Goal: Task Accomplishment & Management: Use online tool/utility

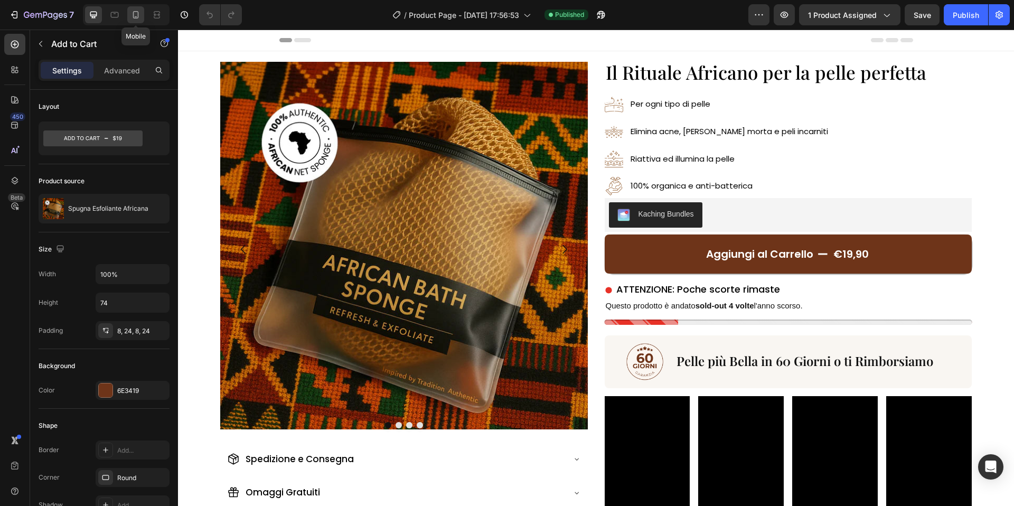
click at [139, 16] on icon at bounding box center [135, 15] width 11 height 11
type input "70"
type input "18"
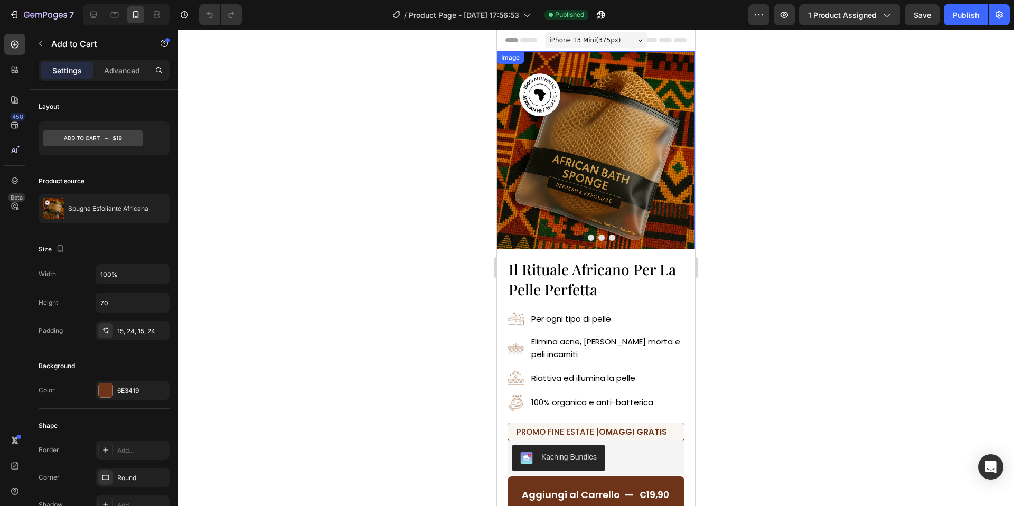
click at [579, 135] on img at bounding box center [596, 150] width 198 height 198
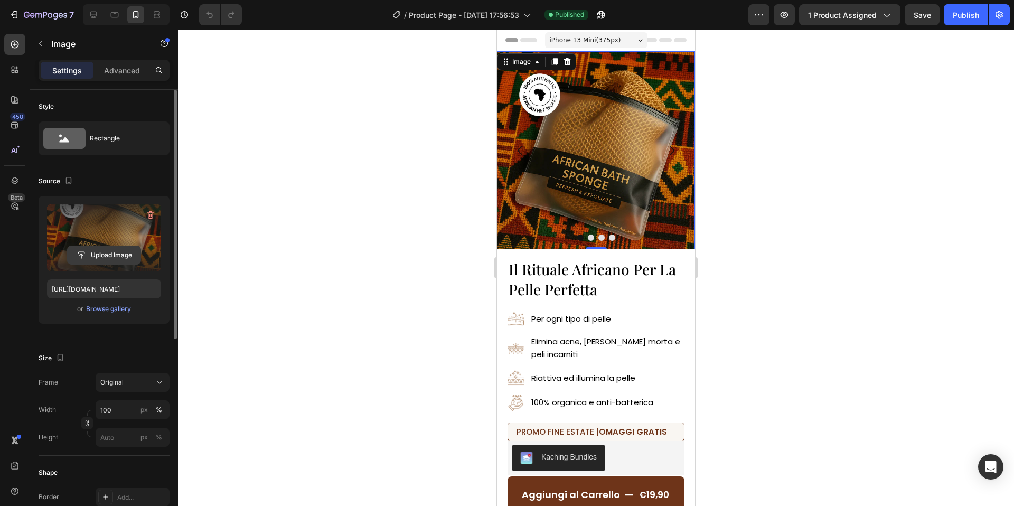
click at [128, 248] on input "file" at bounding box center [104, 255] width 73 height 18
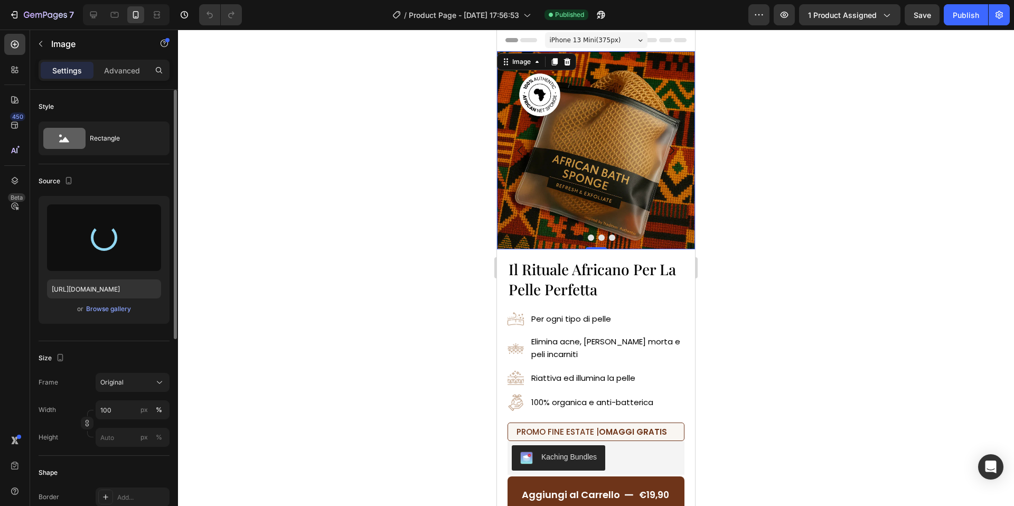
type input "[URL][DOMAIN_NAME]"
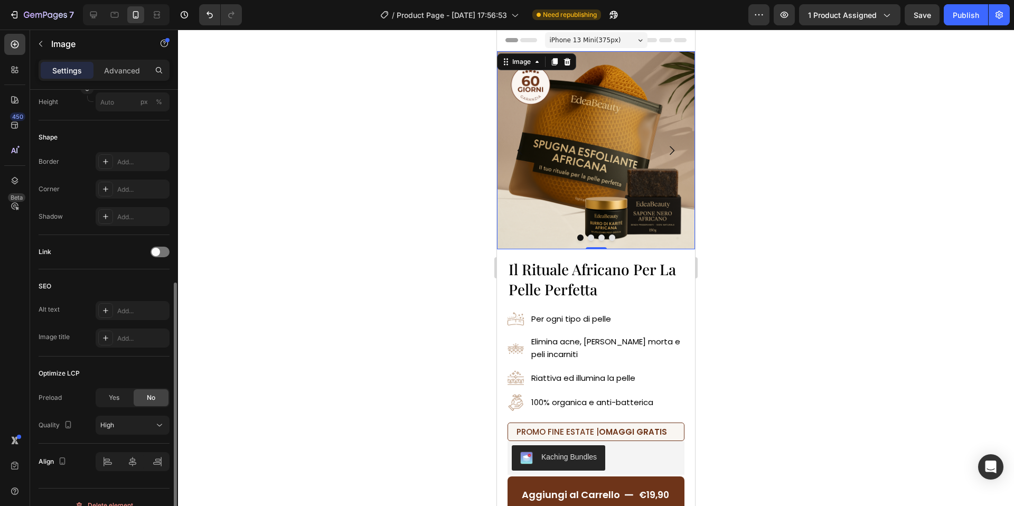
scroll to position [351, 0]
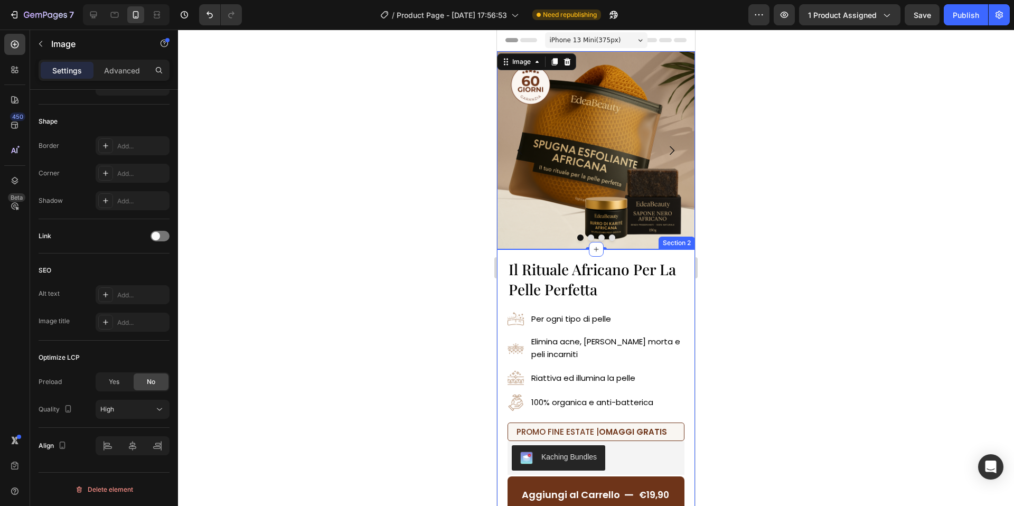
click at [753, 248] on div at bounding box center [596, 268] width 836 height 476
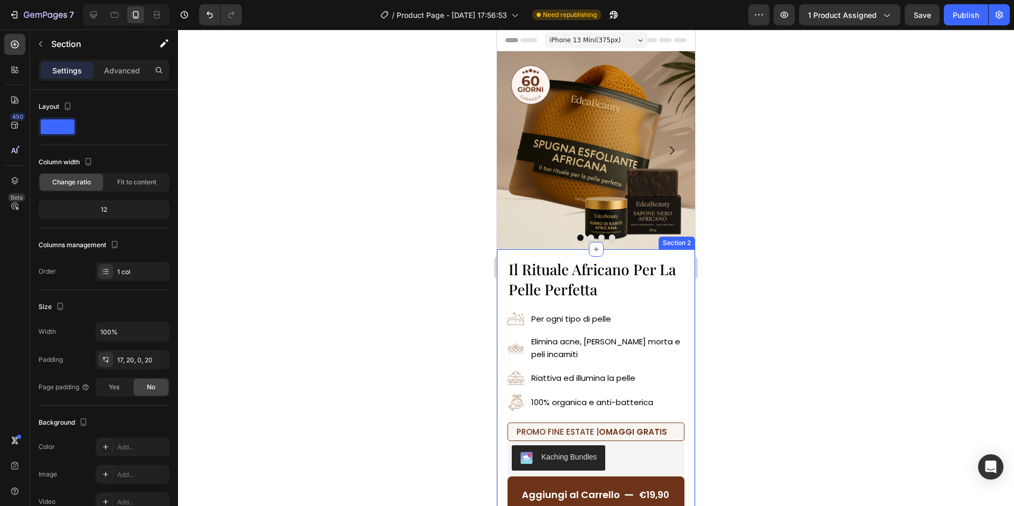
click at [688, 174] on img at bounding box center [596, 150] width 198 height 198
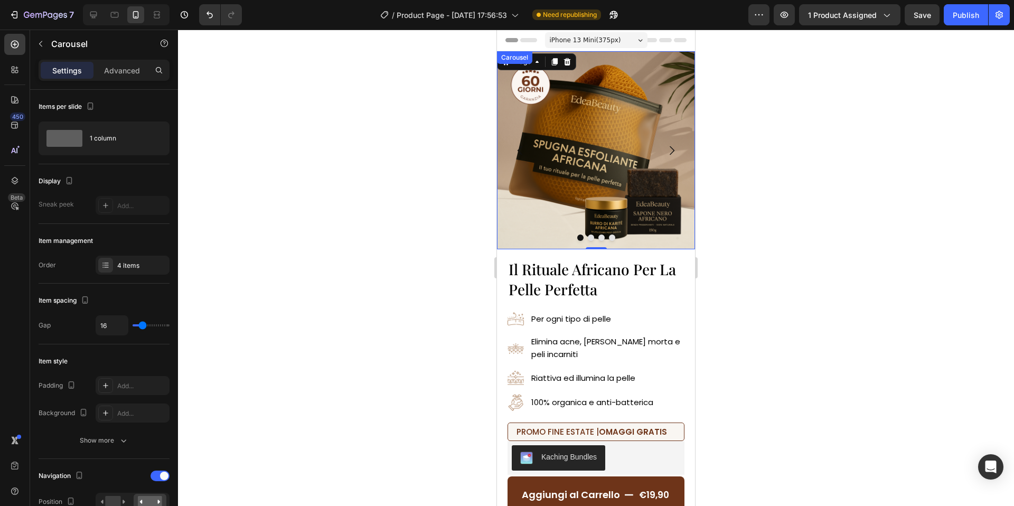
click at [672, 152] on icon "Carousel Next Arrow" at bounding box center [672, 150] width 5 height 9
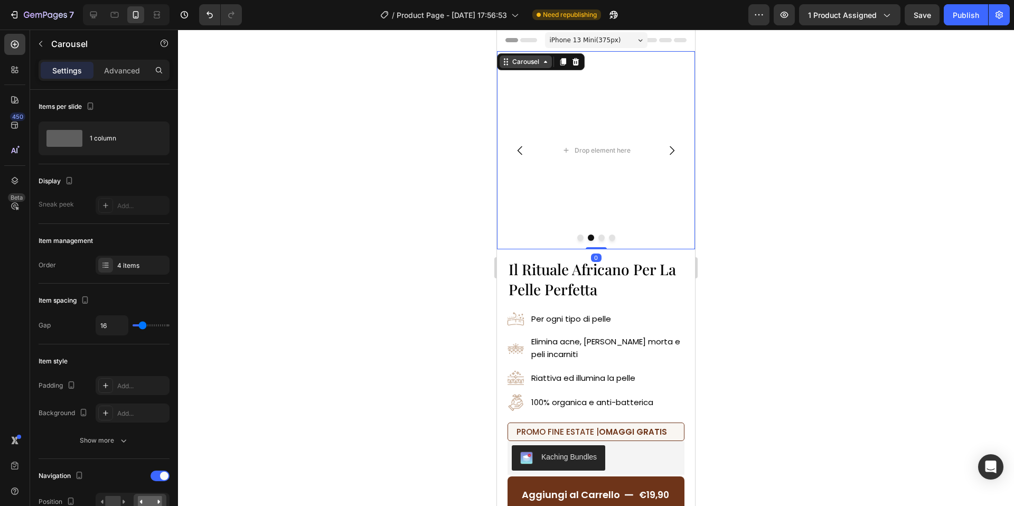
click at [512, 58] on div "Carousel" at bounding box center [525, 62] width 31 height 10
click at [124, 268] on div "4 items" at bounding box center [142, 266] width 50 height 10
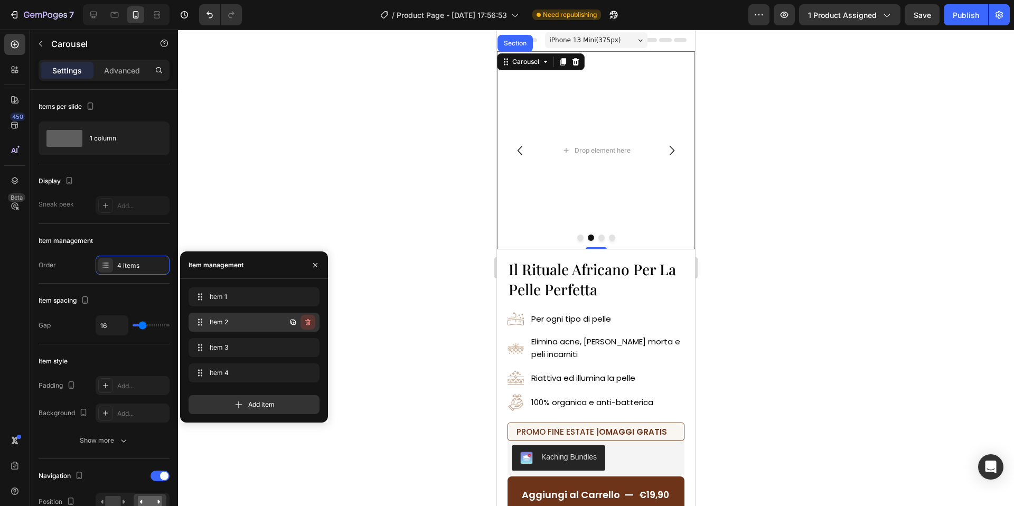
click at [311, 322] on icon "button" at bounding box center [308, 322] width 8 height 8
click at [311, 322] on button "Delete" at bounding box center [300, 322] width 29 height 15
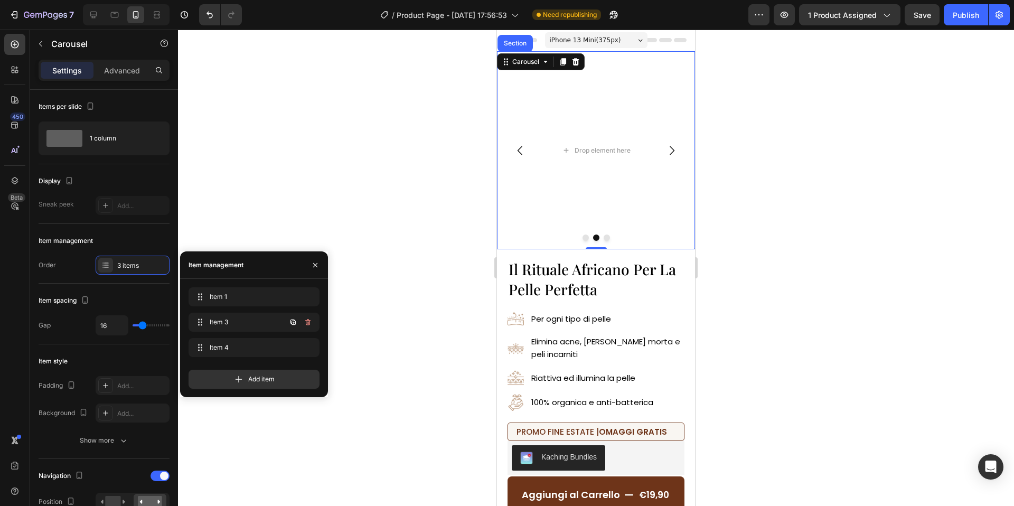
click at [311, 322] on icon "button" at bounding box center [308, 322] width 8 height 8
click at [311, 322] on button "Delete" at bounding box center [300, 322] width 29 height 15
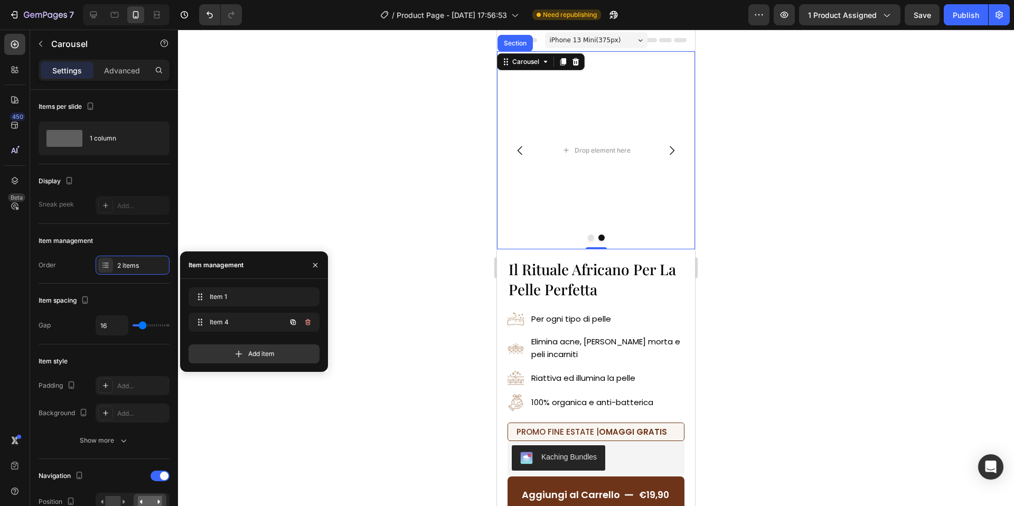
click at [311, 322] on icon "button" at bounding box center [308, 322] width 8 height 8
click at [311, 322] on button "Delete" at bounding box center [300, 322] width 29 height 15
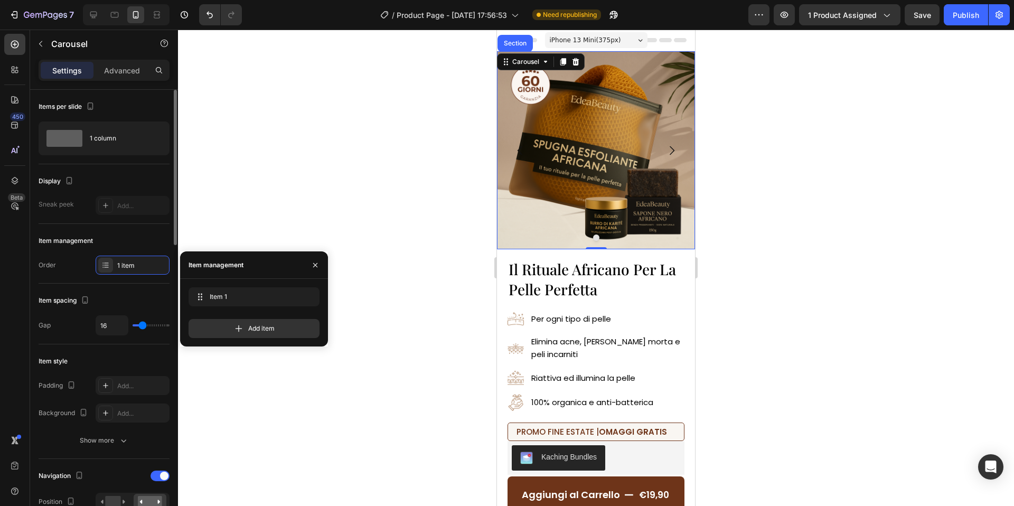
type input "11"
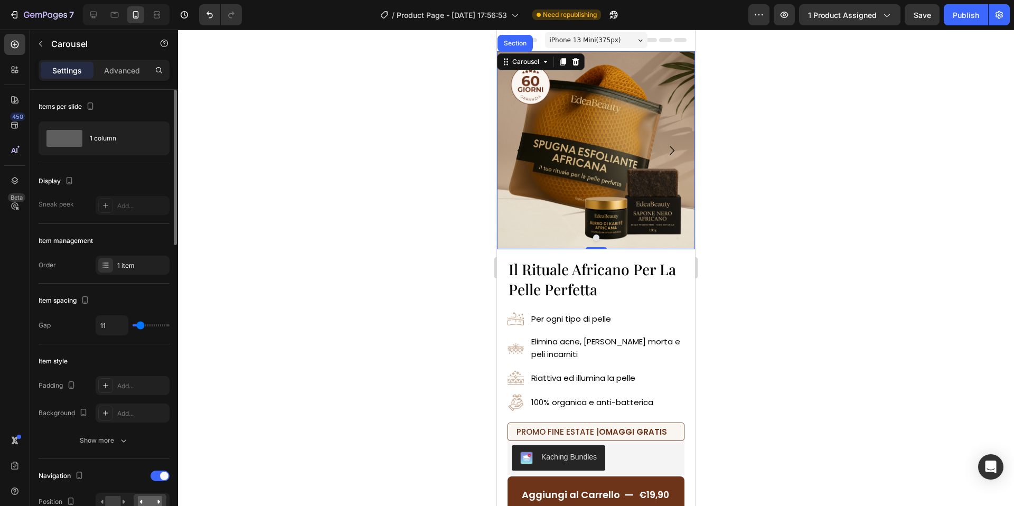
type input "10"
type input "9"
type input "8"
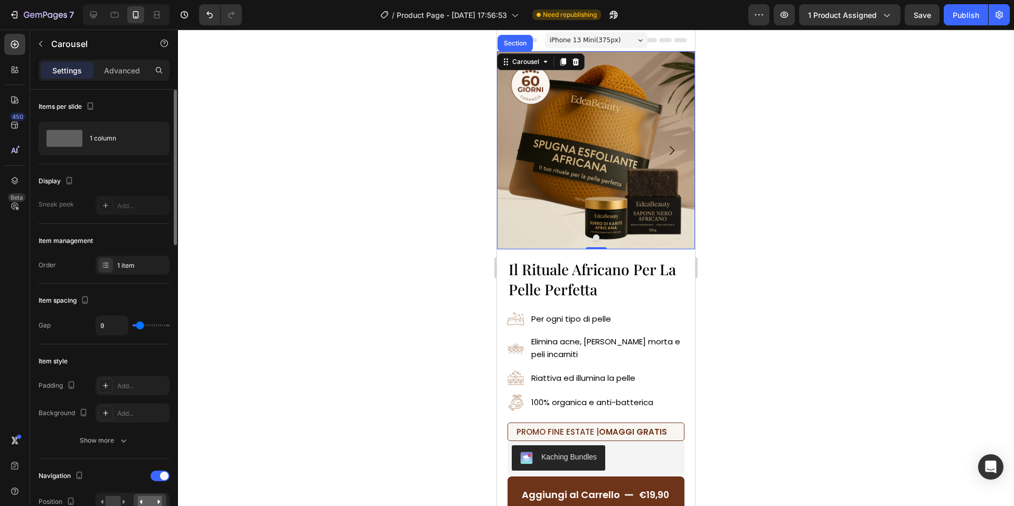
type input "8"
type input "7"
type input "6"
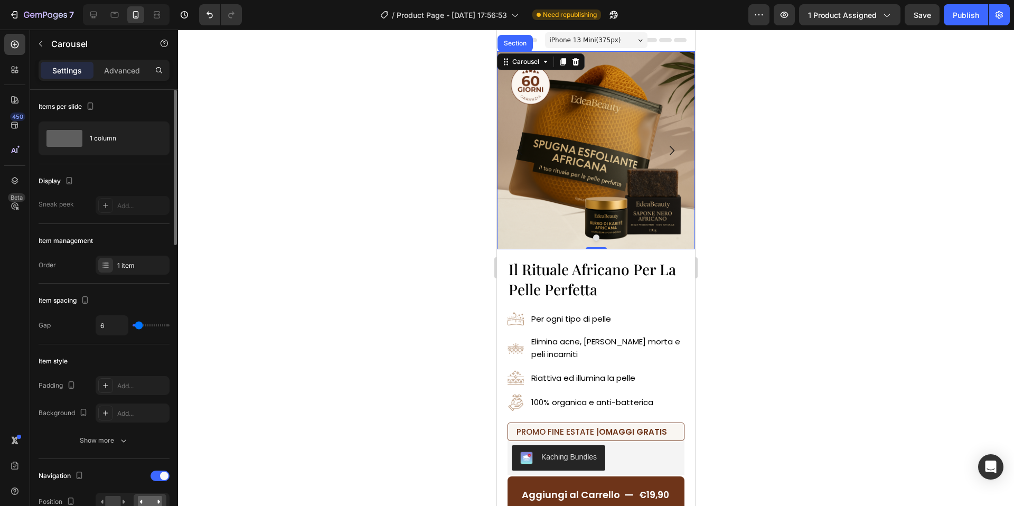
type input "5"
type input "4"
type input "3"
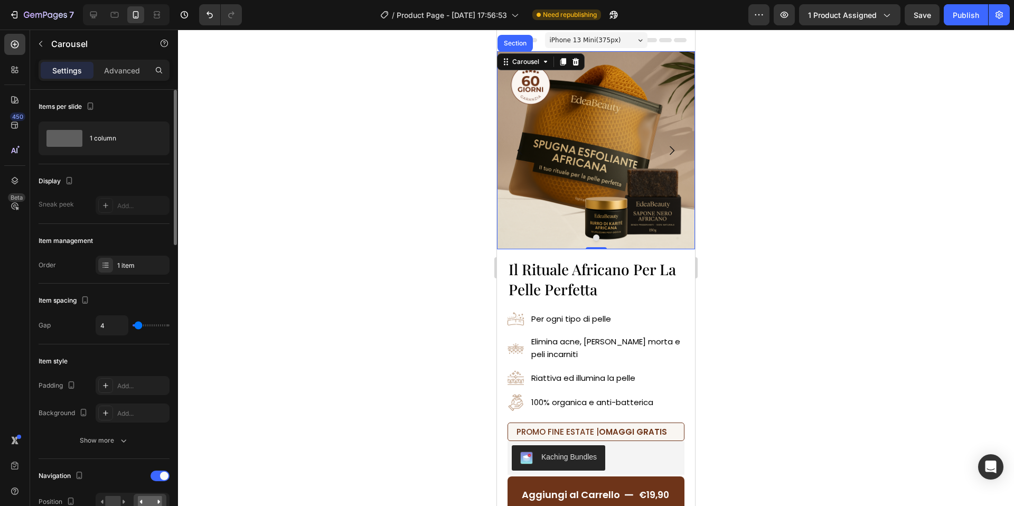
type input "3"
type input "2"
type input "1"
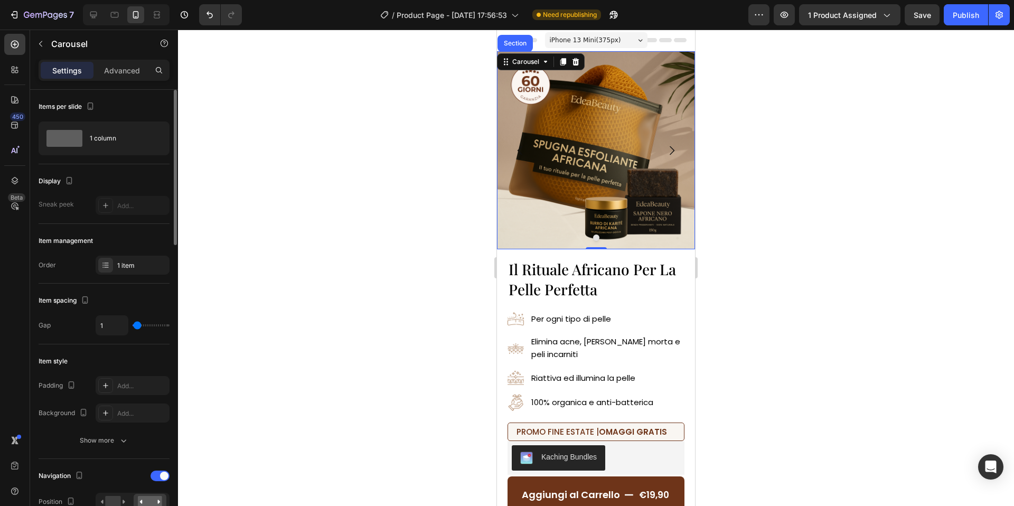
type input "0"
type input "1"
type input "2"
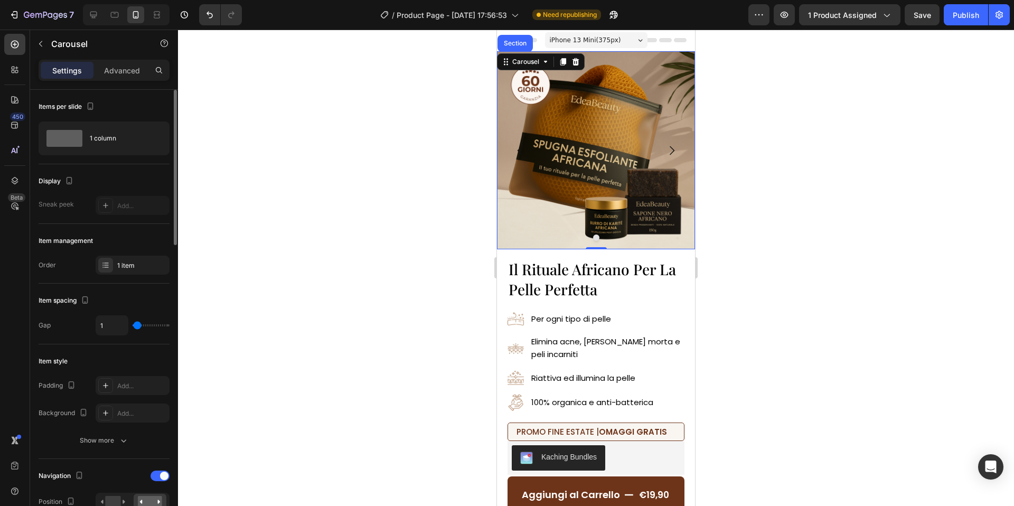
type input "2"
type input "3"
click at [137, 326] on input "range" at bounding box center [151, 325] width 37 height 2
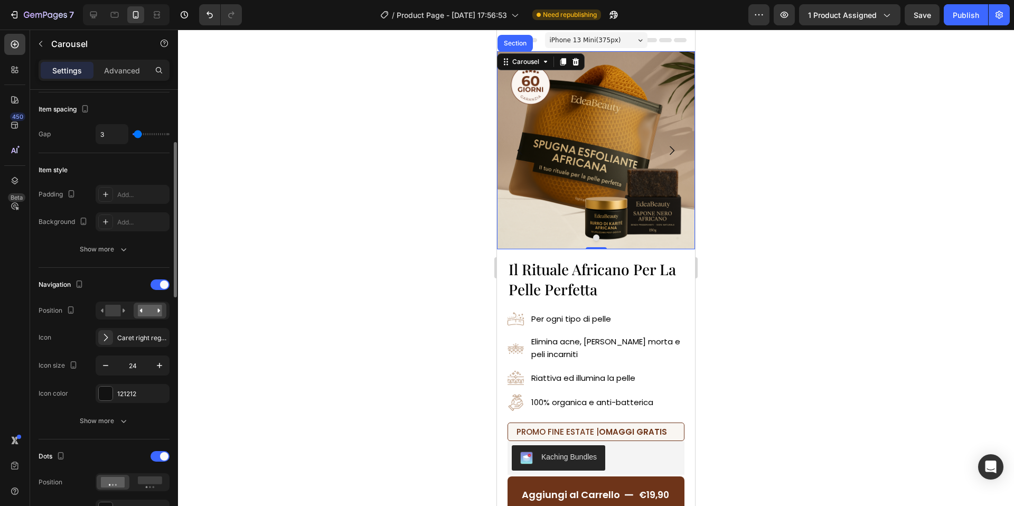
scroll to position [198, 0]
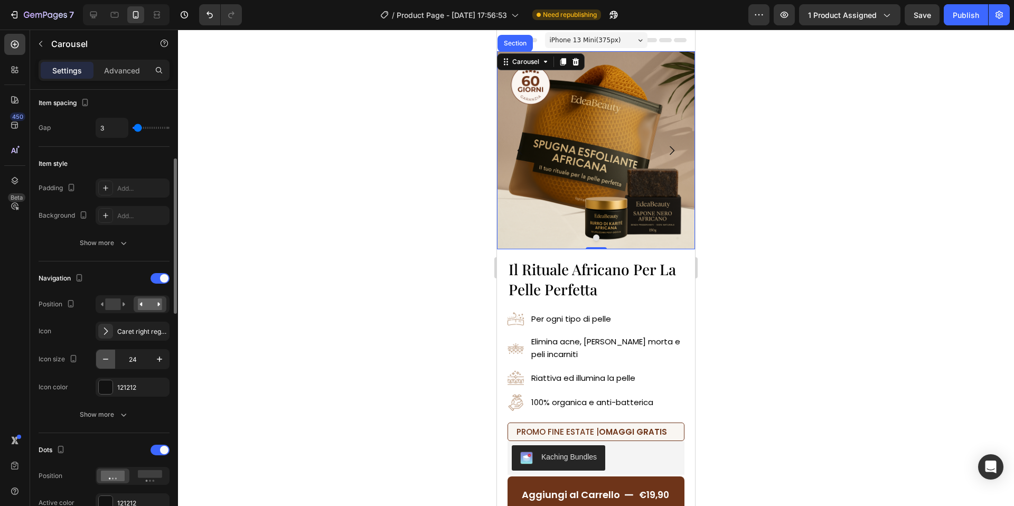
click at [104, 355] on icon "button" at bounding box center [105, 359] width 11 height 11
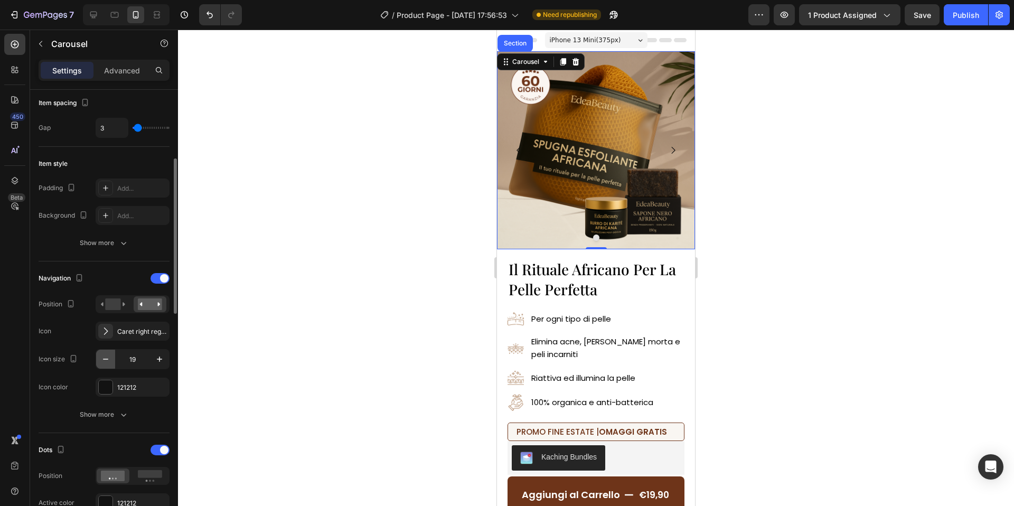
click at [104, 355] on icon "button" at bounding box center [105, 359] width 11 height 11
type input "18"
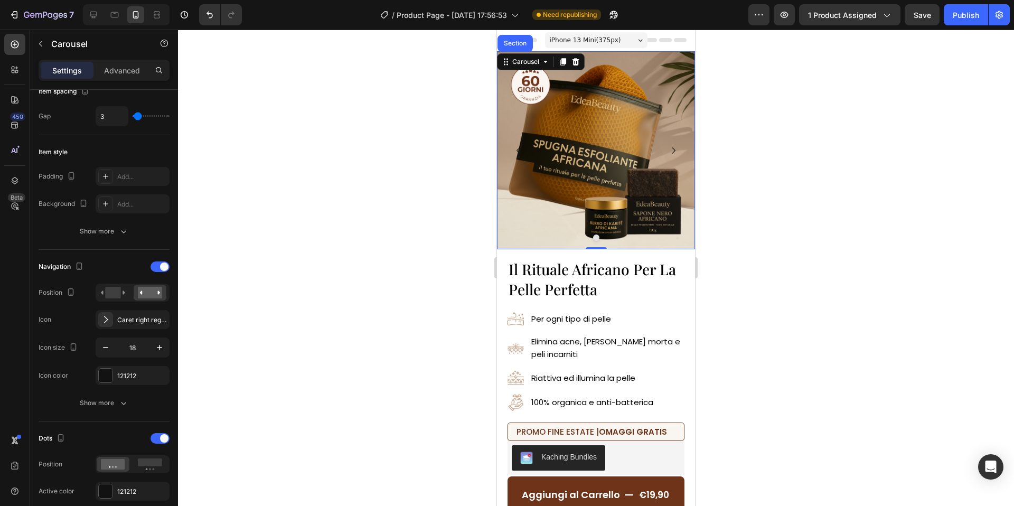
scroll to position [211, 0]
click at [116, 313] on div "Caret right regular" at bounding box center [133, 318] width 74 height 19
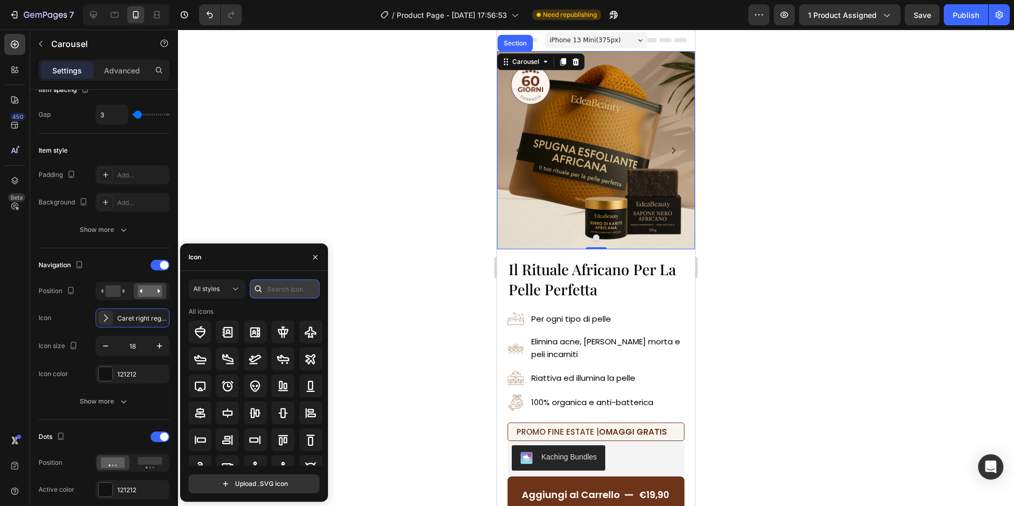
click at [273, 289] on input "text" at bounding box center [285, 288] width 70 height 19
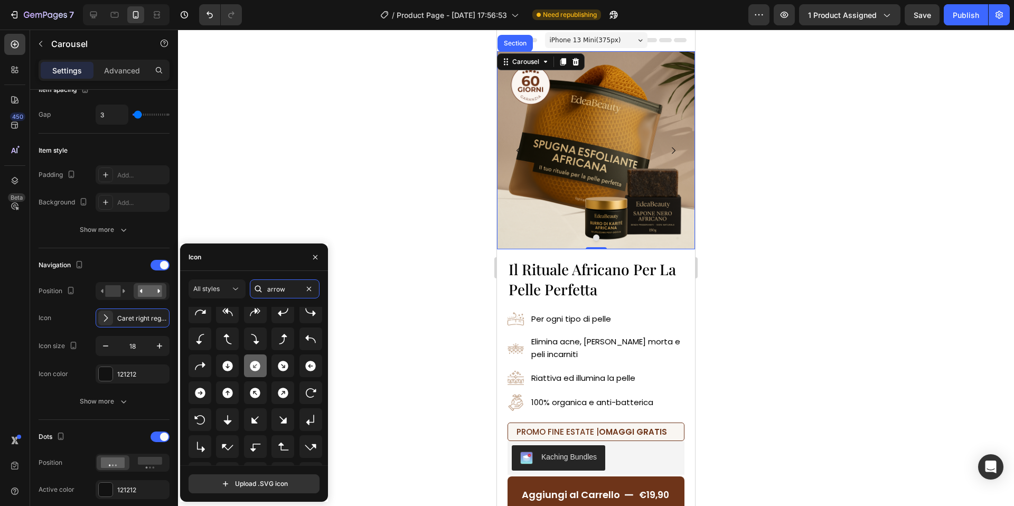
scroll to position [2064, 0]
type input "arrow"
click at [207, 388] on div at bounding box center [200, 390] width 23 height 23
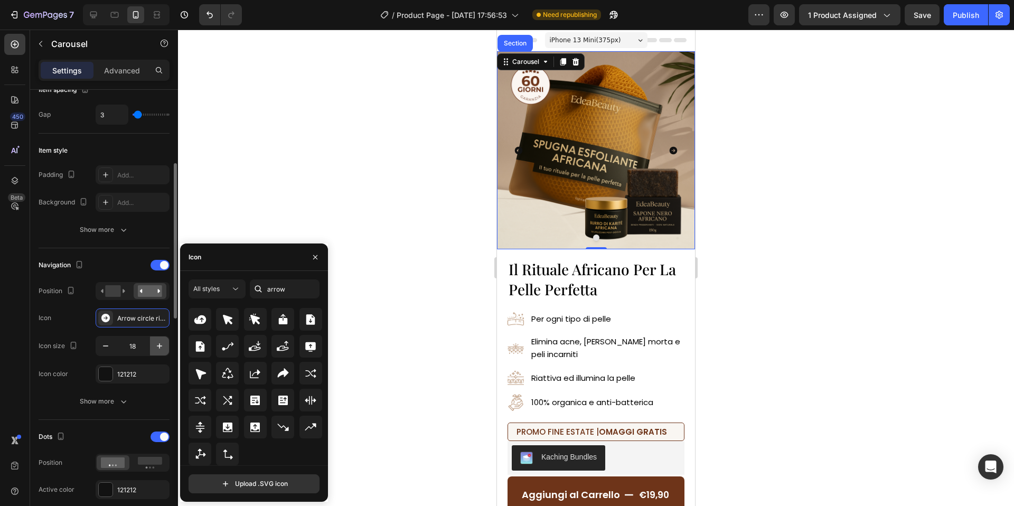
click at [163, 344] on icon "button" at bounding box center [159, 346] width 11 height 11
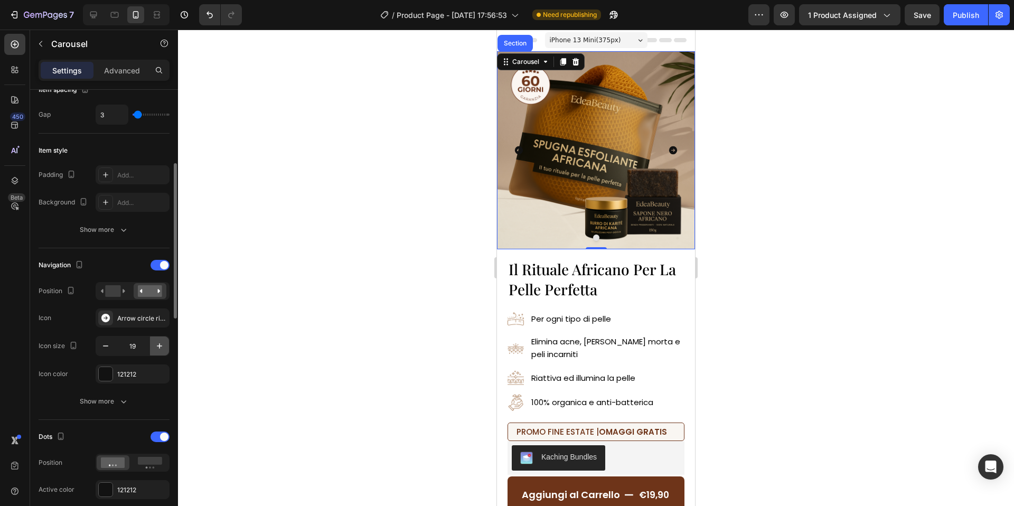
click at [163, 344] on icon "button" at bounding box center [159, 346] width 11 height 11
type input "21"
click at [110, 380] on div at bounding box center [106, 374] width 14 height 14
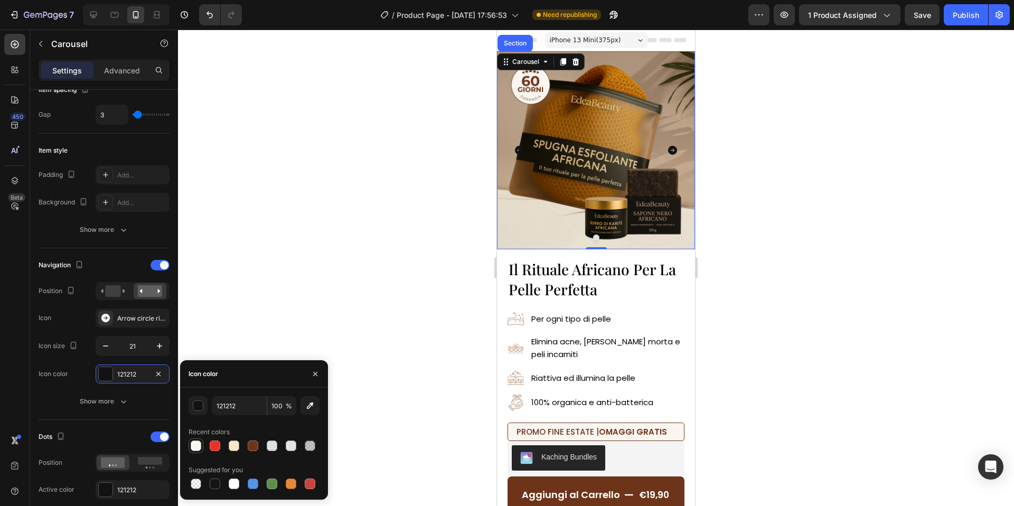
click at [195, 445] on div at bounding box center [196, 446] width 11 height 11
type input "F9F6F2"
click at [101, 397] on div "Show more" at bounding box center [104, 401] width 49 height 11
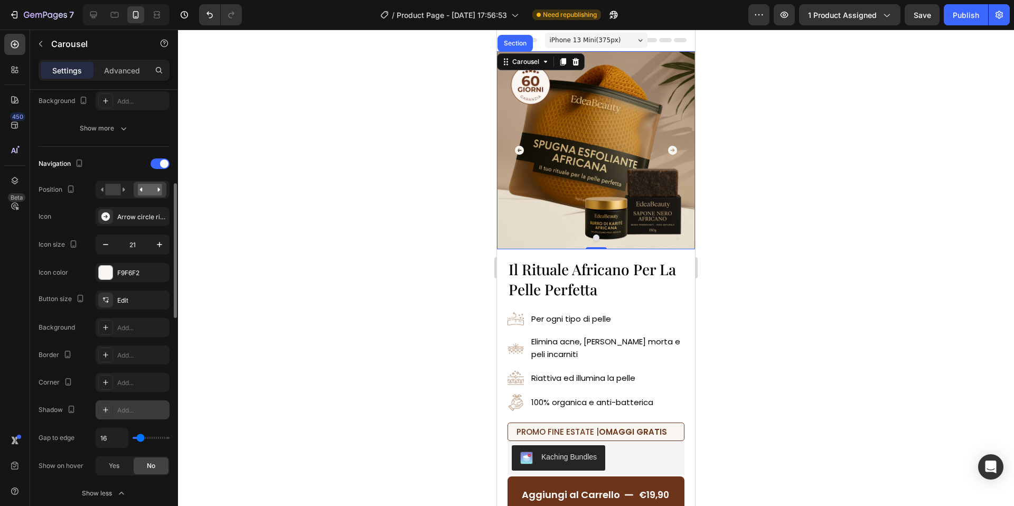
scroll to position [312, 0]
type input "11"
type input "10"
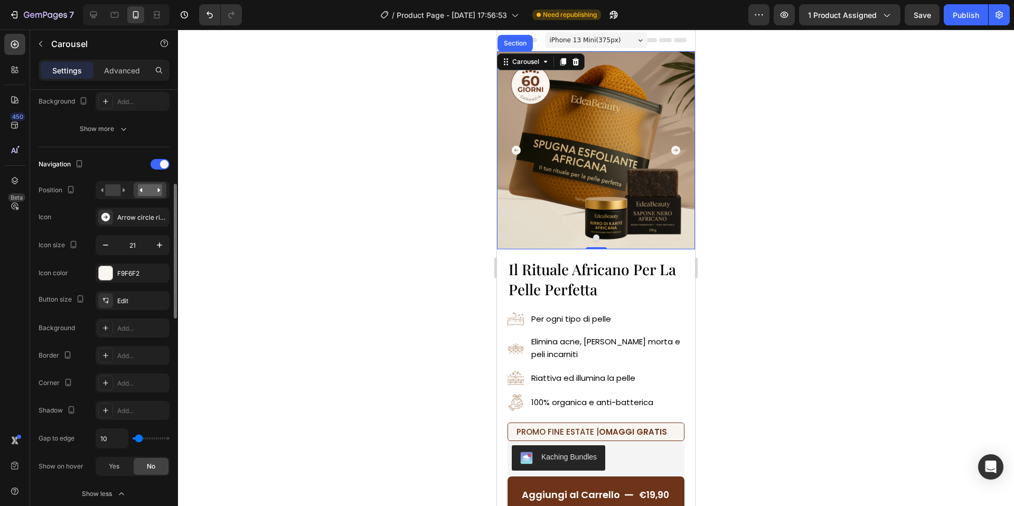
type input "9"
type input "8"
type input "7"
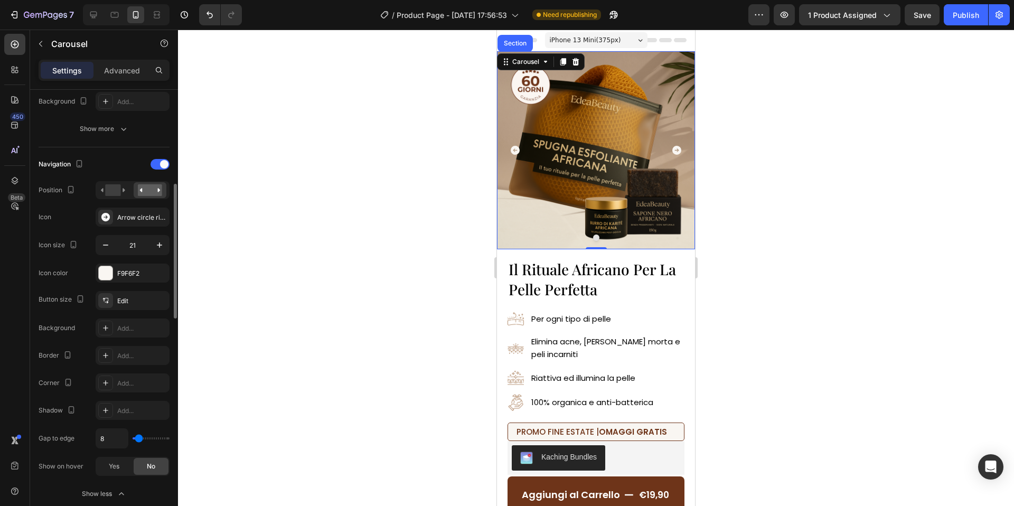
type input "7"
type input "6"
type input "5"
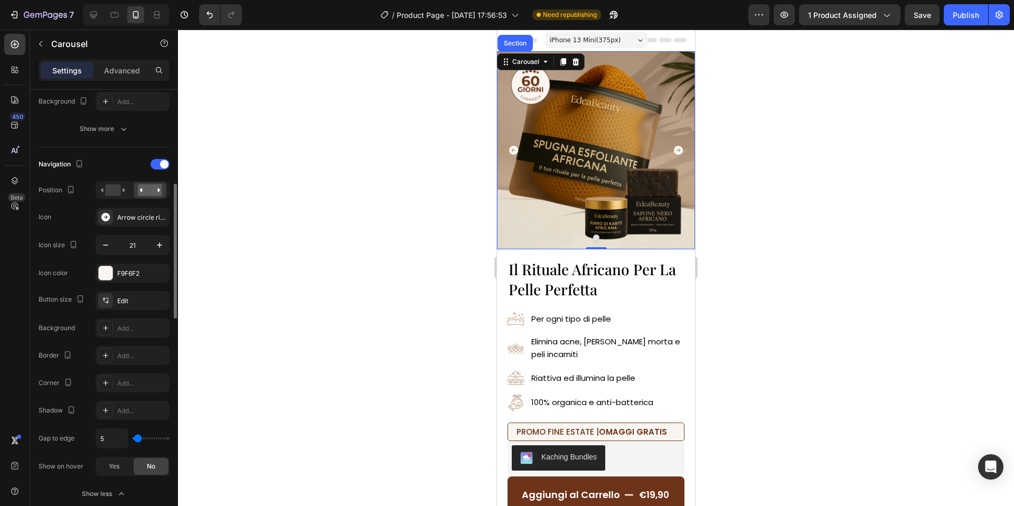
click at [138, 440] on input "range" at bounding box center [151, 438] width 37 height 2
click at [157, 245] on icon "button" at bounding box center [159, 244] width 5 height 5
type input "23"
type input "0"
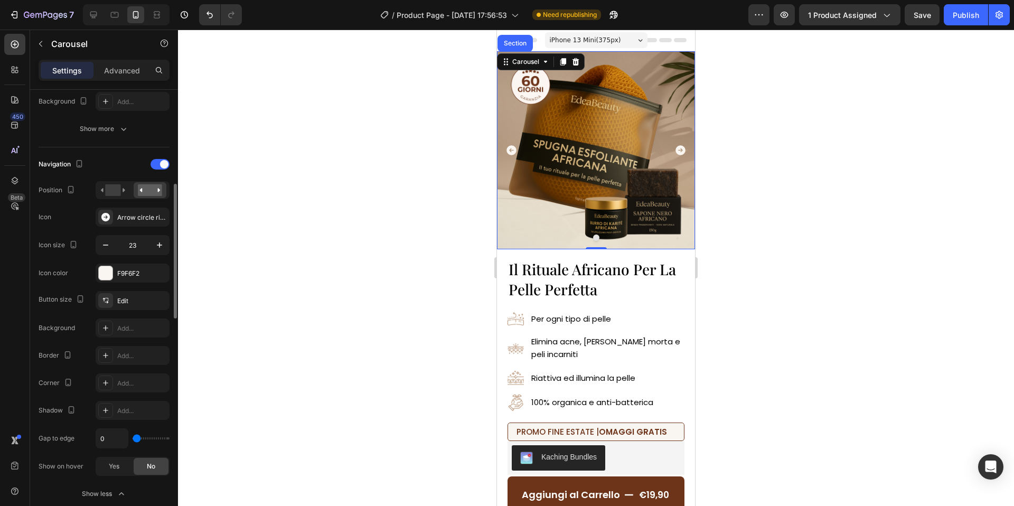
type input "0"
click at [135, 437] on input "range" at bounding box center [151, 438] width 37 height 2
click at [78, 425] on div "Button size Edit Background Add... Border Add... Corner Add... Shadow Add... Ga…" at bounding box center [104, 383] width 131 height 185
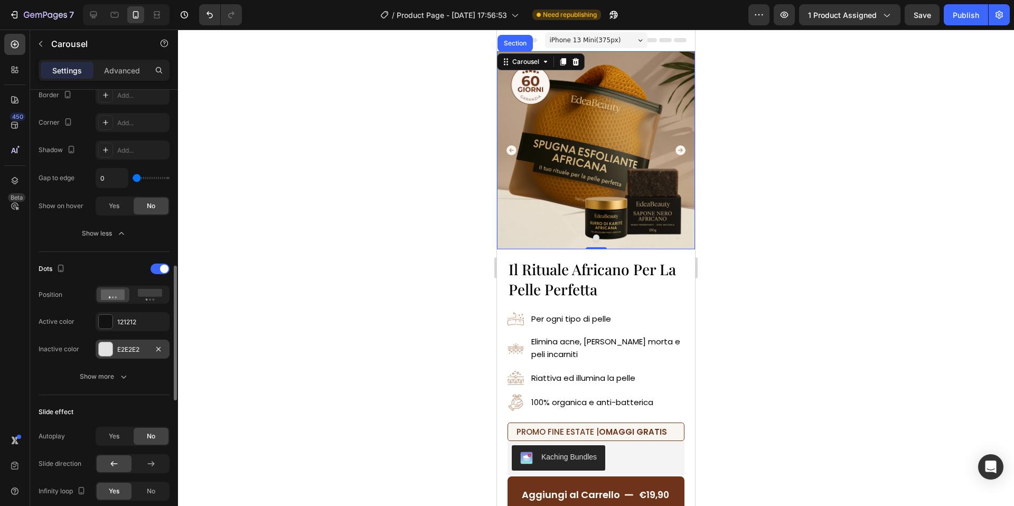
scroll to position [574, 0]
click at [109, 322] on div at bounding box center [106, 320] width 14 height 14
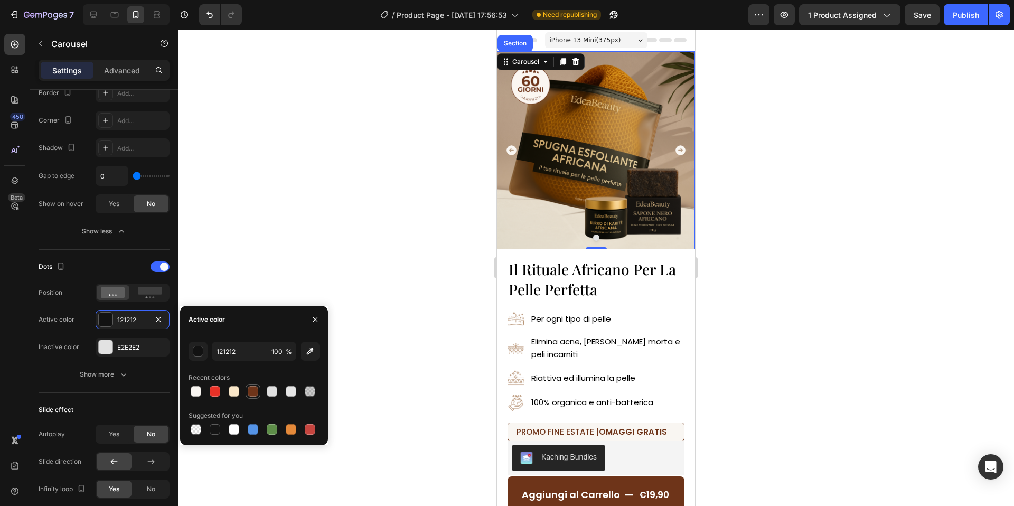
click at [251, 393] on div at bounding box center [253, 391] width 11 height 11
type input "6E3419"
click at [97, 346] on div "E2E2E2" at bounding box center [133, 347] width 74 height 19
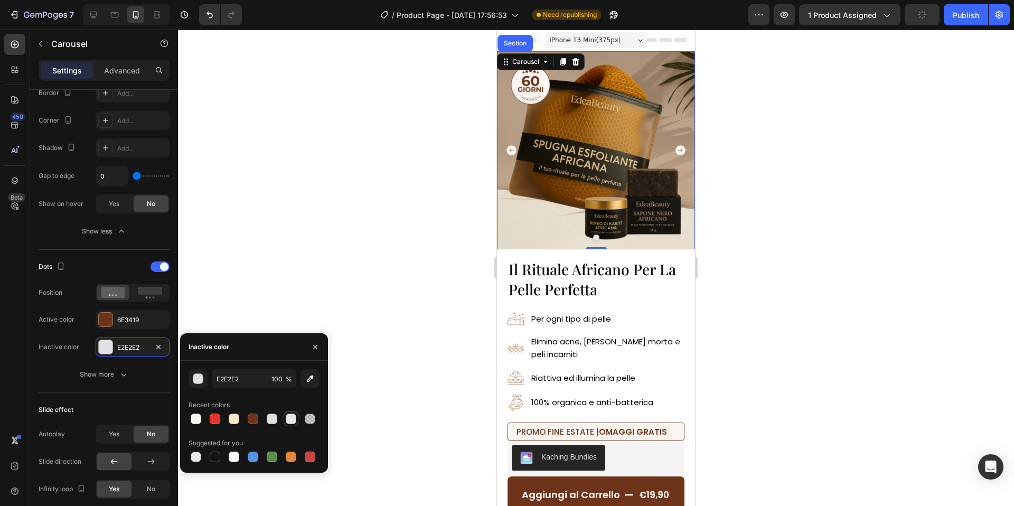
click at [289, 421] on div at bounding box center [291, 419] width 11 height 11
click at [245, 459] on div at bounding box center [254, 457] width 131 height 15
click at [236, 460] on div at bounding box center [234, 457] width 11 height 11
type input "FFFFFF"
click at [114, 381] on button "Show more" at bounding box center [104, 374] width 131 height 19
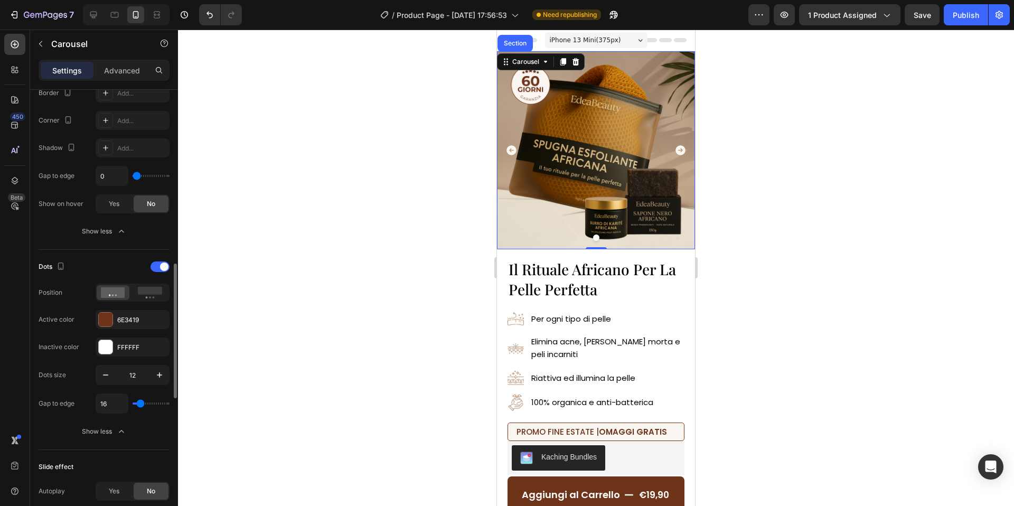
type input "3"
type input "0"
type input "1"
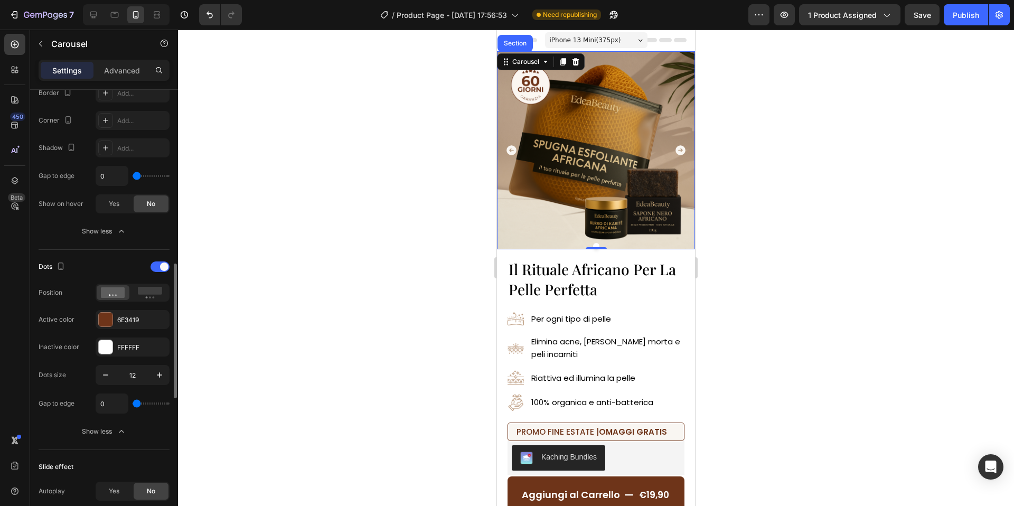
type input "1"
type input "2"
type input "3"
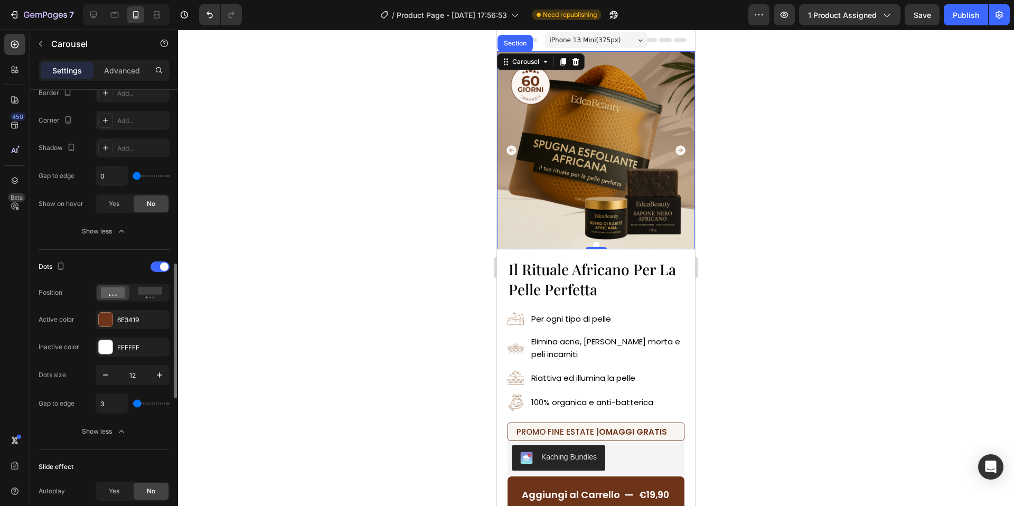
type input "4"
type input "5"
type input "9"
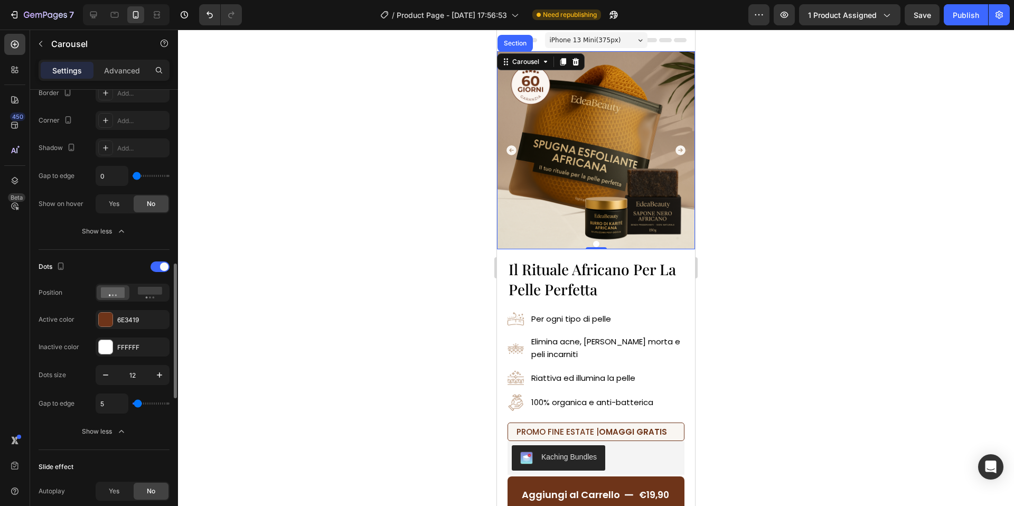
type input "9"
type input "10"
click at [139, 404] on input "range" at bounding box center [151, 404] width 37 height 2
click at [105, 373] on icon "button" at bounding box center [105, 375] width 11 height 11
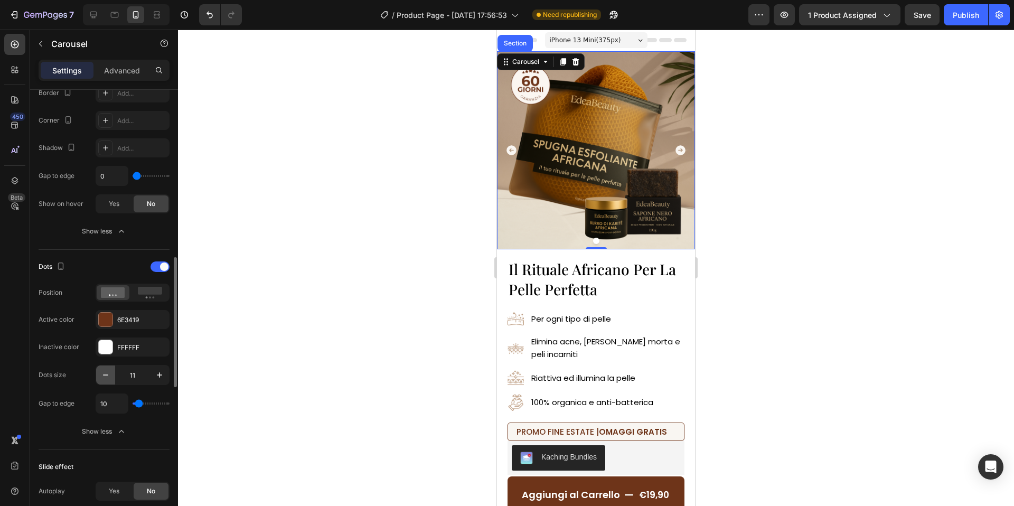
click at [105, 373] on icon "button" at bounding box center [105, 375] width 11 height 11
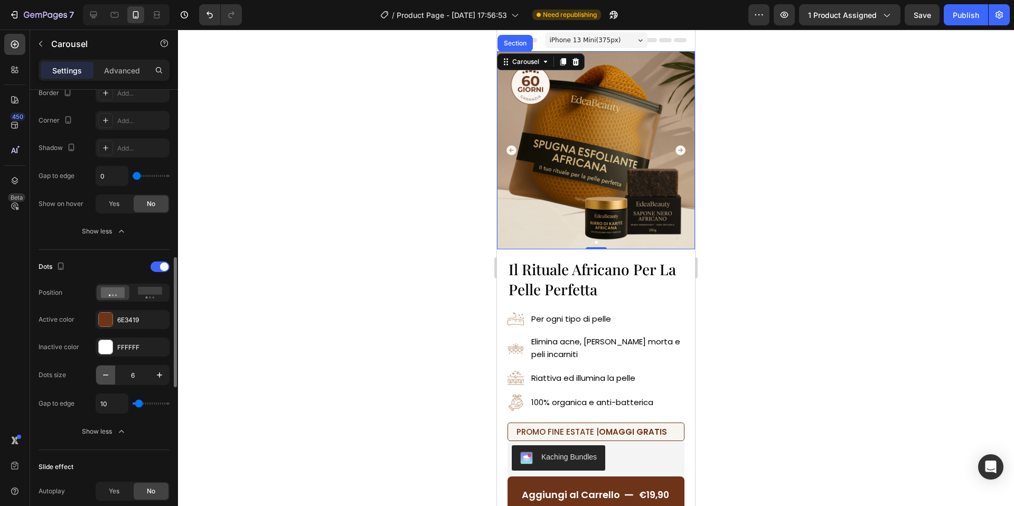
click at [105, 373] on icon "button" at bounding box center [105, 375] width 11 height 11
click at [160, 378] on icon "button" at bounding box center [159, 375] width 11 height 11
click at [156, 378] on icon "button" at bounding box center [159, 375] width 11 height 11
type input "7"
type input "4"
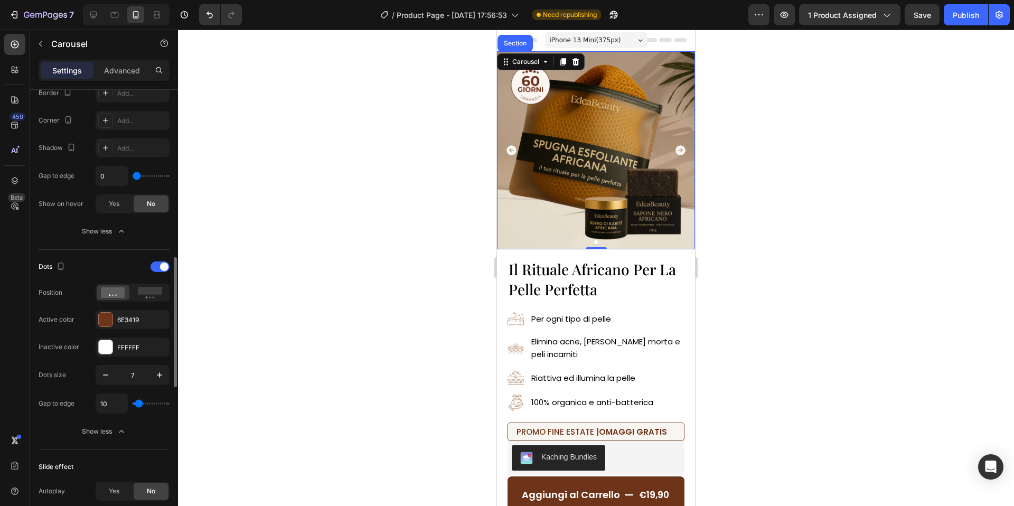
type input "4"
type input "3"
type input "2"
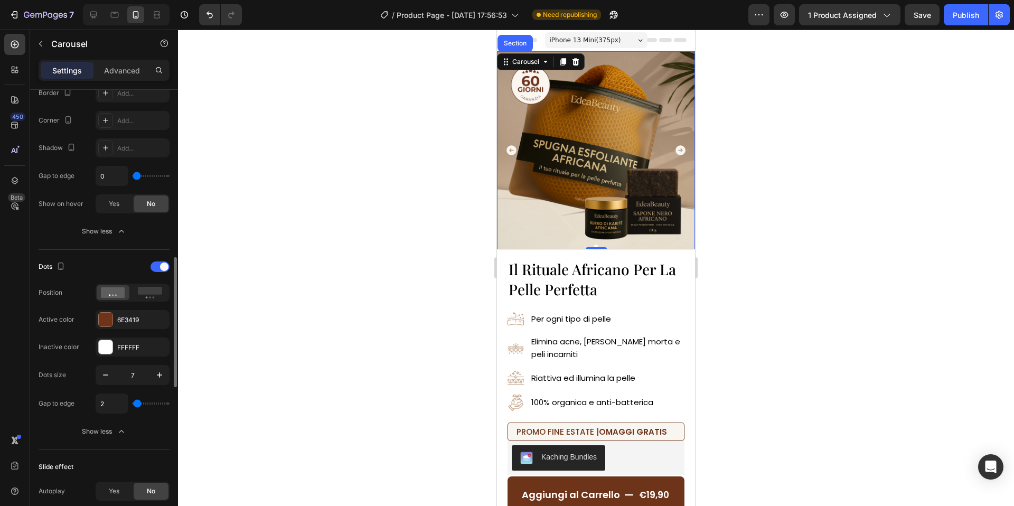
type input "3"
type input "4"
type input "5"
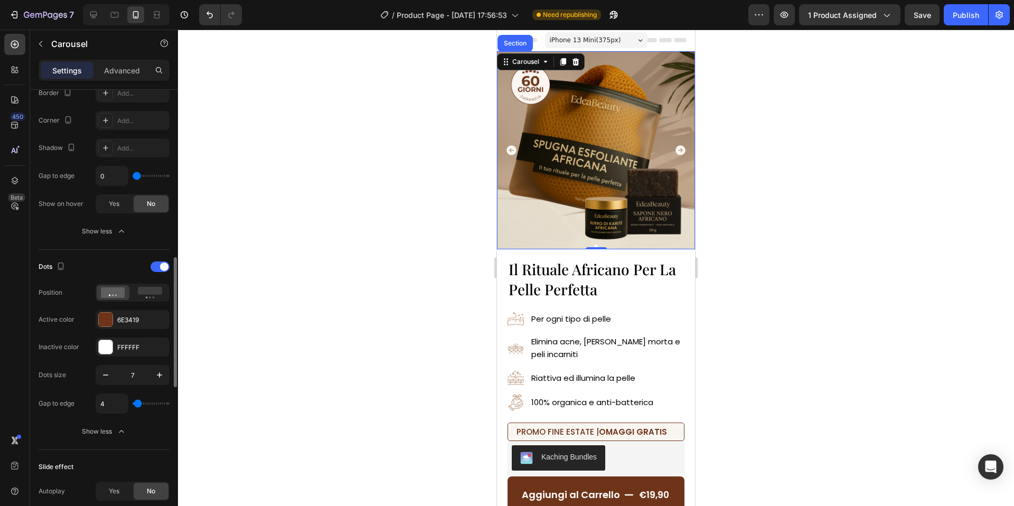
type input "5"
type input "6"
type input "7"
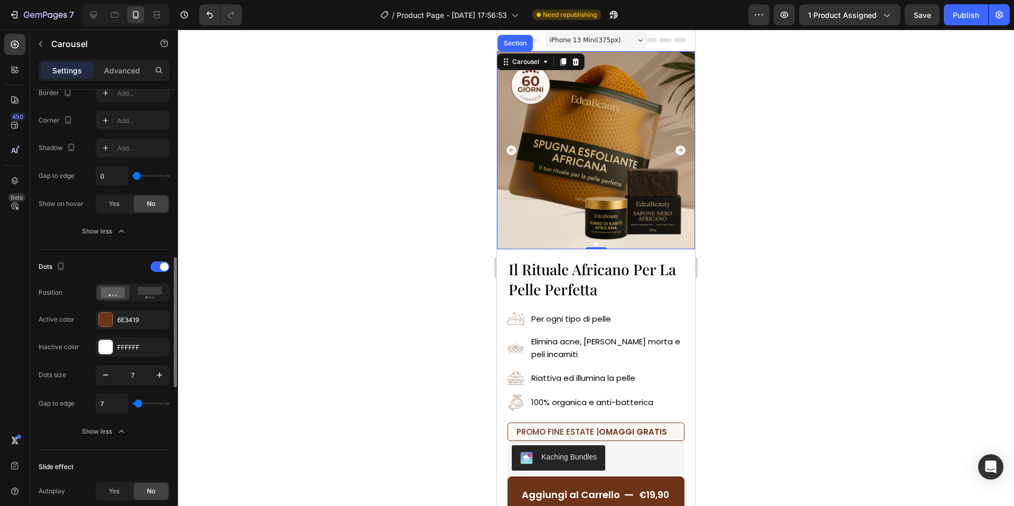
type input "8"
type input "9"
type input "10"
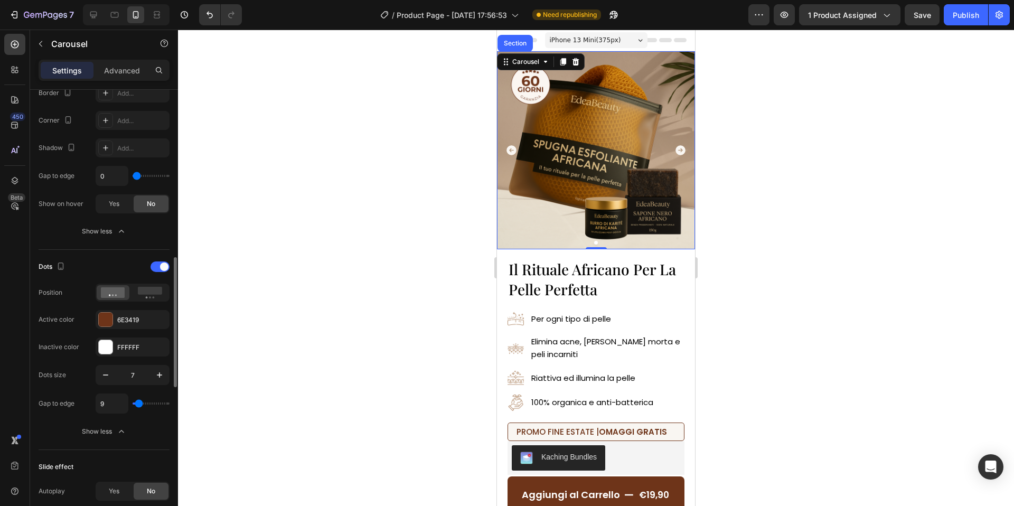
type input "10"
type input "9"
type input "8"
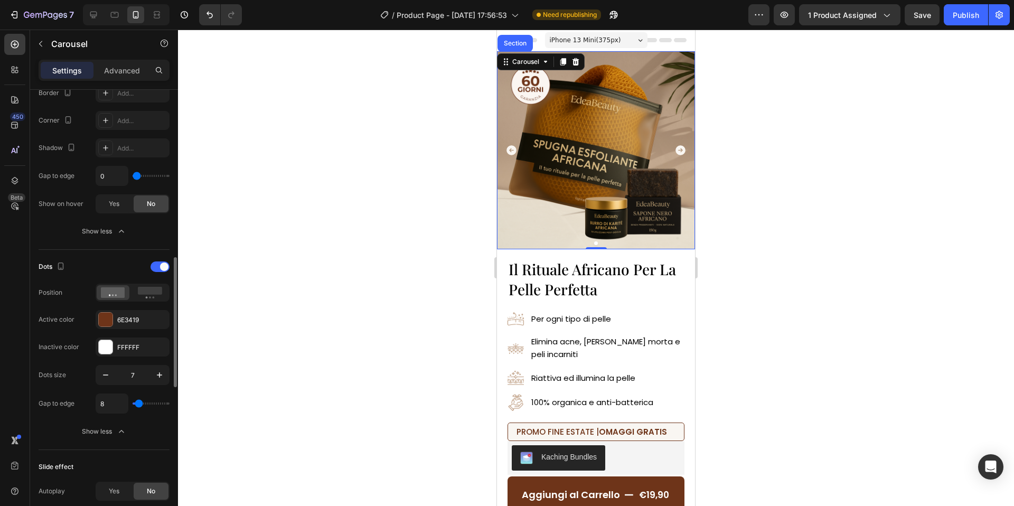
click at [138, 403] on input "range" at bounding box center [151, 404] width 37 height 2
click at [410, 300] on div at bounding box center [596, 268] width 836 height 476
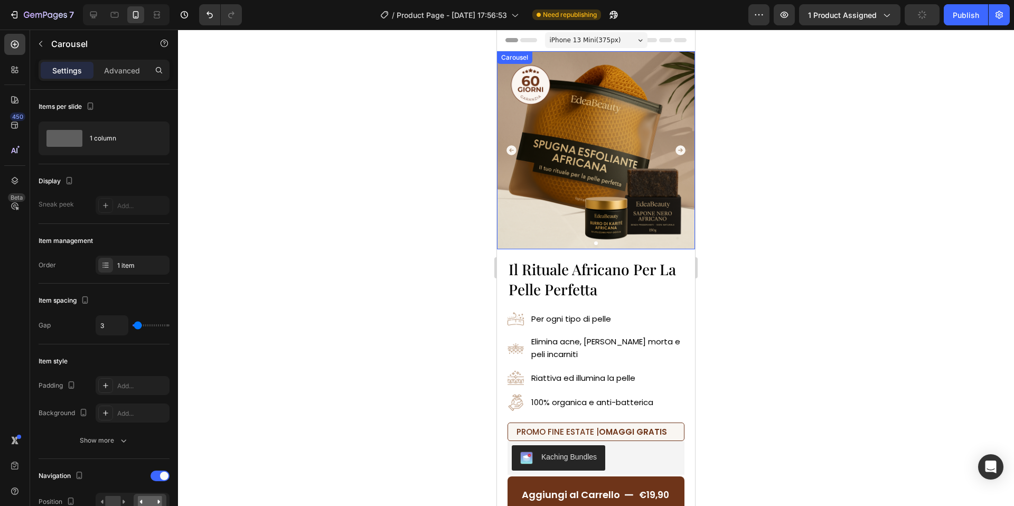
click at [679, 148] on icon "Carousel Next Arrow" at bounding box center [681, 150] width 10 height 10
click at [137, 262] on div "1 item" at bounding box center [142, 266] width 50 height 10
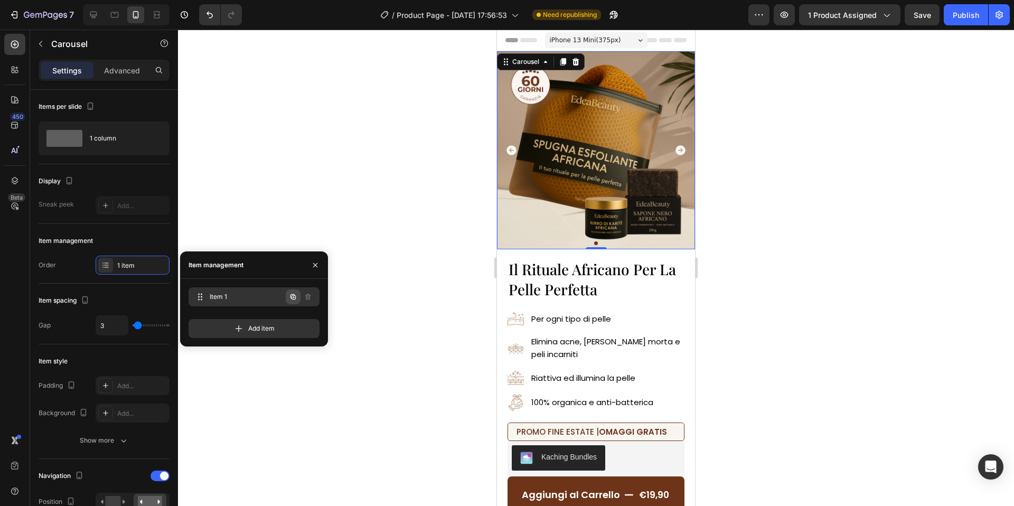
click at [294, 298] on icon "button" at bounding box center [293, 297] width 8 height 8
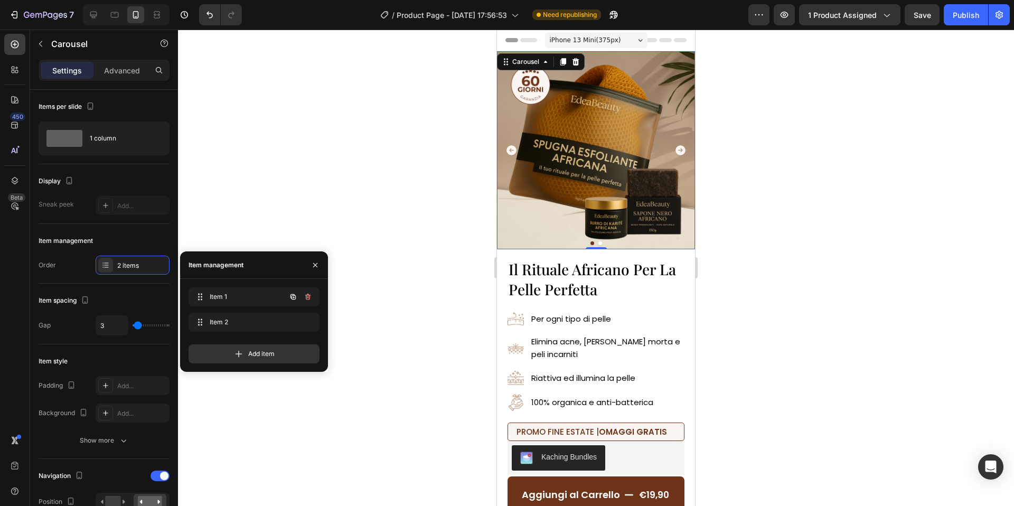
click at [294, 298] on icon "button" at bounding box center [293, 297] width 8 height 8
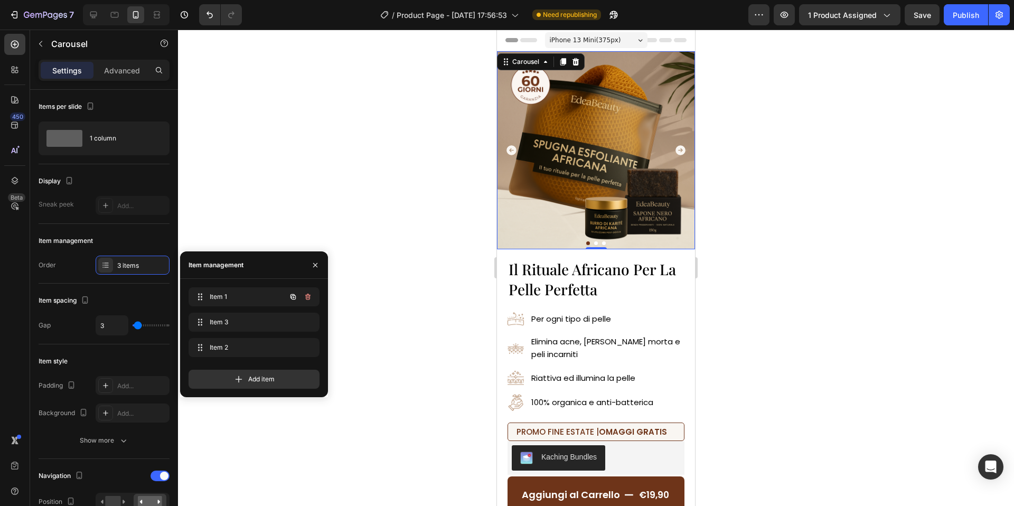
click at [294, 298] on icon "button" at bounding box center [293, 297] width 8 height 8
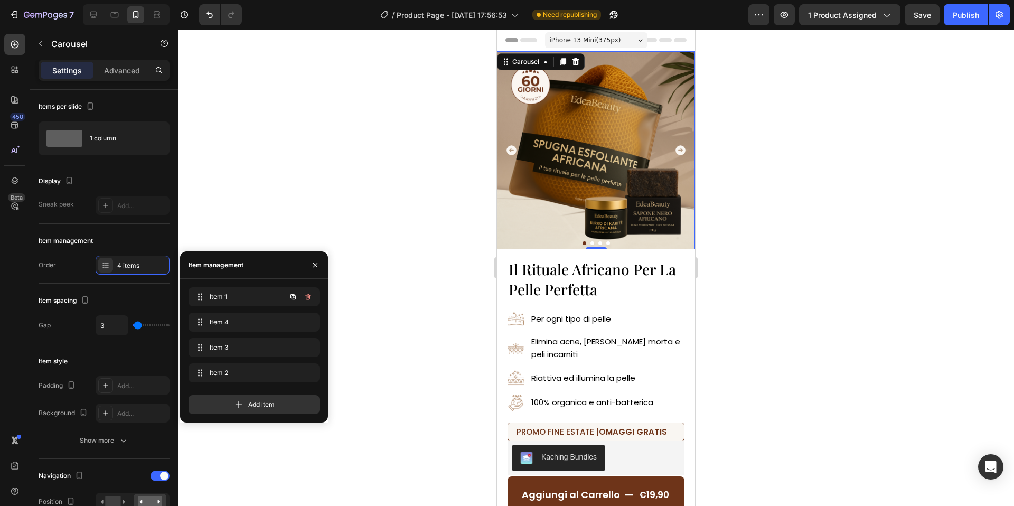
click at [294, 298] on icon "button" at bounding box center [293, 297] width 8 height 8
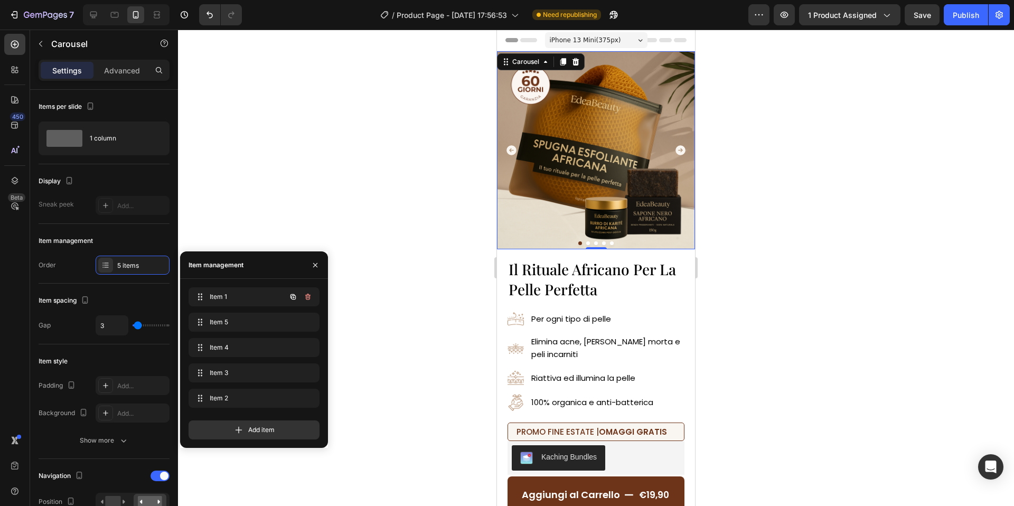
click at [294, 298] on icon "button" at bounding box center [293, 297] width 8 height 8
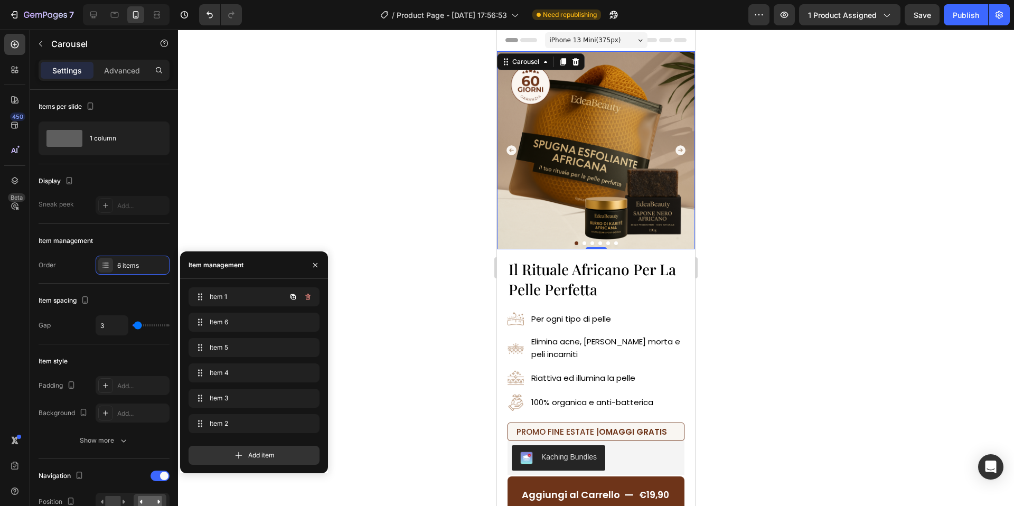
click at [294, 298] on icon "button" at bounding box center [293, 297] width 8 height 8
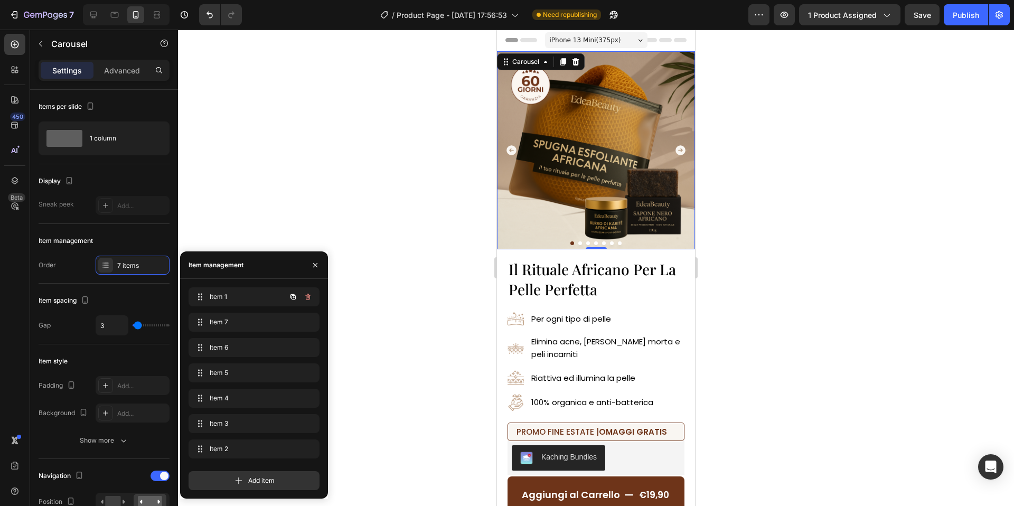
click at [294, 298] on icon "button" at bounding box center [293, 297] width 8 height 8
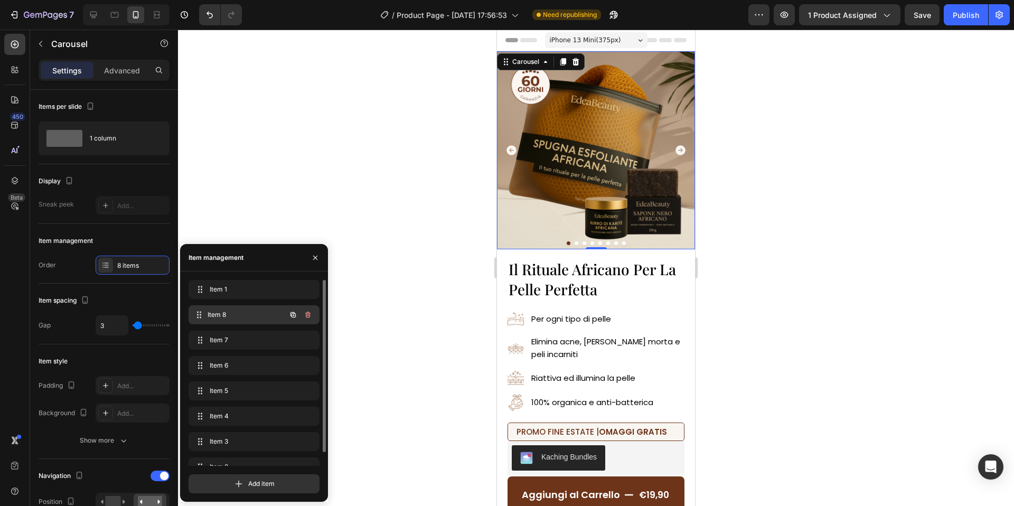
click at [234, 311] on span "Item 8" at bounding box center [247, 315] width 78 height 10
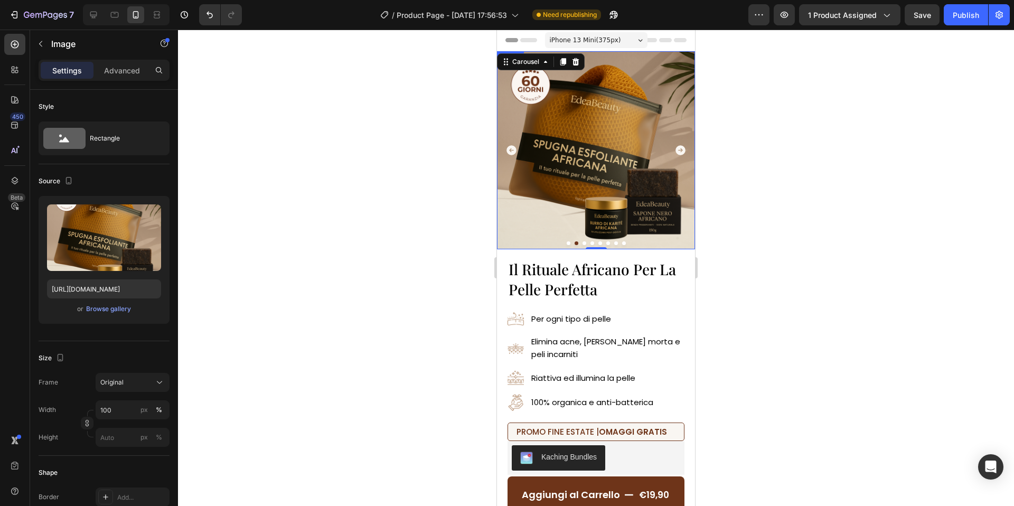
click at [641, 139] on img at bounding box center [596, 150] width 198 height 198
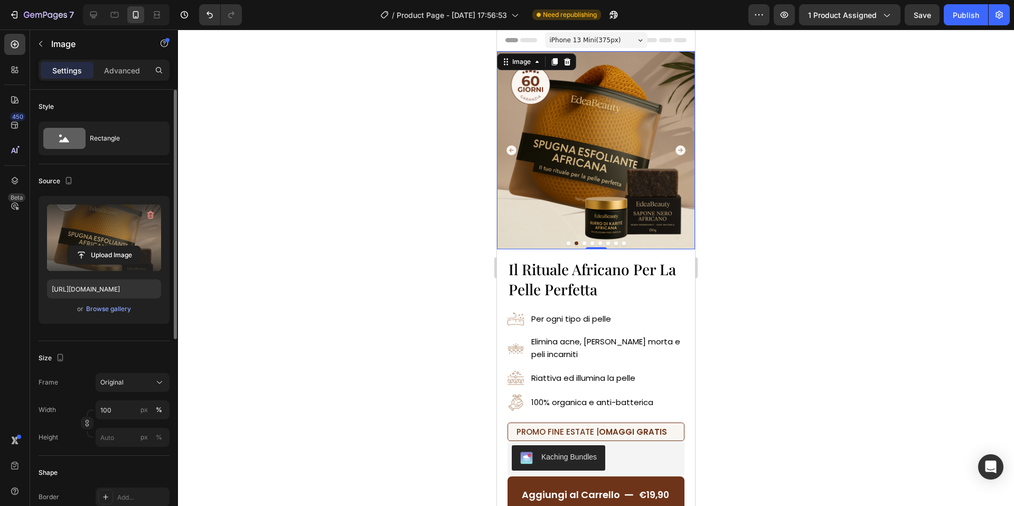
click at [134, 267] on label at bounding box center [104, 237] width 114 height 67
click at [134, 264] on input "file" at bounding box center [104, 255] width 73 height 18
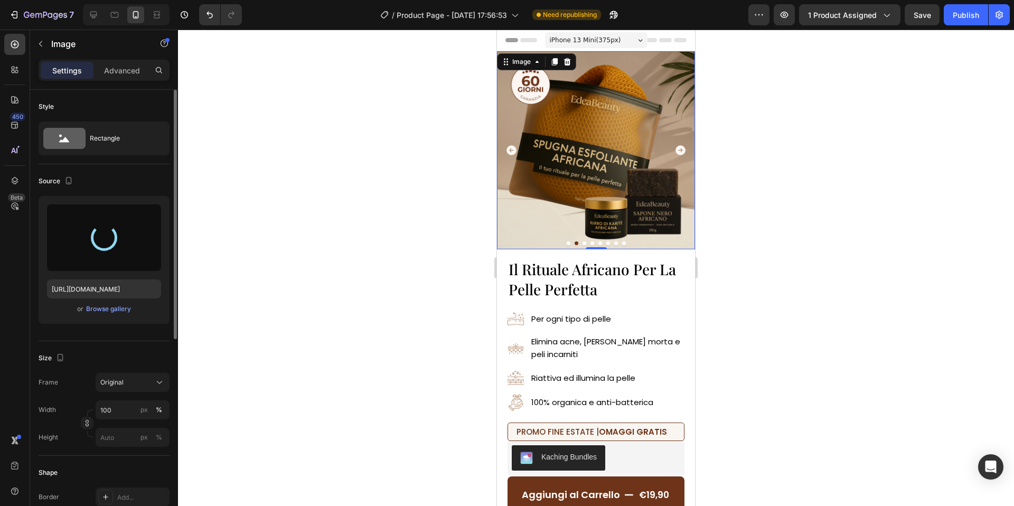
type input "https://cdn.shopify.com/s/files/1/0963/1665/3899/files/gempages_581170626895544…"
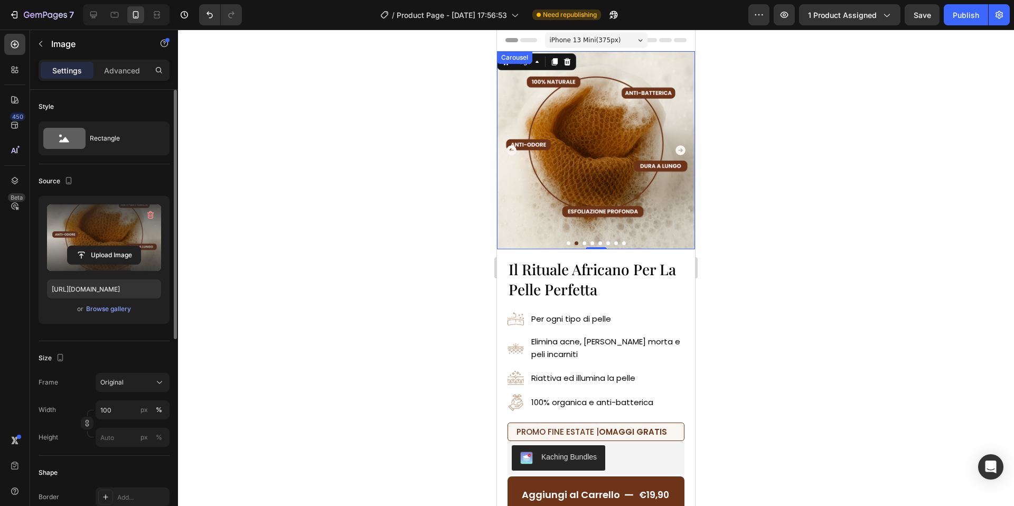
click at [683, 149] on icon "Carousel Next Arrow" at bounding box center [681, 150] width 10 height 10
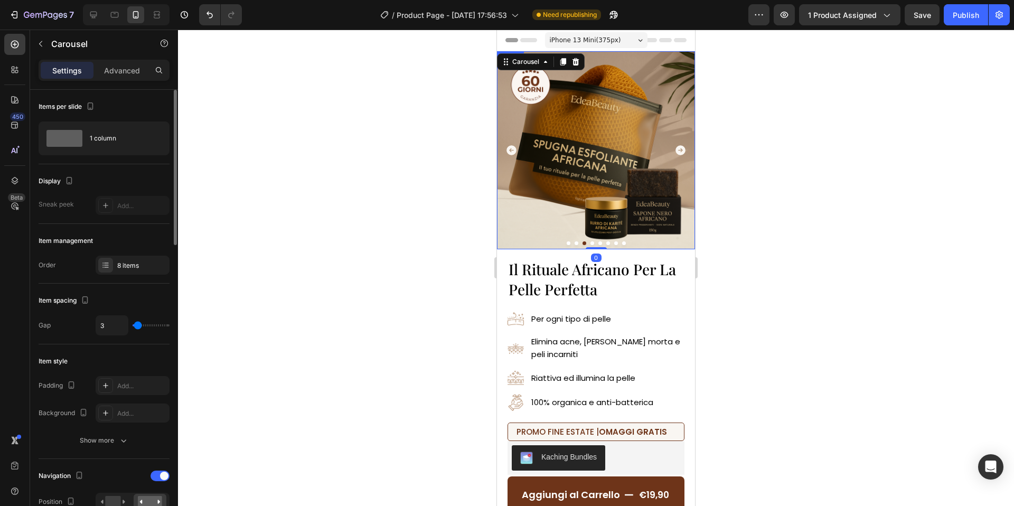
click at [591, 203] on img at bounding box center [596, 150] width 198 height 198
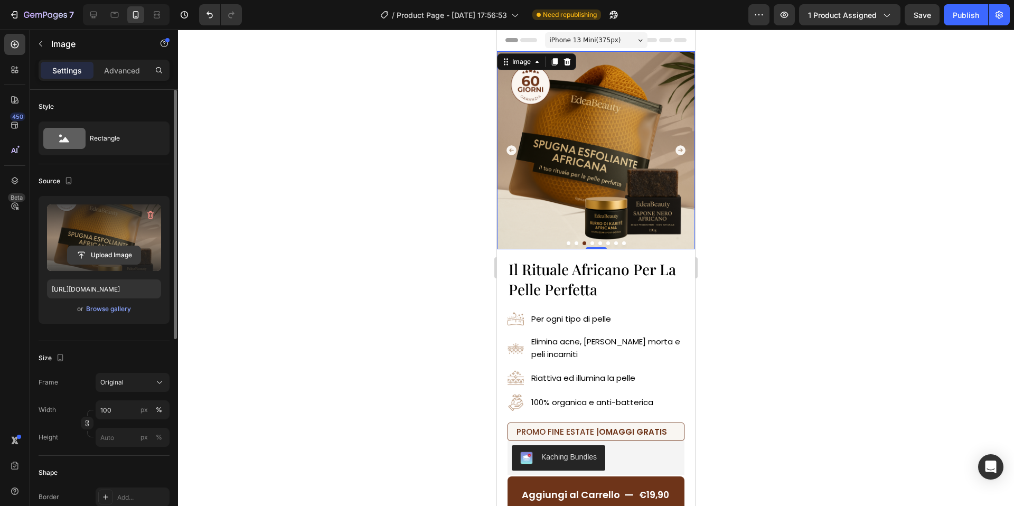
click at [96, 257] on input "file" at bounding box center [104, 255] width 73 height 18
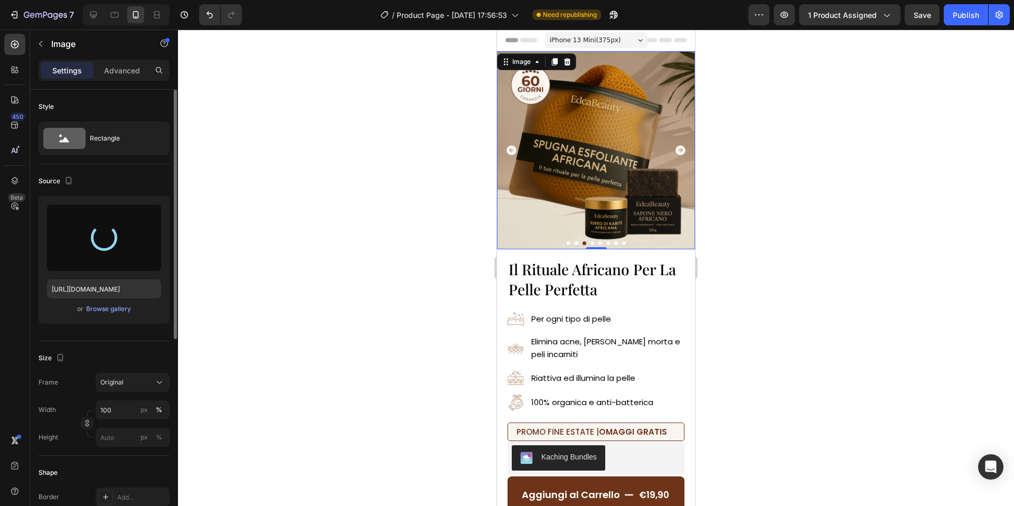
type input "https://cdn.shopify.com/s/files/1/0963/1665/3899/files/gempages_581170626895544…"
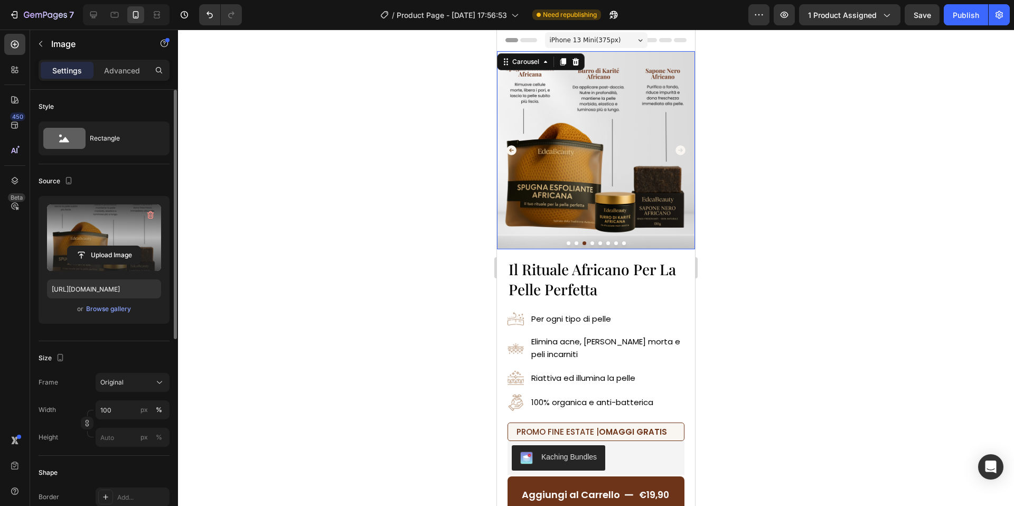
click at [683, 148] on icon "Carousel Next Arrow" at bounding box center [681, 150] width 10 height 10
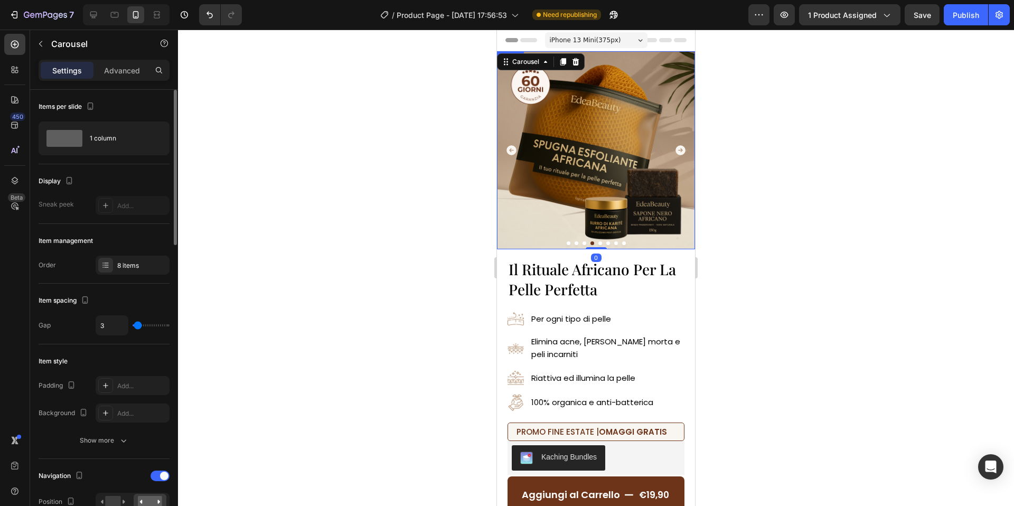
click at [606, 155] on img at bounding box center [596, 150] width 198 height 198
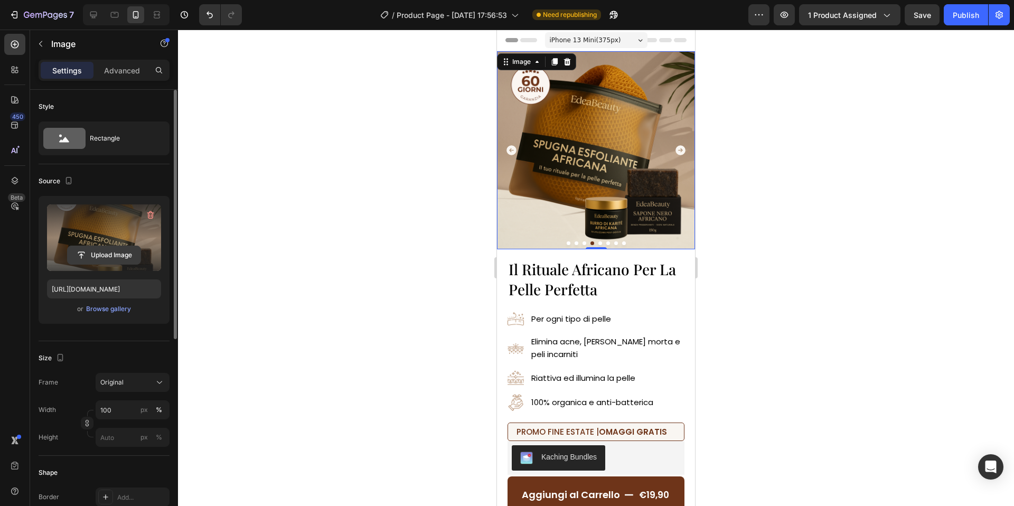
click at [101, 254] on input "file" at bounding box center [104, 255] width 73 height 18
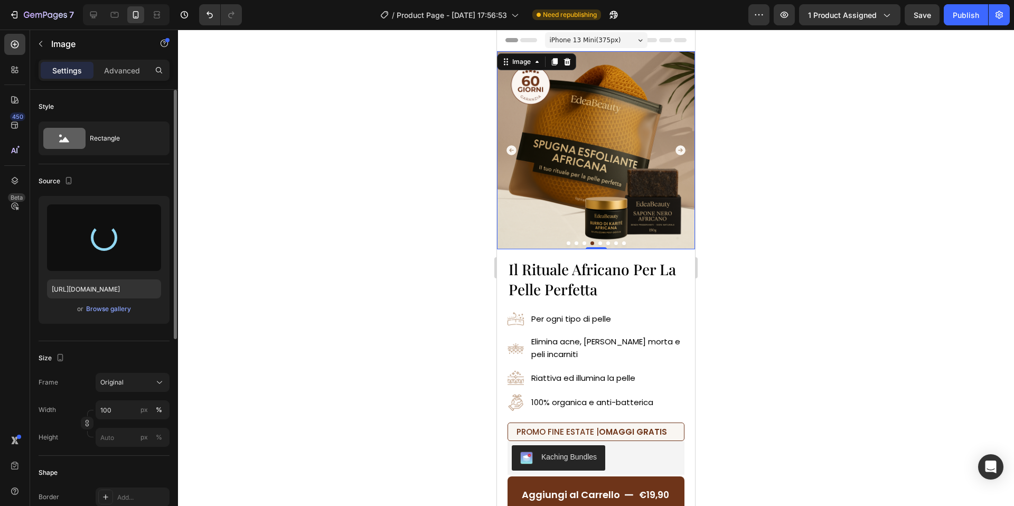
type input "https://cdn.shopify.com/s/files/1/0963/1665/3899/files/gempages_581170626895544…"
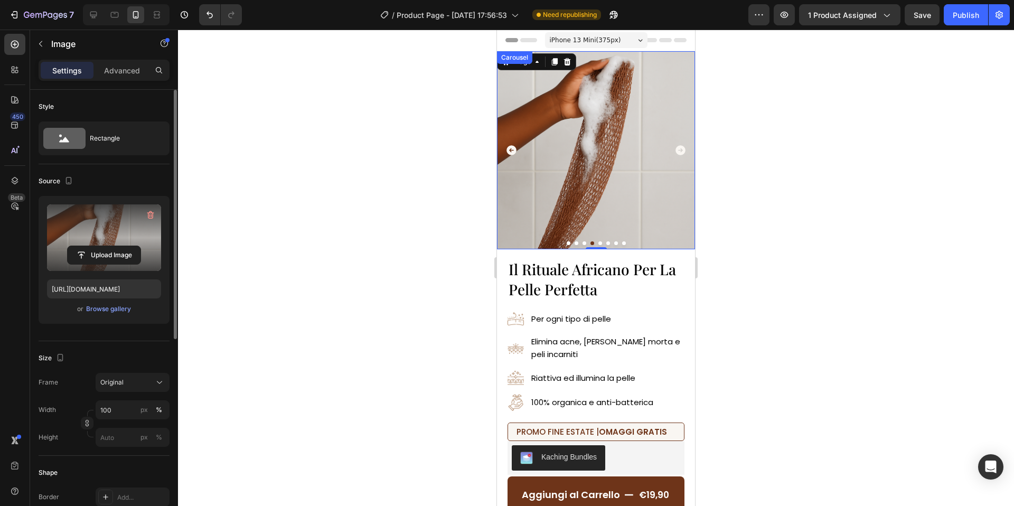
click at [681, 151] on icon "Carousel Next Arrow" at bounding box center [681, 150] width 12 height 12
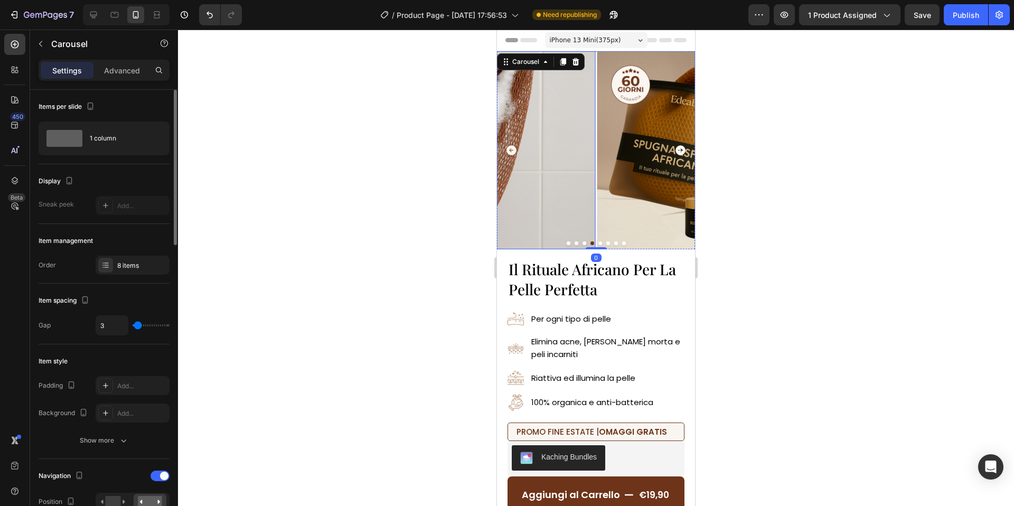
click at [611, 177] on img at bounding box center [696, 150] width 198 height 198
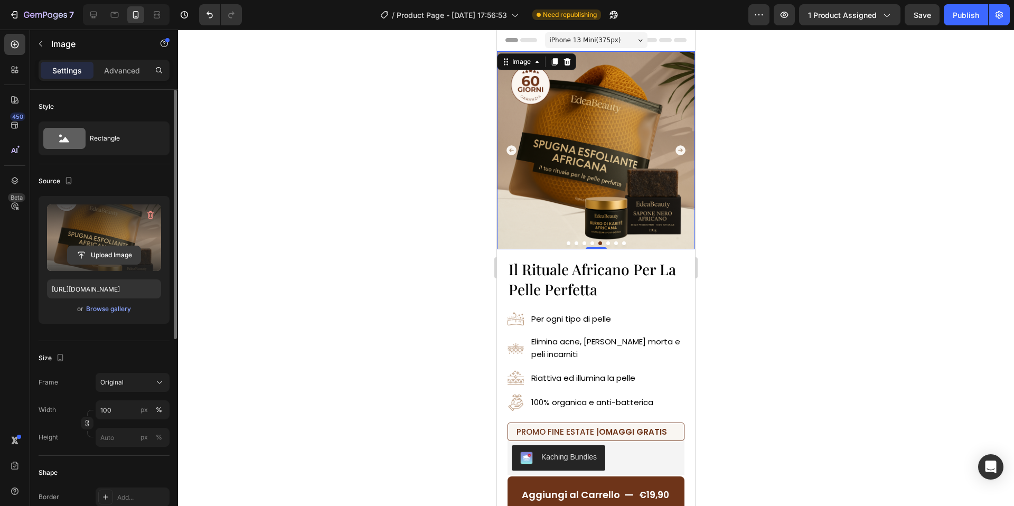
click at [110, 251] on input "file" at bounding box center [104, 255] width 73 height 18
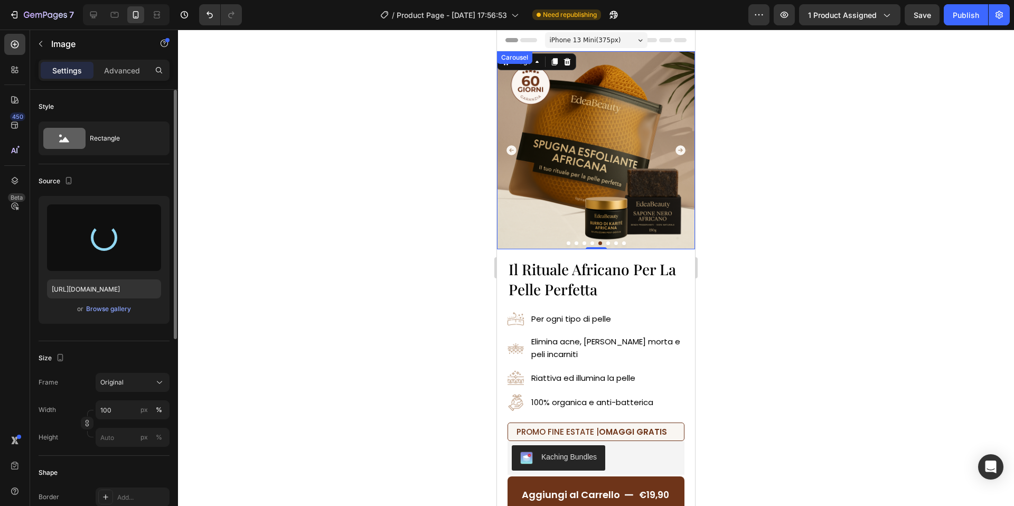
type input "https://cdn.shopify.com/s/files/1/0963/1665/3899/files/gempages_581170626895544…"
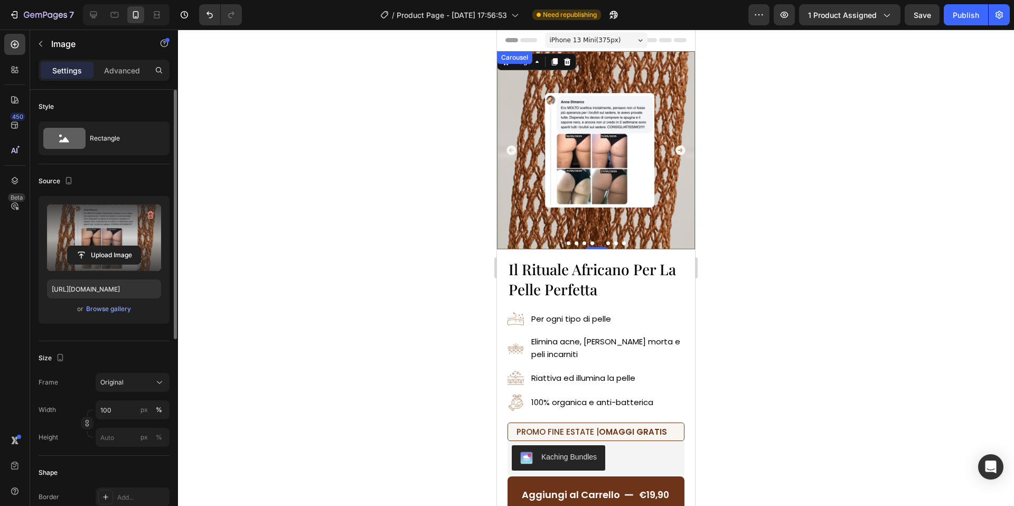
click at [679, 149] on icon "Carousel Next Arrow" at bounding box center [681, 150] width 10 height 10
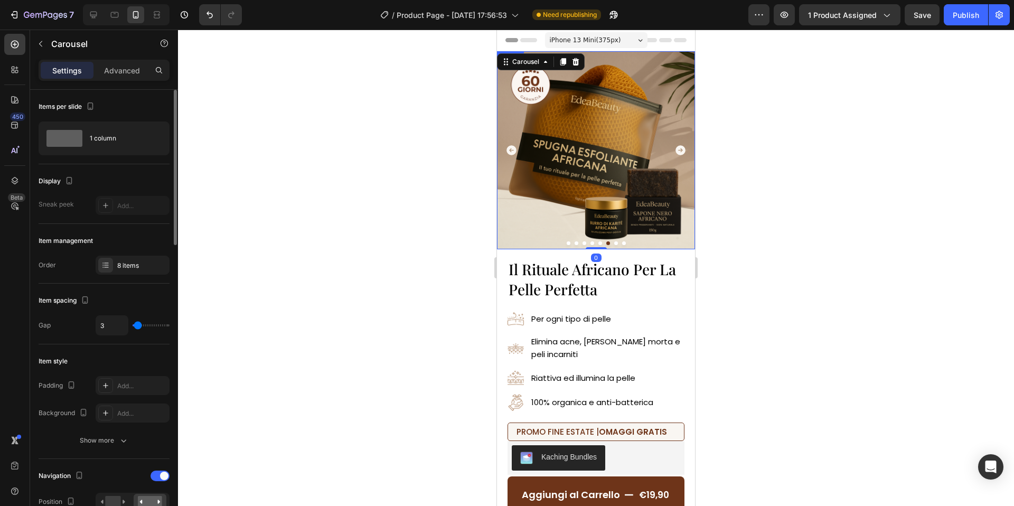
click at [621, 179] on img at bounding box center [596, 150] width 198 height 198
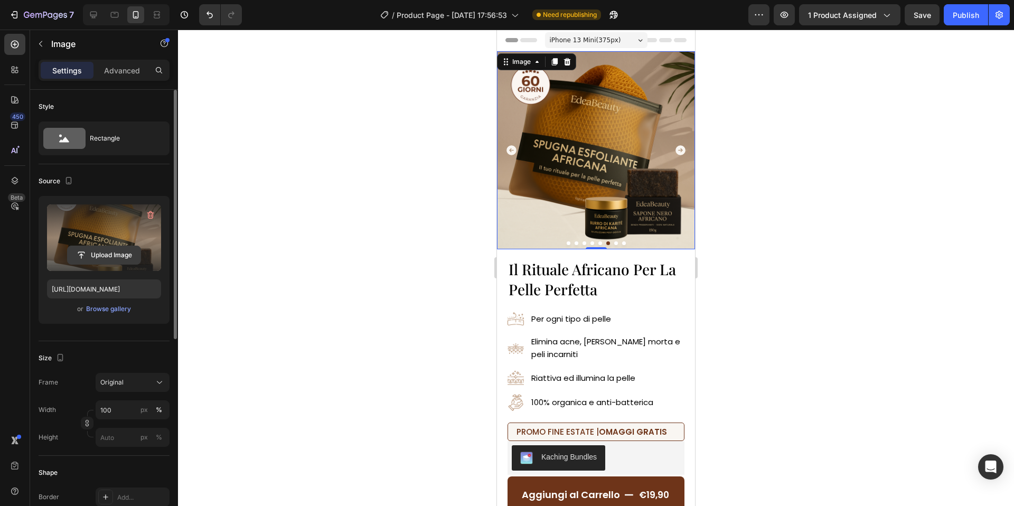
click at [116, 256] on input "file" at bounding box center [104, 255] width 73 height 18
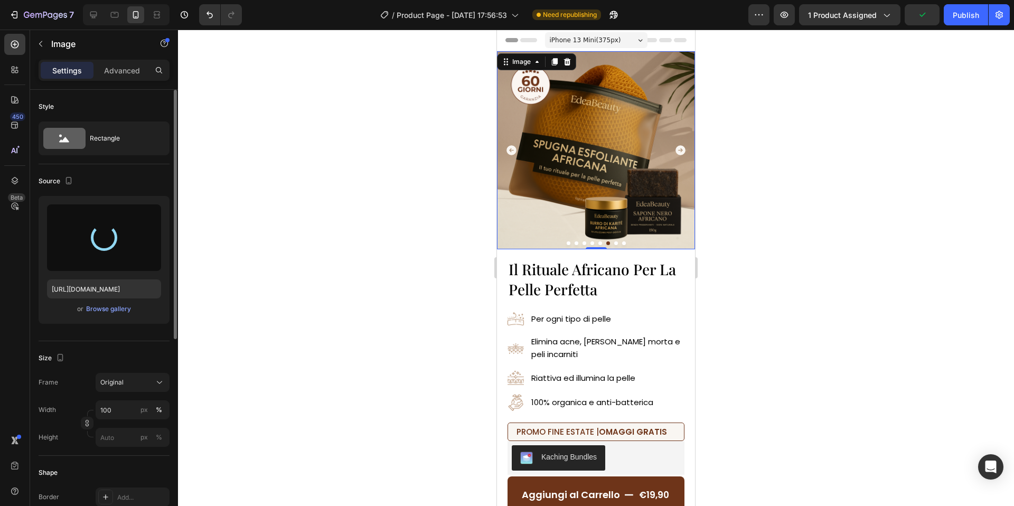
type input "https://cdn.shopify.com/s/files/1/0963/1665/3899/files/gempages_581170626895544…"
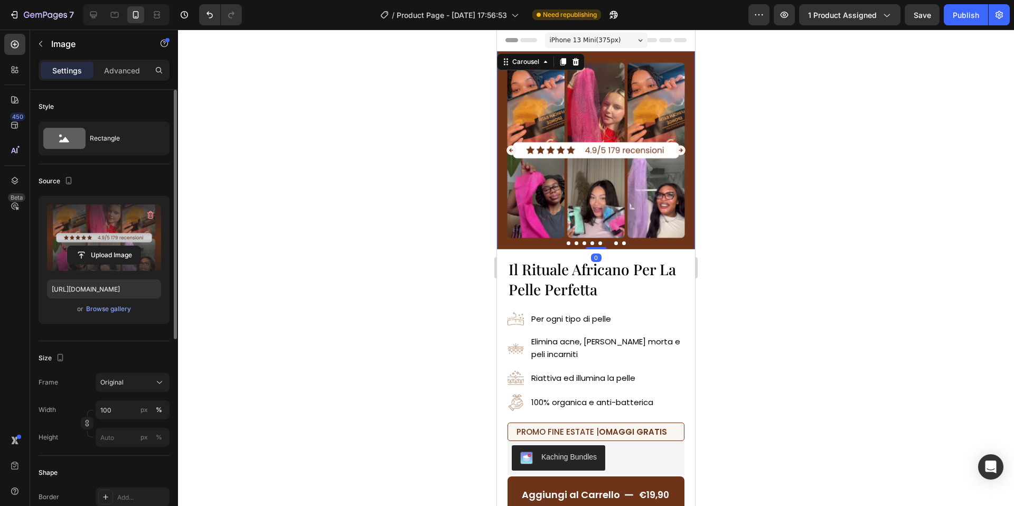
click at [680, 150] on icon "Carousel Next Arrow" at bounding box center [681, 150] width 12 height 12
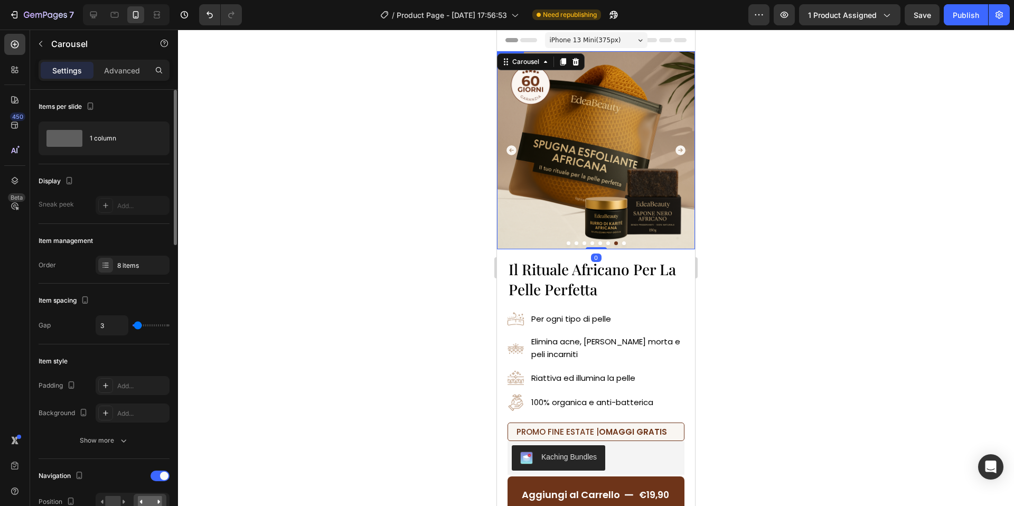
click at [640, 167] on img at bounding box center [596, 150] width 198 height 198
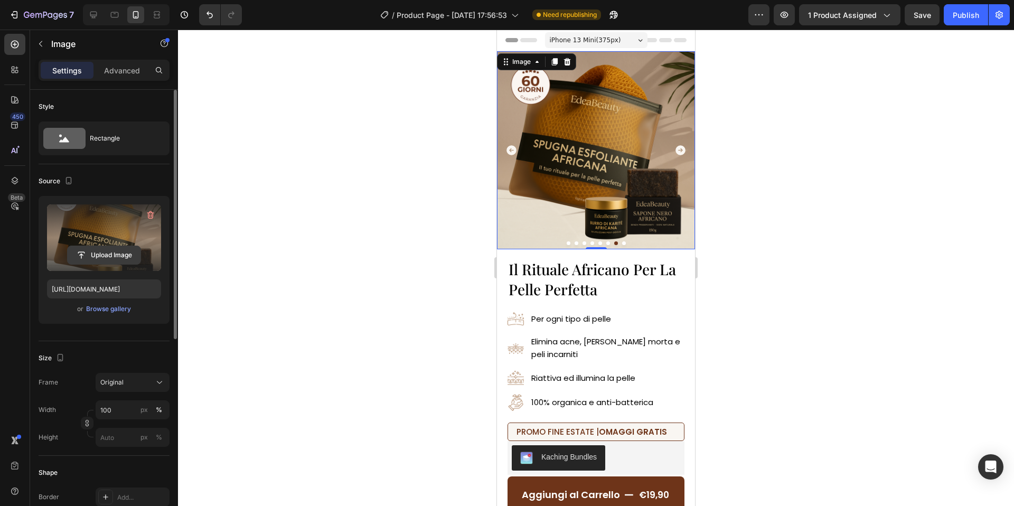
click at [98, 248] on input "file" at bounding box center [104, 255] width 73 height 18
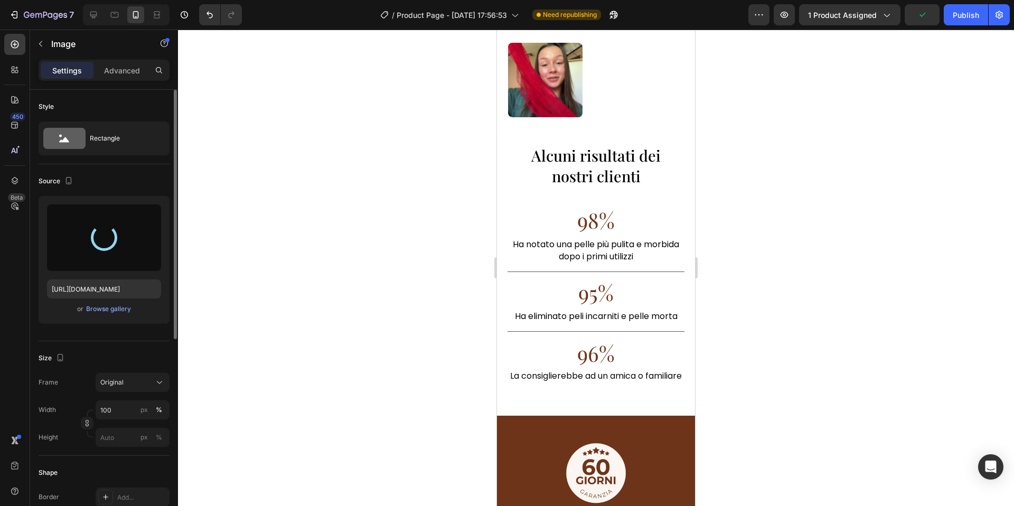
type input "https://cdn.shopify.com/s/files/1/0963/1665/3899/files/gempages_581170626895544…"
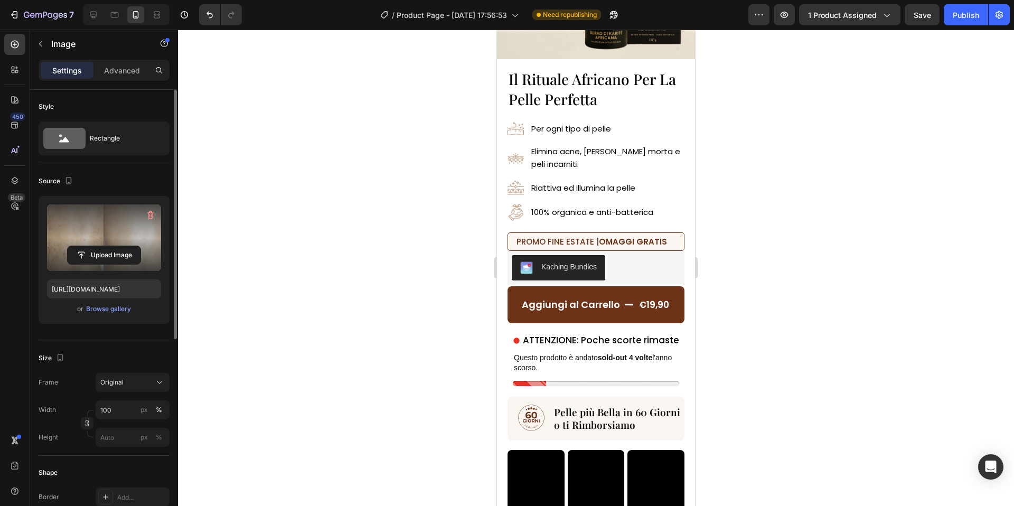
scroll to position [0, 0]
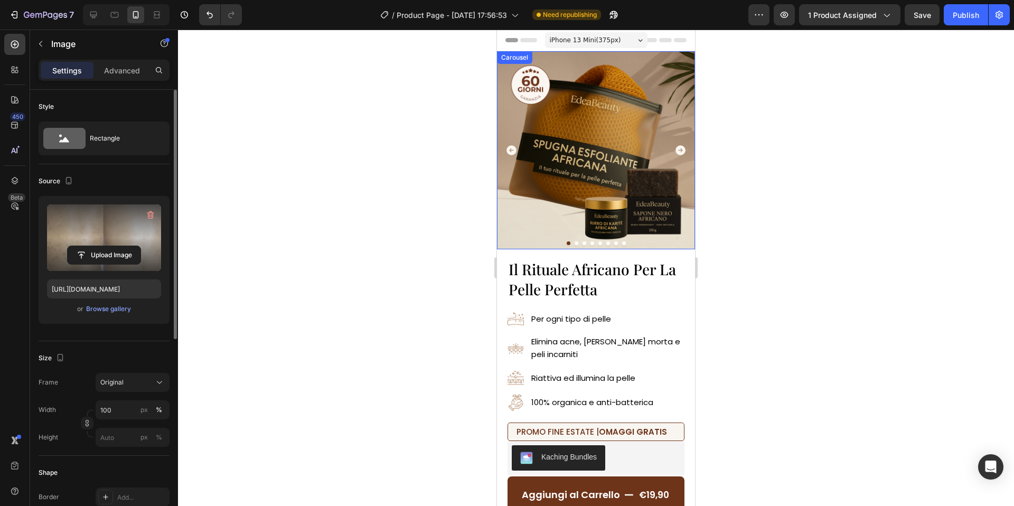
click at [679, 151] on icon "Carousel Next Arrow" at bounding box center [681, 150] width 10 height 10
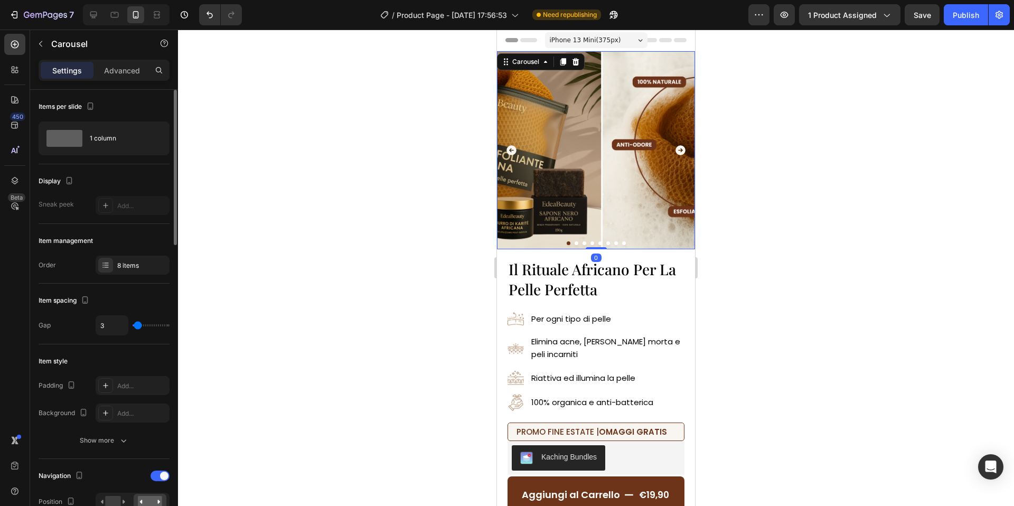
click at [679, 151] on icon "Carousel Next Arrow" at bounding box center [681, 150] width 10 height 10
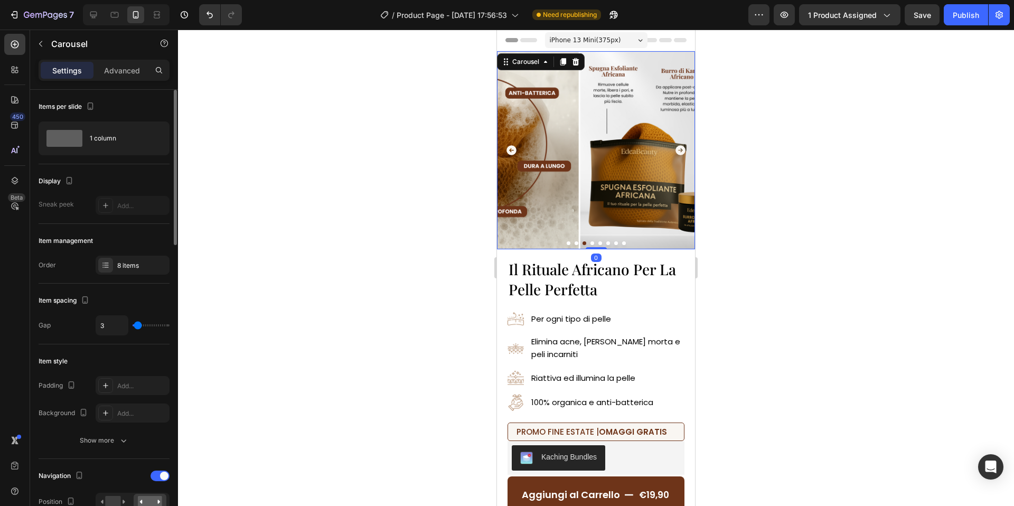
click at [679, 151] on icon "Carousel Next Arrow" at bounding box center [681, 150] width 10 height 10
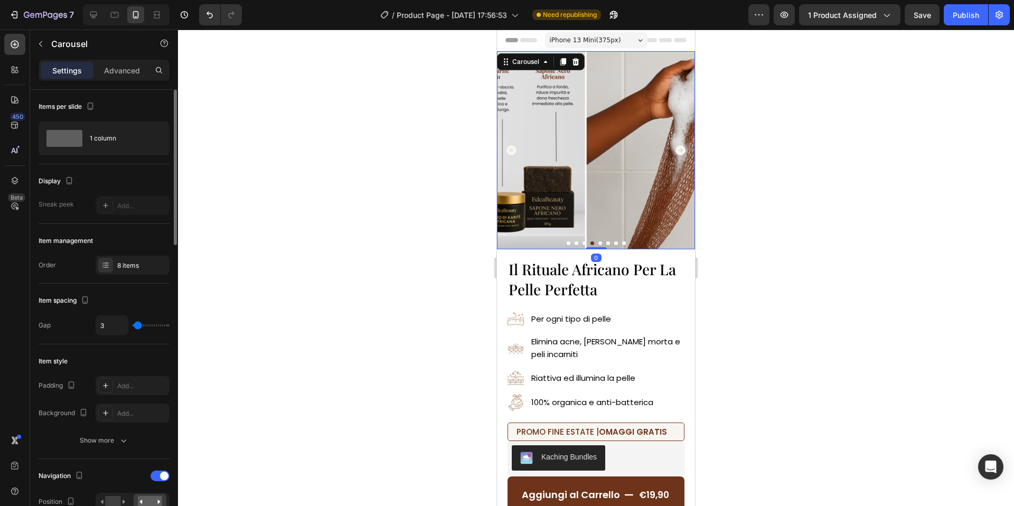
click at [679, 151] on icon "Carousel Next Arrow" at bounding box center [681, 150] width 10 height 10
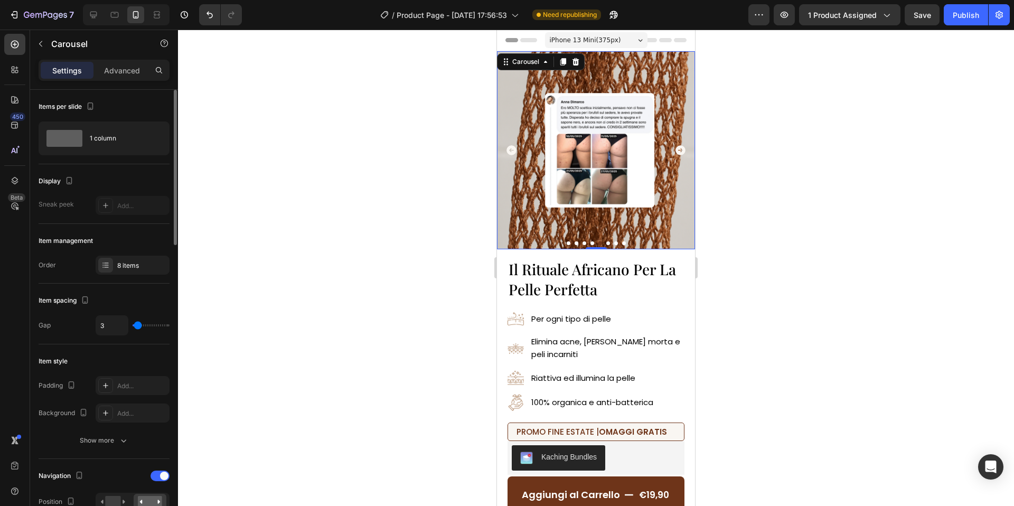
click at [679, 151] on icon "Carousel Next Arrow" at bounding box center [681, 150] width 10 height 10
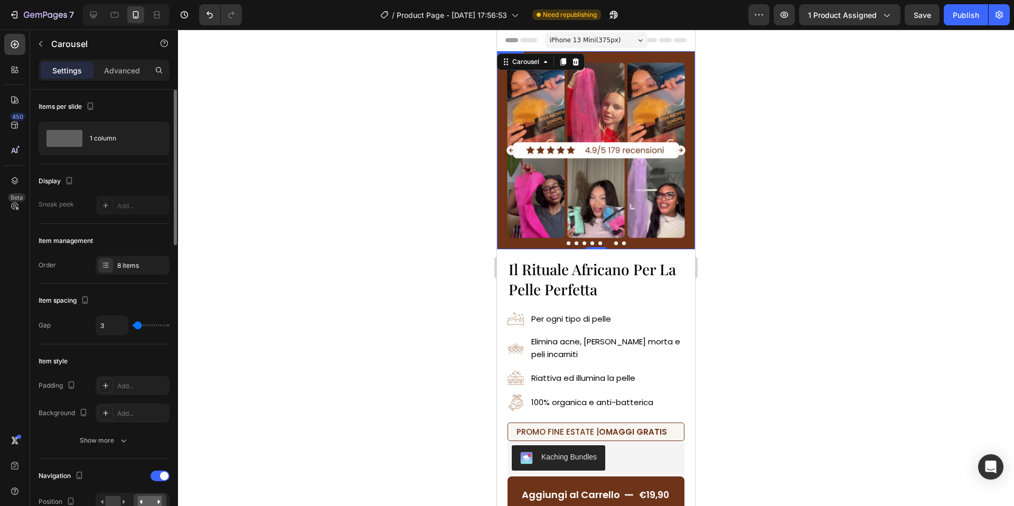
click at [623, 172] on img at bounding box center [596, 150] width 198 height 198
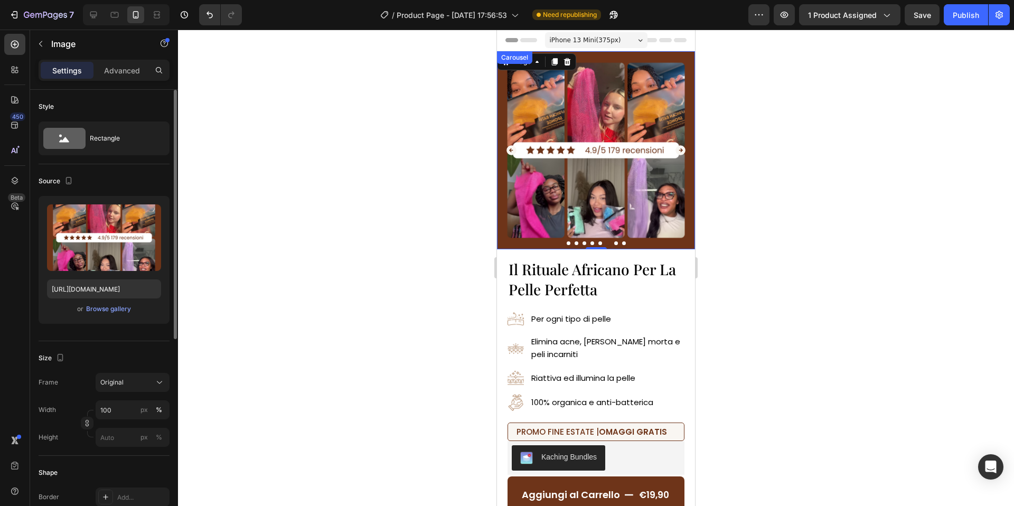
click at [680, 148] on icon "Carousel Next Arrow" at bounding box center [681, 150] width 10 height 10
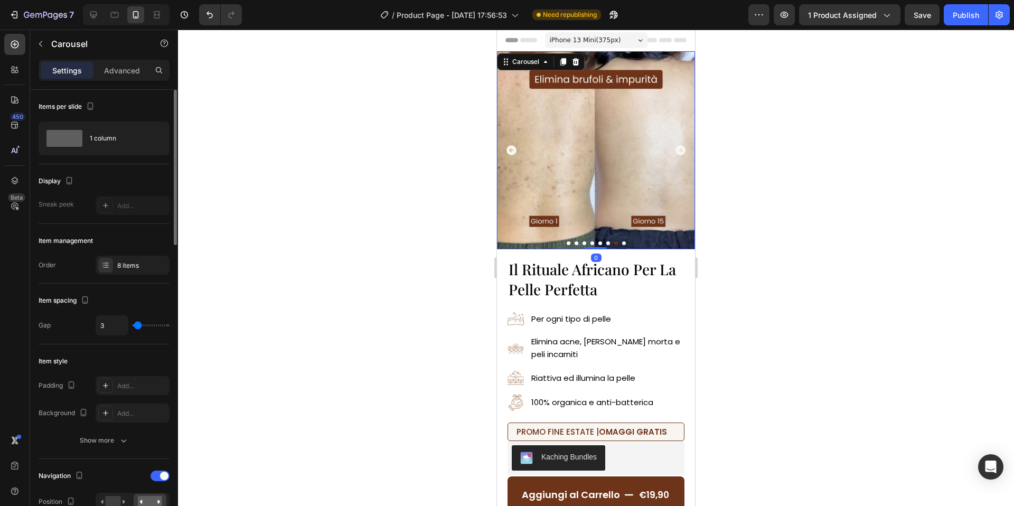
click at [624, 173] on img at bounding box center [596, 150] width 198 height 198
click at [679, 147] on icon "Carousel Next Arrow" at bounding box center [681, 150] width 10 height 10
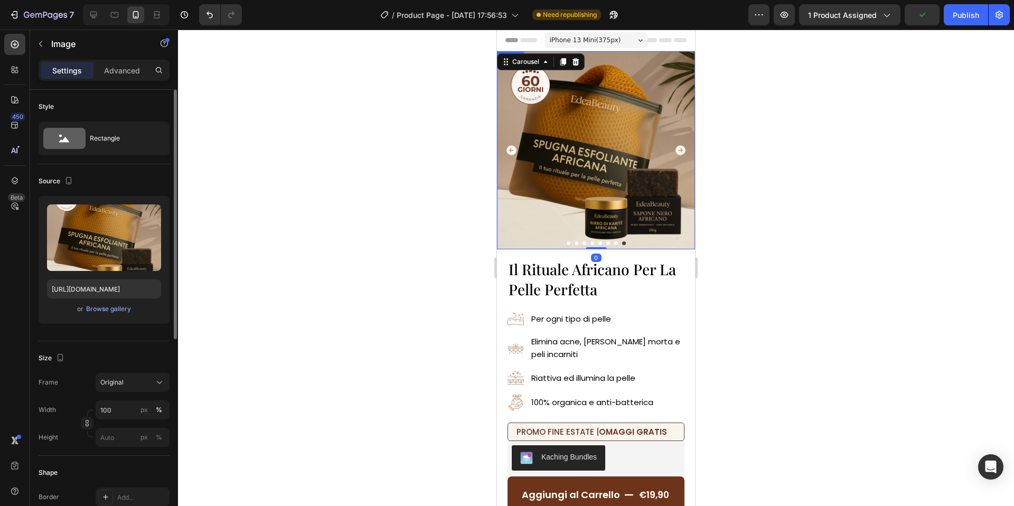
click at [600, 156] on img at bounding box center [596, 150] width 198 height 198
click at [681, 149] on icon "Carousel Next Arrow" at bounding box center [681, 150] width 12 height 12
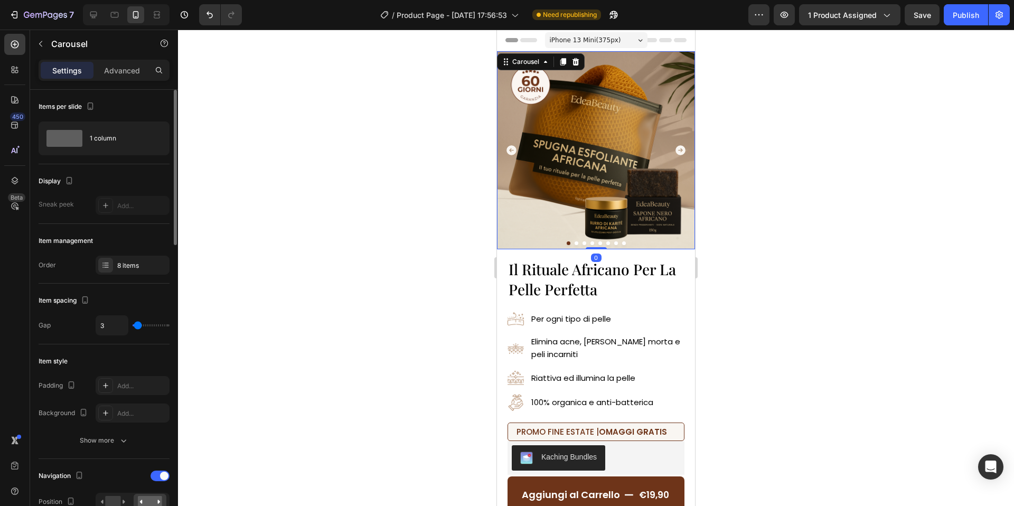
click at [507, 153] on icon "Carousel Back Arrow" at bounding box center [512, 150] width 12 height 12
click at [595, 155] on img at bounding box center [596, 150] width 198 height 198
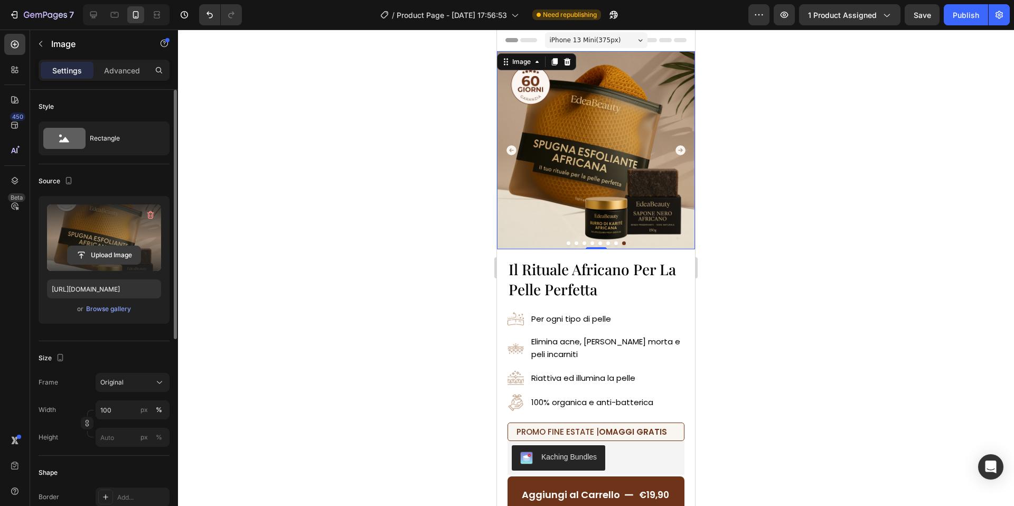
click at [141, 249] on button "Upload Image" at bounding box center [104, 255] width 74 height 19
click at [108, 262] on input "file" at bounding box center [104, 255] width 73 height 18
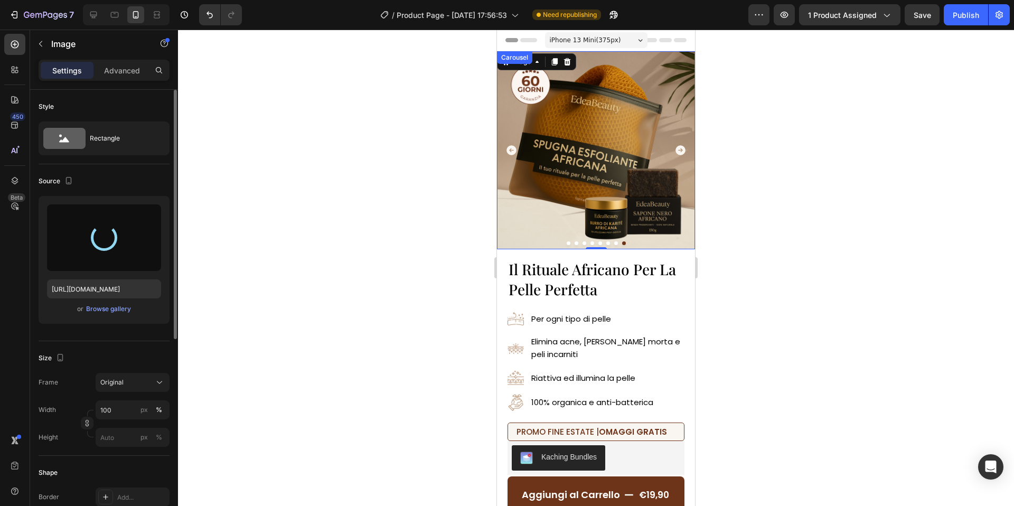
type input "https://cdn.shopify.com/s/files/1/0963/1665/3899/files/gempages_581170626895544…"
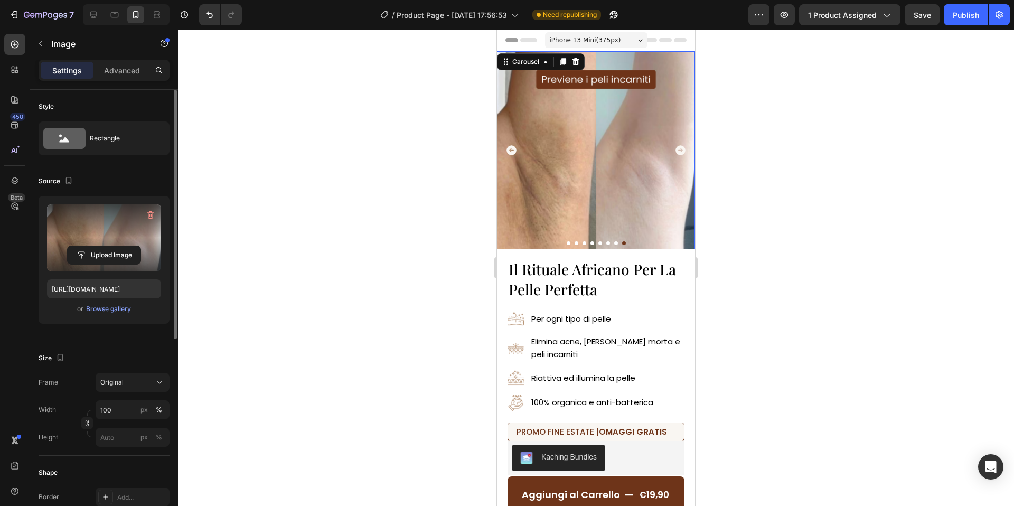
click at [682, 151] on icon "Carousel Next Arrow" at bounding box center [681, 150] width 10 height 10
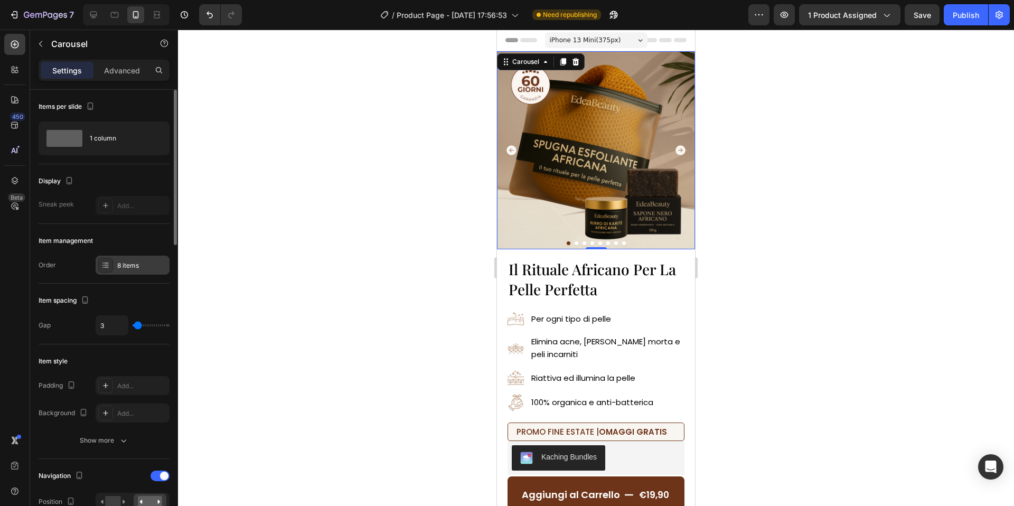
click at [131, 268] on div "8 items" at bounding box center [142, 266] width 50 height 10
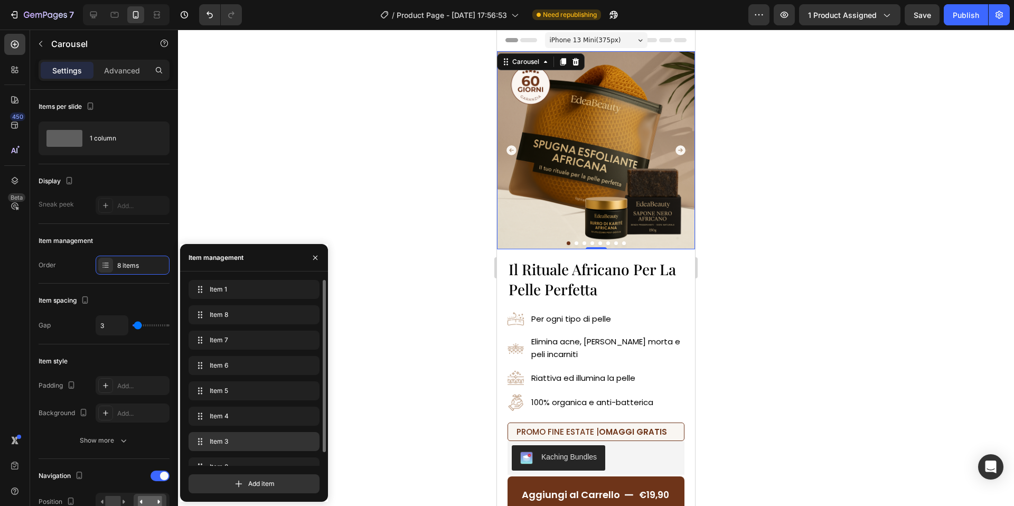
scroll to position [15, 0]
click at [295, 453] on icon "button" at bounding box center [293, 452] width 8 height 8
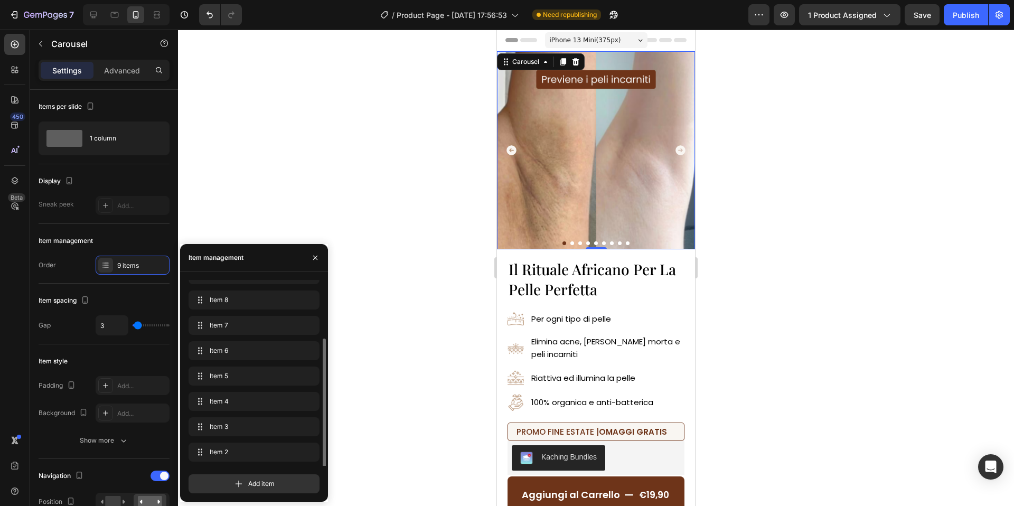
scroll to position [40, 0]
click at [294, 454] on icon "button" at bounding box center [293, 452] width 5 height 5
click at [626, 244] on div at bounding box center [596, 243] width 198 height 4
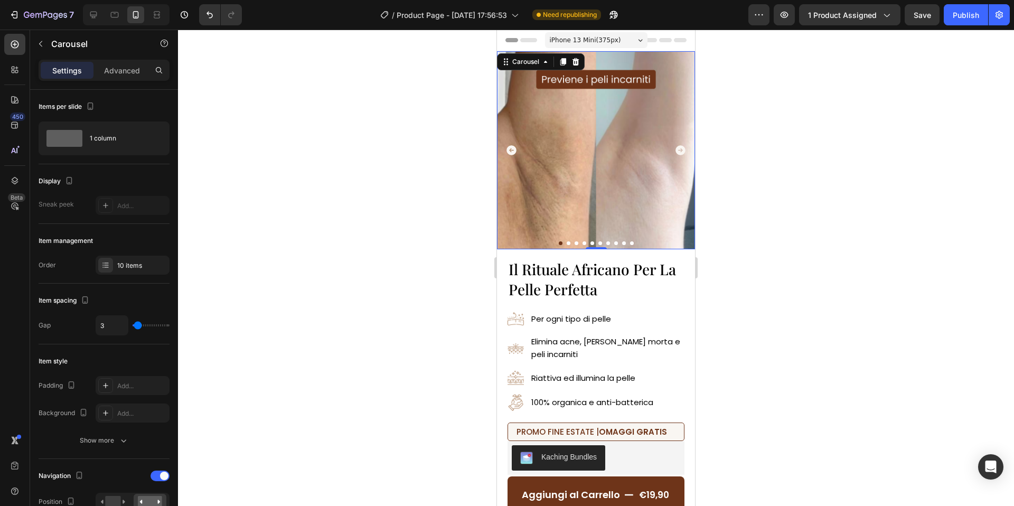
click at [624, 245] on button "Dot" at bounding box center [624, 243] width 4 height 4
click at [625, 244] on button "Dot" at bounding box center [624, 243] width 4 height 4
click at [625, 243] on button "Dot" at bounding box center [624, 243] width 4 height 4
click at [680, 149] on icon "Carousel Next Arrow" at bounding box center [681, 150] width 10 height 10
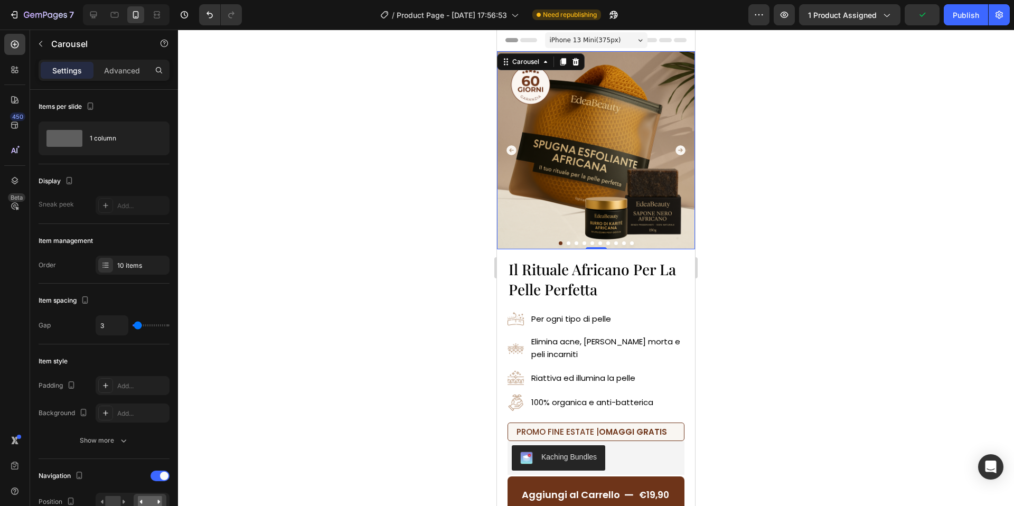
click at [680, 149] on icon "Carousel Next Arrow" at bounding box center [681, 150] width 10 height 10
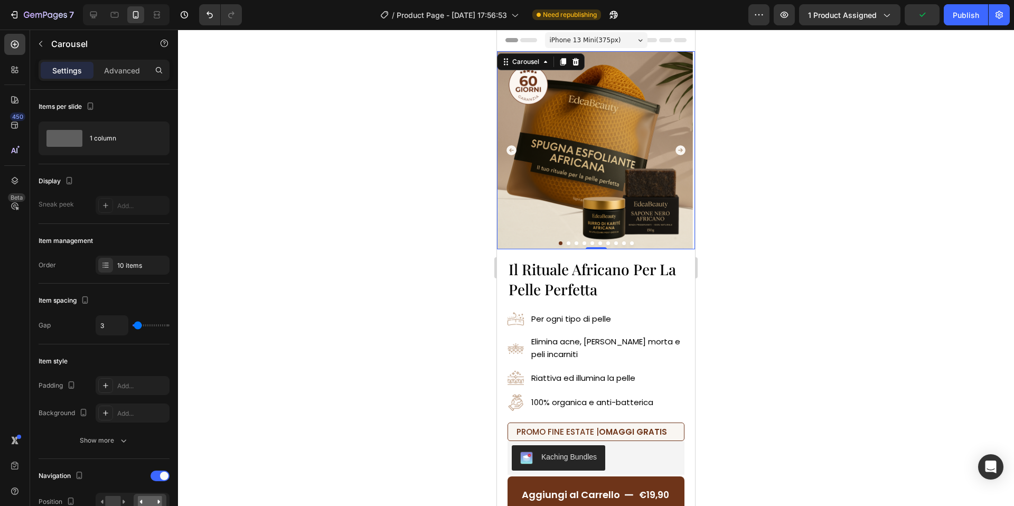
click at [680, 149] on icon "Carousel Next Arrow" at bounding box center [681, 150] width 10 height 10
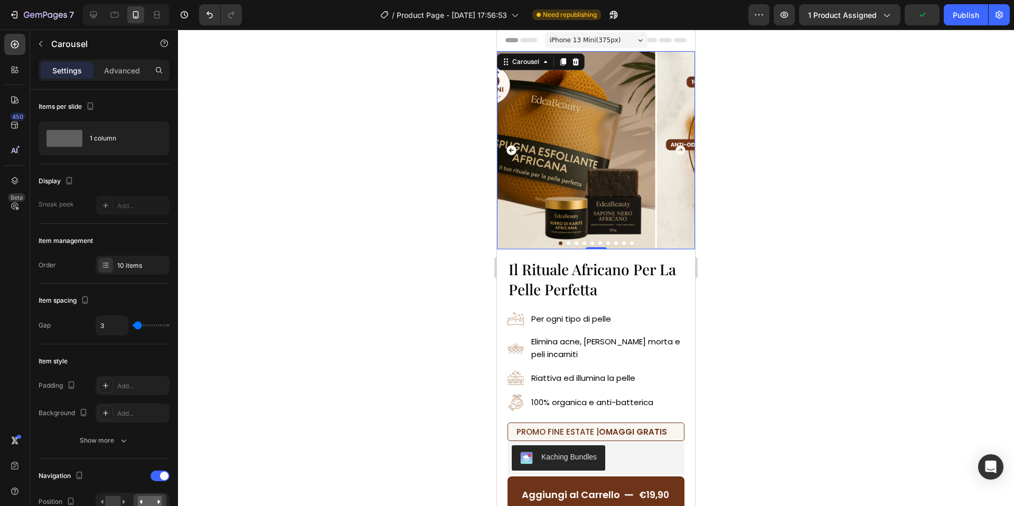
click at [680, 149] on icon "Carousel Next Arrow" at bounding box center [681, 150] width 10 height 10
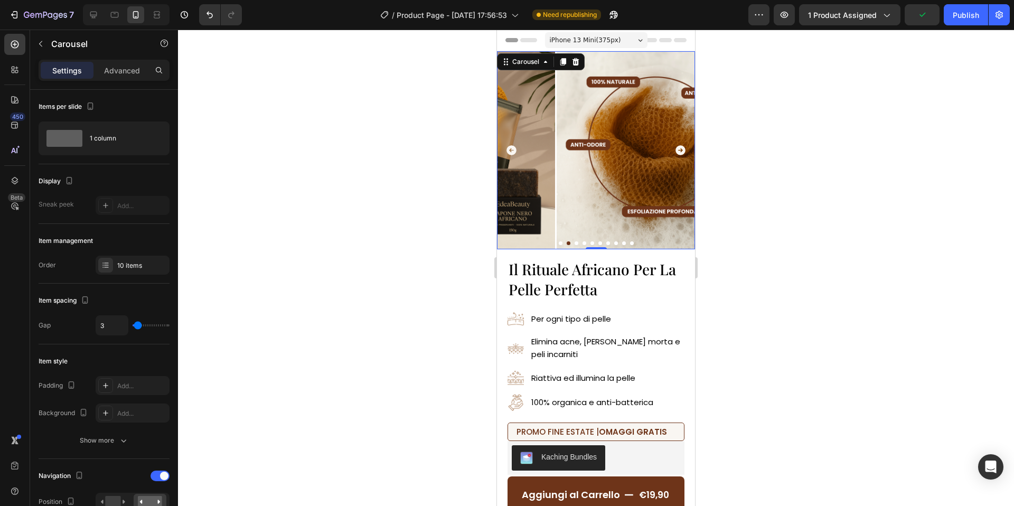
click at [680, 149] on icon "Carousel Next Arrow" at bounding box center [681, 150] width 10 height 10
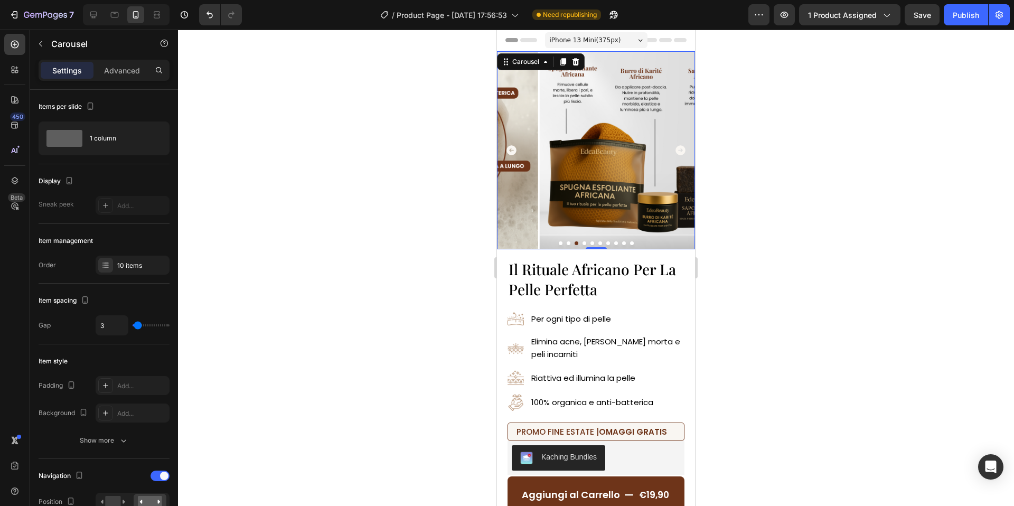
click at [680, 149] on icon "Carousel Next Arrow" at bounding box center [681, 150] width 10 height 10
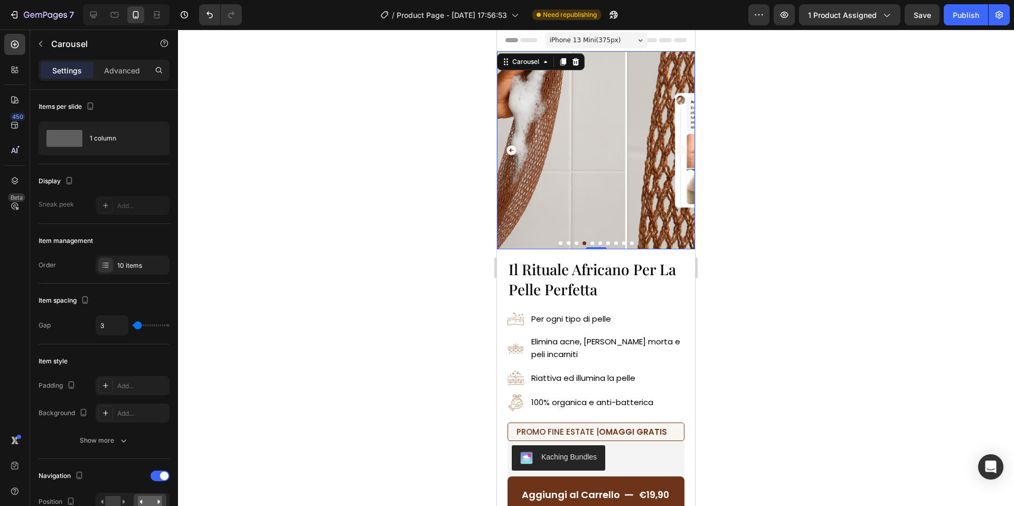
click at [680, 149] on icon "Carousel Next Arrow" at bounding box center [681, 150] width 10 height 10
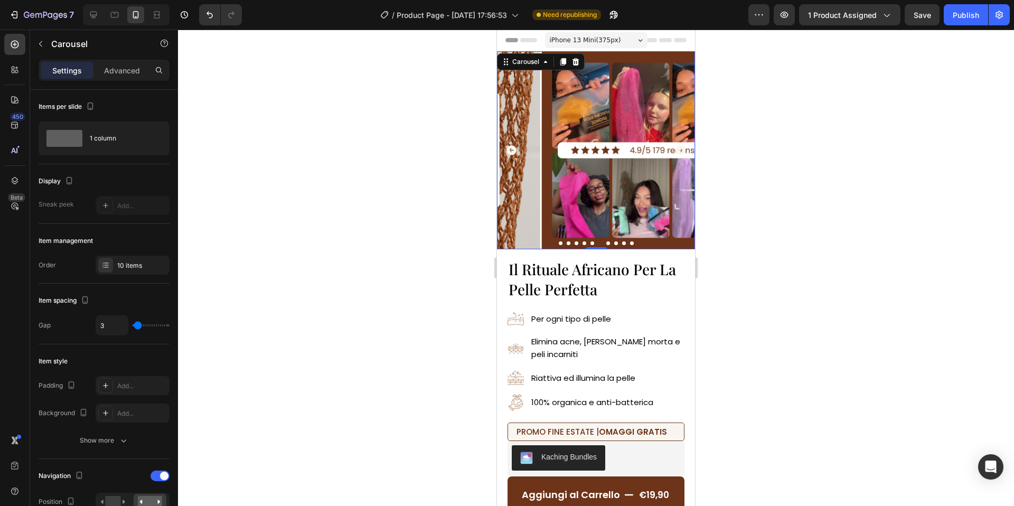
click at [680, 149] on icon "Carousel Next Arrow" at bounding box center [681, 150] width 10 height 10
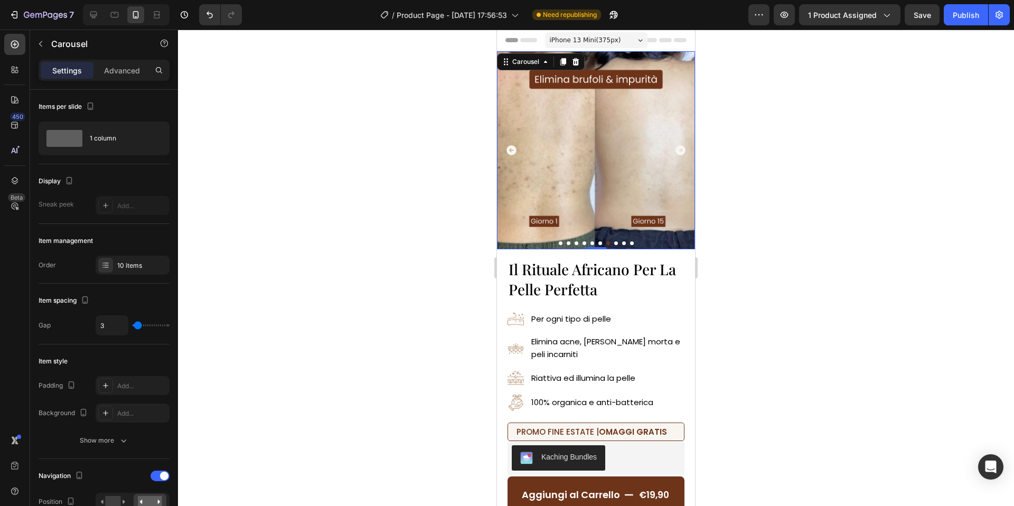
click at [680, 149] on icon "Carousel Next Arrow" at bounding box center [681, 150] width 10 height 10
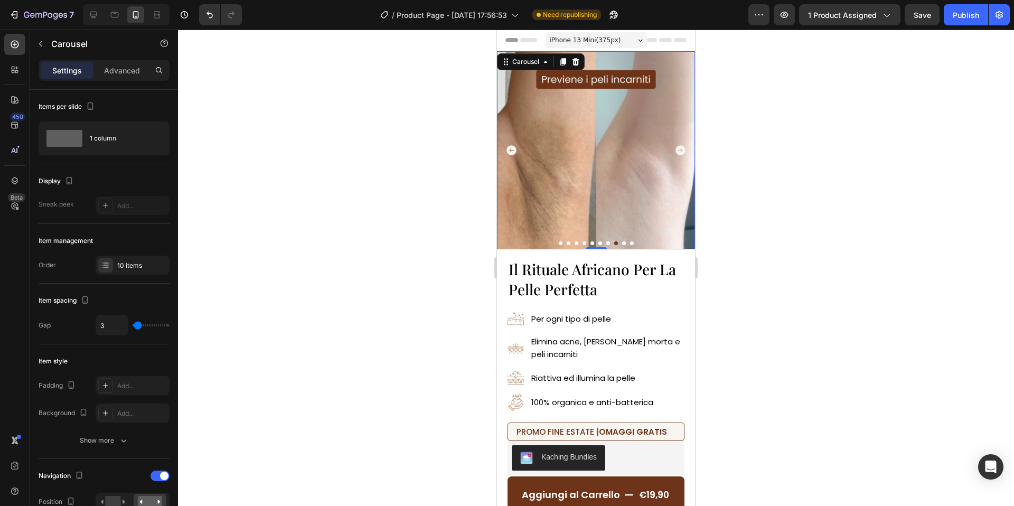
click at [680, 149] on icon "Carousel Next Arrow" at bounding box center [681, 150] width 10 height 10
click at [602, 156] on img at bounding box center [596, 150] width 198 height 198
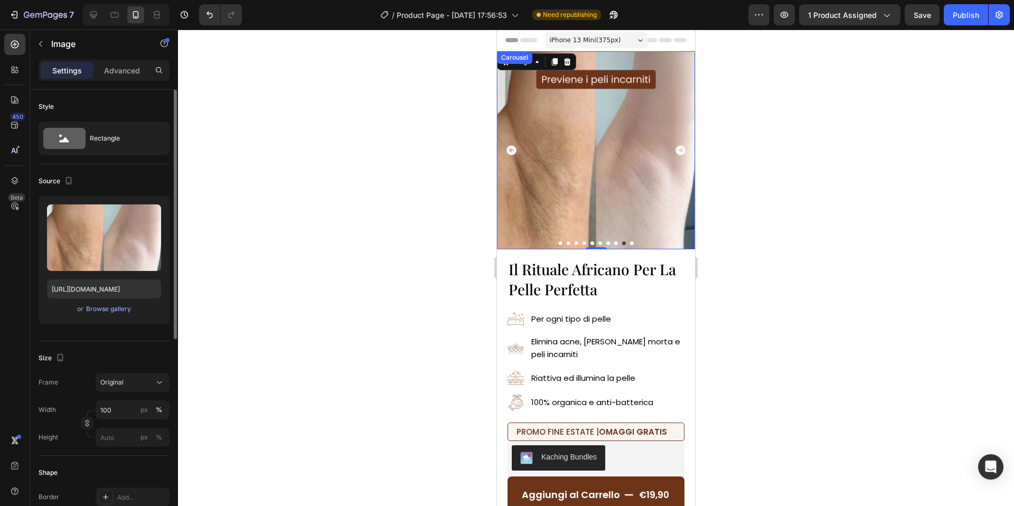
click at [37, 256] on div "Style Rectangle Source Upload Image https://cdn.shopify.com/s/files/1/0963/1665…" at bounding box center [104, 489] width 148 height 798
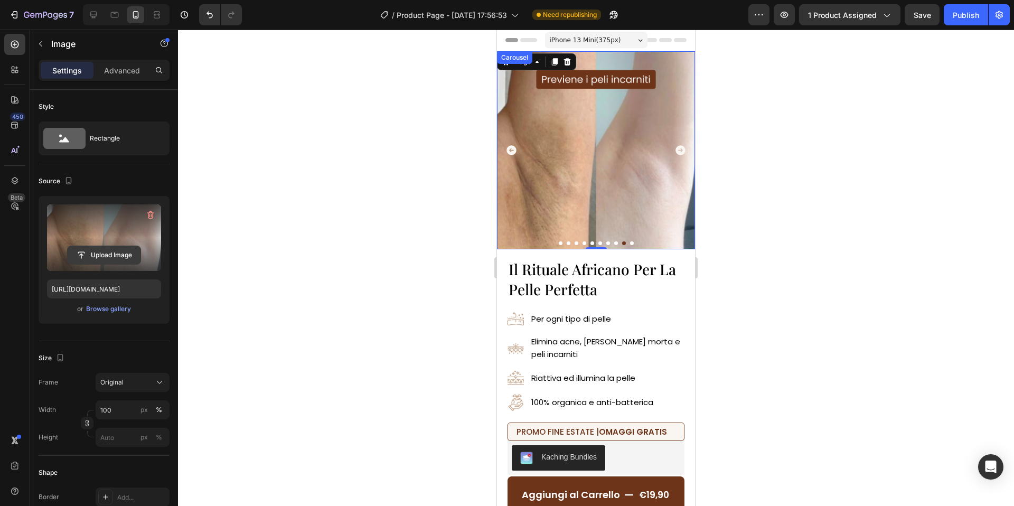
click at [85, 254] on input "file" at bounding box center [104, 255] width 73 height 18
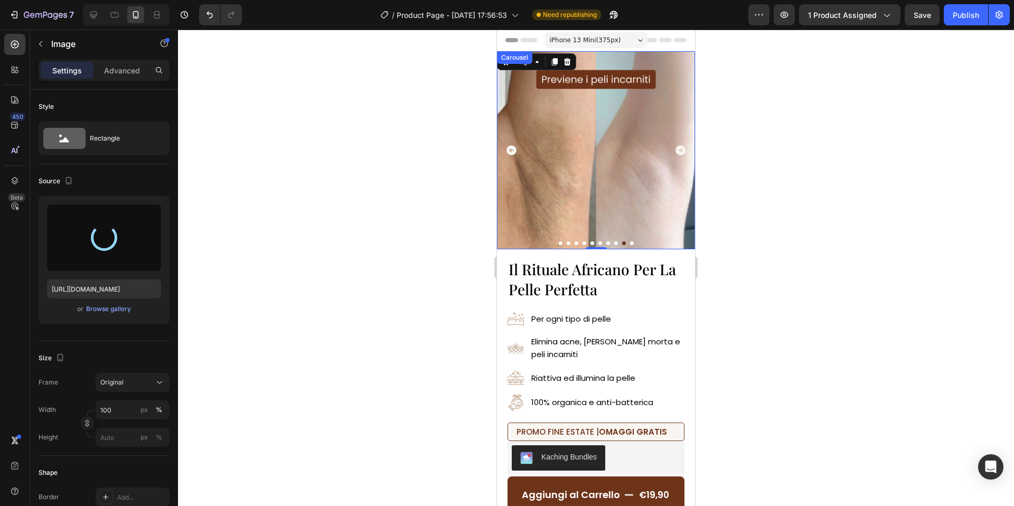
type input "https://cdn.shopify.com/s/files/1/0963/1665/3899/files/gempages_581170626895544…"
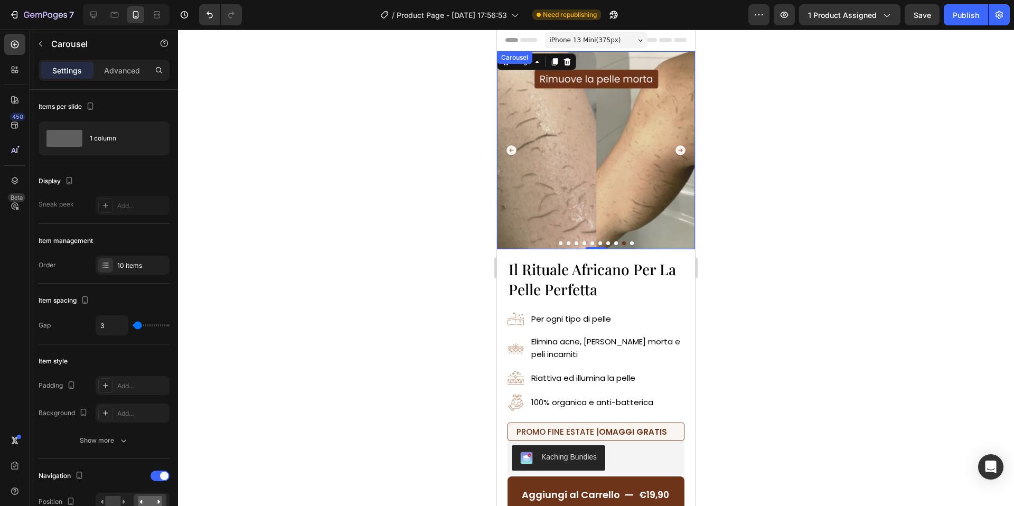
click at [679, 149] on icon "Carousel Next Arrow" at bounding box center [681, 150] width 10 height 10
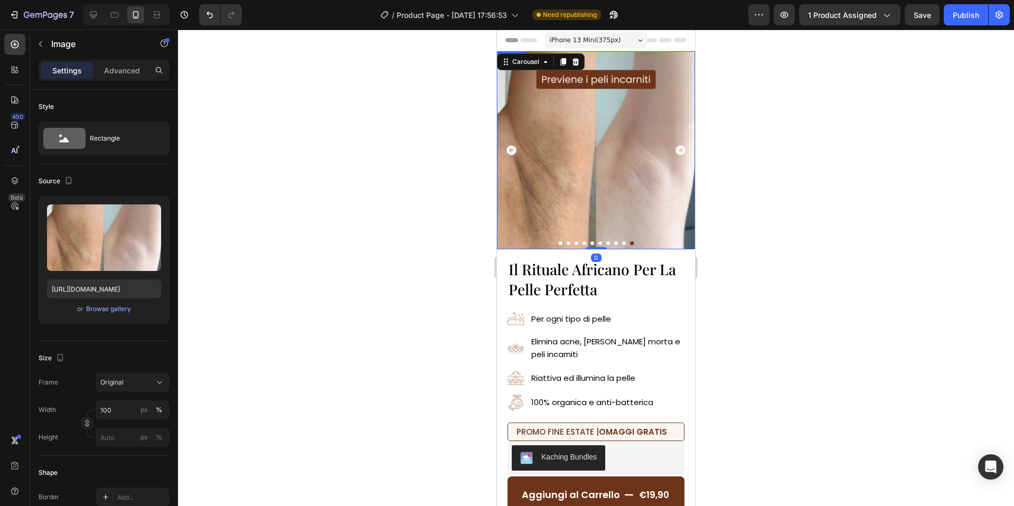
click at [613, 153] on img at bounding box center [596, 150] width 198 height 198
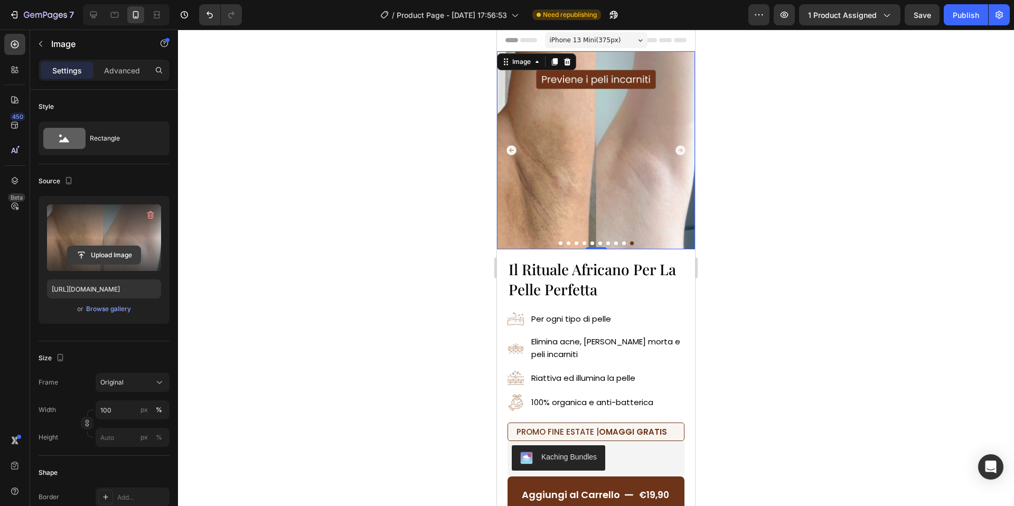
click at [96, 257] on input "file" at bounding box center [104, 255] width 73 height 18
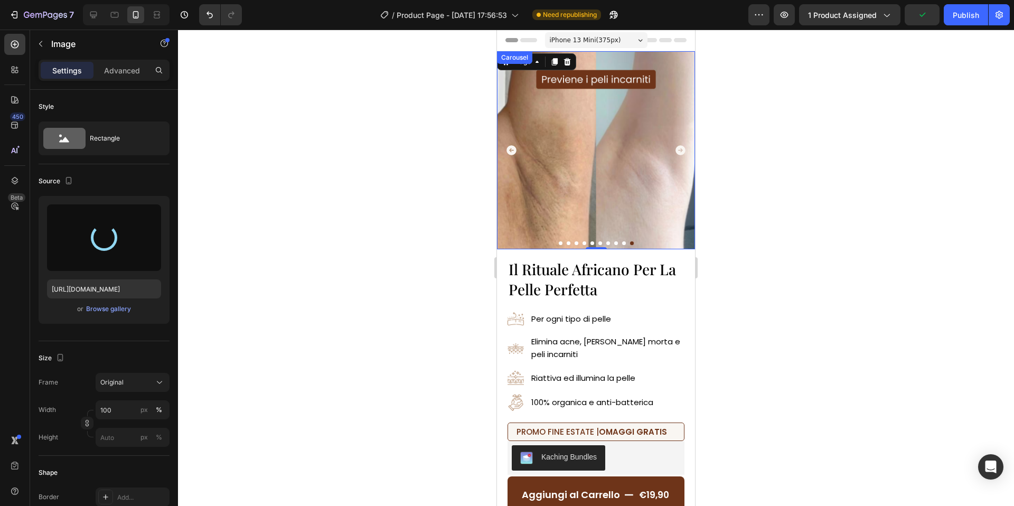
type input "https://cdn.shopify.com/s/files/1/0963/1665/3899/files/gempages_581170626895544…"
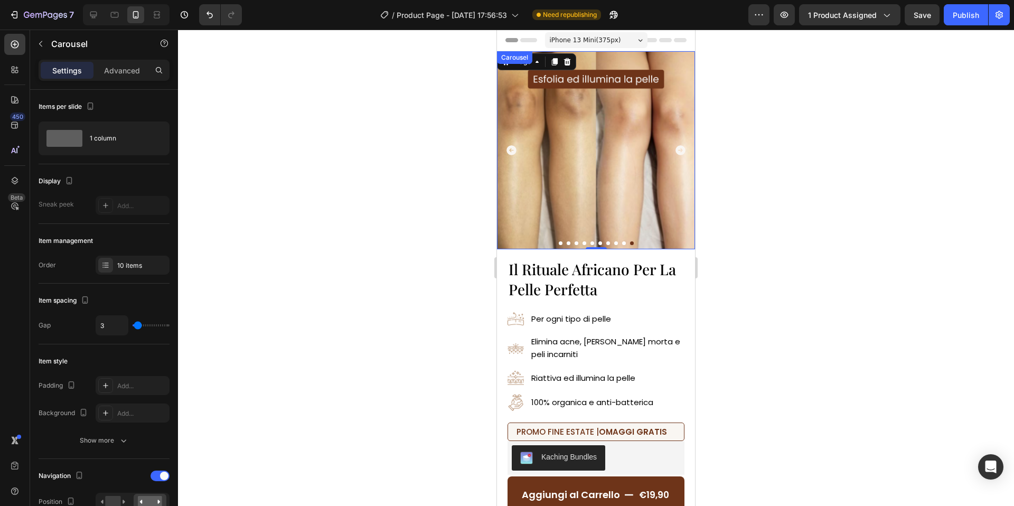
click at [510, 149] on icon "Carousel Back Arrow" at bounding box center [512, 150] width 12 height 12
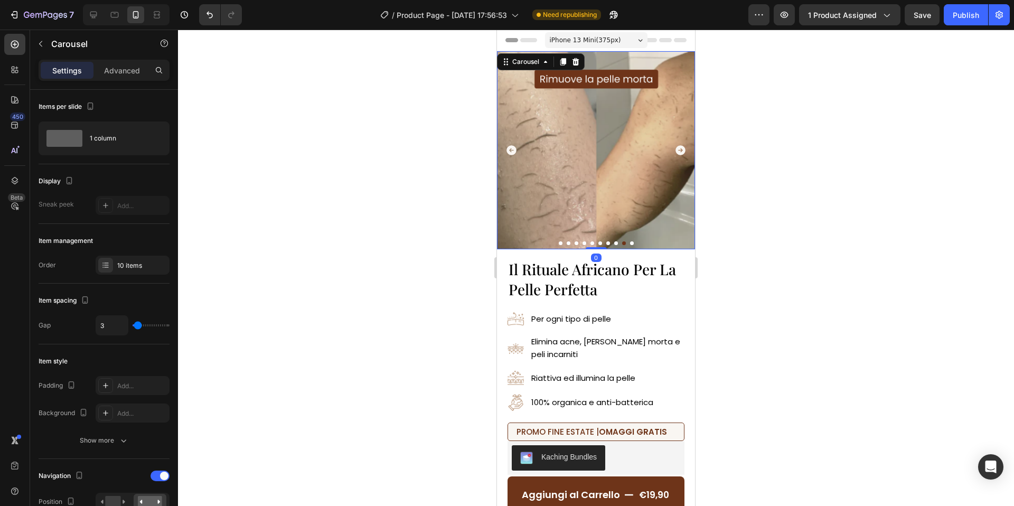
click at [459, 144] on div at bounding box center [596, 268] width 836 height 476
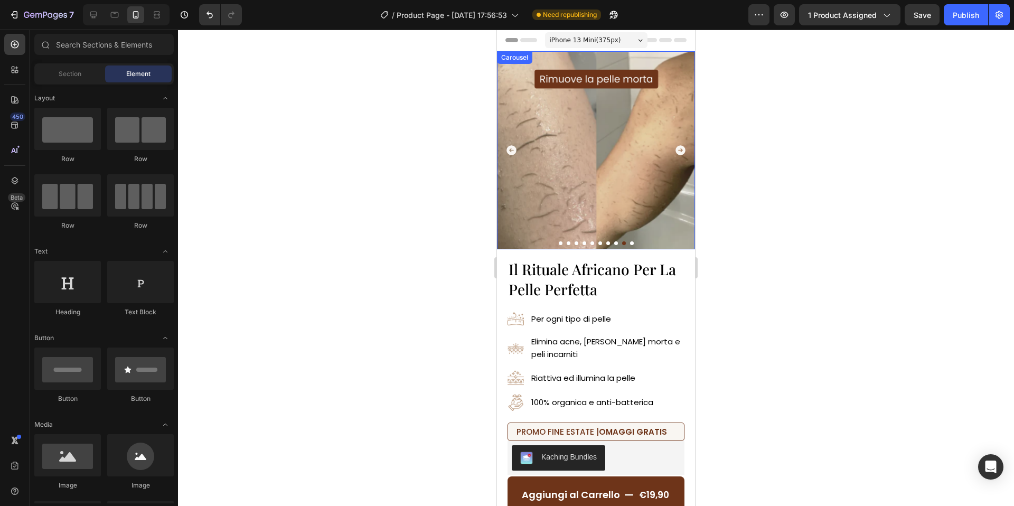
click at [510, 150] on icon "Carousel Back Arrow" at bounding box center [512, 150] width 12 height 12
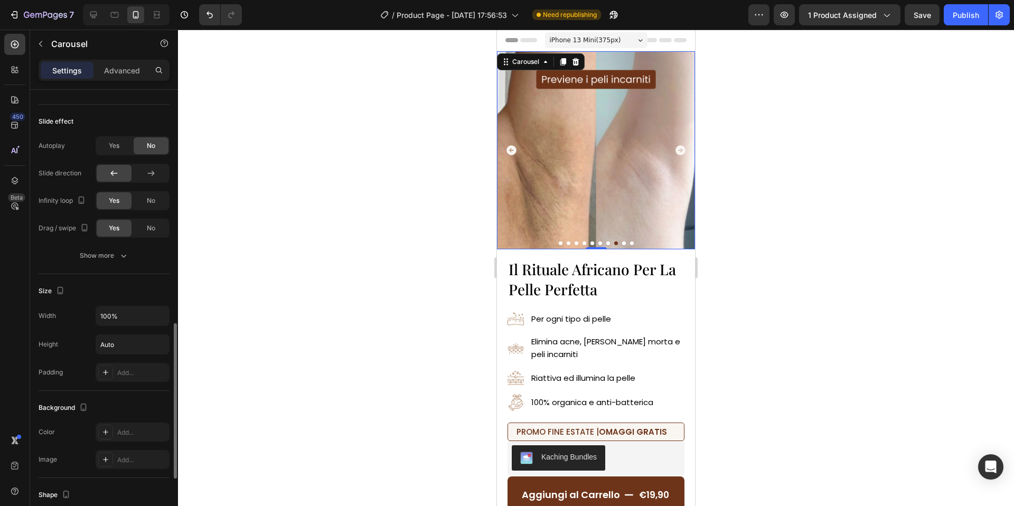
scroll to position [668, 0]
click at [119, 254] on icon "button" at bounding box center [123, 256] width 11 height 11
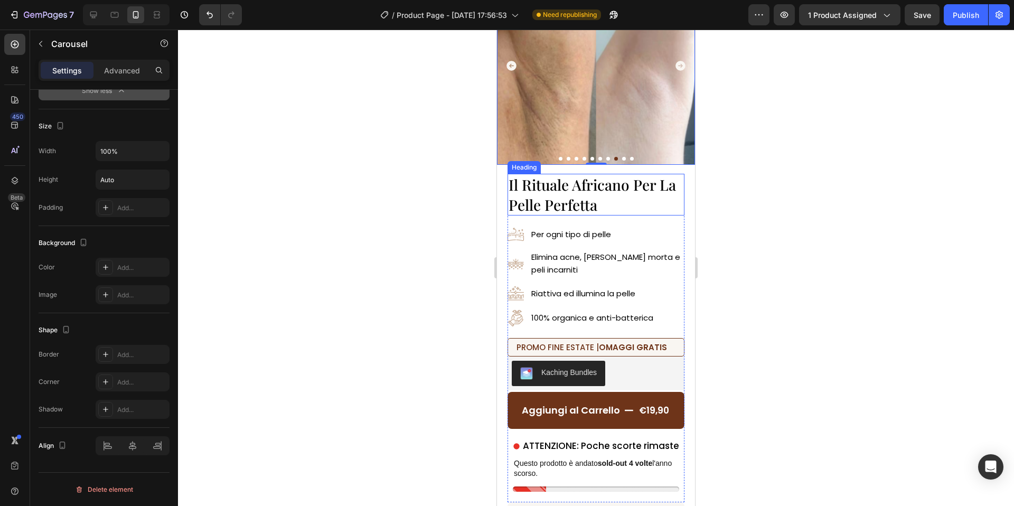
scroll to position [85, 0]
click at [89, 15] on icon at bounding box center [93, 15] width 11 height 11
type input "16"
type input "24"
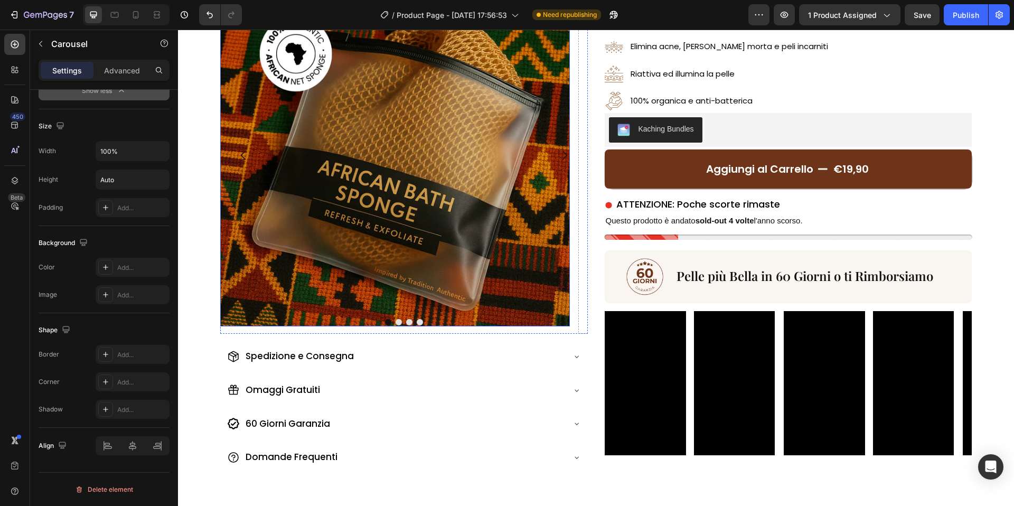
click at [451, 185] on img at bounding box center [395, 152] width 350 height 350
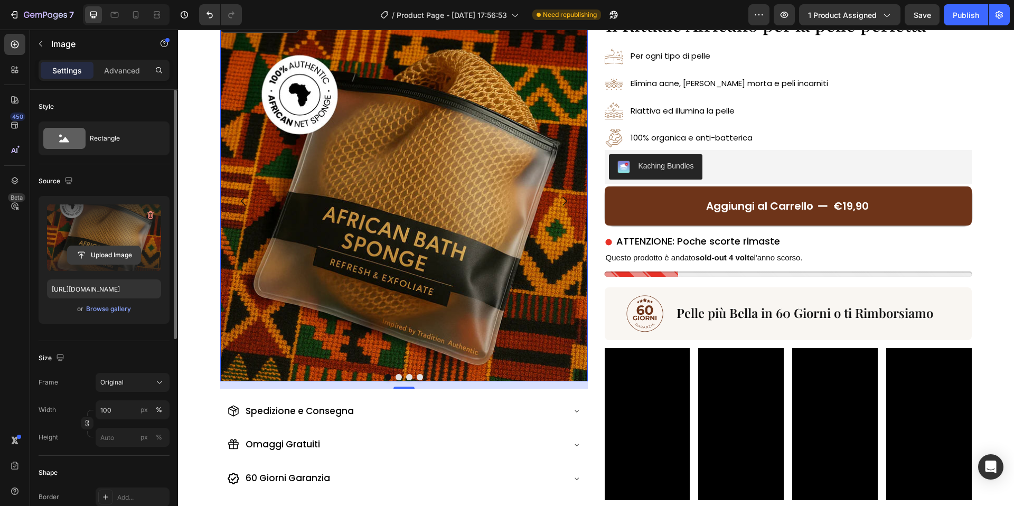
click at [110, 246] on input "file" at bounding box center [104, 255] width 73 height 18
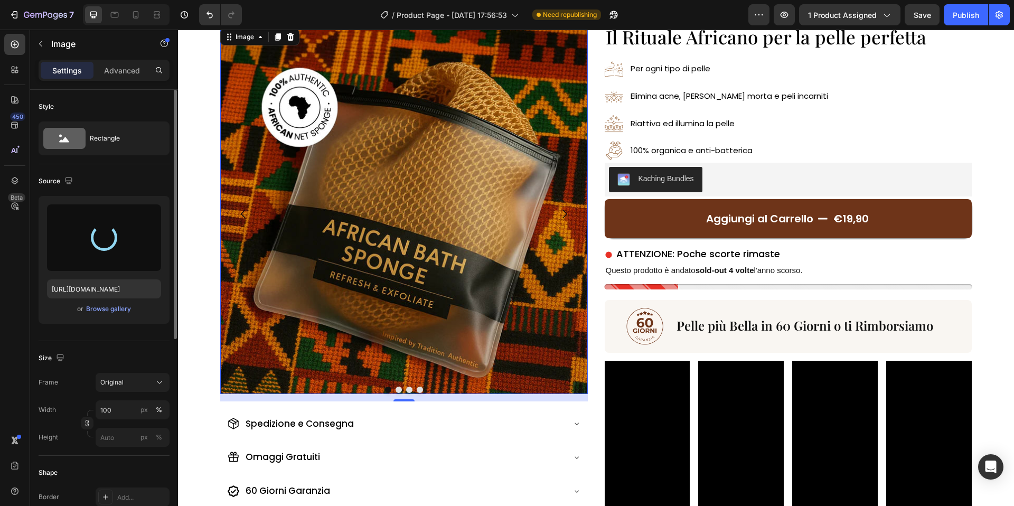
scroll to position [34, 0]
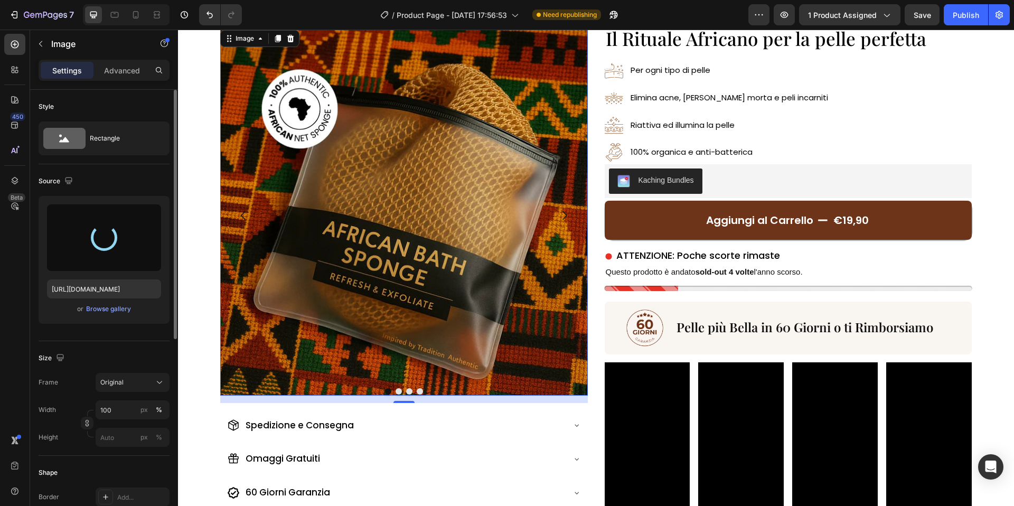
type input "https://cdn.shopify.com/s/files/1/0963/1665/3899/files/gempages_581170626895544…"
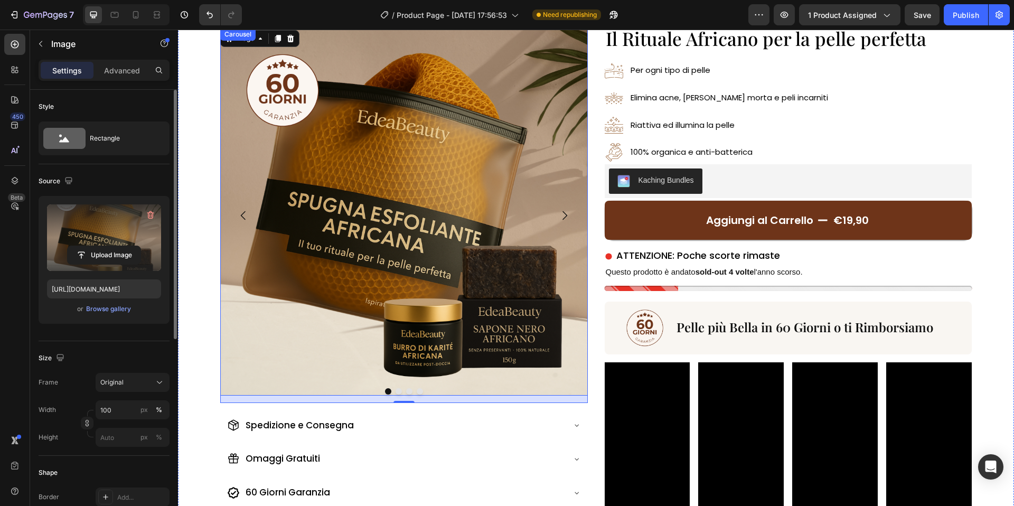
click at [395, 393] on div at bounding box center [404, 391] width 368 height 6
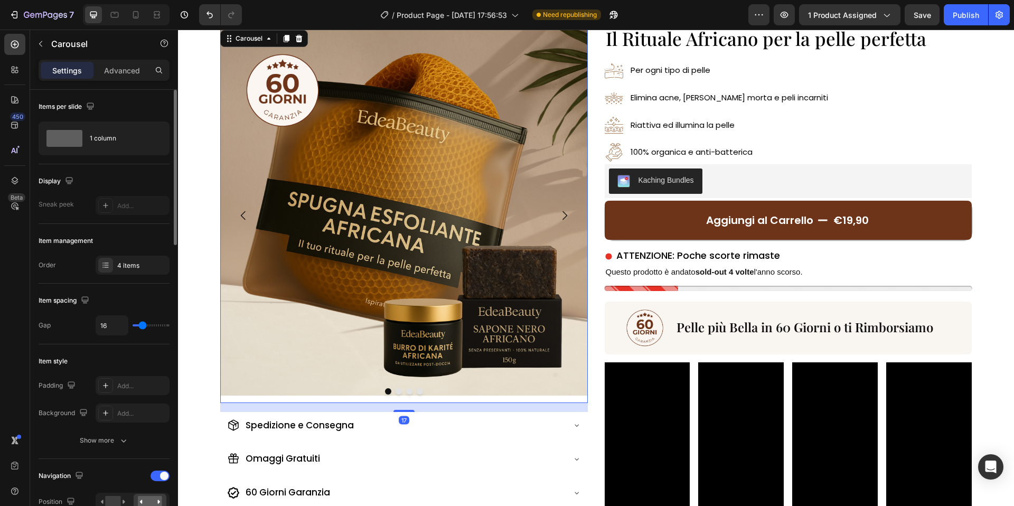
click at [399, 393] on button "Dot" at bounding box center [399, 391] width 6 height 6
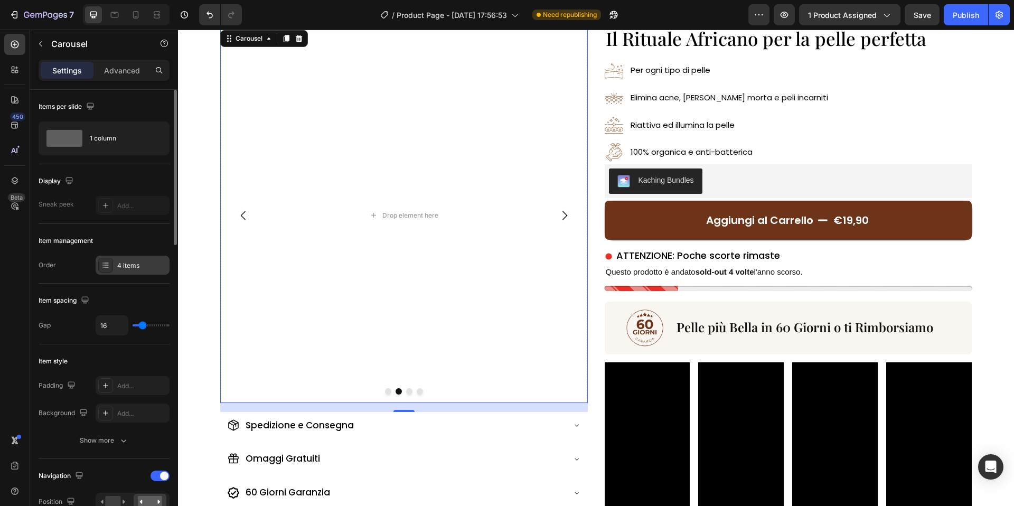
click at [129, 265] on div "4 items" at bounding box center [142, 266] width 50 height 10
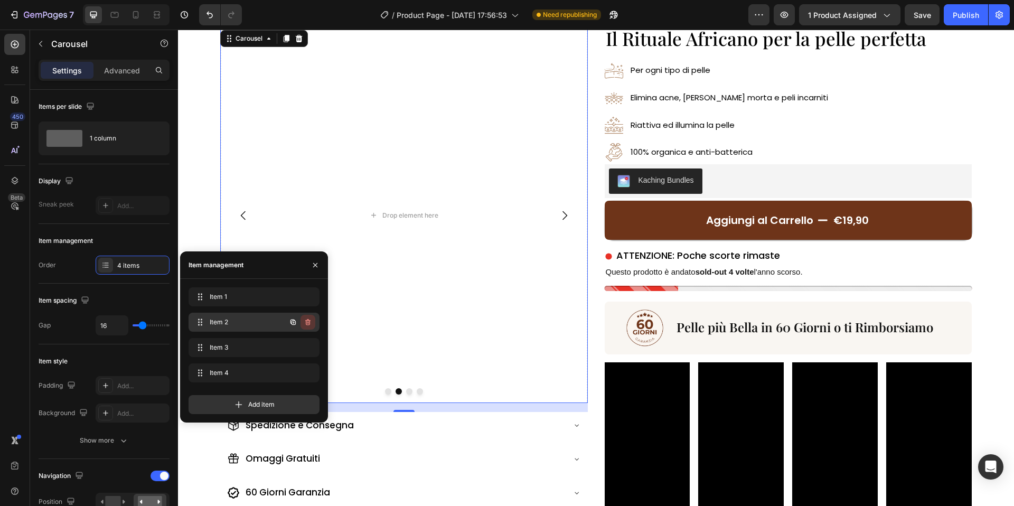
click at [307, 321] on icon "button" at bounding box center [308, 322] width 8 height 8
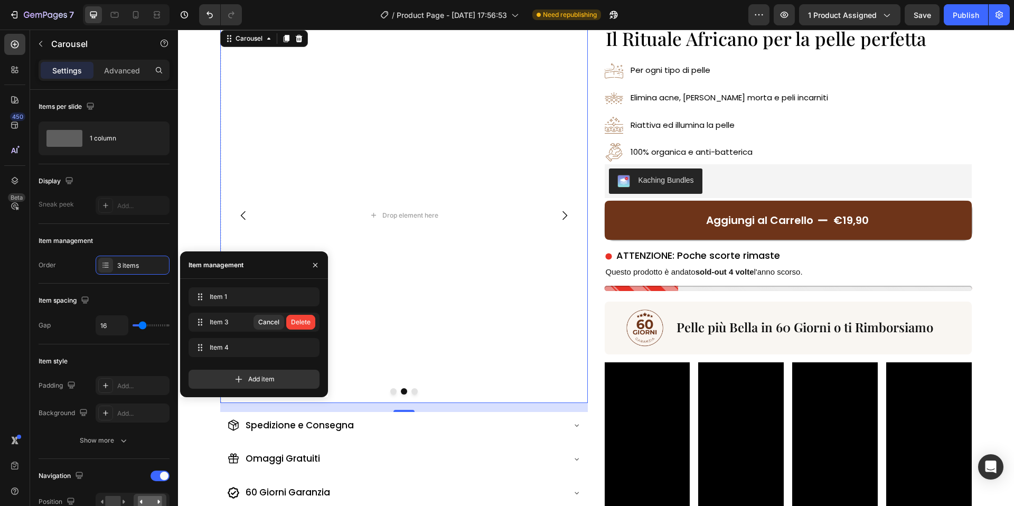
click at [307, 321] on div "Delete" at bounding box center [301, 322] width 20 height 10
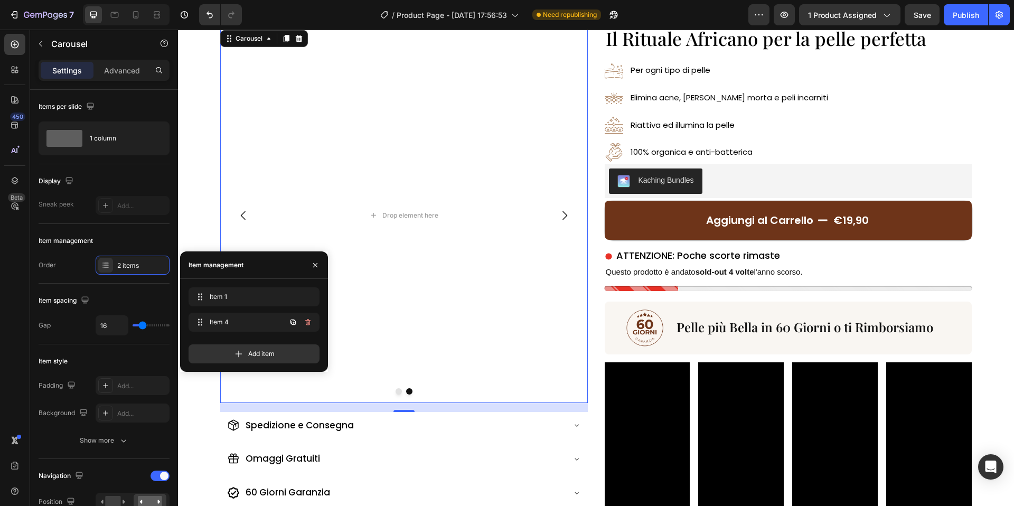
click at [307, 321] on icon "button" at bounding box center [308, 322] width 8 height 8
click at [306, 322] on div "Delete" at bounding box center [301, 322] width 20 height 10
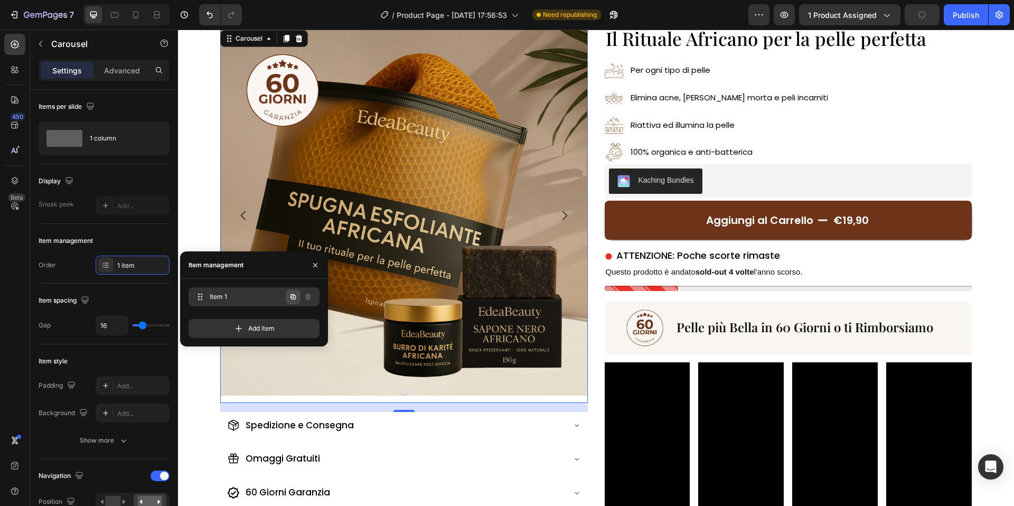
click at [292, 298] on icon "button" at bounding box center [293, 296] width 5 height 5
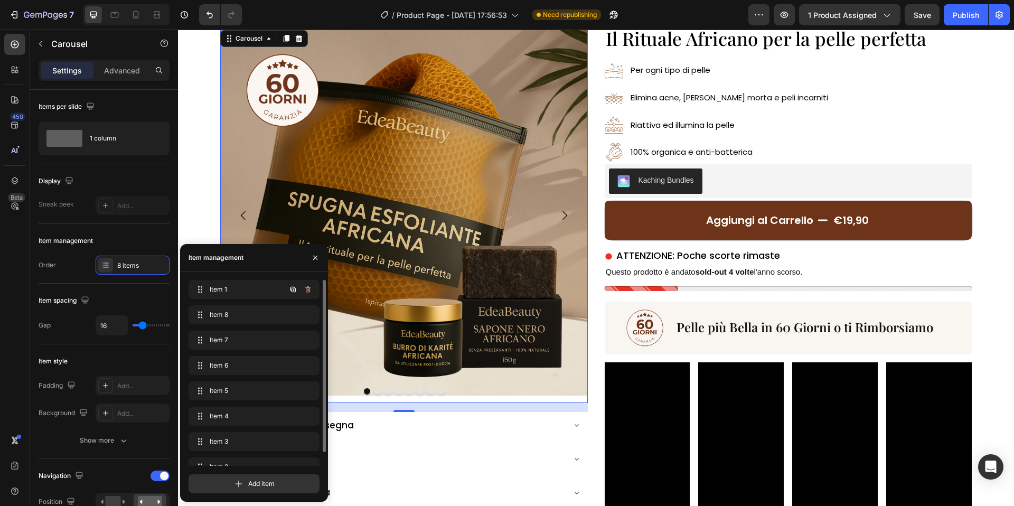
scroll to position [15, 0]
click at [291, 425] on icon "button" at bounding box center [293, 427] width 8 height 8
click at [296, 425] on icon "button" at bounding box center [293, 427] width 8 height 8
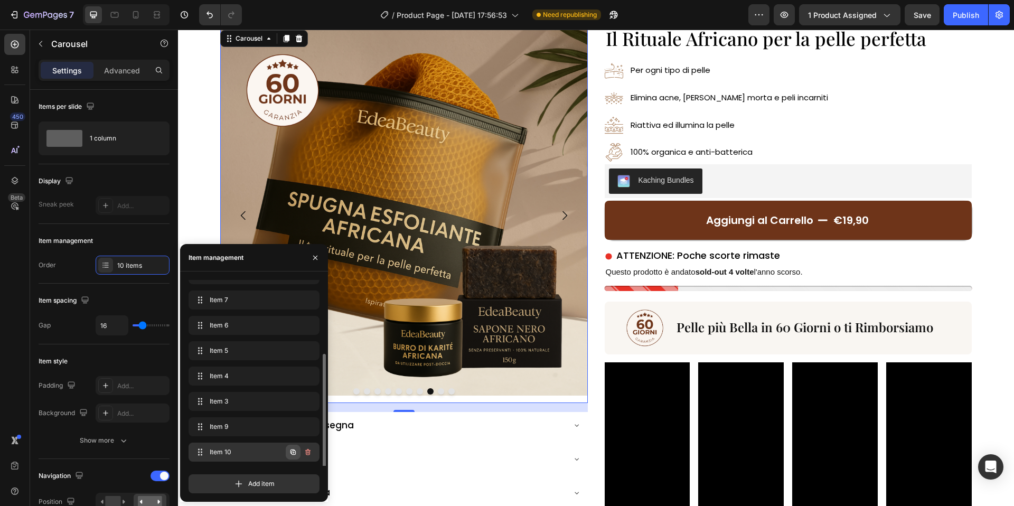
scroll to position [66, 0]
click at [129, 293] on div "Item spacing" at bounding box center [104, 300] width 131 height 17
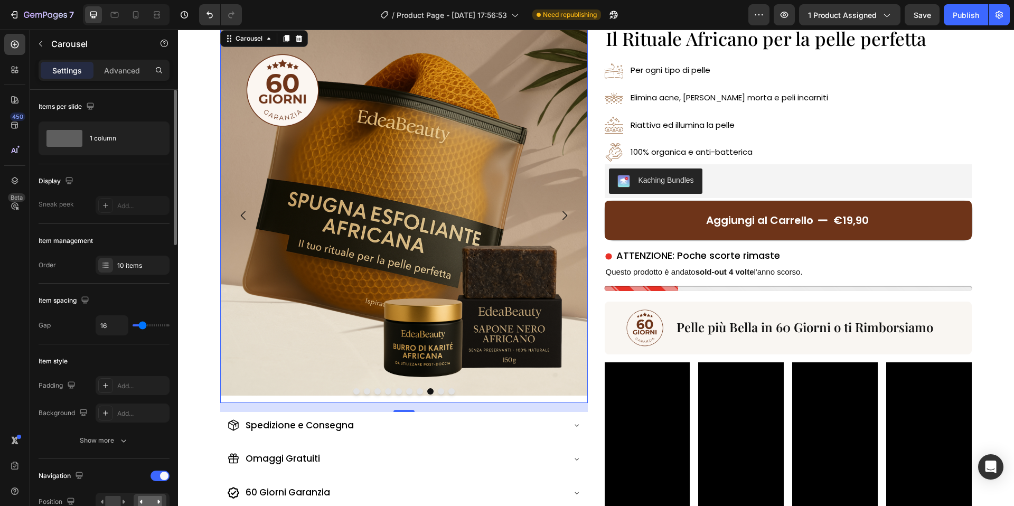
type input "12"
click at [141, 324] on input "range" at bounding box center [151, 325] width 37 height 2
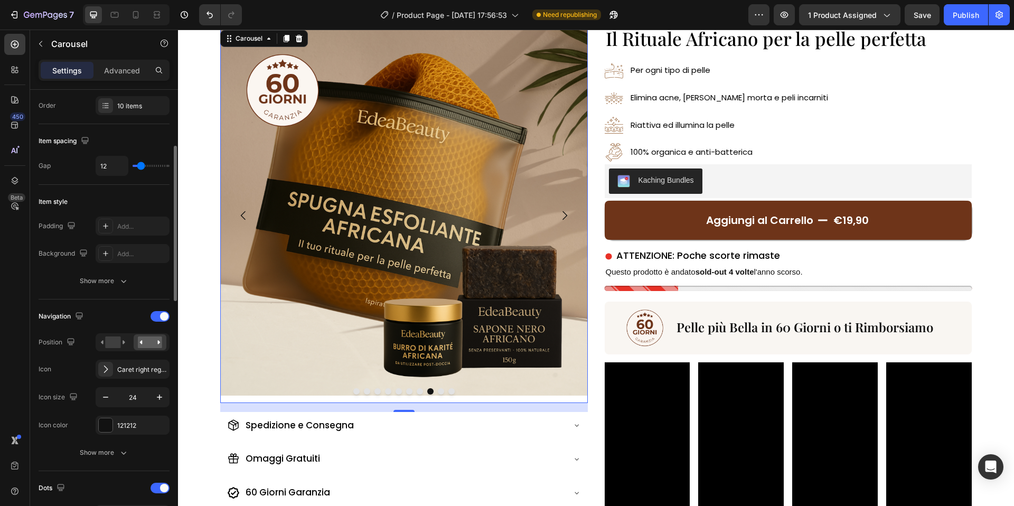
scroll to position [189, 0]
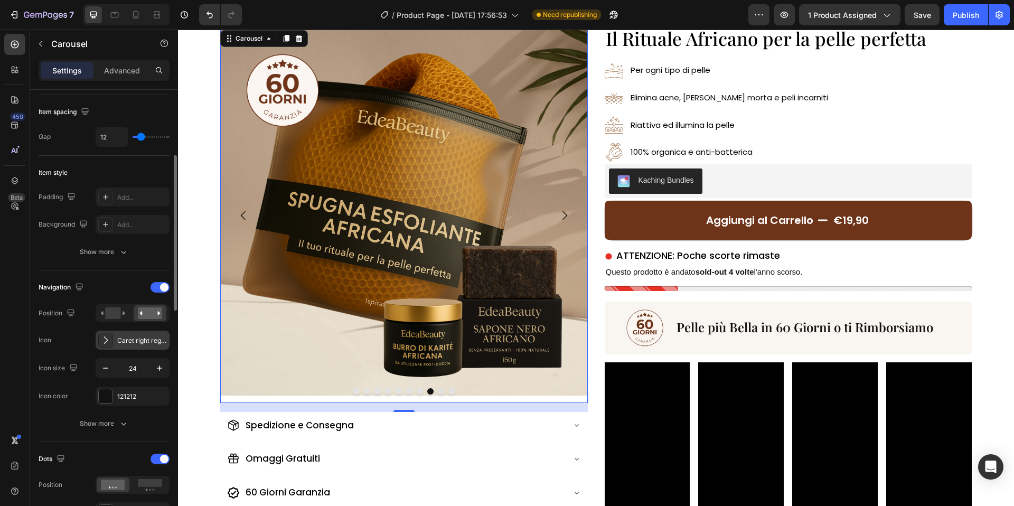
click at [122, 347] on div "Caret right regular" at bounding box center [133, 340] width 74 height 19
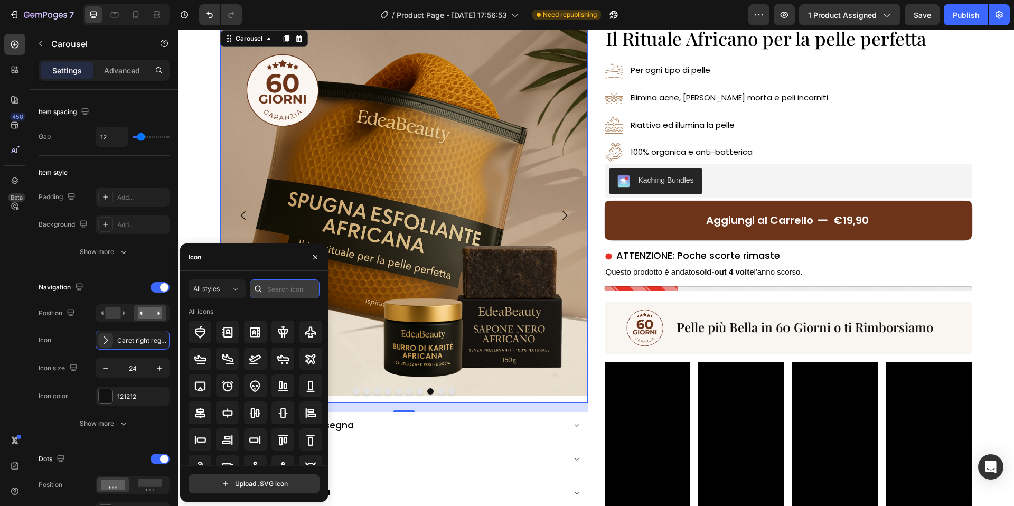
click at [273, 288] on input "text" at bounding box center [285, 288] width 70 height 19
type input "arrow"
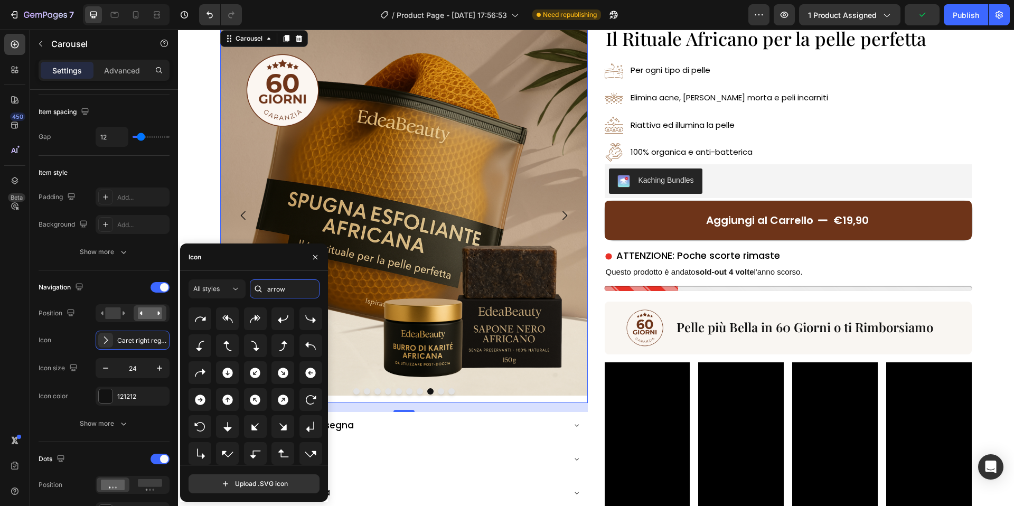
scroll to position [2052, 0]
click at [199, 407] on icon at bounding box center [200, 403] width 11 height 11
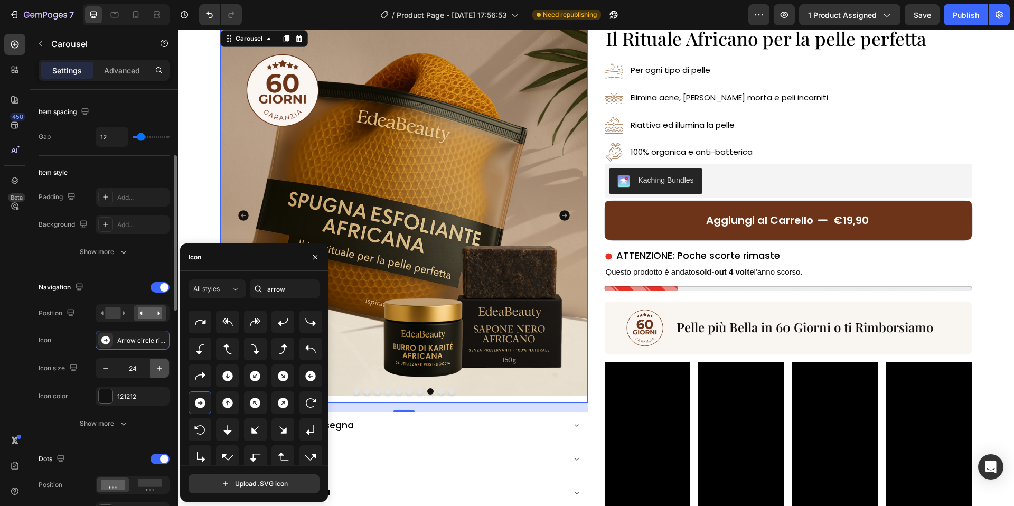
click at [153, 370] on button "button" at bounding box center [159, 368] width 19 height 19
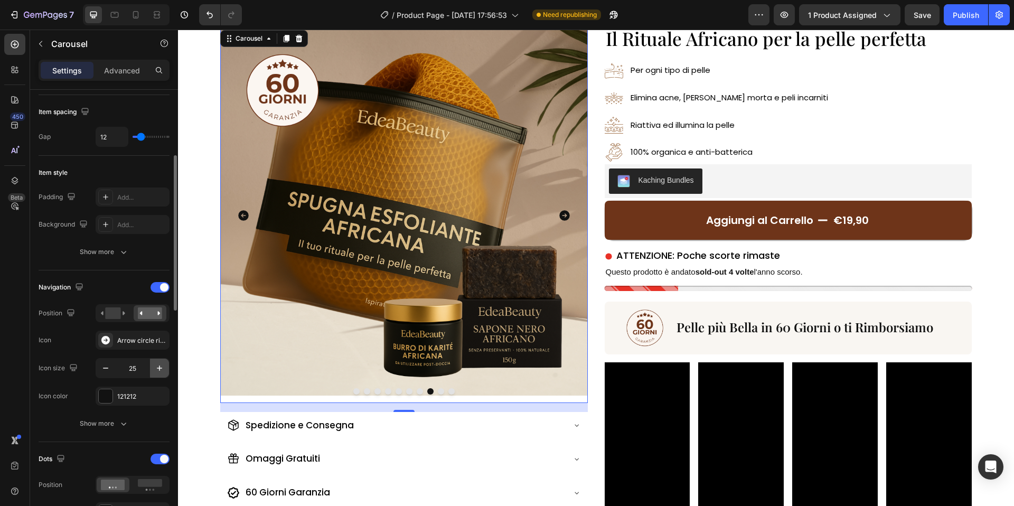
click at [153, 370] on button "button" at bounding box center [159, 368] width 19 height 19
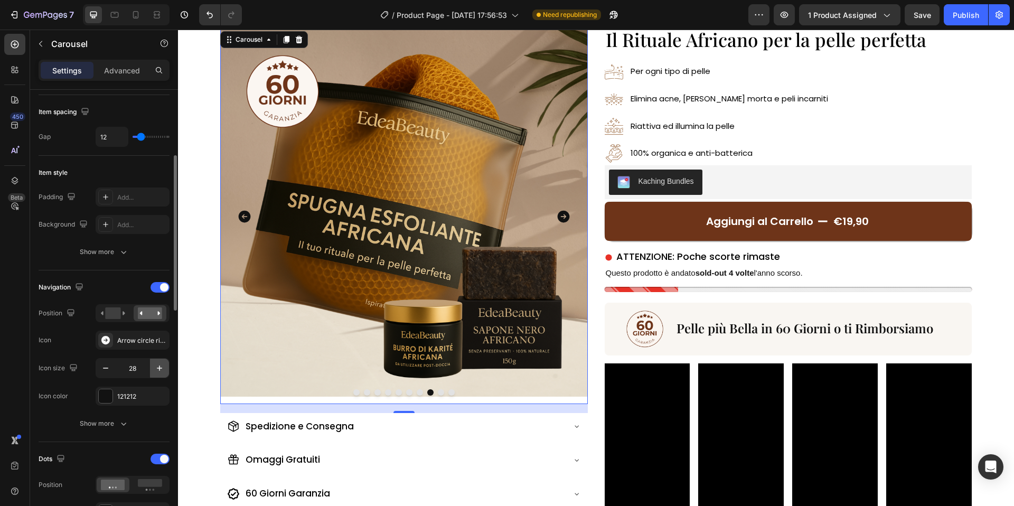
click at [153, 370] on button "button" at bounding box center [159, 368] width 19 height 19
type input "29"
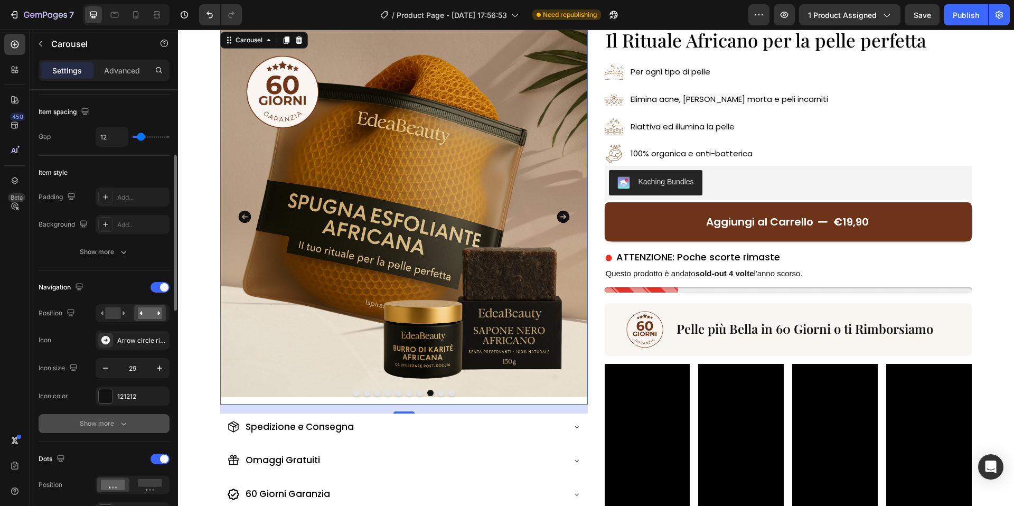
scroll to position [189, 0]
click at [118, 417] on button "Show more" at bounding box center [104, 423] width 131 height 19
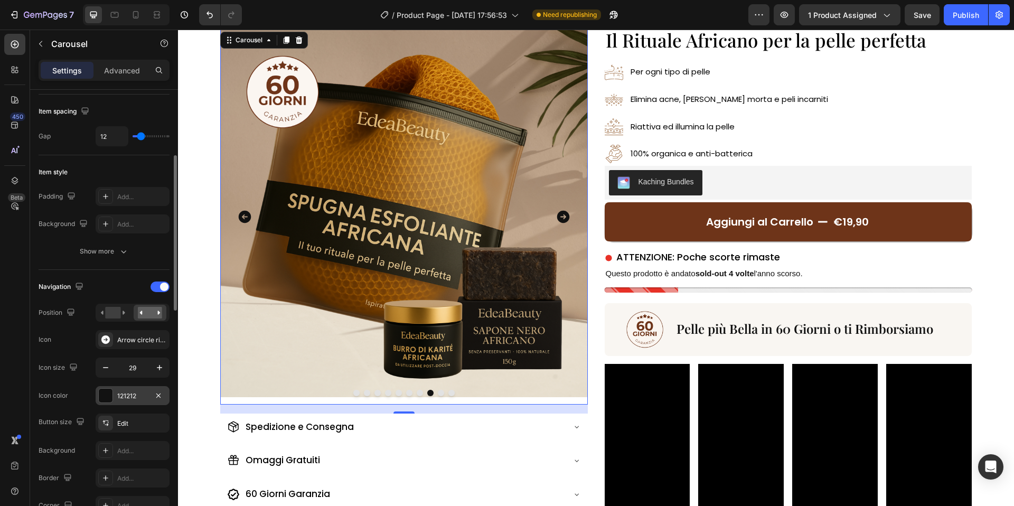
drag, startPoint x: 103, startPoint y: 395, endPoint x: 109, endPoint y: 396, distance: 5.8
click at [103, 395] on div at bounding box center [106, 396] width 14 height 14
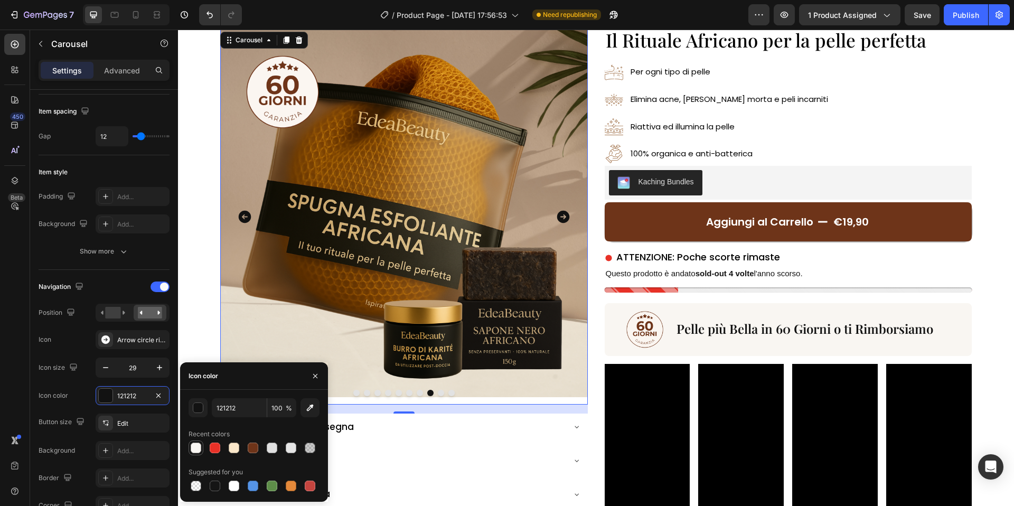
click at [194, 444] on div at bounding box center [196, 448] width 11 height 11
type input "F9F6F2"
click at [85, 395] on div "Icon color F9F6F2" at bounding box center [104, 395] width 131 height 19
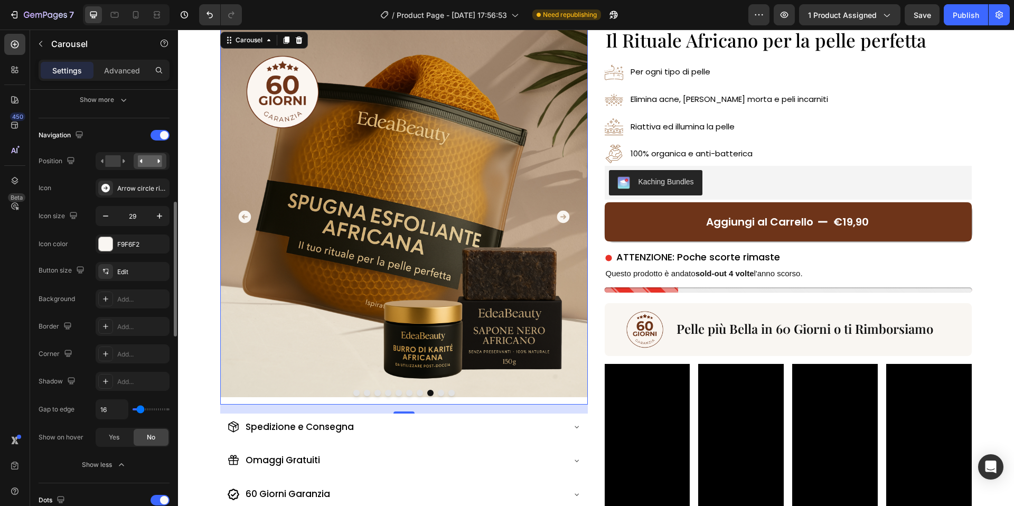
scroll to position [348, 0]
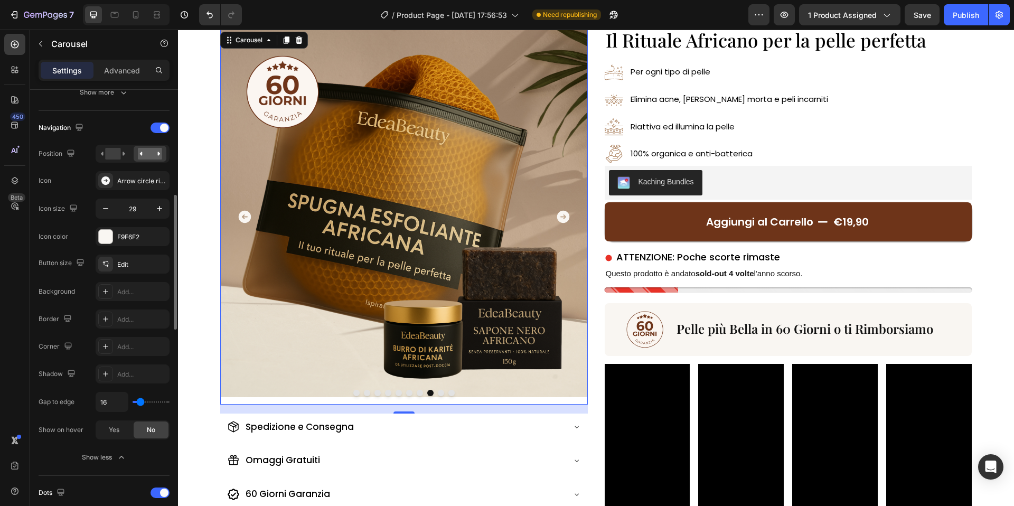
type input "10"
type input "7"
type input "6"
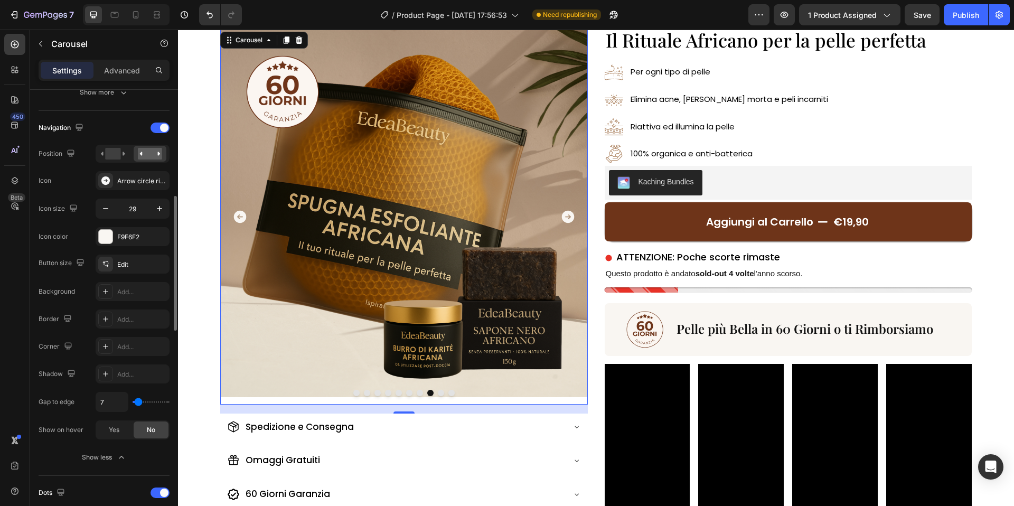
type input "6"
type input "5"
type input "4"
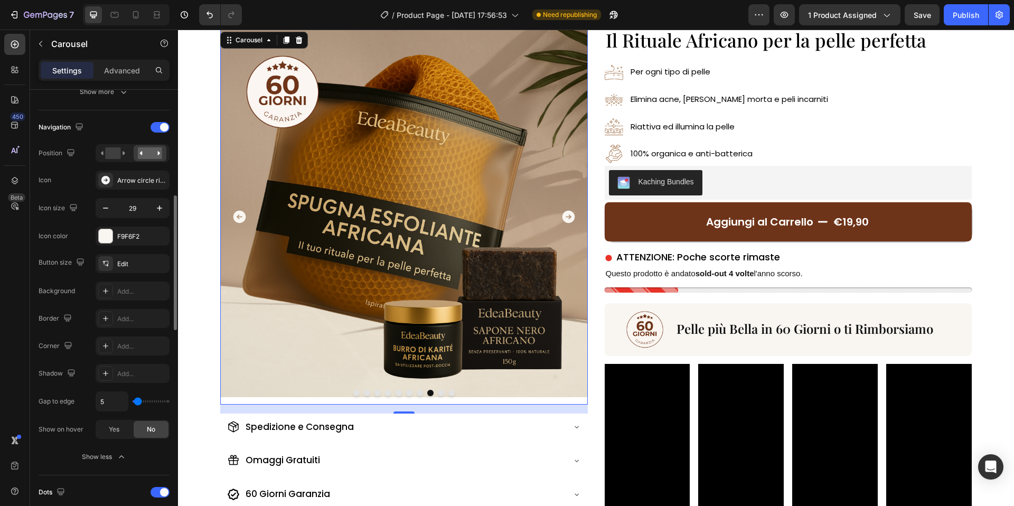
type input "4"
type input "3"
type input "2"
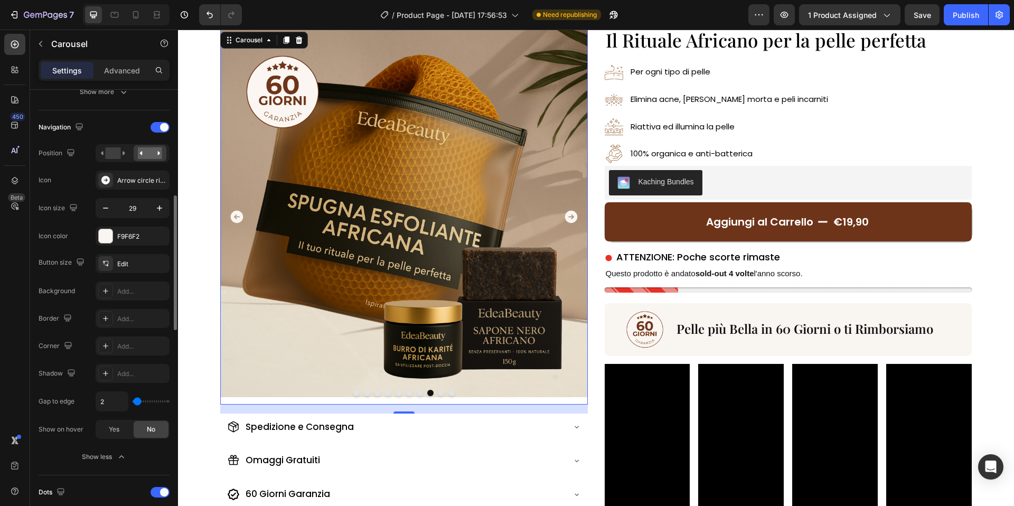
type input "1"
type input "2"
type input "3"
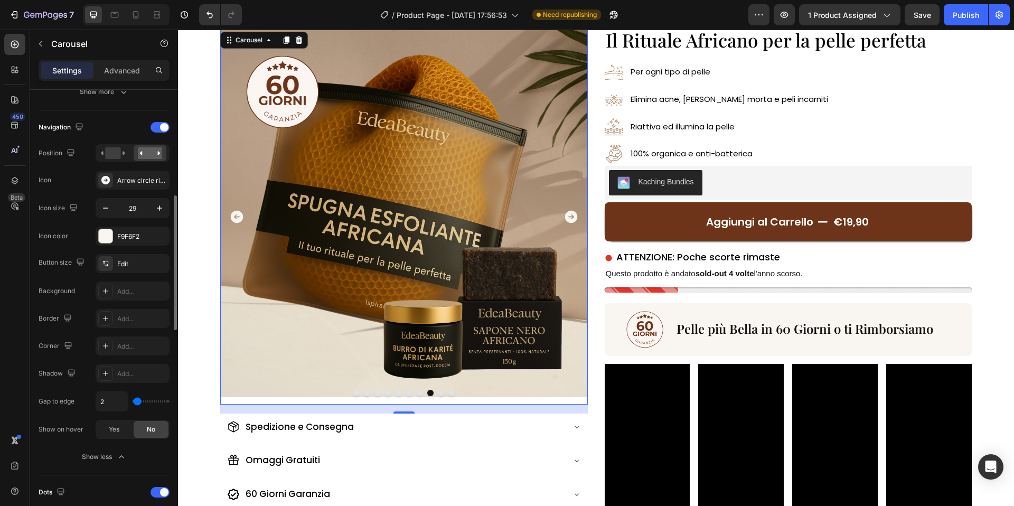
type input "3"
type input "2"
type input "1"
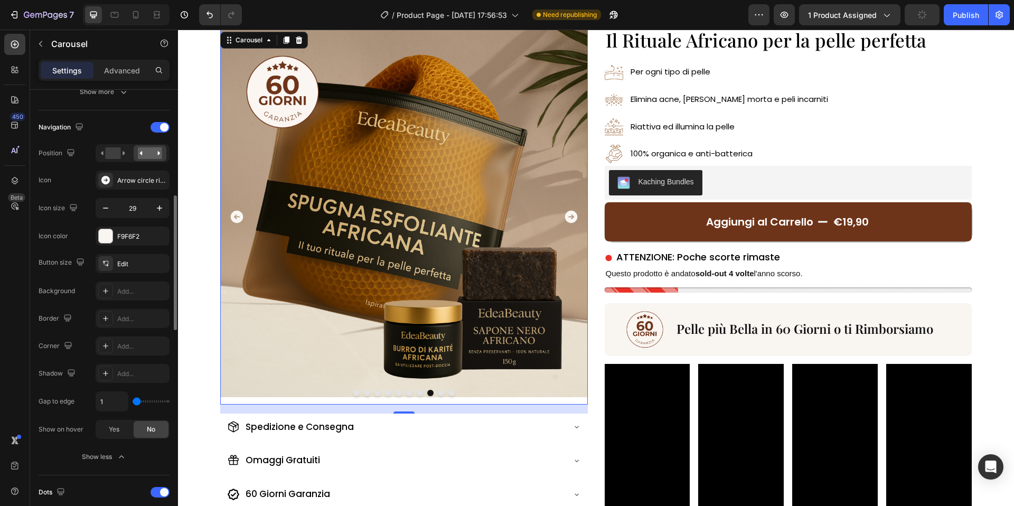
click at [137, 403] on input "range" at bounding box center [151, 401] width 37 height 2
click at [71, 423] on div "Show on hover" at bounding box center [61, 429] width 45 height 17
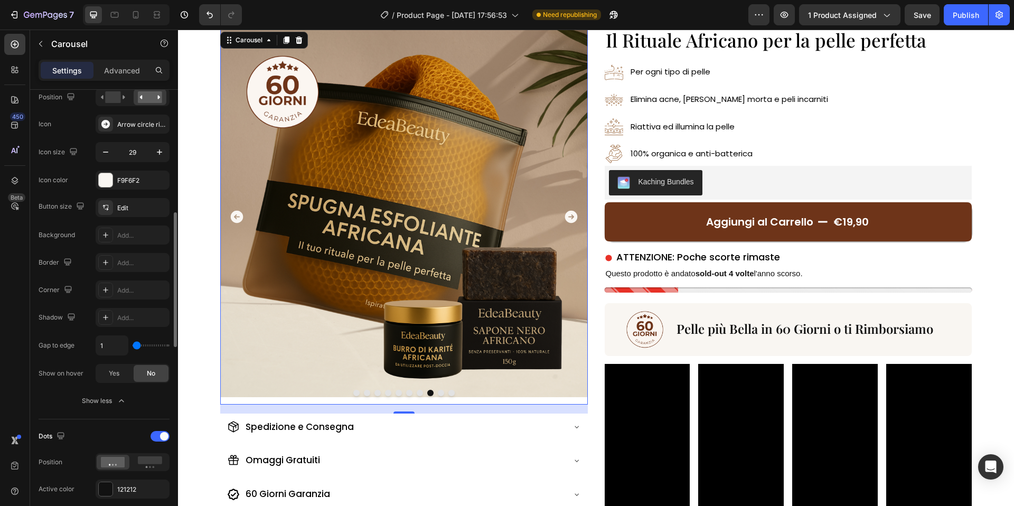
scroll to position [484, 0]
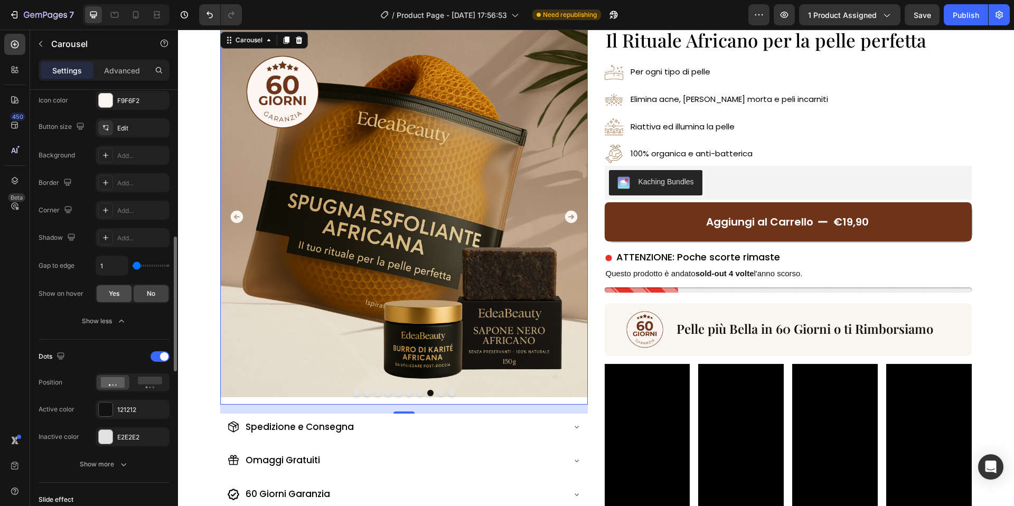
click at [117, 294] on span "Yes" at bounding box center [114, 294] width 11 height 10
click at [145, 300] on div "No" at bounding box center [151, 293] width 35 height 17
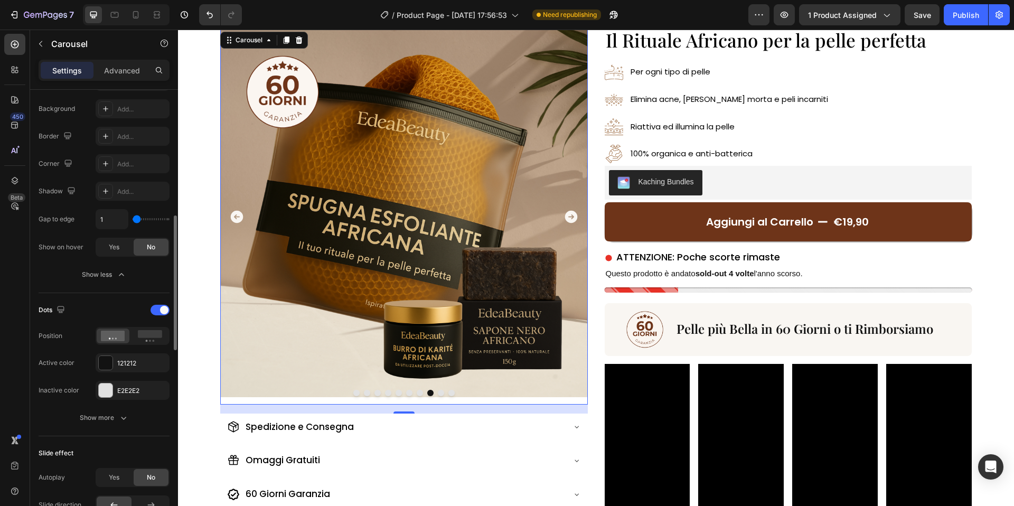
scroll to position [532, 0]
click at [108, 362] on div at bounding box center [106, 361] width 14 height 14
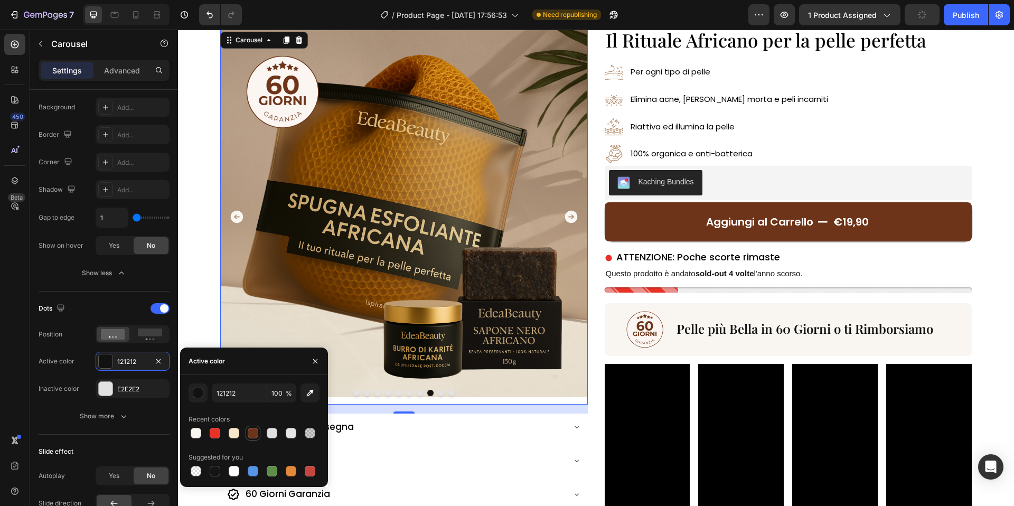
click at [254, 428] on div at bounding box center [253, 433] width 11 height 11
type input "6E3419"
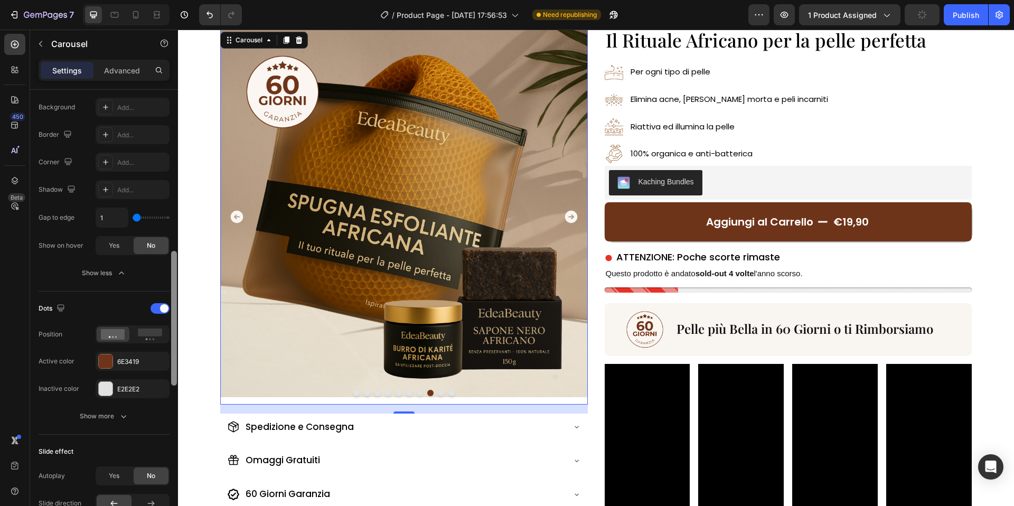
drag, startPoint x: 122, startPoint y: 392, endPoint x: 176, endPoint y: 403, distance: 55.5
click at [123, 391] on div "E2E2E2" at bounding box center [142, 390] width 50 height 10
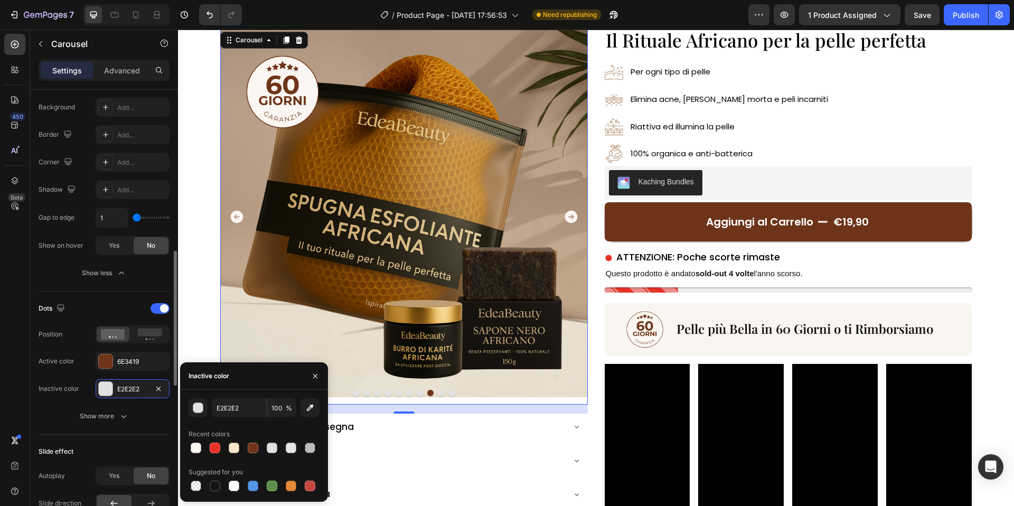
drag, startPoint x: 233, startPoint y: 485, endPoint x: 143, endPoint y: 448, distance: 97.6
click at [233, 485] on div at bounding box center [234, 486] width 11 height 11
type input "FFFFFF"
click at [100, 419] on div "Show more" at bounding box center [104, 416] width 49 height 11
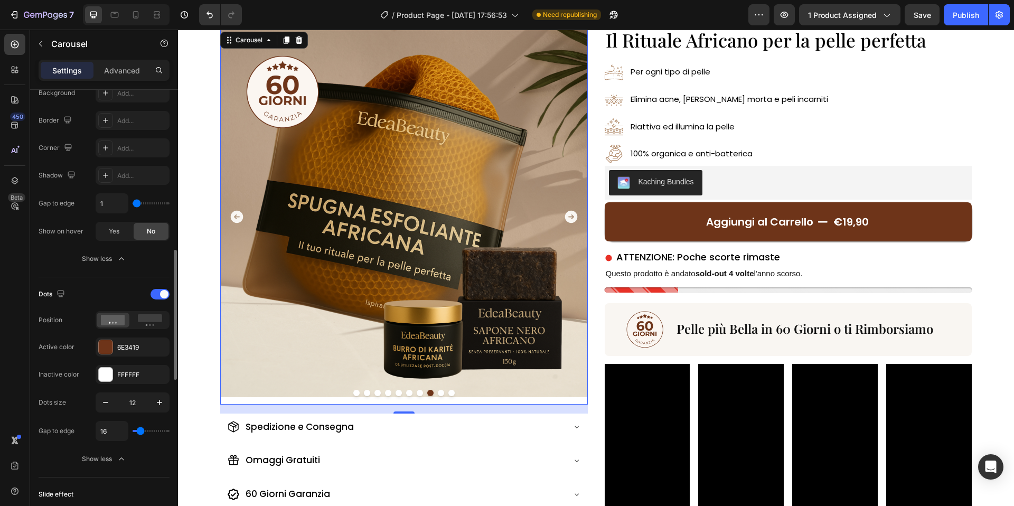
scroll to position [547, 0]
click at [104, 405] on icon "button" at bounding box center [105, 402] width 11 height 11
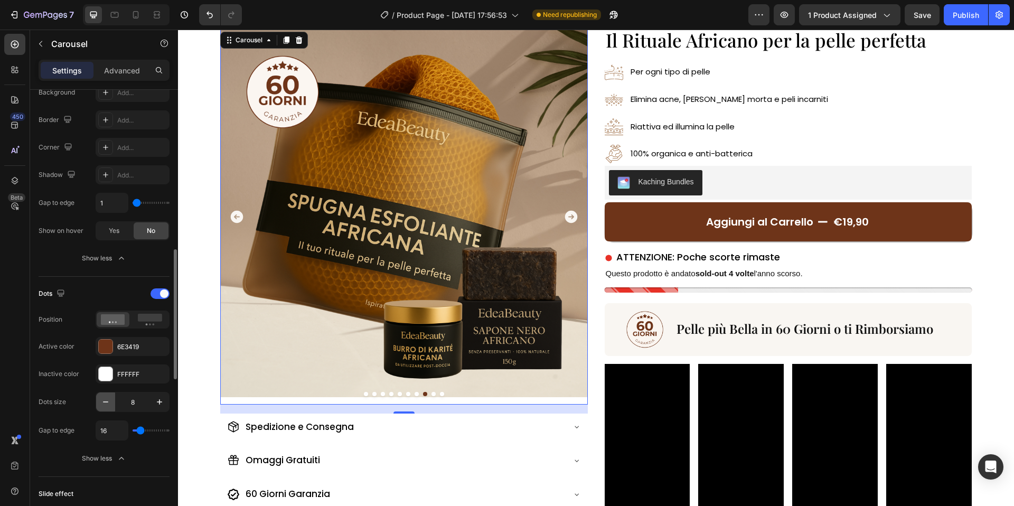
click at [104, 405] on icon "button" at bounding box center [105, 402] width 11 height 11
click at [164, 401] on icon "button" at bounding box center [159, 402] width 11 height 11
type input "8"
type input "2"
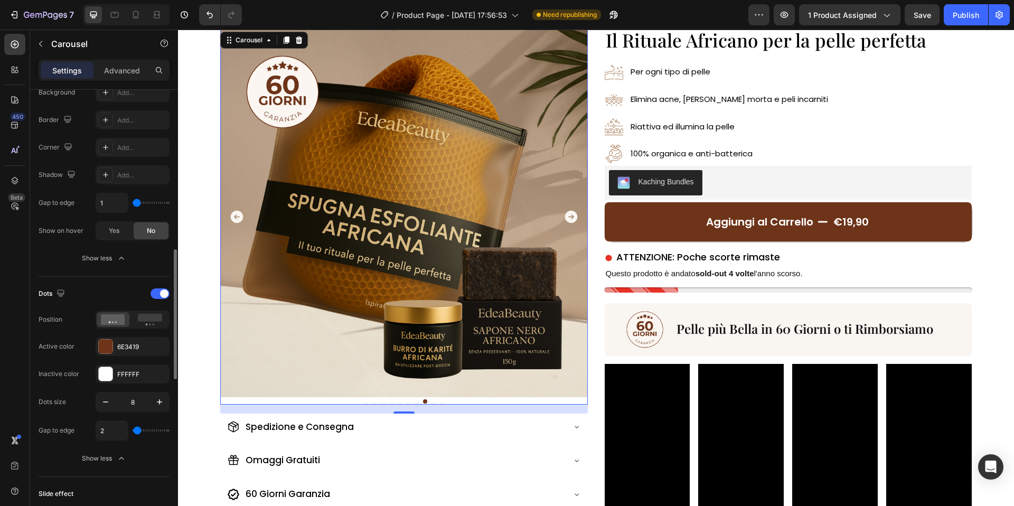
type input "0"
type input "22"
type input "26"
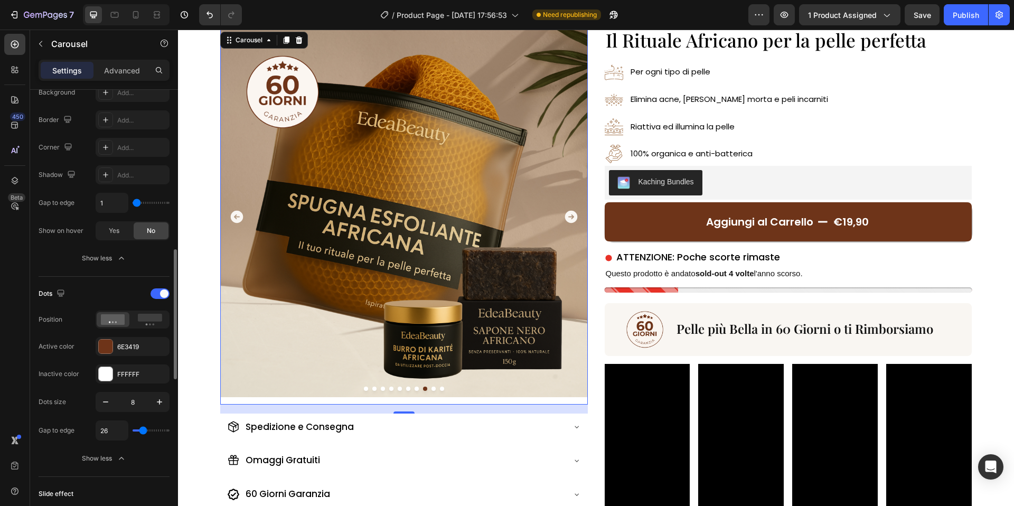
type input "26"
click at [143, 432] on input "range" at bounding box center [151, 430] width 37 height 2
click at [83, 418] on div "Dots size 8 Gap to edge 26" at bounding box center [104, 416] width 131 height 49
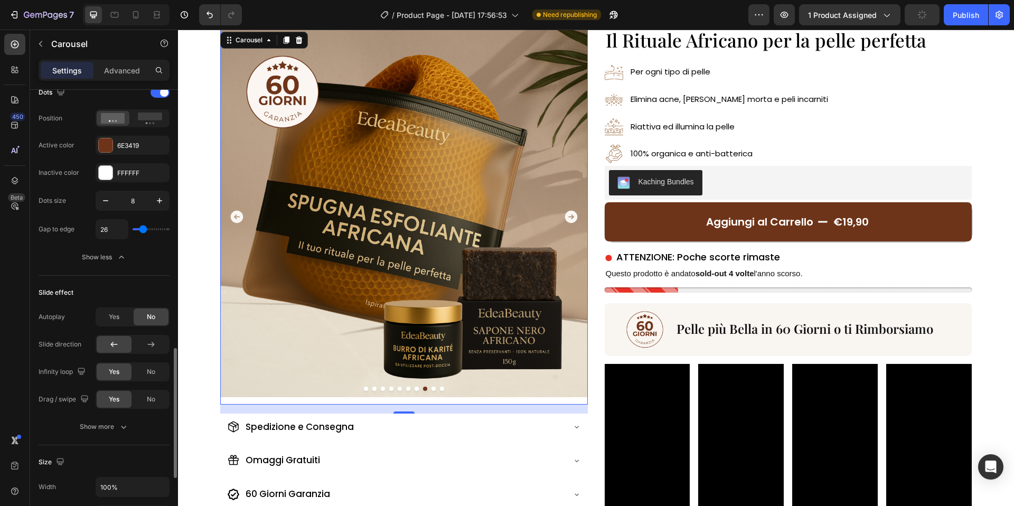
scroll to position [780, 0]
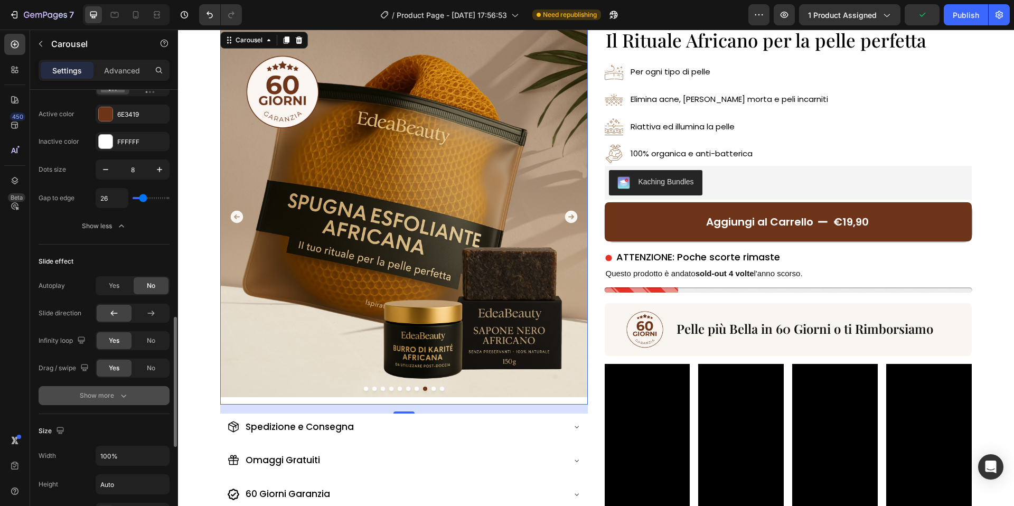
click at [126, 397] on icon "button" at bounding box center [123, 395] width 11 height 11
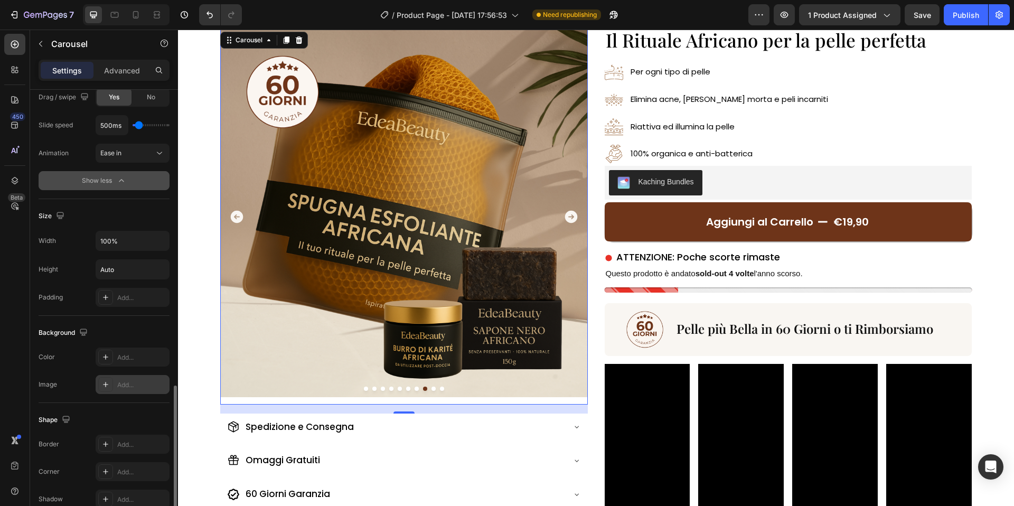
scroll to position [1141, 0]
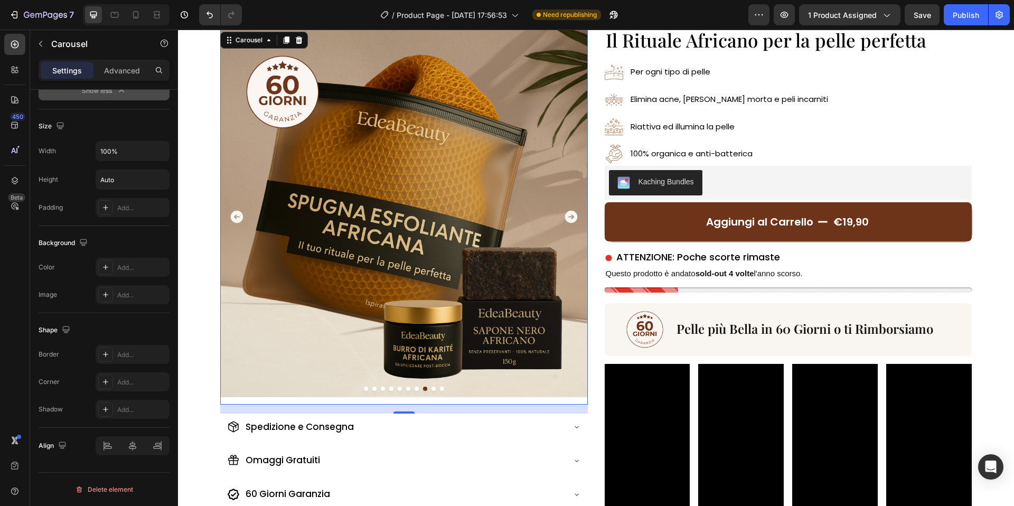
click at [566, 212] on icon "Carousel Next Arrow" at bounding box center [571, 216] width 15 height 15
click at [444, 227] on img at bounding box center [404, 214] width 368 height 368
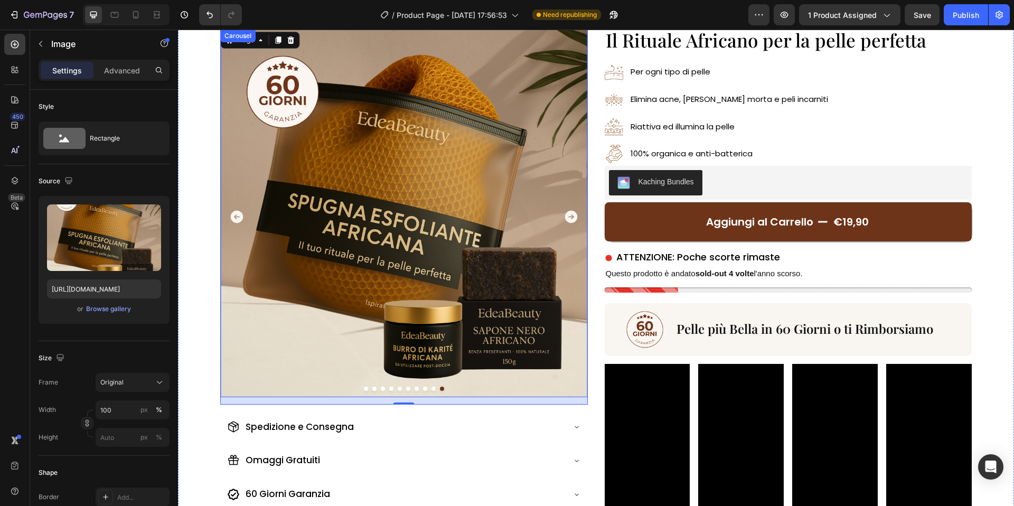
click at [366, 390] on button "Dot" at bounding box center [366, 389] width 4 height 4
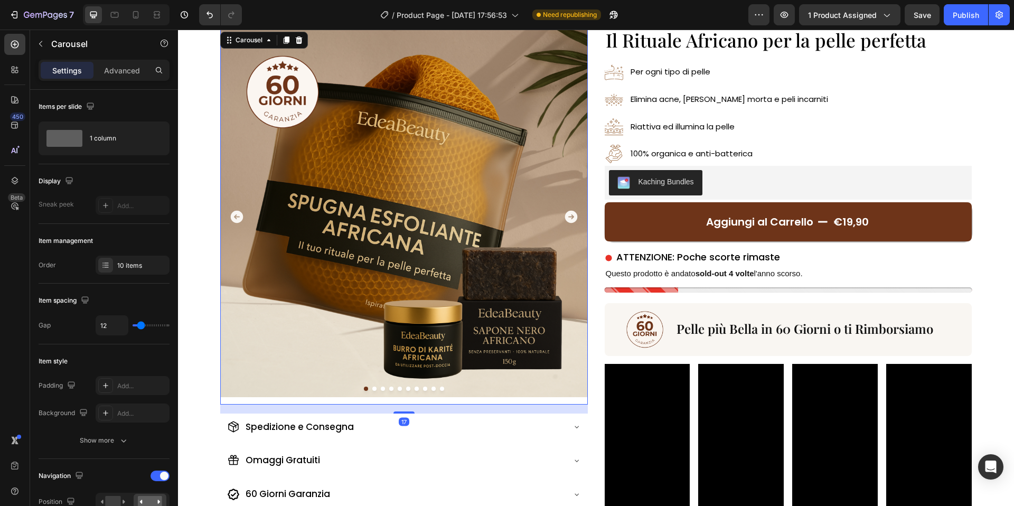
click at [374, 389] on button "Dot" at bounding box center [374, 389] width 4 height 4
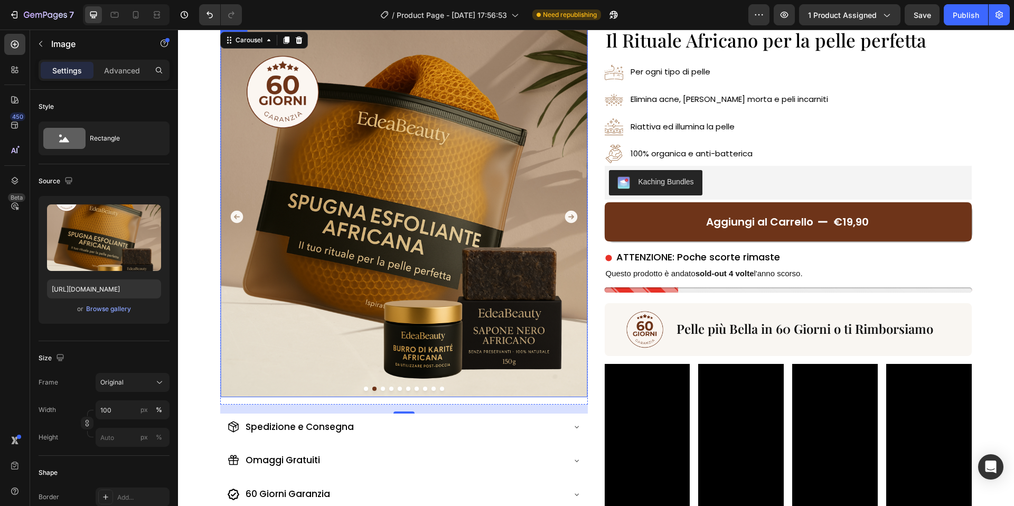
click at [402, 343] on img at bounding box center [404, 214] width 368 height 368
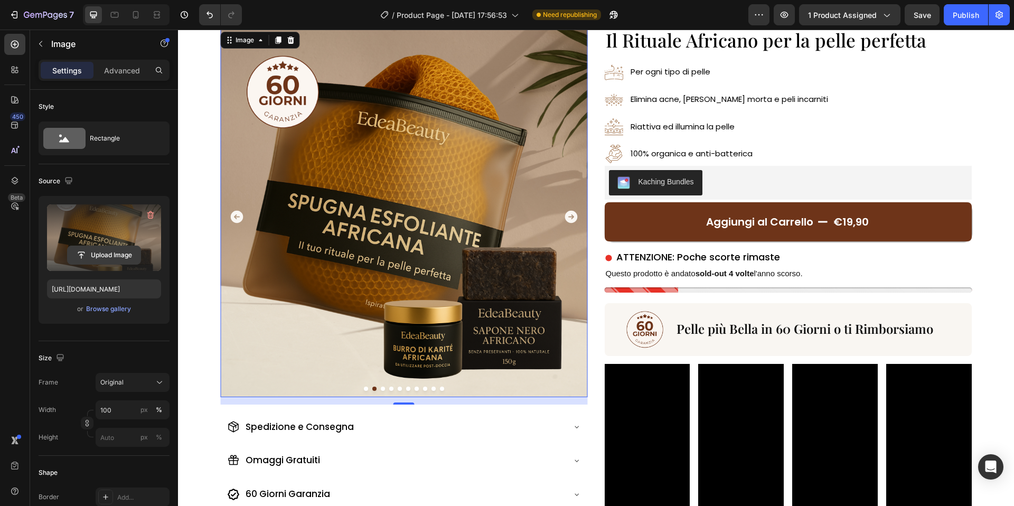
click at [106, 254] on input "file" at bounding box center [104, 255] width 73 height 18
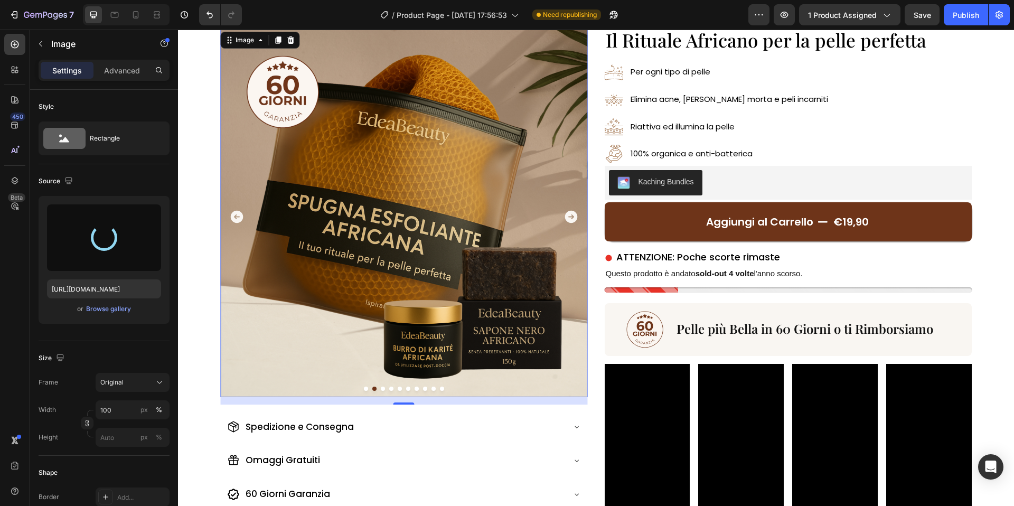
type input "https://cdn.shopify.com/s/files/1/0963/1665/3899/files/gempages_581170626895544…"
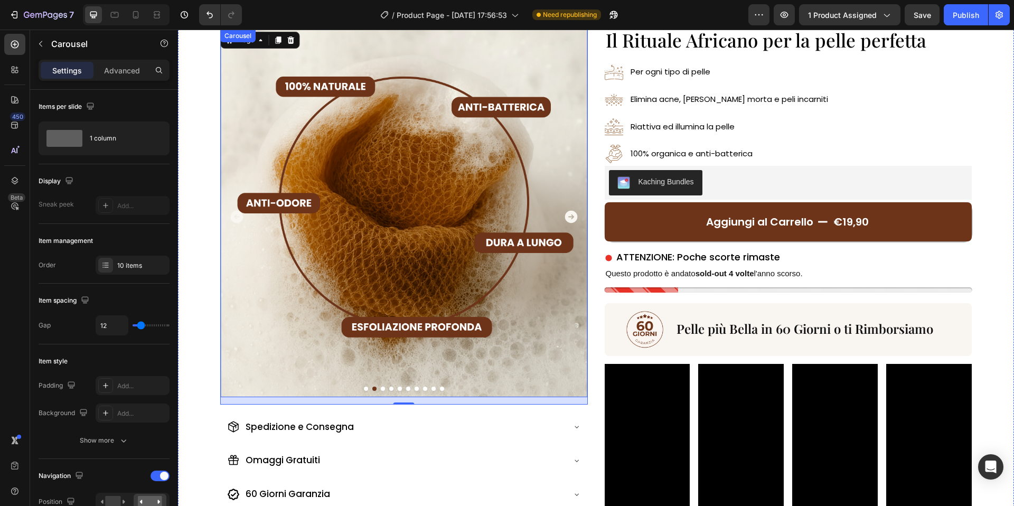
click at [573, 215] on icon "Carousel Next Arrow" at bounding box center [571, 217] width 13 height 13
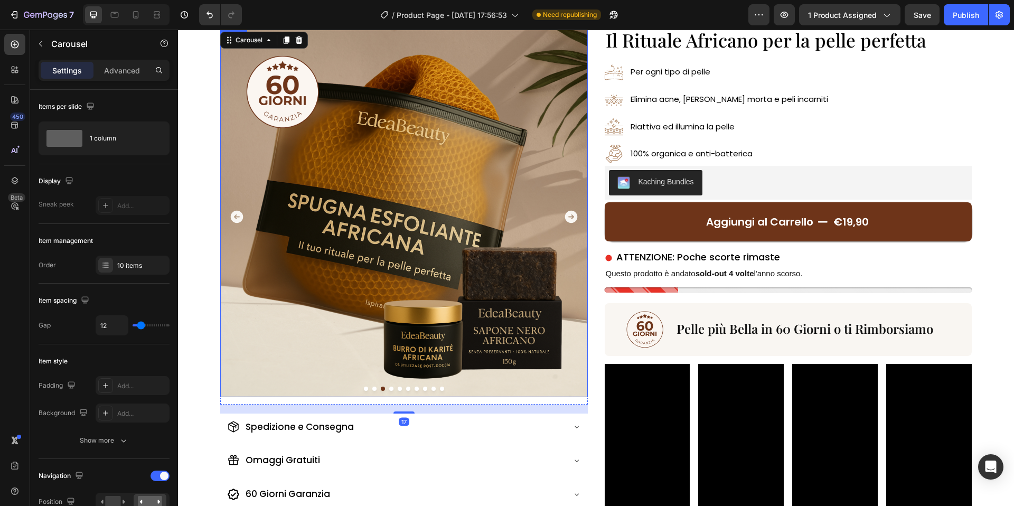
click at [382, 209] on img at bounding box center [404, 214] width 368 height 368
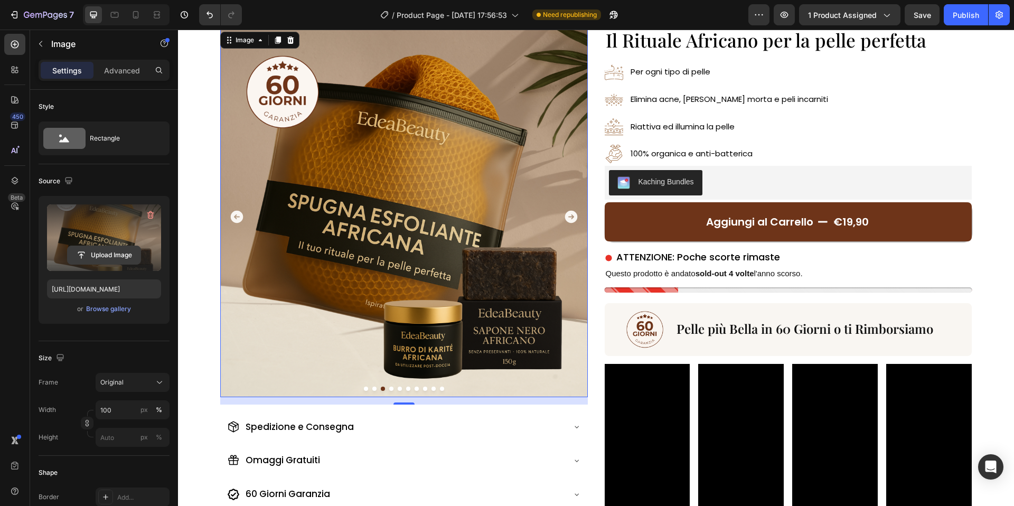
click at [130, 255] on input "file" at bounding box center [104, 255] width 73 height 18
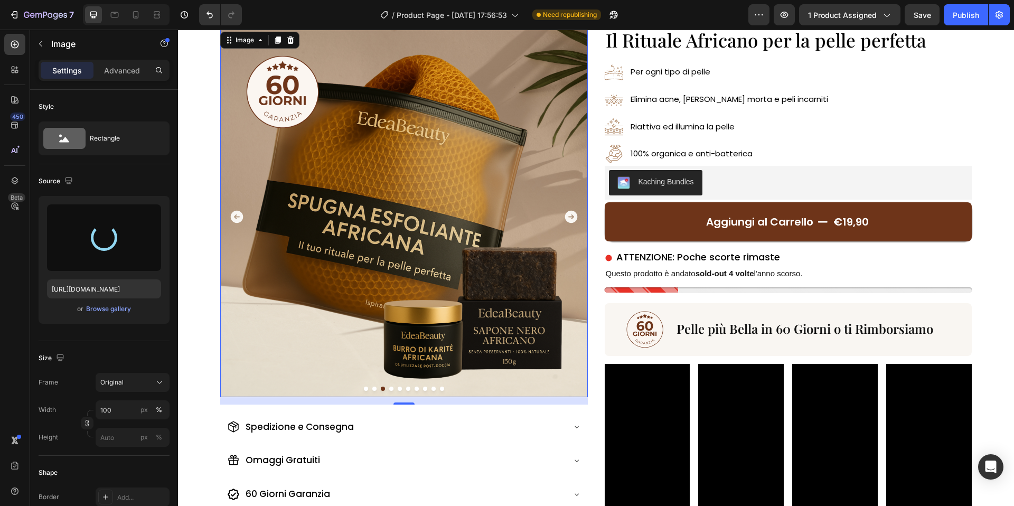
type input "https://cdn.shopify.com/s/files/1/0963/1665/3899/files/gempages_581170626895544…"
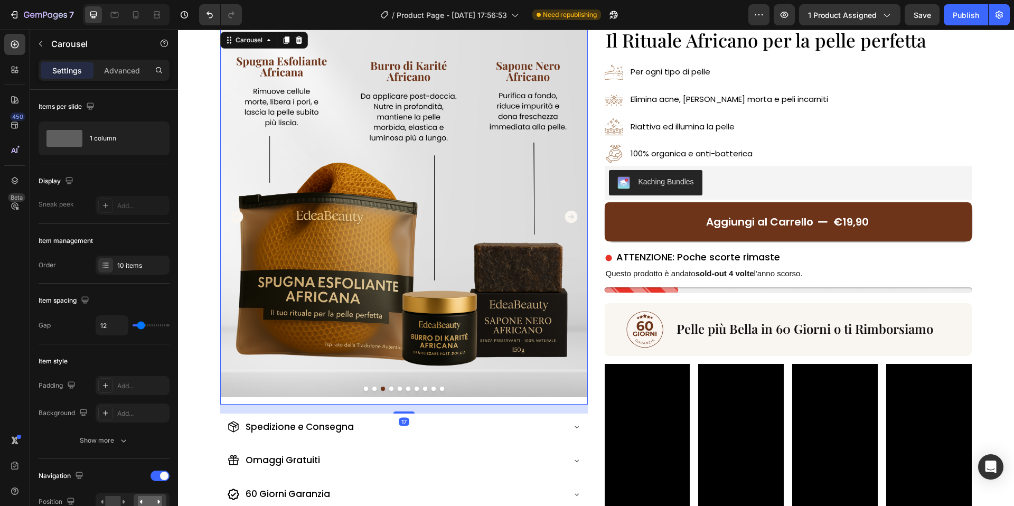
click at [573, 216] on icon "Carousel Next Arrow" at bounding box center [571, 217] width 13 height 13
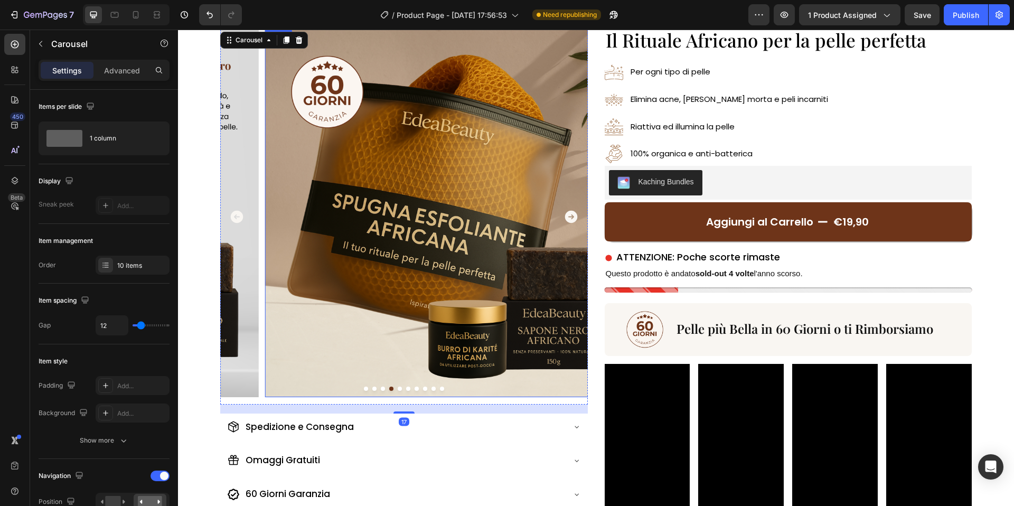
click at [445, 219] on img at bounding box center [449, 214] width 368 height 368
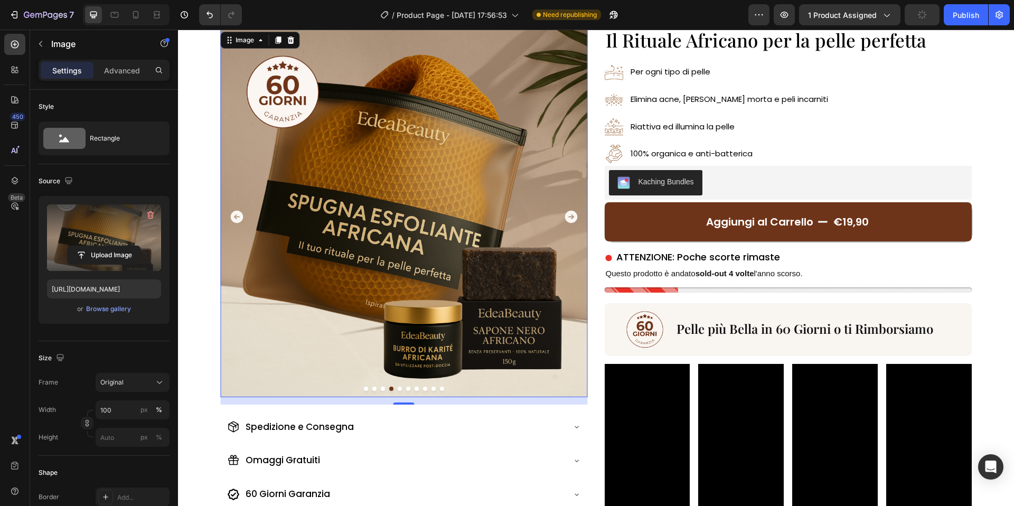
click at [104, 242] on label at bounding box center [104, 237] width 114 height 67
click at [104, 246] on input "file" at bounding box center [104, 255] width 73 height 18
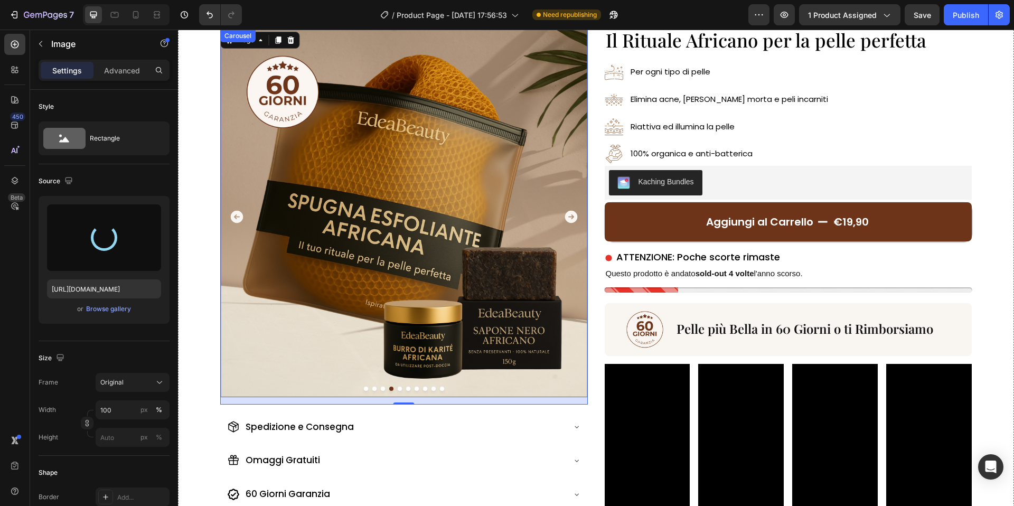
type input "https://cdn.shopify.com/s/files/1/0963/1665/3899/files/gempages_581170626895544…"
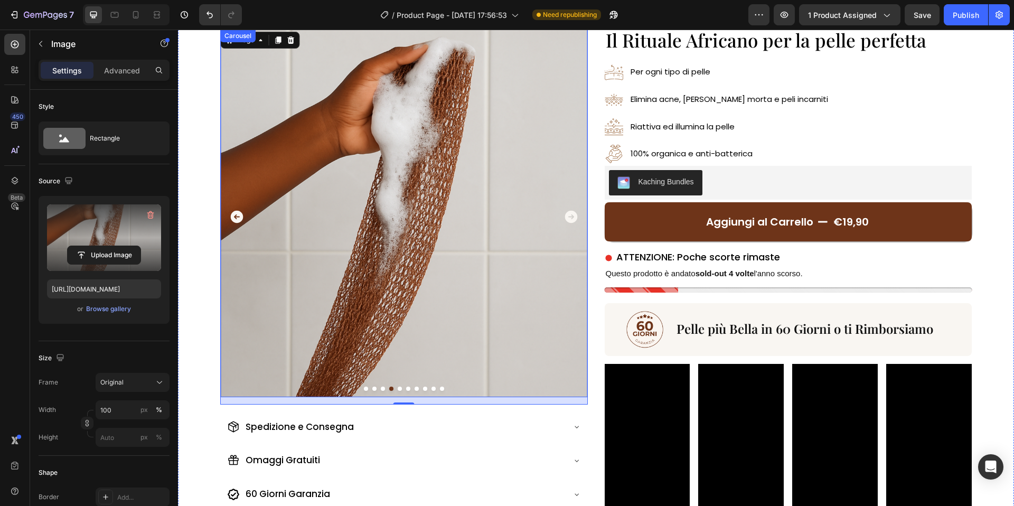
click at [571, 214] on icon "Carousel Next Arrow" at bounding box center [571, 217] width 13 height 13
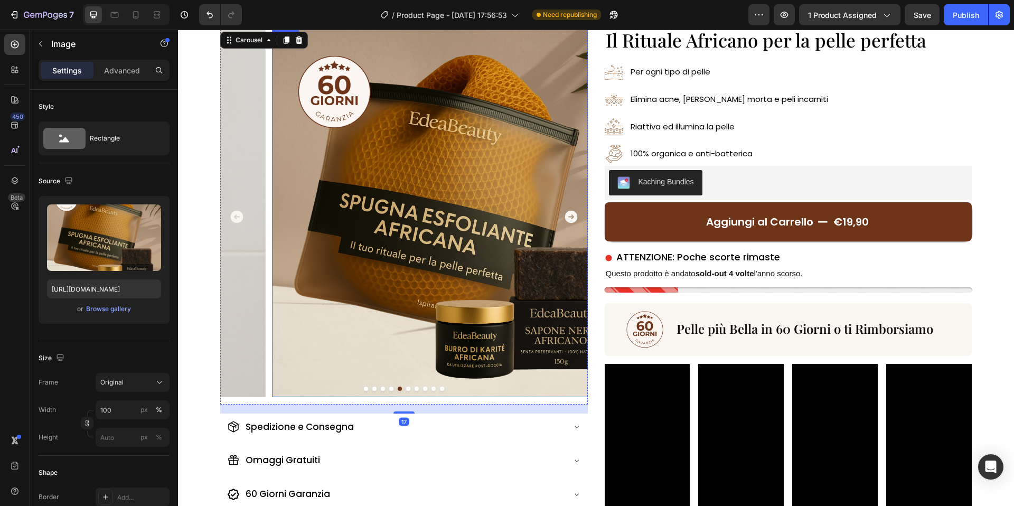
click at [460, 217] on img at bounding box center [456, 214] width 368 height 368
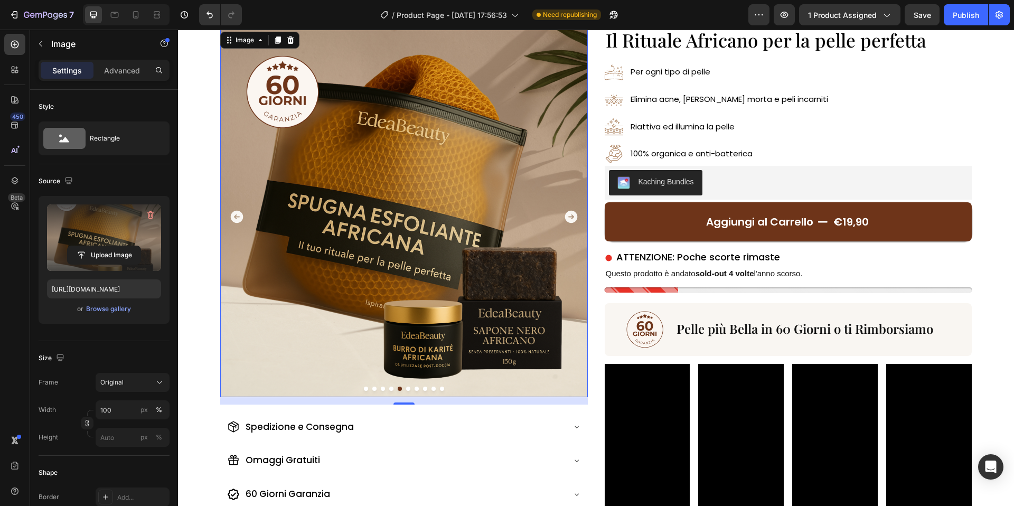
click at [110, 245] on label at bounding box center [104, 237] width 114 height 67
click at [110, 246] on input "file" at bounding box center [104, 255] width 73 height 18
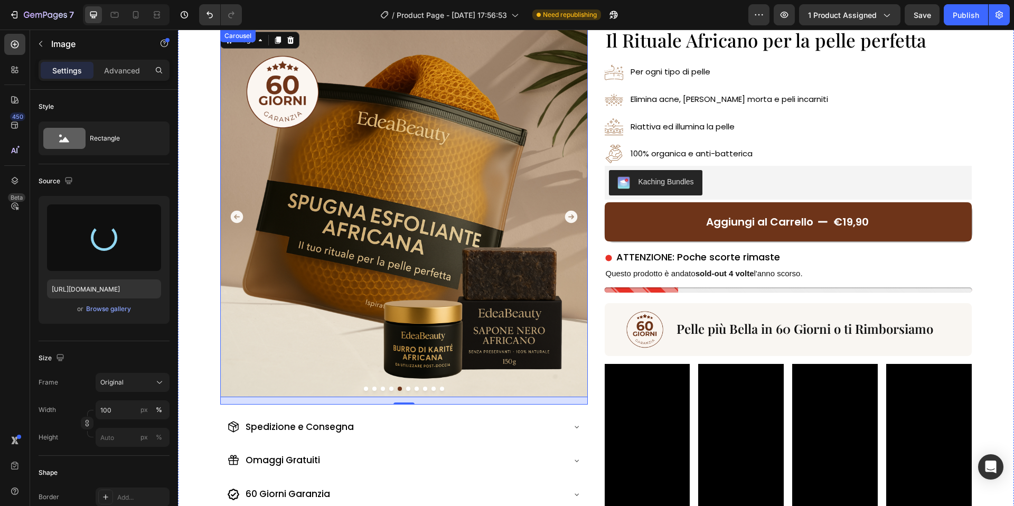
type input "https://cdn.shopify.com/s/files/1/0963/1665/3899/files/gempages_581170626895544…"
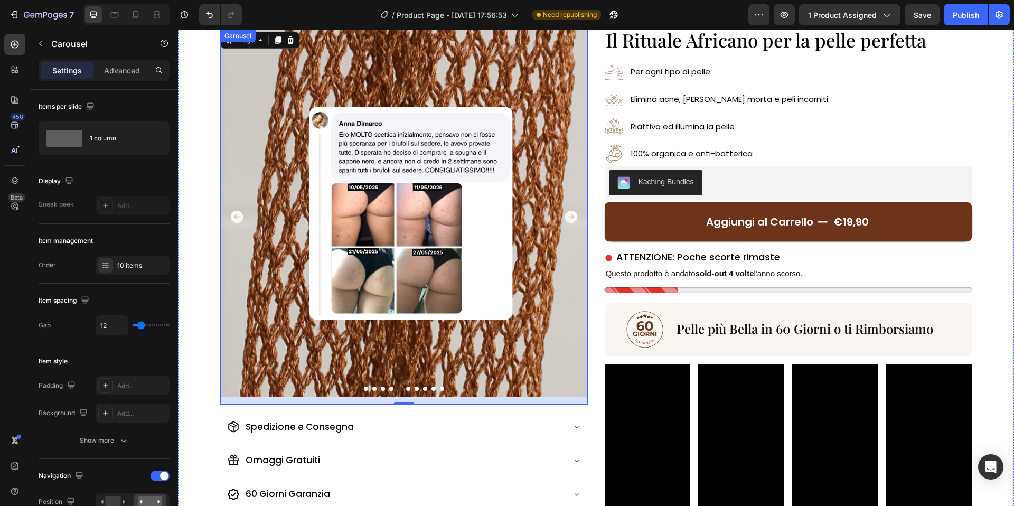
click at [569, 212] on icon "Carousel Next Arrow" at bounding box center [571, 217] width 13 height 13
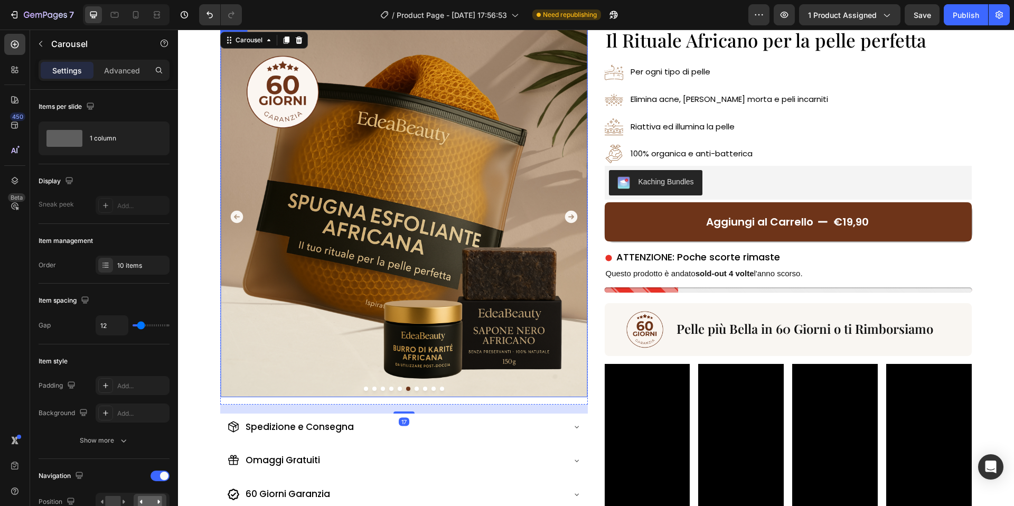
click at [404, 214] on img at bounding box center [404, 214] width 368 height 368
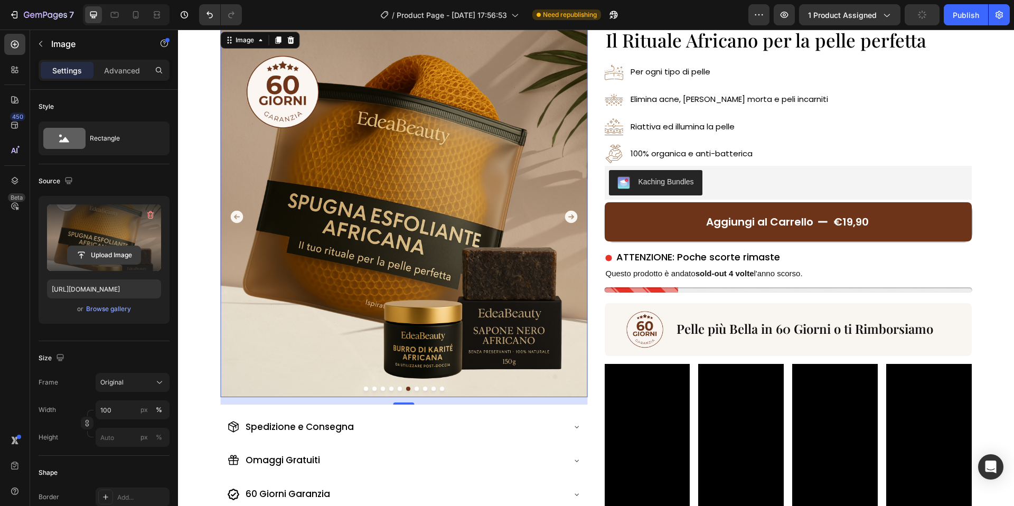
click at [118, 253] on input "file" at bounding box center [104, 255] width 73 height 18
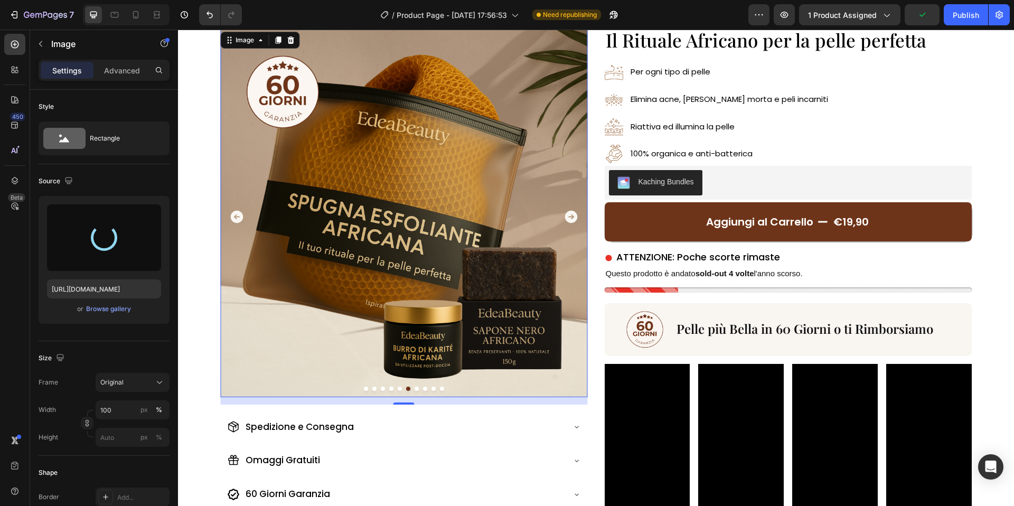
type input "https://cdn.shopify.com/s/files/1/0963/1665/3899/files/gempages_581170626895544…"
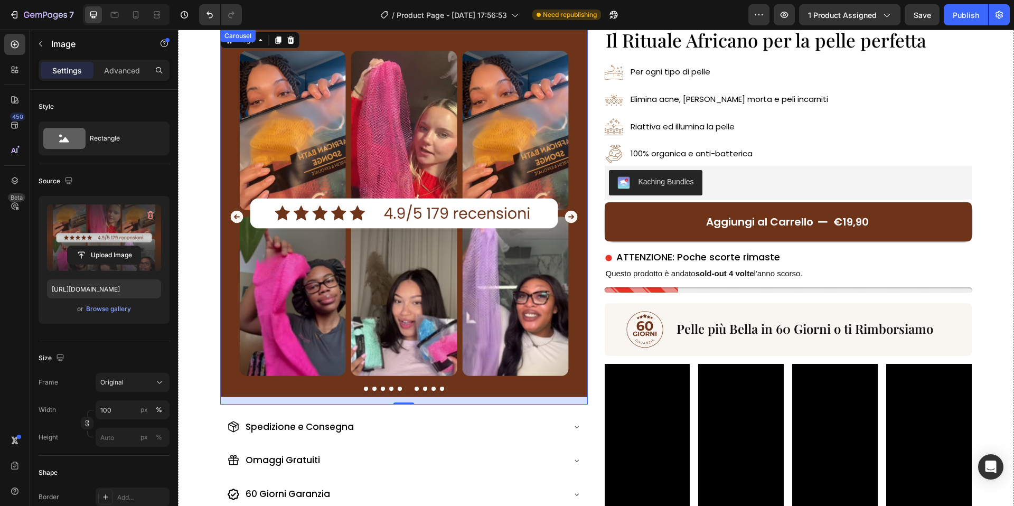
click at [572, 217] on icon "Carousel Next Arrow" at bounding box center [571, 216] width 15 height 15
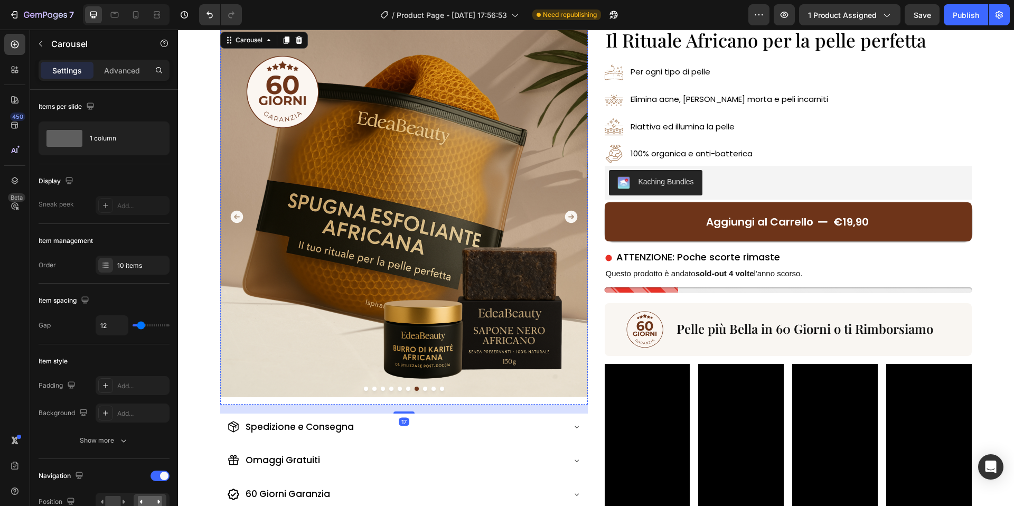
click at [408, 227] on img at bounding box center [404, 214] width 368 height 368
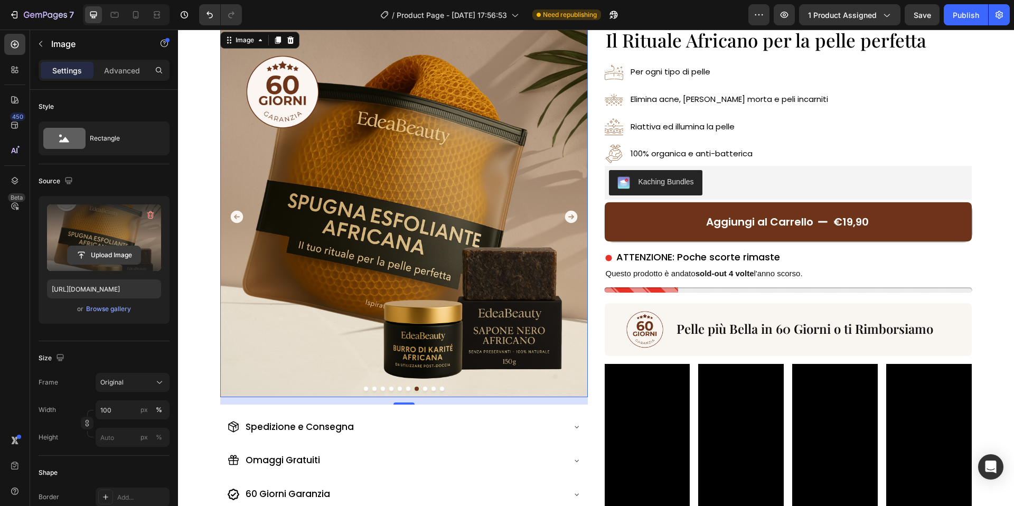
click at [72, 248] on input "file" at bounding box center [104, 255] width 73 height 18
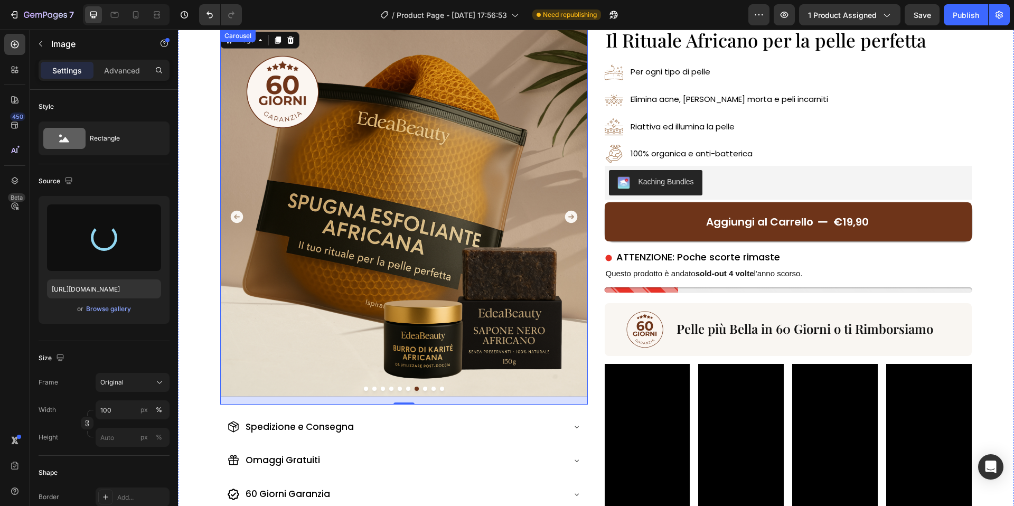
type input "https://cdn.shopify.com/s/files/1/0963/1665/3899/files/gempages_581170626895544…"
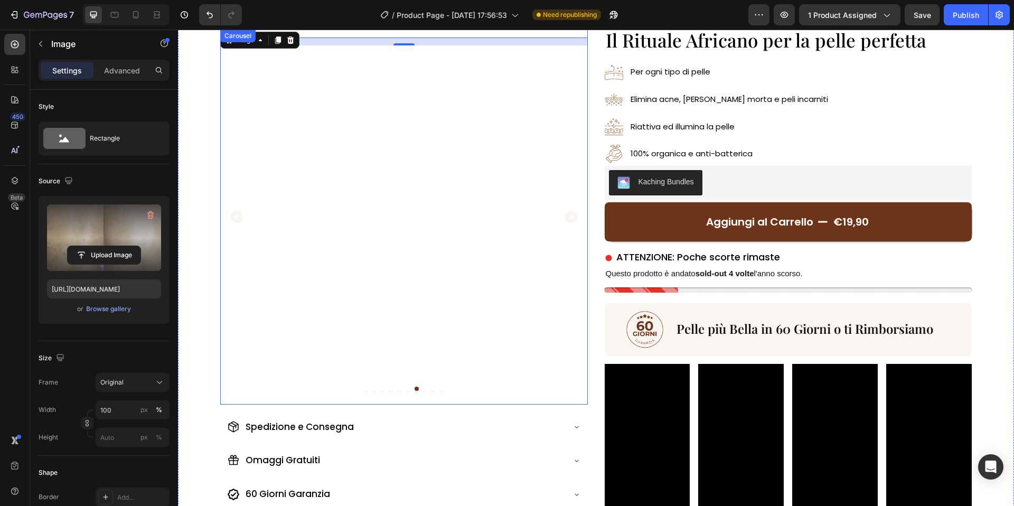
click at [568, 217] on icon "Carousel Next Arrow" at bounding box center [571, 216] width 15 height 15
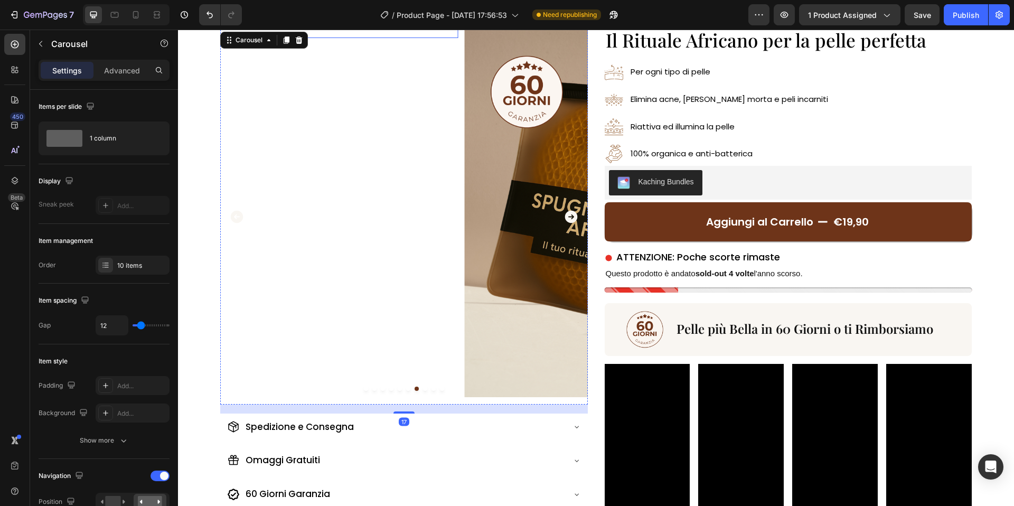
click at [472, 227] on img at bounding box center [648, 214] width 368 height 368
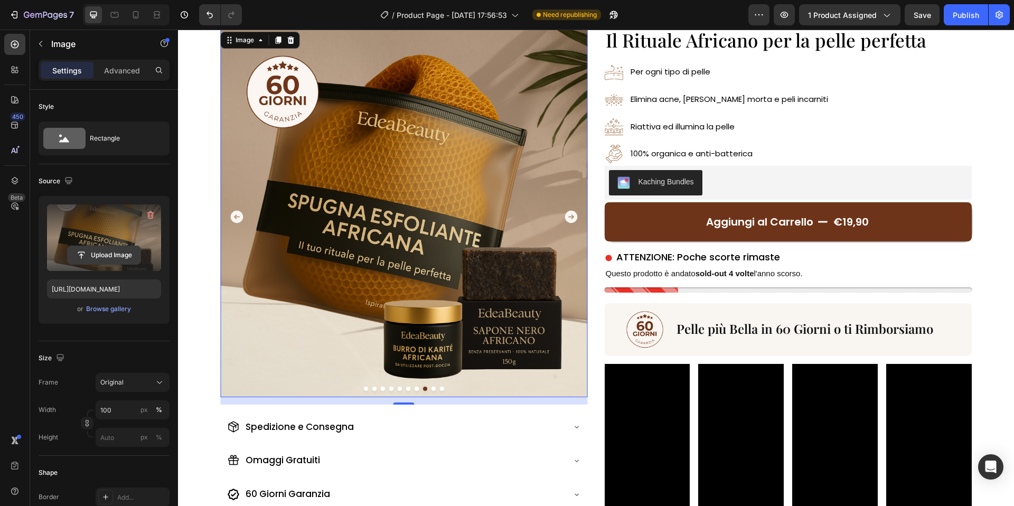
click at [137, 251] on input "file" at bounding box center [104, 255] width 73 height 18
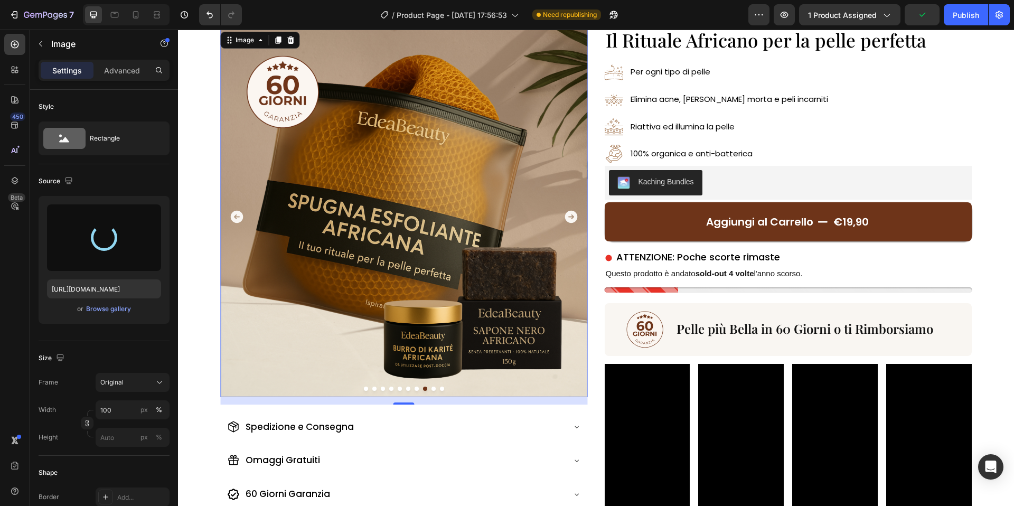
type input "https://cdn.shopify.com/s/files/1/0963/1665/3899/files/gempages_581170626895544…"
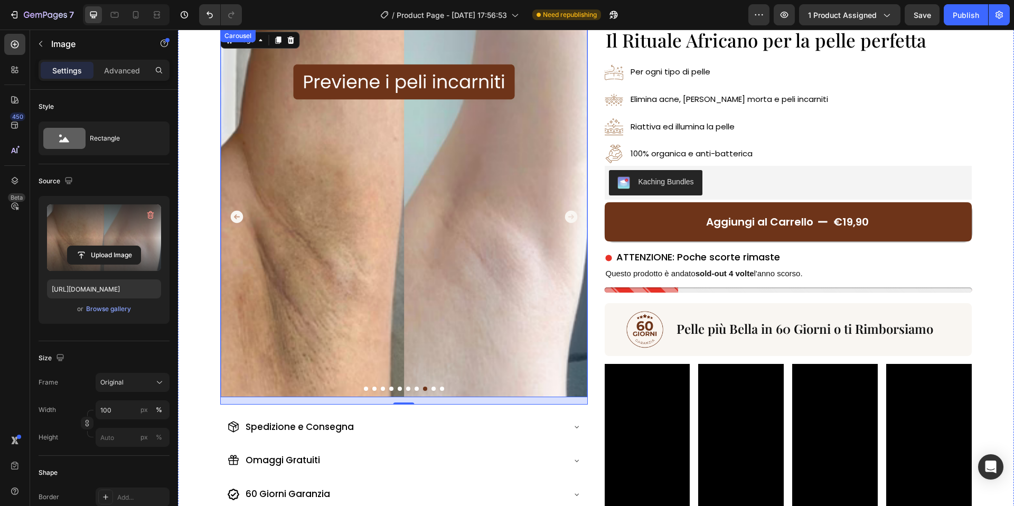
click at [571, 218] on icon "Carousel Next Arrow" at bounding box center [571, 216] width 15 height 15
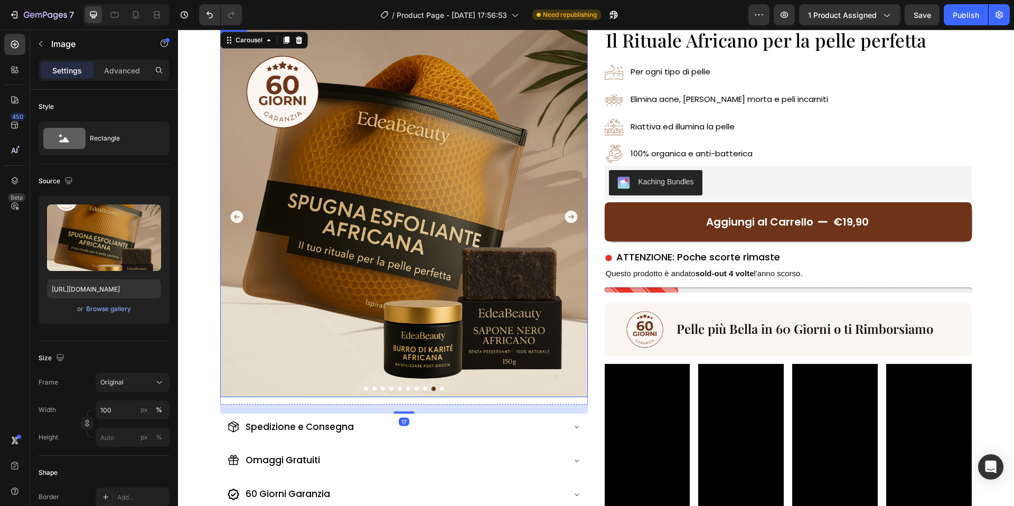
click at [410, 262] on img at bounding box center [404, 214] width 368 height 368
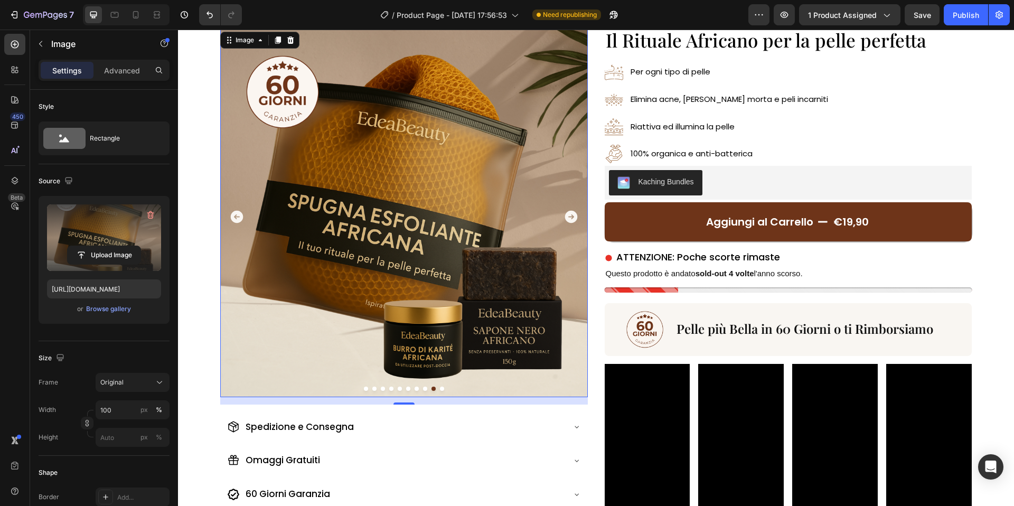
click at [106, 266] on label at bounding box center [104, 237] width 114 height 67
click at [106, 264] on input "file" at bounding box center [104, 255] width 73 height 18
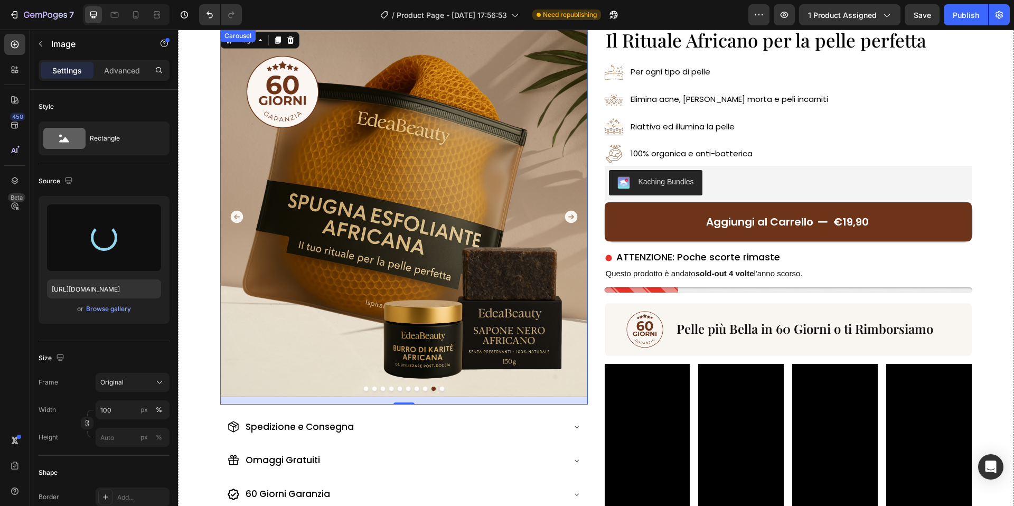
type input "https://cdn.shopify.com/s/files/1/0963/1665/3899/files/gempages_581170626895544…"
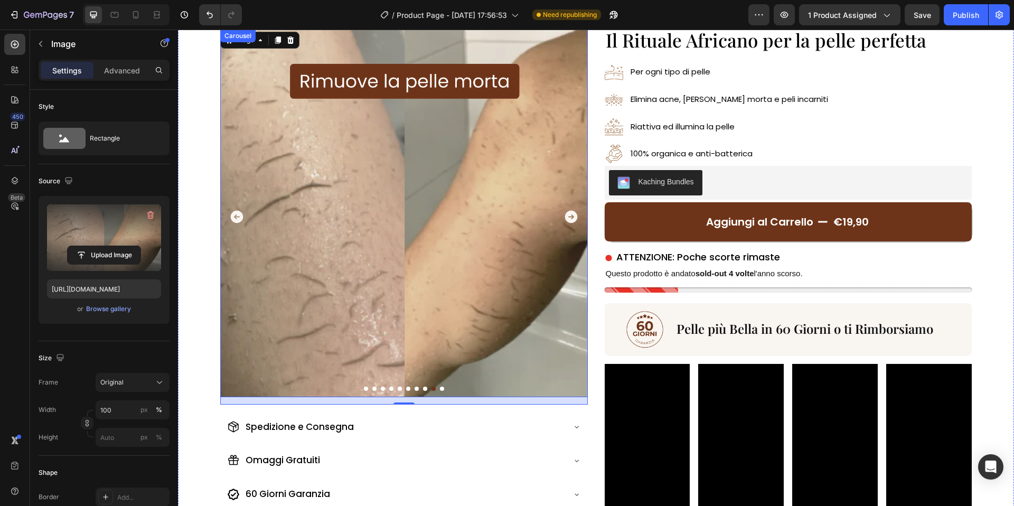
click at [572, 213] on icon "Carousel Next Arrow" at bounding box center [571, 217] width 13 height 13
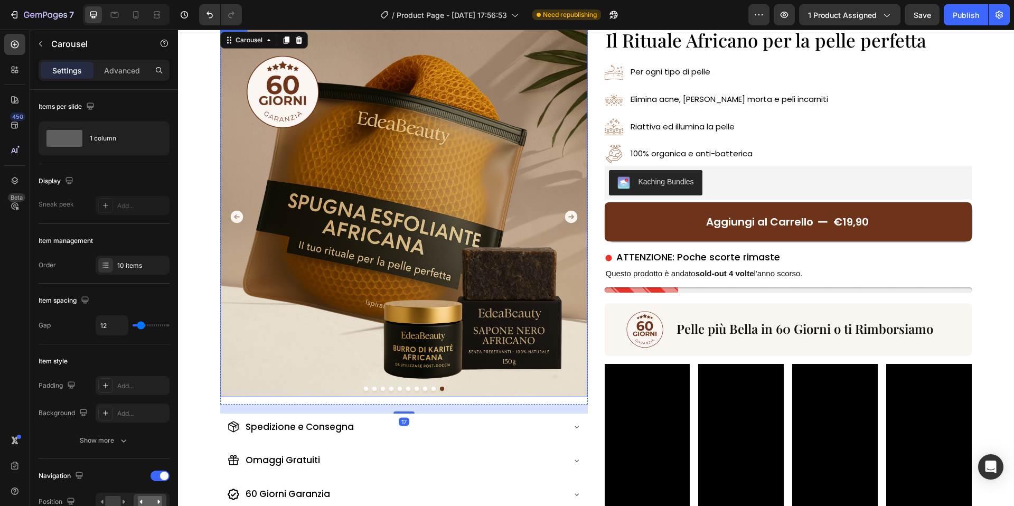
click at [457, 219] on img at bounding box center [404, 214] width 368 height 368
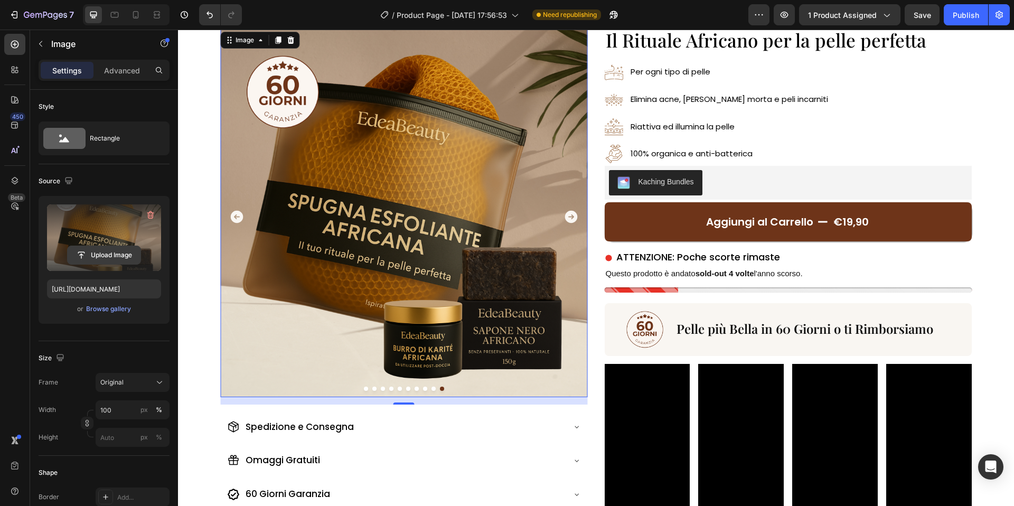
click at [105, 246] on input "file" at bounding box center [104, 255] width 73 height 18
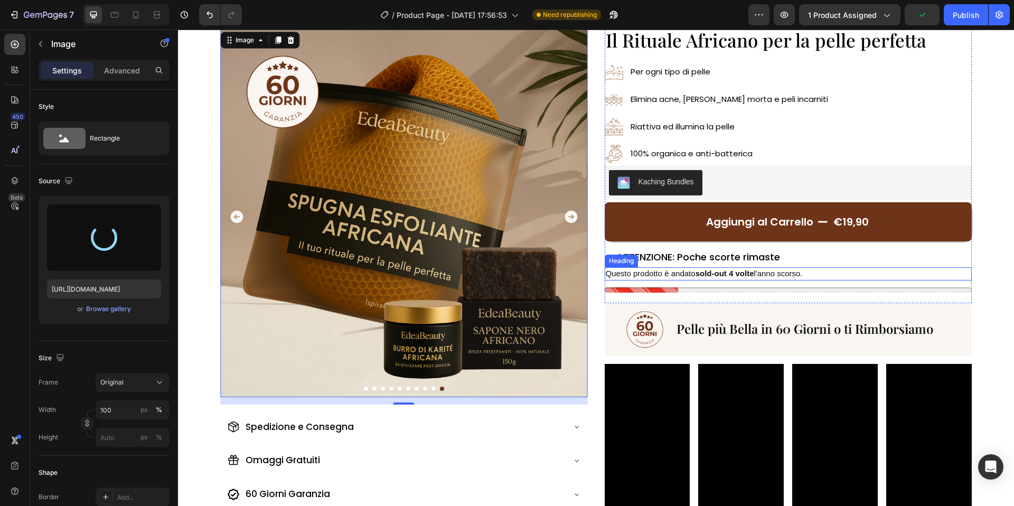
type input "https://cdn.shopify.com/s/files/1/0963/1665/3899/files/gempages_581170626895544…"
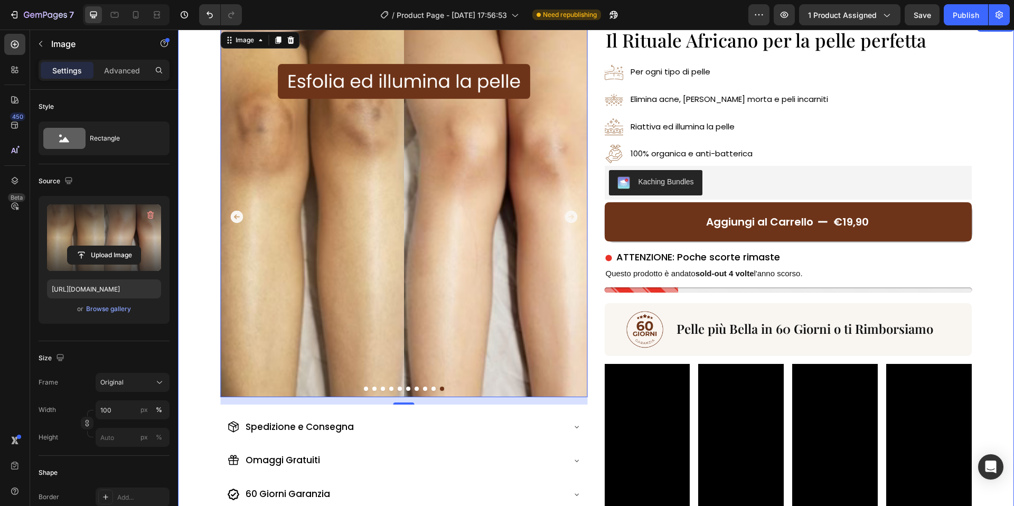
click at [598, 261] on div "Image Image Image Image Image Image Image Image Image Image 14 Carousel Spedizi…" at bounding box center [596, 289] width 836 height 541
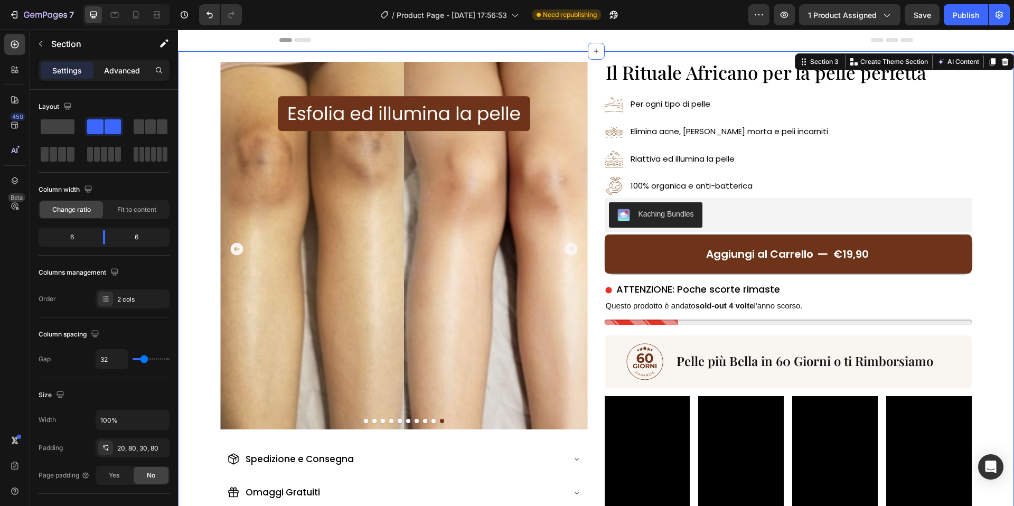
click at [110, 66] on p "Advanced" at bounding box center [122, 70] width 36 height 11
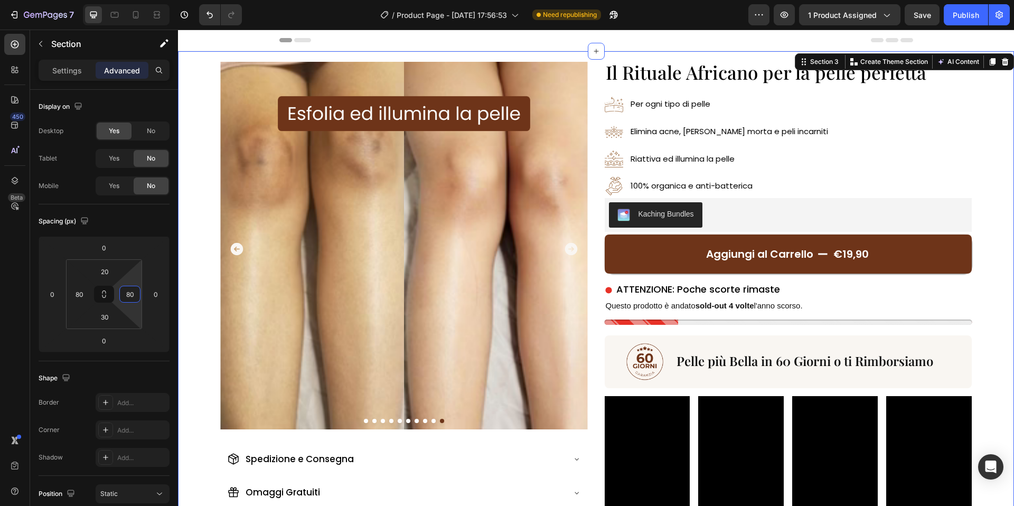
click at [132, 293] on input "80" at bounding box center [130, 294] width 16 height 16
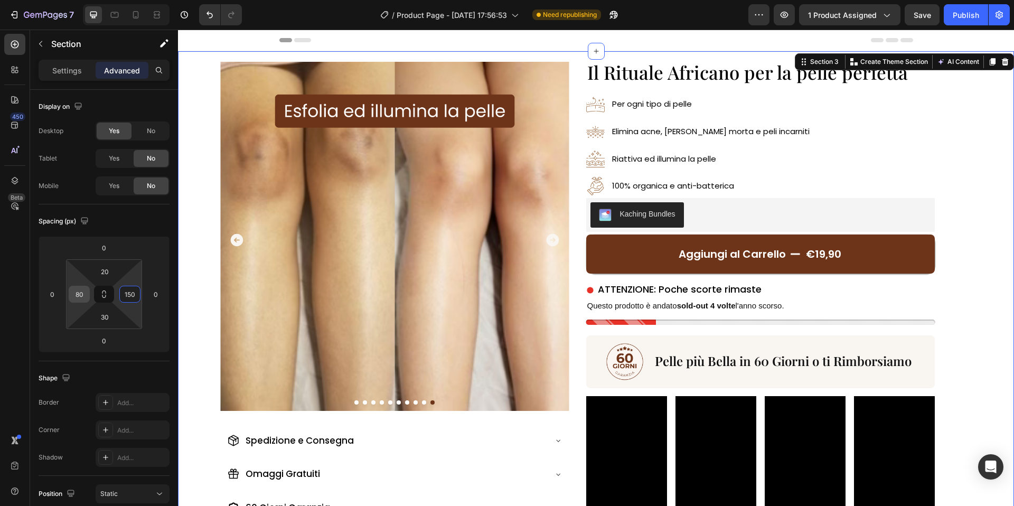
type input "150"
click at [77, 298] on input "80" at bounding box center [79, 294] width 16 height 16
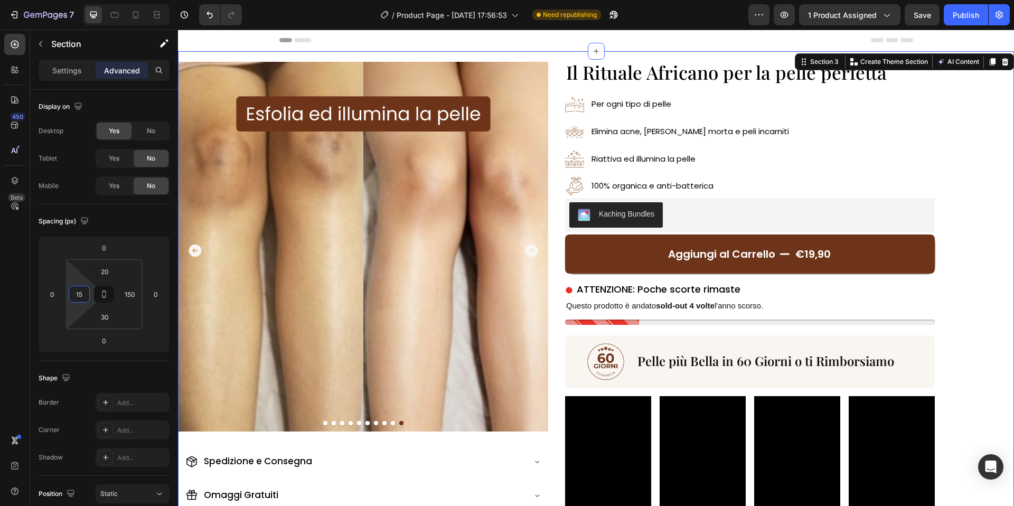
type input "150"
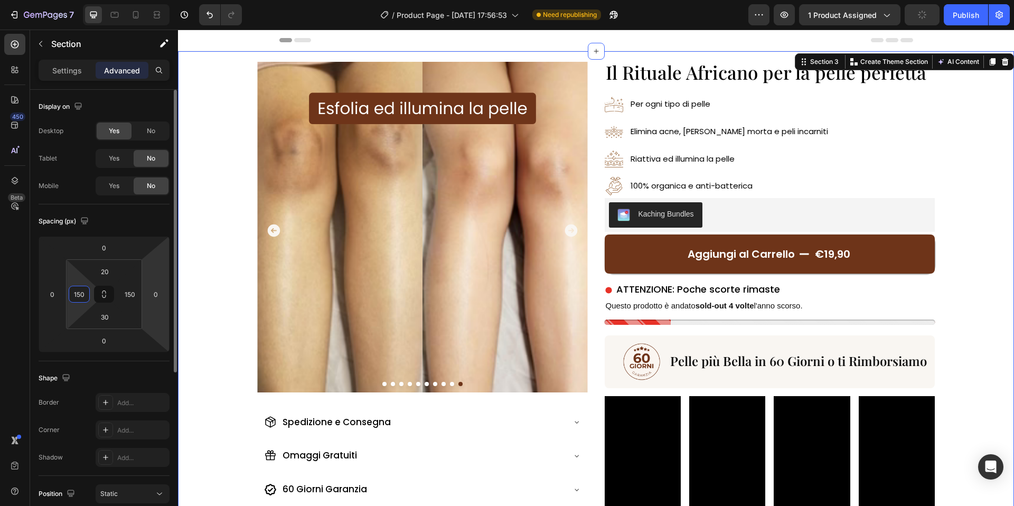
type input "150"
click at [166, 0] on html "7 Version history / Product Page - Aug 23, 17:56:53 Need republishing Preview 1…" at bounding box center [507, 0] width 1014 height 0
click at [571, 233] on icon "Carousel Next Arrow" at bounding box center [571, 231] width 13 height 13
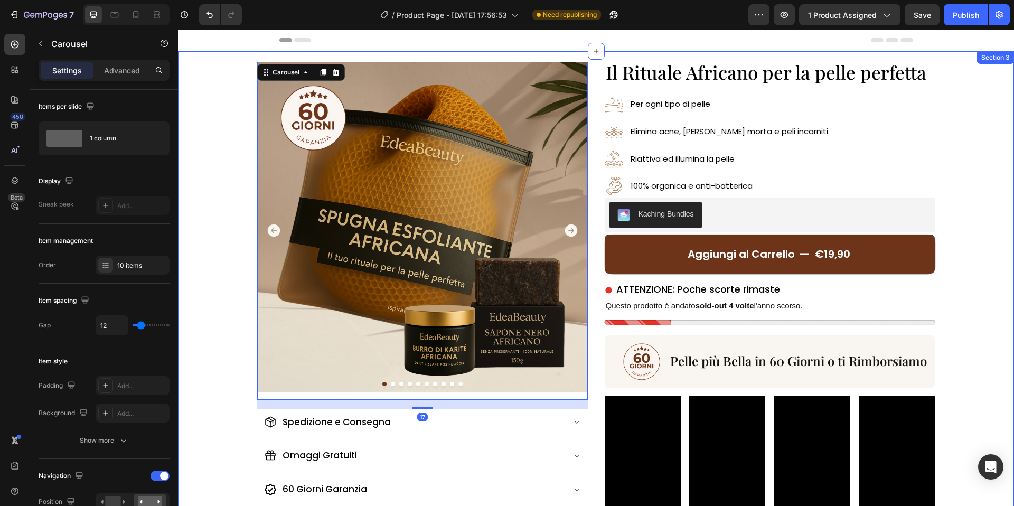
click at [993, 204] on div "Image Image Image Image Image Image Image Image Image Image Carousel 17 Spedizi…" at bounding box center [596, 303] width 836 height 504
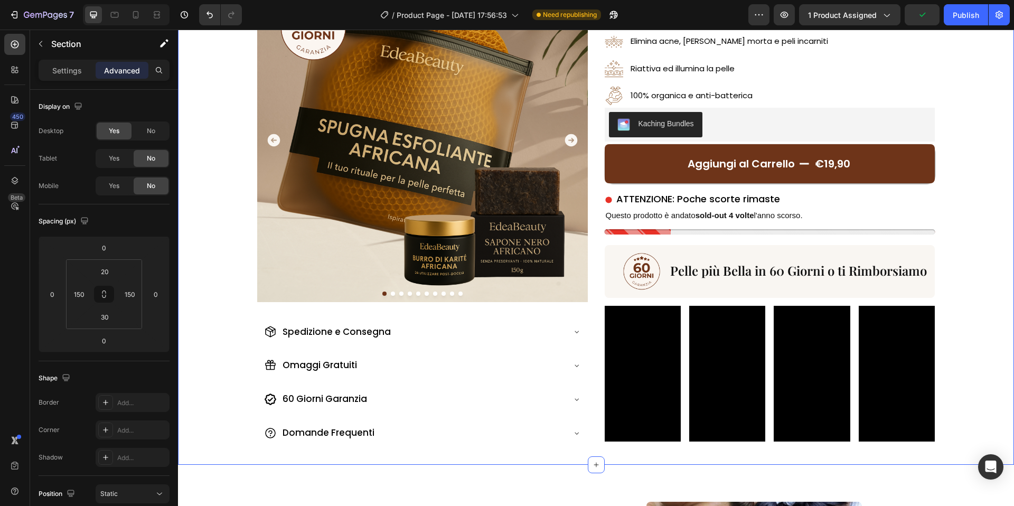
scroll to position [92, 0]
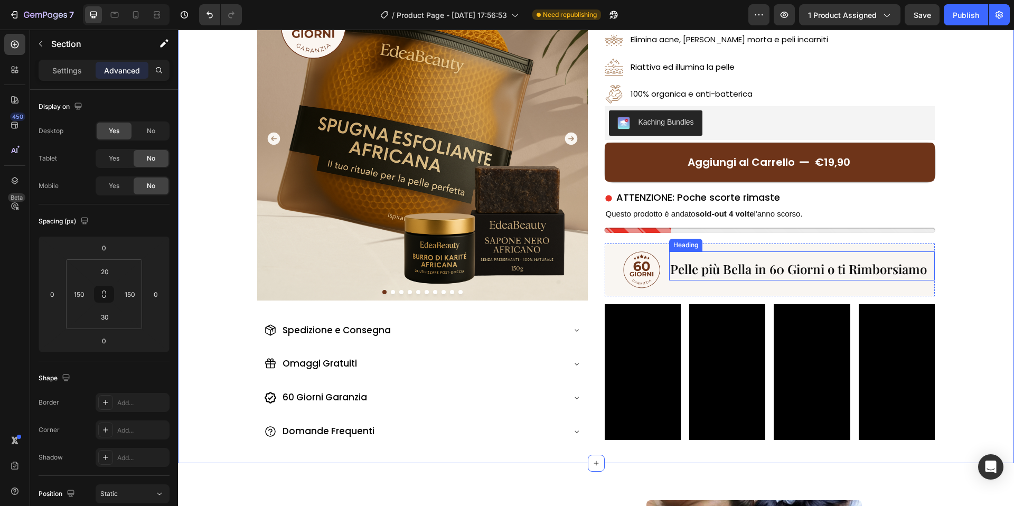
click at [851, 276] on h2 "Pelle più Bella in 60 Giorni o ti Rimborsiamo" at bounding box center [802, 269] width 266 height 24
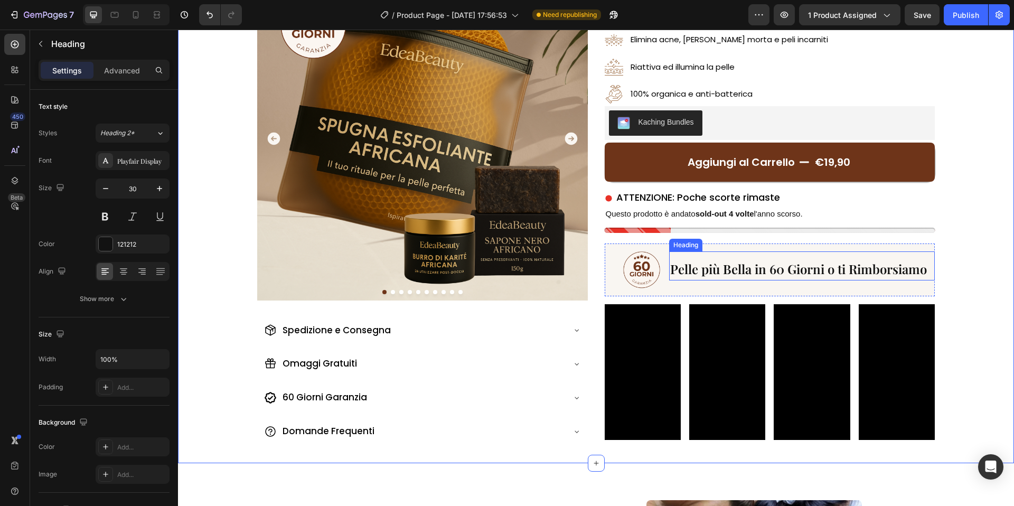
click at [851, 276] on h2 "Pelle più Bella in 60 Giorni o ti Rimborsiamo" at bounding box center [802, 269] width 266 height 24
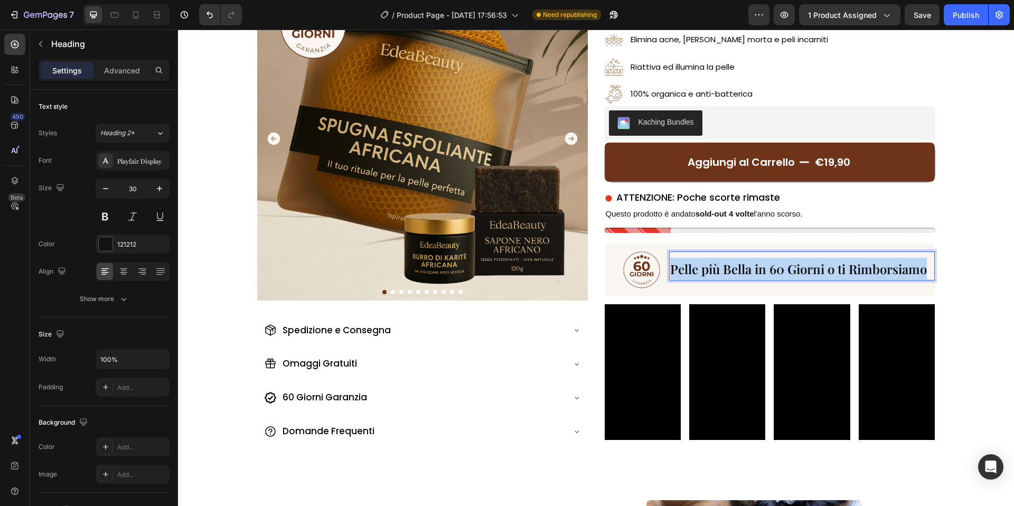
click at [851, 276] on p "Pelle più Bella in 60 Giorni o ti Rimborsiamo" at bounding box center [802, 269] width 264 height 22
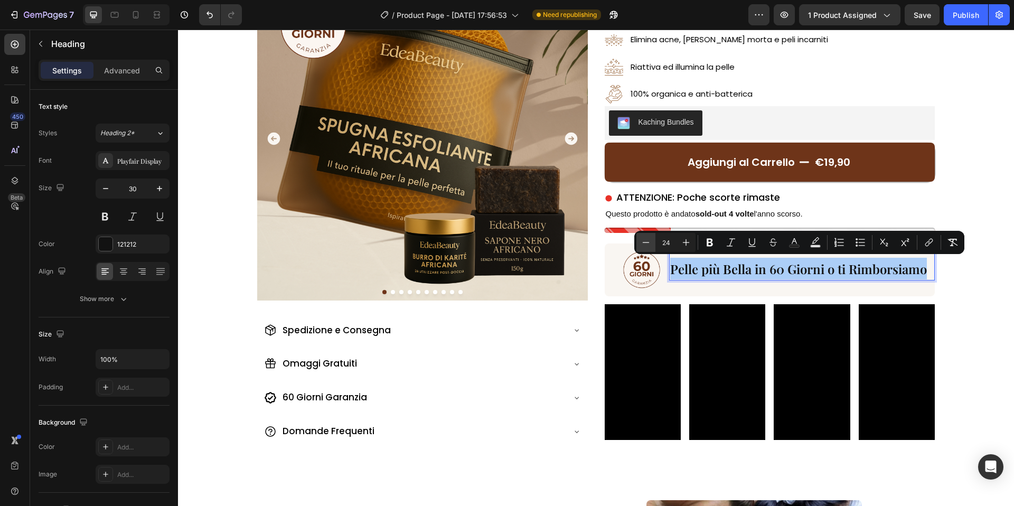
click at [641, 240] on icon "Editor contextual toolbar" at bounding box center [646, 242] width 11 height 11
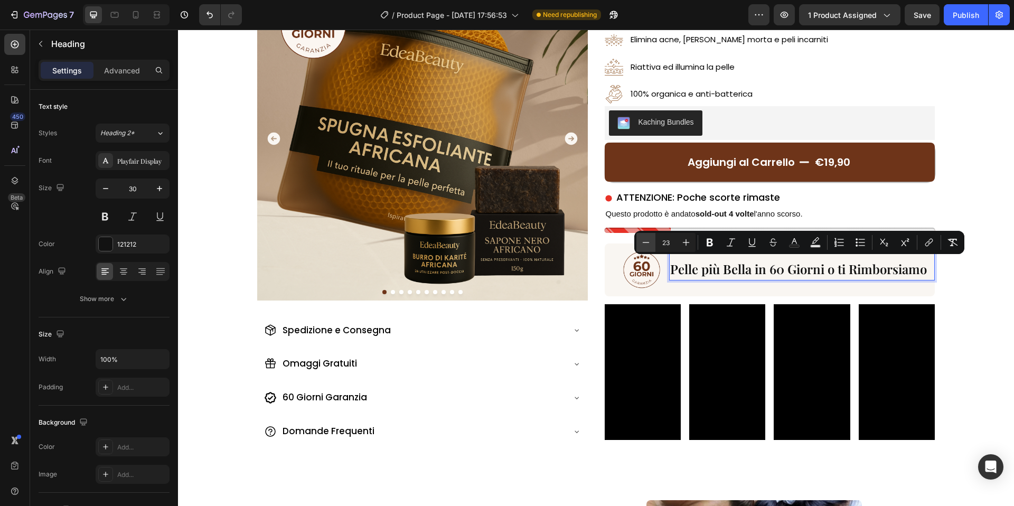
click at [641, 240] on icon "Editor contextual toolbar" at bounding box center [646, 242] width 11 height 11
type input "22"
click at [641, 276] on img at bounding box center [641, 269] width 37 height 37
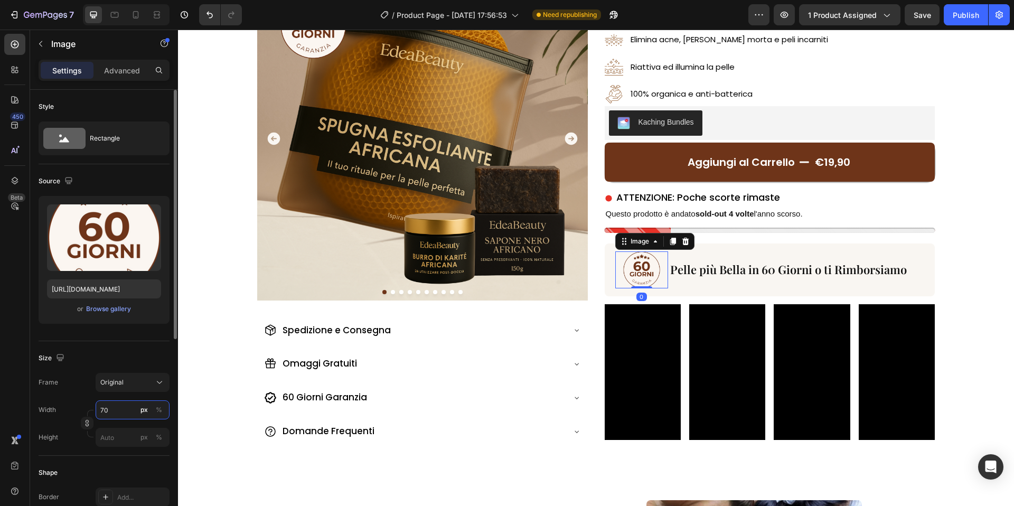
click at [106, 408] on input "70" at bounding box center [133, 409] width 74 height 19
type input "50"
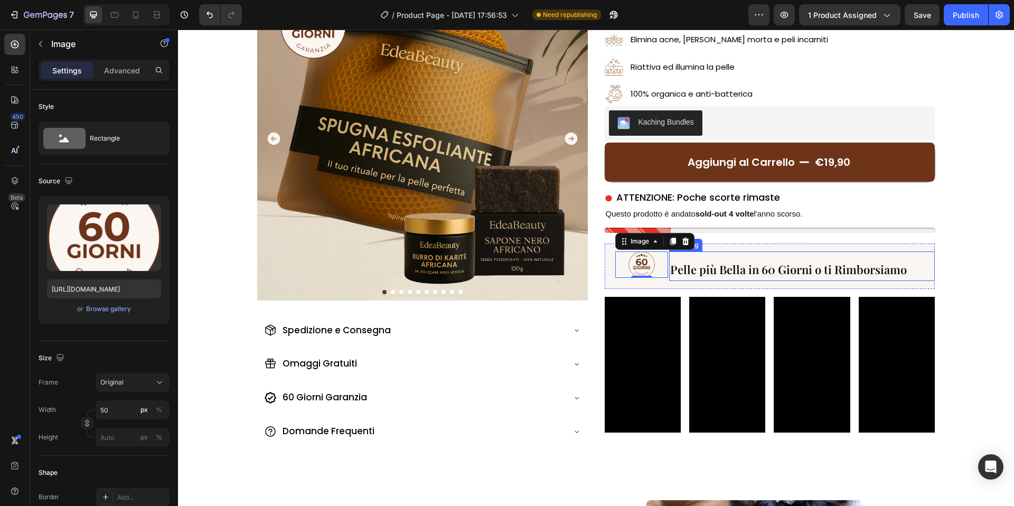
click at [784, 261] on span "Pelle più Bella in 60 Giorni o ti Rimborsiamo" at bounding box center [788, 269] width 237 height 16
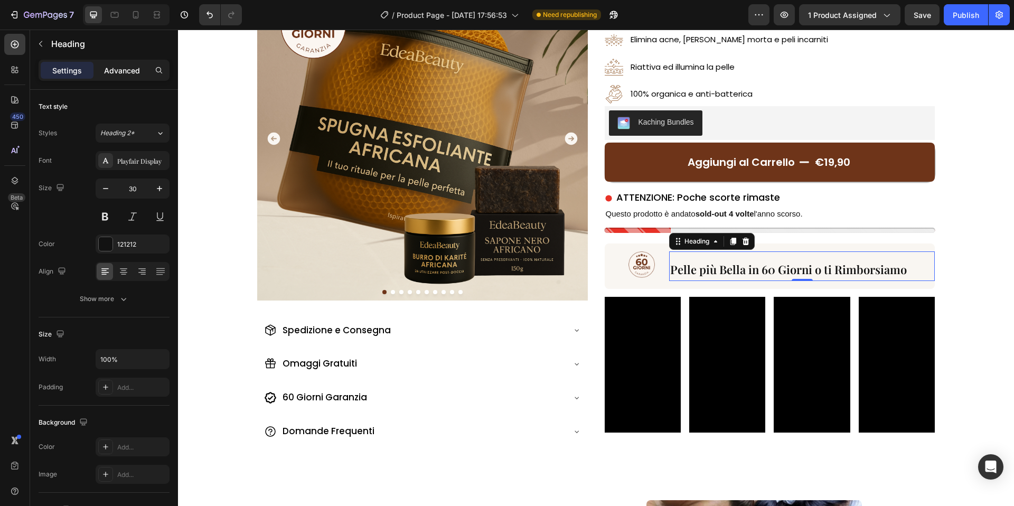
click at [128, 63] on div "Advanced" at bounding box center [122, 70] width 53 height 17
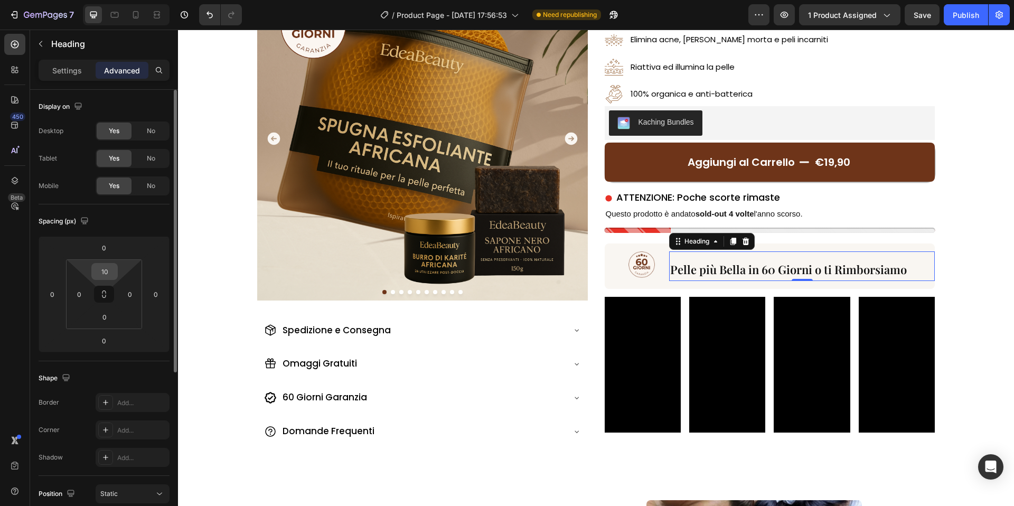
drag, startPoint x: 108, startPoint y: 265, endPoint x: 113, endPoint y: 272, distance: 8.8
click at [112, 272] on input "10" at bounding box center [104, 272] width 21 height 16
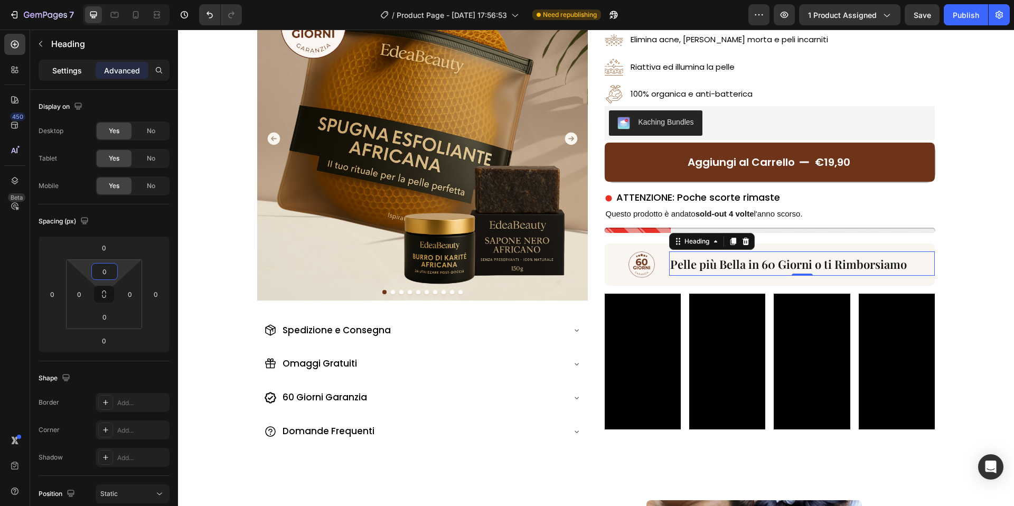
click at [79, 71] on p "Settings" at bounding box center [67, 70] width 30 height 11
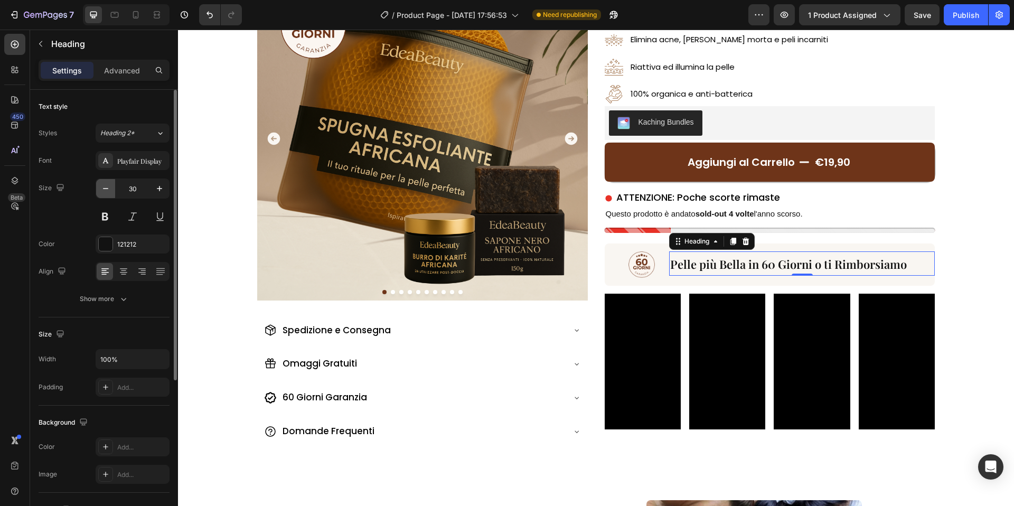
click at [112, 191] on button "button" at bounding box center [105, 188] width 19 height 19
click at [162, 192] on icon "button" at bounding box center [159, 188] width 11 height 11
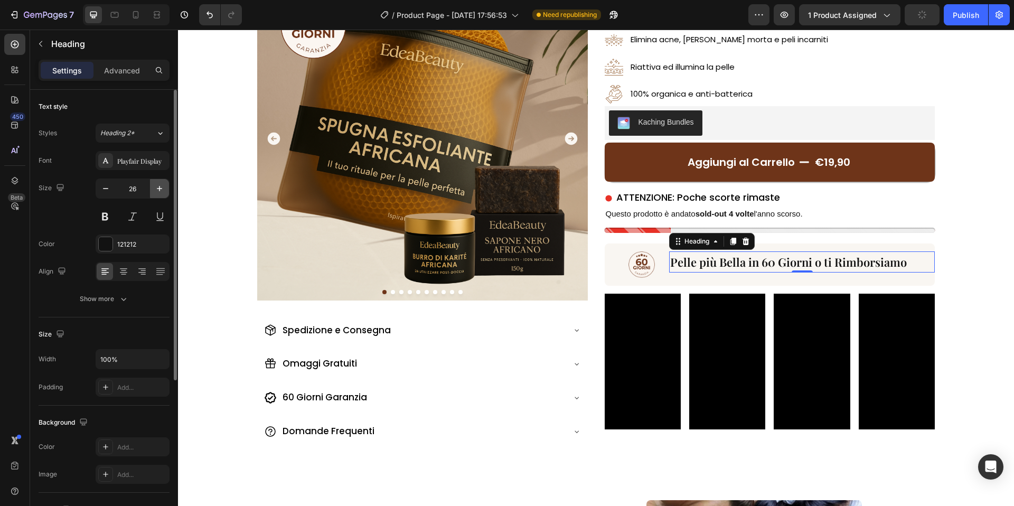
click at [162, 192] on icon "button" at bounding box center [159, 188] width 11 height 11
type input "29"
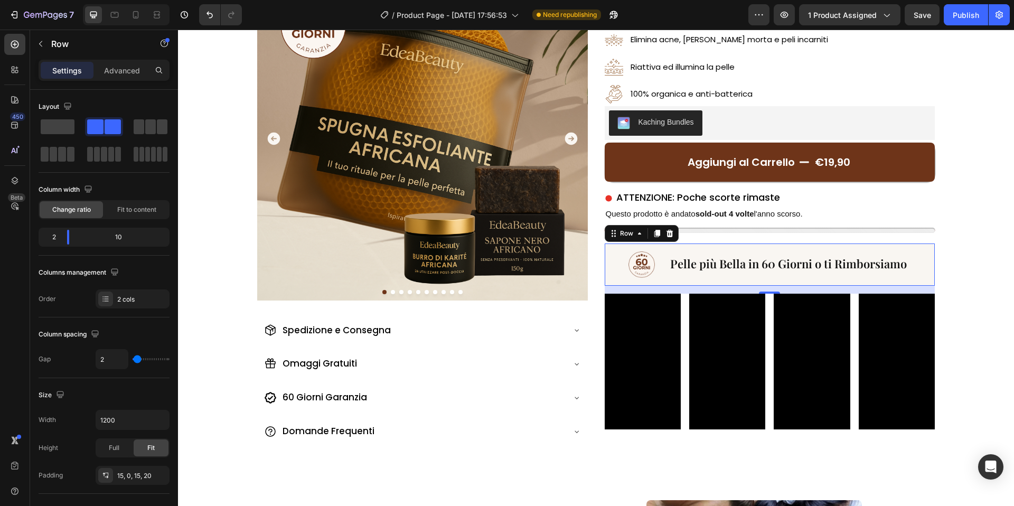
click at [670, 282] on div "Image ⁠⁠⁠⁠⁠⁠⁠ Pelle più Bella in 60 Giorni o ti Rimborsiamo Heading Row 0" at bounding box center [770, 265] width 331 height 42
drag, startPoint x: 111, startPoint y: 63, endPoint x: 115, endPoint y: 71, distance: 8.7
click at [112, 63] on div "Advanced" at bounding box center [122, 70] width 53 height 17
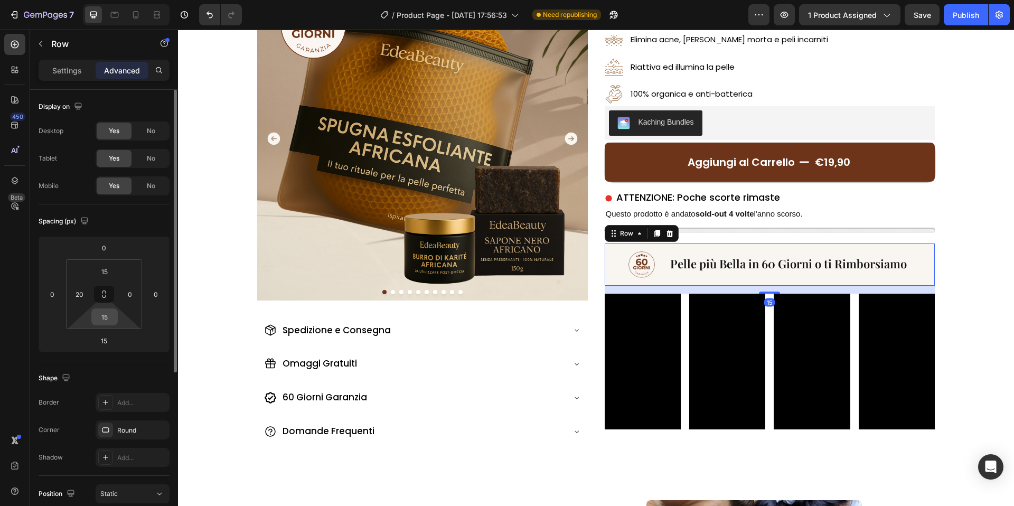
click at [109, 310] on input "15" at bounding box center [104, 317] width 21 height 16
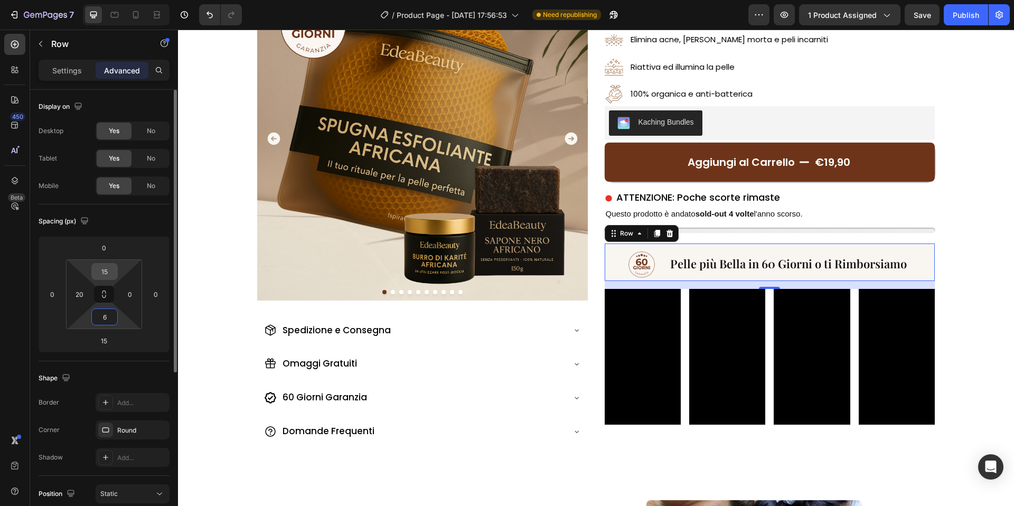
type input "6"
click at [110, 276] on input "15" at bounding box center [104, 272] width 21 height 16
type input "6"
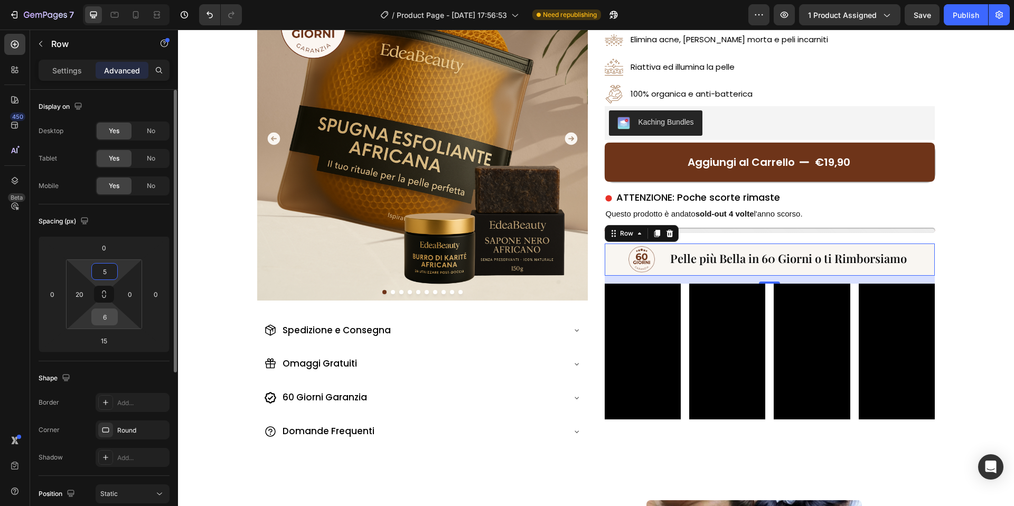
type input "5"
click at [113, 314] on input "6" at bounding box center [104, 317] width 21 height 16
type input "5"
click at [118, 223] on div "Spacing (px)" at bounding box center [104, 221] width 131 height 17
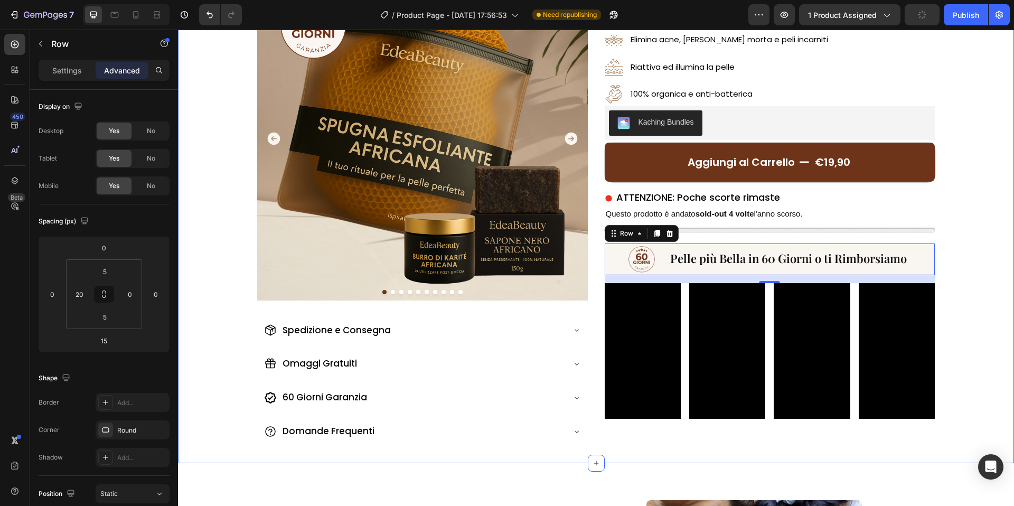
click at [955, 256] on div "Image Image Image Image Image Image Image Image Image Image Carousel Spedizione…" at bounding box center [596, 211] width 836 height 504
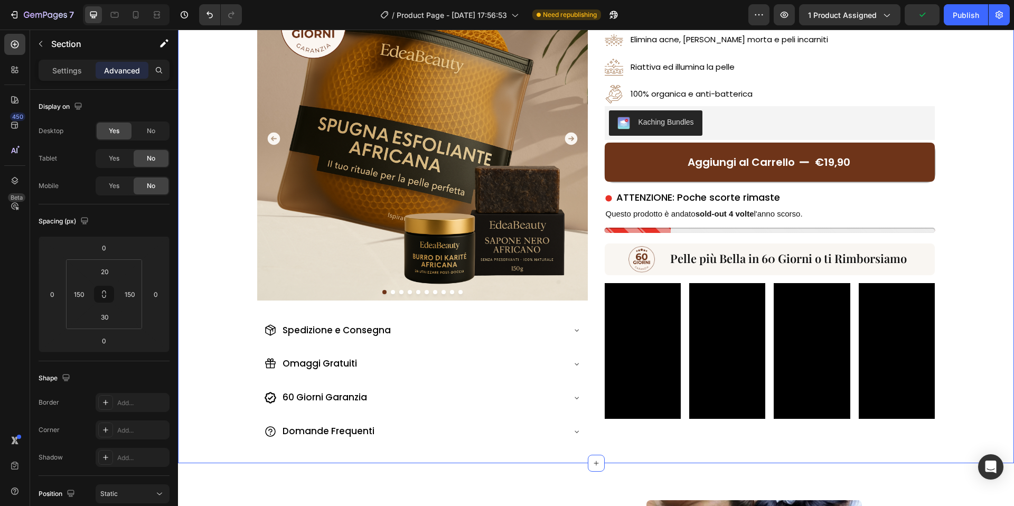
click at [870, 255] on span "Pelle più Bella in 60 Giorni o ti Rimborsiamo" at bounding box center [788, 258] width 237 height 16
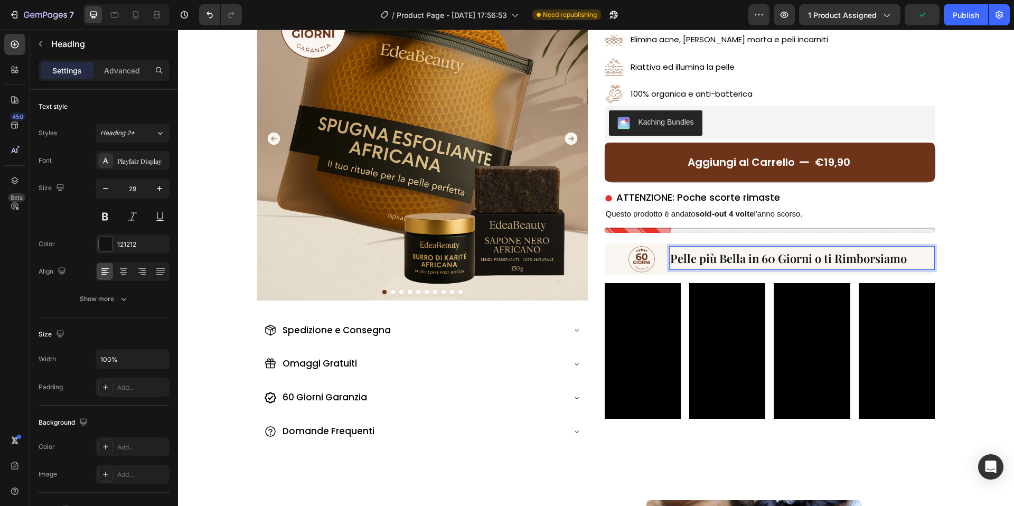
click at [870, 255] on span "Pelle più Bella in 60 Giorni o ti Rimborsiamo" at bounding box center [788, 258] width 237 height 16
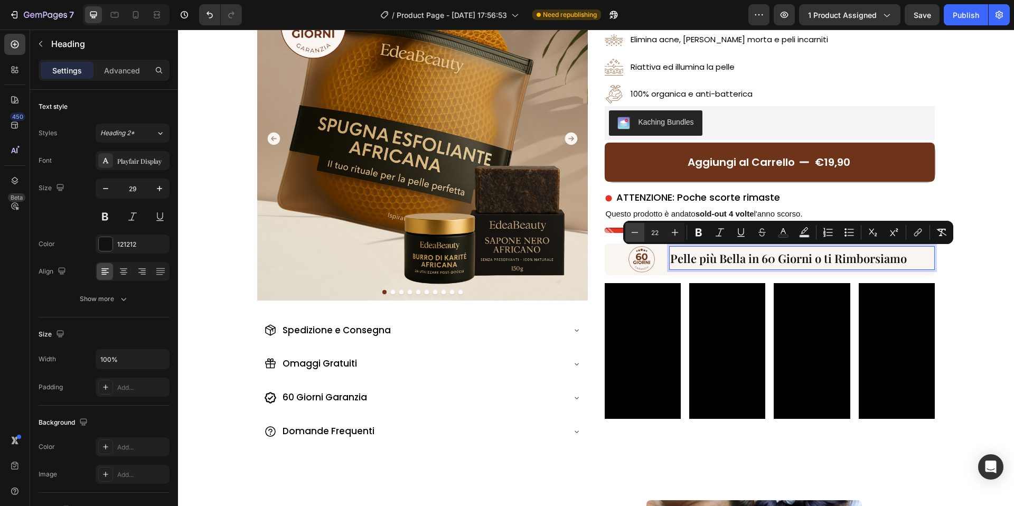
click at [640, 231] on button "Minus" at bounding box center [634, 232] width 19 height 19
type input "21"
click at [969, 193] on div "Image Image Image Image Image Image Image Image Image Image Carousel Spedizione…" at bounding box center [596, 211] width 836 height 504
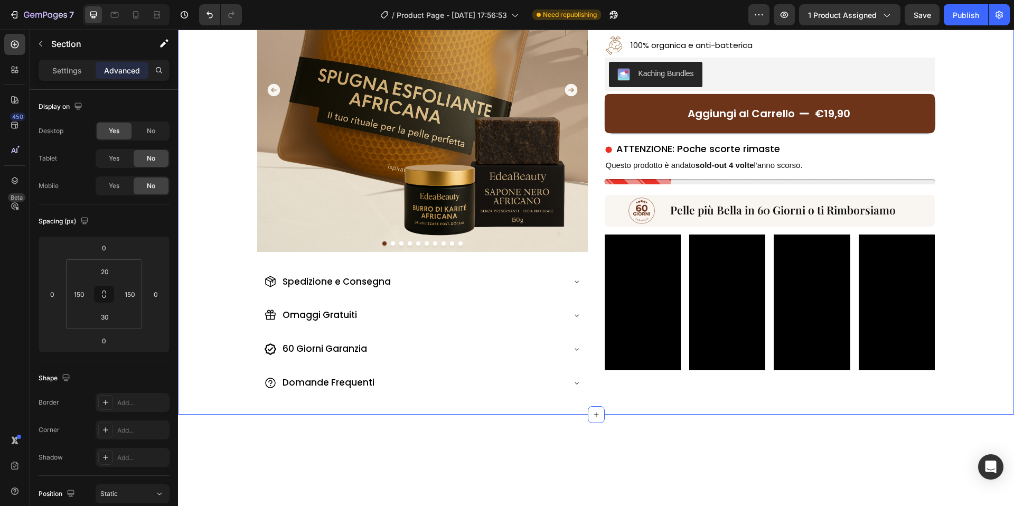
scroll to position [211, 0]
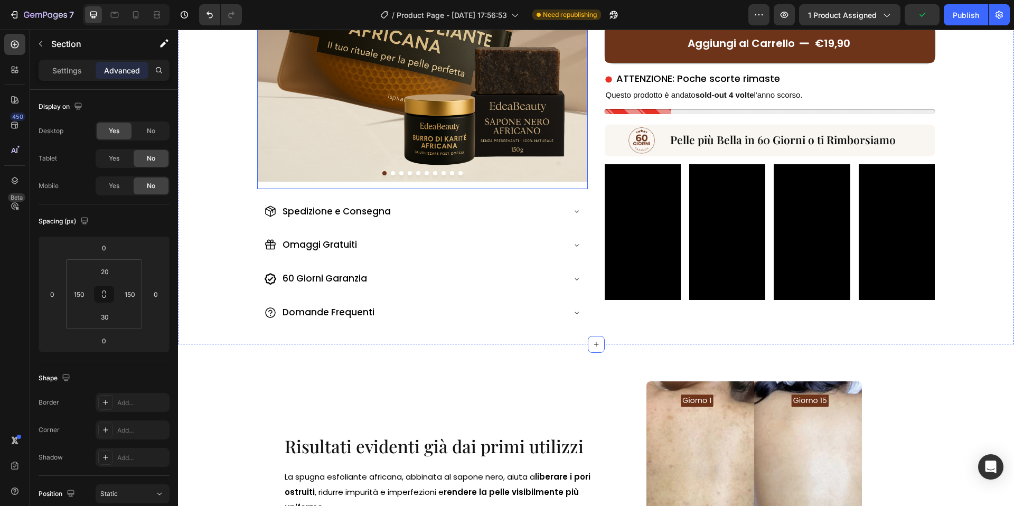
click at [483, 182] on div "Image" at bounding box center [422, 20] width 331 height 338
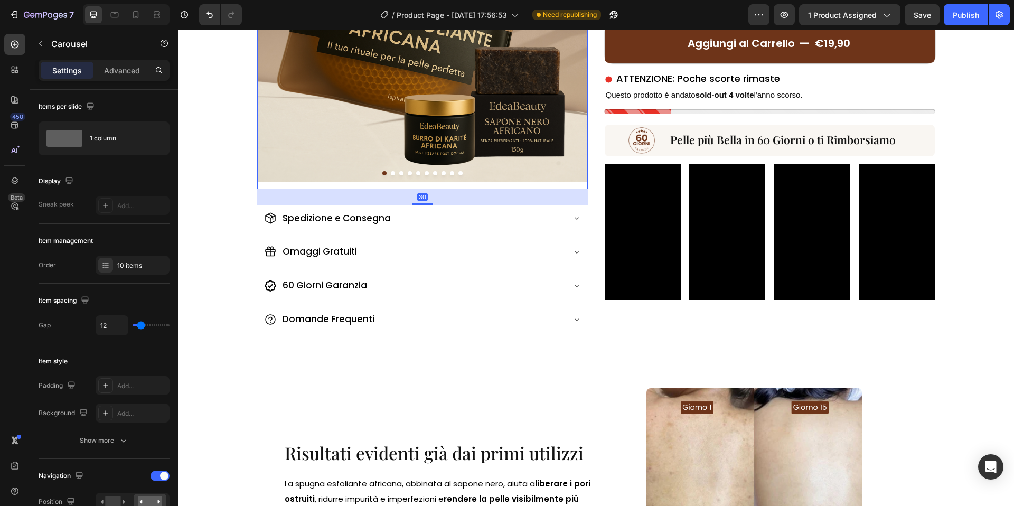
drag, startPoint x: 428, startPoint y: 196, endPoint x: 225, endPoint y: 216, distance: 204.8
click at [427, 203] on div at bounding box center [422, 204] width 21 height 2
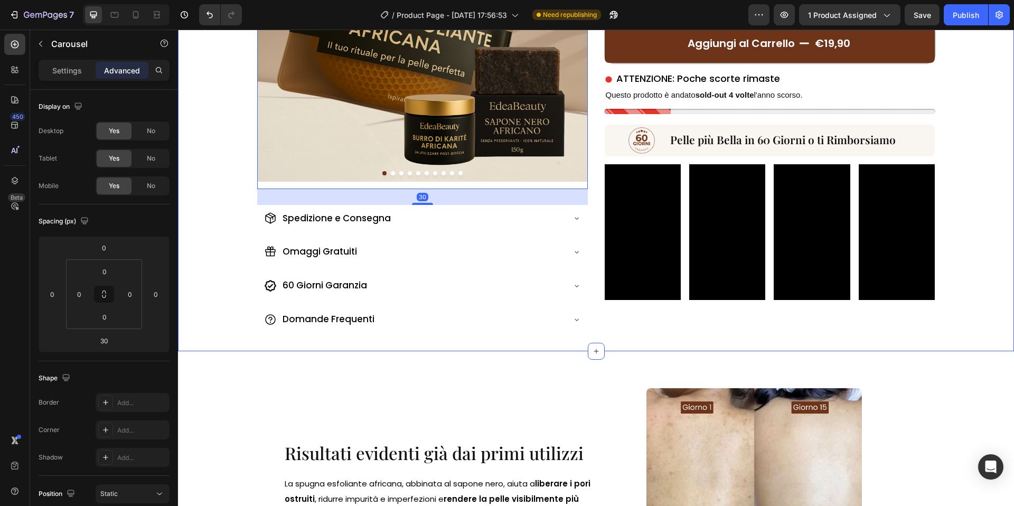
click at [225, 216] on div "Image Image Image Image Image Image Image Image Image Image Carousel 30 Spedizi…" at bounding box center [596, 95] width 836 height 511
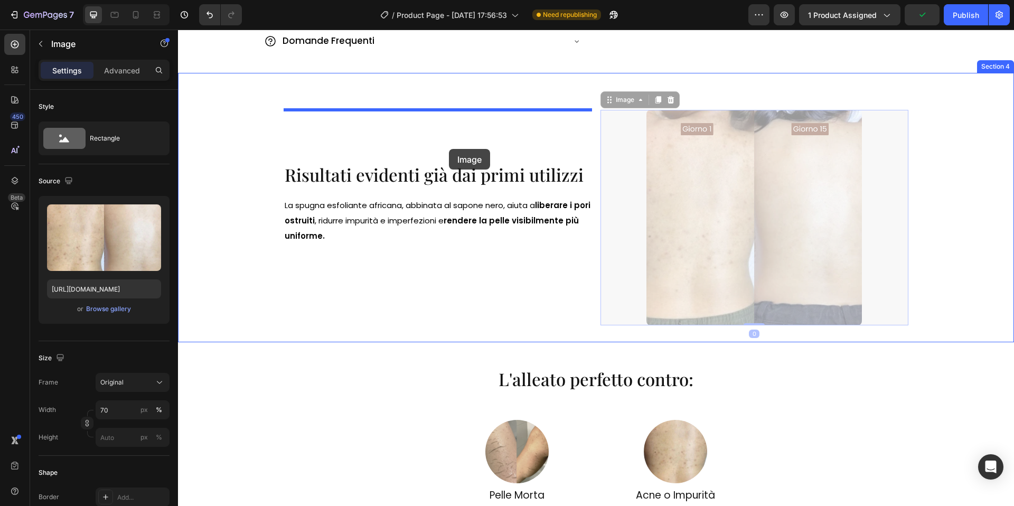
scroll to position [490, 0]
drag, startPoint x: 707, startPoint y: 229, endPoint x: 449, endPoint y: 149, distance: 270.0
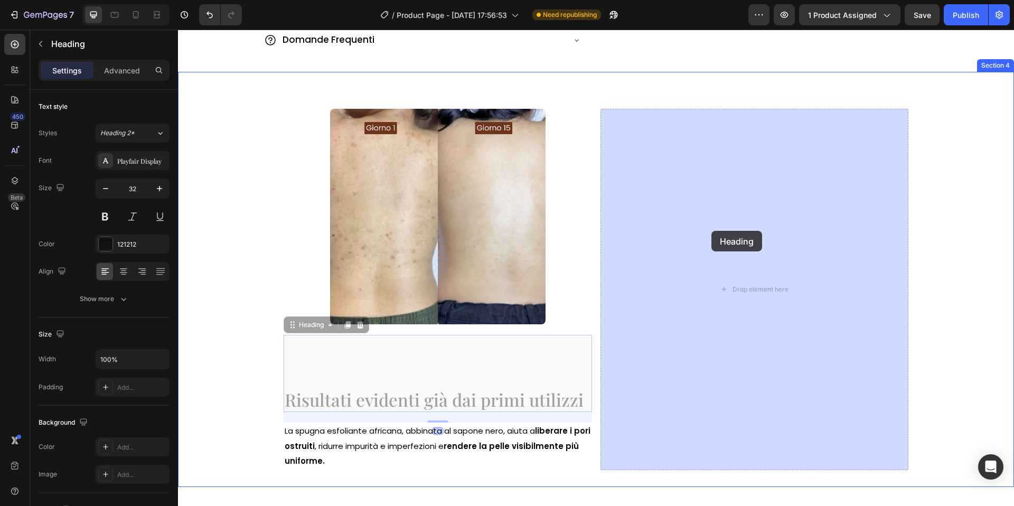
drag, startPoint x: 545, startPoint y: 368, endPoint x: 712, endPoint y: 231, distance: 215.8
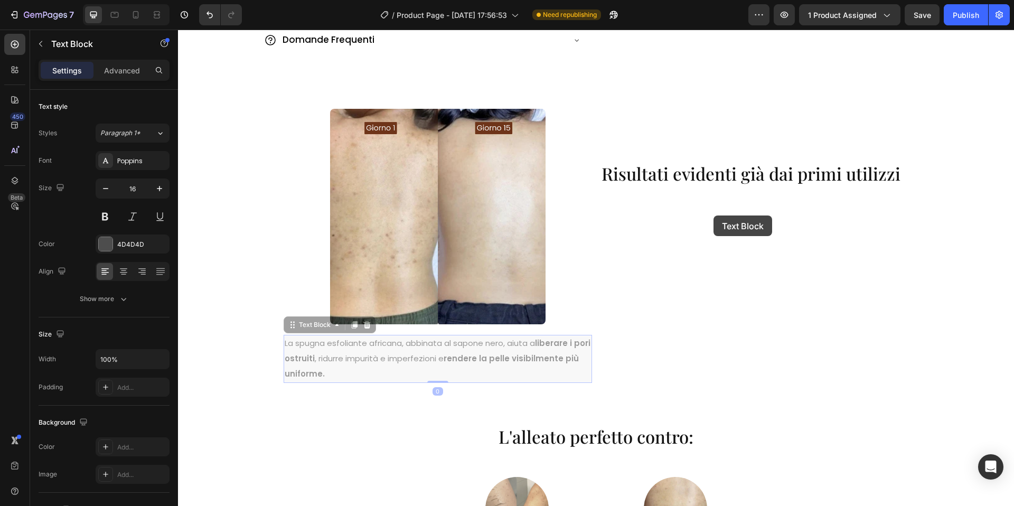
drag, startPoint x: 490, startPoint y: 364, endPoint x: 714, endPoint y: 216, distance: 268.3
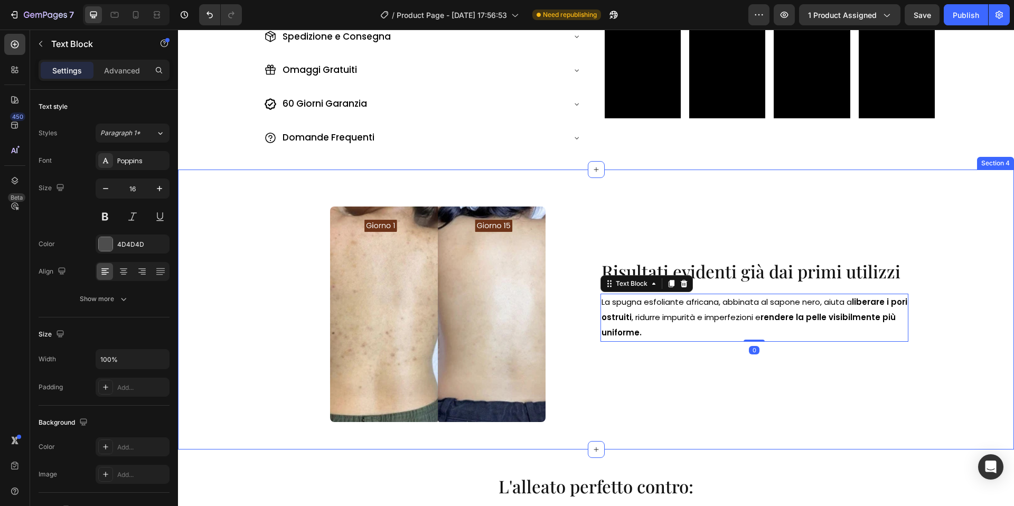
scroll to position [334, 0]
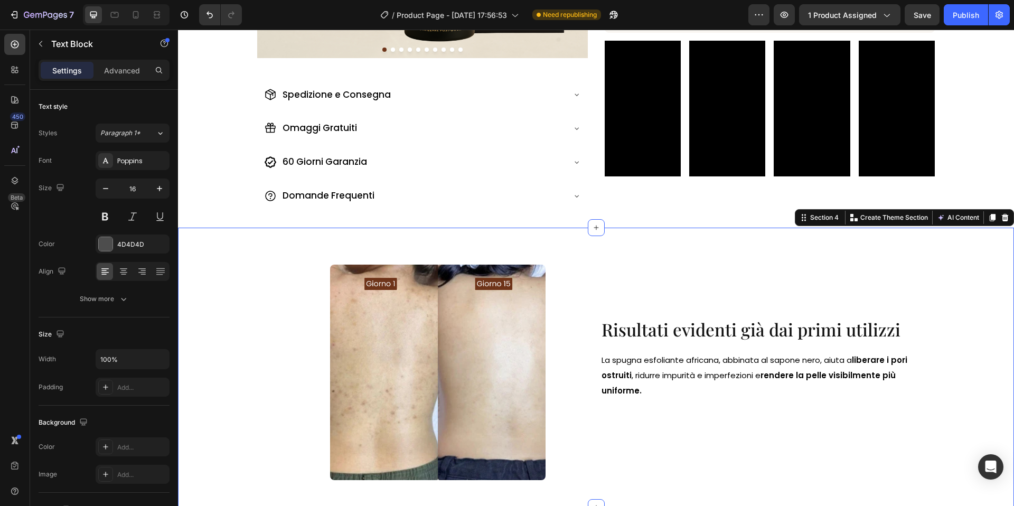
click at [932, 253] on div "Image Risultati evidenti già dai primi utilizzi Heading La spugna esfoliante af…" at bounding box center [596, 368] width 836 height 280
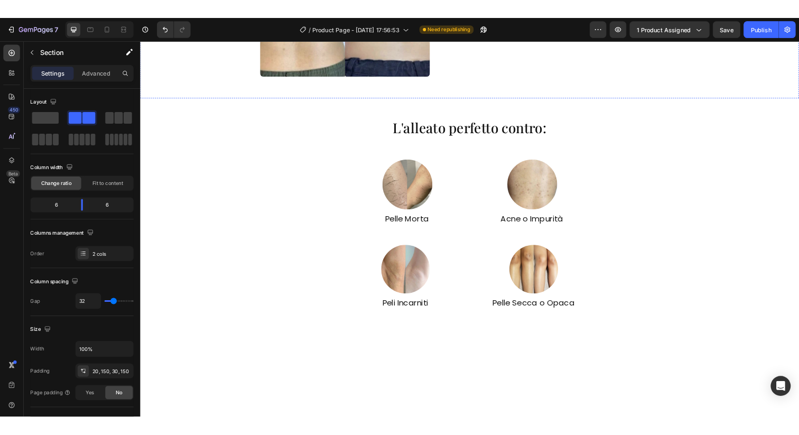
scroll to position [0, 0]
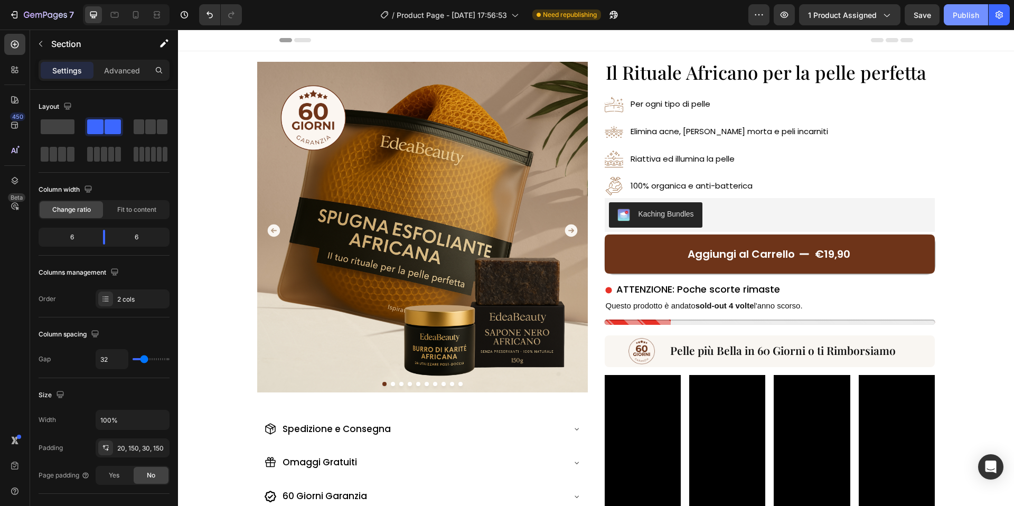
click at [959, 11] on div "Publish" at bounding box center [966, 15] width 26 height 11
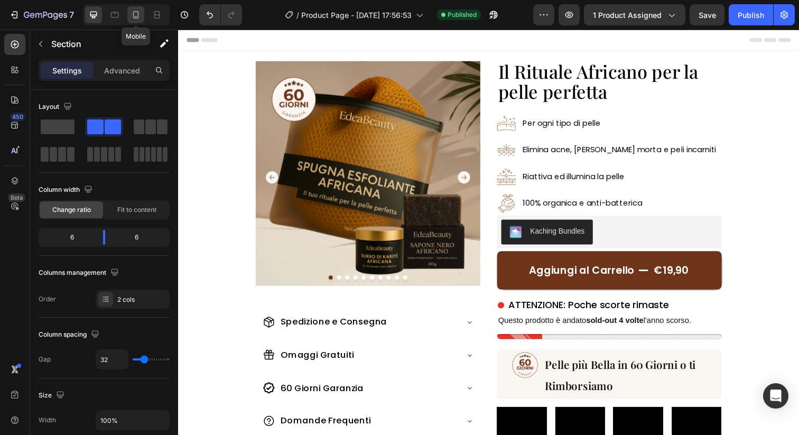
click at [136, 15] on icon at bounding box center [135, 15] width 11 height 11
type input "0"
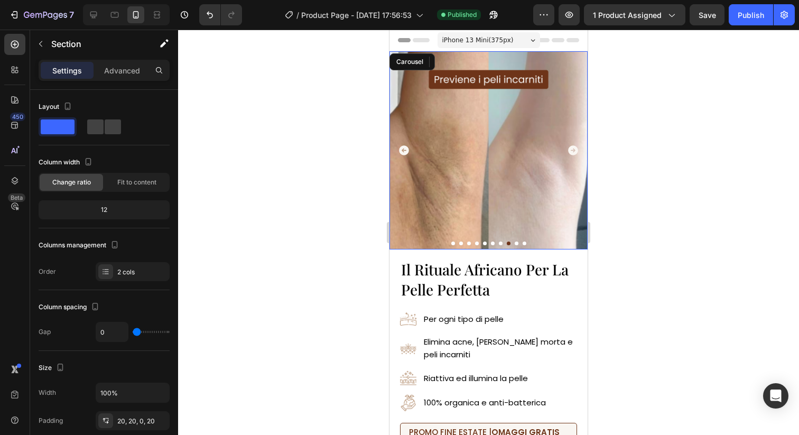
click at [574, 149] on icon "Carousel Next Arrow" at bounding box center [573, 150] width 12 height 12
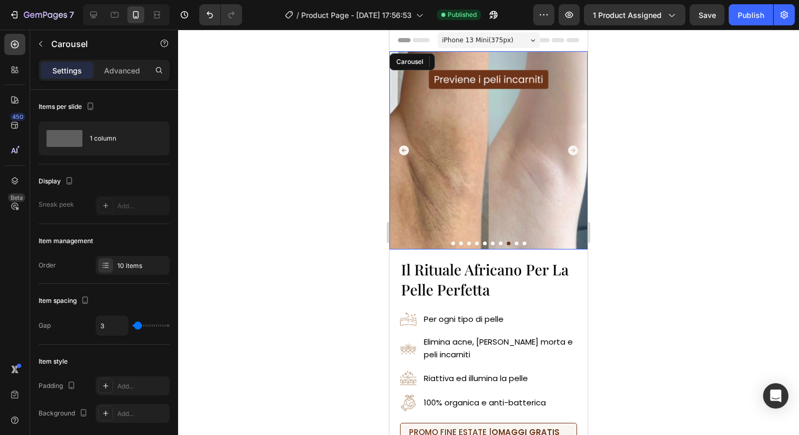
click at [574, 149] on icon "Carousel Next Arrow" at bounding box center [573, 150] width 12 height 12
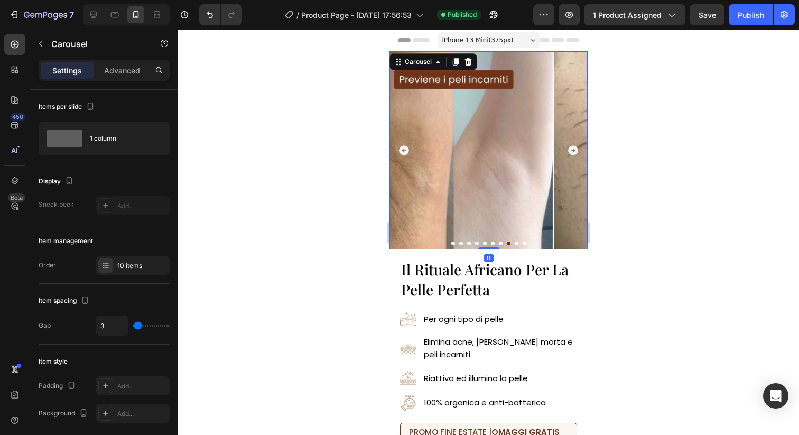
click at [574, 149] on icon "Carousel Next Arrow" at bounding box center [573, 150] width 12 height 12
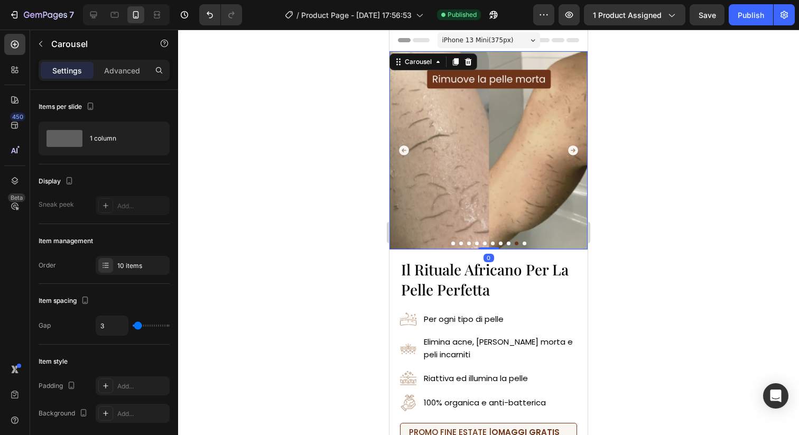
click at [574, 149] on icon "Carousel Next Arrow" at bounding box center [573, 150] width 12 height 12
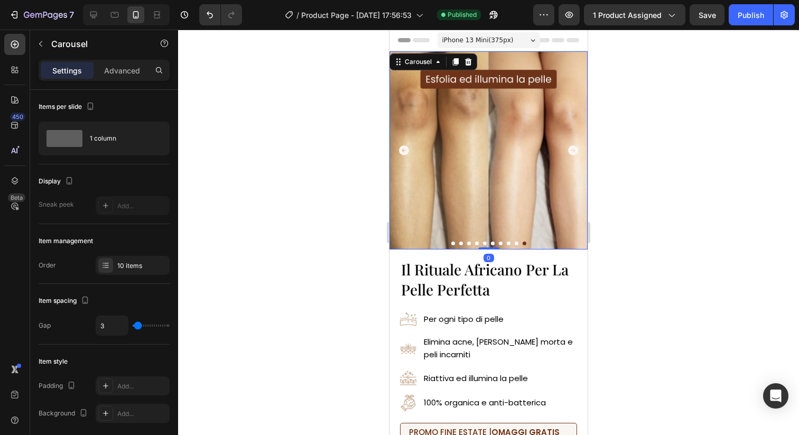
click at [574, 149] on icon "Carousel Next Arrow" at bounding box center [573, 150] width 12 height 12
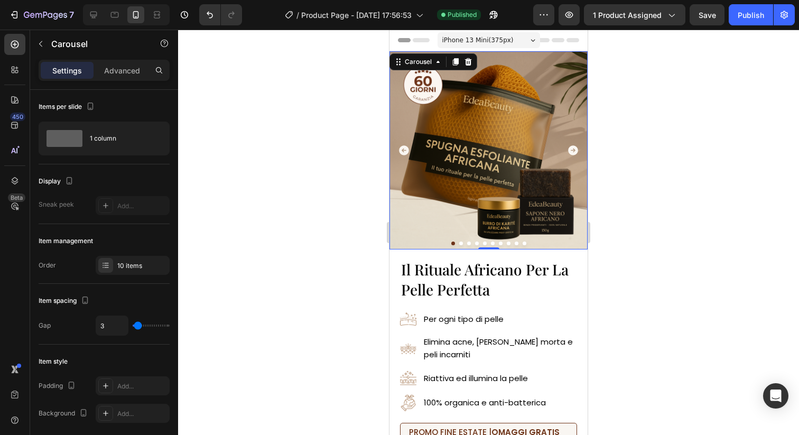
click at [574, 149] on icon "Carousel Next Arrow" at bounding box center [573, 150] width 12 height 12
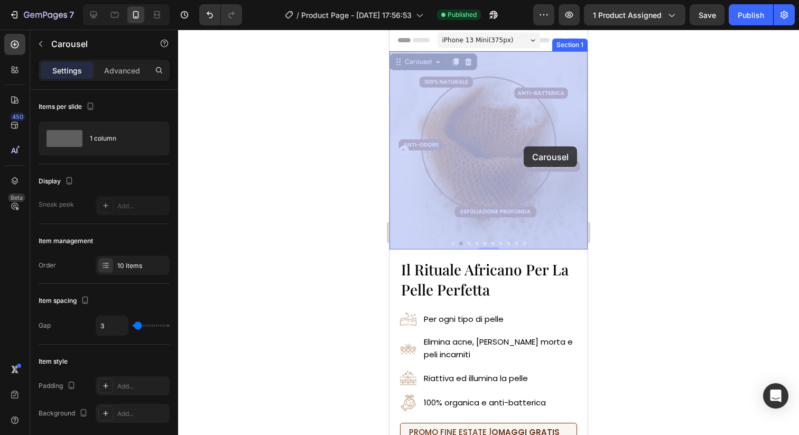
drag, startPoint x: 574, startPoint y: 149, endPoint x: 549, endPoint y: 151, distance: 24.9
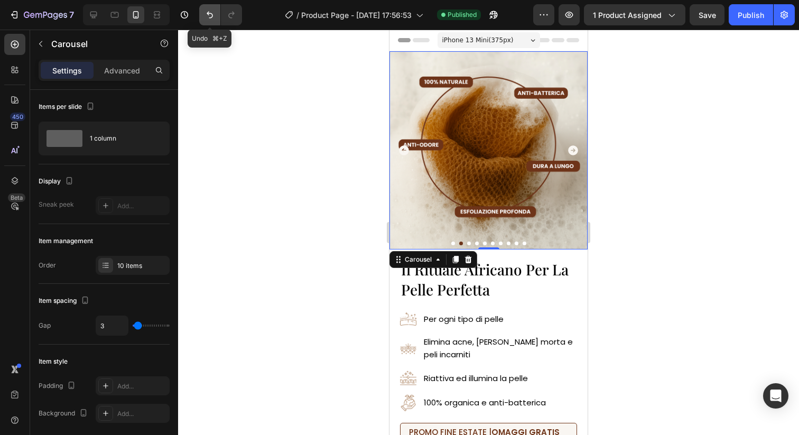
click at [207, 14] on icon "Undo/Redo" at bounding box center [209, 15] width 11 height 11
click at [405, 141] on button "Carousel Back Arrow" at bounding box center [403, 150] width 29 height 29
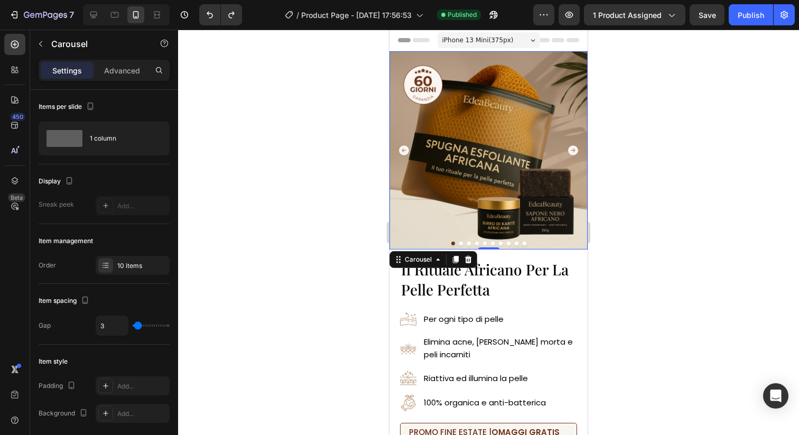
click at [573, 149] on icon "Carousel Next Arrow" at bounding box center [573, 150] width 10 height 10
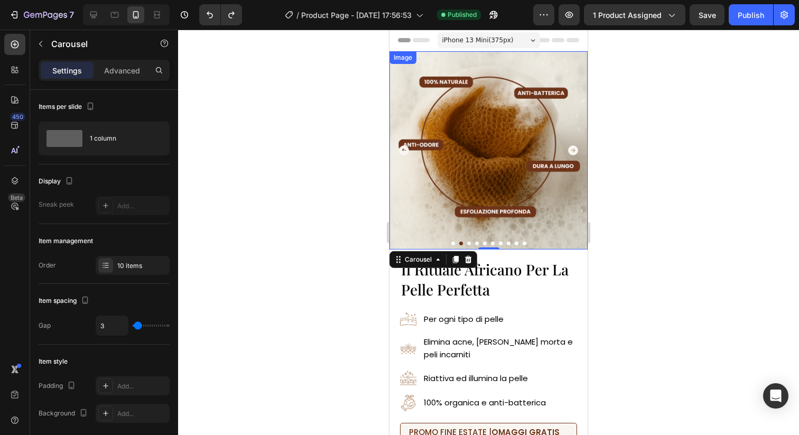
click at [466, 141] on img at bounding box center [488, 150] width 198 height 198
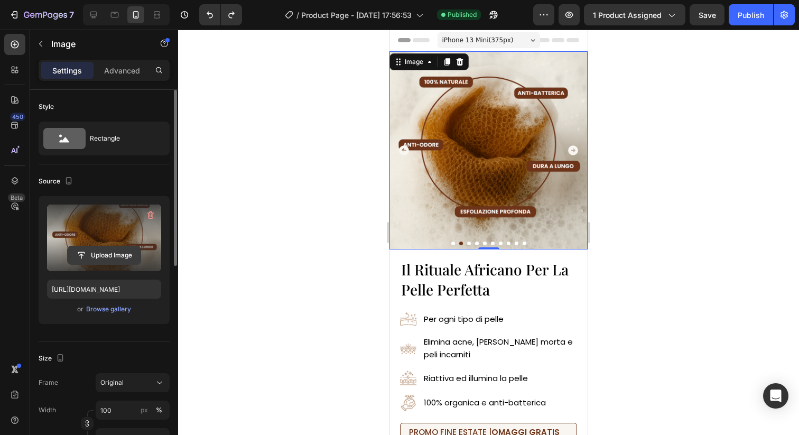
click at [88, 253] on input "file" at bounding box center [104, 255] width 73 height 18
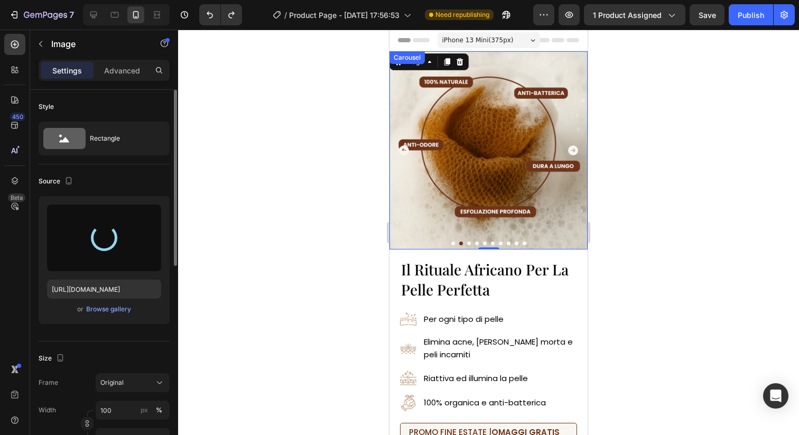
type input "https://cdn.shopify.com/s/files/1/0963/1665/3899/files/gempages_581170626895544…"
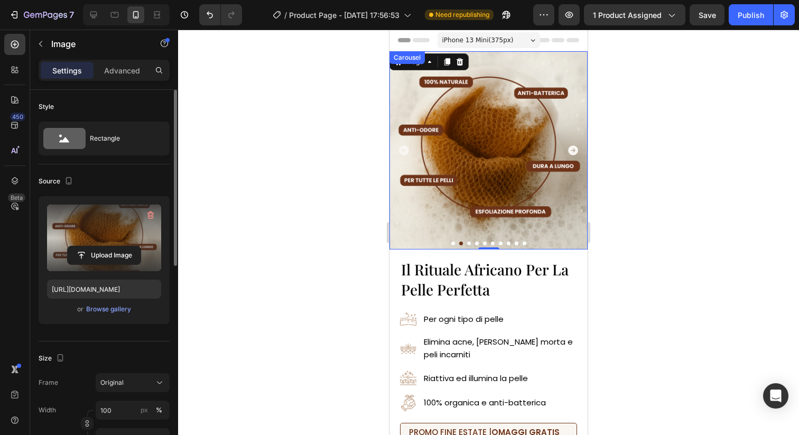
click at [572, 149] on icon "Carousel Next Arrow" at bounding box center [573, 150] width 10 height 10
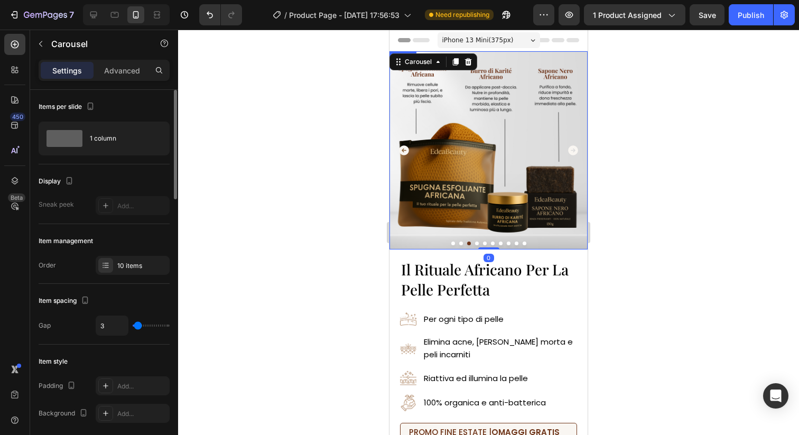
click at [490, 175] on img at bounding box center [488, 150] width 198 height 198
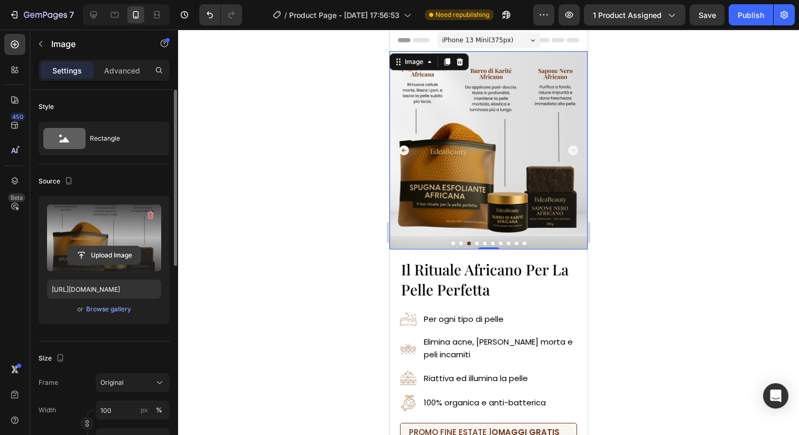
click at [128, 262] on input "file" at bounding box center [104, 255] width 73 height 18
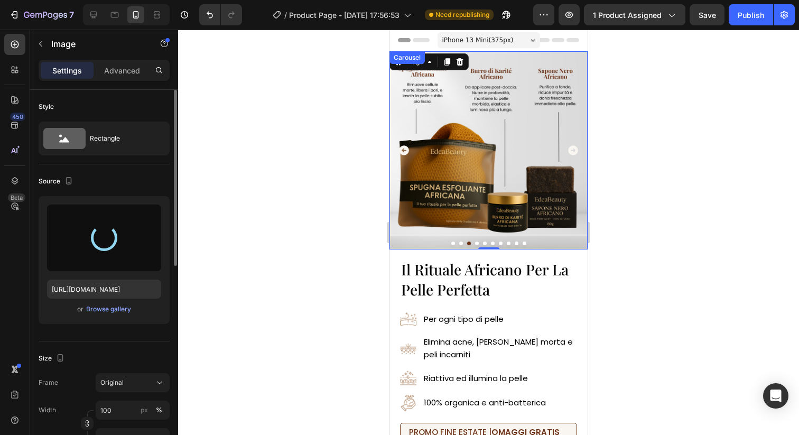
type input "https://cdn.shopify.com/s/files/1/0963/1665/3899/files/gempages_581170626895544…"
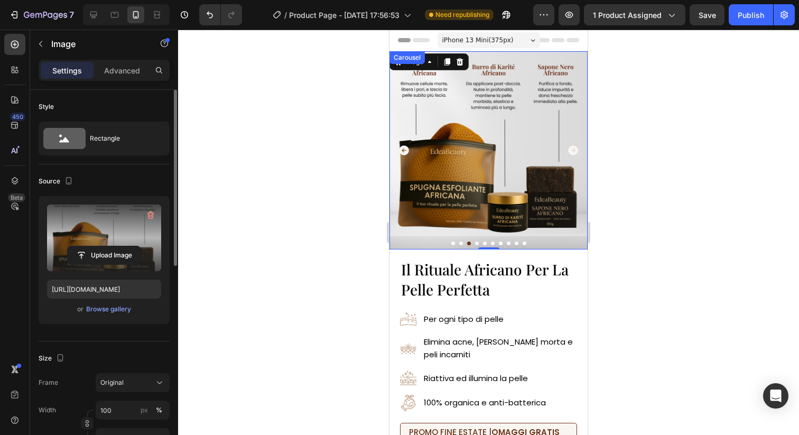
click at [572, 151] on icon "Carousel Next Arrow" at bounding box center [573, 150] width 10 height 10
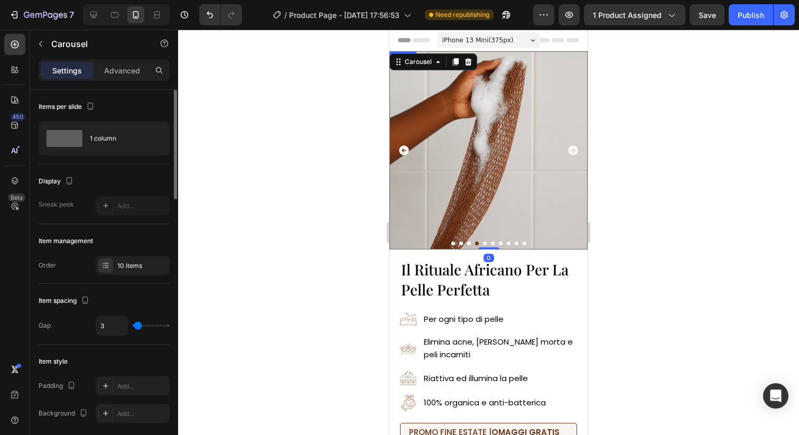
click at [497, 169] on img at bounding box center [488, 150] width 198 height 198
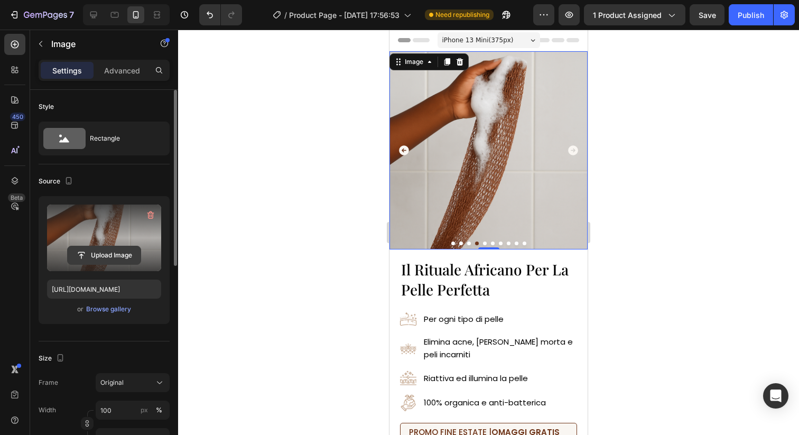
click at [119, 247] on input "file" at bounding box center [104, 255] width 73 height 18
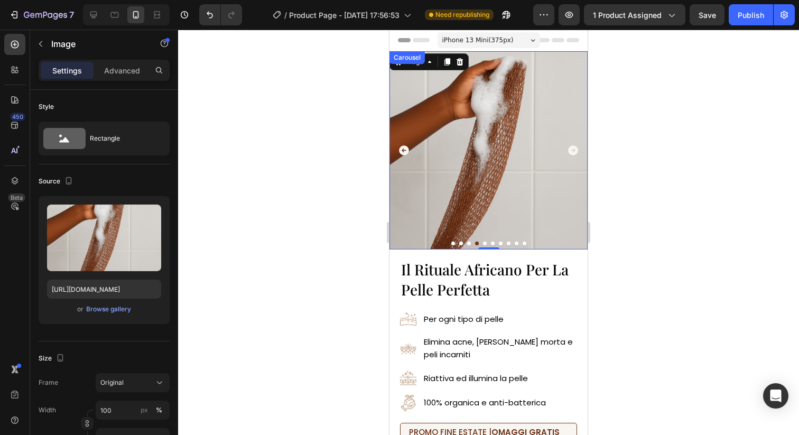
click at [574, 148] on icon "Carousel Next Arrow" at bounding box center [573, 150] width 10 height 10
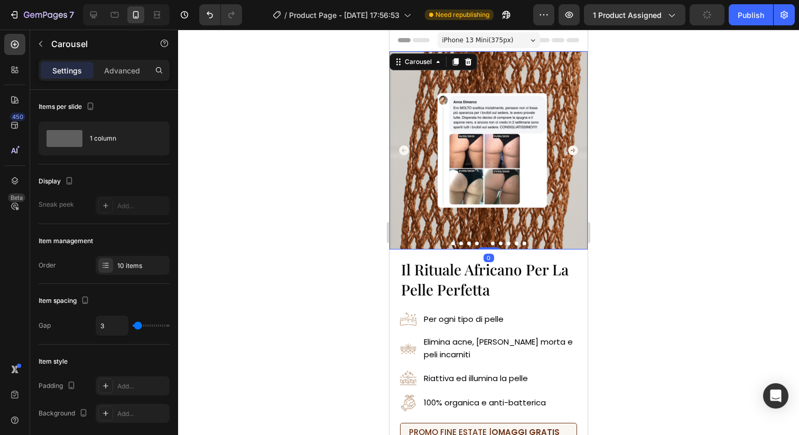
click at [571, 148] on icon "Carousel Next Arrow" at bounding box center [573, 150] width 10 height 10
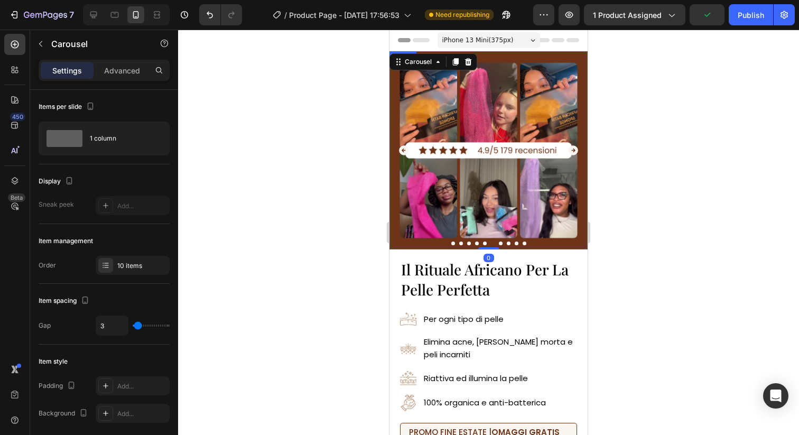
click at [471, 156] on img at bounding box center [488, 150] width 198 height 198
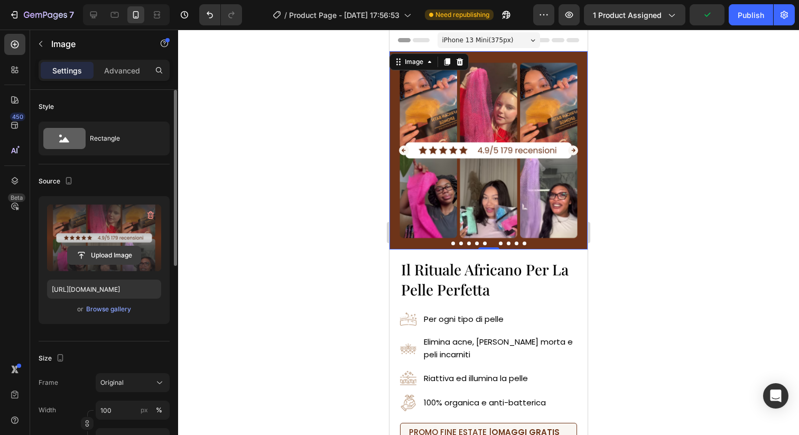
click at [125, 256] on input "file" at bounding box center [104, 255] width 73 height 18
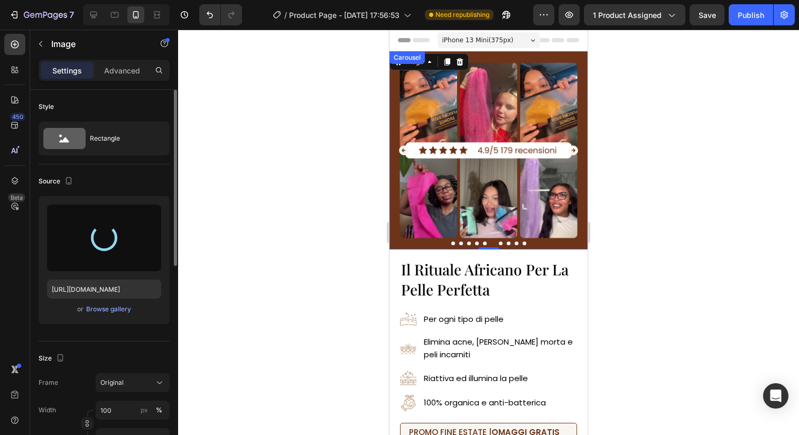
type input "https://cdn.shopify.com/s/files/1/0963/1665/3899/files/gempages_581170626895544…"
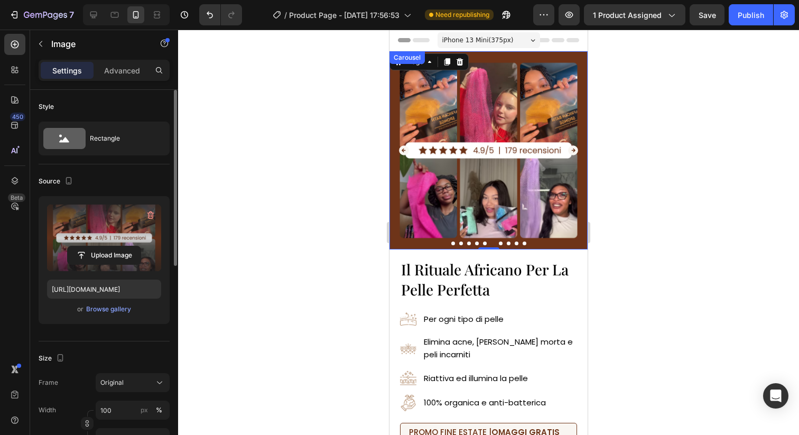
click at [573, 146] on icon "Carousel Next Arrow" at bounding box center [573, 150] width 10 height 10
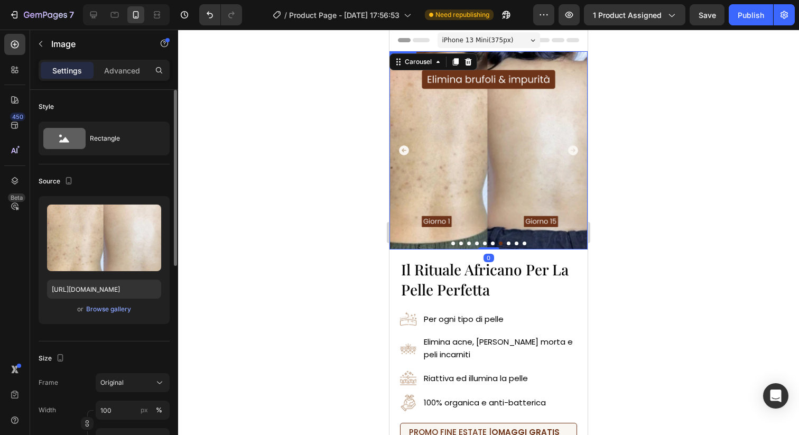
click at [475, 169] on img at bounding box center [488, 150] width 198 height 198
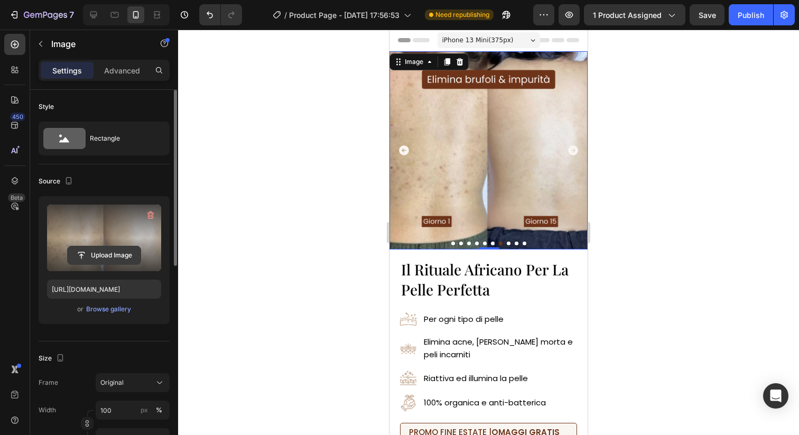
click at [126, 255] on input "file" at bounding box center [104, 255] width 73 height 18
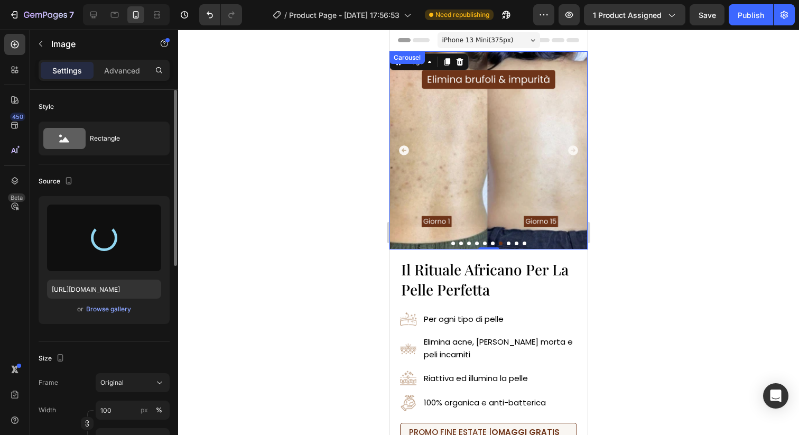
type input "https://cdn.shopify.com/s/files/1/0963/1665/3899/files/gempages_581170626895544…"
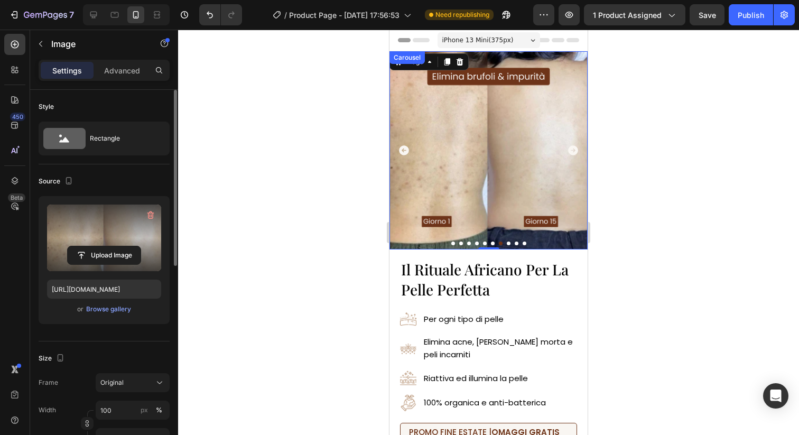
click at [572, 151] on icon "Carousel Next Arrow" at bounding box center [573, 150] width 12 height 12
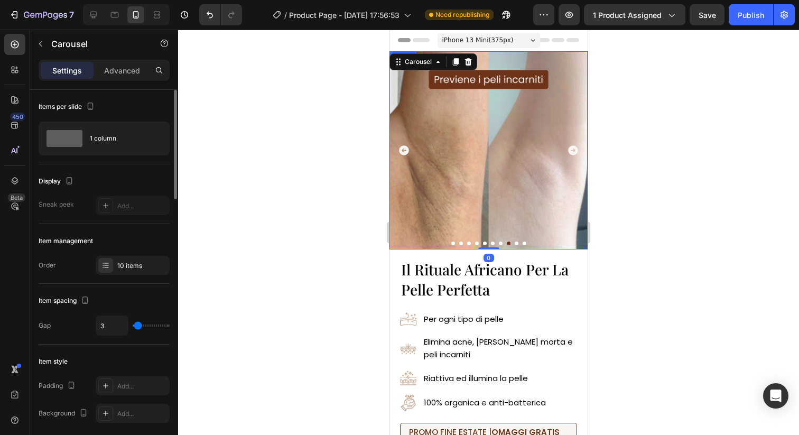
click at [490, 157] on img at bounding box center [488, 150] width 198 height 198
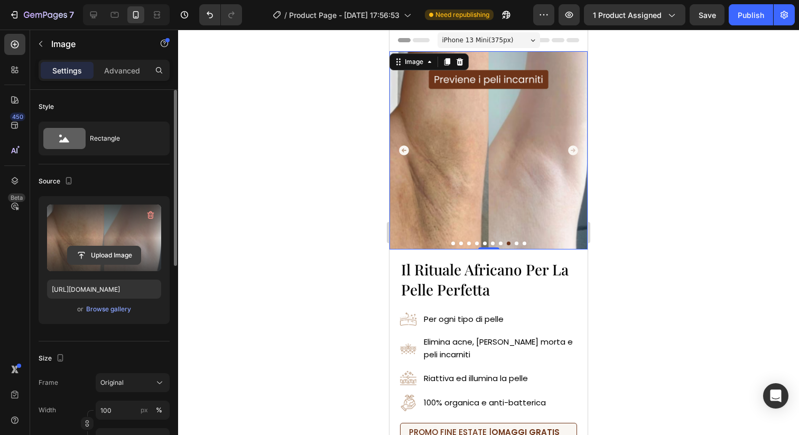
click at [136, 250] on input "file" at bounding box center [104, 255] width 73 height 18
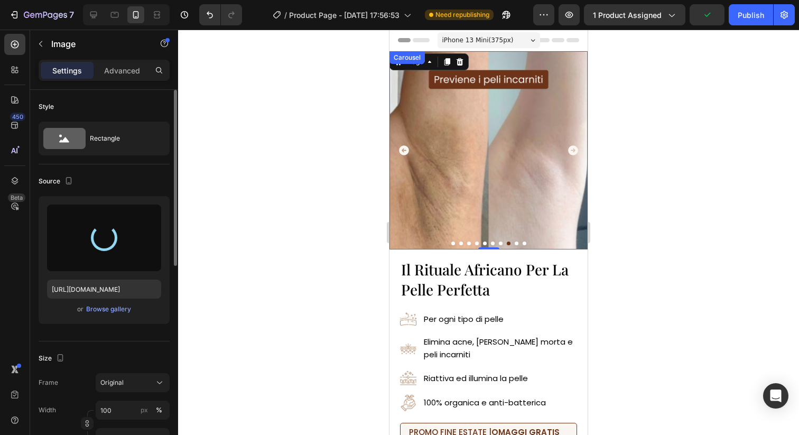
type input "https://cdn.shopify.com/s/files/1/0963/1665/3899/files/gempages_581170626895544…"
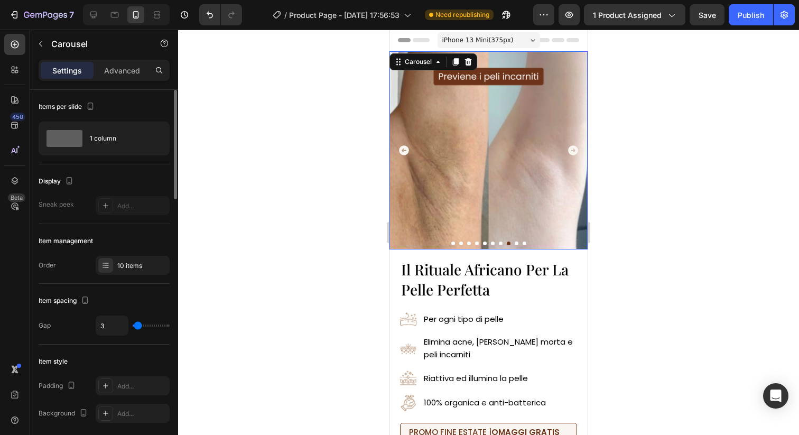
click at [402, 148] on icon "Carousel Back Arrow" at bounding box center [404, 150] width 10 height 10
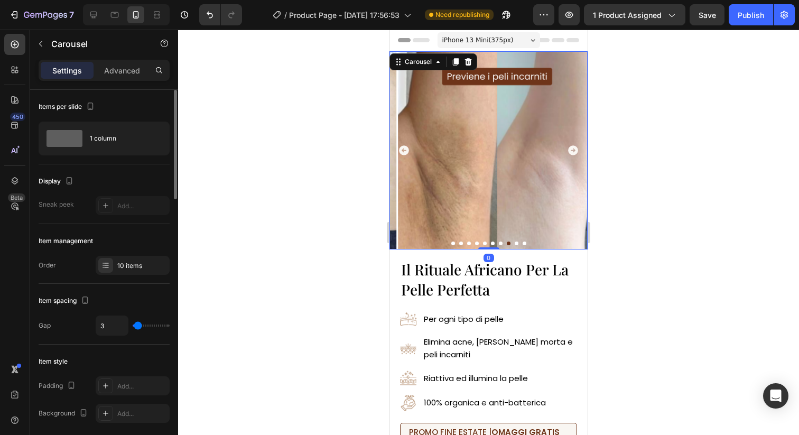
click at [402, 148] on icon "Carousel Back Arrow" at bounding box center [404, 150] width 10 height 10
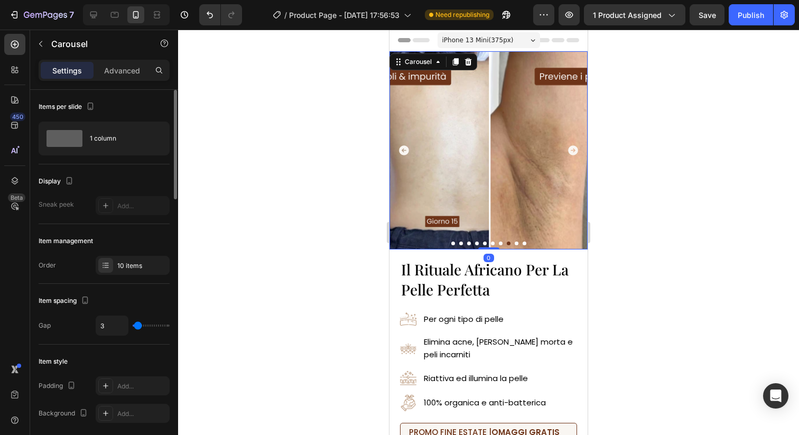
click at [402, 148] on icon "Carousel Back Arrow" at bounding box center [404, 150] width 10 height 10
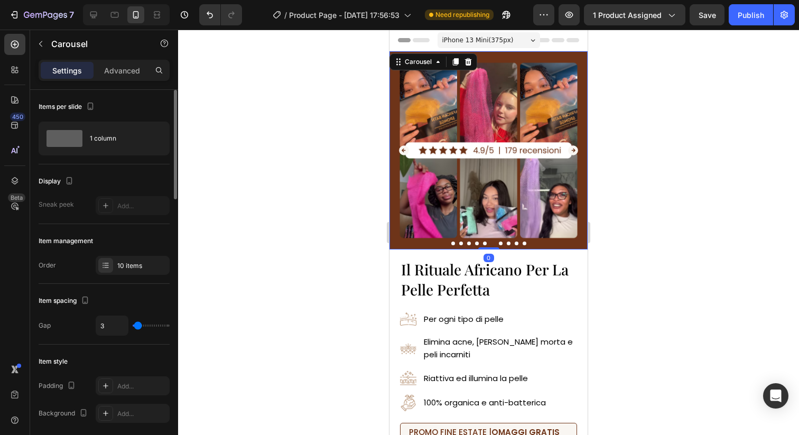
click at [402, 148] on icon "Carousel Back Arrow" at bounding box center [404, 150] width 10 height 10
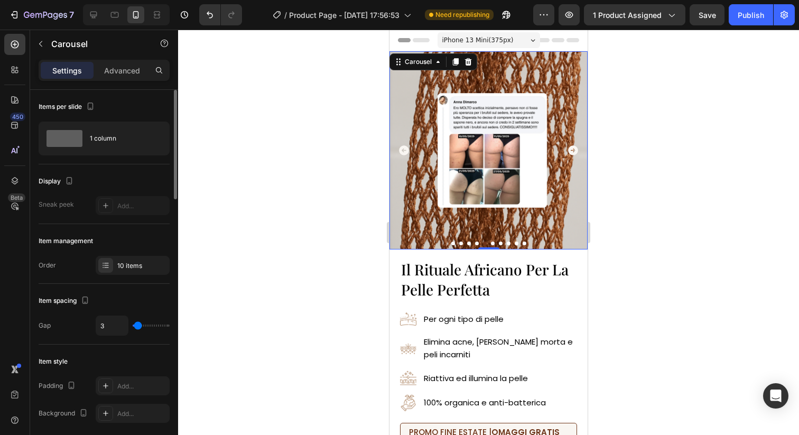
click at [570, 152] on icon "Carousel Next Arrow" at bounding box center [573, 150] width 10 height 10
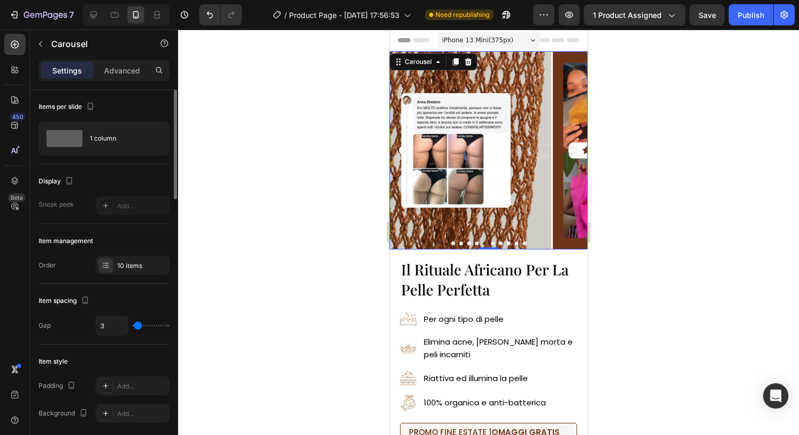
click at [570, 152] on icon "Carousel Next Arrow" at bounding box center [573, 150] width 10 height 10
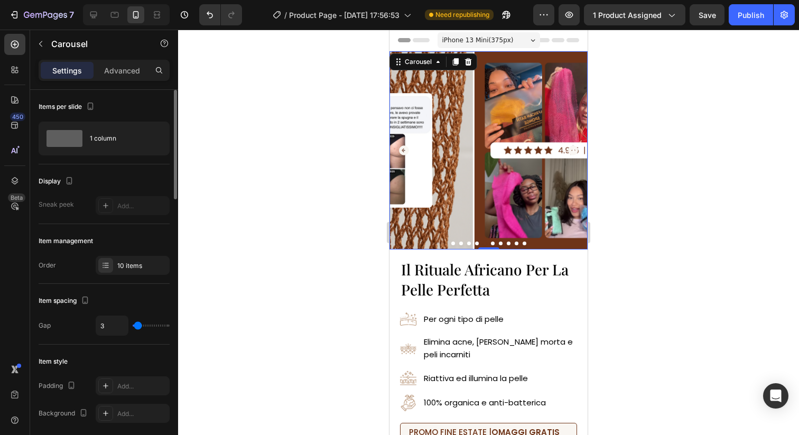
click at [570, 152] on icon "Carousel Next Arrow" at bounding box center [573, 150] width 10 height 10
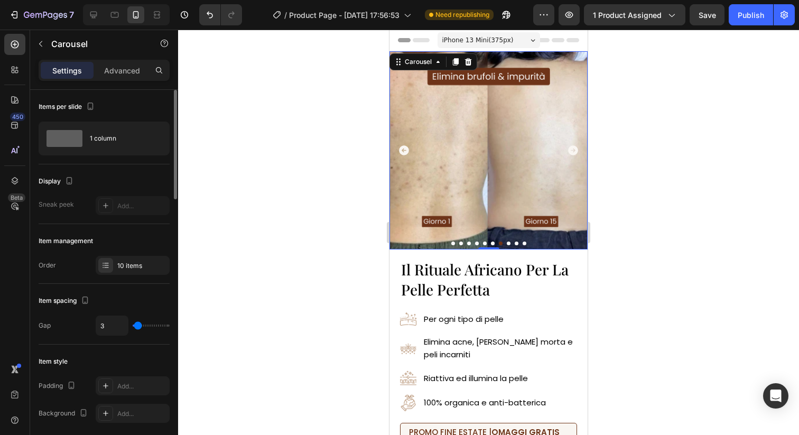
click at [570, 152] on icon "Carousel Next Arrow" at bounding box center [573, 150] width 10 height 10
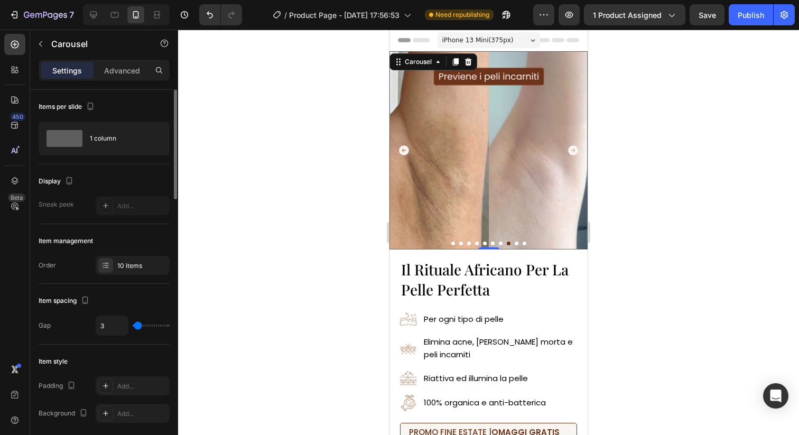
click at [570, 152] on icon "Carousel Next Arrow" at bounding box center [573, 150] width 10 height 10
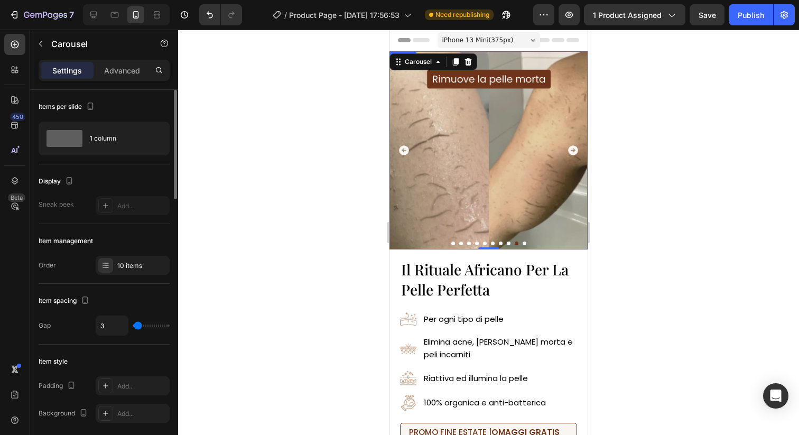
click at [491, 163] on img at bounding box center [488, 150] width 198 height 198
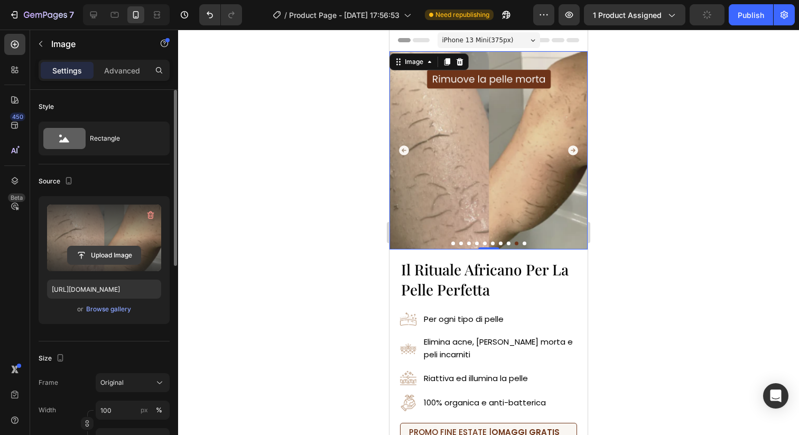
click at [100, 253] on input "file" at bounding box center [104, 255] width 73 height 18
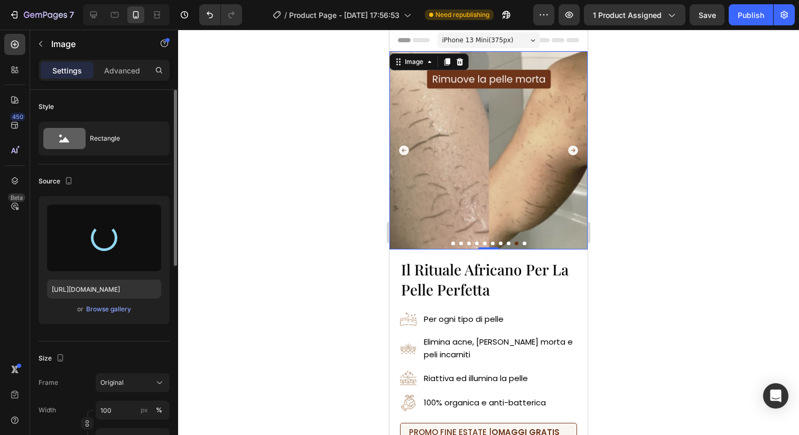
type input "https://cdn.shopify.com/s/files/1/0963/1665/3899/files/gempages_581170626895544…"
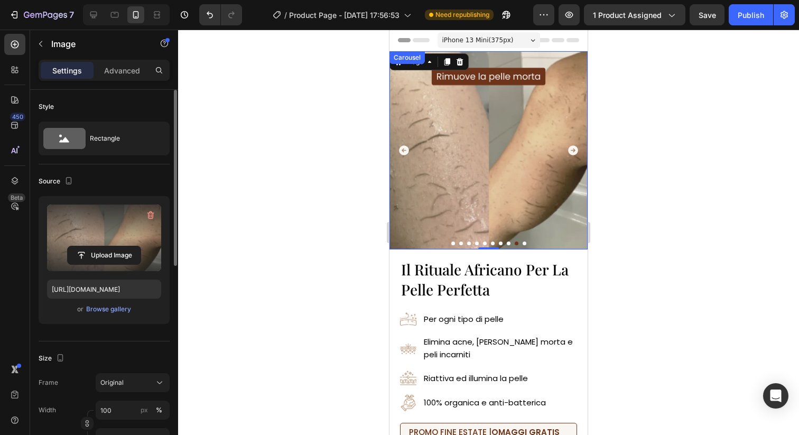
click at [573, 149] on icon "Carousel Next Arrow" at bounding box center [573, 150] width 10 height 10
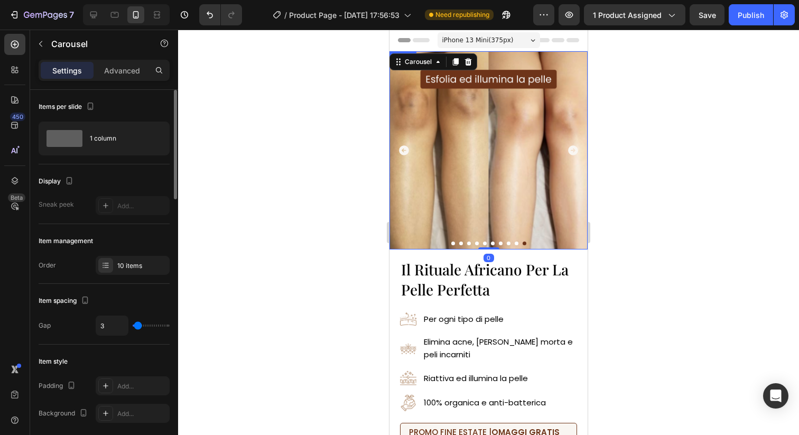
click at [516, 172] on img at bounding box center [488, 150] width 198 height 198
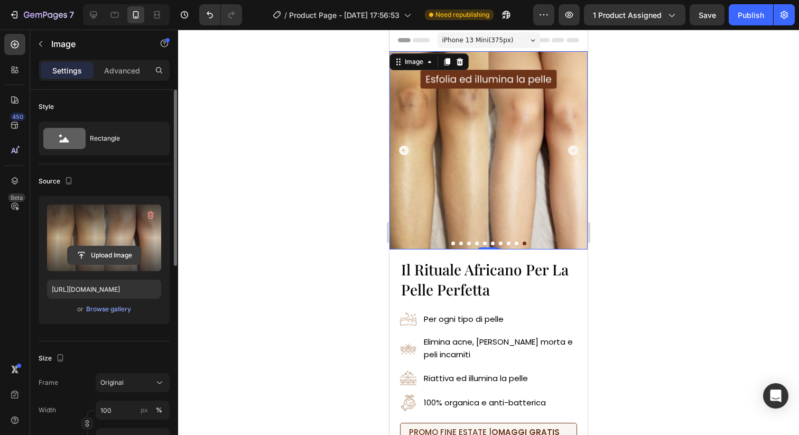
click at [110, 254] on input "file" at bounding box center [104, 255] width 73 height 18
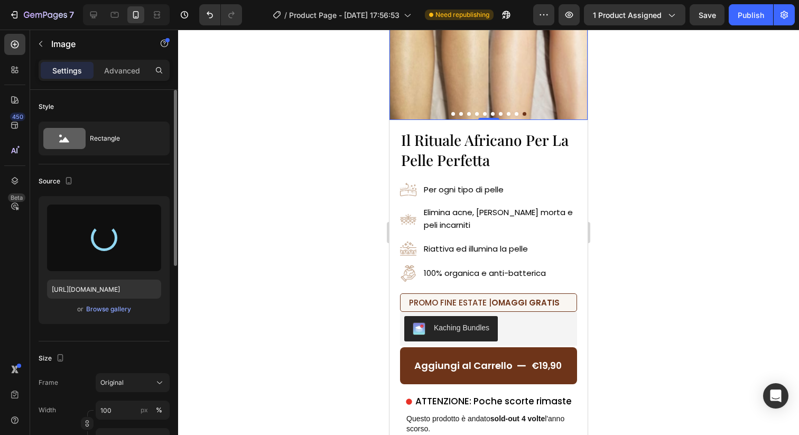
scroll to position [130, 0]
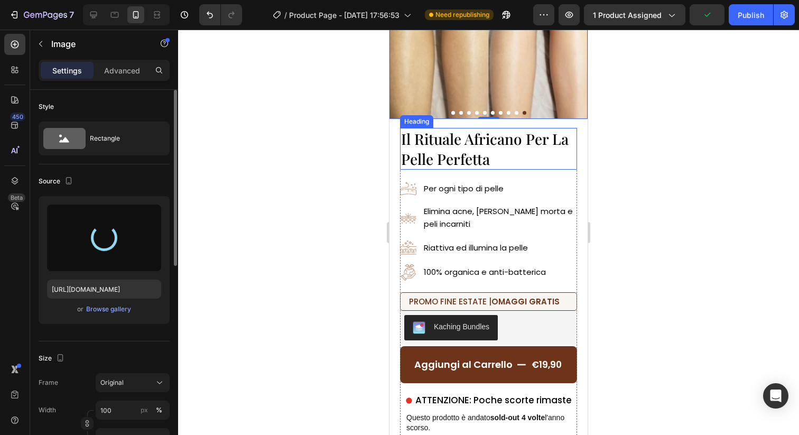
type input "https://cdn.shopify.com/s/files/1/0963/1665/3899/files/gempages_581170626895544…"
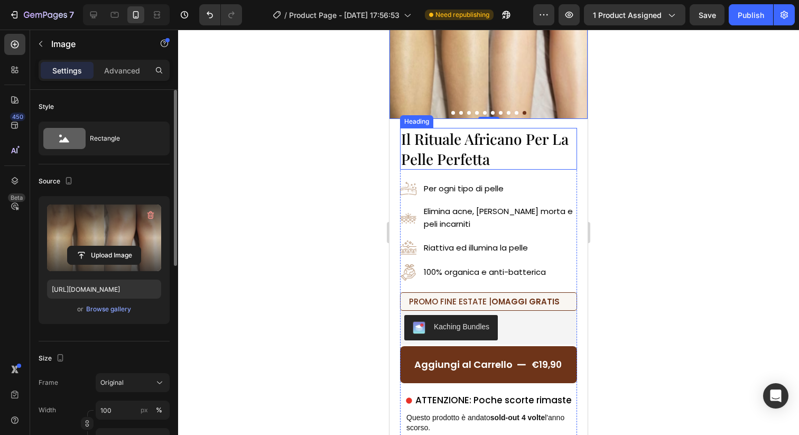
click at [506, 155] on h2 "Il Rituale Africano Per La Pelle Perfetta" at bounding box center [488, 149] width 177 height 42
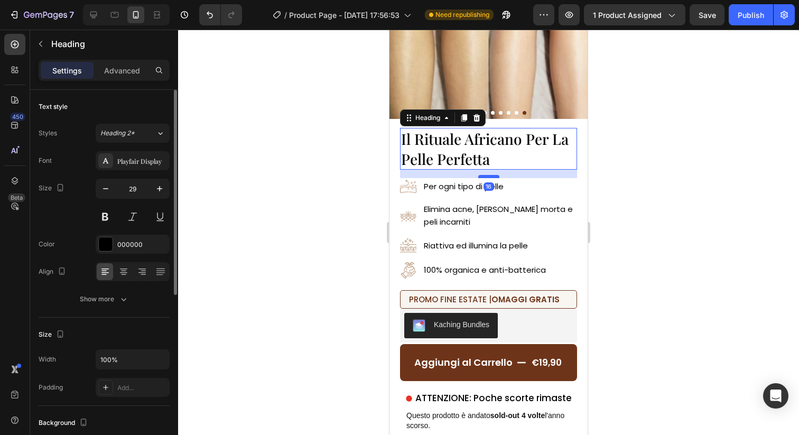
click at [492, 177] on div at bounding box center [488, 176] width 21 height 3
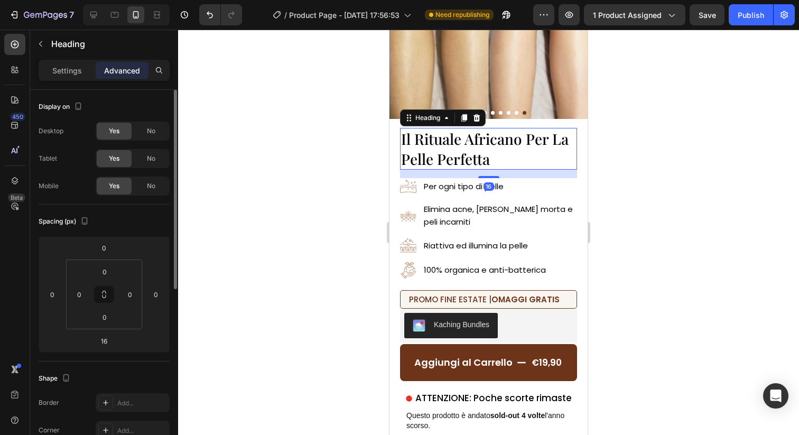
click at [619, 171] on div at bounding box center [488, 232] width 621 height 405
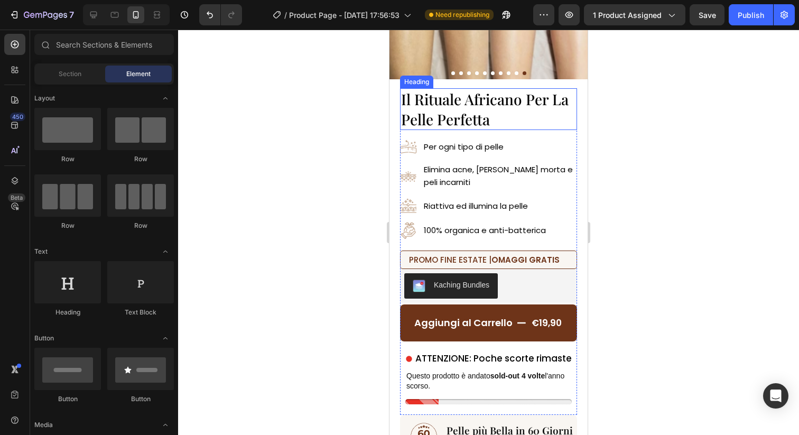
scroll to position [171, 0]
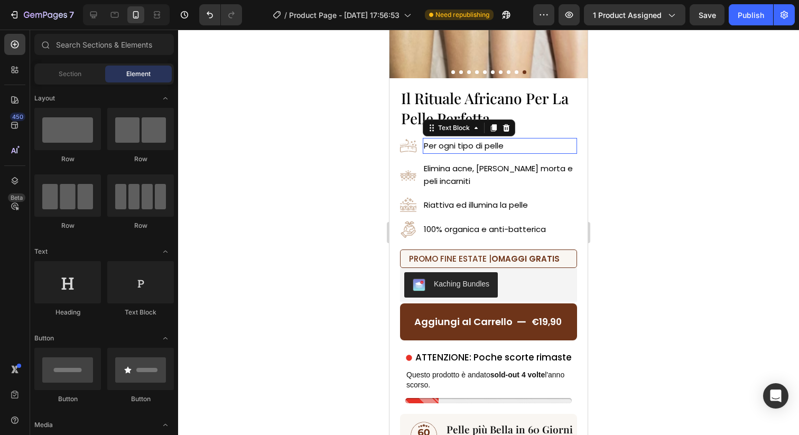
click at [466, 144] on span "Per ogni tipo di pelle" at bounding box center [464, 145] width 80 height 11
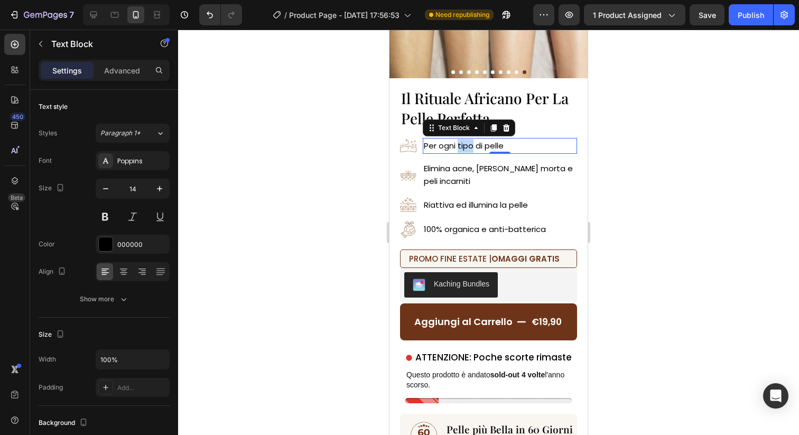
click at [466, 144] on span "Per ogni tipo di pelle" at bounding box center [464, 145] width 80 height 11
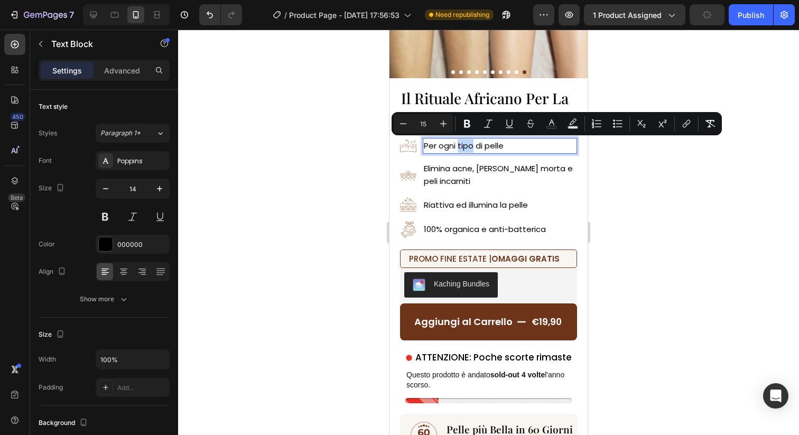
click at [460, 145] on span "Per ogni tipo di pelle" at bounding box center [464, 145] width 80 height 11
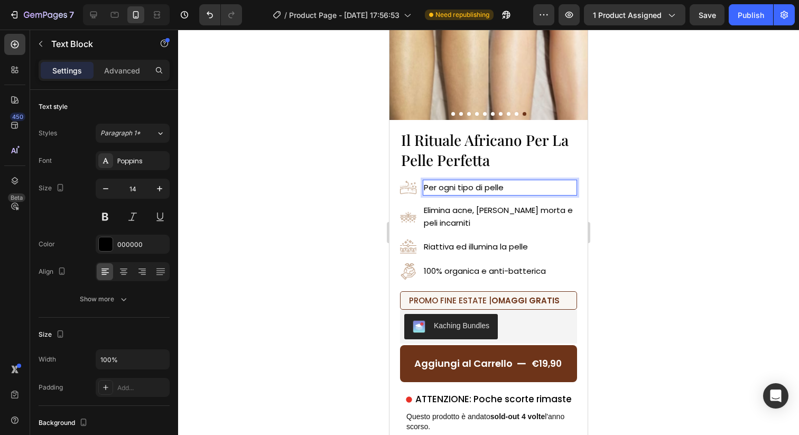
scroll to position [109, 0]
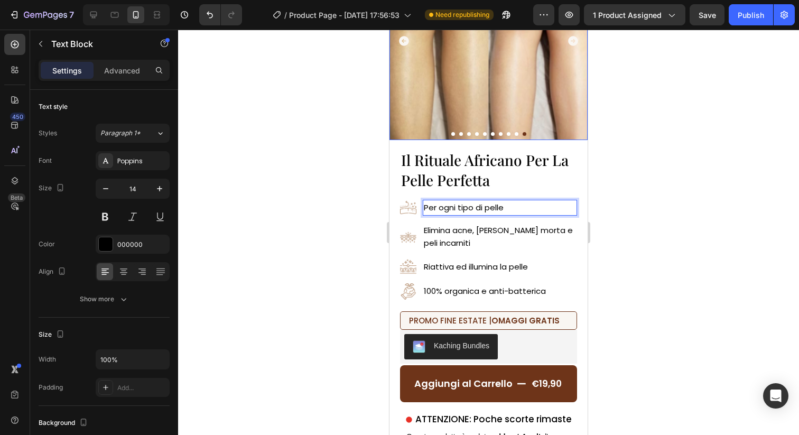
click at [644, 116] on div at bounding box center [488, 232] width 621 height 405
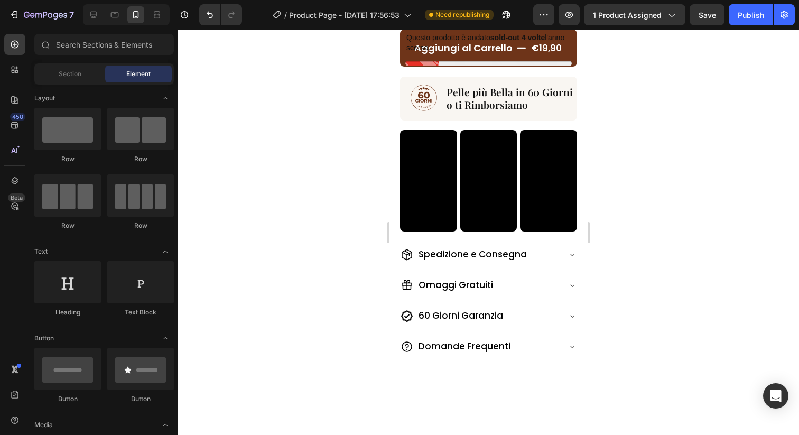
scroll to position [0, 0]
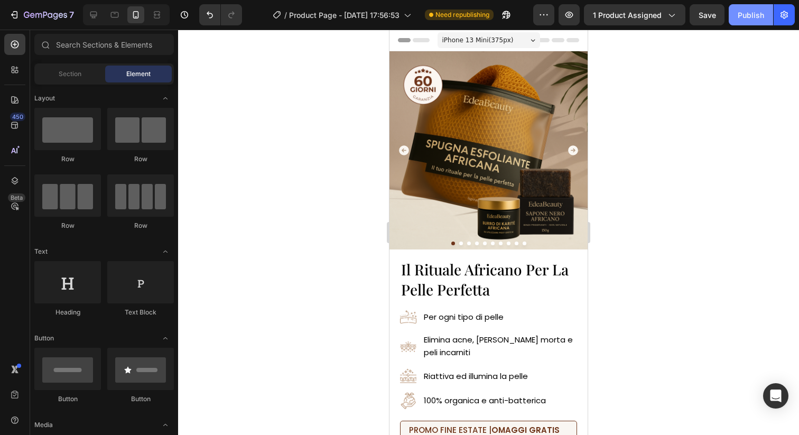
click at [752, 16] on div "Publish" at bounding box center [750, 15] width 26 height 11
click at [91, 12] on icon at bounding box center [93, 15] width 7 height 7
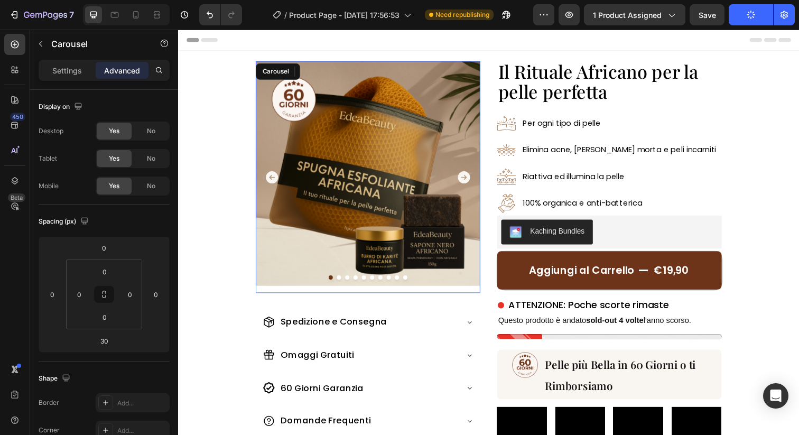
click at [468, 176] on icon "Carousel Next Arrow" at bounding box center [470, 180] width 13 height 13
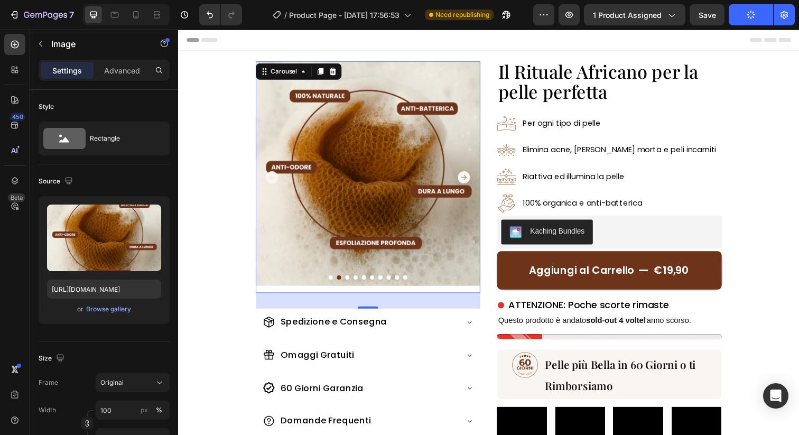
click at [393, 195] on img at bounding box center [371, 176] width 229 height 229
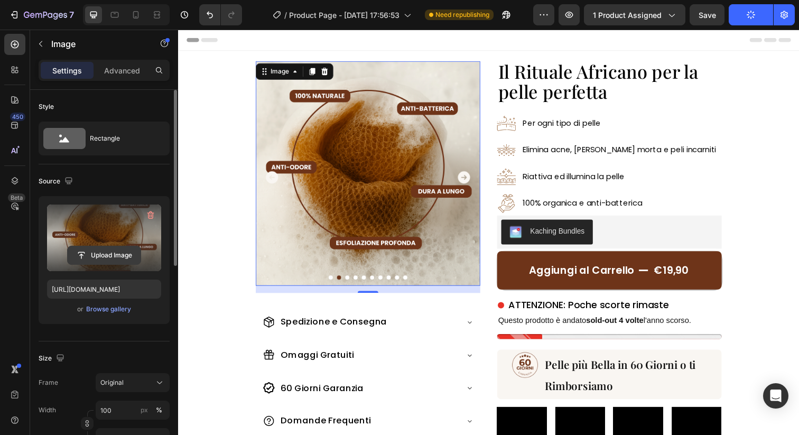
click at [97, 263] on input "file" at bounding box center [104, 255] width 73 height 18
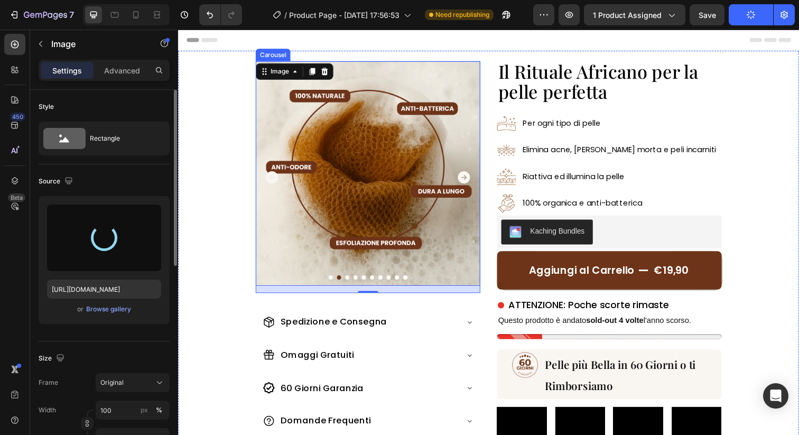
click at [470, 179] on icon "Carousel Next Arrow" at bounding box center [470, 180] width 13 height 13
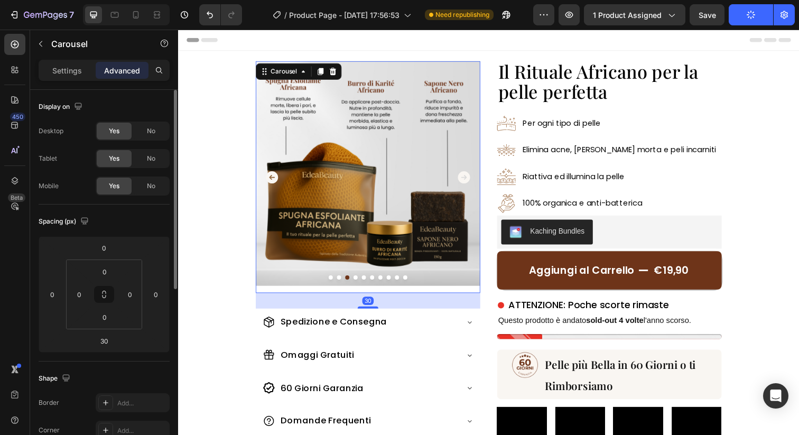
click at [273, 180] on icon "Carousel Back Arrow" at bounding box center [273, 180] width 15 height 15
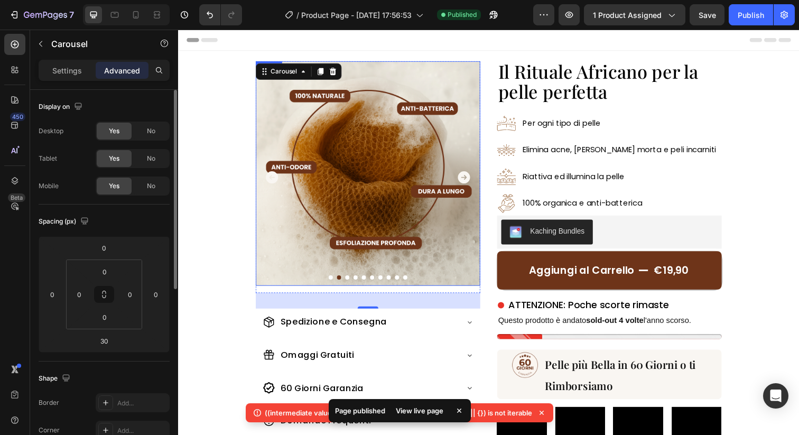
click at [374, 163] on img at bounding box center [371, 176] width 229 height 229
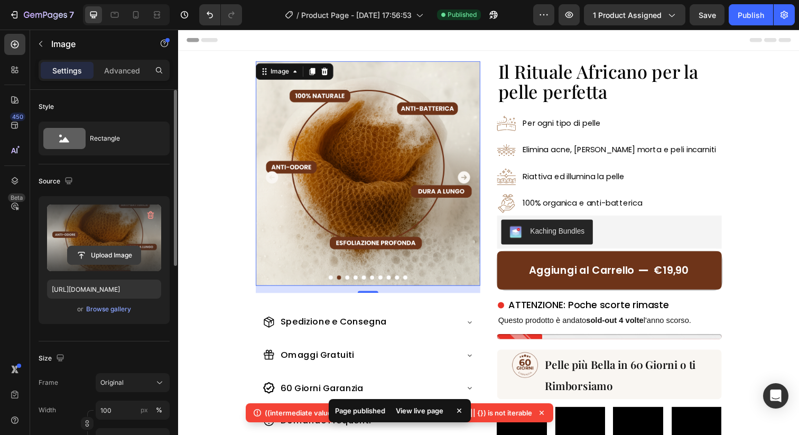
click at [104, 255] on input "file" at bounding box center [104, 255] width 73 height 18
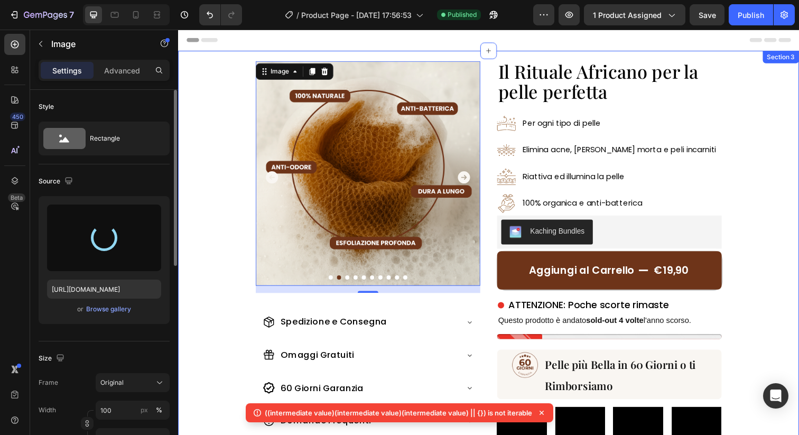
type input "https://cdn.shopify.com/s/files/1/0963/1665/3899/files/gempages_581170626895544…"
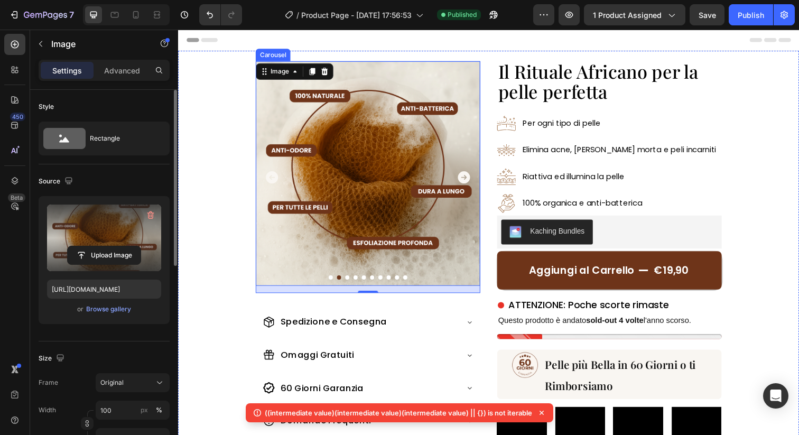
click at [473, 180] on icon "Carousel Next Arrow" at bounding box center [470, 180] width 13 height 13
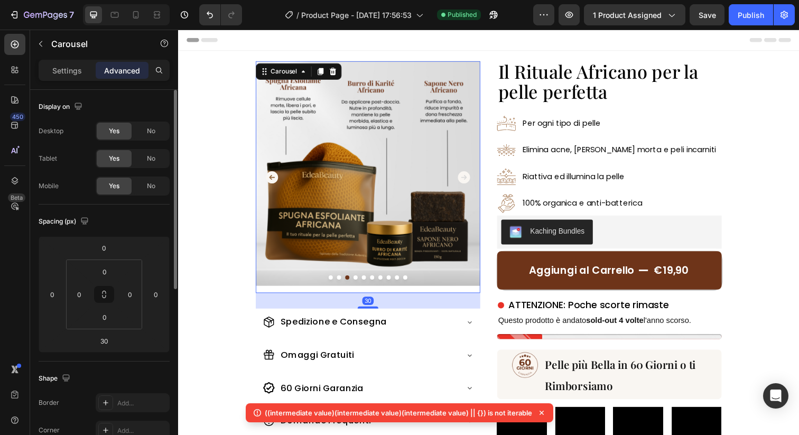
click at [473, 180] on icon "Carousel Next Arrow" at bounding box center [470, 180] width 13 height 13
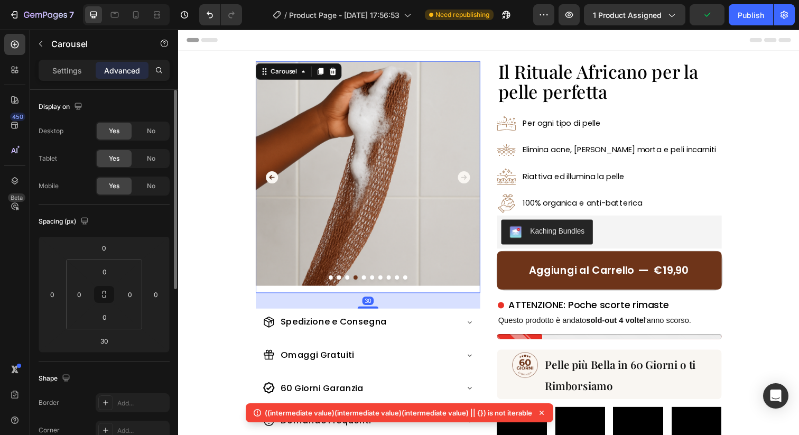
click at [269, 184] on icon "Carousel Back Arrow" at bounding box center [273, 180] width 15 height 15
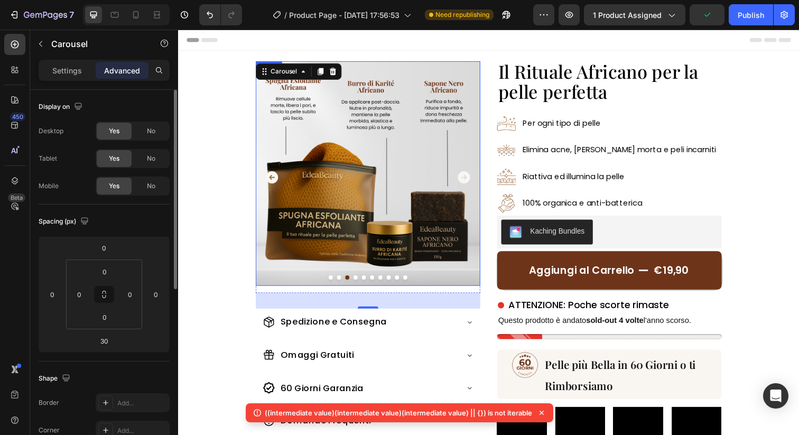
click at [347, 176] on img at bounding box center [371, 176] width 229 height 229
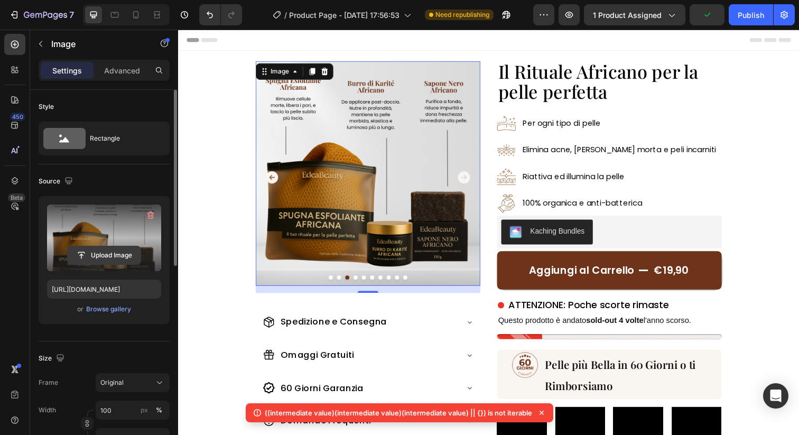
click at [119, 253] on input "file" at bounding box center [104, 255] width 73 height 18
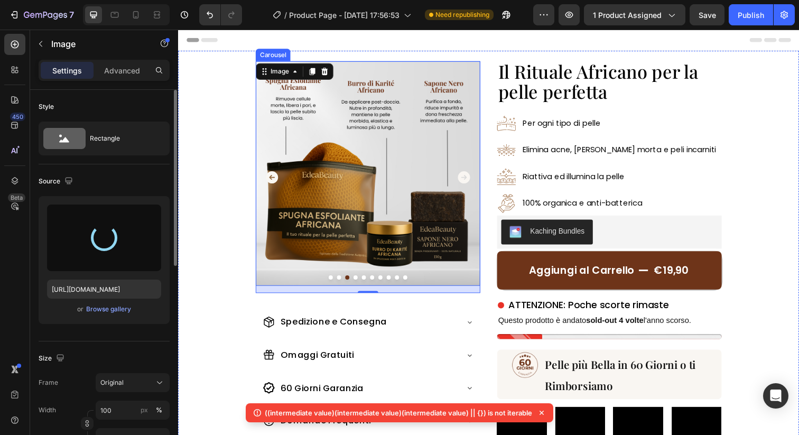
type input "https://cdn.shopify.com/s/files/1/0963/1665/3899/files/gempages_581170626895544…"
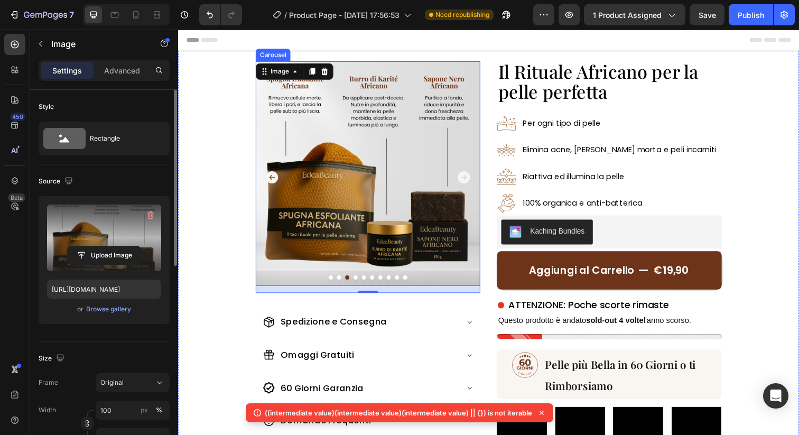
click at [469, 177] on icon "Carousel Next Arrow" at bounding box center [470, 180] width 13 height 13
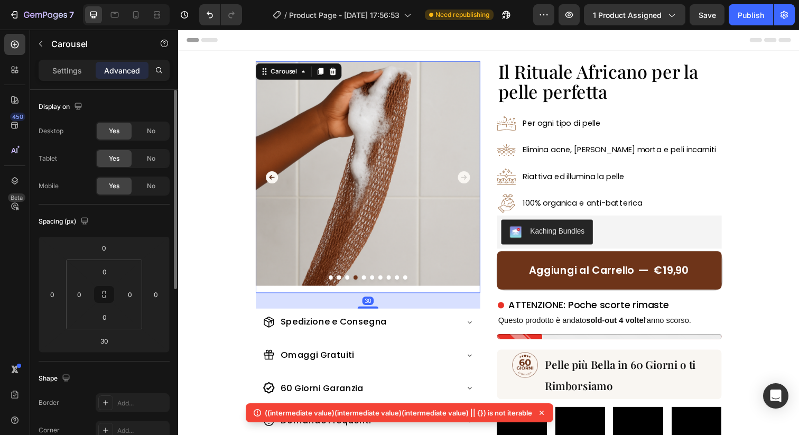
click at [469, 177] on icon "Carousel Next Arrow" at bounding box center [470, 180] width 13 height 13
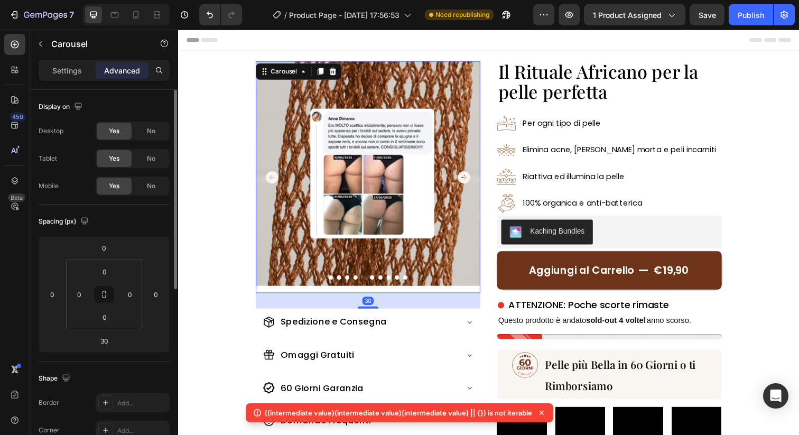
click at [469, 177] on icon "Carousel Next Arrow" at bounding box center [470, 180] width 13 height 13
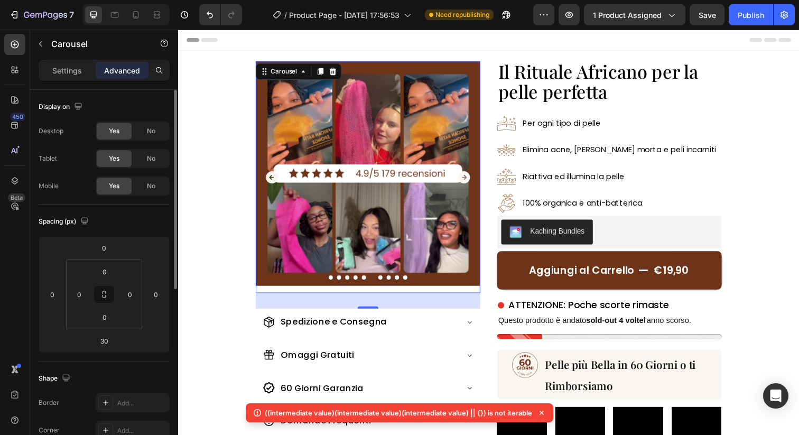
click at [469, 177] on icon "Carousel Next Arrow" at bounding box center [470, 180] width 13 height 13
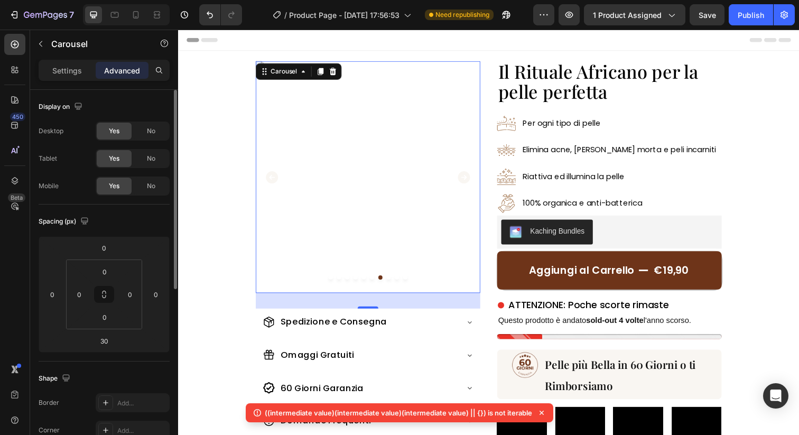
click at [469, 177] on icon "Carousel Next Arrow" at bounding box center [470, 180] width 13 height 13
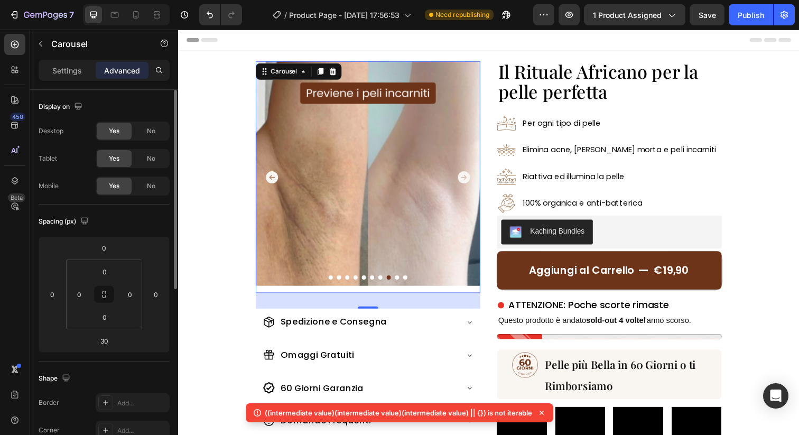
click at [469, 177] on icon "Carousel Next Arrow" at bounding box center [470, 180] width 13 height 13
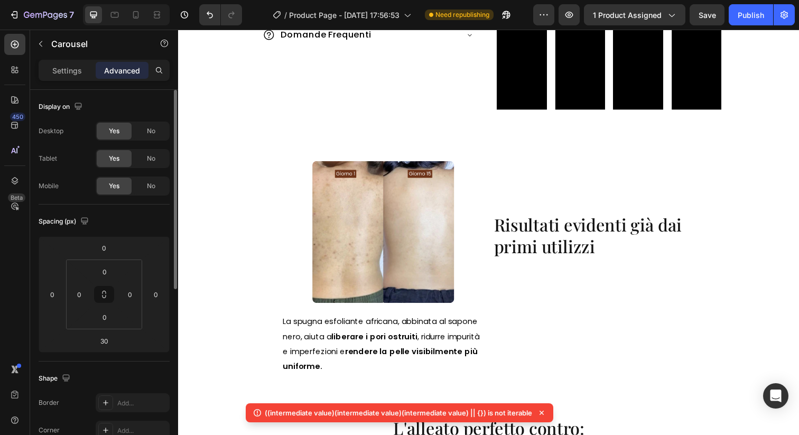
scroll to position [404, 0]
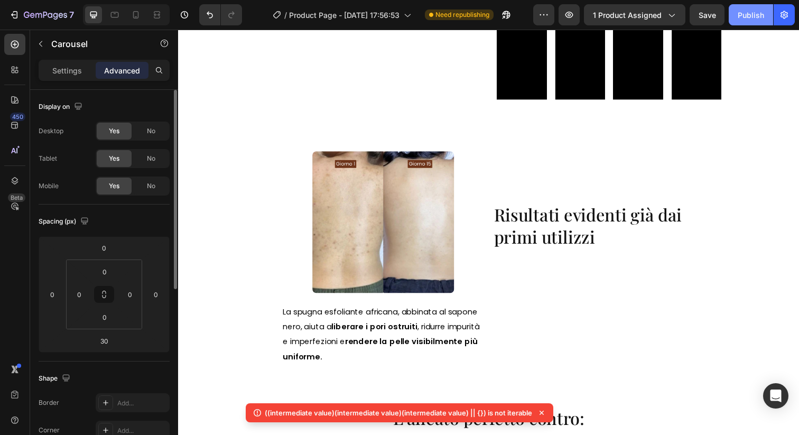
click at [745, 17] on div "Publish" at bounding box center [750, 15] width 26 height 11
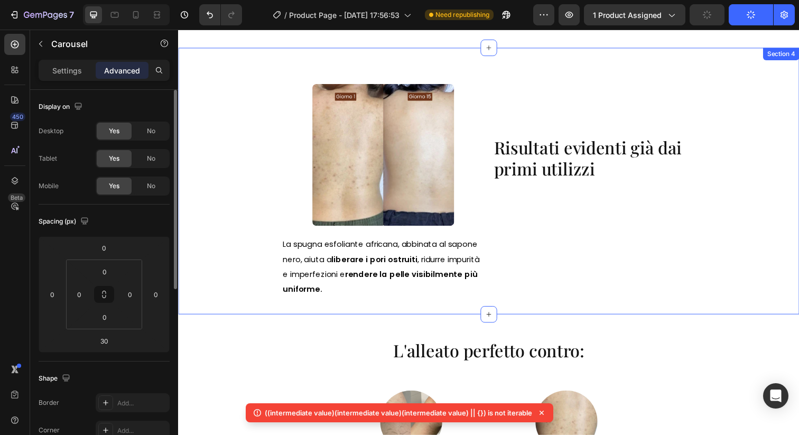
scroll to position [506, 0]
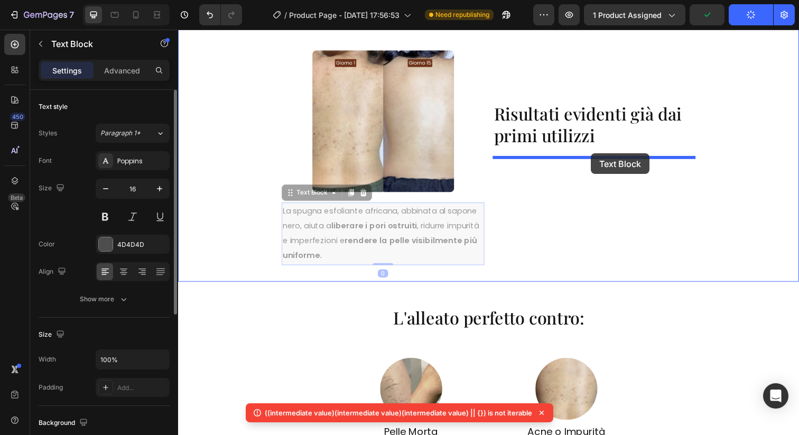
drag, startPoint x: 434, startPoint y: 240, endPoint x: 586, endPoint y: 154, distance: 175.3
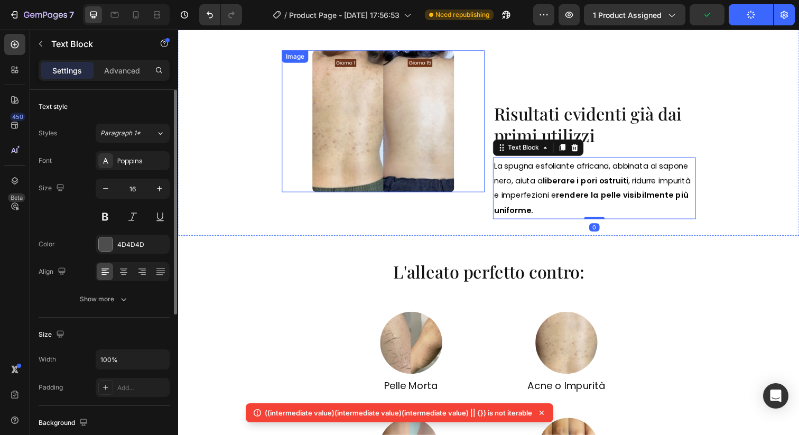
click at [487, 75] on div at bounding box center [387, 123] width 207 height 145
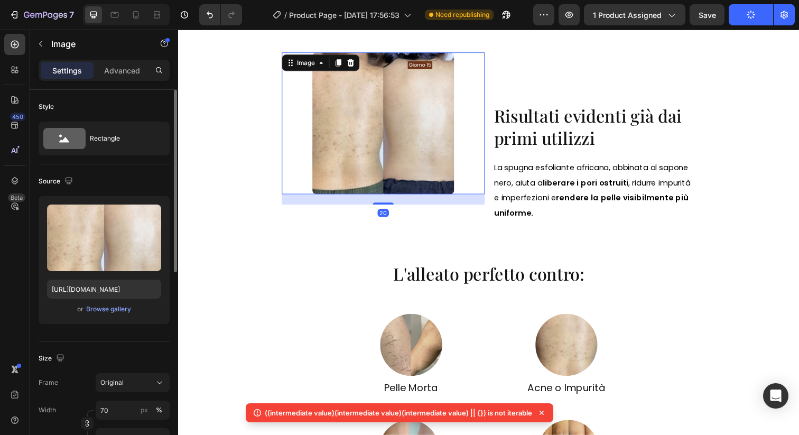
scroll to position [355, 0]
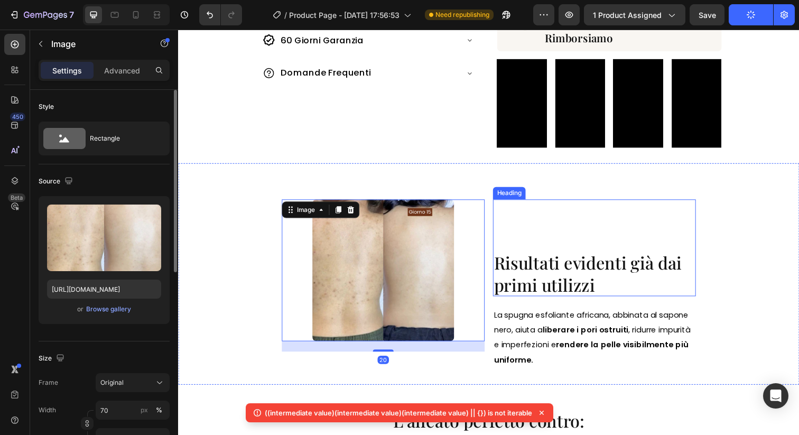
click at [526, 263] on span "Risultati evidenti già dai primi utilizzi" at bounding box center [596, 278] width 192 height 45
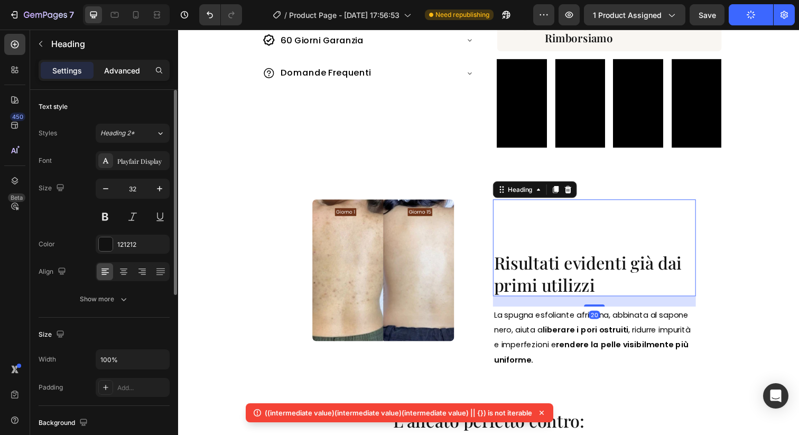
click at [124, 76] on div "Advanced" at bounding box center [122, 70] width 53 height 17
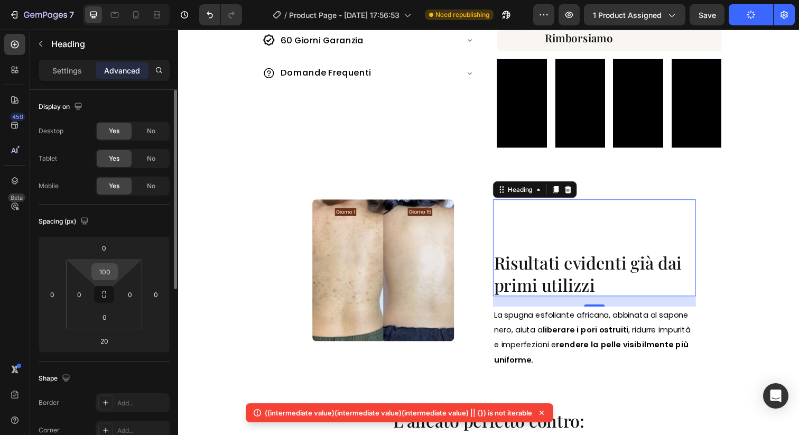
click at [114, 271] on input "100" at bounding box center [104, 272] width 21 height 16
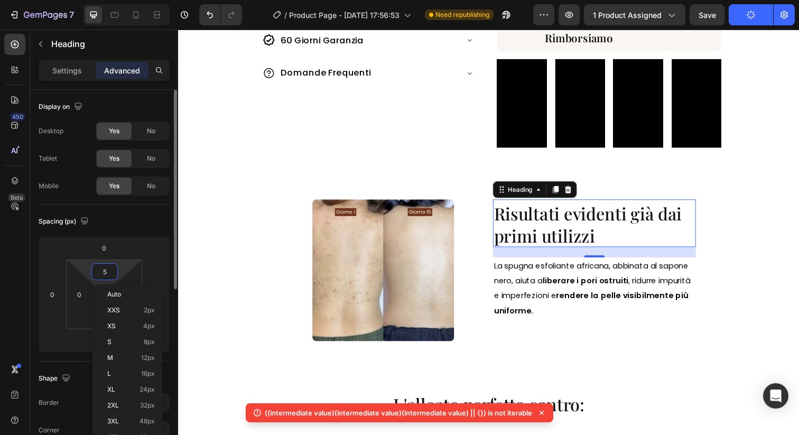
type input "50"
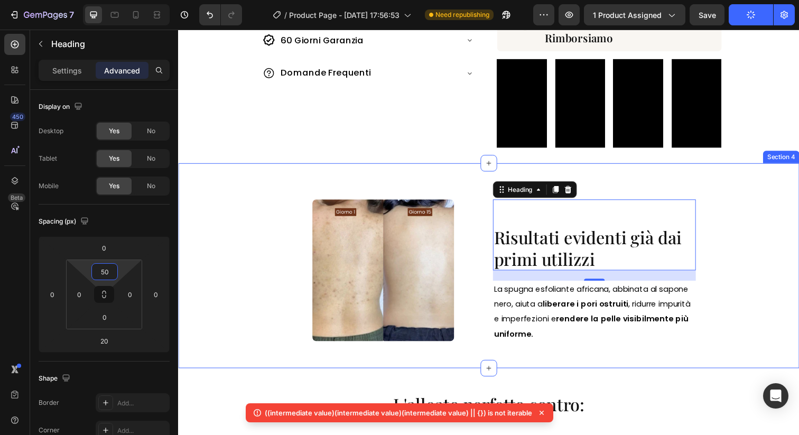
click at [248, 236] on div "Image Risultati evidenti già dai primi utilizzi Heading 20 La spugna esfoliante…" at bounding box center [495, 270] width 634 height 209
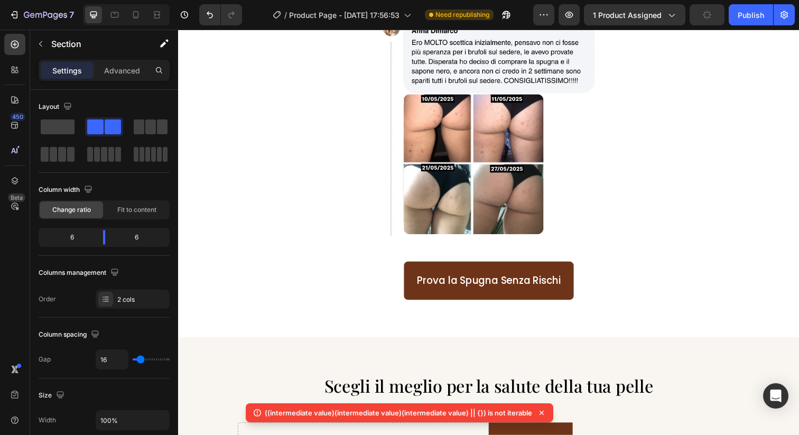
scroll to position [1089, 0]
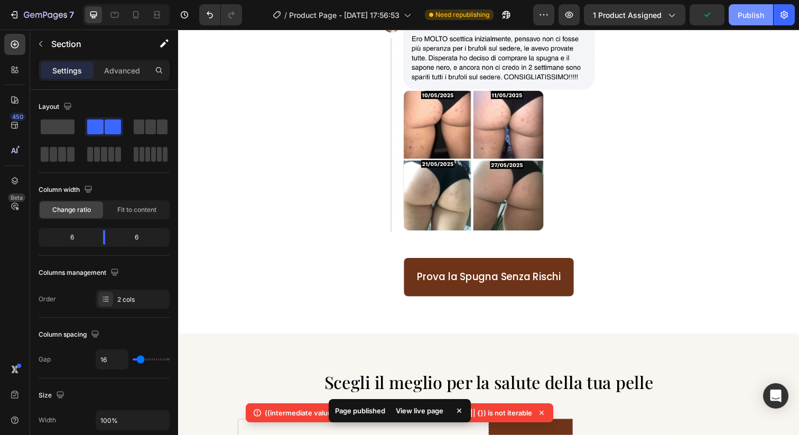
click at [751, 20] on div "Publish" at bounding box center [750, 15] width 26 height 11
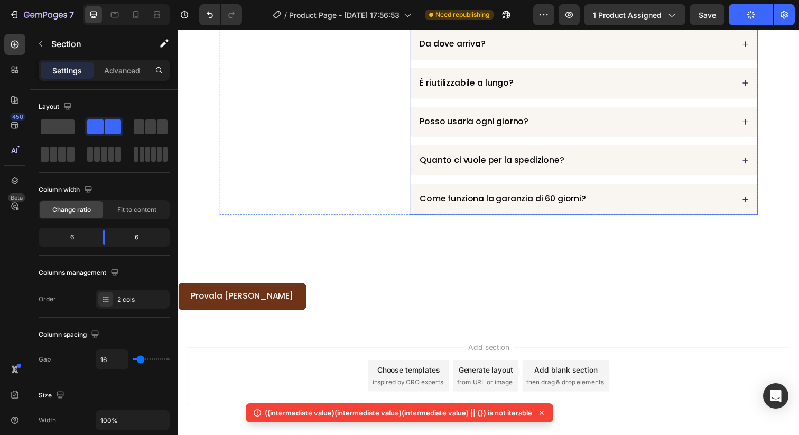
scroll to position [3084, 0]
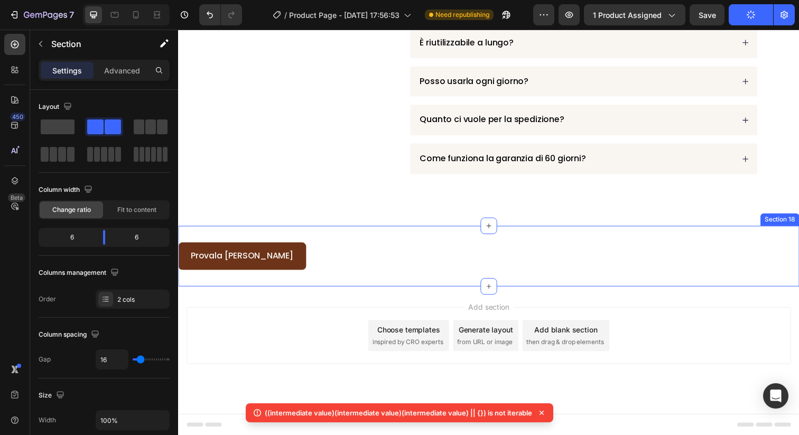
click at [330, 237] on div "Provala Ora Senza Rischi Button Section 18" at bounding box center [495, 261] width 634 height 62
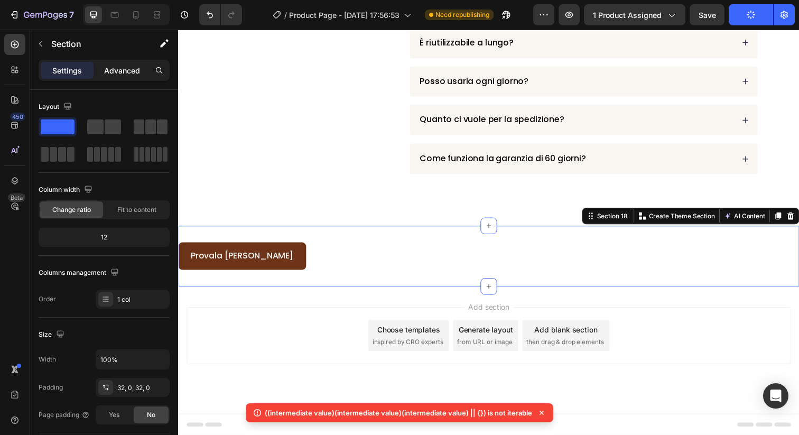
click at [132, 78] on div "Advanced" at bounding box center [122, 70] width 53 height 17
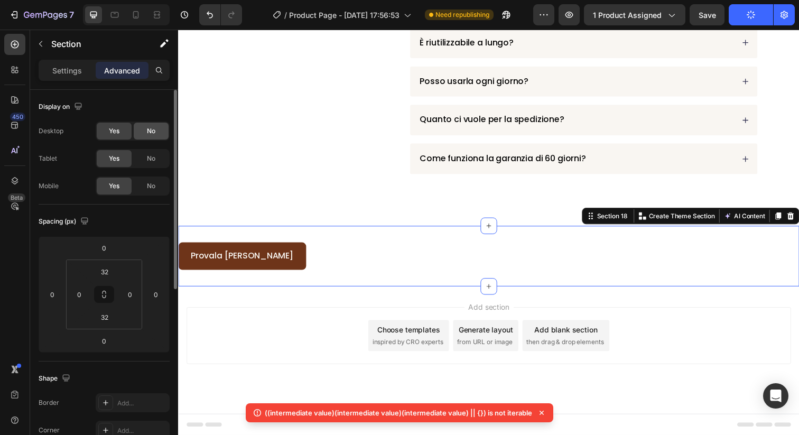
click at [146, 133] on div "No" at bounding box center [151, 131] width 35 height 17
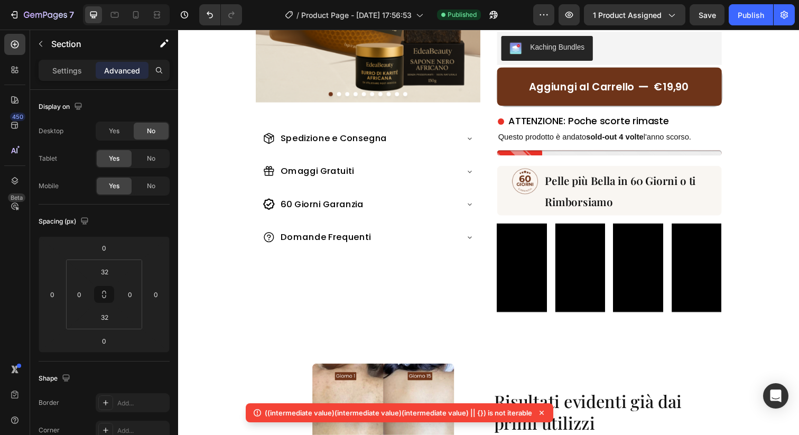
scroll to position [0, 0]
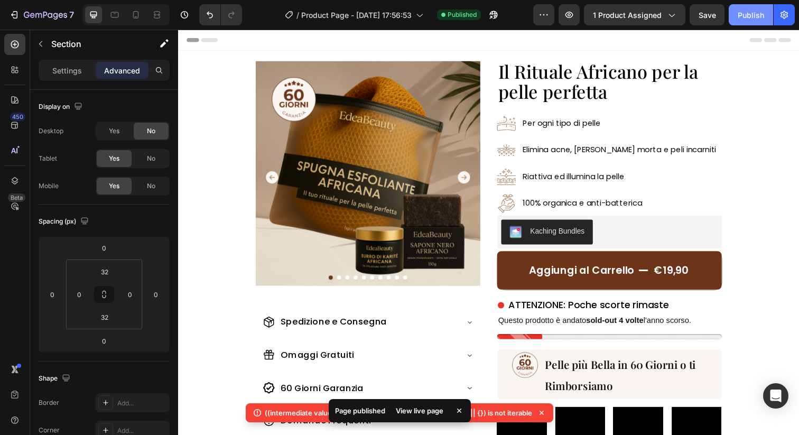
click at [746, 14] on div "Publish" at bounding box center [750, 15] width 26 height 11
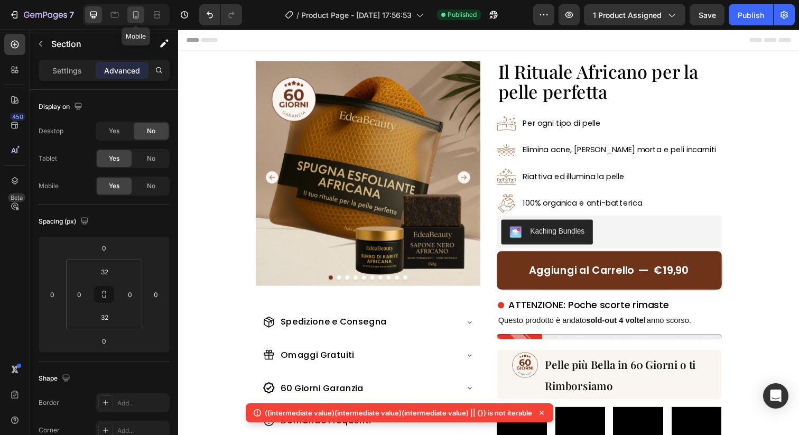
click at [137, 12] on icon at bounding box center [136, 14] width 6 height 7
type input "0"
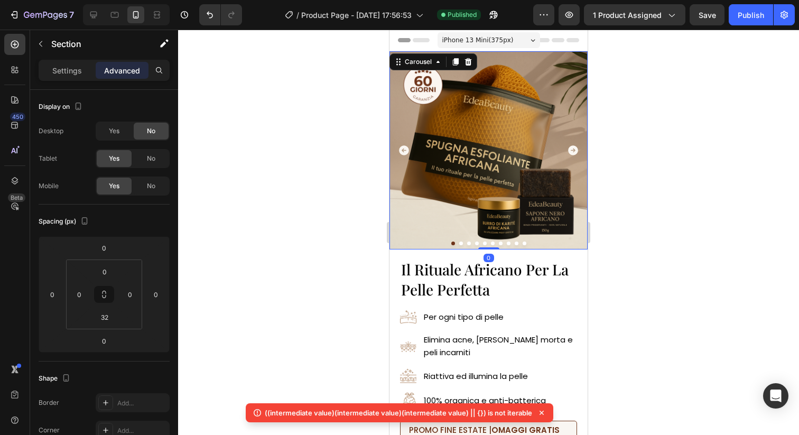
click at [574, 146] on icon "Carousel Next Arrow" at bounding box center [573, 150] width 10 height 10
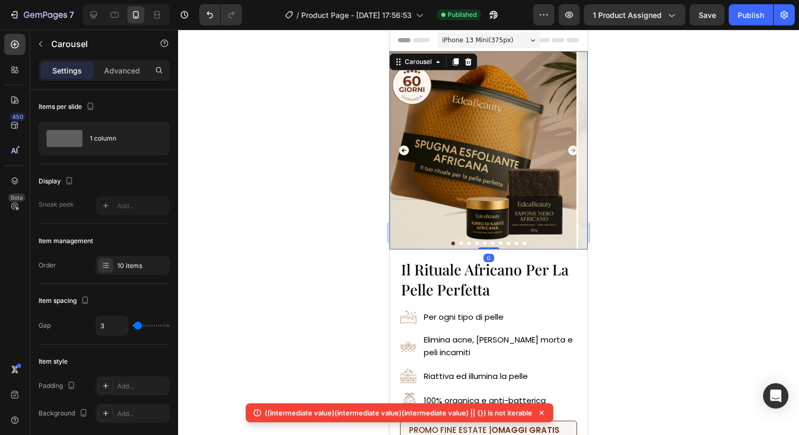
click at [574, 146] on icon "Carousel Next Arrow" at bounding box center [573, 150] width 10 height 10
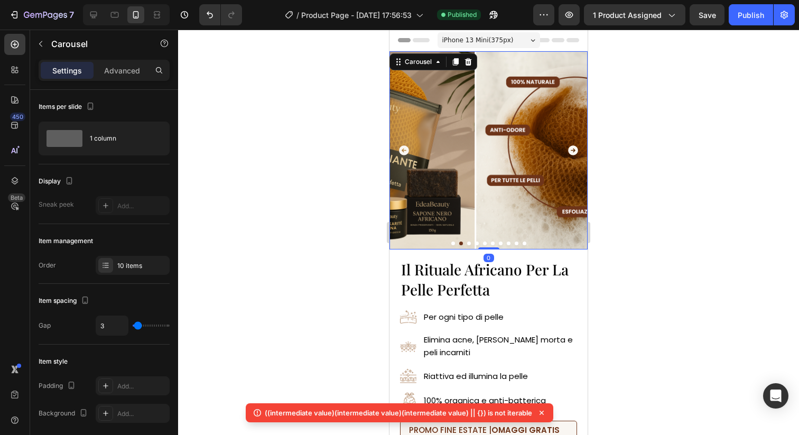
click at [574, 146] on icon "Carousel Next Arrow" at bounding box center [573, 150] width 10 height 10
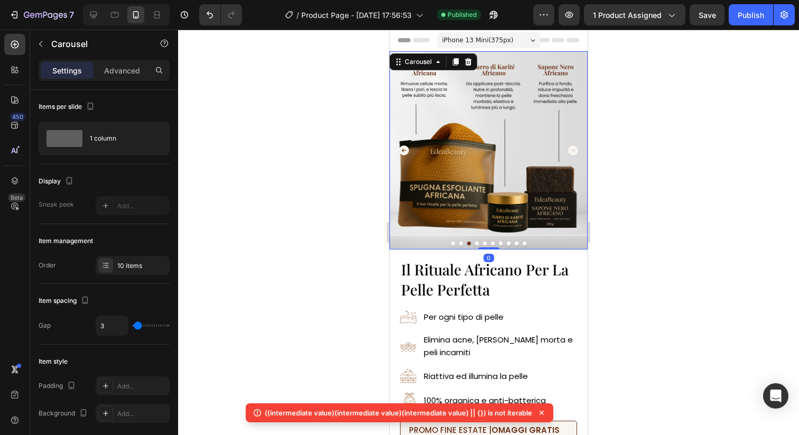
click at [478, 146] on img at bounding box center [488, 150] width 198 height 198
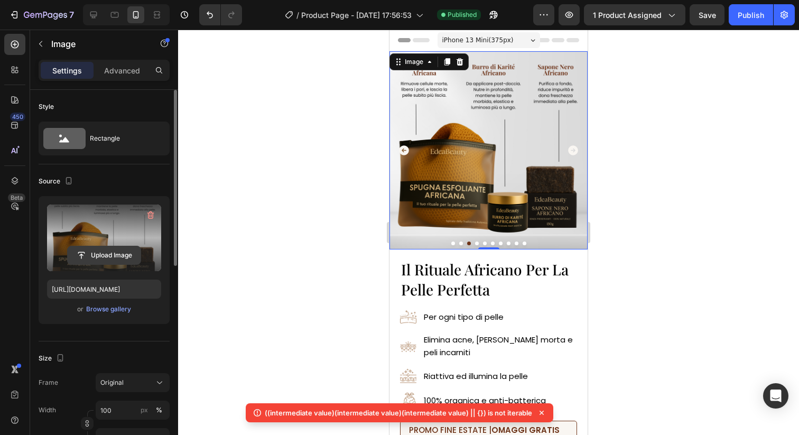
click at [125, 261] on input "file" at bounding box center [104, 255] width 73 height 18
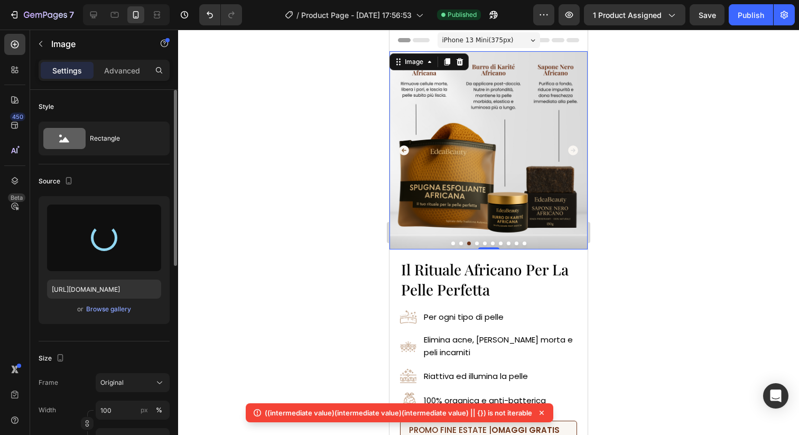
type input "https://cdn.shopify.com/s/files/1/0963/1665/3899/files/gempages_581170626895544…"
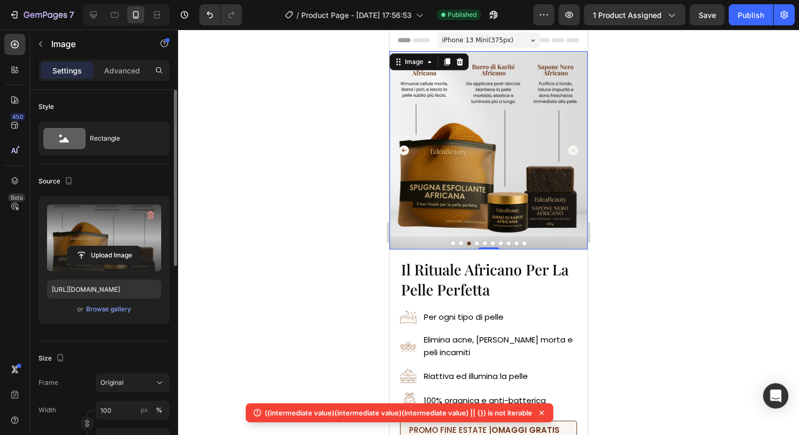
click at [636, 201] on div at bounding box center [488, 232] width 621 height 405
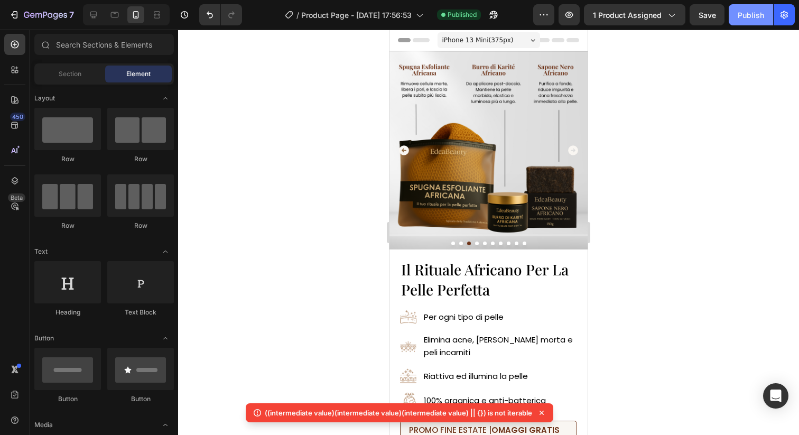
click at [747, 16] on div "Publish" at bounding box center [750, 15] width 26 height 11
click at [90, 20] on div at bounding box center [93, 14] width 17 height 17
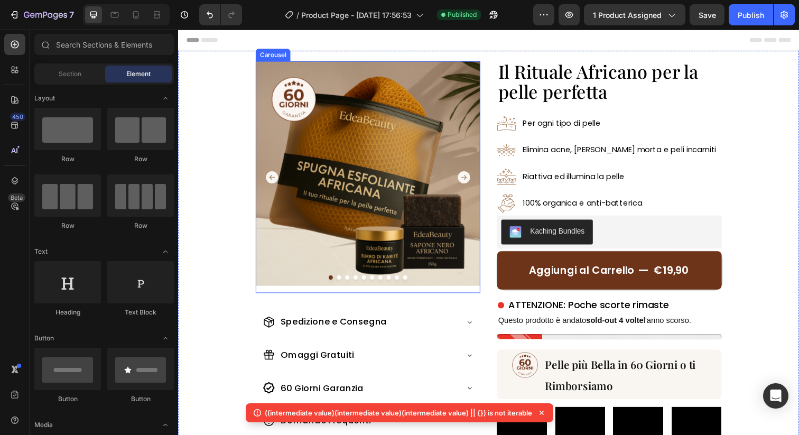
click at [469, 175] on icon "Carousel Next Arrow" at bounding box center [470, 180] width 13 height 13
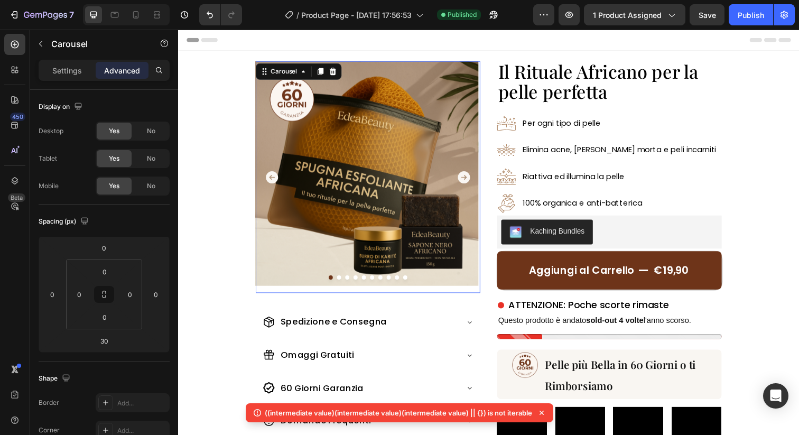
click at [469, 175] on icon "Carousel Next Arrow" at bounding box center [470, 180] width 13 height 13
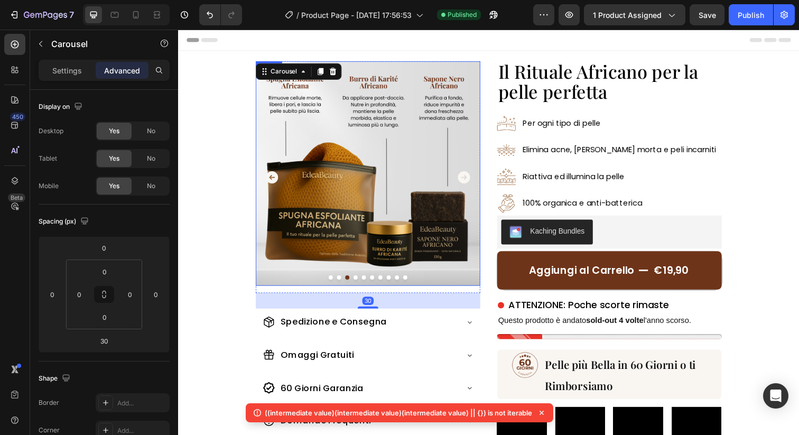
click at [411, 177] on img at bounding box center [371, 176] width 229 height 229
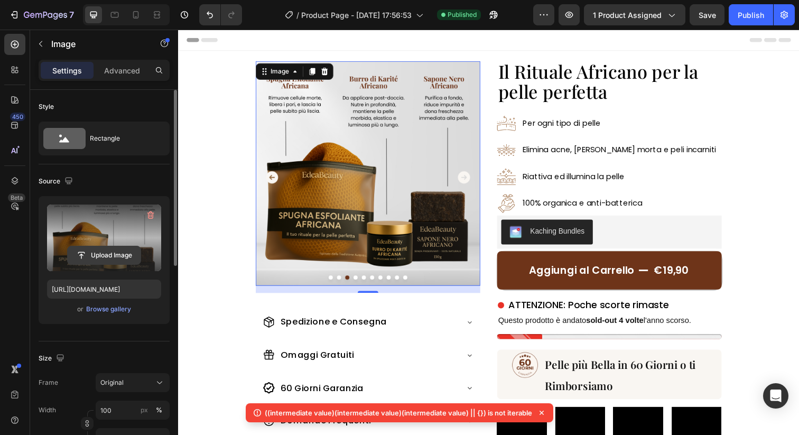
click at [117, 247] on input "file" at bounding box center [104, 255] width 73 height 18
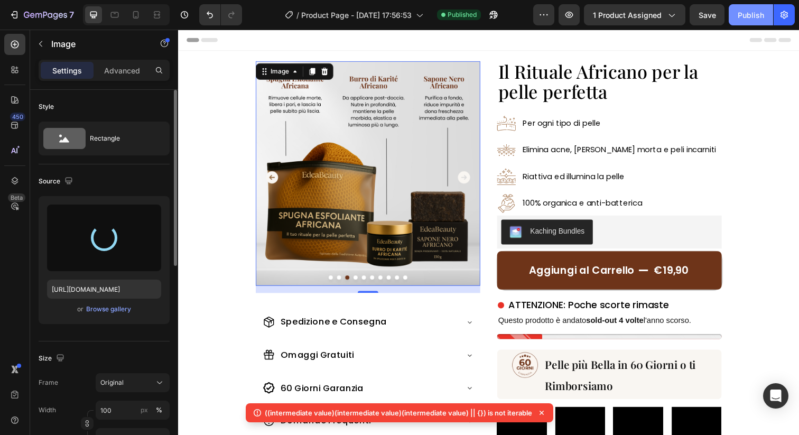
type input "https://cdn.shopify.com/s/files/1/0963/1665/3899/files/gempages_581170626895544…"
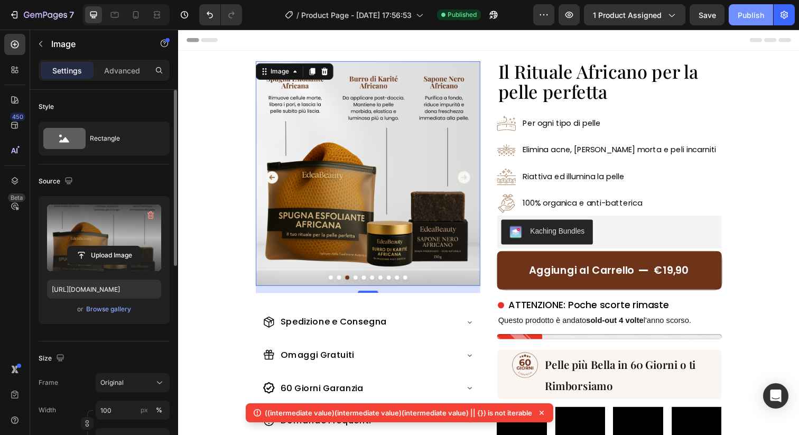
click at [746, 14] on div "Publish" at bounding box center [750, 15] width 26 height 11
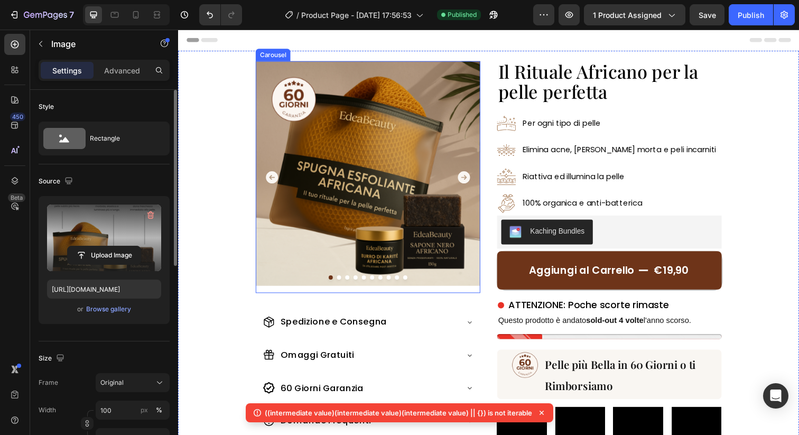
click at [471, 179] on icon "Carousel Next Arrow" at bounding box center [469, 180] width 15 height 15
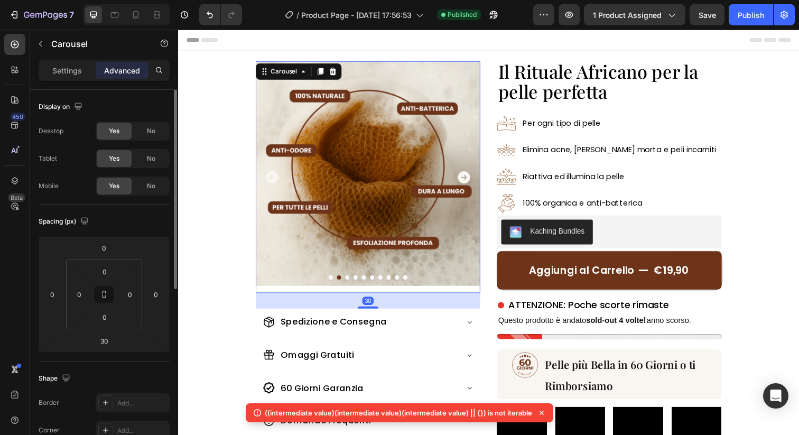
click at [471, 179] on icon "Carousel Next Arrow" at bounding box center [470, 180] width 13 height 13
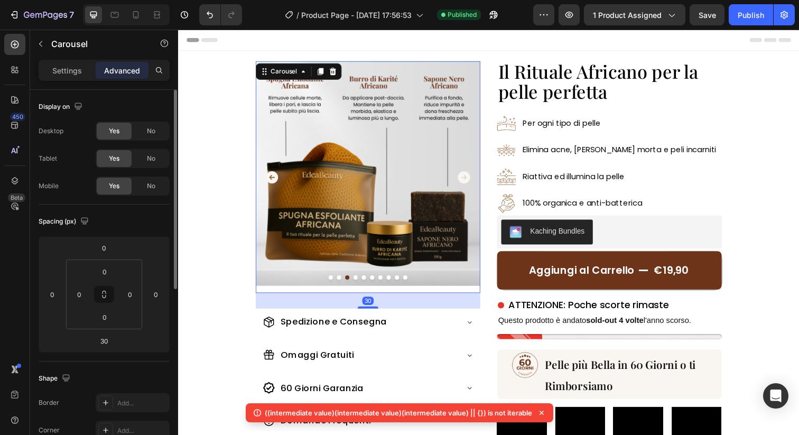
click at [470, 179] on icon "Carousel Next Arrow" at bounding box center [470, 180] width 13 height 13
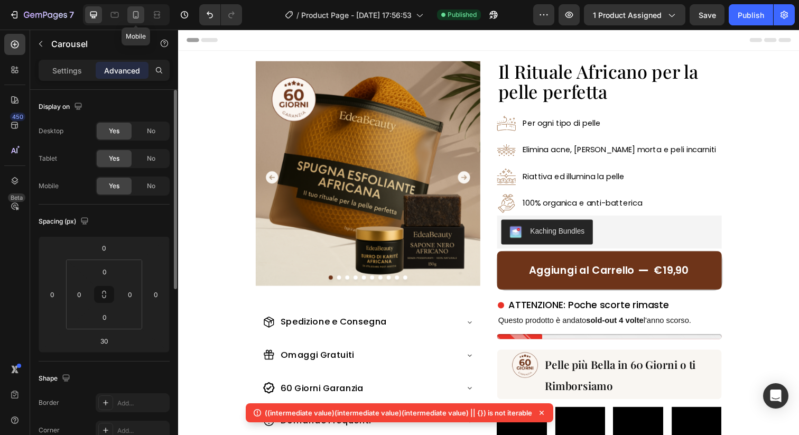
click at [135, 17] on icon at bounding box center [136, 14] width 6 height 7
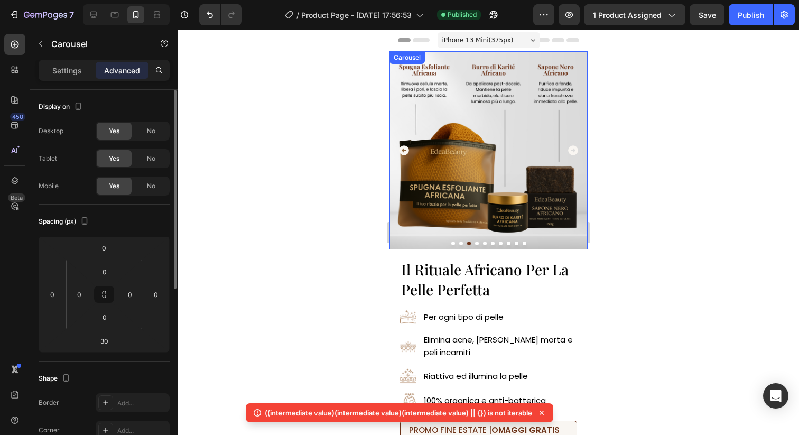
click at [400, 147] on icon "Carousel Back Arrow" at bounding box center [404, 150] width 10 height 10
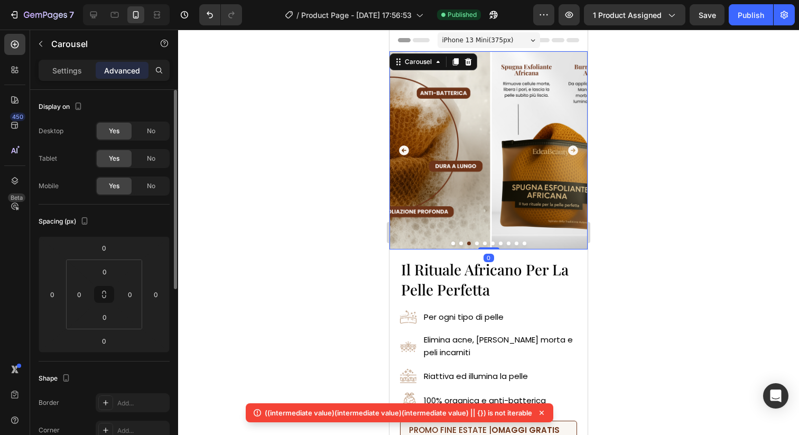
click at [403, 148] on icon "Carousel Back Arrow" at bounding box center [404, 150] width 10 height 10
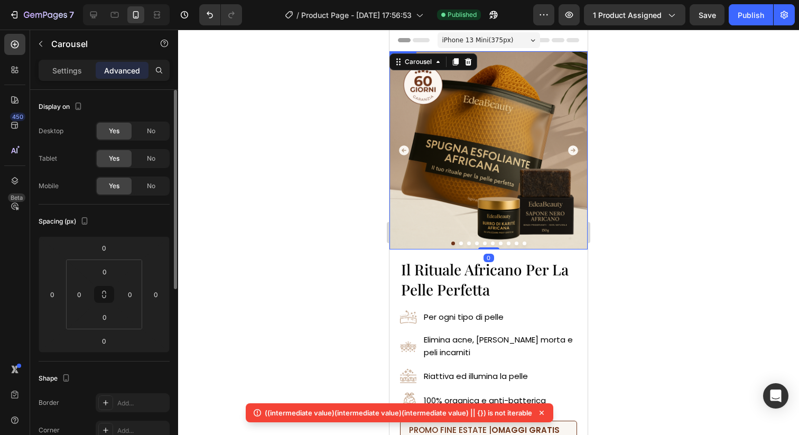
click at [490, 155] on img at bounding box center [488, 150] width 198 height 198
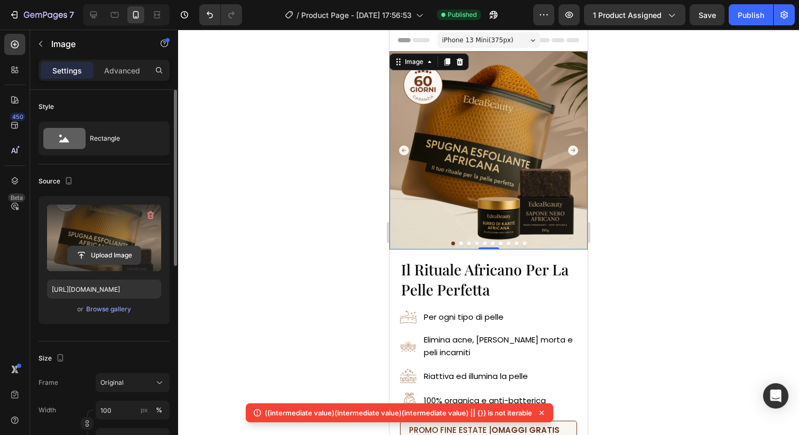
click at [114, 254] on input "file" at bounding box center [104, 255] width 73 height 18
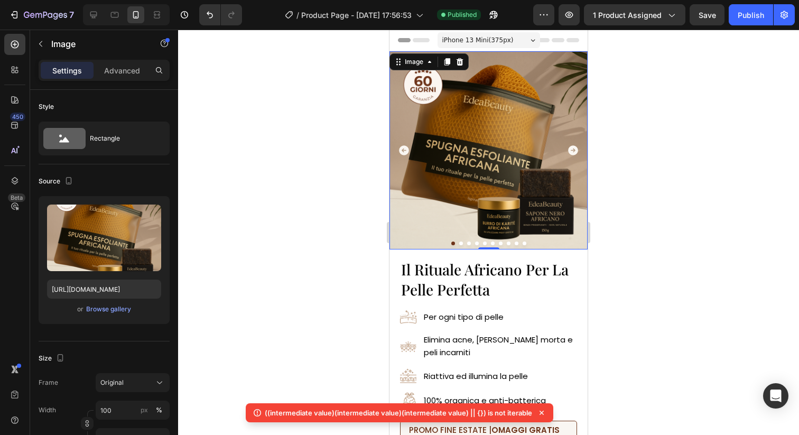
click at [489, 174] on img at bounding box center [488, 150] width 198 height 198
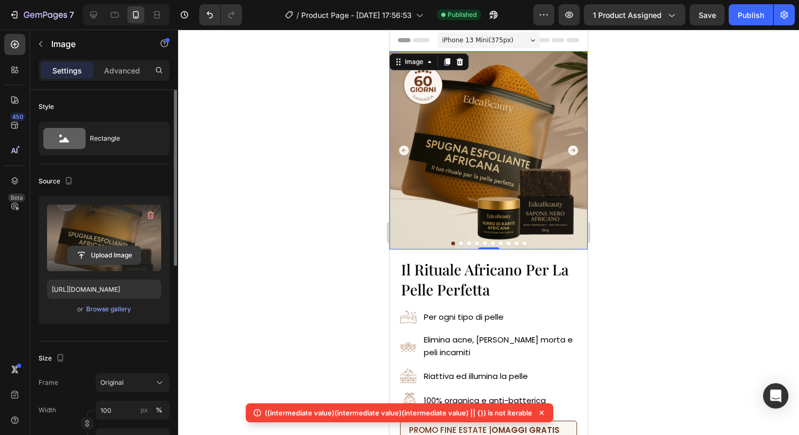
click at [98, 255] on input "file" at bounding box center [104, 255] width 73 height 18
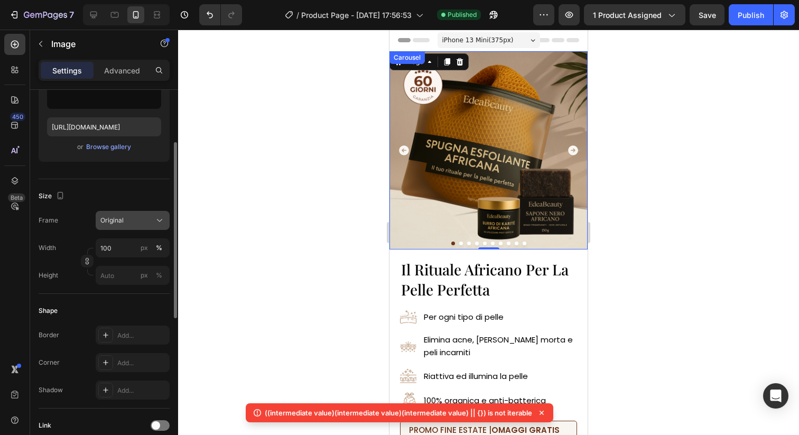
scroll to position [130, 0]
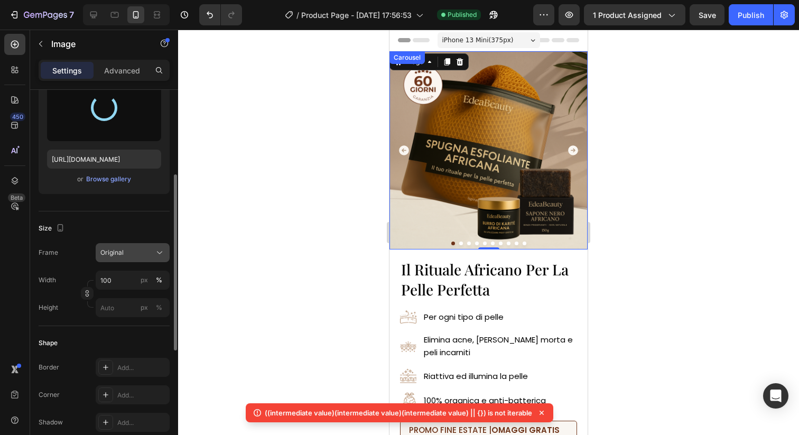
type input "[URL][DOMAIN_NAME]"
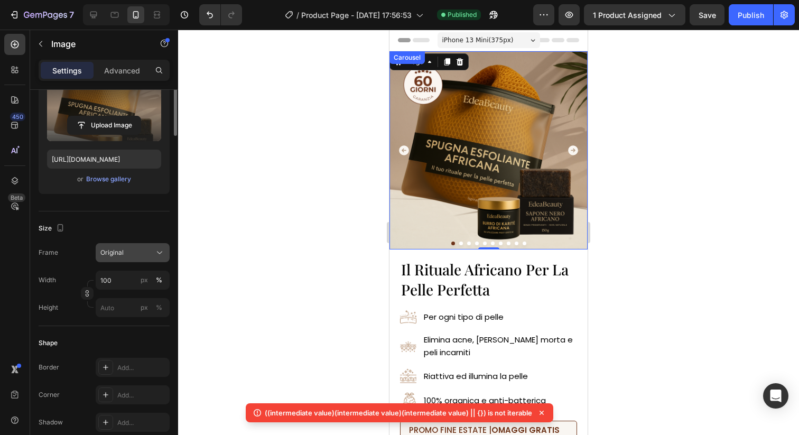
scroll to position [0, 0]
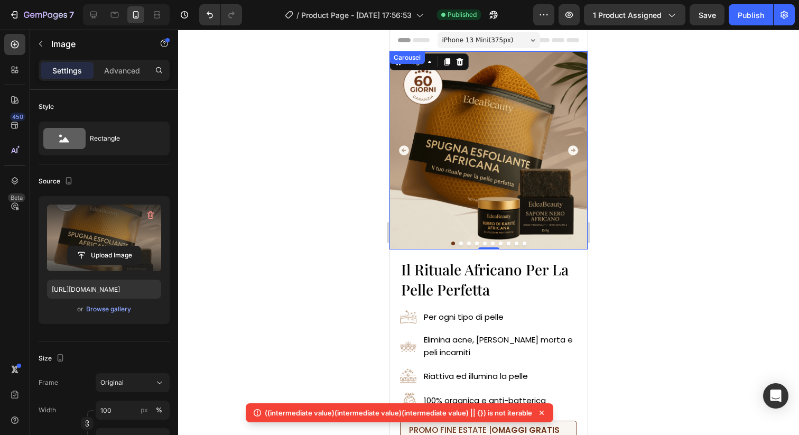
click at [573, 151] on icon "Carousel Next Arrow" at bounding box center [573, 150] width 12 height 12
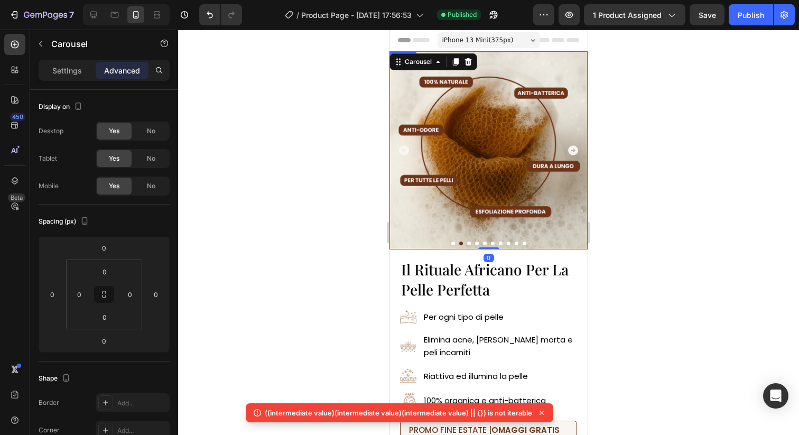
click at [482, 155] on img at bounding box center [488, 150] width 198 height 198
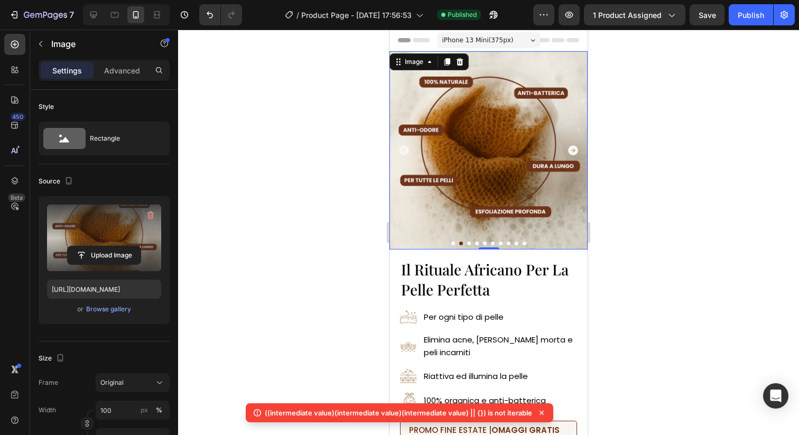
click at [104, 245] on label at bounding box center [104, 237] width 114 height 67
click at [104, 246] on input "file" at bounding box center [104, 255] width 73 height 18
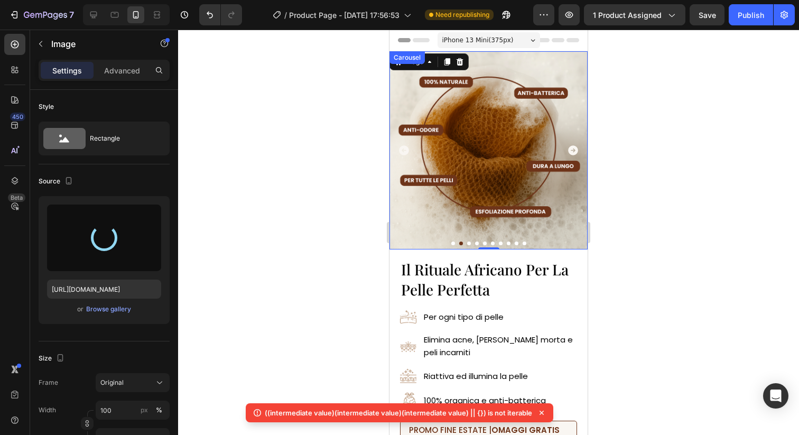
type input "https://cdn.shopify.com/s/files/1/0963/1665/3899/files/gempages_581170626895544…"
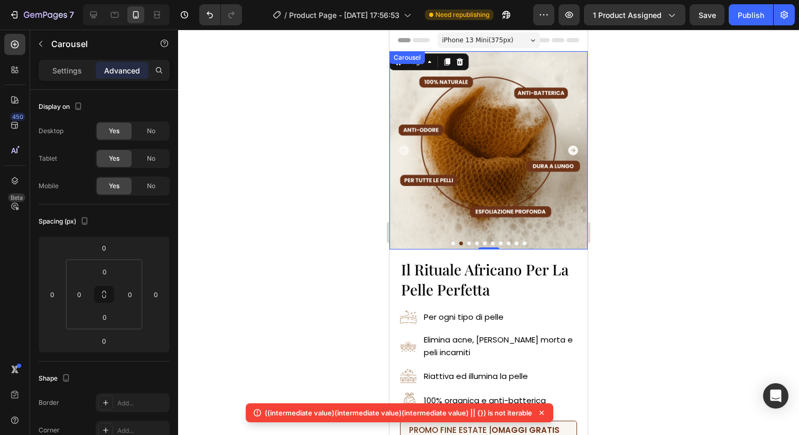
click at [574, 151] on icon "Carousel Next Arrow" at bounding box center [573, 150] width 12 height 12
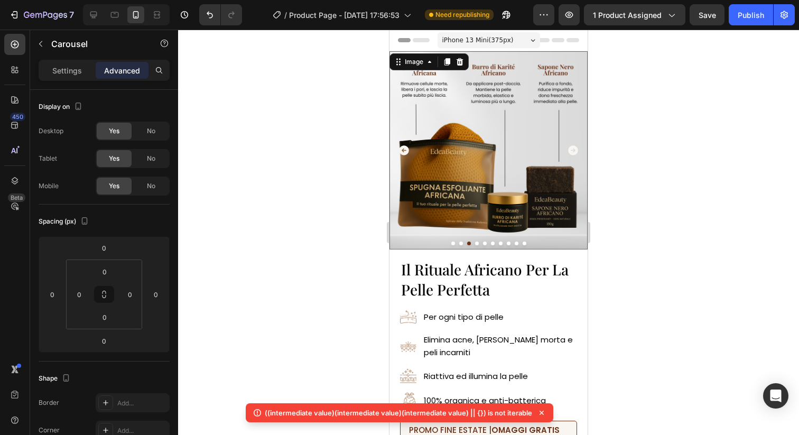
click at [493, 155] on img at bounding box center [488, 150] width 198 height 198
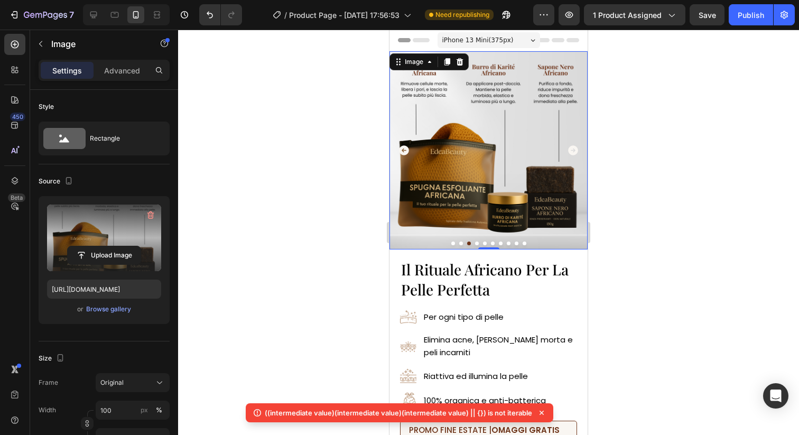
click at [118, 265] on label at bounding box center [104, 237] width 114 height 67
click at [118, 264] on input "file" at bounding box center [104, 255] width 73 height 18
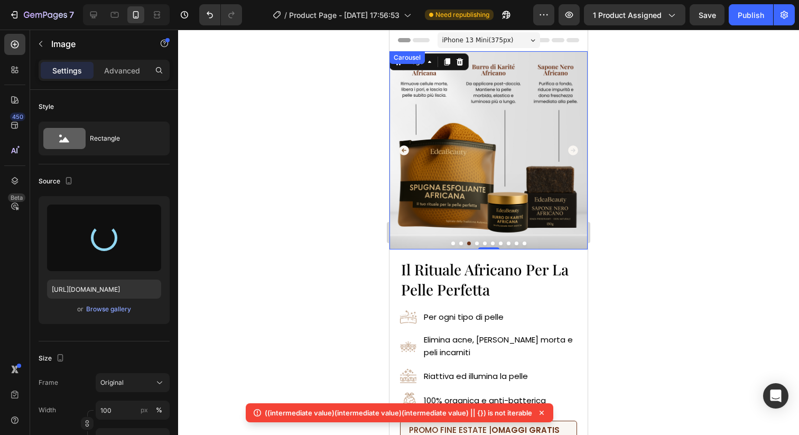
type input "https://cdn.shopify.com/s/files/1/0963/1665/3899/files/gempages_581170626895544…"
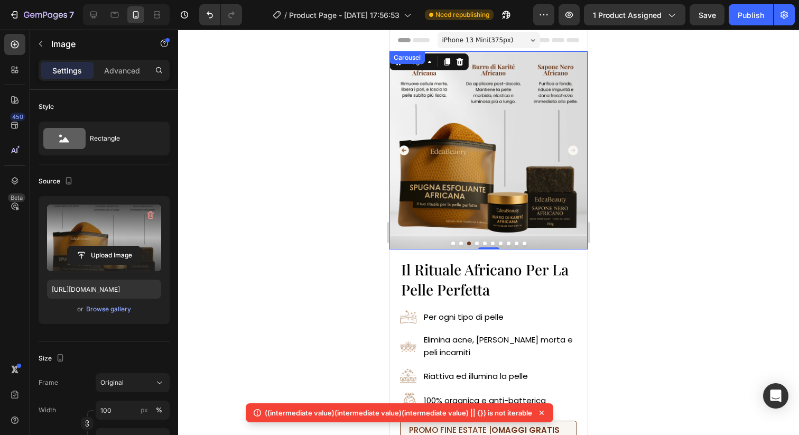
click at [572, 151] on icon "Carousel Next Arrow" at bounding box center [573, 150] width 10 height 10
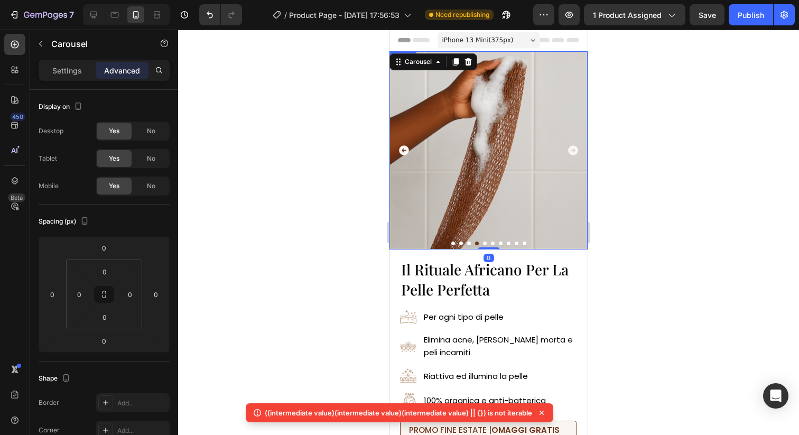
click at [471, 145] on img at bounding box center [488, 150] width 198 height 198
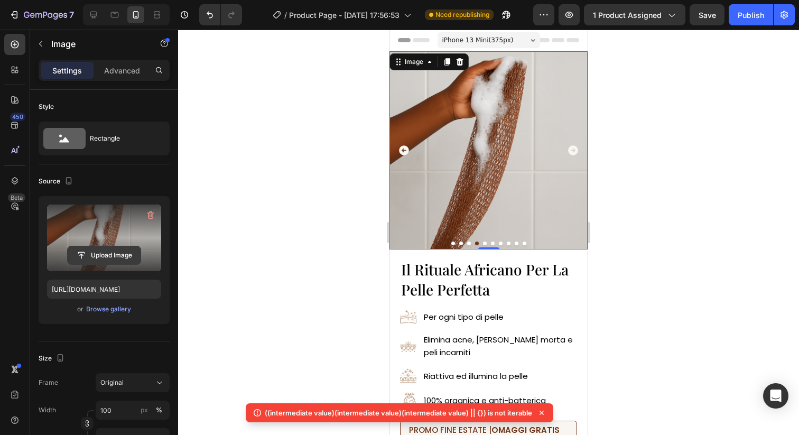
click at [133, 251] on input "file" at bounding box center [104, 255] width 73 height 18
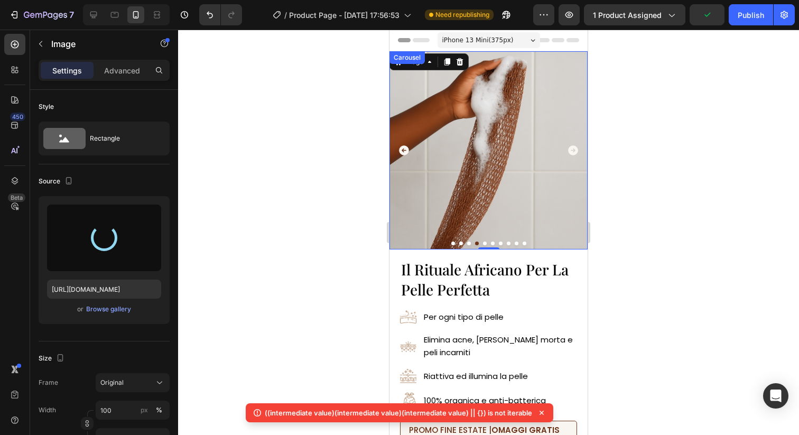
type input "https://cdn.shopify.com/s/files/1/0963/1665/3899/files/gempages_581170626895544…"
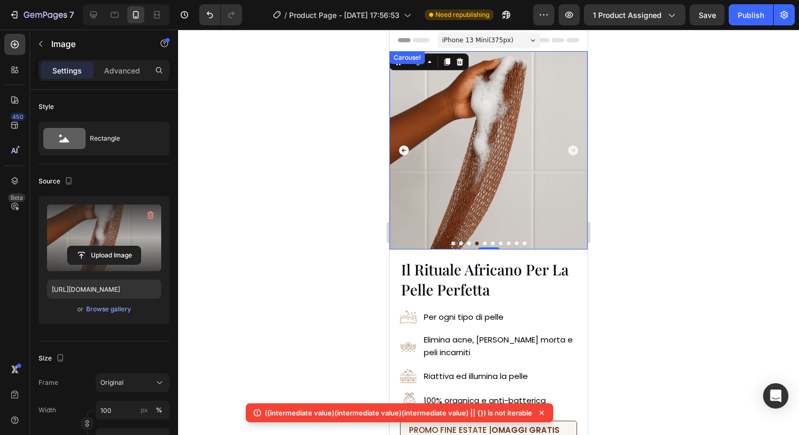
click at [574, 151] on icon "Carousel Next Arrow" at bounding box center [573, 150] width 12 height 12
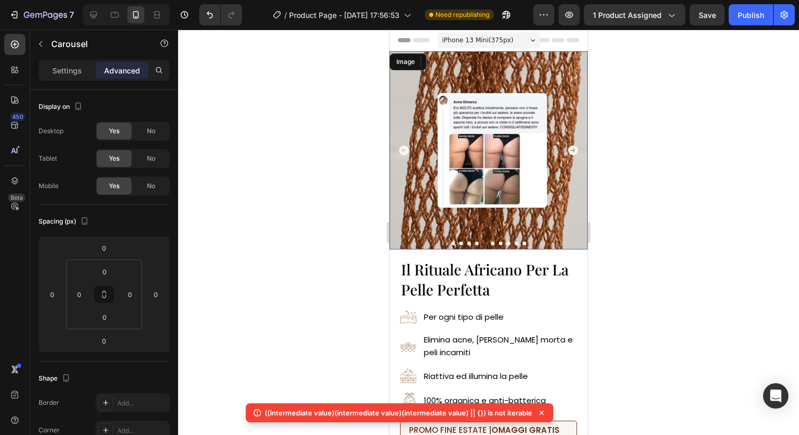
click at [507, 142] on img at bounding box center [488, 150] width 198 height 198
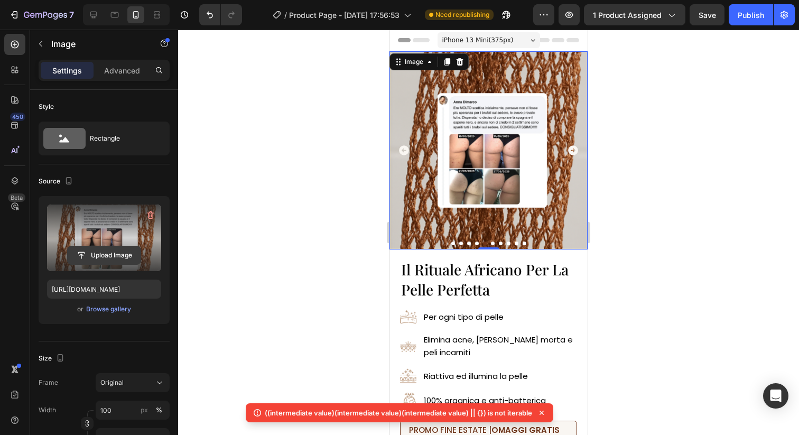
click at [114, 261] on input "file" at bounding box center [104, 255] width 73 height 18
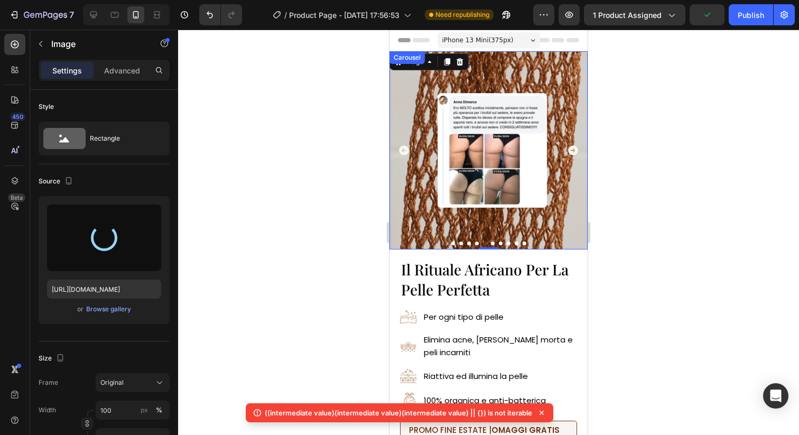
type input "https://cdn.shopify.com/s/files/1/0963/1665/3899/files/gempages_581170626895544…"
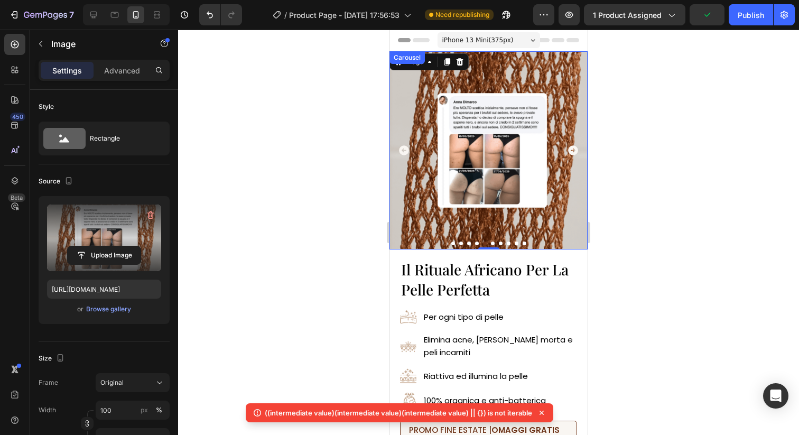
click at [572, 149] on icon "Carousel Next Arrow" at bounding box center [573, 150] width 10 height 10
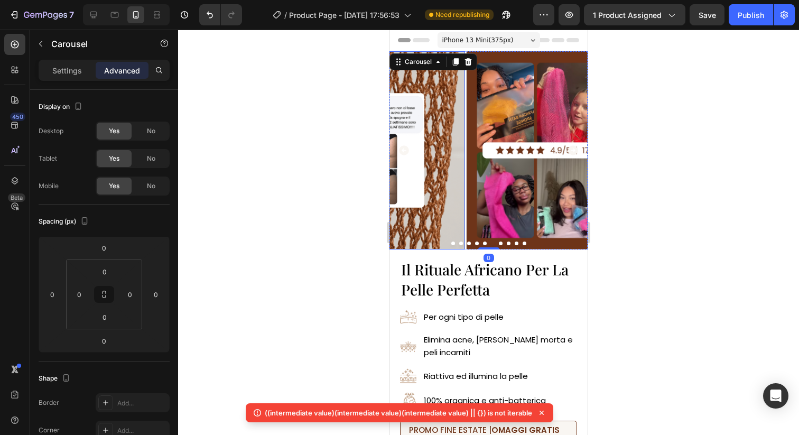
click at [472, 173] on img at bounding box center [565, 150] width 198 height 198
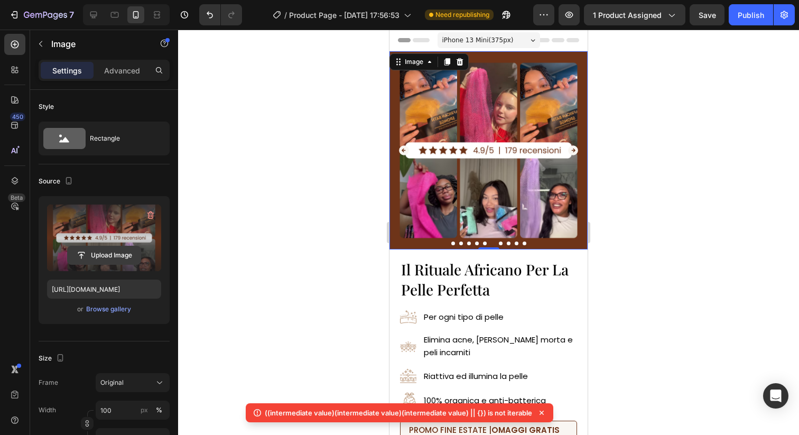
click at [126, 253] on input "file" at bounding box center [104, 255] width 73 height 18
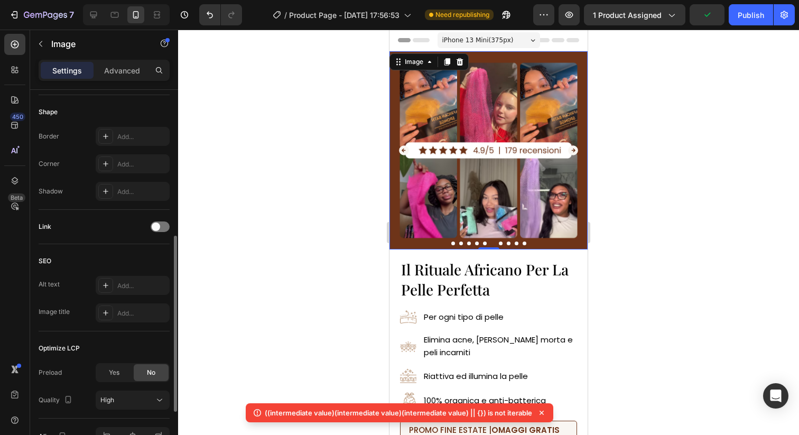
scroll to position [366, 0]
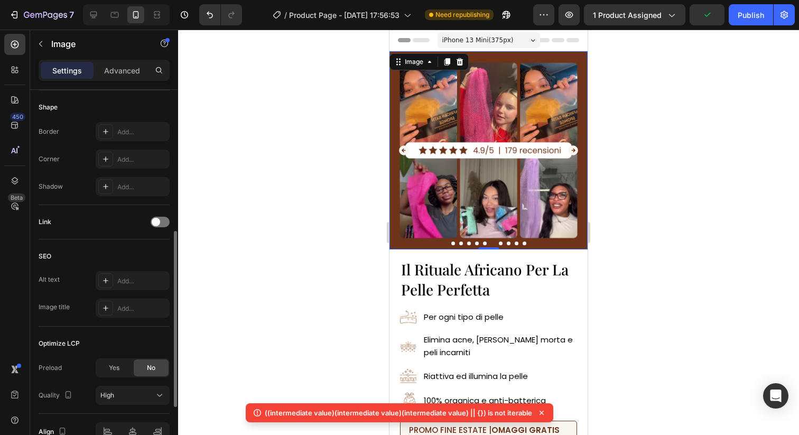
type input "https://cdn.shopify.com/s/files/1/0963/1665/3899/files/gempages_581170626895544…"
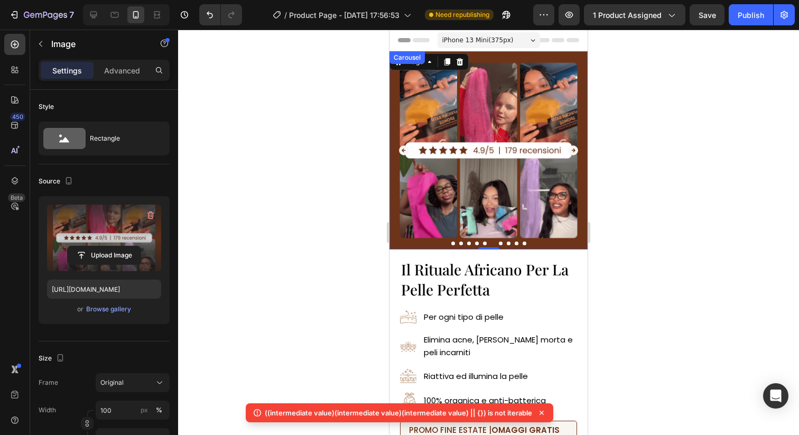
click at [574, 148] on icon "Carousel Next Arrow" at bounding box center [573, 150] width 10 height 10
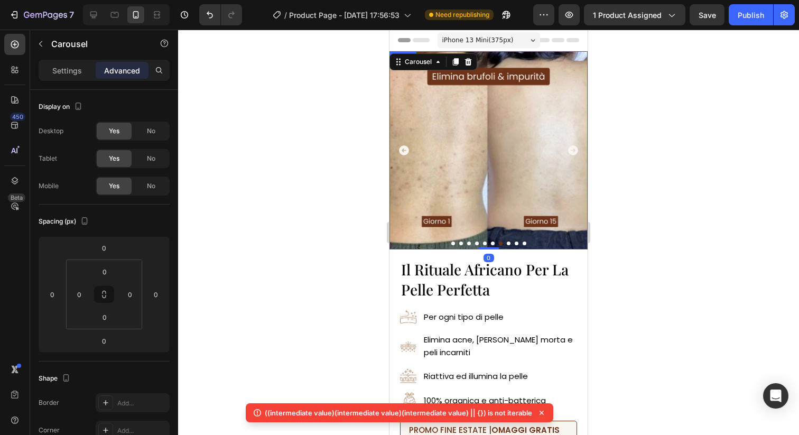
click at [520, 143] on img at bounding box center [488, 150] width 198 height 198
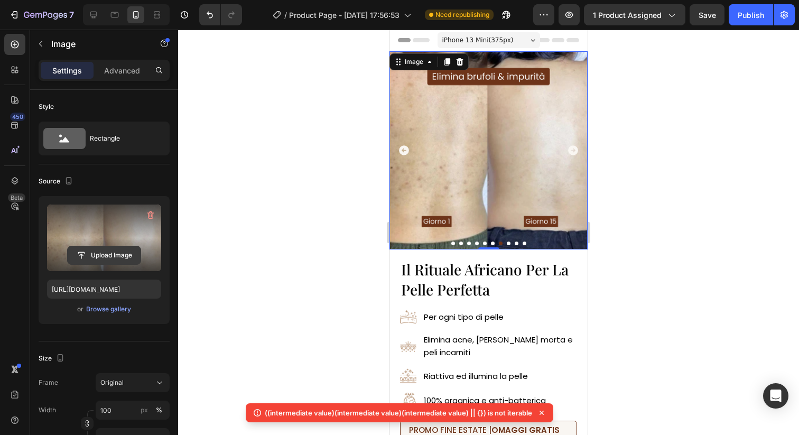
click at [96, 256] on input "file" at bounding box center [104, 255] width 73 height 18
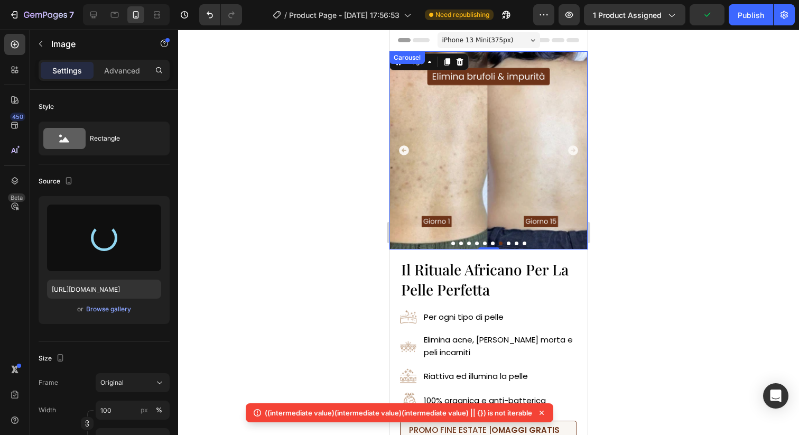
type input "https://cdn.shopify.com/s/files/1/0963/1665/3899/files/gempages_581170626895544…"
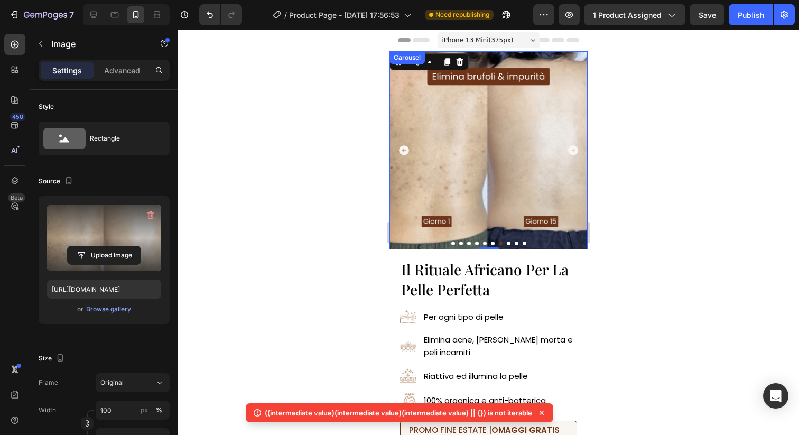
click at [573, 146] on icon "Carousel Next Arrow" at bounding box center [573, 150] width 10 height 10
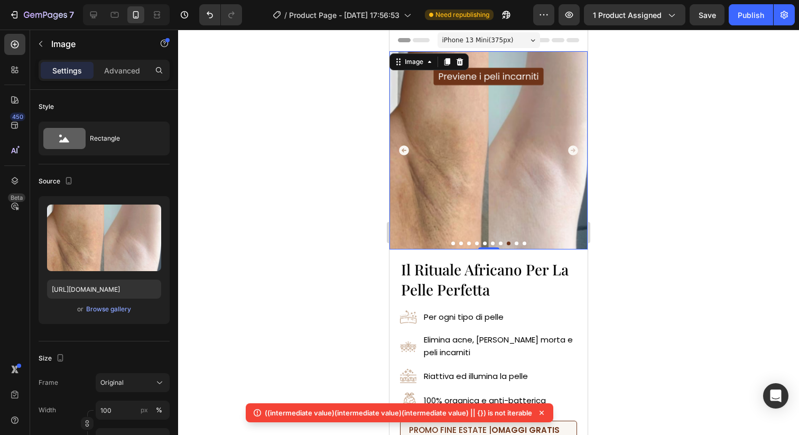
click at [453, 159] on img at bounding box center [488, 150] width 198 height 198
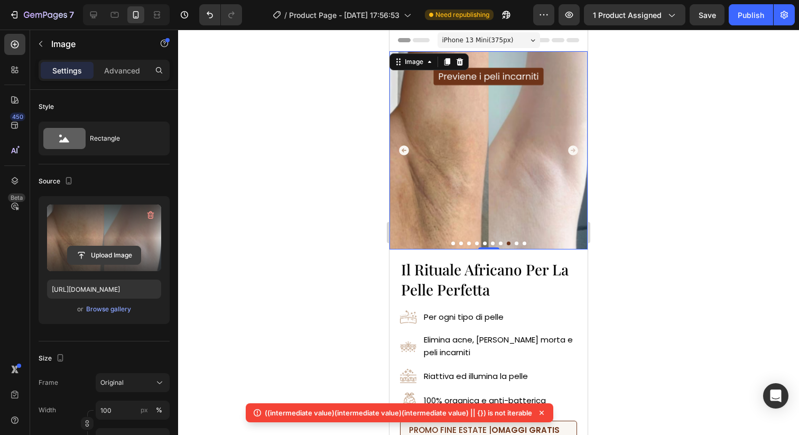
click at [109, 255] on input "file" at bounding box center [104, 255] width 73 height 18
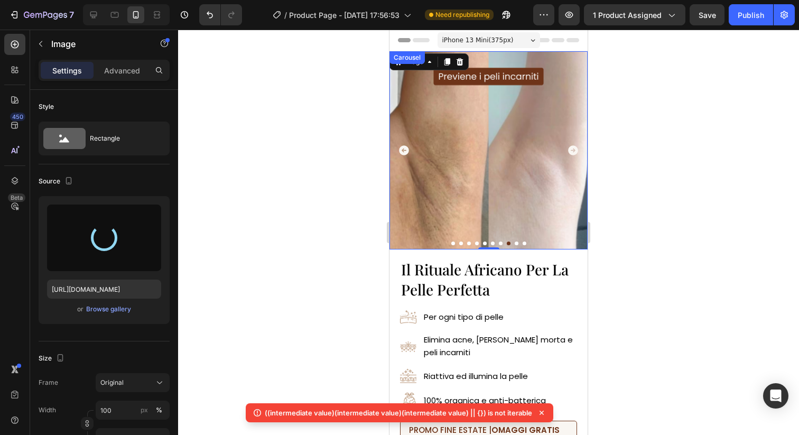
type input "https://cdn.shopify.com/s/files/1/0963/1665/3899/files/gempages_581170626895544…"
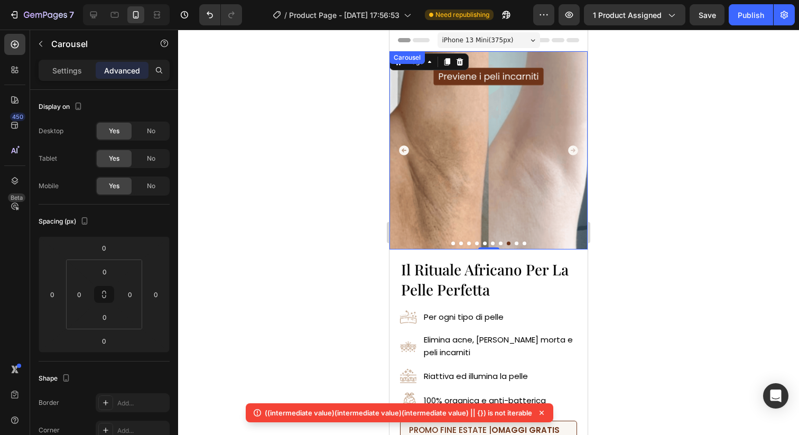
click at [571, 145] on icon "Carousel Next Arrow" at bounding box center [573, 150] width 12 height 12
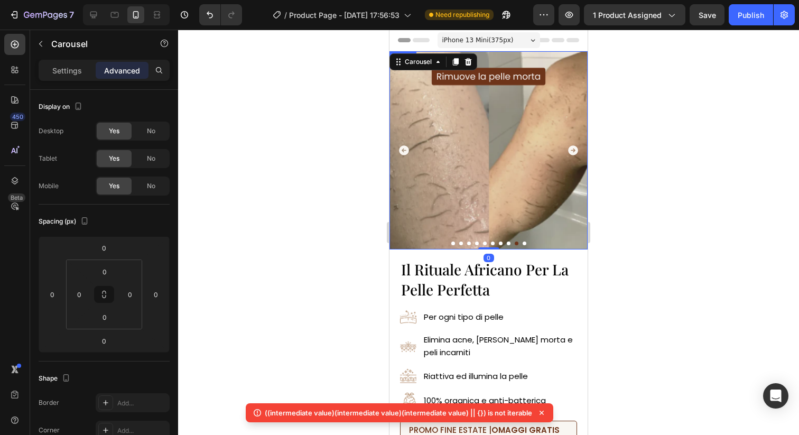
click at [475, 157] on img at bounding box center [488, 150] width 198 height 198
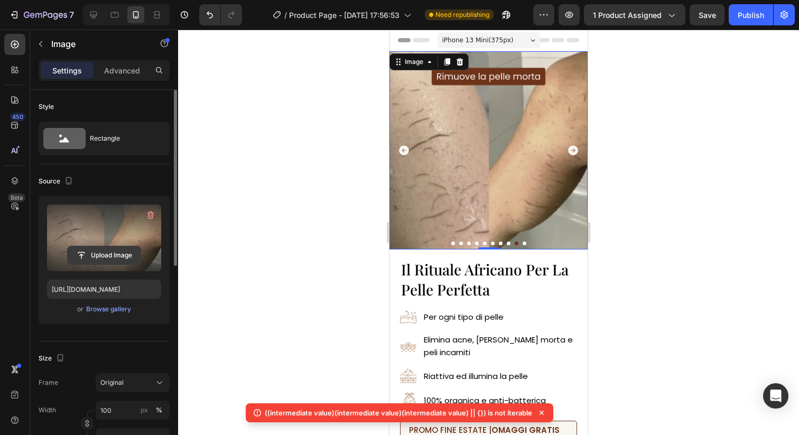
click at [113, 257] on input "file" at bounding box center [104, 255] width 73 height 18
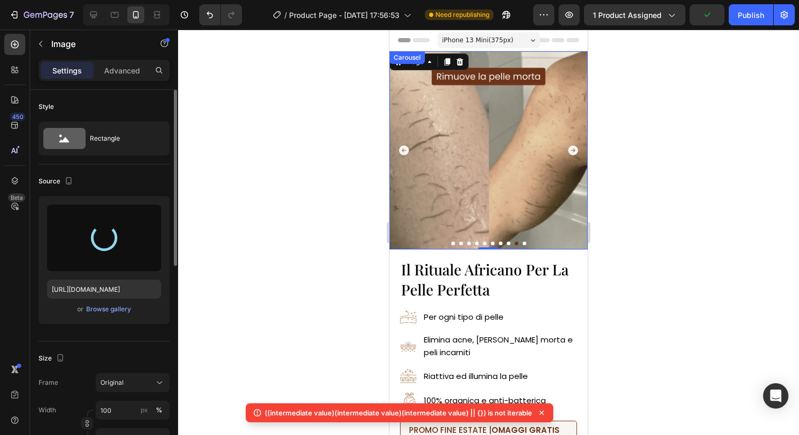
type input "https://cdn.shopify.com/s/files/1/0963/1665/3899/files/gempages_581170626895544…"
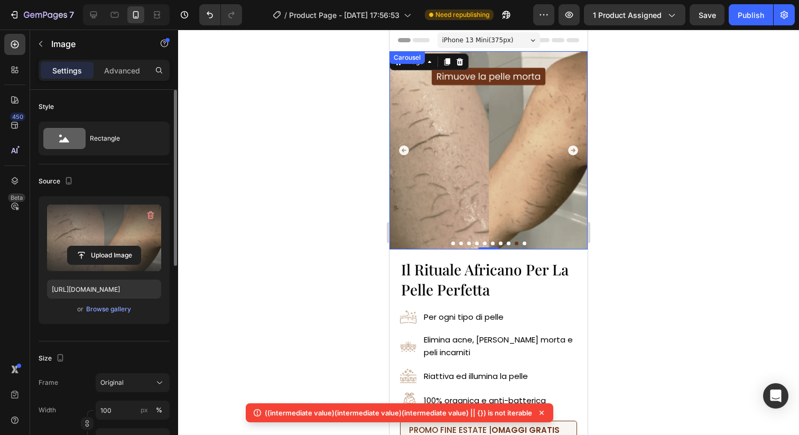
click at [571, 146] on icon "Carousel Next Arrow" at bounding box center [573, 150] width 10 height 10
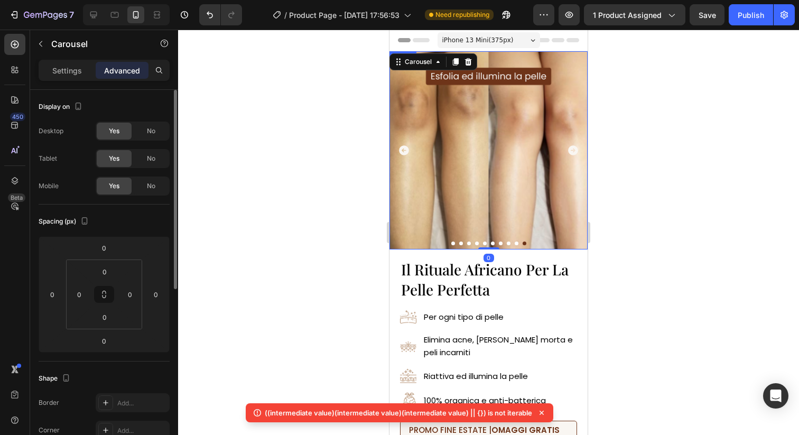
click at [489, 146] on img at bounding box center [488, 150] width 198 height 198
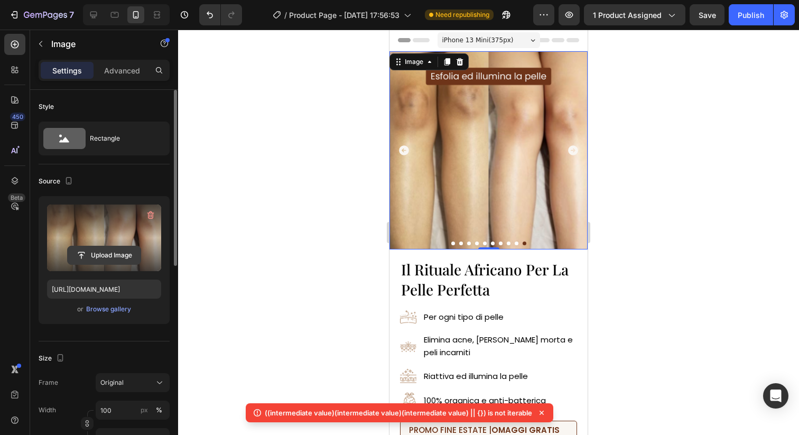
click at [105, 253] on input "file" at bounding box center [104, 255] width 73 height 18
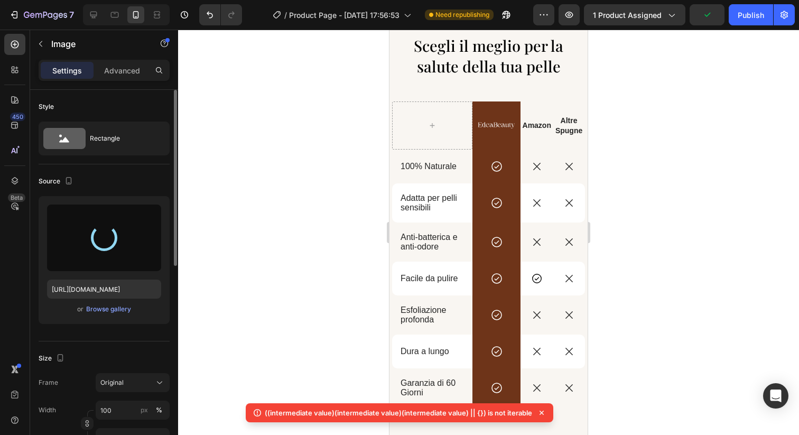
type input "https://cdn.shopify.com/s/files/1/0963/1665/3899/files/gempages_581170626895544…"
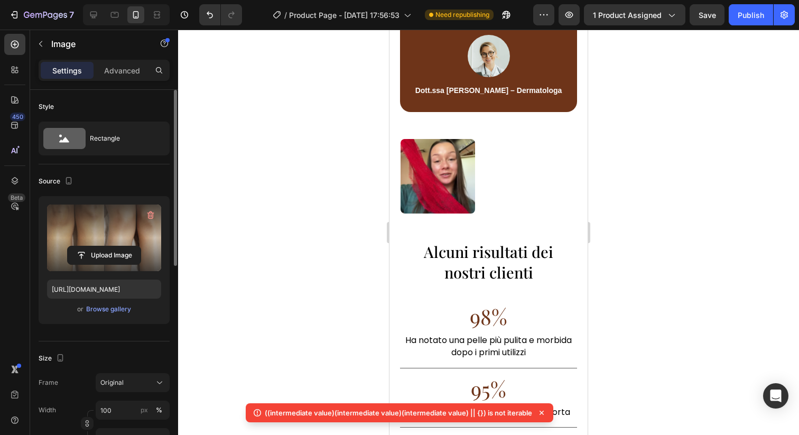
scroll to position [2331, 0]
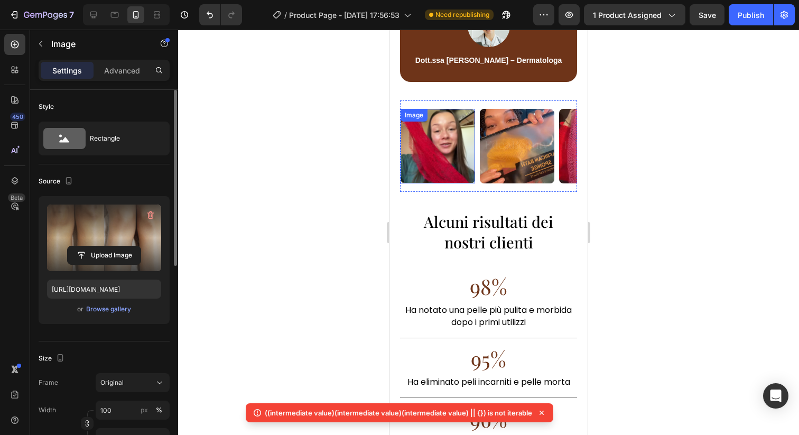
click at [447, 138] on img at bounding box center [437, 146] width 74 height 74
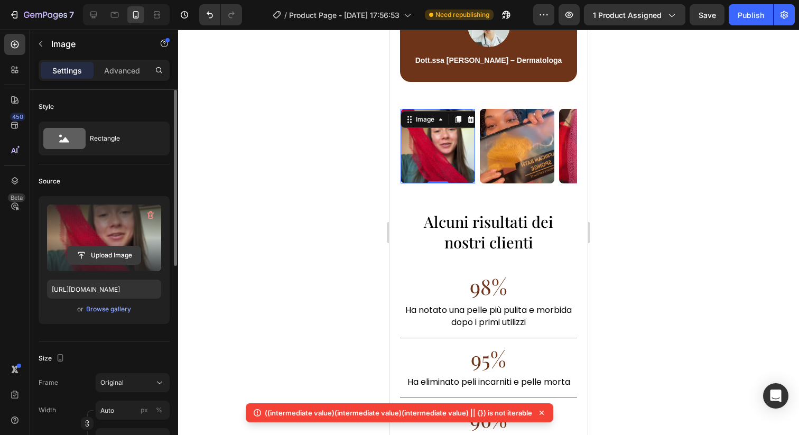
click at [94, 255] on input "file" at bounding box center [104, 255] width 73 height 18
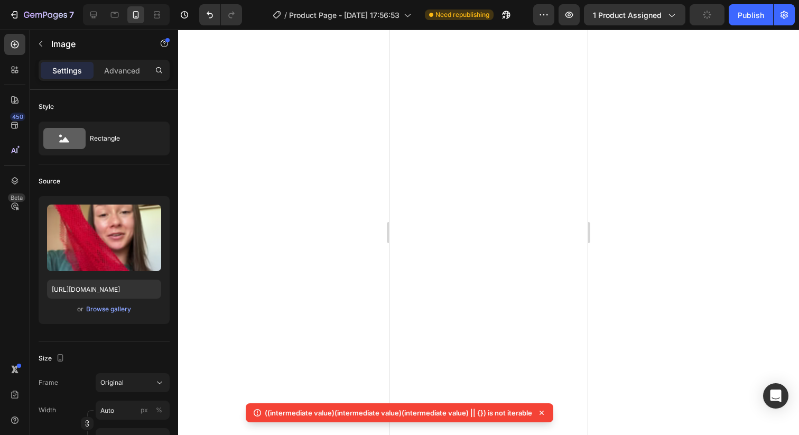
scroll to position [0, 0]
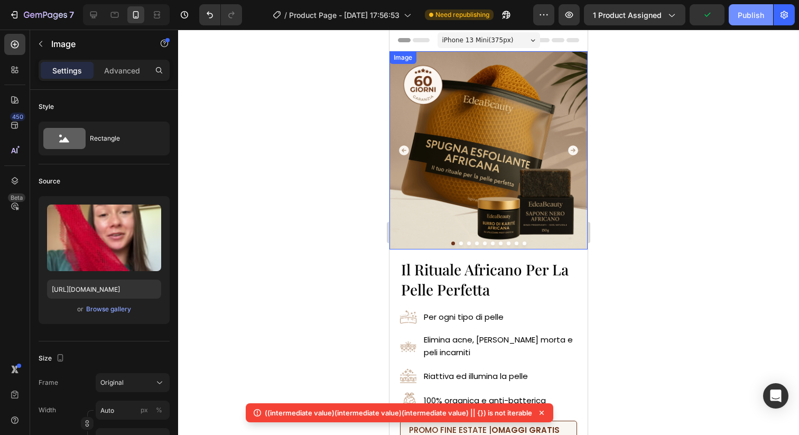
click at [754, 18] on div "Publish" at bounding box center [750, 15] width 26 height 11
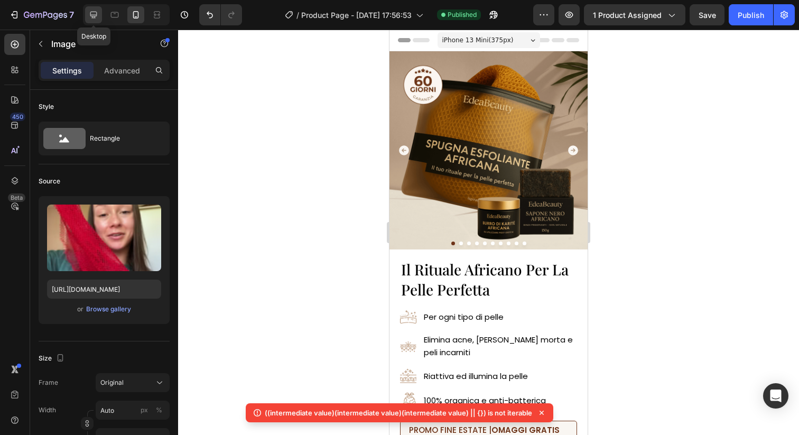
click at [95, 15] on icon at bounding box center [93, 15] width 7 height 7
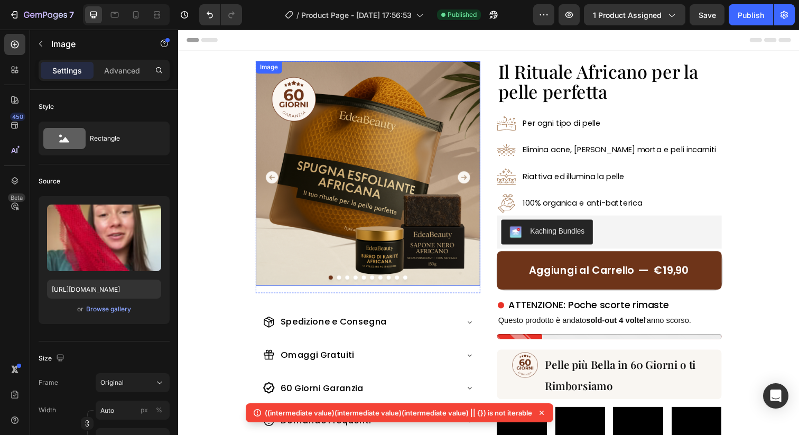
click at [384, 158] on img at bounding box center [371, 176] width 229 height 229
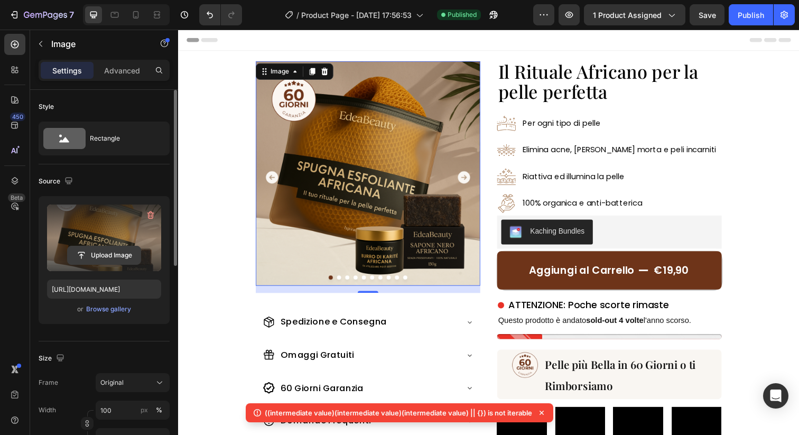
click at [87, 250] on input "file" at bounding box center [104, 255] width 73 height 18
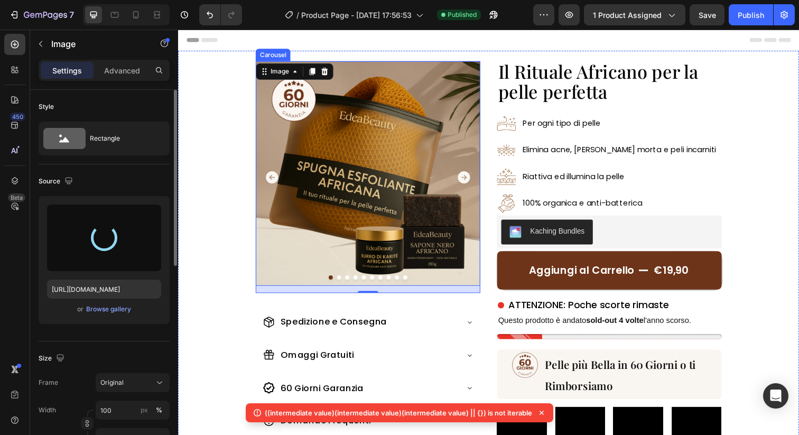
type input "https://cdn.shopify.com/s/files/1/0963/1665/3899/files/gempages_581170626895544…"
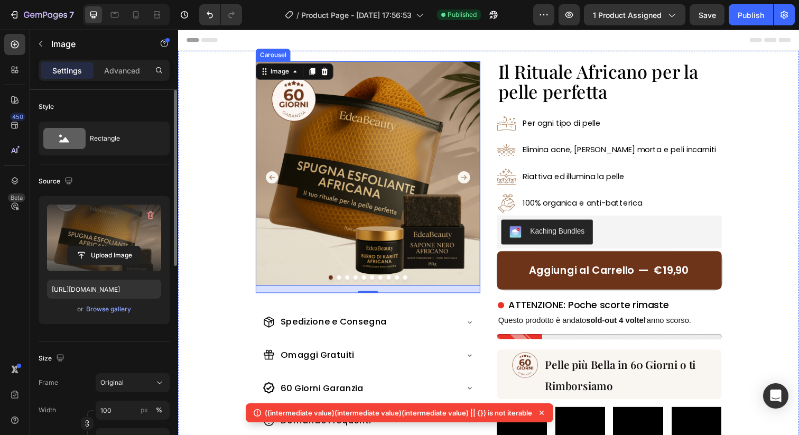
click at [470, 179] on icon "Carousel Next Arrow" at bounding box center [469, 180] width 15 height 15
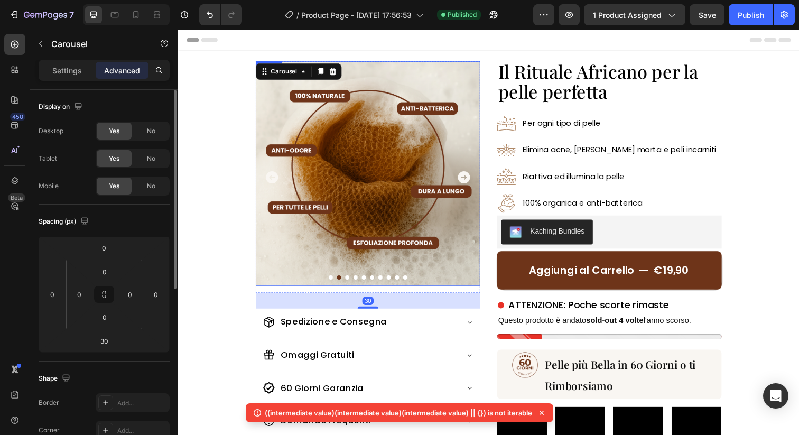
click at [349, 161] on img at bounding box center [371, 176] width 229 height 229
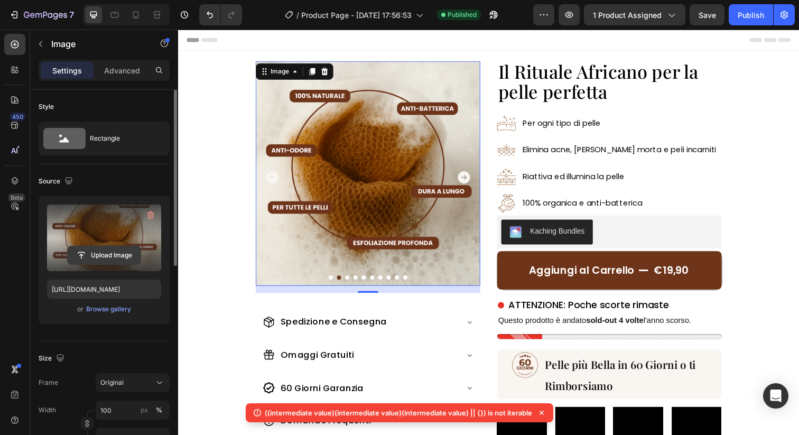
click at [103, 259] on input "file" at bounding box center [104, 255] width 73 height 18
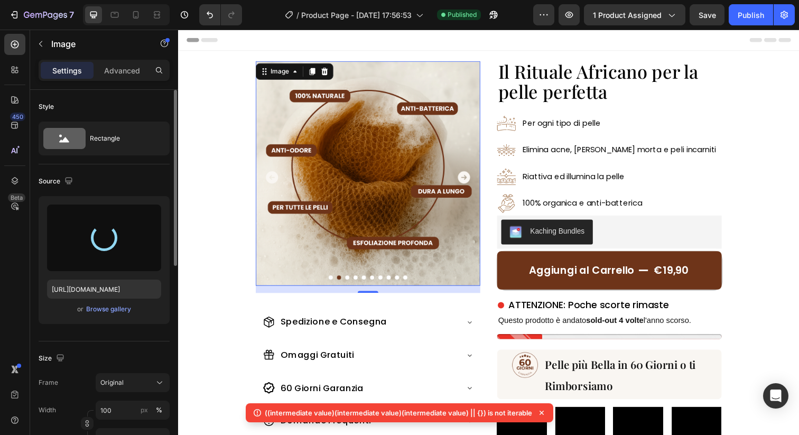
type input "https://cdn.shopify.com/s/files/1/0963/1665/3899/files/gempages_581170626895544…"
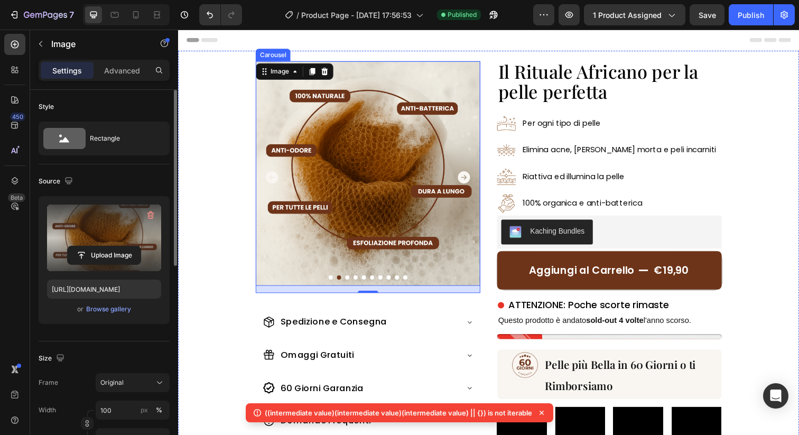
click at [471, 175] on icon "Carousel Next Arrow" at bounding box center [470, 180] width 13 height 13
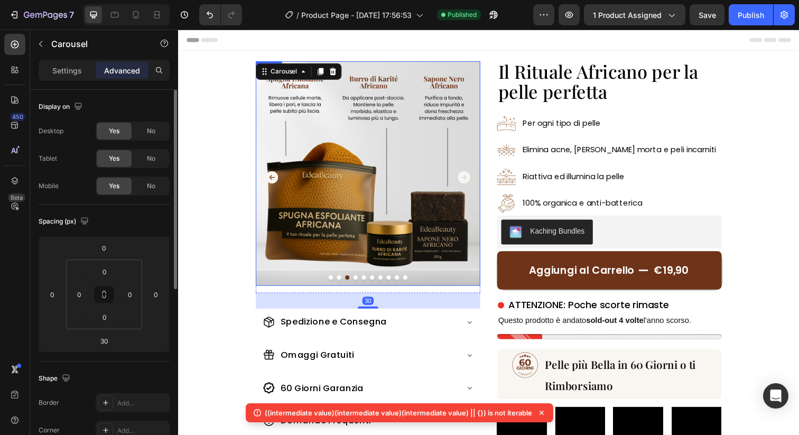
click at [419, 177] on img at bounding box center [371, 176] width 229 height 229
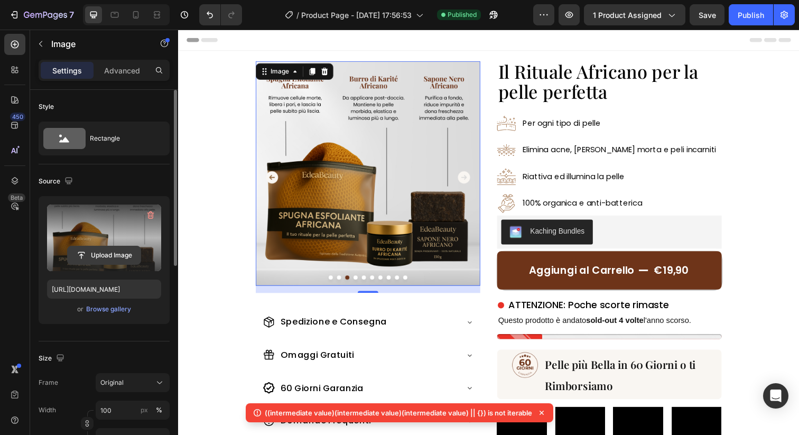
click at [118, 254] on input "file" at bounding box center [104, 255] width 73 height 18
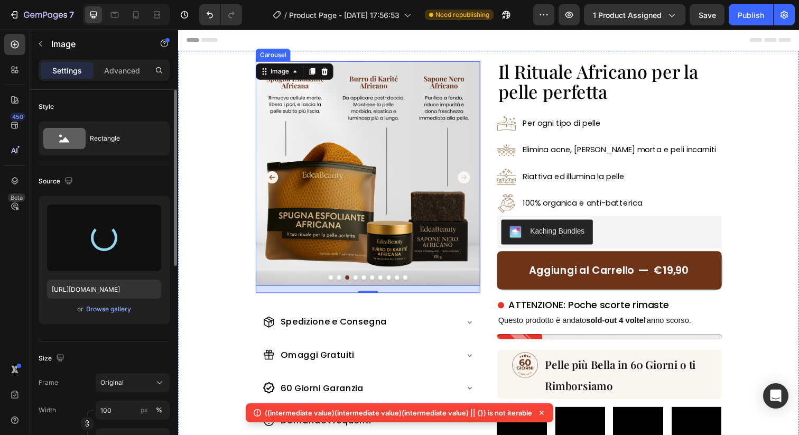
type input "https://cdn.shopify.com/s/files/1/0963/1665/3899/files/gempages_581170626895544…"
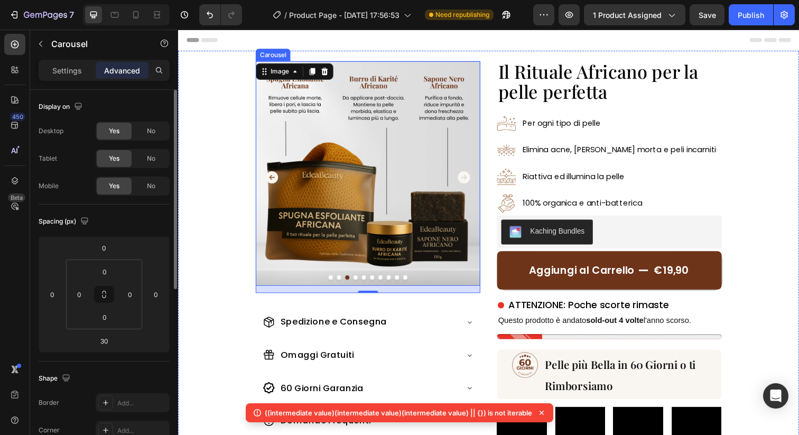
click at [469, 175] on icon "Carousel Next Arrow" at bounding box center [470, 180] width 13 height 13
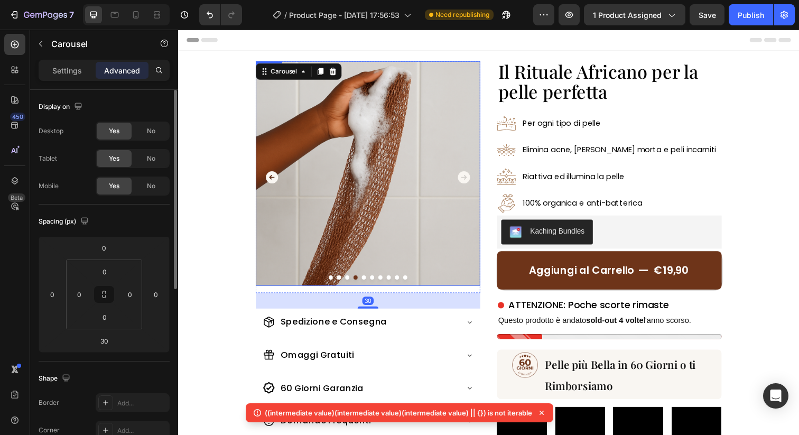
click at [409, 172] on img at bounding box center [371, 176] width 229 height 229
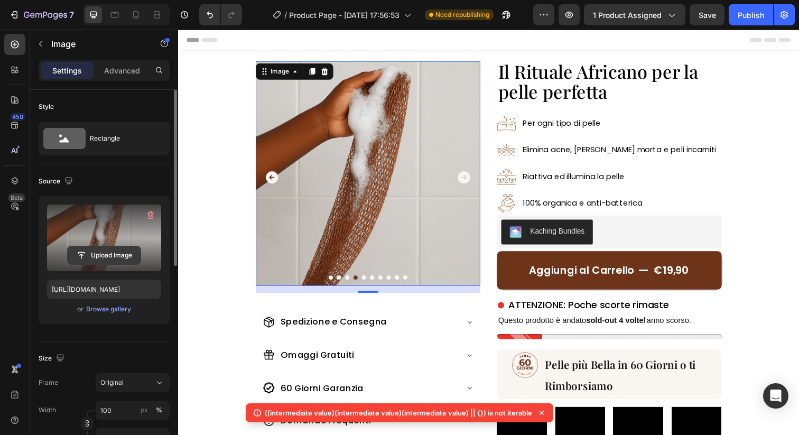
click at [119, 250] on input "file" at bounding box center [104, 255] width 73 height 18
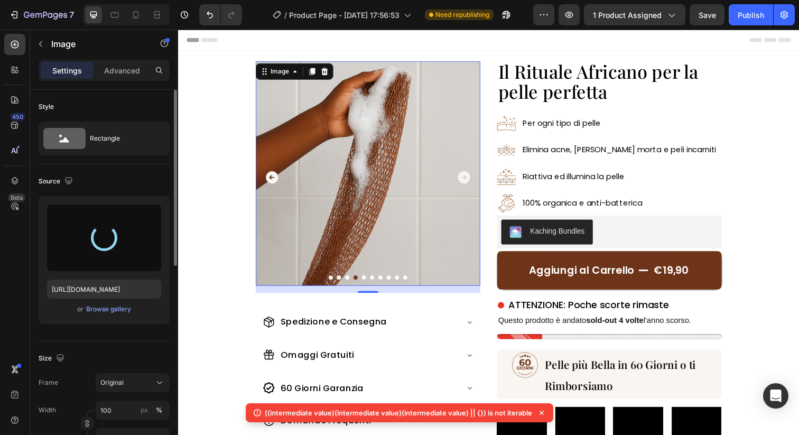
type input "https://cdn.shopify.com/s/files/1/0963/1665/3899/files/gempages_581170626895544…"
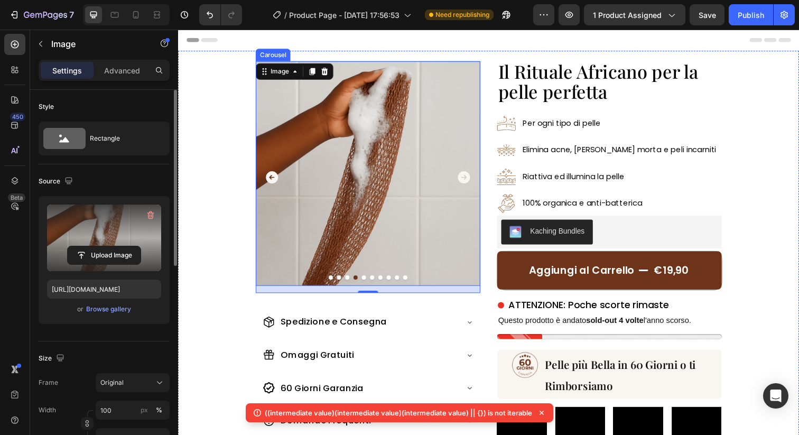
click at [468, 179] on icon "Carousel Next Arrow" at bounding box center [470, 180] width 13 height 13
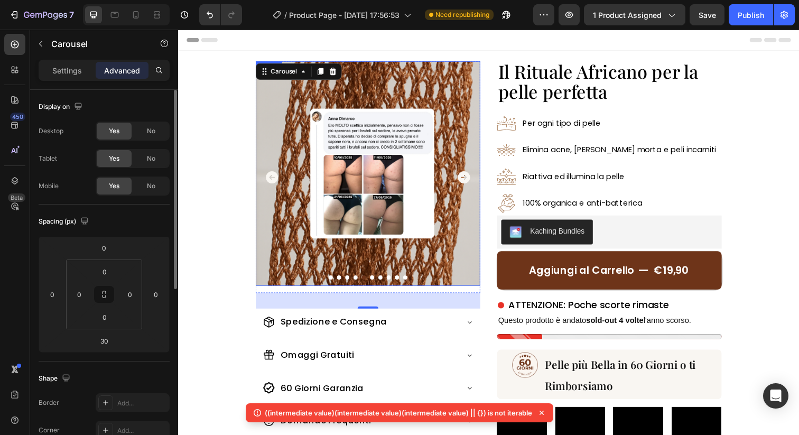
click at [413, 188] on img at bounding box center [371, 176] width 229 height 229
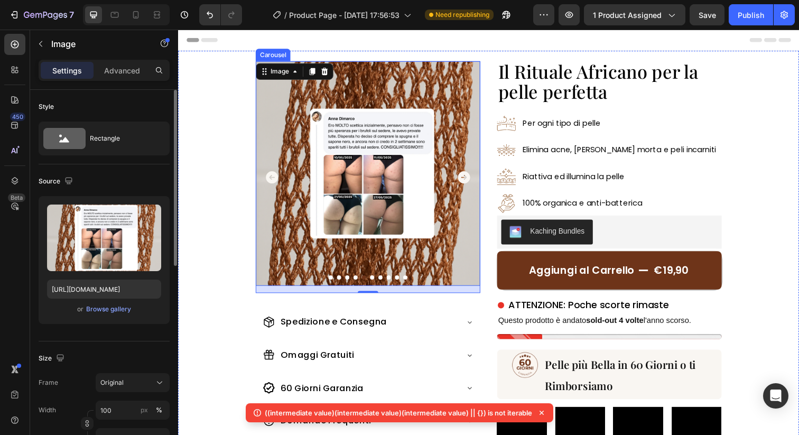
click at [471, 181] on icon "Carousel Next Arrow" at bounding box center [469, 180] width 15 height 15
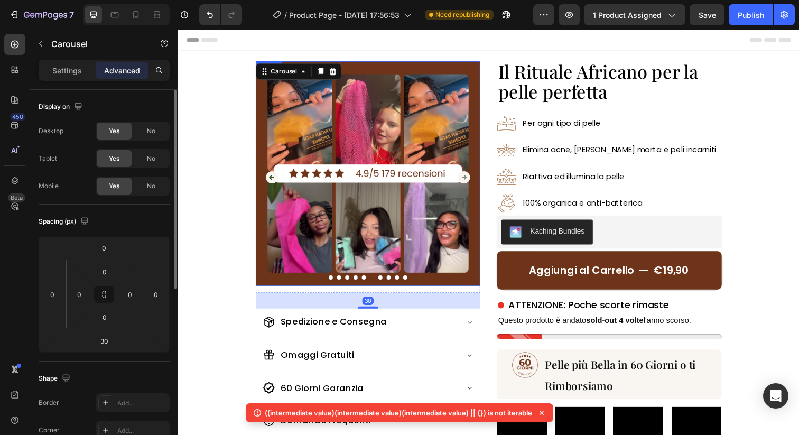
click at [394, 179] on img at bounding box center [371, 176] width 229 height 229
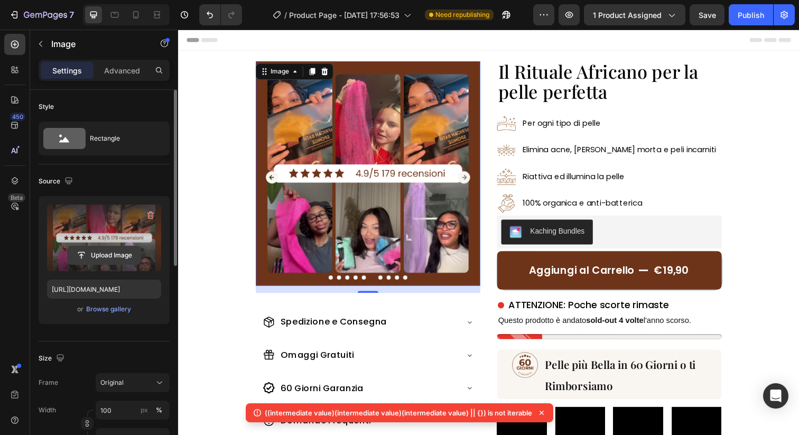
click at [119, 259] on input "file" at bounding box center [104, 255] width 73 height 18
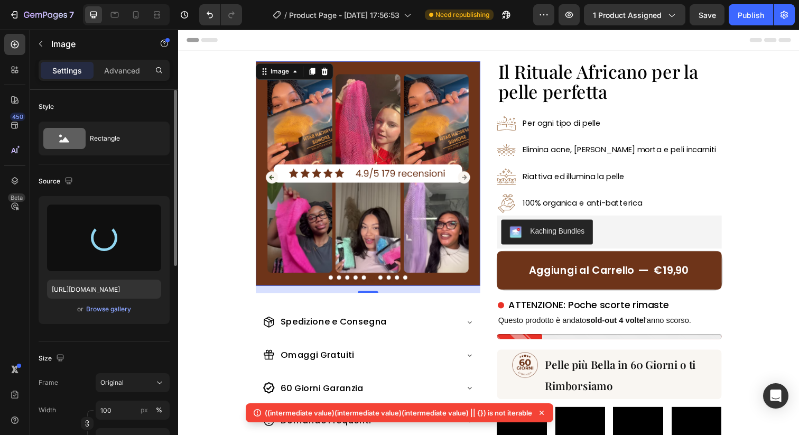
type input "https://cdn.shopify.com/s/files/1/0963/1665/3899/files/gempages_581170626895544…"
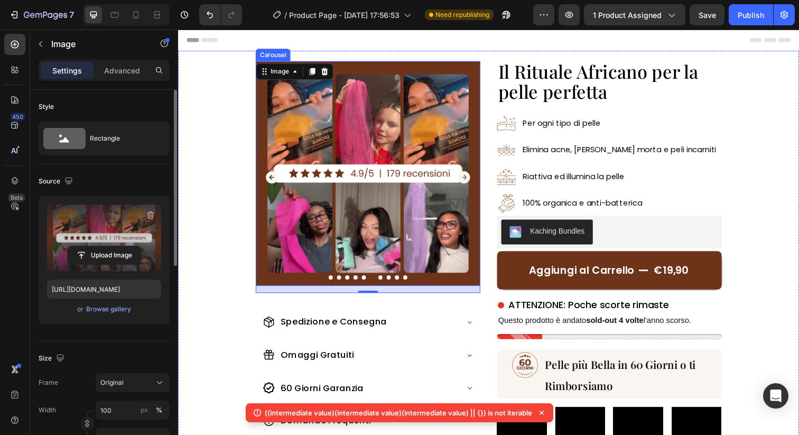
click at [468, 177] on icon "Carousel Next Arrow" at bounding box center [470, 180] width 13 height 13
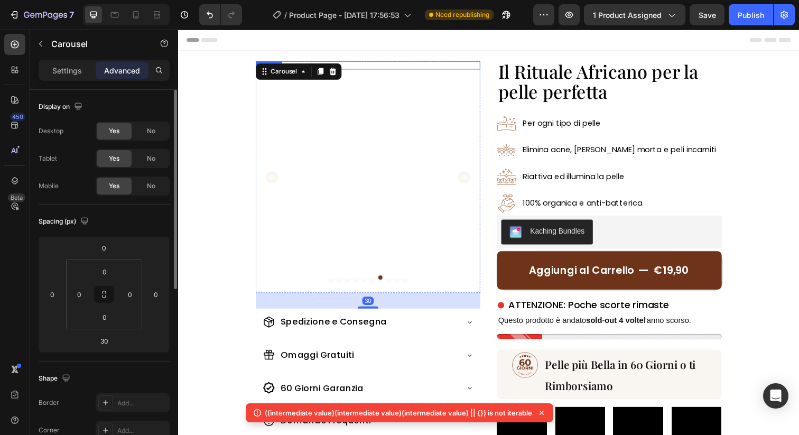
click at [394, 70] on img at bounding box center [371, 66] width 229 height 8
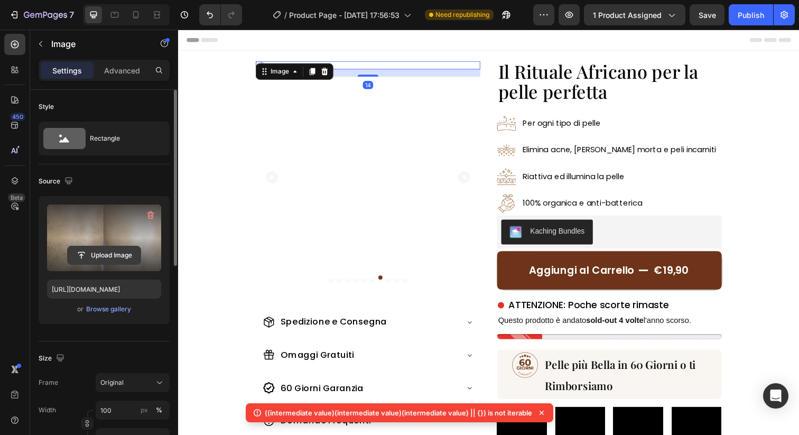
click at [126, 247] on input "file" at bounding box center [104, 255] width 73 height 18
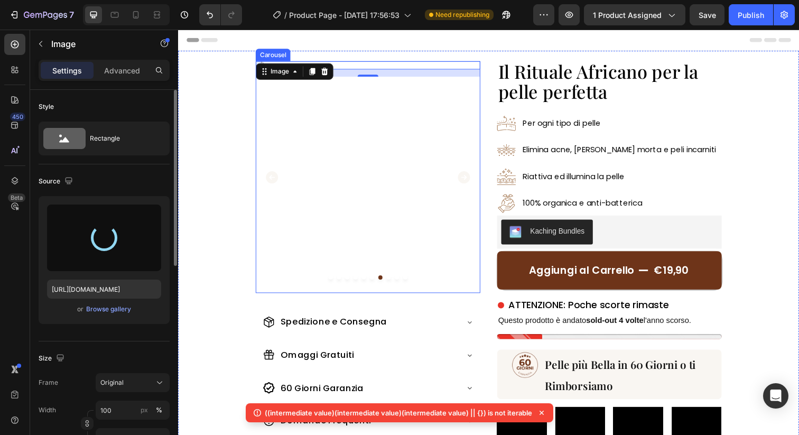
type input "https://cdn.shopify.com/s/files/1/0963/1665/3899/files/gempages_581170626895544…"
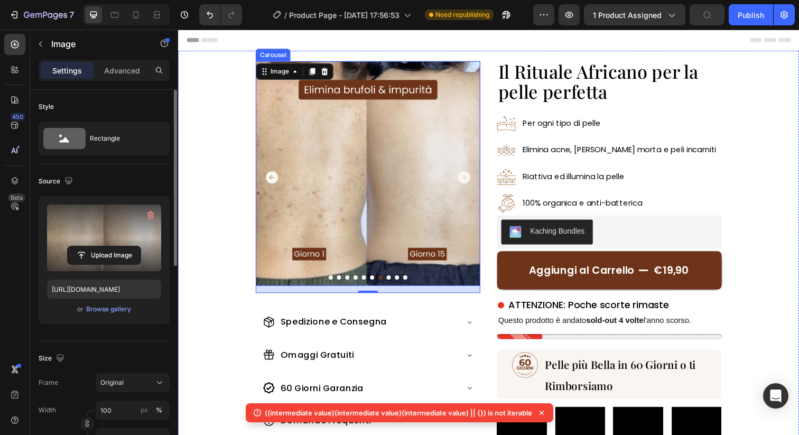
click at [468, 176] on icon "Carousel Next Arrow" at bounding box center [470, 180] width 13 height 13
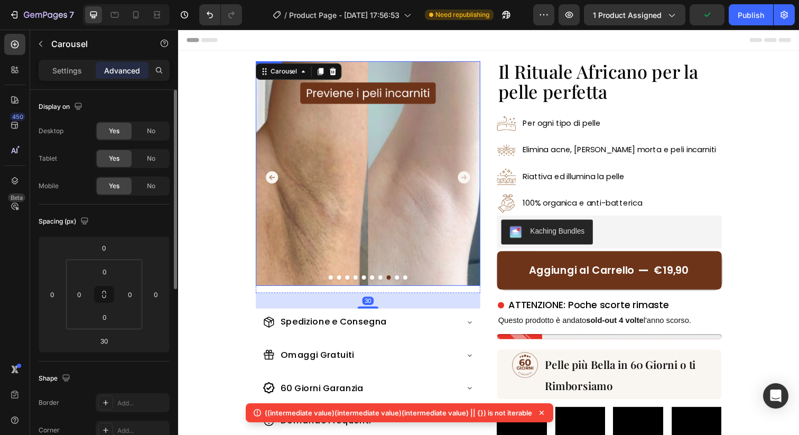
click at [395, 177] on img at bounding box center [371, 176] width 229 height 229
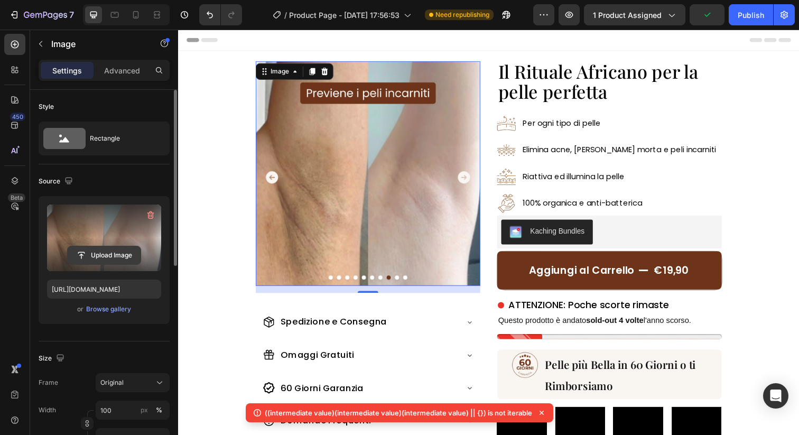
click at [129, 261] on input "file" at bounding box center [104, 255] width 73 height 18
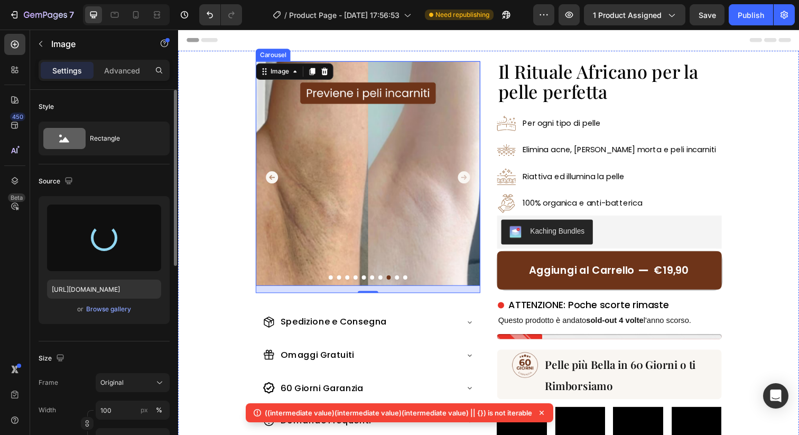
type input "https://cdn.shopify.com/s/files/1/0963/1665/3899/files/gempages_581170626895544…"
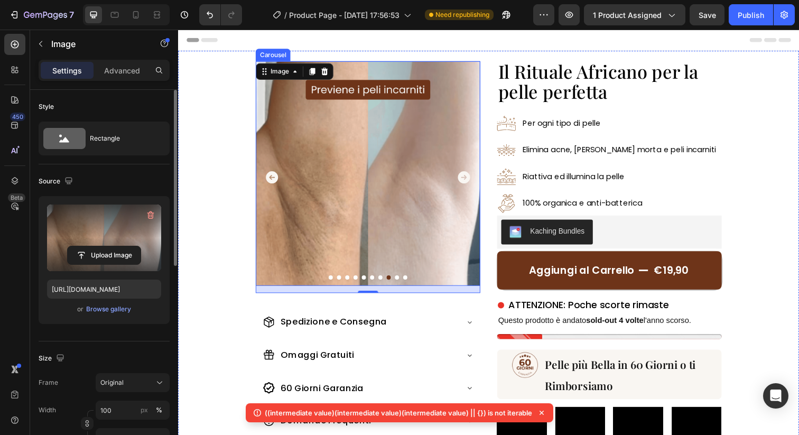
click at [469, 176] on icon "Carousel Next Arrow" at bounding box center [470, 180] width 13 height 13
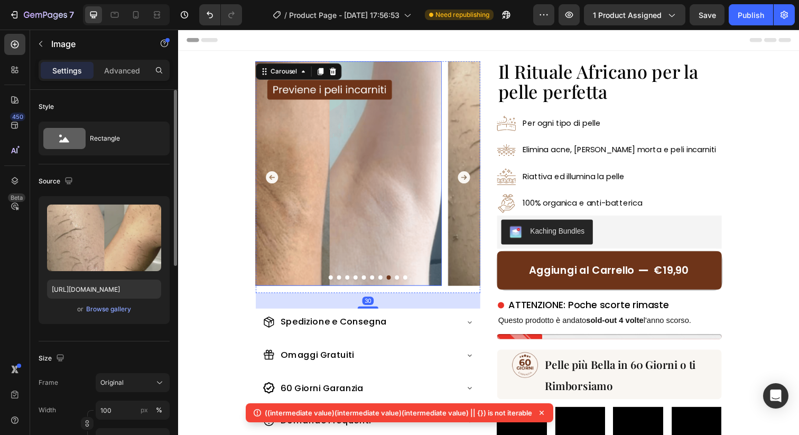
click at [454, 179] on img at bounding box center [568, 176] width 229 height 229
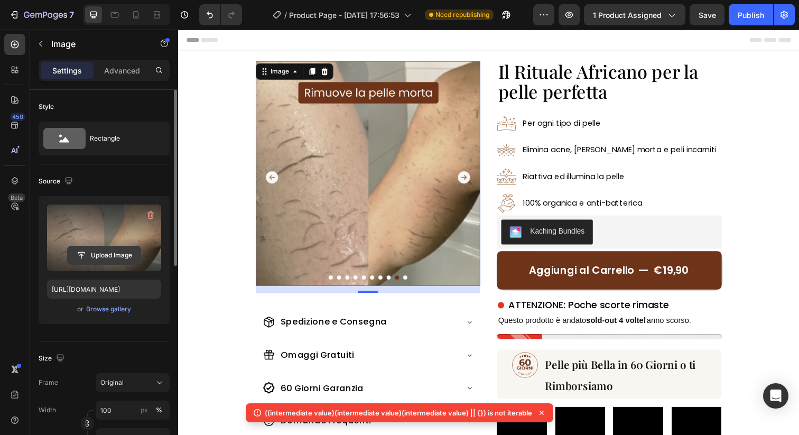
click at [115, 253] on input "file" at bounding box center [104, 255] width 73 height 18
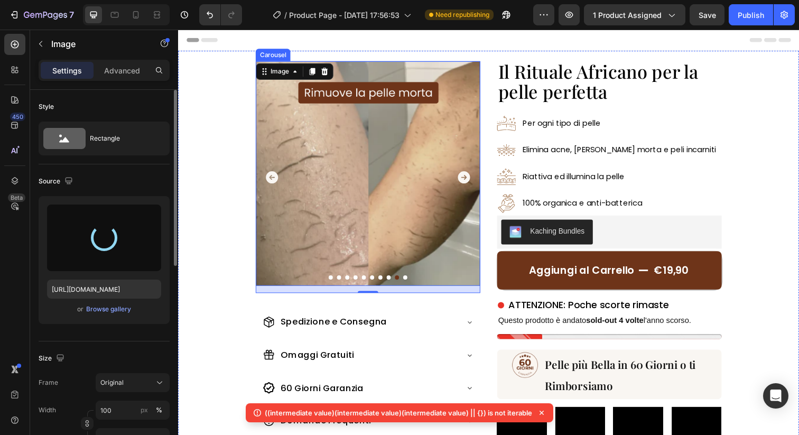
type input "https://cdn.shopify.com/s/files/1/0963/1665/3899/files/gempages_581170626895544…"
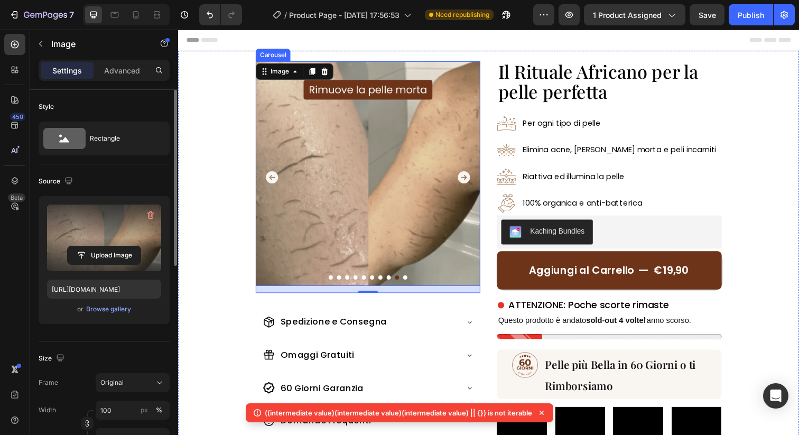
click at [470, 177] on icon "Carousel Next Arrow" at bounding box center [470, 180] width 13 height 13
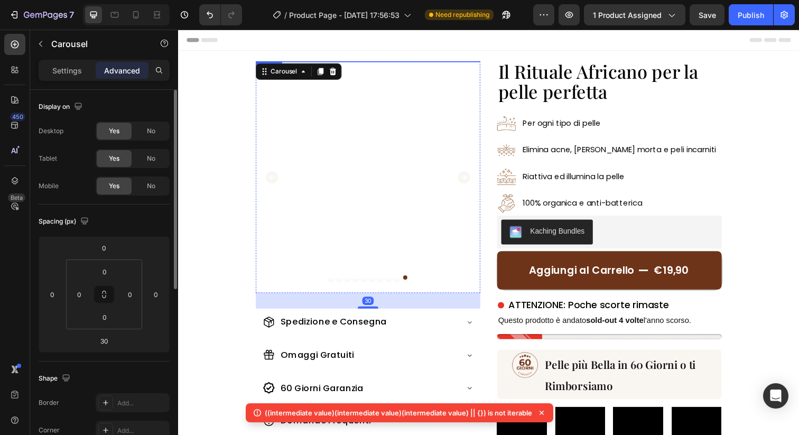
click at [350, 204] on img at bounding box center [371, 176] width 229 height 229
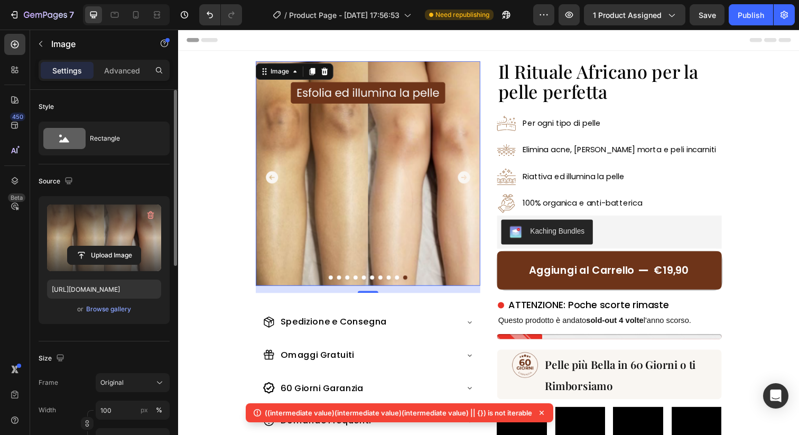
click at [108, 269] on label at bounding box center [104, 237] width 114 height 67
click at [108, 264] on input "file" at bounding box center [104, 255] width 73 height 18
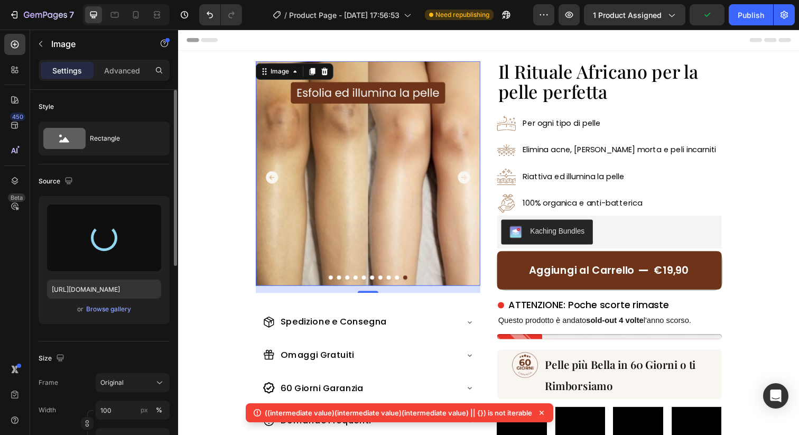
type input "https://cdn.shopify.com/s/files/1/0963/1665/3899/files/gempages_581170626895544…"
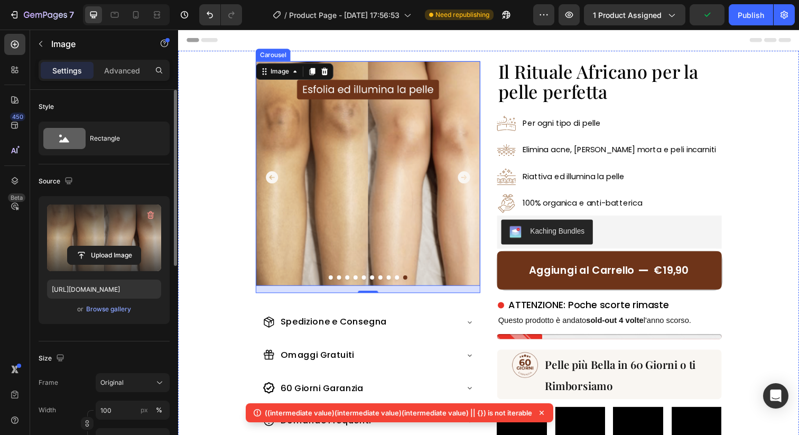
click at [471, 181] on icon "Carousel Next Arrow" at bounding box center [470, 180] width 13 height 13
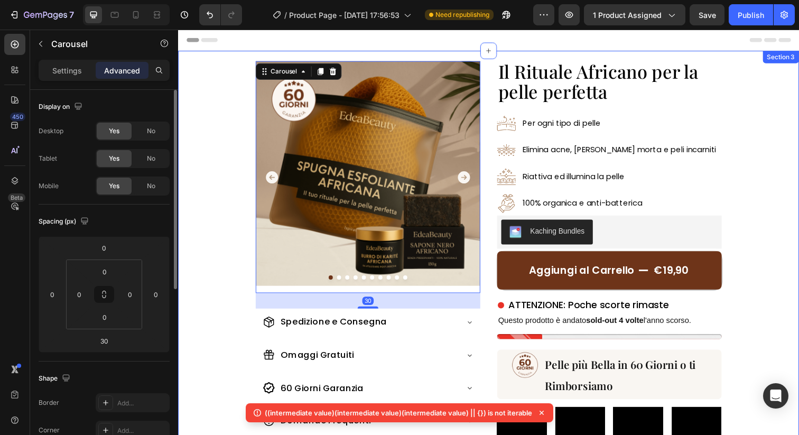
click at [493, 165] on div "Image Image Image Image Image Image Image Image Image Image Carousel 30 Spedizi…" at bounding box center [495, 286] width 634 height 470
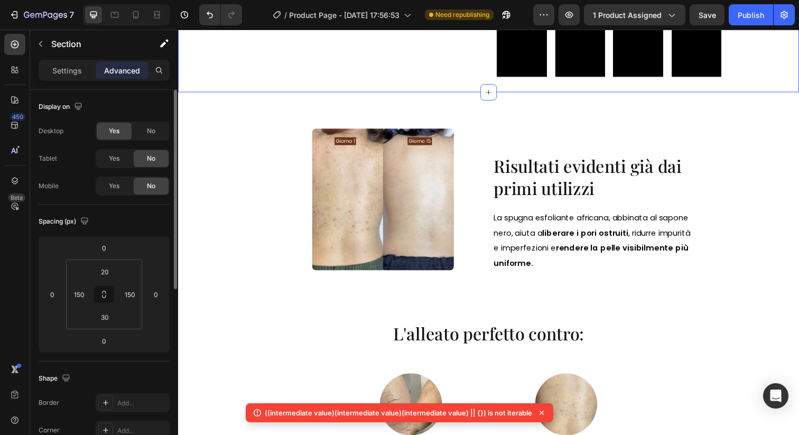
scroll to position [496, 0]
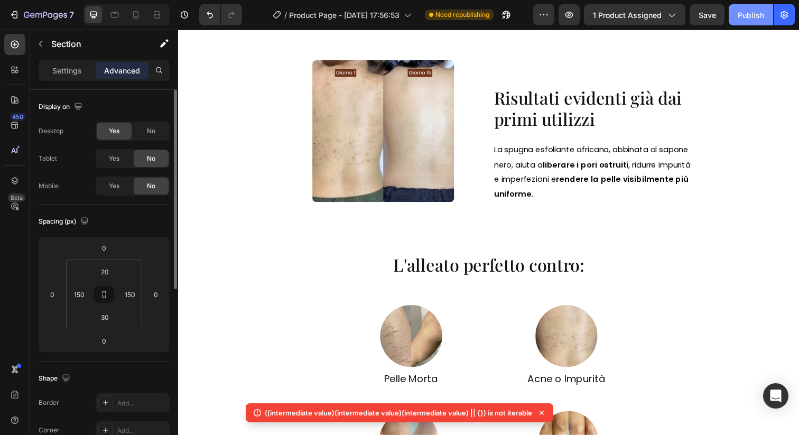
click at [747, 17] on div "Publish" at bounding box center [750, 15] width 26 height 11
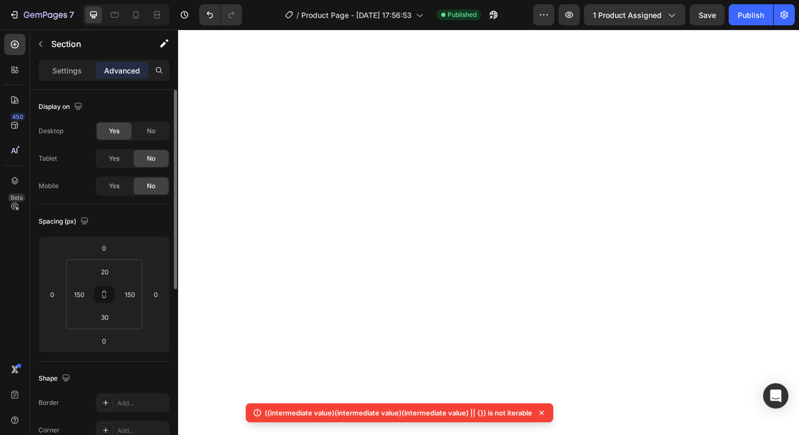
scroll to position [0, 0]
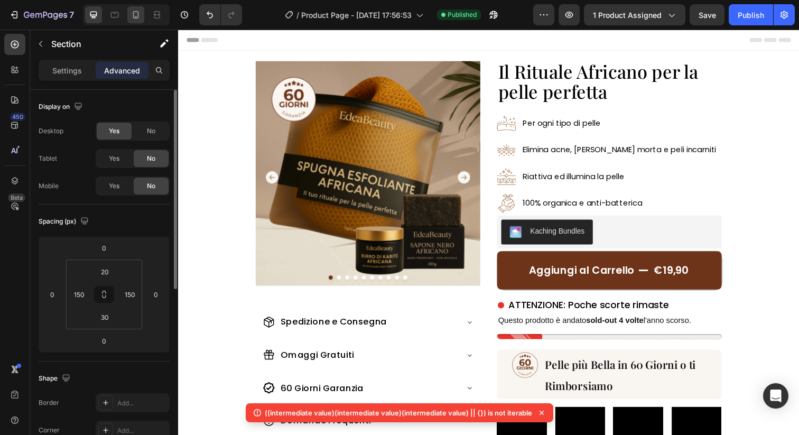
click at [138, 15] on icon at bounding box center [136, 14] width 6 height 7
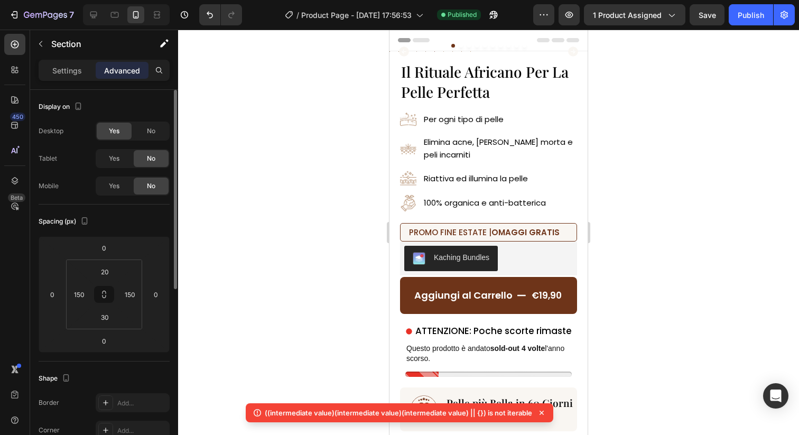
type input "20"
type input "0"
type input "20"
click at [134, 15] on icon at bounding box center [136, 14] width 6 height 7
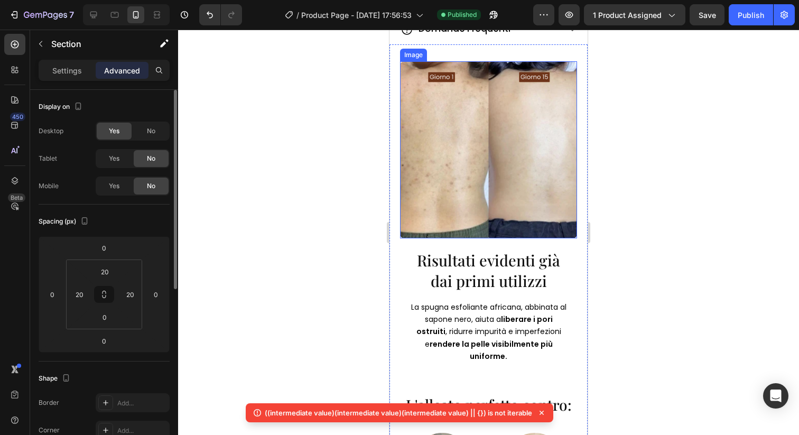
scroll to position [763, 0]
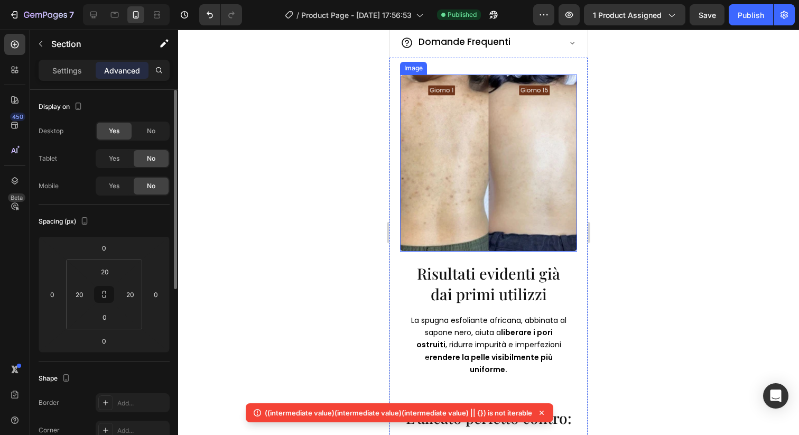
click at [466, 170] on img at bounding box center [488, 162] width 177 height 177
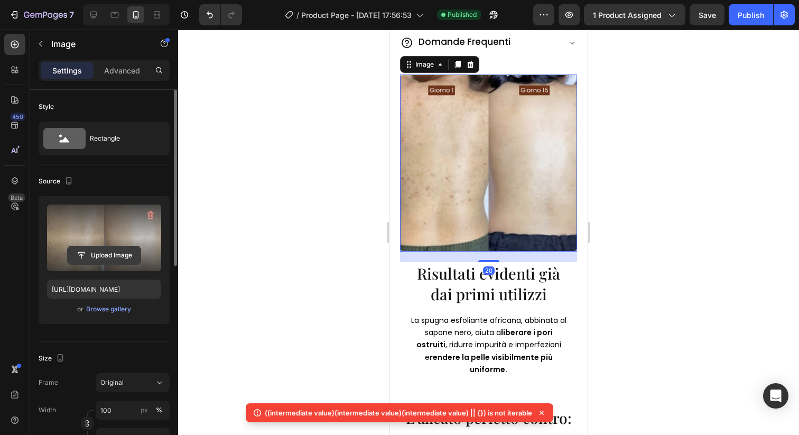
click at [100, 248] on input "file" at bounding box center [104, 255] width 73 height 18
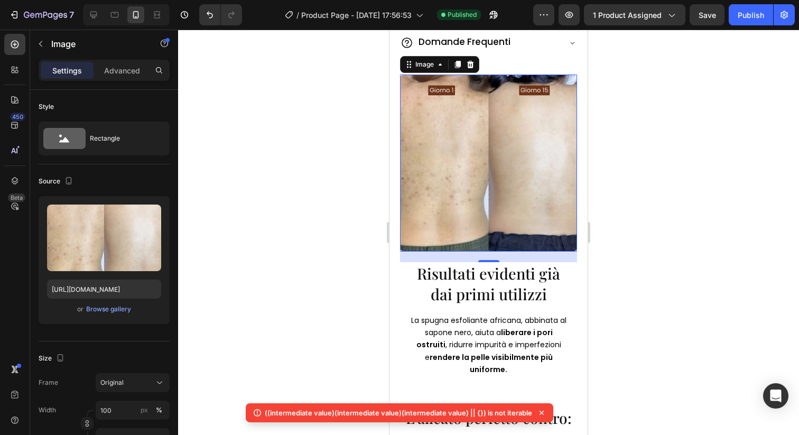
click at [509, 164] on img at bounding box center [488, 162] width 177 height 177
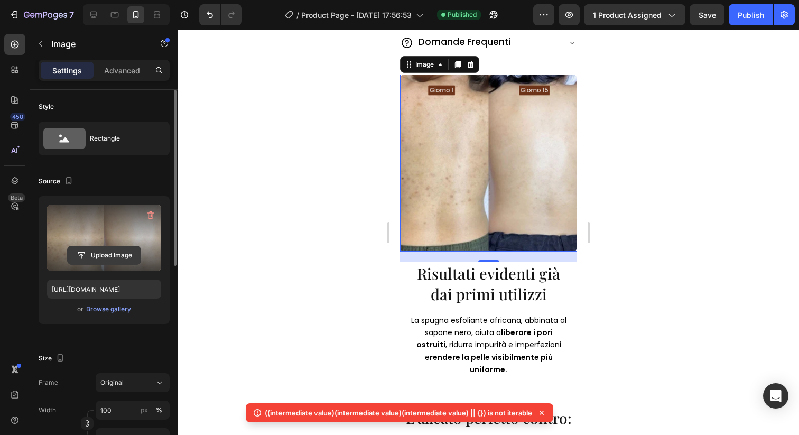
click at [113, 258] on input "file" at bounding box center [104, 255] width 73 height 18
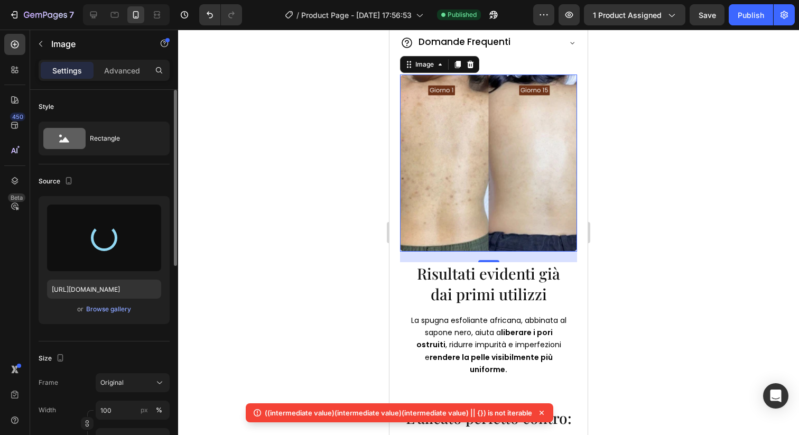
type input "[URL][DOMAIN_NAME]"
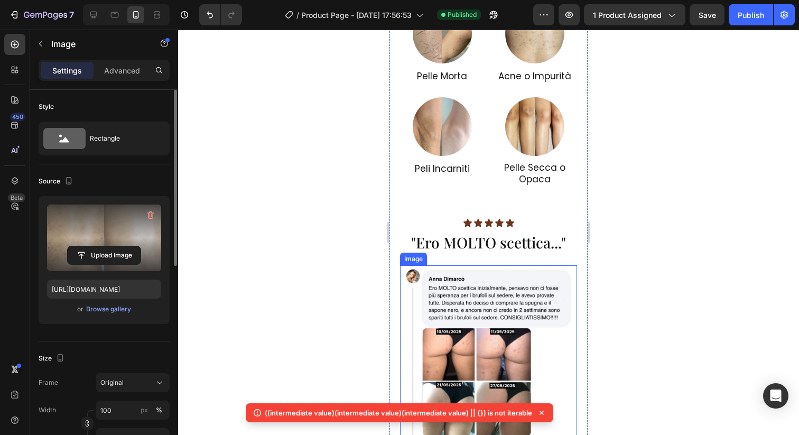
scroll to position [1398, 0]
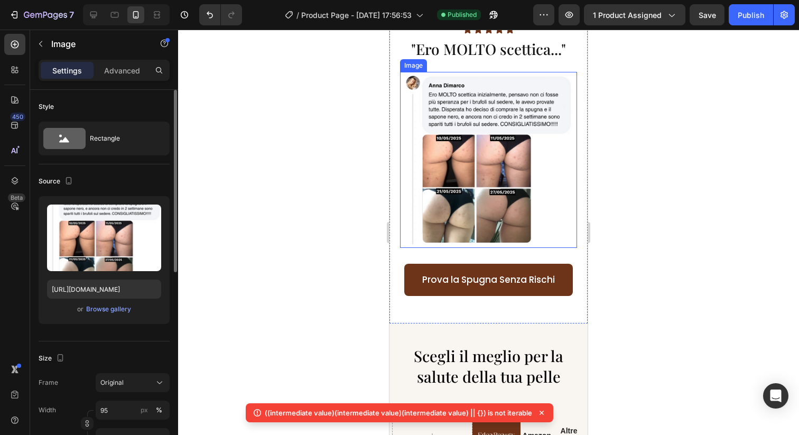
click at [499, 203] on img at bounding box center [488, 160] width 168 height 176
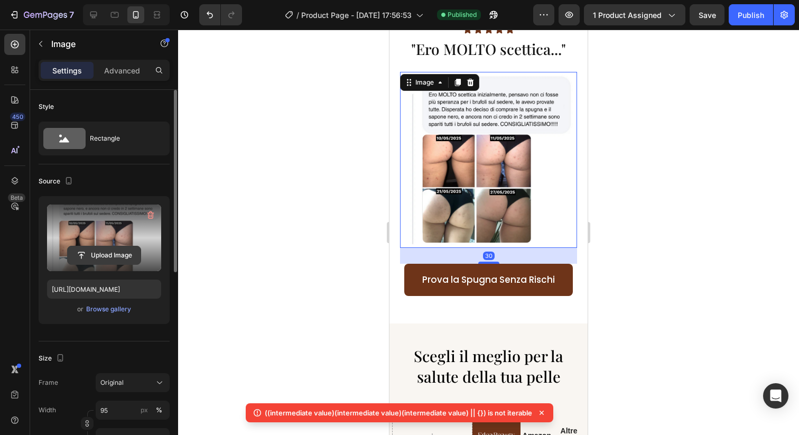
click at [102, 254] on input "file" at bounding box center [104, 255] width 73 height 18
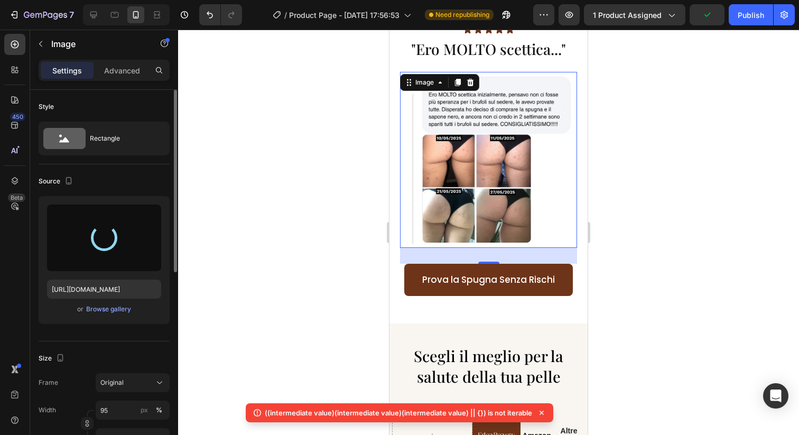
type input "https://cdn.shopify.com/s/files/1/0963/1665/3899/files/gempages_581170626895544…"
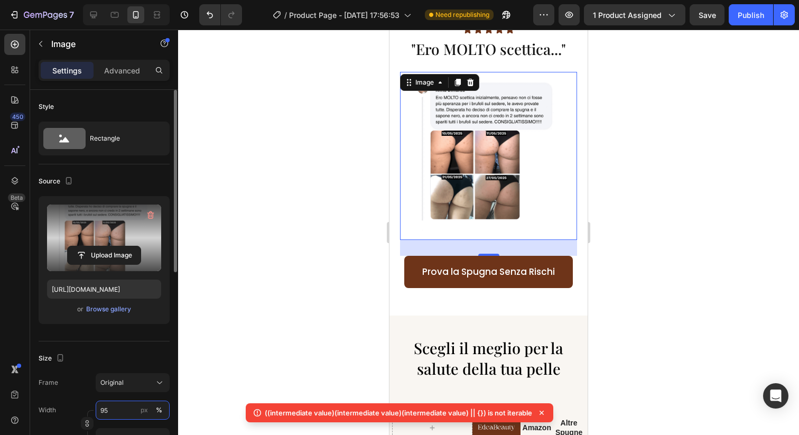
click at [115, 410] on input "95" at bounding box center [133, 409] width 74 height 19
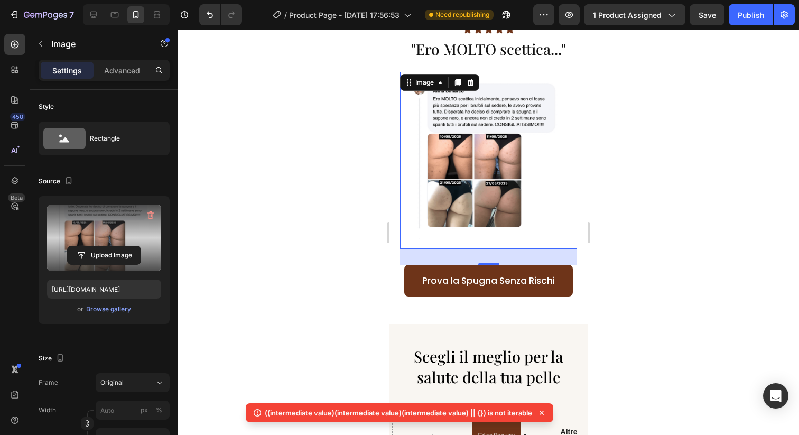
click at [267, 296] on div at bounding box center [488, 232] width 621 height 405
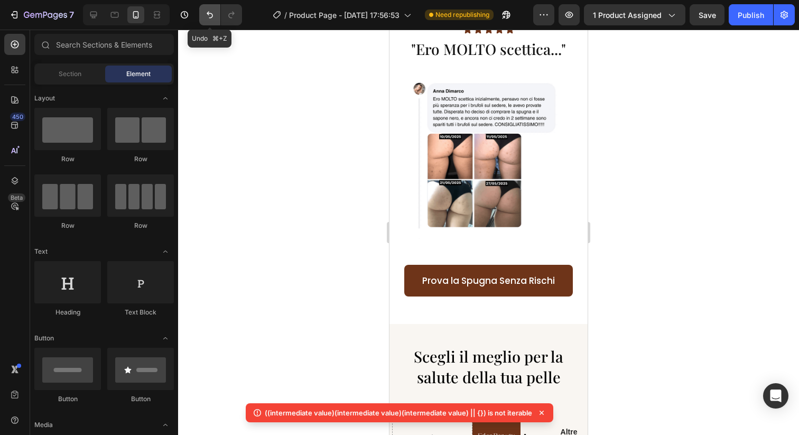
click at [204, 14] on icon "Undo/Redo" at bounding box center [209, 15] width 11 height 11
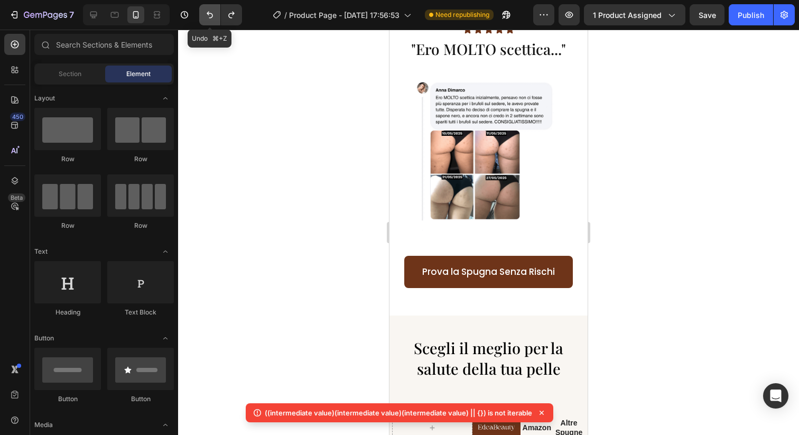
click at [204, 14] on icon "Undo/Redo" at bounding box center [209, 15] width 11 height 11
click at [207, 16] on icon "Undo/Redo" at bounding box center [209, 15] width 11 height 11
click at [209, 17] on icon "Undo/Redo" at bounding box center [209, 15] width 11 height 11
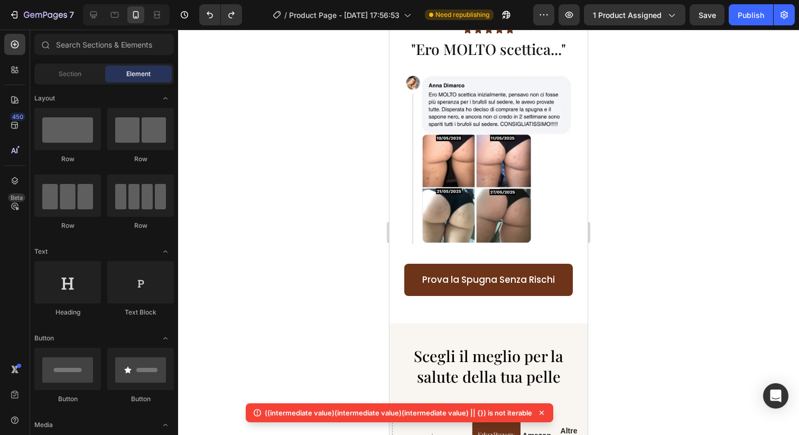
click at [319, 123] on div at bounding box center [488, 232] width 621 height 405
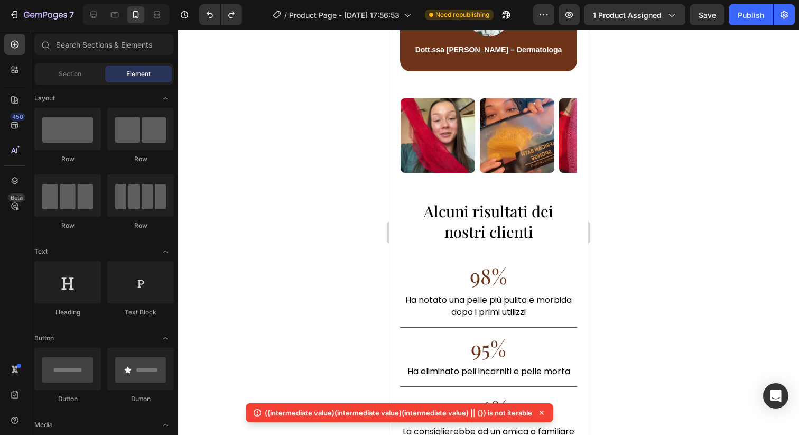
scroll to position [2294, 0]
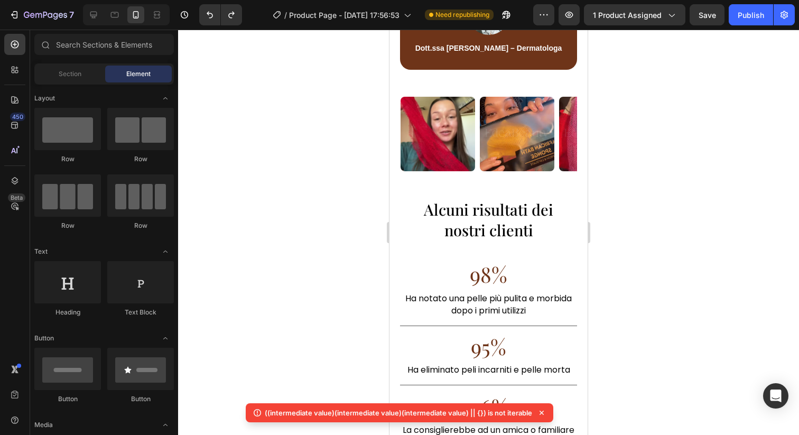
click at [450, 130] on img at bounding box center [437, 134] width 74 height 74
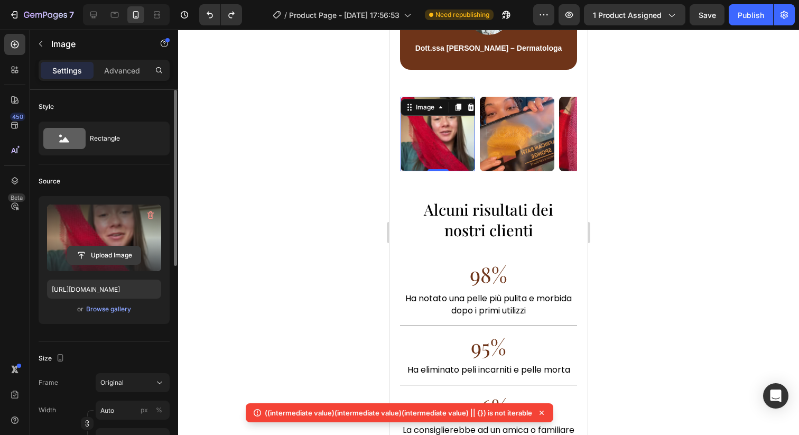
click at [102, 259] on input "file" at bounding box center [104, 255] width 73 height 18
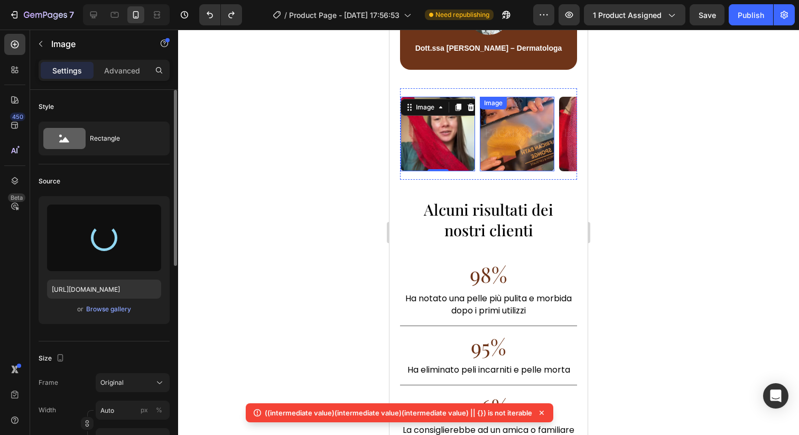
type input "[URL][DOMAIN_NAME]"
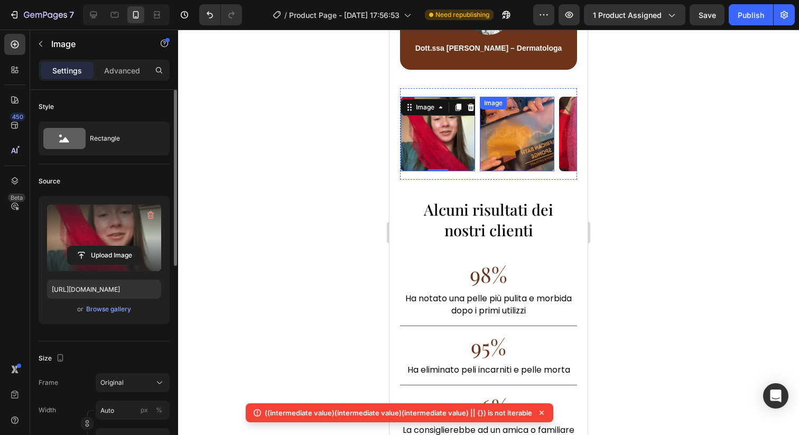
click at [519, 144] on img at bounding box center [517, 134] width 74 height 74
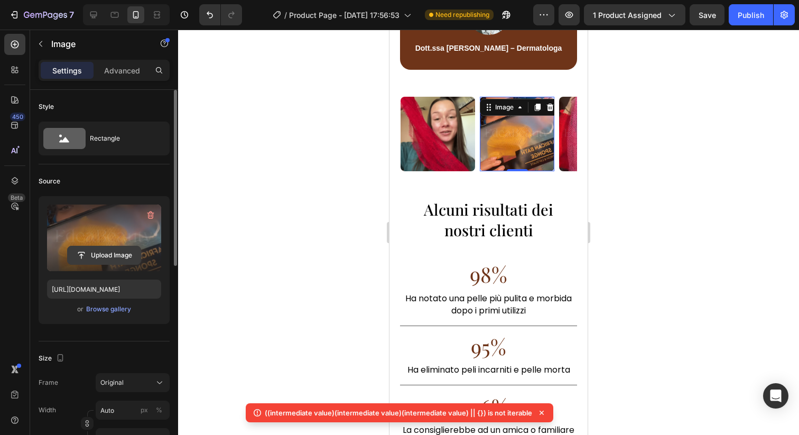
click at [129, 254] on input "file" at bounding box center [104, 255] width 73 height 18
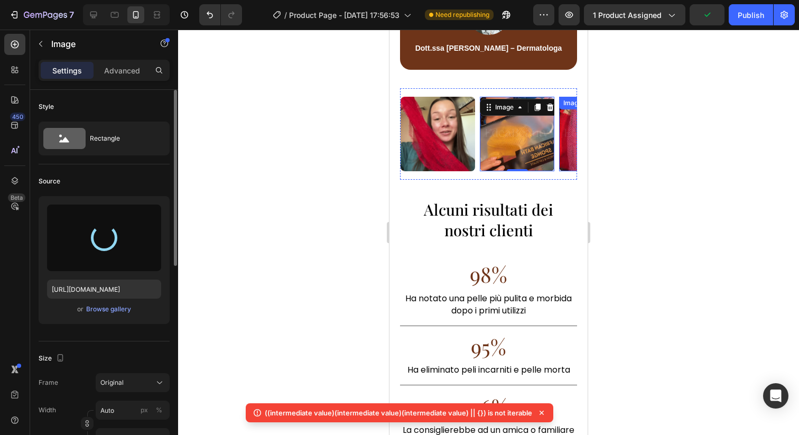
type input "[URL][DOMAIN_NAME]"
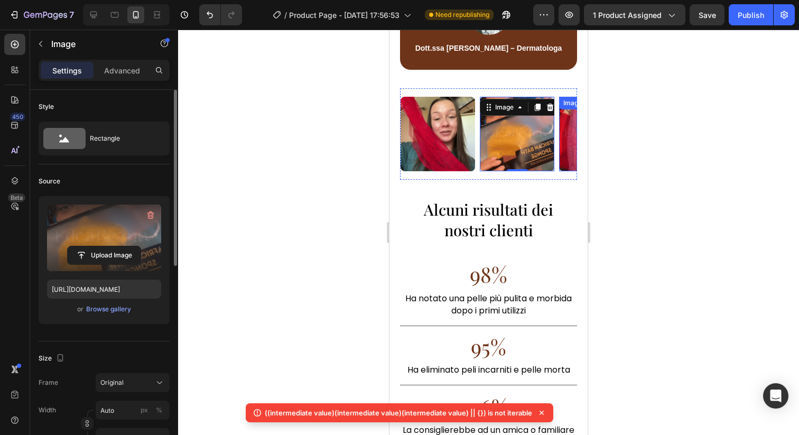
click at [568, 138] on img at bounding box center [596, 134] width 74 height 74
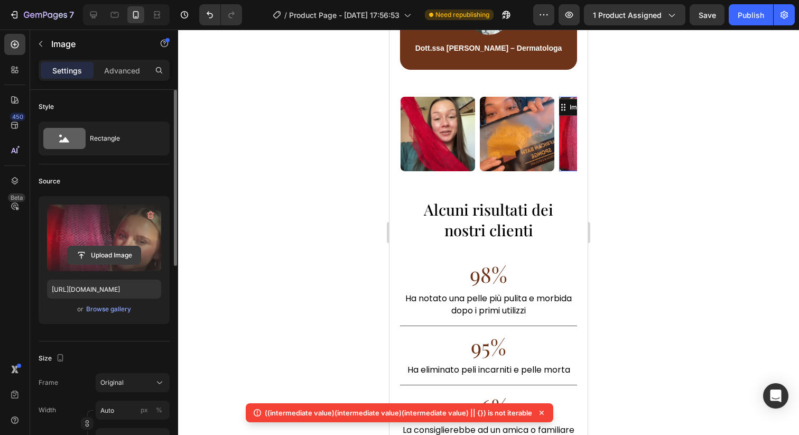
click at [130, 253] on input "file" at bounding box center [104, 255] width 73 height 18
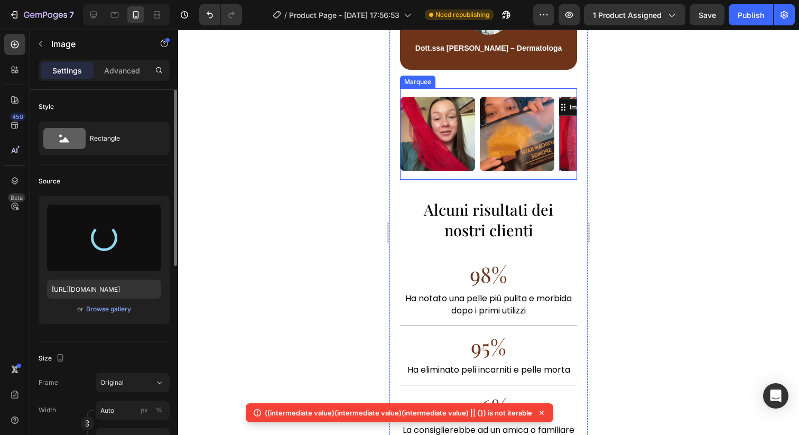
type input "[URL][DOMAIN_NAME]"
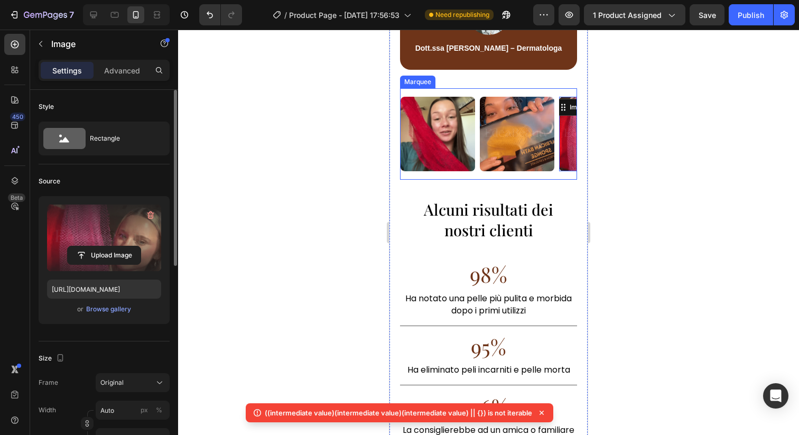
click at [547, 175] on div "Image Image Image 0 Image Image Image Image Image Image Image Image 0 Image Ima…" at bounding box center [488, 133] width 177 height 91
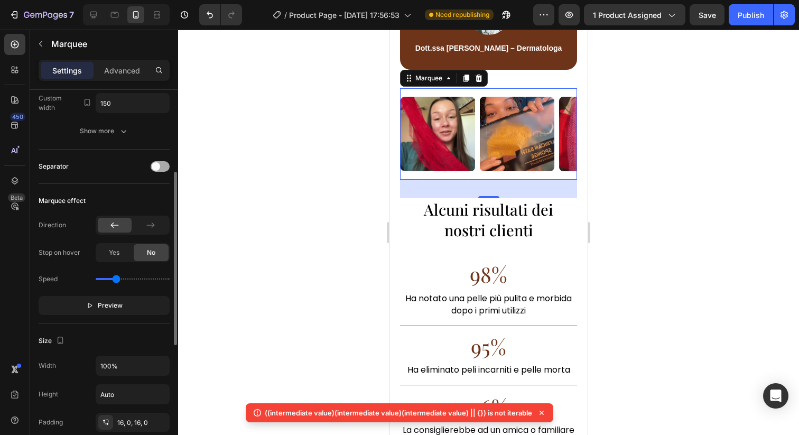
scroll to position [175, 0]
click at [136, 307] on button "Preview" at bounding box center [104, 306] width 131 height 19
click at [634, 140] on img at bounding box center [671, 134] width 74 height 74
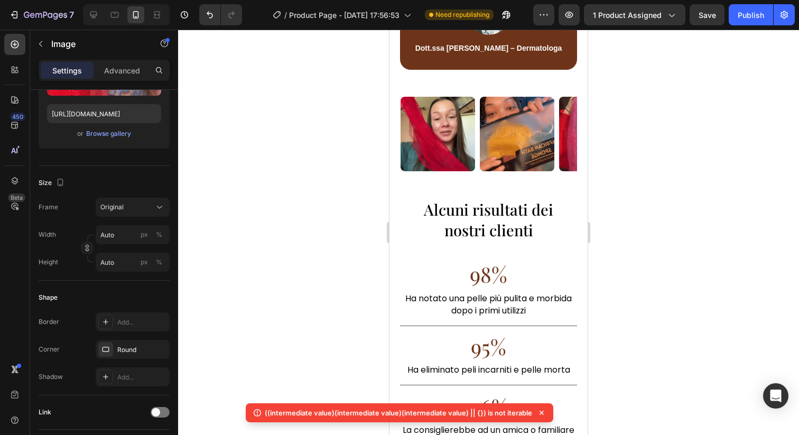
scroll to position [0, 0]
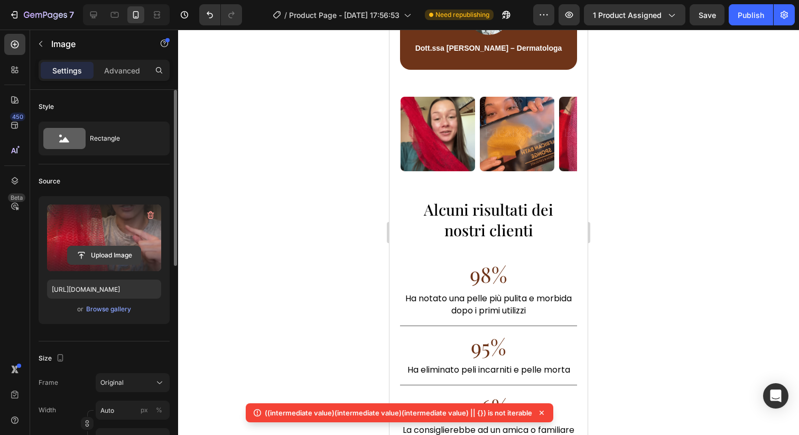
click at [104, 248] on input "file" at bounding box center [104, 255] width 73 height 18
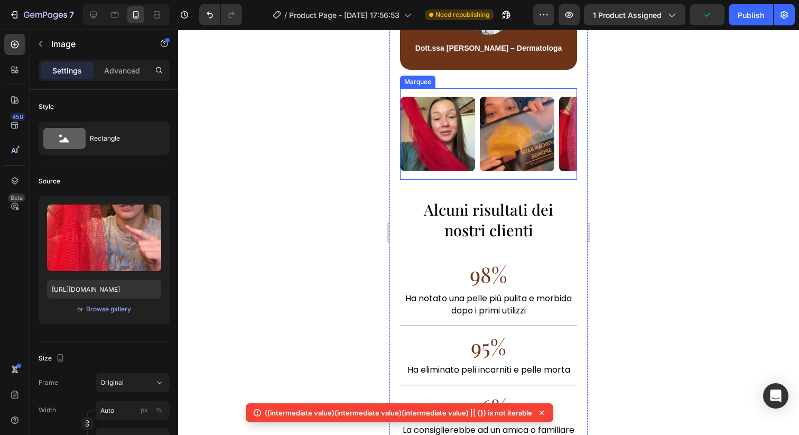
click at [716, 150] on img at bounding box center [753, 134] width 74 height 74
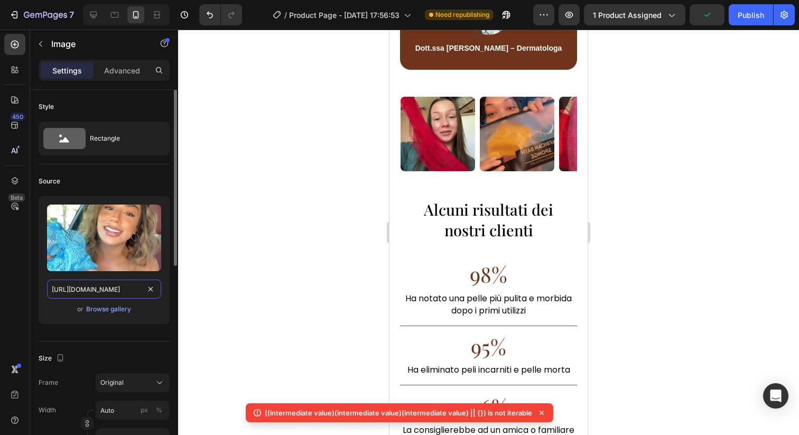
click at [109, 292] on input "https://cdn.shopify.com/s/files/1/0963/1665/3899/files/gempages_581170626895544…" at bounding box center [104, 288] width 114 height 19
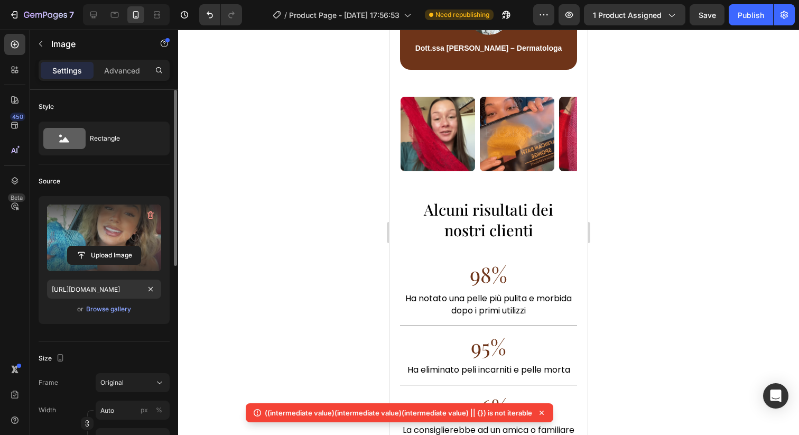
click at [113, 245] on label at bounding box center [104, 237] width 114 height 67
click at [113, 246] on input "file" at bounding box center [104, 255] width 73 height 18
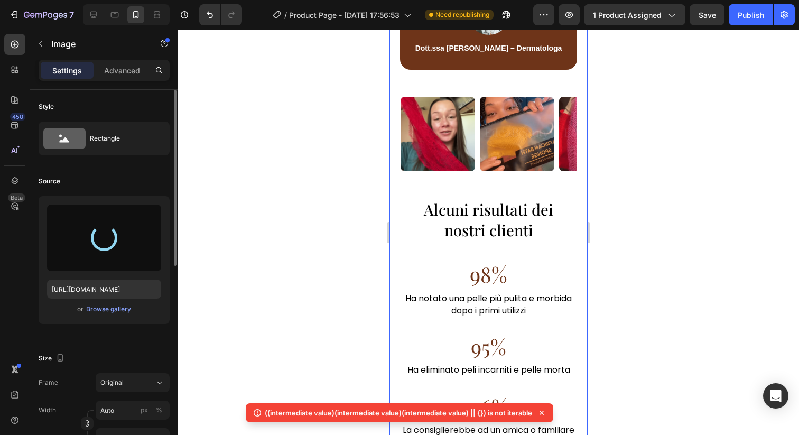
type input "https://cdn.shopify.com/s/files/1/0963/1665/3899/files/gempages_581170626895544…"
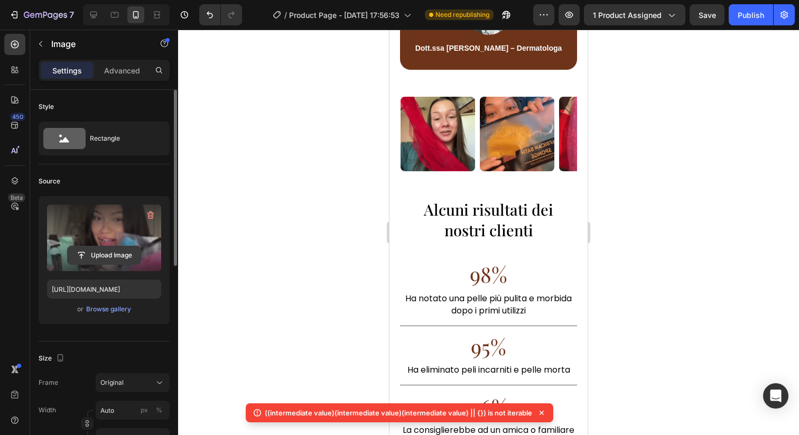
click at [124, 252] on input "file" at bounding box center [104, 255] width 73 height 18
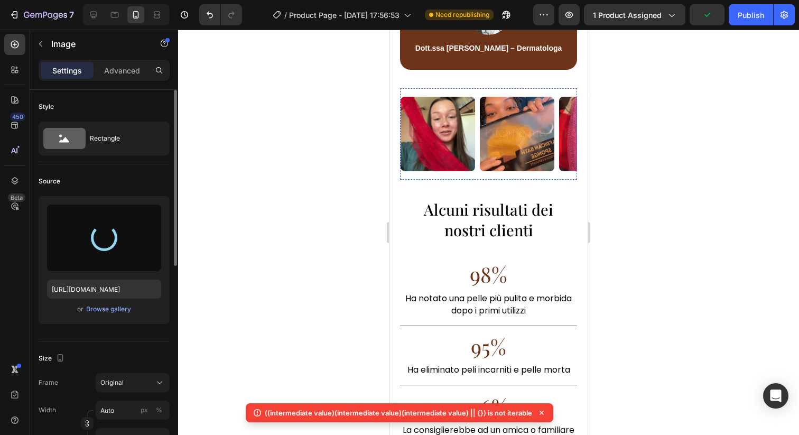
type input "https://cdn.shopify.com/s/files/1/0963/1665/3899/files/gempages_581170626895544…"
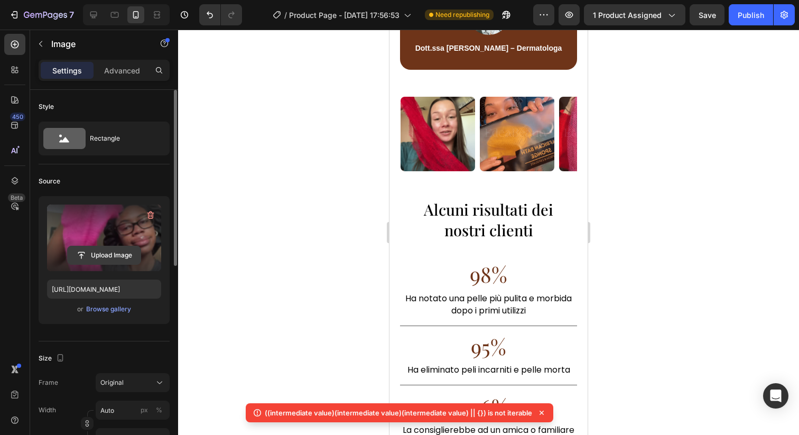
click at [100, 259] on input "file" at bounding box center [104, 255] width 73 height 18
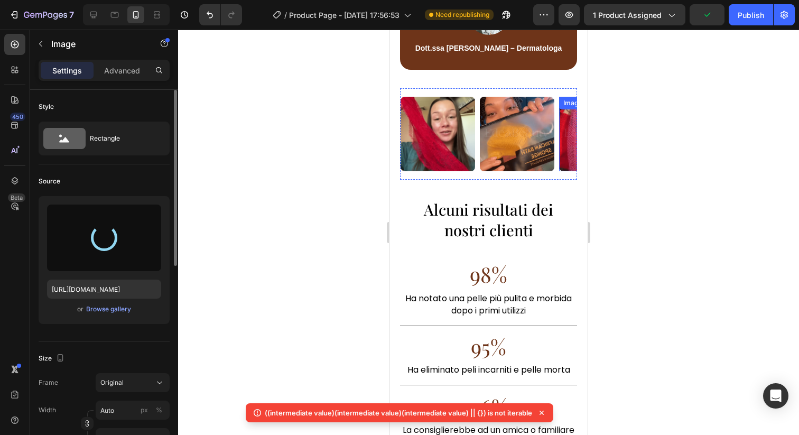
type input "https://cdn.shopify.com/s/files/1/0963/1665/3899/files/gempages_581170626895544…"
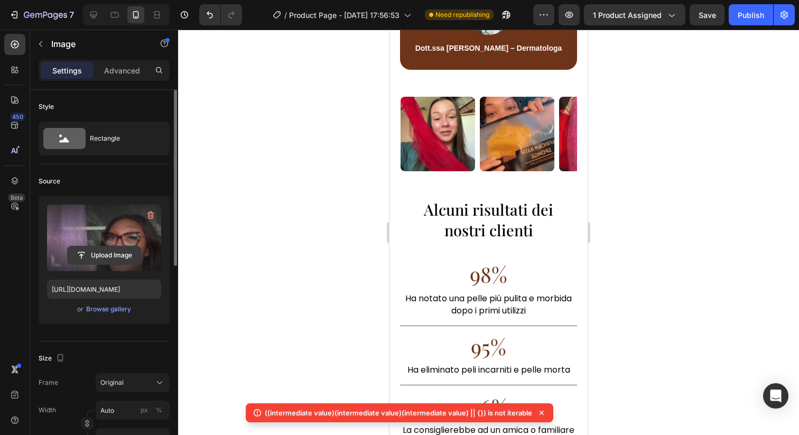
click at [133, 247] on input "file" at bounding box center [104, 255] width 73 height 18
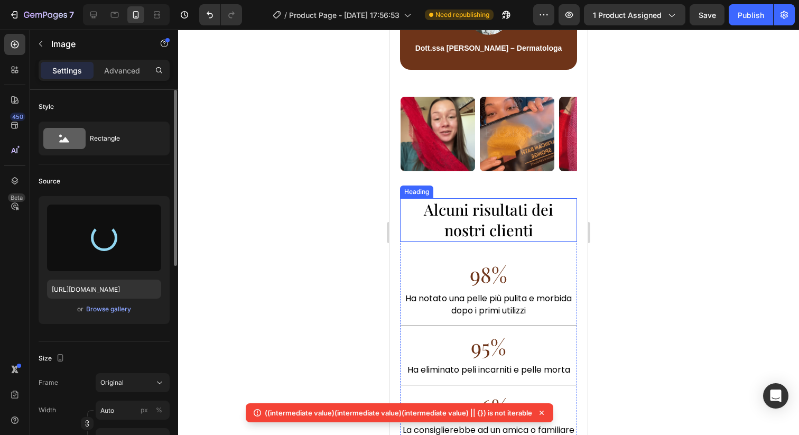
type input "https://cdn.shopify.com/s/files/1/0963/1665/3899/files/gempages_581170626895544…"
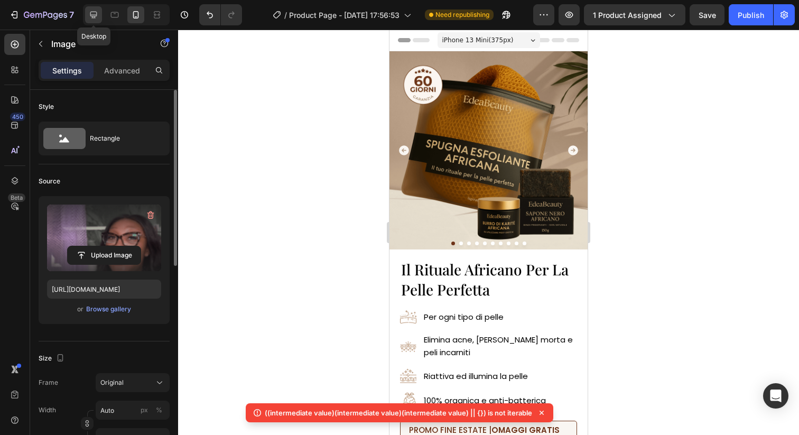
click at [90, 18] on icon at bounding box center [93, 15] width 11 height 11
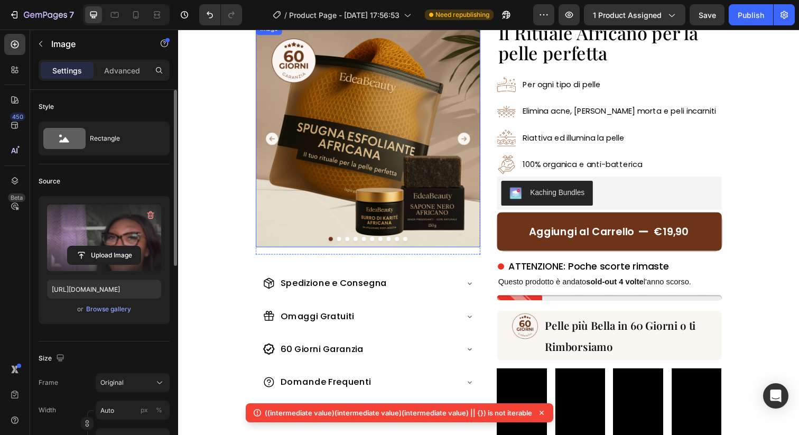
click at [423, 134] on img at bounding box center [371, 136] width 229 height 229
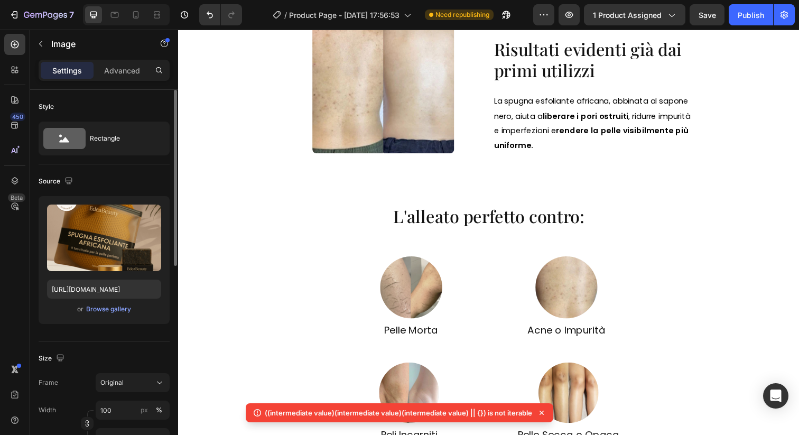
click at [423, 134] on img at bounding box center [387, 83] width 145 height 145
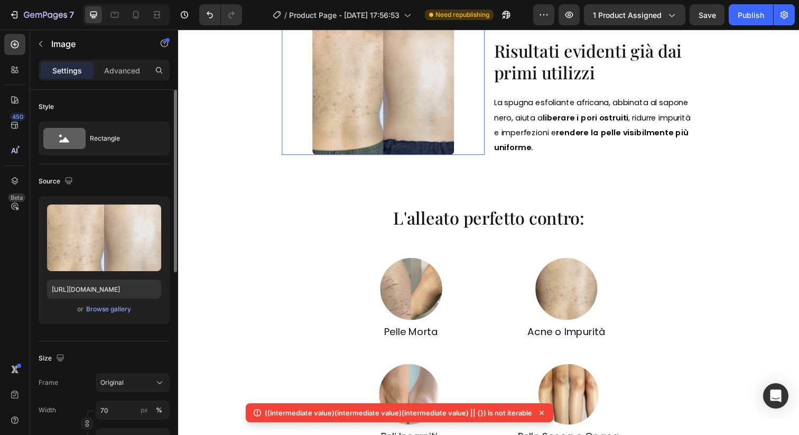
scroll to position [450, 0]
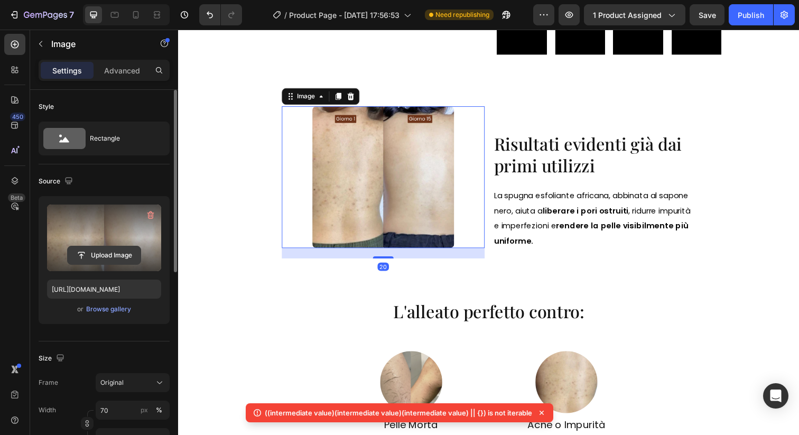
click at [115, 256] on input "file" at bounding box center [104, 255] width 73 height 18
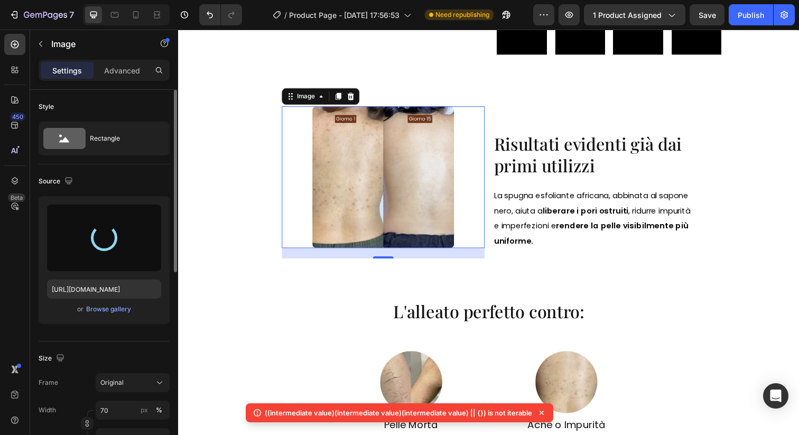
type input "[URL][DOMAIN_NAME]"
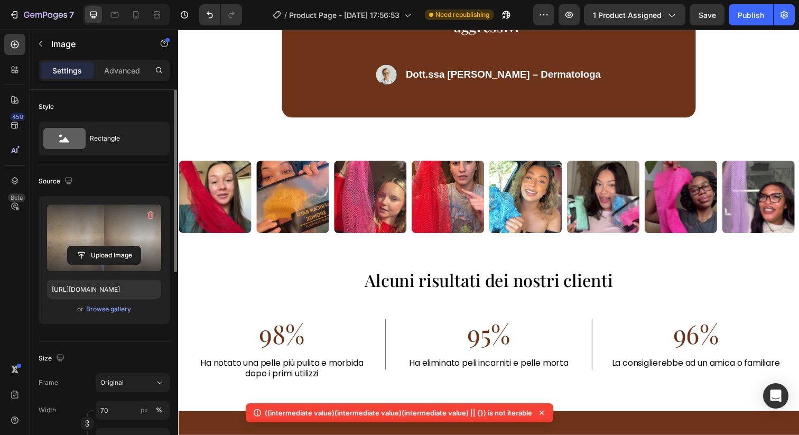
scroll to position [2017, 0]
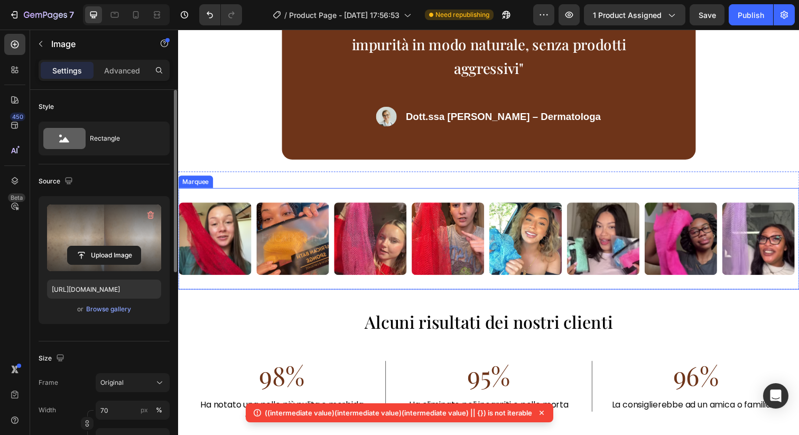
click at [397, 245] on img at bounding box center [374, 243] width 74 height 74
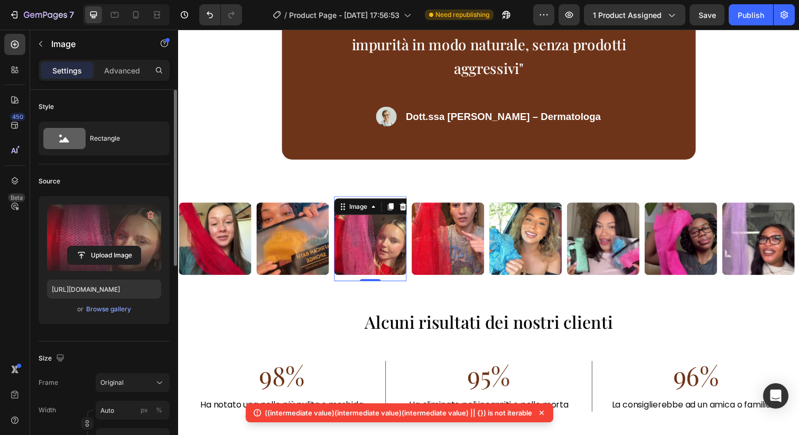
click at [92, 241] on label at bounding box center [104, 237] width 114 height 67
click at [92, 246] on input "file" at bounding box center [104, 255] width 73 height 18
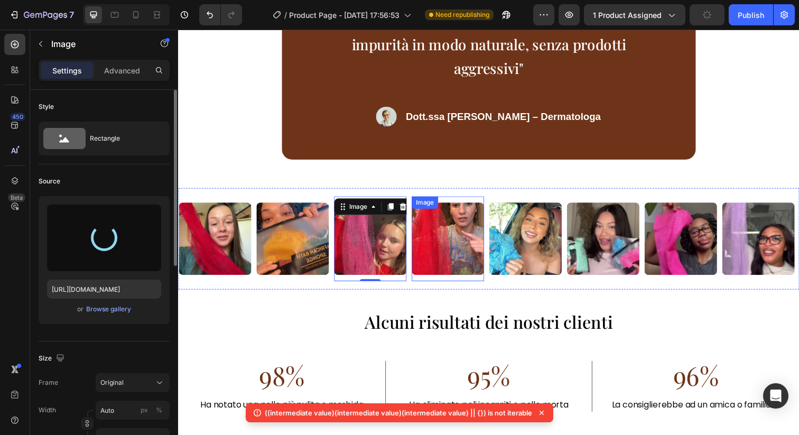
type input "[URL][DOMAIN_NAME]"
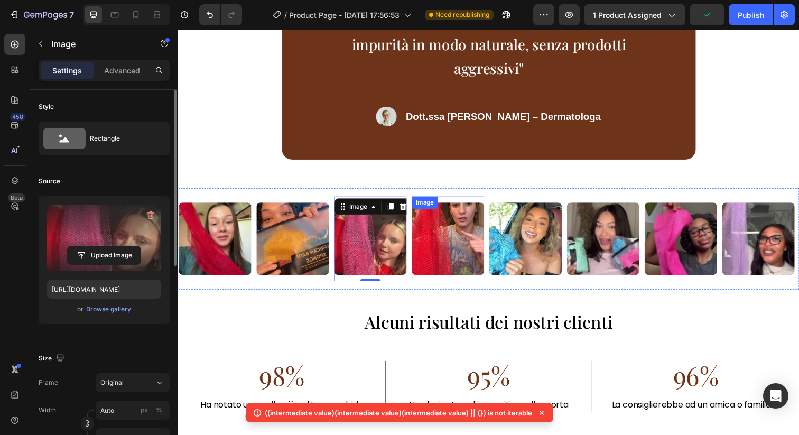
click at [445, 239] on img at bounding box center [453, 243] width 74 height 74
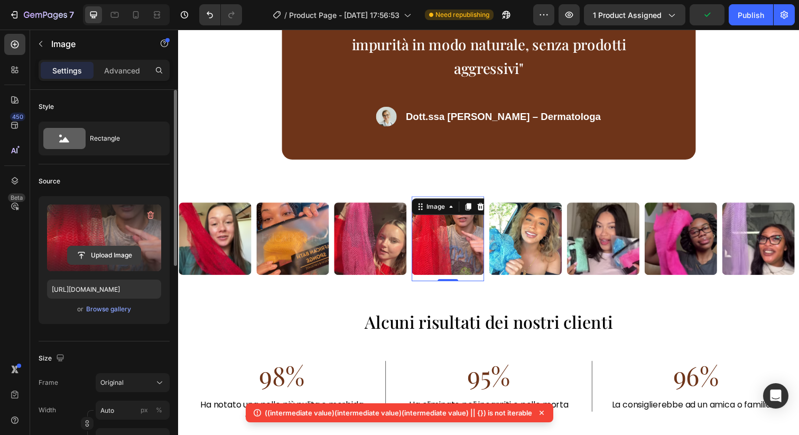
click at [126, 251] on input "file" at bounding box center [104, 255] width 73 height 18
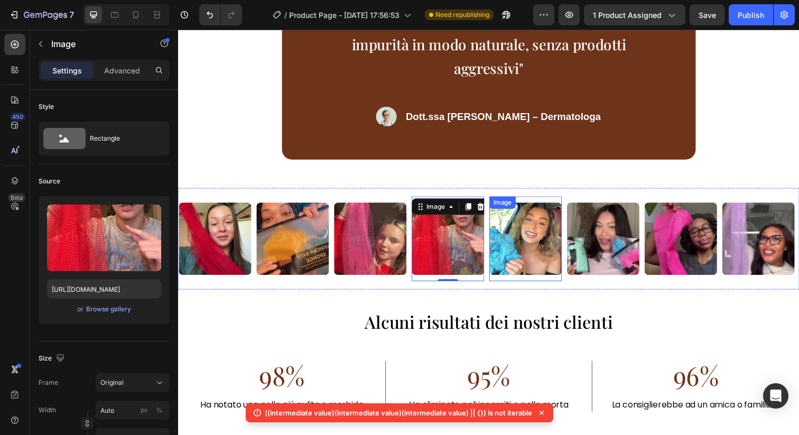
click at [516, 255] on img at bounding box center [533, 243] width 74 height 74
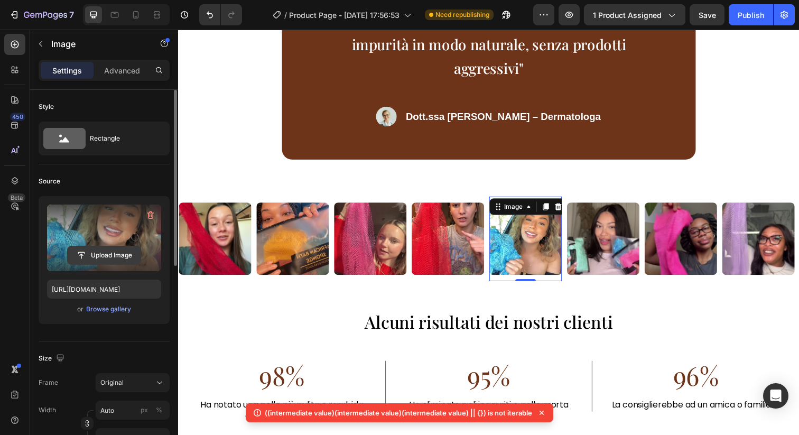
click at [78, 247] on input "file" at bounding box center [104, 255] width 73 height 18
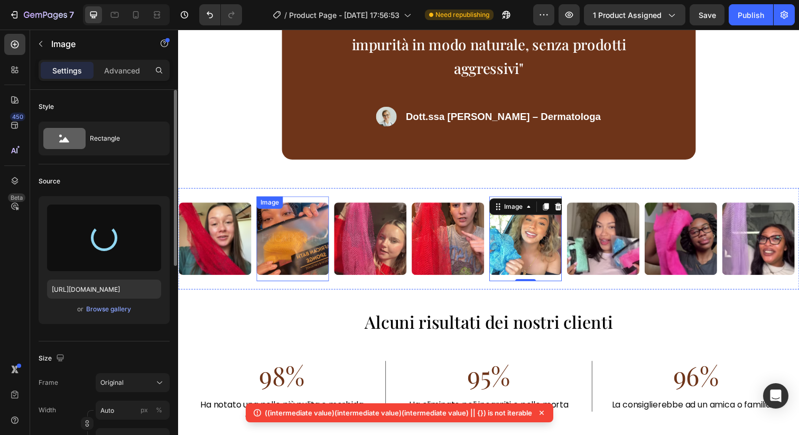
type input "https://cdn.shopify.com/s/files/1/0963/1665/3899/files/gempages_581170626895544…"
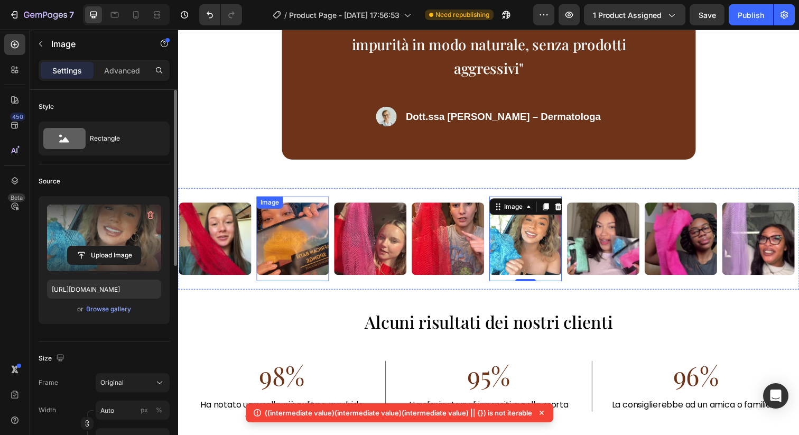
click at [289, 252] on img at bounding box center [295, 243] width 74 height 74
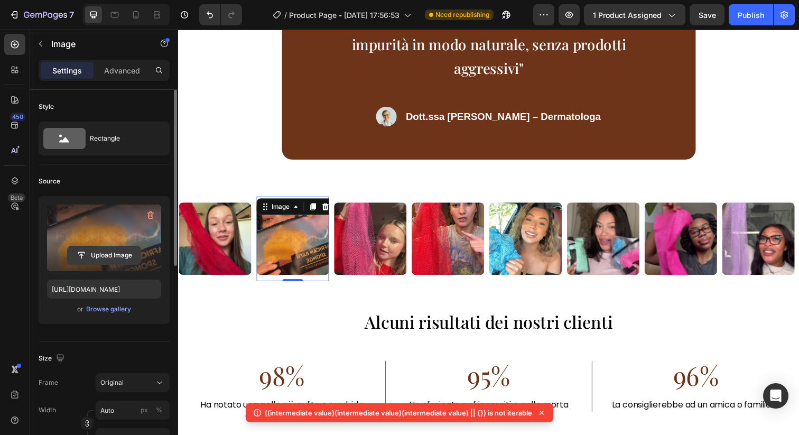
click at [130, 259] on input "file" at bounding box center [104, 255] width 73 height 18
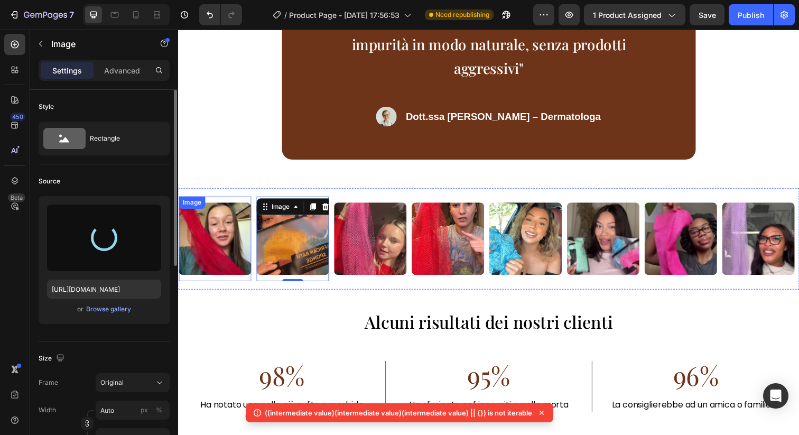
type input "[URL][DOMAIN_NAME]"
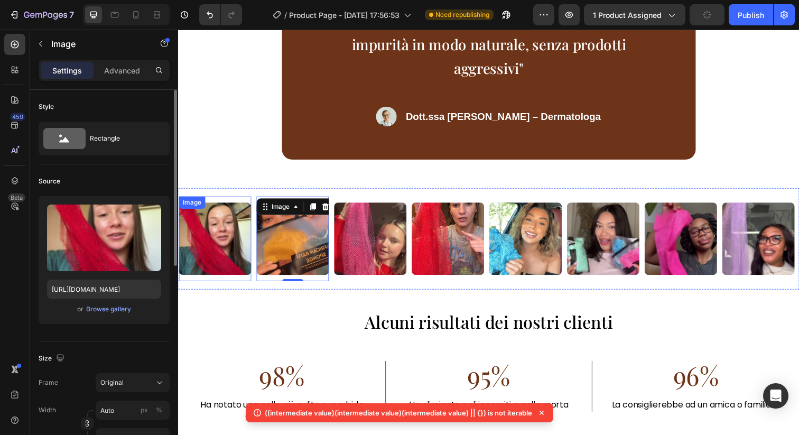
click at [208, 257] on img at bounding box center [216, 243] width 74 height 74
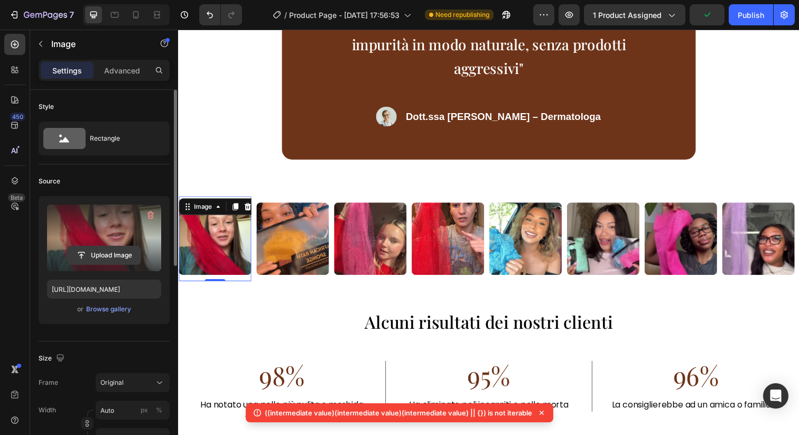
click at [117, 253] on input "file" at bounding box center [104, 255] width 73 height 18
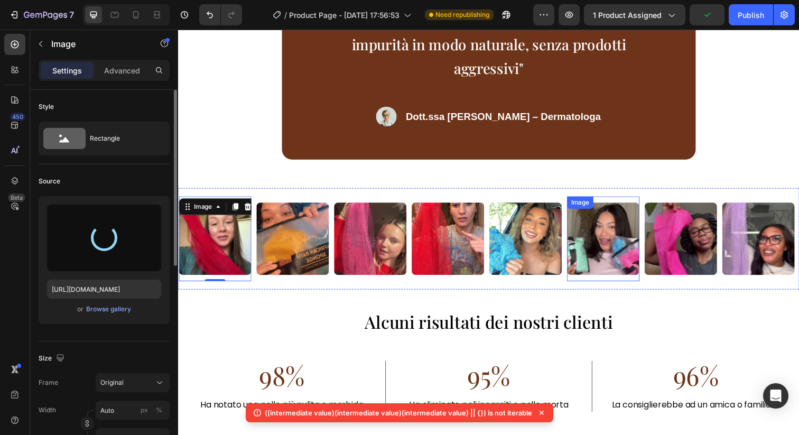
type input "[URL][DOMAIN_NAME]"
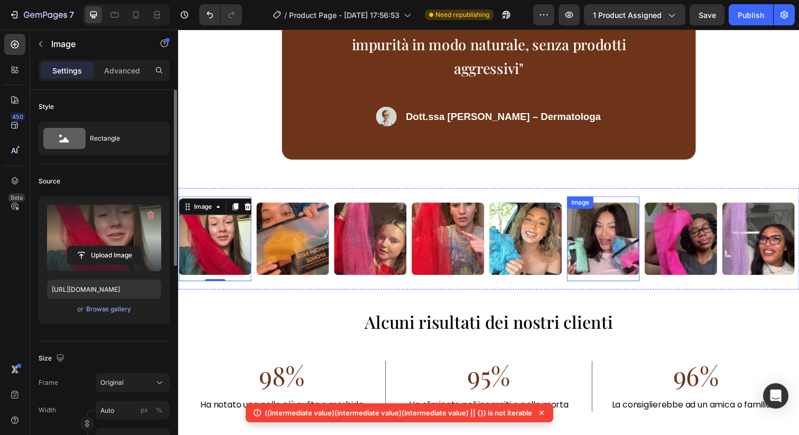
click at [629, 253] on img at bounding box center [612, 243] width 74 height 74
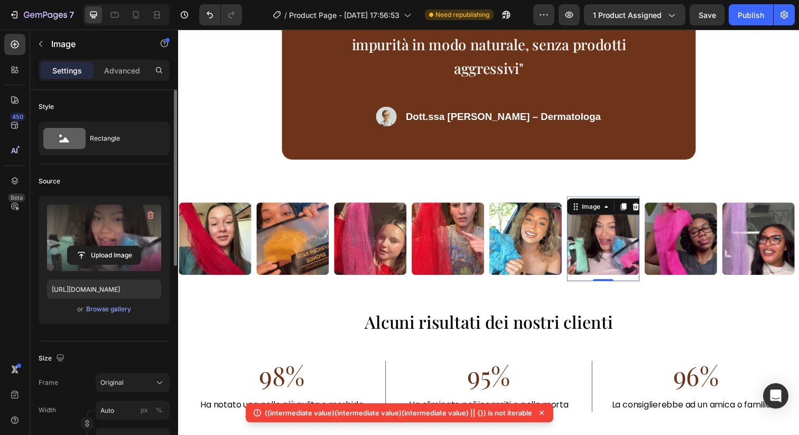
click at [99, 241] on label at bounding box center [104, 237] width 114 height 67
click at [99, 246] on input "file" at bounding box center [104, 255] width 73 height 18
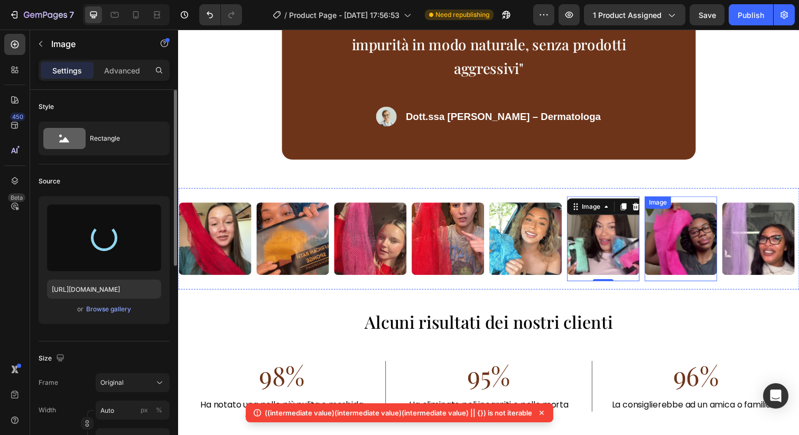
type input "https://cdn.shopify.com/s/files/1/0963/1665/3899/files/gempages_581170626895544…"
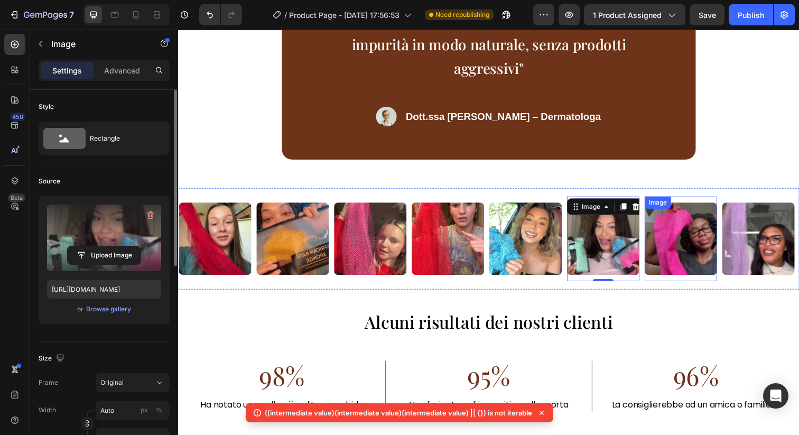
click at [697, 246] on img at bounding box center [691, 243] width 74 height 74
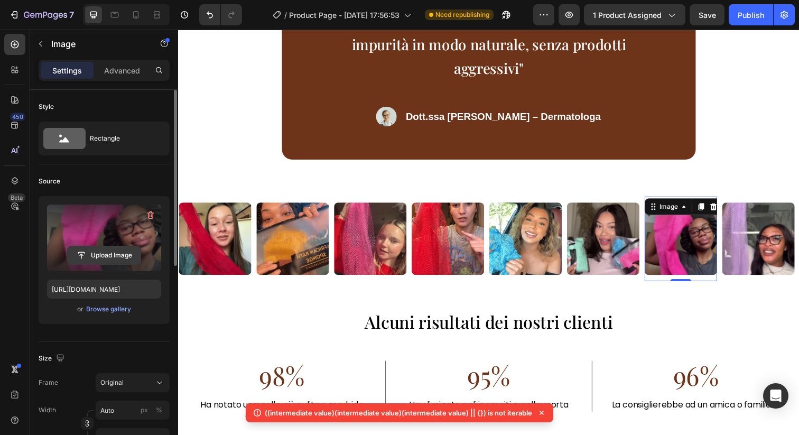
click at [125, 251] on input "file" at bounding box center [104, 255] width 73 height 18
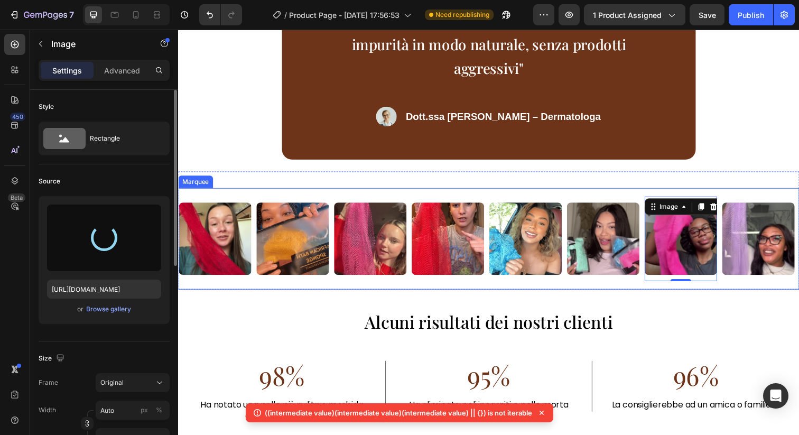
type input "https://cdn.shopify.com/s/files/1/0963/1665/3899/files/gempages_581170626895544…"
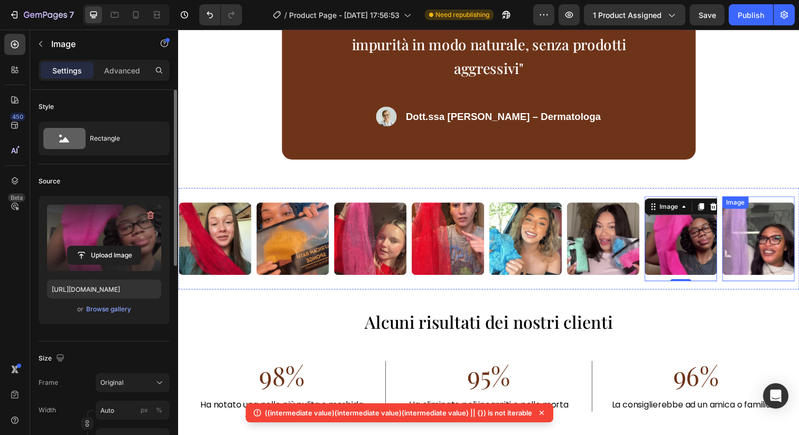
click at [747, 247] on img at bounding box center [770, 243] width 74 height 74
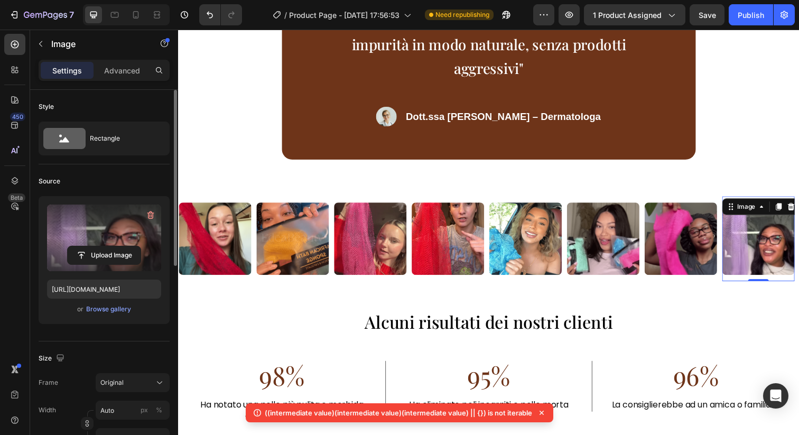
click at [130, 226] on label at bounding box center [104, 237] width 114 height 67
click at [130, 246] on input "file" at bounding box center [104, 255] width 73 height 18
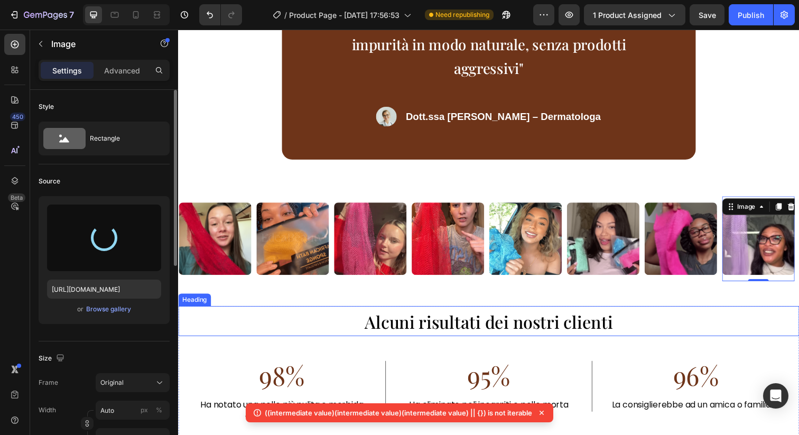
type input "https://cdn.shopify.com/s/files/1/0963/1665/3899/files/gempages_581170626895544…"
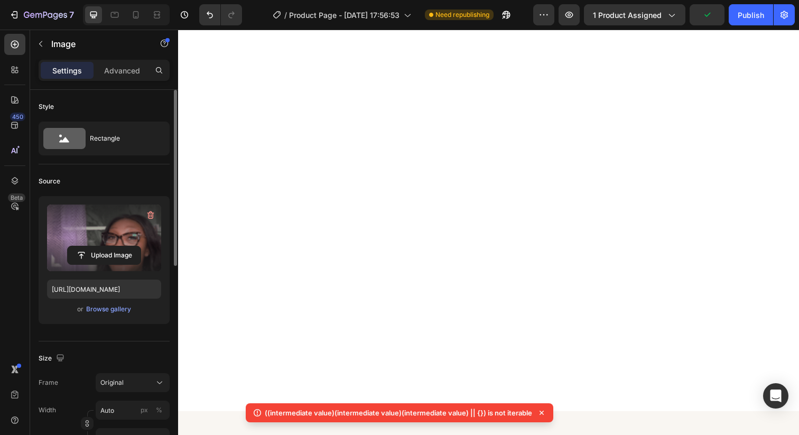
scroll to position [0, 0]
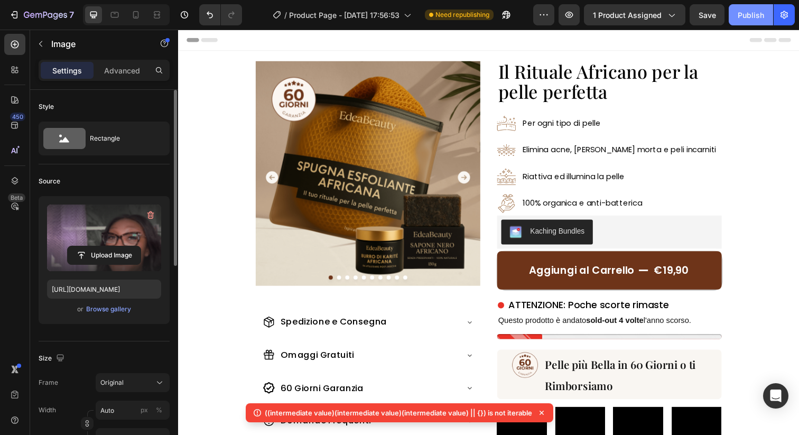
click at [753, 21] on button "Publish" at bounding box center [750, 14] width 44 height 21
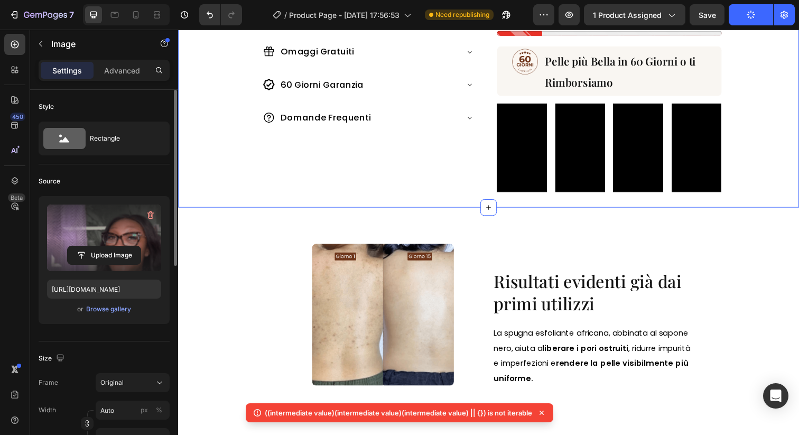
scroll to position [309, 0]
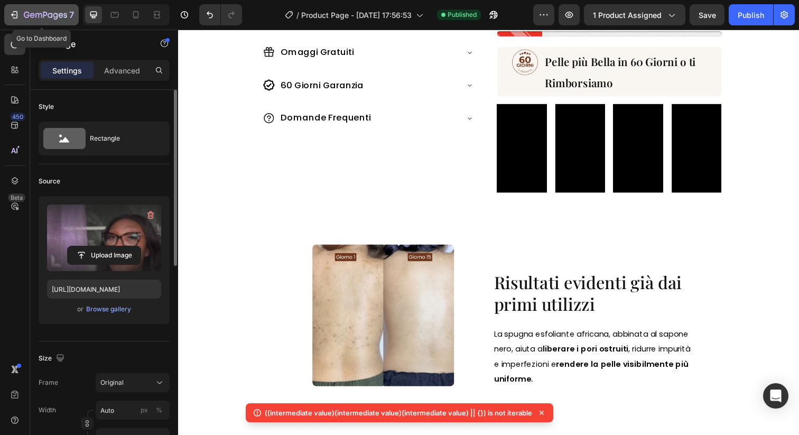
click at [40, 13] on icon "button" at bounding box center [38, 15] width 6 height 5
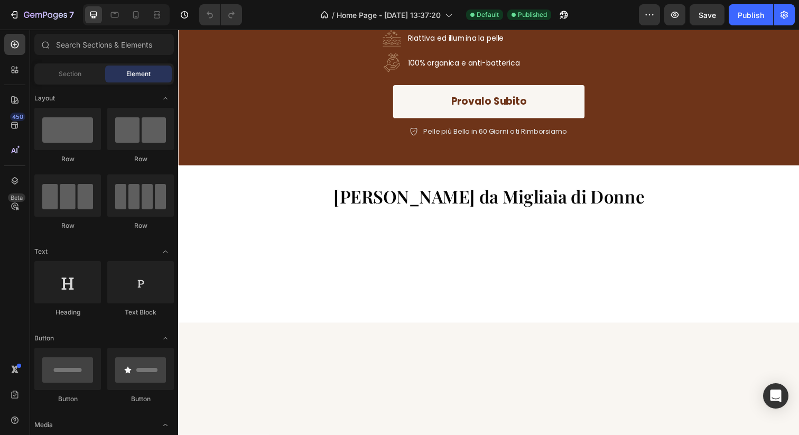
scroll to position [202, 0]
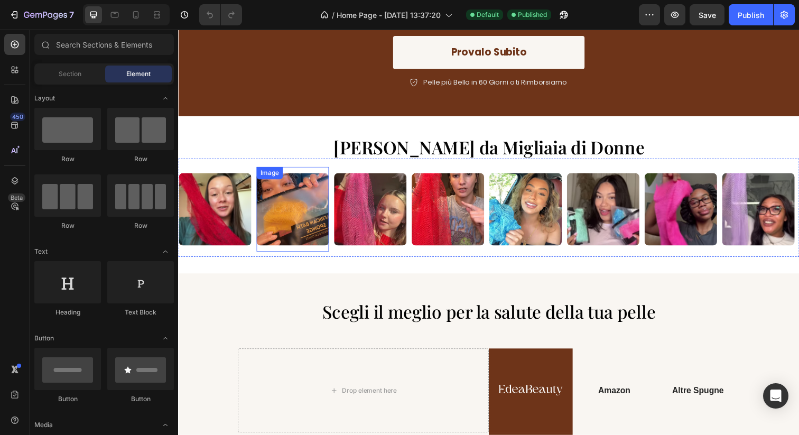
click at [292, 210] on img at bounding box center [295, 213] width 74 height 74
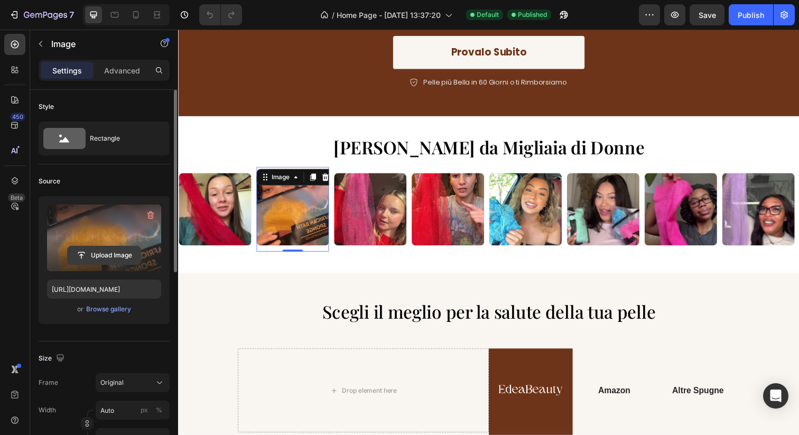
click at [89, 249] on input "file" at bounding box center [104, 255] width 73 height 18
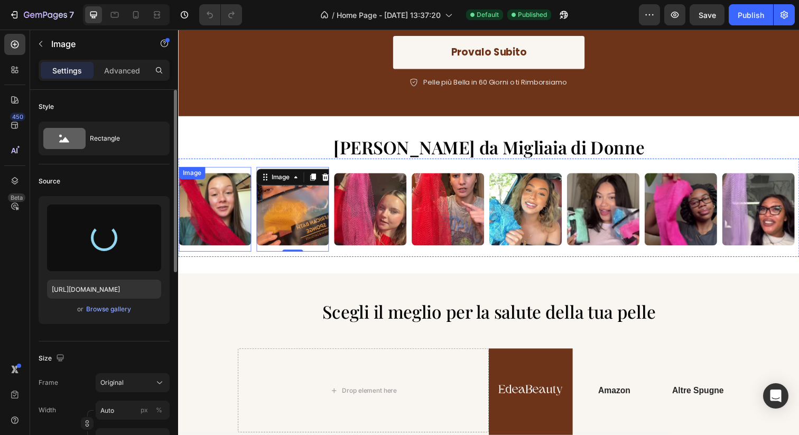
type input "https://cdn.shopify.com/s/files/1/0963/1665/3899/files/gempages_581170626895544…"
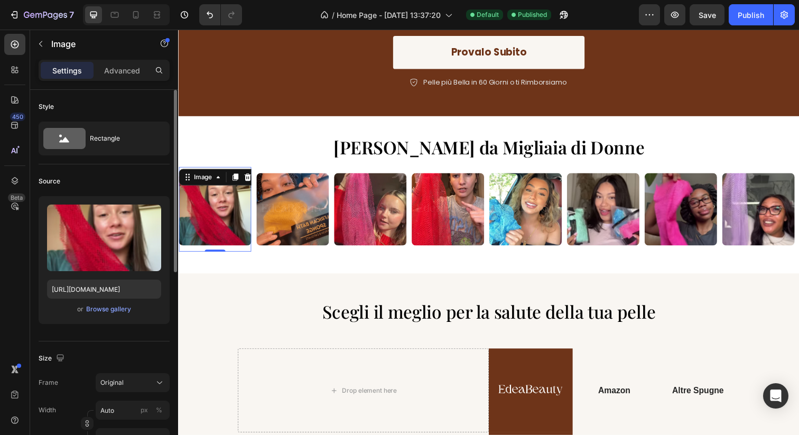
click at [214, 218] on img at bounding box center [216, 213] width 74 height 74
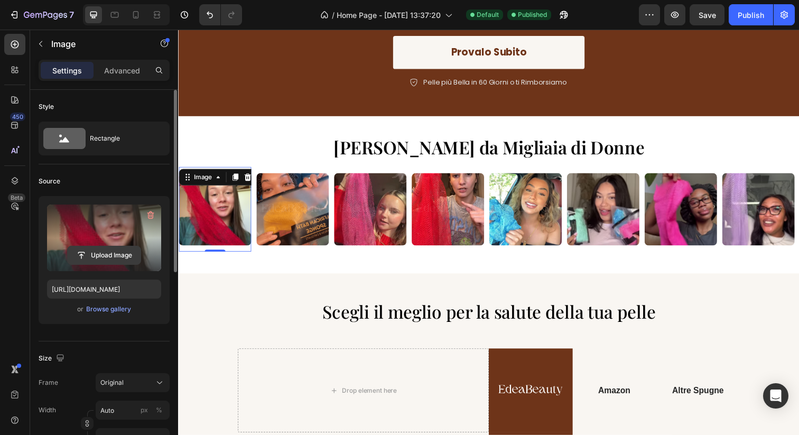
click at [129, 247] on input "file" at bounding box center [104, 255] width 73 height 18
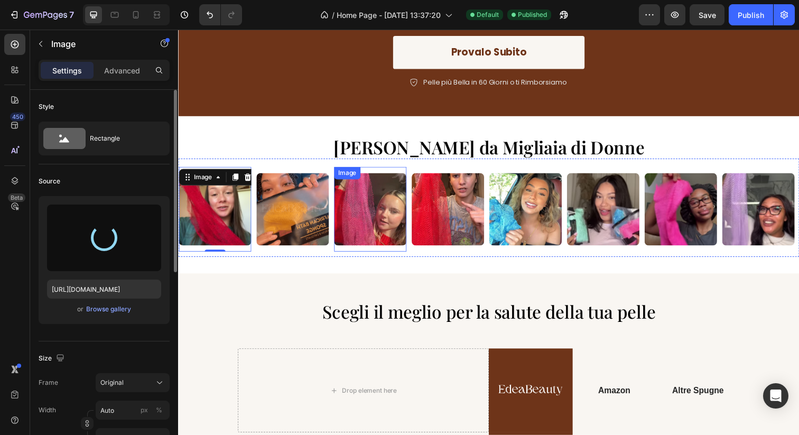
type input "https://cdn.shopify.com/s/files/1/0963/1665/3899/files/gempages_581170626895544…"
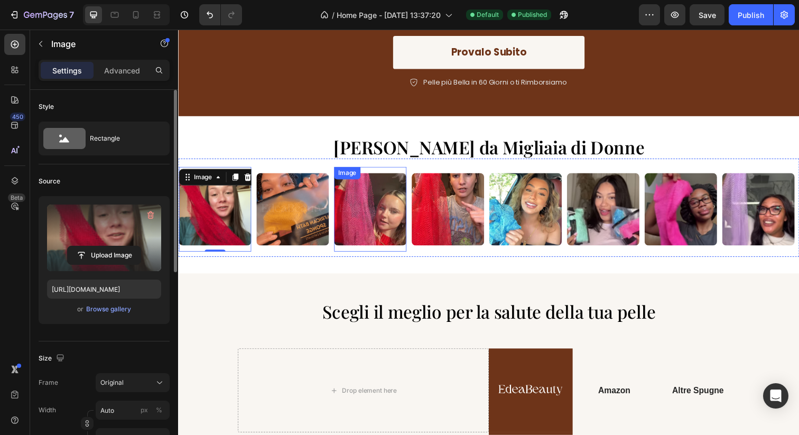
click at [389, 228] on img at bounding box center [374, 213] width 74 height 74
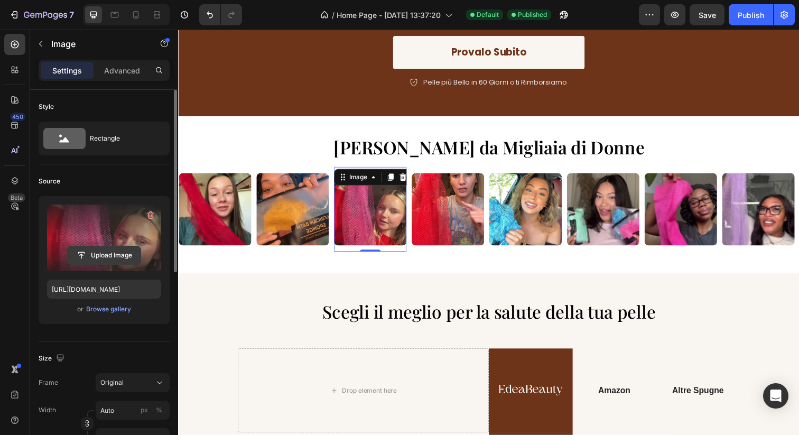
click at [106, 249] on input "file" at bounding box center [104, 255] width 73 height 18
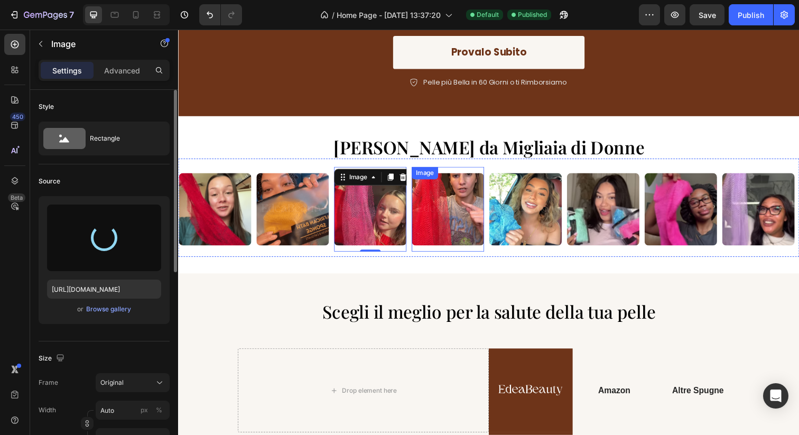
type input "https://cdn.shopify.com/s/files/1/0963/1665/3899/files/gempages_581170626895544…"
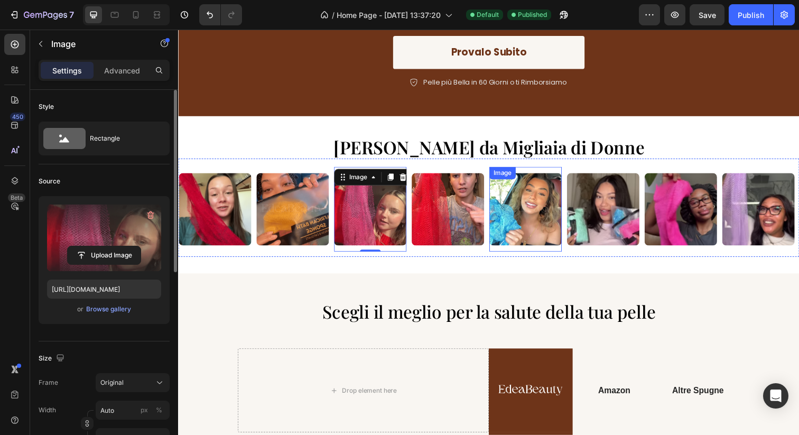
click at [541, 218] on img at bounding box center [533, 213] width 74 height 74
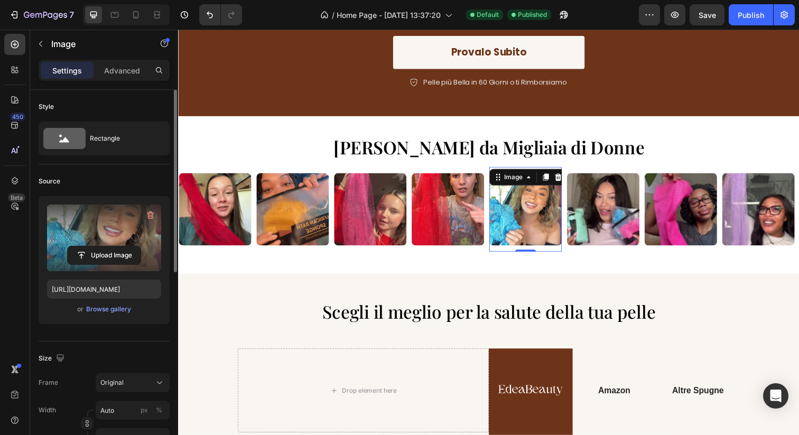
click at [94, 219] on label at bounding box center [104, 237] width 114 height 67
click at [94, 246] on input "file" at bounding box center [104, 255] width 73 height 18
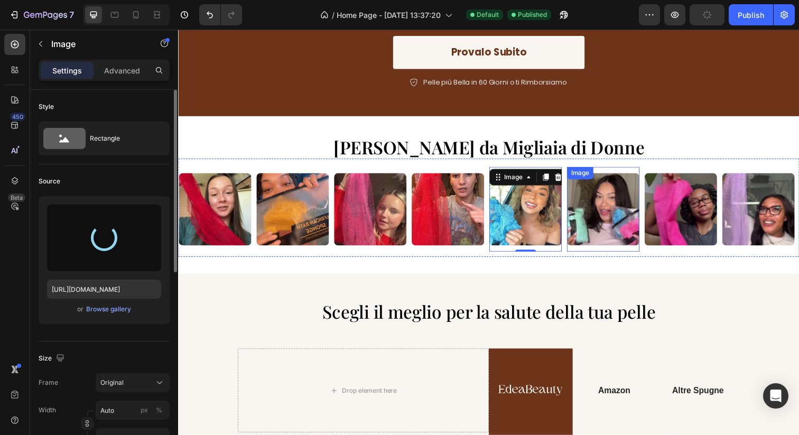
type input "https://cdn.shopify.com/s/files/1/0963/1665/3899/files/gempages_581170626895544…"
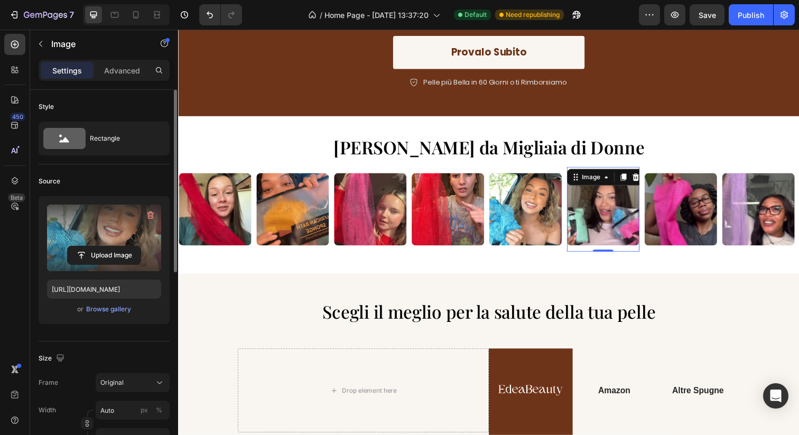
click at [630, 237] on img at bounding box center [612, 213] width 74 height 74
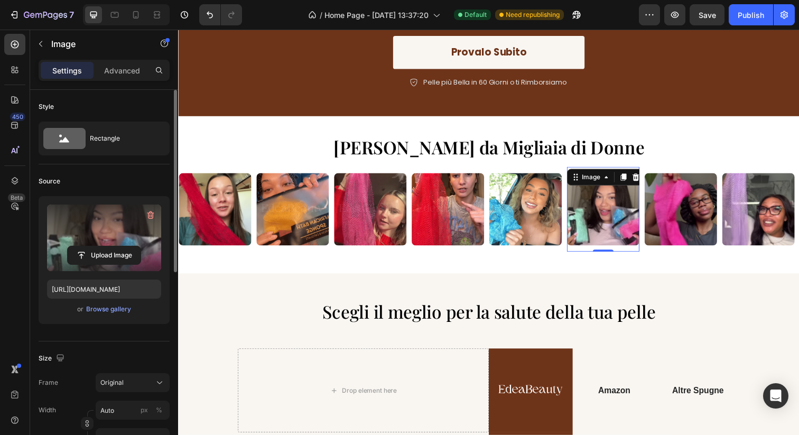
click at [137, 235] on label at bounding box center [104, 237] width 114 height 67
click at [137, 246] on input "file" at bounding box center [104, 255] width 73 height 18
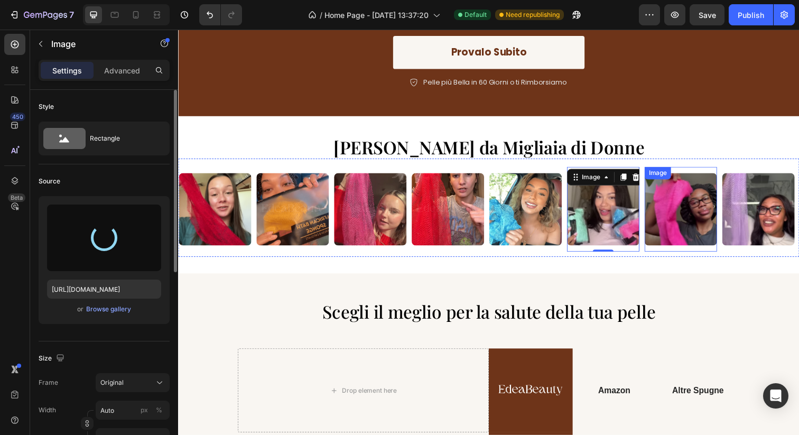
type input "https://cdn.shopify.com/s/files/1/0963/1665/3899/files/gempages_581170626895544…"
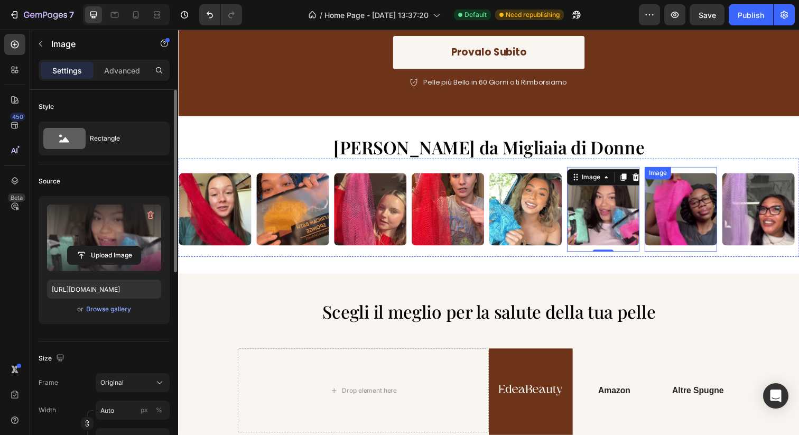
click at [699, 216] on img at bounding box center [691, 213] width 74 height 74
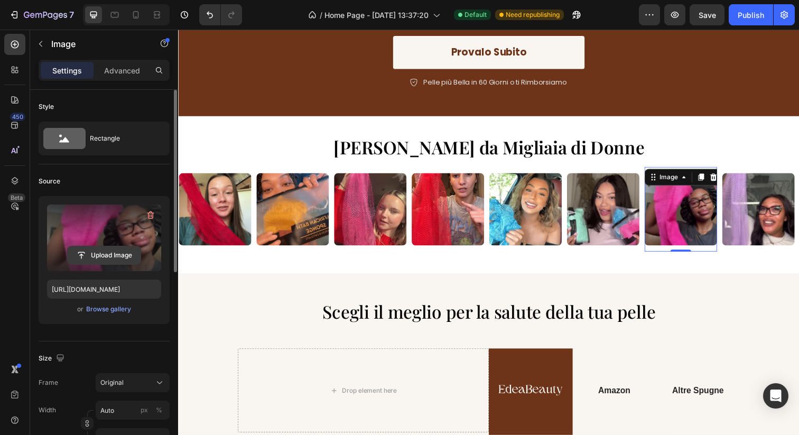
click at [137, 251] on input "file" at bounding box center [104, 255] width 73 height 18
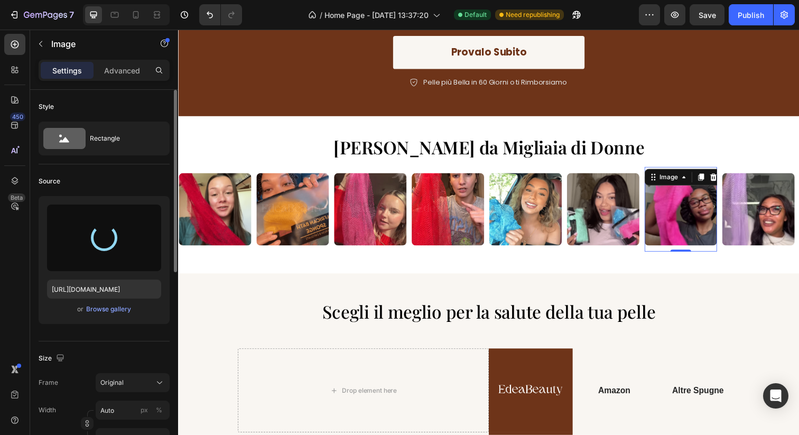
type input "https://cdn.shopify.com/s/files/1/0963/1665/3899/files/gempages_581170626895544…"
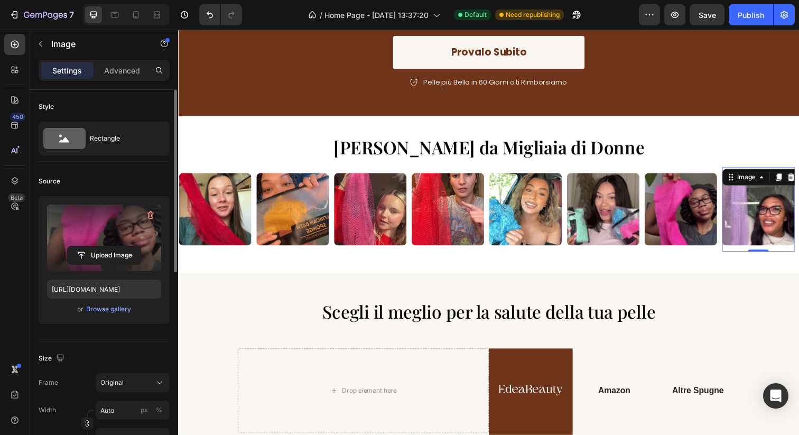
click at [764, 219] on img at bounding box center [770, 213] width 74 height 74
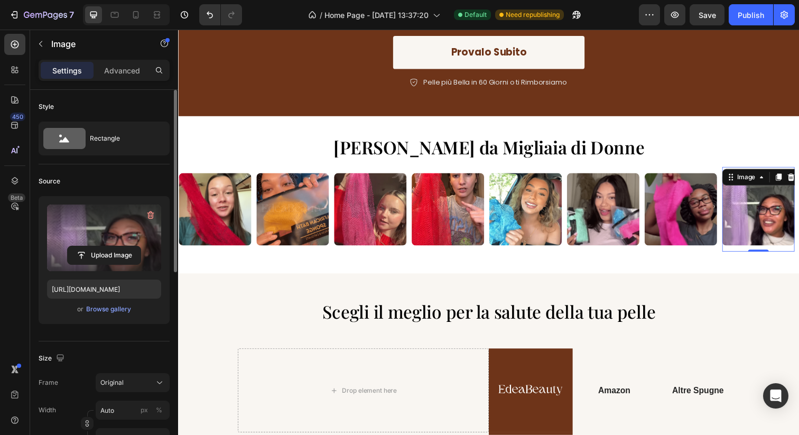
click at [99, 239] on label at bounding box center [104, 237] width 114 height 67
click at [99, 246] on input "file" at bounding box center [104, 255] width 73 height 18
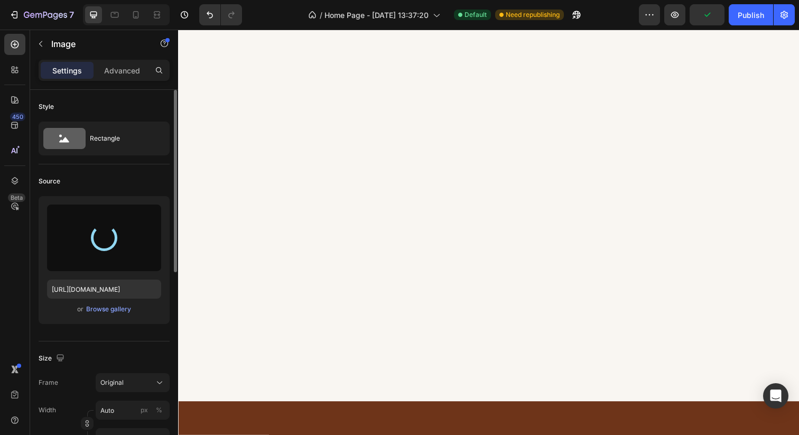
type input "https://cdn.shopify.com/s/files/1/0963/1665/3899/files/gempages_581170626895544…"
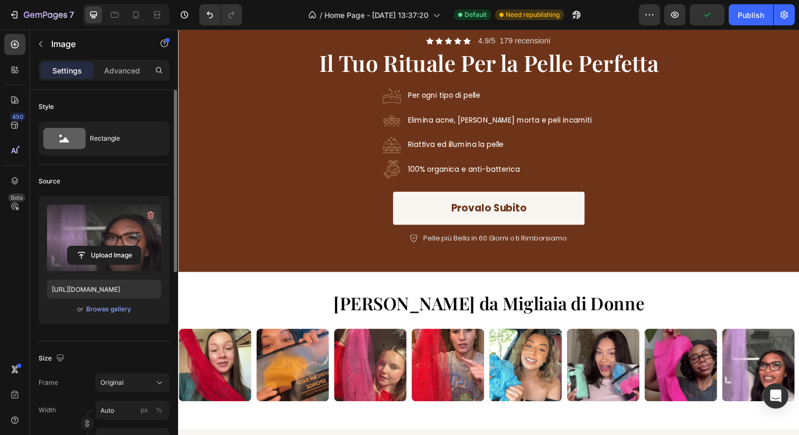
scroll to position [0, 0]
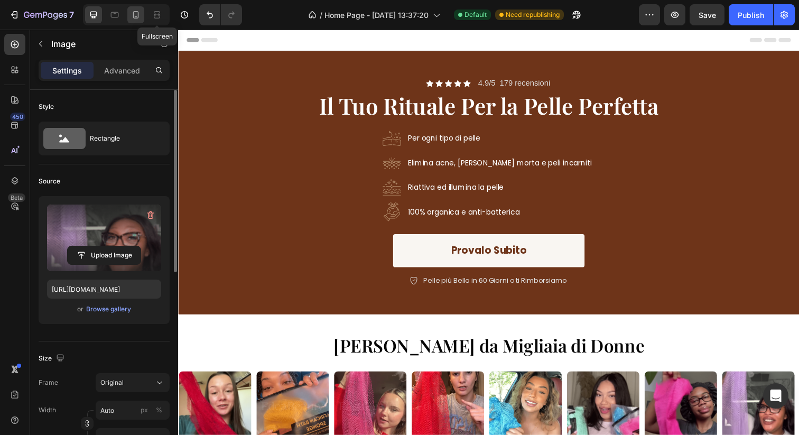
click at [138, 20] on icon at bounding box center [135, 15] width 11 height 11
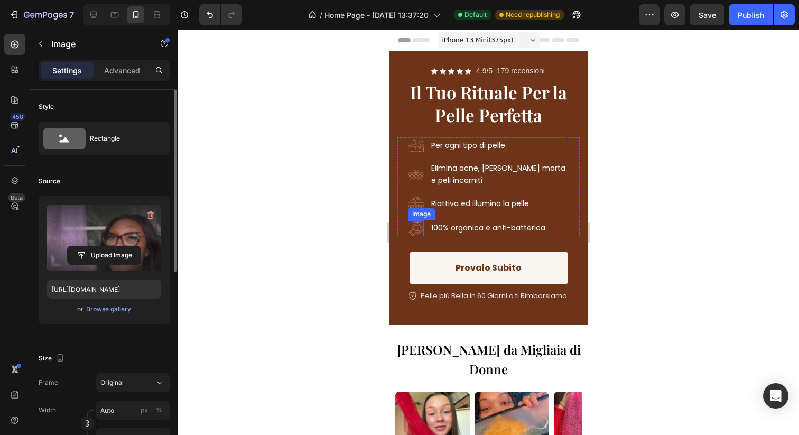
scroll to position [310, 0]
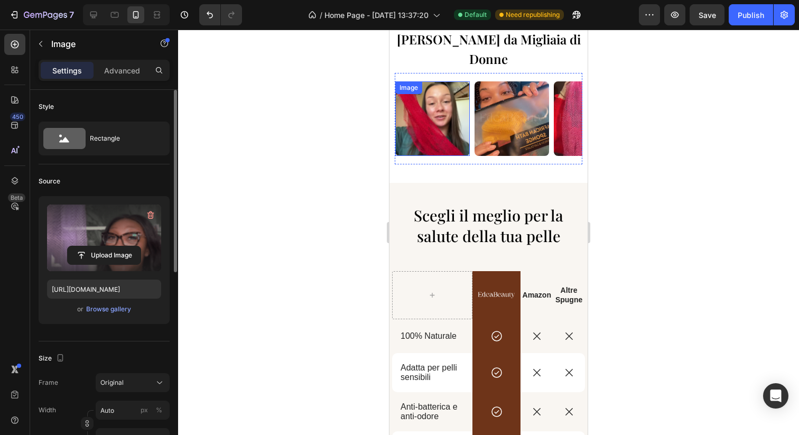
click at [423, 106] on img at bounding box center [432, 118] width 74 height 74
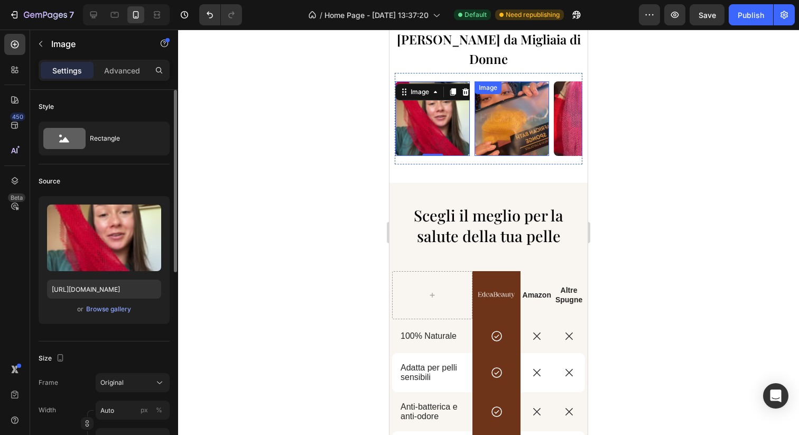
click at [527, 124] on img at bounding box center [511, 118] width 74 height 74
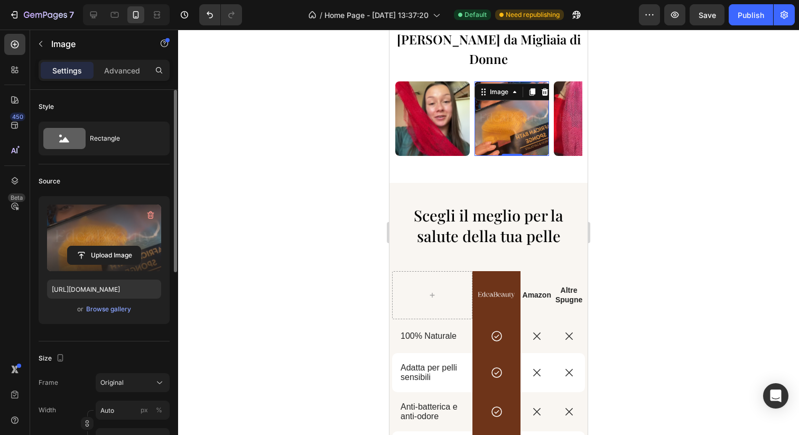
click at [99, 230] on label at bounding box center [104, 237] width 114 height 67
click at [99, 246] on input "file" at bounding box center [104, 255] width 73 height 18
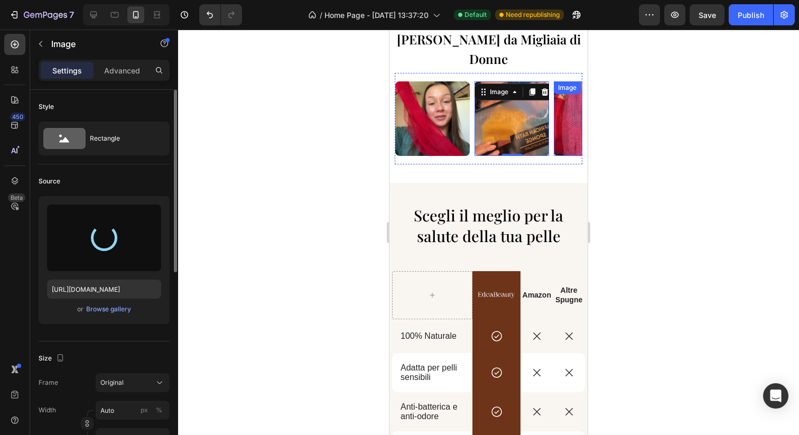
type input "https://cdn.shopify.com/s/files/1/0963/1665/3899/files/gempages_581170626895544…"
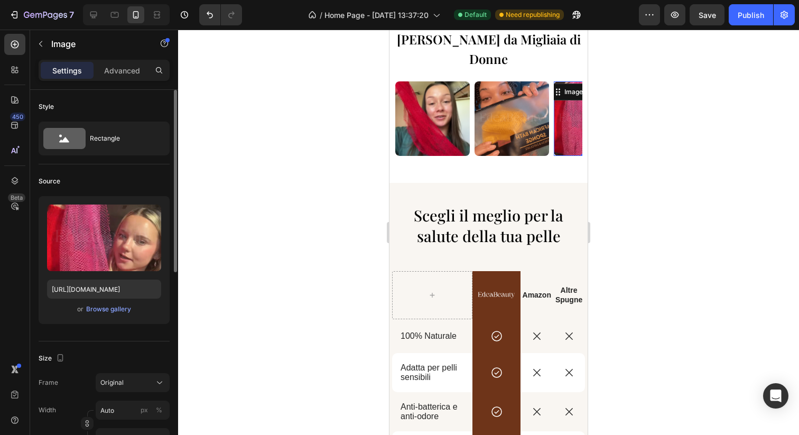
click at [565, 109] on img at bounding box center [591, 118] width 74 height 74
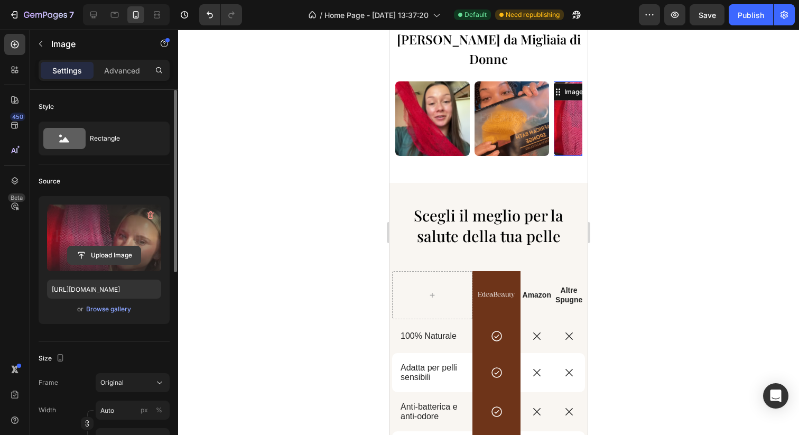
click at [106, 259] on input "file" at bounding box center [104, 255] width 73 height 18
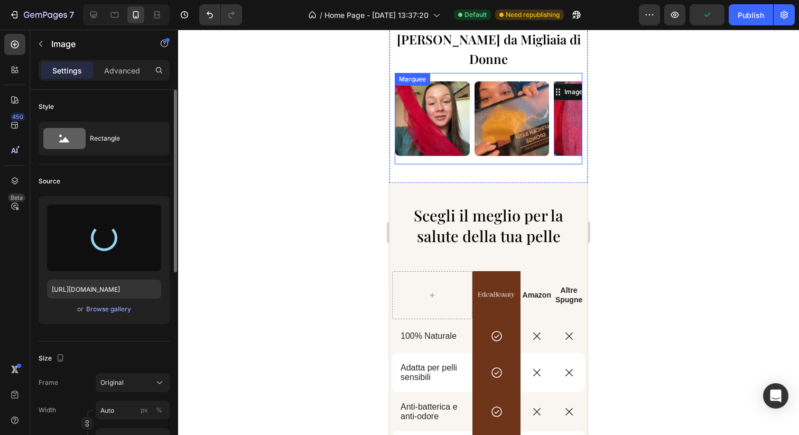
type input "https://cdn.shopify.com/s/files/1/0963/1665/3899/files/gempages_581170626895544…"
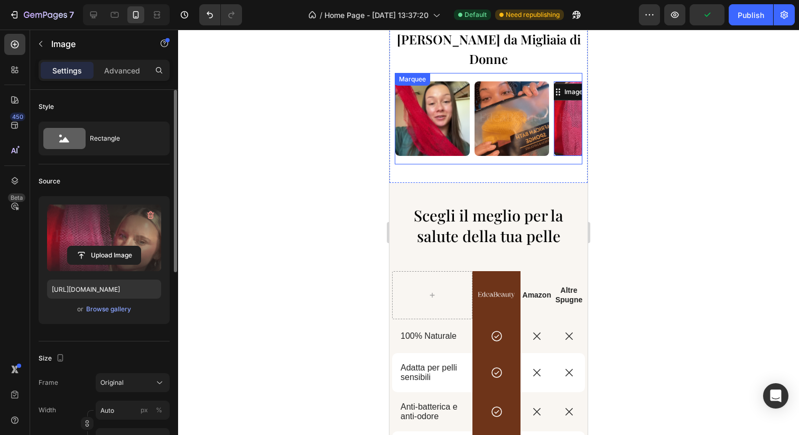
click at [528, 141] on div "Image Image Image 0 Image Image Image Image Image Image Image Image 0 Image Ima…" at bounding box center [489, 118] width 188 height 91
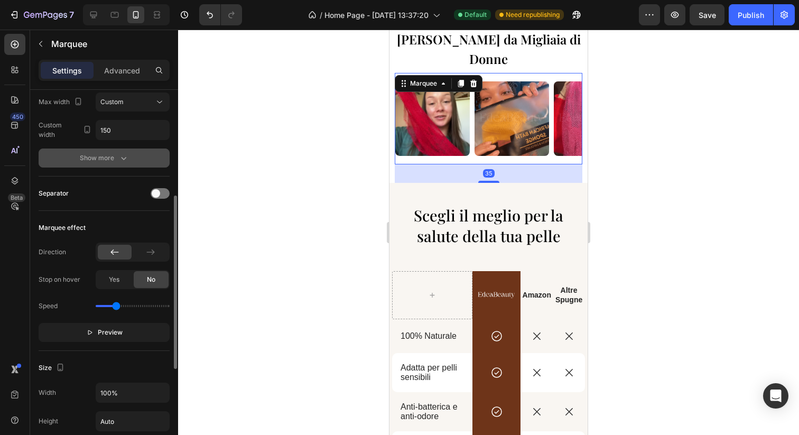
scroll to position [202, 0]
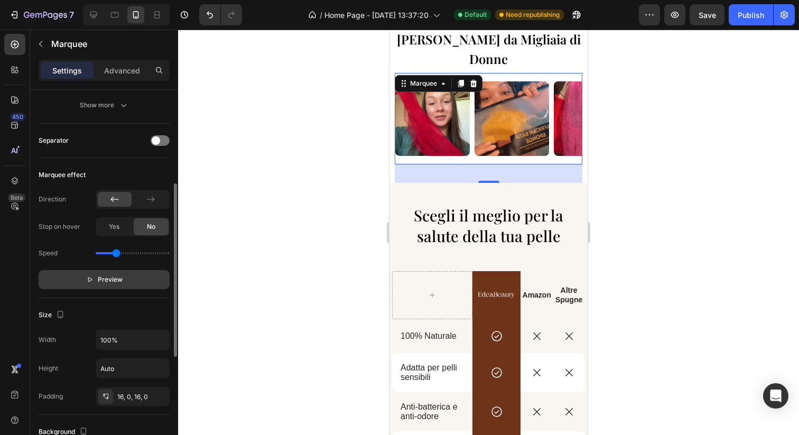
click at [127, 283] on button "Preview" at bounding box center [104, 279] width 131 height 19
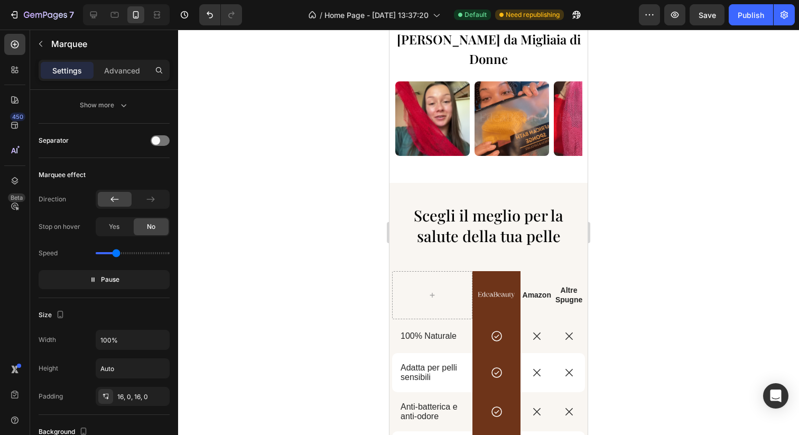
click at [632, 106] on img at bounding box center [669, 118] width 74 height 74
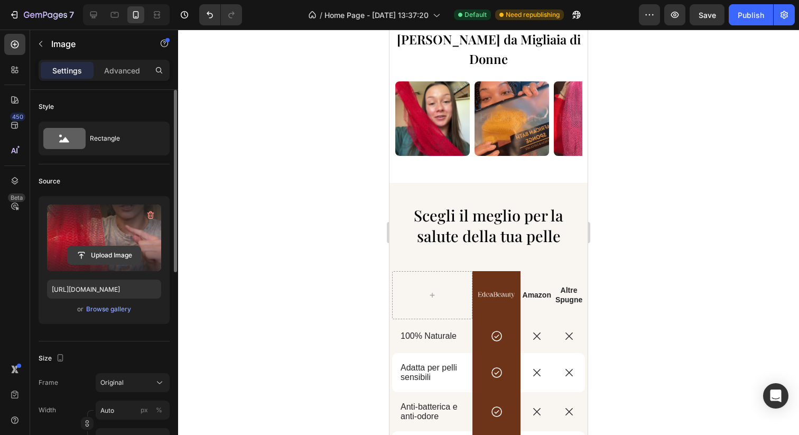
click at [108, 254] on input "file" at bounding box center [104, 255] width 73 height 18
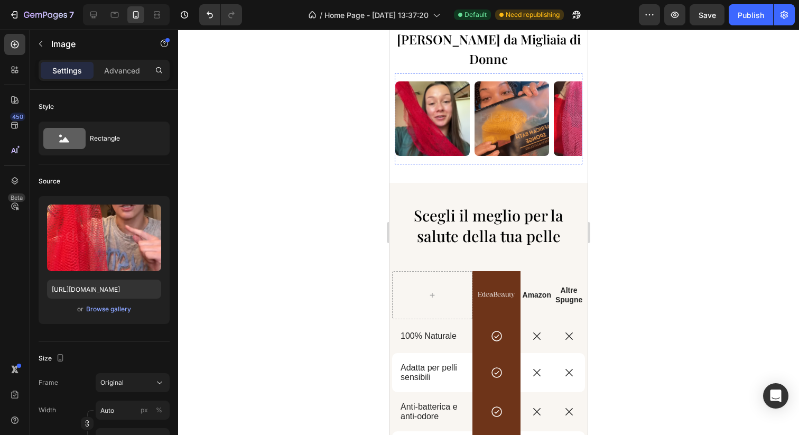
click at [713, 83] on div "Image" at bounding box center [724, 88] width 23 height 10
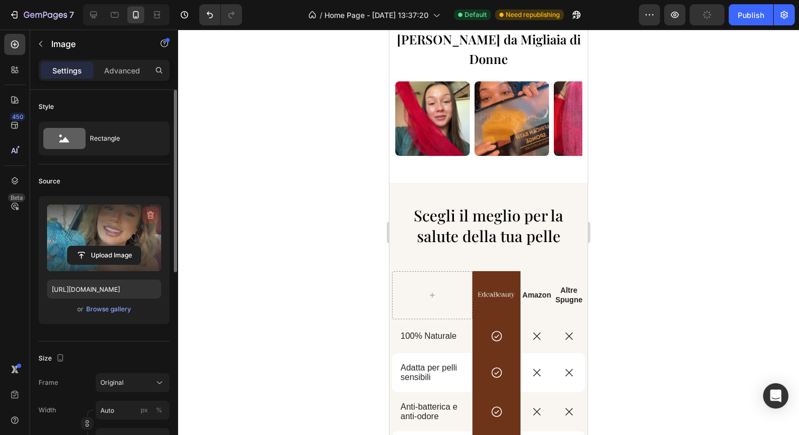
click at [153, 215] on icon "button" at bounding box center [150, 215] width 11 height 11
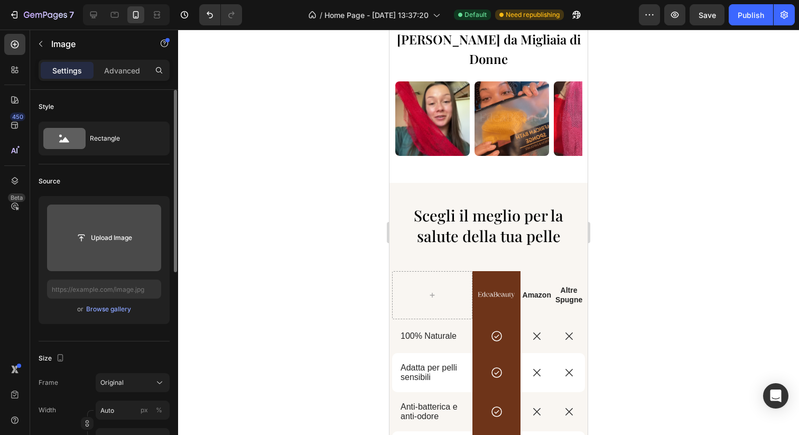
click at [153, 215] on input "file" at bounding box center [104, 237] width 114 height 67
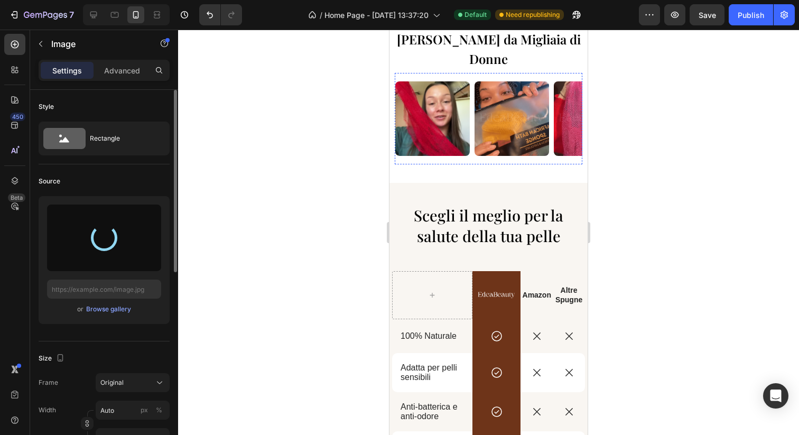
type input "https://cdn.shopify.com/s/files/1/0963/1665/3899/files/gempages_581170626895544…"
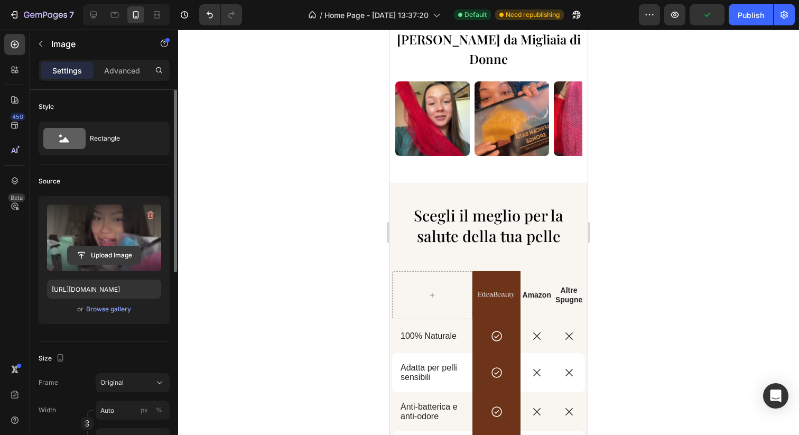
click at [114, 249] on input "file" at bounding box center [104, 255] width 73 height 18
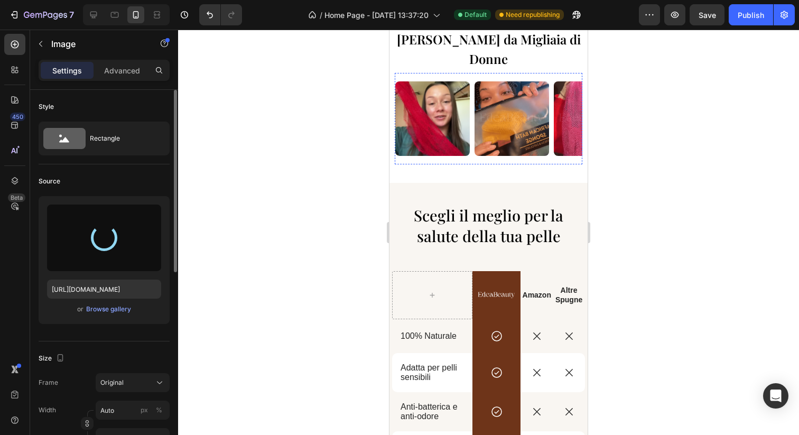
type input "https://cdn.shopify.com/s/files/1/0963/1665/3899/files/gempages_581170626895544…"
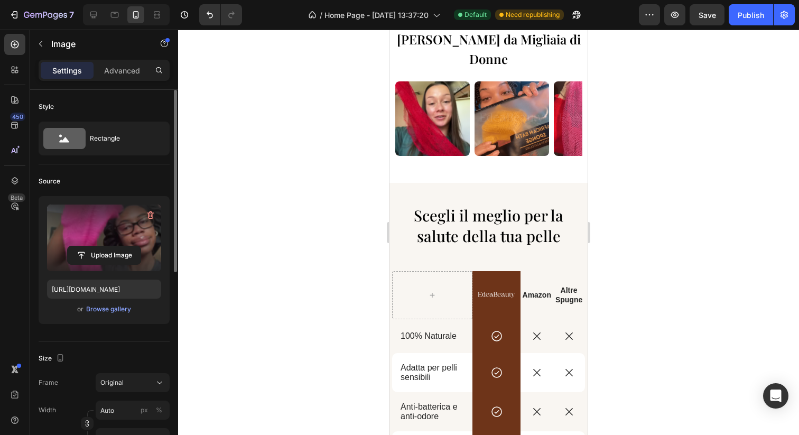
click at [155, 253] on div "Upload Image" at bounding box center [104, 255] width 114 height 19
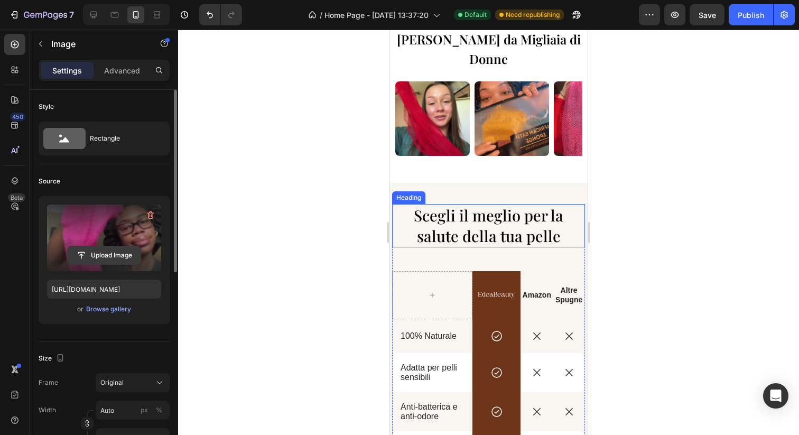
click at [121, 259] on input "file" at bounding box center [104, 255] width 73 height 18
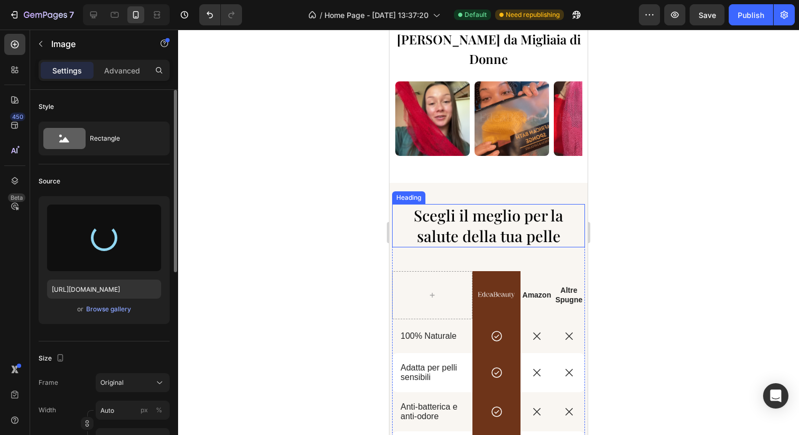
type input "https://cdn.shopify.com/s/files/1/0963/1665/3899/files/gempages_581170626895544…"
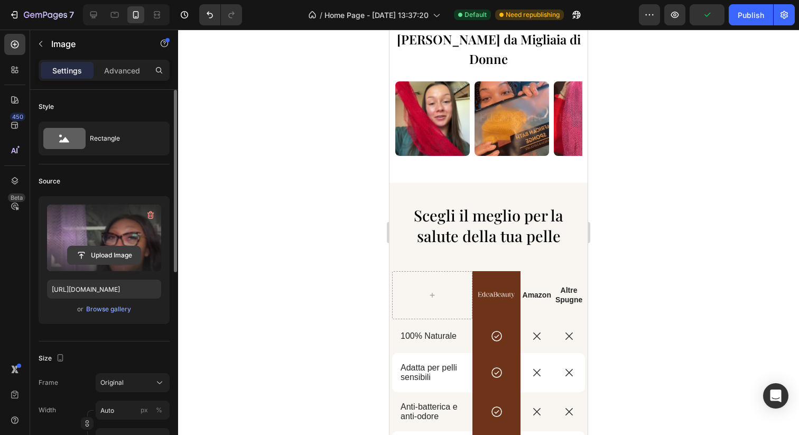
click at [124, 253] on input "file" at bounding box center [104, 255] width 73 height 18
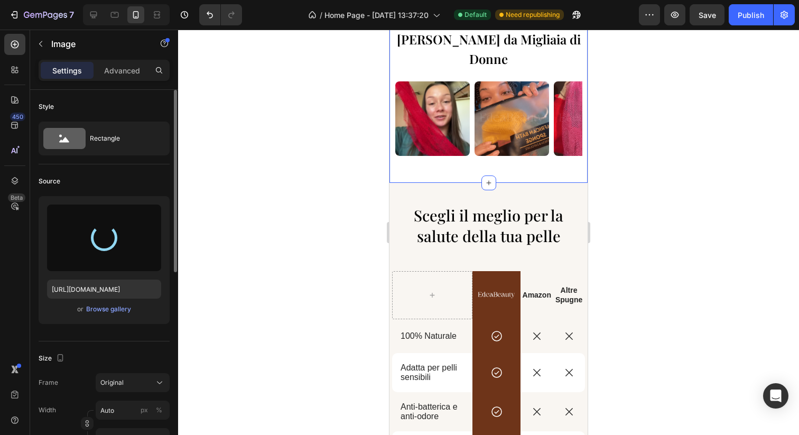
type input "https://cdn.shopify.com/s/files/1/0963/1665/3899/files/gempages_581170626895544…"
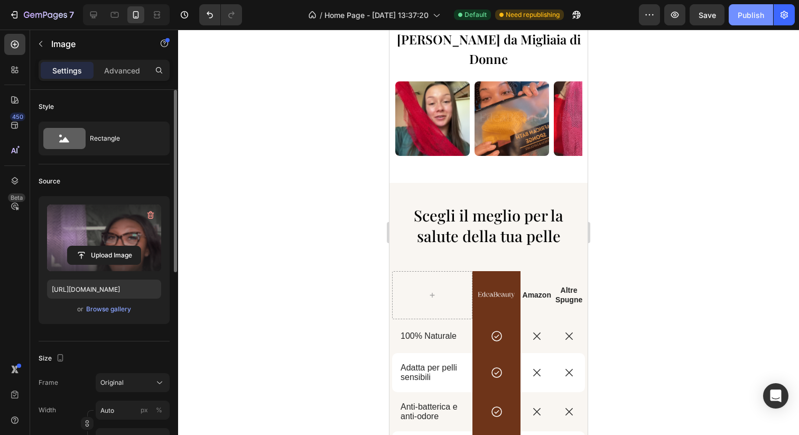
click at [750, 13] on div "Publish" at bounding box center [750, 15] width 26 height 11
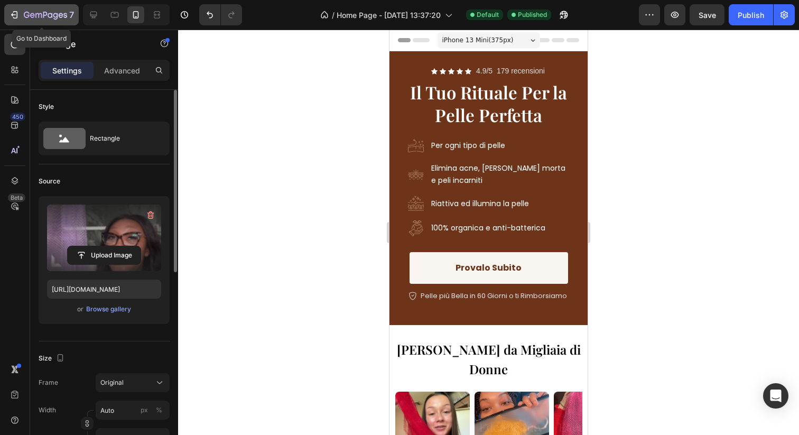
click at [18, 15] on icon "button" at bounding box center [14, 15] width 11 height 11
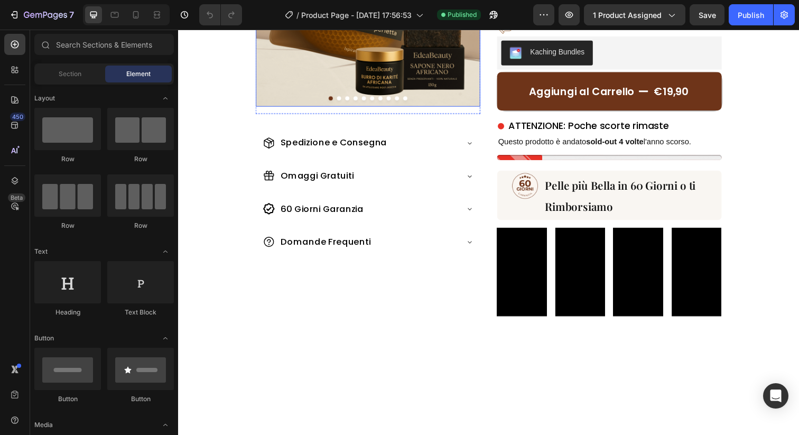
scroll to position [216, 0]
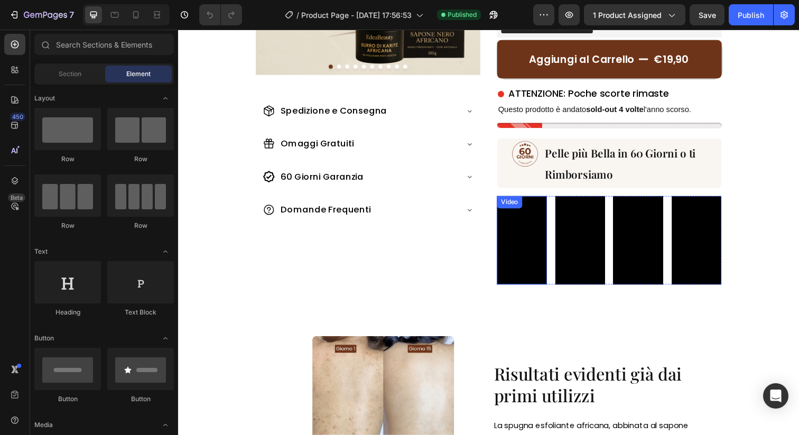
click at [546, 261] on video at bounding box center [528, 244] width 51 height 91
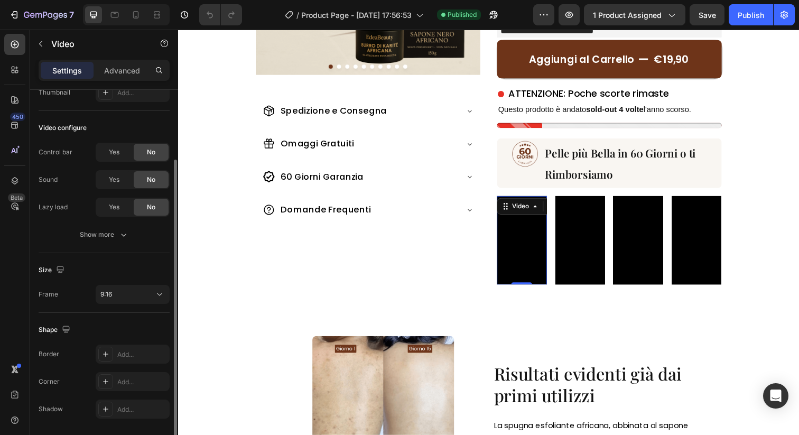
scroll to position [0, 0]
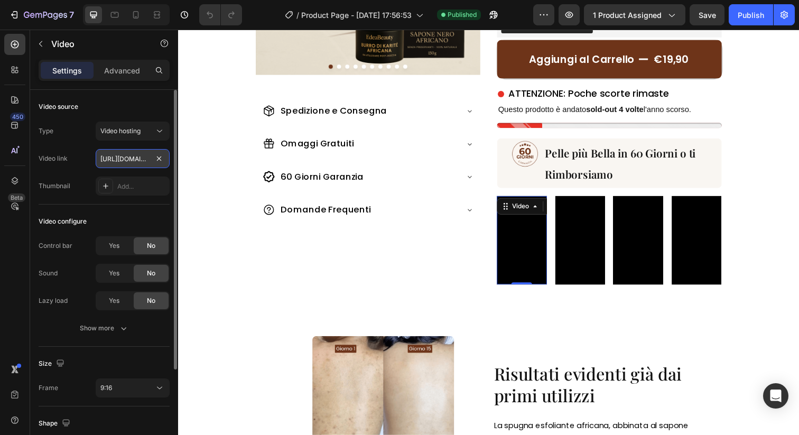
click at [143, 158] on input "[URL][DOMAIN_NAME]" at bounding box center [133, 158] width 74 height 19
paste input "26d1d28dabe044a689d228ec2bca8e90"
type input "[URL][DOMAIN_NAME]"
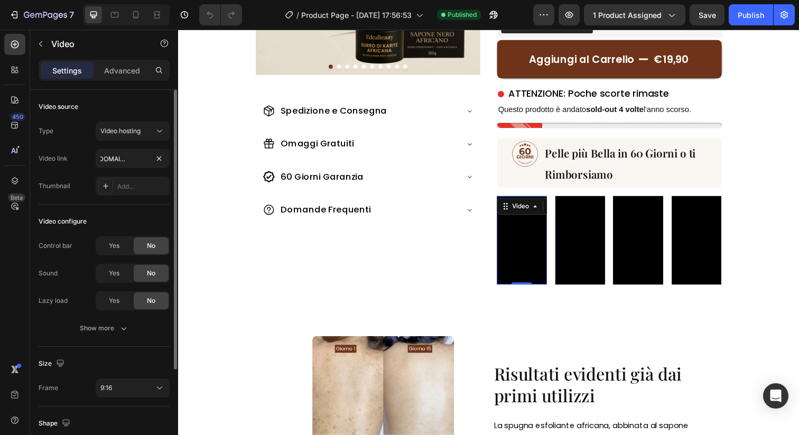
click at [90, 162] on div "Video link [URL][DOMAIN_NAME]" at bounding box center [104, 158] width 131 height 19
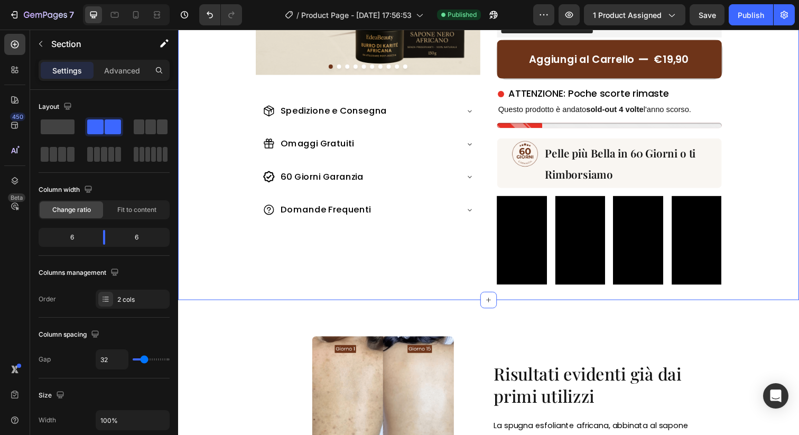
click at [438, 285] on div "Image Image Image Image Image Image Image Image Image Image Carousel Spedizione…" at bounding box center [371, 67] width 229 height 443
click at [581, 235] on video at bounding box center [588, 244] width 51 height 91
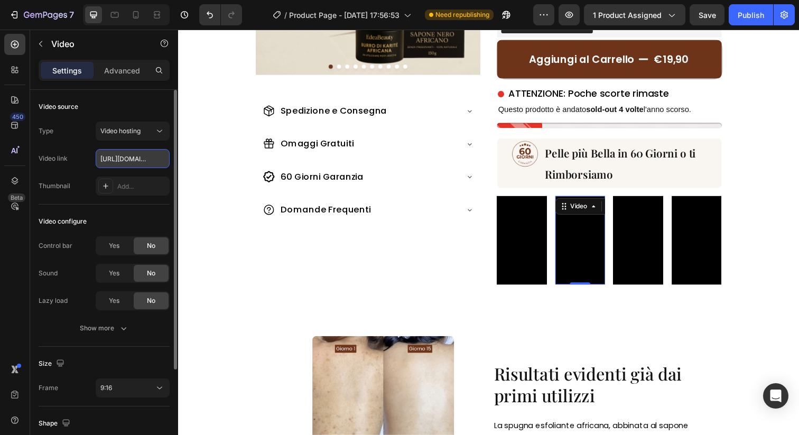
click at [120, 155] on input "[URL][DOMAIN_NAME]" at bounding box center [133, 158] width 74 height 19
paste input "b1a6f48a75ad43e1a1f606845876d057"
type input "[URL][DOMAIN_NAME]"
click at [89, 159] on div "Video link [URL][DOMAIN_NAME]" at bounding box center [104, 158] width 131 height 19
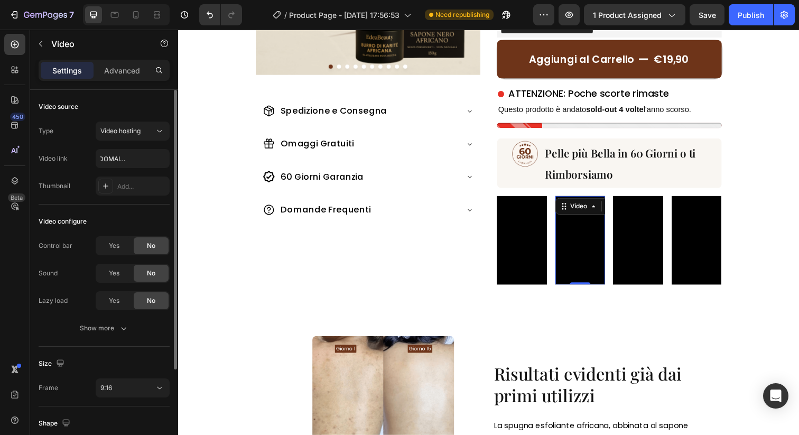
scroll to position [0, 0]
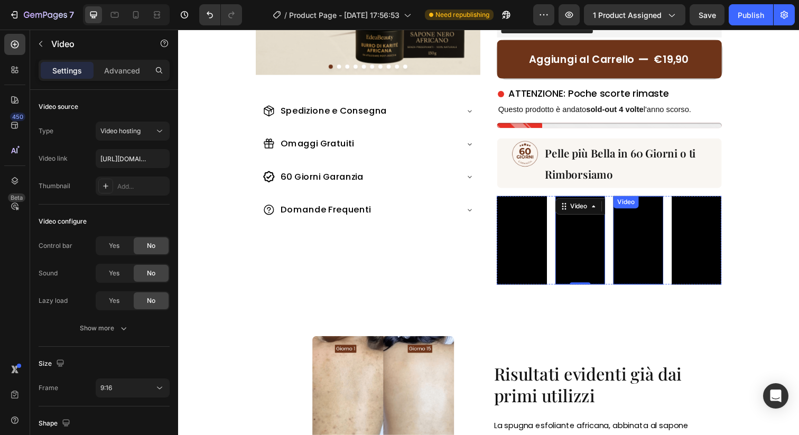
click at [646, 247] on video at bounding box center [647, 244] width 51 height 91
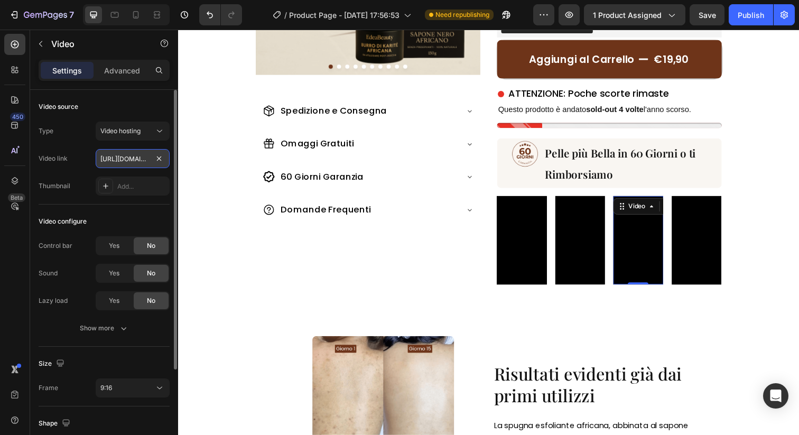
click at [116, 156] on input "[URL][DOMAIN_NAME]" at bounding box center [133, 158] width 74 height 19
paste input "3a28da750b0e47ff96500379409bef75"
type input "[URL][DOMAIN_NAME]"
click at [88, 157] on div "Video link [URL][DOMAIN_NAME]" at bounding box center [104, 158] width 131 height 19
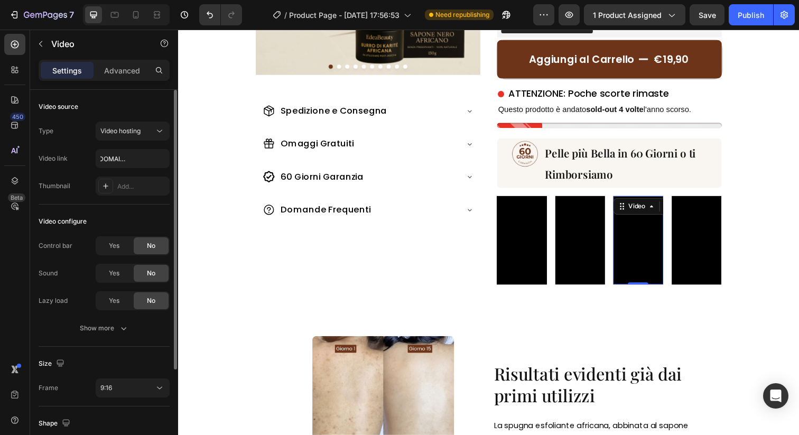
scroll to position [0, 0]
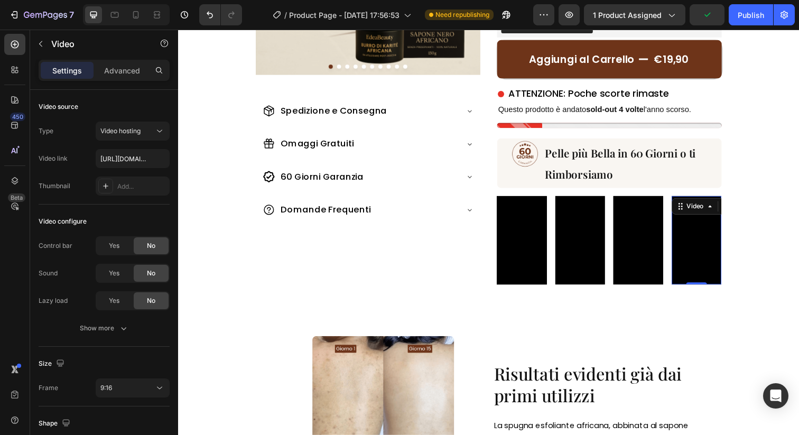
click at [704, 252] on video at bounding box center [707, 244] width 51 height 91
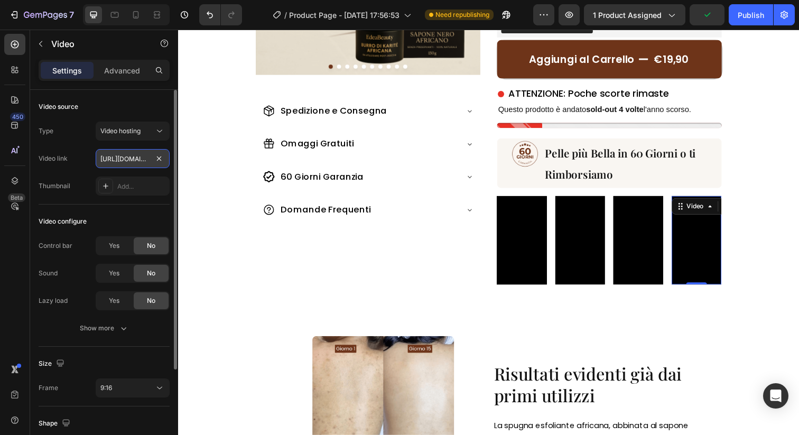
click at [134, 163] on input "[URL][DOMAIN_NAME]" at bounding box center [133, 158] width 74 height 19
paste input "892a34ec7f2464fb5b7c52eb2f8bcf2"
type input "[URL][DOMAIN_NAME]"
click at [87, 160] on div "Video link [URL][DOMAIN_NAME]" at bounding box center [104, 158] width 131 height 19
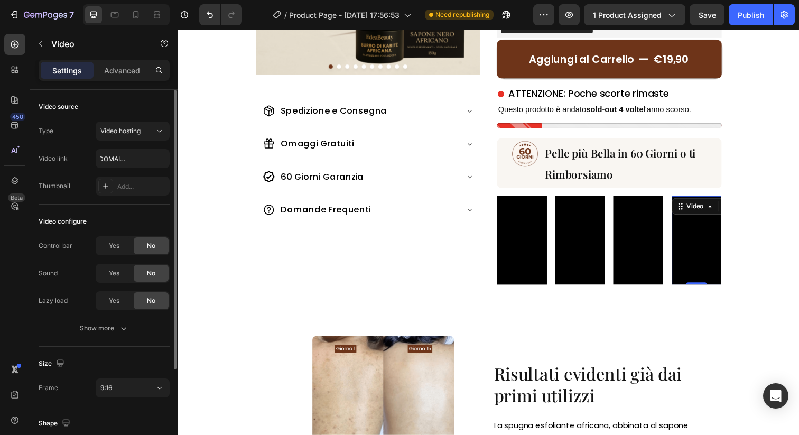
scroll to position [0, 0]
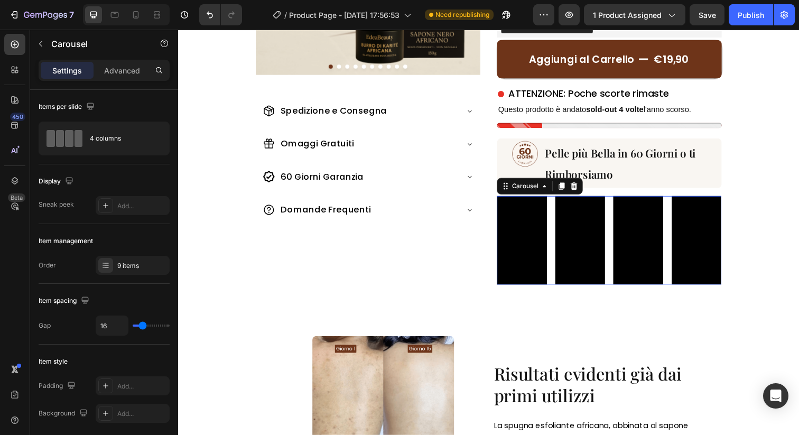
click at [618, 279] on div "Video Video Video Video Video Video Video Video Video" at bounding box center [617, 244] width 229 height 91
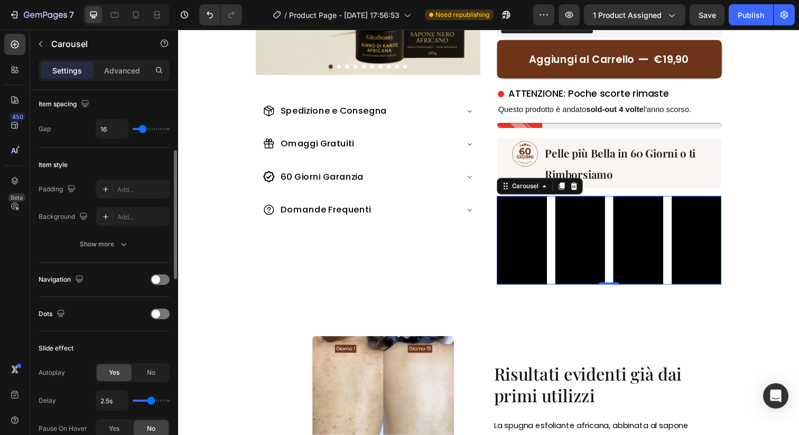
scroll to position [182, 0]
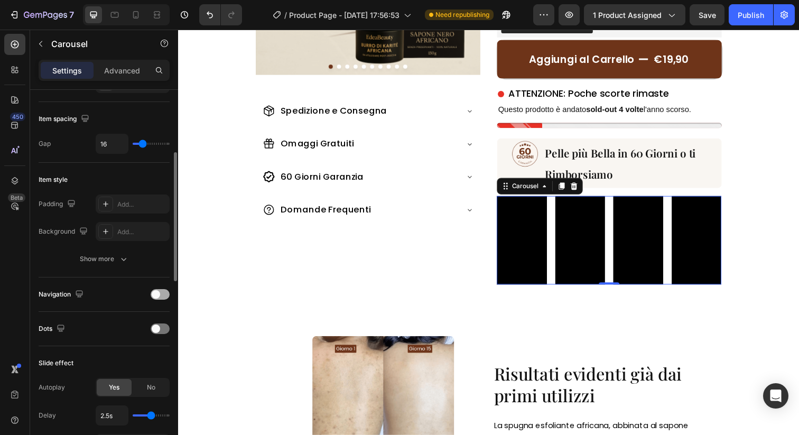
click at [161, 294] on div at bounding box center [160, 294] width 19 height 11
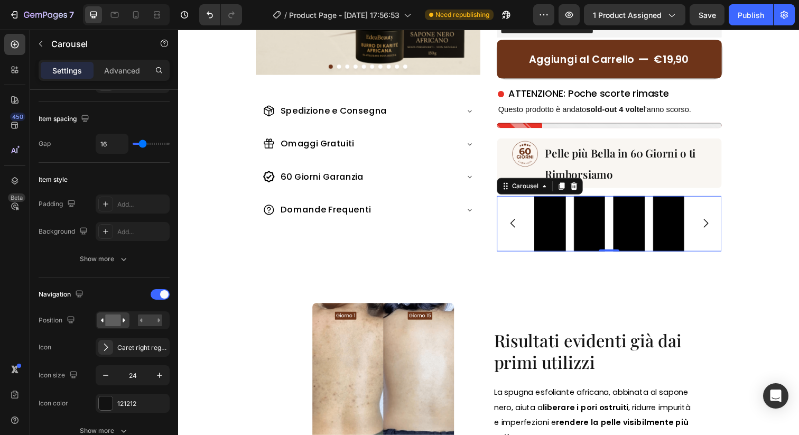
click at [713, 228] on icon "Carousel Next Arrow" at bounding box center [716, 227] width 13 height 13
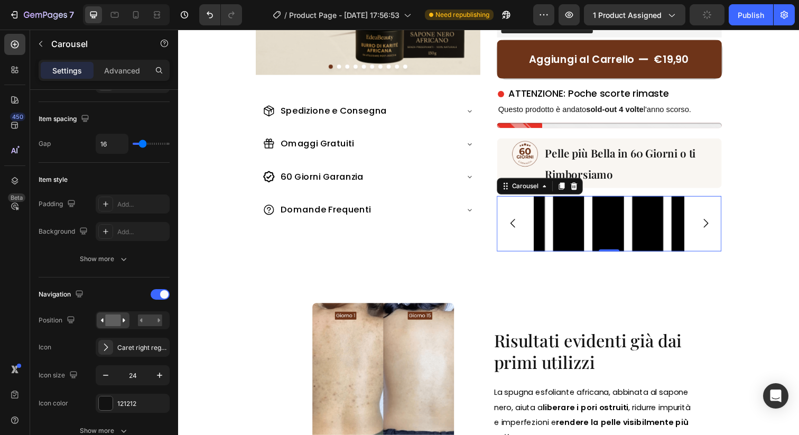
click at [713, 228] on icon "Carousel Next Arrow" at bounding box center [716, 227] width 13 height 13
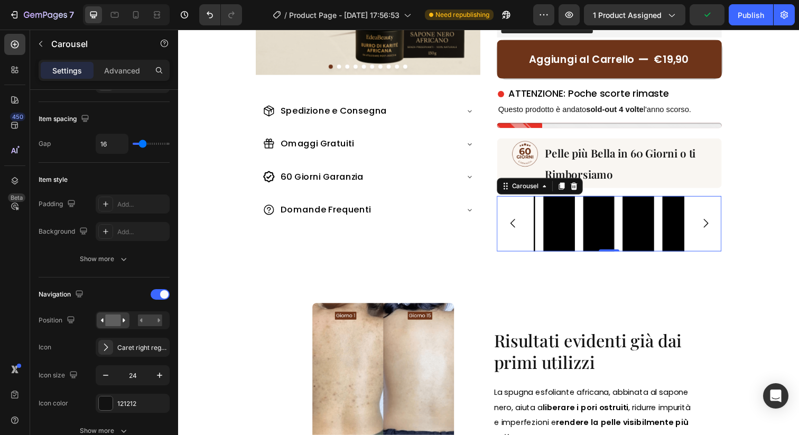
click at [713, 228] on icon "Carousel Next Arrow" at bounding box center [716, 227] width 13 height 13
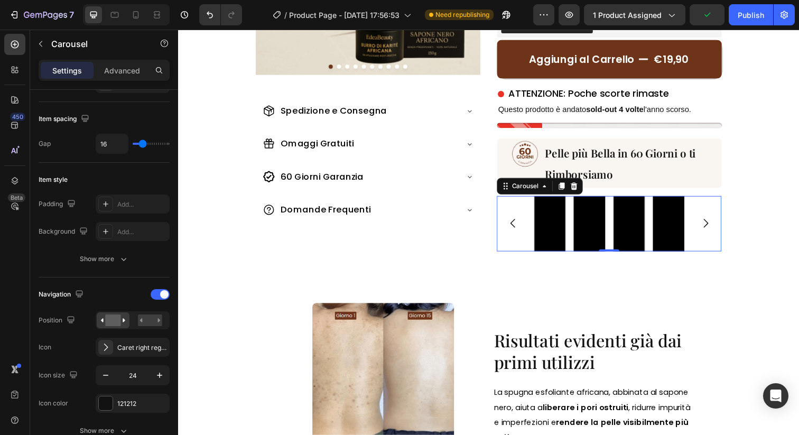
click at [713, 228] on icon "Carousel Next Arrow" at bounding box center [716, 227] width 13 height 13
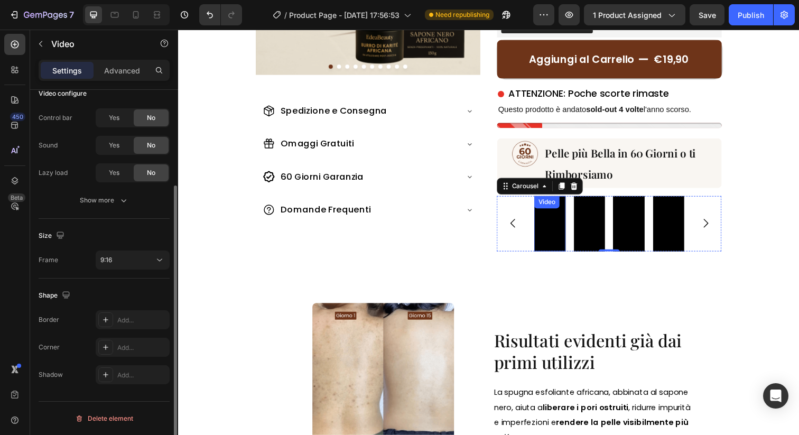
click at [556, 236] on video at bounding box center [557, 227] width 32 height 57
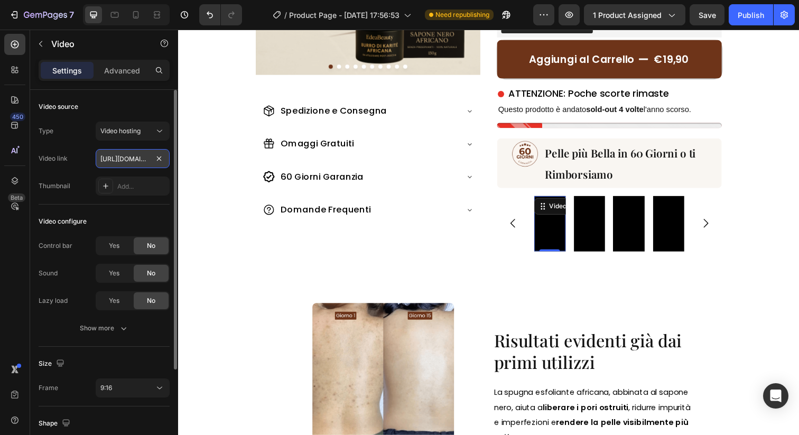
click at [121, 155] on input "[URL][DOMAIN_NAME]" at bounding box center [133, 158] width 74 height 19
paste input "453494ad6fdd477bbbf84724e35d2e74"
type input "[URL][DOMAIN_NAME]"
click at [81, 155] on div "Video link [URL][DOMAIN_NAME]" at bounding box center [104, 158] width 131 height 19
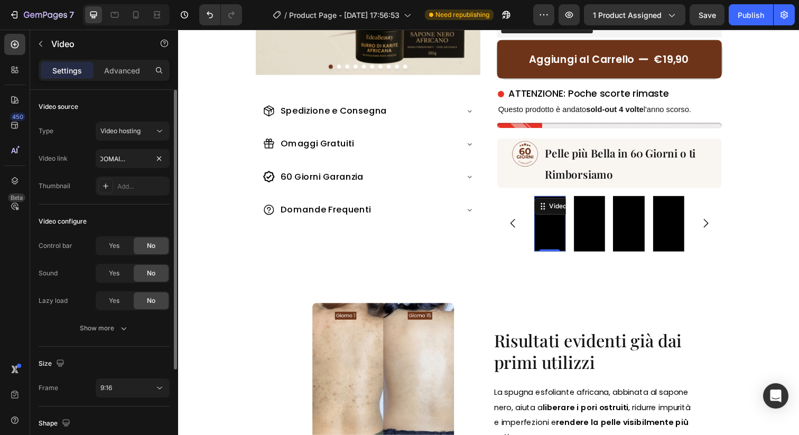
scroll to position [0, 0]
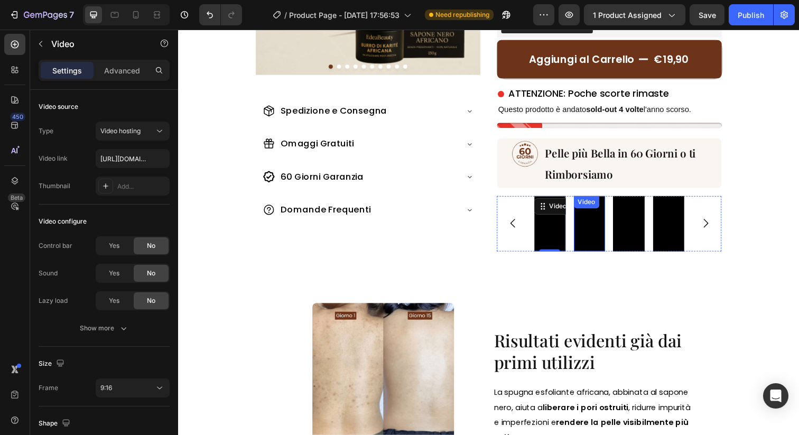
click at [599, 231] on video at bounding box center [598, 227] width 32 height 57
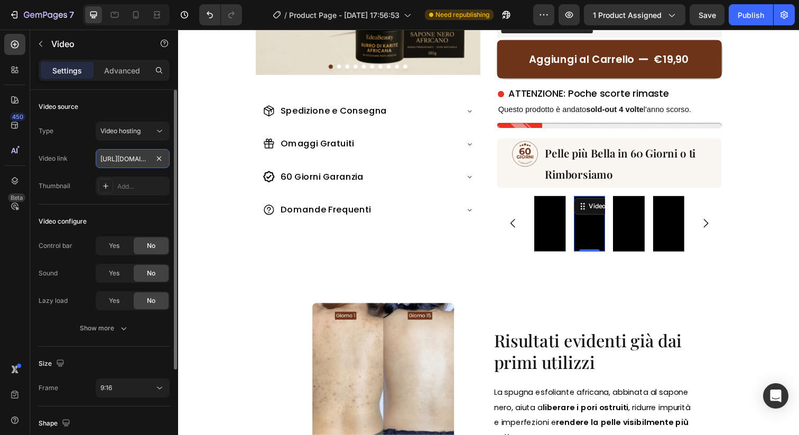
click at [131, 162] on input "[URL][DOMAIN_NAME]" at bounding box center [133, 158] width 74 height 19
paste input "[DOMAIN_NAME][URL]"
click at [109, 158] on input "[URL][DOMAIN_NAME][DOMAIN_NAME]" at bounding box center [133, 158] width 74 height 19
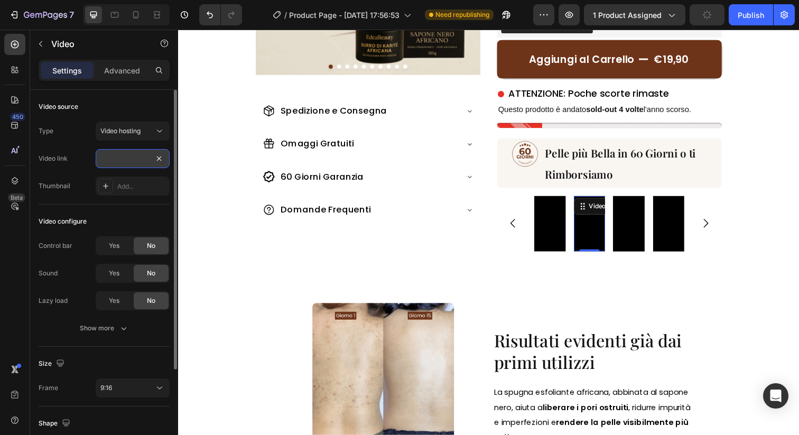
click at [109, 158] on input "[URL][DOMAIN_NAME][DOMAIN_NAME]" at bounding box center [133, 158] width 74 height 19
paste input "text"
type input "[URL][DOMAIN_NAME]"
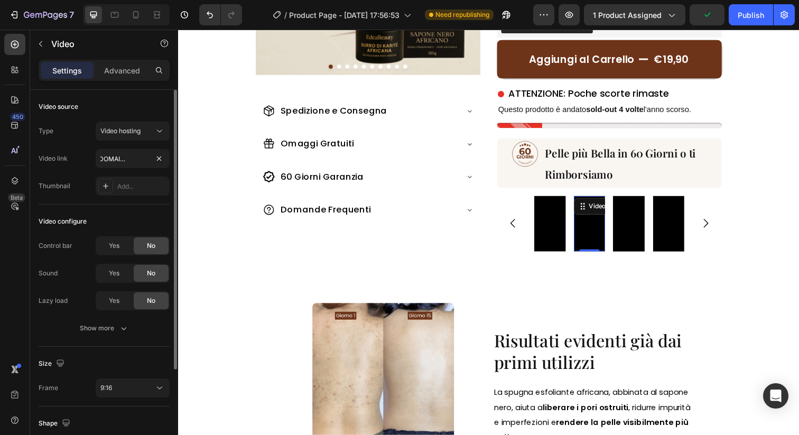
click at [82, 158] on div "Video link [URL][DOMAIN_NAME]" at bounding box center [104, 158] width 131 height 19
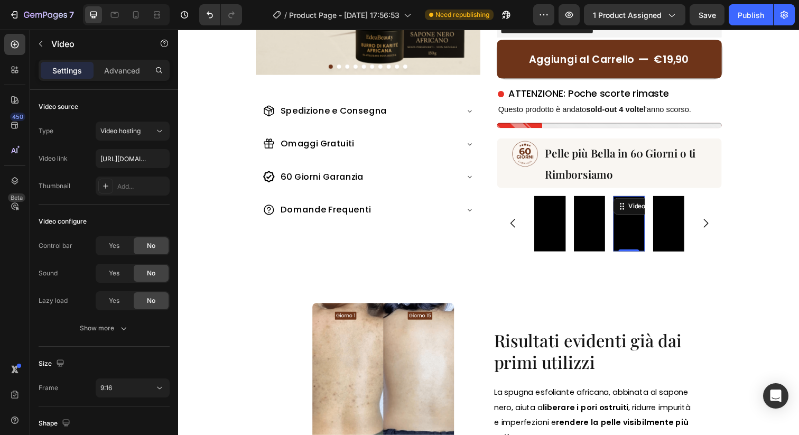
click at [651, 223] on video at bounding box center [638, 227] width 32 height 57
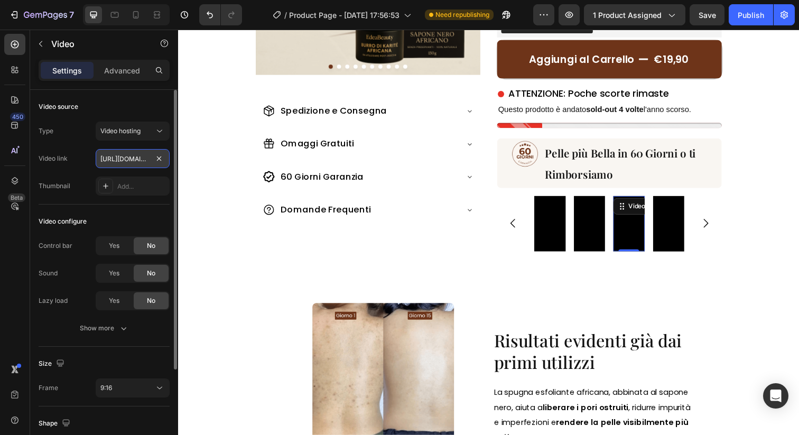
click at [123, 153] on input "[URL][DOMAIN_NAME]" at bounding box center [133, 158] width 74 height 19
paste input "704e2229320d450086f4f12f2a61e236"
type input "[URL][DOMAIN_NAME]"
click at [85, 161] on div "Video link [URL][DOMAIN_NAME]" at bounding box center [104, 158] width 131 height 19
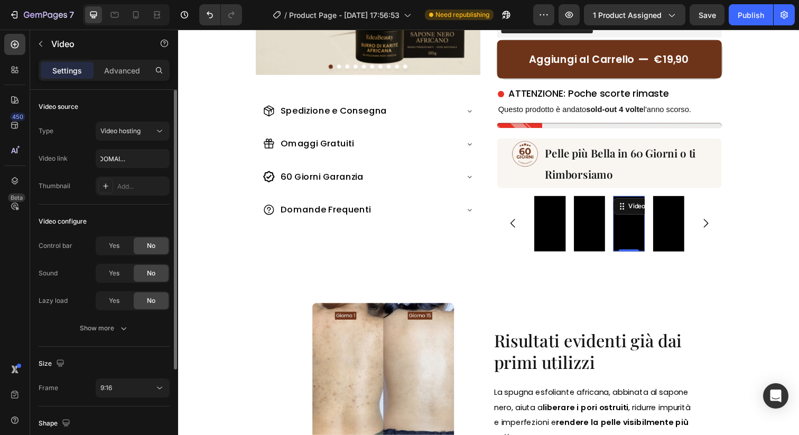
scroll to position [0, 0]
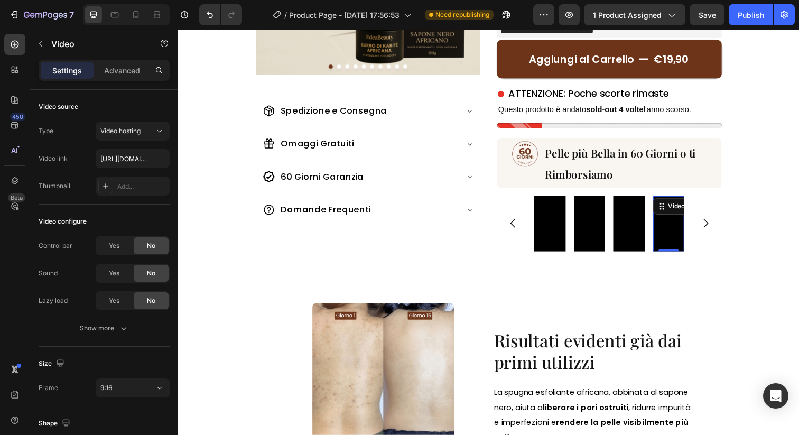
click at [674, 235] on video at bounding box center [679, 227] width 32 height 57
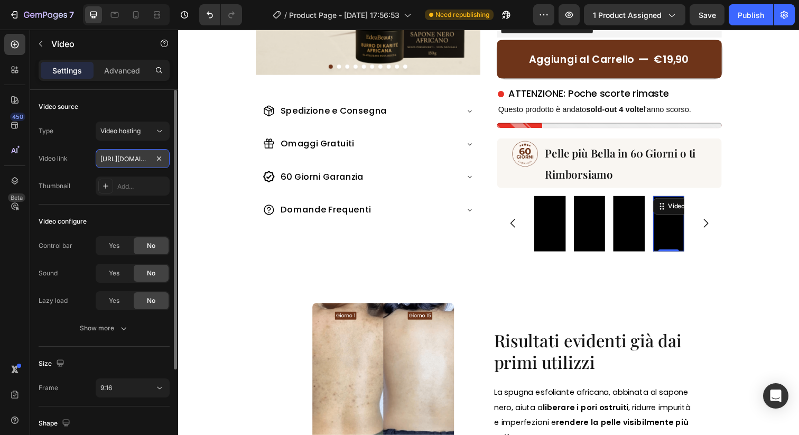
click at [124, 161] on input "[URL][DOMAIN_NAME]" at bounding box center [133, 158] width 74 height 19
paste input "aecbcf544fe40df82a7a9acd0bd8597"
type input "[URL][DOMAIN_NAME]"
click at [80, 161] on div "Video link [URL][DOMAIN_NAME]" at bounding box center [104, 158] width 131 height 19
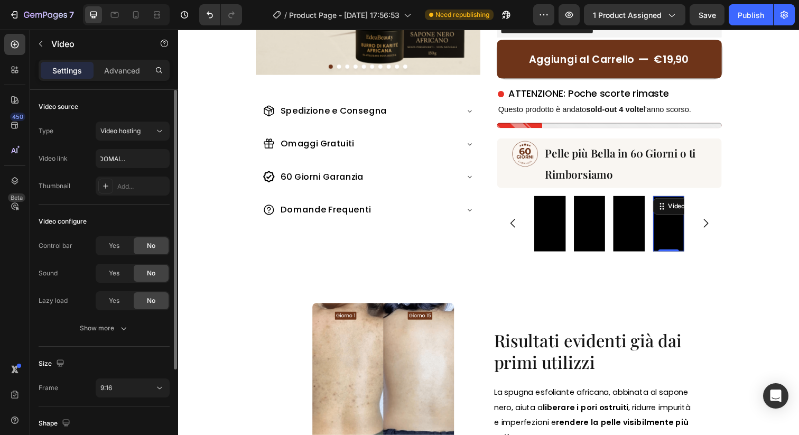
scroll to position [0, 0]
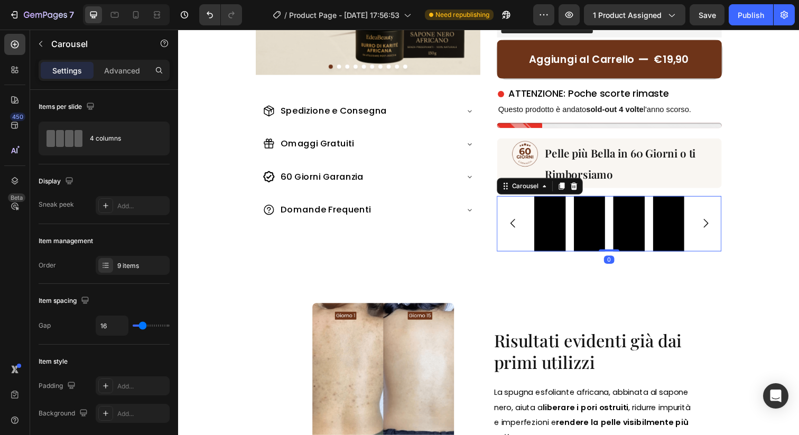
click at [714, 227] on icon "Carousel Next Arrow" at bounding box center [716, 227] width 13 height 13
click at [714, 223] on icon "Carousel Next Arrow" at bounding box center [716, 227] width 5 height 9
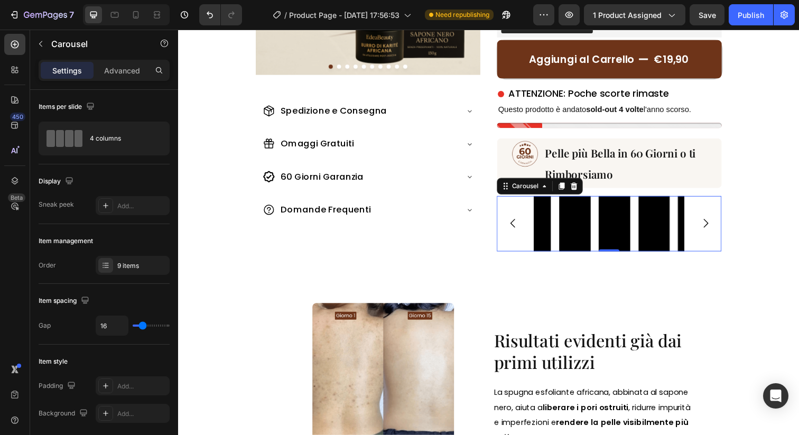
click at [714, 223] on icon "Carousel Next Arrow" at bounding box center [716, 227] width 5 height 9
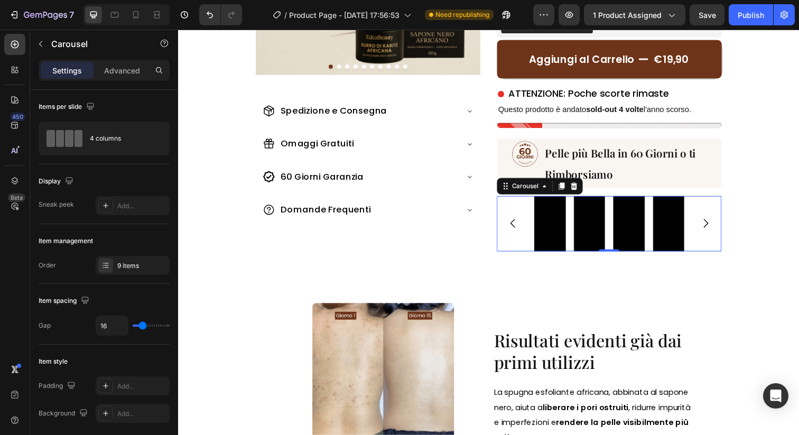
click at [714, 223] on icon "Carousel Next Arrow" at bounding box center [716, 227] width 5 height 9
click at [712, 223] on icon "Carousel Next Arrow" at bounding box center [716, 227] width 13 height 13
click at [703, 242] on div "Video Video Video Video Video Video Video Video Video" at bounding box center [617, 227] width 229 height 57
click at [135, 270] on div "9 items" at bounding box center [142, 266] width 50 height 10
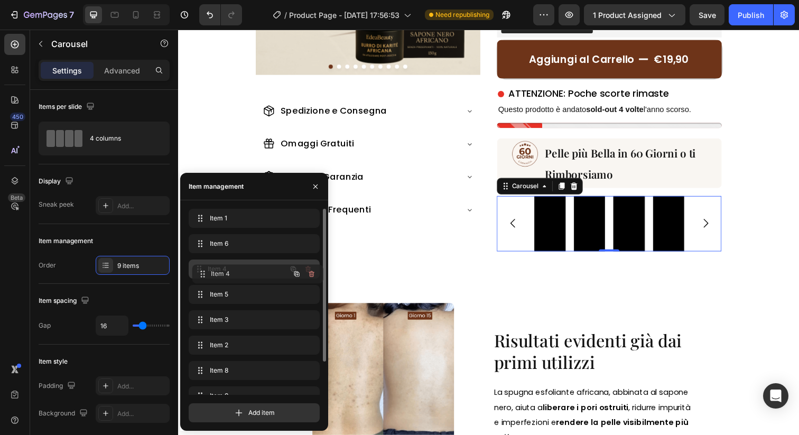
drag, startPoint x: 235, startPoint y: 289, endPoint x: 238, endPoint y: 269, distance: 20.3
drag, startPoint x: 231, startPoint y: 293, endPoint x: 232, endPoint y: 261, distance: 31.7
click at [518, 224] on icon "Carousel Back Arrow" at bounding box center [519, 227] width 13 height 13
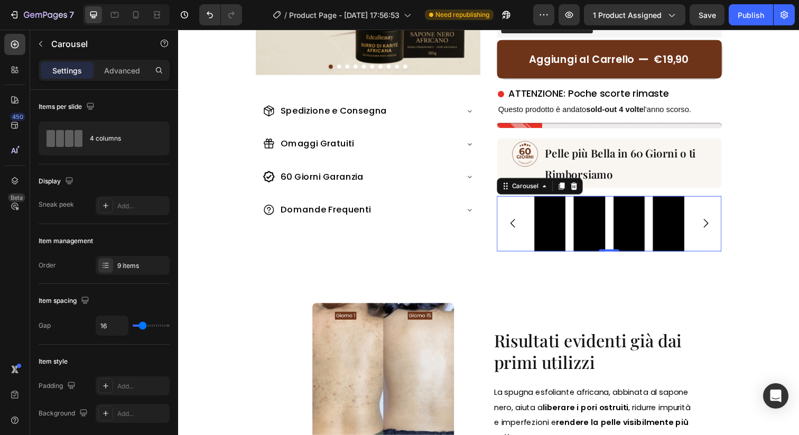
click at [518, 224] on icon "Carousel Back Arrow" at bounding box center [519, 227] width 13 height 13
click at [684, 230] on video at bounding box center [679, 227] width 32 height 57
click at [532, 248] on div "Video Video Video Video Video Video Video Video Video" at bounding box center [617, 227] width 229 height 57
click at [576, 244] on div "Video Video Video Video Video Video Video Video Video" at bounding box center [617, 227] width 153 height 57
click at [136, 261] on div "9 items" at bounding box center [142, 266] width 50 height 10
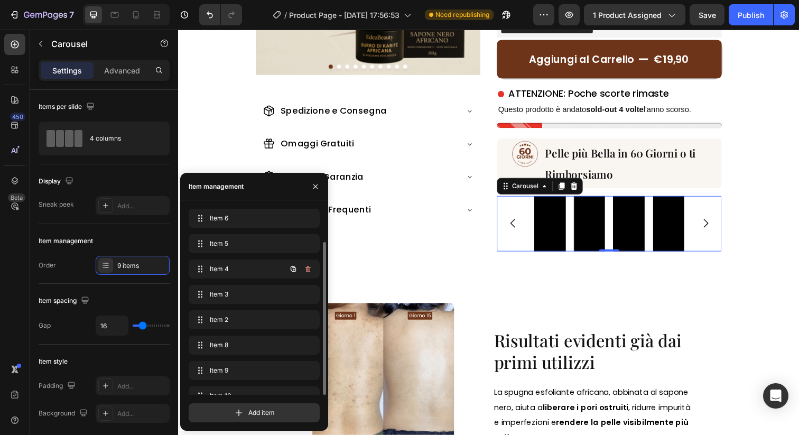
scroll to position [40, 0]
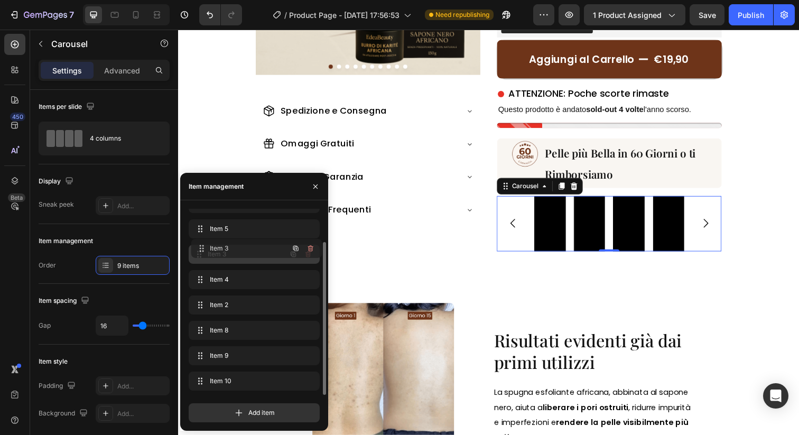
drag, startPoint x: 249, startPoint y: 279, endPoint x: 251, endPoint y: 250, distance: 28.6
click at [716, 225] on icon "Carousel Next Arrow" at bounding box center [716, 227] width 13 height 13
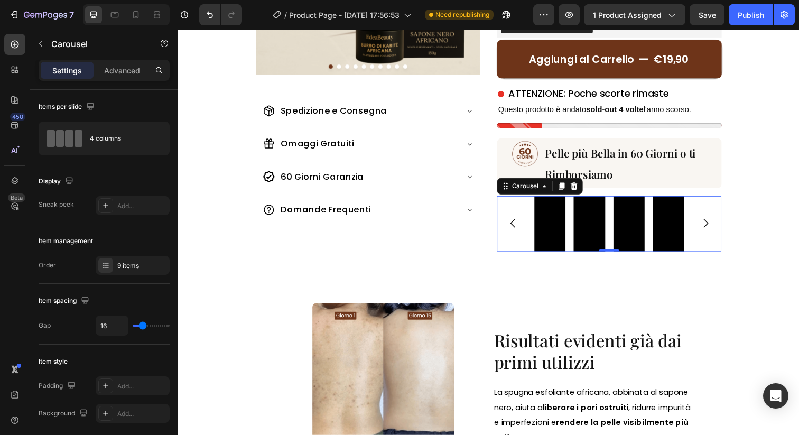
click at [716, 225] on icon "Carousel Next Arrow" at bounding box center [716, 227] width 13 height 13
click at [715, 225] on icon "Carousel Next Arrow" at bounding box center [716, 227] width 13 height 13
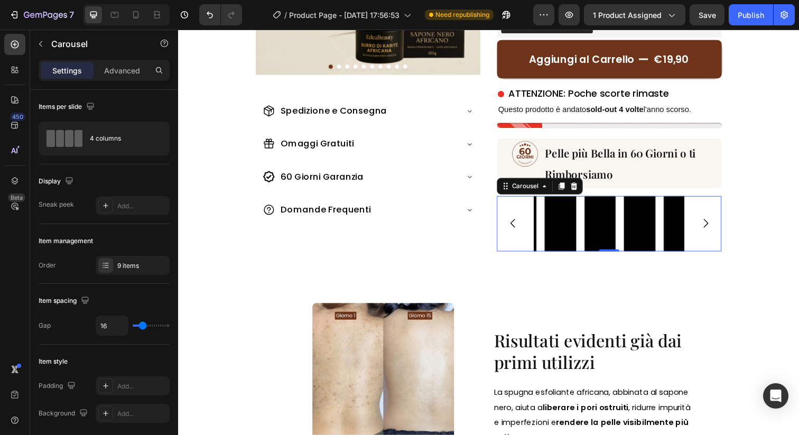
click at [715, 225] on icon "Carousel Next Arrow" at bounding box center [716, 227] width 13 height 13
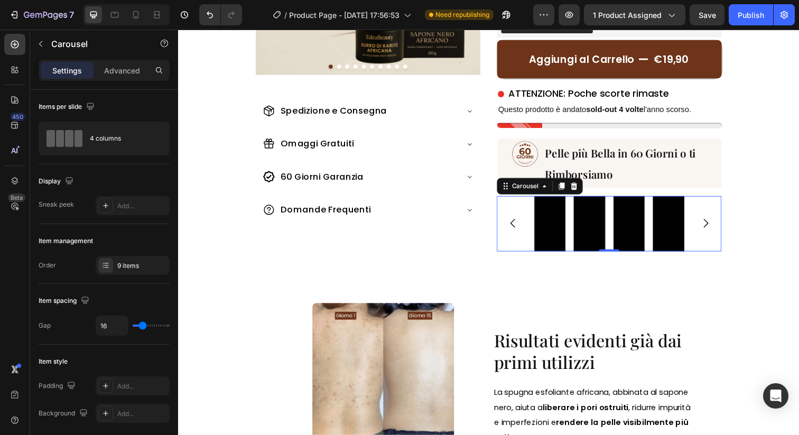
click at [715, 225] on icon "Carousel Next Arrow" at bounding box center [716, 227] width 13 height 13
click at [593, 237] on video at bounding box center [598, 227] width 32 height 57
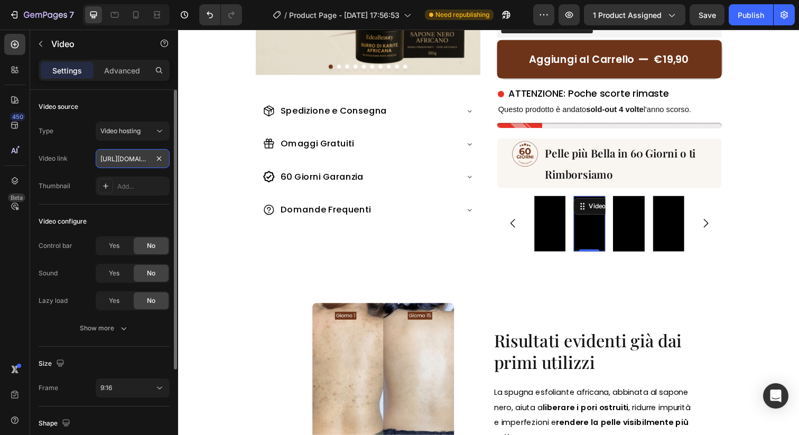
click at [140, 164] on input "[URL][DOMAIN_NAME]" at bounding box center [133, 158] width 74 height 19
paste input "cf132c3fcf4f4105afde8a0dc5b13d2b"
type input "[URL][DOMAIN_NAME]"
click at [87, 152] on div "Video link [URL][DOMAIN_NAME]" at bounding box center [104, 158] width 131 height 19
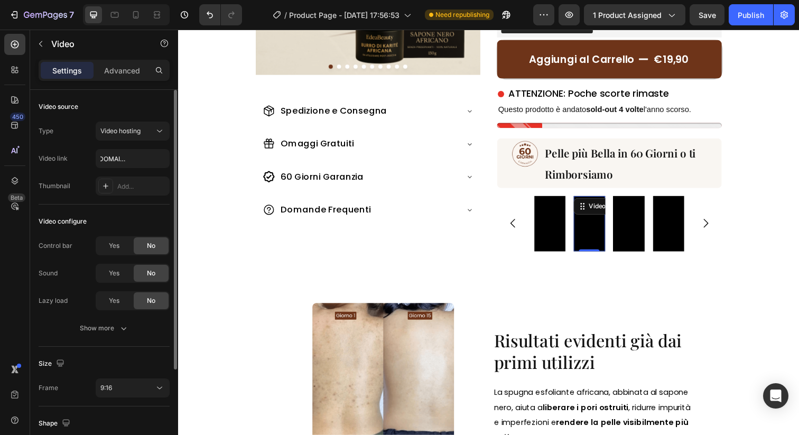
scroll to position [0, 0]
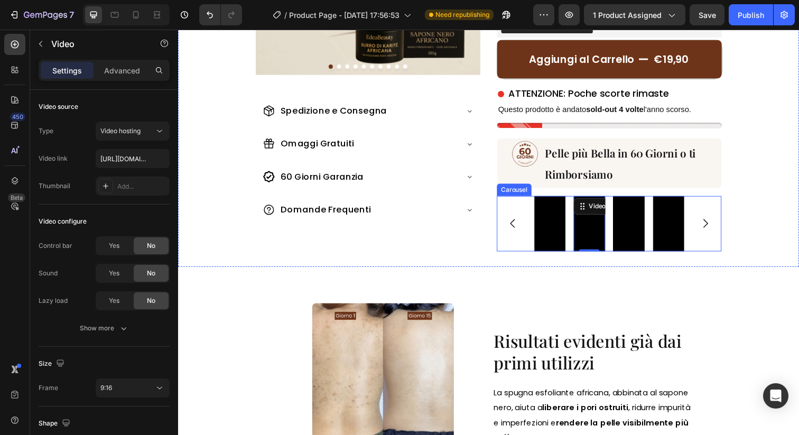
click at [616, 251] on div "Video Video Video Video Video Video Video Video Video 0" at bounding box center [617, 227] width 153 height 57
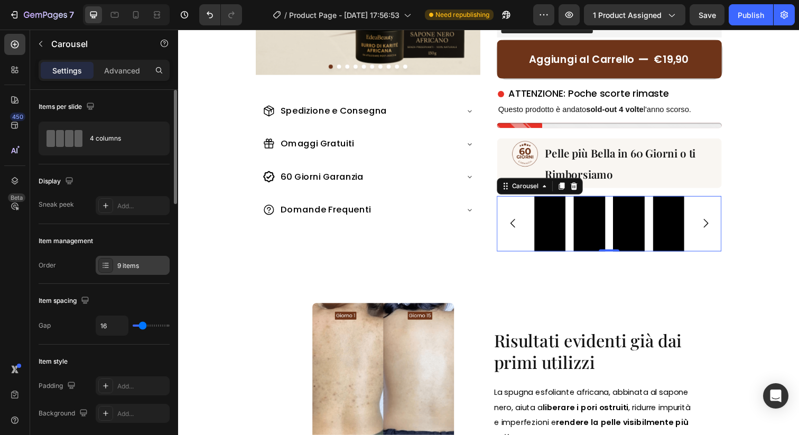
click at [133, 272] on div "9 items" at bounding box center [133, 265] width 74 height 19
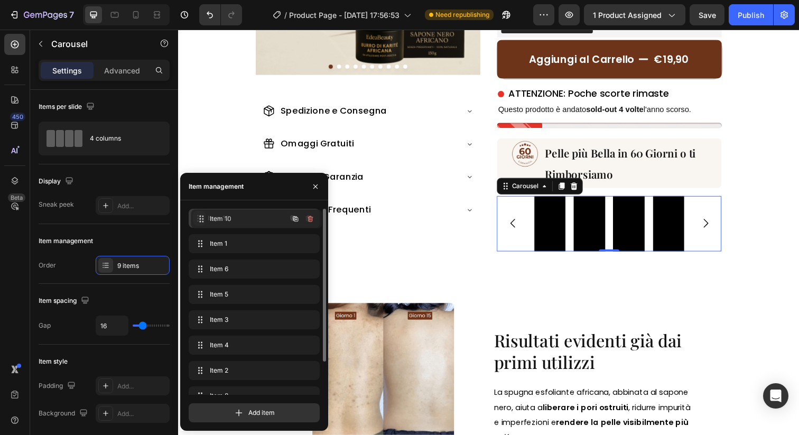
drag, startPoint x: 200, startPoint y: 380, endPoint x: 202, endPoint y: 218, distance: 162.2
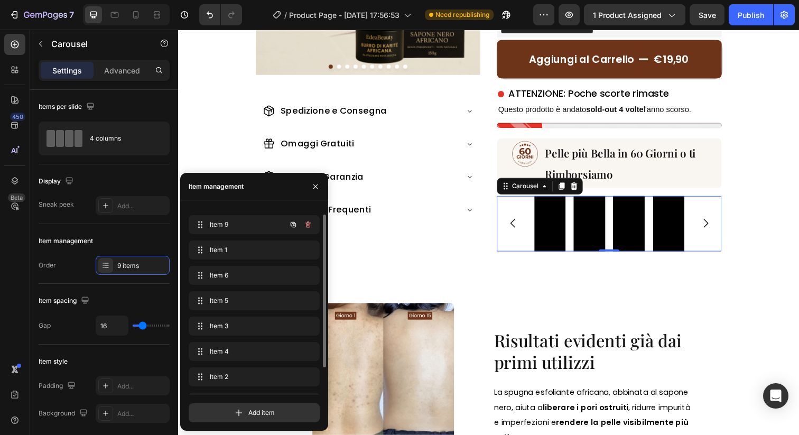
scroll to position [14, 0]
drag, startPoint x: 203, startPoint y: 380, endPoint x: 218, endPoint y: 244, distance: 137.7
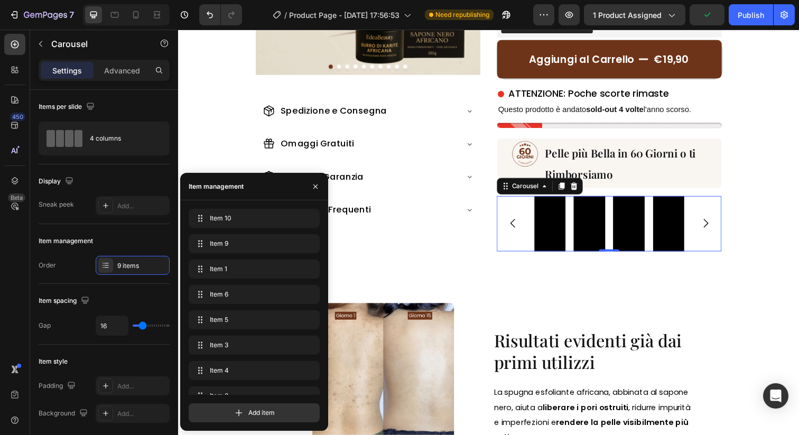
click at [717, 221] on icon "Carousel Next Arrow" at bounding box center [716, 227] width 13 height 13
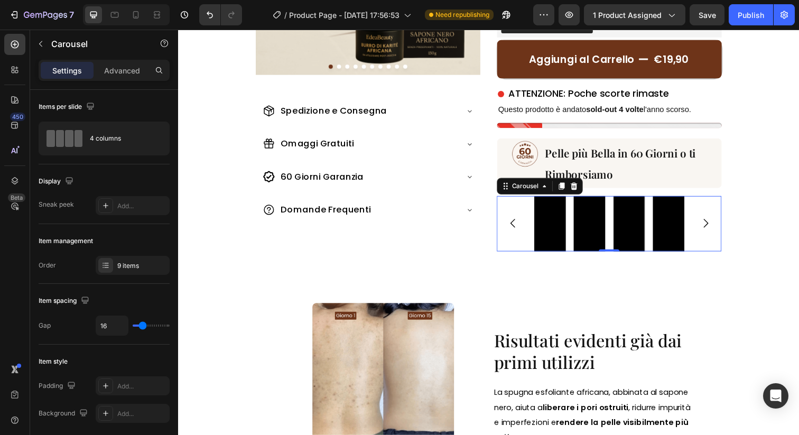
click at [717, 222] on icon "Carousel Next Arrow" at bounding box center [716, 227] width 13 height 13
click at [716, 222] on icon "Carousel Next Arrow" at bounding box center [716, 227] width 13 height 13
click at [711, 264] on div "Image Image Image Image Image Image Image Image Image Image Carousel Spedizione…" at bounding box center [495, 54] width 634 height 436
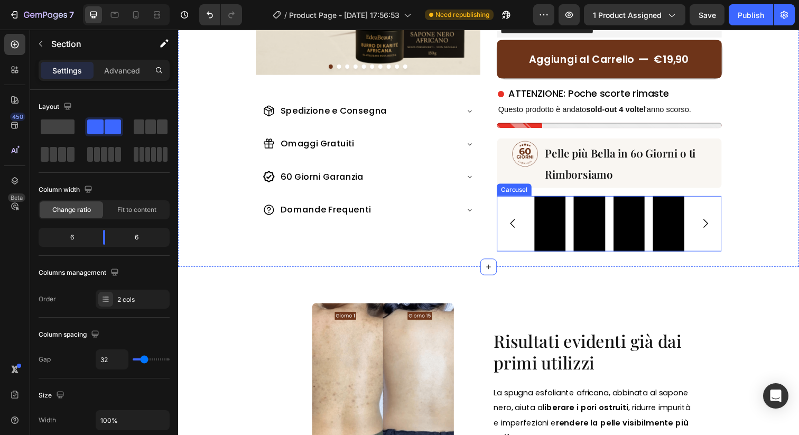
click at [713, 243] on div "Video Video Video Video Video Video Video Video Video" at bounding box center [617, 227] width 229 height 57
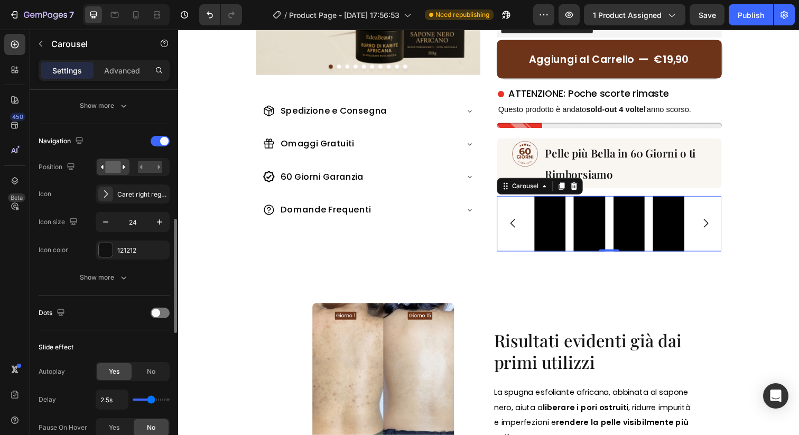
scroll to position [333, 0]
click at [162, 146] on span at bounding box center [164, 143] width 8 height 8
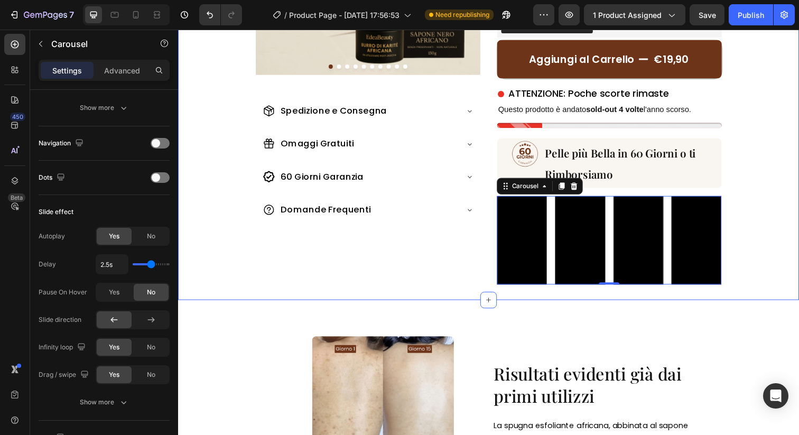
click at [589, 294] on div "Image Image Image Image Image Image Image Image Image Image Carousel Spedizione…" at bounding box center [495, 71] width 634 height 470
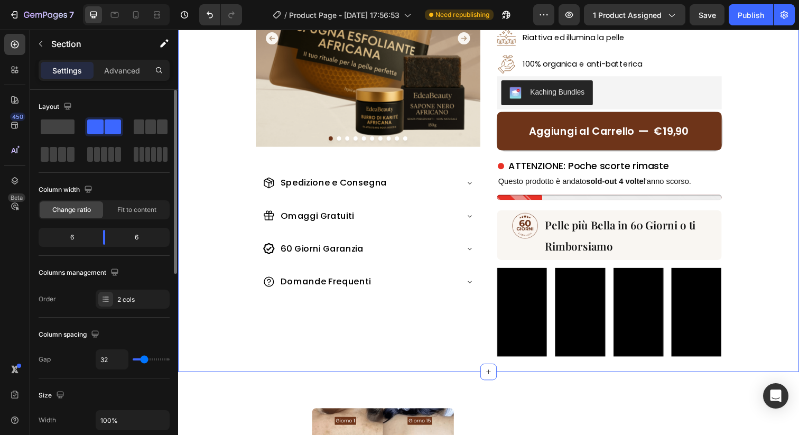
scroll to position [140, 0]
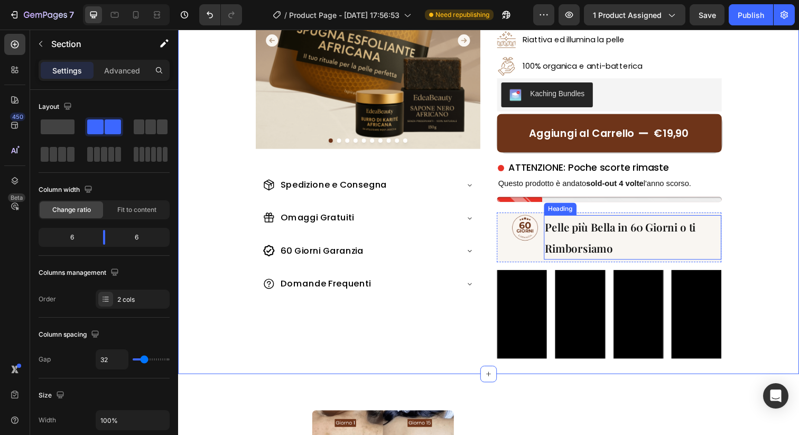
click at [601, 248] on span "Pelle più Bella in 60 Giorni o ti Rimborsiamo" at bounding box center [630, 241] width 154 height 36
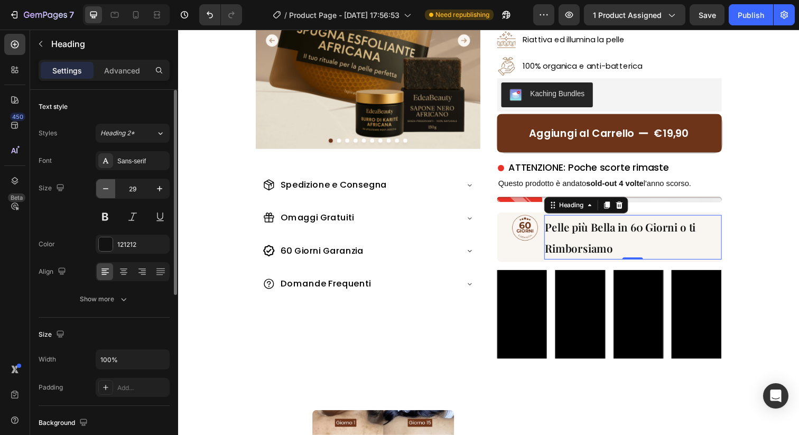
click at [110, 187] on icon "button" at bounding box center [105, 188] width 11 height 11
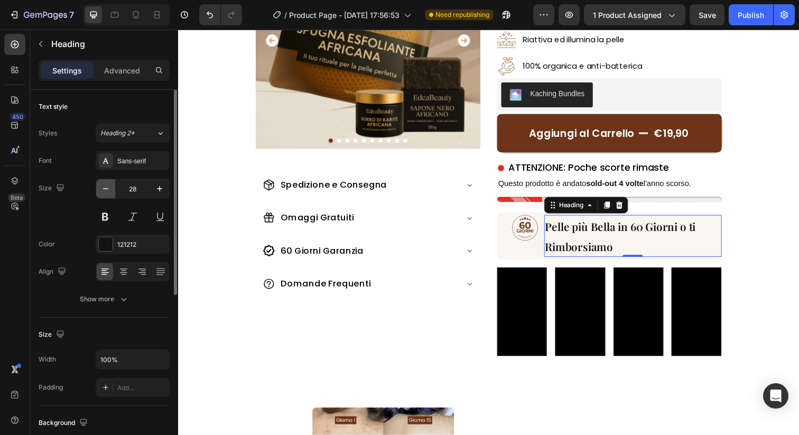
click at [110, 187] on icon "button" at bounding box center [105, 188] width 11 height 11
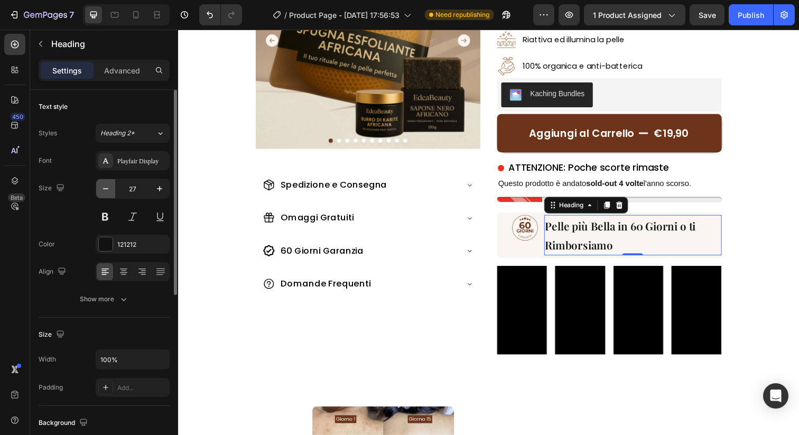
click at [110, 187] on icon "button" at bounding box center [105, 188] width 11 height 11
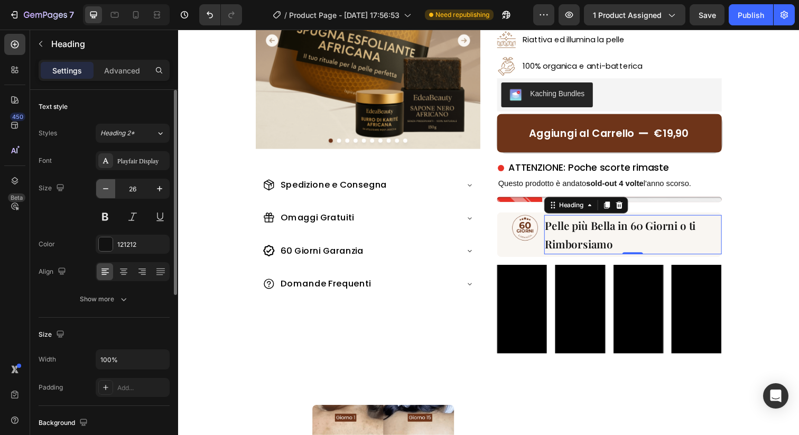
click at [110, 187] on icon "button" at bounding box center [105, 188] width 11 height 11
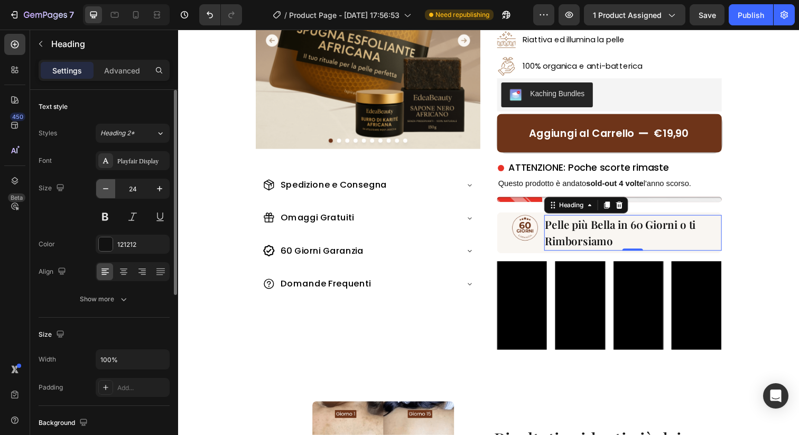
click at [110, 187] on icon "button" at bounding box center [105, 188] width 11 height 11
type input "23"
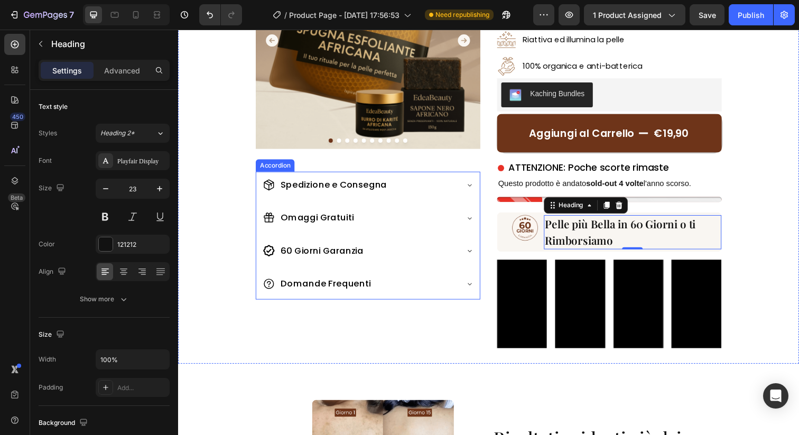
click at [451, 288] on div "Domande Frequenti" at bounding box center [363, 288] width 199 height 19
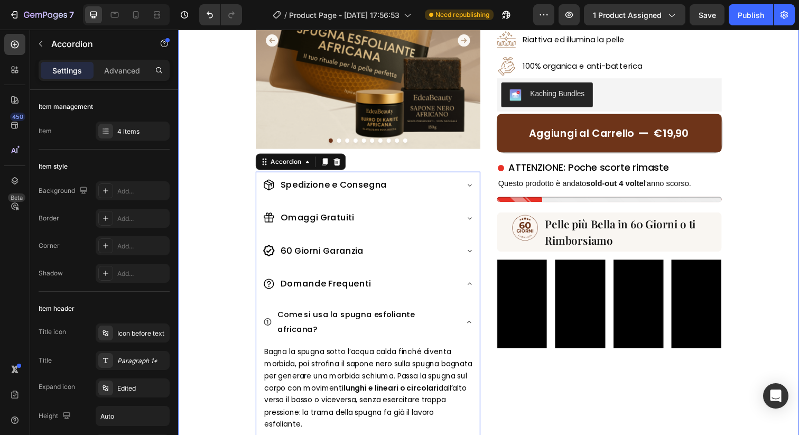
click at [757, 236] on div "Image Image Image Image Image Image Image Image Image Image Carousel Spedizione…" at bounding box center [495, 247] width 634 height 673
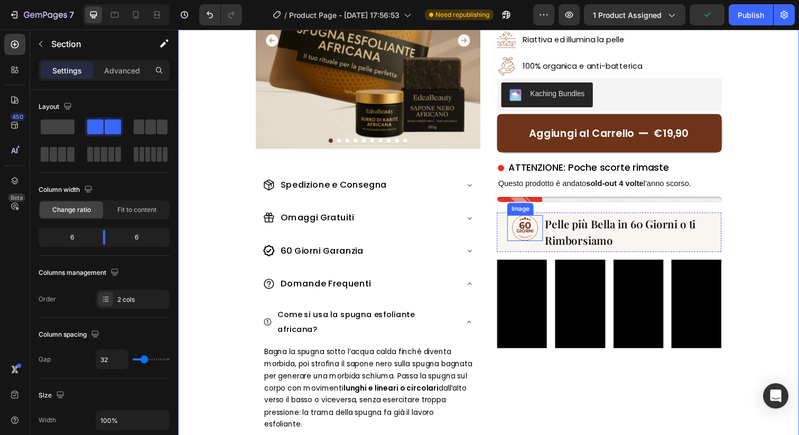
click at [540, 238] on img at bounding box center [532, 232] width 26 height 26
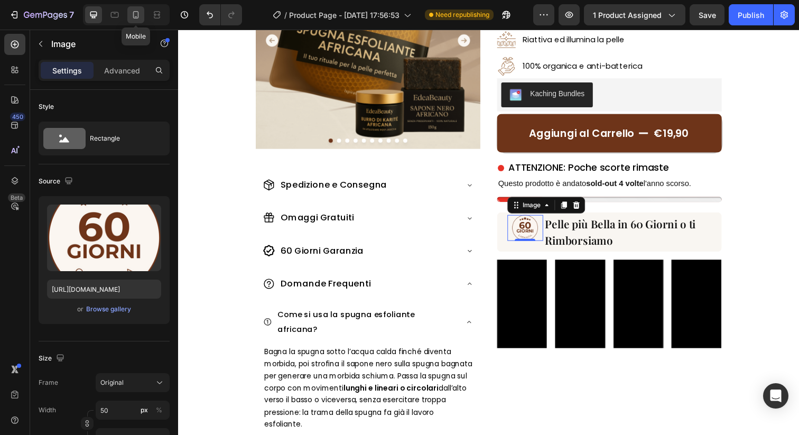
click at [135, 16] on icon at bounding box center [136, 14] width 6 height 7
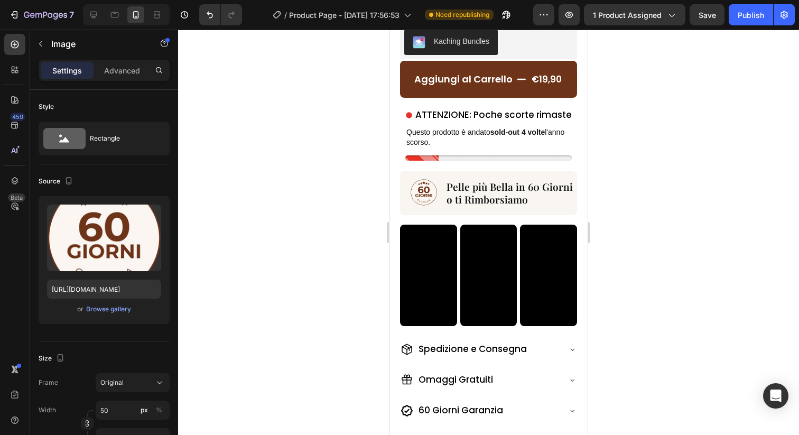
scroll to position [431, 0]
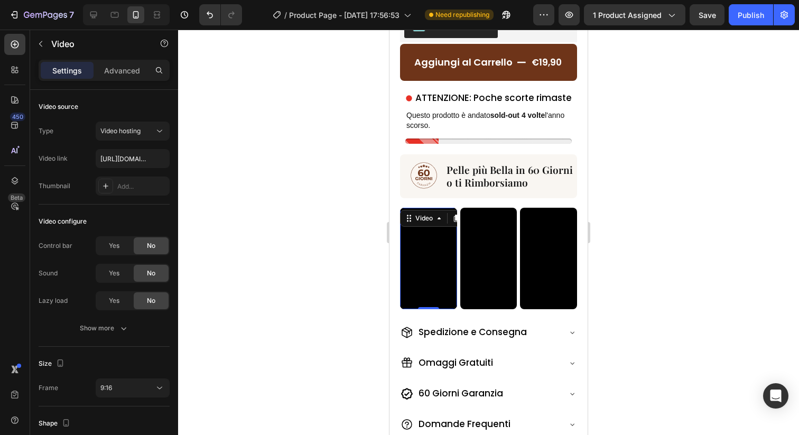
click at [431, 239] on video at bounding box center [428, 258] width 57 height 101
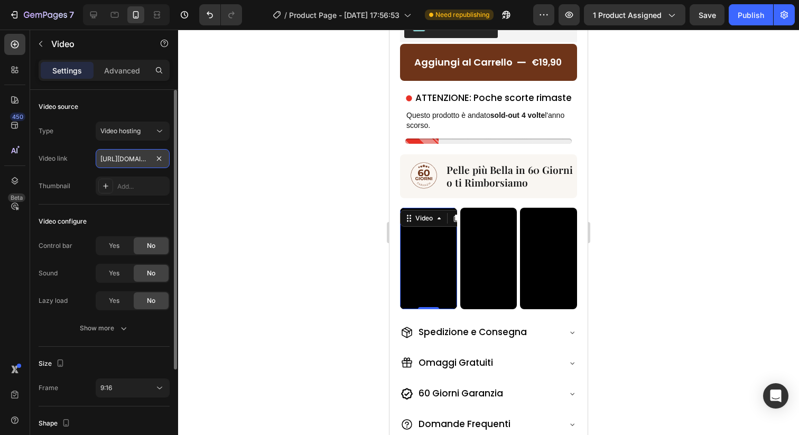
click at [131, 159] on input "[URL][DOMAIN_NAME]" at bounding box center [133, 158] width 74 height 19
paste input "cf132c3fcf4f4105afde8a0dc5b13d2b"
type input "[URL][DOMAIN_NAME]"
click at [81, 163] on div "Video link [URL][DOMAIN_NAME]" at bounding box center [104, 158] width 131 height 19
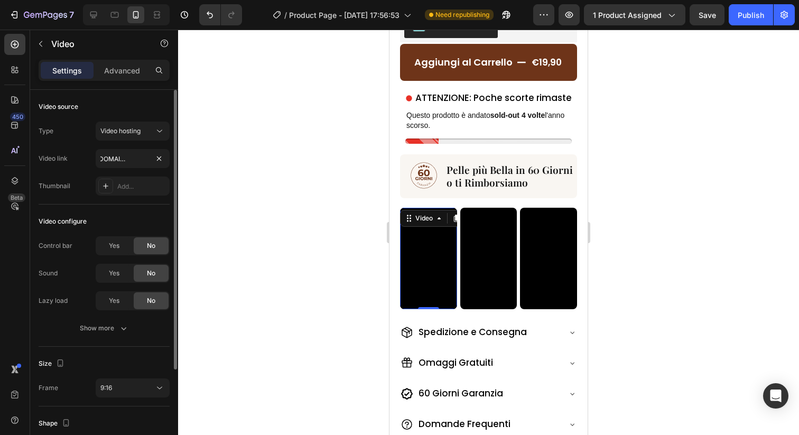
scroll to position [0, 0]
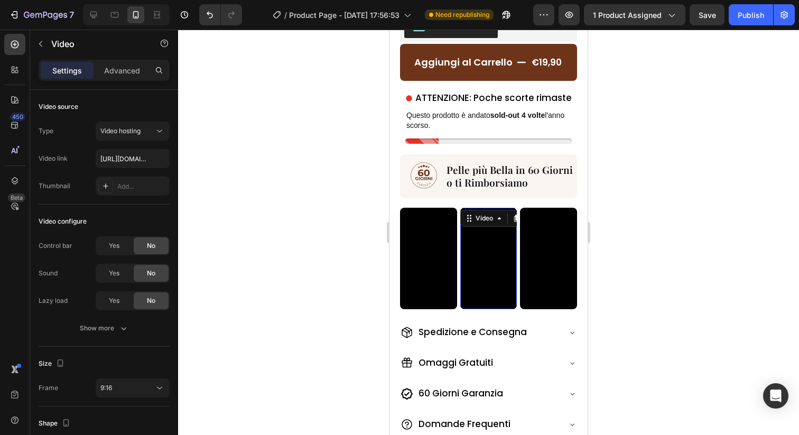
click at [484, 240] on video at bounding box center [488, 258] width 57 height 101
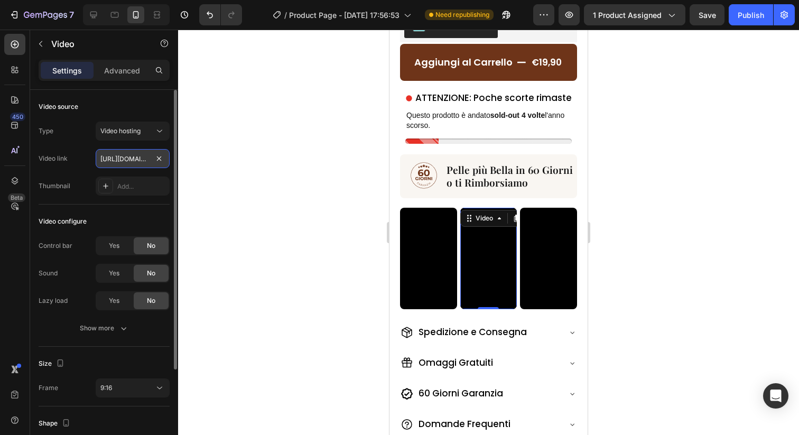
click at [128, 157] on input "[URL][DOMAIN_NAME]" at bounding box center [133, 158] width 74 height 19
paste input "b1a6f48a75ad43e1a1f606845876d057"
type input "[URL][DOMAIN_NAME]"
click at [87, 158] on div "Video link [URL][DOMAIN_NAME]" at bounding box center [104, 158] width 131 height 19
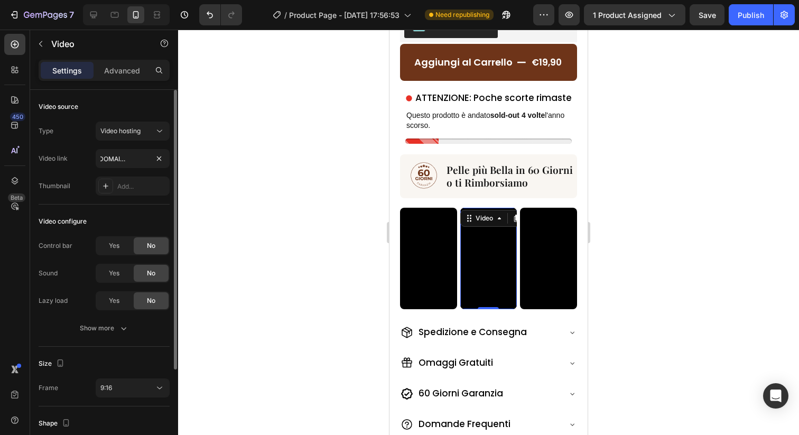
scroll to position [0, 0]
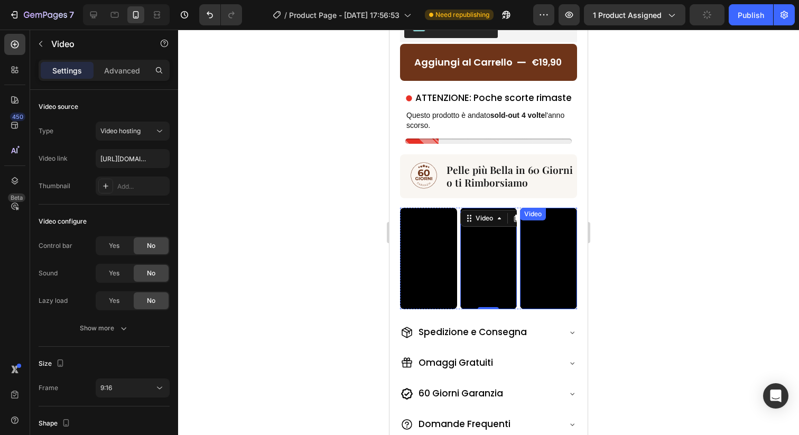
click at [528, 256] on video at bounding box center [548, 258] width 57 height 101
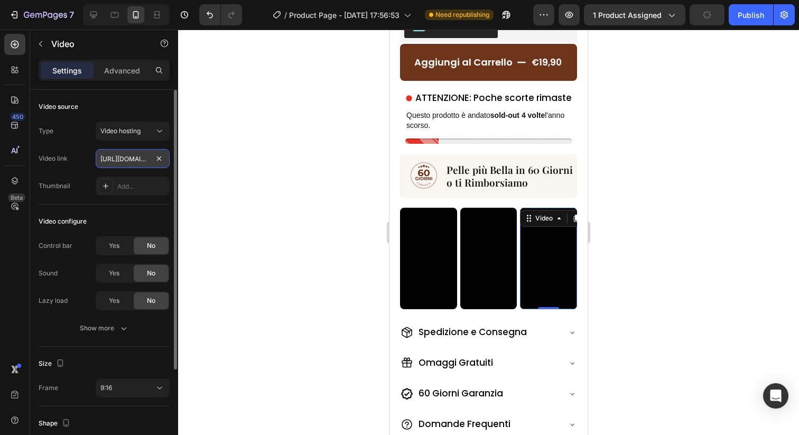
click at [131, 162] on input "[URL][DOMAIN_NAME]" at bounding box center [133, 158] width 74 height 19
paste input "26d1d28dabe044a689d228ec2bca8e90"
type input "[URL][DOMAIN_NAME]"
click at [78, 157] on div "Video link [URL][DOMAIN_NAME]" at bounding box center [104, 158] width 131 height 19
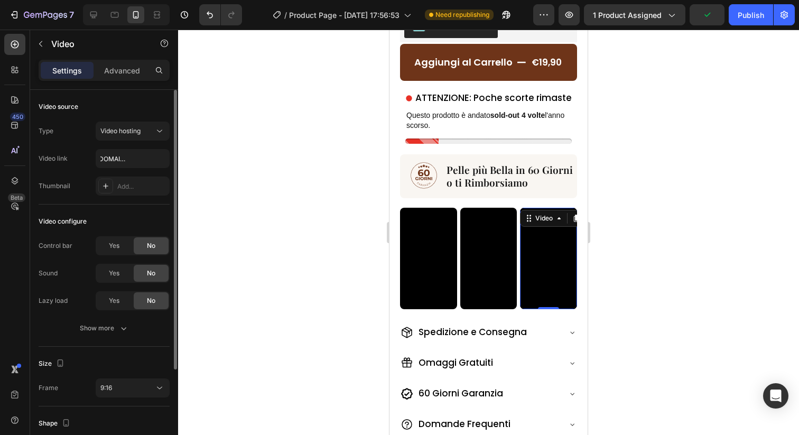
scroll to position [0, 0]
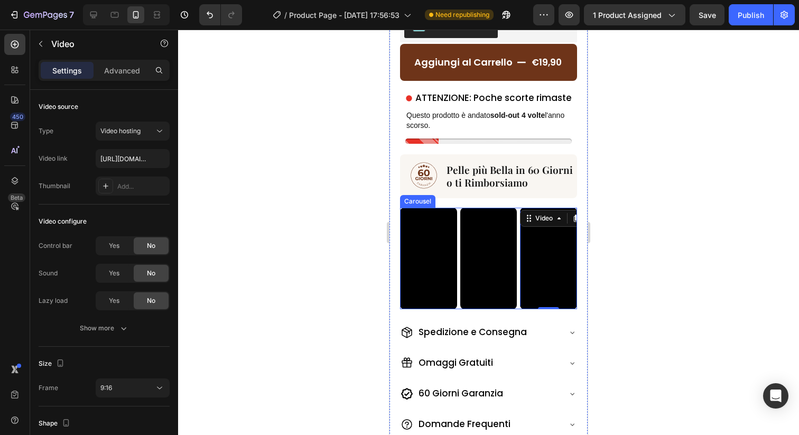
click at [518, 296] on div "Video Video Video 0 Video Video Video Video Video Video" at bounding box center [488, 258] width 177 height 101
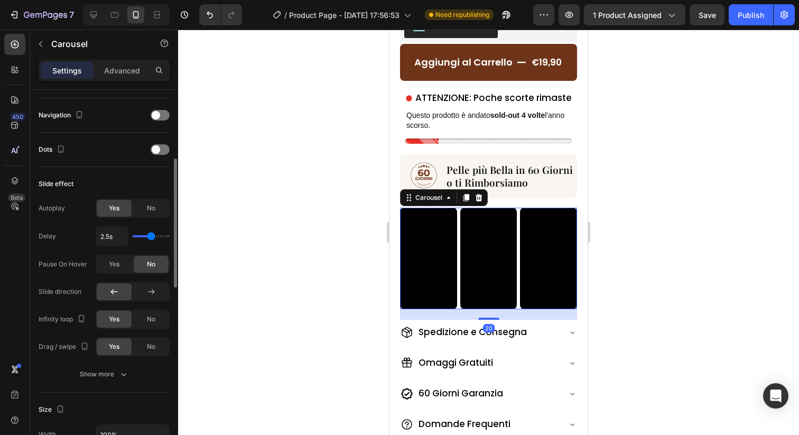
scroll to position [359, 0]
click at [161, 118] on div at bounding box center [160, 116] width 19 height 11
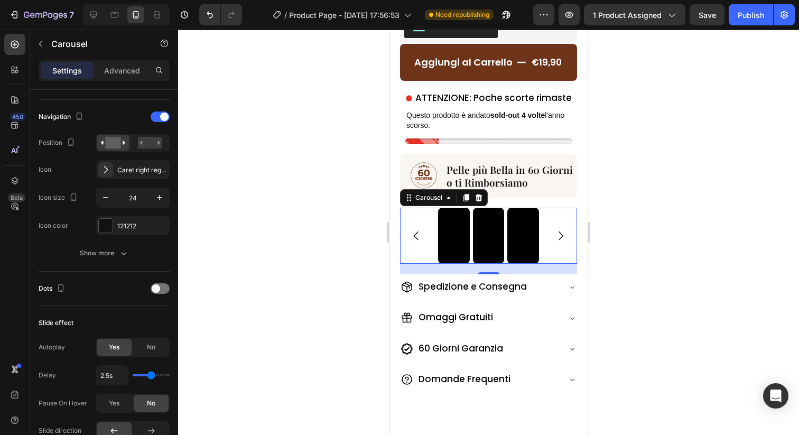
click at [562, 231] on icon "Carousel Next Arrow" at bounding box center [560, 235] width 13 height 13
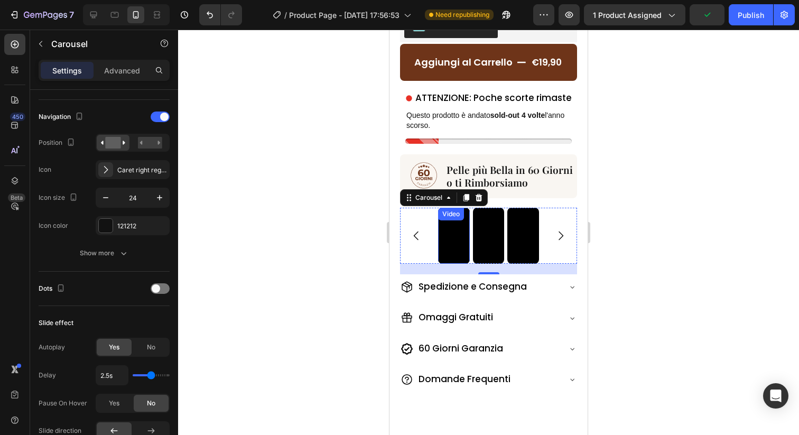
click at [456, 235] on video at bounding box center [454, 236] width 32 height 56
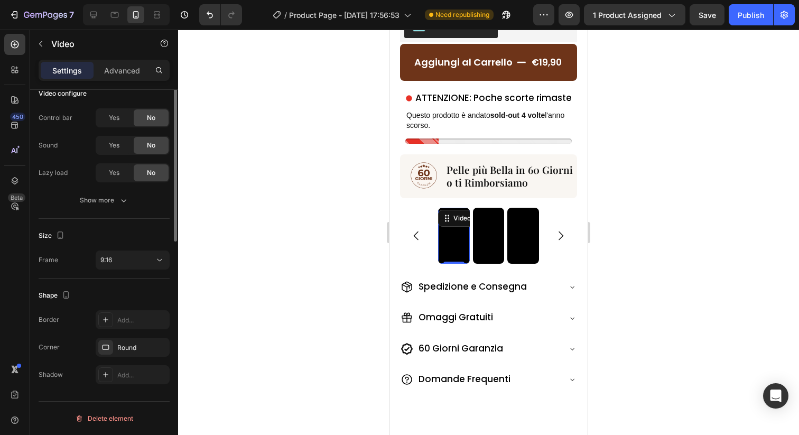
scroll to position [0, 0]
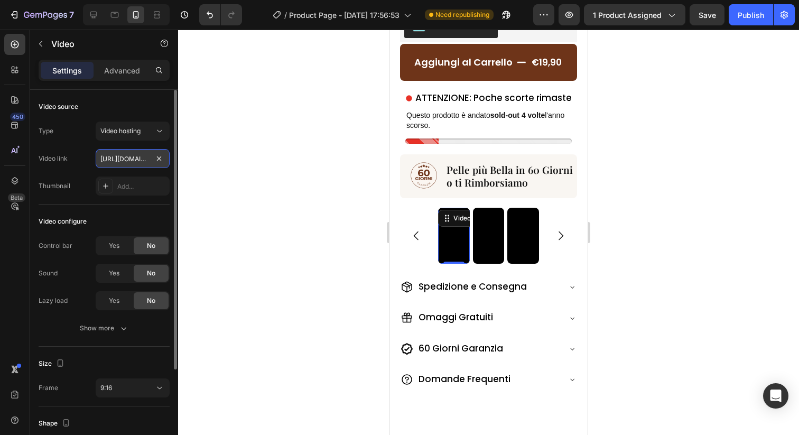
click at [135, 157] on input "https://cdn.shopify.com/videos/c/o/v/76b1ebb83c674f79a65c961783bdb569.mov" at bounding box center [133, 158] width 74 height 19
paste input "3a28da750b0e47ff96500379409bef75"
type input "https://cdn.shopify.com/videos/c/o/v/3a28da750b0e47ff96500379409bef75.mov"
click at [86, 159] on div "Video link https://cdn.shopify.com/videos/c/o/v/3a28da750b0e47ff96500379409bef7…" at bounding box center [104, 158] width 131 height 19
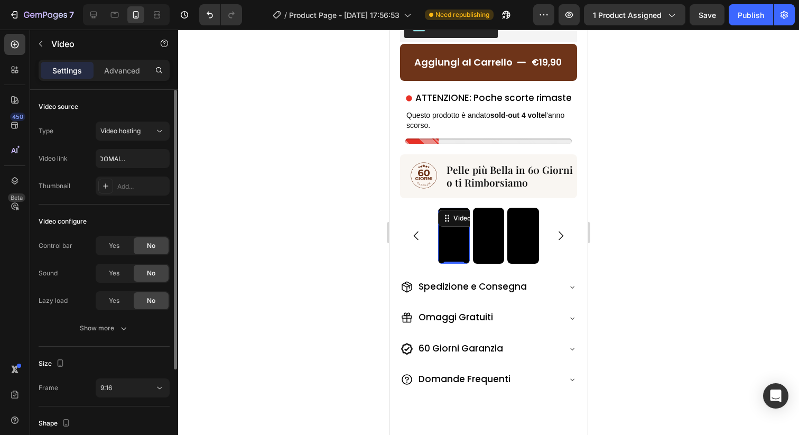
scroll to position [0, 0]
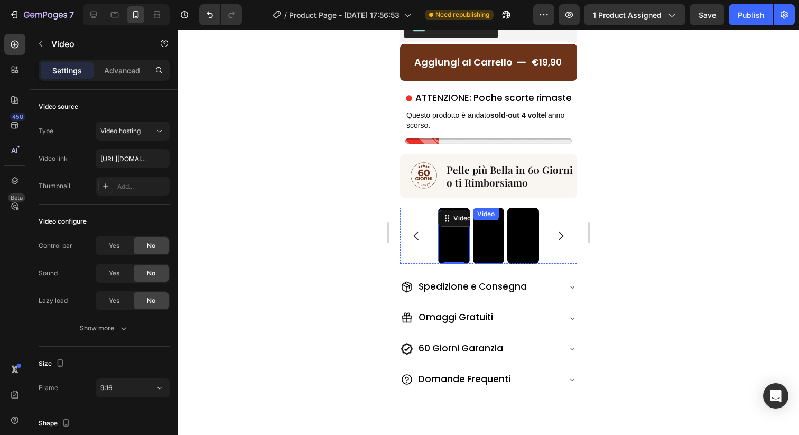
click at [484, 246] on video at bounding box center [489, 236] width 32 height 56
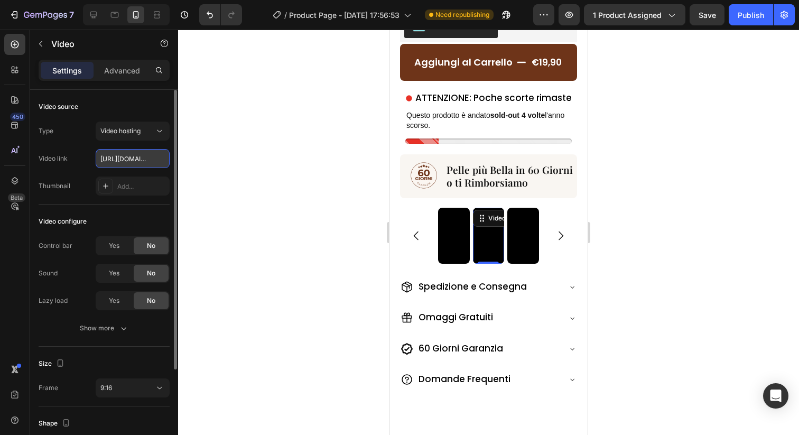
click at [117, 158] on input "https://cdn.shopify.com/videos/c/o/v/b03de2fb588e4a6bac7e4ffa6f52fa03.mov" at bounding box center [133, 158] width 74 height 19
paste input "453494ad6fdd477bbbf84724e35d2e74"
type input "https://cdn.shopify.com/videos/c/o/v/453494ad6fdd477bbbf84724e35d2e74.mov"
click at [84, 158] on div "Video link https://cdn.shopify.com/videos/c/o/v/453494ad6fdd477bbbf84724e35d2e7…" at bounding box center [104, 158] width 131 height 19
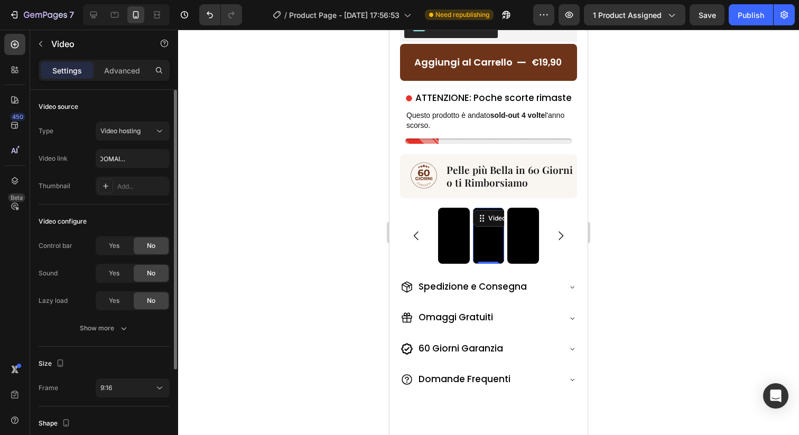
scroll to position [0, 0]
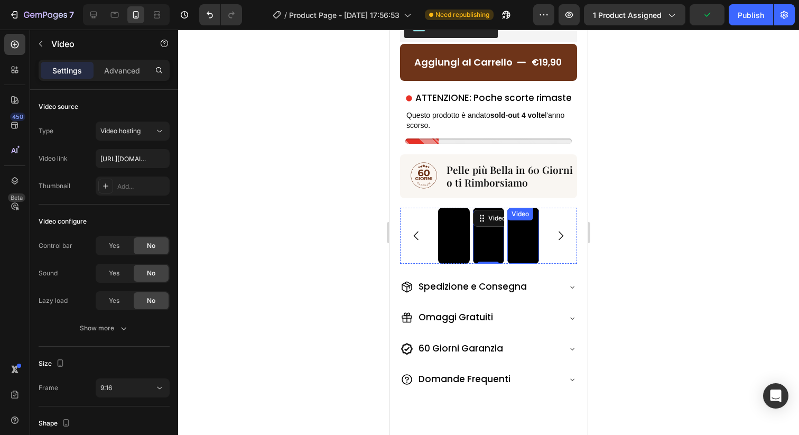
click at [524, 235] on video at bounding box center [523, 236] width 32 height 56
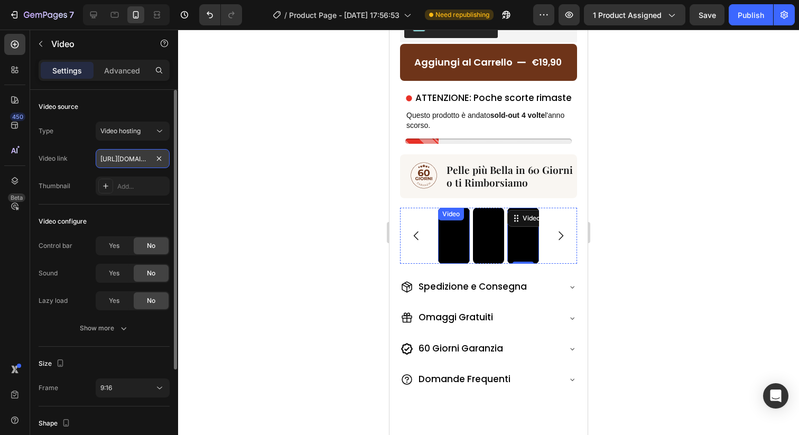
click at [124, 159] on input "https://cdn.shopify.com/videos/c/o/v/9d5e19cb8d614262af111863bae039ce.mov" at bounding box center [133, 158] width 74 height 19
paste input "dd3818d9c4fd49e1bbd53e594468c473"
type input "https://cdn.shopify.com/videos/c/o/v/dd3818d9c4fd49e1bbd53e594468c473.mov"
click at [83, 162] on div "Video link https://cdn.shopify.com/videos/c/o/v/dd3818d9c4fd49e1bbd53e594468c47…" at bounding box center [104, 158] width 131 height 19
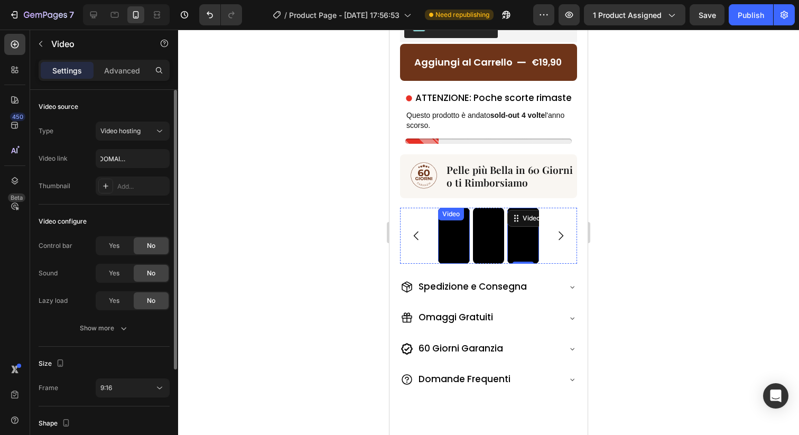
scroll to position [0, 0]
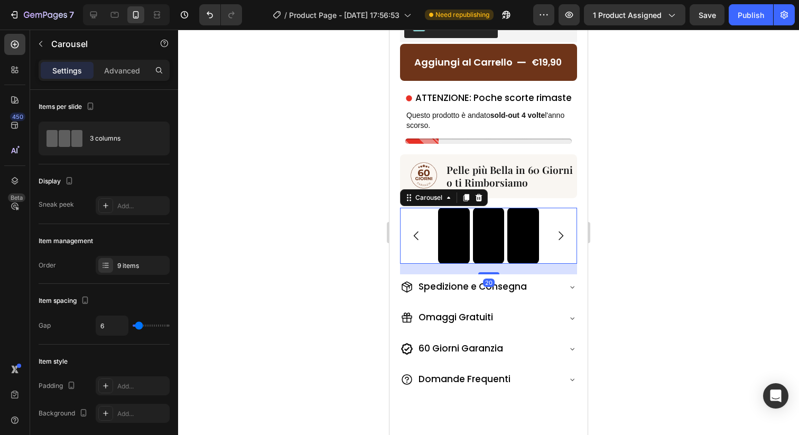
click at [561, 234] on icon "Carousel Next Arrow" at bounding box center [560, 235] width 13 height 13
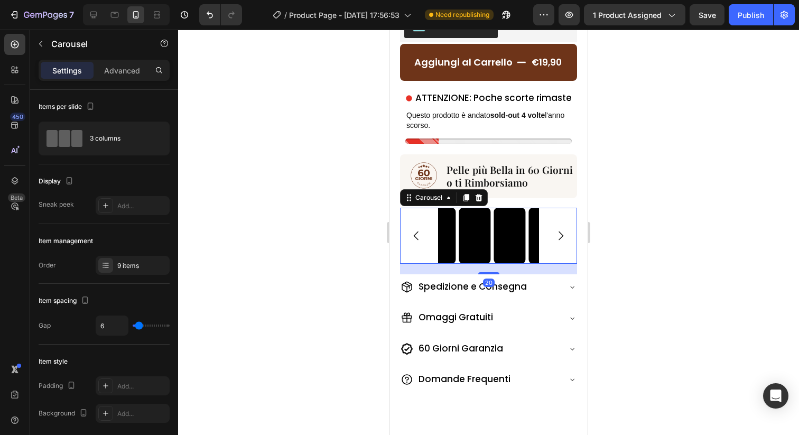
click at [561, 234] on icon "Carousel Next Arrow" at bounding box center [560, 235] width 13 height 13
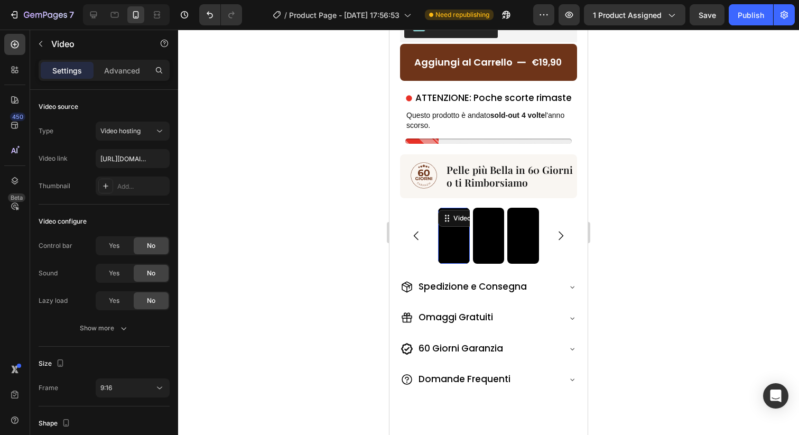
click at [460, 237] on video at bounding box center [454, 236] width 32 height 56
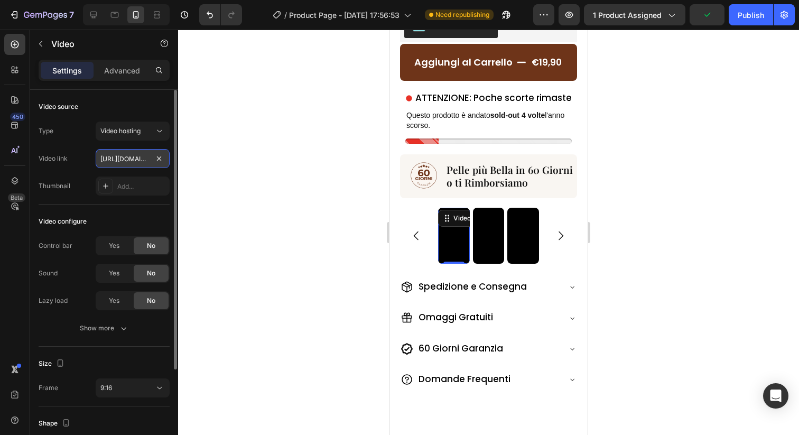
click at [122, 155] on input "https://cdn.shopify.com/videos/c/o/v/8faed25f9031450caac3719a43d6b2ba.mov" at bounding box center [133, 158] width 74 height 19
paste input "7892a34ec7f2464fb5b7c52eb2f8bcf2.movcdn.shopify.com/videos/c/o/v/"
click at [109, 156] on input "https://cdn.shopify.com/videos/c/o/v/7892a34ec7f2464fb5b7c52eb2f8bcf2.movcdn.sh…" at bounding box center [133, 158] width 74 height 19
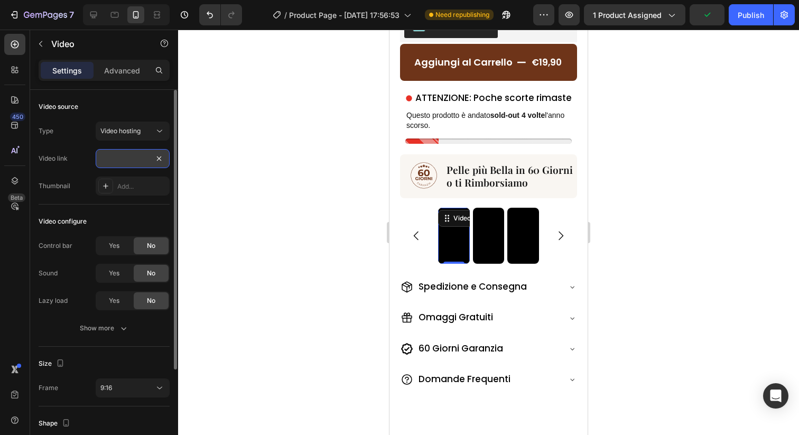
paste input "text"
type input "https://cdn.shopify.com/videos/c/o/v/7892a34ec7f2464fb5b7c52eb2f8bcf2.mov"
click at [84, 154] on div "Video link https://cdn.shopify.com/videos/c/o/v/7892a34ec7f2464fb5b7c52eb2f8bcf…" at bounding box center [104, 158] width 131 height 19
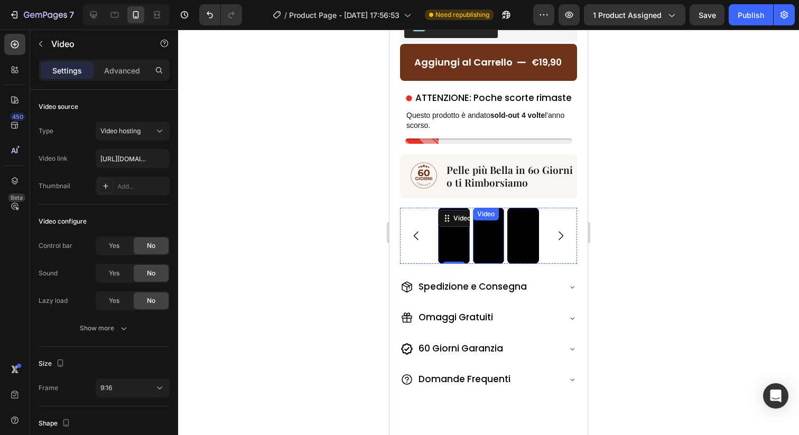
click at [501, 249] on video at bounding box center [489, 236] width 32 height 56
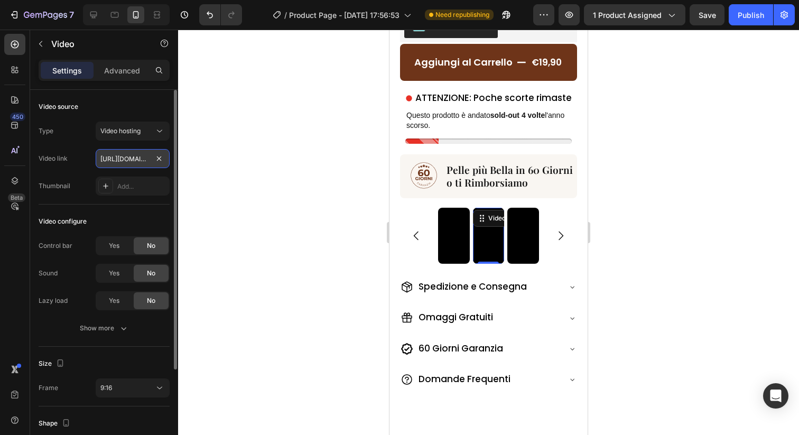
click at [123, 162] on input "https://cdn.shopify.com/videos/c/o/v/a1331de87d004857a71aa0d191eaae41.mov" at bounding box center [133, 158] width 74 height 19
paste input "704e2229320d450086f4f12f2a61e236"
type input "https://cdn.shopify.com/videos/c/o/v/704e2229320d450086f4f12f2a61e236.mov"
click at [81, 160] on div "Video link https://cdn.shopify.com/videos/c/o/v/704e2229320d450086f4f12f2a61e23…" at bounding box center [104, 158] width 131 height 19
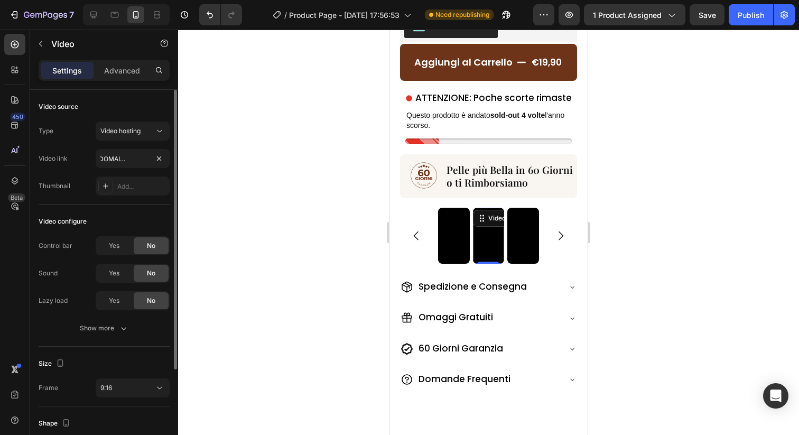
scroll to position [0, 0]
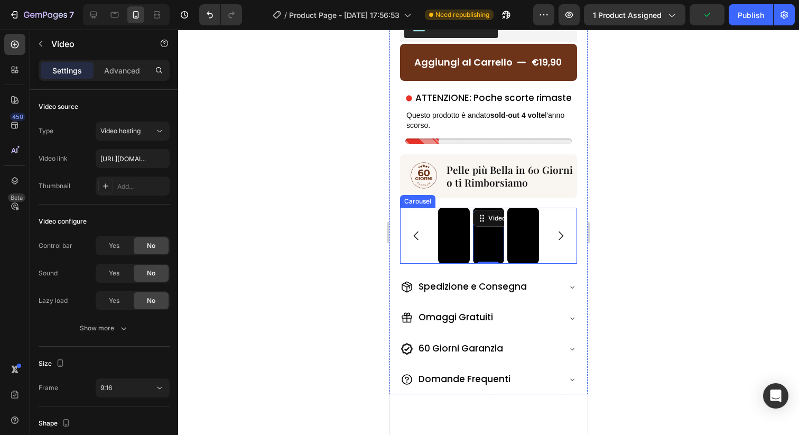
click at [416, 236] on icon "Carousel Back Arrow" at bounding box center [416, 235] width 13 height 13
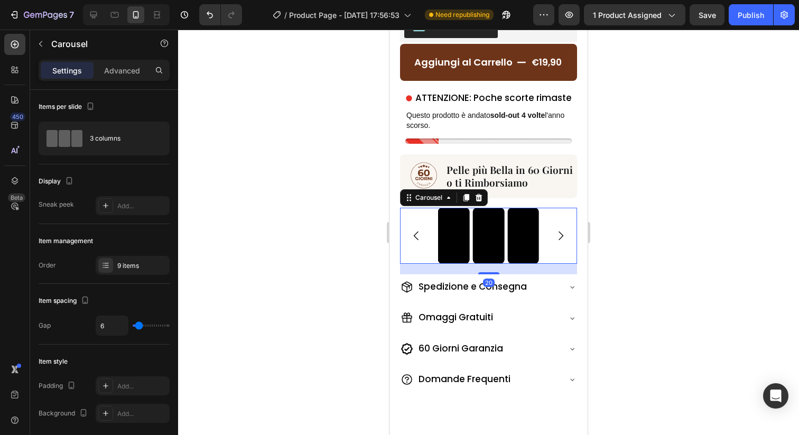
click at [560, 238] on icon "Carousel Next Arrow" at bounding box center [560, 235] width 13 height 13
click at [526, 227] on video at bounding box center [523, 236] width 32 height 56
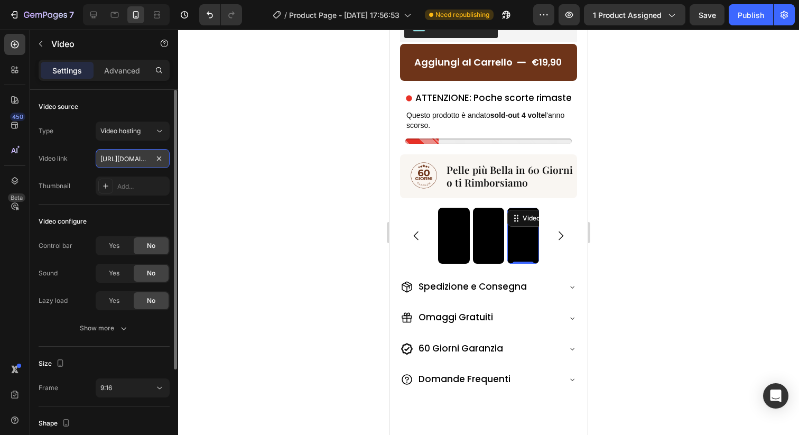
click at [129, 155] on input "https://cdn.shopify.com/videos/c/o/v/a530f9ffe0bb4bc2bcedf58e4dfd9d20.mov" at bounding box center [133, 158] width 74 height 19
paste input "aecbcf544fe40df82a7a9acd0bd8597"
type input "https://cdn.shopify.com/videos/c/o/v/aaecbcf544fe40df82a7a9acd0bd8597.mov"
click at [85, 155] on div "Video link https://cdn.shopify.com/videos/c/o/v/aaecbcf544fe40df82a7a9acd0bd859…" at bounding box center [104, 158] width 131 height 19
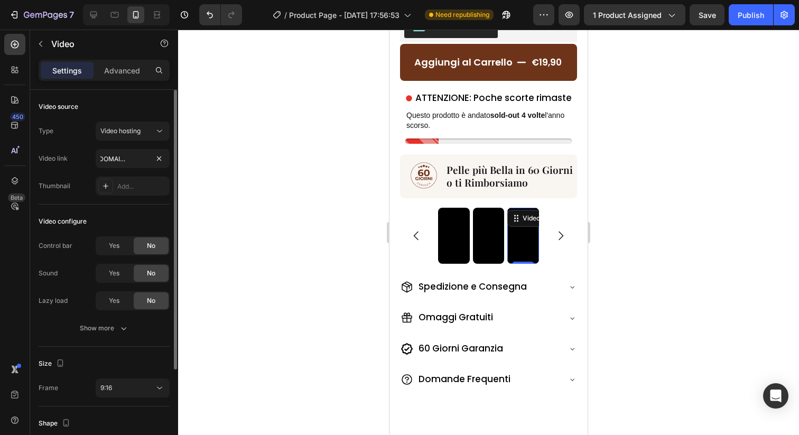
scroll to position [0, 0]
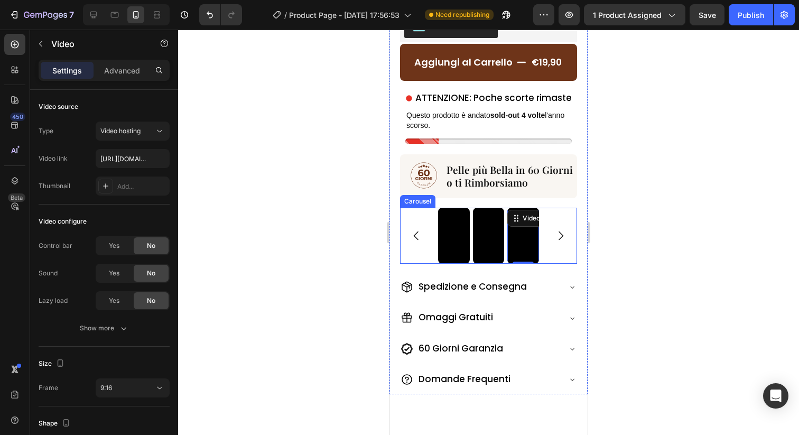
click at [559, 236] on icon "Carousel Next Arrow" at bounding box center [560, 235] width 13 height 13
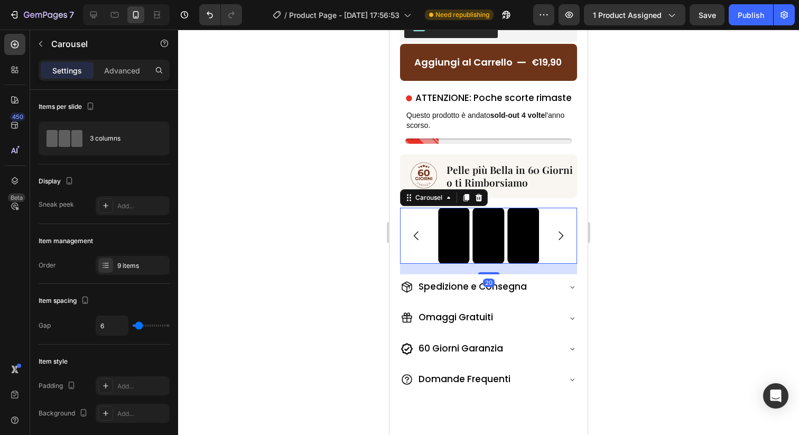
click at [559, 236] on icon "Carousel Next Arrow" at bounding box center [560, 235] width 13 height 13
click at [555, 255] on div "Video Video Video Video Video Video Video Video Video" at bounding box center [488, 236] width 177 height 56
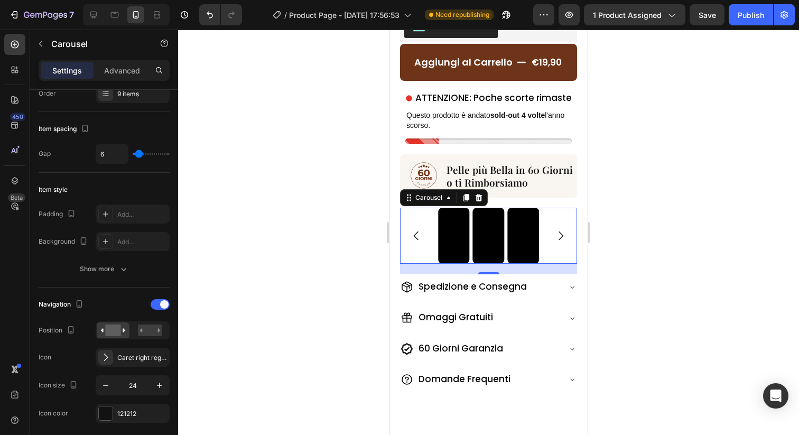
scroll to position [277, 0]
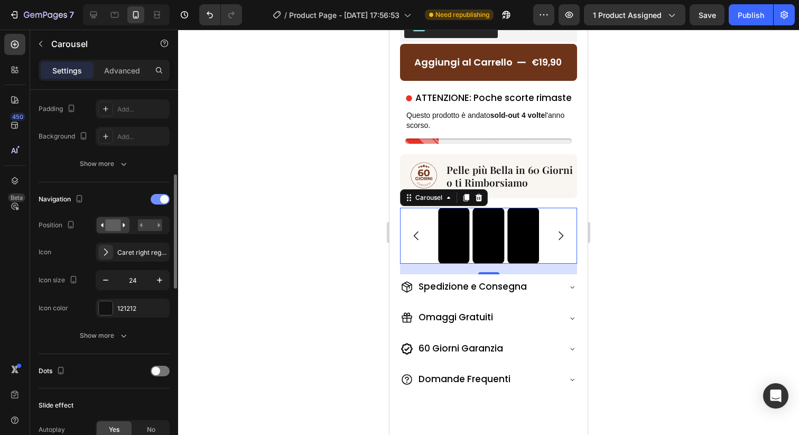
click at [157, 201] on div at bounding box center [160, 199] width 19 height 11
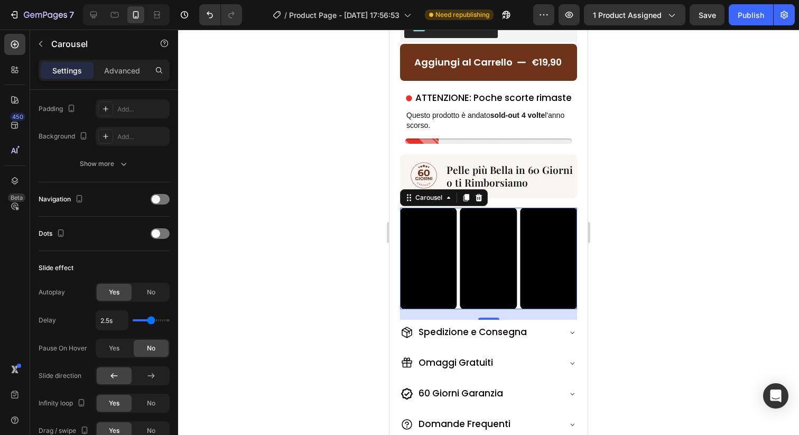
click at [264, 199] on div at bounding box center [488, 232] width 621 height 405
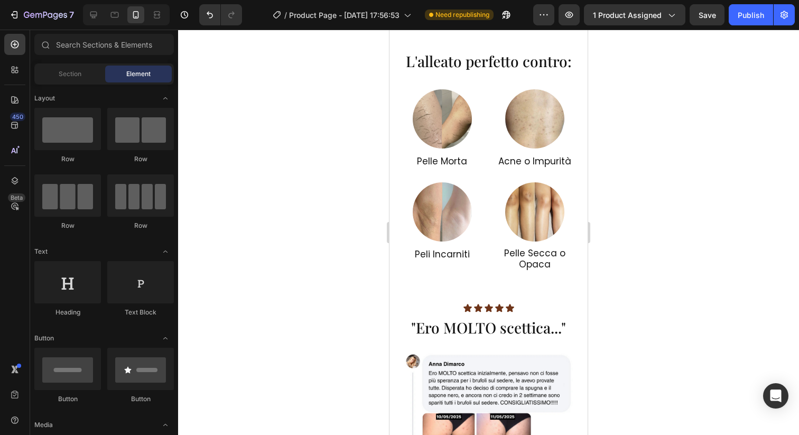
scroll to position [0, 0]
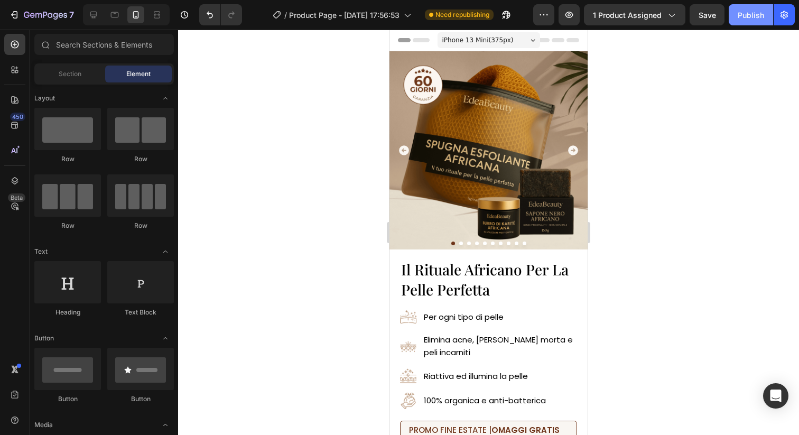
click at [747, 11] on div "Publish" at bounding box center [750, 15] width 26 height 11
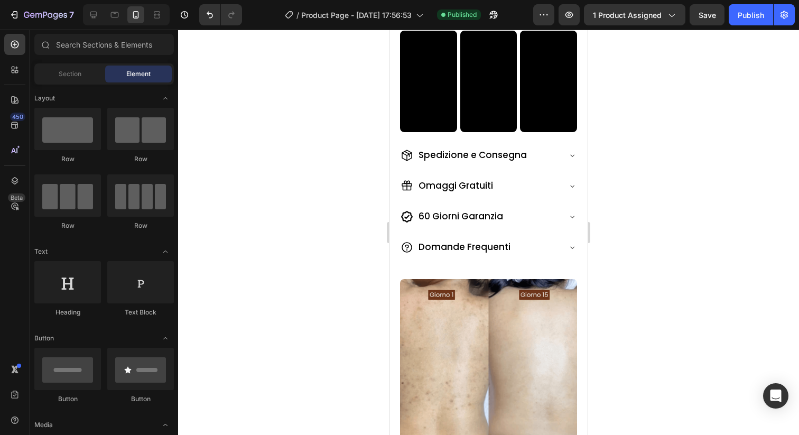
scroll to position [562, 0]
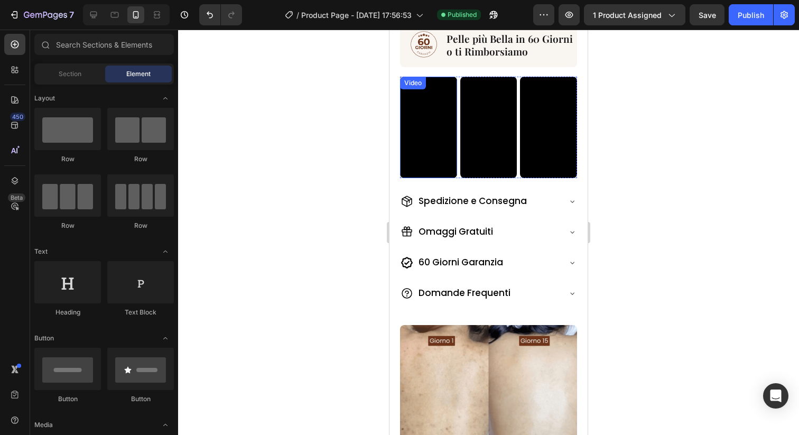
click at [440, 162] on video at bounding box center [428, 127] width 57 height 101
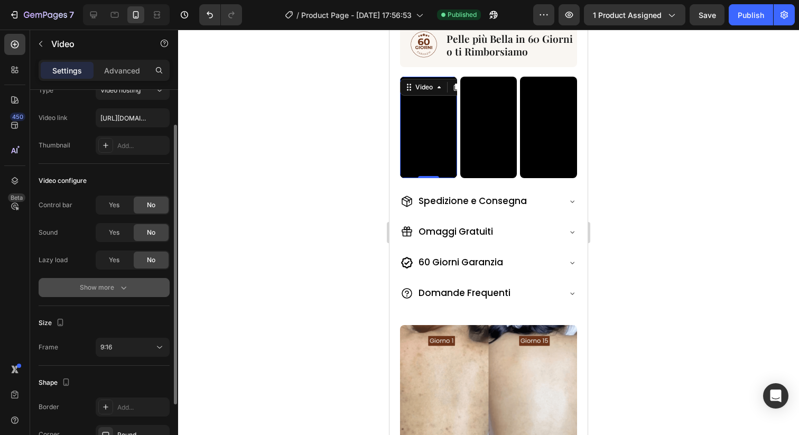
scroll to position [43, 0]
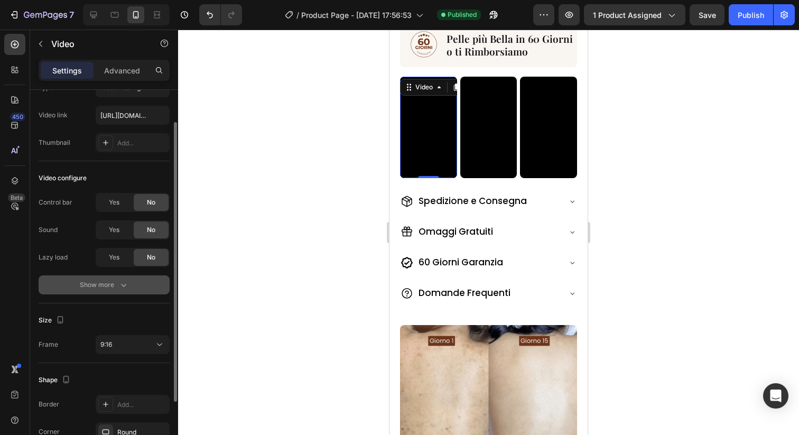
click at [102, 292] on button "Show more" at bounding box center [104, 284] width 131 height 19
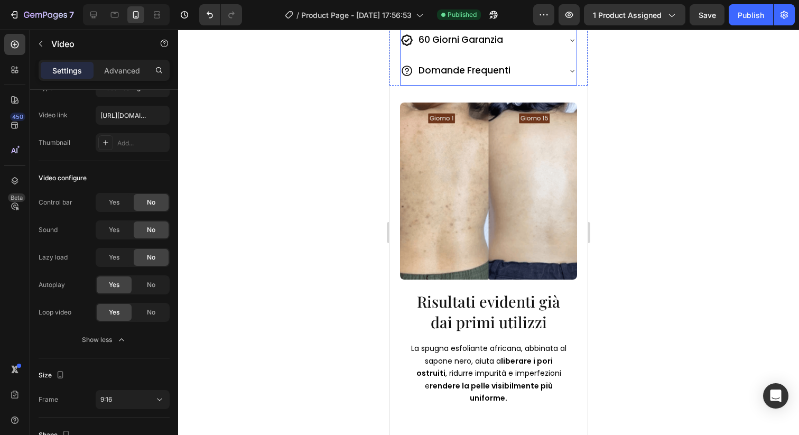
scroll to position [825, 0]
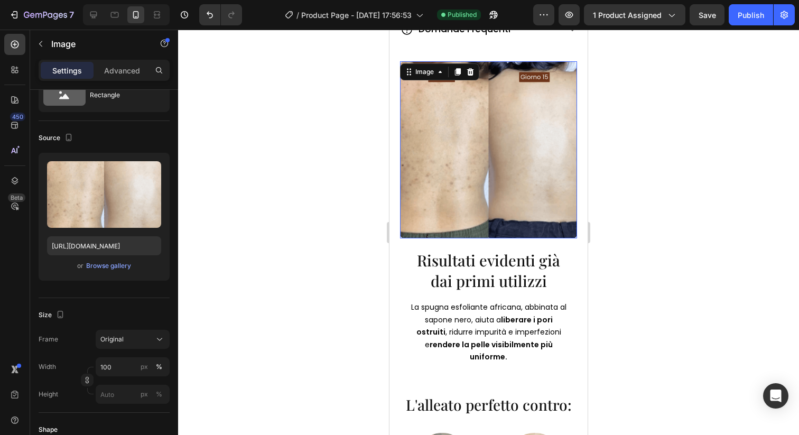
click at [496, 214] on img at bounding box center [488, 149] width 177 height 177
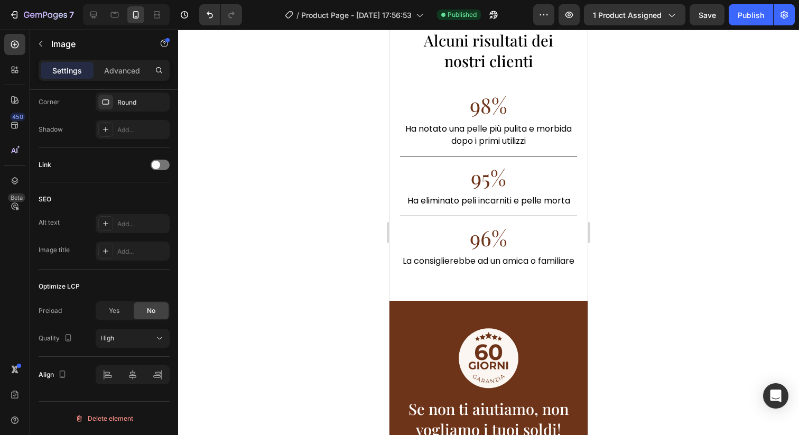
scroll to position [2331, 0]
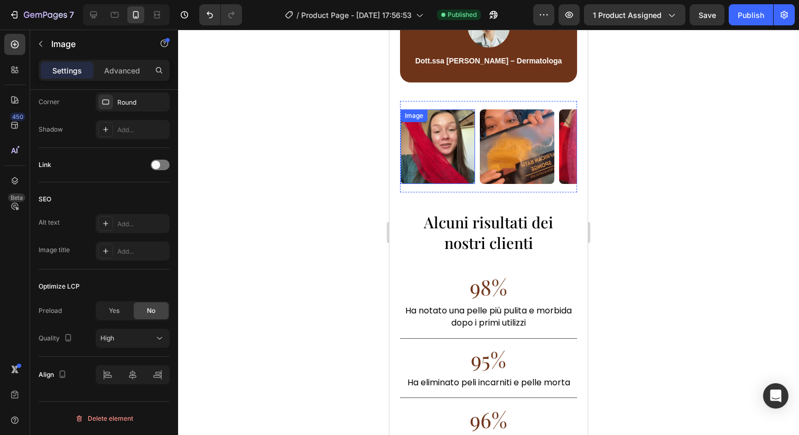
click at [456, 154] on img at bounding box center [437, 146] width 74 height 74
click at [537, 151] on img at bounding box center [517, 146] width 74 height 74
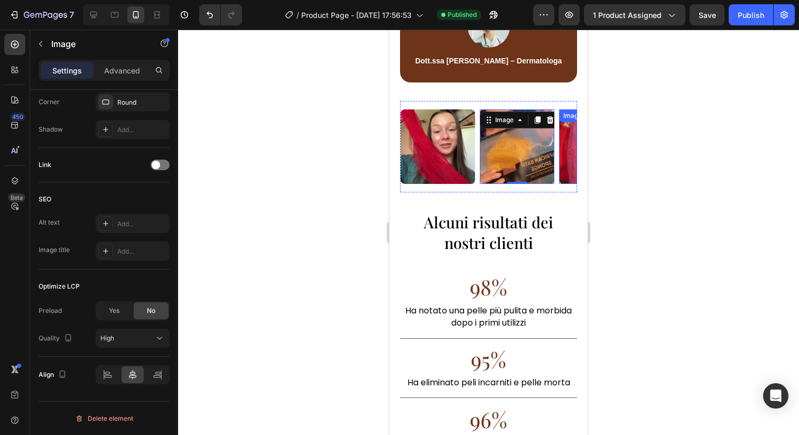
click at [566, 149] on img at bounding box center [596, 146] width 74 height 74
click at [306, 178] on div at bounding box center [488, 232] width 621 height 405
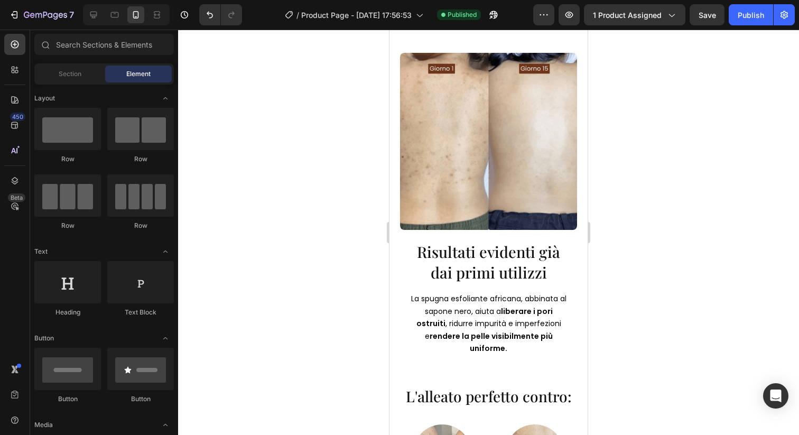
scroll to position [0, 0]
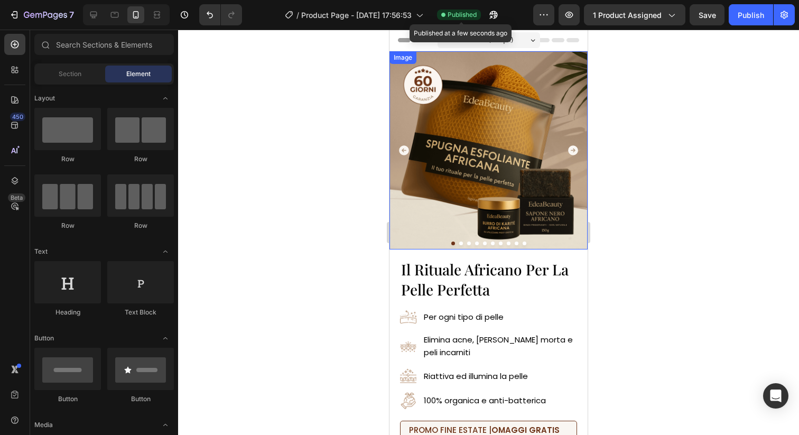
click at [491, 161] on img at bounding box center [488, 150] width 198 height 198
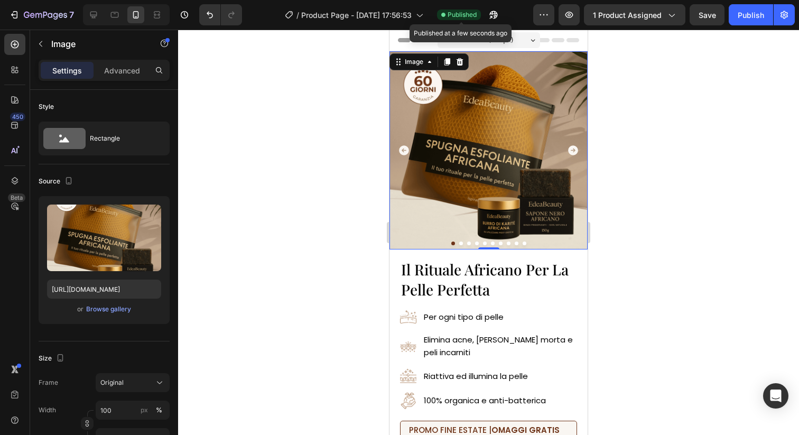
click at [480, 161] on img at bounding box center [488, 150] width 198 height 198
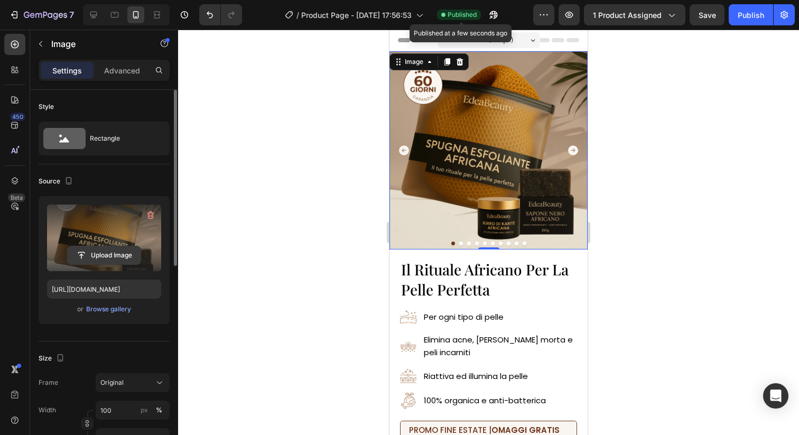
click at [94, 257] on input "file" at bounding box center [104, 255] width 73 height 18
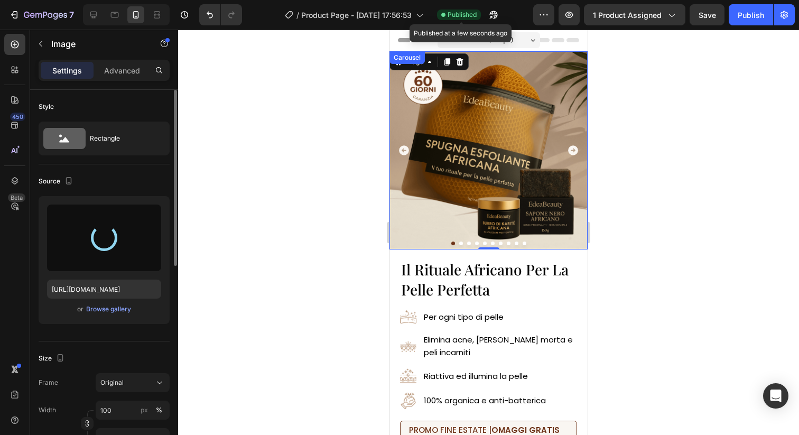
type input "https://cdn.shopify.com/s/files/1/0963/1665/3899/files/gempages_581170626895544…"
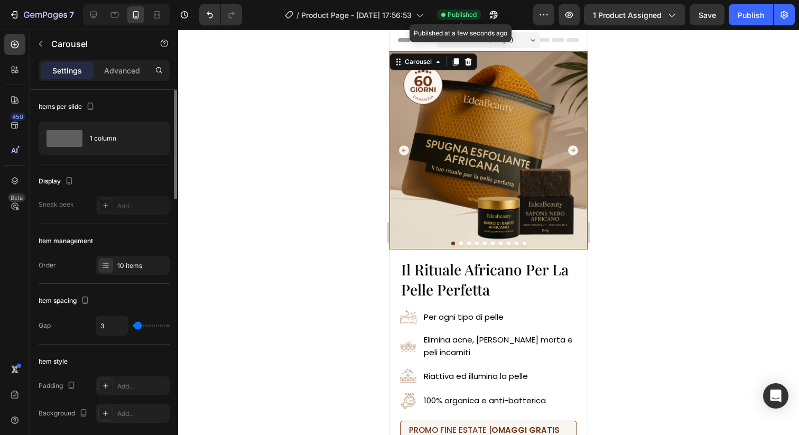
click at [573, 149] on icon "Carousel Next Arrow" at bounding box center [573, 150] width 10 height 10
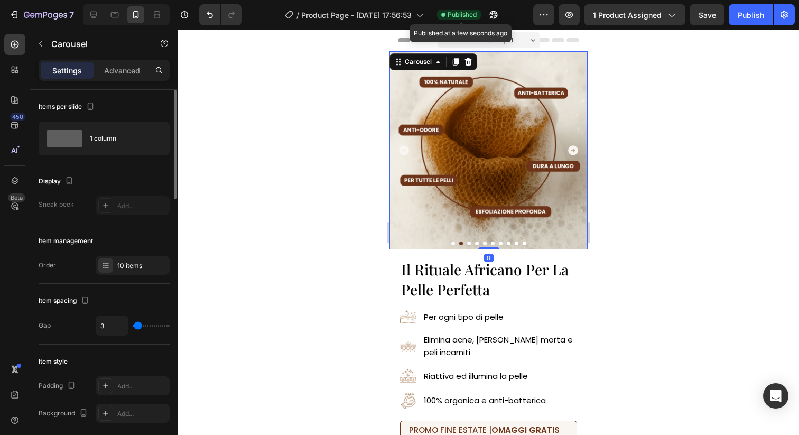
click at [573, 149] on icon "Carousel Next Arrow" at bounding box center [573, 150] width 10 height 10
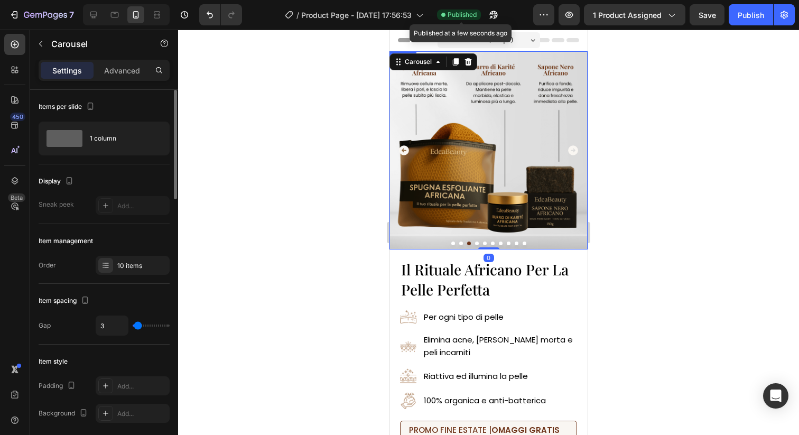
click at [513, 165] on img at bounding box center [488, 150] width 198 height 198
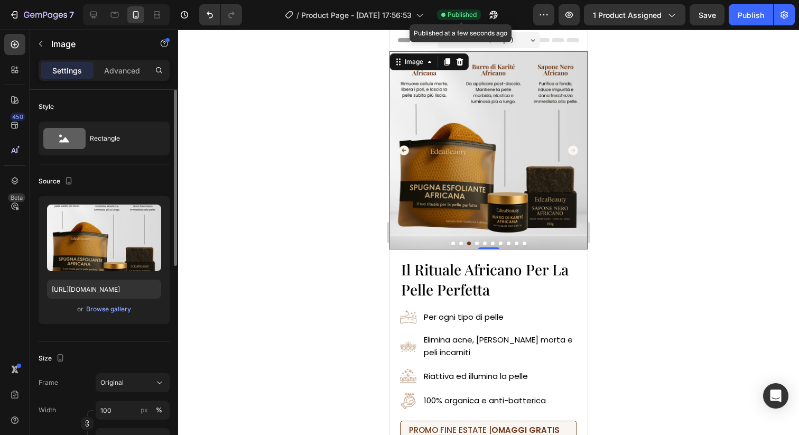
click at [101, 273] on div "Upload Image https://cdn.shopify.com/s/files/1/0963/1665/3899/files/gempages_58…" at bounding box center [104, 260] width 131 height 128
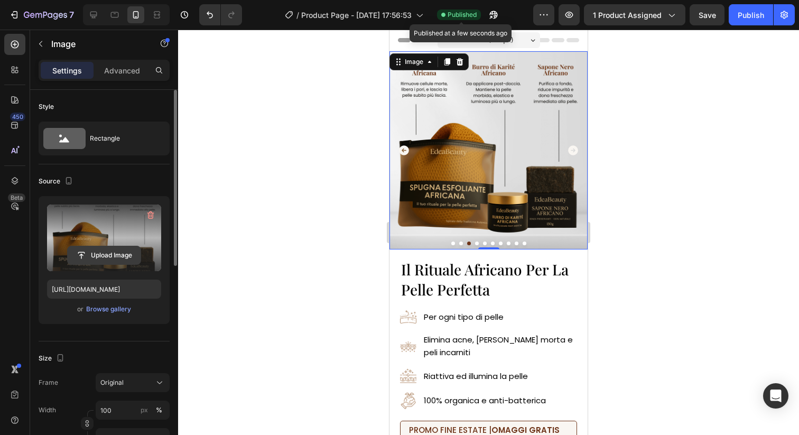
click at [104, 256] on input "file" at bounding box center [104, 255] width 73 height 18
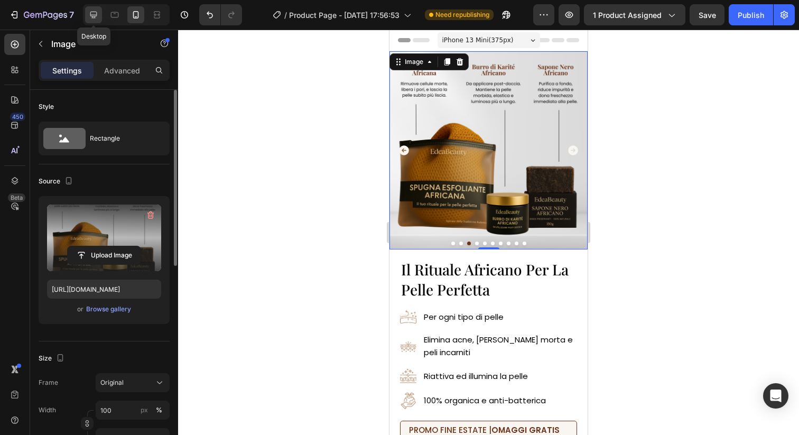
click at [88, 15] on icon at bounding box center [93, 15] width 11 height 11
type input "https://cdn.shopify.com/s/files/1/2005/9307/files/image_demo.jpg"
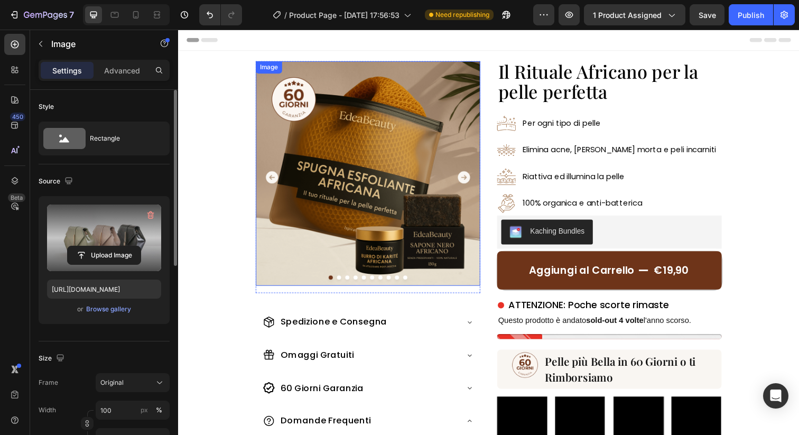
click at [373, 173] on img at bounding box center [371, 176] width 229 height 229
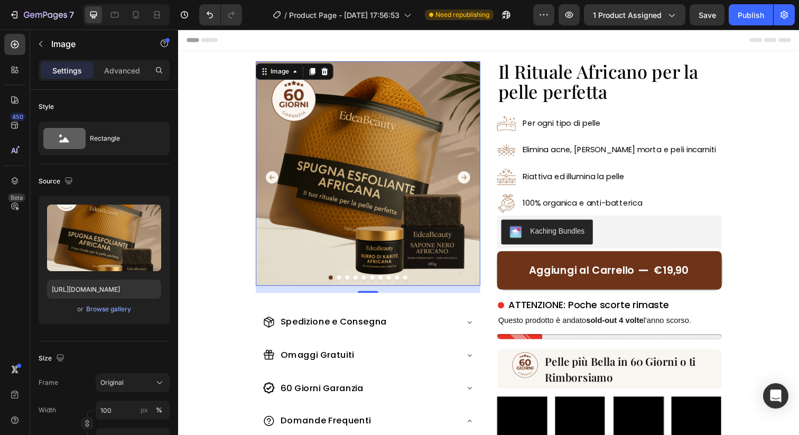
scroll to position [349, 0]
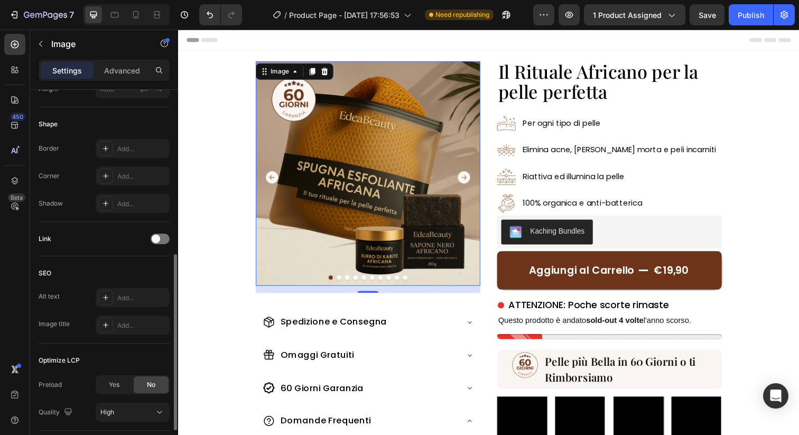
click at [334, 153] on img at bounding box center [371, 176] width 229 height 229
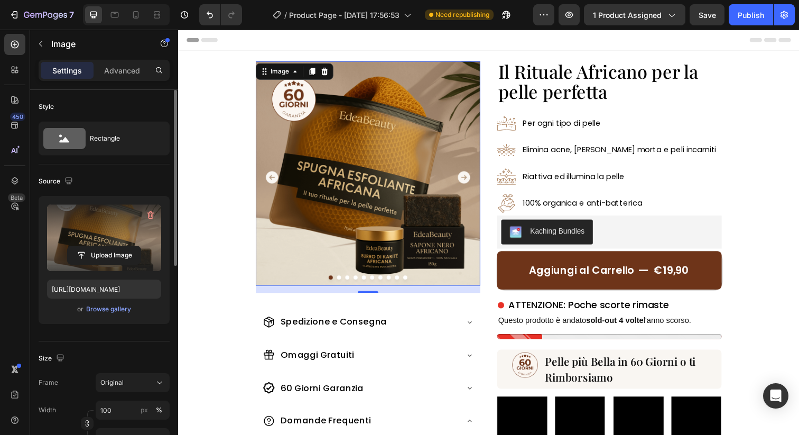
click at [92, 239] on label at bounding box center [104, 237] width 114 height 67
click at [92, 246] on input "file" at bounding box center [104, 255] width 73 height 18
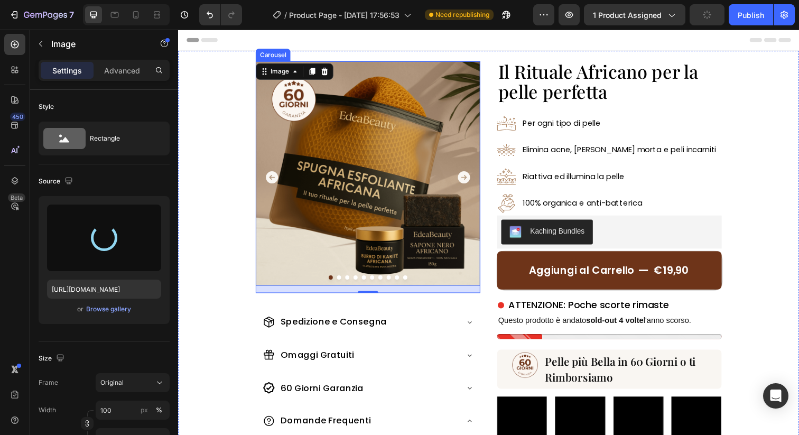
type input "https://cdn.shopify.com/s/files/1/0963/1665/3899/files/gempages_581170626895544…"
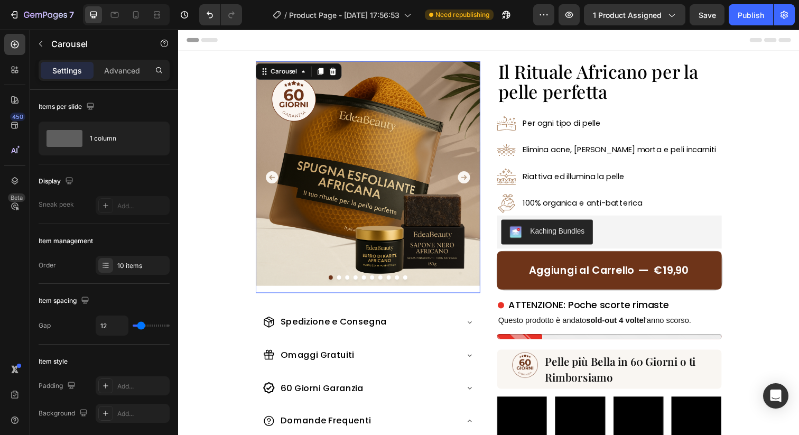
click at [469, 181] on icon "Carousel Next Arrow" at bounding box center [470, 180] width 13 height 13
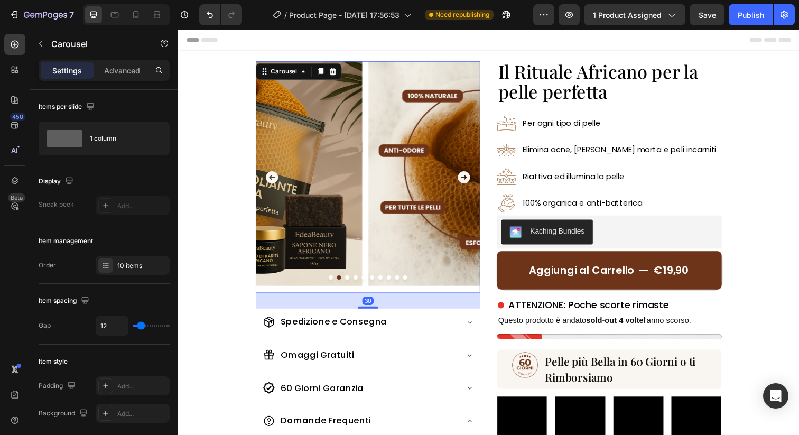
click at [469, 181] on icon "Carousel Next Arrow" at bounding box center [470, 180] width 13 height 13
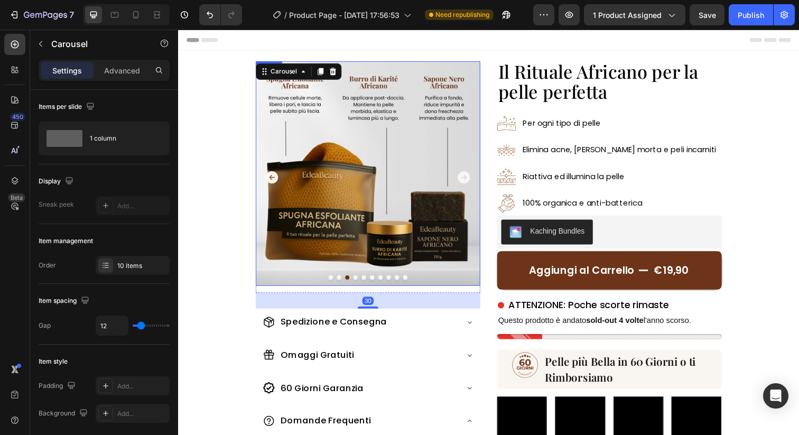
click at [387, 198] on img at bounding box center [371, 176] width 229 height 229
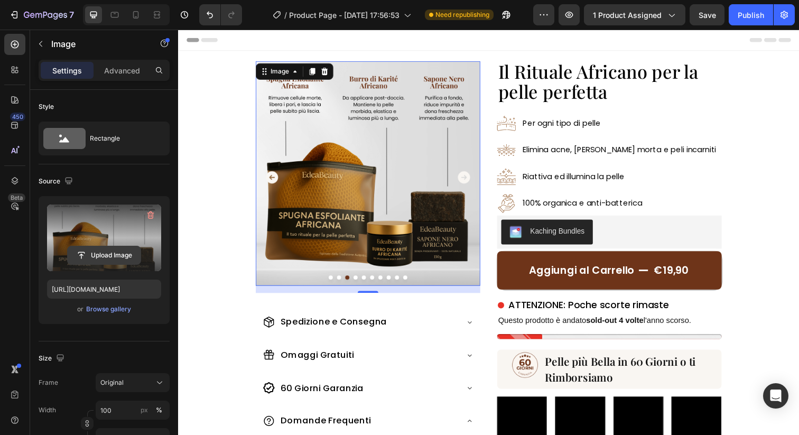
click at [107, 255] on input "file" at bounding box center [104, 255] width 73 height 18
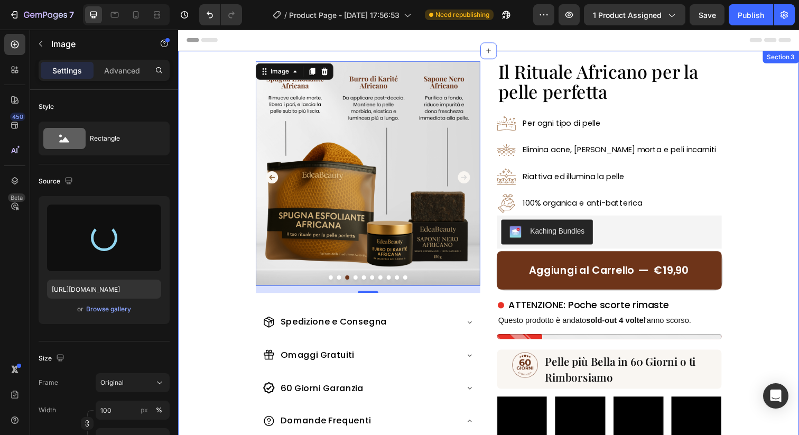
type input "https://cdn.shopify.com/s/files/1/0963/1665/3899/files/gempages_581170626895544…"
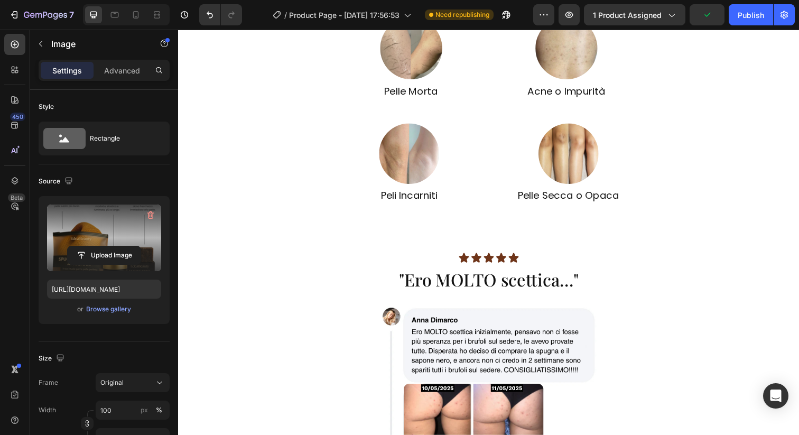
scroll to position [457, 0]
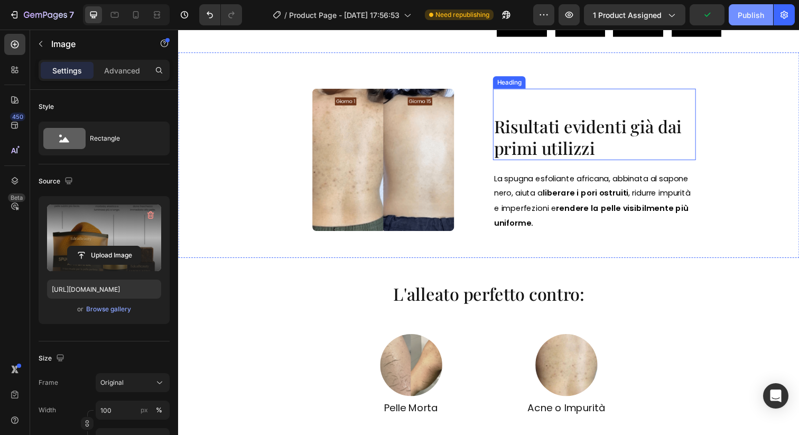
click at [747, 15] on div "Publish" at bounding box center [750, 15] width 26 height 11
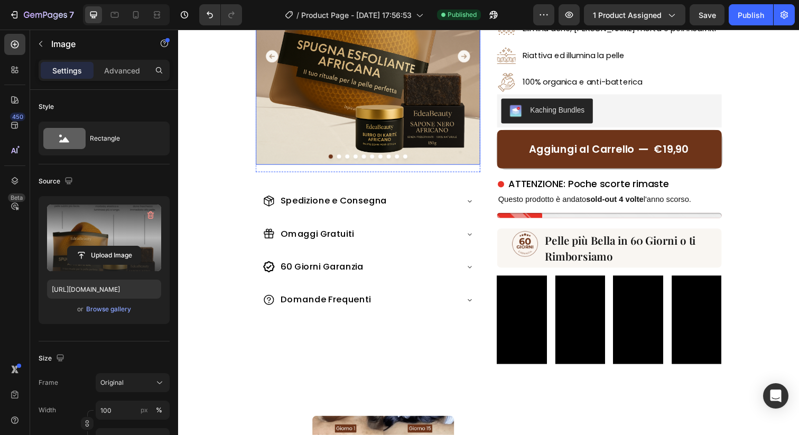
scroll to position [195, 0]
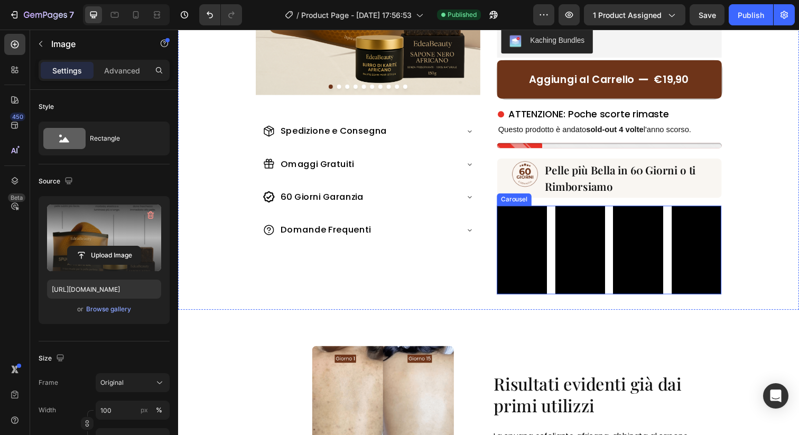
click at [677, 295] on div "Video Video Video Video Video Video Video Video Video" at bounding box center [617, 254] width 229 height 91
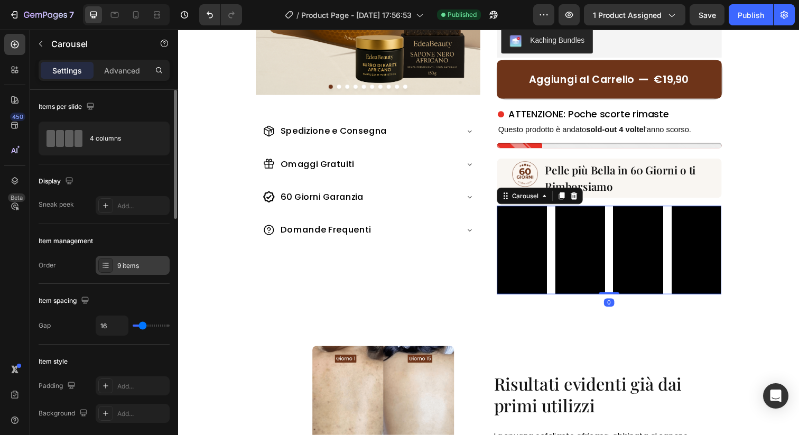
click at [125, 259] on div "9 items" at bounding box center [133, 265] width 74 height 19
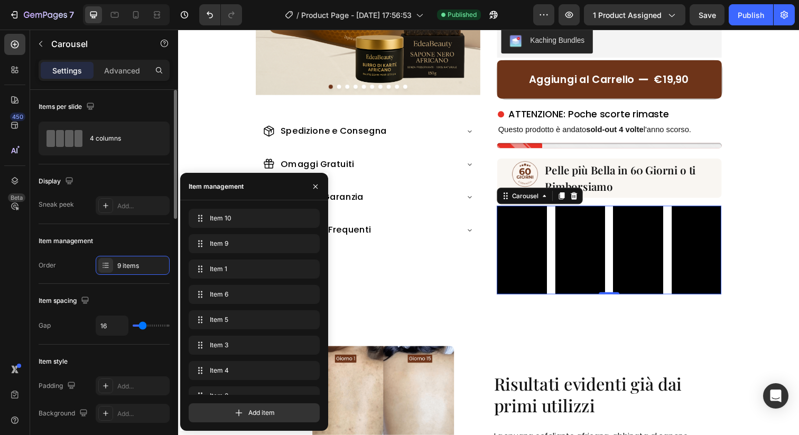
click at [123, 299] on div "Item spacing" at bounding box center [104, 300] width 131 height 17
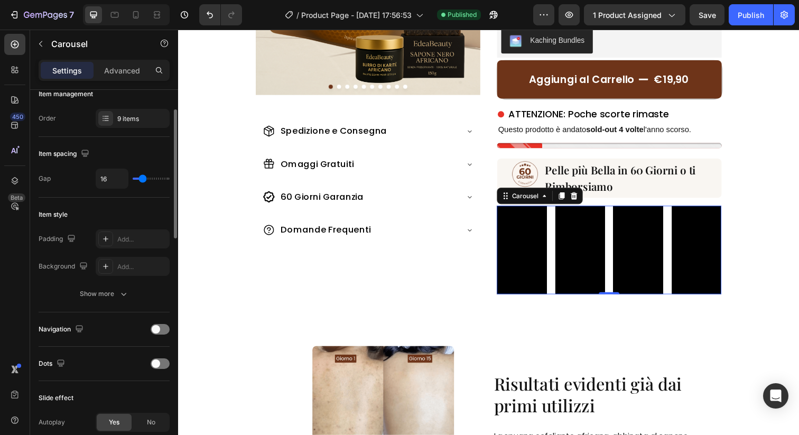
scroll to position [260, 0]
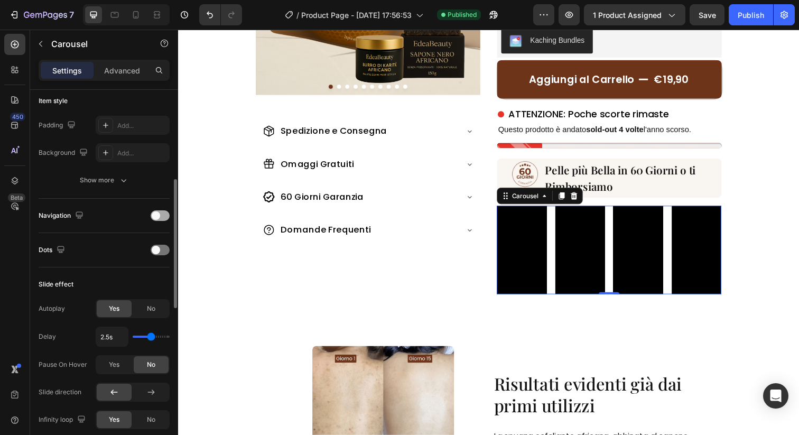
click at [156, 218] on span at bounding box center [156, 215] width 8 height 8
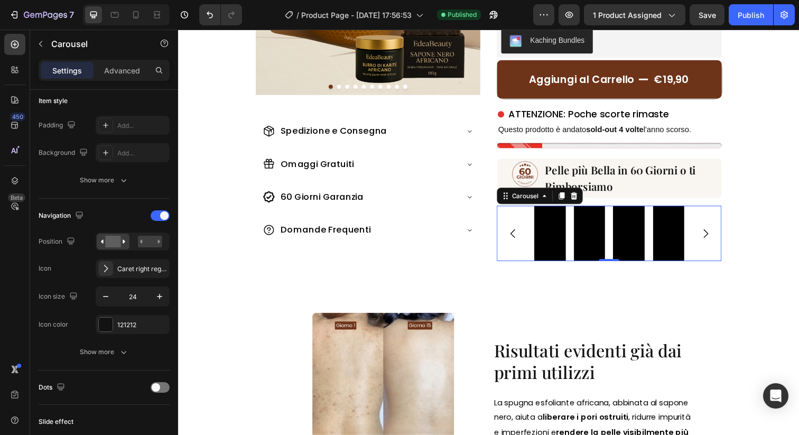
click at [717, 236] on icon "Carousel Next Arrow" at bounding box center [716, 237] width 5 height 9
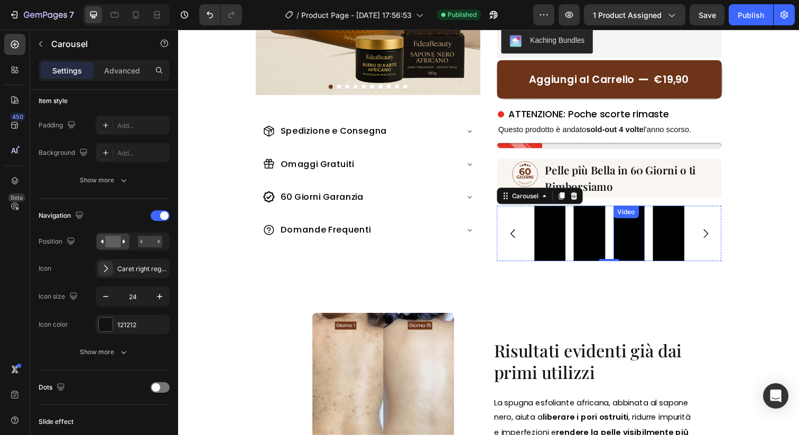
click at [644, 246] on video at bounding box center [638, 237] width 32 height 57
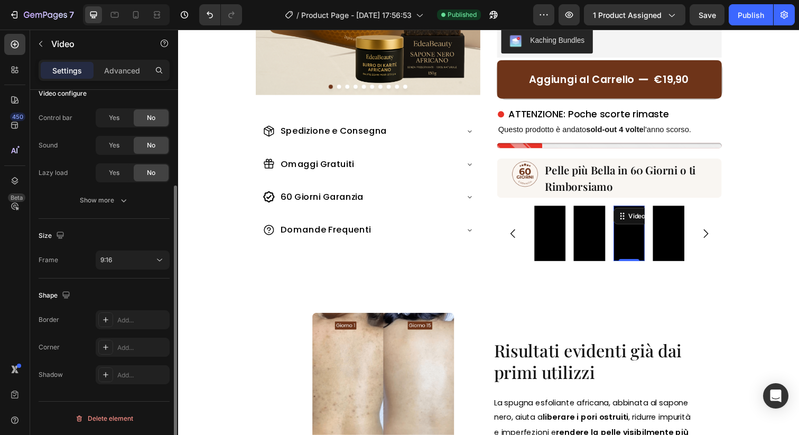
scroll to position [0, 0]
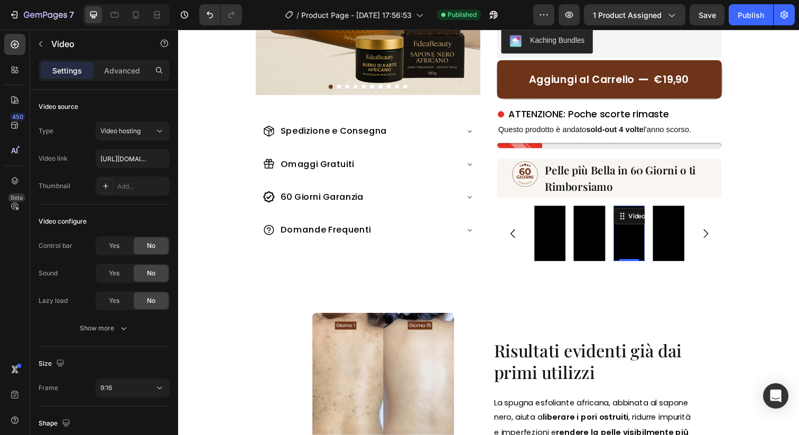
click at [640, 235] on video at bounding box center [638, 237] width 32 height 57
click at [643, 221] on div "Video" at bounding box center [647, 220] width 22 height 10
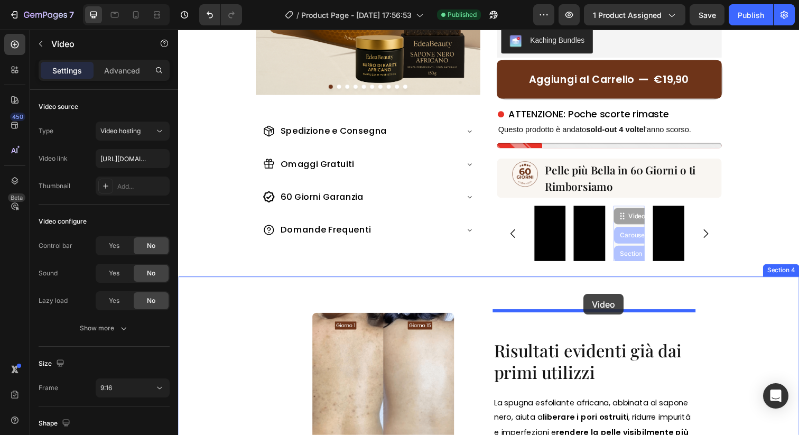
drag, startPoint x: 630, startPoint y: 218, endPoint x: 592, endPoint y: 300, distance: 89.8
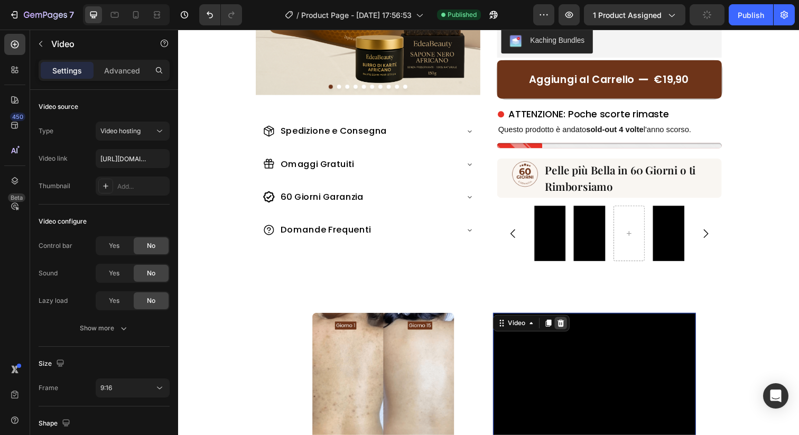
click at [568, 325] on icon at bounding box center [568, 328] width 7 height 7
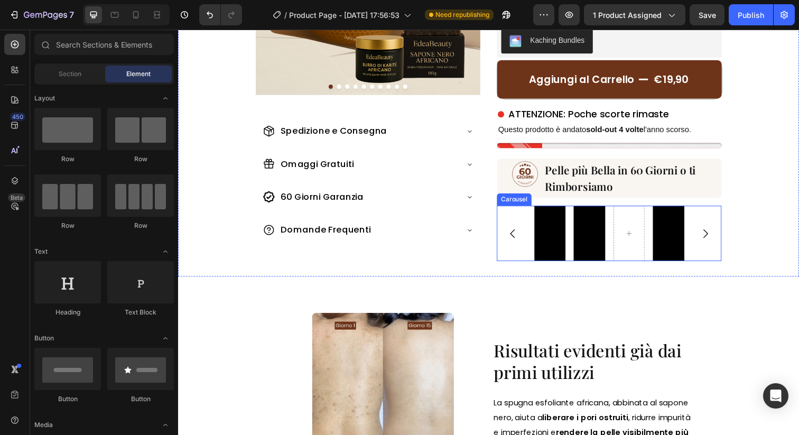
click at [656, 255] on div "Video Video Video Video Video Video Video Video" at bounding box center [617, 237] width 153 height 57
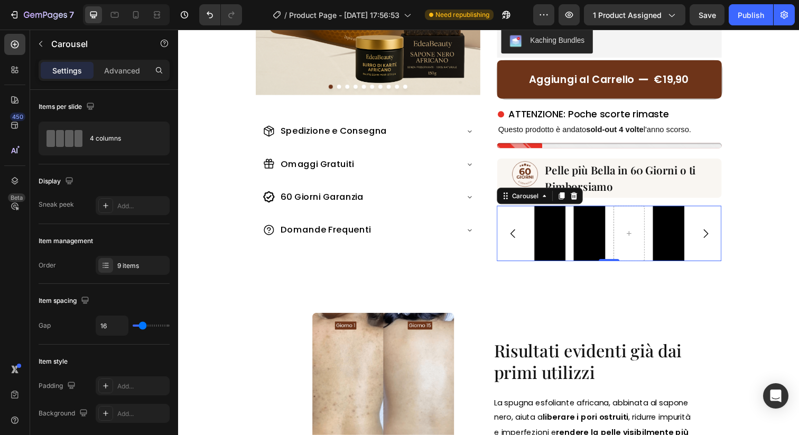
click at [520, 233] on icon "Carousel Back Arrow" at bounding box center [519, 237] width 13 height 13
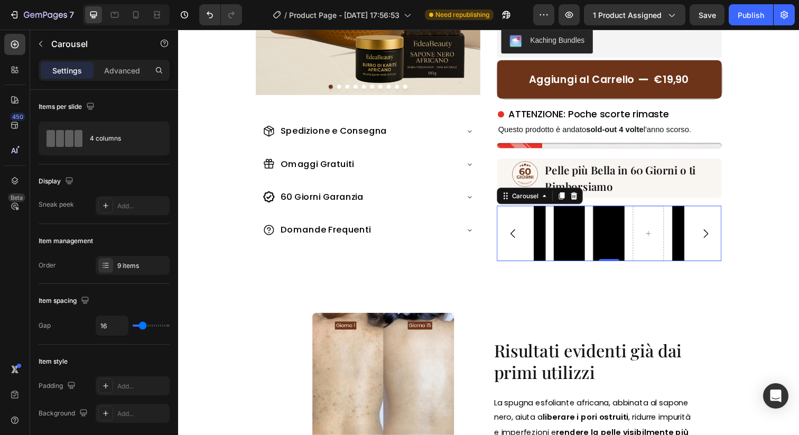
click at [520, 233] on icon "Carousel Back Arrow" at bounding box center [519, 237] width 13 height 13
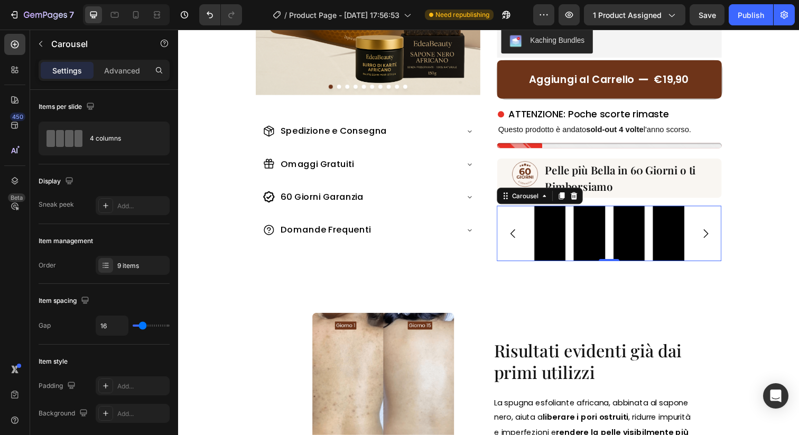
click at [520, 233] on icon "Carousel Back Arrow" at bounding box center [519, 237] width 13 height 13
click at [717, 236] on icon "Carousel Next Arrow" at bounding box center [716, 237] width 13 height 13
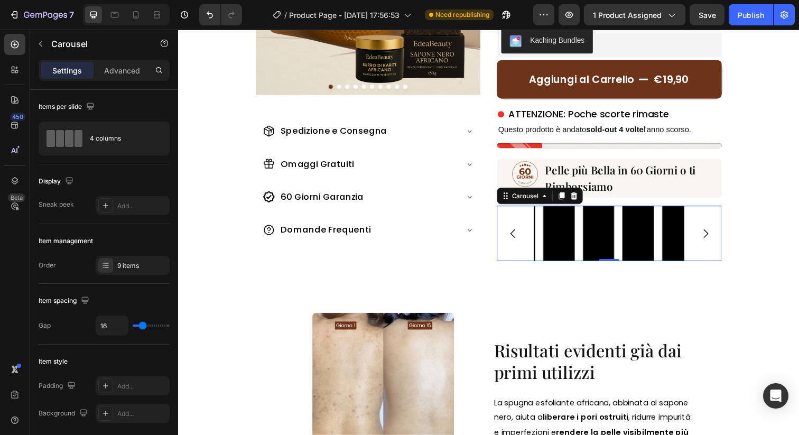
click at [716, 236] on icon "Carousel Next Arrow" at bounding box center [716, 237] width 13 height 13
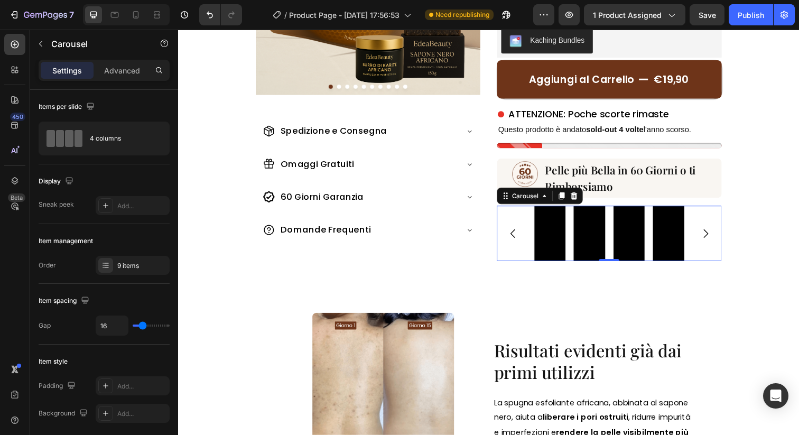
click at [714, 233] on icon "Carousel Next Arrow" at bounding box center [716, 237] width 13 height 13
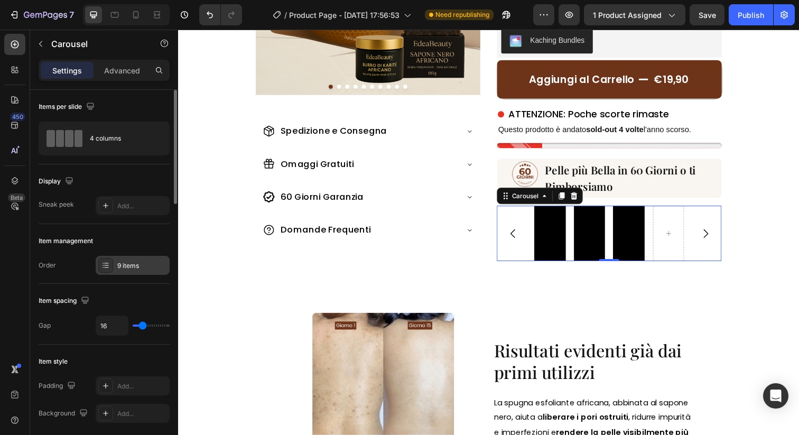
click at [123, 256] on div "9 items" at bounding box center [133, 265] width 74 height 19
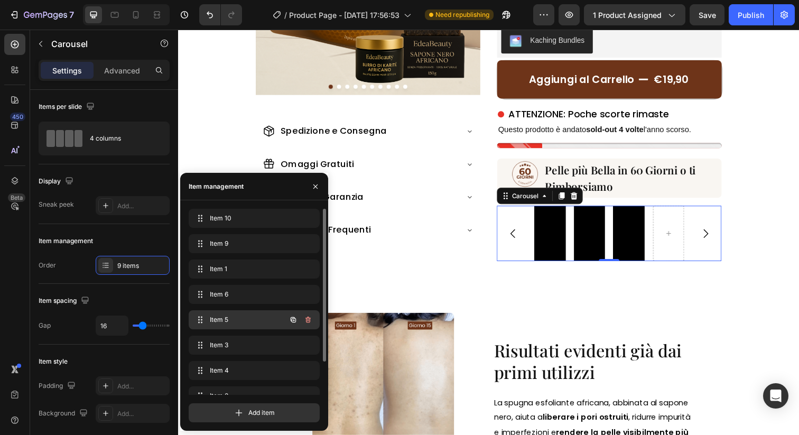
scroll to position [40, 0]
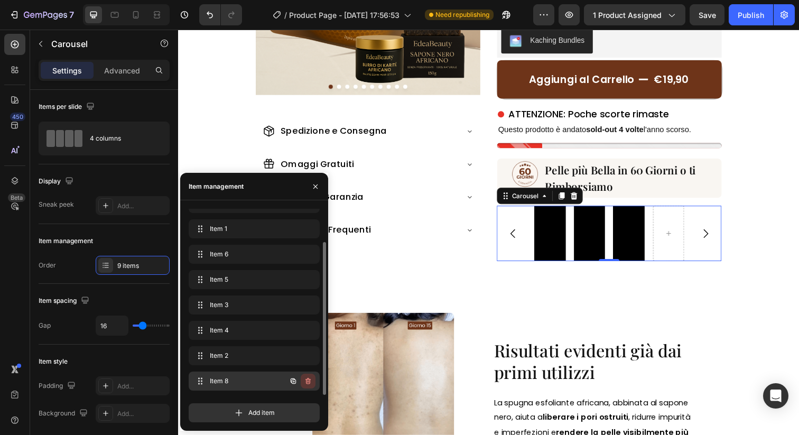
click at [307, 382] on icon "button" at bounding box center [307, 381] width 1 height 3
click at [307, 382] on div "Delete" at bounding box center [301, 381] width 20 height 10
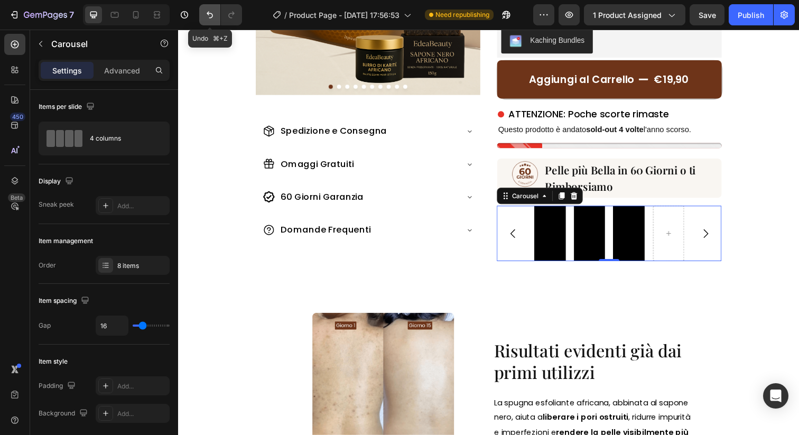
click at [211, 14] on icon "Undo/Redo" at bounding box center [209, 15] width 11 height 11
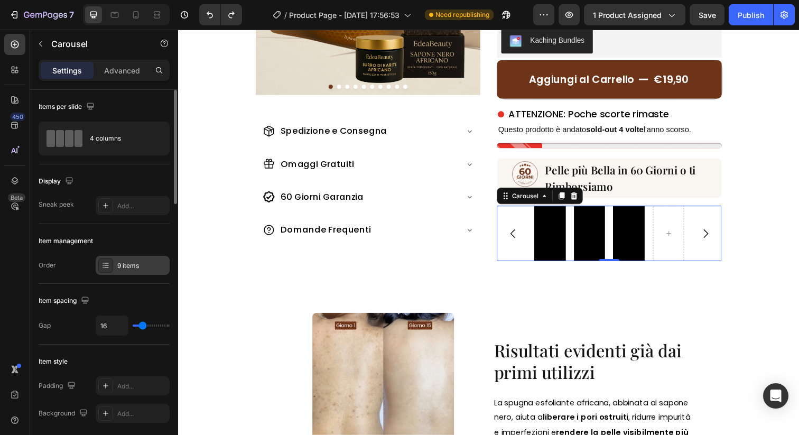
click at [132, 266] on div "9 items" at bounding box center [142, 266] width 50 height 10
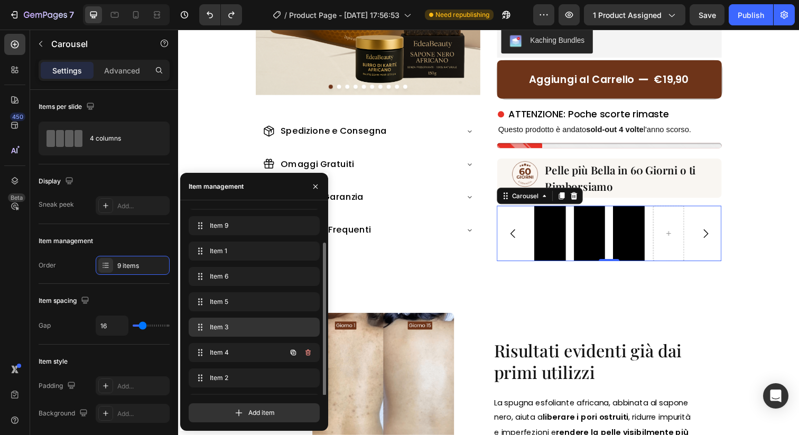
scroll to position [40, 0]
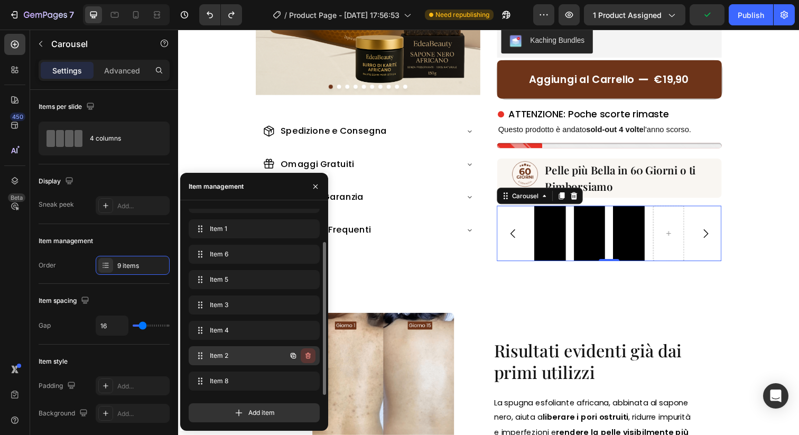
click at [309, 357] on icon "button" at bounding box center [308, 355] width 8 height 8
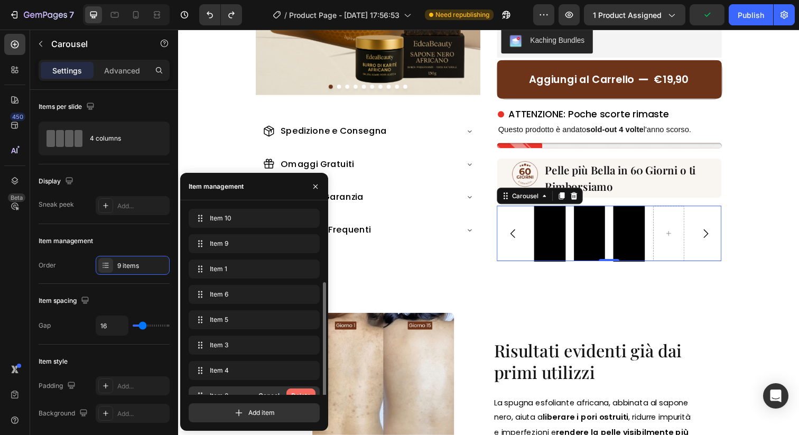
scroll to position [40, 0]
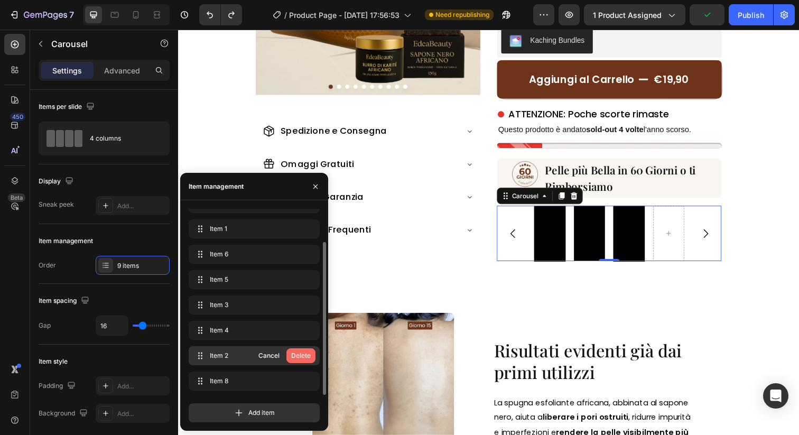
click at [309, 357] on div "Delete" at bounding box center [301, 356] width 20 height 10
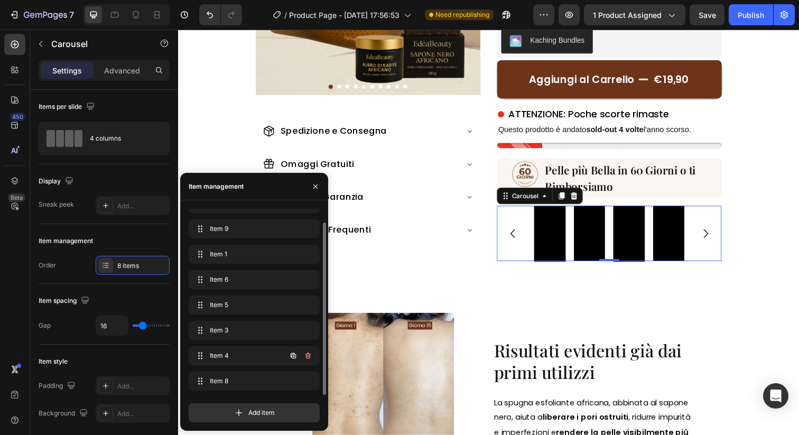
scroll to position [15, 0]
click at [307, 383] on icon "button" at bounding box center [307, 381] width 5 height 6
click at [307, 383] on div "Delete" at bounding box center [301, 381] width 20 height 10
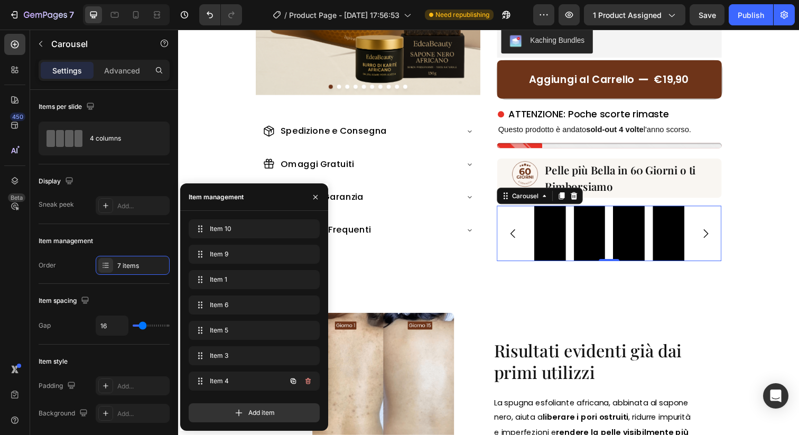
scroll to position [0, 0]
click at [714, 232] on icon "Carousel Next Arrow" at bounding box center [716, 237] width 13 height 13
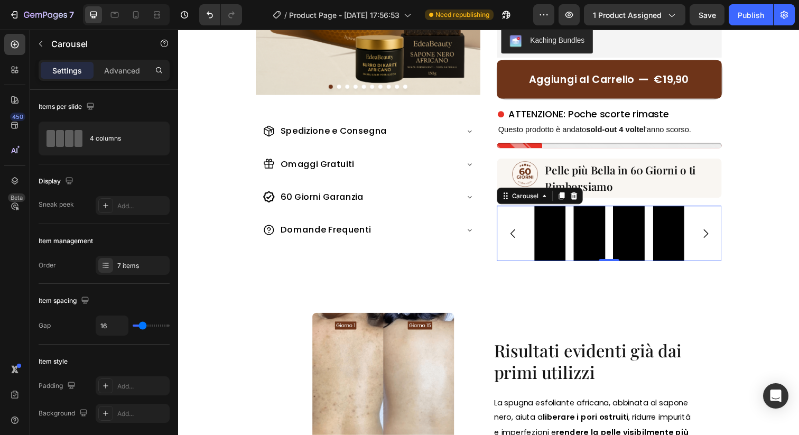
click at [715, 232] on icon "Carousel Next Arrow" at bounding box center [716, 237] width 13 height 13
click at [714, 232] on icon "Carousel Next Arrow" at bounding box center [716, 237] width 13 height 13
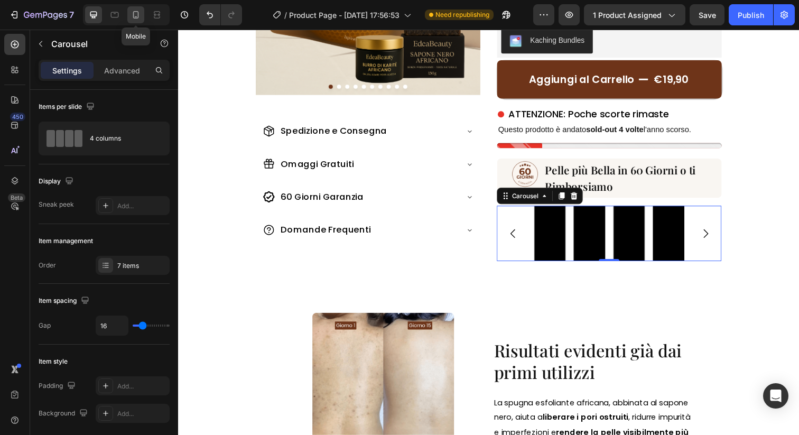
click at [138, 13] on icon at bounding box center [136, 14] width 6 height 7
type input "6"
type input "100%"
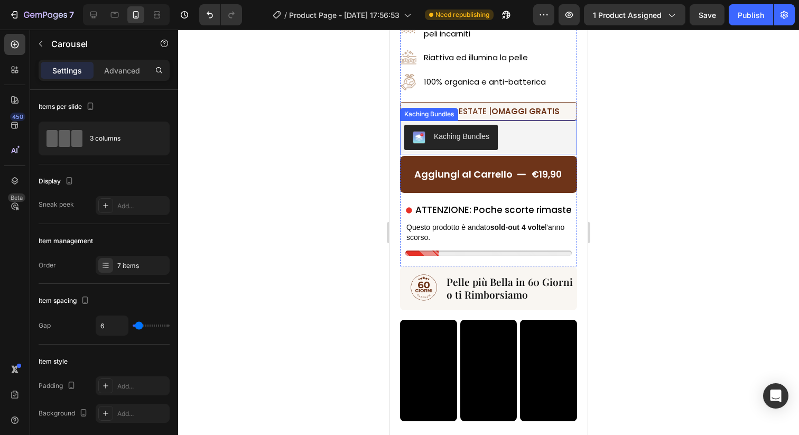
scroll to position [376, 0]
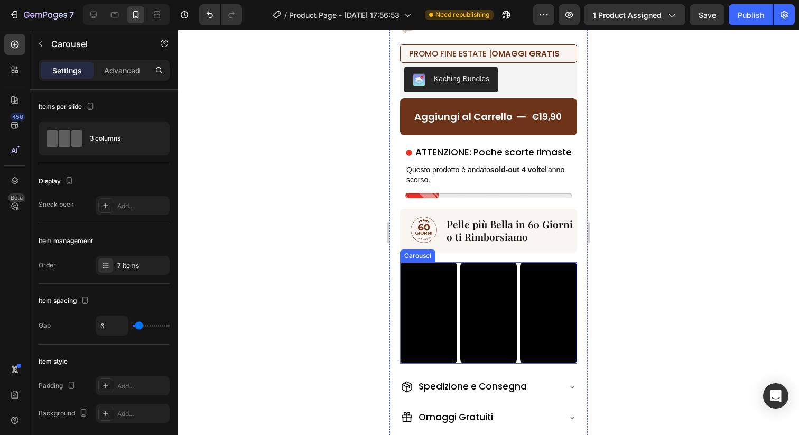
click at [519, 270] on div "Video Video Video Video Video Video Video Video Video" at bounding box center [488, 312] width 177 height 101
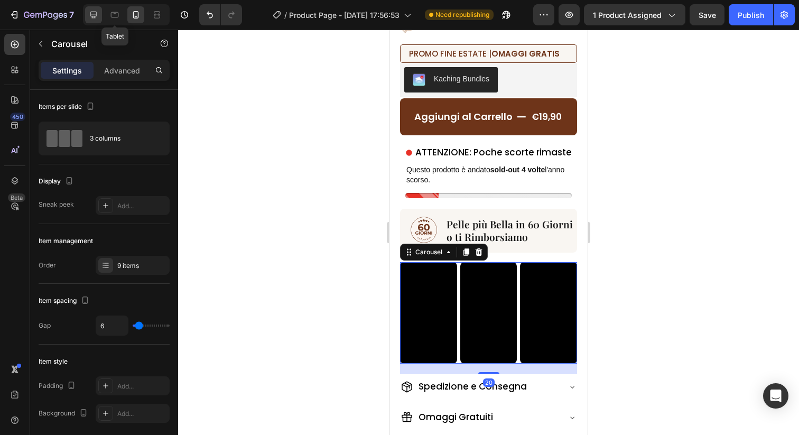
click at [98, 11] on icon at bounding box center [93, 15] width 11 height 11
type input "16"
type input "1200"
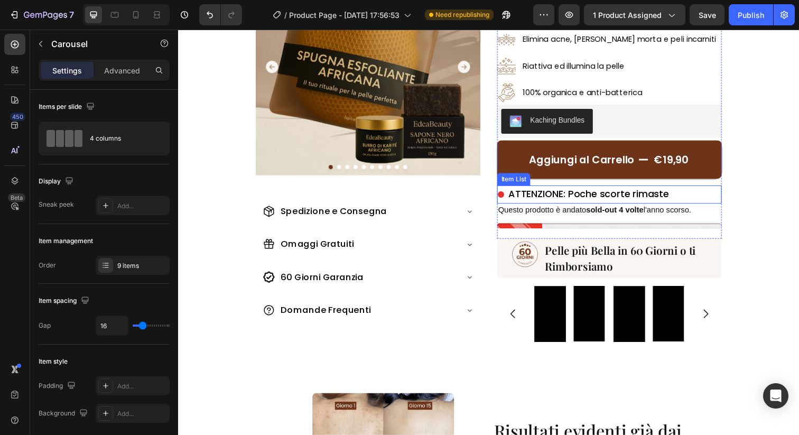
scroll to position [76, 0]
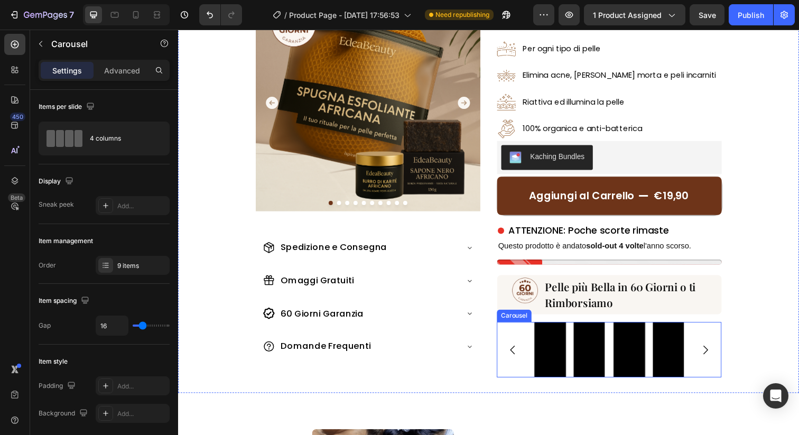
click at [658, 328] on div "Video Video Video Video Video Video Video" at bounding box center [617, 356] width 153 height 57
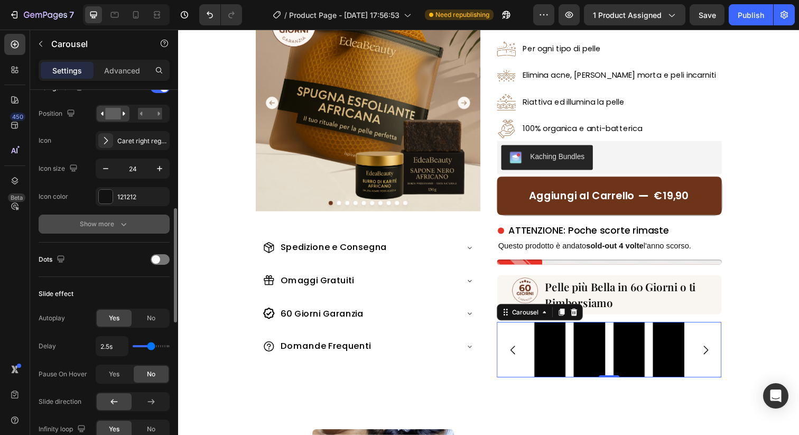
scroll to position [322, 0]
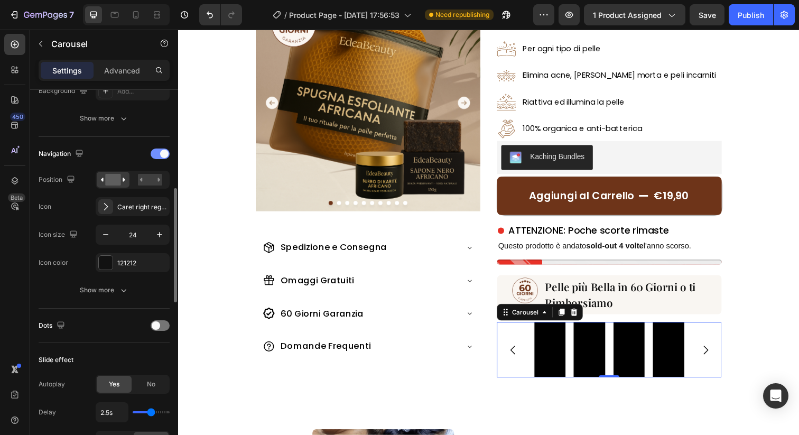
click at [157, 153] on div at bounding box center [160, 153] width 19 height 11
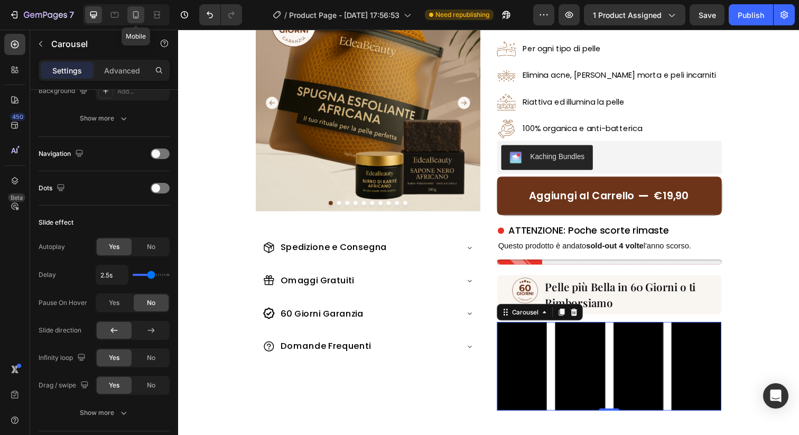
click at [139, 7] on div at bounding box center [135, 14] width 17 height 17
type input "6"
type input "100%"
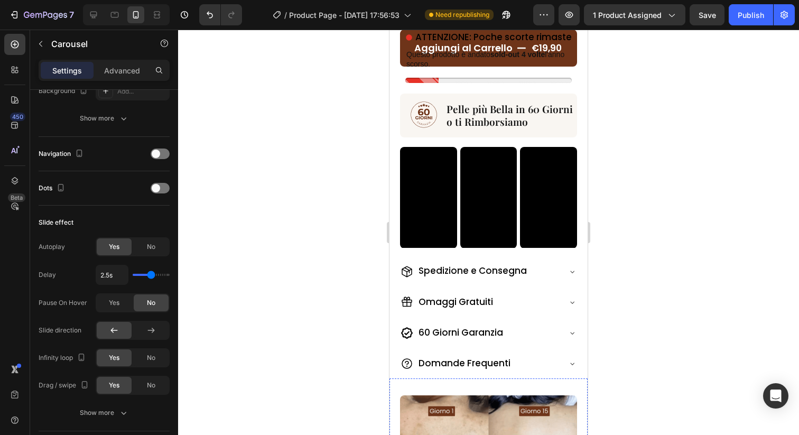
scroll to position [457, 0]
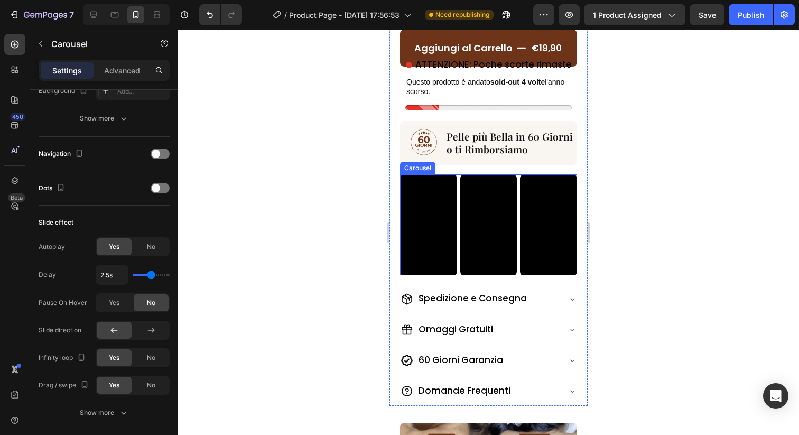
click at [518, 275] on div "Video Video Video Video Video Video Video Video Video Carousel" at bounding box center [488, 224] width 177 height 101
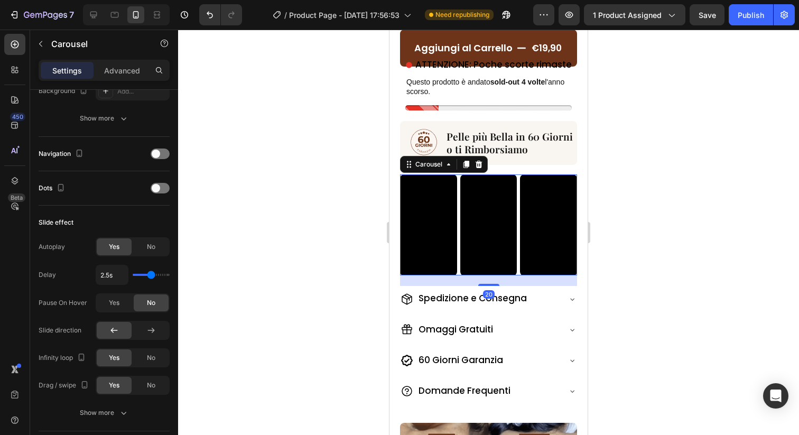
click at [518, 274] on div "Video Video Video Video Video Video Video Video Video" at bounding box center [488, 224] width 177 height 101
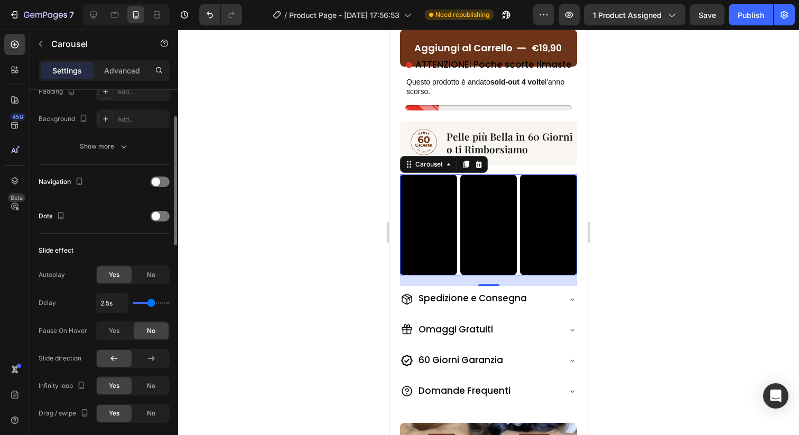
scroll to position [158, 0]
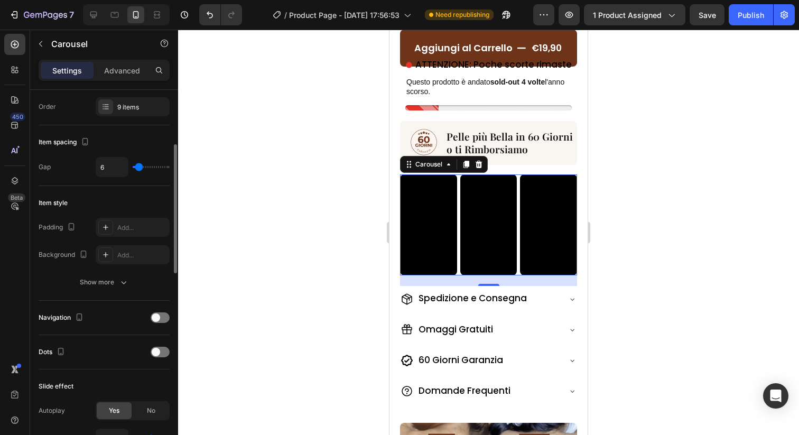
click at [159, 323] on div "Navigation" at bounding box center [104, 317] width 131 height 17
click at [157, 315] on span at bounding box center [156, 317] width 8 height 8
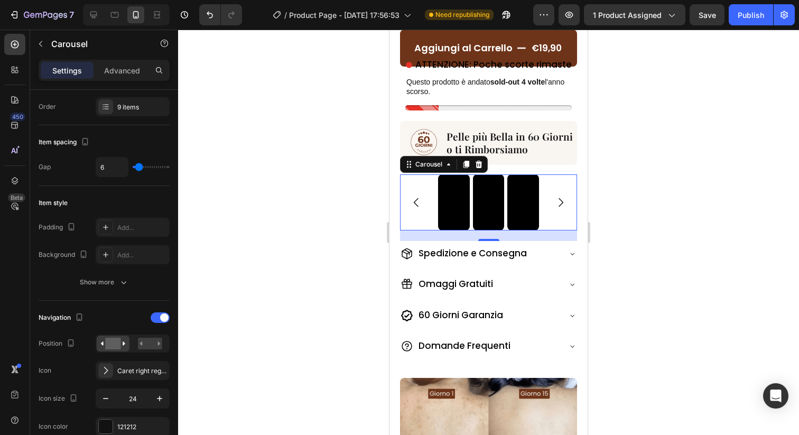
click at [560, 202] on icon "Carousel Next Arrow" at bounding box center [560, 202] width 13 height 13
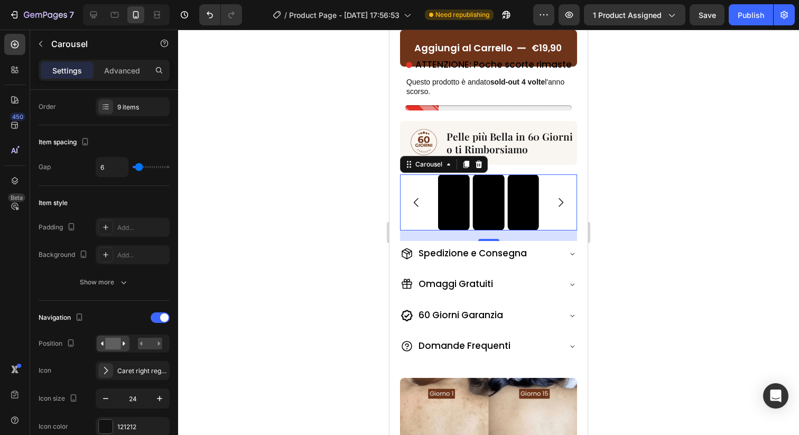
click at [560, 202] on icon "Carousel Next Arrow" at bounding box center [560, 202] width 13 height 13
click at [559, 201] on icon "Carousel Next Arrow" at bounding box center [560, 202] width 13 height 13
click at [558, 201] on icon "Carousel Next Arrow" at bounding box center [560, 202] width 13 height 13
click at [642, 188] on div at bounding box center [488, 232] width 621 height 405
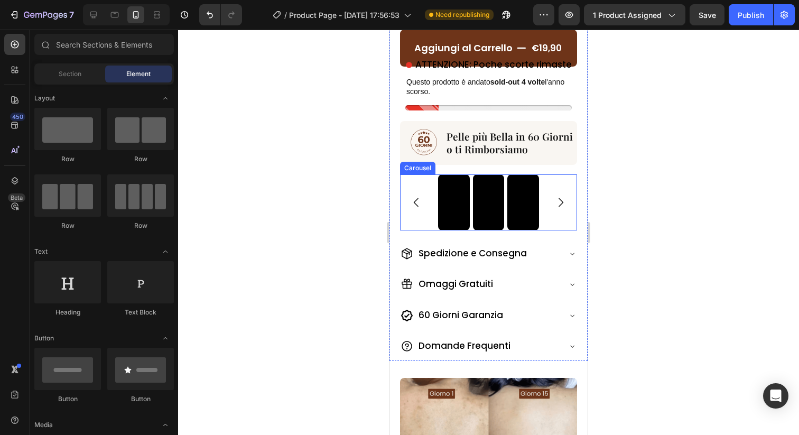
click at [564, 203] on icon "Carousel Next Arrow" at bounding box center [560, 202] width 13 height 13
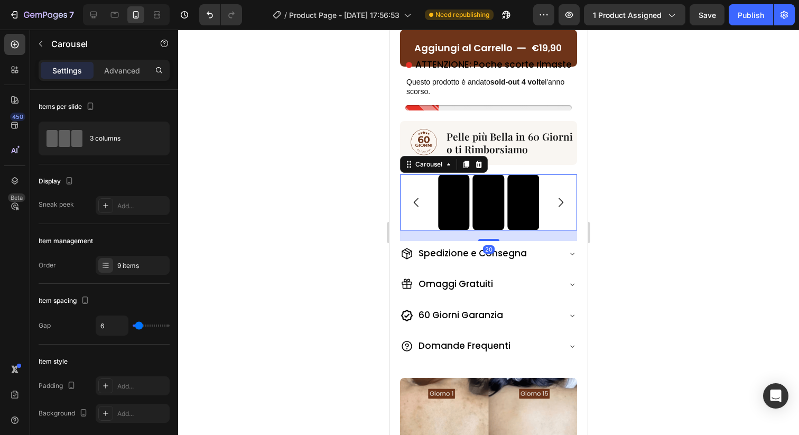
click at [564, 203] on icon "Carousel Next Arrow" at bounding box center [560, 202] width 13 height 13
click at [563, 203] on icon "Carousel Next Arrow" at bounding box center [560, 202] width 13 height 13
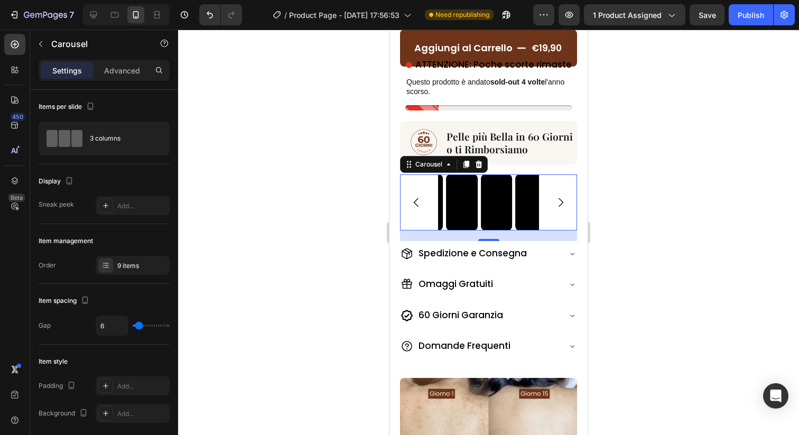
click at [563, 203] on icon "Carousel Next Arrow" at bounding box center [560, 202] width 13 height 13
click at [418, 201] on icon "Carousel Back Arrow" at bounding box center [416, 202] width 13 height 13
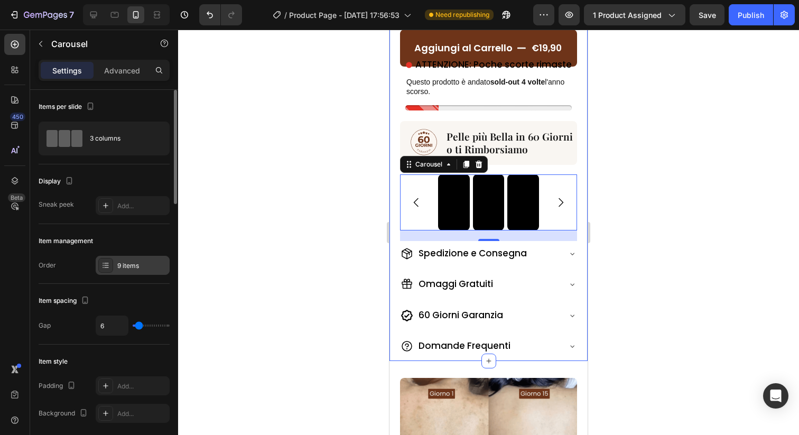
click at [130, 264] on div "9 items" at bounding box center [142, 266] width 50 height 10
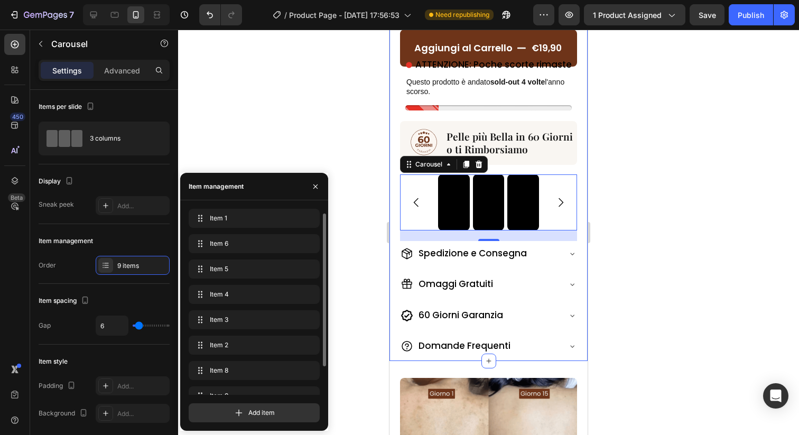
scroll to position [40, 0]
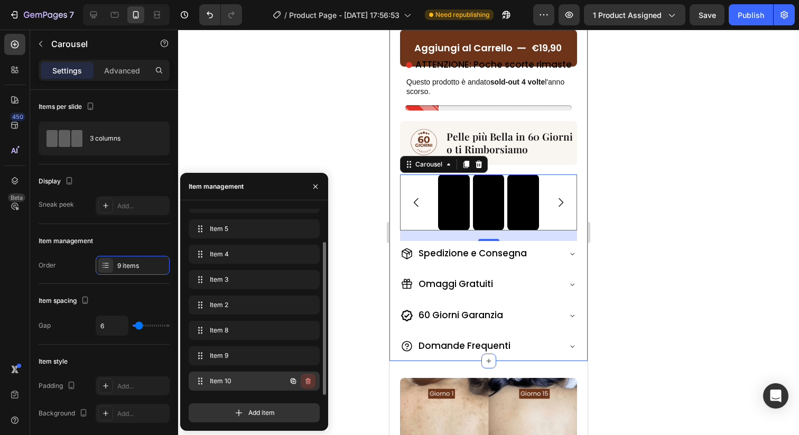
click at [308, 380] on icon "button" at bounding box center [308, 381] width 8 height 8
click at [308, 380] on div "Delete" at bounding box center [301, 381] width 20 height 10
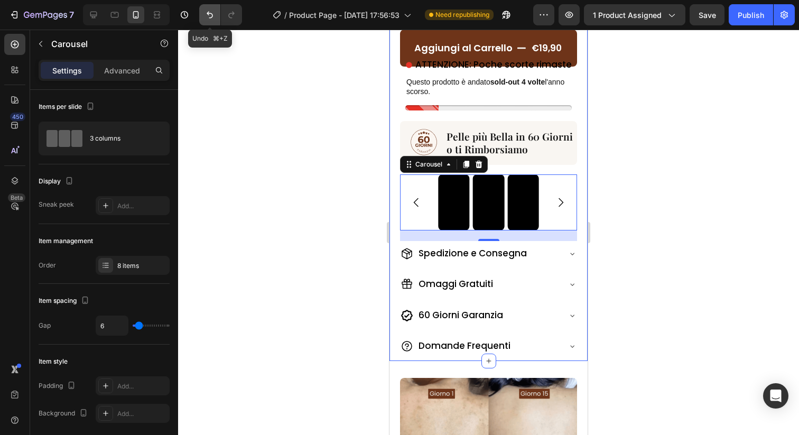
click at [204, 22] on button "Undo/Redo" at bounding box center [209, 14] width 21 height 21
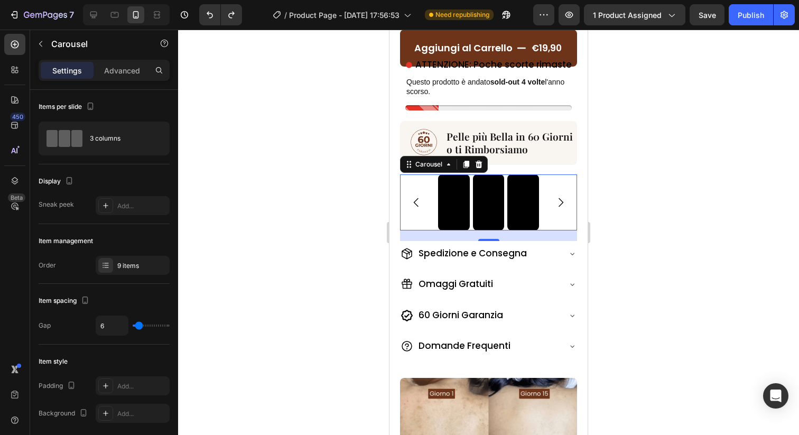
click at [560, 221] on div "Video Video Video Video Video Video Video Video Video" at bounding box center [488, 202] width 177 height 56
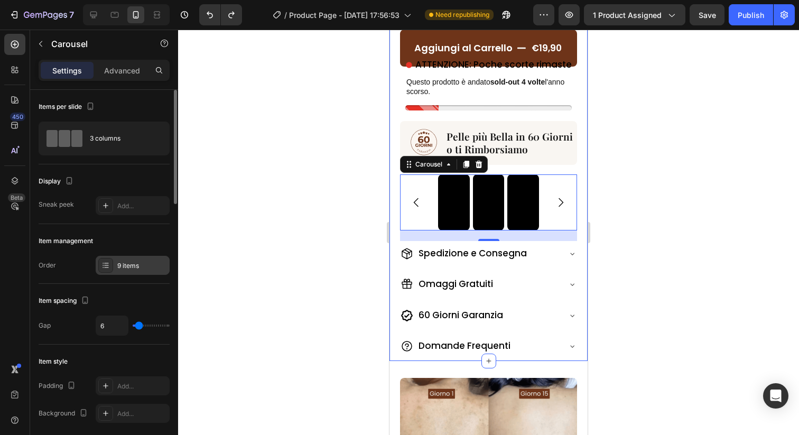
click at [117, 257] on div "9 items" at bounding box center [133, 265] width 74 height 19
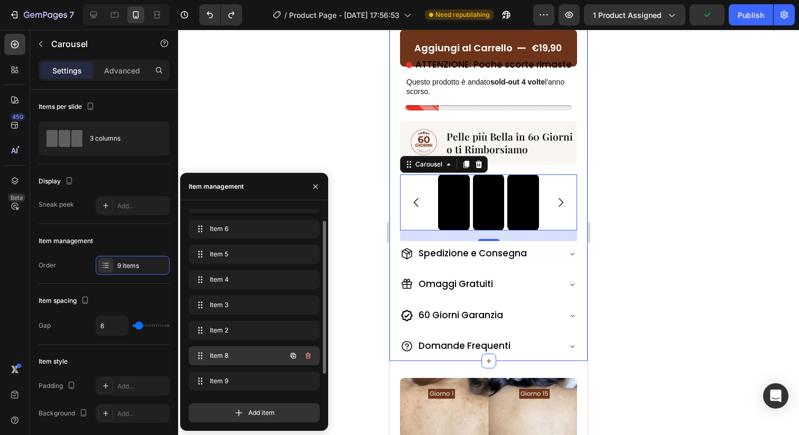
scroll to position [40, 0]
click at [309, 358] on icon "button" at bounding box center [307, 355] width 5 height 6
click at [309, 358] on div "Delete" at bounding box center [301, 356] width 20 height 10
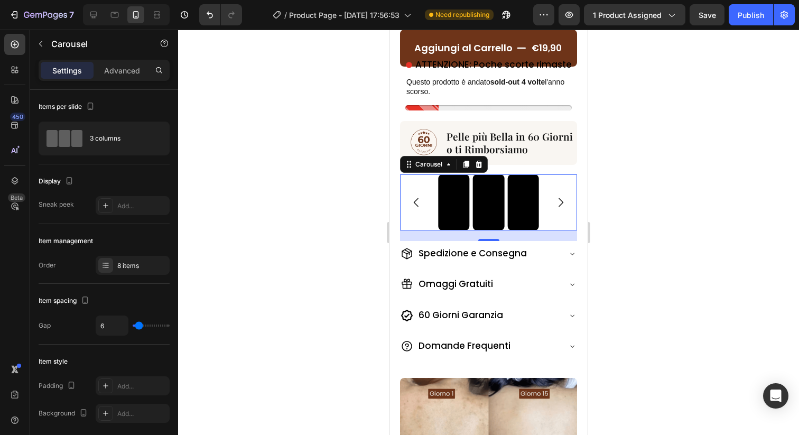
click at [421, 202] on icon "Carousel Back Arrow" at bounding box center [416, 202] width 13 height 13
click at [557, 226] on div "Video Video Video Video Video Video Video Video" at bounding box center [488, 202] width 177 height 56
click at [119, 269] on div "8 items" at bounding box center [142, 266] width 50 height 10
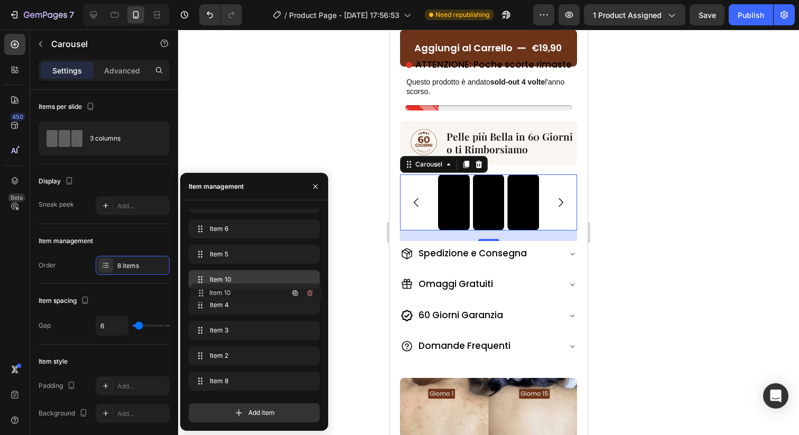
scroll to position [0, 0]
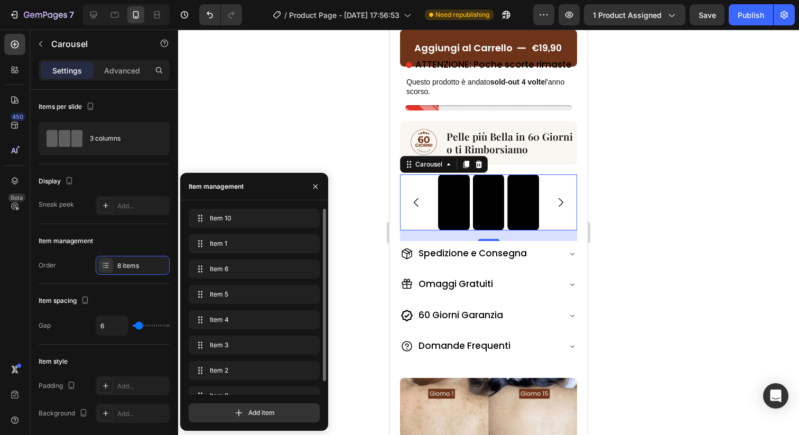
drag, startPoint x: 202, startPoint y: 379, endPoint x: 215, endPoint y: 205, distance: 173.7
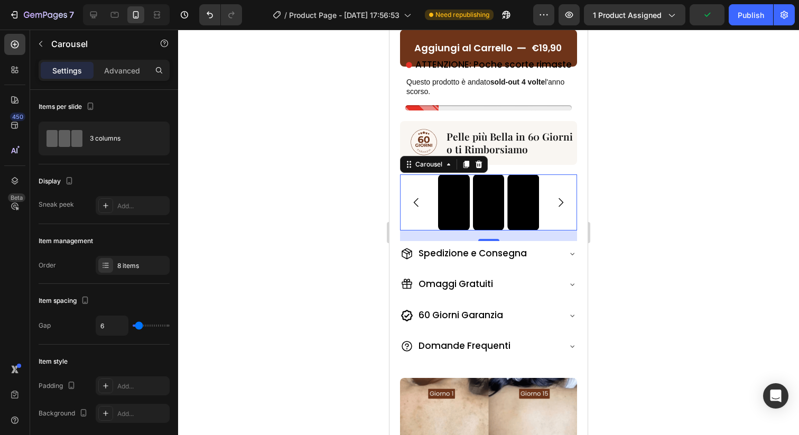
click at [558, 204] on icon "Carousel Next Arrow" at bounding box center [560, 202] width 13 height 13
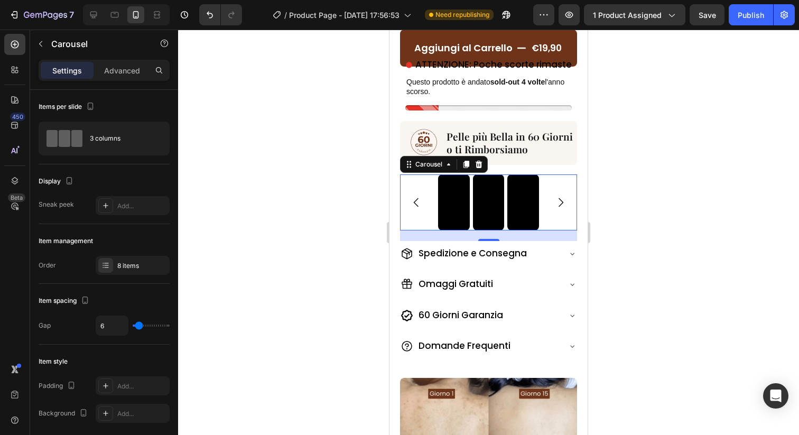
click at [560, 199] on icon "Carousel Next Arrow" at bounding box center [560, 202] width 5 height 9
click at [561, 205] on icon "Carousel Next Arrow" at bounding box center [560, 202] width 13 height 13
click at [559, 198] on icon "Carousel Next Arrow" at bounding box center [560, 202] width 5 height 9
click at [419, 202] on icon "Carousel Back Arrow" at bounding box center [416, 202] width 13 height 13
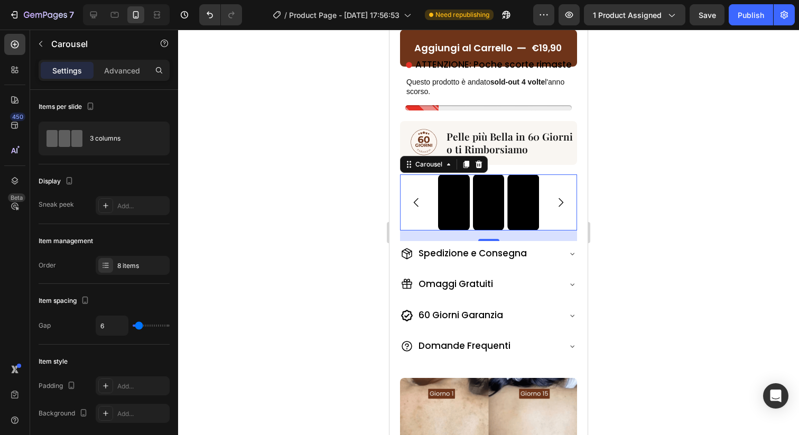
click at [566, 222] on div "Video Video Video Video Video Video Video Video" at bounding box center [488, 202] width 177 height 56
click at [118, 274] on div "8 items" at bounding box center [133, 265] width 74 height 19
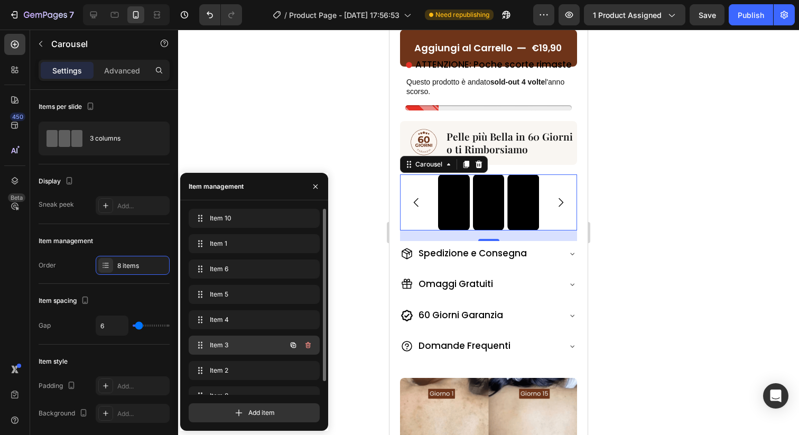
scroll to position [15, 0]
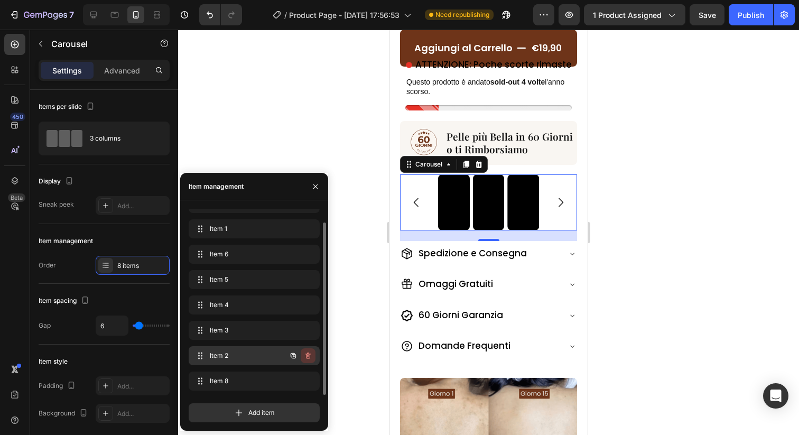
click at [310, 357] on icon "button" at bounding box center [307, 355] width 5 height 6
click at [310, 357] on div "Delete" at bounding box center [301, 356] width 20 height 10
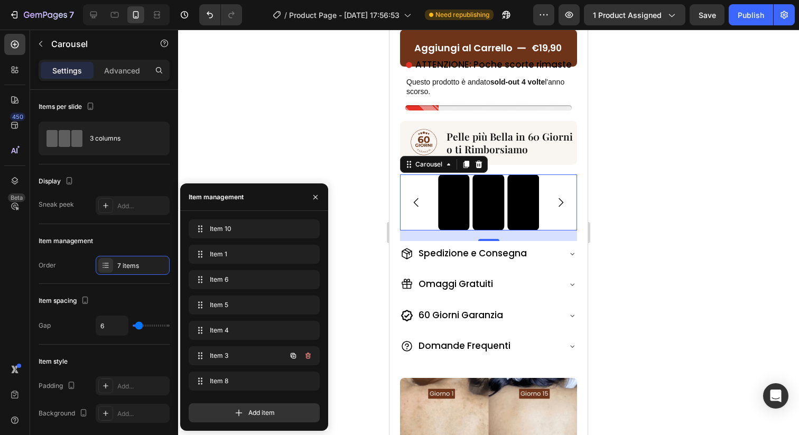
scroll to position [0, 0]
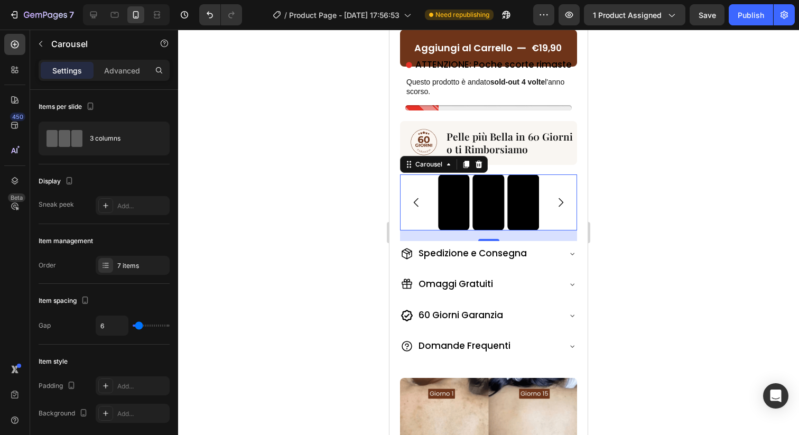
click at [413, 204] on icon "Carousel Back Arrow" at bounding box center [416, 202] width 13 height 13
click at [417, 202] on icon "Carousel Back Arrow" at bounding box center [416, 202] width 13 height 13
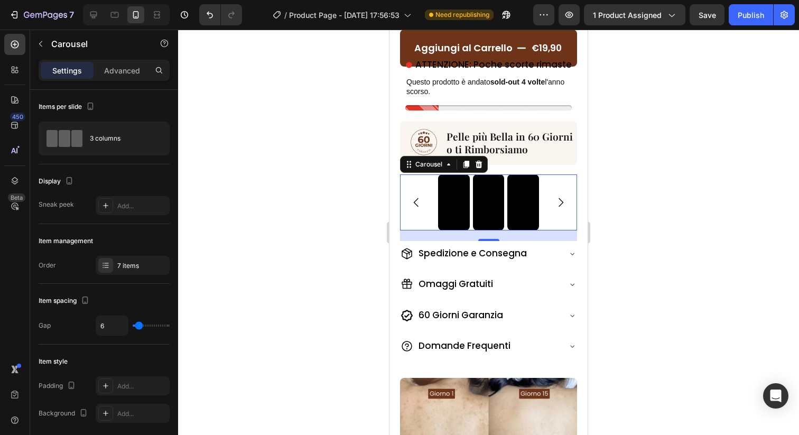
click at [417, 202] on icon "Carousel Back Arrow" at bounding box center [416, 202] width 13 height 13
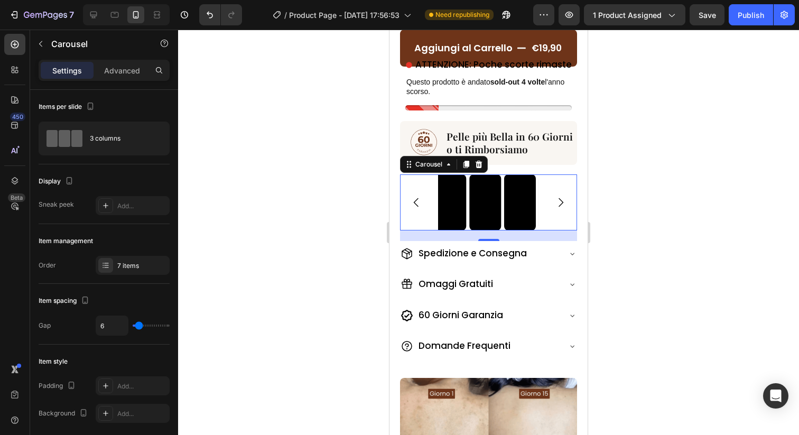
click at [417, 202] on icon "Carousel Back Arrow" at bounding box center [416, 202] width 13 height 13
click at [417, 201] on icon "Carousel Back Arrow" at bounding box center [416, 202] width 13 height 13
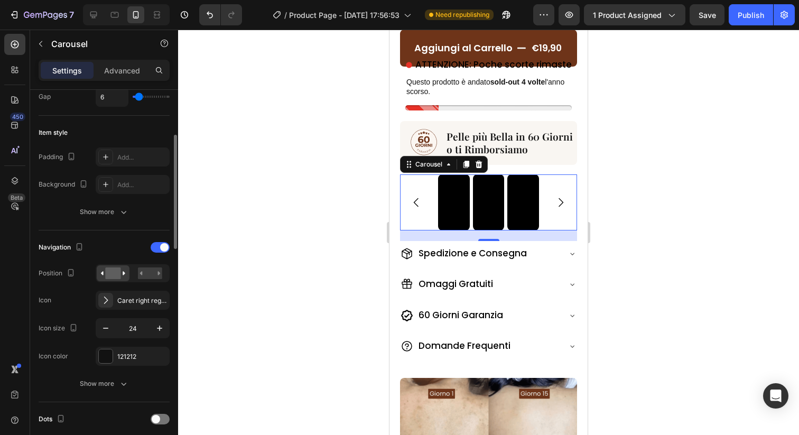
scroll to position [251, 0]
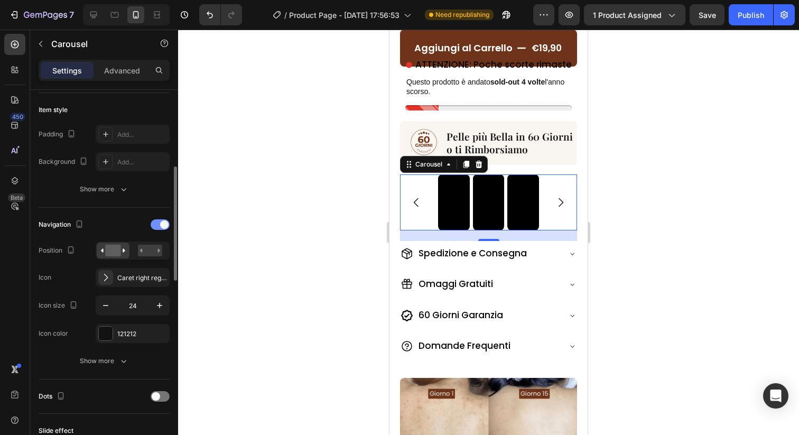
click at [165, 223] on span at bounding box center [164, 224] width 8 height 8
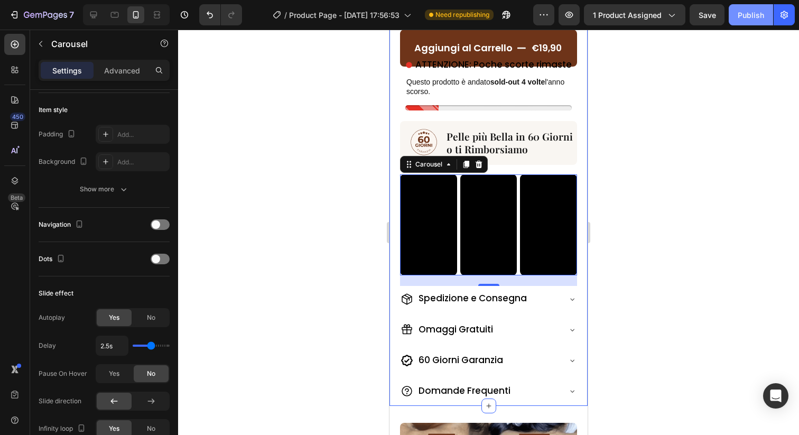
click at [756, 17] on div "Publish" at bounding box center [750, 15] width 26 height 11
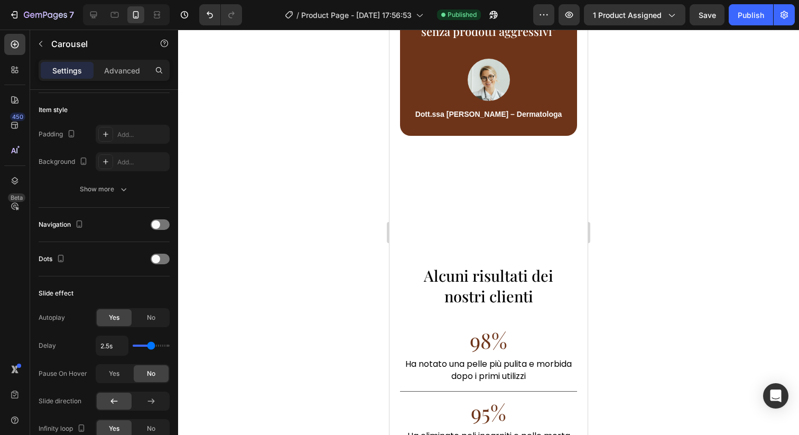
scroll to position [2268, 0]
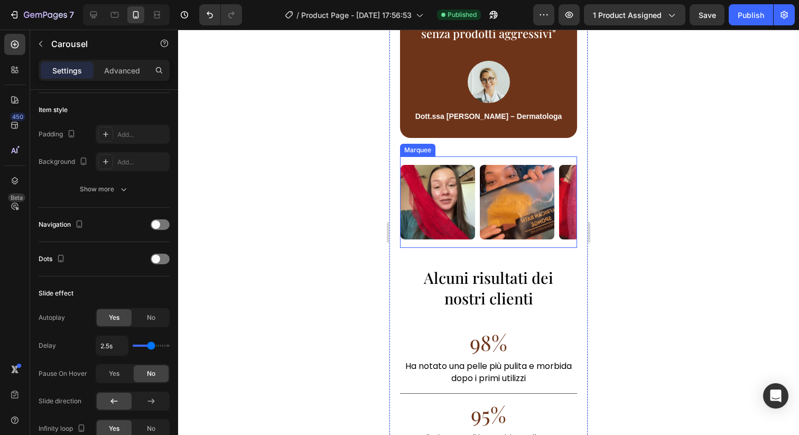
click at [478, 224] on div "Image" at bounding box center [439, 202] width 79 height 74
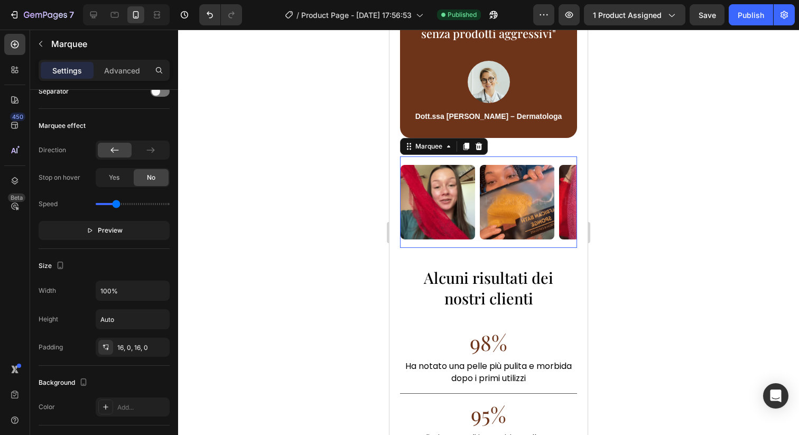
scroll to position [0, 0]
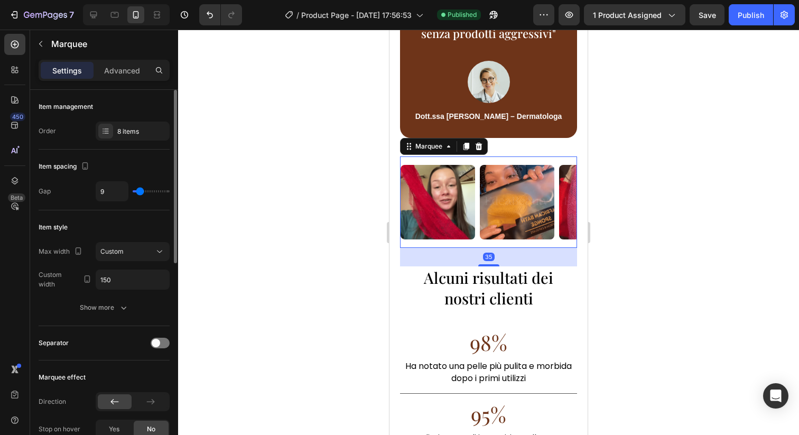
type input "6"
type input "5"
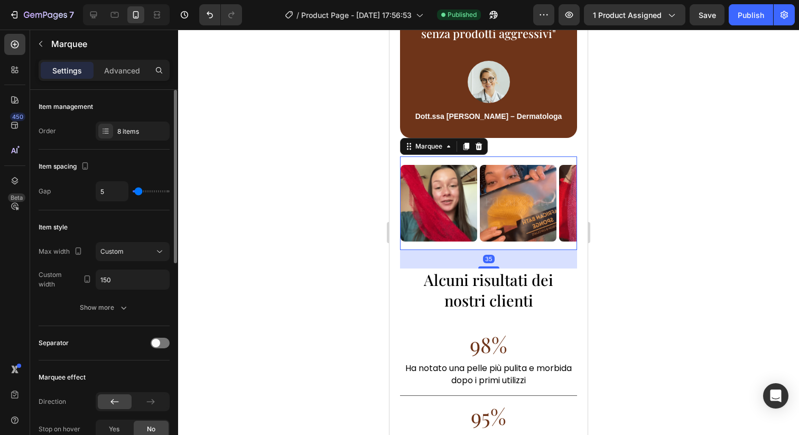
type input "4"
type input "5"
click at [138, 192] on input "range" at bounding box center [151, 191] width 37 height 2
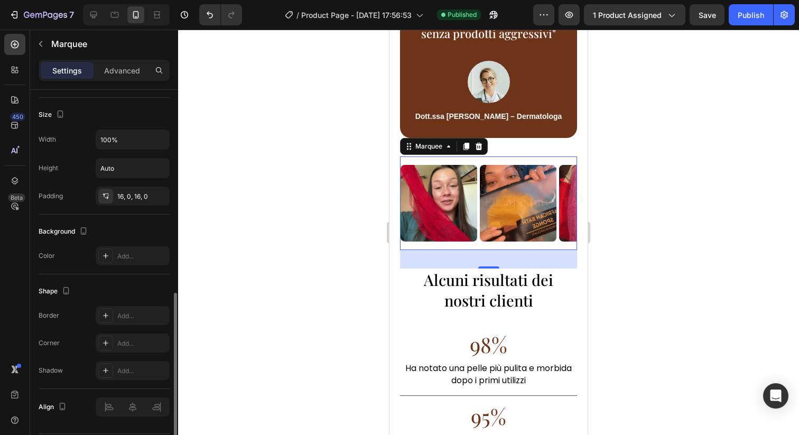
scroll to position [435, 0]
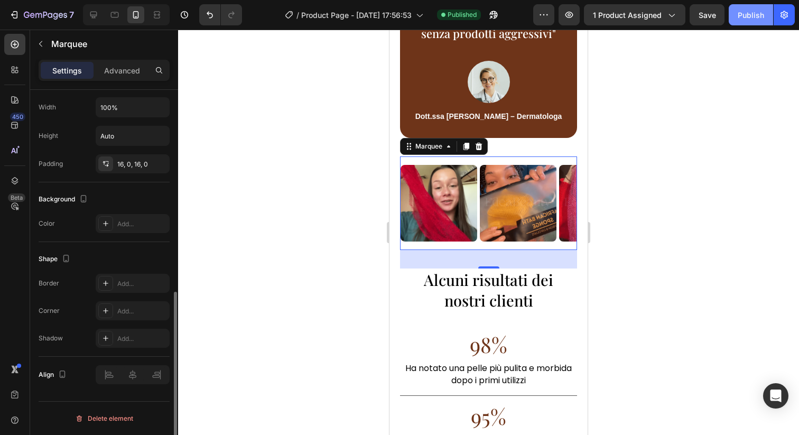
click at [753, 10] on div "Publish" at bounding box center [750, 15] width 26 height 11
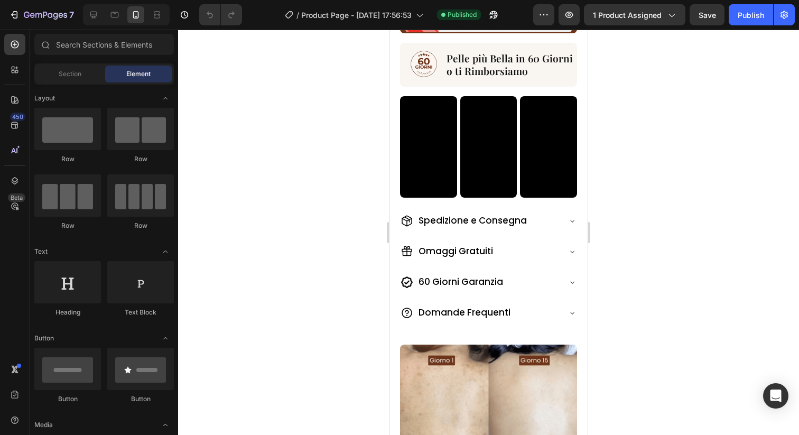
scroll to position [541, 0]
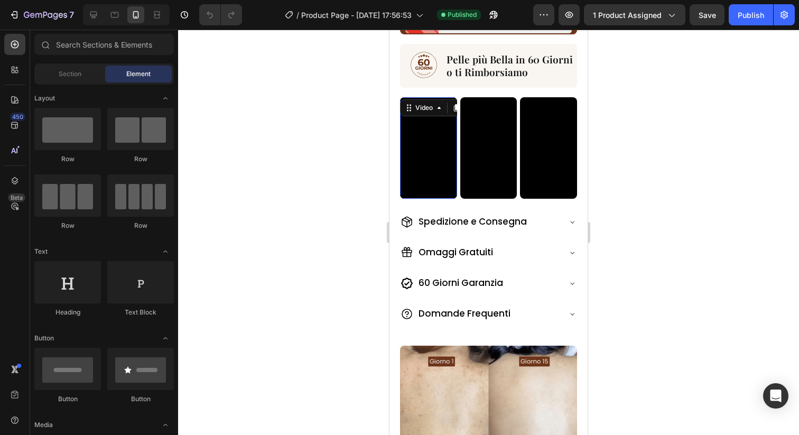
click at [426, 166] on video at bounding box center [428, 147] width 57 height 101
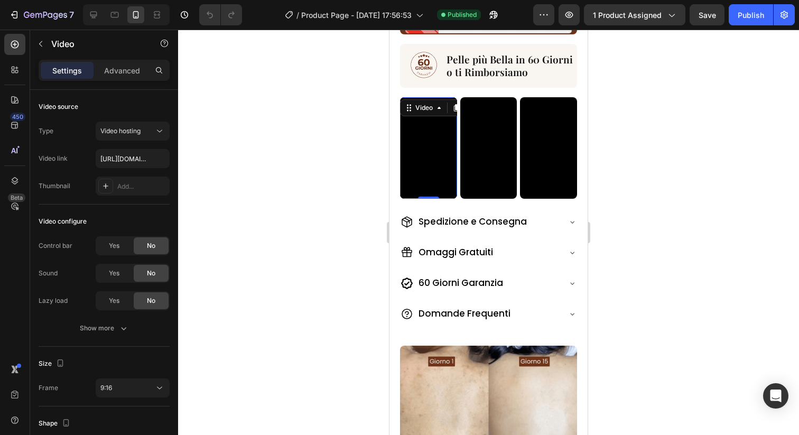
click at [433, 170] on video at bounding box center [428, 147] width 57 height 101
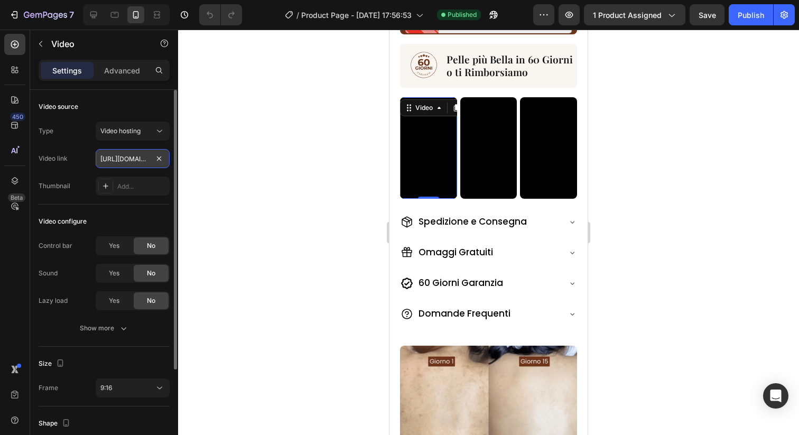
click at [125, 163] on input "[URL][DOMAIN_NAME]" at bounding box center [133, 158] width 74 height 19
paste input "981b6110ad8946368dcc876500bbca8c.webm"
type input "[URL][DOMAIN_NAME]"
click at [130, 113] on div "Video source" at bounding box center [104, 106] width 131 height 17
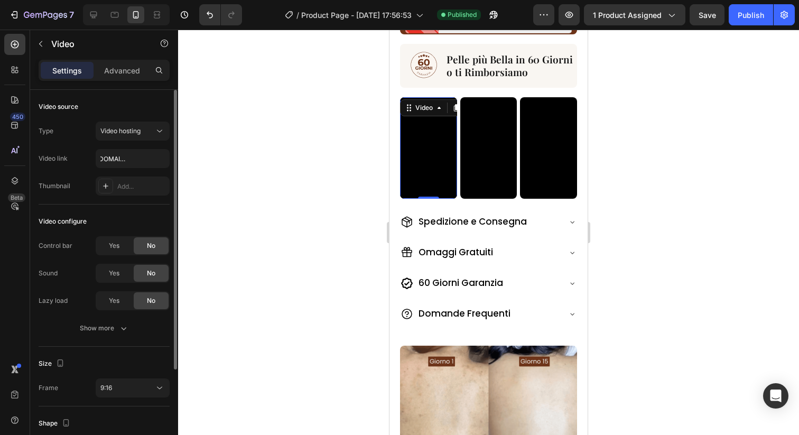
scroll to position [0, 0]
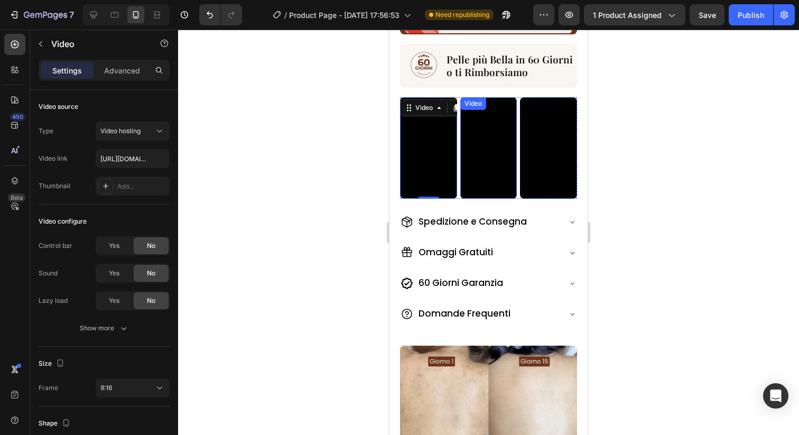
click at [466, 154] on video at bounding box center [488, 147] width 57 height 101
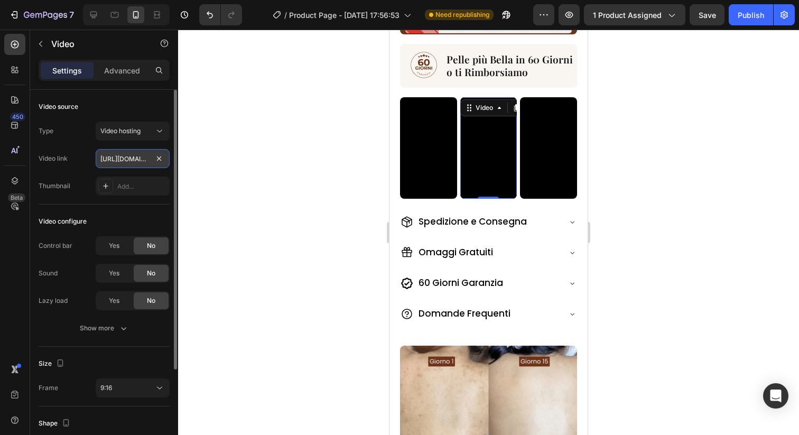
click at [132, 159] on input "[URL][DOMAIN_NAME]" at bounding box center [133, 158] width 74 height 19
paste input "1a70ebd2c4be41e485e86c87756f78aa.webm"
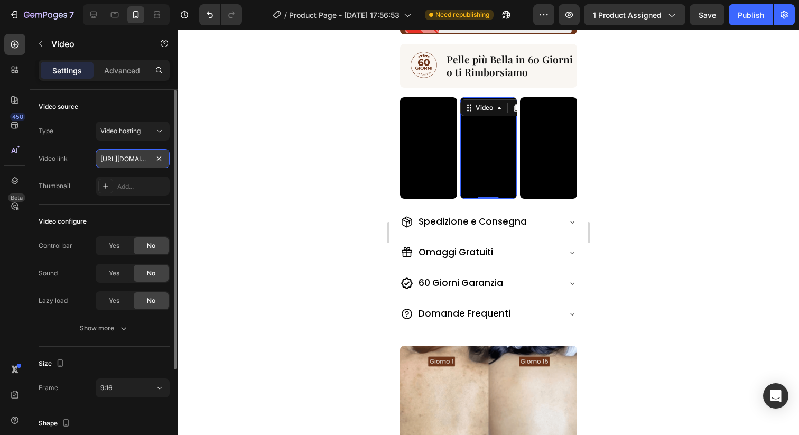
scroll to position [0, 203]
type input "[URL][DOMAIN_NAME]"
click at [79, 150] on div "Video link [URL][DOMAIN_NAME]" at bounding box center [104, 158] width 131 height 19
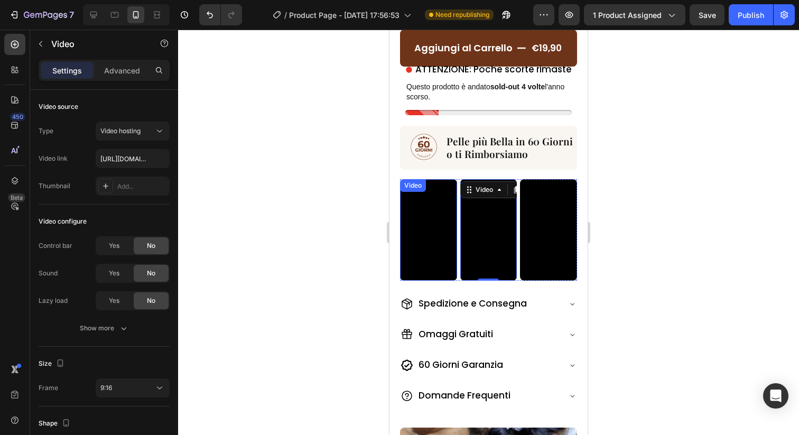
scroll to position [452, 0]
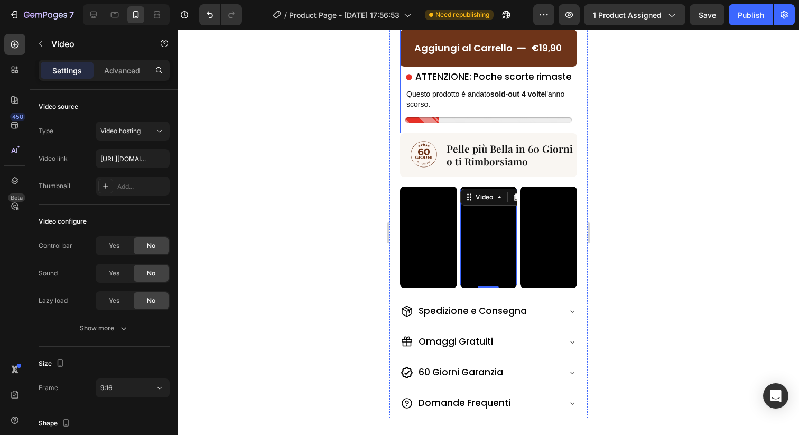
click at [456, 124] on div "Aggiungi [PERSON_NAME] €19,90 Add to Cart ATTENZIONE: [PERSON_NAME] scorte rima…" at bounding box center [488, 78] width 177 height 110
click at [442, 215] on video at bounding box center [428, 236] width 57 height 101
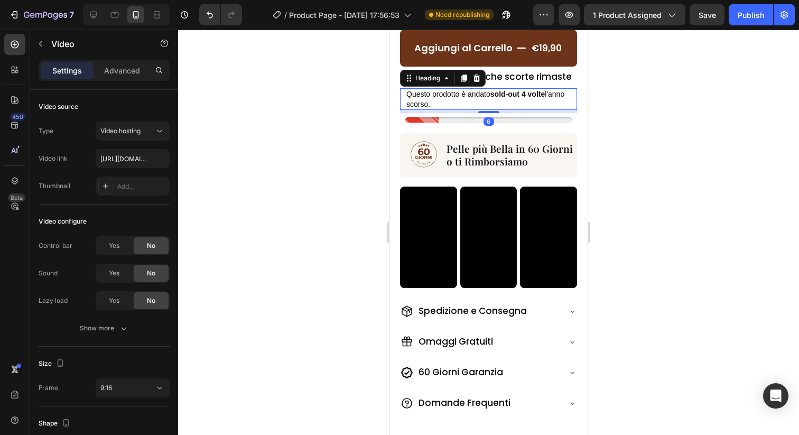
click at [472, 107] on h2 "Questo prodotto è andato sold-out 4 volte l'anno scorso." at bounding box center [491, 98] width 172 height 21
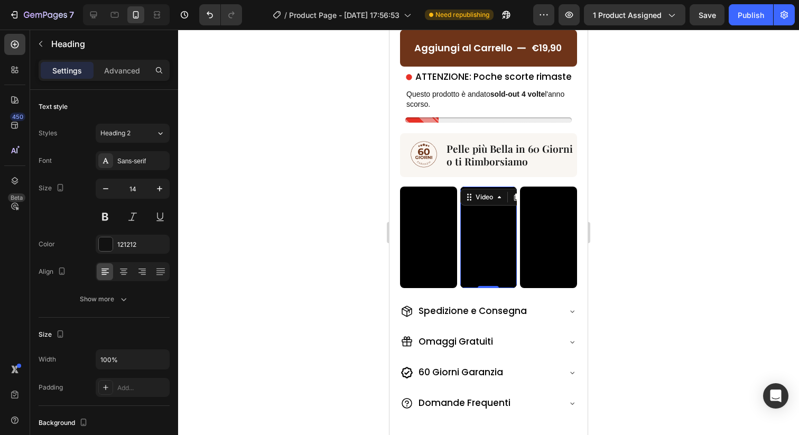
click at [476, 225] on video at bounding box center [488, 236] width 57 height 101
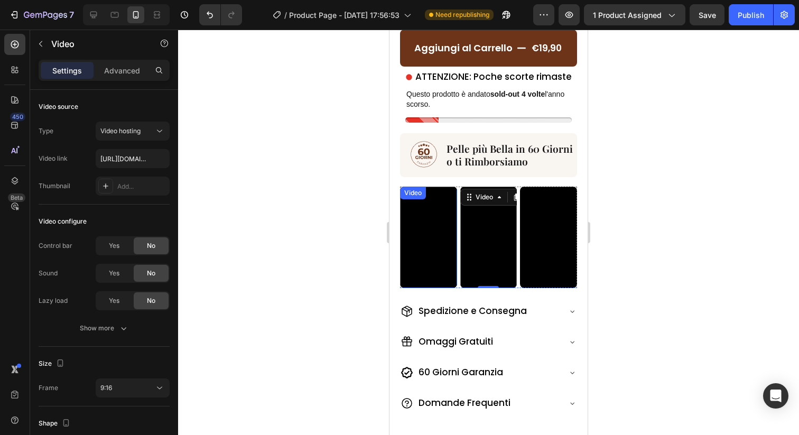
click at [425, 230] on video at bounding box center [428, 236] width 57 height 101
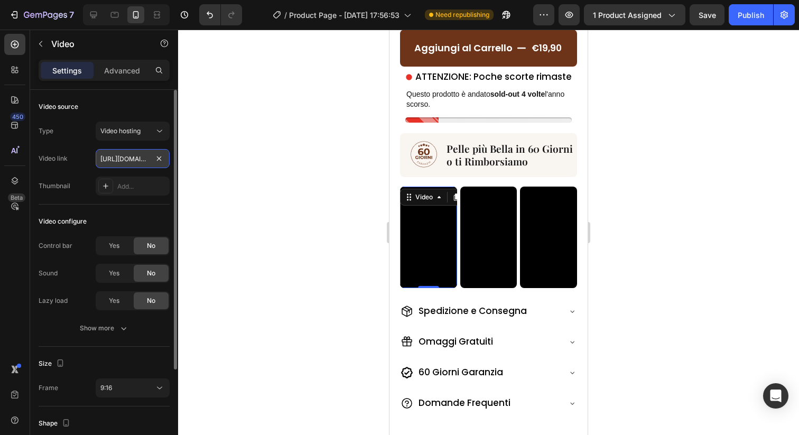
click at [119, 156] on input "[URL][DOMAIN_NAME]" at bounding box center [133, 158] width 74 height 19
click at [138, 163] on input "[URL][DOMAIN_NAME]" at bounding box center [133, 158] width 74 height 19
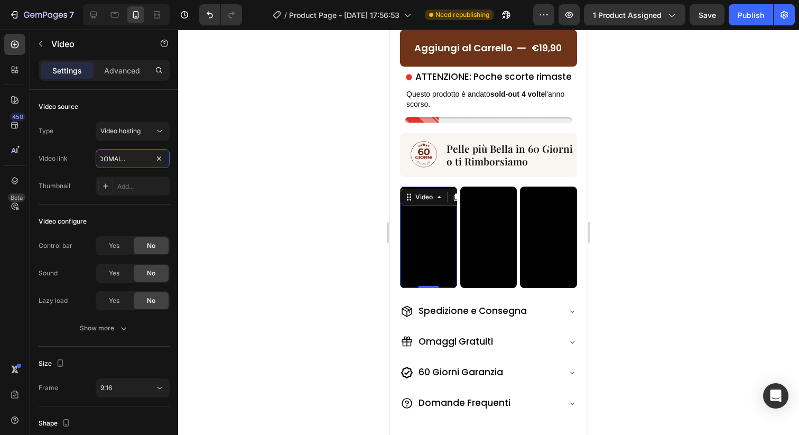
scroll to position [0, 205]
drag, startPoint x: 137, startPoint y: 157, endPoint x: 181, endPoint y: 159, distance: 43.3
click at [181, 0] on div "7 Version history / Product Page - [DATE] 17:56:53 Need republishing Preview 1 …" at bounding box center [399, 0] width 799 height 0
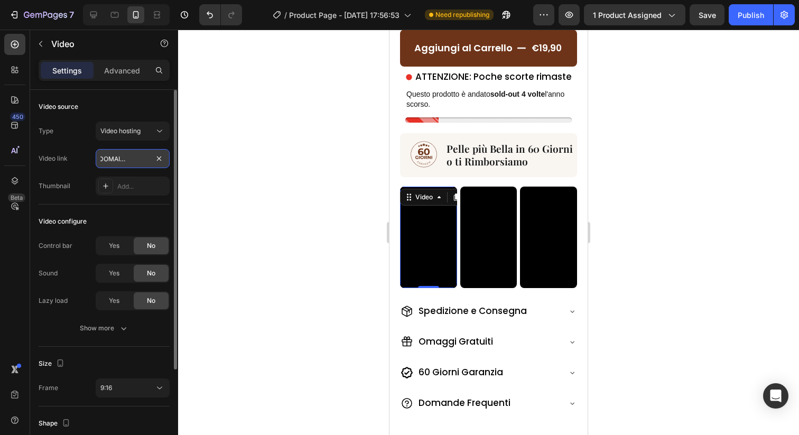
click at [139, 155] on input "[URL][DOMAIN_NAME]" at bounding box center [133, 158] width 74 height 19
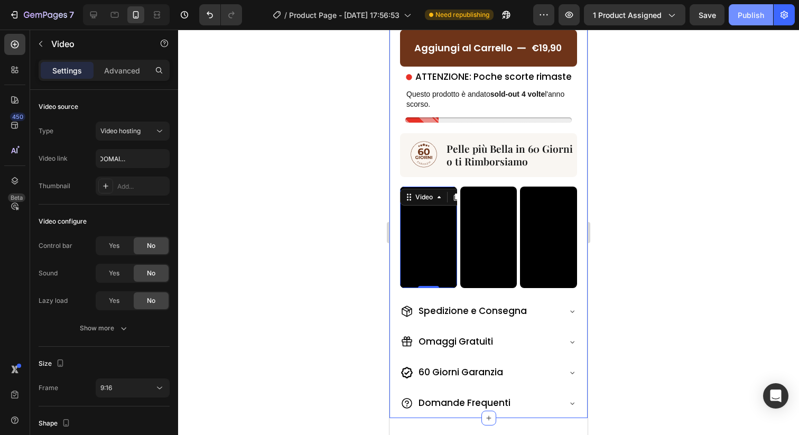
scroll to position [0, 0]
click at [742, 12] on div "Publish" at bounding box center [750, 15] width 26 height 11
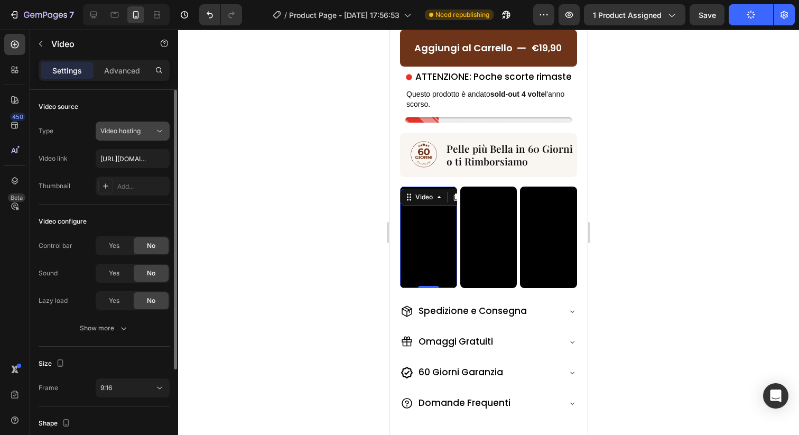
click at [128, 124] on button "Video hosting" at bounding box center [133, 131] width 74 height 19
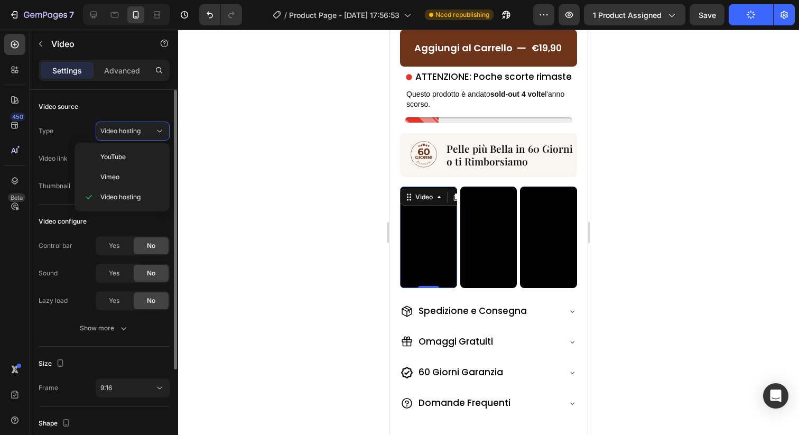
click at [124, 110] on div "Video source" at bounding box center [104, 106] width 131 height 17
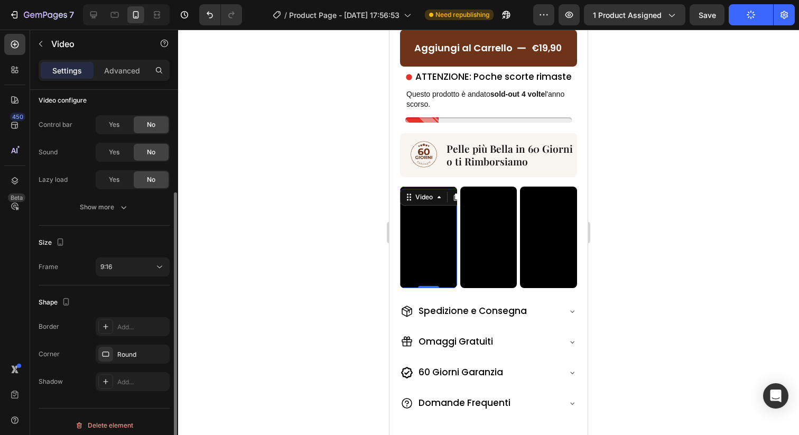
scroll to position [128, 0]
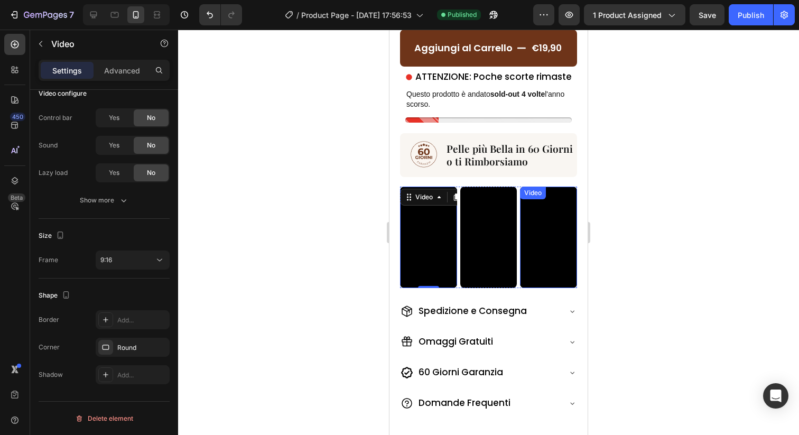
click at [527, 250] on video at bounding box center [548, 236] width 57 height 101
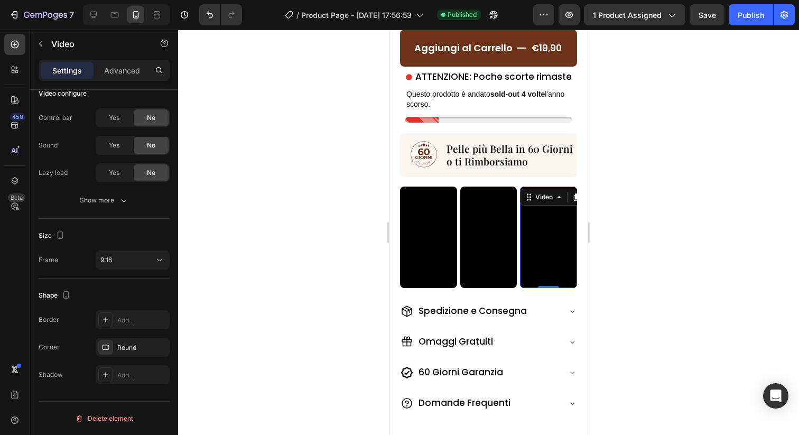
click at [547, 233] on video at bounding box center [548, 236] width 57 height 101
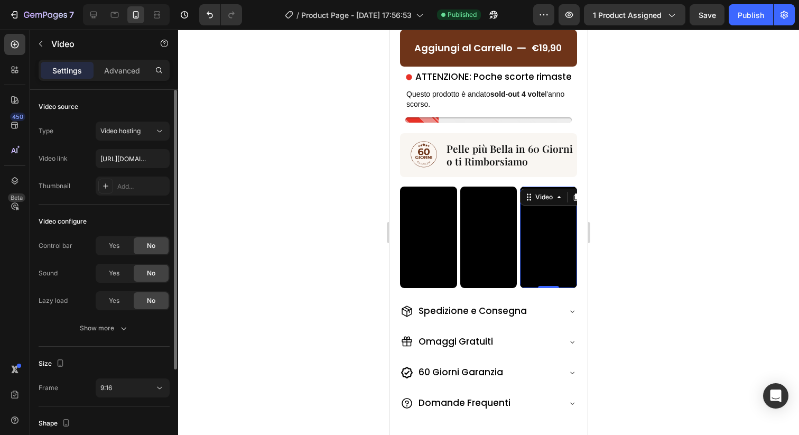
click at [124, 168] on div "Type Video hosting Video link [URL][DOMAIN_NAME] Thumbnail Add..." at bounding box center [104, 159] width 131 height 74
click at [124, 163] on input "[URL][DOMAIN_NAME]" at bounding box center [133, 158] width 74 height 19
paste input "4c92c69587ec4869a86e9d3e99106261.webm"
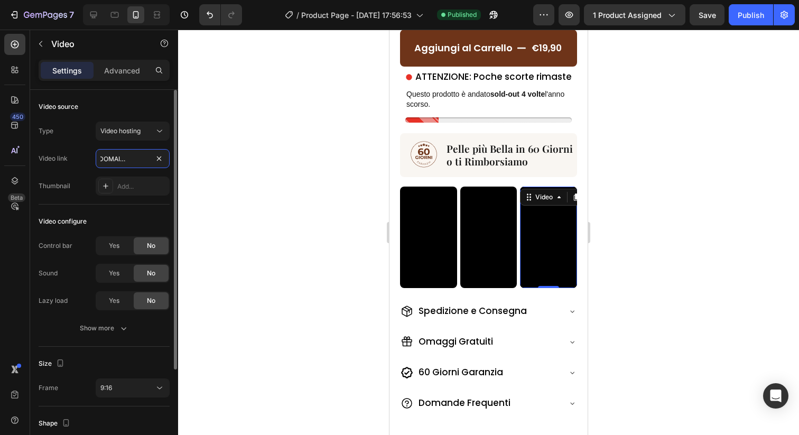
type input "[URL][DOMAIN_NAME]"
click at [78, 155] on div "Video link [URL][DOMAIN_NAME]" at bounding box center [104, 158] width 131 height 19
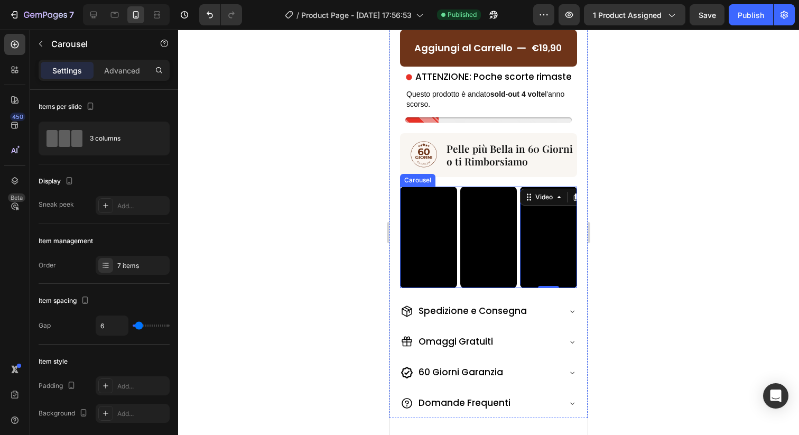
click at [518, 283] on div "Video Video Video 0 Video Video Video Video" at bounding box center [488, 236] width 177 height 101
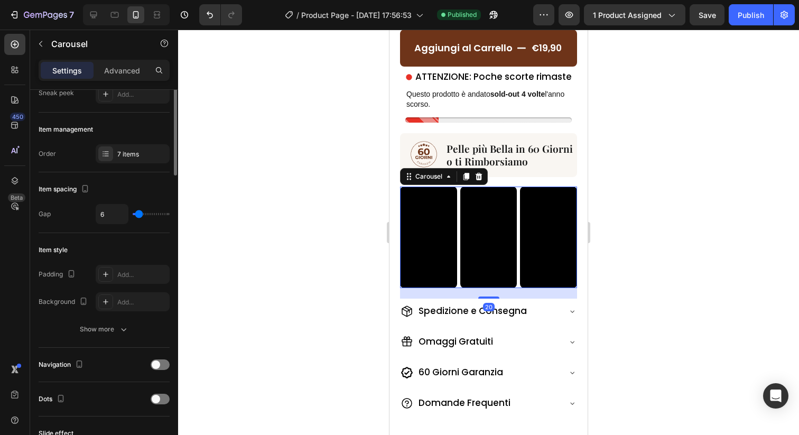
scroll to position [238, 0]
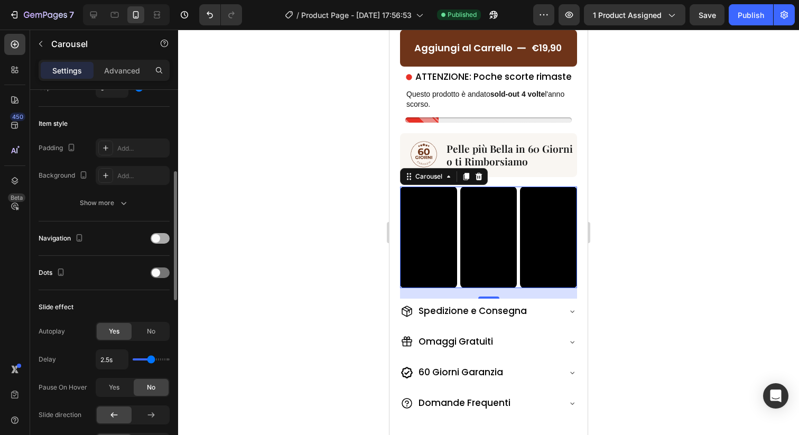
click at [163, 240] on div at bounding box center [160, 238] width 19 height 11
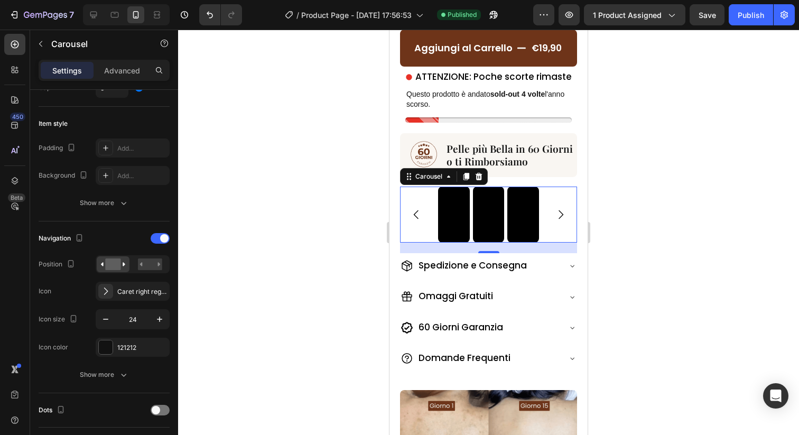
click at [563, 218] on icon "Carousel Next Arrow" at bounding box center [560, 214] width 13 height 13
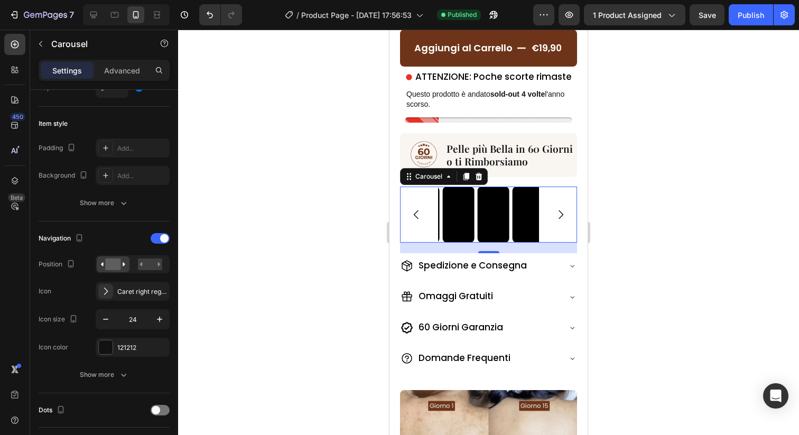
click at [563, 218] on icon "Carousel Next Arrow" at bounding box center [560, 214] width 13 height 13
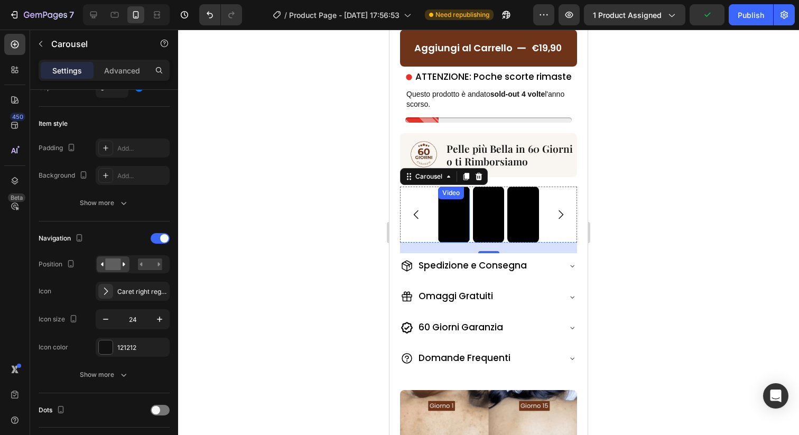
click at [446, 217] on video at bounding box center [454, 214] width 32 height 56
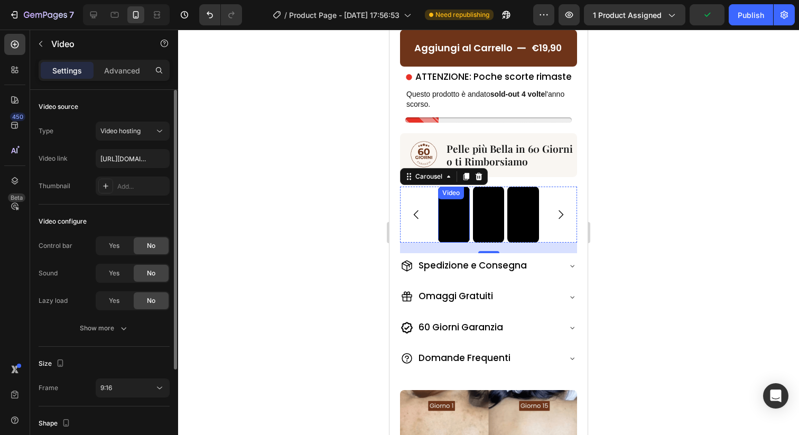
scroll to position [0, 0]
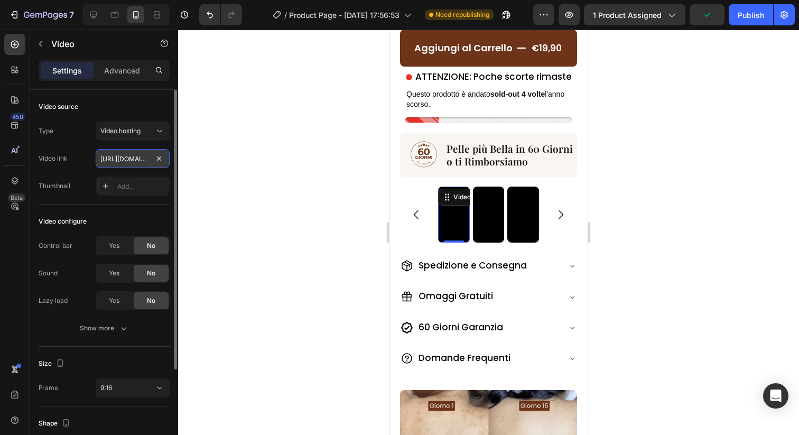
click at [113, 164] on input "https://cdn.shopify.com/videos/c/o/v/26d1d28dabe044a689d228ec2bca8e90.mov" at bounding box center [133, 158] width 74 height 19
paste input "51d3dac6742149d98110feb82fdf719a.webm"
type input "https://cdn.shopify.com/videos/c/o/v/51d3dac6742149d98110feb82fdf719a.webm"
click at [88, 160] on div "Video link https://cdn.shopify.com/videos/c/o/v/51d3dac6742149d98110feb82fdf719…" at bounding box center [104, 158] width 131 height 19
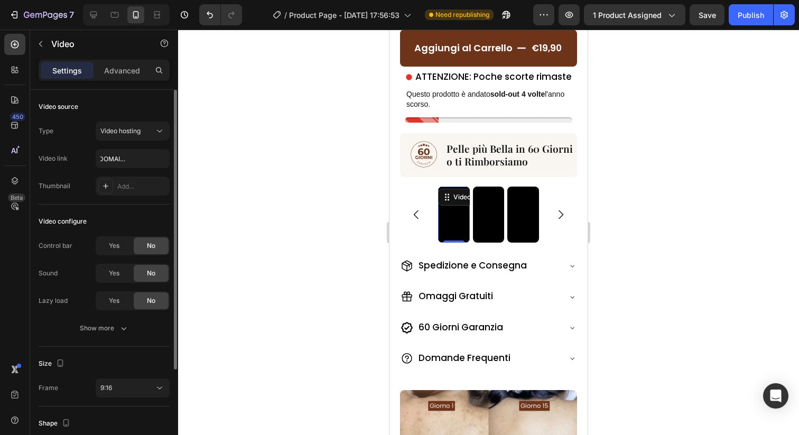
scroll to position [0, 0]
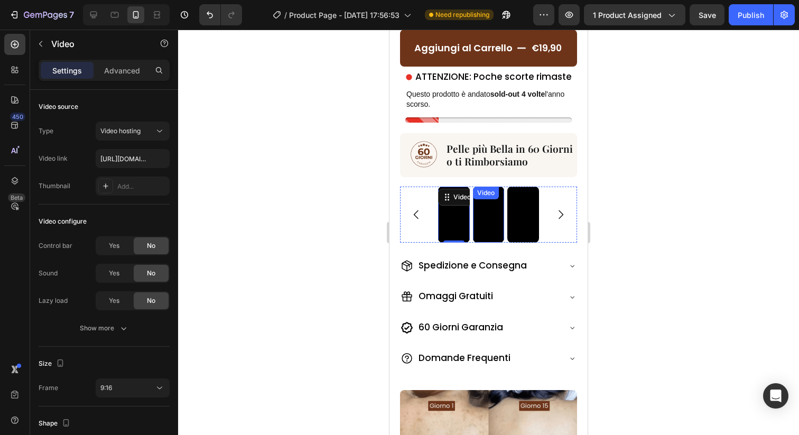
click at [490, 232] on video at bounding box center [489, 214] width 32 height 56
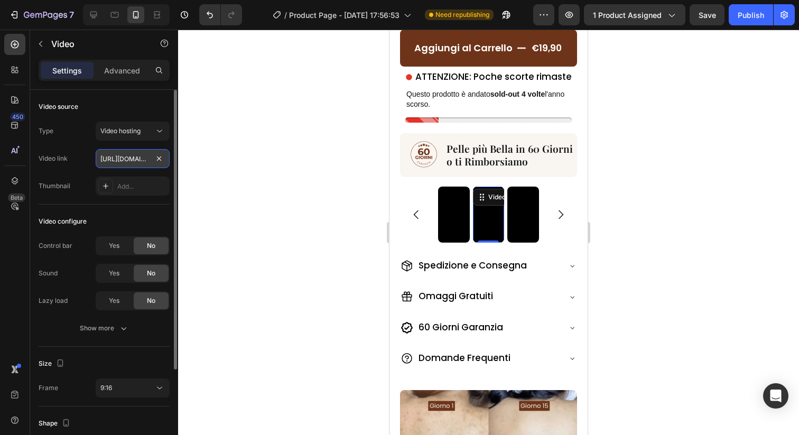
click at [119, 161] on input "https://cdn.shopify.com/videos/c/o/v/3a28da750b0e47ff96500379409bef75.mov" at bounding box center [133, 158] width 74 height 19
paste input "c4369ef45bc74c5e82cb3f26e5c7a28f.webm"
type input "https://cdn.shopify.com/videos/c/o/v/c4369ef45bc74c5e82cb3f26e5c7a28f.webm"
click at [86, 156] on div "Video link https://cdn.shopify.com/videos/c/o/v/c4369ef45bc74c5e82cb3f26e5c7a28…" at bounding box center [104, 158] width 131 height 19
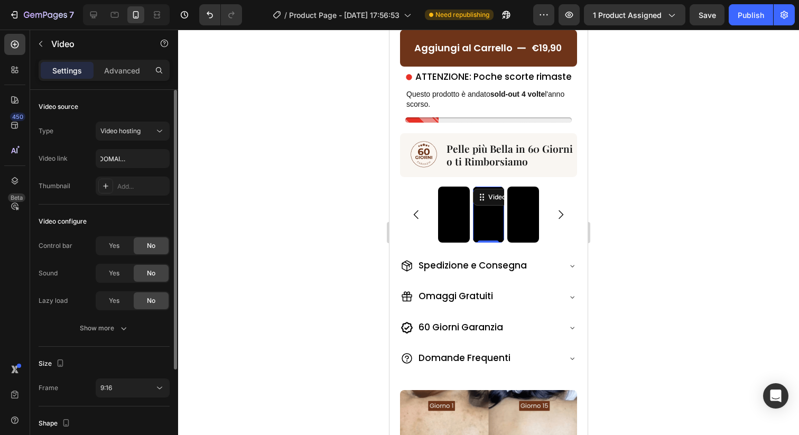
scroll to position [0, 0]
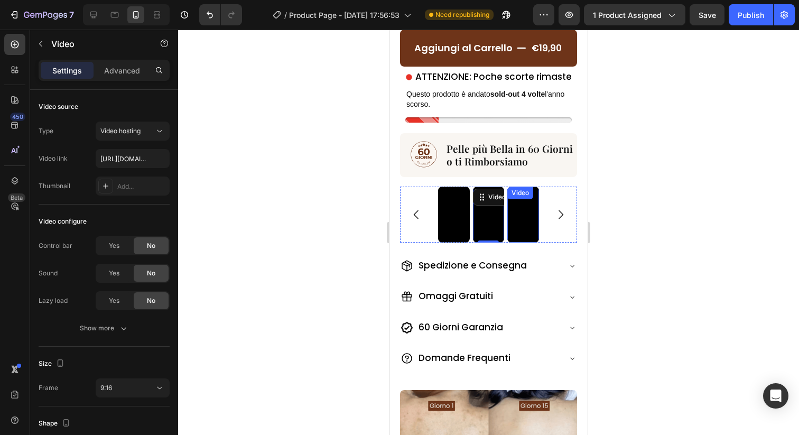
click at [534, 210] on video at bounding box center [523, 214] width 32 height 56
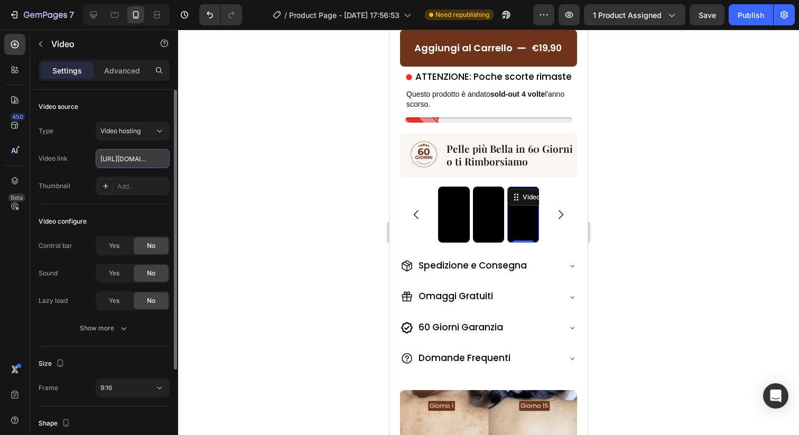
click at [132, 164] on input "https://cdn.shopify.com/videos/c/o/v/453494ad6fdd477bbbf84724e35d2e74.mov" at bounding box center [133, 158] width 74 height 19
paste input "06b15e32a39a4d0fa78263b558ea2ff2.webm"
type input "https://cdn.shopify.com/videos/c/o/v/06b15e32a39a4d0fa78263b558ea2ff2.webm"
click at [65, 154] on div "Video link" at bounding box center [53, 159] width 29 height 10
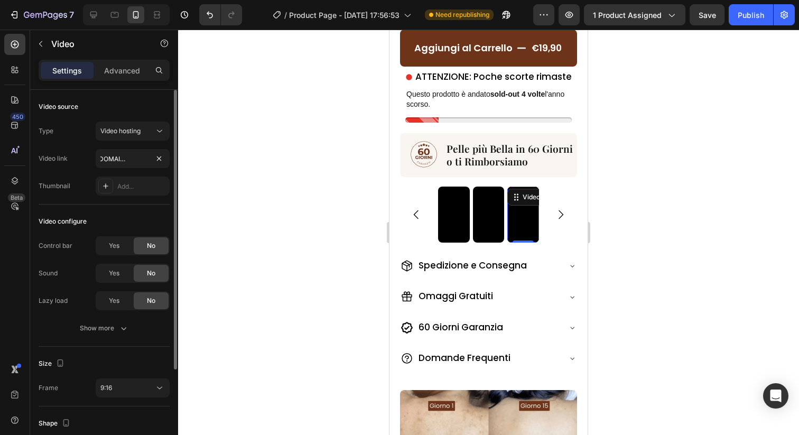
scroll to position [0, 0]
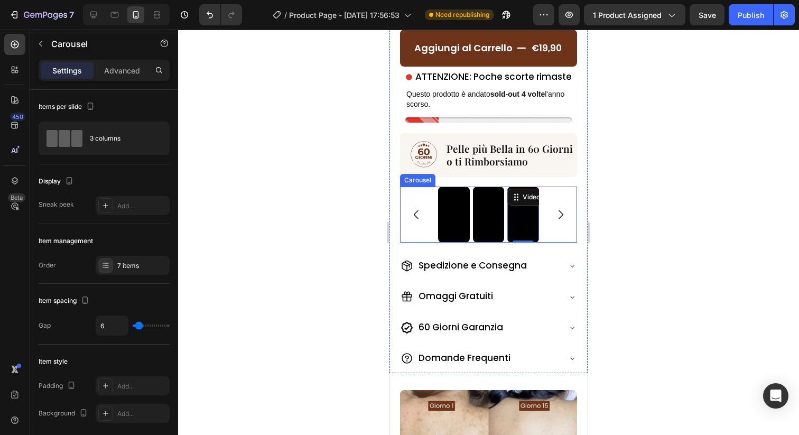
click at [555, 214] on icon "Carousel Next Arrow" at bounding box center [560, 214] width 13 height 13
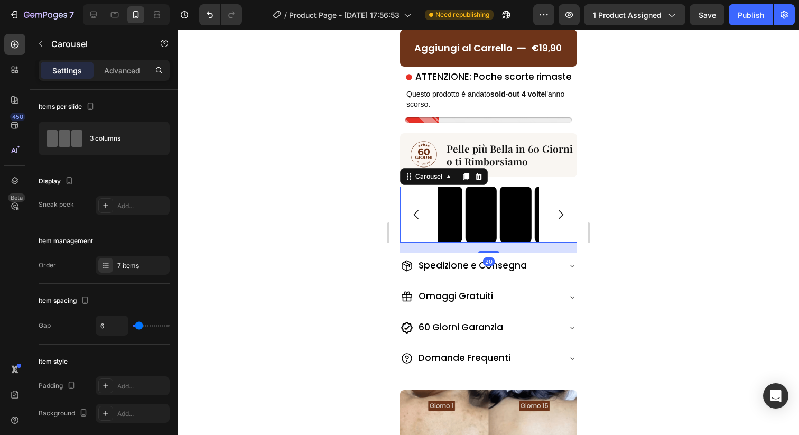
click at [555, 214] on icon "Carousel Next Arrow" at bounding box center [560, 214] width 13 height 13
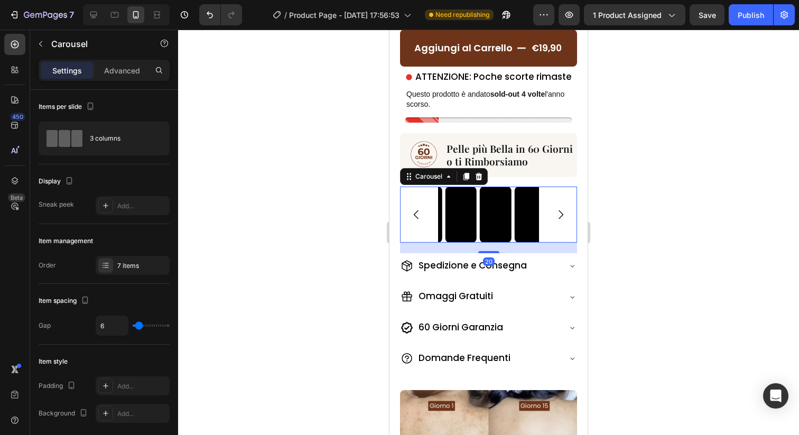
click at [555, 214] on icon "Carousel Next Arrow" at bounding box center [560, 214] width 13 height 13
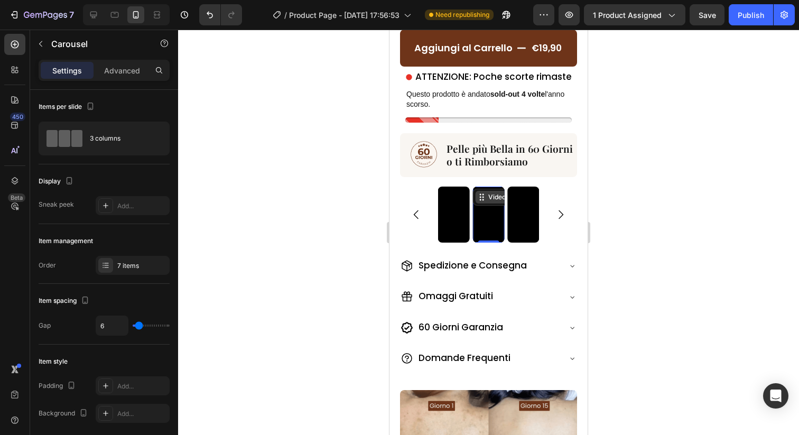
click at [482, 198] on div "Video" at bounding box center [512, 197] width 78 height 17
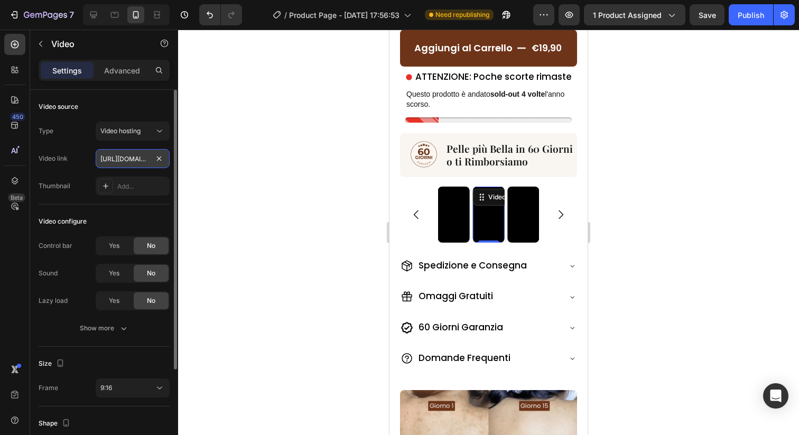
click at [127, 163] on input "https://cdn.shopify.com/videos/c/o/v/7892a34ec7f2464fb5b7c52eb2f8bcf2.mov" at bounding box center [133, 158] width 74 height 19
paste input "a73da80c9d634a269ce4955152456615.webm"
type input "https://cdn.shopify.com/videos/c/o/v/a73da80c9d634a269ce4955152456615.webm"
click at [89, 163] on div "Video link https://cdn.shopify.com/videos/c/o/v/a73da80c9d634a269ce495515245661…" at bounding box center [104, 158] width 131 height 19
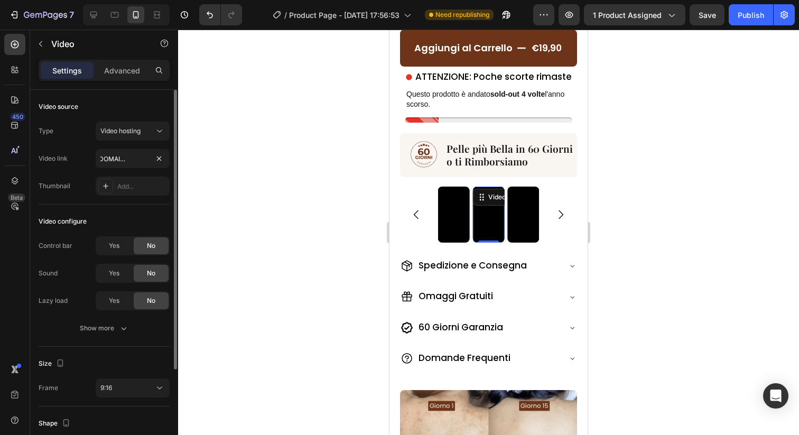
scroll to position [0, 0]
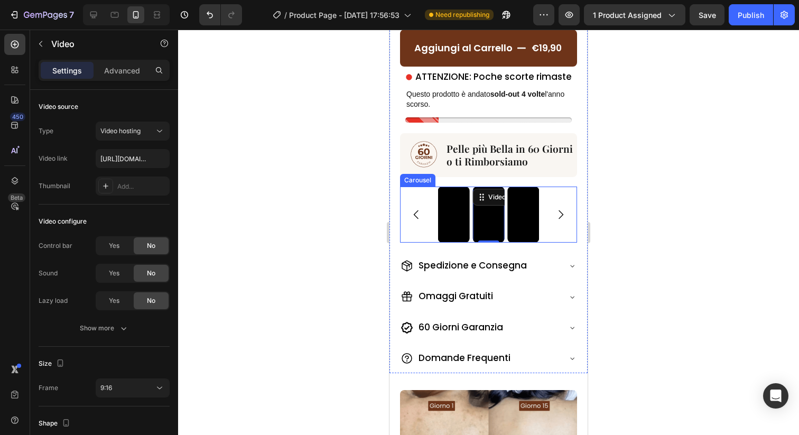
click at [570, 236] on div "Video Video Video Video Video Video Video 0" at bounding box center [488, 214] width 177 height 56
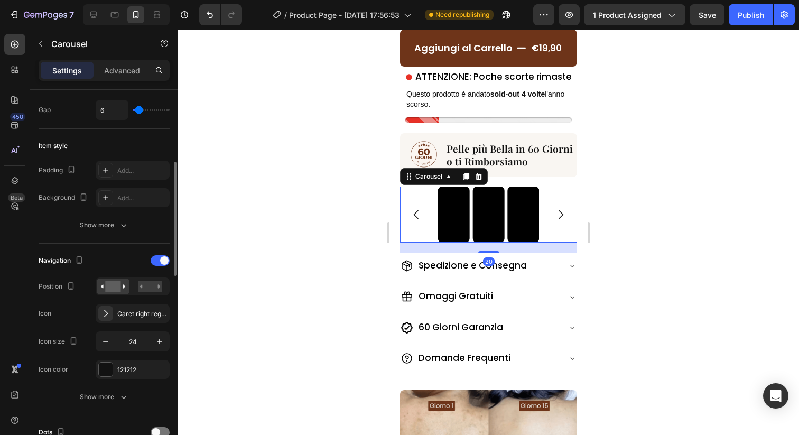
scroll to position [220, 0]
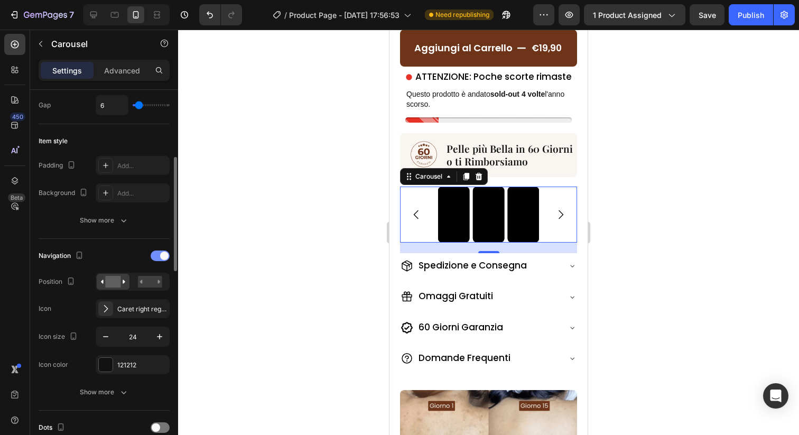
click at [163, 259] on span at bounding box center [164, 255] width 8 height 8
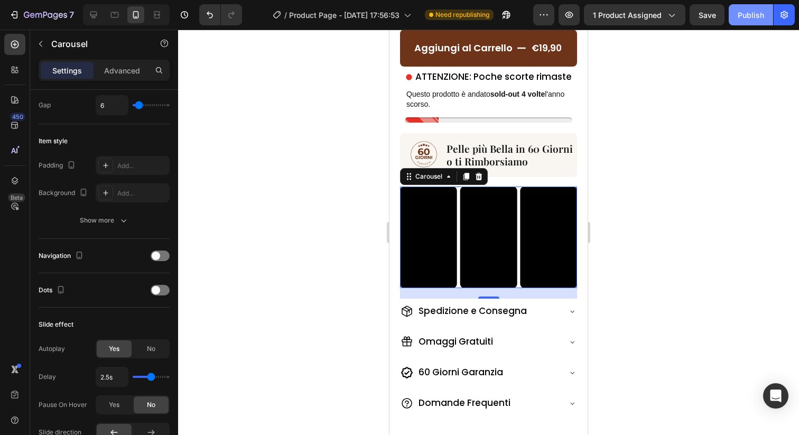
click at [751, 19] on div "Publish" at bounding box center [750, 15] width 26 height 11
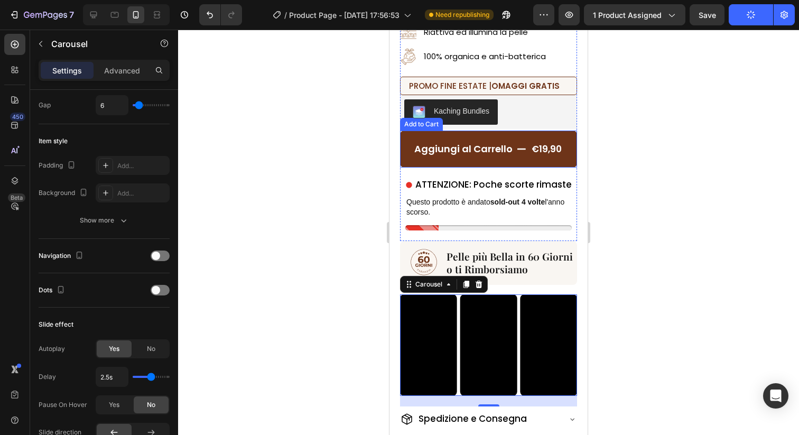
scroll to position [343, 0]
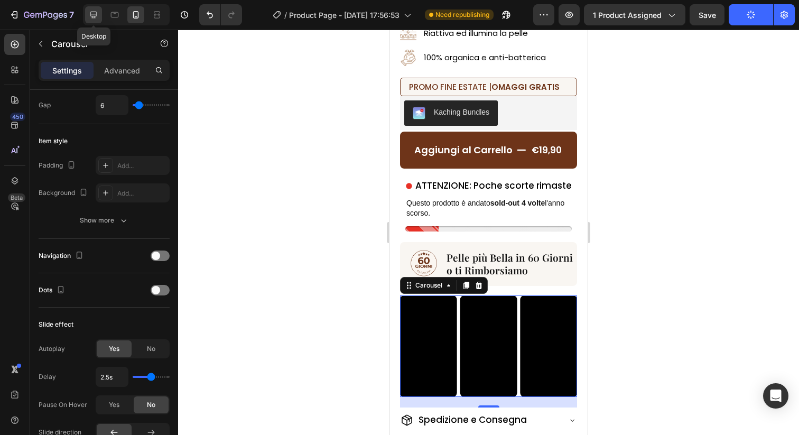
click at [94, 11] on icon at bounding box center [93, 15] width 11 height 11
type input "1200"
type input "16"
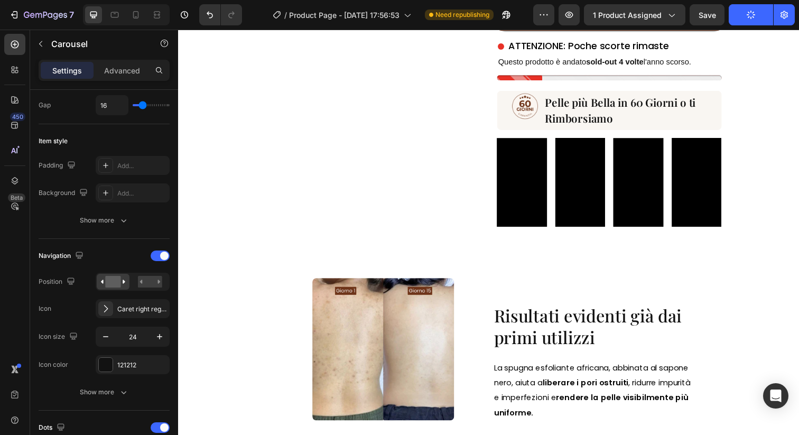
scroll to position [284, 0]
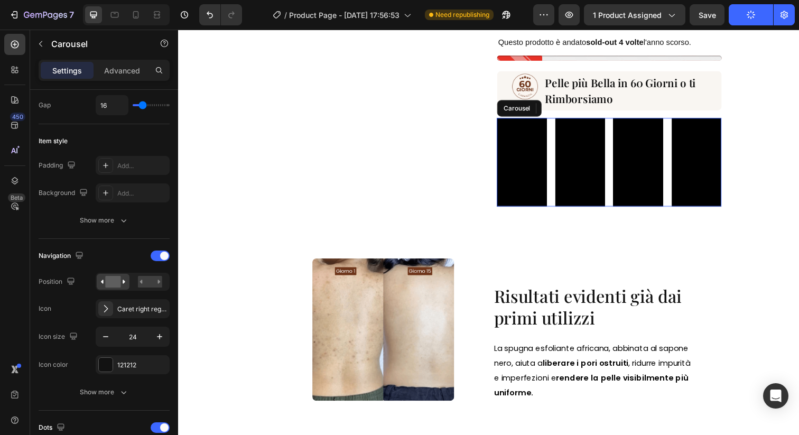
click at [558, 202] on div "Video Video Video Video Video Video Video" at bounding box center [617, 165] width 229 height 91
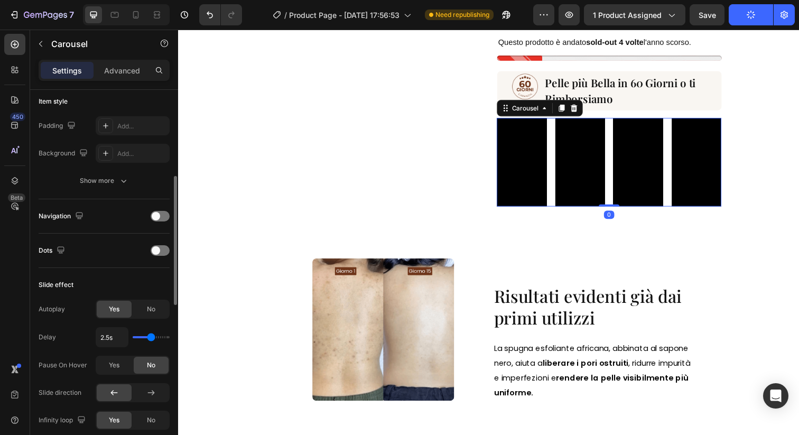
scroll to position [273, 0]
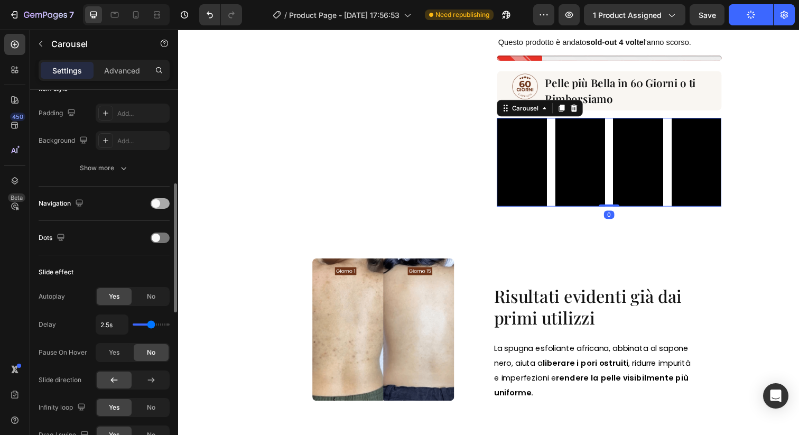
click at [161, 208] on div at bounding box center [160, 203] width 19 height 11
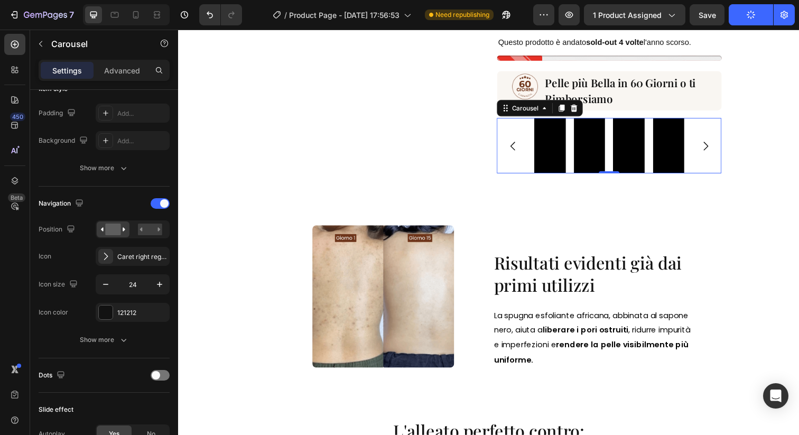
click at [712, 146] on icon "Carousel Next Arrow" at bounding box center [716, 148] width 13 height 13
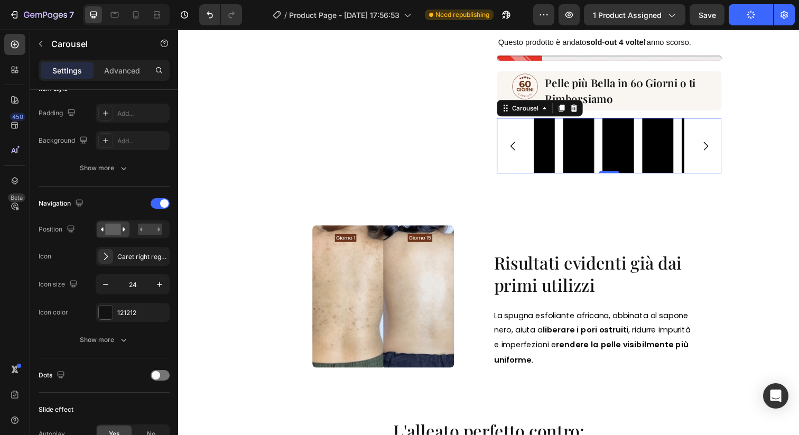
click at [712, 146] on icon "Carousel Next Arrow" at bounding box center [716, 148] width 13 height 13
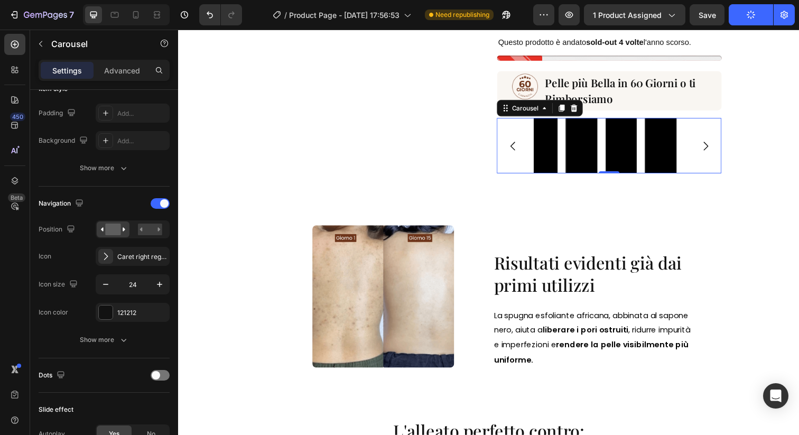
click at [712, 146] on icon "Carousel Next Arrow" at bounding box center [716, 148] width 13 height 13
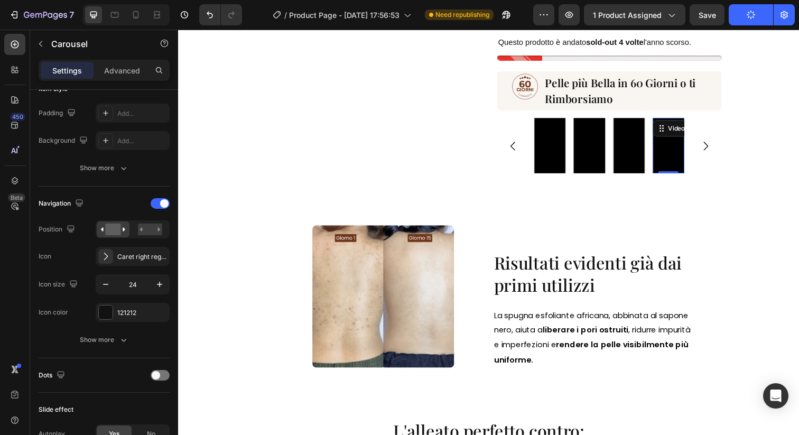
click at [672, 154] on video at bounding box center [679, 148] width 32 height 57
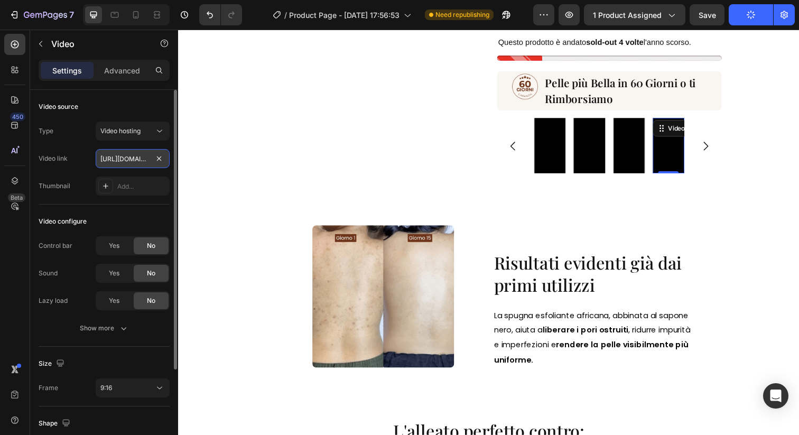
click at [117, 157] on input "https://cdn.shopify.com/videos/c/o/v/7892a34ec7f2464fb5b7c52eb2f8bcf2.mov" at bounding box center [133, 158] width 74 height 19
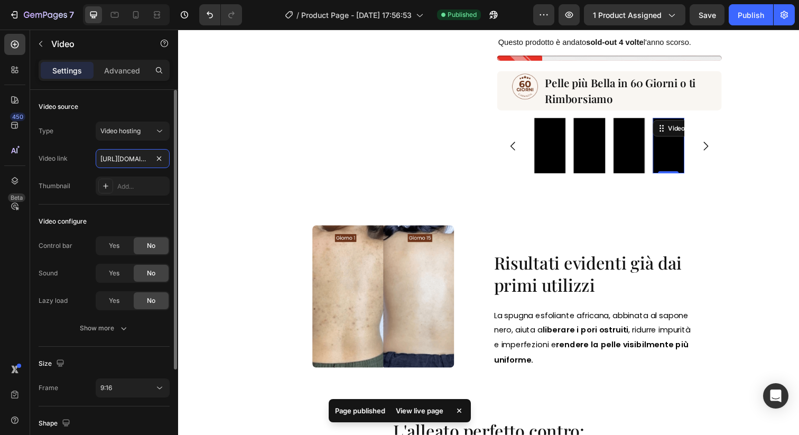
paste input "a73da80c9d634a269ce4955152456615.webm"
type input "https://cdn.shopify.com/videos/c/o/v/a73da80c9d634a269ce4955152456615.webm"
click at [87, 152] on div "Video link https://cdn.shopify.com/videos/c/o/v/a73da80c9d634a269ce495515245661…" at bounding box center [104, 158] width 131 height 19
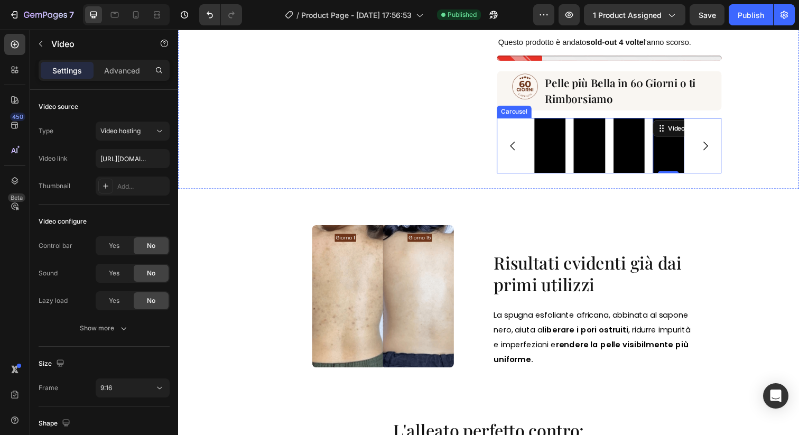
click at [621, 153] on div "Video Video Video Video Video Video Video 0" at bounding box center [617, 148] width 153 height 57
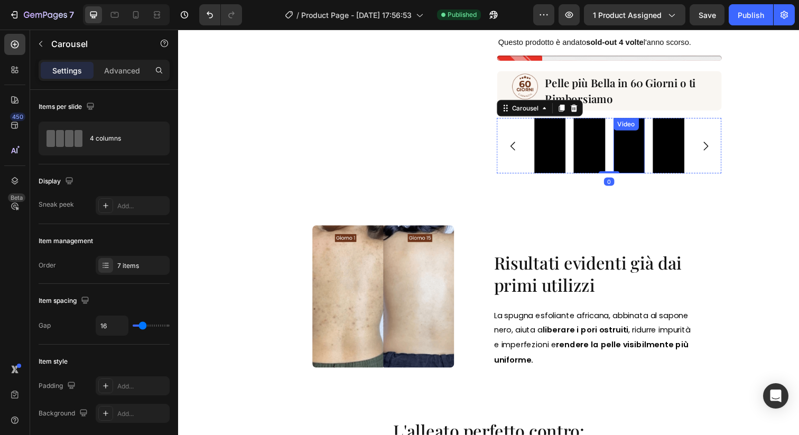
click at [652, 151] on video at bounding box center [638, 148] width 32 height 57
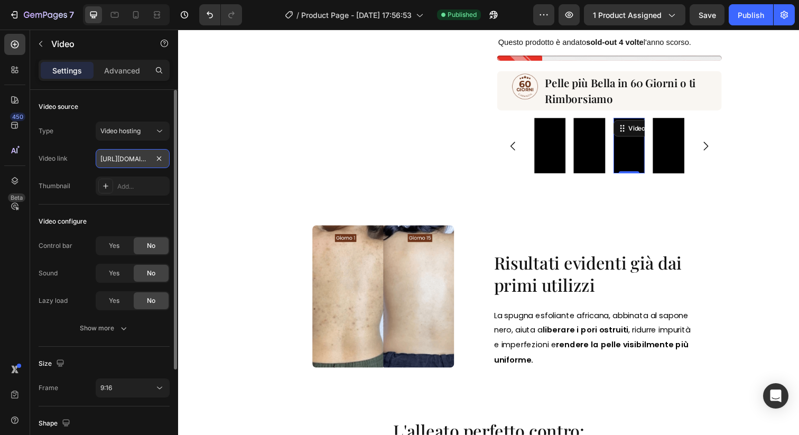
click at [130, 161] on input "https://cdn.shopify.com/videos/c/o/v/453494ad6fdd477bbbf84724e35d2e74.mov" at bounding box center [133, 158] width 74 height 19
paste input "06b15e32a39a4d0fa78263b558ea2ff2.webmn.shopify.com/videos/c/o/v/"
click at [118, 160] on input "https://cdn.shopify.com/videos/c/o/v/06b15e32a39a4d0fa78263b558ea2ff2.webmn.sho…" at bounding box center [133, 158] width 74 height 19
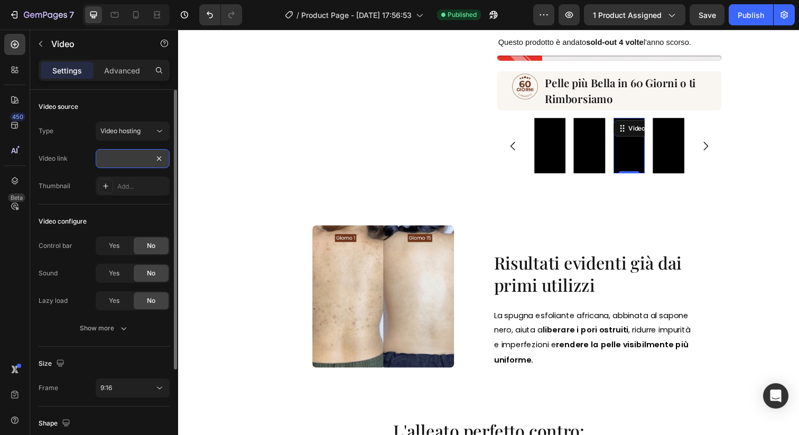
paste input "text"
type input "https://cdn.shopify.com/videos/c/o/v/06b15e32a39a4d0fa78263b558ea2ff2.webm"
click at [83, 157] on div "Video link https://cdn.shopify.com/videos/c/o/v/06b15e32a39a4d0fa78263b558ea2ff…" at bounding box center [104, 158] width 131 height 19
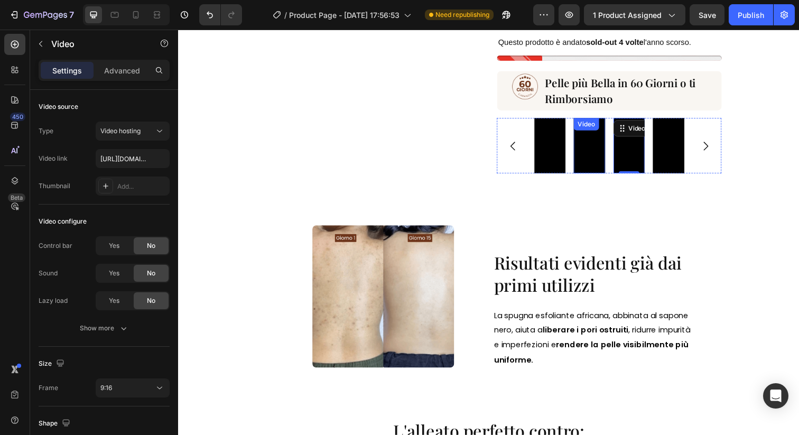
click at [593, 163] on video at bounding box center [598, 148] width 32 height 57
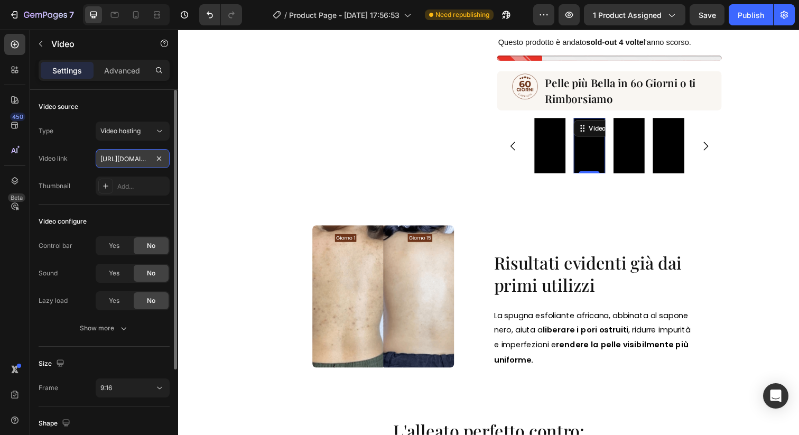
click at [128, 154] on input "https://cdn.shopify.com/videos/c/o/v/3a28da750b0e47ff96500379409bef75.mov" at bounding box center [133, 158] width 74 height 19
paste input "c4369ef45bc74c5e82cb3f26e5c7a28f.webm"
type input "https://cdn.shopify.com/videos/c/o/v/c4369ef45bc74c5e82cb3f26e5c7a28f.webm"
click at [85, 153] on div "Video link https://cdn.shopify.com/videos/c/o/v/c4369ef45bc74c5e82cb3f26e5c7a28…" at bounding box center [104, 158] width 131 height 19
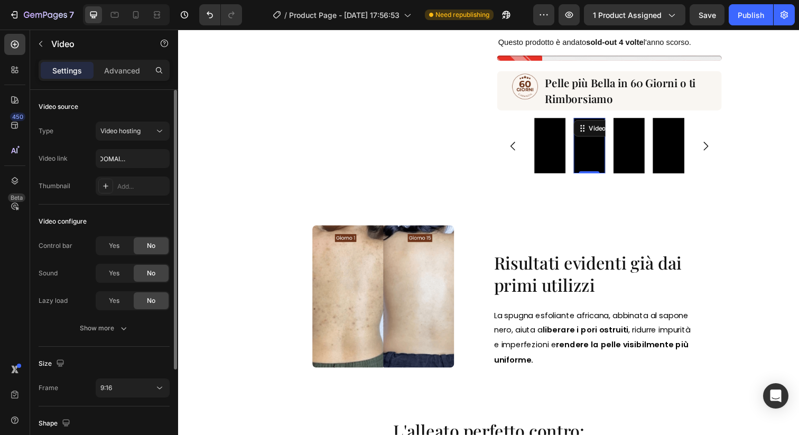
scroll to position [0, 0]
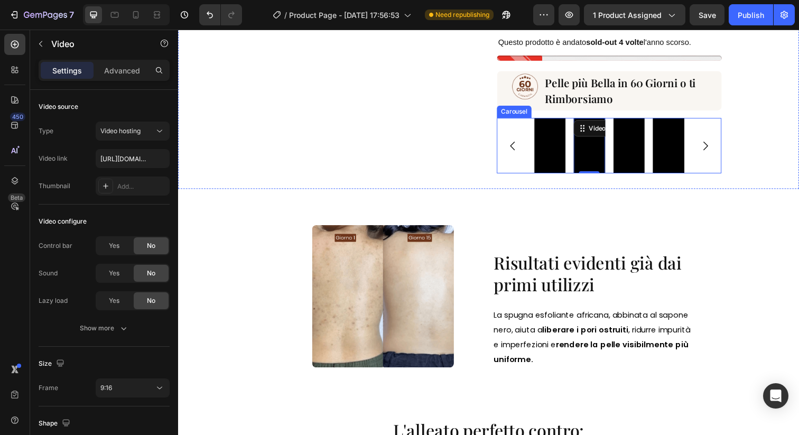
click at [552, 153] on video at bounding box center [557, 148] width 32 height 57
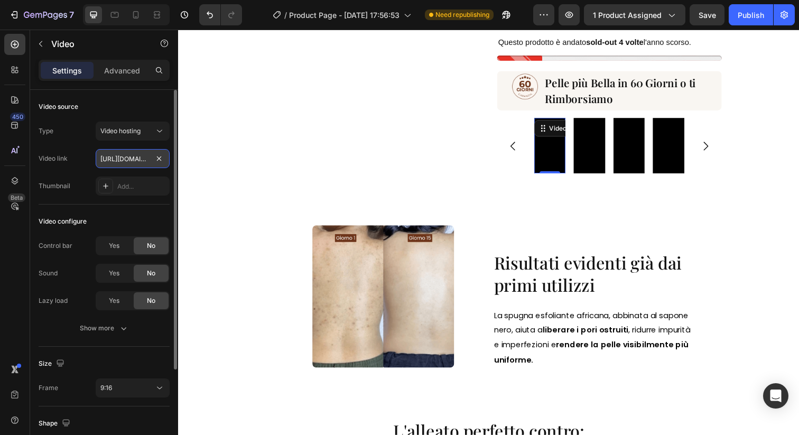
click at [129, 162] on input "https://cdn.shopify.com/videos/c/o/v/b1a6f48a75ad43e1a1f606845876d057.mov" at bounding box center [133, 158] width 74 height 19
paste input "4c92c69587ec4869a86e9d3e99106261.webm"
type input "https://cdn.shopify.com/videos/c/o/v/4c92c69587ec4869a86e9d3e99106261.webm"
click at [78, 157] on div "Video link https://cdn.shopify.com/videos/c/o/v/4c92c69587ec4869a86e9d3e9910626…" at bounding box center [104, 158] width 131 height 19
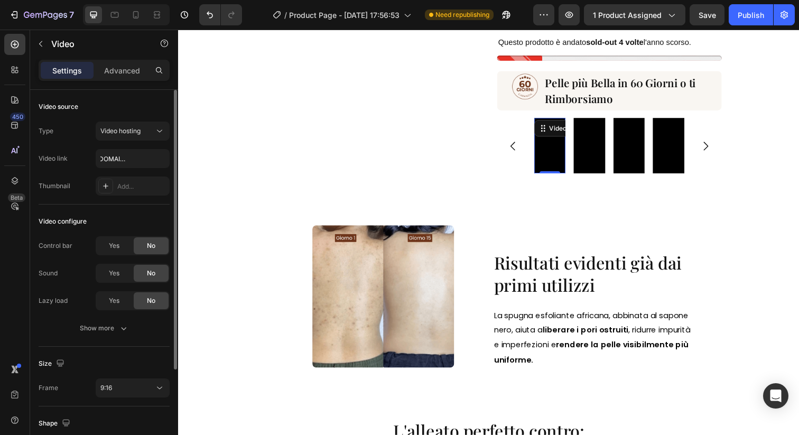
scroll to position [0, 0]
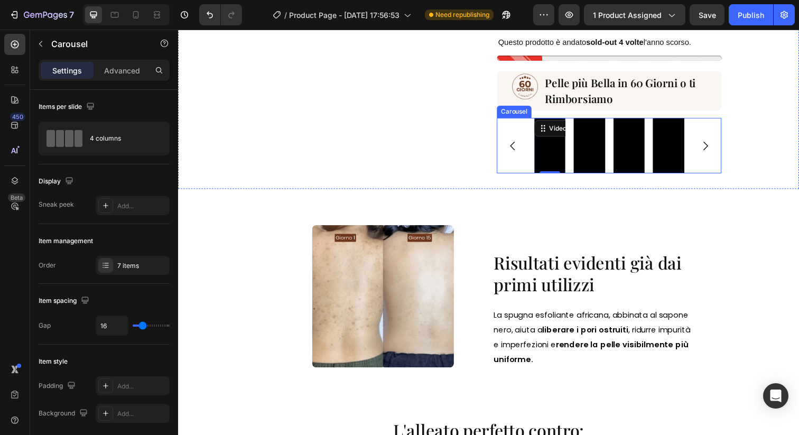
click at [516, 145] on icon "Carousel Back Arrow" at bounding box center [519, 148] width 13 height 13
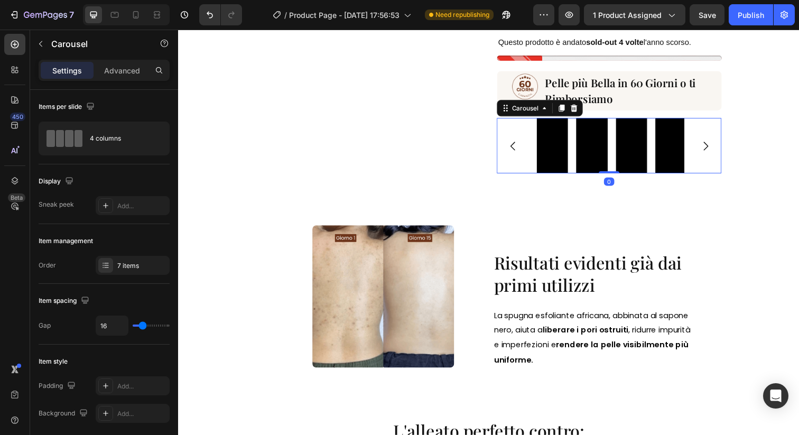
click at [516, 145] on icon "Carousel Back Arrow" at bounding box center [519, 148] width 13 height 13
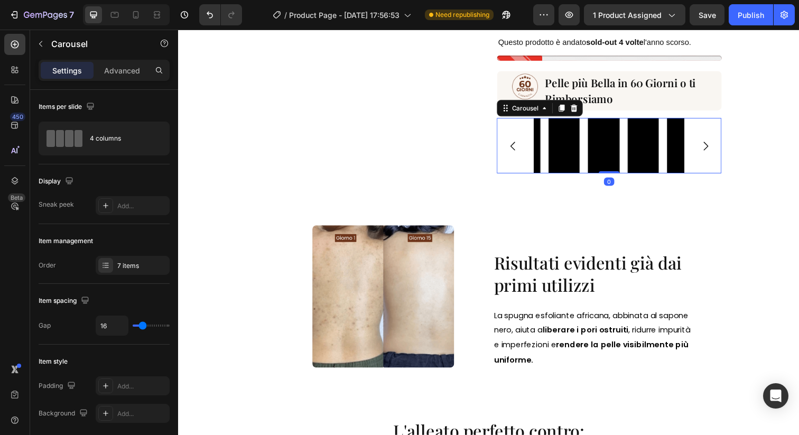
click at [516, 145] on icon "Carousel Back Arrow" at bounding box center [519, 148] width 13 height 13
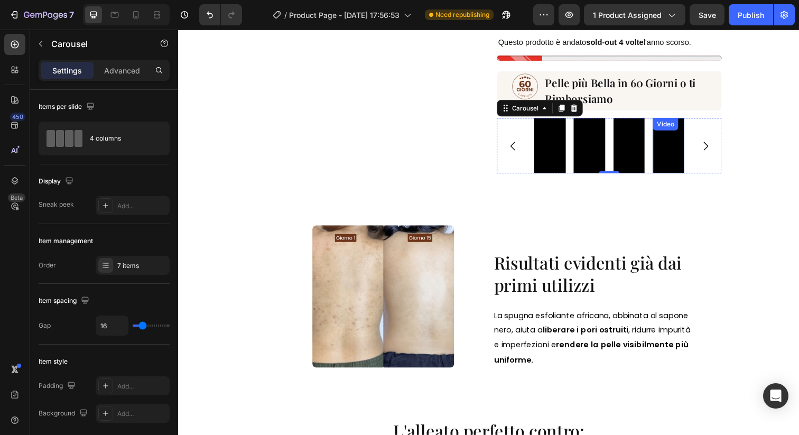
click at [680, 154] on video at bounding box center [679, 148] width 32 height 57
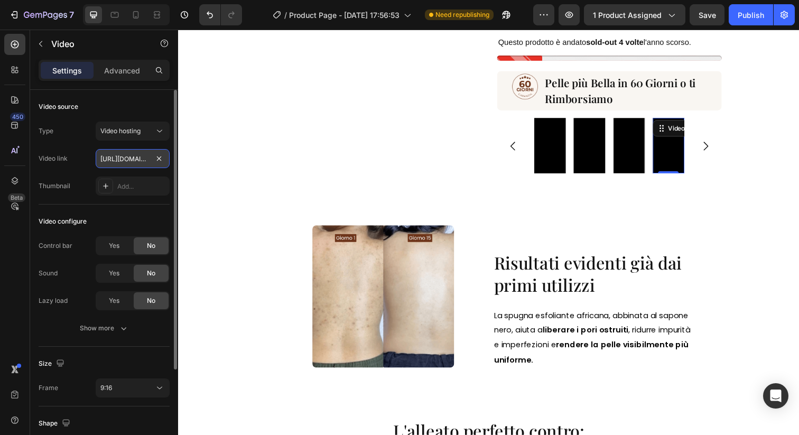
click at [116, 158] on input "https://cdn.shopify.com/videos/c/o/v/26d1d28dabe044a689d228ec2bca8e90.mov" at bounding box center [133, 158] width 74 height 19
click at [114, 158] on input "https://cdn.shopify.com/videos/c/o/v/26d1d28dabe044a689d228ec2bca8e90.mov" at bounding box center [133, 158] width 74 height 19
paste input "51d3dac6742149d98110feb82fdf719a.webm"
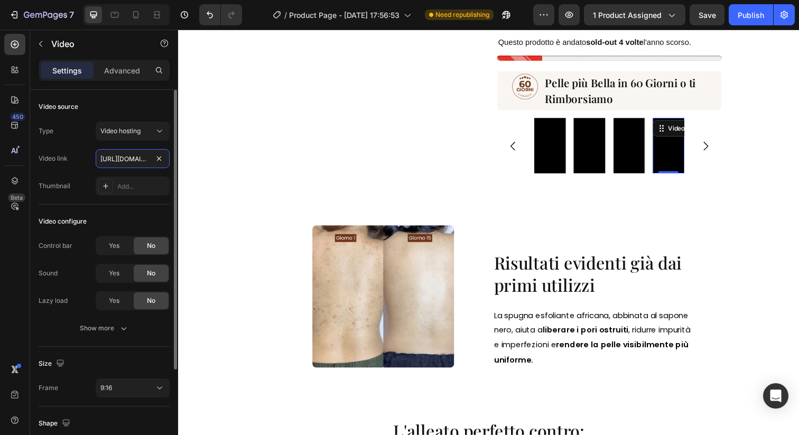
scroll to position [0, 198]
type input "https://cdn.shopify.com/videos/c/o/v/51d3dac6742149d98110feb82fdf719a.webm"
click at [86, 157] on div "Video link https://cdn.shopify.com/videos/c/o/v/51d3dac6742149d98110feb82fdf719…" at bounding box center [104, 158] width 131 height 19
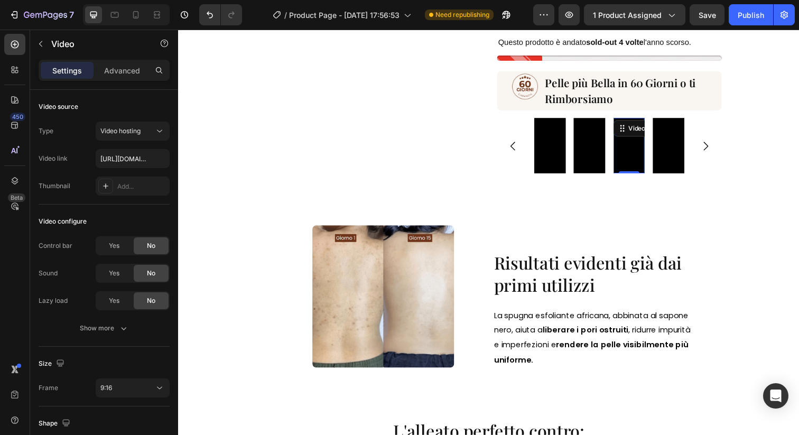
click at [636, 149] on video at bounding box center [638, 148] width 32 height 57
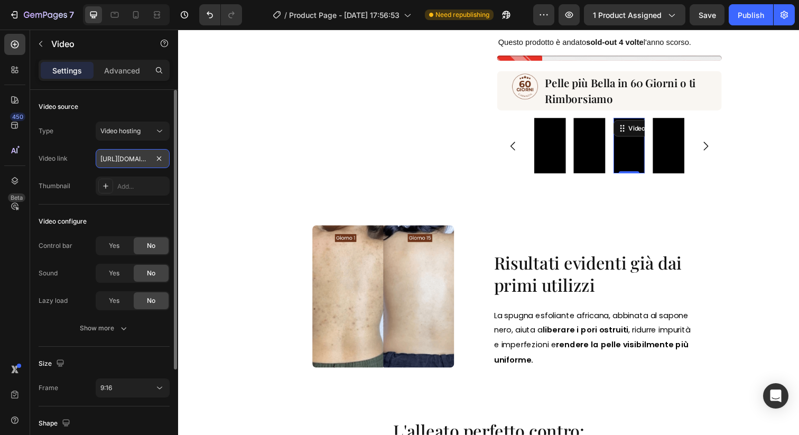
click at [125, 166] on input "https://cdn.shopify.com/videos/c/o/v/aaecbcf544fe40df82a7a9acd0bd8597.mov" at bounding box center [133, 158] width 74 height 19
paste input "981b6110ad8946368dcc876500bbca8c.webm"
type input "https://cdn.shopify.com/videos/c/o/v/981b6110ad8946368dcc876500bbca8c.webm"
click at [80, 154] on div "Video link https://cdn.shopify.com/videos/c/o/v/981b6110ad8946368dcc876500bbca8…" at bounding box center [104, 158] width 131 height 19
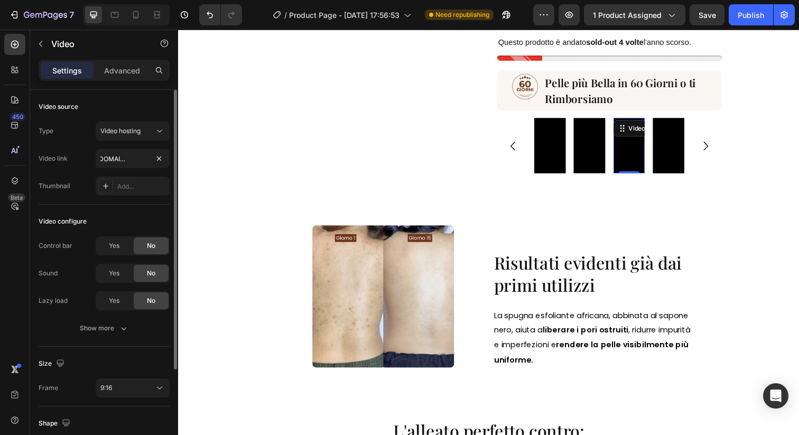
scroll to position [0, 0]
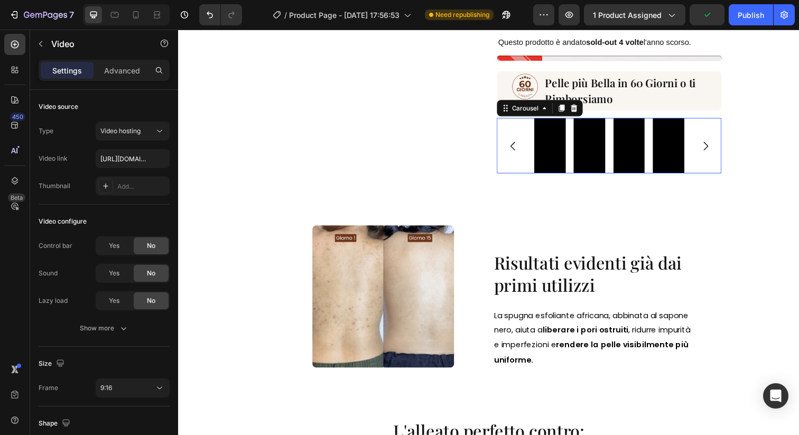
click at [576, 169] on div "Video Video Video Video Video Video Video" at bounding box center [617, 148] width 153 height 57
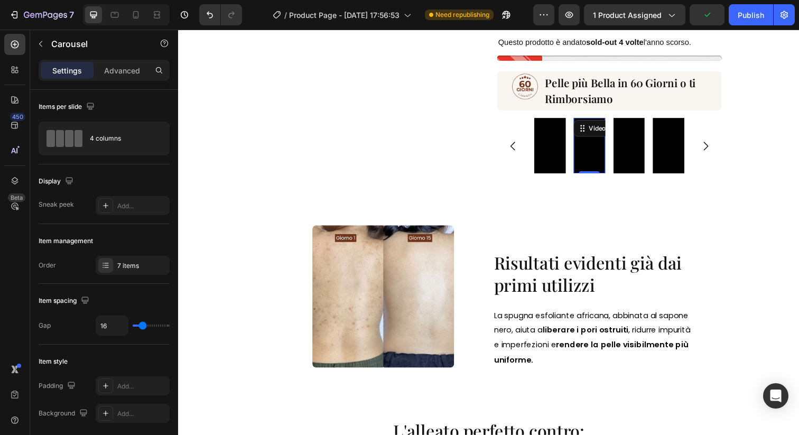
click at [588, 168] on video at bounding box center [598, 148] width 32 height 57
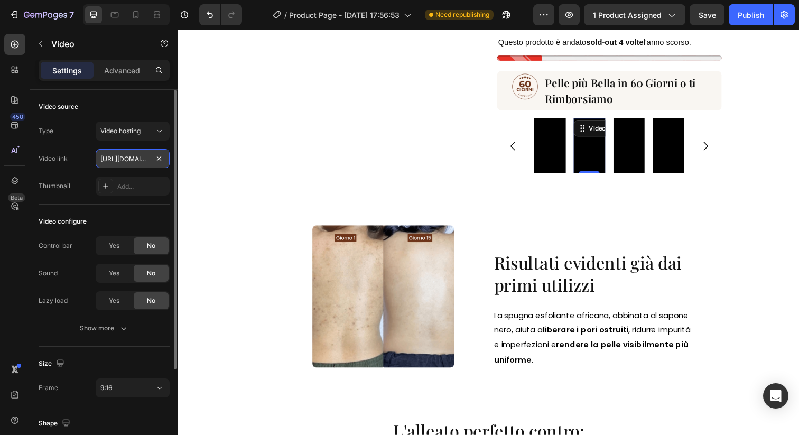
click at [126, 165] on input "https://cdn.shopify.com/videos/c/o/v/cf132c3fcf4f4105afde8a0dc5b13d2b.mov" at bounding box center [133, 158] width 74 height 19
paste input "1a70ebd2c4be41e485e86c87756f78aa.webm"
type input "https://cdn.shopify.com/videos/c/o/v/1a70ebd2c4be41e485e86c87756f78aa.webm"
click at [86, 164] on div "Video link https://cdn.shopify.com/videos/c/o/v/1a70ebd2c4be41e485e86c87756f78a…" at bounding box center [104, 158] width 131 height 19
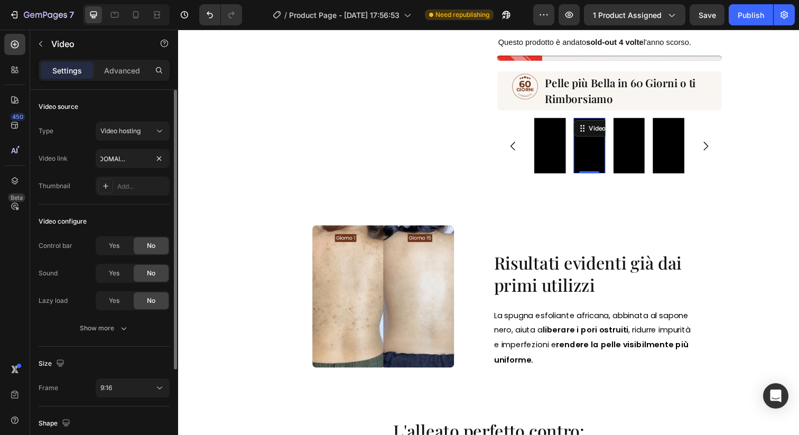
scroll to position [0, 0]
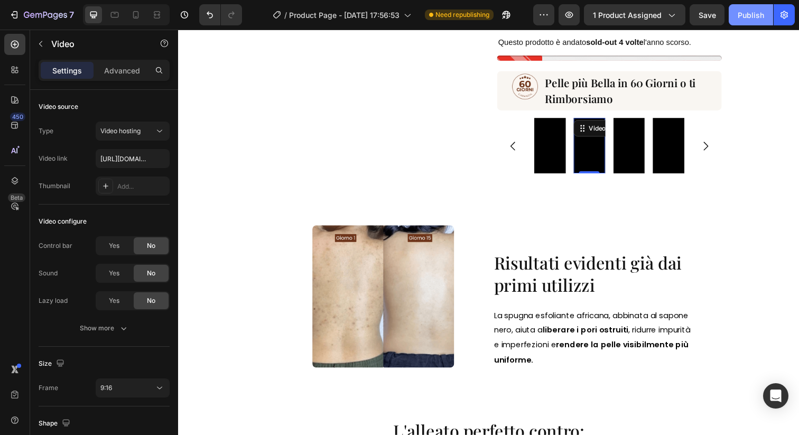
click at [755, 20] on button "Publish" at bounding box center [750, 14] width 44 height 21
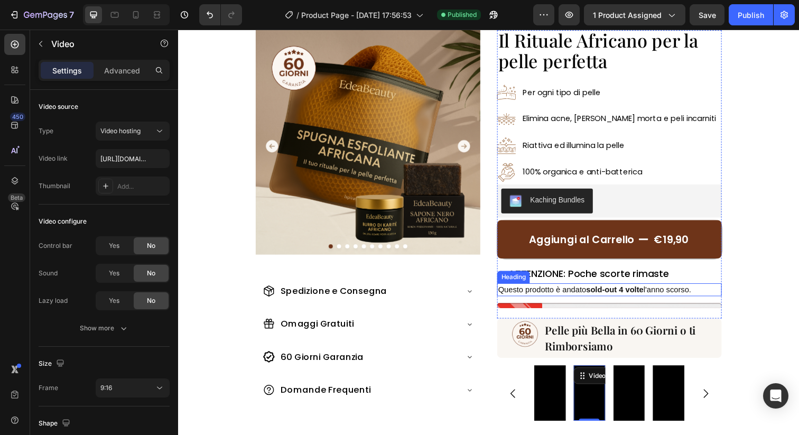
scroll to position [96, 0]
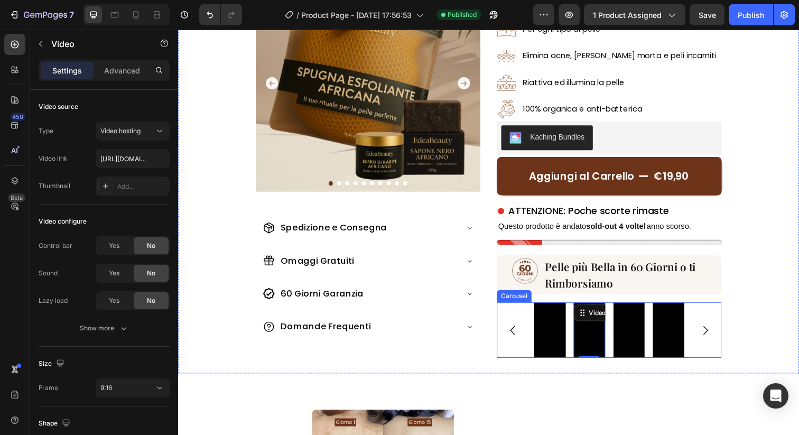
click at [526, 339] on button "Carousel Back Arrow" at bounding box center [520, 337] width 30 height 30
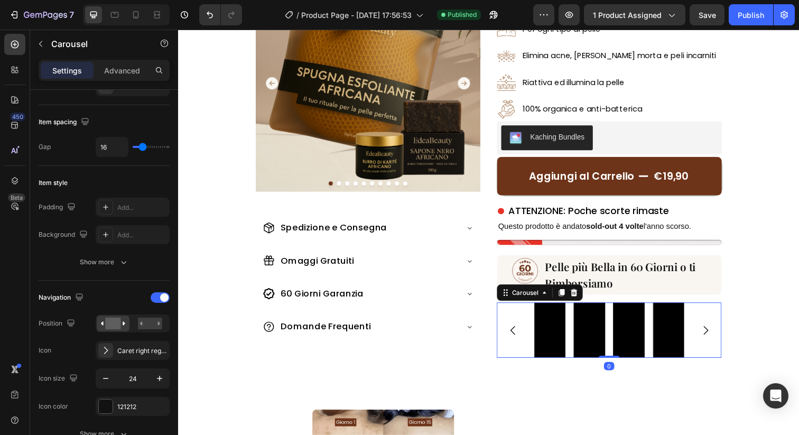
scroll to position [320, 0]
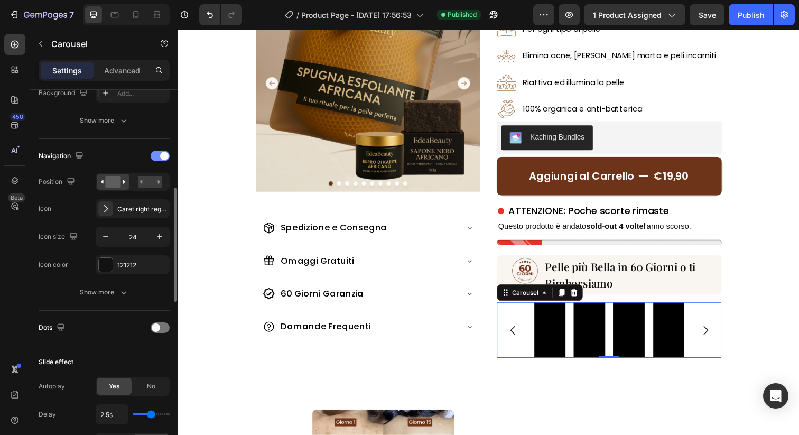
click at [165, 159] on span at bounding box center [164, 156] width 8 height 8
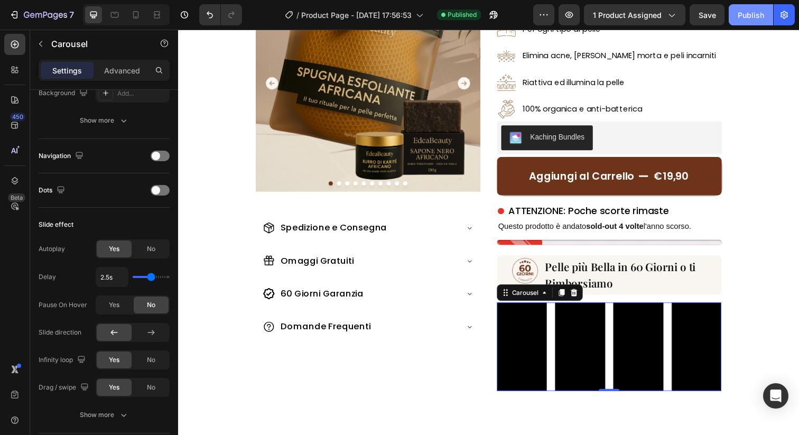
click at [744, 15] on div "Publish" at bounding box center [750, 15] width 26 height 11
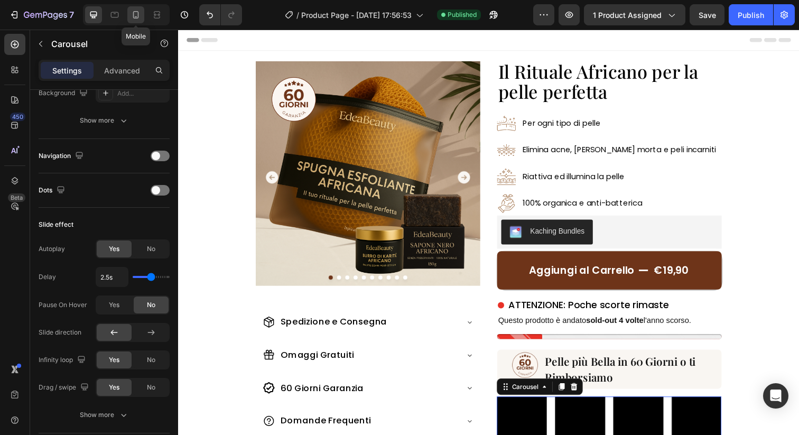
click at [141, 12] on icon at bounding box center [135, 15] width 11 height 11
type input "100%"
type input "6"
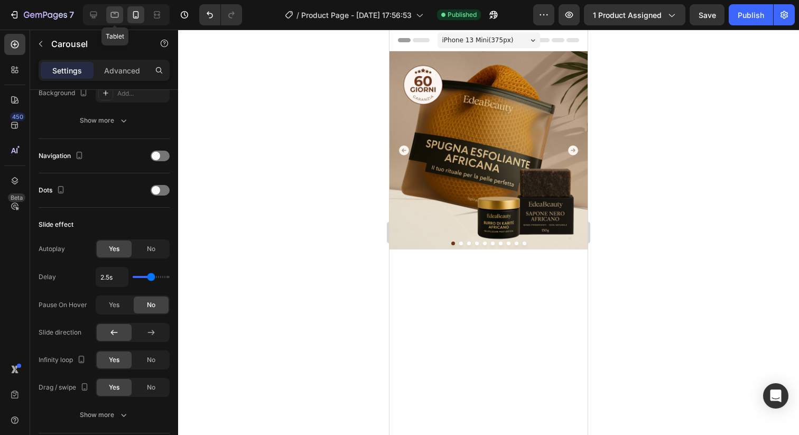
click at [115, 14] on icon at bounding box center [115, 15] width 8 height 6
type input "16"
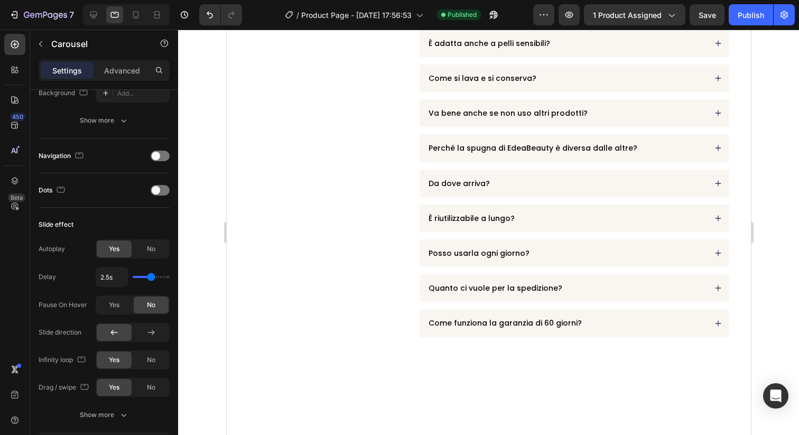
scroll to position [4142, 0]
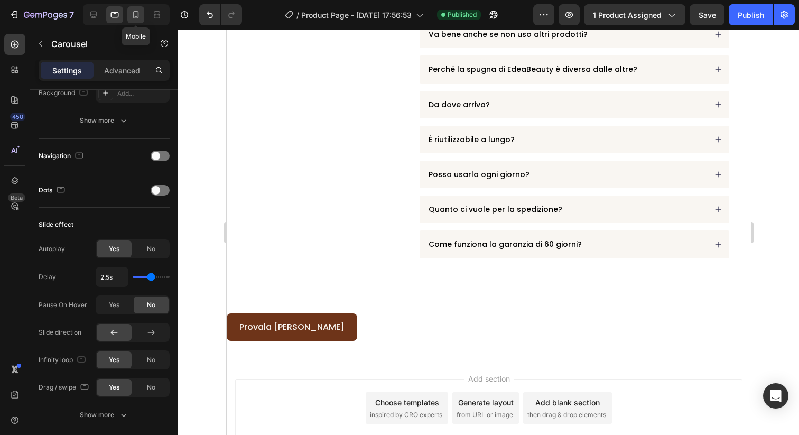
click at [136, 7] on div at bounding box center [135, 14] width 17 height 17
type input "6"
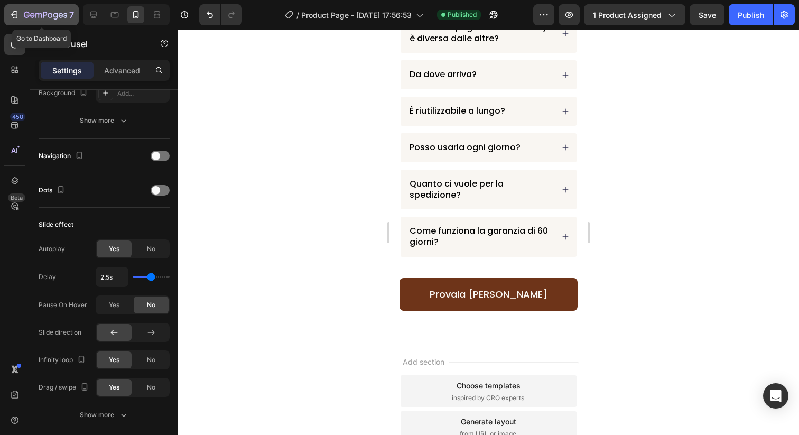
scroll to position [4132, 0]
click at [61, 17] on icon "button" at bounding box center [61, 15] width 5 height 5
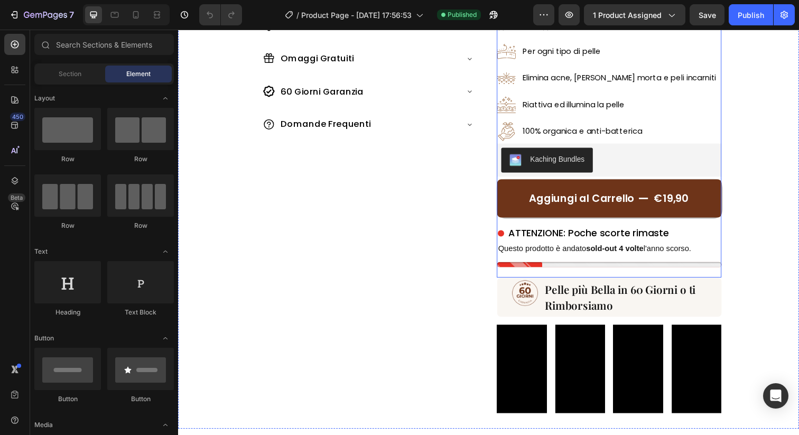
scroll to position [77, 0]
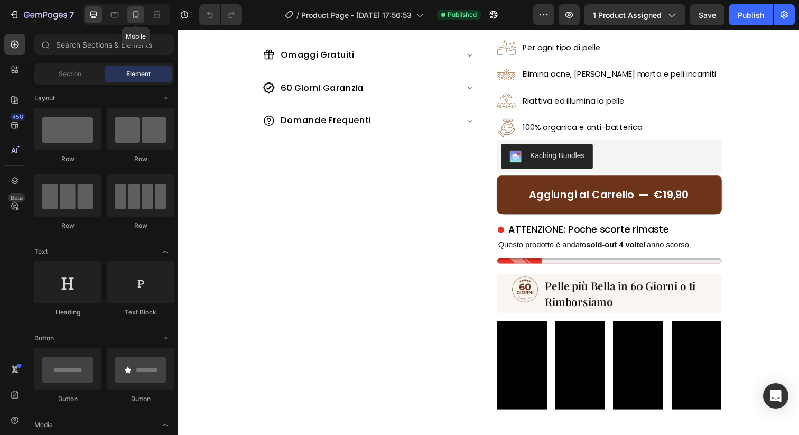
click at [139, 15] on icon at bounding box center [135, 15] width 11 height 11
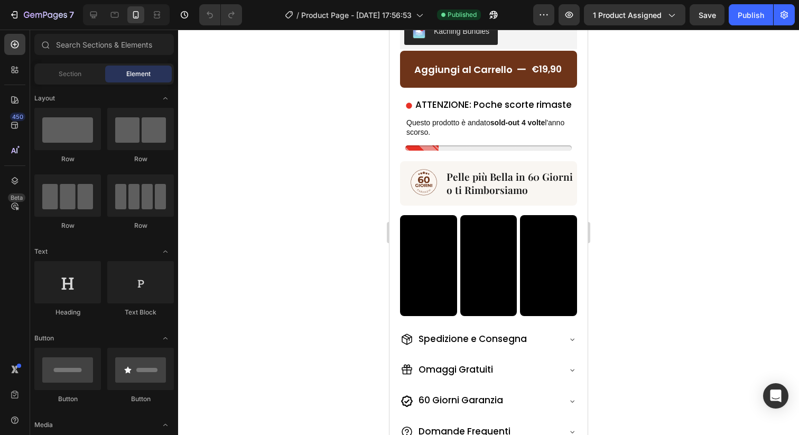
scroll to position [595, 0]
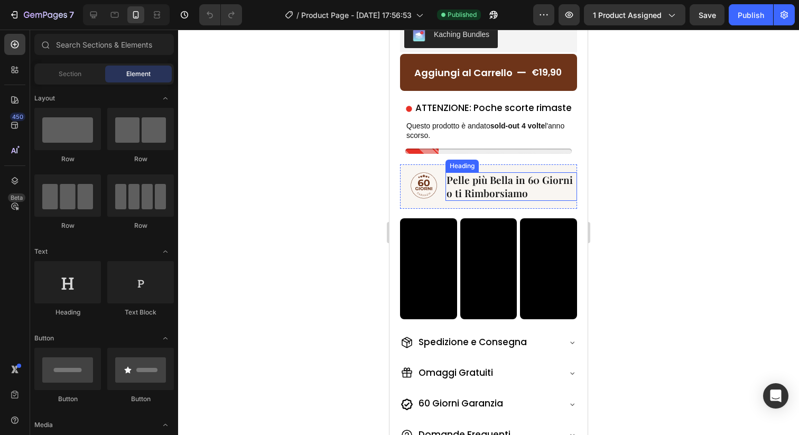
click at [454, 183] on span "Pelle più Bella in 60 Giorni" at bounding box center [509, 180] width 126 height 14
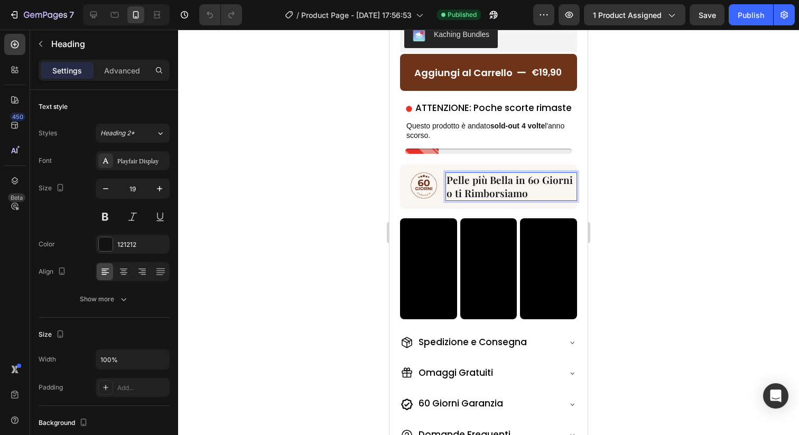
click at [627, 163] on div at bounding box center [488, 232] width 621 height 405
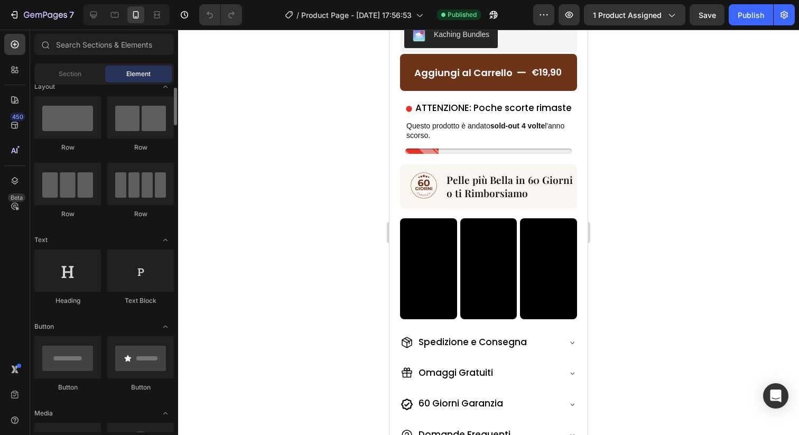
scroll to position [14, 0]
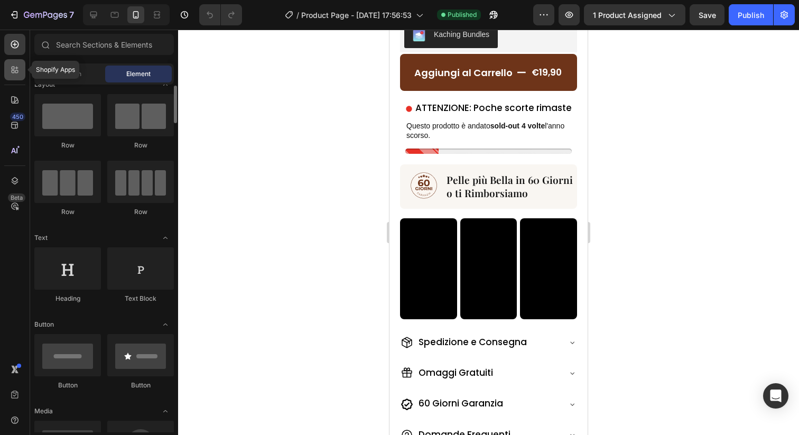
click at [16, 66] on icon at bounding box center [15, 69] width 11 height 11
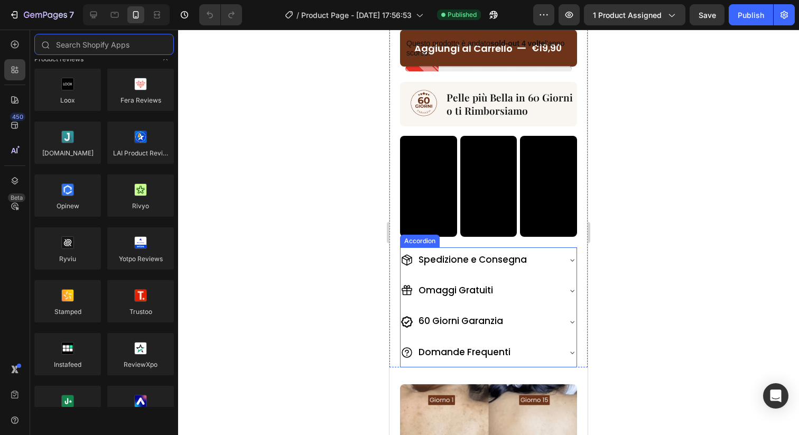
scroll to position [697, 0]
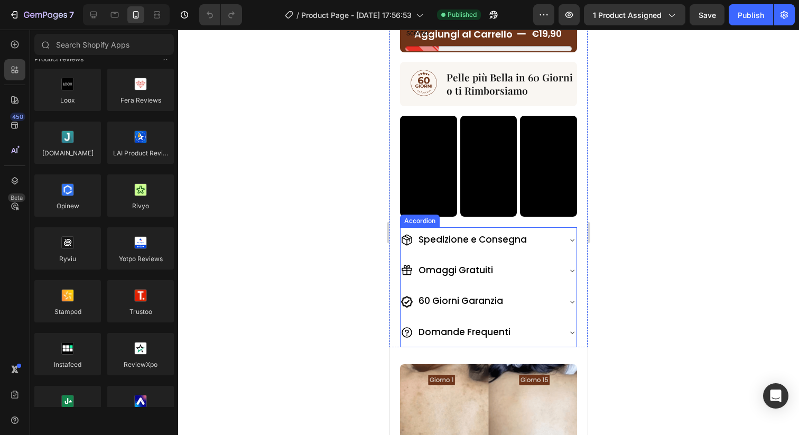
click at [567, 303] on div "60 Giorni Garanzia" at bounding box center [488, 301] width 176 height 27
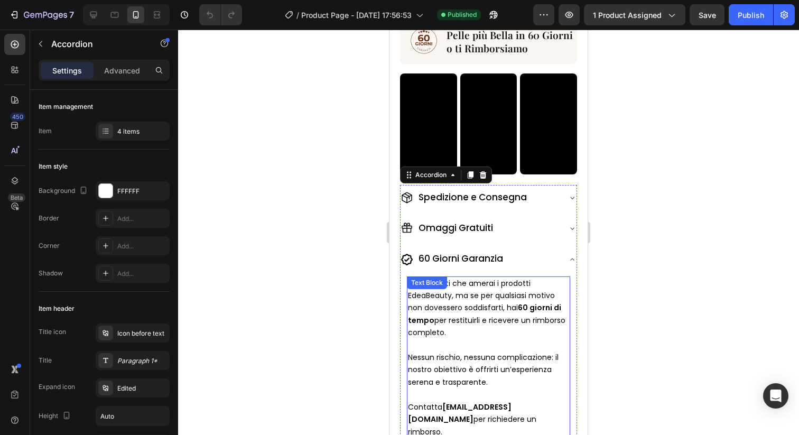
scroll to position [741, 0]
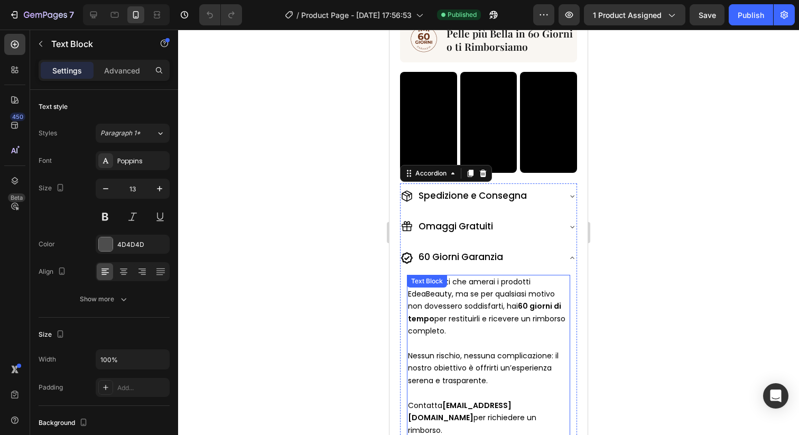
click at [525, 335] on p "Siamo certi che amerai i prodotti EdeaBeauty, ma se per qualsiasi motivo non do…" at bounding box center [488, 307] width 161 height 62
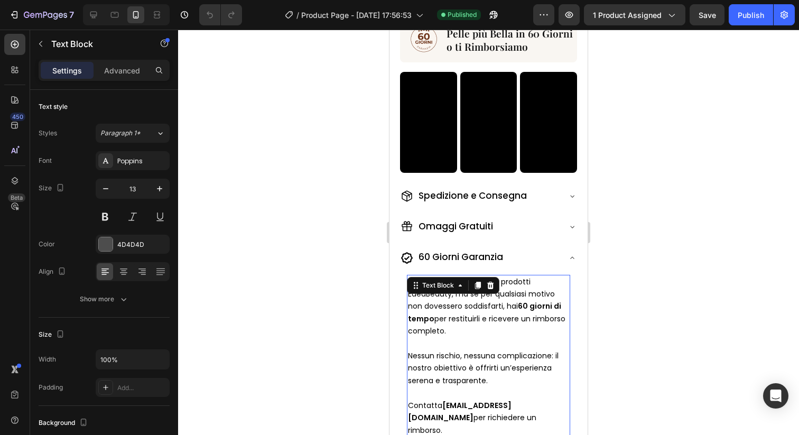
click at [497, 378] on p "Nessun rischio, nessuna complicazione: il nostro obiettivo è offrirti un’esperi…" at bounding box center [488, 368] width 161 height 37
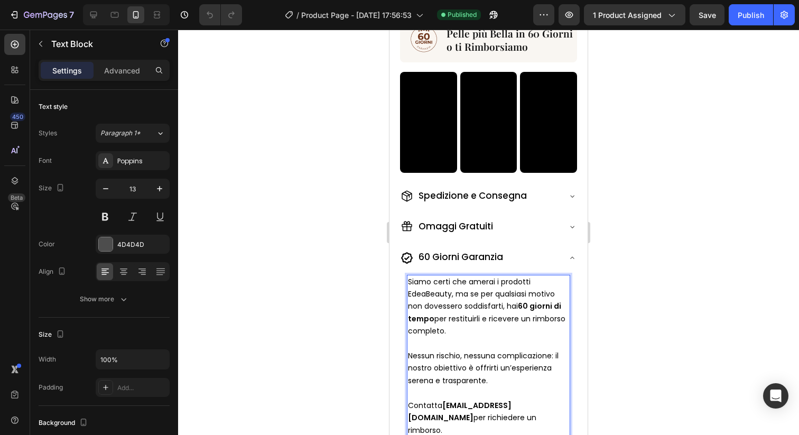
click at [409, 283] on span "Siamo certi che amerai i prodotti EdeaBeauty, ma se per qualsiasi motivo non do…" at bounding box center [486, 306] width 157 height 60
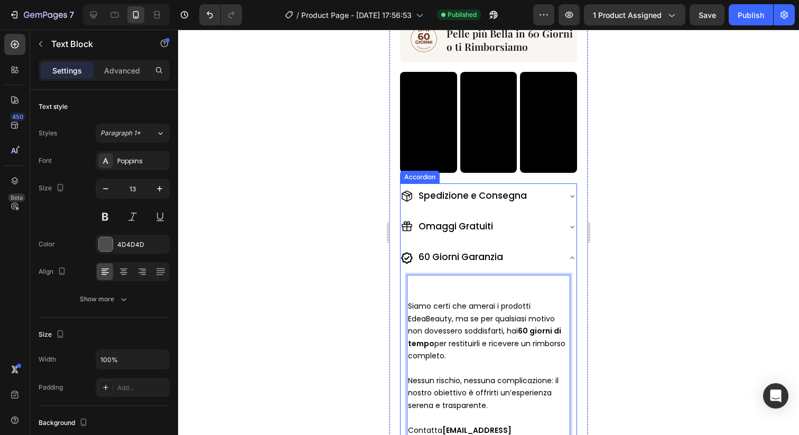
click at [418, 274] on div "Siamo certi che amerai i prodotti EdeaBeauty, ma se per qualsiasi motivo non do…" at bounding box center [488, 371] width 176 height 196
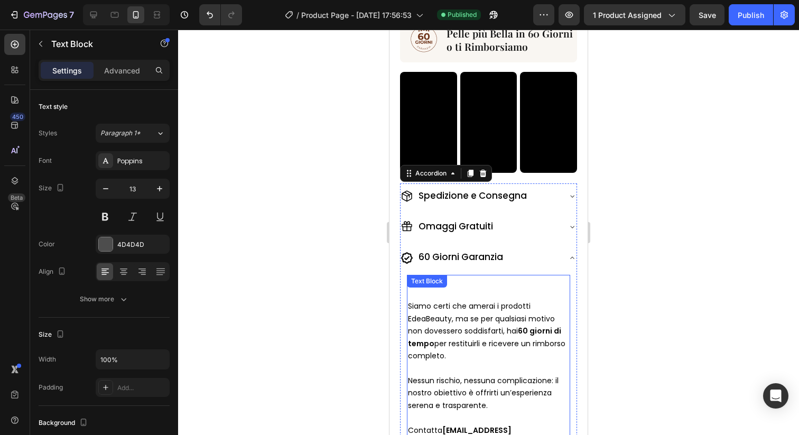
click at [408, 306] on span "Siamo certi che amerai i prodotti EdeaBeauty, ma se per qualsiasi motivo non do…" at bounding box center [486, 331] width 157 height 60
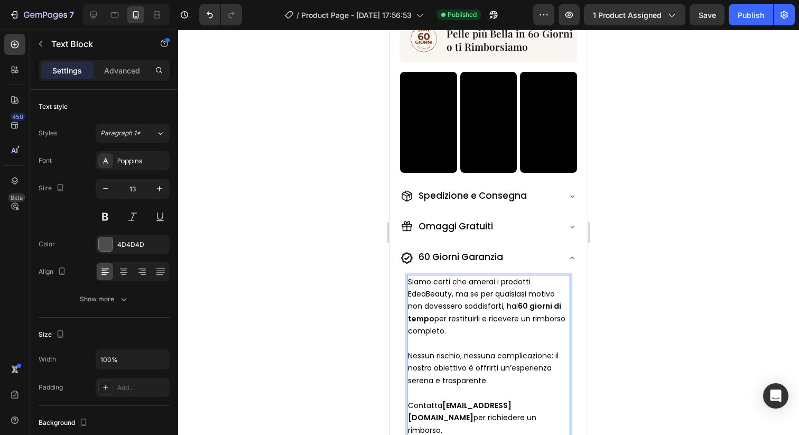
click at [552, 357] on span "Nessun rischio, nessuna complicazione: il nostro obiettivo è offrirti un’esperi…" at bounding box center [483, 367] width 151 height 35
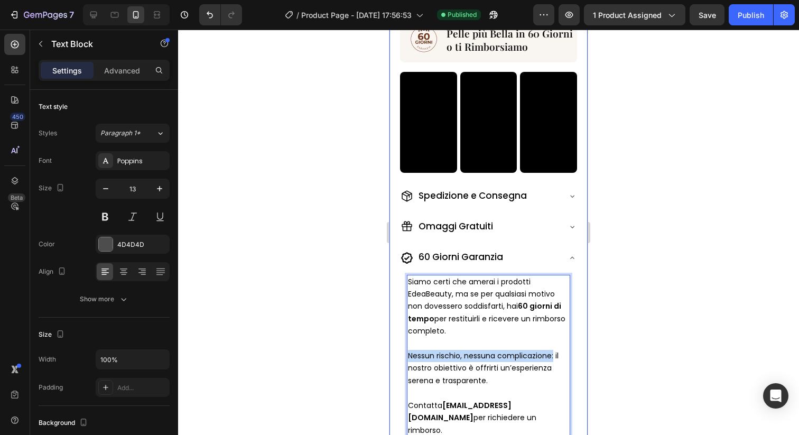
drag, startPoint x: 553, startPoint y: 357, endPoint x: 391, endPoint y: 354, distance: 161.7
click at [391, 354] on div "Il Rituale Africano Per La Pelle Perfetta Heading Image Per ogni tipo di pelle …" at bounding box center [488, 79] width 198 height 792
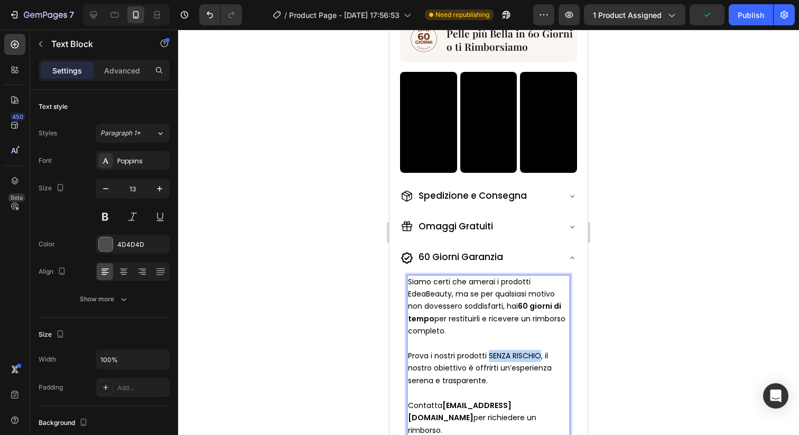
drag, startPoint x: 541, startPoint y: 355, endPoint x: 489, endPoint y: 355, distance: 52.3
click at [489, 355] on span "Prova i nostri prodotti SENZA RISCHIO, il nostro obiettivo è offrirti un’esperi…" at bounding box center [480, 367] width 144 height 35
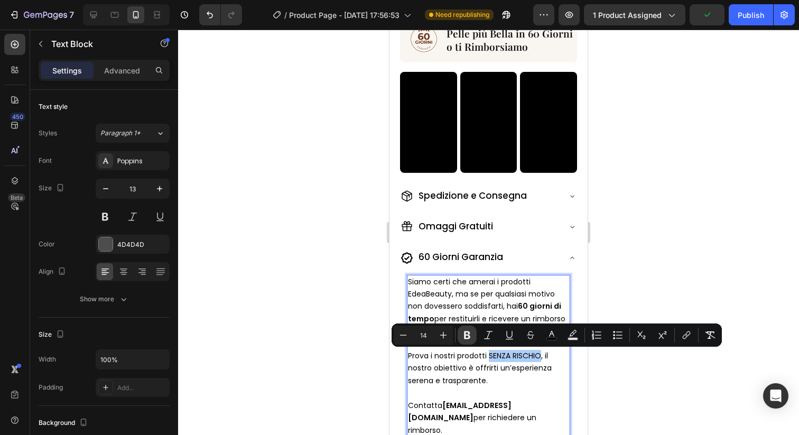
drag, startPoint x: 464, startPoint y: 334, endPoint x: 78, endPoint y: 322, distance: 385.8
click at [464, 334] on icon "Editor contextual toolbar" at bounding box center [467, 335] width 11 height 11
click at [468, 371] on span "Prova i nostri prodotti SENZA RISCHIO , il nostro obiettivo è offrirti un’esper…" at bounding box center [480, 367] width 144 height 35
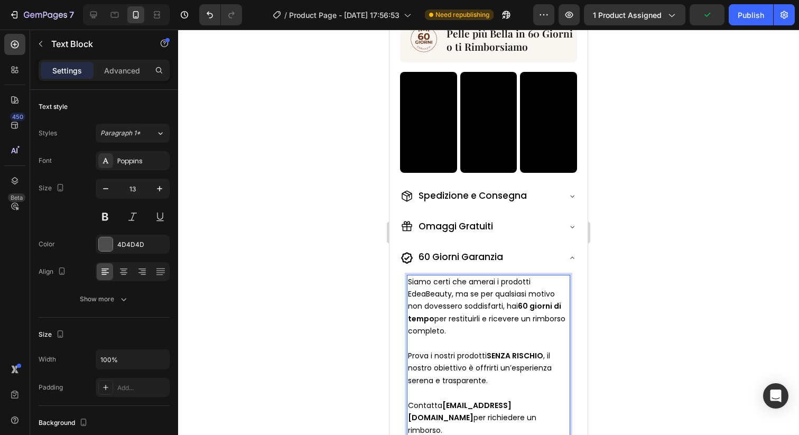
click at [639, 368] on div at bounding box center [488, 232] width 621 height 405
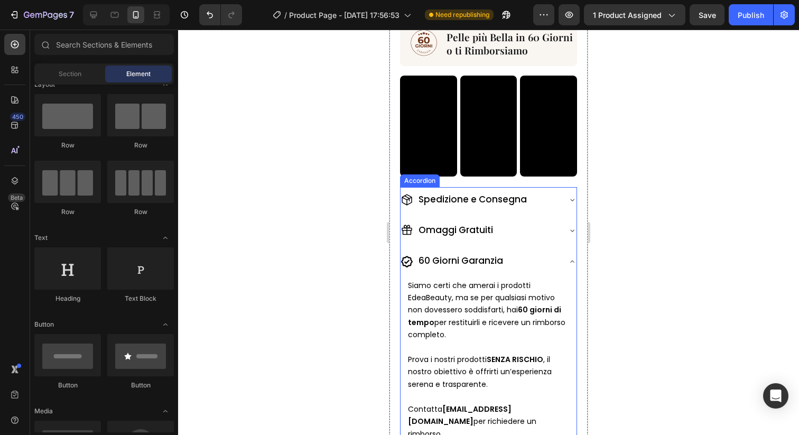
scroll to position [739, 0]
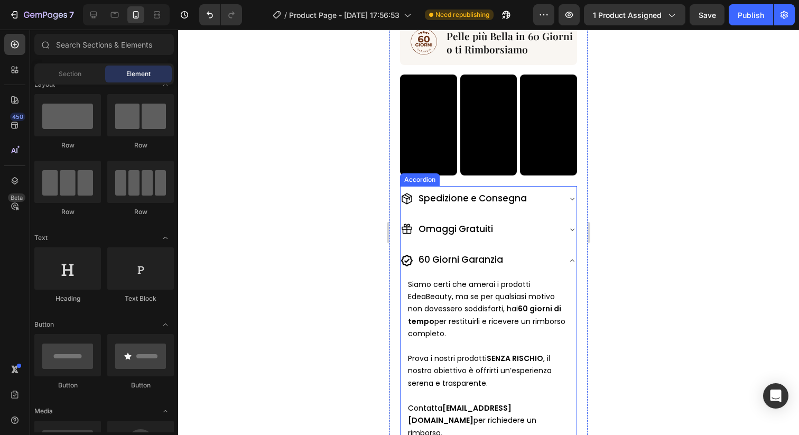
click at [571, 261] on icon at bounding box center [572, 260] width 8 height 8
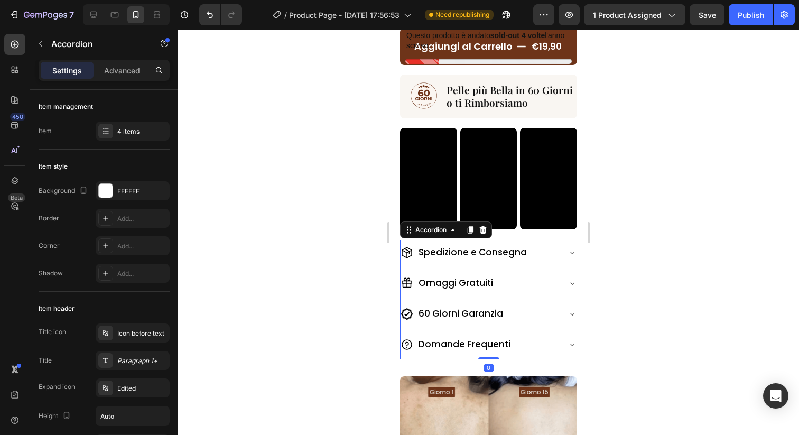
scroll to position [284, 0]
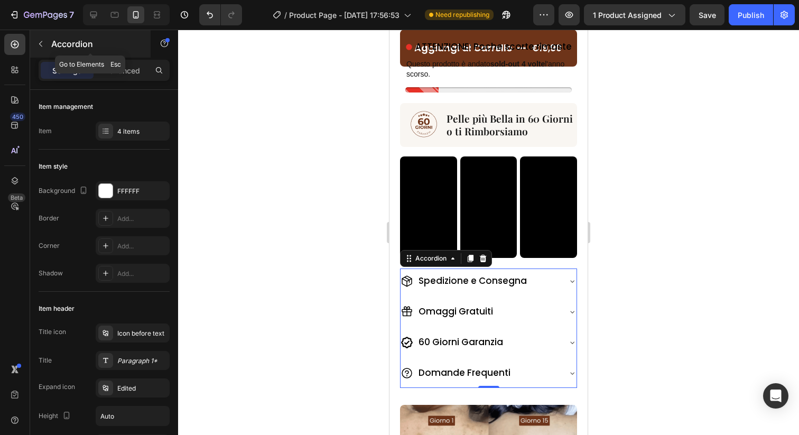
click at [50, 43] on div "Accordion" at bounding box center [90, 43] width 120 height 27
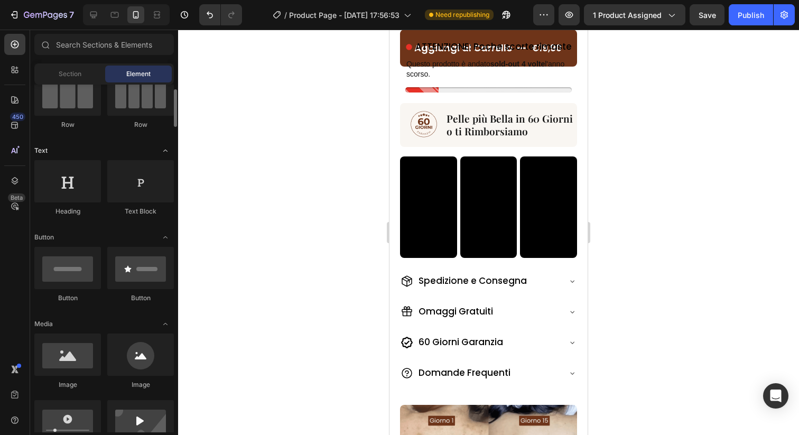
scroll to position [105, 0]
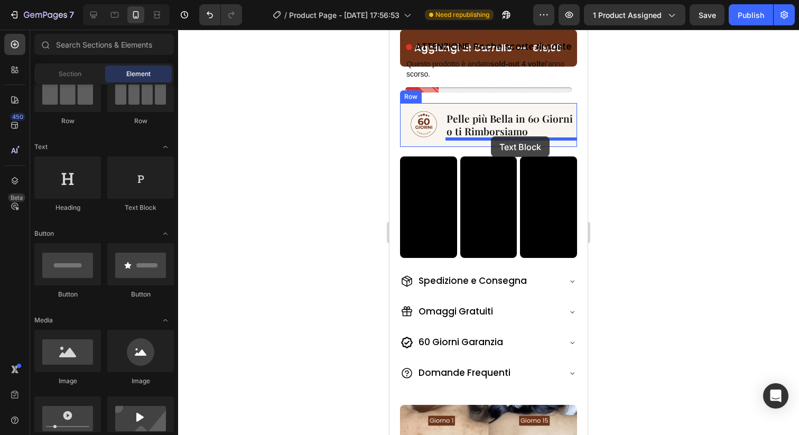
drag, startPoint x: 536, startPoint y: 223, endPoint x: 491, endPoint y: 136, distance: 97.6
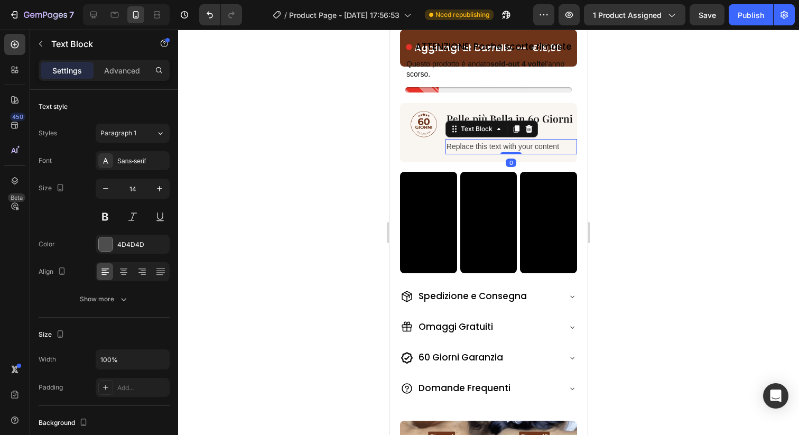
scroll to position [270, 0]
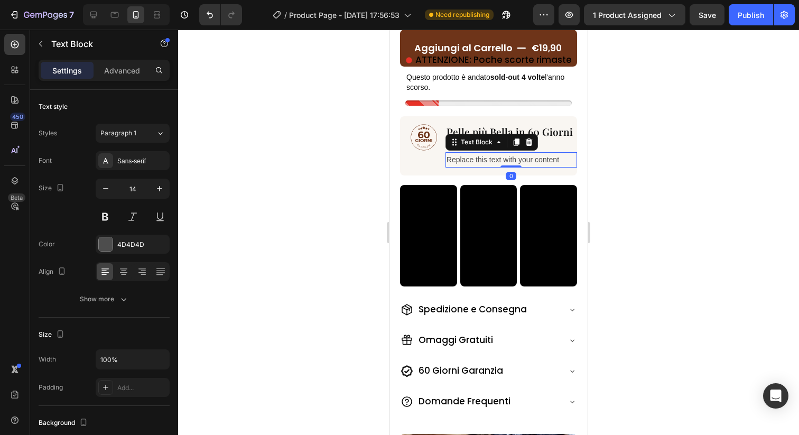
click at [612, 151] on div at bounding box center [488, 232] width 621 height 405
click at [472, 163] on div "Replace this text with your content" at bounding box center [511, 159] width 132 height 15
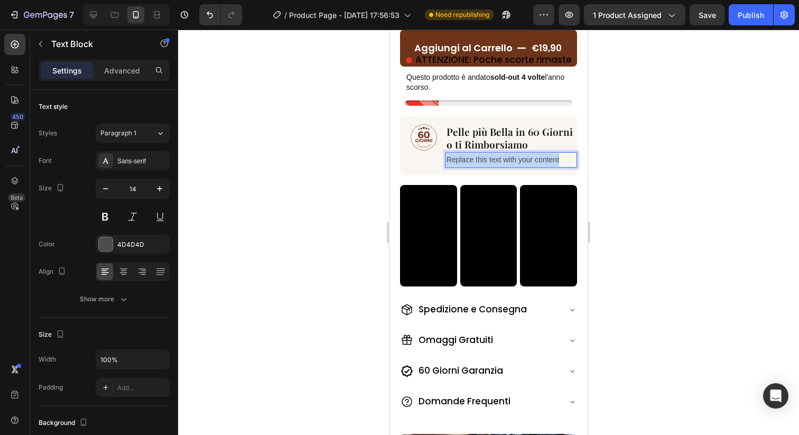
click at [472, 163] on p "Replace this text with your content" at bounding box center [510, 159] width 129 height 13
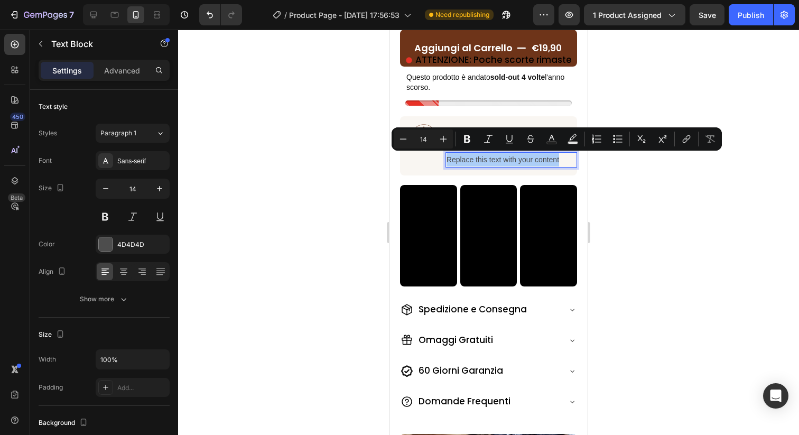
click at [624, 170] on div at bounding box center [488, 232] width 621 height 405
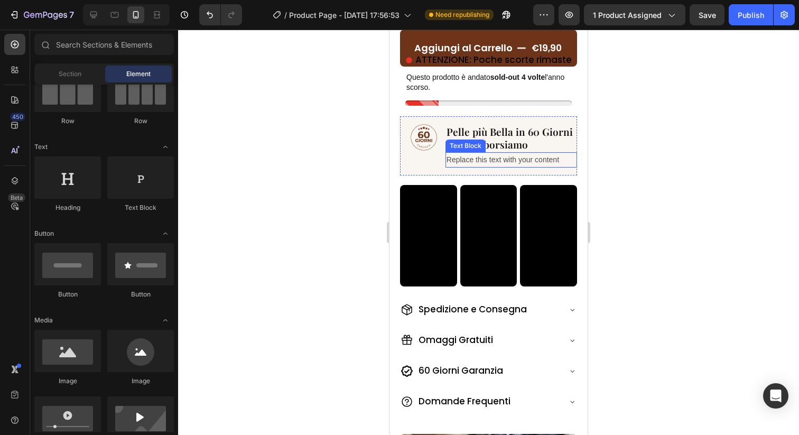
click at [468, 155] on p "Replace this text with your content" at bounding box center [510, 159] width 129 height 13
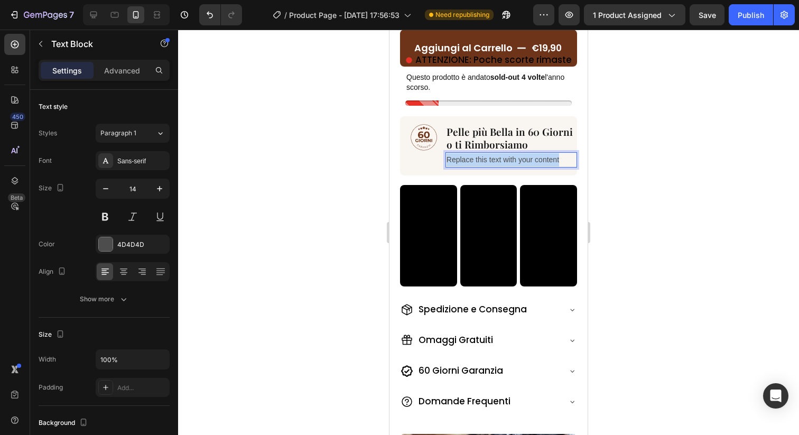
click at [468, 155] on p "Replace this text with your content" at bounding box center [510, 159] width 129 height 13
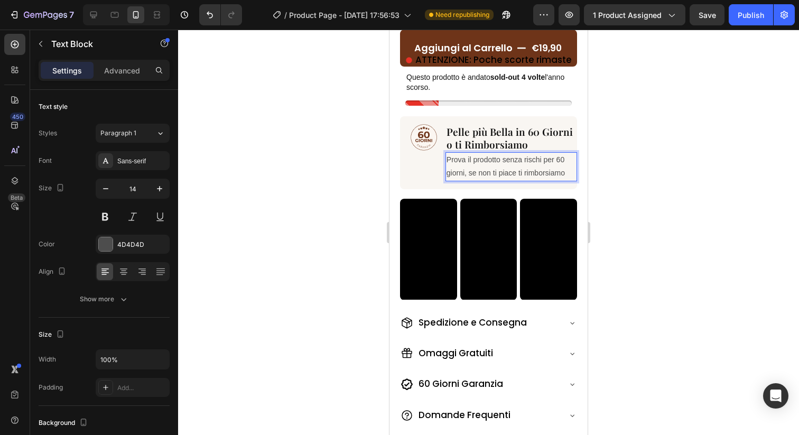
click at [627, 161] on div at bounding box center [488, 232] width 621 height 405
click at [548, 161] on p "Prova il prodotto senza rischi per 60 giorni, se non ti piace ti rimborsiamo" at bounding box center [510, 166] width 129 height 26
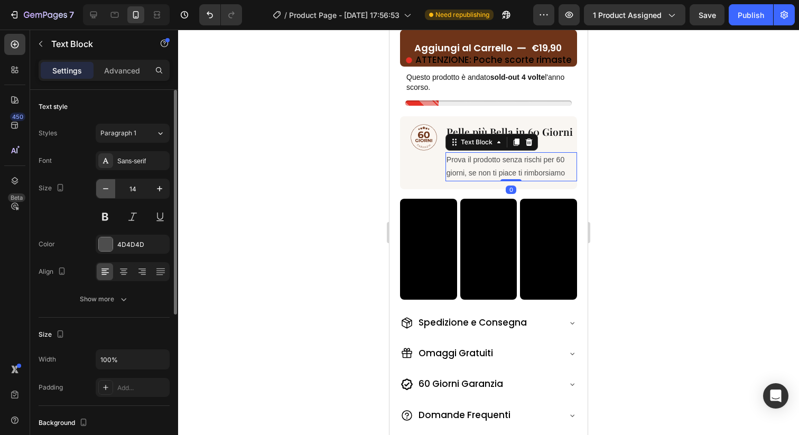
click at [109, 191] on icon "button" at bounding box center [105, 188] width 11 height 11
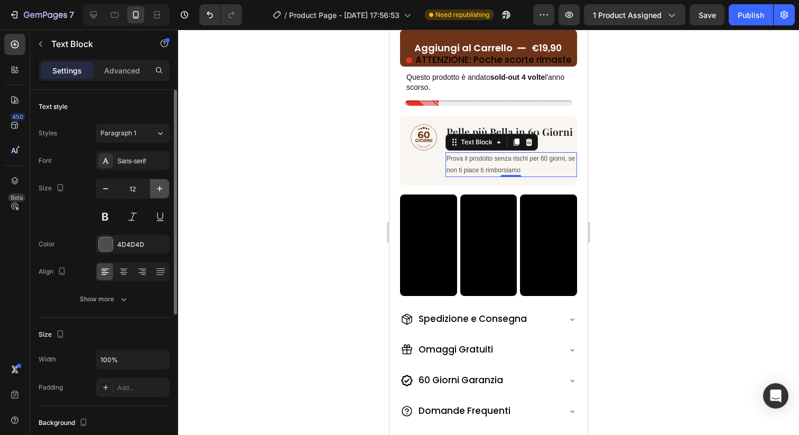
click at [162, 190] on icon "button" at bounding box center [159, 188] width 11 height 11
type input "13"
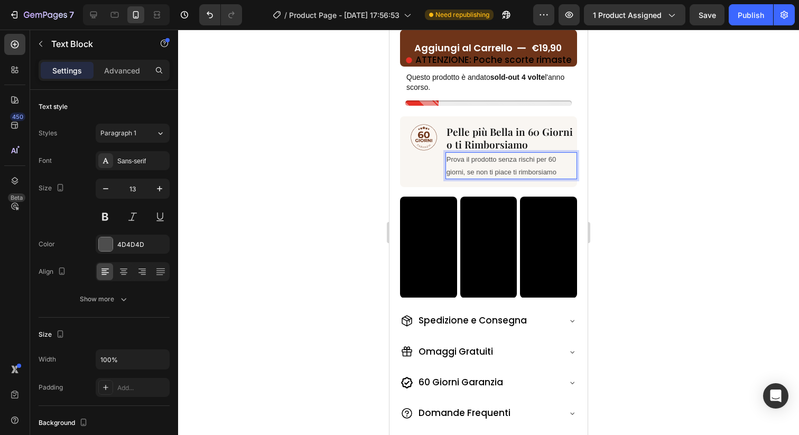
click at [469, 165] on p "Prova il prodotto senza rischi per 60 giorni, se non ti piace ti rimborsiamo" at bounding box center [510, 165] width 129 height 25
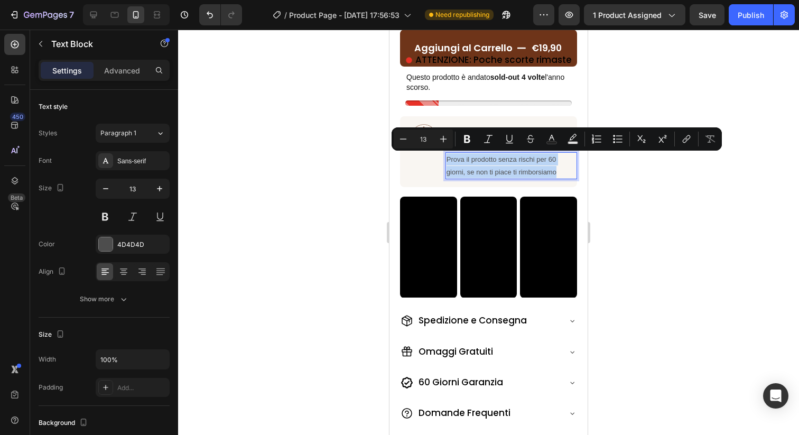
click at [469, 165] on p "Prova il prodotto senza rischi per 60 giorni, se non ti piace ti rimborsiamo" at bounding box center [510, 165] width 129 height 25
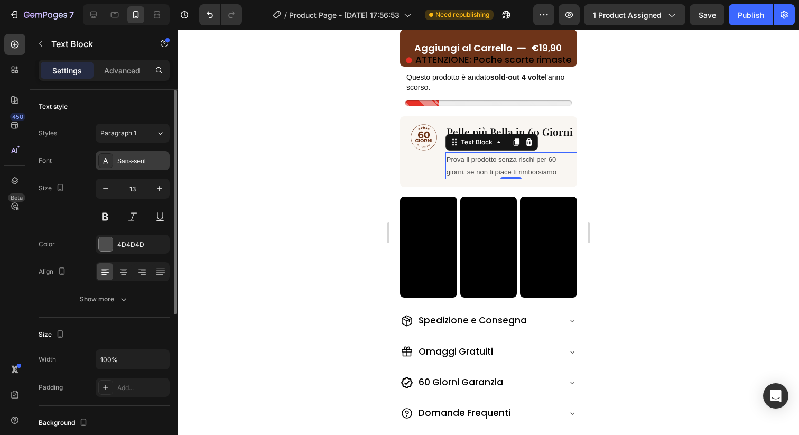
click at [133, 166] on div "Sans-serif" at bounding box center [133, 160] width 74 height 19
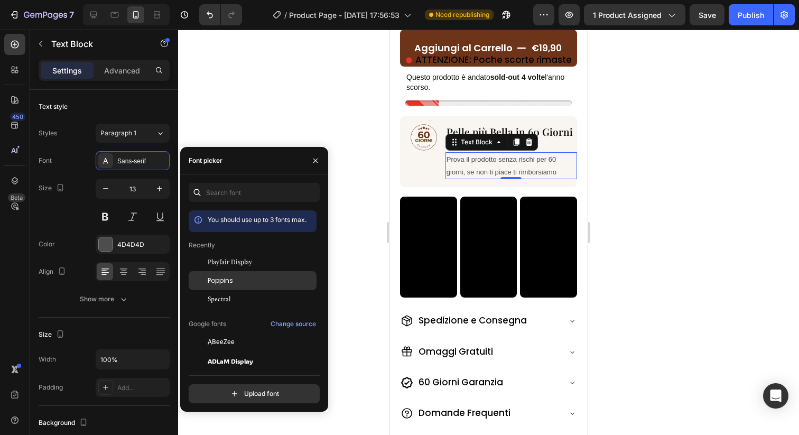
click at [237, 281] on div "Poppins" at bounding box center [261, 281] width 107 height 10
click at [379, 127] on div at bounding box center [488, 232] width 621 height 405
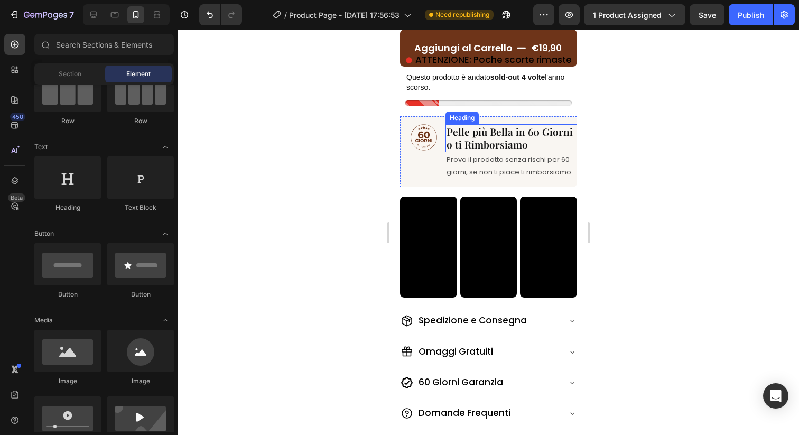
click at [478, 160] on p "Prova il prodotto senza rischi per 60 giorni, se non ti piace ti rimborsiamo" at bounding box center [510, 165] width 129 height 25
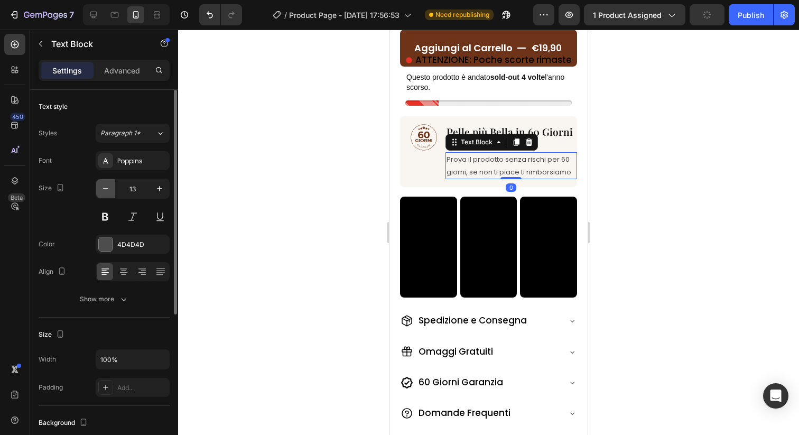
click at [105, 193] on icon "button" at bounding box center [105, 188] width 11 height 11
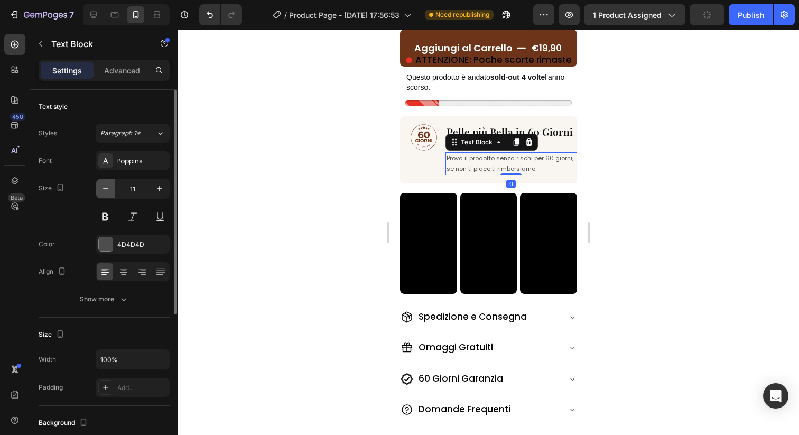
click at [105, 193] on icon "button" at bounding box center [105, 188] width 11 height 11
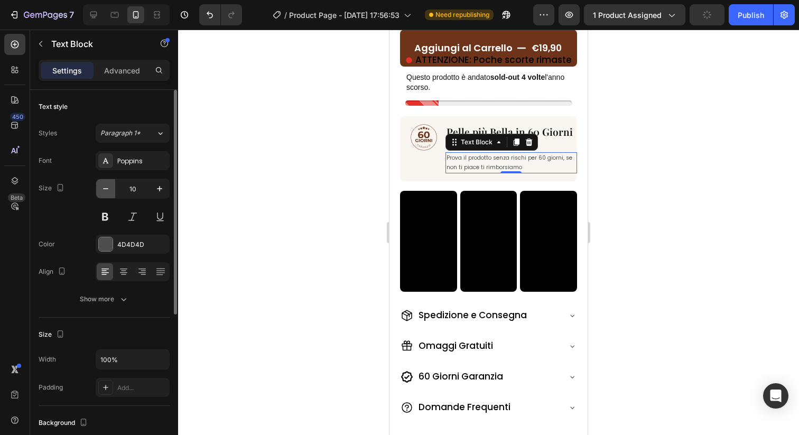
click at [105, 193] on icon "button" at bounding box center [105, 188] width 11 height 11
type input "9"
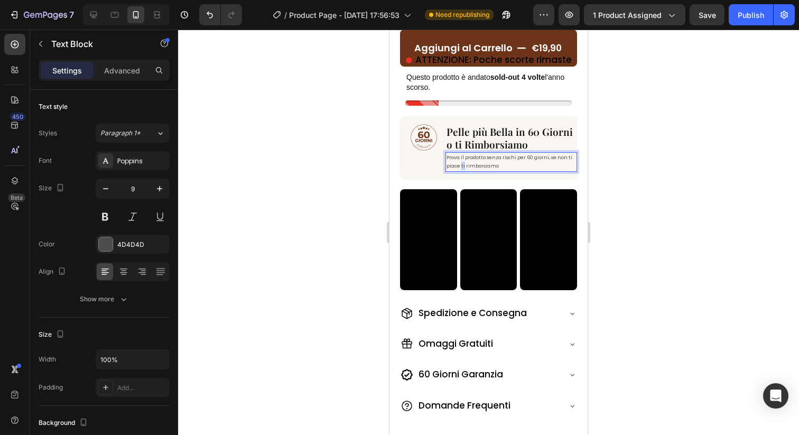
click at [461, 163] on p "Prova il prodotto senza rischi per 60 giorni, se non ti piace ti rimborsiamo" at bounding box center [510, 161] width 129 height 17
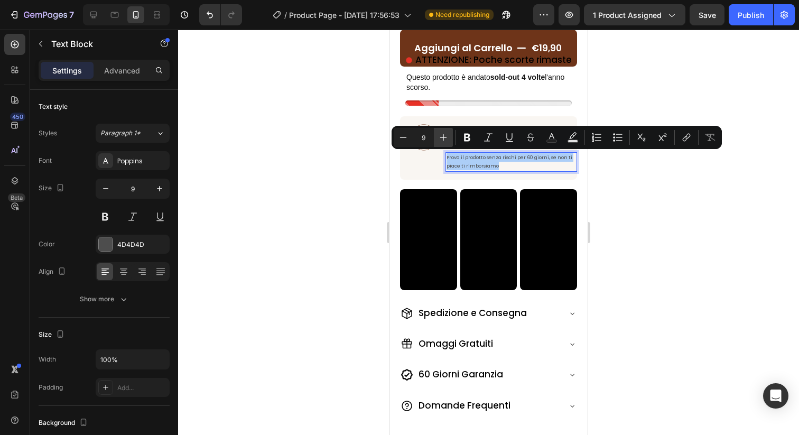
click at [445, 135] on icon "Editor contextual toolbar" at bounding box center [443, 137] width 11 height 11
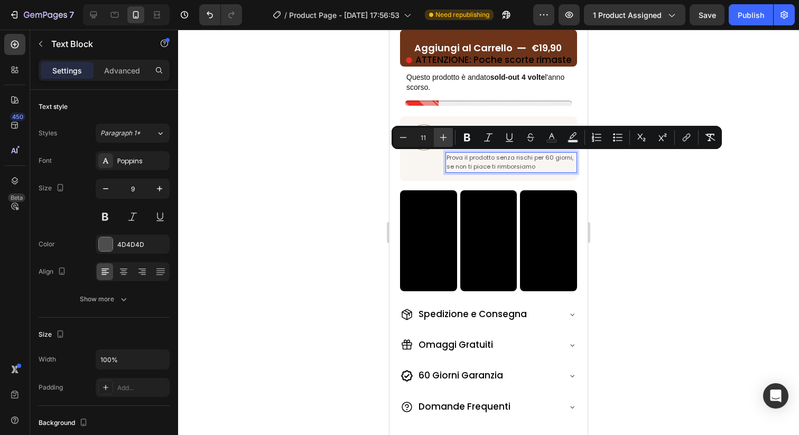
click at [445, 135] on icon "Editor contextual toolbar" at bounding box center [443, 137] width 11 height 11
type input "13"
click at [333, 160] on div at bounding box center [488, 232] width 621 height 405
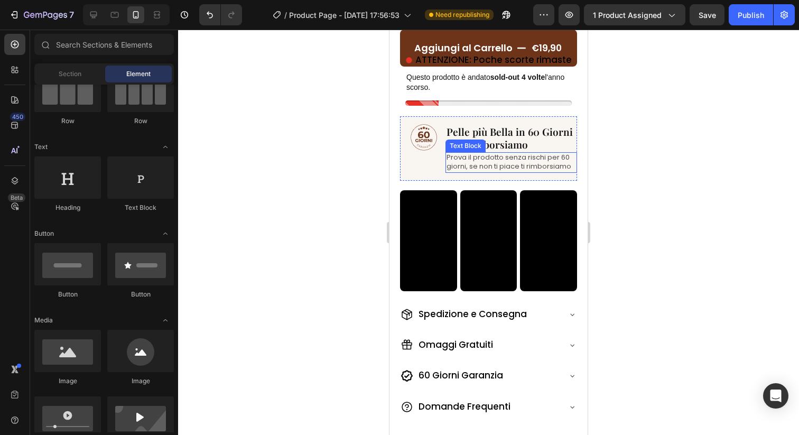
click at [490, 141] on span "o ti Rimborsiamo" at bounding box center [486, 144] width 81 height 14
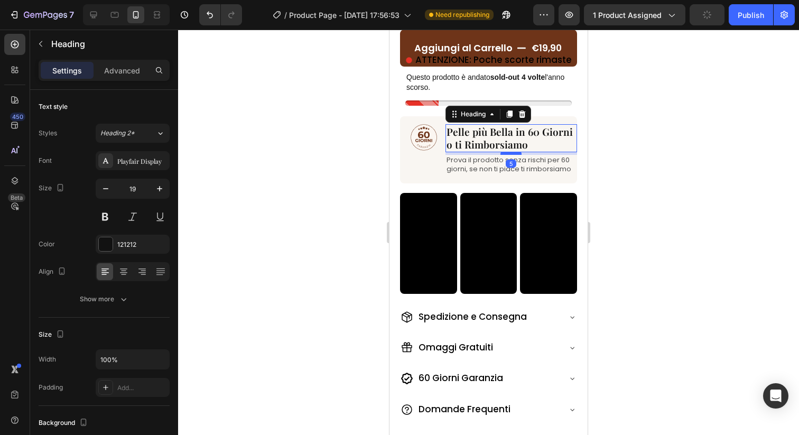
click at [511, 152] on div at bounding box center [510, 153] width 21 height 3
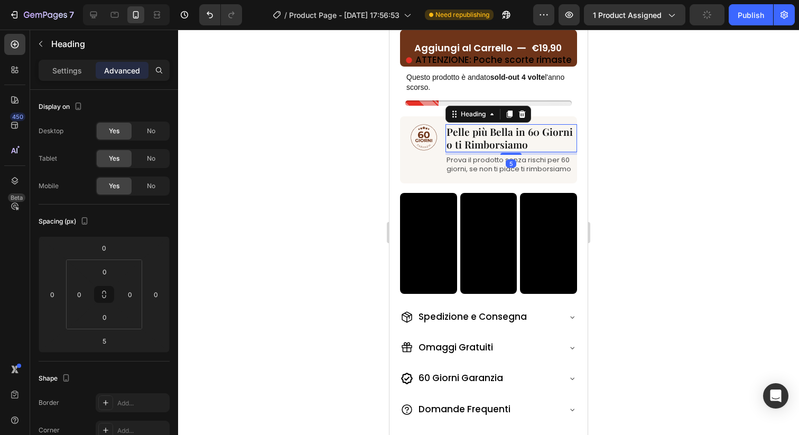
click at [636, 165] on div at bounding box center [488, 232] width 621 height 405
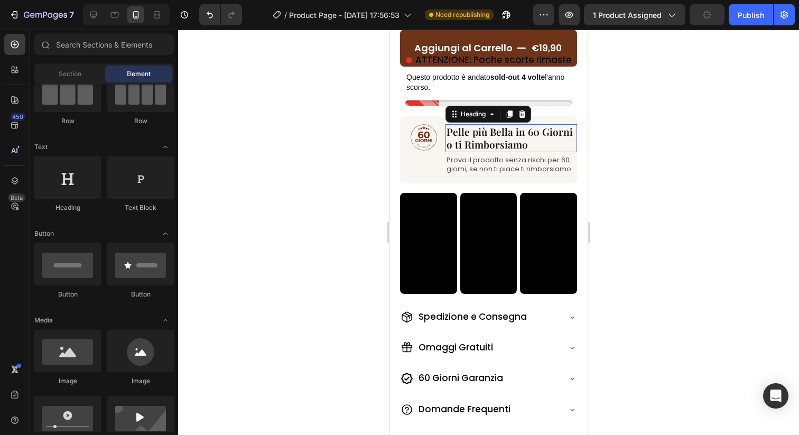
click at [541, 143] on p "⁠⁠⁠⁠⁠⁠⁠ Pelle più Bella in 60 Giorni o ti Rimborsiamo" at bounding box center [510, 138] width 129 height 26
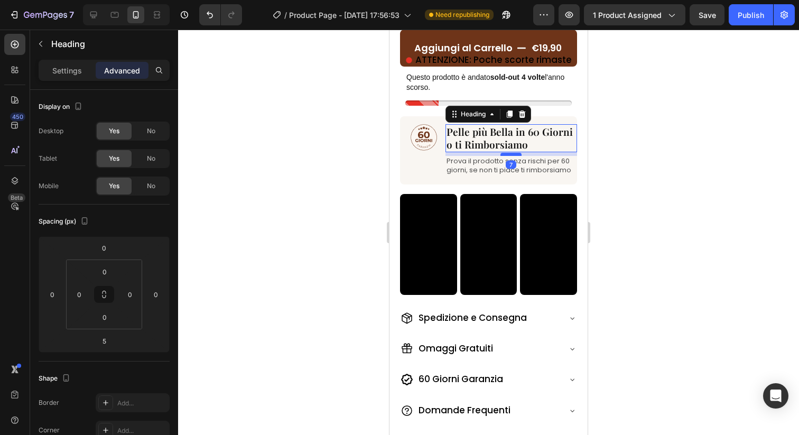
click at [515, 153] on div at bounding box center [510, 154] width 21 height 3
type input "7"
click at [621, 162] on div at bounding box center [488, 232] width 621 height 405
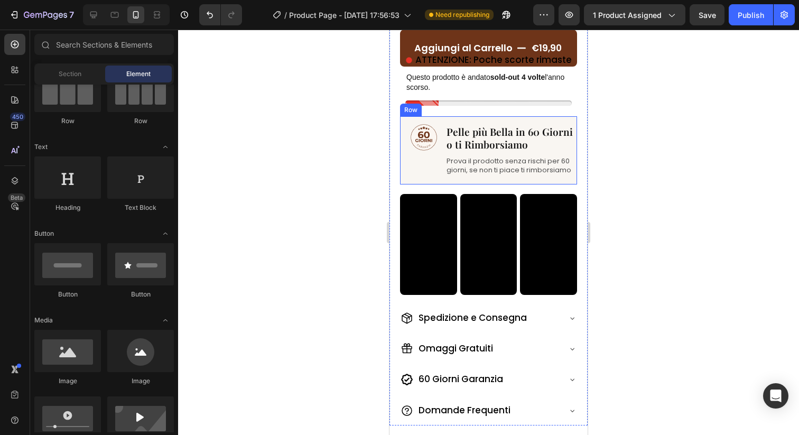
click at [426, 133] on img at bounding box center [423, 137] width 26 height 26
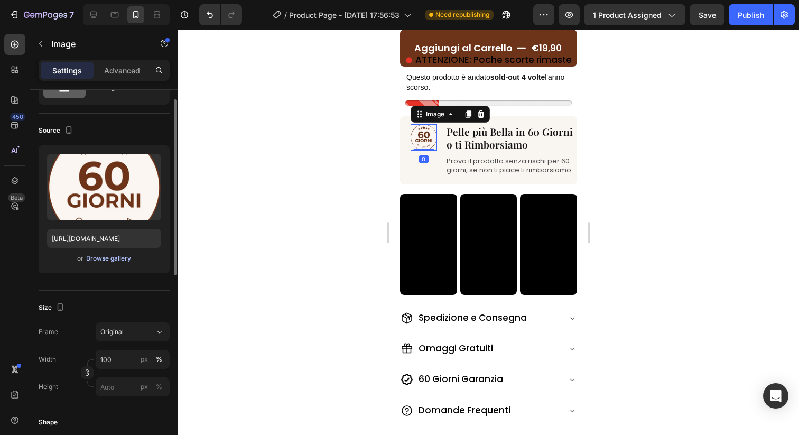
scroll to position [85, 0]
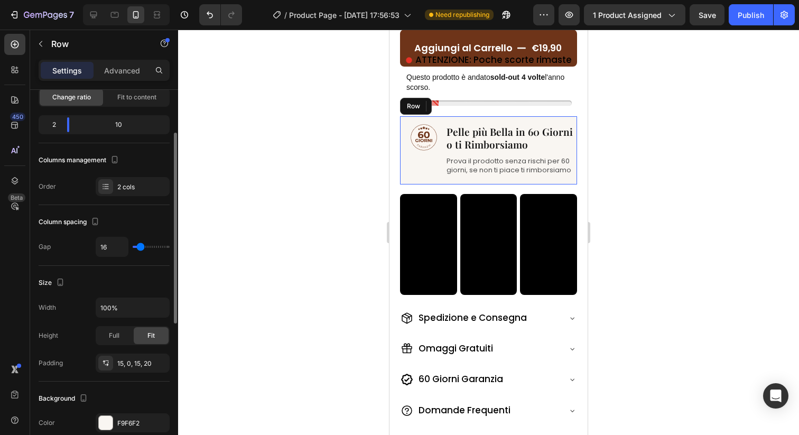
click at [434, 169] on div "Image 0" at bounding box center [423, 150] width 26 height 52
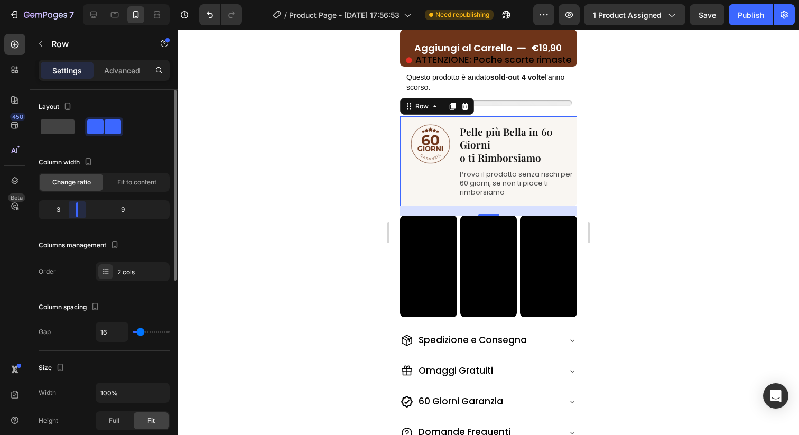
click at [74, 0] on body "7 Version history / Product Page - Aug 23, 17:56:53 Need republishing Preview 1…" at bounding box center [399, 0] width 799 height 0
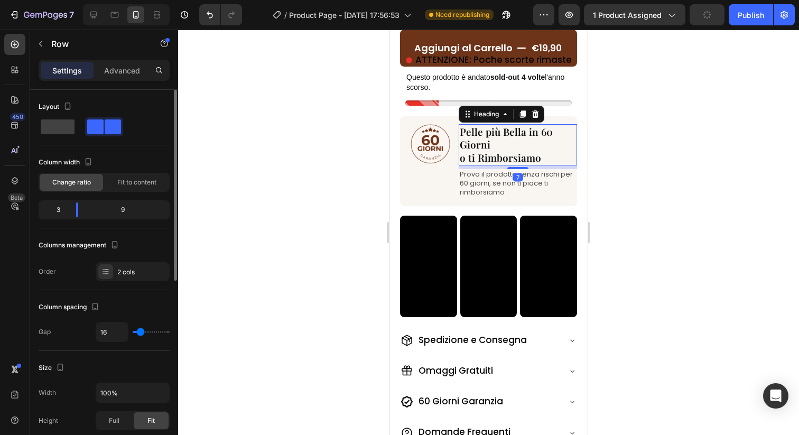
click at [475, 147] on span "Pelle più Bella in 60 Giorni" at bounding box center [506, 138] width 93 height 27
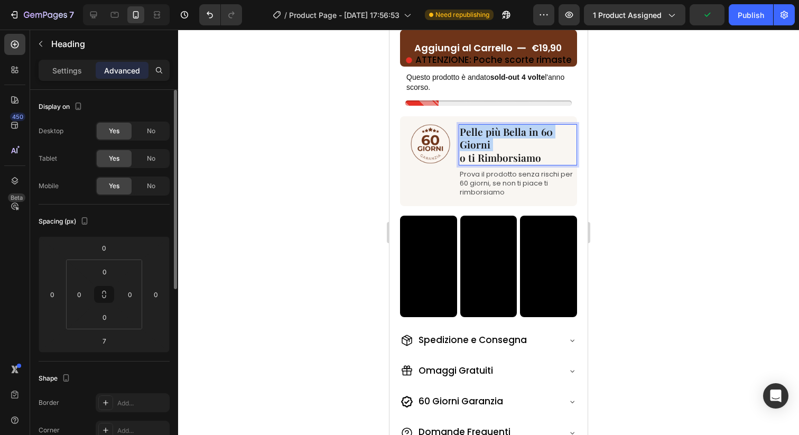
click at [475, 147] on span "Pelle più Bella in 60 Giorni" at bounding box center [506, 138] width 93 height 27
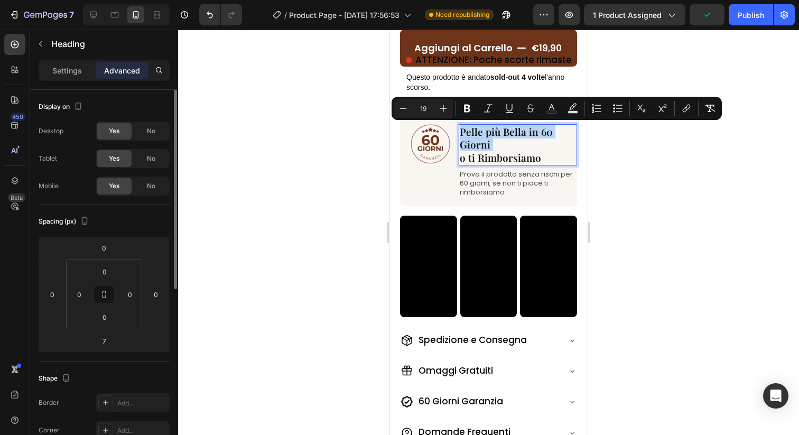
click at [492, 149] on p "Pelle più Bella in 60 Giorni o ti Rimborsiamo" at bounding box center [518, 144] width 116 height 39
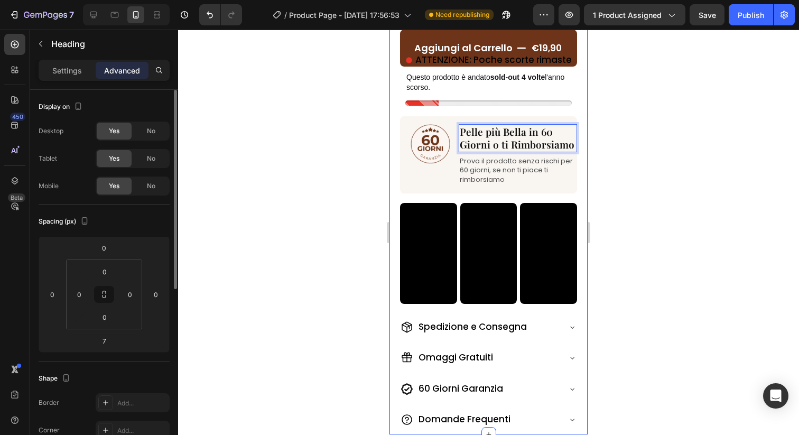
click at [628, 155] on div at bounding box center [488, 232] width 621 height 405
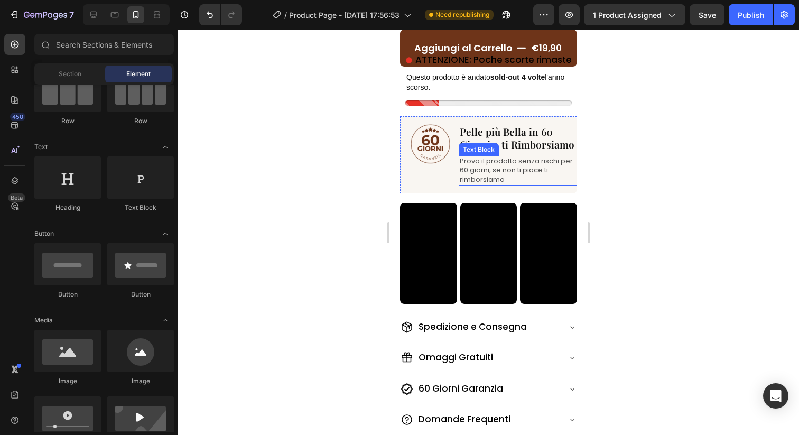
click at [510, 147] on span "Pelle più Bella in 60 Giorni o ti Rimborsiamo" at bounding box center [517, 138] width 115 height 27
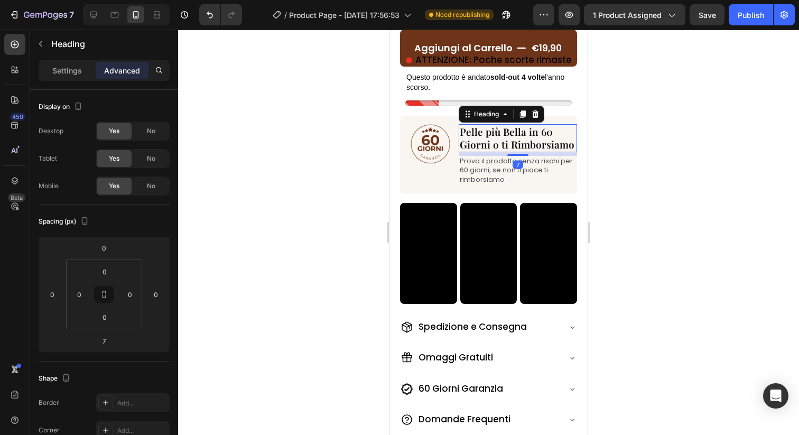
click at [516, 153] on div "7" at bounding box center [518, 154] width 118 height 4
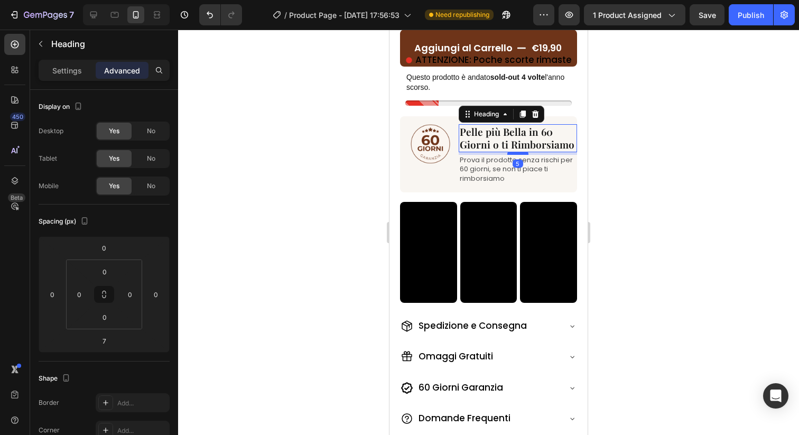
click at [515, 153] on div at bounding box center [517, 153] width 21 height 3
type input "5"
click at [646, 156] on div at bounding box center [488, 232] width 621 height 405
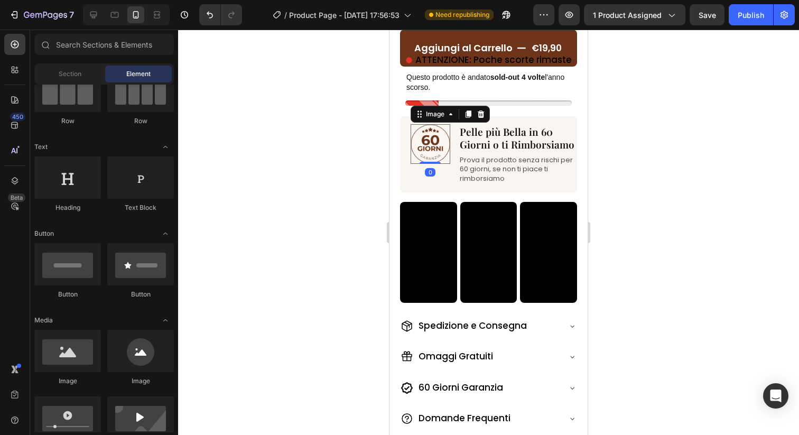
click at [420, 156] on img at bounding box center [430, 144] width 40 height 40
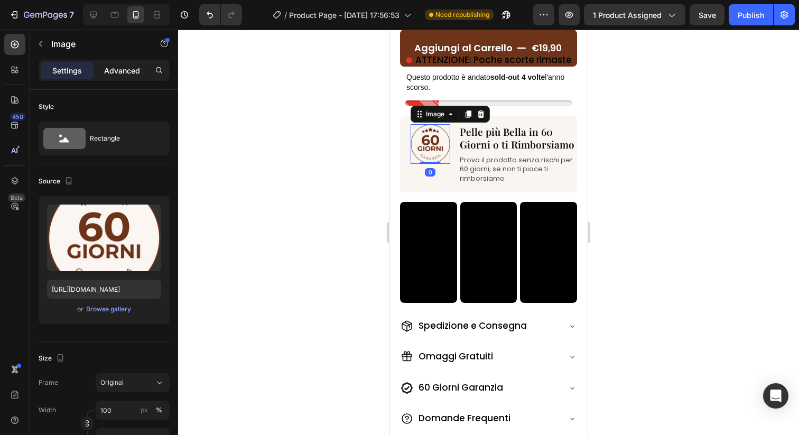
click at [124, 68] on p "Advanced" at bounding box center [122, 70] width 36 height 11
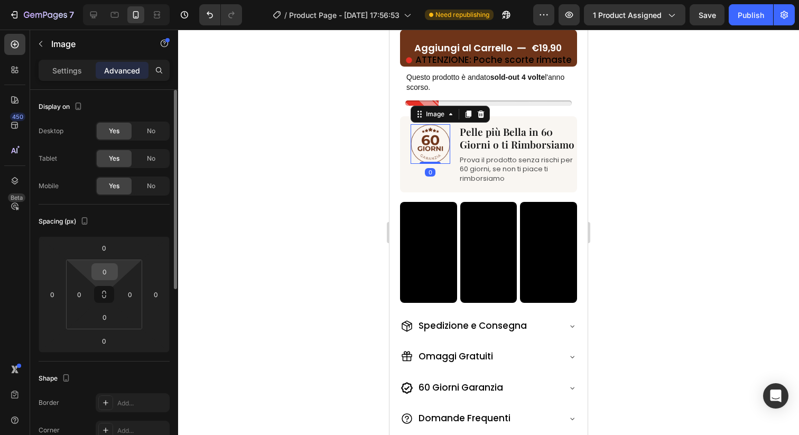
click at [107, 272] on input "0" at bounding box center [104, 272] width 21 height 16
type input "15"
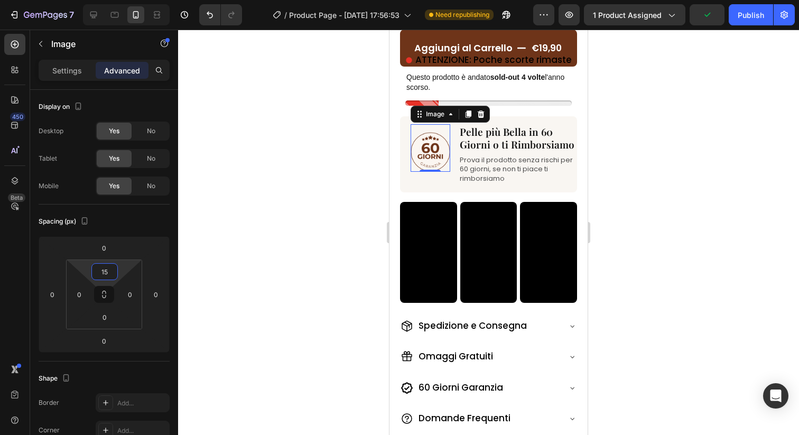
click at [287, 209] on div at bounding box center [488, 232] width 621 height 405
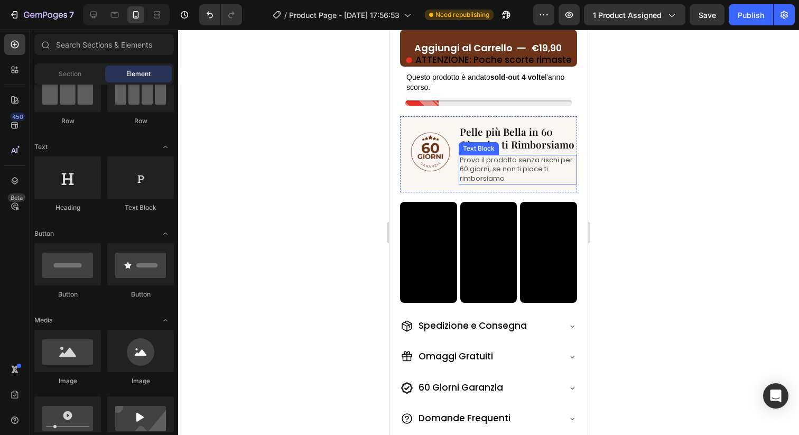
click at [489, 168] on span "Prova il prodotto senza rischi per 60 giorni, se non ti piace ti rimborsiamo" at bounding box center [516, 169] width 113 height 28
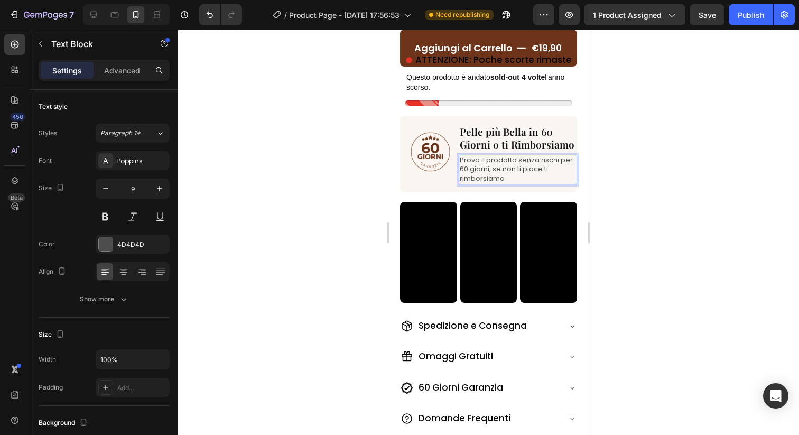
click at [358, 170] on div at bounding box center [488, 232] width 621 height 405
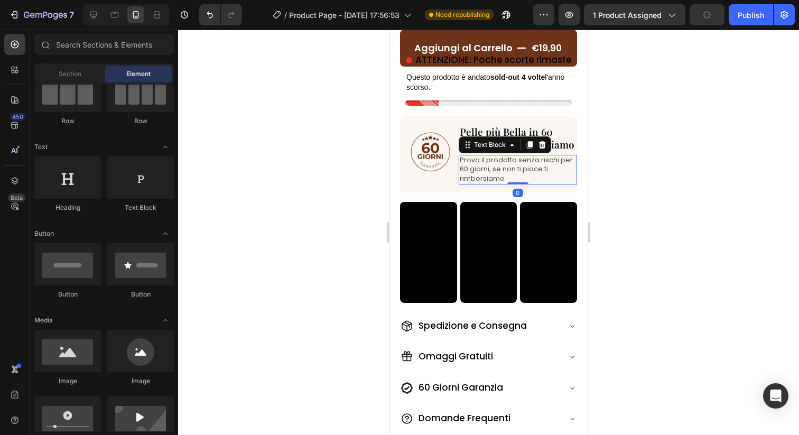
click at [524, 183] on div "Prova il prodotto senza rischi per 60 giorni, se non ti piace ti rimborsiamo Te…" at bounding box center [518, 170] width 118 height 30
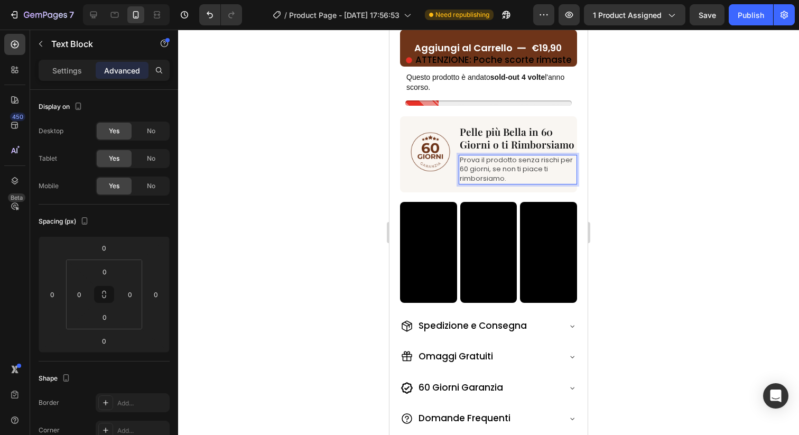
click at [344, 162] on div at bounding box center [488, 232] width 621 height 405
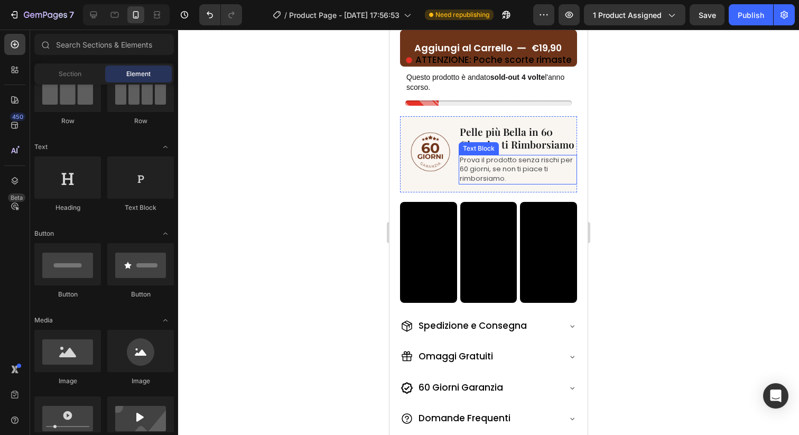
click at [487, 163] on span "Prova il prodotto senza rischi per 60 giorni, se non ti piace ti rimborsiamo." at bounding box center [516, 169] width 113 height 28
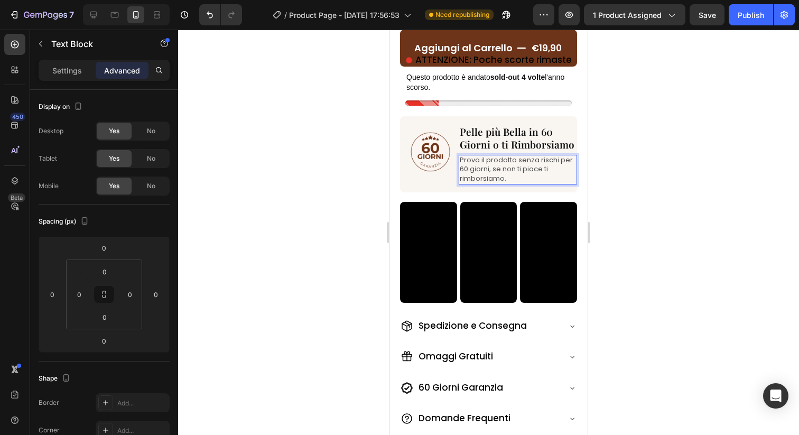
click at [650, 163] on div at bounding box center [488, 232] width 621 height 405
click at [494, 178] on span "Prova il prodotto senza rischi per 60 giorni, se non ti piace ti rimborsiamo." at bounding box center [516, 169] width 113 height 28
click at [76, 58] on div "Text Block" at bounding box center [90, 45] width 120 height 30
click at [67, 71] on p "Settings" at bounding box center [67, 70] width 30 height 11
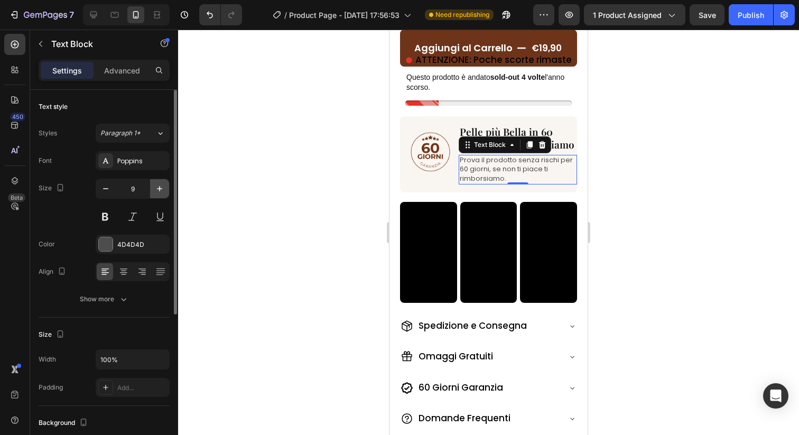
click at [162, 193] on icon "button" at bounding box center [159, 188] width 11 height 11
type input "10"
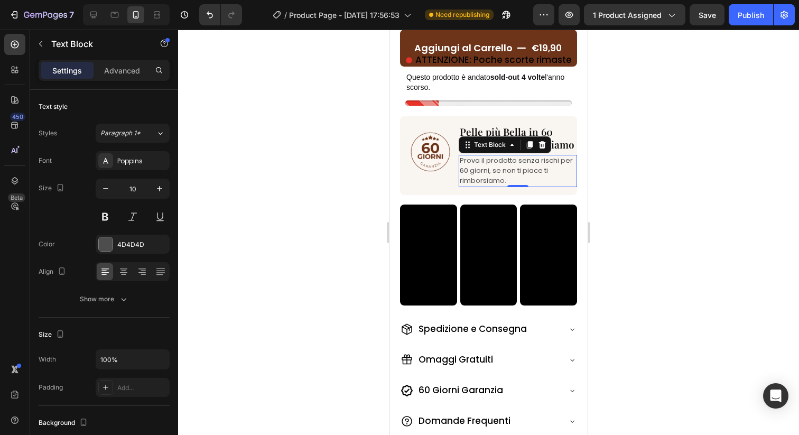
click at [251, 177] on div at bounding box center [488, 232] width 621 height 405
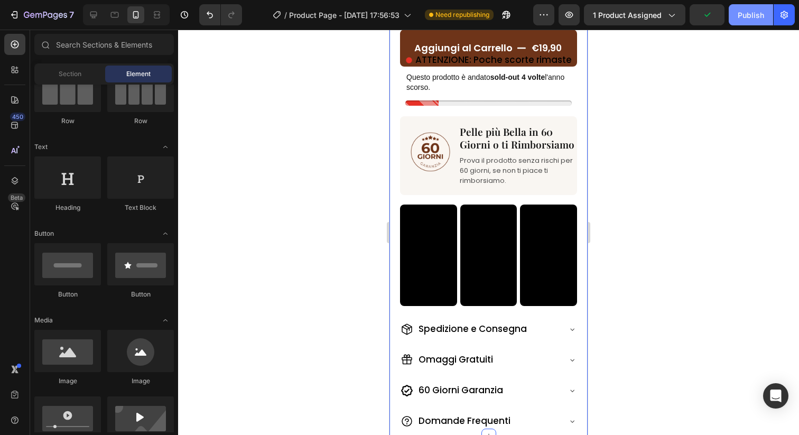
click at [747, 12] on div "Publish" at bounding box center [750, 15] width 26 height 11
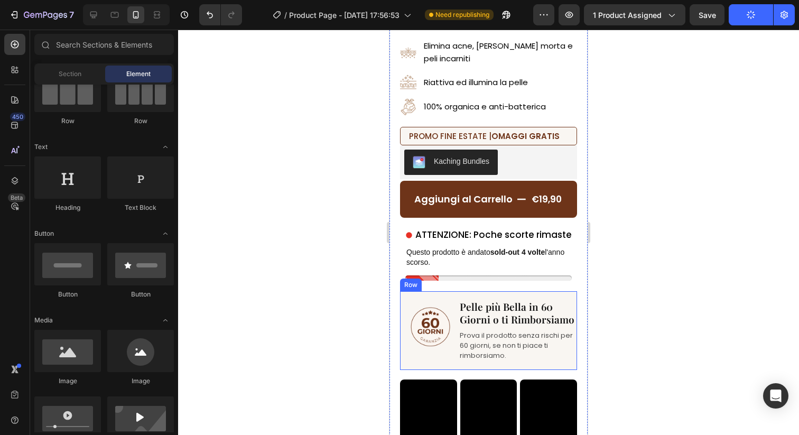
scroll to position [296, 0]
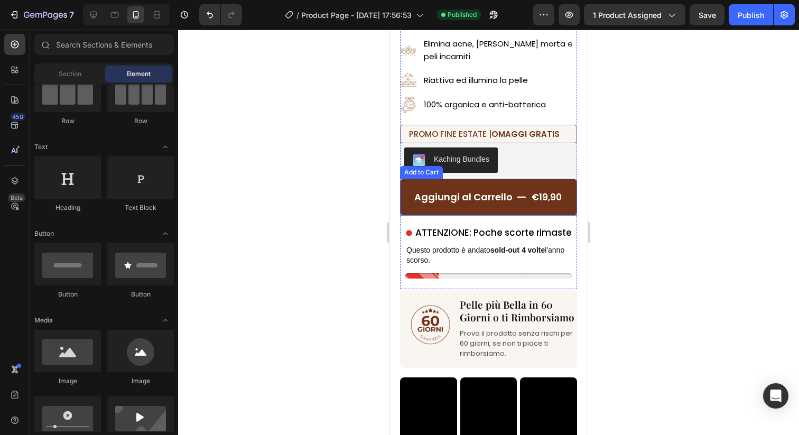
click at [485, 187] on button "Aggiungi al Carrello €19,90" at bounding box center [488, 197] width 177 height 37
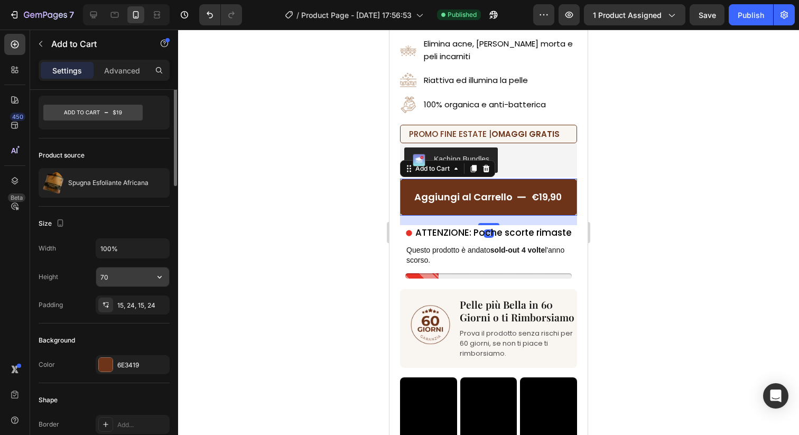
scroll to position [29, 0]
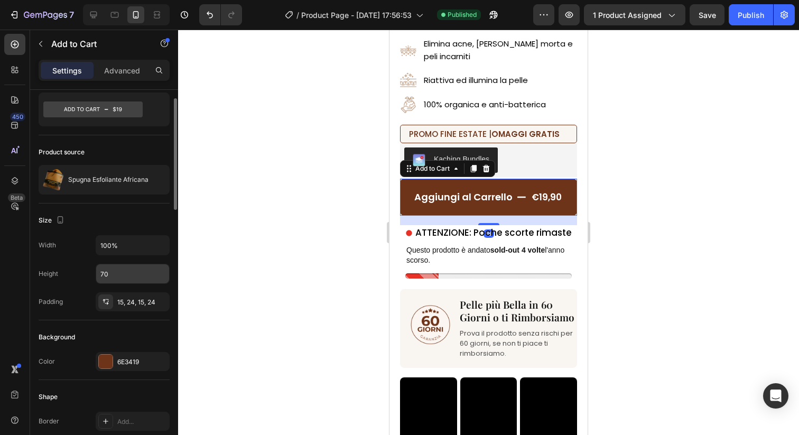
click at [125, 301] on div "15, 24, 15, 24" at bounding box center [142, 302] width 50 height 10
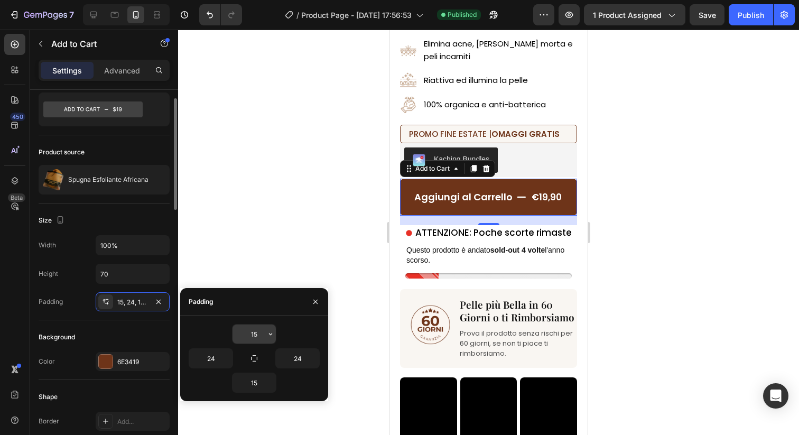
click at [258, 330] on input "15" at bounding box center [253, 333] width 43 height 19
type input "18"
click at [252, 376] on input "15" at bounding box center [253, 382] width 43 height 19
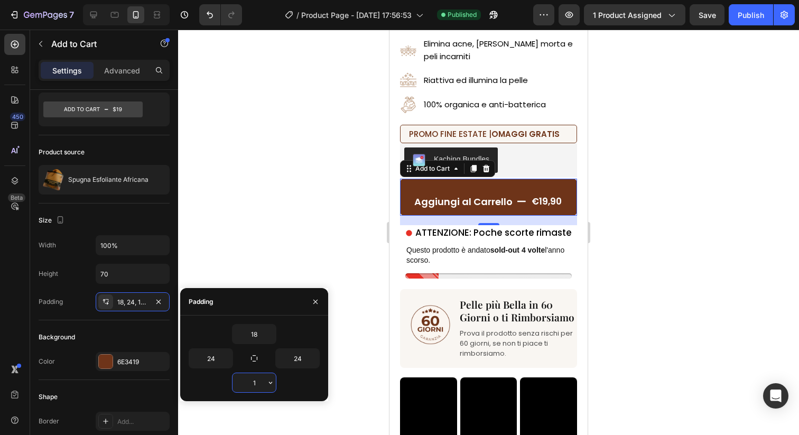
type input "18"
click at [145, 286] on div "Width 100% Height 70 Padding 18, 24, 15, 24" at bounding box center [104, 273] width 131 height 76
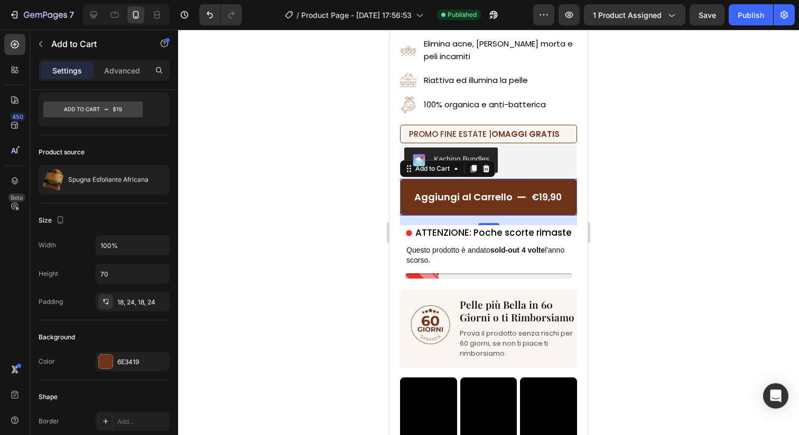
click at [314, 288] on div at bounding box center [488, 232] width 621 height 405
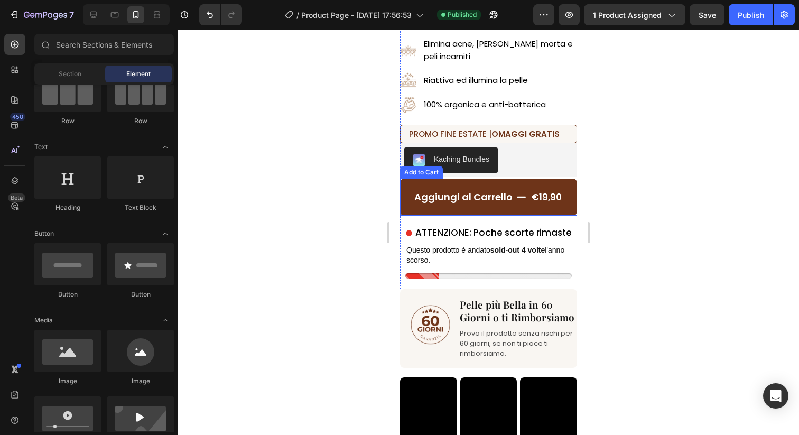
click at [434, 206] on button "Aggiungi al Carrello €19,90" at bounding box center [488, 197] width 177 height 37
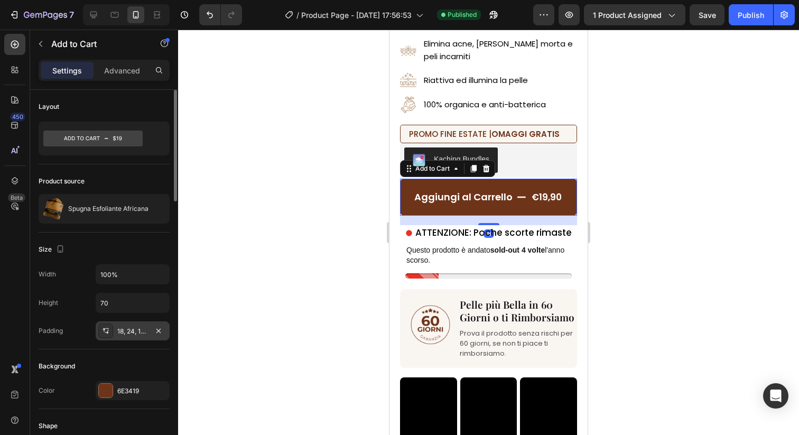
click at [136, 328] on div "18, 24, 18, 24" at bounding box center [132, 331] width 31 height 10
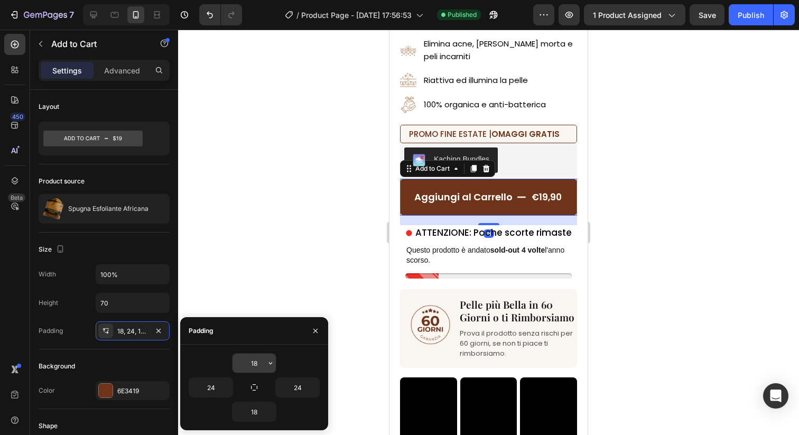
click at [254, 356] on input "18" at bounding box center [253, 362] width 43 height 19
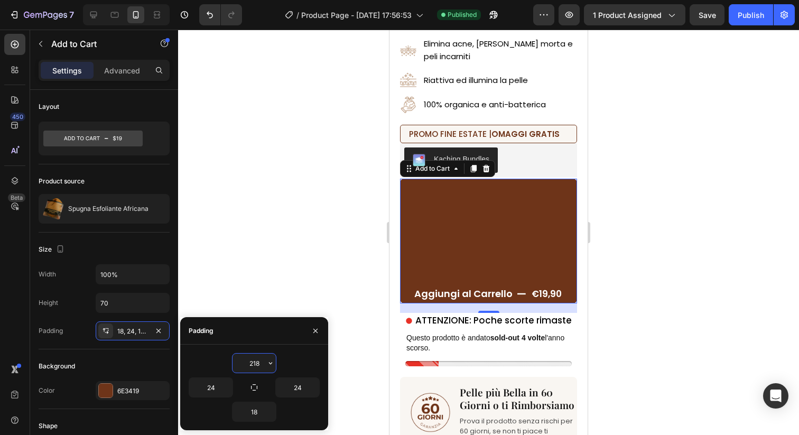
type input "218"
click at [257, 406] on input "18" at bounding box center [253, 411] width 43 height 19
type input "1"
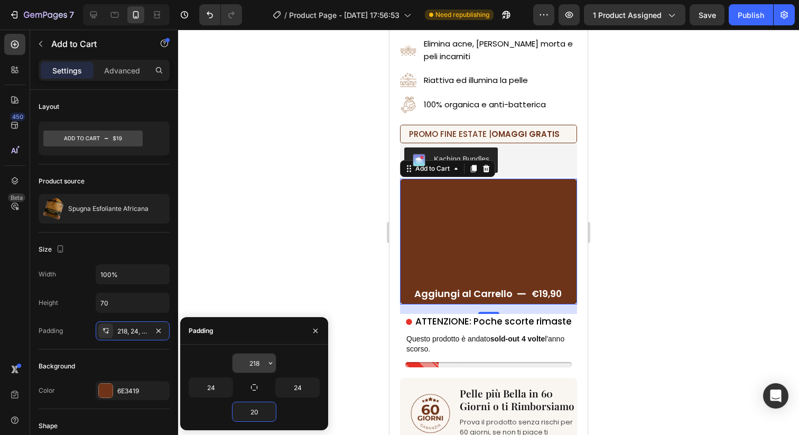
type input "20"
click at [247, 363] on input "218" at bounding box center [253, 362] width 43 height 19
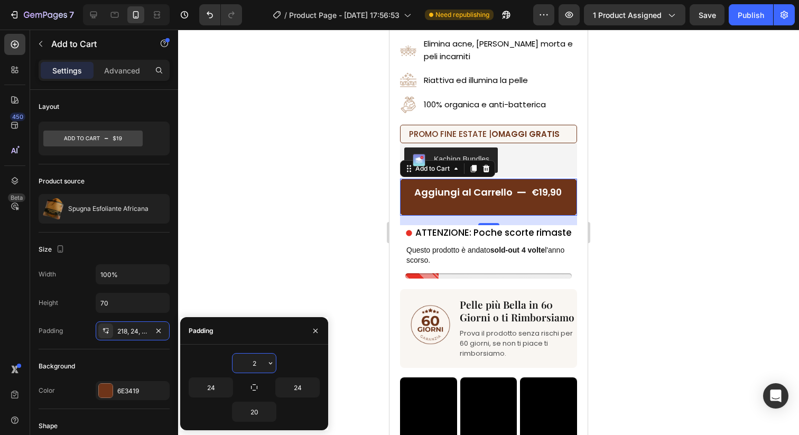
type input "20"
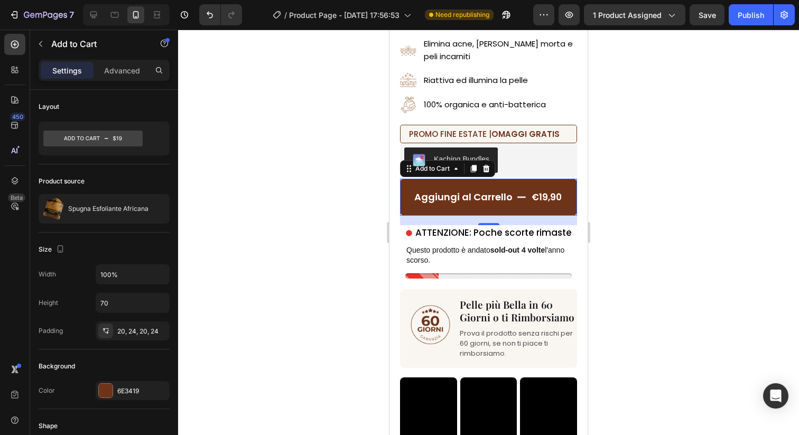
click at [340, 245] on div at bounding box center [488, 232] width 621 height 405
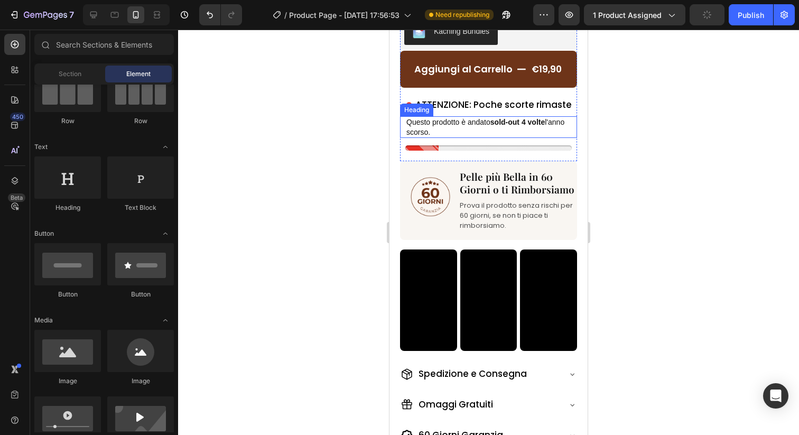
scroll to position [227, 0]
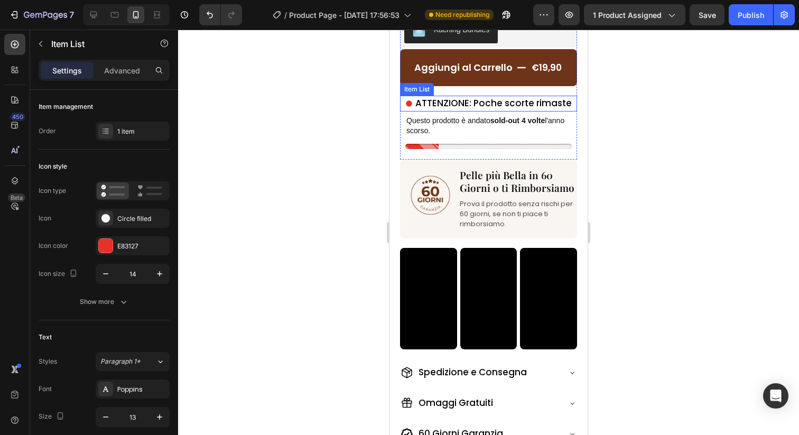
click at [404, 104] on div "ATTENZIONE: Poche scorte rimaste" at bounding box center [488, 104] width 177 height 16
click at [408, 104] on icon at bounding box center [409, 103] width 6 height 6
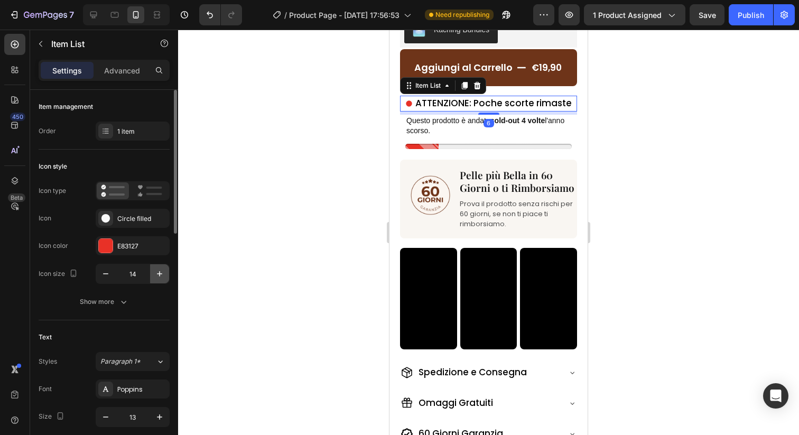
click at [161, 273] on icon "button" at bounding box center [159, 273] width 11 height 11
type input "15"
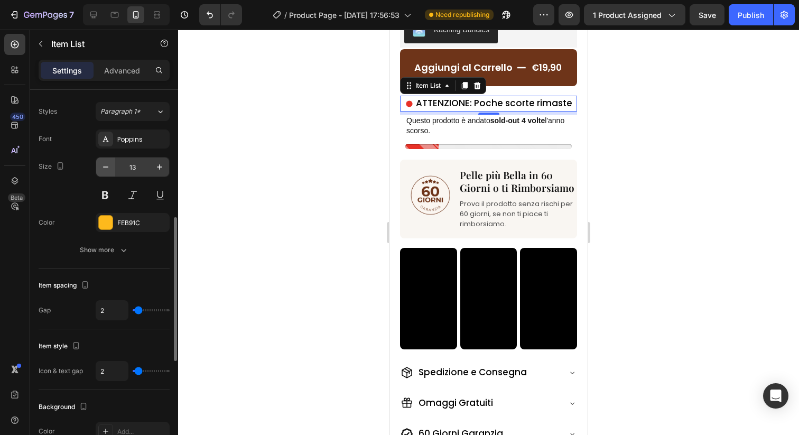
scroll to position [275, 0]
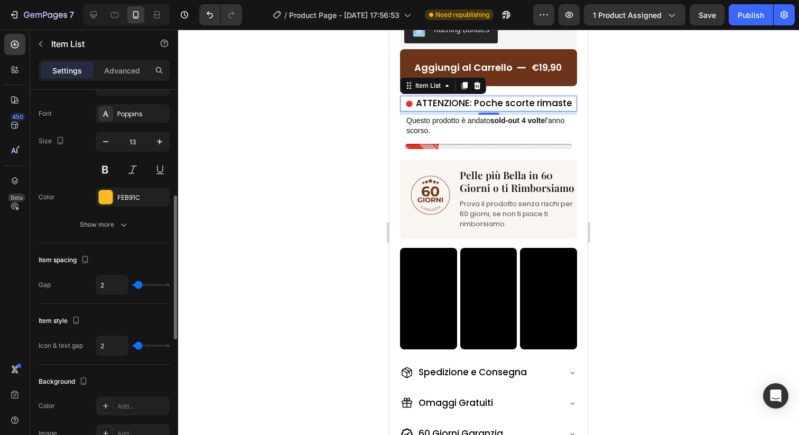
type input "1"
type input "0"
click at [136, 284] on input "range" at bounding box center [151, 285] width 37 height 2
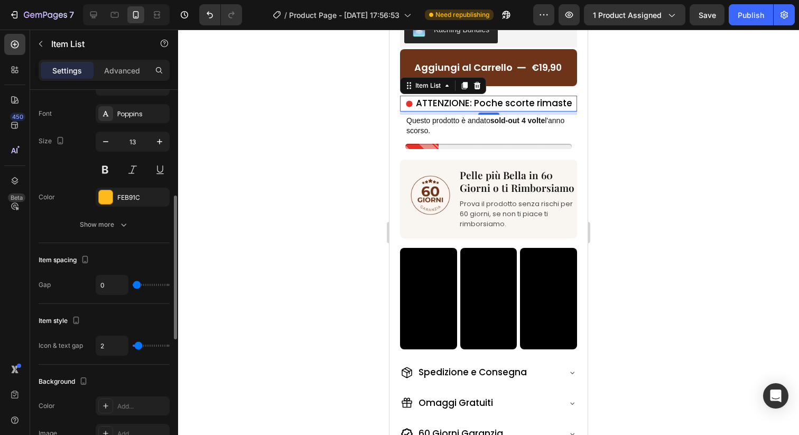
type input "1"
type input "0"
click at [137, 347] on input "range" at bounding box center [151, 345] width 37 height 2
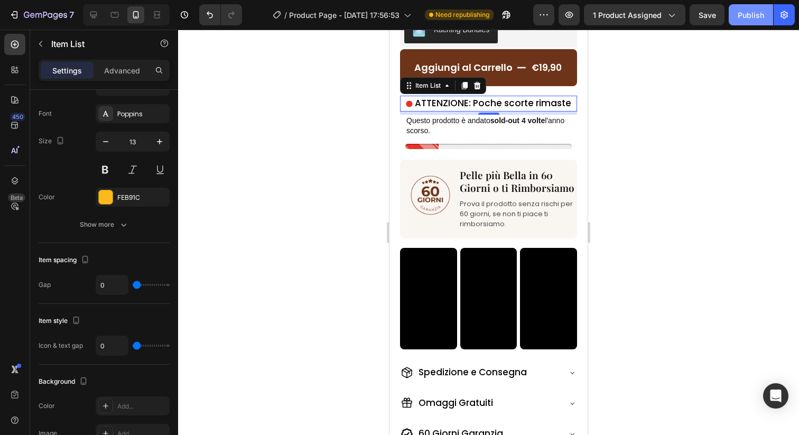
click at [746, 19] on div "Publish" at bounding box center [750, 15] width 26 height 11
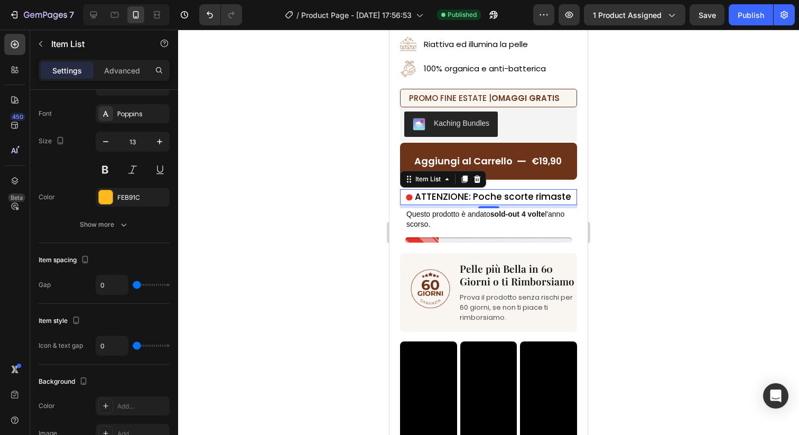
scroll to position [339, 0]
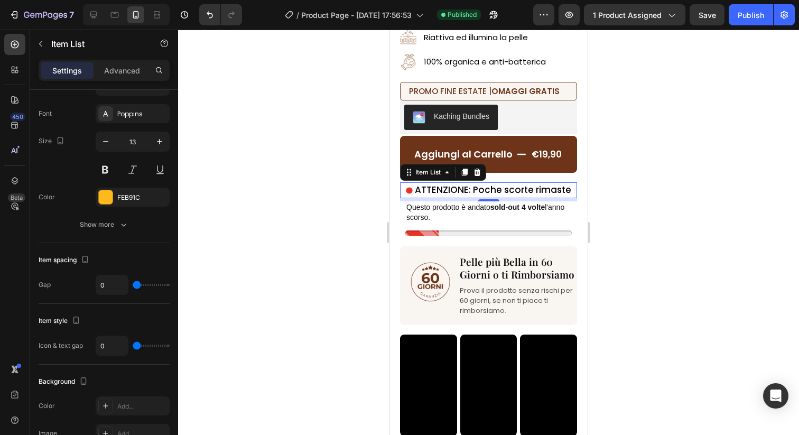
click at [608, 185] on div at bounding box center [488, 232] width 621 height 405
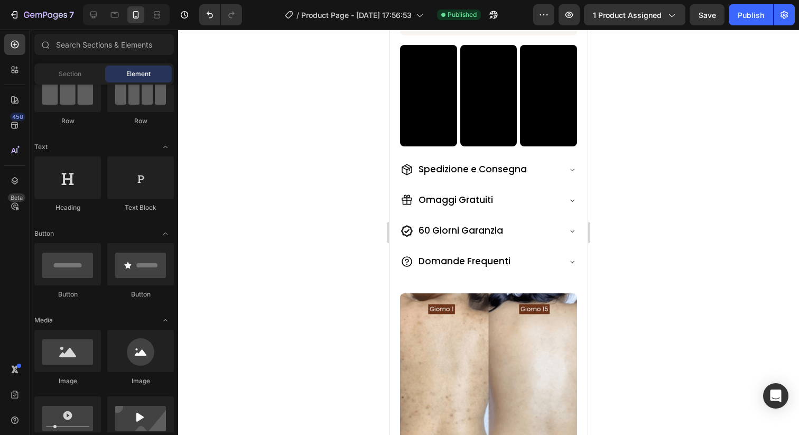
scroll to position [635, 0]
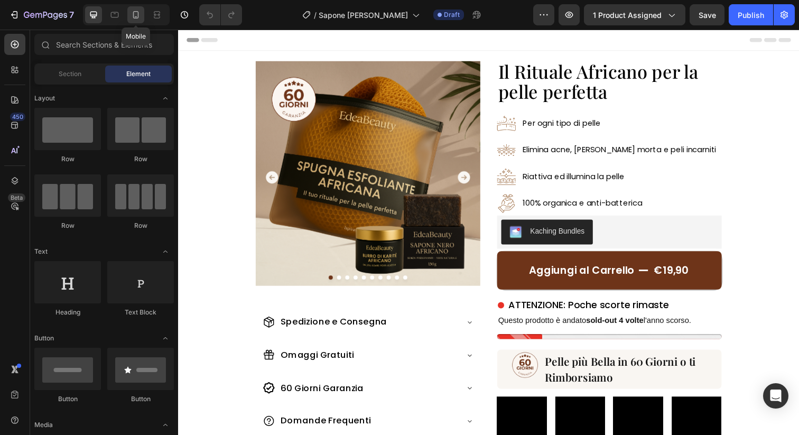
click at [134, 20] on icon at bounding box center [135, 15] width 11 height 11
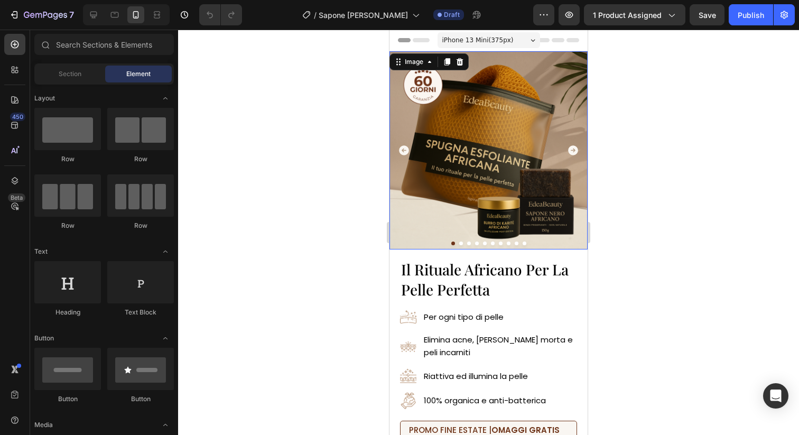
click at [476, 140] on img at bounding box center [488, 150] width 198 height 198
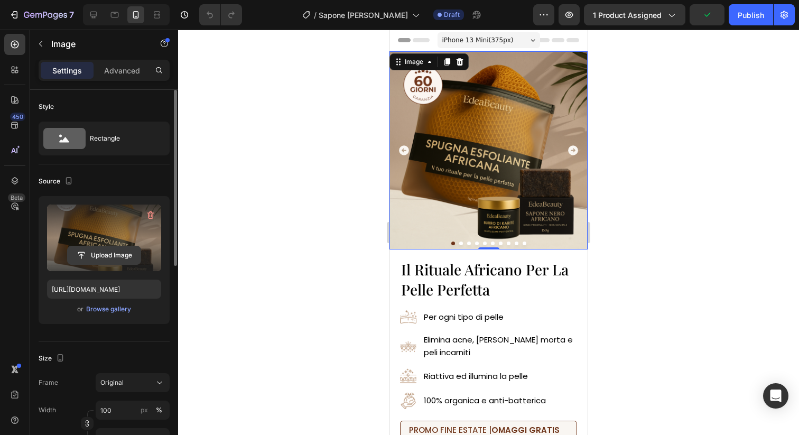
click at [101, 251] on input "file" at bounding box center [104, 255] width 73 height 18
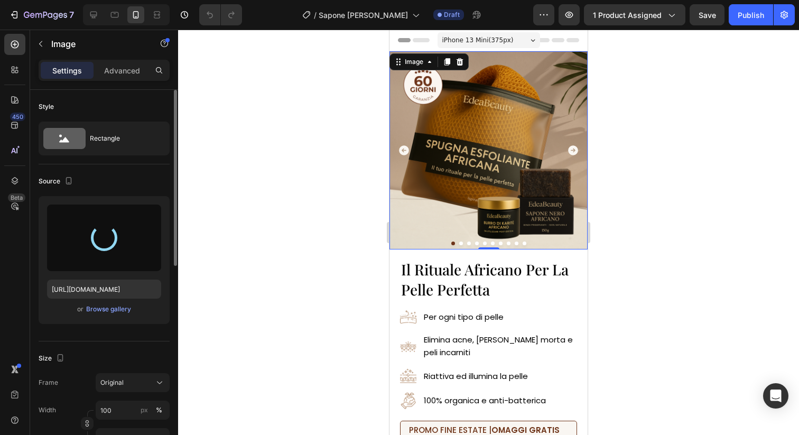
type input "[URL][DOMAIN_NAME]"
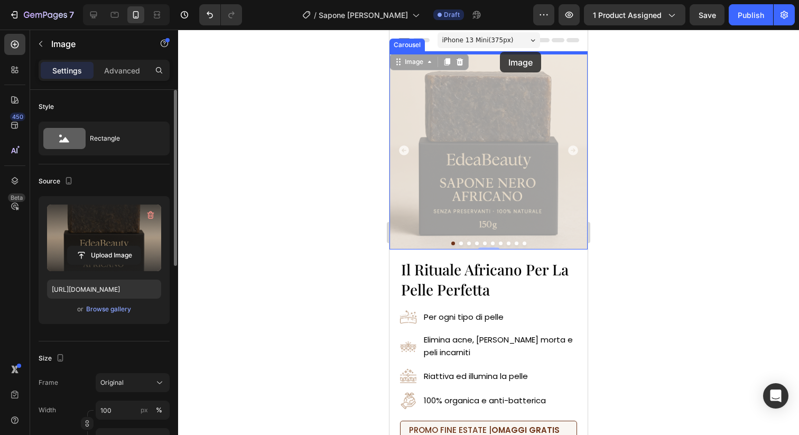
drag, startPoint x: 507, startPoint y: 189, endPoint x: 500, endPoint y: 52, distance: 137.0
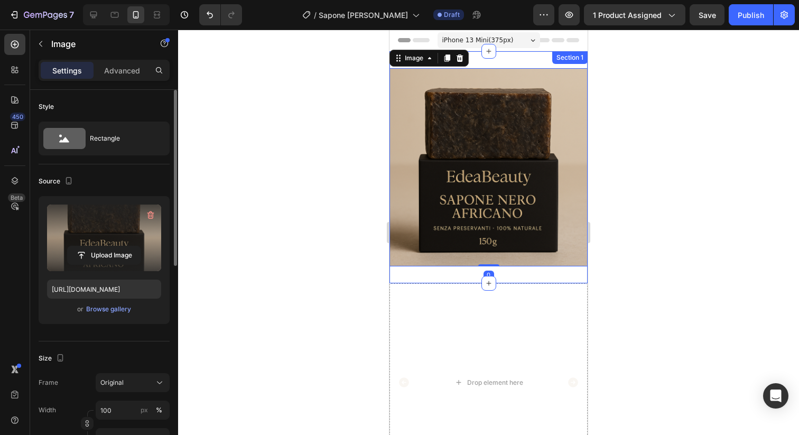
click at [515, 58] on div "Image 0 Section 1" at bounding box center [488, 167] width 198 height 232
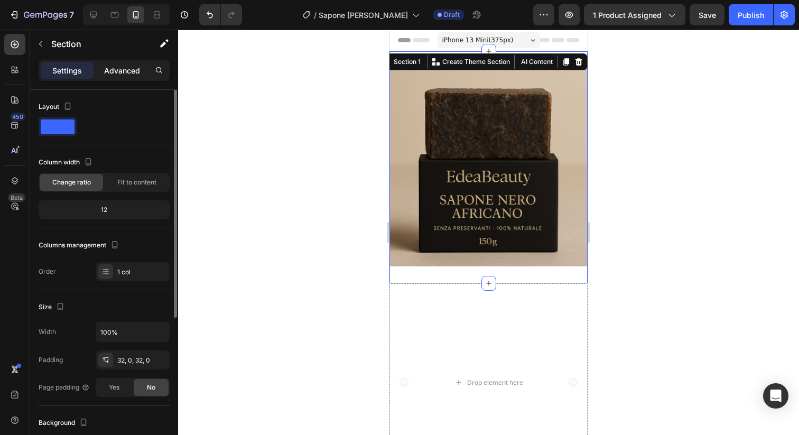
click at [118, 70] on p "Advanced" at bounding box center [122, 70] width 36 height 11
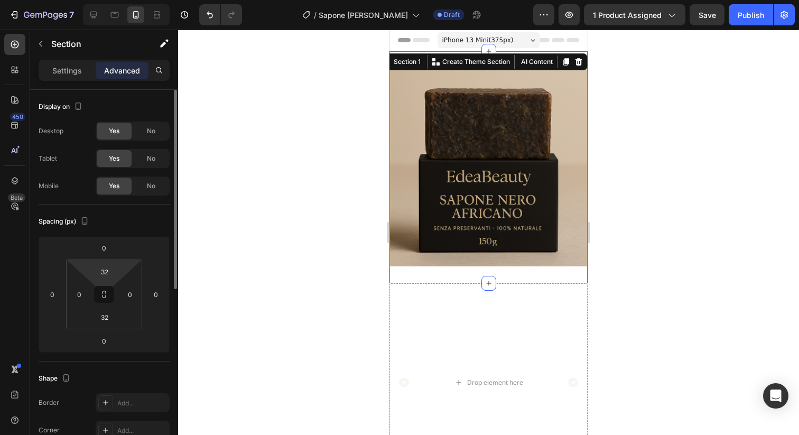
click at [106, 0] on html "7 Version history / Sapone Nero Africano Draft Preview 1 product assigned Save …" at bounding box center [399, 0] width 799 height 0
type input "2"
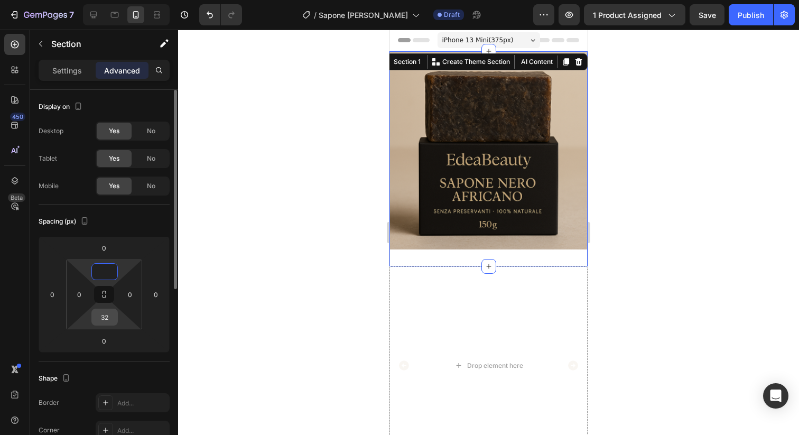
type input "0"
click at [113, 318] on input "32" at bounding box center [104, 317] width 21 height 16
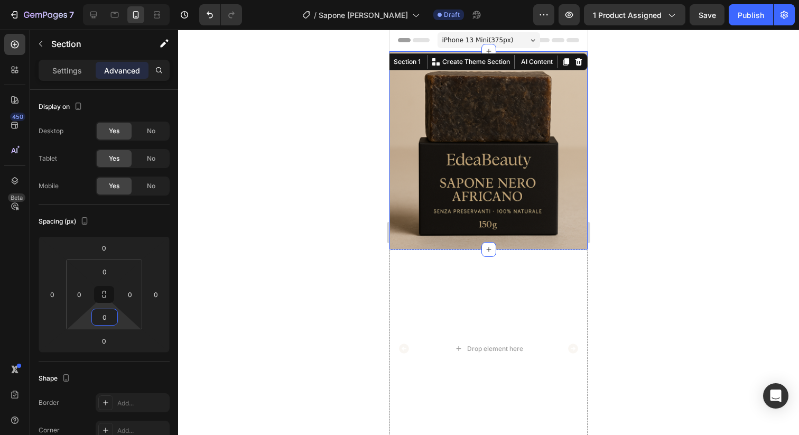
click at [293, 277] on div at bounding box center [488, 232] width 621 height 405
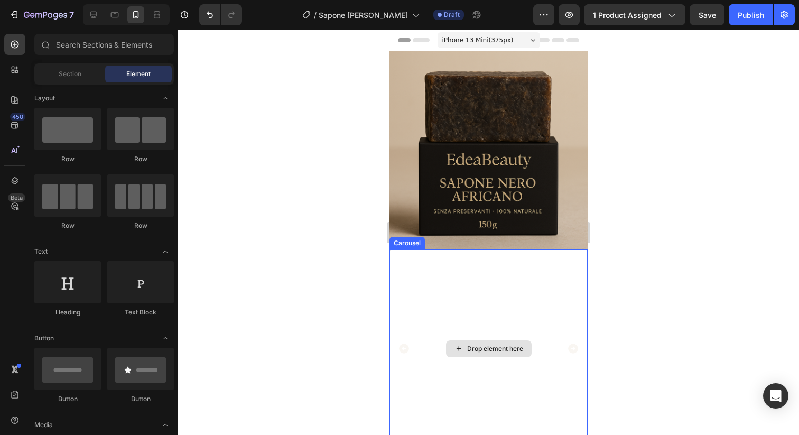
click at [437, 255] on div "Drop element here" at bounding box center [488, 348] width 198 height 198
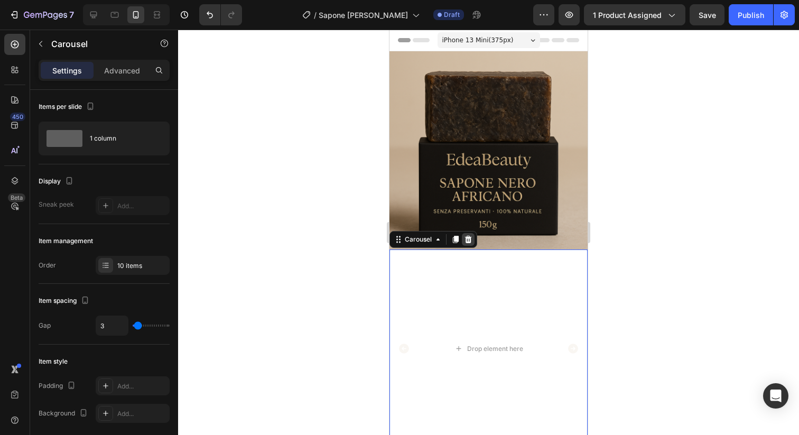
click at [466, 244] on div at bounding box center [468, 239] width 13 height 13
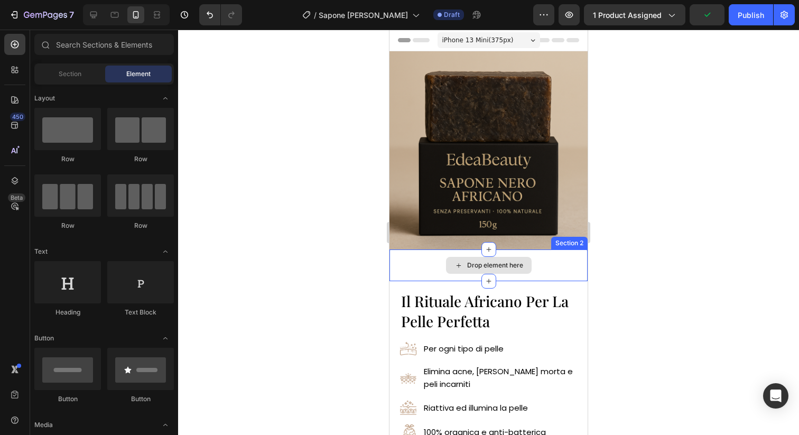
click at [447, 269] on div "Drop element here" at bounding box center [489, 265] width 86 height 17
click at [576, 259] on div "Drop element here" at bounding box center [488, 265] width 198 height 32
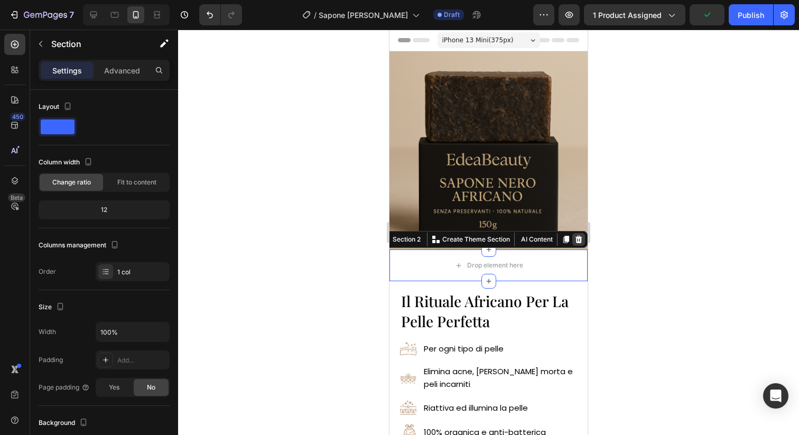
click at [580, 240] on icon at bounding box center [578, 239] width 8 height 8
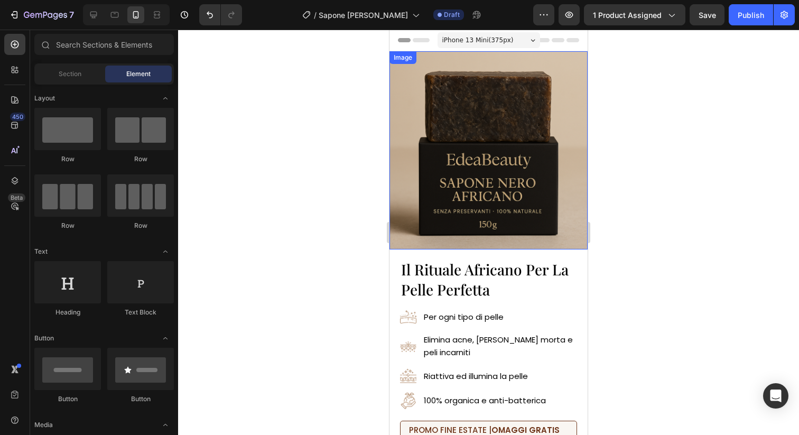
click at [543, 245] on img at bounding box center [488, 150] width 198 height 198
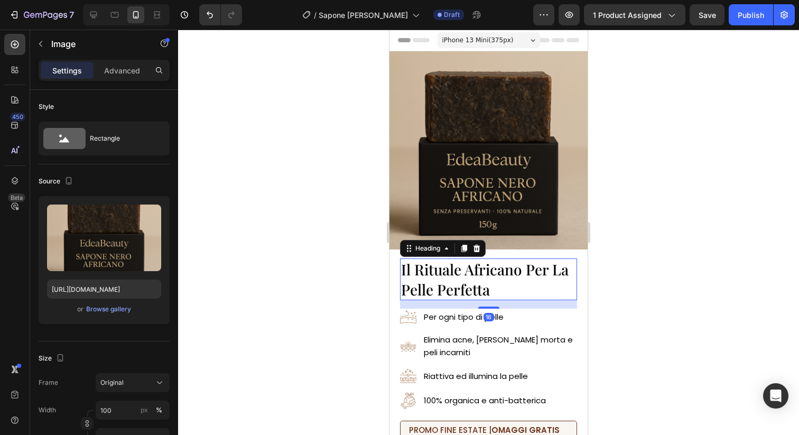
click at [497, 280] on h2 "Il Rituale Africano Per La Pelle Perfetta" at bounding box center [488, 279] width 177 height 42
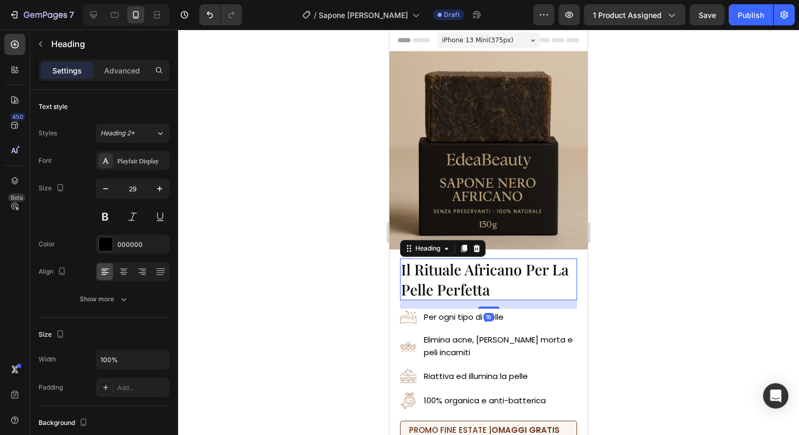
click at [497, 280] on h2 "Il Rituale Africano Per La Pelle Perfetta" at bounding box center [488, 279] width 177 height 42
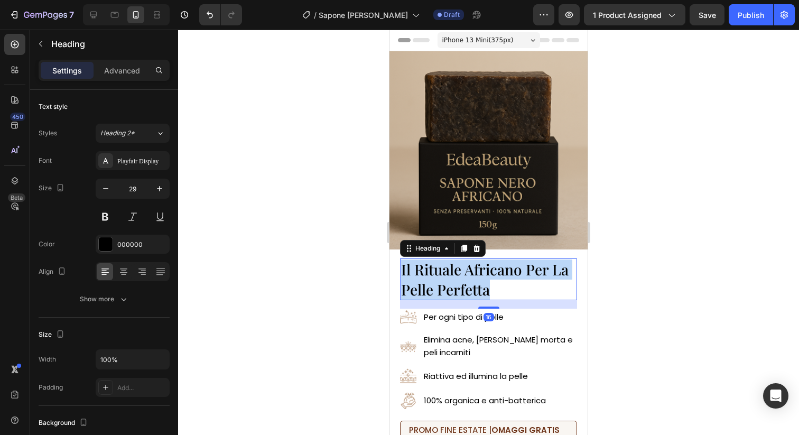
click at [497, 280] on p "Il Rituale Africano Per La Pelle Perfetta" at bounding box center [488, 279] width 175 height 40
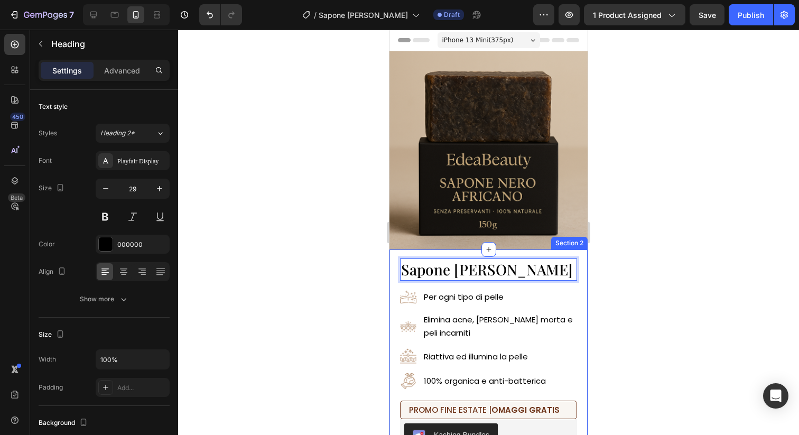
click at [646, 309] on div at bounding box center [488, 232] width 621 height 405
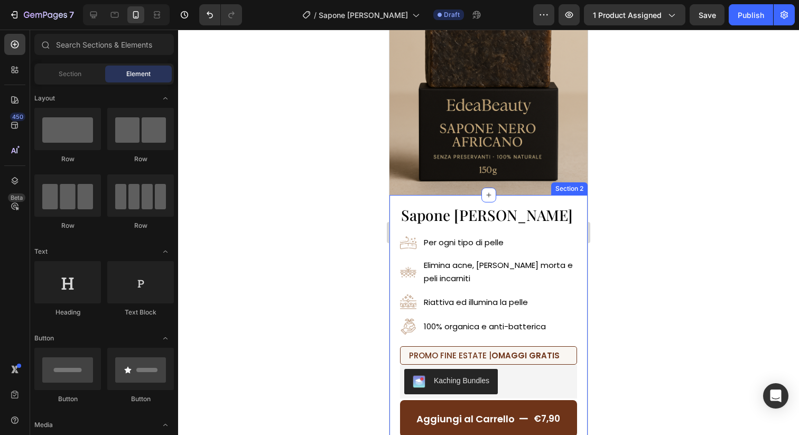
scroll to position [63, 0]
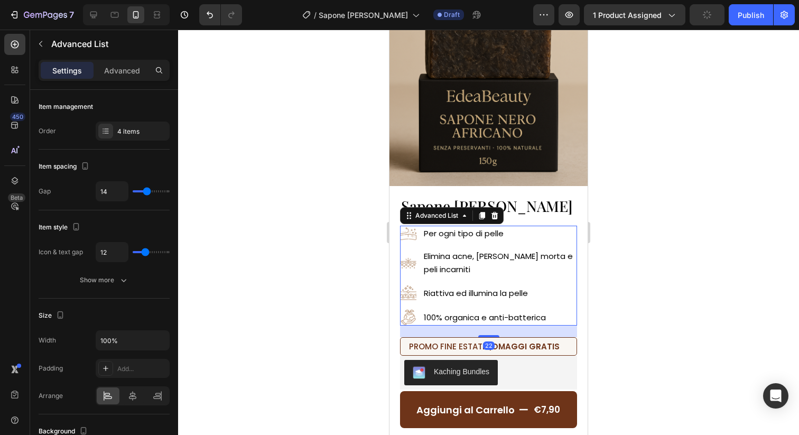
click at [525, 245] on ul "Image Per ogni tipo di pelle Text Block Image Elimina acne, pelle morta e peli …" at bounding box center [488, 276] width 177 height 100
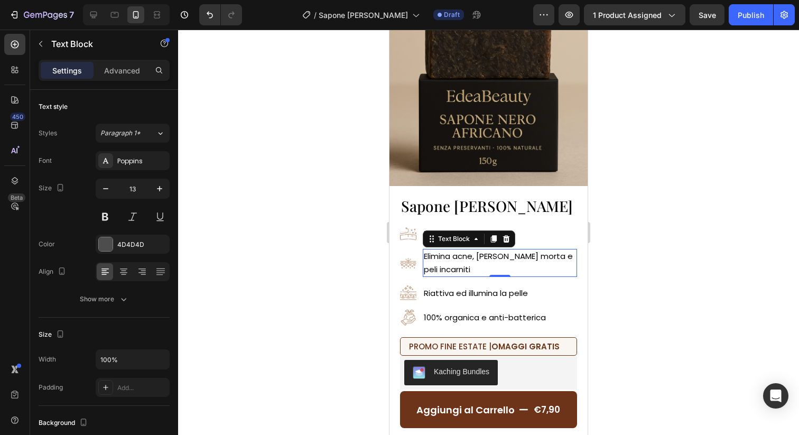
click at [476, 263] on p "Elimina acne, pelle morta e peli incarniti" at bounding box center [500, 263] width 152 height 26
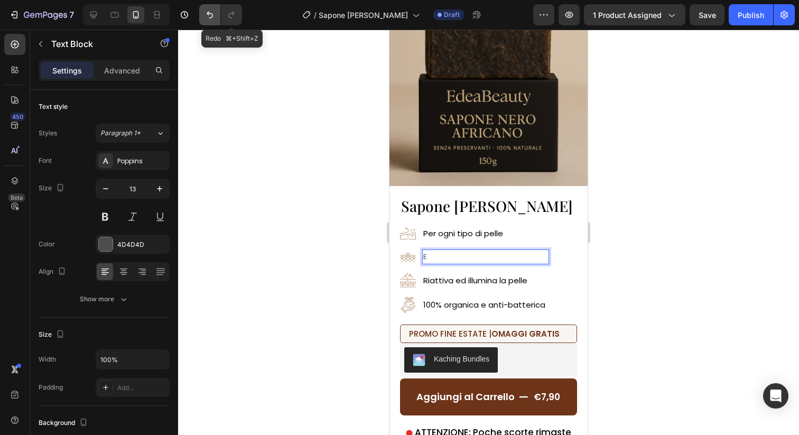
click at [216, 10] on button "Undo/Redo" at bounding box center [209, 14] width 21 height 21
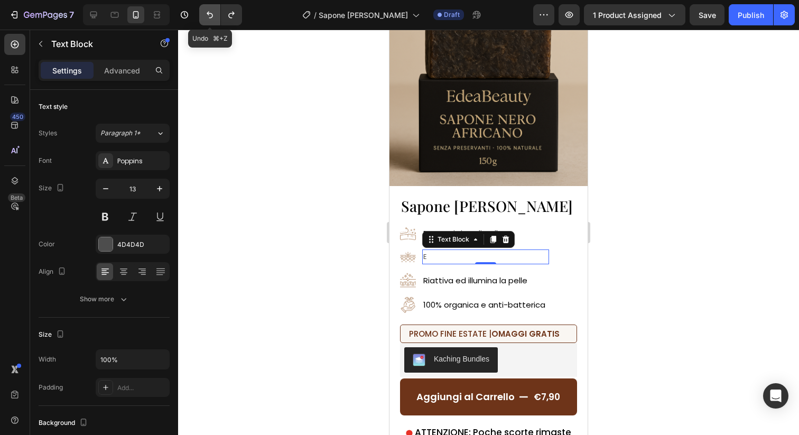
click at [211, 12] on icon "Undo/Redo" at bounding box center [209, 15] width 11 height 11
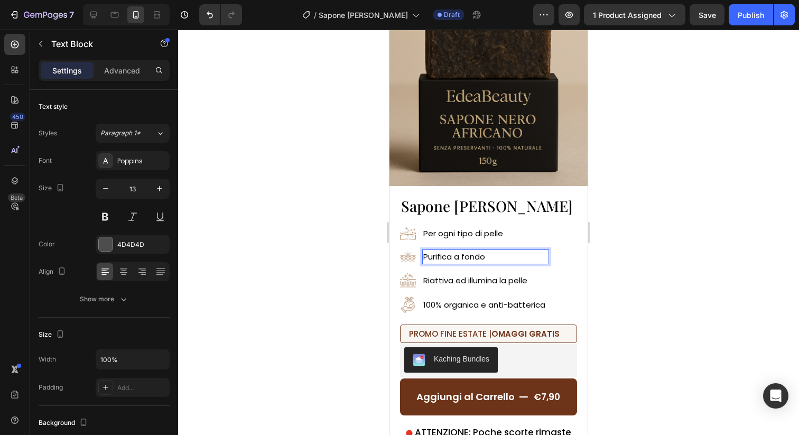
click at [640, 249] on div at bounding box center [488, 232] width 621 height 405
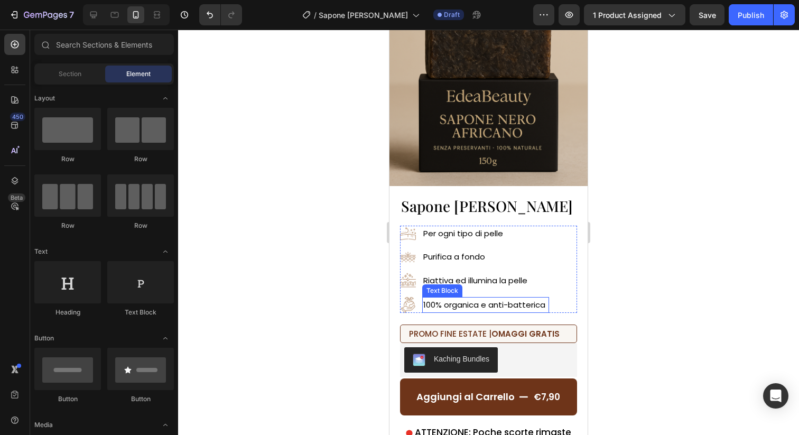
click at [528, 304] on span "100% organica e anti-batterica" at bounding box center [484, 304] width 122 height 11
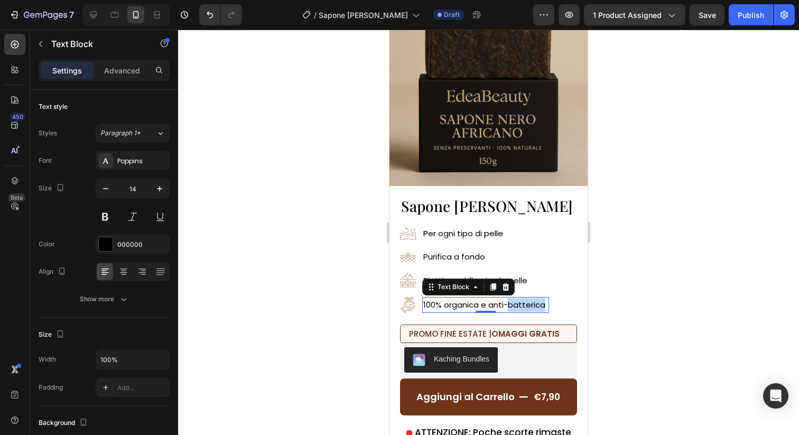
click at [528, 304] on span "100% organica e anti-batterica" at bounding box center [484, 304] width 122 height 11
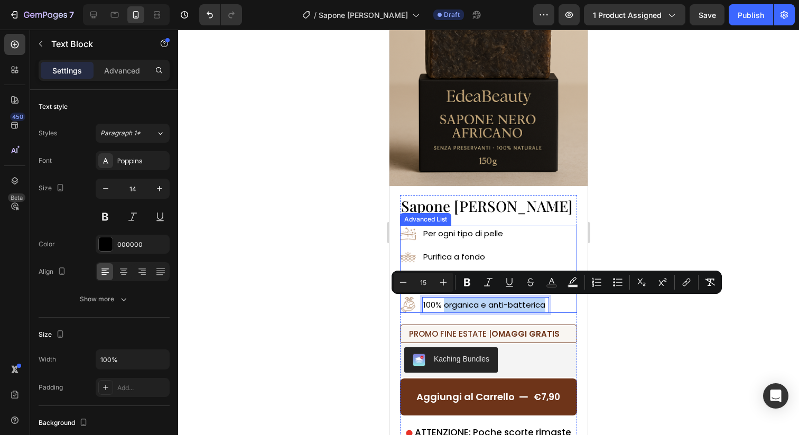
drag, startPoint x: 444, startPoint y: 302, endPoint x: 550, endPoint y: 303, distance: 105.7
click at [550, 303] on div "Image Per ogni tipo di pelle Text Block Image Purifica a fondo Text Block Image…" at bounding box center [488, 269] width 177 height 87
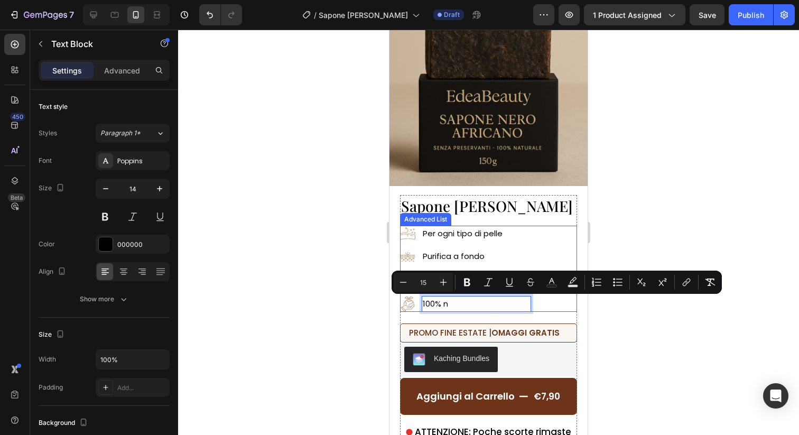
scroll to position [63, 0]
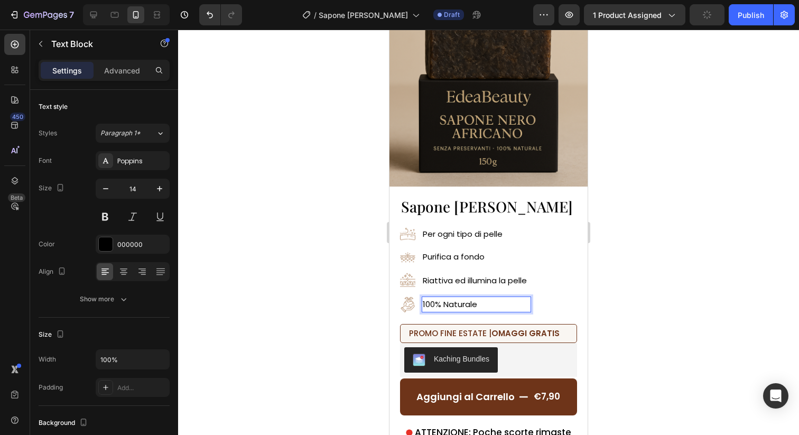
click at [730, 299] on div at bounding box center [488, 232] width 621 height 405
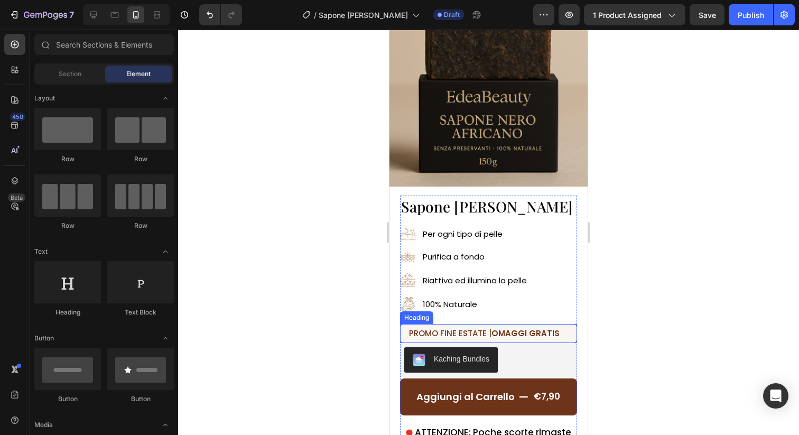
click at [560, 333] on h2 "PROMO FINE ESTATE | OMAGGI GRATIS" at bounding box center [488, 333] width 177 height 18
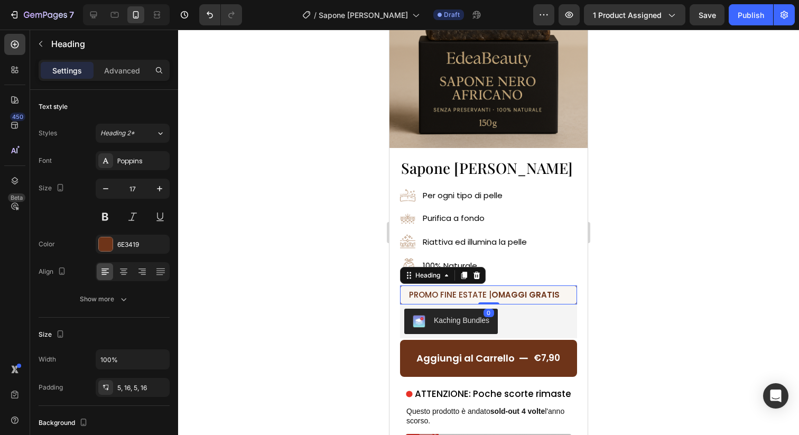
scroll to position [105, 0]
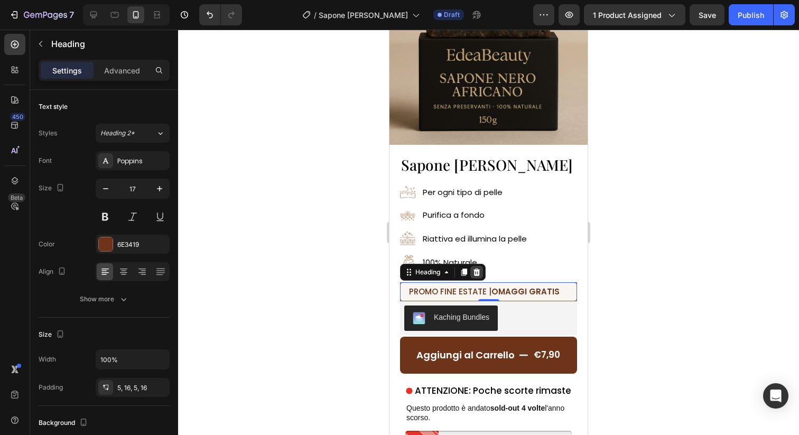
click at [476, 273] on icon at bounding box center [476, 271] width 7 height 7
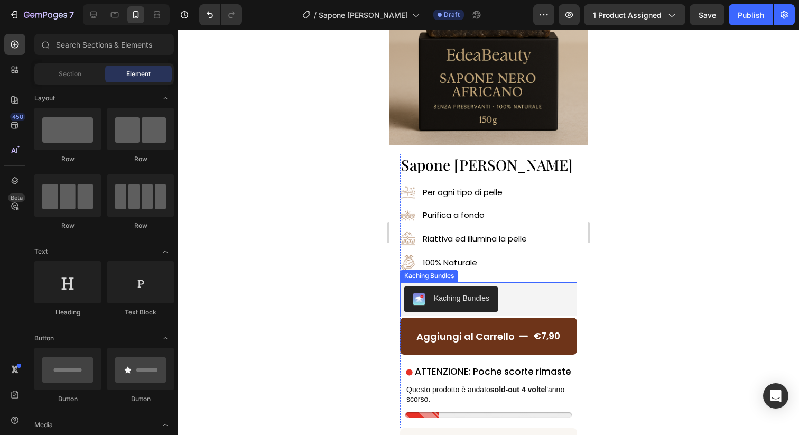
click at [508, 302] on div "Kaching Bundles" at bounding box center [488, 298] width 169 height 25
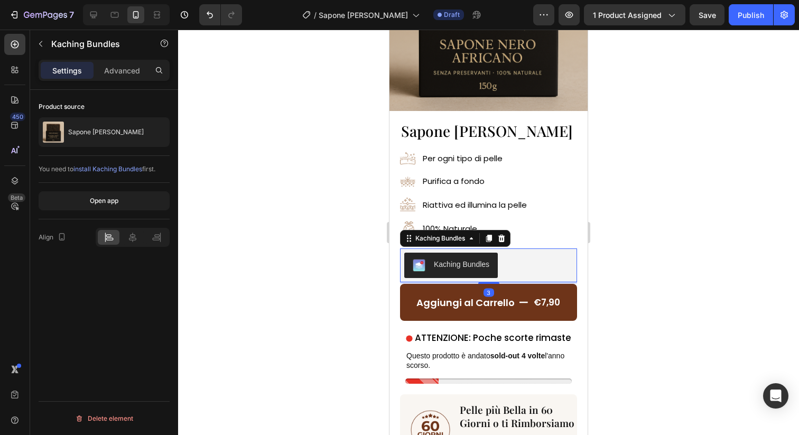
scroll to position [140, 0]
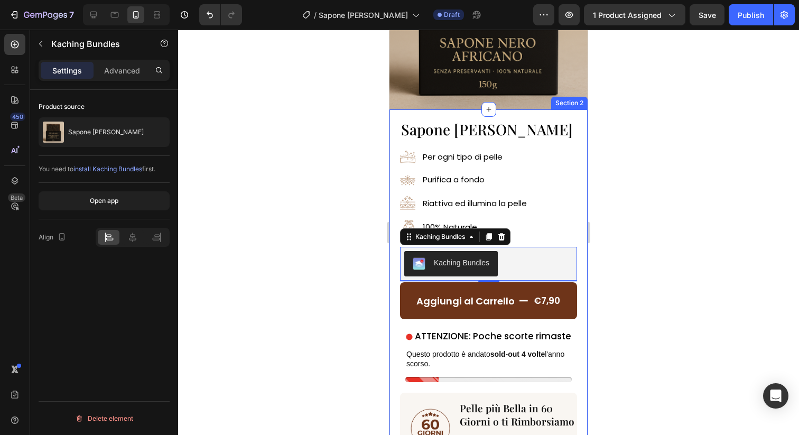
click at [633, 186] on div at bounding box center [488, 232] width 621 height 405
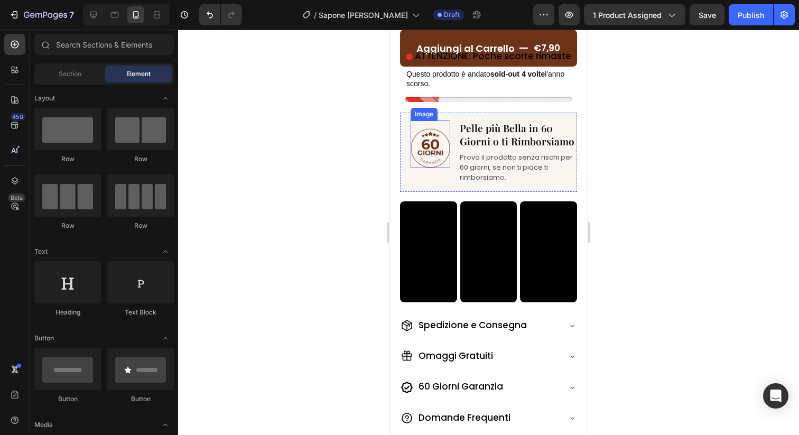
scroll to position [447, 0]
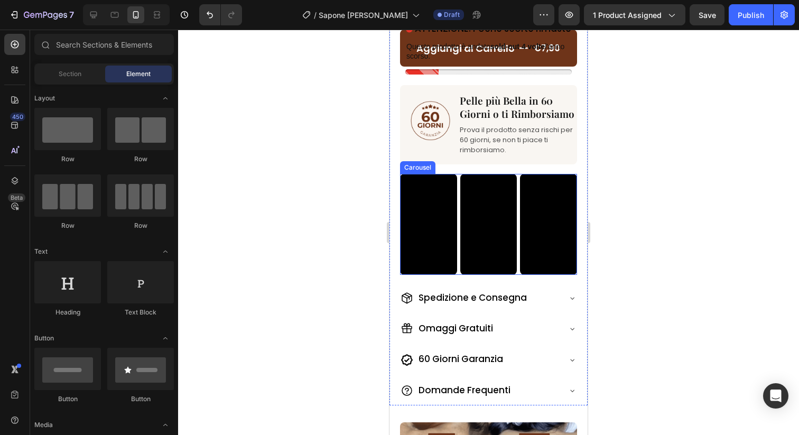
click at [458, 202] on div "Video Video Video Video Video Video Video" at bounding box center [488, 224] width 177 height 101
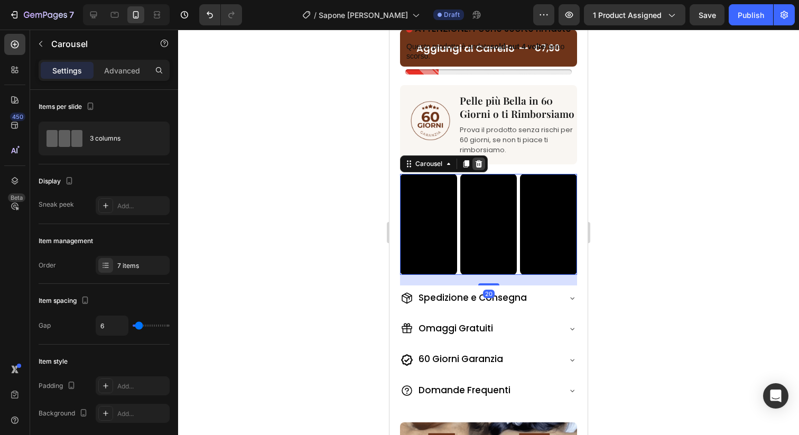
click at [479, 160] on icon at bounding box center [478, 163] width 7 height 7
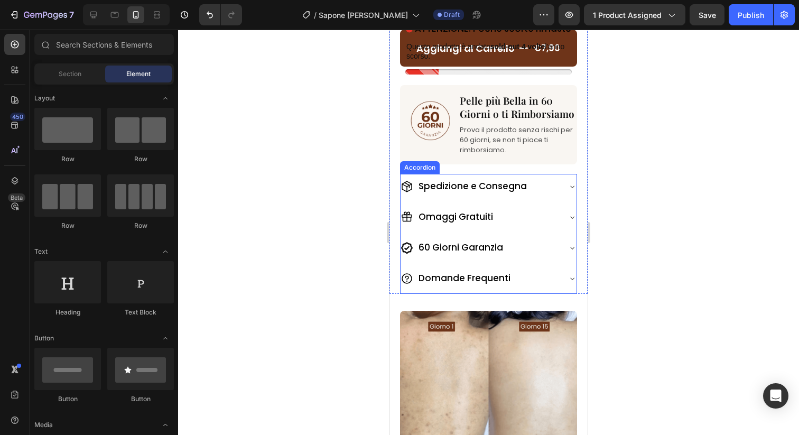
click at [569, 186] on icon at bounding box center [572, 186] width 8 height 8
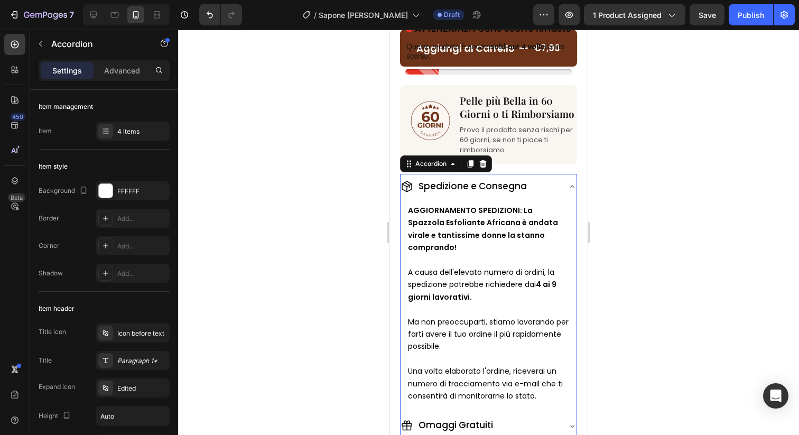
click at [570, 186] on icon at bounding box center [572, 186] width 8 height 8
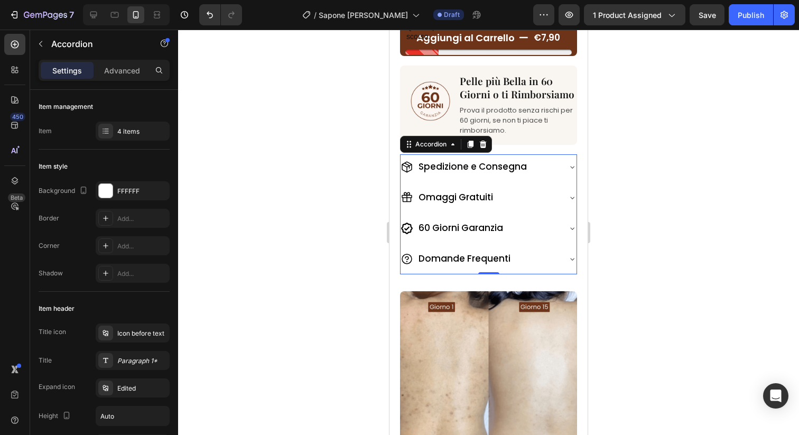
scroll to position [468, 0]
click at [569, 198] on icon at bounding box center [572, 197] width 8 height 8
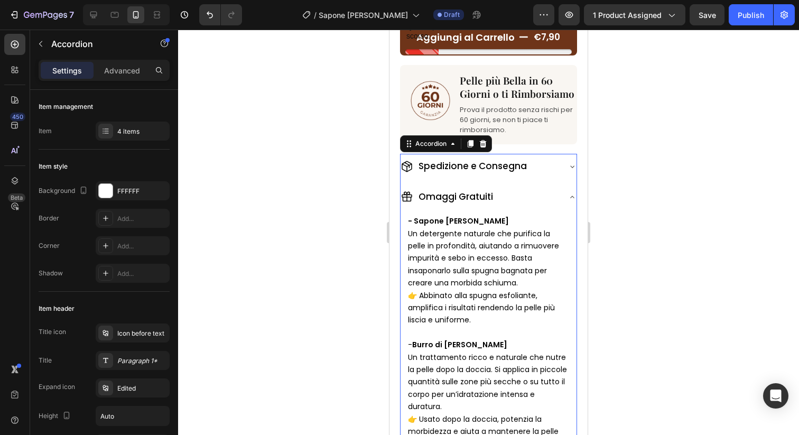
click at [570, 198] on icon at bounding box center [572, 197] width 4 height 2
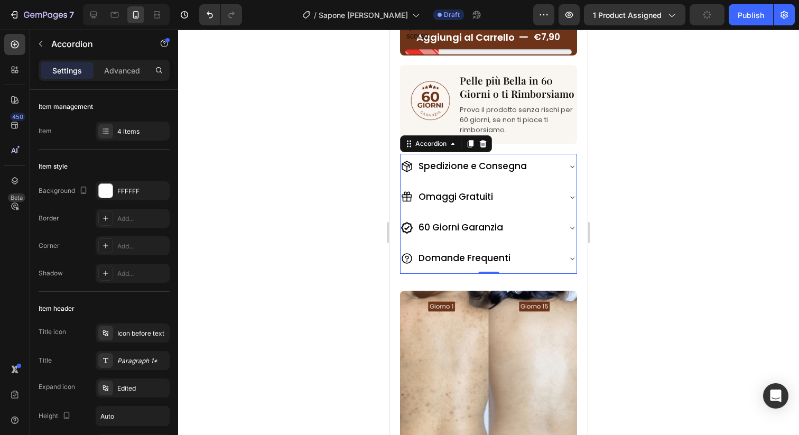
click at [407, 212] on div "Spedizione e Consegna Omaggi Gratuiti 60 Giorni Garanzia Domande Frequenti" at bounding box center [488, 214] width 177 height 120
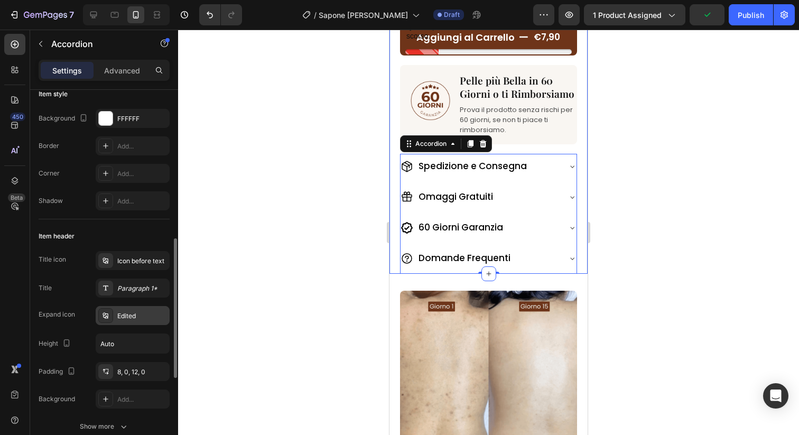
scroll to position [0, 0]
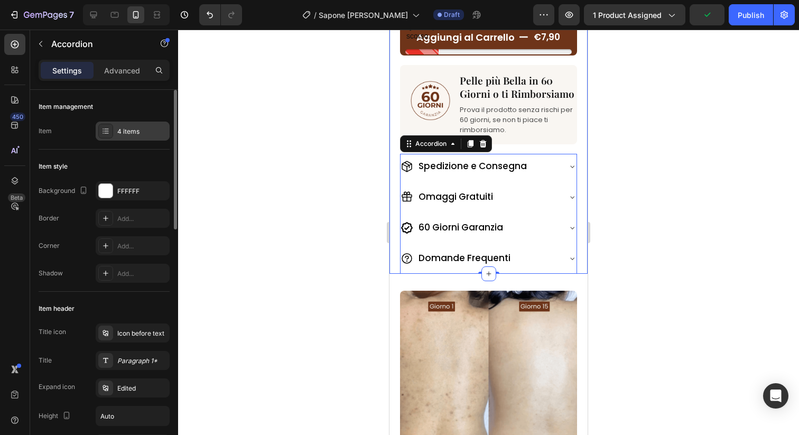
click at [124, 134] on div "4 items" at bounding box center [142, 132] width 50 height 10
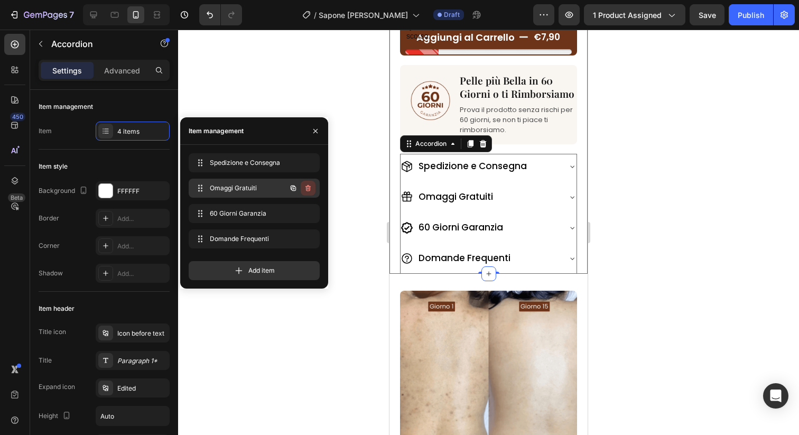
click at [311, 189] on icon "button" at bounding box center [308, 188] width 8 height 8
click at [309, 189] on div "Delete" at bounding box center [301, 188] width 20 height 10
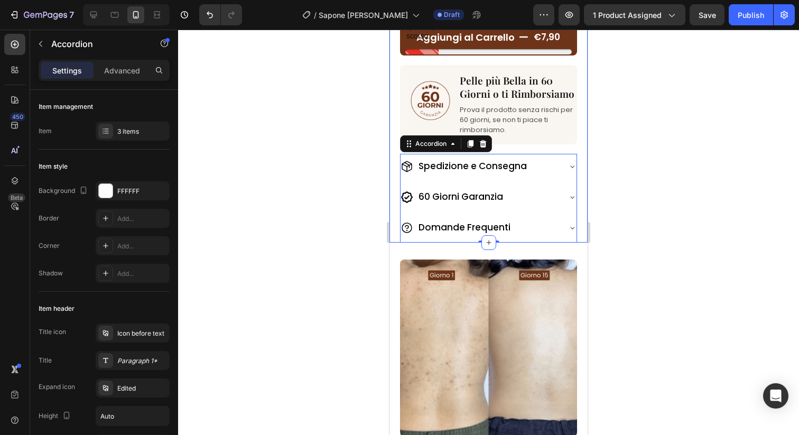
click at [350, 193] on div at bounding box center [488, 232] width 621 height 405
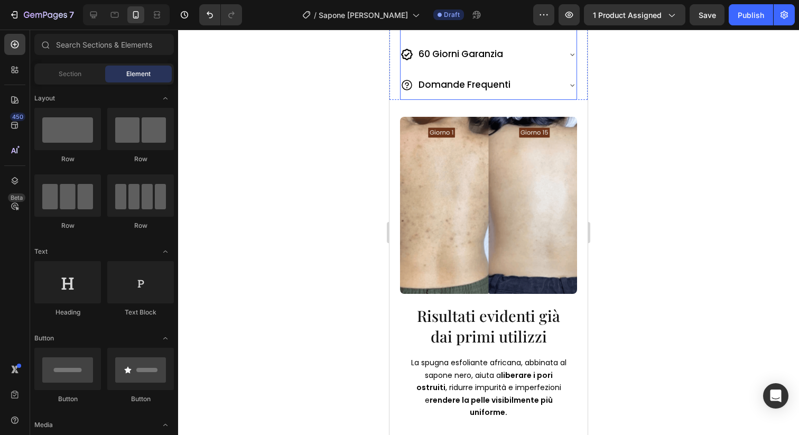
scroll to position [621, 0]
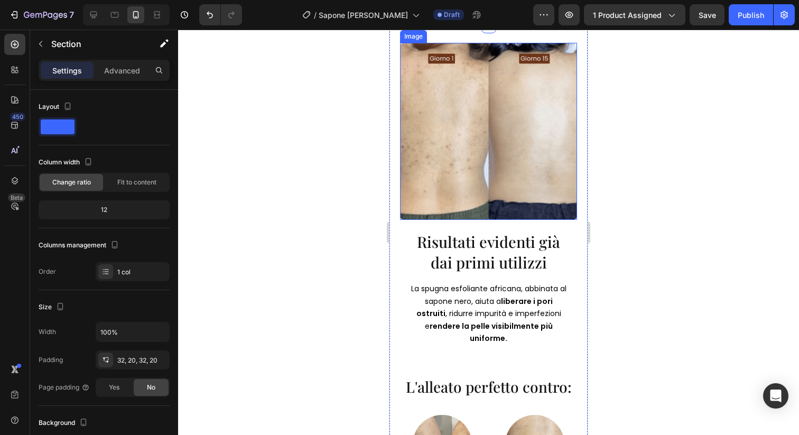
scroll to position [510, 0]
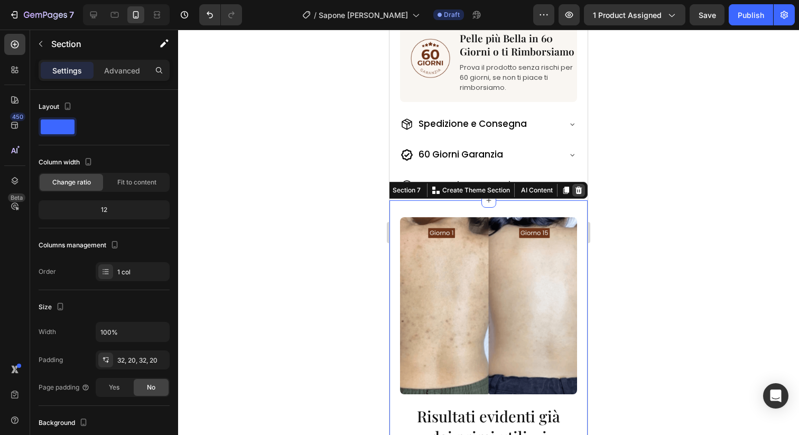
click at [576, 189] on icon at bounding box center [578, 189] width 7 height 7
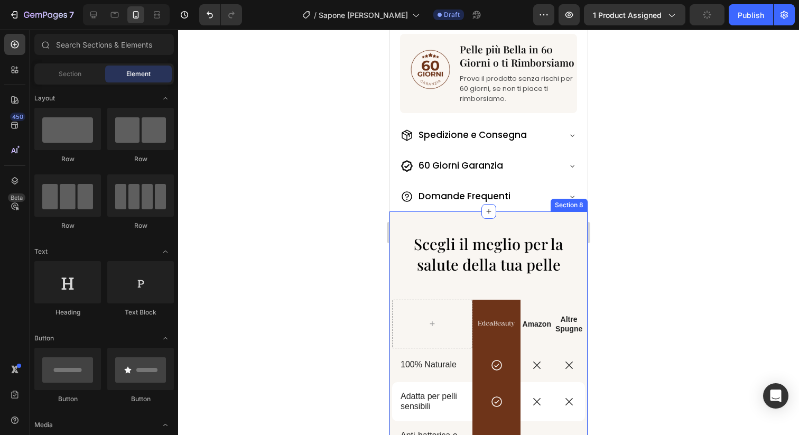
scroll to position [529, 0]
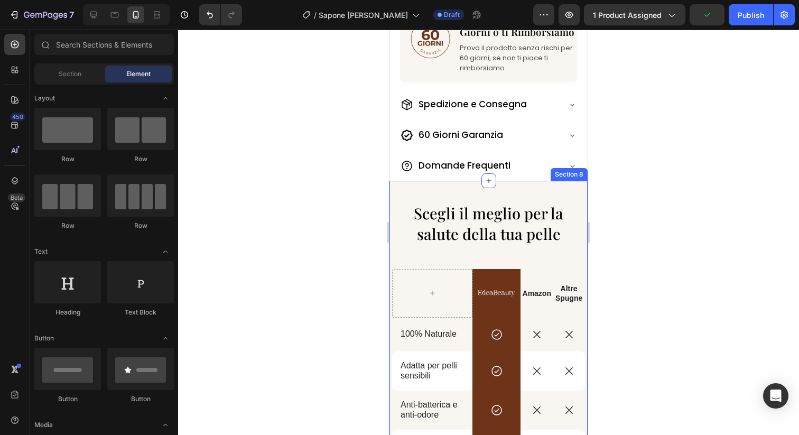
click at [568, 195] on div "Scegli il meglio per la salute della tua pelle Heading Image Amazon Text Block …" at bounding box center [488, 392] width 198 height 423
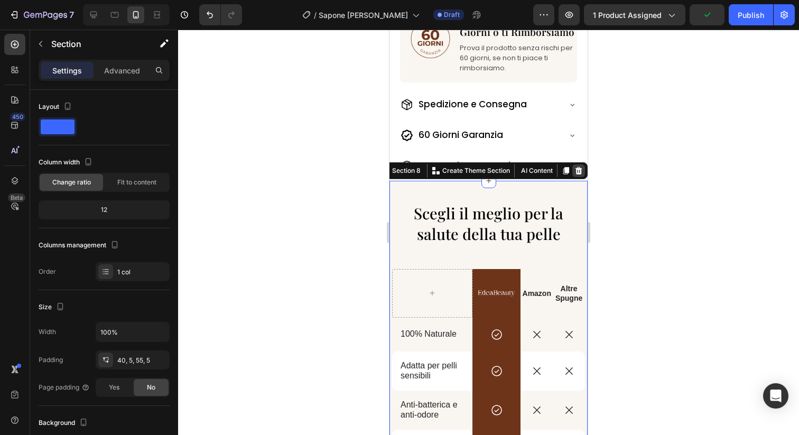
click at [575, 176] on div at bounding box center [578, 170] width 13 height 13
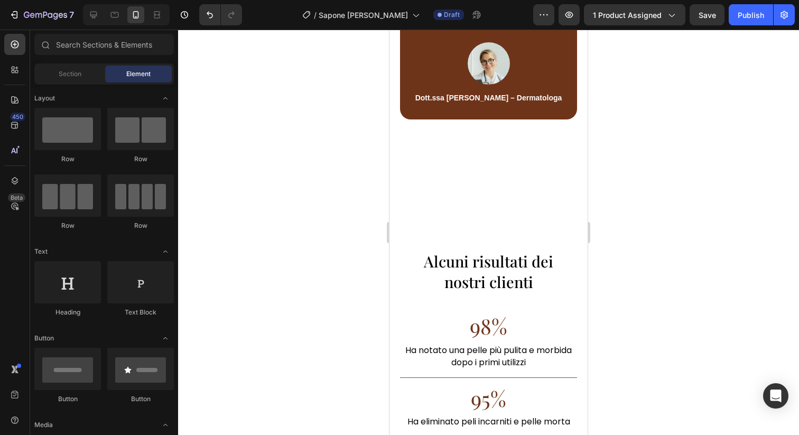
scroll to position [825, 0]
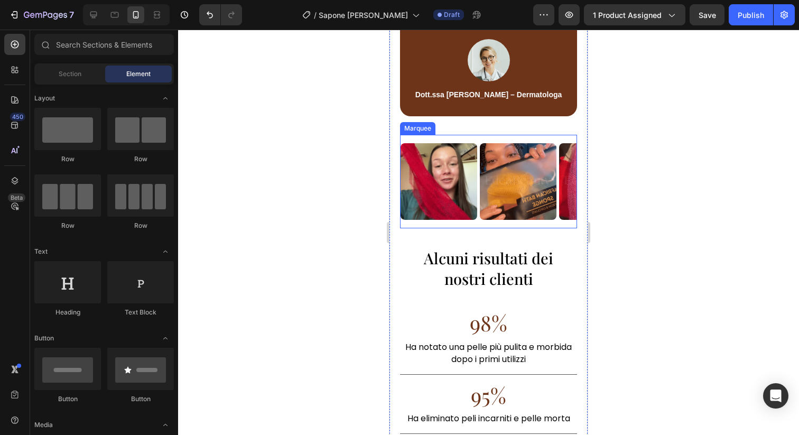
click at [558, 218] on div "Image" at bounding box center [519, 181] width 79 height 77
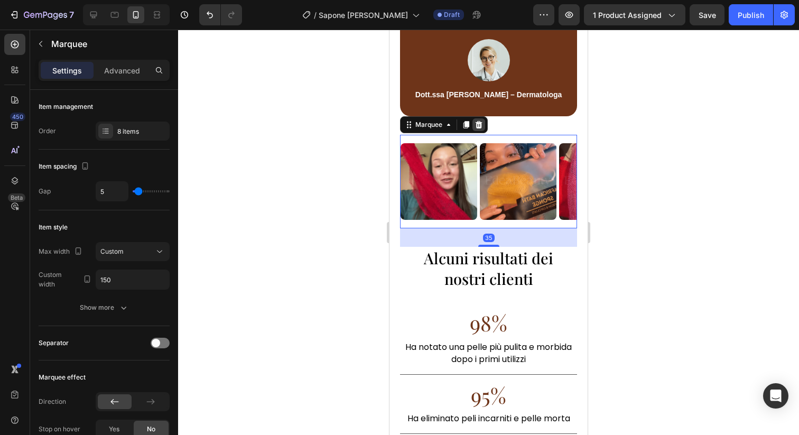
click at [480, 122] on icon at bounding box center [478, 124] width 7 height 7
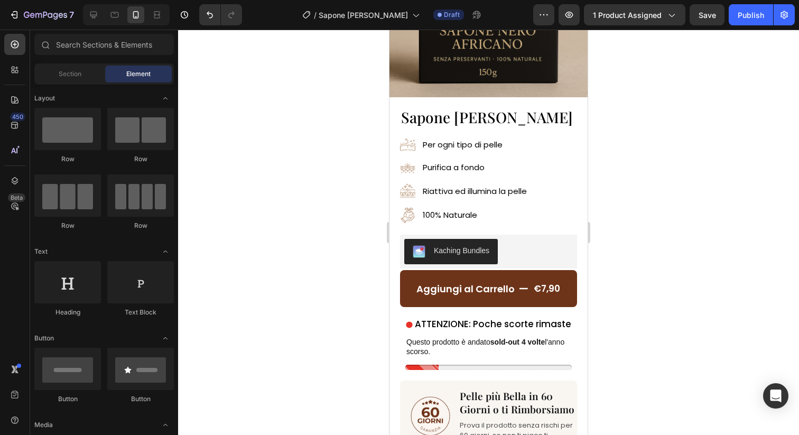
scroll to position [173, 0]
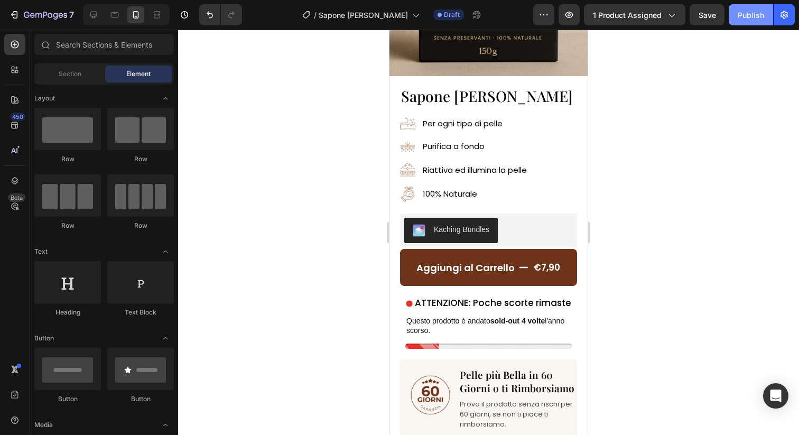
click at [752, 17] on div "Publish" at bounding box center [750, 15] width 26 height 11
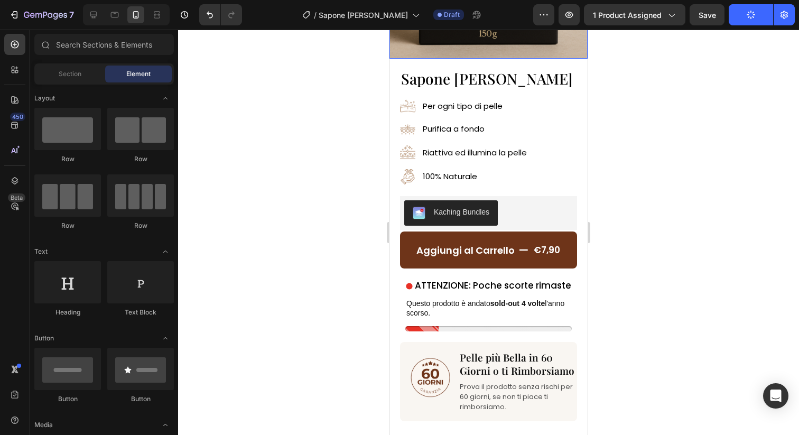
scroll to position [198, 0]
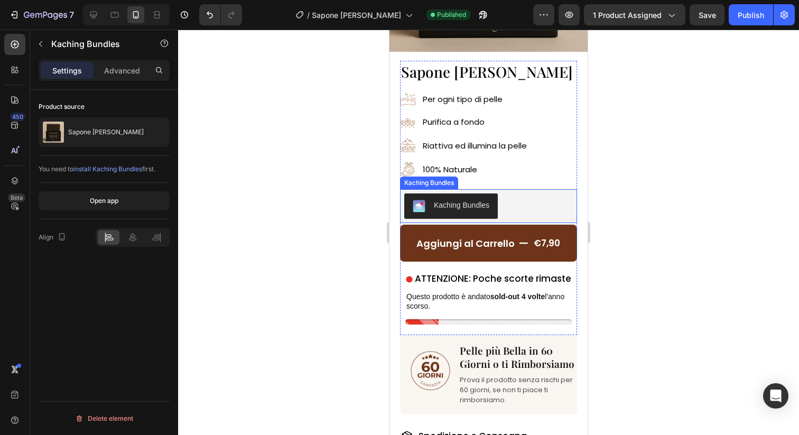
click at [534, 217] on div "Kaching Bundles" at bounding box center [488, 205] width 169 height 25
click at [504, 180] on icon at bounding box center [501, 178] width 7 height 7
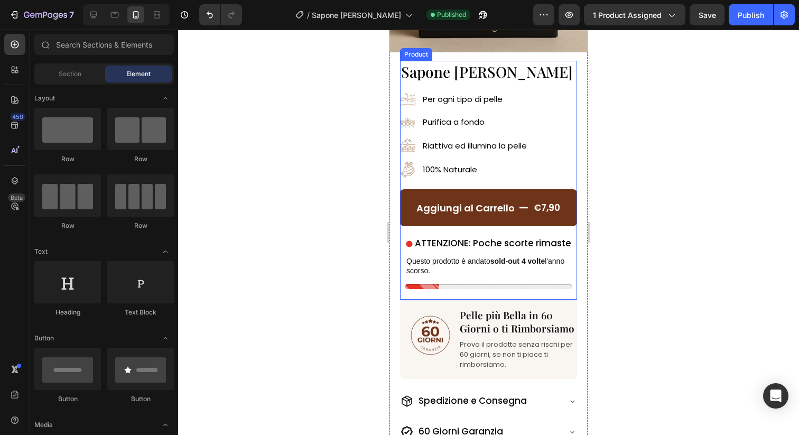
click at [514, 85] on div "Sapone Nero Africano Heading Image Per ogni tipo di pelle Text Block Image Puri…" at bounding box center [488, 125] width 177 height 128
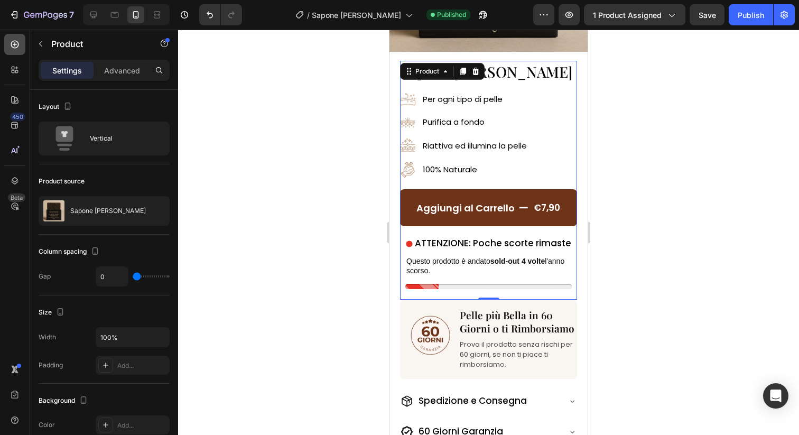
click at [15, 42] on icon at bounding box center [15, 44] width 11 height 11
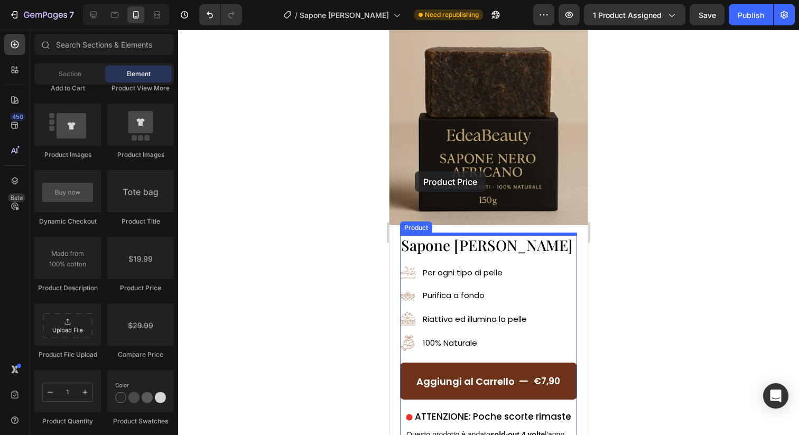
scroll to position [0, 0]
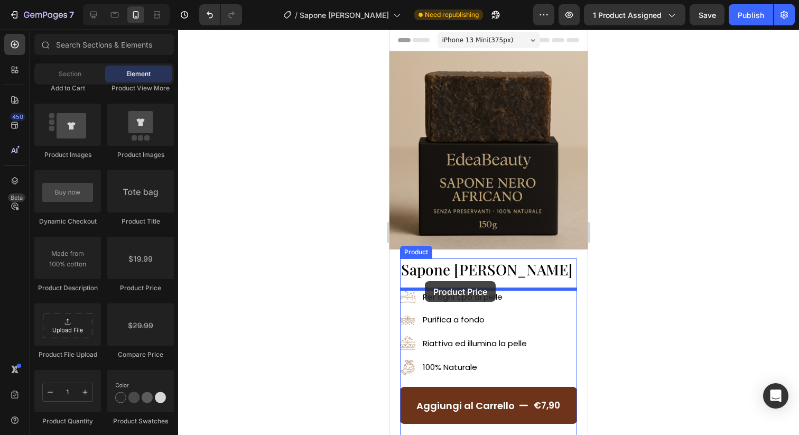
drag, startPoint x: 532, startPoint y: 296, endPoint x: 425, endPoint y: 281, distance: 108.3
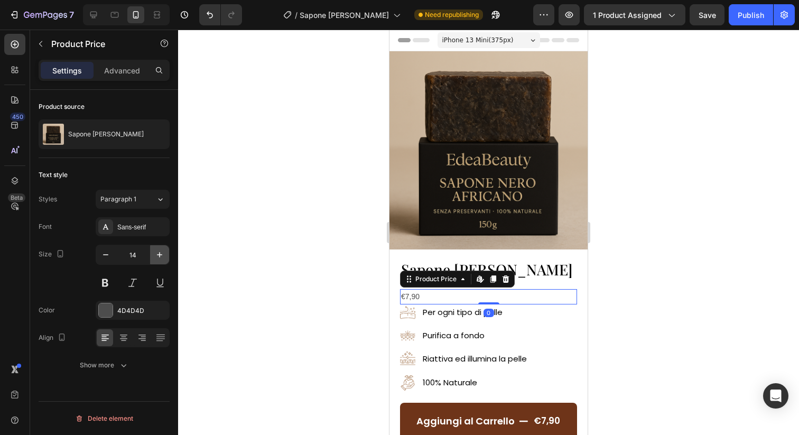
click at [161, 253] on icon "button" at bounding box center [159, 254] width 11 height 11
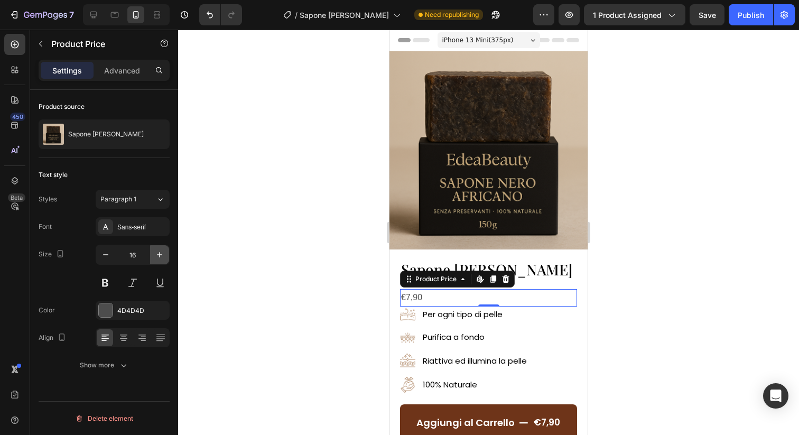
click at [161, 253] on icon "button" at bounding box center [159, 254] width 11 height 11
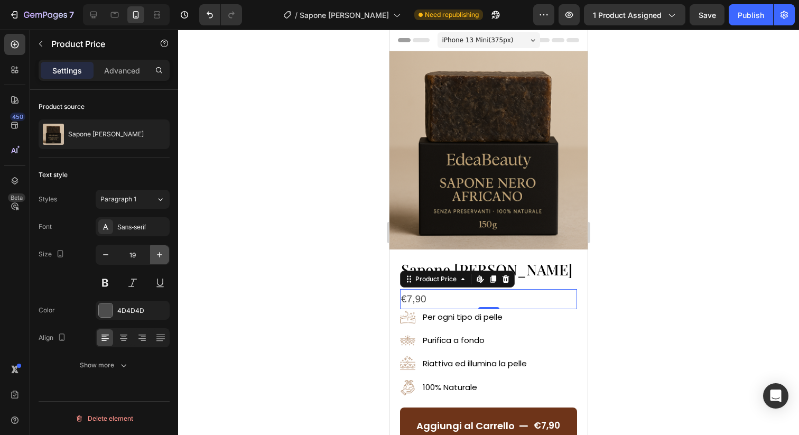
click at [161, 253] on icon "button" at bounding box center [159, 254] width 11 height 11
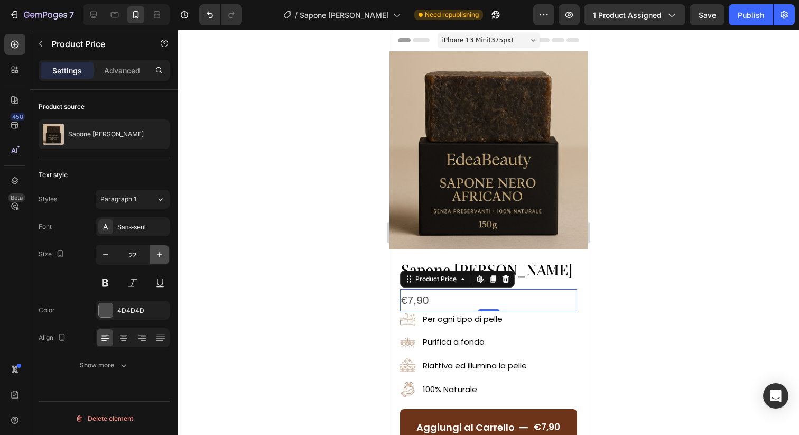
click at [161, 253] on icon "button" at bounding box center [159, 254] width 11 height 11
type input "23"
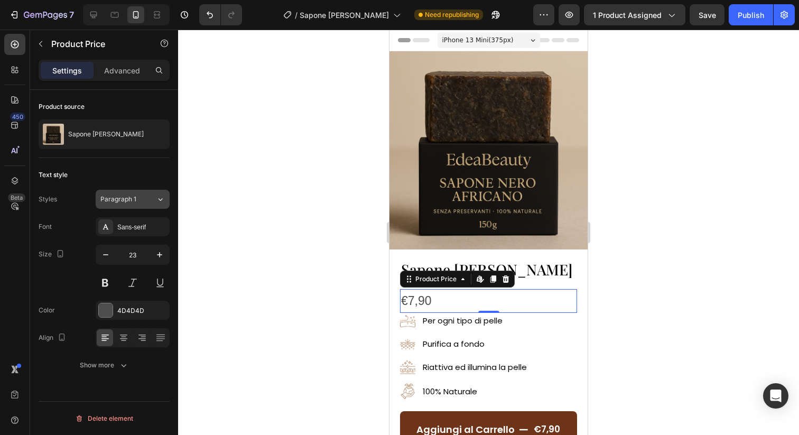
click at [127, 201] on span "Paragraph 1" at bounding box center [118, 199] width 36 height 10
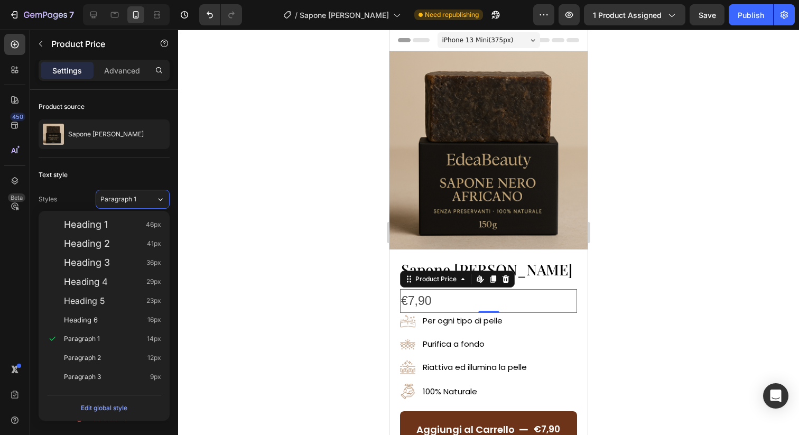
click at [126, 177] on div "Text style" at bounding box center [104, 174] width 131 height 17
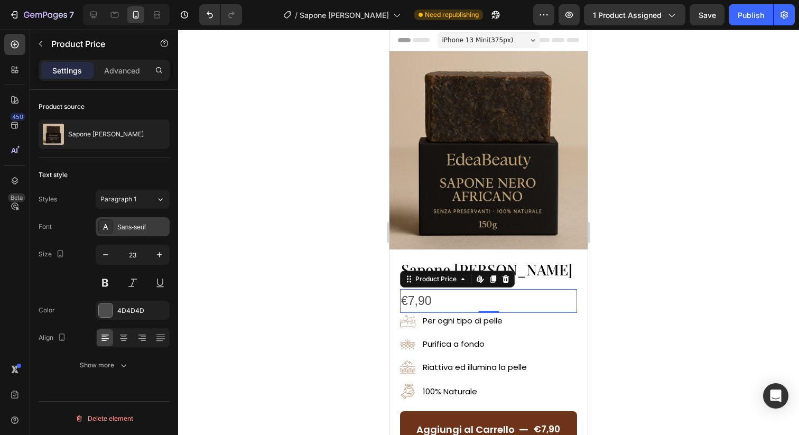
click at [126, 219] on div "Sans-serif" at bounding box center [133, 226] width 74 height 19
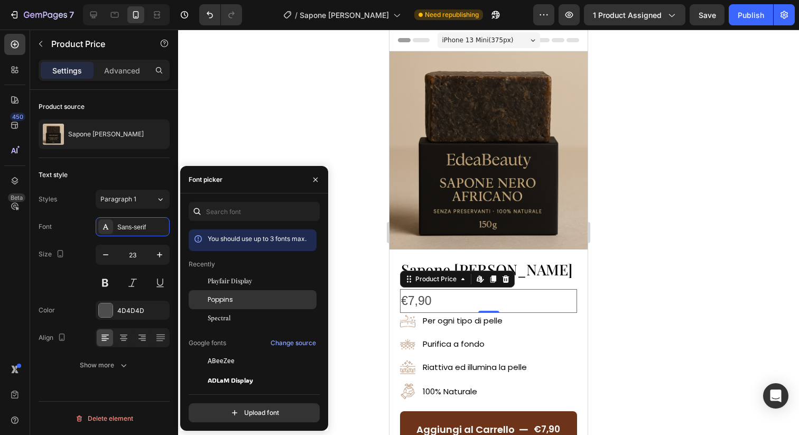
click at [256, 295] on div "Poppins" at bounding box center [261, 300] width 107 height 10
click at [406, 293] on div "€7,90" at bounding box center [488, 301] width 177 height 24
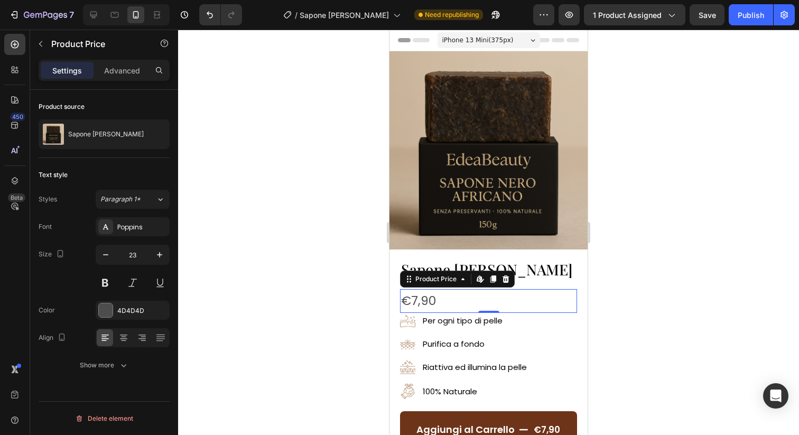
click at [406, 293] on div "€7,90" at bounding box center [488, 301] width 177 height 24
click at [109, 303] on div at bounding box center [106, 310] width 14 height 14
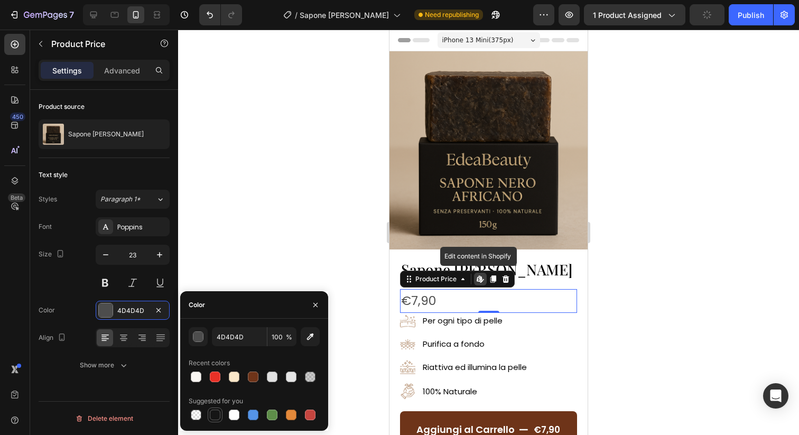
click at [211, 410] on div at bounding box center [215, 414] width 11 height 11
click at [194, 341] on div "button" at bounding box center [198, 336] width 11 height 11
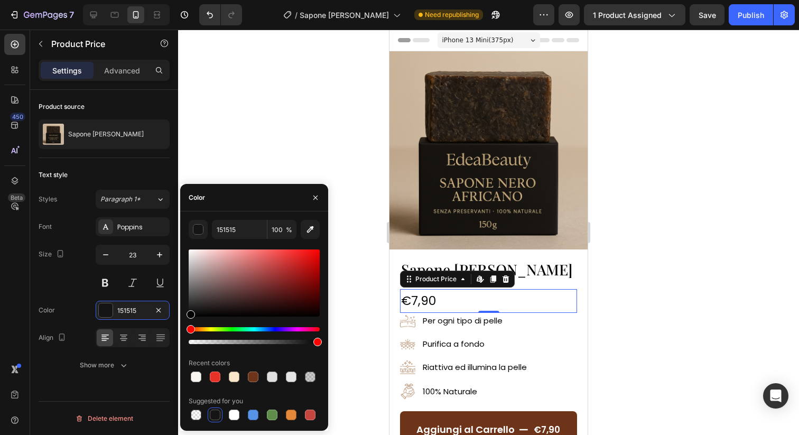
drag, startPoint x: 191, startPoint y: 314, endPoint x: 174, endPoint y: 333, distance: 25.4
click at [174, 332] on div "450 Beta Sections(18) Elements(84) Section Element Hero Section Product Detail …" at bounding box center [89, 232] width 178 height 405
type input "000000"
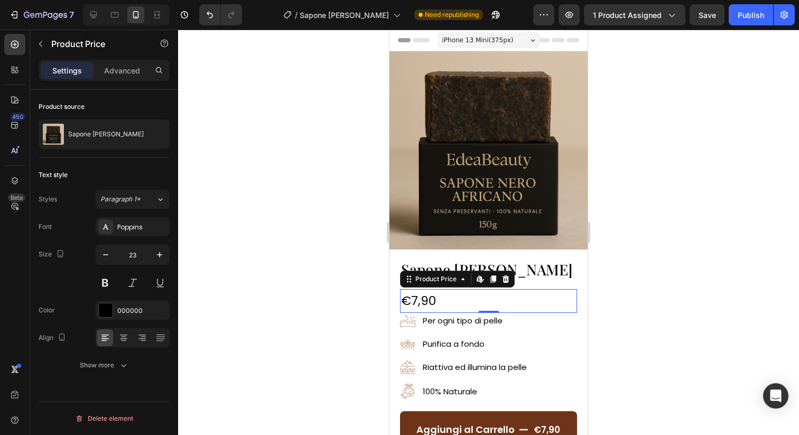
click at [86, 309] on div "Color 000000" at bounding box center [104, 310] width 131 height 19
click at [100, 363] on div "Show more" at bounding box center [104, 365] width 49 height 11
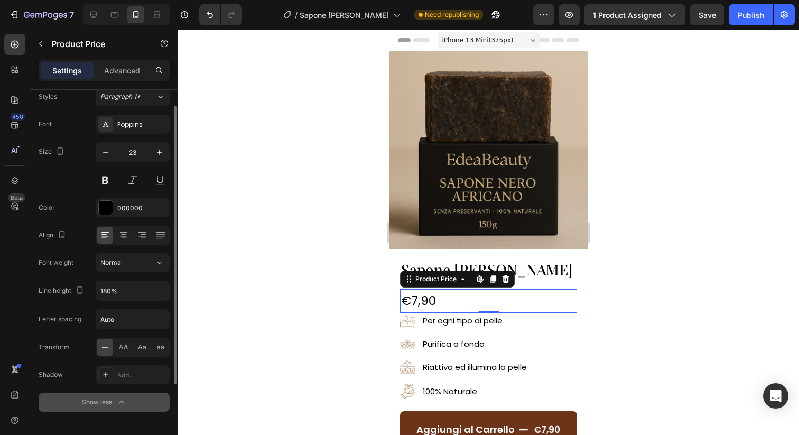
scroll to position [130, 0]
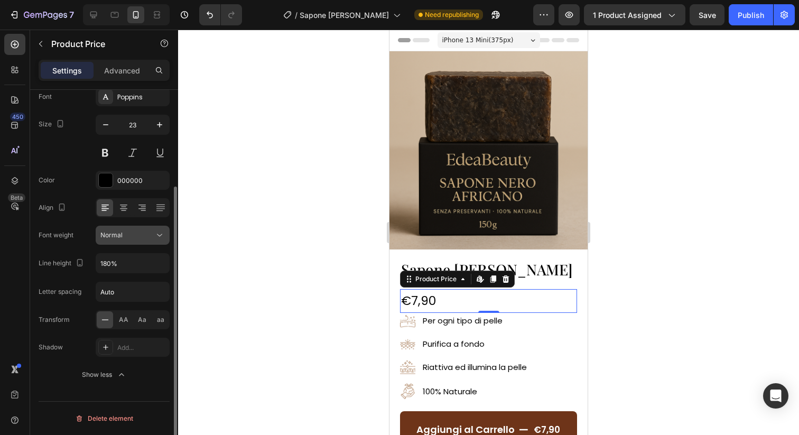
click at [140, 233] on div "Normal" at bounding box center [127, 235] width 54 height 10
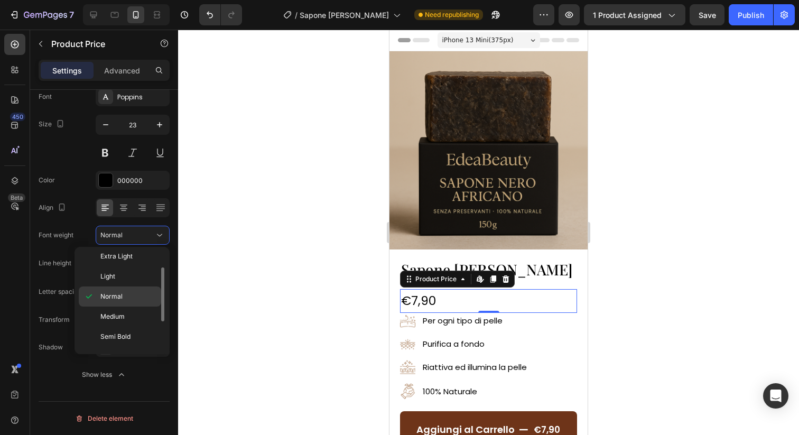
scroll to position [27, 0]
click at [143, 316] on p "Medium" at bounding box center [128, 315] width 56 height 10
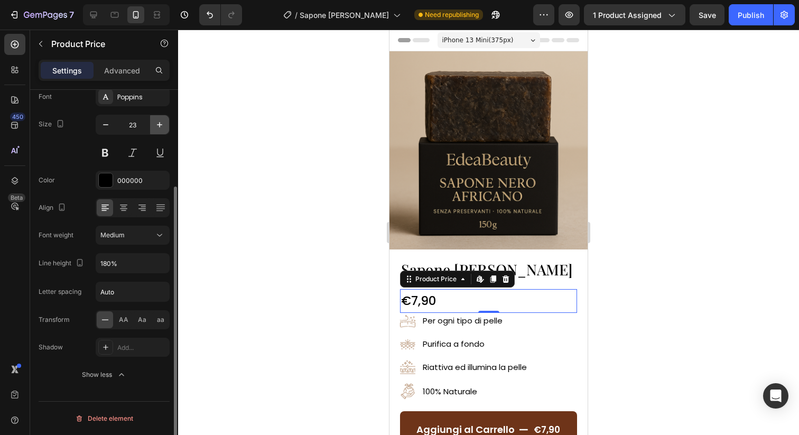
click at [163, 127] on icon "button" at bounding box center [159, 124] width 11 height 11
type input "25"
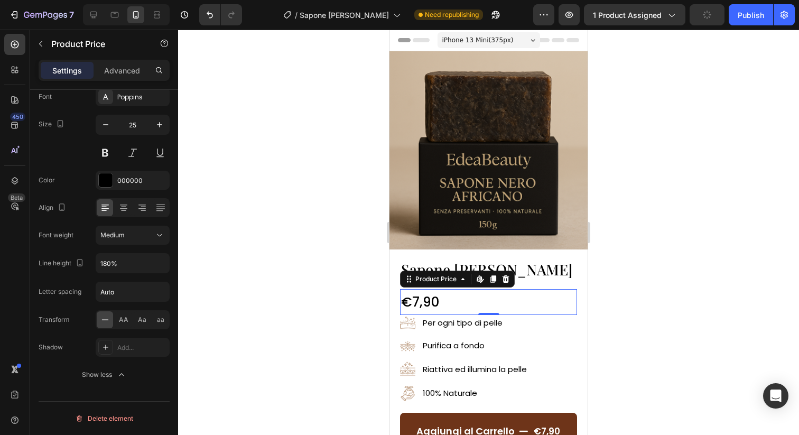
click at [292, 197] on div at bounding box center [488, 232] width 621 height 405
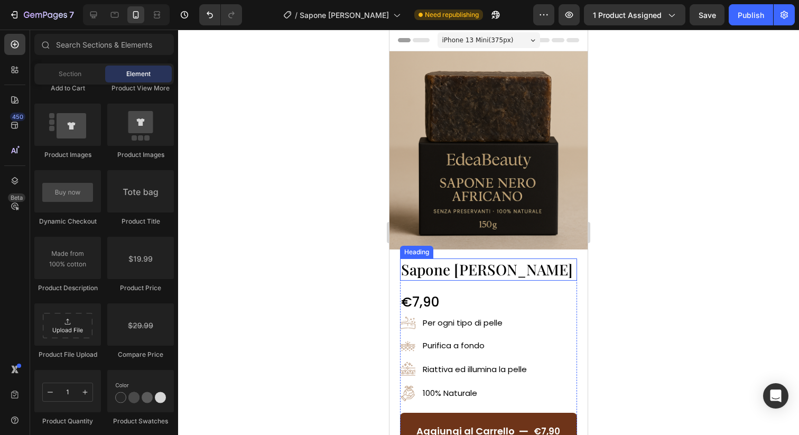
click at [498, 278] on span "Sapone [PERSON_NAME]" at bounding box center [487, 269] width 172 height 20
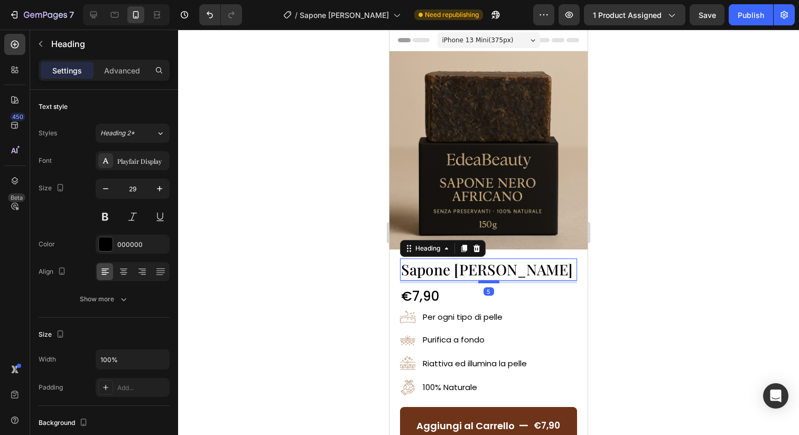
drag, startPoint x: 491, startPoint y: 287, endPoint x: 491, endPoint y: 282, distance: 5.8
click at [491, 282] on div at bounding box center [488, 281] width 21 height 3
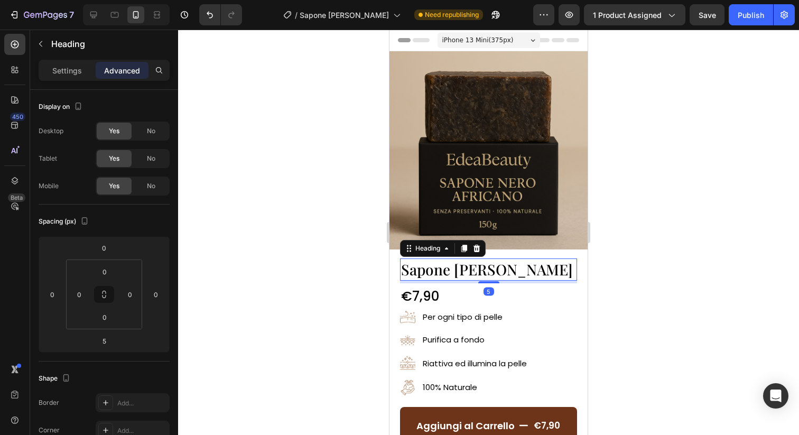
click at [452, 294] on div "€7,90" at bounding box center [488, 296] width 177 height 26
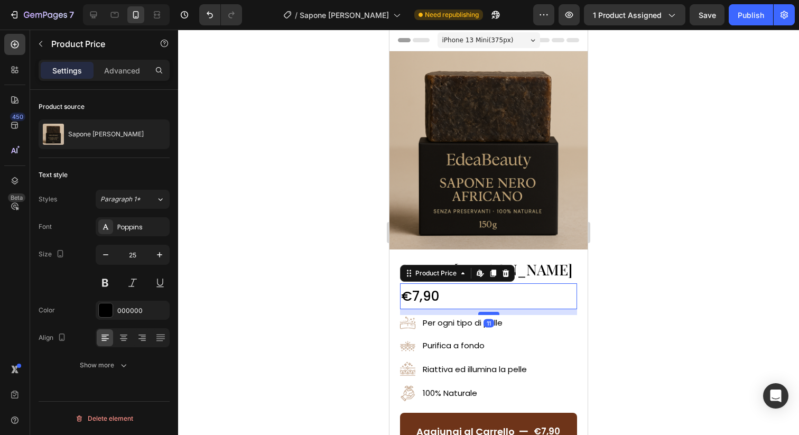
drag, startPoint x: 484, startPoint y: 307, endPoint x: 484, endPoint y: 313, distance: 5.8
click at [484, 313] on div at bounding box center [488, 313] width 21 height 3
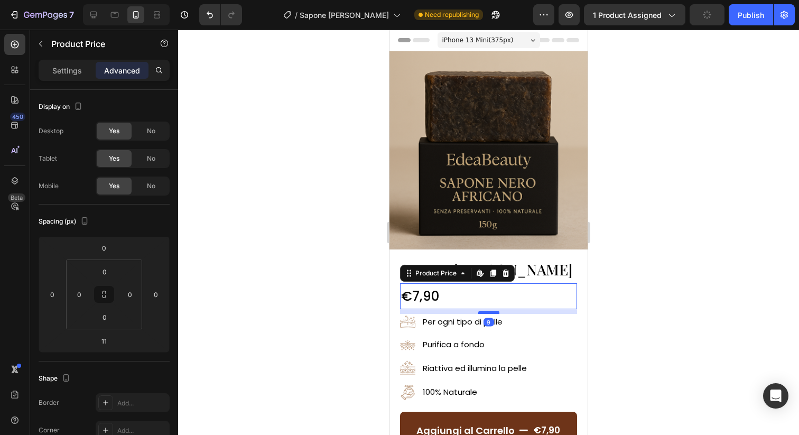
click at [484, 312] on div at bounding box center [488, 312] width 21 height 3
type input "10"
click at [624, 288] on div at bounding box center [488, 232] width 621 height 405
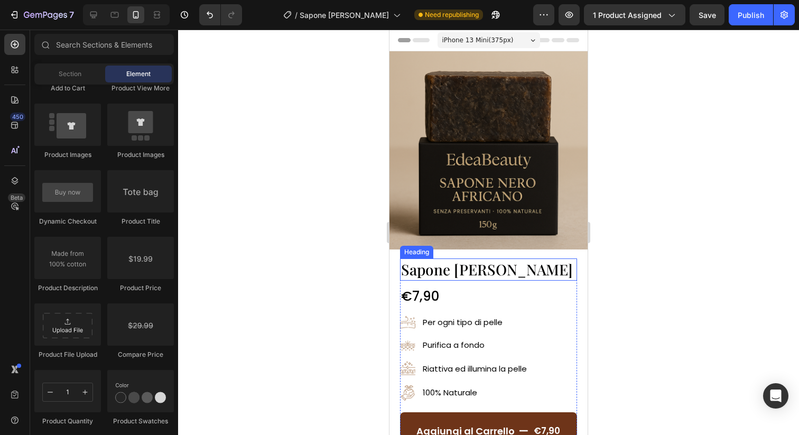
click at [536, 269] on span "Sapone [PERSON_NAME]" at bounding box center [487, 269] width 172 height 20
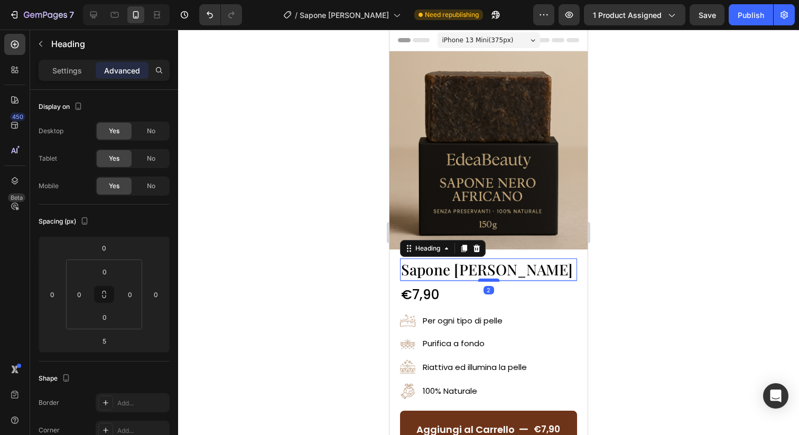
click at [492, 278] on div at bounding box center [488, 279] width 21 height 3
type input "2"
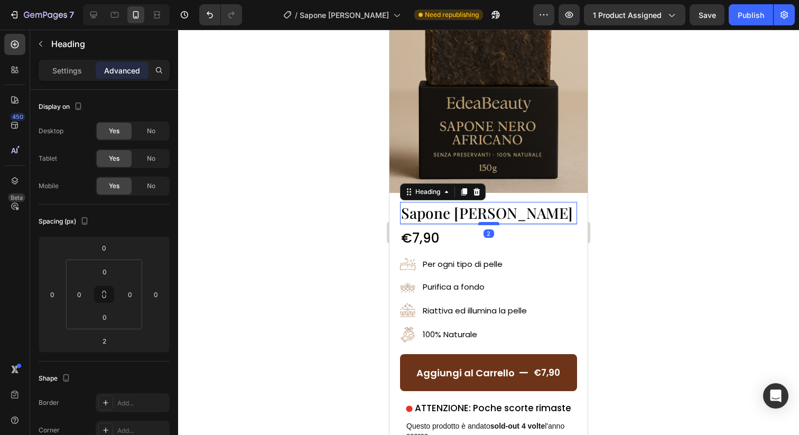
scroll to position [117, 0]
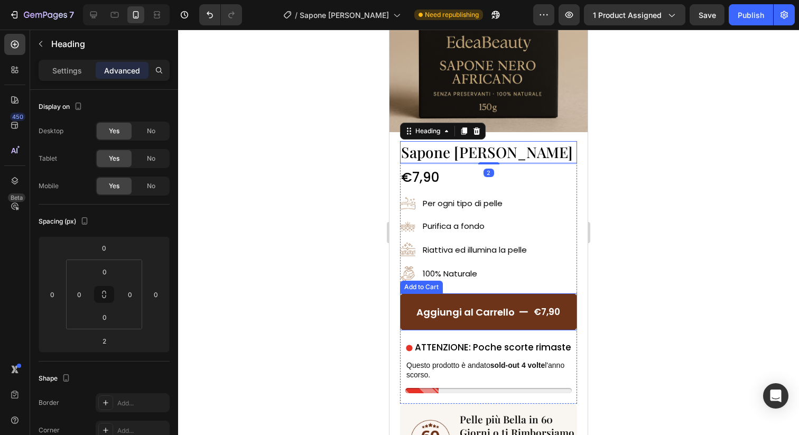
click at [523, 317] on button "Aggiungi al Carrello €7,90" at bounding box center [488, 311] width 177 height 37
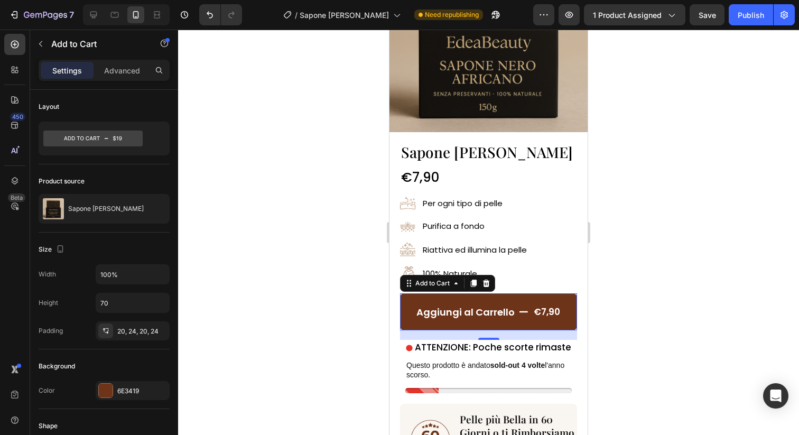
click at [648, 241] on div at bounding box center [488, 232] width 621 height 405
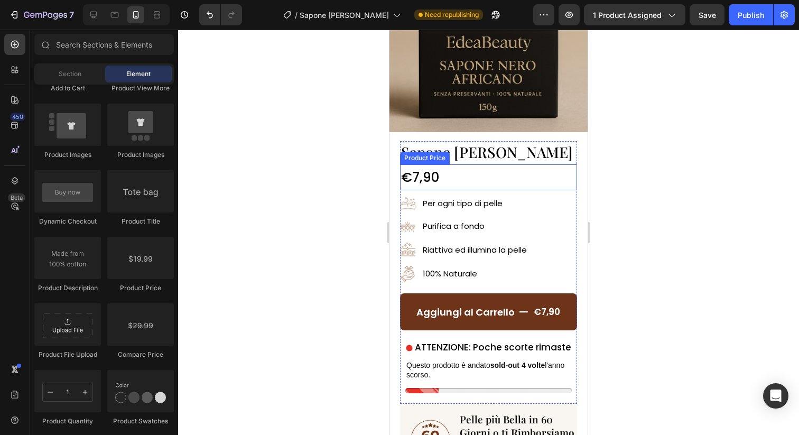
click at [444, 176] on div "€7,90" at bounding box center [488, 177] width 177 height 26
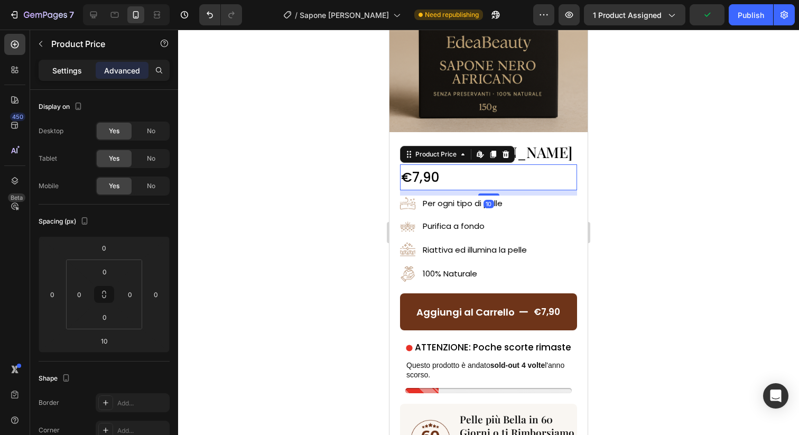
click at [76, 63] on div "Settings" at bounding box center [67, 70] width 53 height 17
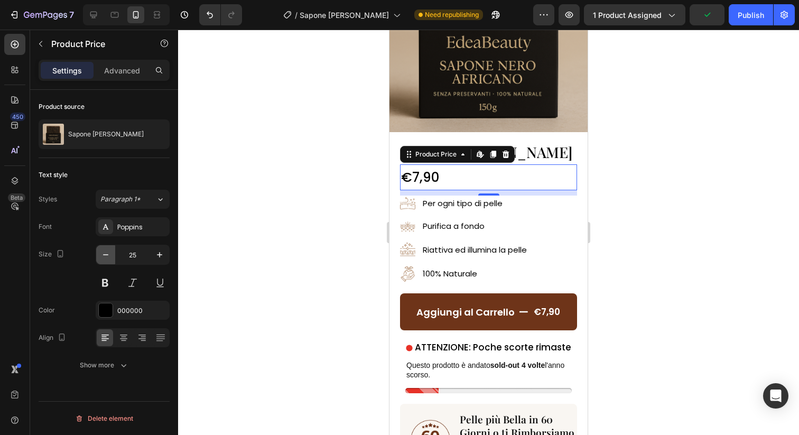
click at [107, 254] on icon "button" at bounding box center [105, 254] width 11 height 11
type input "23"
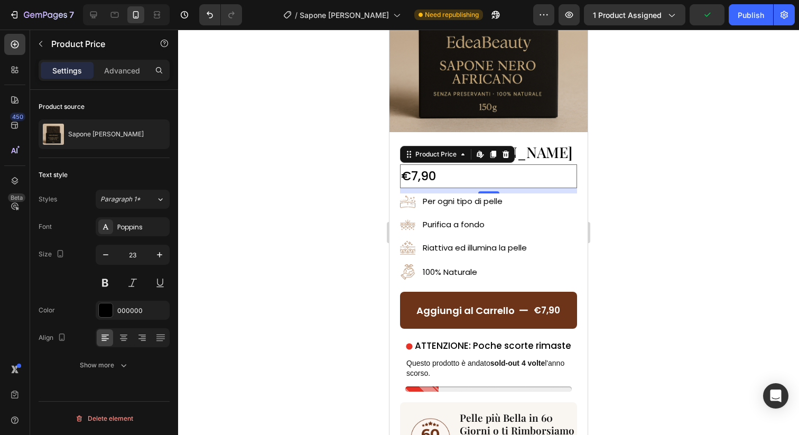
click at [272, 222] on div at bounding box center [488, 232] width 621 height 405
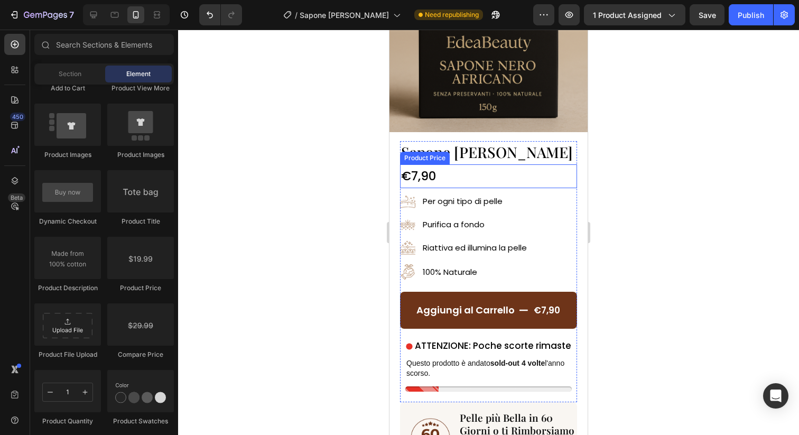
click at [441, 157] on div "Product Price" at bounding box center [424, 158] width 45 height 10
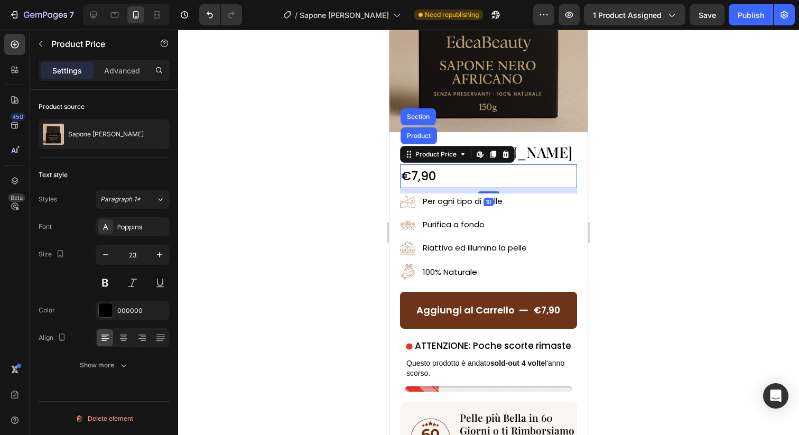
click at [524, 156] on span "Sapone [PERSON_NAME]" at bounding box center [487, 152] width 172 height 20
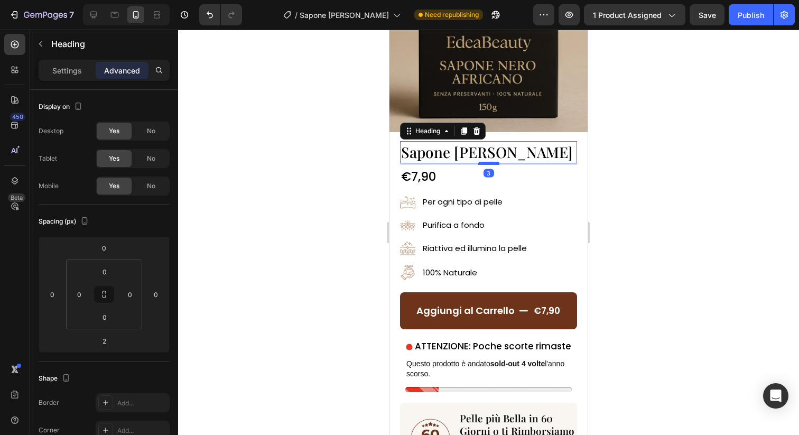
click at [494, 163] on div at bounding box center [488, 163] width 21 height 3
type input "3"
click at [646, 203] on div at bounding box center [488, 232] width 621 height 405
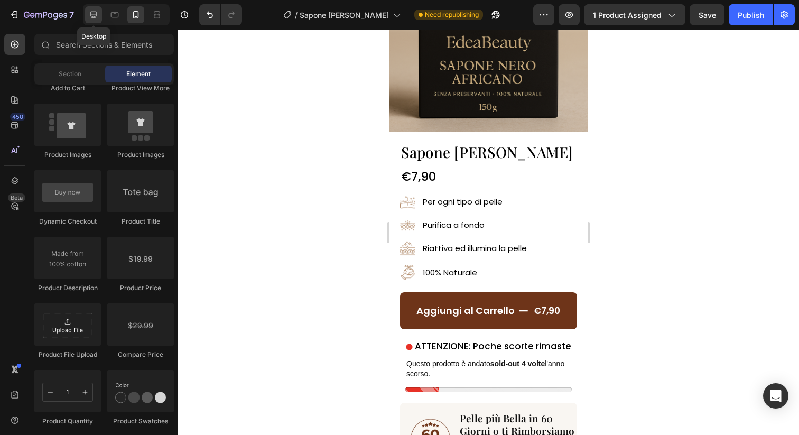
click at [89, 16] on icon at bounding box center [93, 15] width 11 height 11
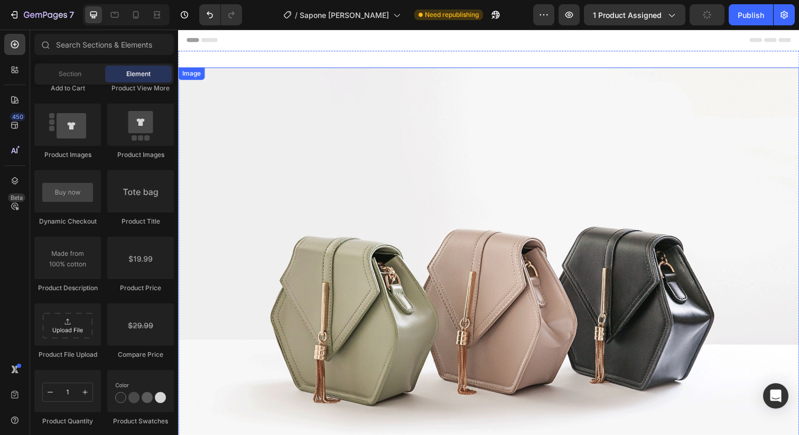
click at [487, 205] on img at bounding box center [495, 305] width 634 height 475
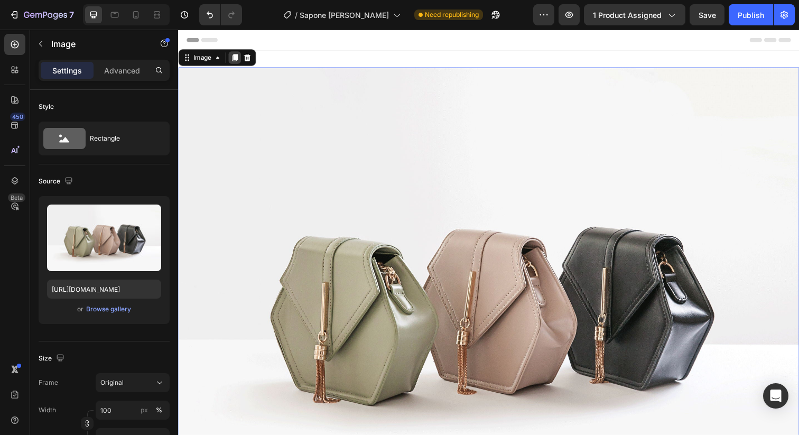
click at [238, 58] on icon at bounding box center [236, 57] width 6 height 7
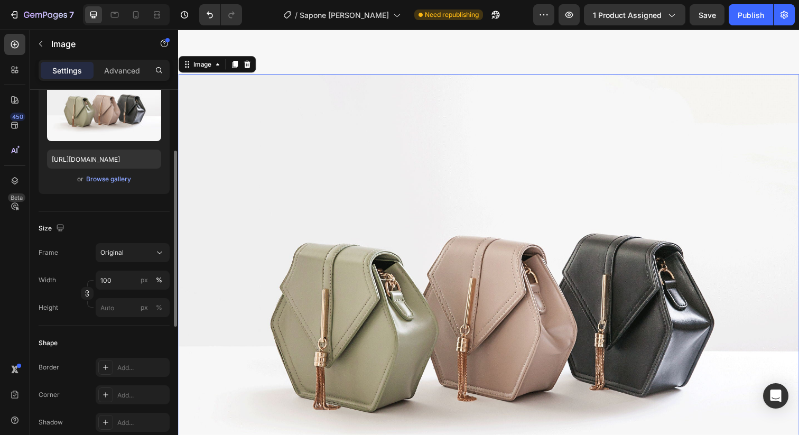
scroll to position [477, 0]
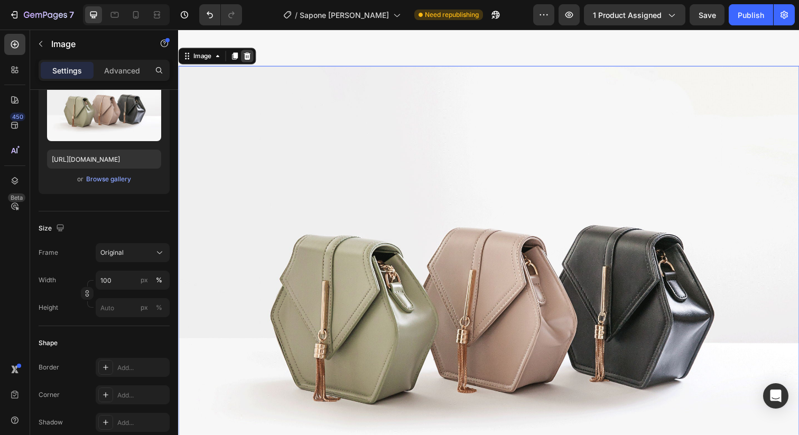
click at [248, 57] on icon at bounding box center [248, 56] width 7 height 7
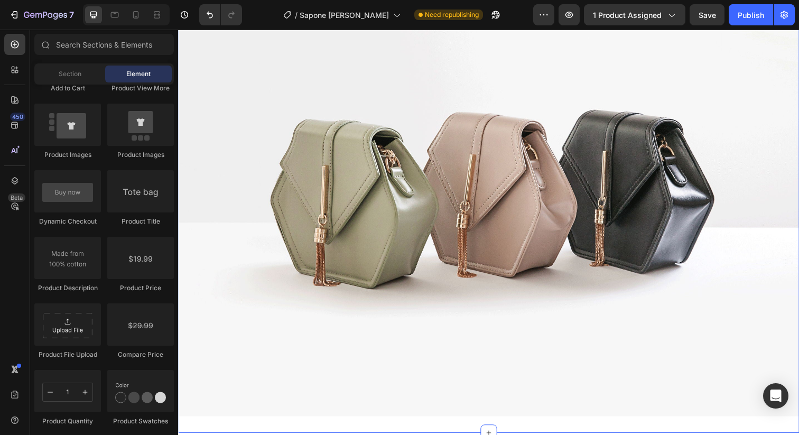
scroll to position [0, 0]
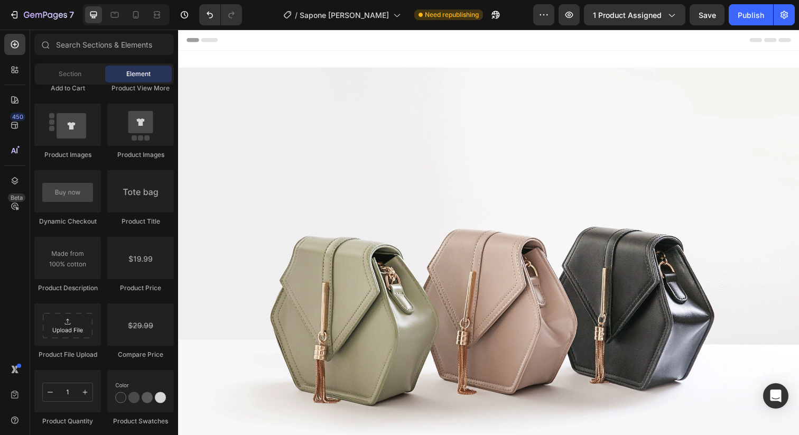
click at [284, 55] on div "Image Section 1" at bounding box center [495, 305] width 634 height 509
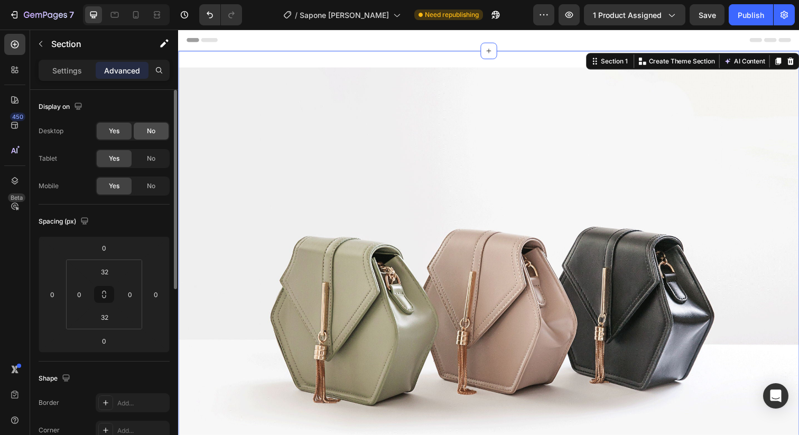
click at [150, 129] on span "No" at bounding box center [151, 131] width 8 height 10
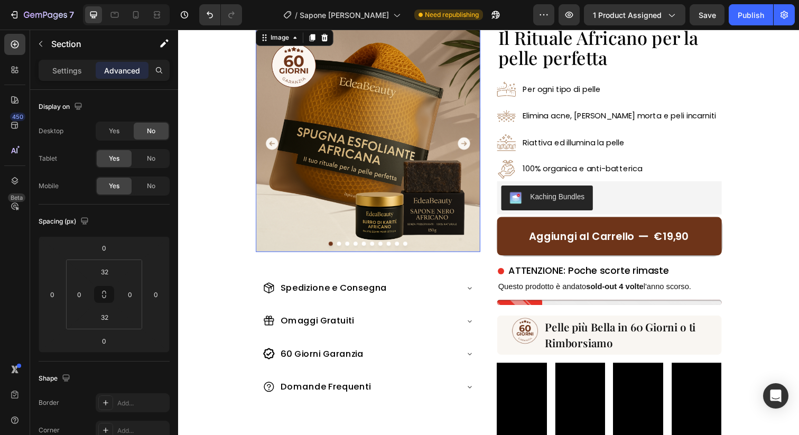
click at [353, 166] on img at bounding box center [371, 141] width 229 height 229
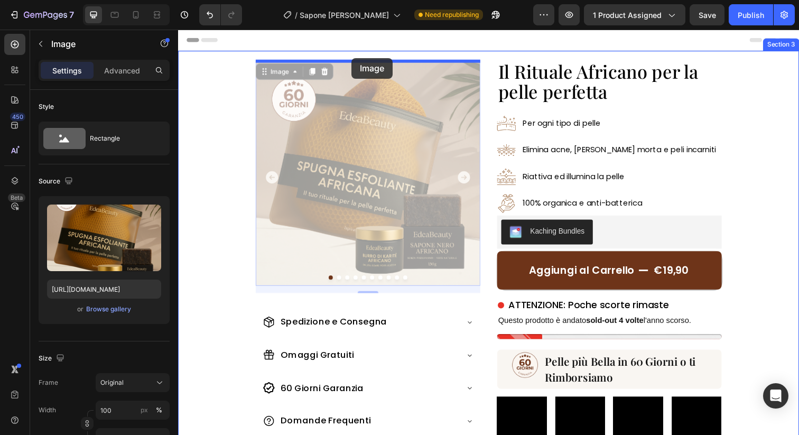
drag, startPoint x: 357, startPoint y: 175, endPoint x: 355, endPoint y: 59, distance: 116.8
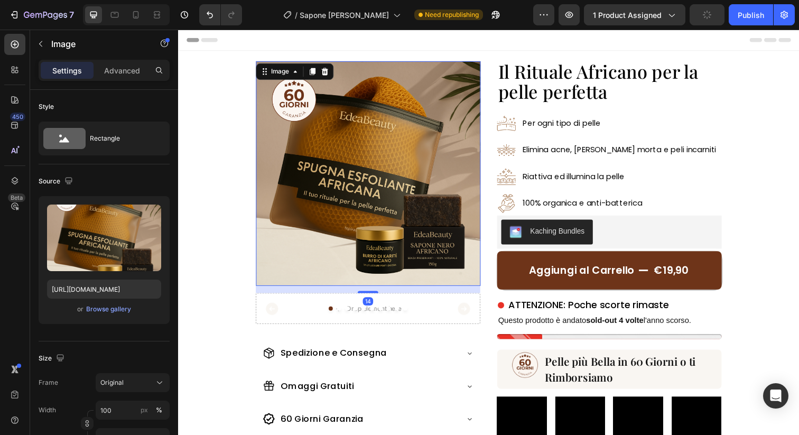
click at [350, 128] on img at bounding box center [371, 176] width 229 height 229
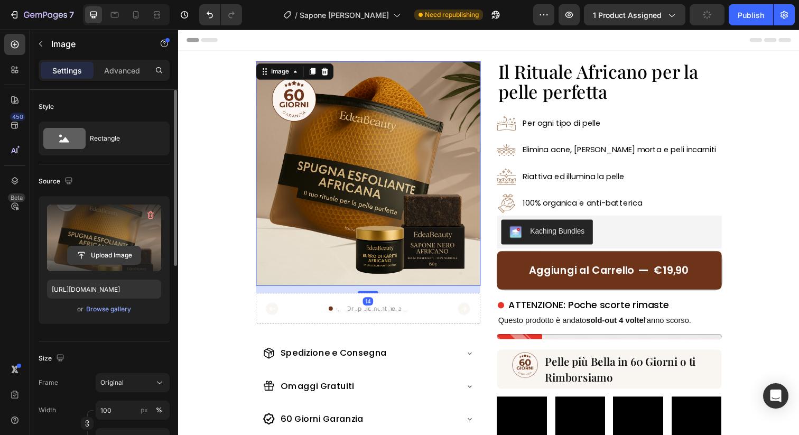
click at [91, 254] on input "file" at bounding box center [104, 255] width 73 height 18
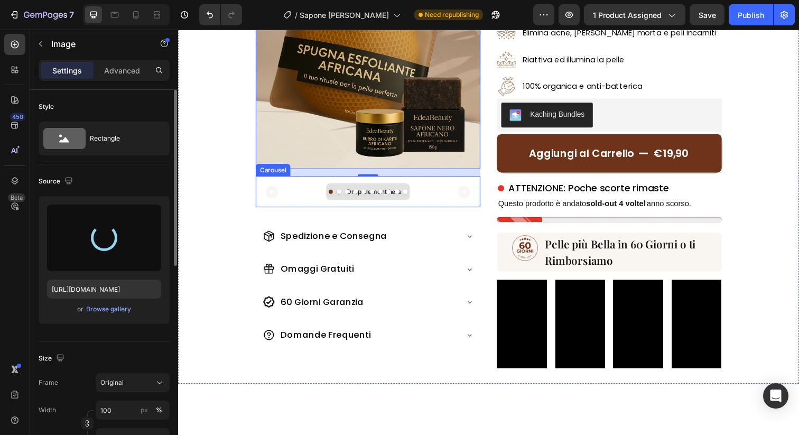
scroll to position [176, 0]
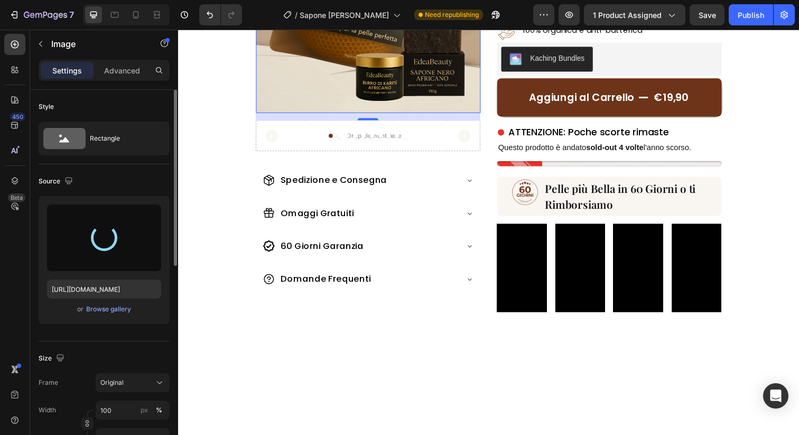
type input "https://cdn.shopify.com/s/files/1/0963/1665/3899/files/gempages_581170626895544…"
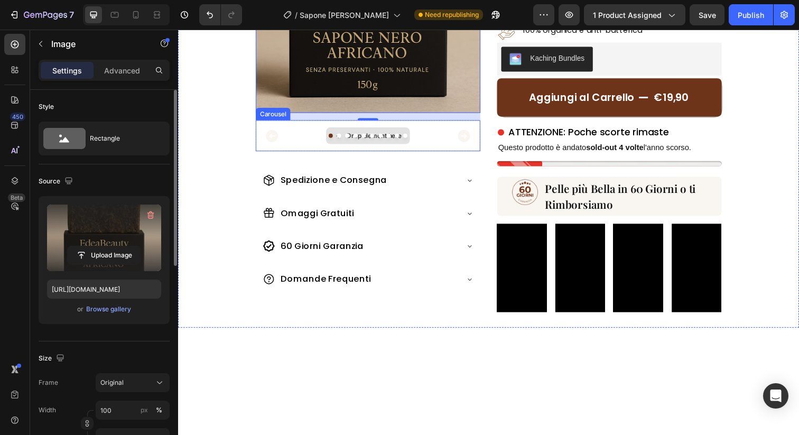
click at [275, 124] on div "Drop element here" at bounding box center [371, 138] width 229 height 32
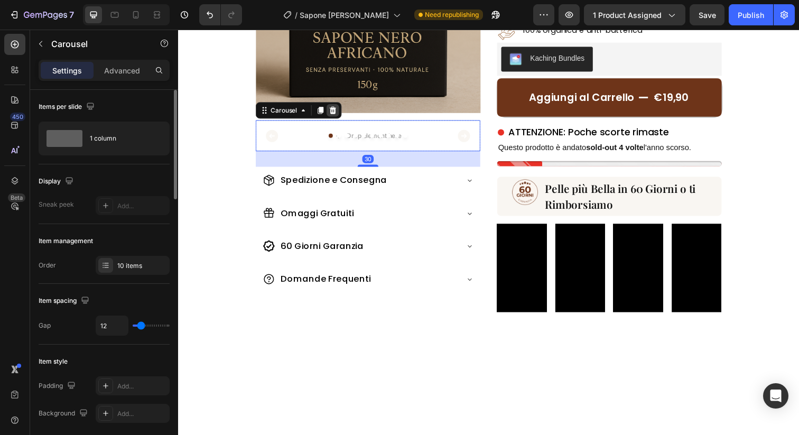
click at [333, 111] on icon at bounding box center [336, 112] width 8 height 8
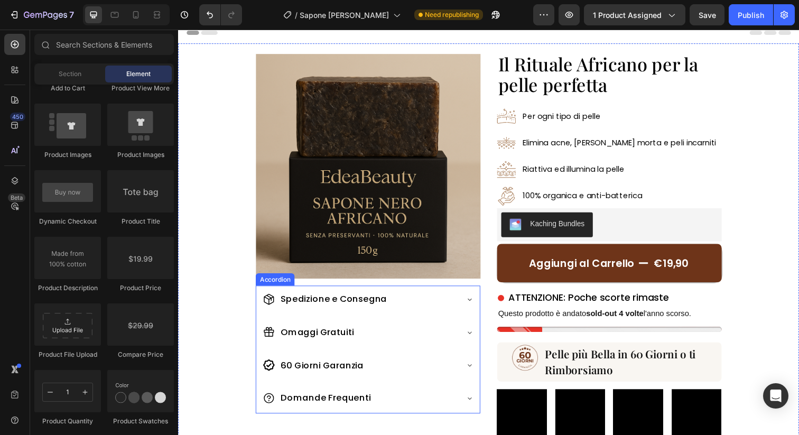
scroll to position [0, 0]
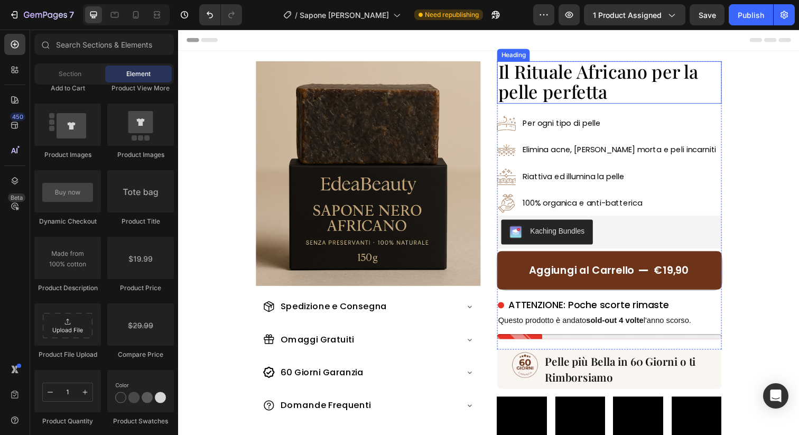
click at [588, 81] on span "Il Rituale Africano per la pelle perfetta" at bounding box center [606, 82] width 204 height 45
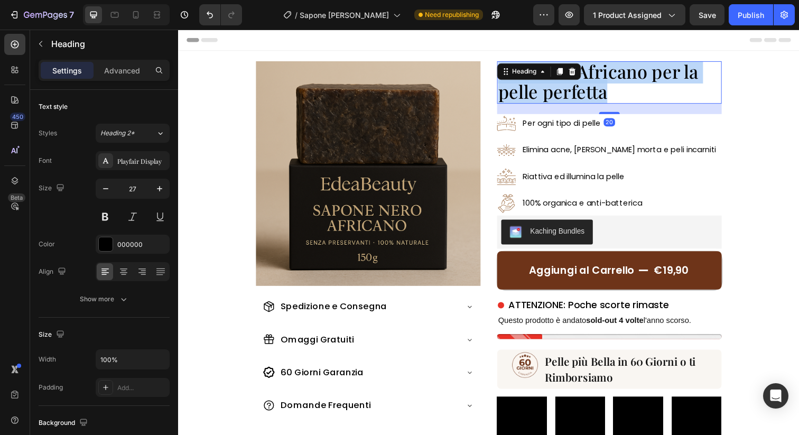
click at [588, 81] on span "Il Rituale Africano per la pelle perfetta" at bounding box center [606, 82] width 204 height 45
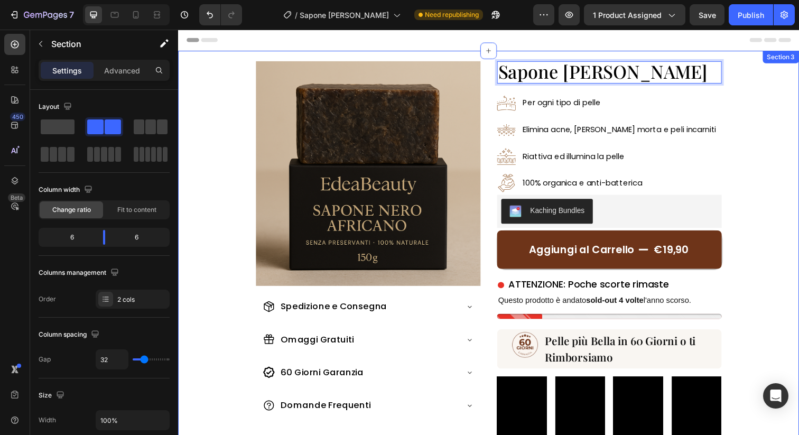
click at [750, 183] on div "Image Spedizione e Consegna Omaggi Gratuiti 60 Giorni Garanzia Domande Frequent…" at bounding box center [495, 270] width 634 height 438
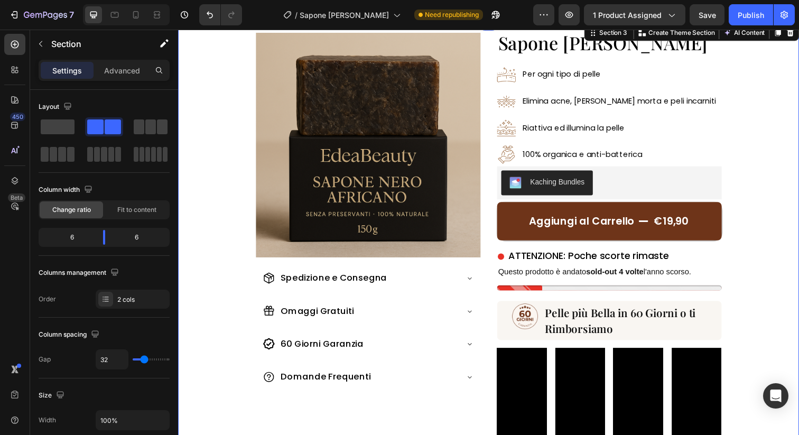
scroll to position [30, 0]
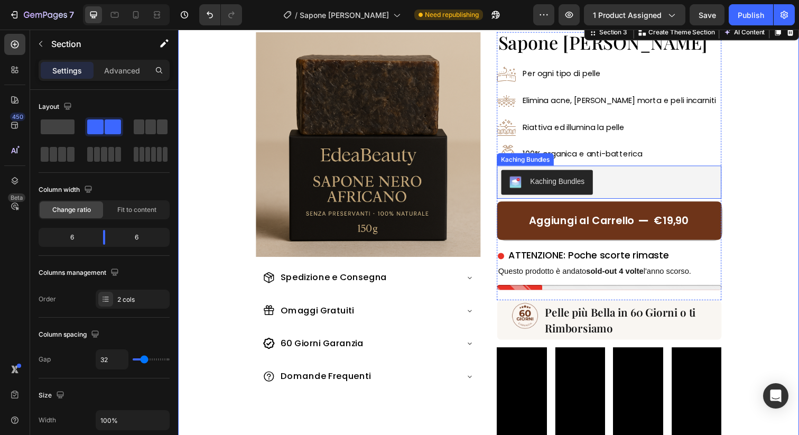
click at [716, 188] on div "Kaching Bundles" at bounding box center [618, 185] width 221 height 25
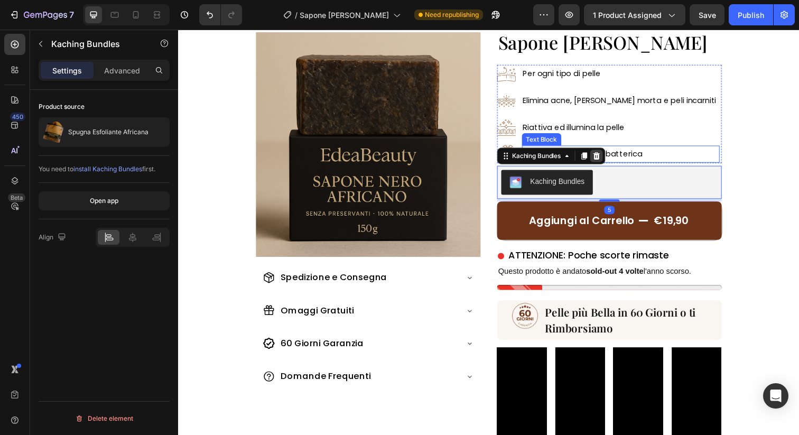
click at [611, 158] on div at bounding box center [605, 158] width 13 height 13
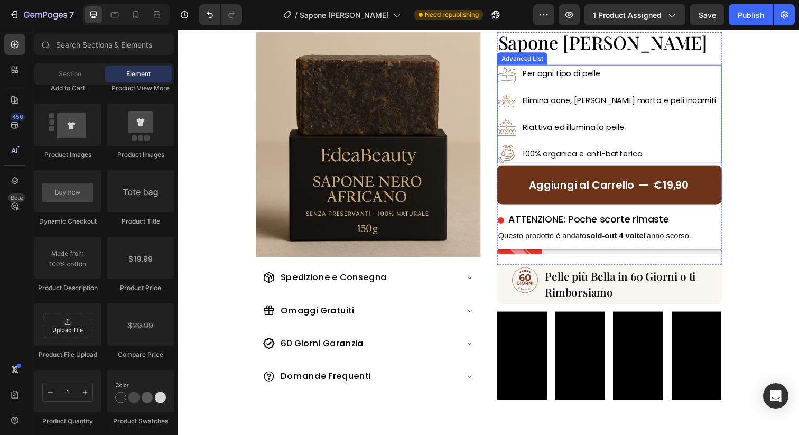
click at [692, 162] on div "Image Per ogni tipo di pelle Text Block Image Elimina acne, pelle morta e peli …" at bounding box center [617, 116] width 229 height 100
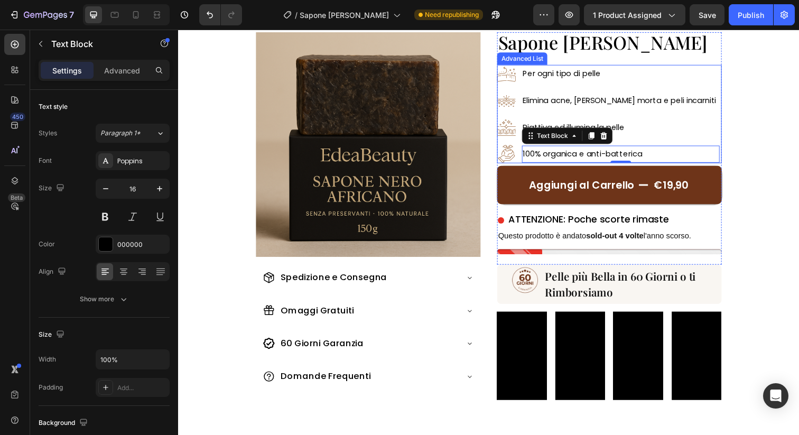
click at [696, 159] on div "Image Per ogni tipo di pelle Text Block Image Elimina acne, pelle morta e peli …" at bounding box center [617, 116] width 229 height 100
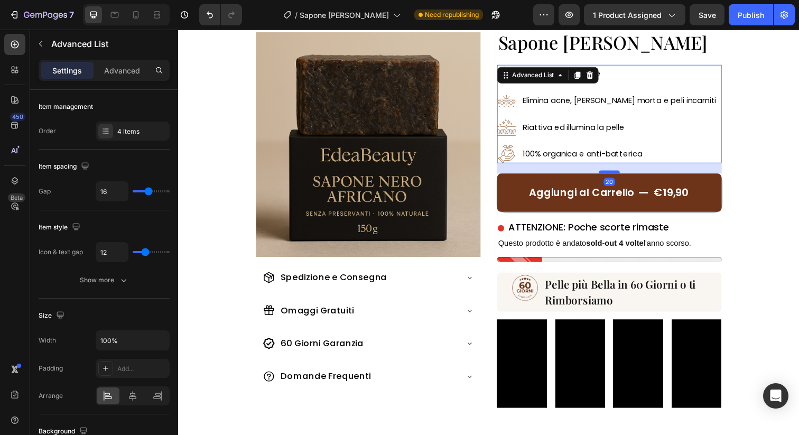
drag, startPoint x: 613, startPoint y: 165, endPoint x: 613, endPoint y: 173, distance: 7.9
click at [613, 173] on div at bounding box center [618, 174] width 21 height 3
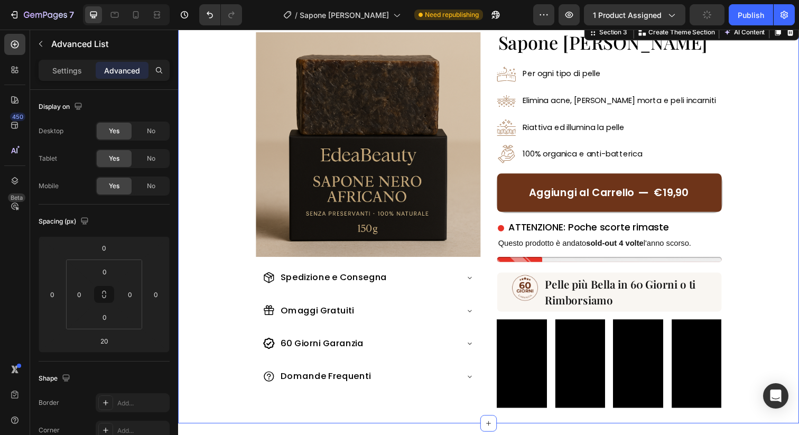
click at [746, 152] on div "Image Spedizione e Consegna Omaggi Gratuiti 60 Giorni Garanzia Domande Frequent…" at bounding box center [495, 227] width 634 height 410
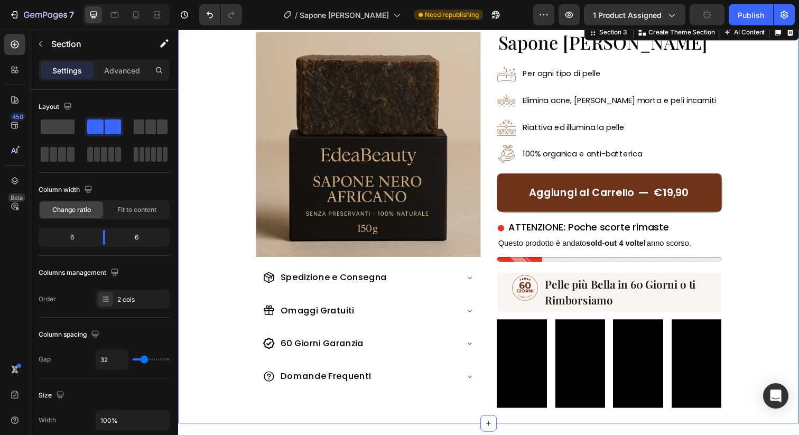
scroll to position [24, 0]
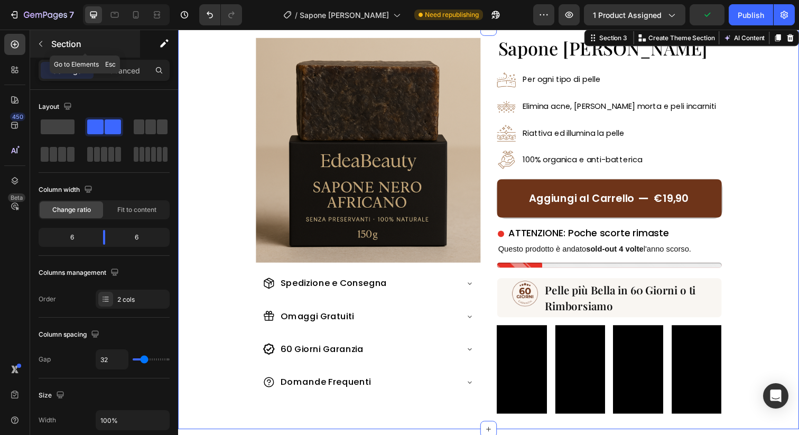
click at [53, 48] on p "Section" at bounding box center [94, 44] width 87 height 13
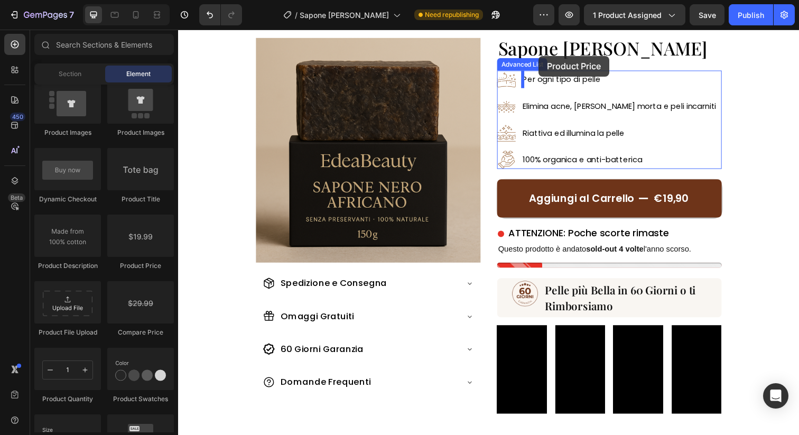
scroll to position [0, 0]
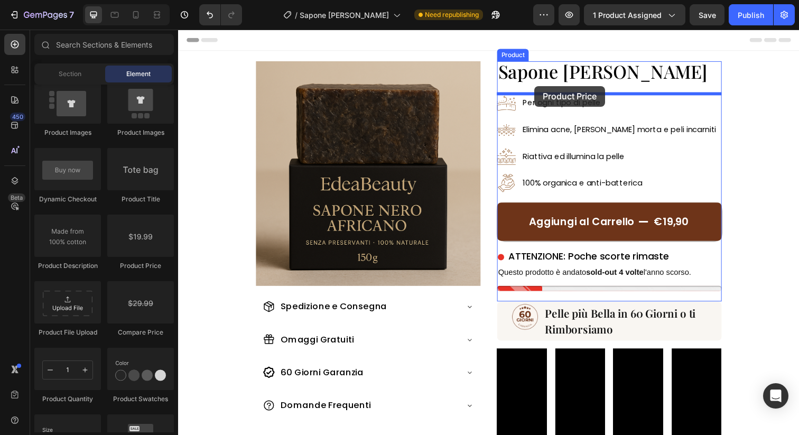
drag, startPoint x: 316, startPoint y: 269, endPoint x: 541, endPoint y: 87, distance: 289.6
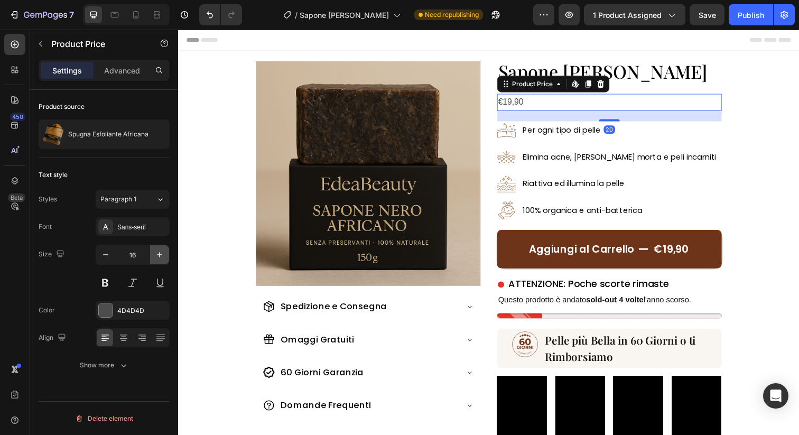
click at [157, 255] on icon "button" at bounding box center [159, 254] width 5 height 5
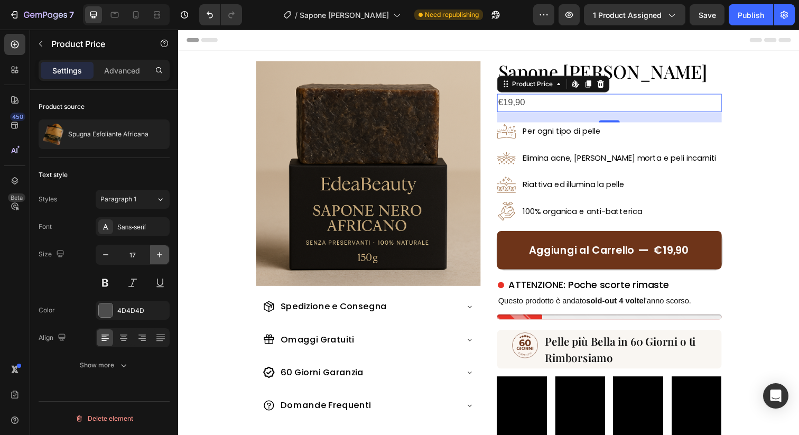
click at [157, 255] on icon "button" at bounding box center [159, 254] width 5 height 5
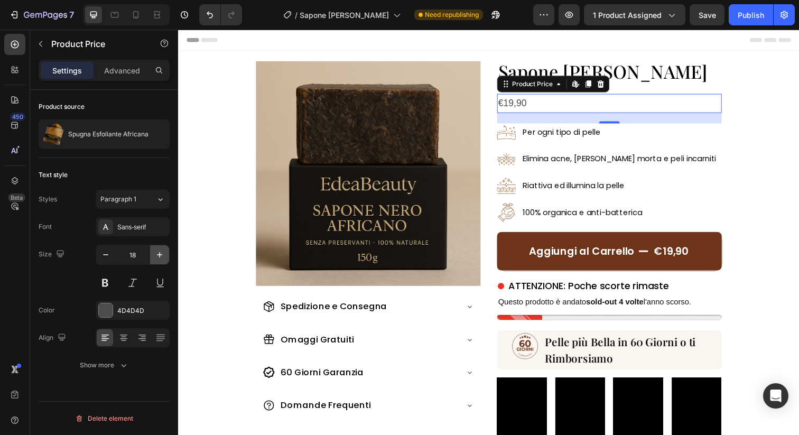
click at [157, 255] on icon "button" at bounding box center [159, 254] width 5 height 5
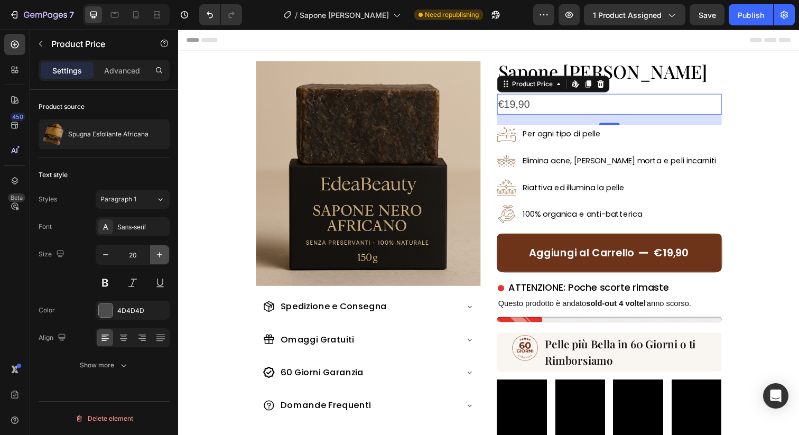
click at [157, 255] on icon "button" at bounding box center [159, 254] width 5 height 5
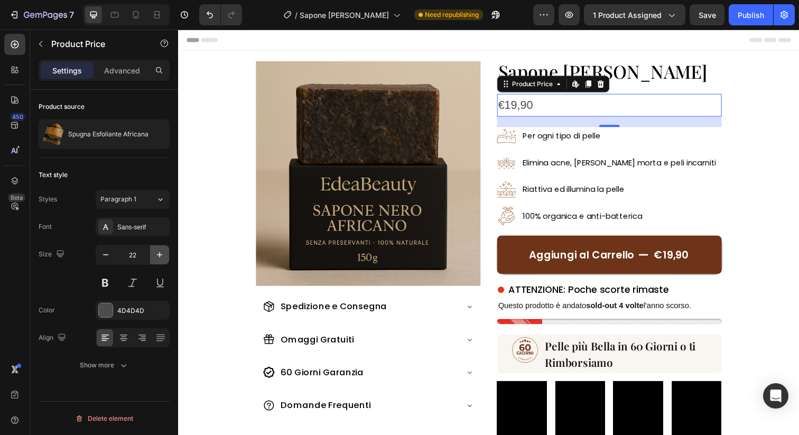
click at [157, 255] on icon "button" at bounding box center [159, 254] width 5 height 5
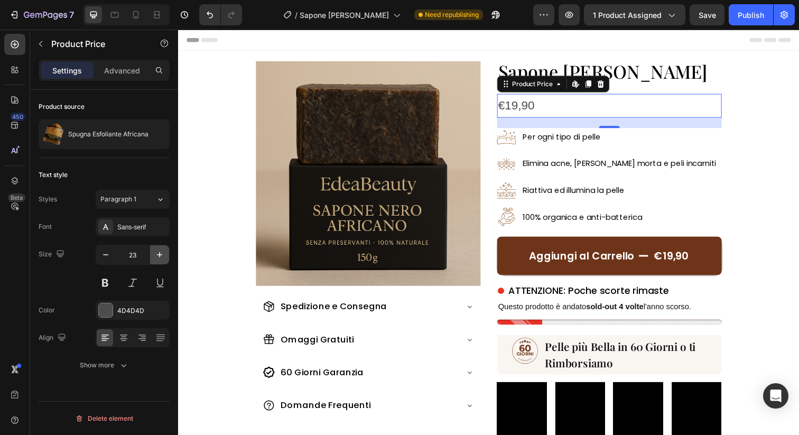
type input "24"
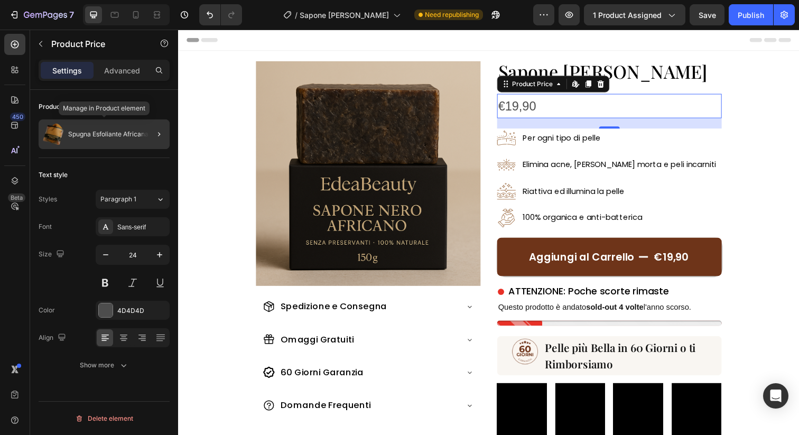
click at [127, 139] on div "Spugna Esfoliante Africana" at bounding box center [104, 134] width 131 height 30
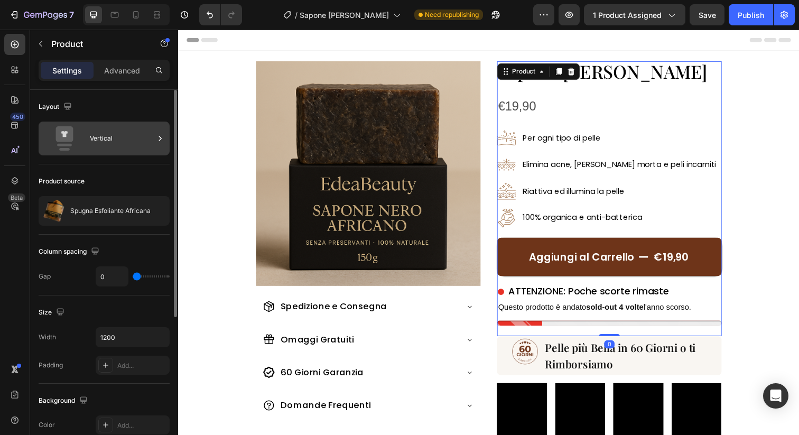
click at [136, 140] on div "Vertical" at bounding box center [122, 138] width 64 height 24
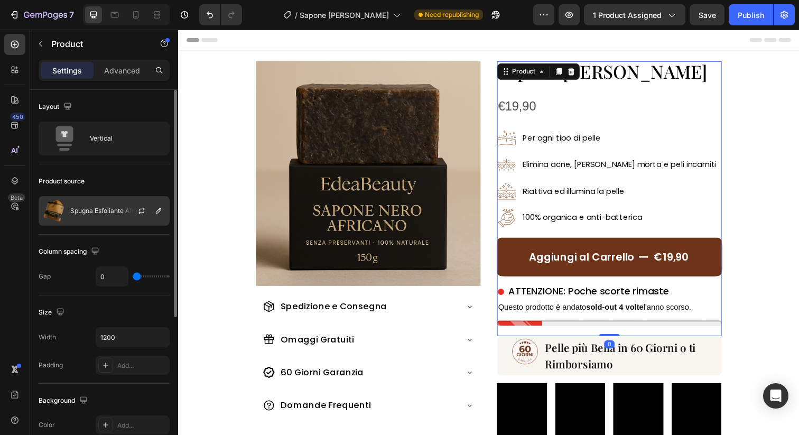
click at [121, 202] on div "Spugna Esfoliante Africana" at bounding box center [104, 211] width 131 height 30
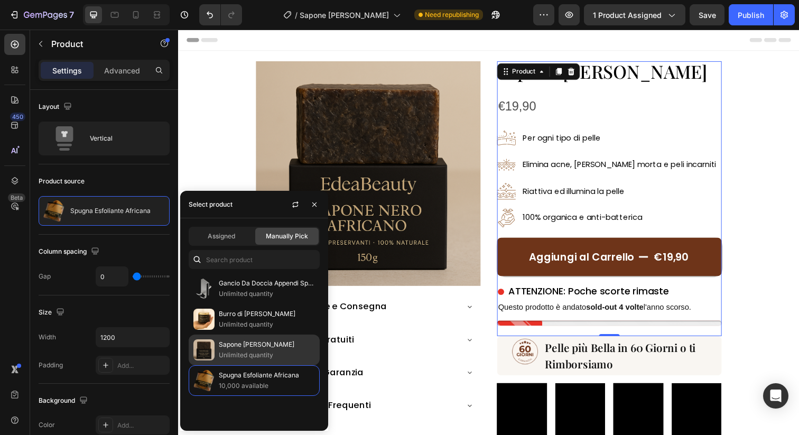
click at [240, 340] on p "Sapone [PERSON_NAME]" at bounding box center [267, 344] width 96 height 11
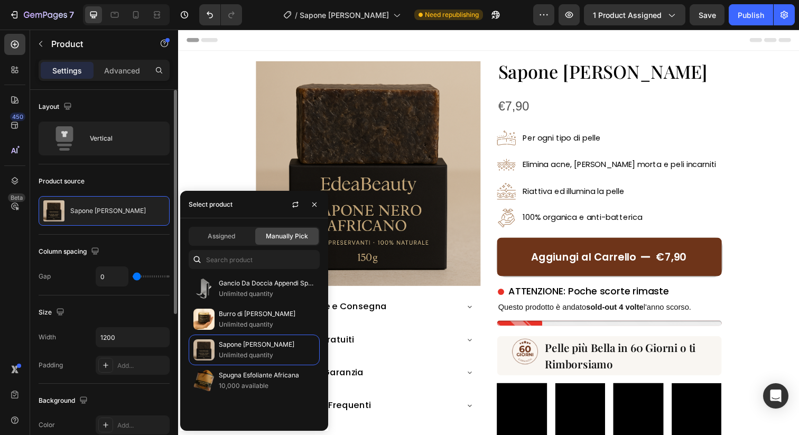
click at [109, 173] on div "Product source" at bounding box center [104, 181] width 131 height 17
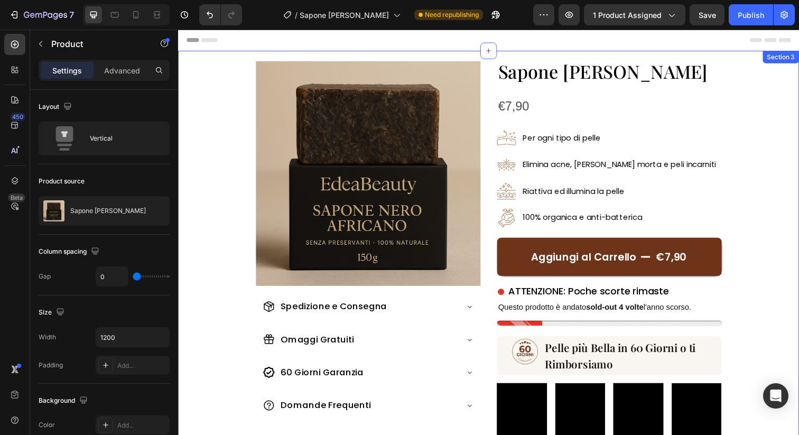
click at [526, 102] on div "€7,90" at bounding box center [617, 107] width 229 height 25
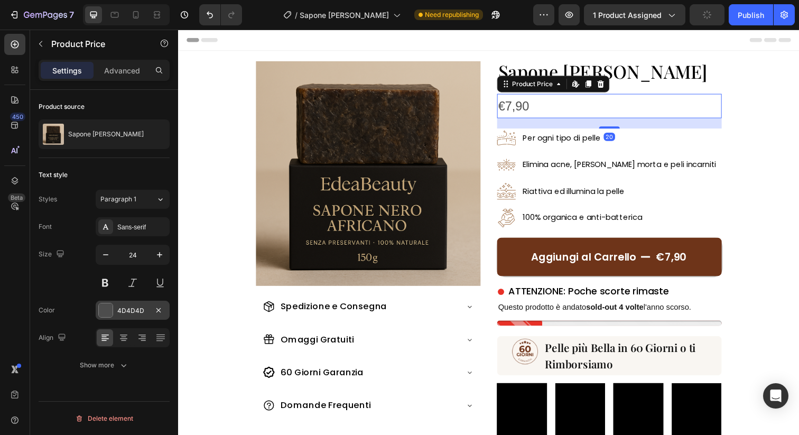
click at [106, 307] on div at bounding box center [106, 310] width 14 height 14
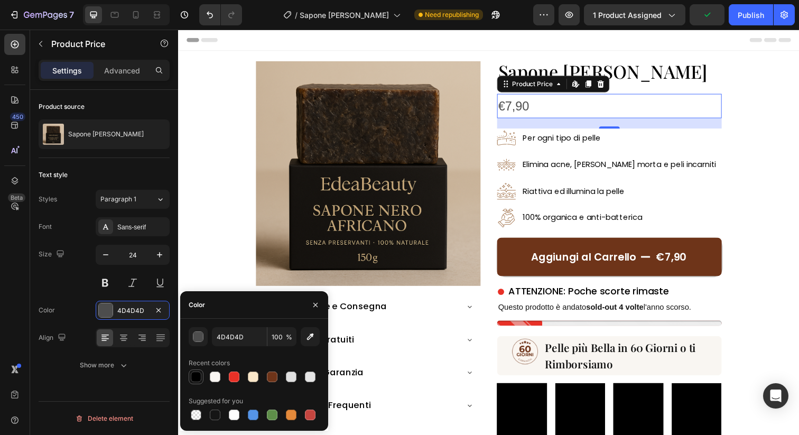
click at [196, 381] on div at bounding box center [196, 376] width 11 height 11
type input "000000"
click at [67, 285] on div "Size 24" at bounding box center [104, 269] width 131 height 48
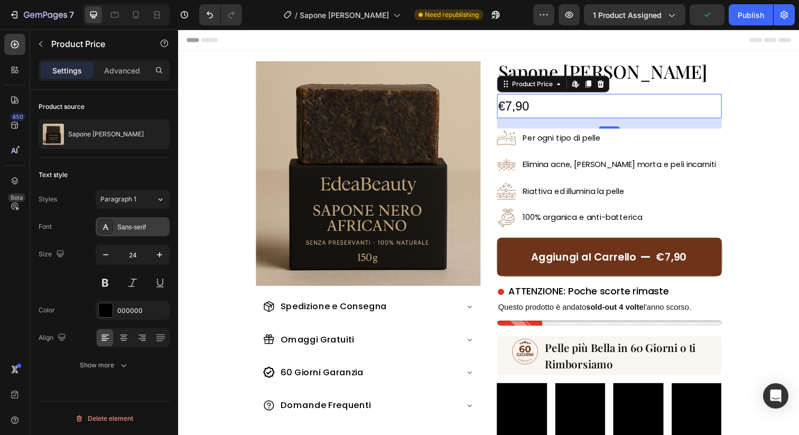
click at [154, 232] on div "Sans-serif" at bounding box center [133, 226] width 74 height 19
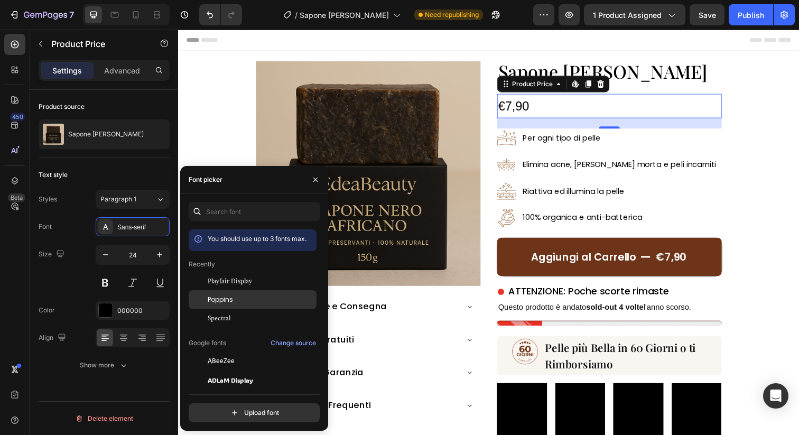
click at [237, 300] on div "Poppins" at bounding box center [261, 300] width 107 height 10
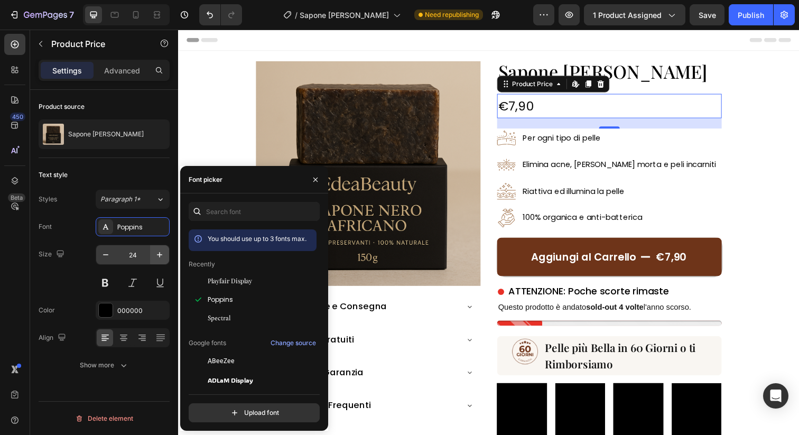
click at [158, 247] on button "button" at bounding box center [159, 254] width 19 height 19
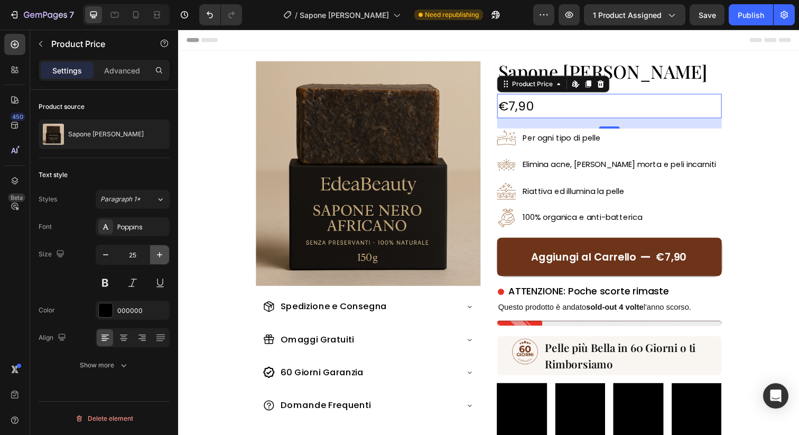
click at [158, 247] on button "button" at bounding box center [159, 254] width 19 height 19
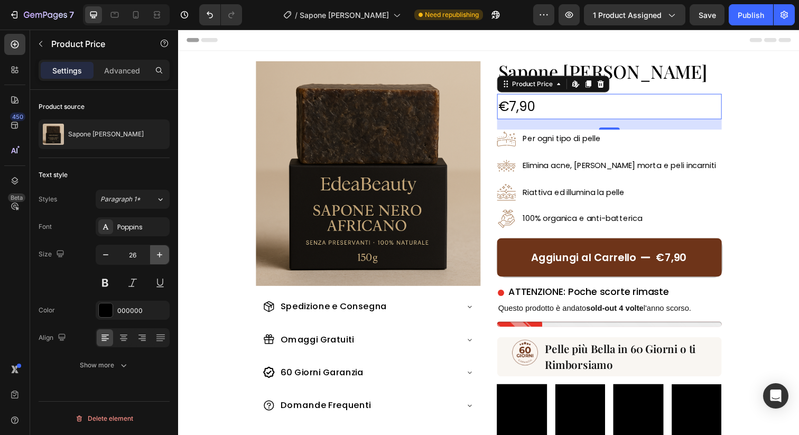
click at [158, 247] on button "button" at bounding box center [159, 254] width 19 height 19
type input "27"
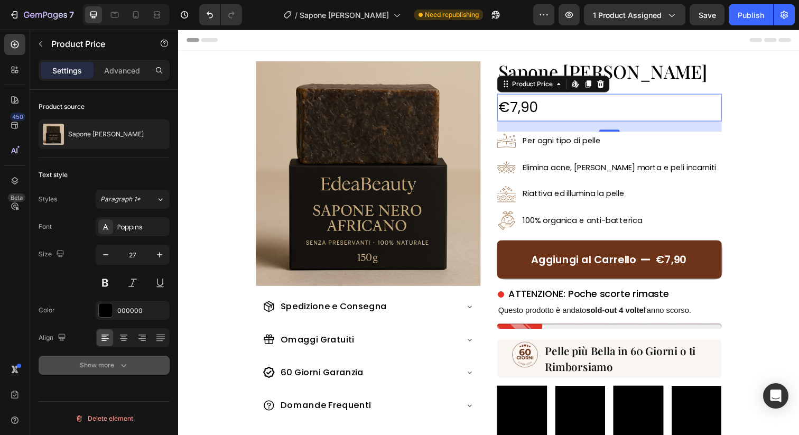
click at [116, 368] on div "Show more" at bounding box center [104, 365] width 49 height 11
click at [127, 372] on button "Normal" at bounding box center [133, 365] width 74 height 19
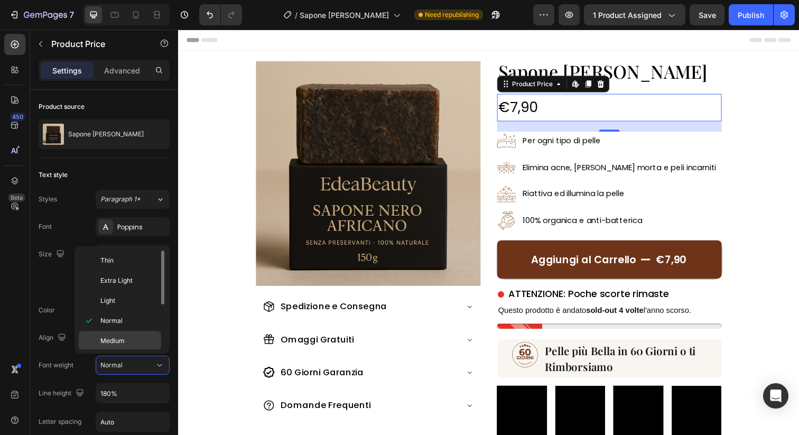
click at [122, 340] on span "Medium" at bounding box center [112, 341] width 24 height 10
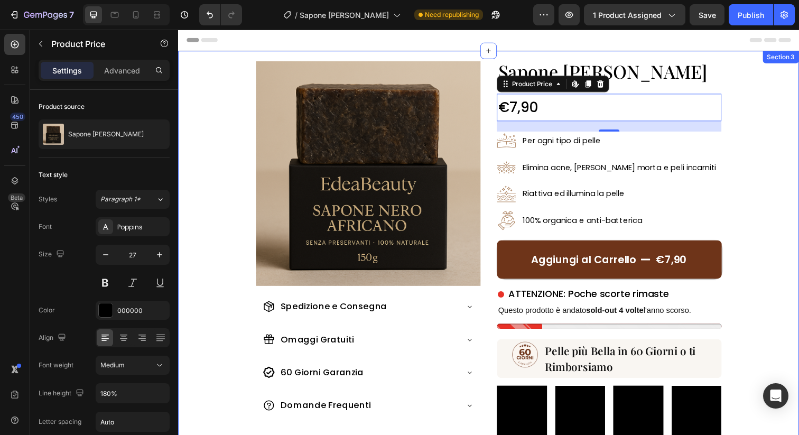
click at [737, 87] on div "Image Spedizione e Consegna Omaggi Gratuiti 60 Giorni Garanzia Domande Frequent…" at bounding box center [495, 275] width 634 height 448
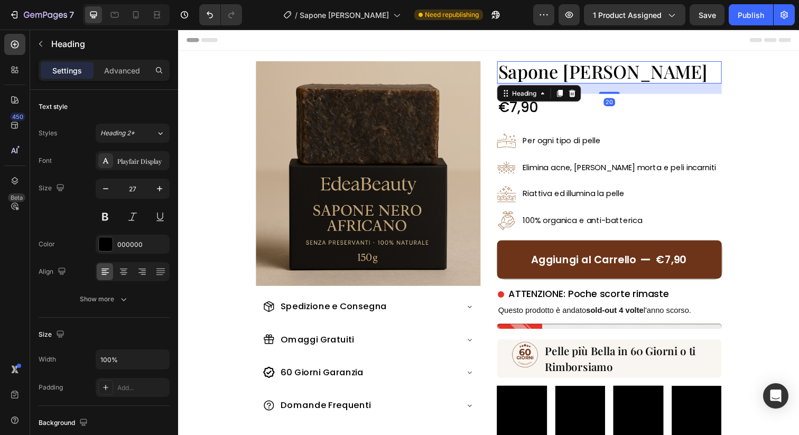
click at [644, 83] on span "Sapone [PERSON_NAME]" at bounding box center [611, 72] width 214 height 25
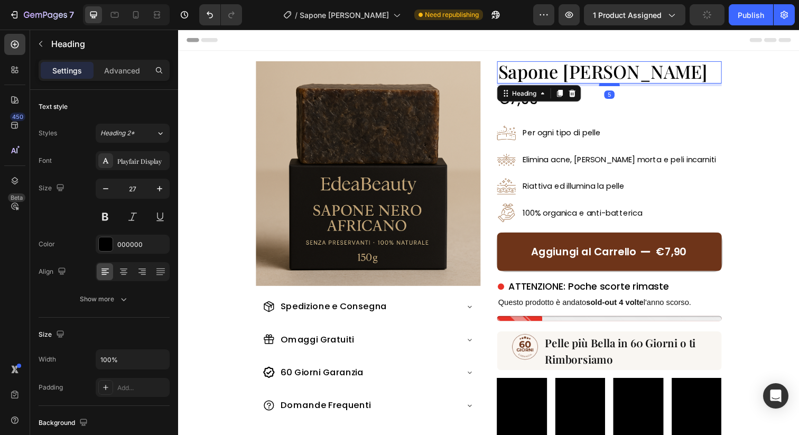
drag, startPoint x: 625, startPoint y: 93, endPoint x: 624, endPoint y: 85, distance: 8.0
click at [624, 85] on div at bounding box center [618, 85] width 21 height 3
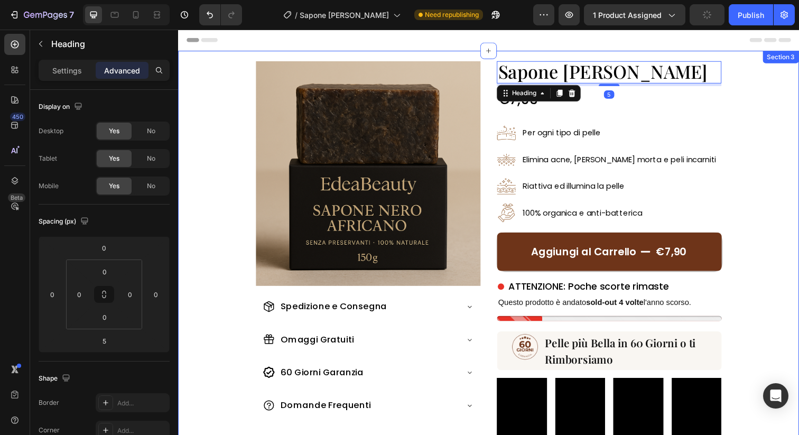
click at [746, 109] on div "Image Spedizione e Consegna Omaggi Gratuiti 60 Giorni Garanzia Domande Frequent…" at bounding box center [495, 271] width 634 height 441
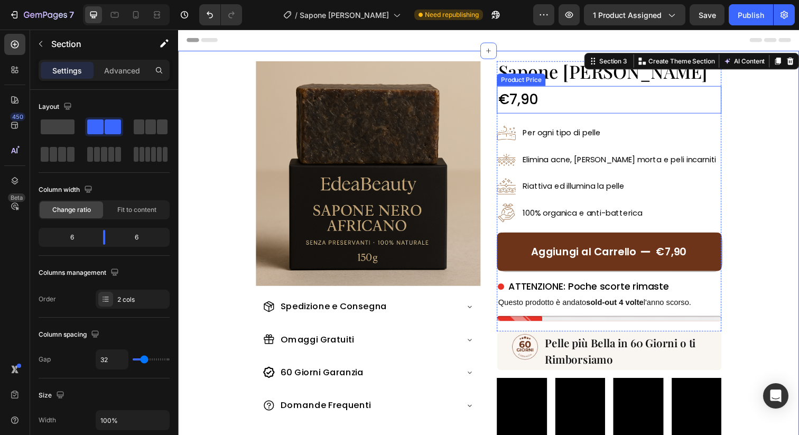
click at [659, 94] on div "€7,90" at bounding box center [617, 101] width 229 height 28
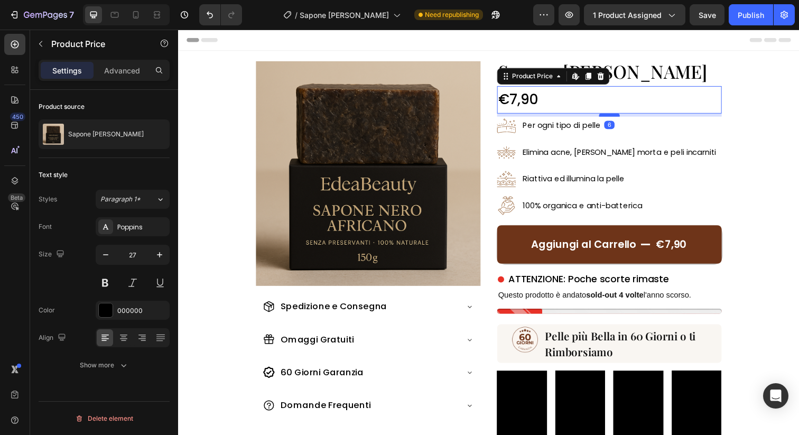
drag, startPoint x: 624, startPoint y: 123, endPoint x: 624, endPoint y: 116, distance: 7.4
click at [624, 116] on div at bounding box center [618, 116] width 21 height 3
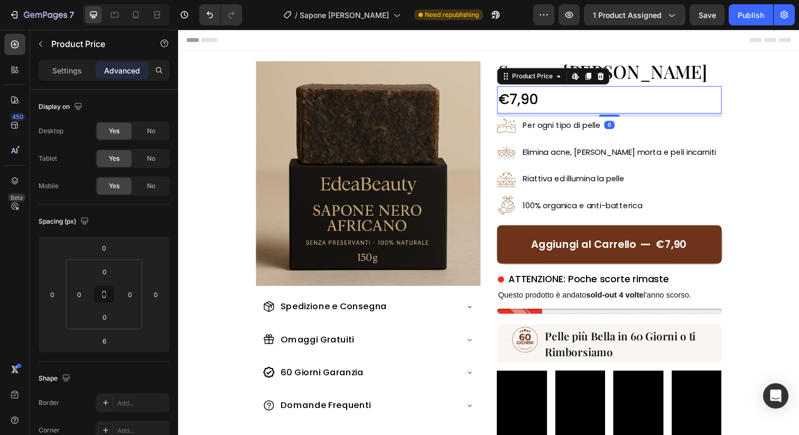
click at [593, 107] on div "€7,90" at bounding box center [617, 101] width 229 height 28
click at [68, 59] on div "Product Price" at bounding box center [90, 45] width 120 height 30
click at [64, 67] on p "Settings" at bounding box center [67, 70] width 30 height 11
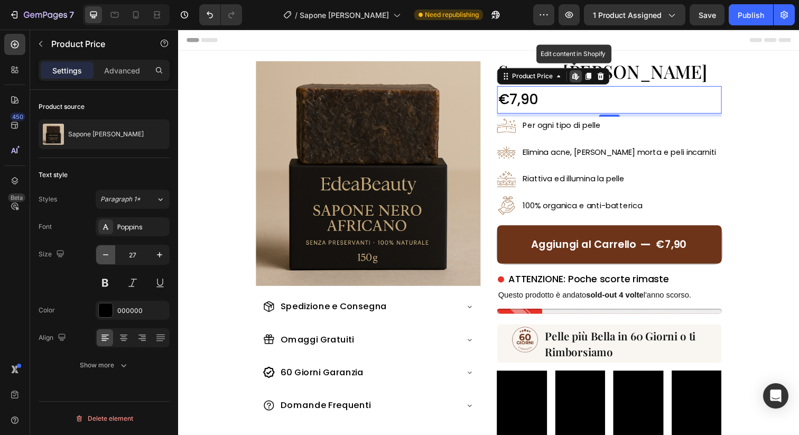
click at [108, 254] on icon "button" at bounding box center [105, 254] width 11 height 11
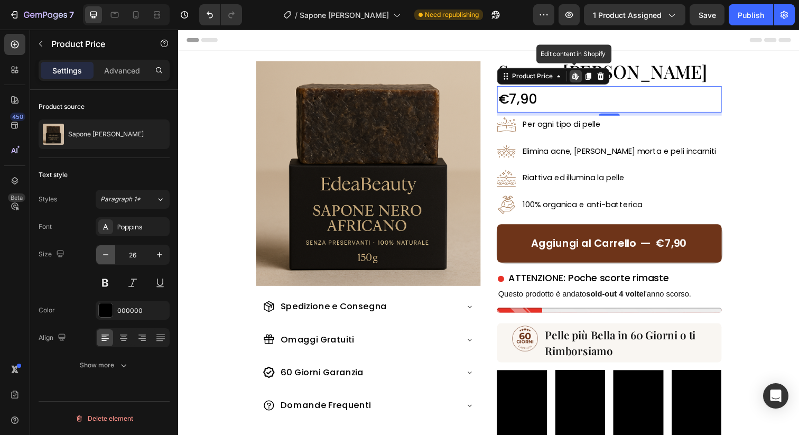
click at [108, 254] on icon "button" at bounding box center [105, 254] width 11 height 11
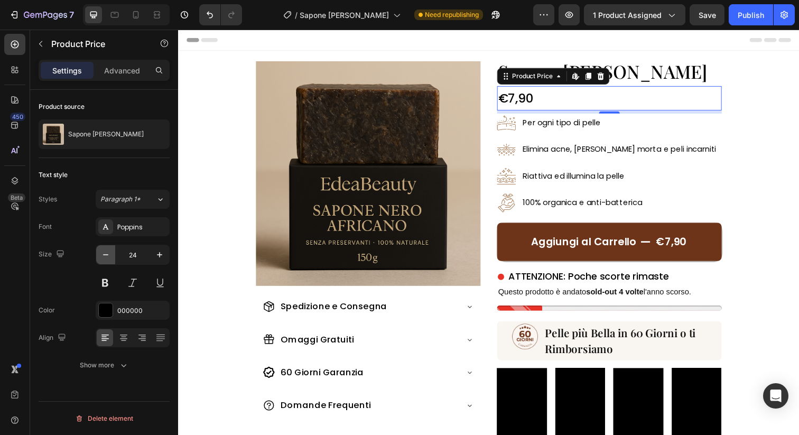
type input "23"
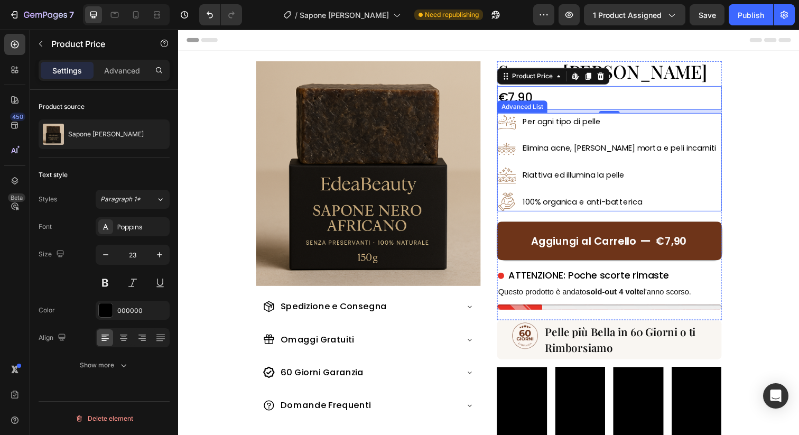
click at [786, 128] on div "Image Spedizione e Consegna Omaggi Gratuiti 60 Giorni Garanzia Domande Frequent…" at bounding box center [495, 265] width 634 height 429
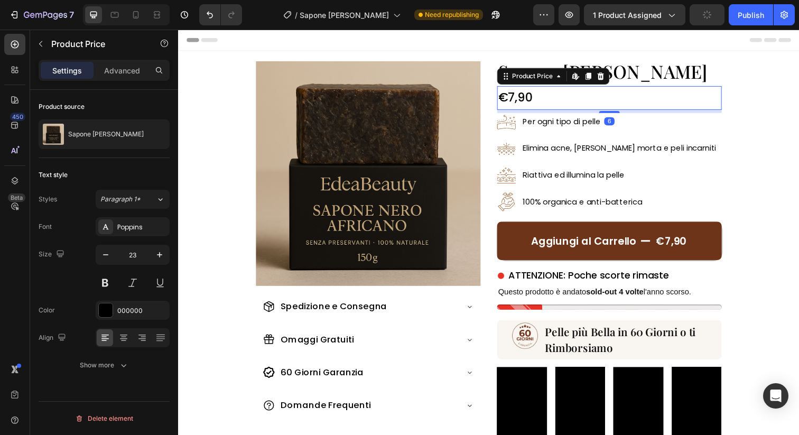
click at [576, 102] on div "€7,90" at bounding box center [617, 99] width 229 height 24
click at [620, 114] on div at bounding box center [618, 113] width 21 height 3
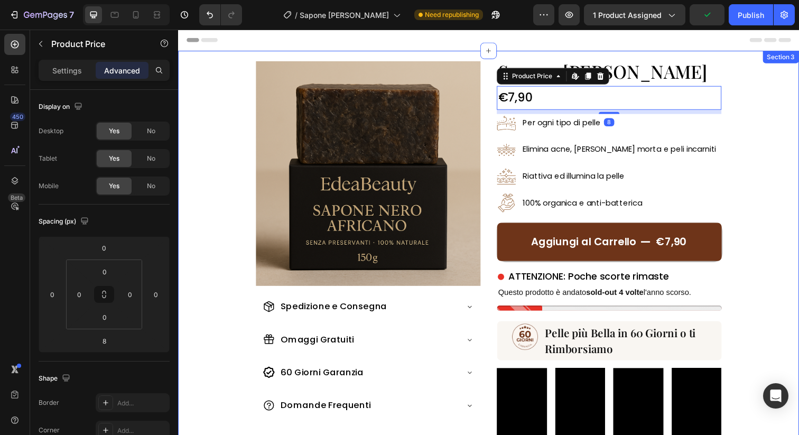
click at [758, 133] on div "Image Spedizione e Consegna Omaggi Gratuiti 60 Giorni Garanzia Domande Frequent…" at bounding box center [495, 266] width 634 height 431
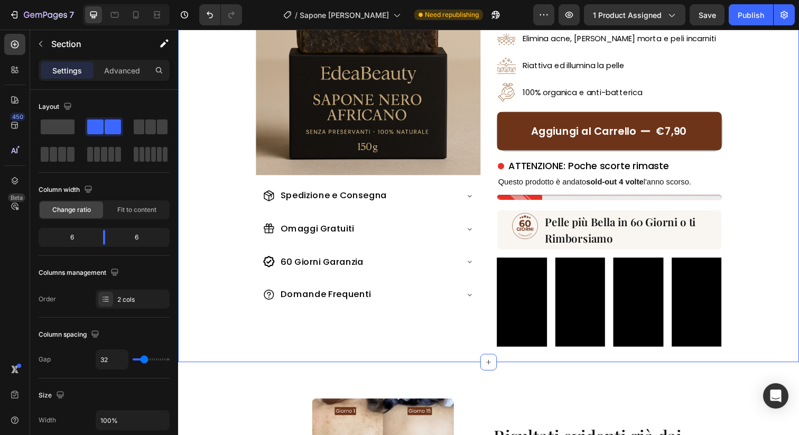
scroll to position [117, 0]
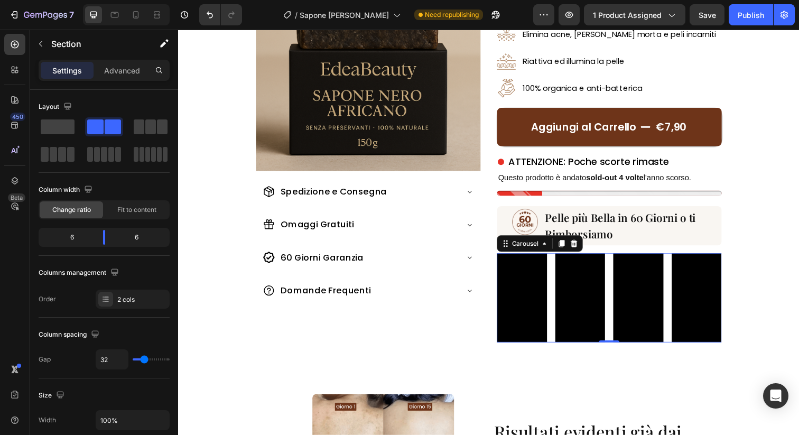
click at [619, 258] on div "Video Video Video Video Video Video Video" at bounding box center [617, 303] width 229 height 91
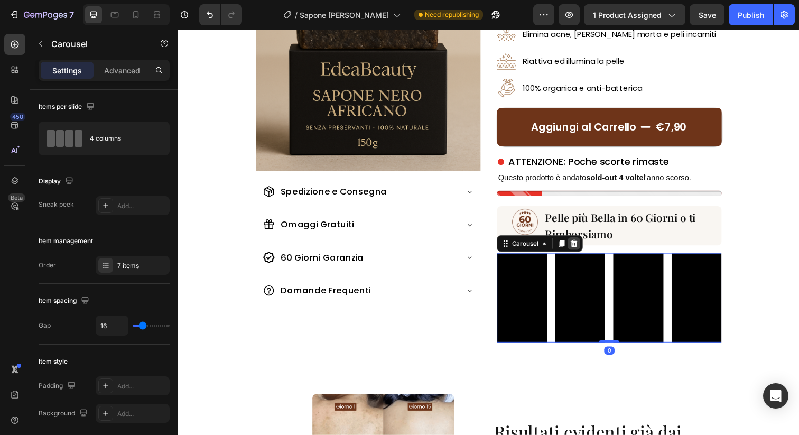
click at [585, 246] on icon at bounding box center [582, 248] width 8 height 8
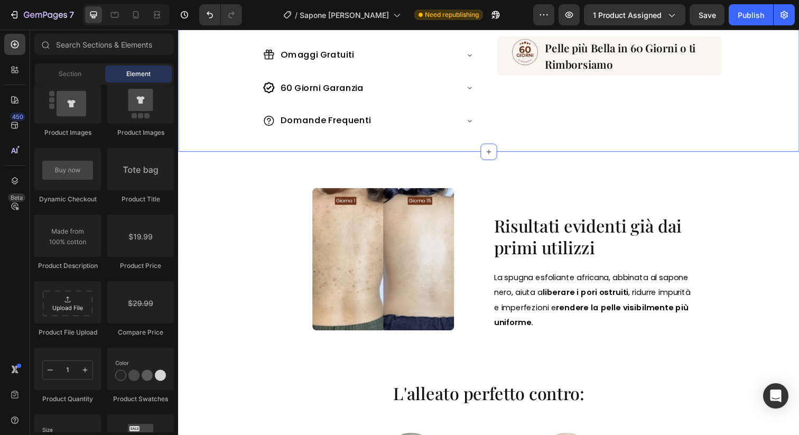
scroll to position [301, 0]
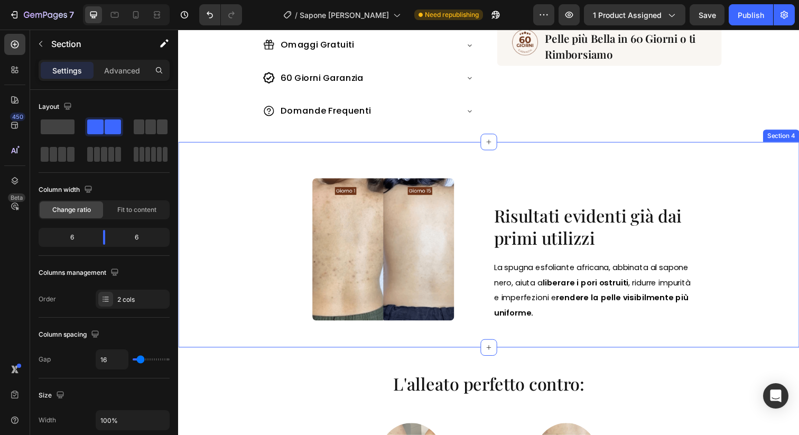
click at [481, 329] on div "Image" at bounding box center [387, 258] width 207 height 155
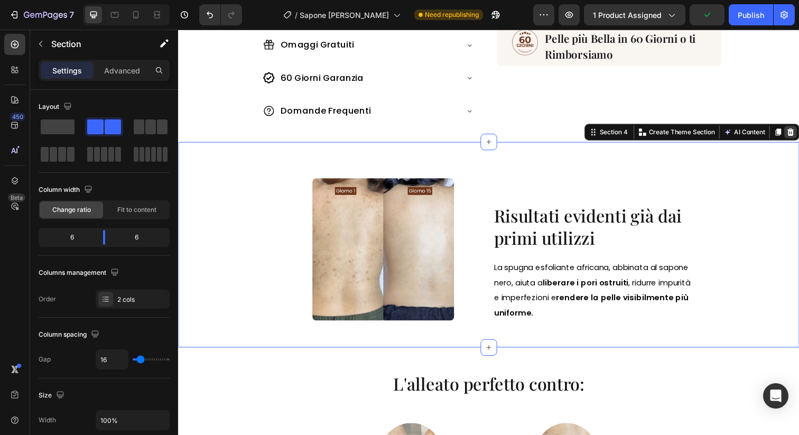
click at [798, 133] on icon at bounding box center [803, 134] width 8 height 8
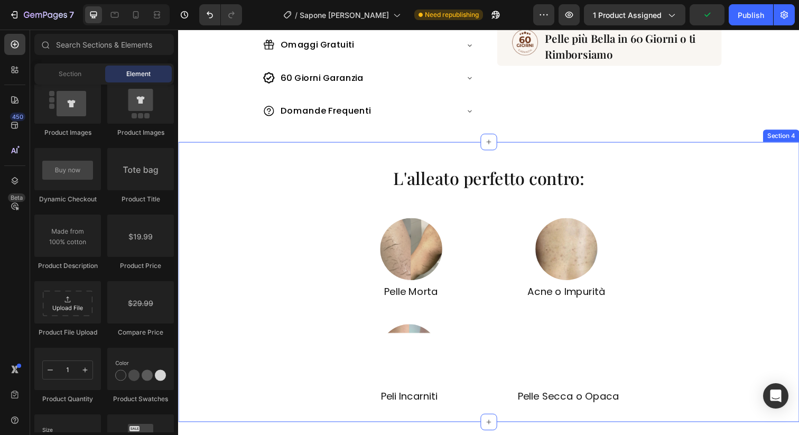
click at [503, 205] on div "L'alleato perfetto contro: Heading Image Pelle Morta Heading Image Acne o Impur…" at bounding box center [495, 287] width 634 height 251
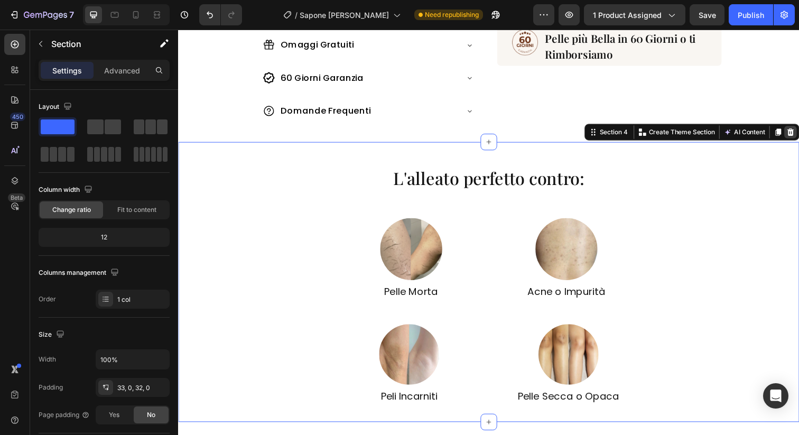
click at [798, 136] on div at bounding box center [803, 134] width 13 height 13
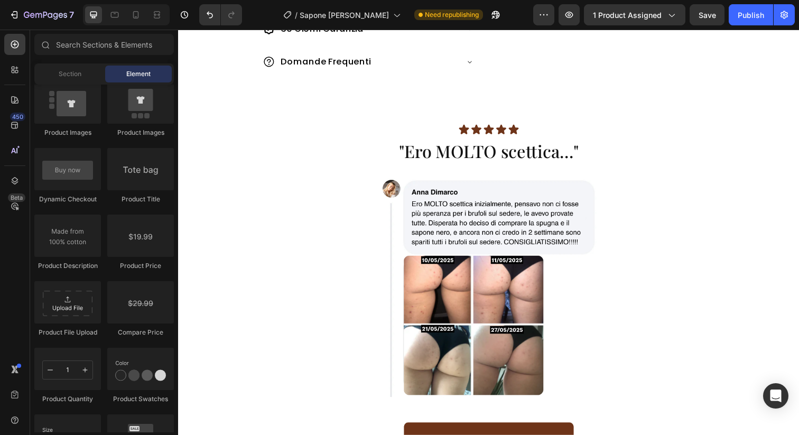
scroll to position [325, 0]
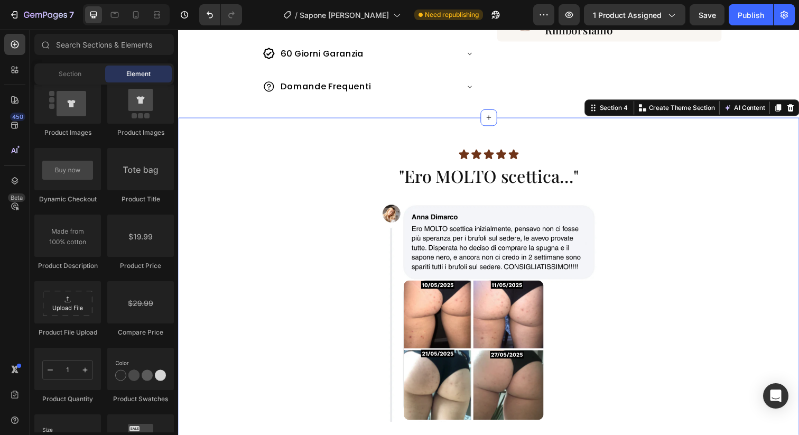
click at [350, 131] on div "Icon Icon Icon Icon Icon Icon List "Ero MOLTO scettica..." Heading Image Prova …" at bounding box center [495, 326] width 634 height 414
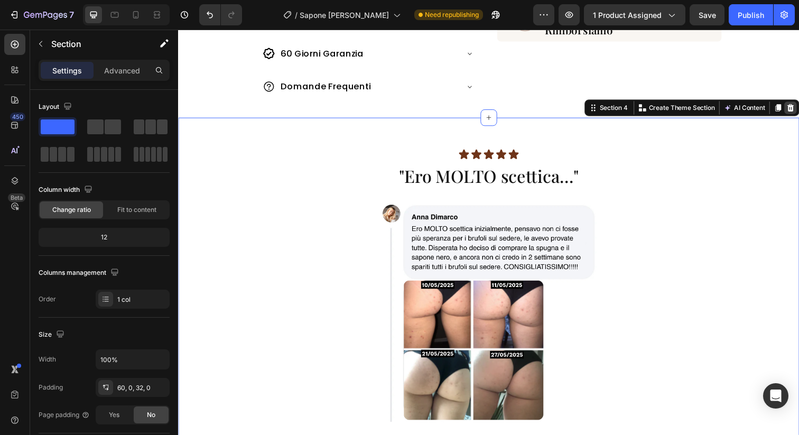
click at [798, 109] on icon at bounding box center [803, 109] width 7 height 7
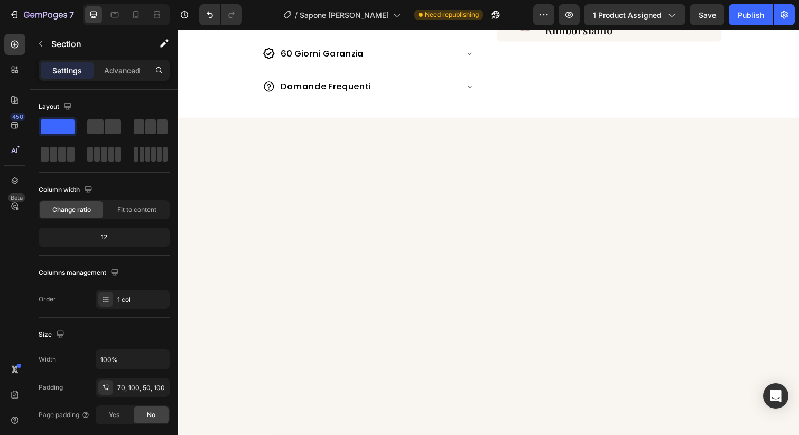
click at [490, 126] on div at bounding box center [495, 363] width 634 height 489
click at [488, 121] on div at bounding box center [495, 363] width 634 height 489
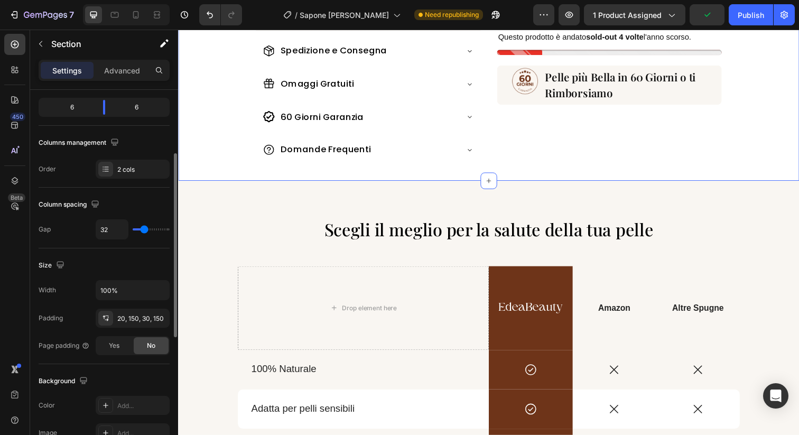
scroll to position [363, 0]
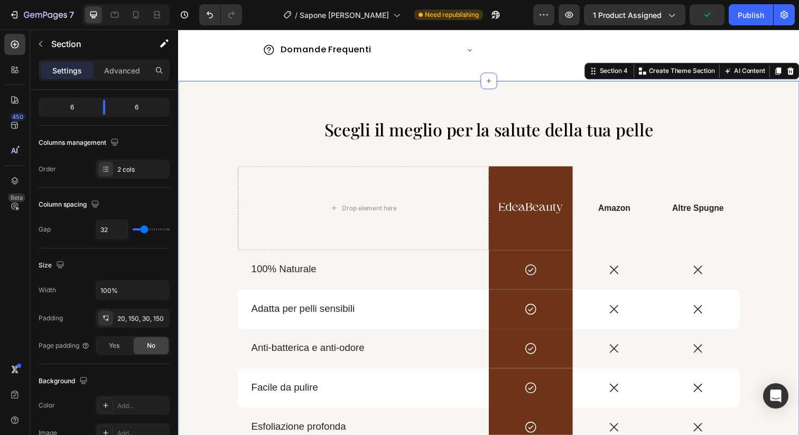
click at [504, 92] on div "Scegli il meglio per la salute della tua pelle Heading Drop element here Image …" at bounding box center [495, 332] width 634 height 501
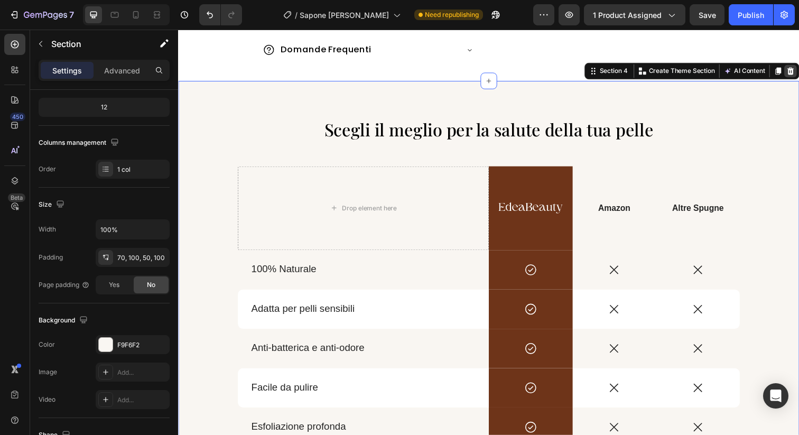
click at [798, 73] on div at bounding box center [803, 72] width 13 height 13
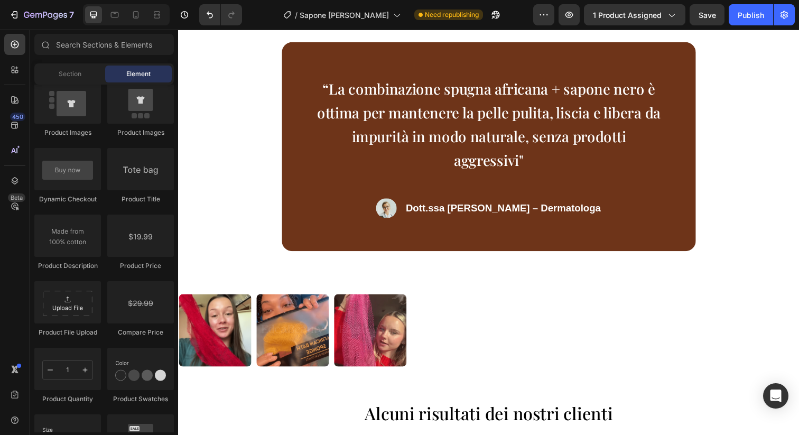
scroll to position [244, 0]
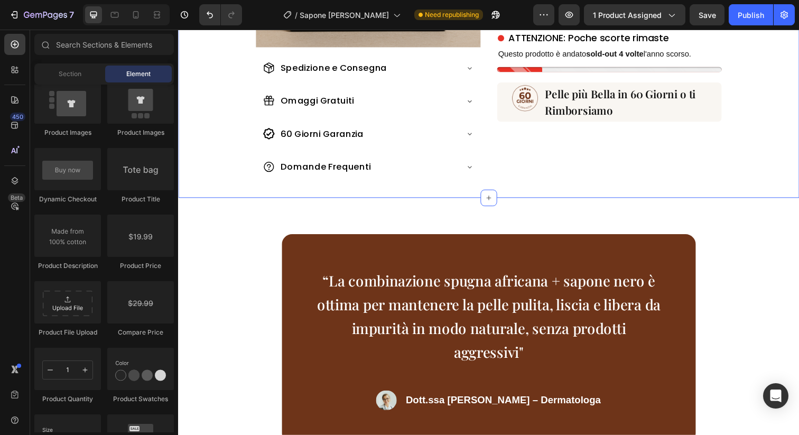
click at [528, 176] on div "Sapone Nero Africano Heading €7,90 Product Price Product Price Image Per ogni t…" at bounding box center [617, 1] width 229 height 367
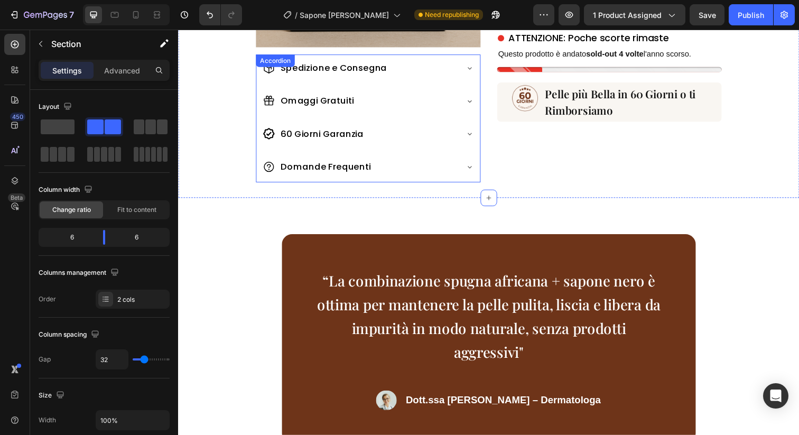
click at [476, 177] on div "Domande Frequenti" at bounding box center [372, 171] width 228 height 30
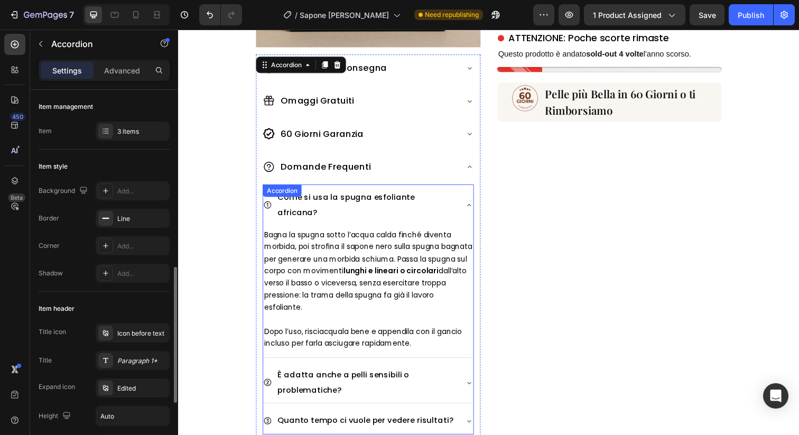
click at [472, 204] on icon at bounding box center [475, 208] width 8 height 8
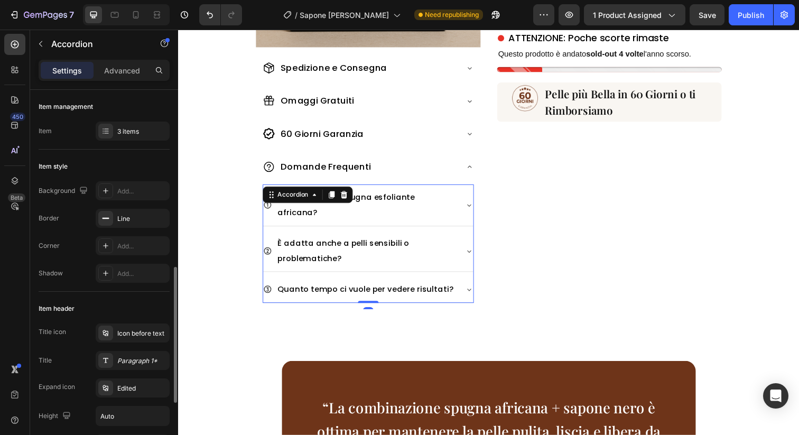
scroll to position [130, 0]
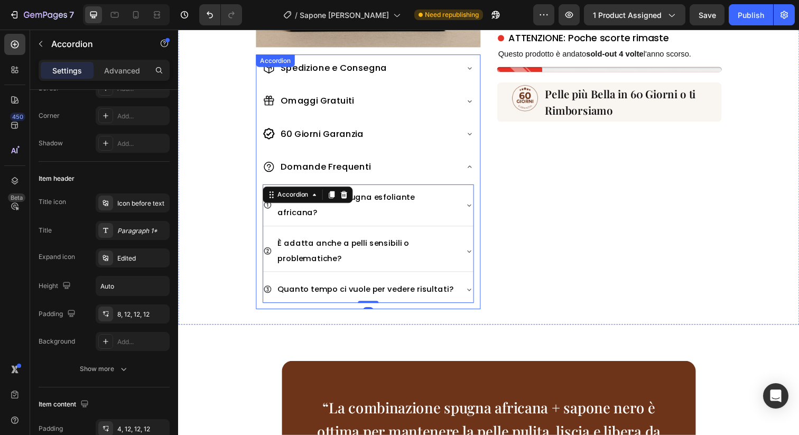
click at [376, 295] on div "Come si usa la spugna esfoliante africana? È adatta anche a pelli sensibili o p…" at bounding box center [372, 249] width 228 height 129
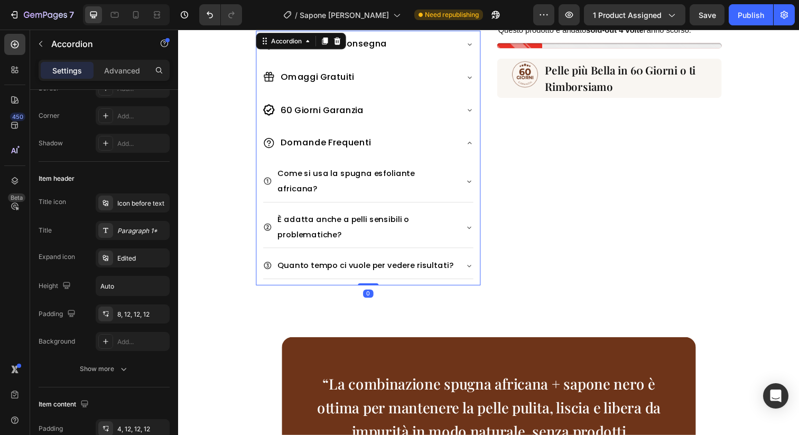
scroll to position [294, 0]
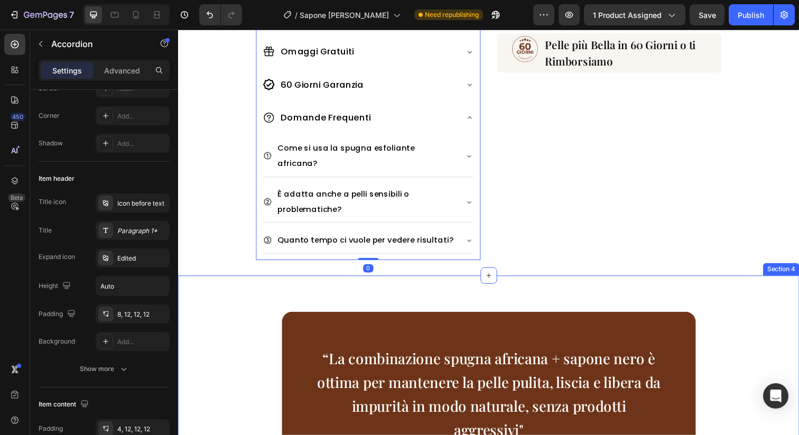
click at [474, 281] on div "“La combinazione spugna africana + sapone nero è ottima per mantenere la pelle …" at bounding box center [495, 412] width 634 height 263
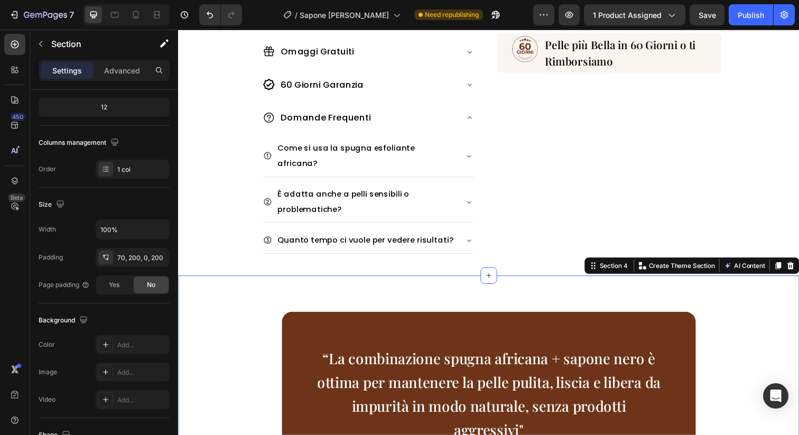
scroll to position [0, 0]
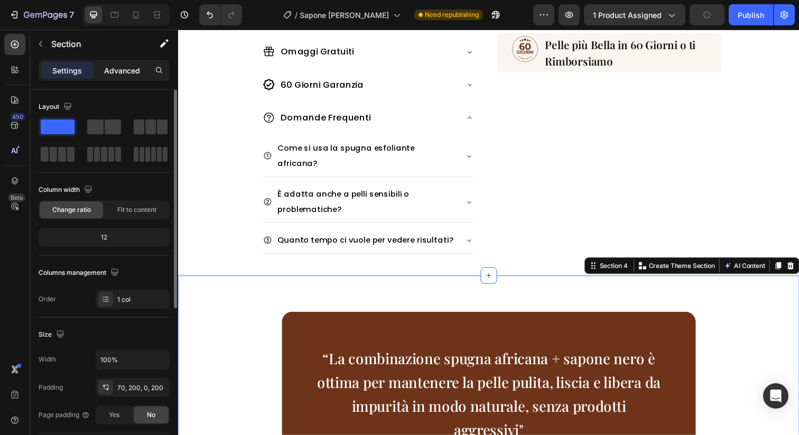
click at [141, 72] on div "Advanced" at bounding box center [122, 70] width 53 height 17
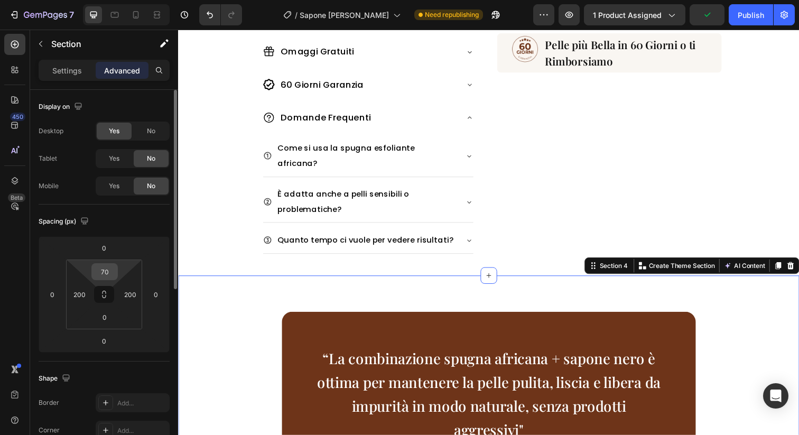
click at [113, 275] on input "70" at bounding box center [104, 272] width 21 height 16
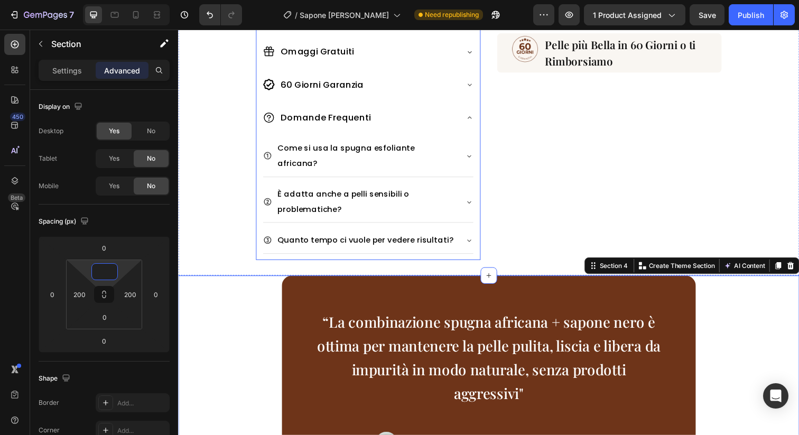
click at [473, 115] on icon at bounding box center [475, 119] width 8 height 8
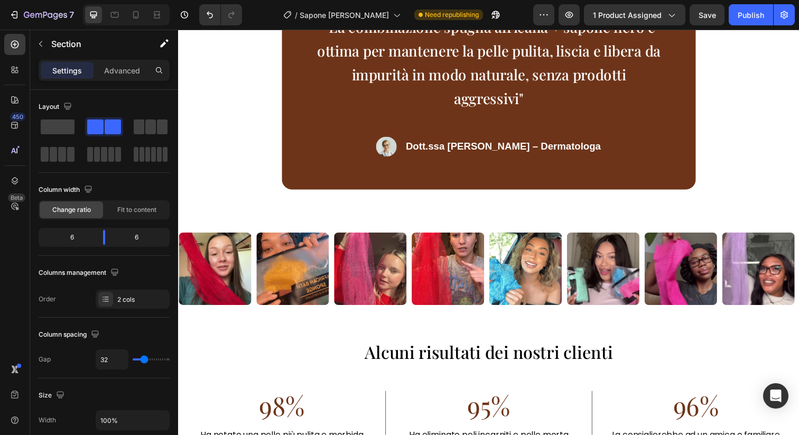
scroll to position [490, 0]
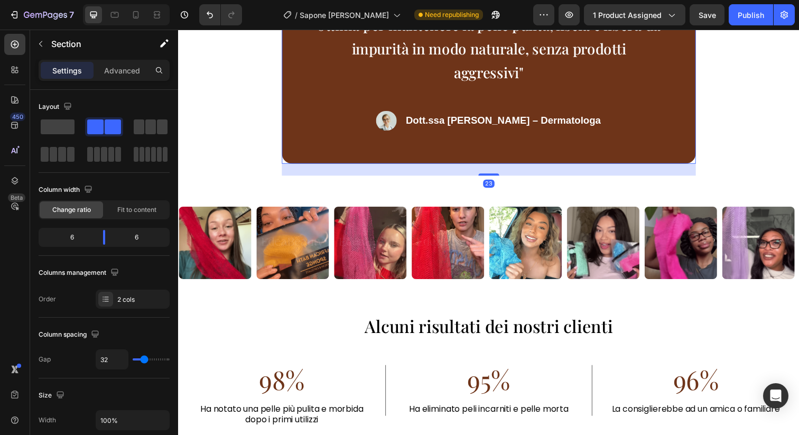
click at [530, 147] on div "“La combinazione spugna africana + sapone nero è ottima per mantenere la pelle …" at bounding box center [495, 59] width 423 height 213
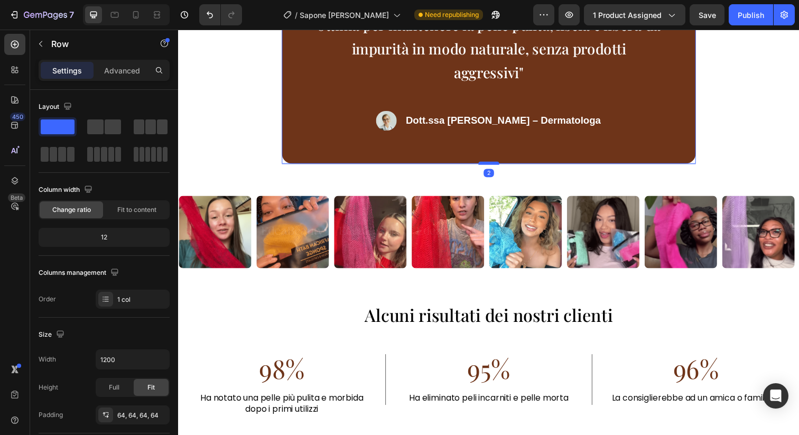
drag, startPoint x: 501, startPoint y: 175, endPoint x: 501, endPoint y: 163, distance: 11.6
click at [501, 164] on div at bounding box center [494, 165] width 21 height 3
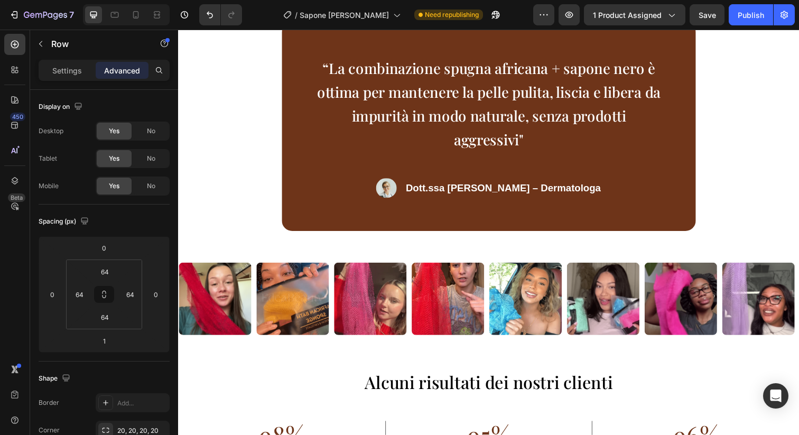
scroll to position [415, 0]
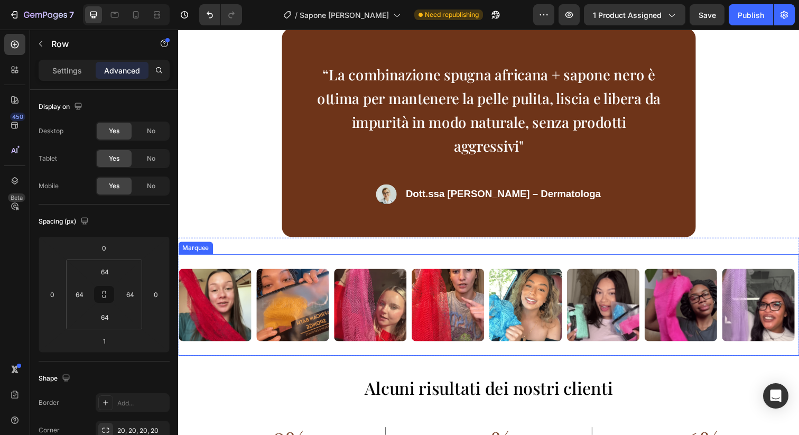
click at [493, 278] on div "Image" at bounding box center [455, 310] width 79 height 87
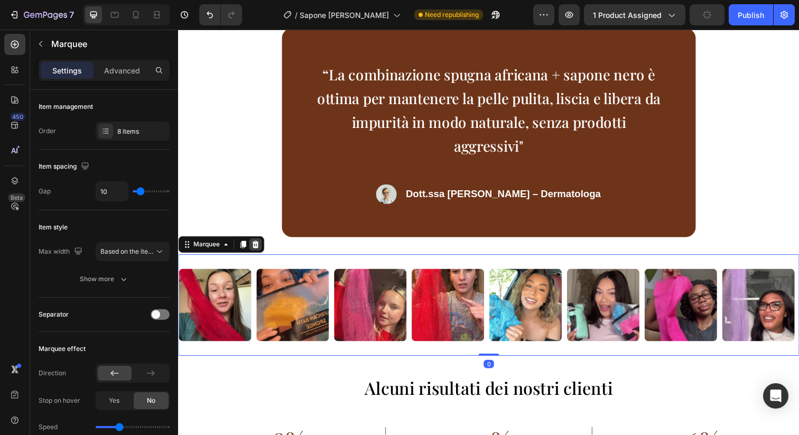
click at [259, 246] on icon at bounding box center [257, 249] width 8 height 8
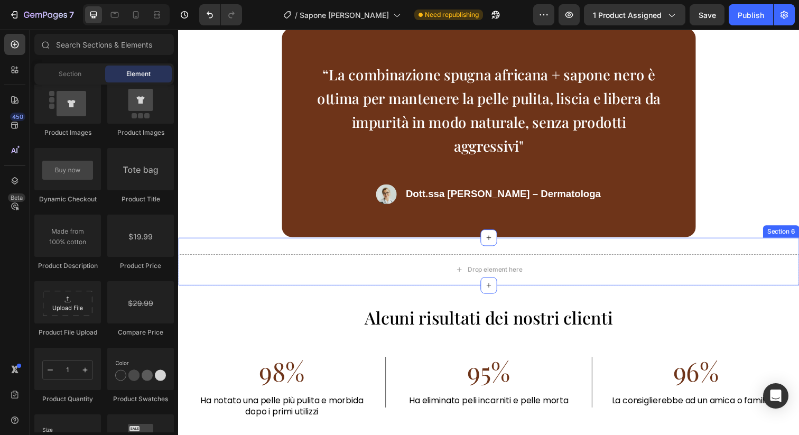
click at [421, 254] on div "Drop element here Section 6" at bounding box center [495, 266] width 634 height 49
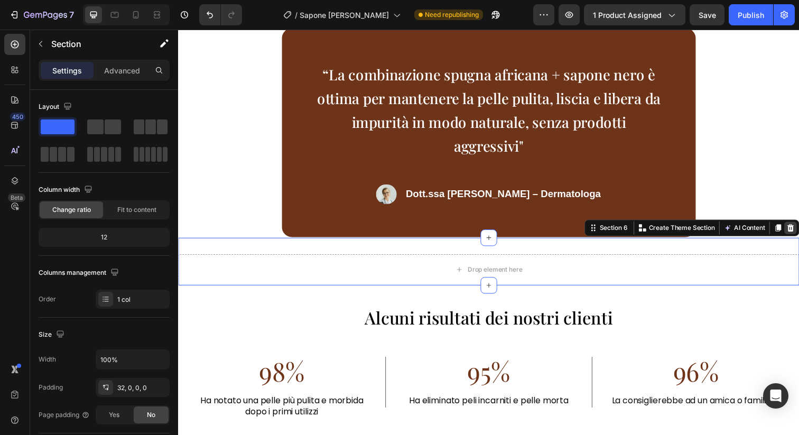
click at [798, 228] on icon at bounding box center [803, 231] width 7 height 7
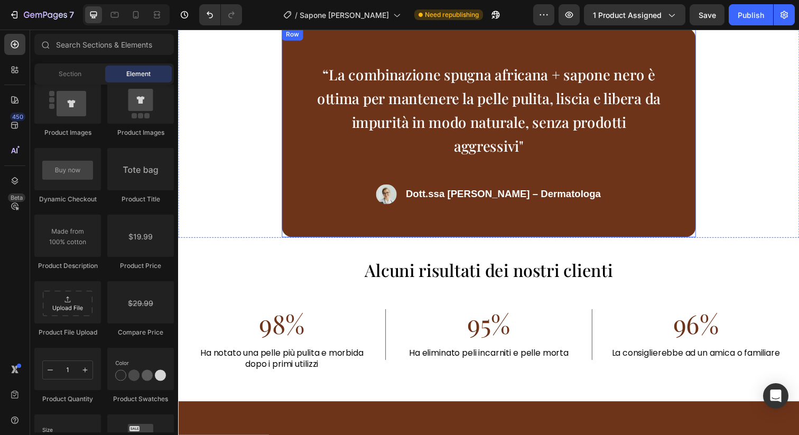
click at [631, 229] on div "“La combinazione spugna africana + sapone nero è ottima per mantenere la pelle …" at bounding box center [495, 134] width 423 height 213
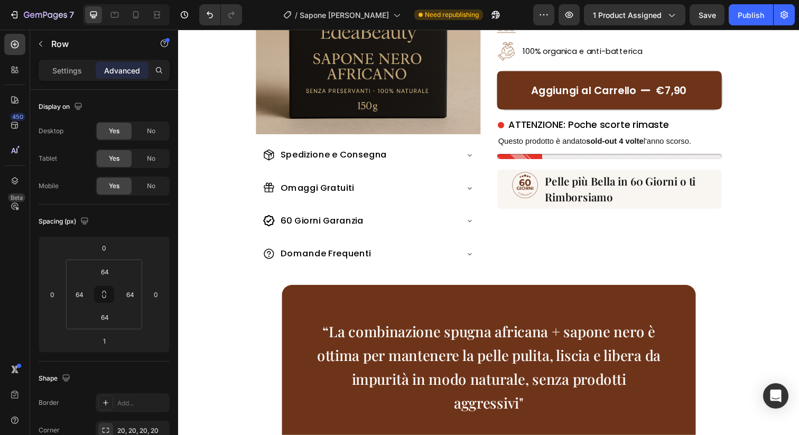
scroll to position [0, 0]
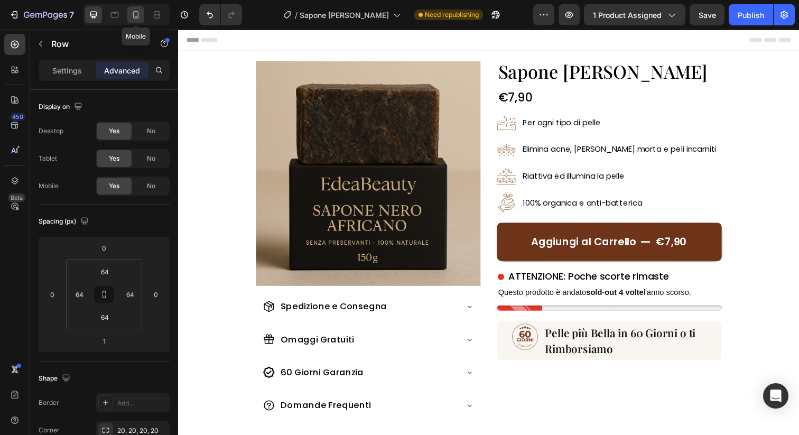
click at [141, 22] on div at bounding box center [135, 14] width 17 height 17
type input "35"
type input "30"
type input "20"
type input "30"
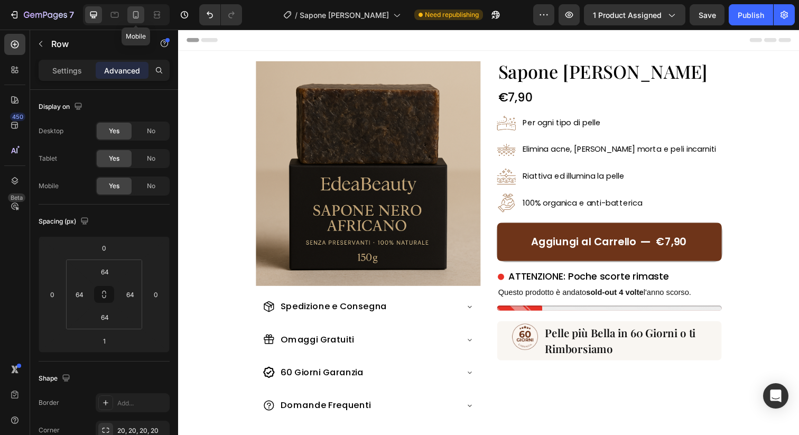
type input "20"
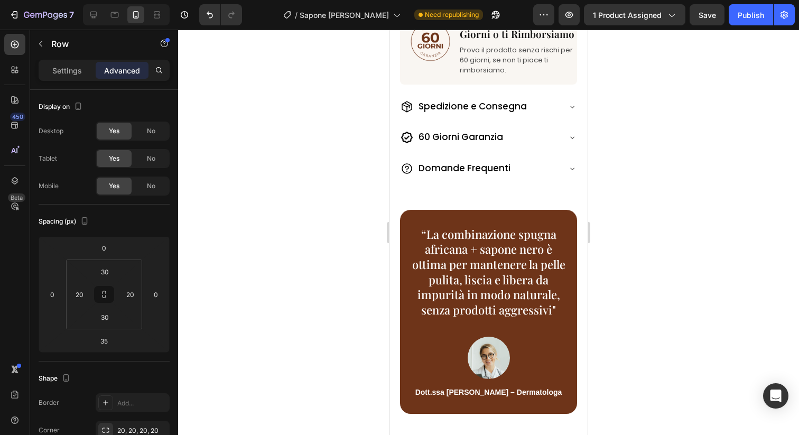
scroll to position [534, 0]
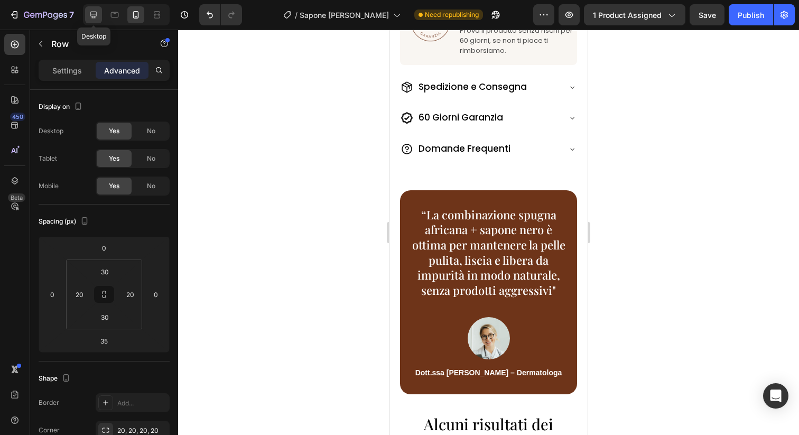
click at [91, 12] on icon at bounding box center [93, 15] width 7 height 7
type input "1"
type input "64"
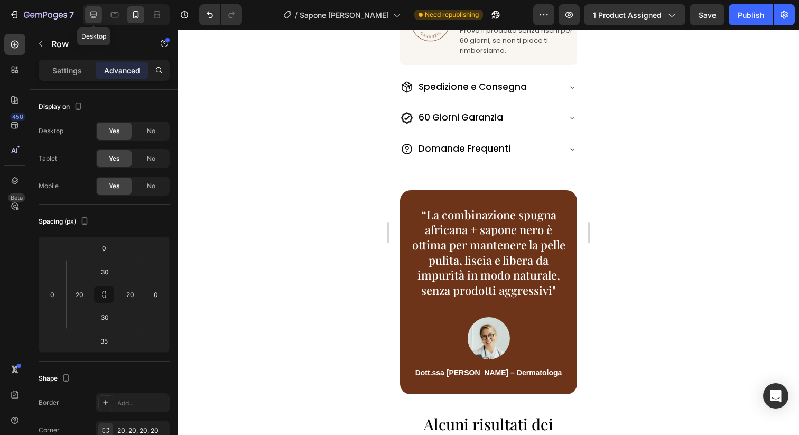
type input "64"
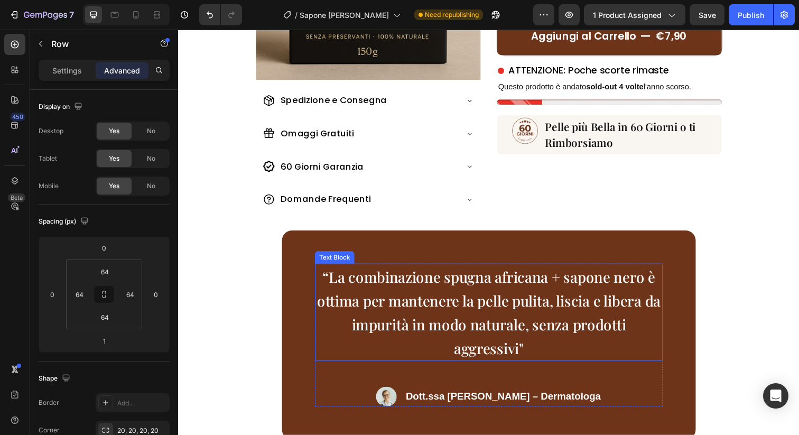
scroll to position [180, 0]
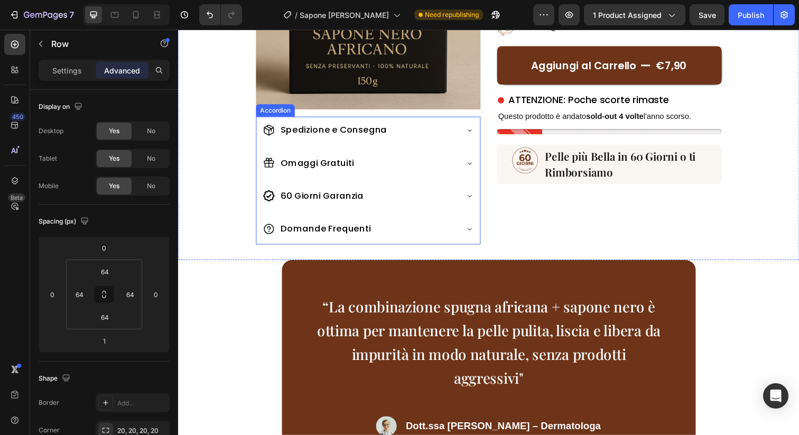
click at [257, 188] on div "Spedizione e Consegna Omaggi Gratuiti 60 Giorni Garanzia Domande Frequenti" at bounding box center [371, 183] width 229 height 130
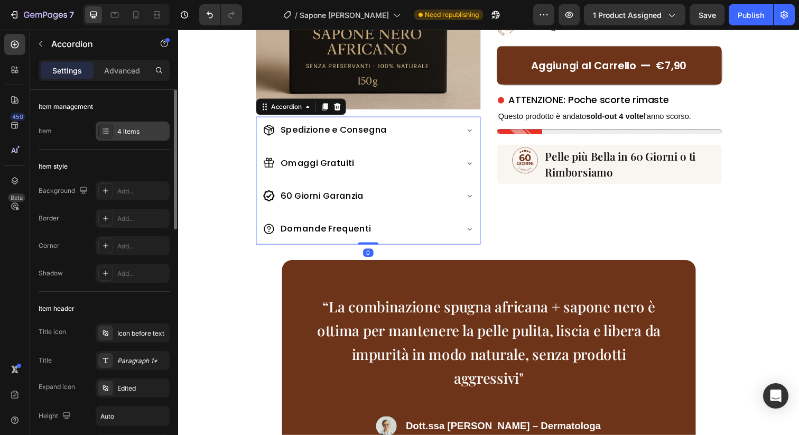
click at [123, 129] on div "4 items" at bounding box center [142, 132] width 50 height 10
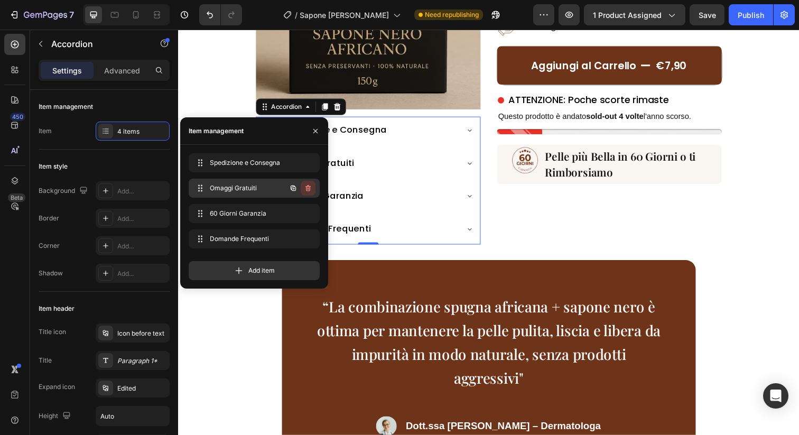
click at [311, 187] on icon "button" at bounding box center [308, 188] width 8 height 8
click at [311, 187] on button "Delete" at bounding box center [300, 188] width 29 height 15
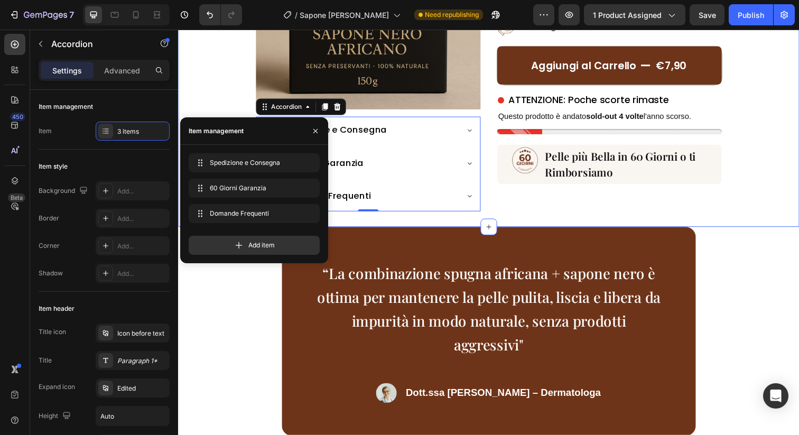
click at [582, 201] on div "Sapone Nero Africano Heading €7,90 Product Price Product Price Image Per ogni t…" at bounding box center [617, 48] width 229 height 333
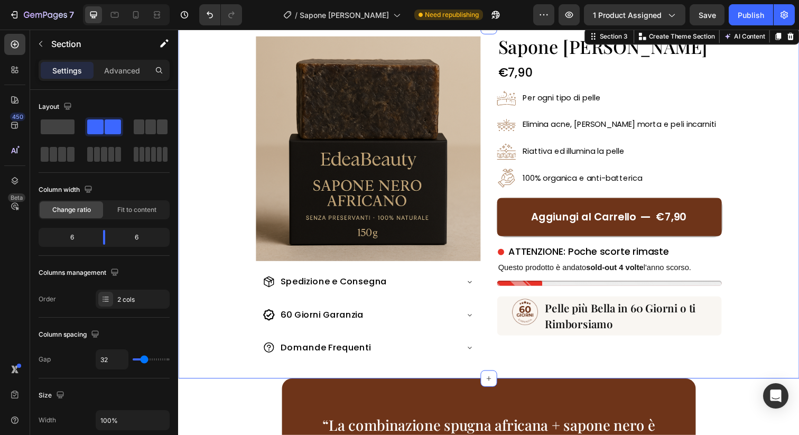
scroll to position [10, 0]
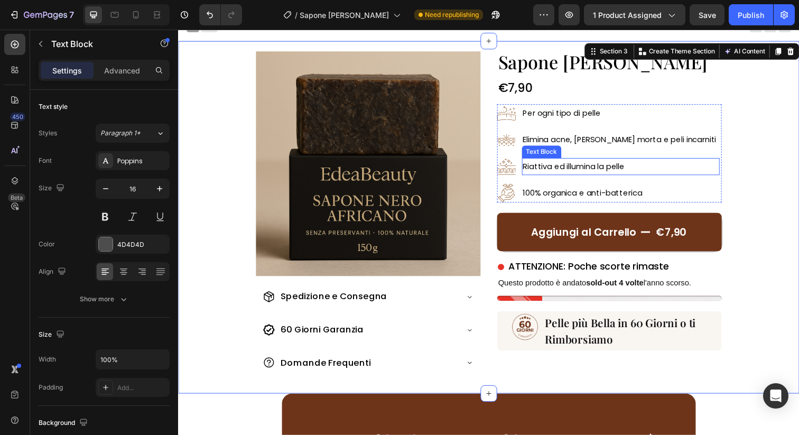
click at [575, 166] on span "Riattiva ed illumina la pelle" at bounding box center [582, 168] width 104 height 11
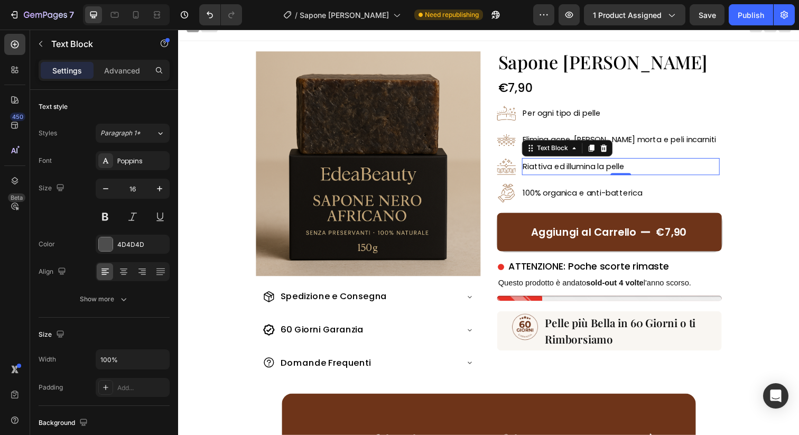
click at [575, 166] on span "Riattiva ed illumina la pelle" at bounding box center [582, 168] width 104 height 11
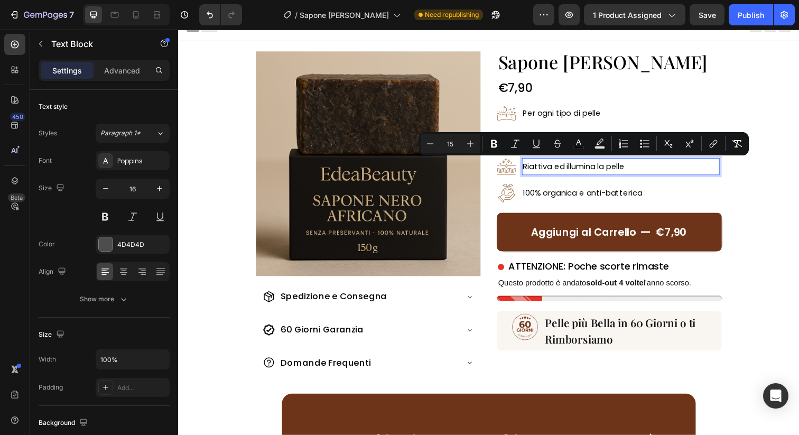
click at [662, 171] on p "Riattiva ed illumina la pelle" at bounding box center [630, 169] width 200 height 15
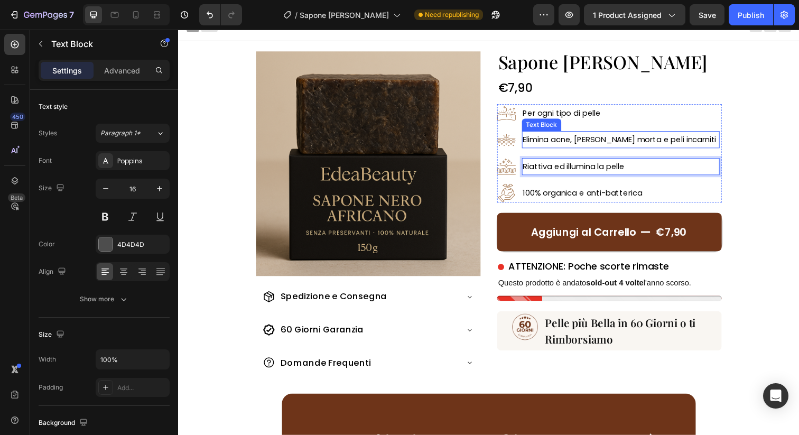
click at [653, 146] on span "Elimina acne, [PERSON_NAME] morta e peli incarniti" at bounding box center [629, 141] width 198 height 11
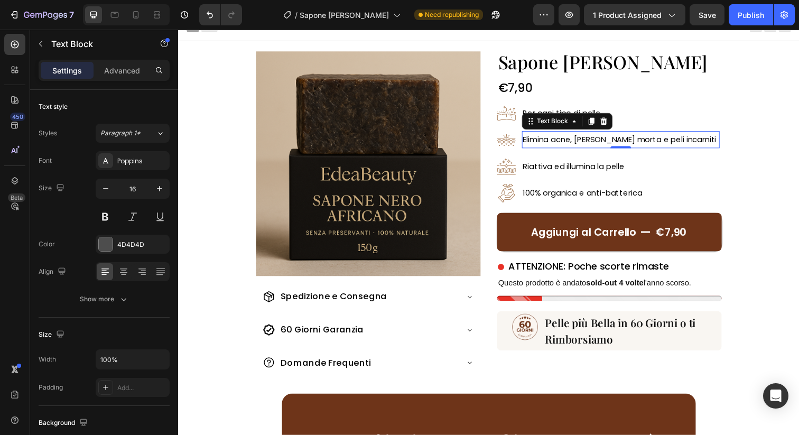
click at [653, 146] on span "Elimina acne, [PERSON_NAME] morta e peli incarniti" at bounding box center [629, 141] width 198 height 11
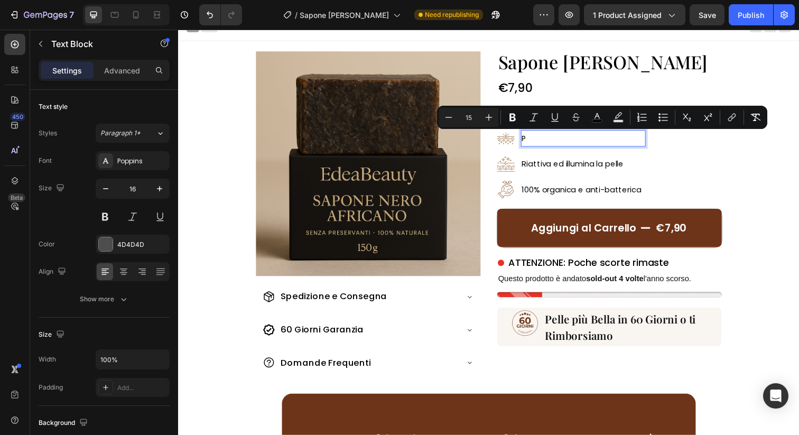
scroll to position [9, 0]
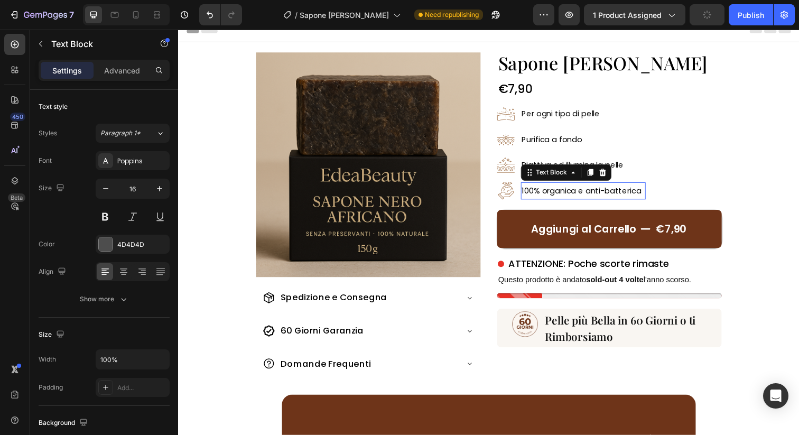
click at [613, 191] on span "100% organica e anti-batterica" at bounding box center [590, 193] width 122 height 11
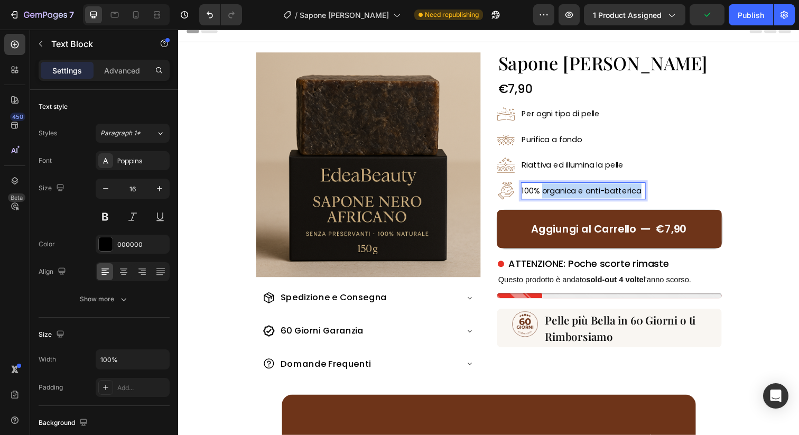
drag, startPoint x: 549, startPoint y: 193, endPoint x: 653, endPoint y: 193, distance: 104.1
click at [653, 193] on p "100% organica e anti-batterica" at bounding box center [591, 193] width 125 height 15
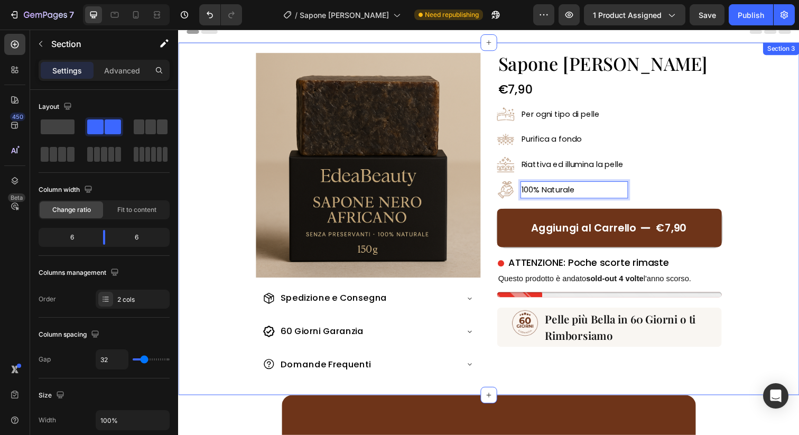
click at [762, 200] on div "Image Spedizione e Consegna 60 Giorni Garanzia Domande Frequenti Accordion Sapo…" at bounding box center [495, 223] width 634 height 360
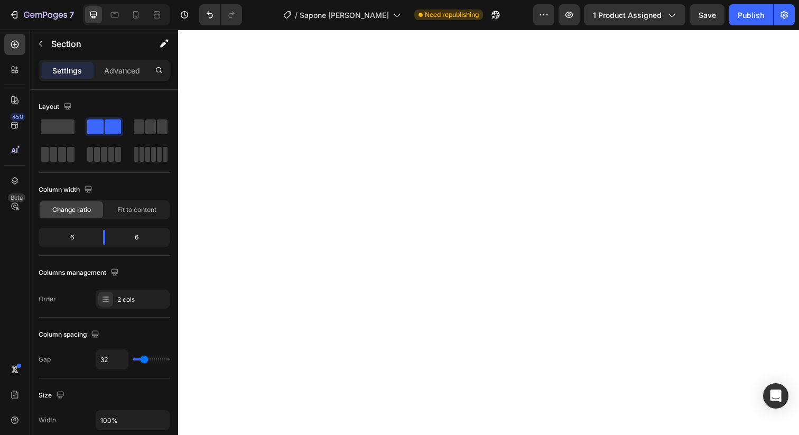
scroll to position [0, 0]
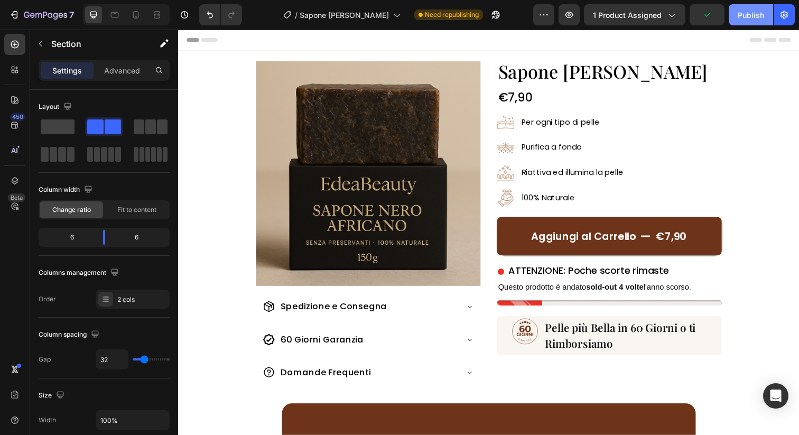
click at [751, 23] on button "Publish" at bounding box center [750, 14] width 44 height 21
click at [133, 16] on icon at bounding box center [135, 15] width 11 height 11
type input "0"
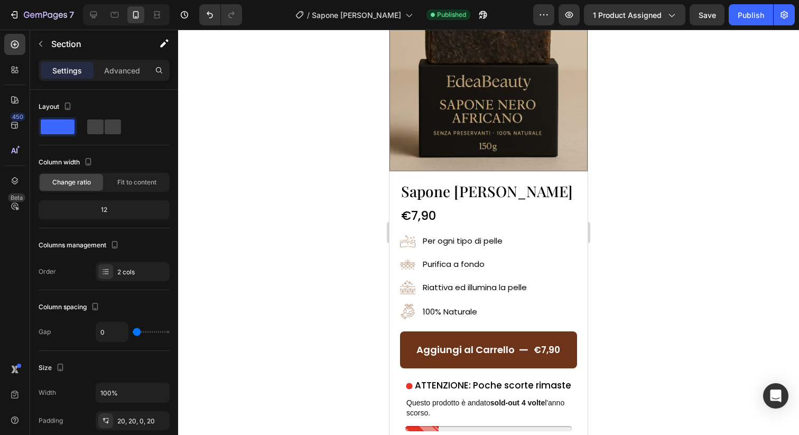
scroll to position [184, 0]
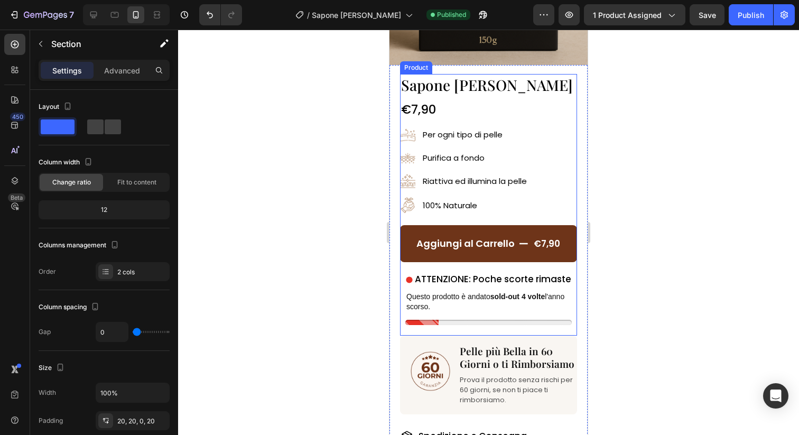
click at [536, 220] on div "Sapone Nero Africano Heading €7,90 Product Price Product Price Image Per ogni t…" at bounding box center [488, 149] width 177 height 151
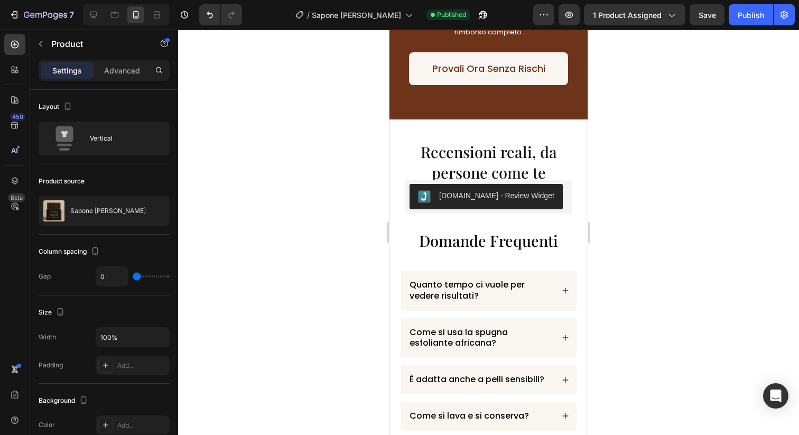
scroll to position [1375, 0]
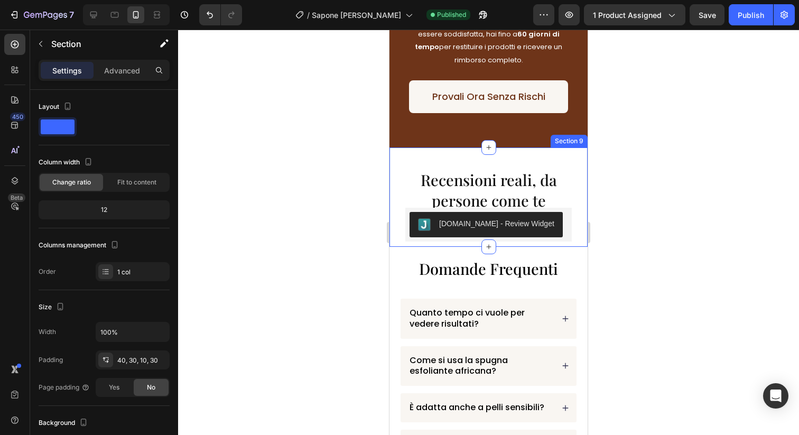
click at [572, 193] on div "Recensioni reali, da persone come te Heading Judge.me - Review Widget Judge.me …" at bounding box center [488, 196] width 198 height 99
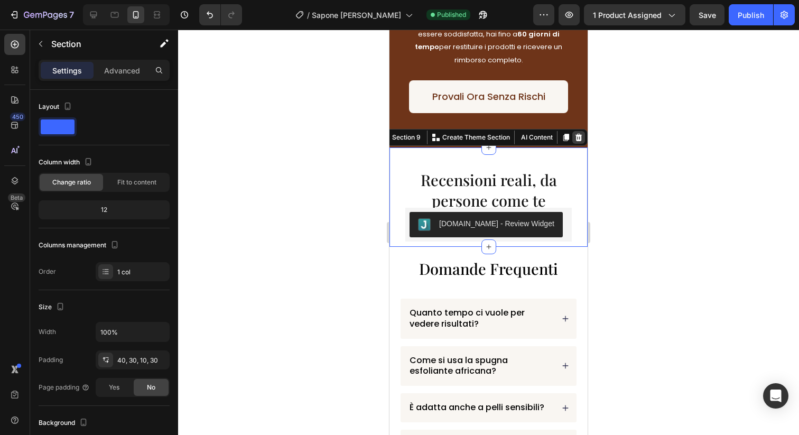
click at [581, 135] on icon at bounding box center [578, 137] width 8 height 8
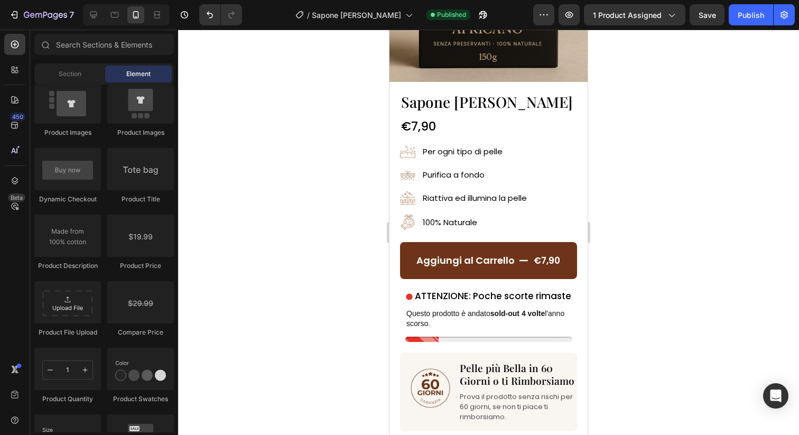
scroll to position [169, 0]
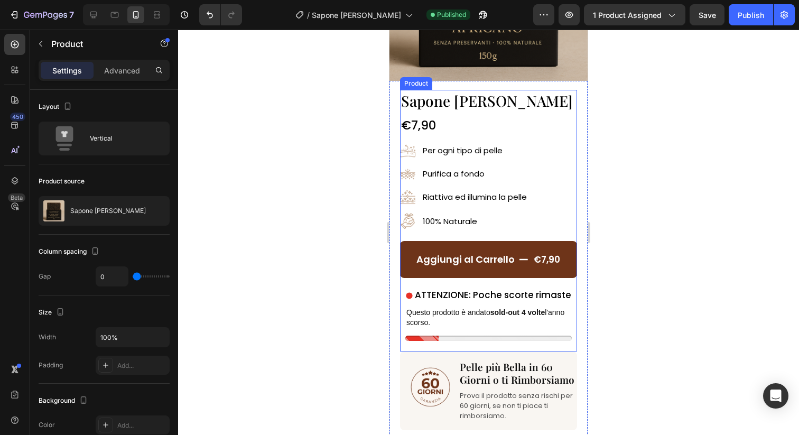
click at [498, 231] on div "Sapone Nero Africano Heading €7,90 Product Price Product Price Image Per ogni t…" at bounding box center [488, 165] width 177 height 151
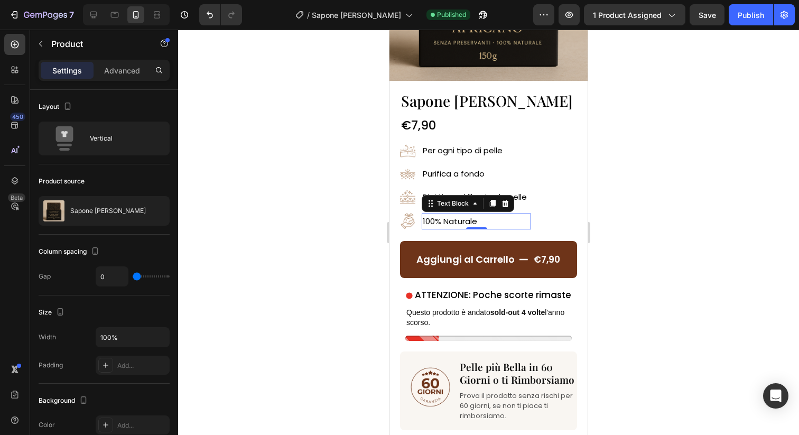
click at [495, 227] on p "100% Naturale" at bounding box center [476, 221] width 107 height 14
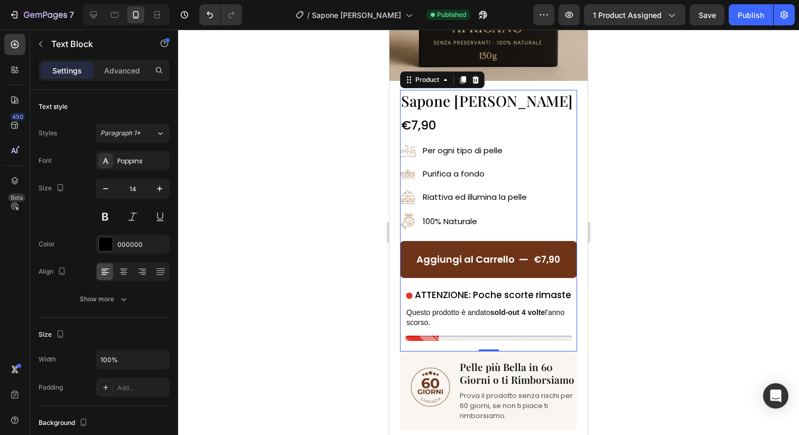
click at [543, 229] on div "Sapone Nero Africano Heading €7,90 Product Price Product Price Image Per ogni t…" at bounding box center [488, 165] width 177 height 151
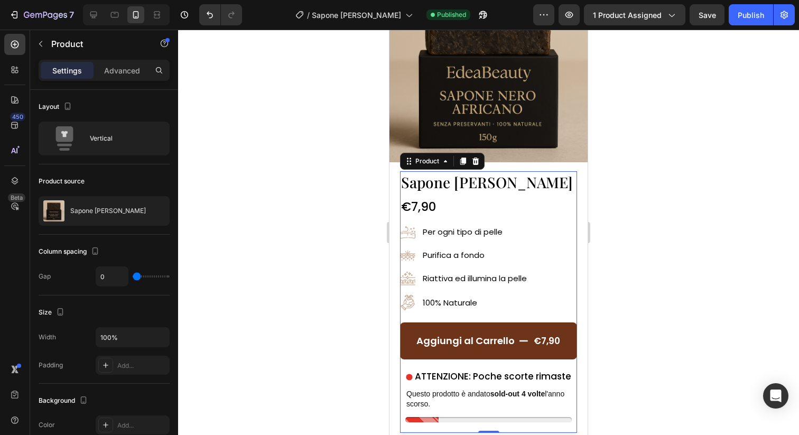
scroll to position [0, 0]
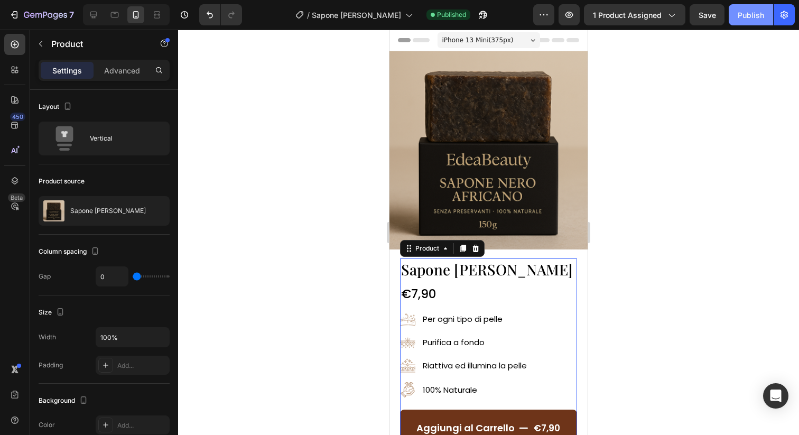
click at [746, 22] on button "Publish" at bounding box center [750, 14] width 44 height 21
click at [15, 16] on icon "button" at bounding box center [14, 15] width 11 height 11
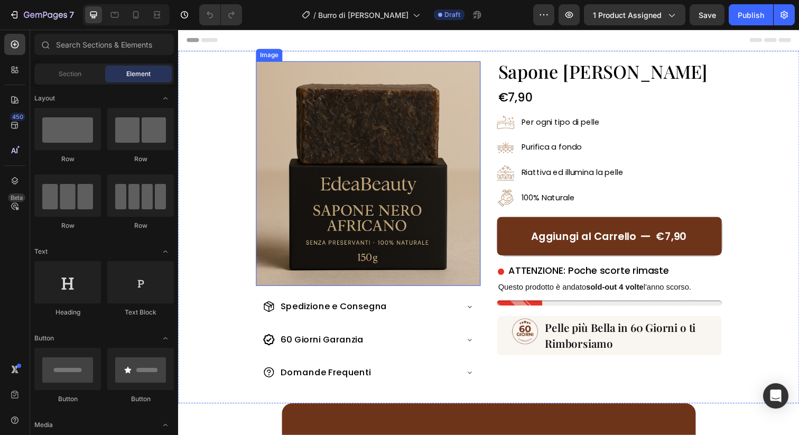
click at [395, 177] on img at bounding box center [371, 176] width 229 height 229
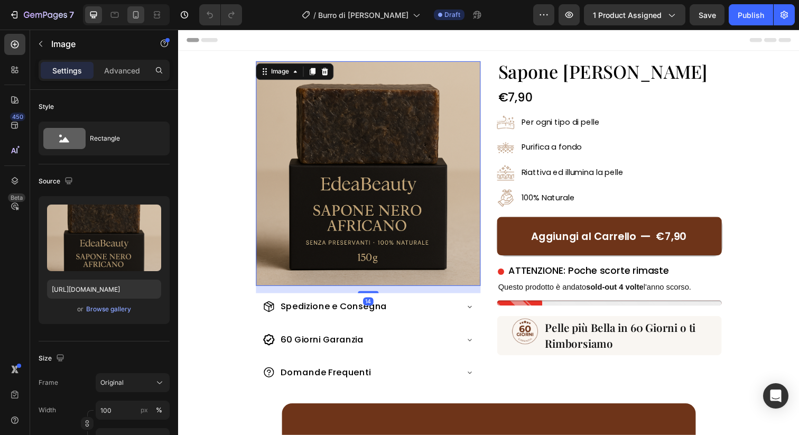
click at [139, 20] on icon at bounding box center [135, 15] width 11 height 11
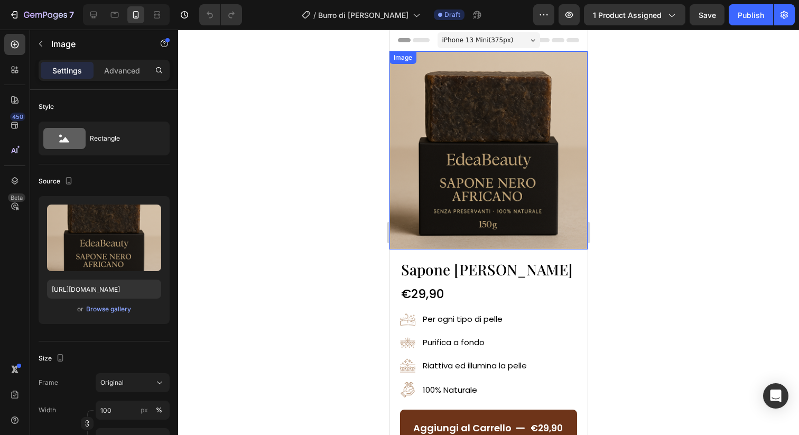
click at [452, 132] on img at bounding box center [488, 150] width 198 height 198
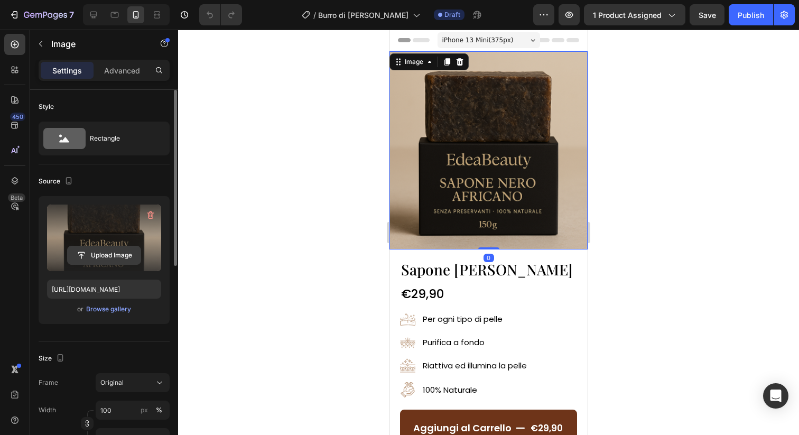
click at [115, 254] on input "file" at bounding box center [104, 255] width 73 height 18
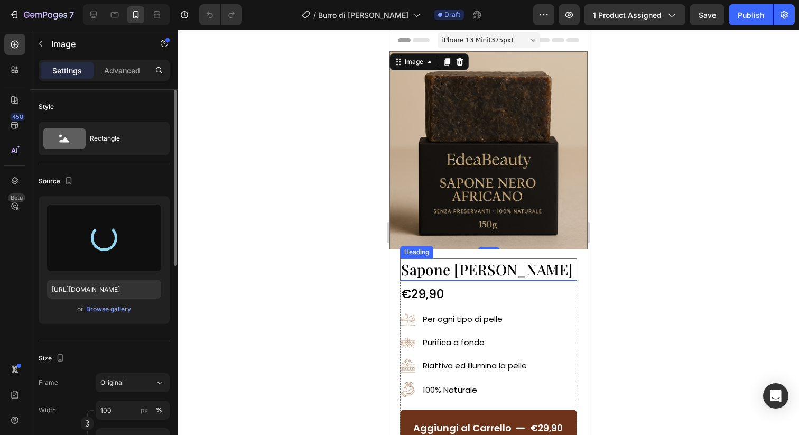
type input "[URL][DOMAIN_NAME]"
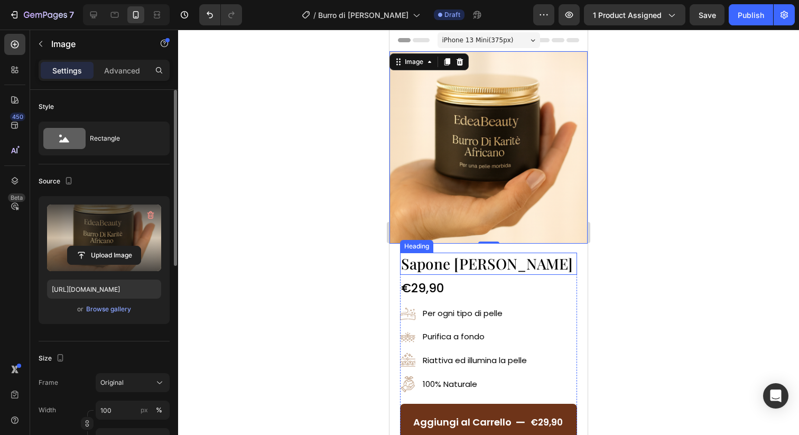
click at [489, 269] on span "Sapone [PERSON_NAME]" at bounding box center [487, 264] width 172 height 20
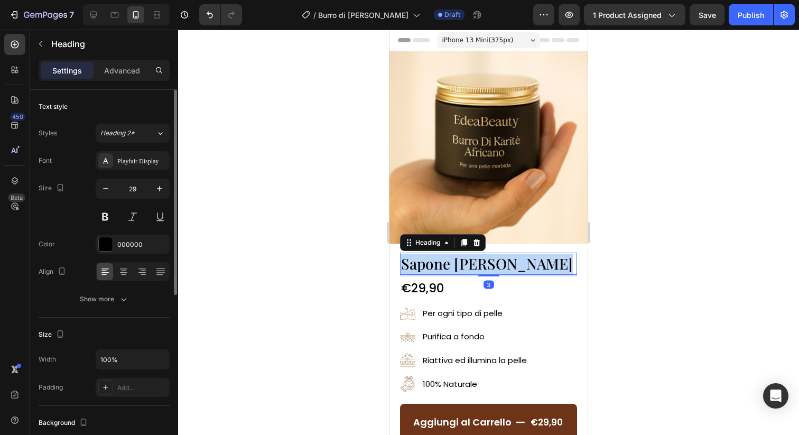
click at [489, 269] on span "Sapone [PERSON_NAME]" at bounding box center [487, 264] width 172 height 20
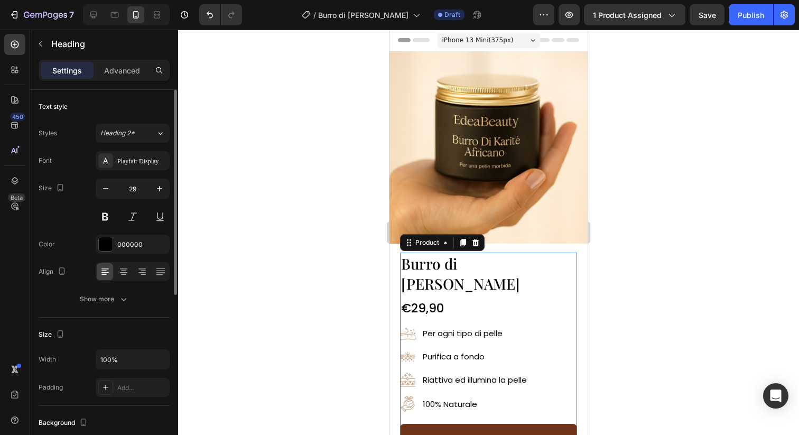
click at [487, 301] on div "⁠⁠⁠⁠⁠⁠⁠ Burro di Karité Africano Heading €29,90 Product Price Product Price Ima…" at bounding box center [488, 338] width 177 height 171
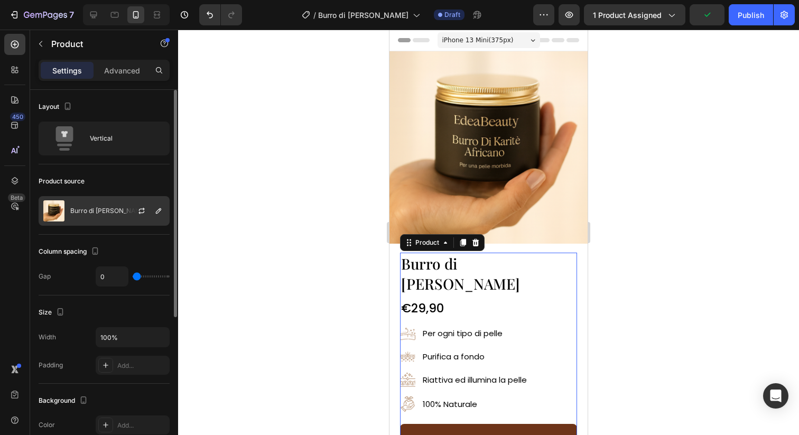
click at [123, 219] on div at bounding box center [146, 211] width 46 height 29
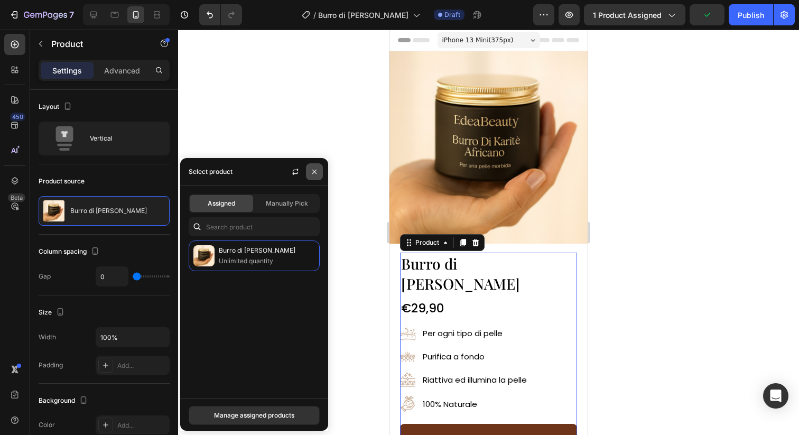
click at [315, 170] on icon "button" at bounding box center [314, 171] width 8 height 8
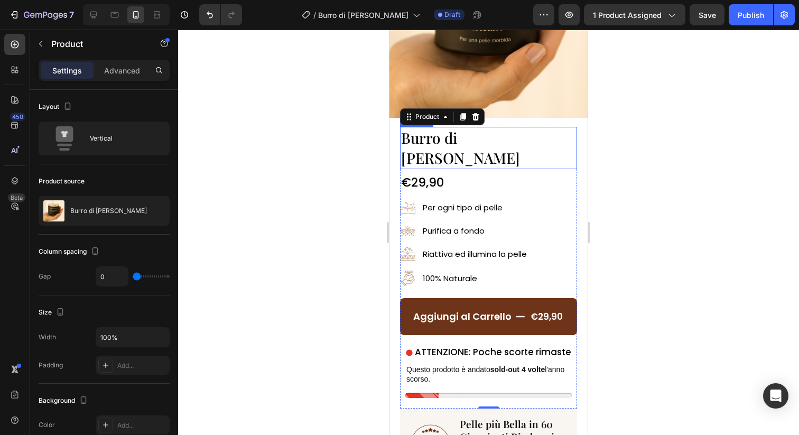
scroll to position [128, 0]
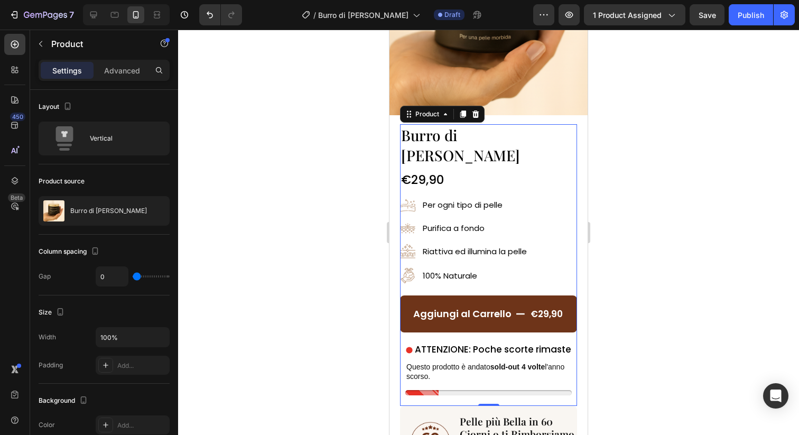
click at [623, 190] on div at bounding box center [488, 232] width 621 height 405
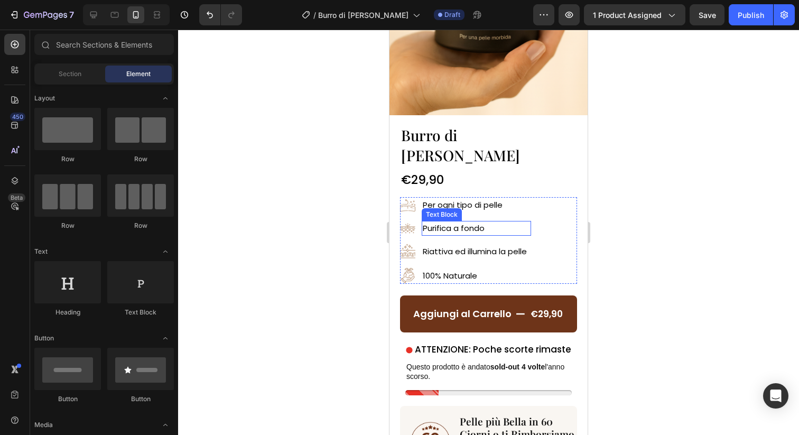
click at [469, 222] on span "Purifica a fondo" at bounding box center [454, 227] width 62 height 11
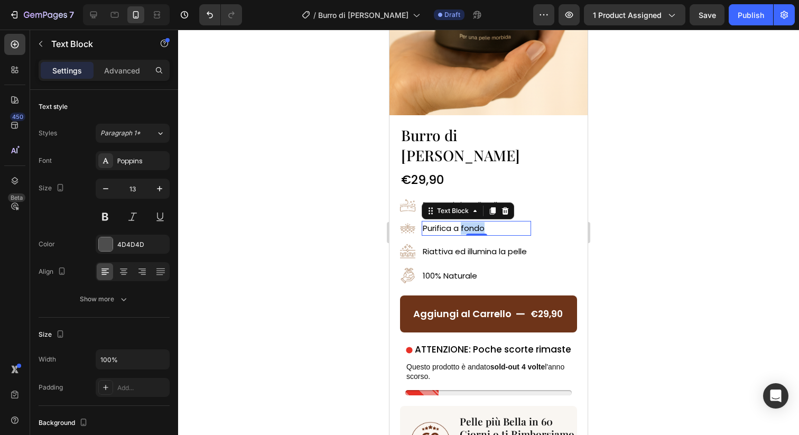
click at [469, 222] on span "Purifica a fondo" at bounding box center [454, 227] width 62 height 11
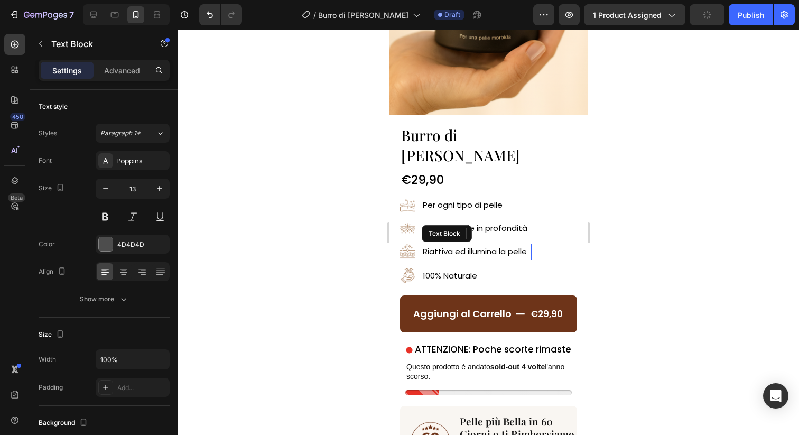
click at [448, 246] on span "Riattiva ed illumina la pelle" at bounding box center [475, 251] width 104 height 11
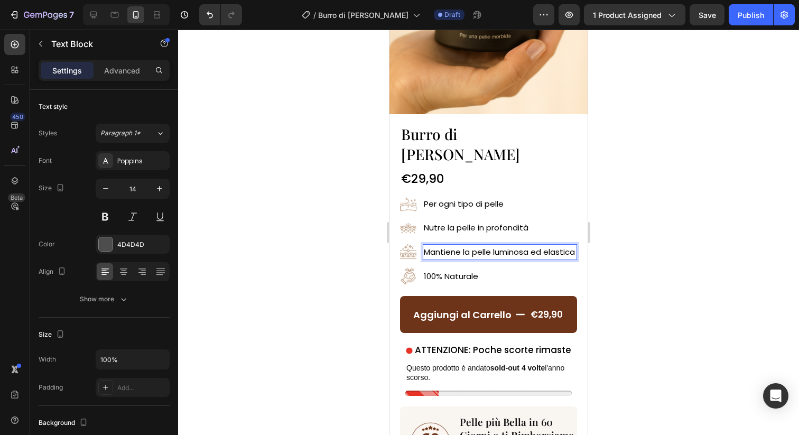
scroll to position [130, 0]
click at [604, 232] on div at bounding box center [488, 232] width 621 height 405
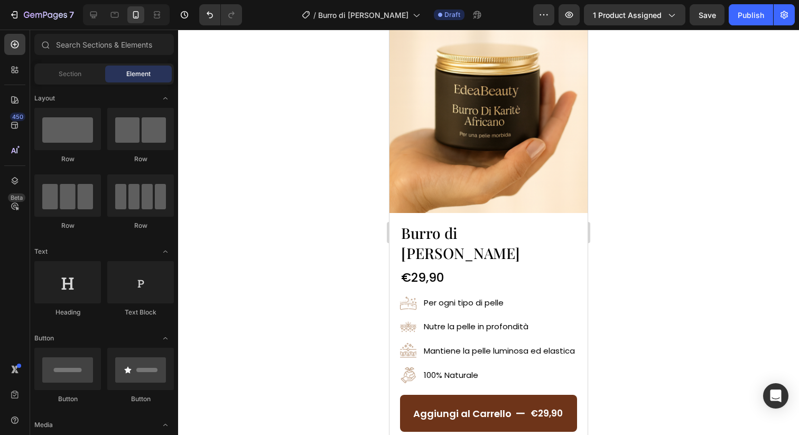
scroll to position [0, 0]
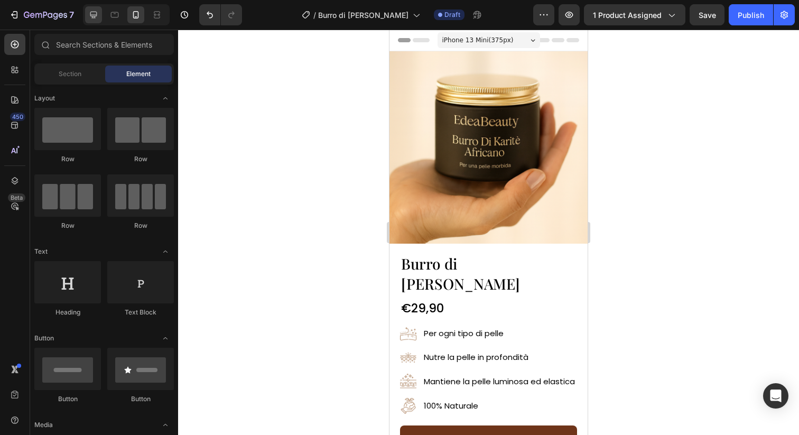
click at [97, 18] on icon at bounding box center [93, 15] width 11 height 11
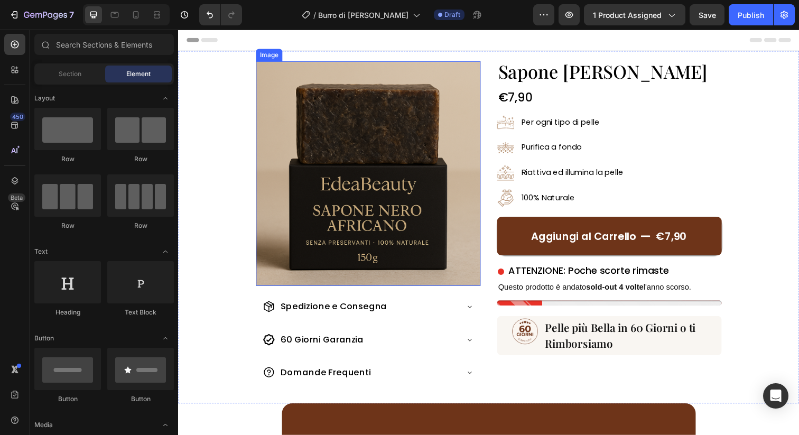
click at [389, 133] on img at bounding box center [371, 176] width 229 height 229
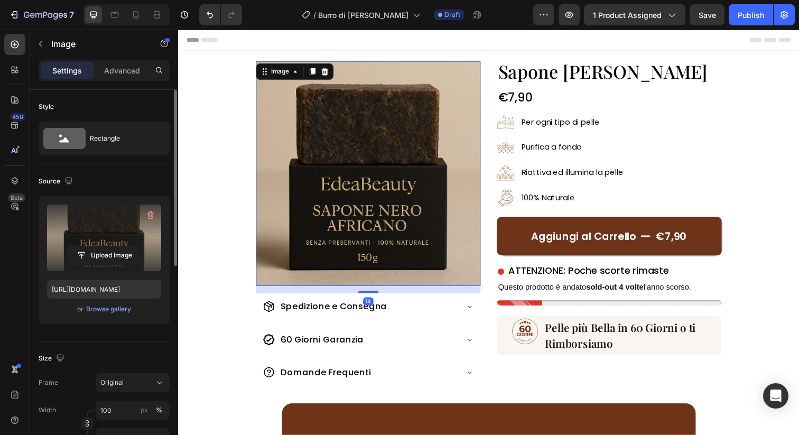
click at [103, 245] on label at bounding box center [104, 237] width 114 height 67
click at [103, 246] on input "file" at bounding box center [104, 255] width 73 height 18
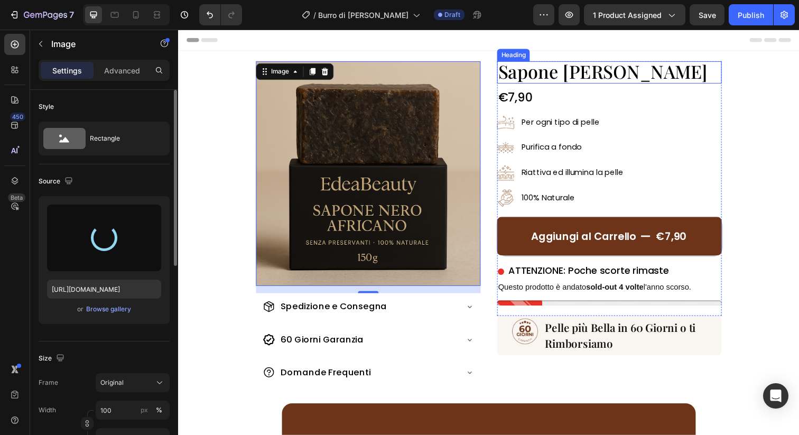
type input "[URL][DOMAIN_NAME]"
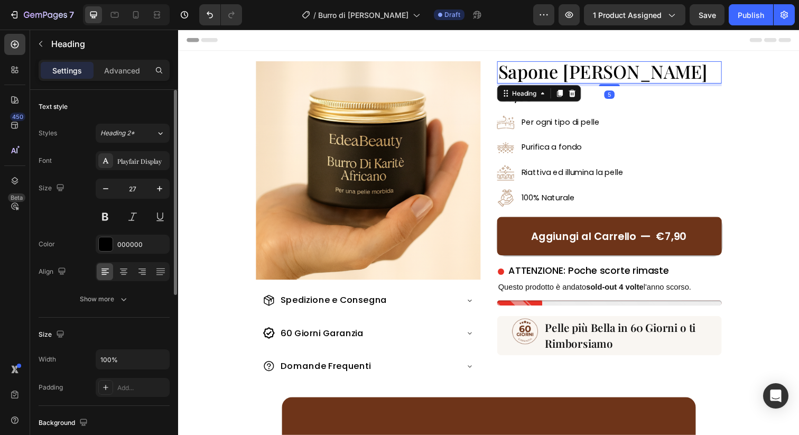
click at [556, 76] on span "Sapone [PERSON_NAME]" at bounding box center [611, 72] width 214 height 25
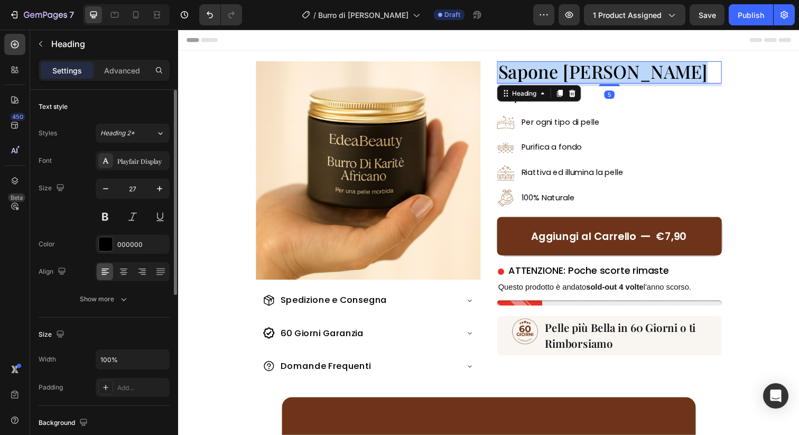
click at [556, 76] on span "Sapone [PERSON_NAME]" at bounding box center [611, 72] width 214 height 25
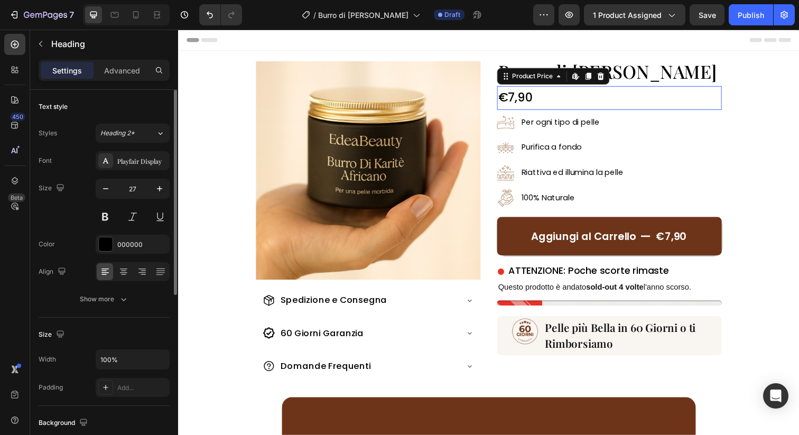
click at [553, 102] on div "€7,90" at bounding box center [617, 99] width 229 height 24
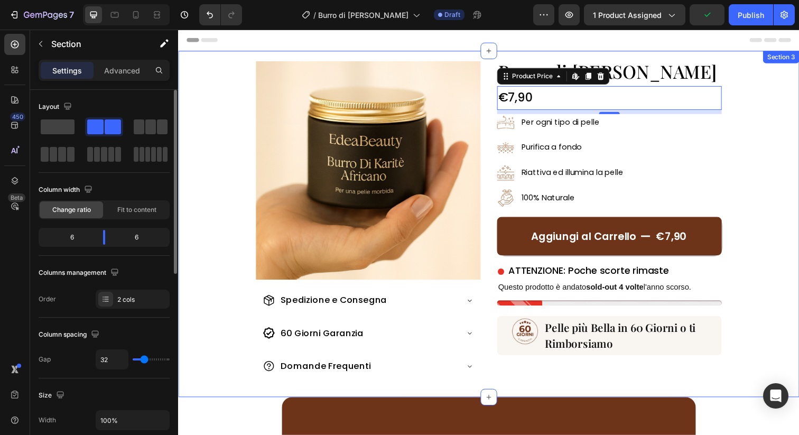
click at [725, 59] on div "Image Spedizione e Consegna 60 Giorni Garanzia Domande Frequenti Accordion ⁠⁠⁠⁠…" at bounding box center [495, 227] width 634 height 353
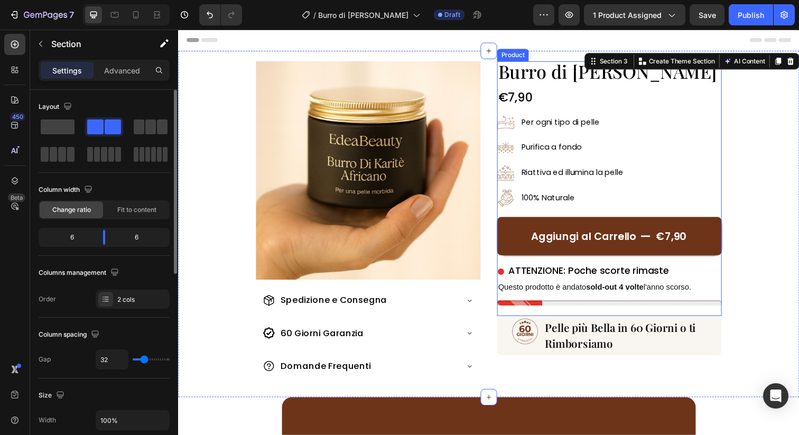
click at [727, 85] on div "⁠⁠⁠⁠⁠⁠⁠ Burro di Karité Africano Heading €7,90 Product Price Product Price Imag…" at bounding box center [617, 141] width 229 height 159
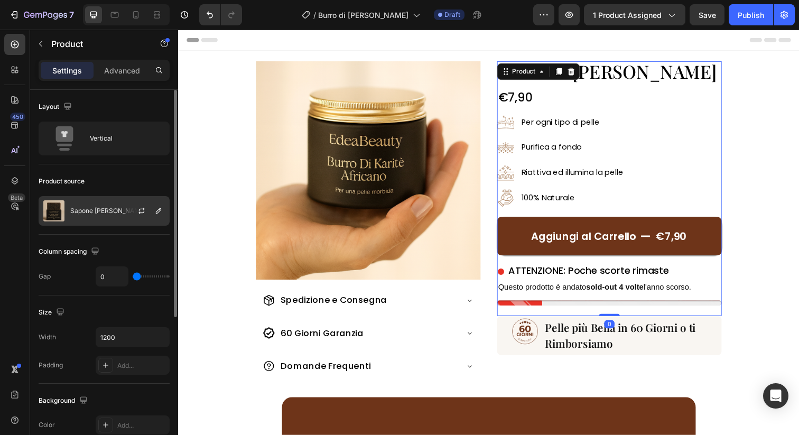
click at [125, 216] on div at bounding box center [146, 211] width 46 height 29
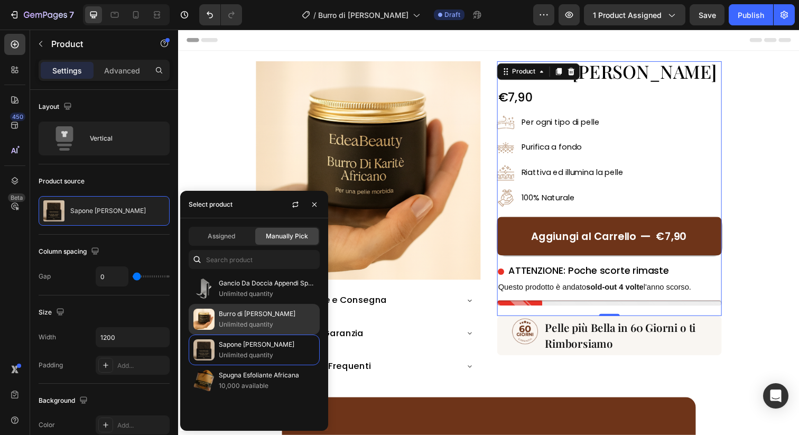
click at [244, 318] on p "Burro di [PERSON_NAME]" at bounding box center [267, 314] width 96 height 11
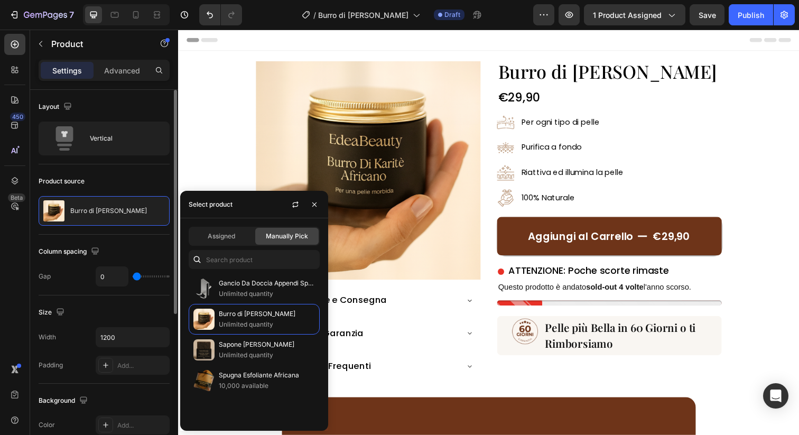
click at [144, 189] on div "Product source" at bounding box center [104, 181] width 131 height 17
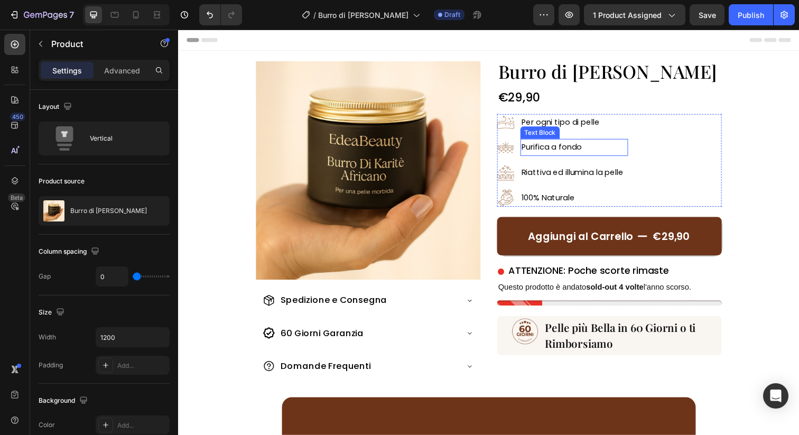
click at [560, 151] on span "Purifica a fondo" at bounding box center [559, 149] width 62 height 11
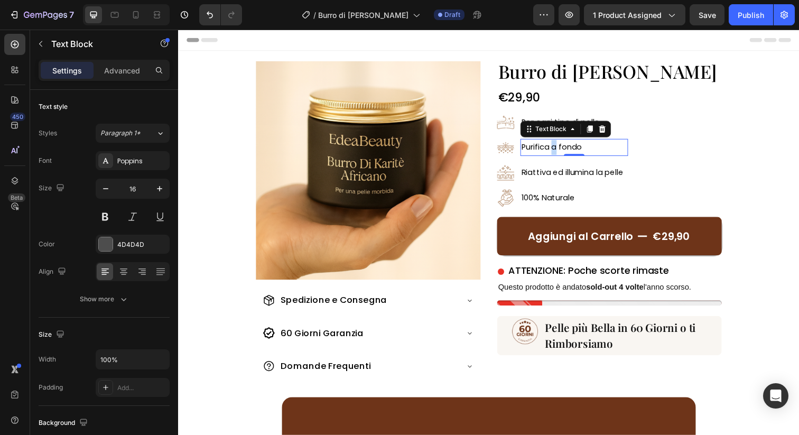
click at [560, 151] on span "Purifica a fondo" at bounding box center [559, 149] width 62 height 11
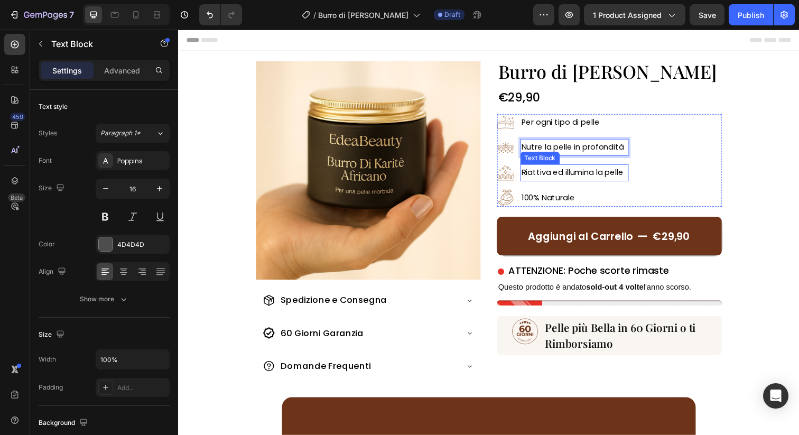
click at [568, 176] on span "Riattiva ed illumina la pelle" at bounding box center [580, 175] width 104 height 11
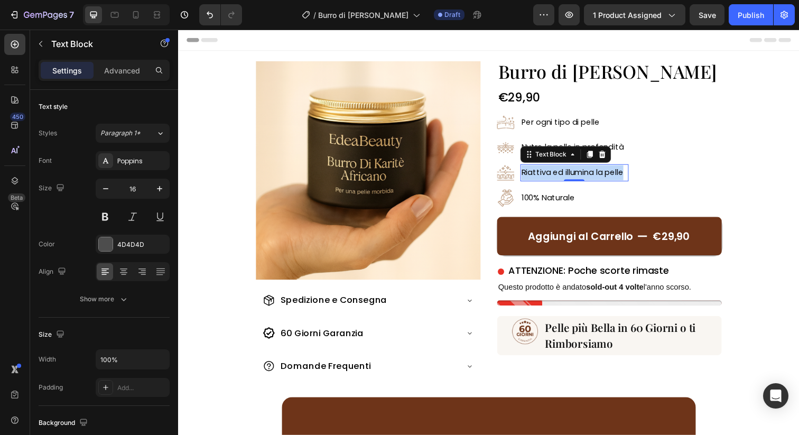
click at [568, 176] on span "Riattiva ed illumina la pelle" at bounding box center [580, 175] width 104 height 11
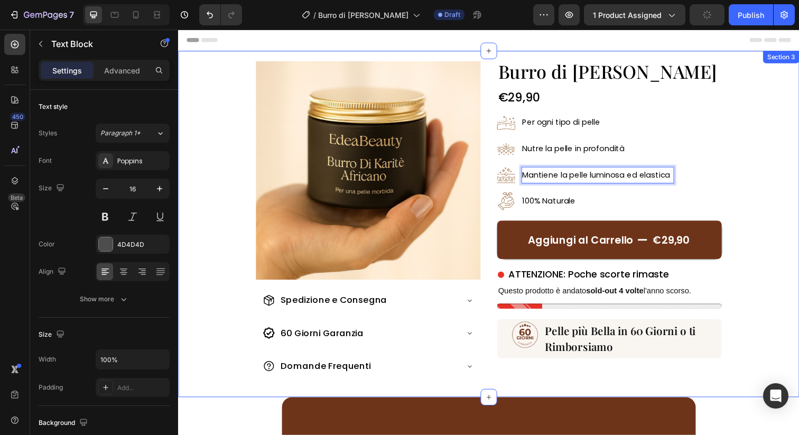
click at [735, 192] on div "Image Spedizione e Consegna 60 Giorni Garanzia Domande Frequenti Accordion Burr…" at bounding box center [495, 227] width 634 height 353
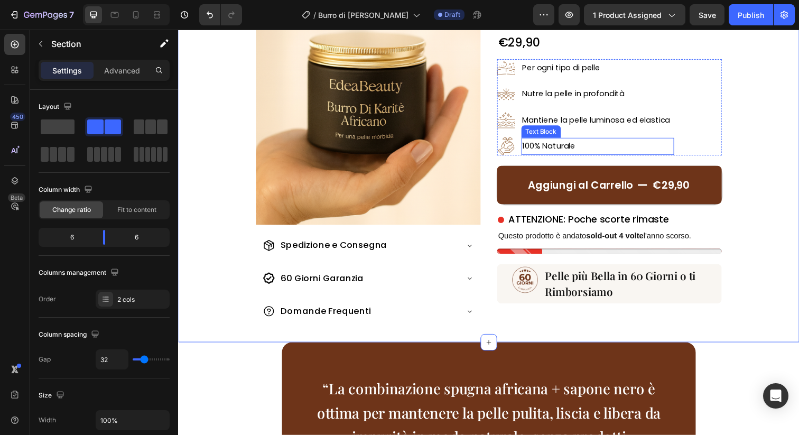
scroll to position [66, 0]
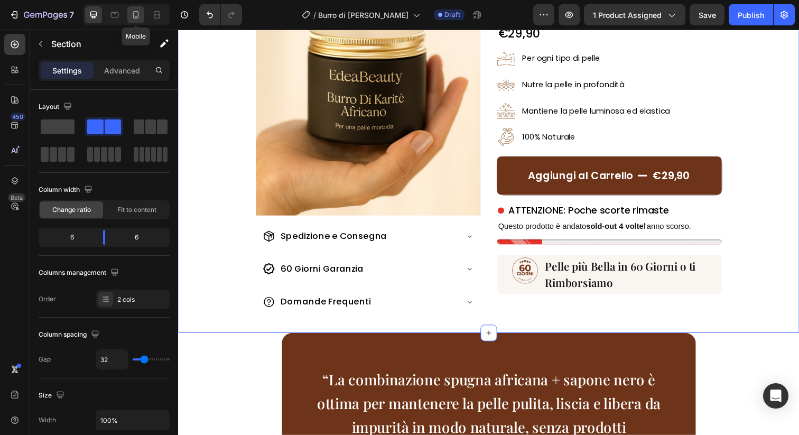
click at [134, 18] on icon at bounding box center [135, 15] width 11 height 11
type input "0"
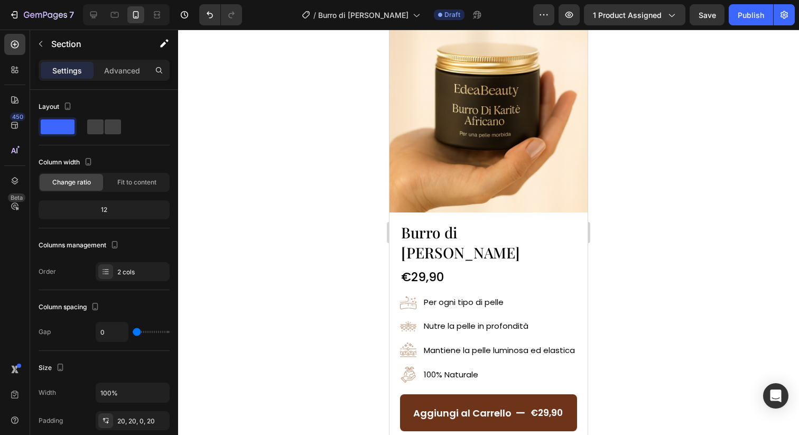
scroll to position [32, 0]
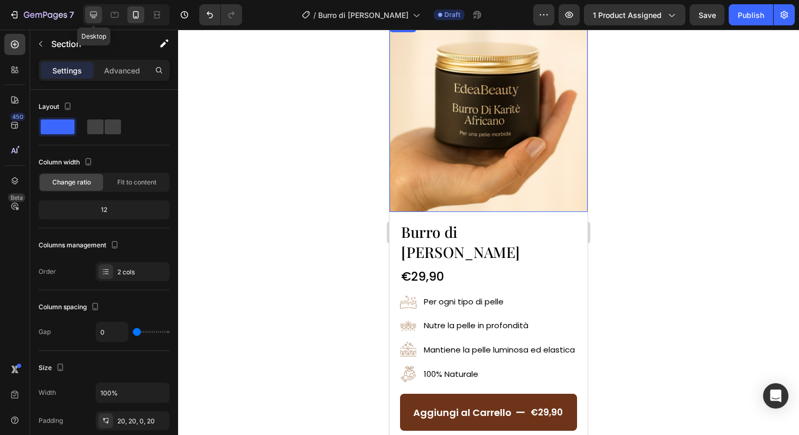
click at [95, 17] on icon at bounding box center [93, 15] width 7 height 7
type input "32"
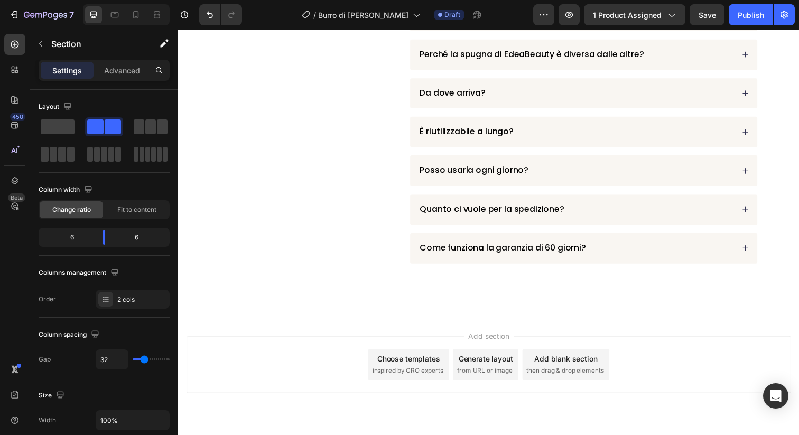
scroll to position [1203, 0]
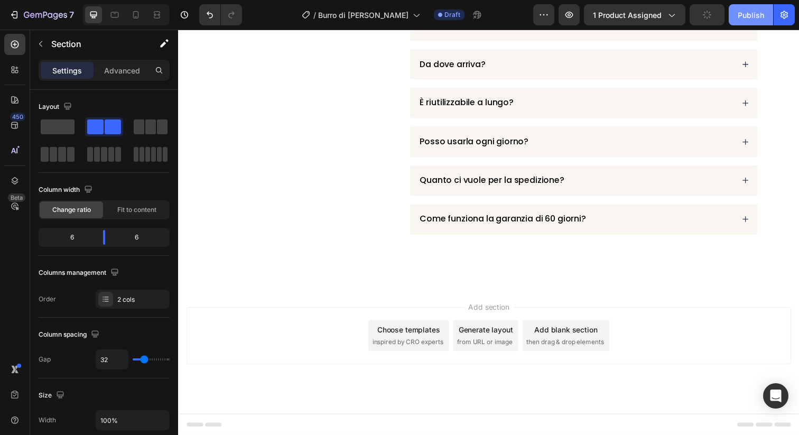
click at [754, 16] on div "Publish" at bounding box center [750, 15] width 26 height 11
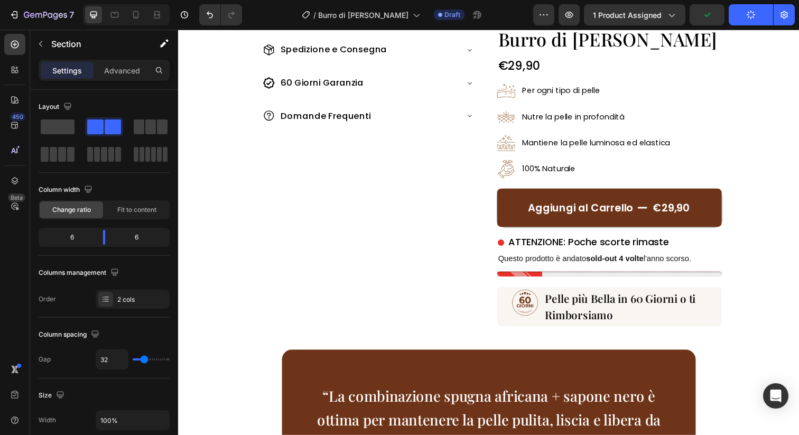
scroll to position [0, 0]
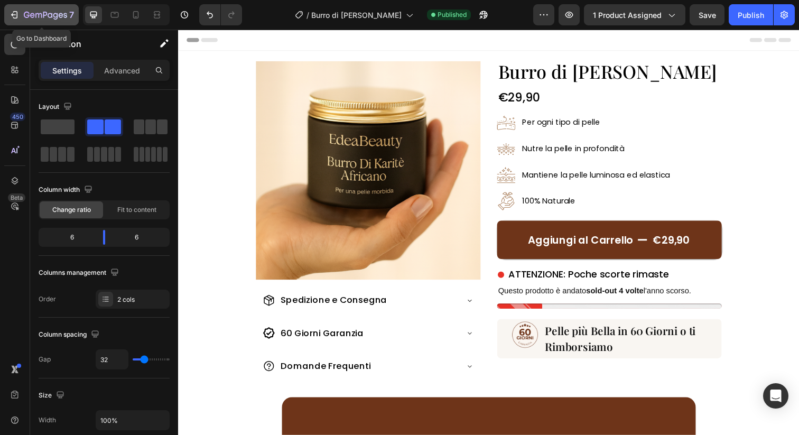
click at [16, 13] on icon "button" at bounding box center [14, 15] width 11 height 11
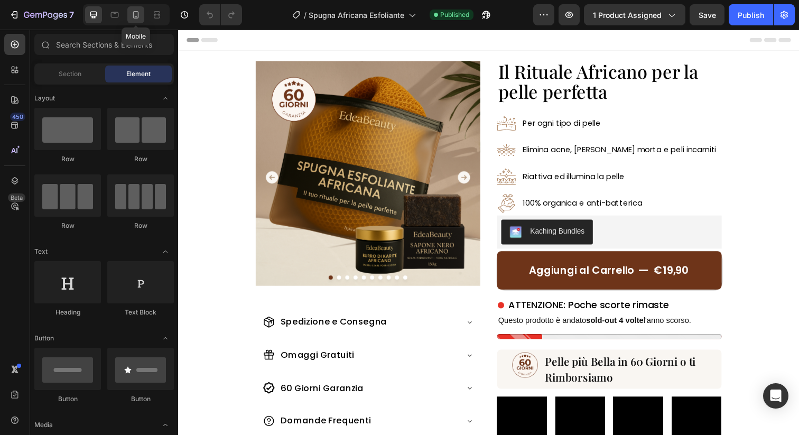
click at [134, 14] on icon at bounding box center [135, 15] width 11 height 11
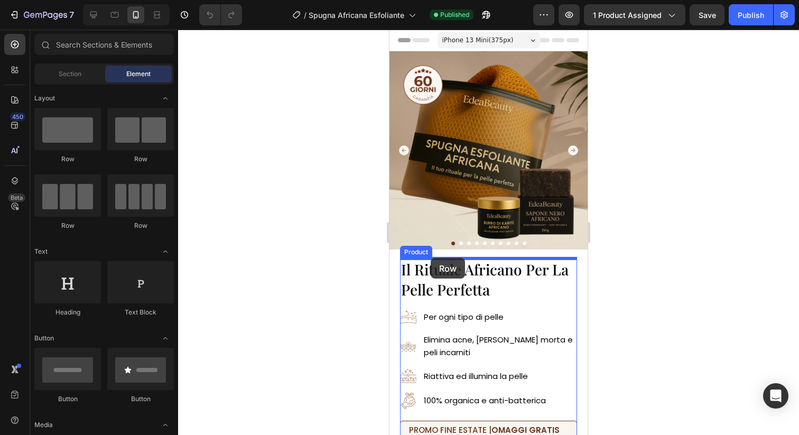
drag, startPoint x: 515, startPoint y: 173, endPoint x: 431, endPoint y: 258, distance: 119.9
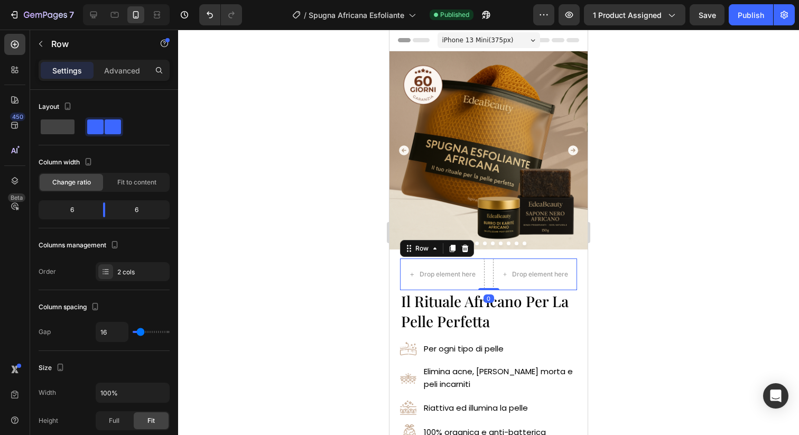
click at [489, 280] on div "Drop element here Drop element here Row 0" at bounding box center [488, 274] width 177 height 32
drag, startPoint x: 102, startPoint y: 204, endPoint x: 87, endPoint y: 204, distance: 14.8
click at [87, 0] on body "7 Version history / Spugna Africana Esfoliante Published Preview 1 product assi…" at bounding box center [399, 0] width 799 height 0
click at [49, 45] on button "button" at bounding box center [40, 43] width 17 height 17
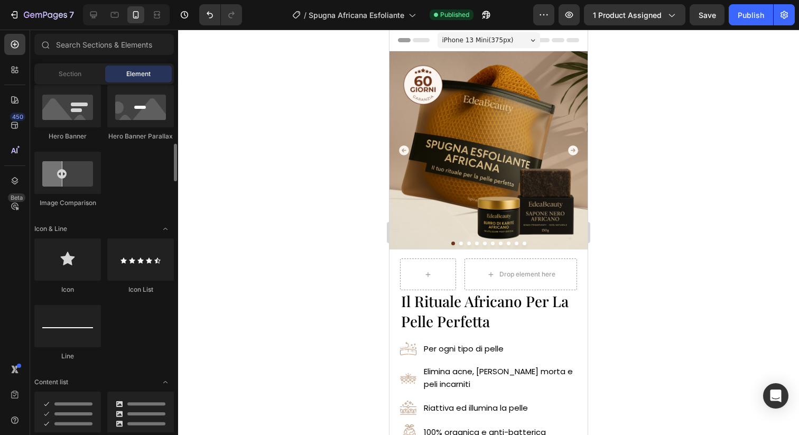
scroll to position [580, 0]
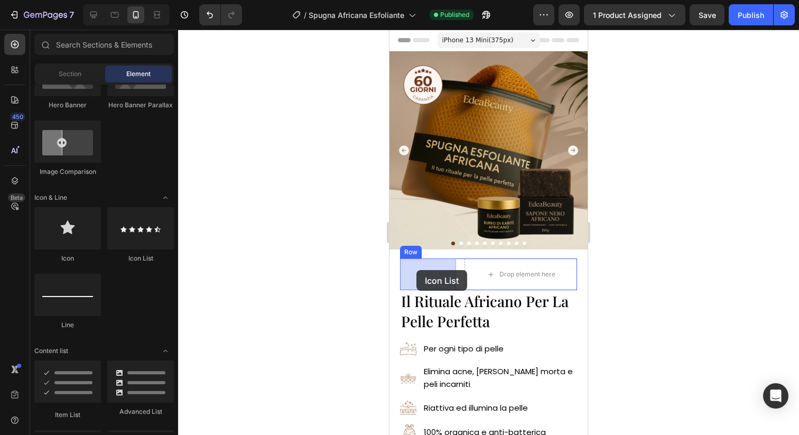
drag, startPoint x: 529, startPoint y: 262, endPoint x: 417, endPoint y: 270, distance: 112.8
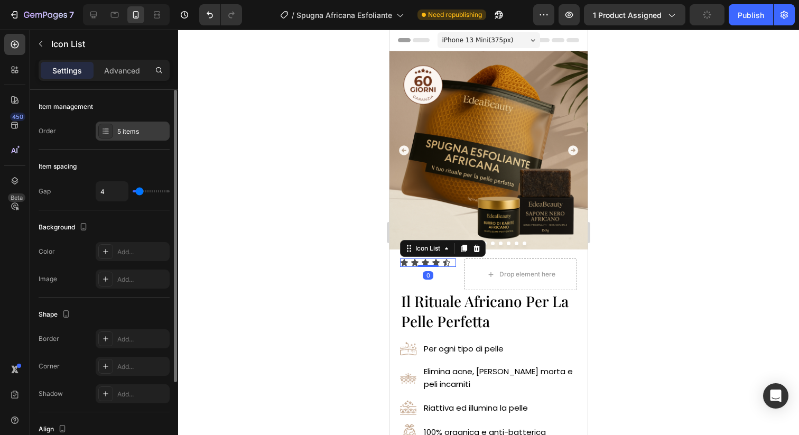
click at [142, 135] on div "5 items" at bounding box center [142, 132] width 50 height 10
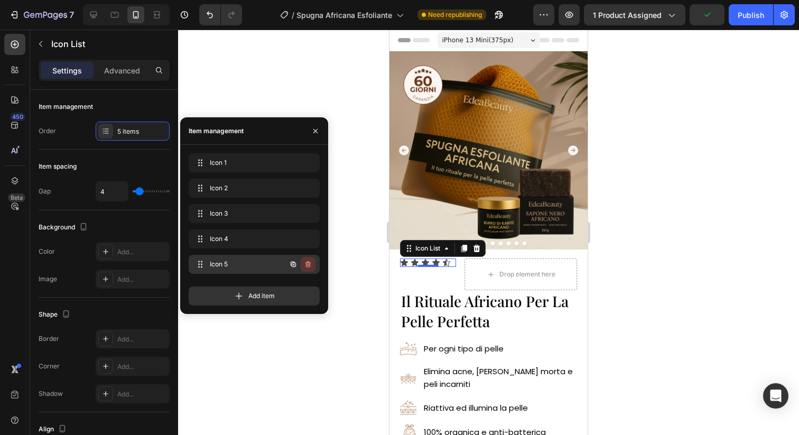
click at [310, 260] on icon "button" at bounding box center [308, 264] width 8 height 8
click at [310, 260] on div "Delete" at bounding box center [301, 264] width 20 height 10
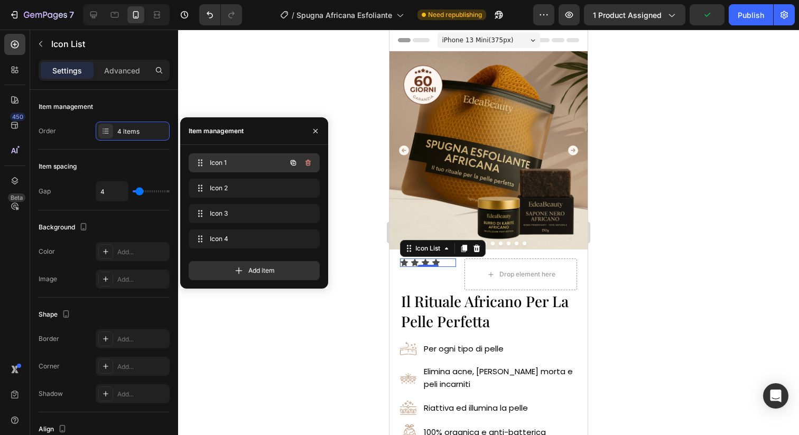
click at [248, 164] on span "Icon 1" at bounding box center [240, 163] width 60 height 10
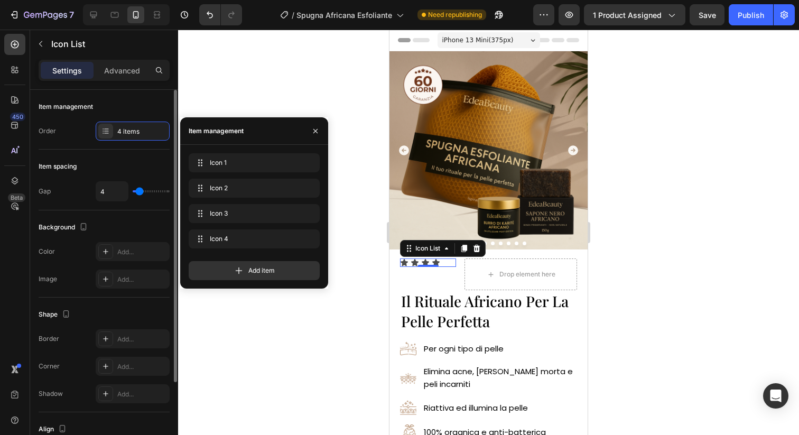
scroll to position [18, 0]
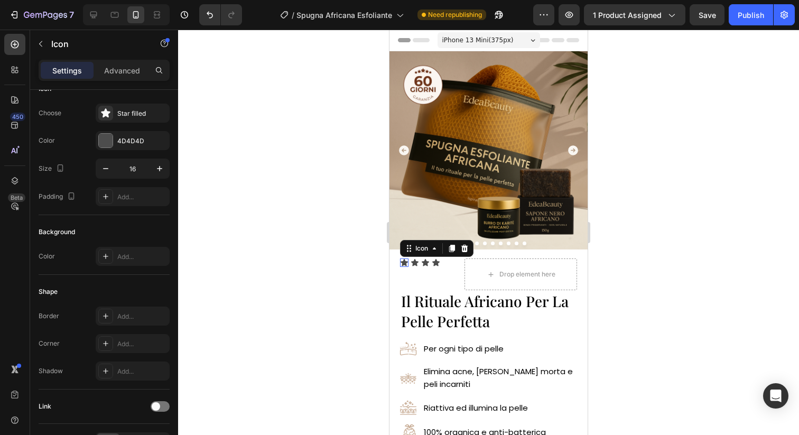
click at [405, 262] on div "Icon 0" at bounding box center [404, 262] width 8 height 8
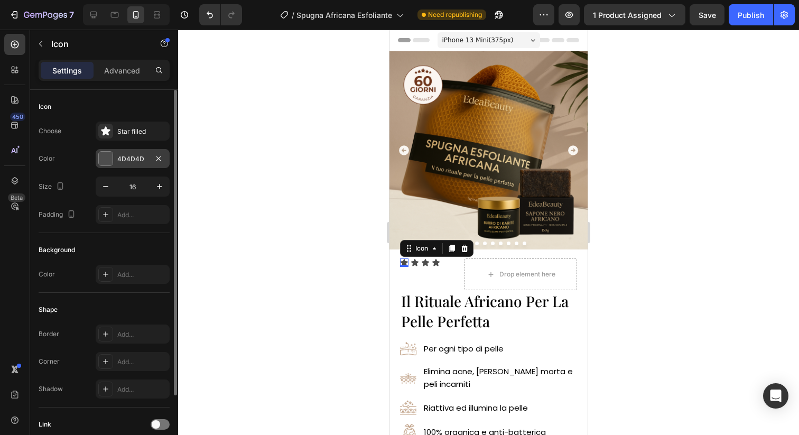
click at [102, 162] on div at bounding box center [106, 159] width 14 height 14
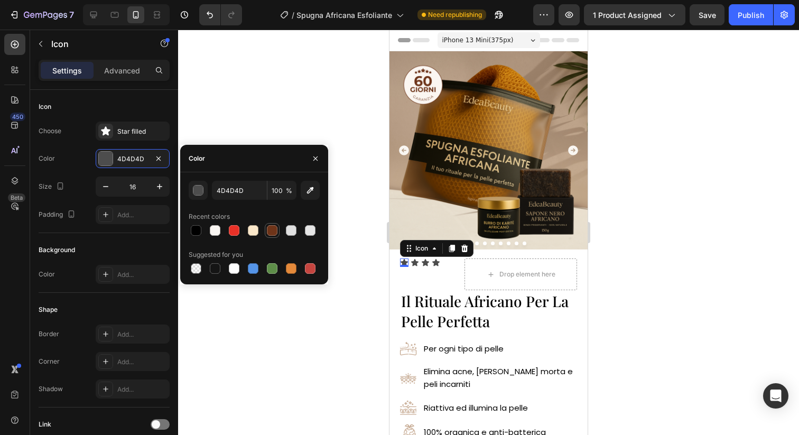
click at [273, 228] on div at bounding box center [272, 230] width 11 height 11
type input "6E3419"
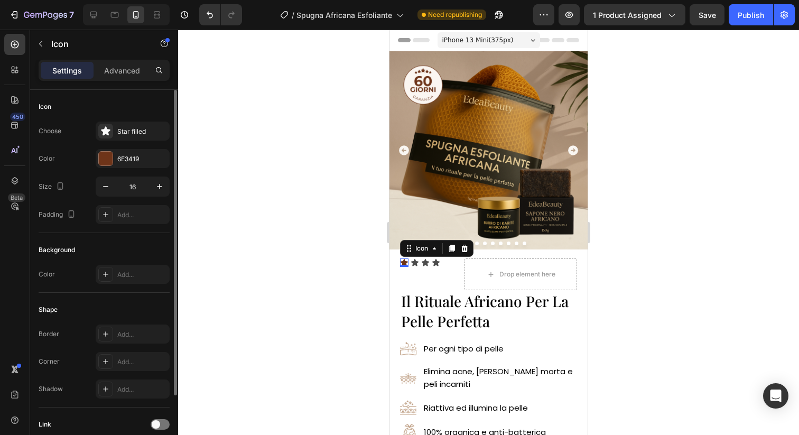
click at [81, 184] on div "Size 16" at bounding box center [104, 186] width 131 height 20
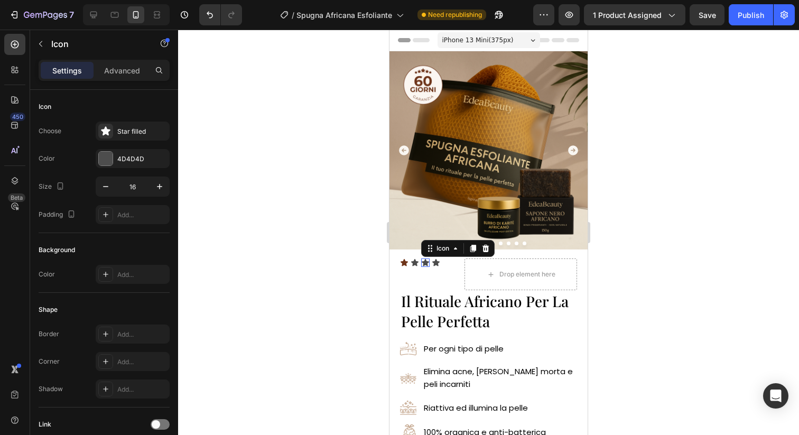
click at [421, 266] on div "Icon 0" at bounding box center [425, 262] width 8 height 8
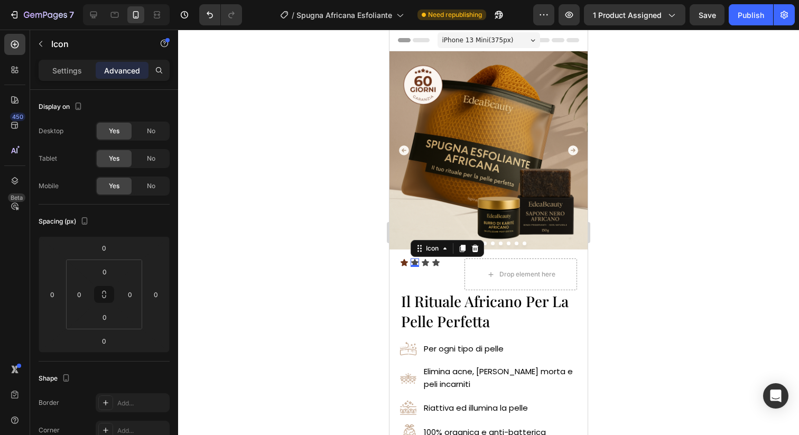
click at [417, 265] on div "Icon 0" at bounding box center [414, 262] width 8 height 8
click at [419, 263] on div "Icon Icon 0 Icon Icon" at bounding box center [428, 262] width 56 height 8
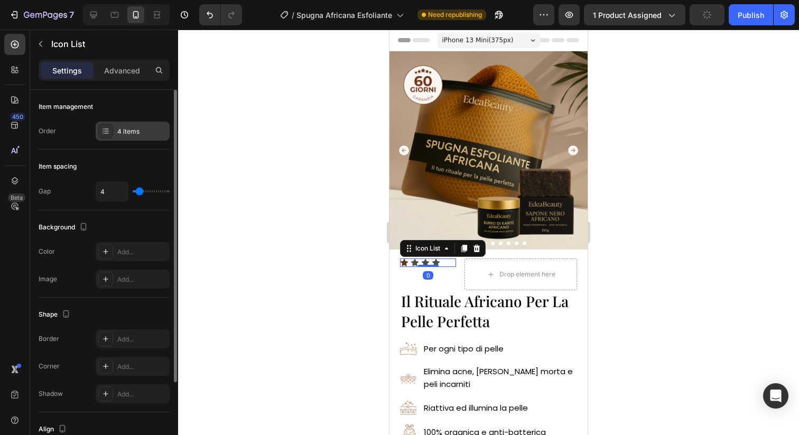
click at [130, 134] on div "4 items" at bounding box center [142, 132] width 50 height 10
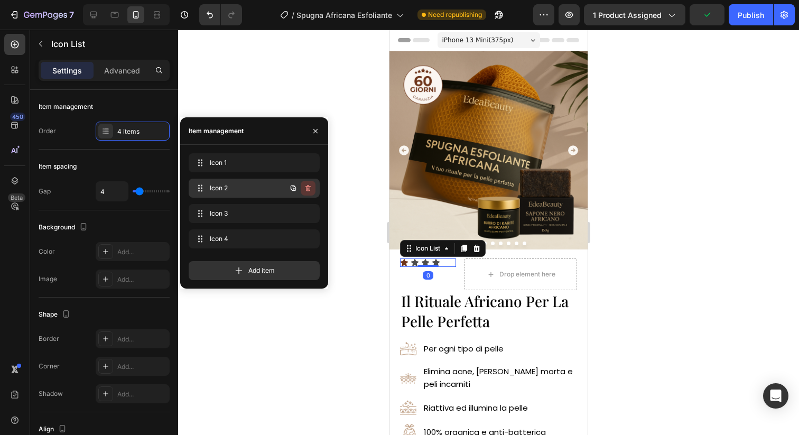
click at [307, 190] on icon "button" at bounding box center [308, 188] width 8 height 8
click at [307, 190] on div "Delete" at bounding box center [301, 188] width 20 height 10
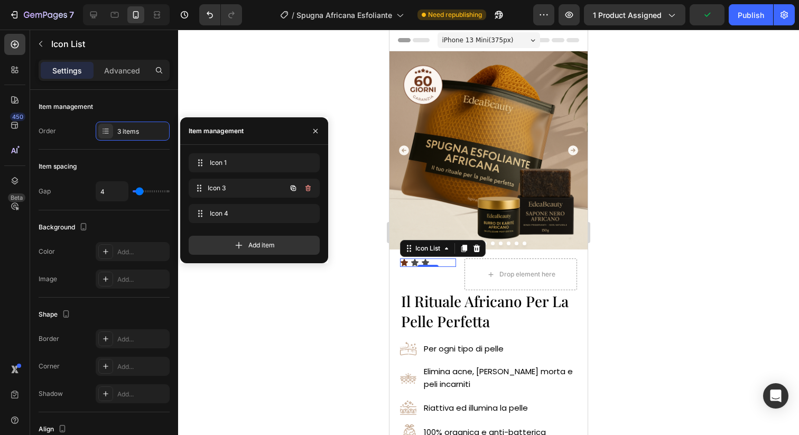
click at [307, 190] on div "Icon 3 Icon 3" at bounding box center [254, 188] width 131 height 19
click at [307, 190] on icon "button" at bounding box center [308, 188] width 8 height 8
click at [307, 190] on div "Delete" at bounding box center [301, 188] width 20 height 10
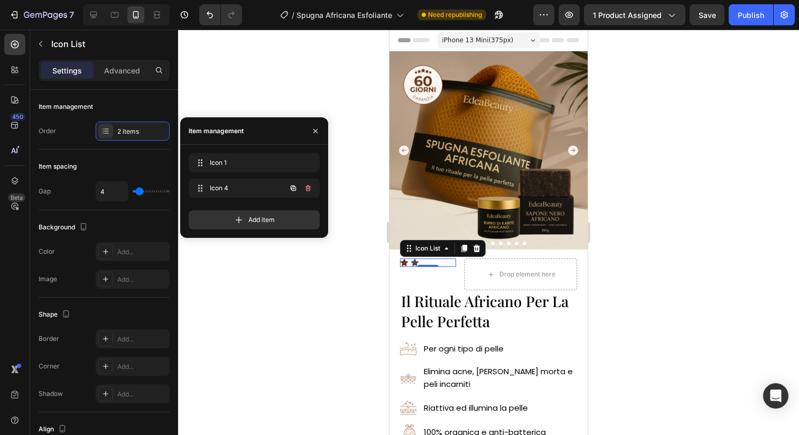
click at [307, 190] on icon "button" at bounding box center [308, 188] width 8 height 8
click at [307, 190] on div "Delete" at bounding box center [301, 188] width 20 height 10
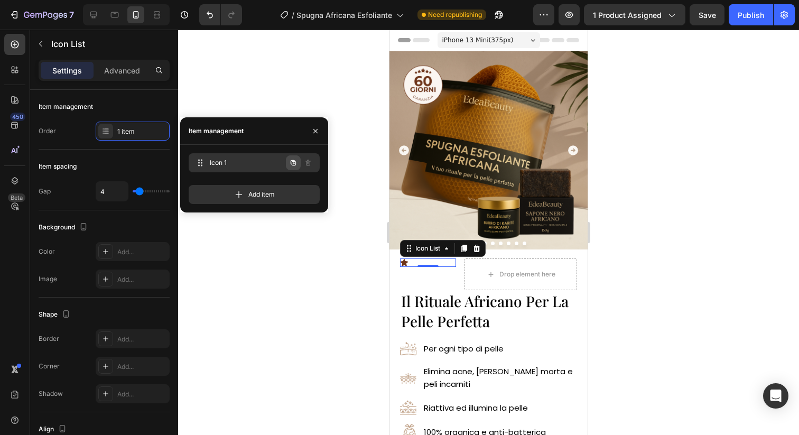
click at [291, 163] on icon "button" at bounding box center [293, 162] width 5 height 5
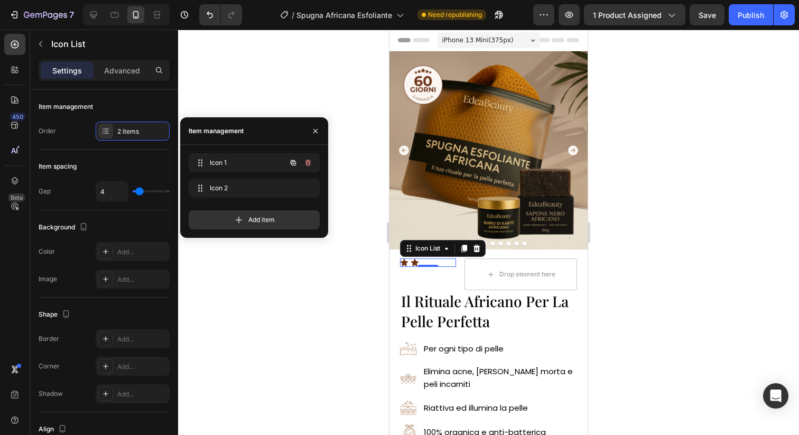
click at [291, 163] on icon "button" at bounding box center [293, 162] width 5 height 5
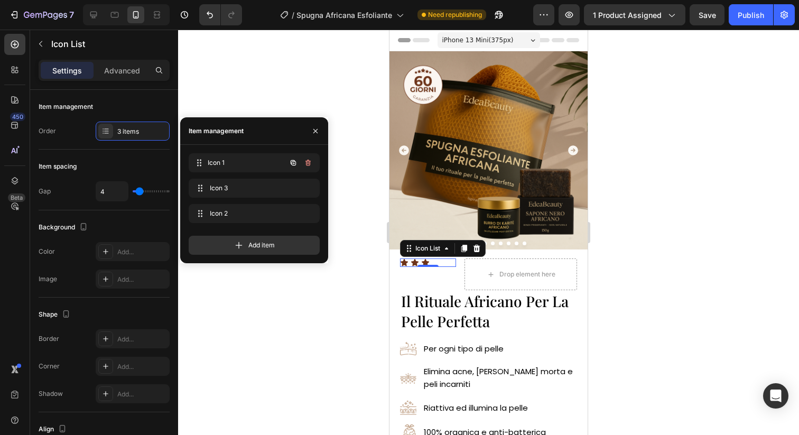
click at [291, 163] on div "Icon 1 Icon 1" at bounding box center [254, 162] width 131 height 19
click at [291, 163] on icon "button" at bounding box center [293, 162] width 5 height 5
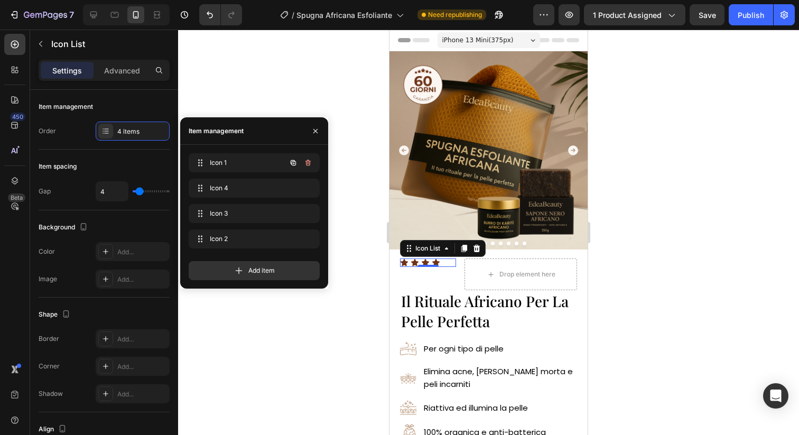
click at [291, 163] on icon "button" at bounding box center [293, 162] width 5 height 5
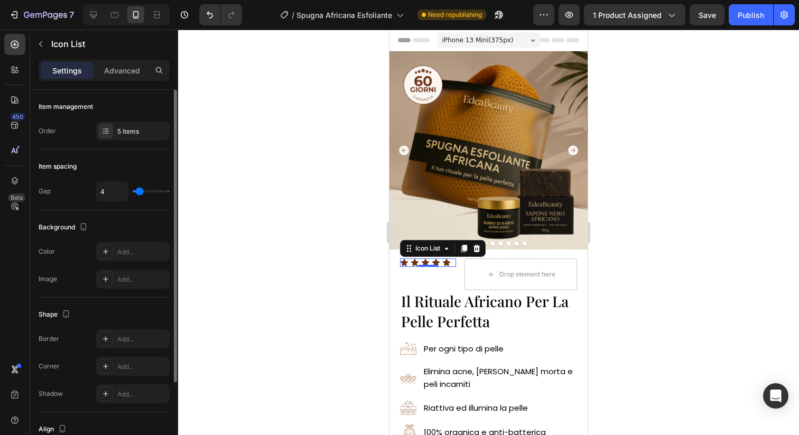
type input "3"
click at [138, 192] on input "range" at bounding box center [151, 191] width 37 height 2
click at [141, 214] on div "Background The changes might be hidden by the video. Color Add... Image Add..." at bounding box center [104, 253] width 131 height 87
type input "2"
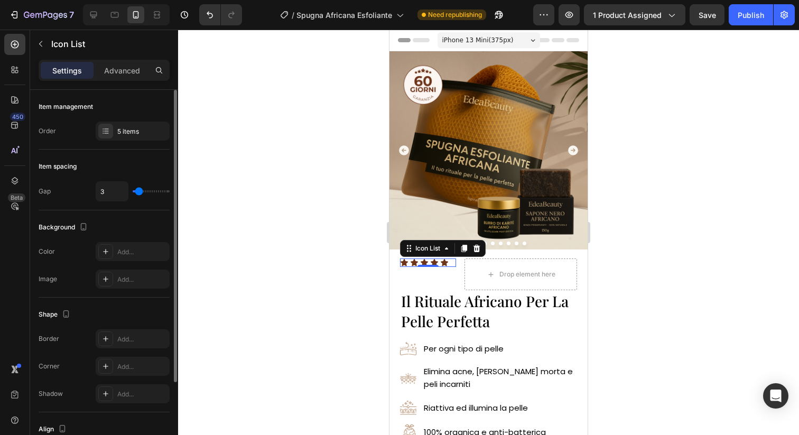
type input "2"
type input "1"
type input "0"
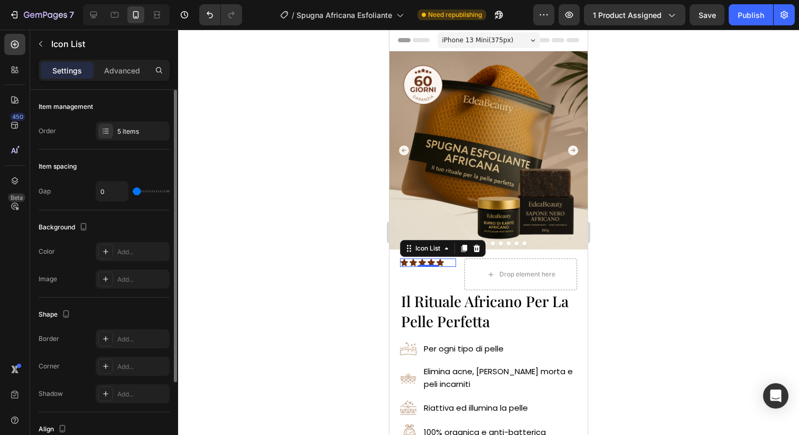
type input "1"
type input "2"
click at [138, 192] on input "range" at bounding box center [151, 191] width 37 height 2
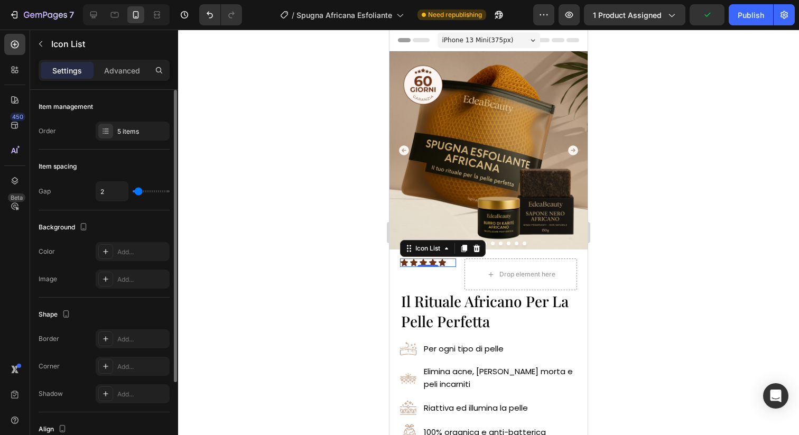
click at [149, 216] on div "Background The changes might be hidden by the video. Color Add... Image Add..." at bounding box center [104, 253] width 131 height 87
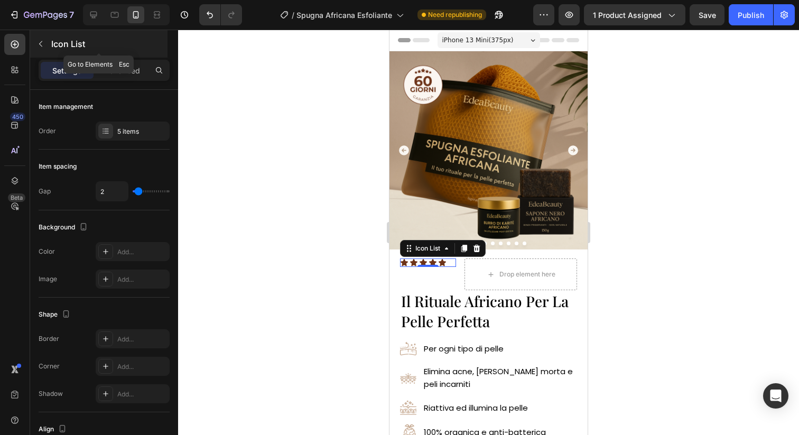
click at [53, 43] on p "Icon List" at bounding box center [108, 44] width 114 height 13
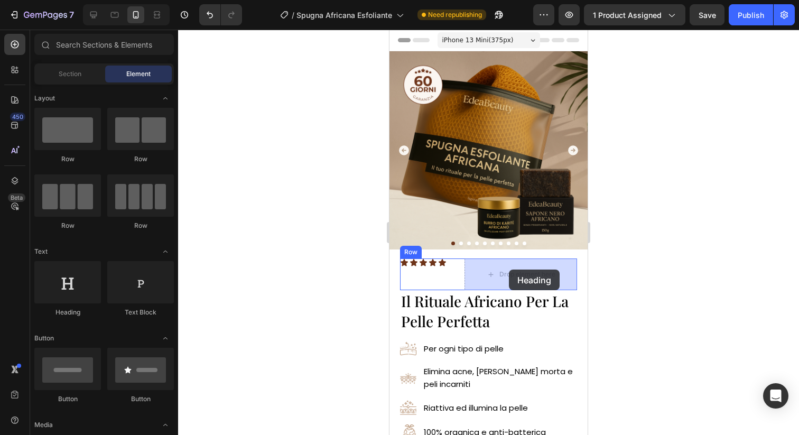
drag, startPoint x: 476, startPoint y: 326, endPoint x: 509, endPoint y: 269, distance: 65.1
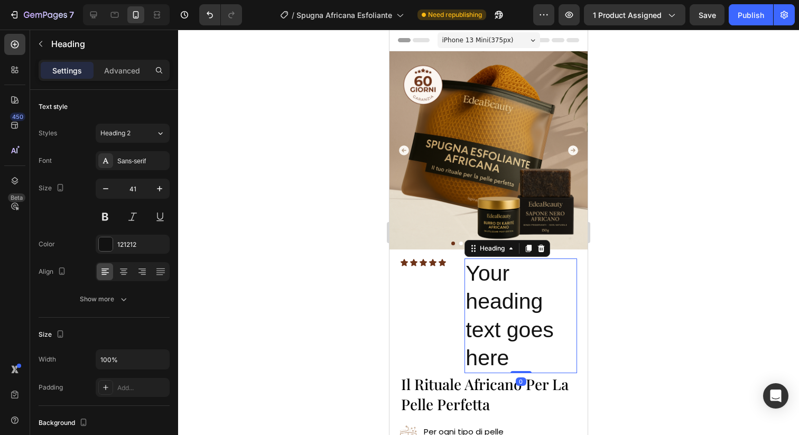
click at [494, 288] on h2 "Your heading text goes here" at bounding box center [520, 315] width 113 height 115
click at [494, 288] on p "Your heading text goes here" at bounding box center [520, 315] width 110 height 113
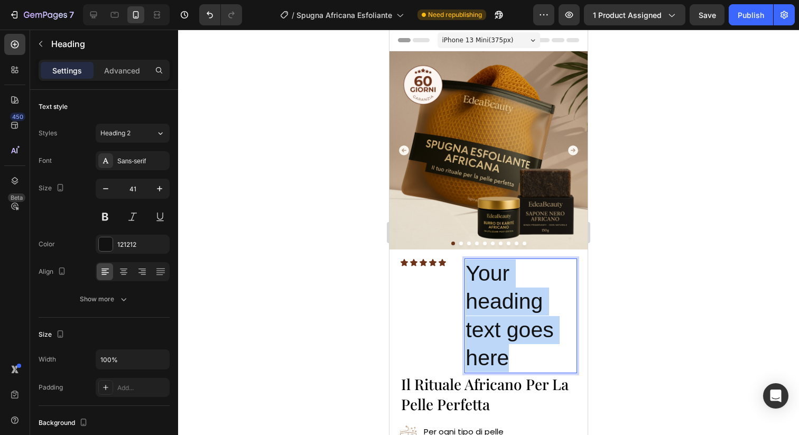
click at [494, 288] on p "Your heading text goes here" at bounding box center [520, 315] width 110 height 113
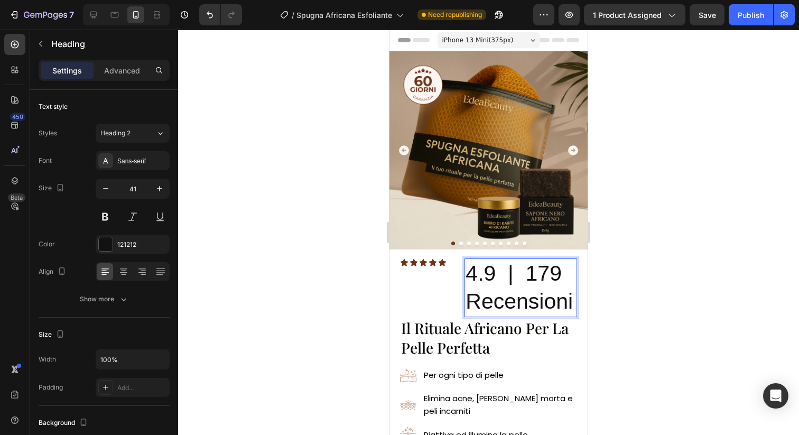
click at [496, 303] on p "4.9 | 179 Recensioni" at bounding box center [520, 287] width 110 height 57
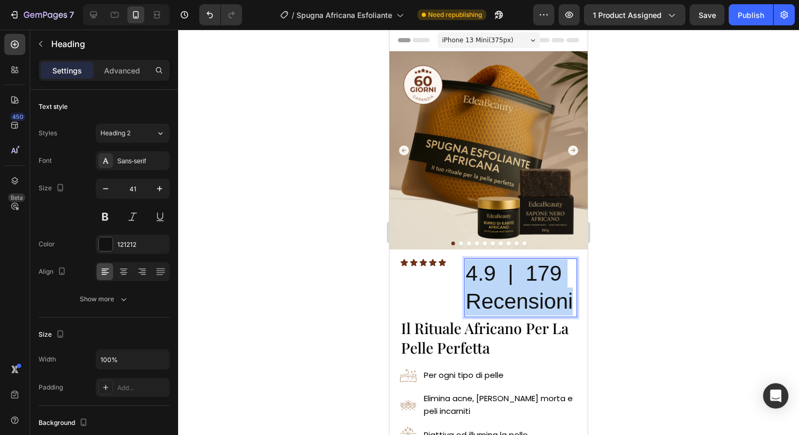
click at [496, 303] on p "4.9 | 179 Recensioni" at bounding box center [520, 287] width 110 height 57
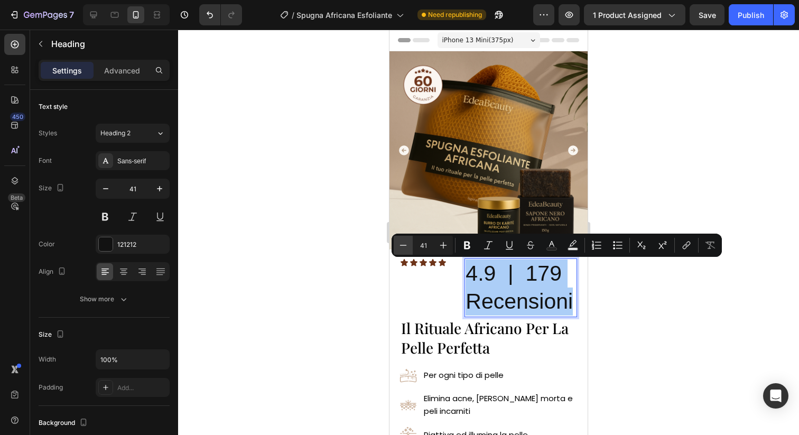
click at [395, 246] on button "Minus" at bounding box center [403, 245] width 19 height 19
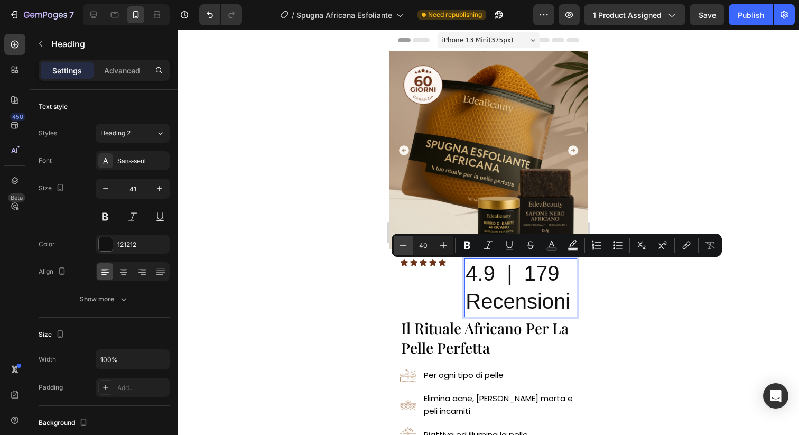
click at [395, 246] on button "Minus" at bounding box center [403, 245] width 19 height 19
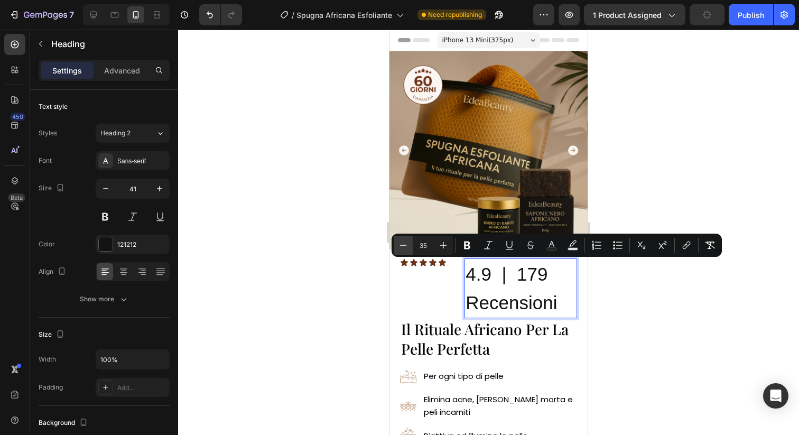
click at [395, 246] on button "Minus" at bounding box center [403, 245] width 19 height 19
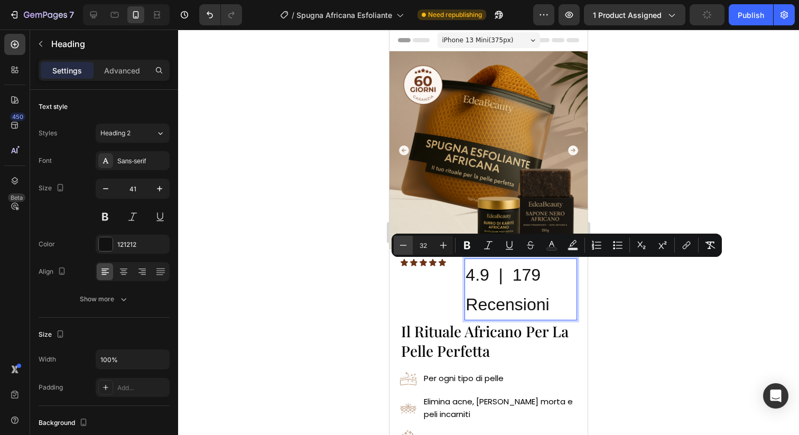
click at [395, 246] on button "Minus" at bounding box center [403, 245] width 19 height 19
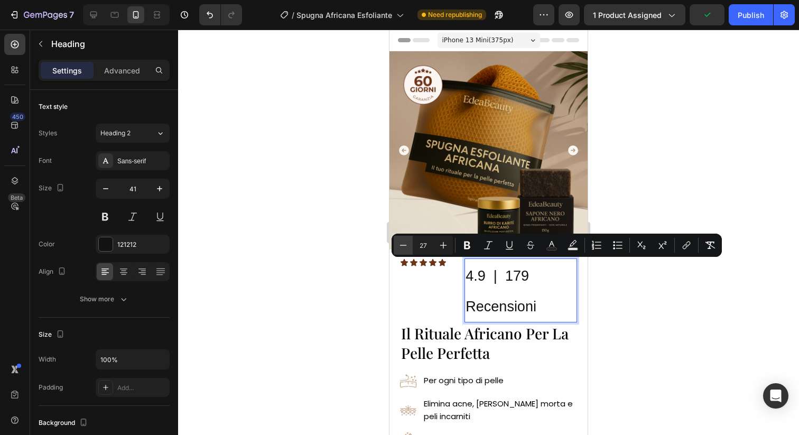
click at [395, 246] on button "Minus" at bounding box center [403, 245] width 19 height 19
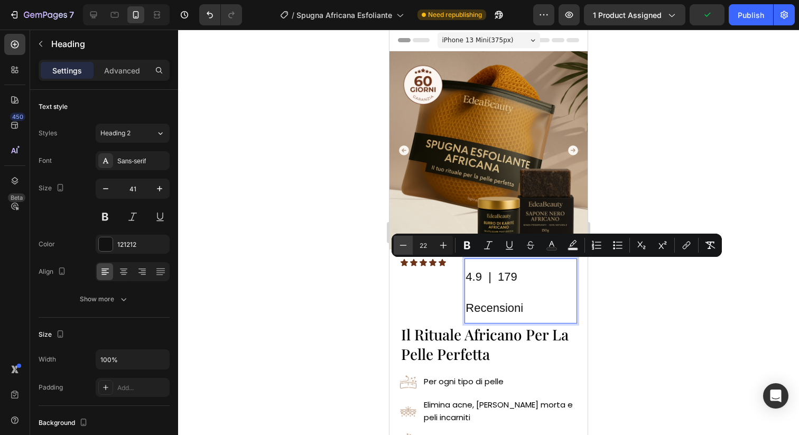
click at [395, 246] on button "Minus" at bounding box center [403, 245] width 19 height 19
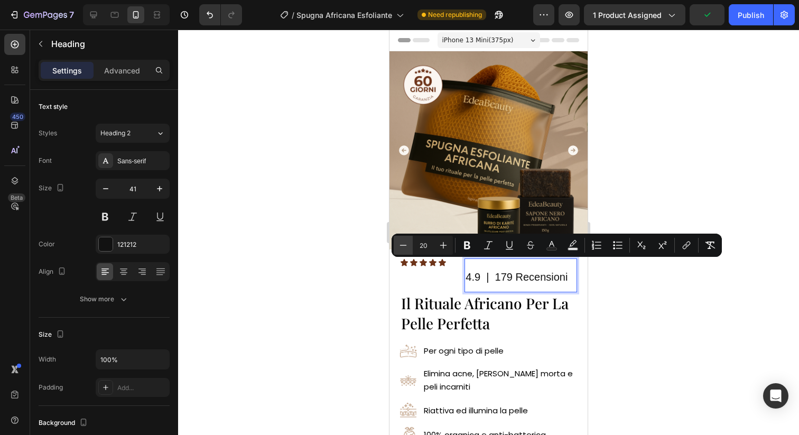
click at [395, 246] on button "Minus" at bounding box center [403, 245] width 19 height 19
type input "19"
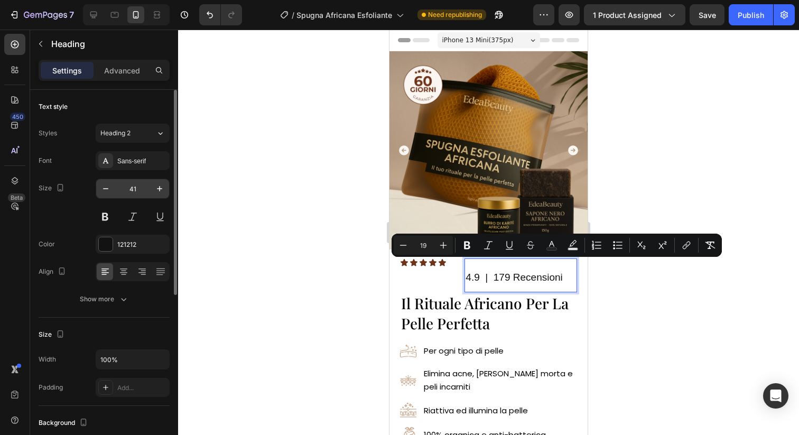
click at [136, 189] on input "41" at bounding box center [132, 188] width 35 height 19
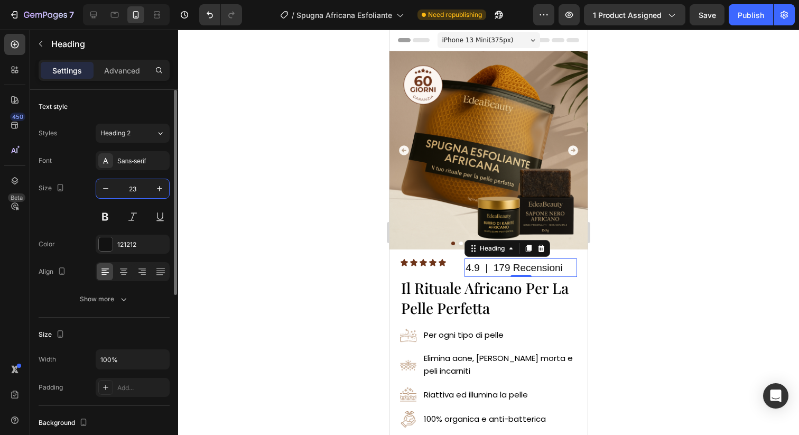
type input "23"
click at [478, 267] on span "4.9 | 179 Recensioni" at bounding box center [513, 267] width 97 height 11
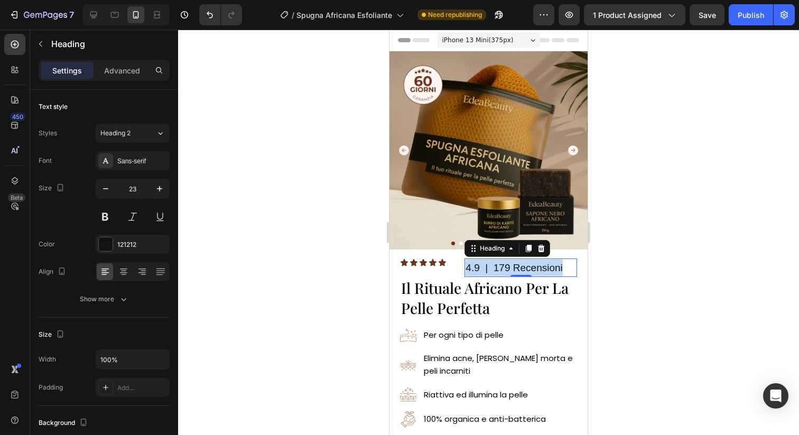
click at [478, 267] on span "4.9 | 179 Recensioni" at bounding box center [513, 267] width 97 height 11
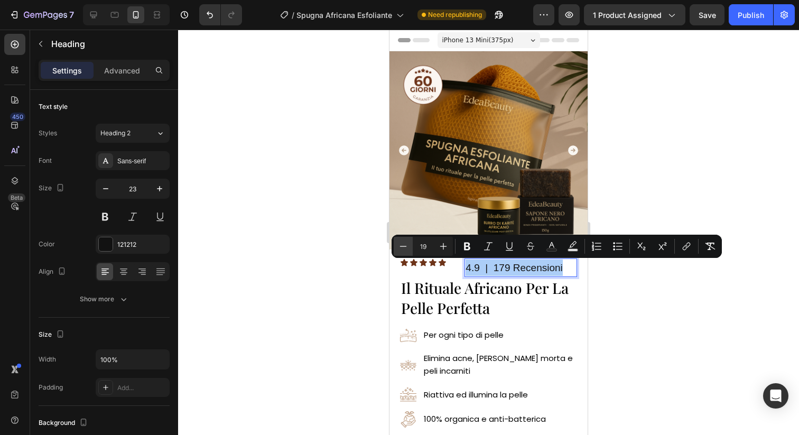
click at [398, 247] on icon "Editor contextual toolbar" at bounding box center [403, 246] width 11 height 11
type input "15"
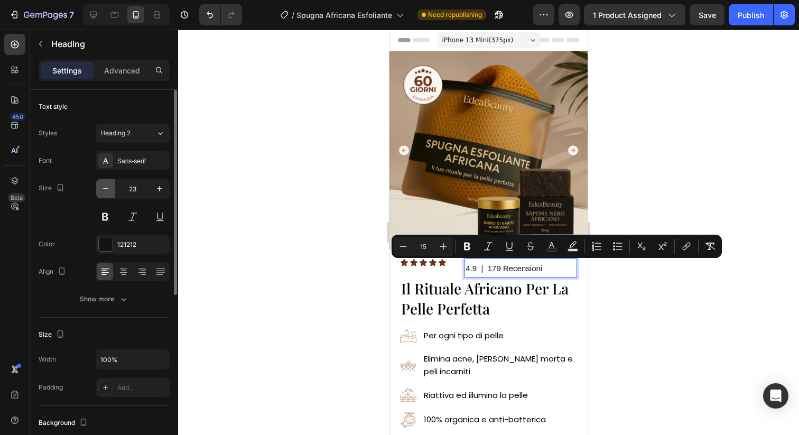
click at [108, 192] on icon "button" at bounding box center [105, 188] width 11 height 11
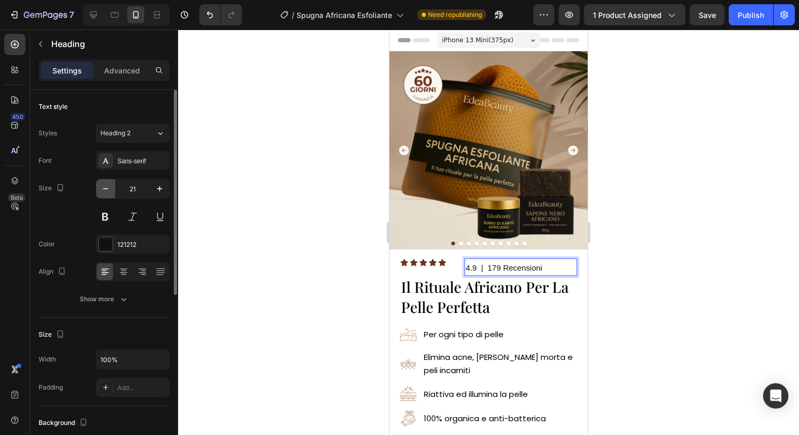
click at [108, 192] on icon "button" at bounding box center [105, 188] width 11 height 11
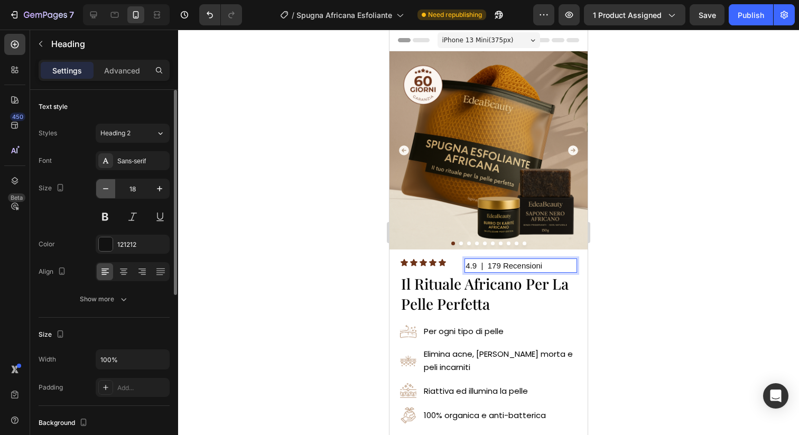
click at [108, 192] on icon "button" at bounding box center [105, 188] width 11 height 11
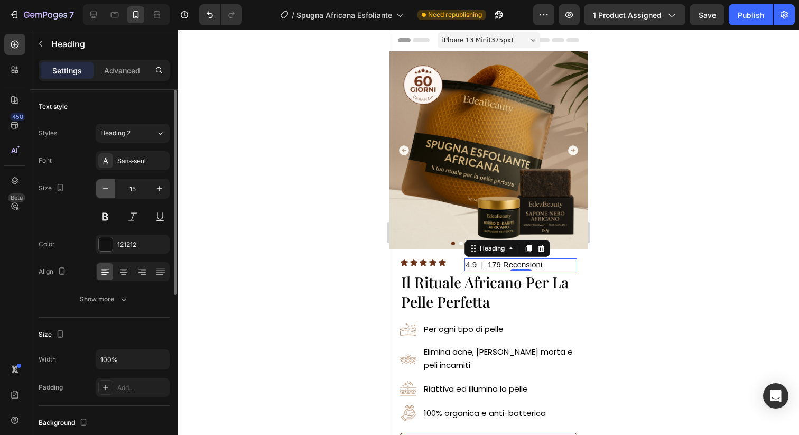
click at [108, 192] on icon "button" at bounding box center [105, 188] width 11 height 11
type input "11"
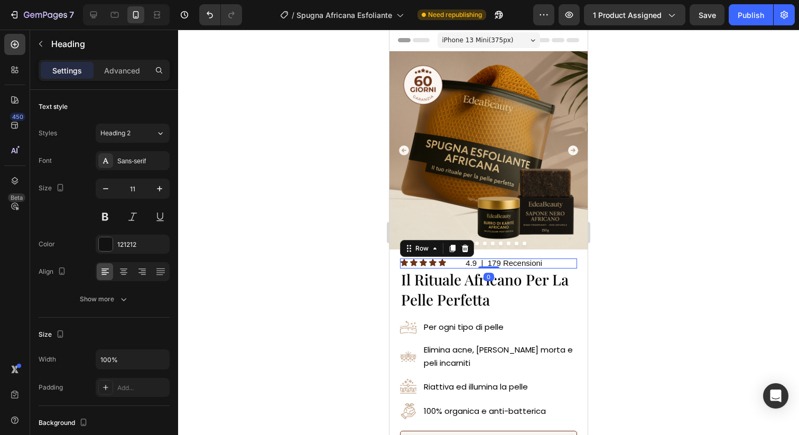
click at [459, 264] on div "Icon Icon Icon Icon Icon Icon List ⁠⁠⁠⁠⁠⁠⁠ 4.9 | 179 Recensioni Heading Row 0" at bounding box center [488, 263] width 177 height 10
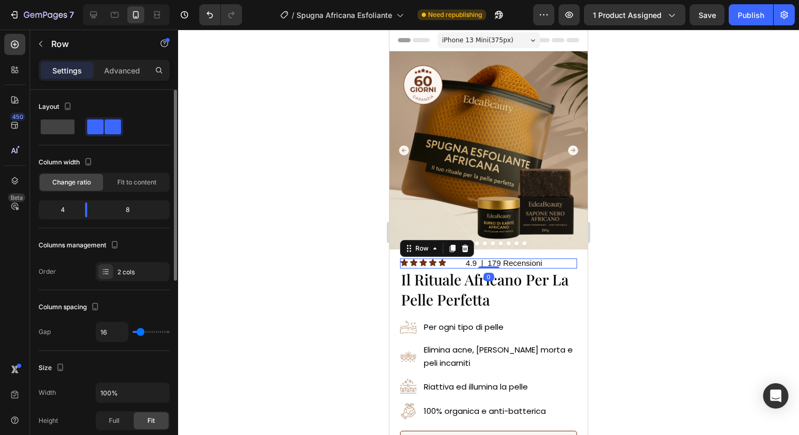
type input "6"
type input "5"
type input "4"
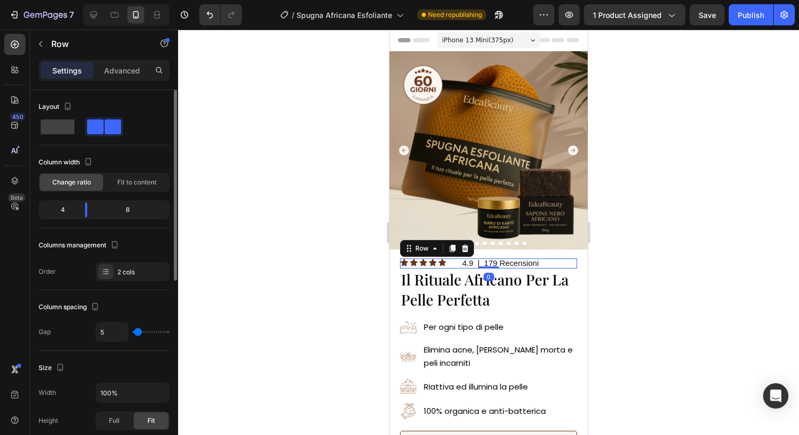
type input "4"
type input "3"
type input "0"
drag, startPoint x: 141, startPoint y: 334, endPoint x: 125, endPoint y: 334, distance: 15.3
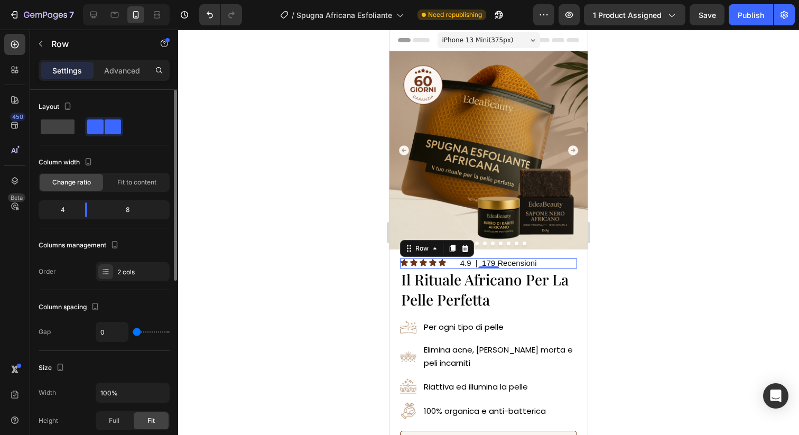
type input "0"
click at [133, 333] on input "range" at bounding box center [151, 332] width 37 height 2
click at [269, 227] on div at bounding box center [488, 232] width 621 height 405
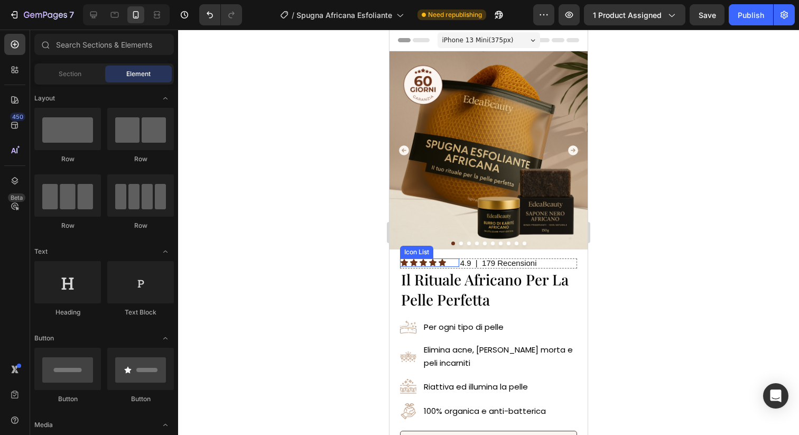
click at [449, 263] on div "Icon Icon Icon Icon Icon" at bounding box center [429, 262] width 59 height 8
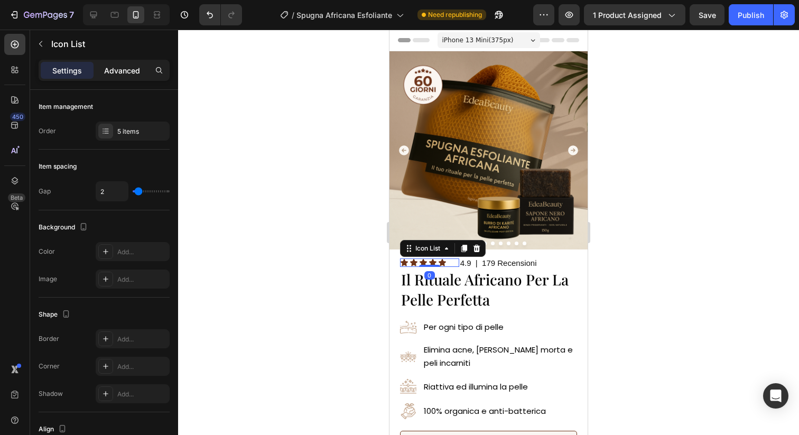
click at [127, 68] on p "Advanced" at bounding box center [122, 70] width 36 height 11
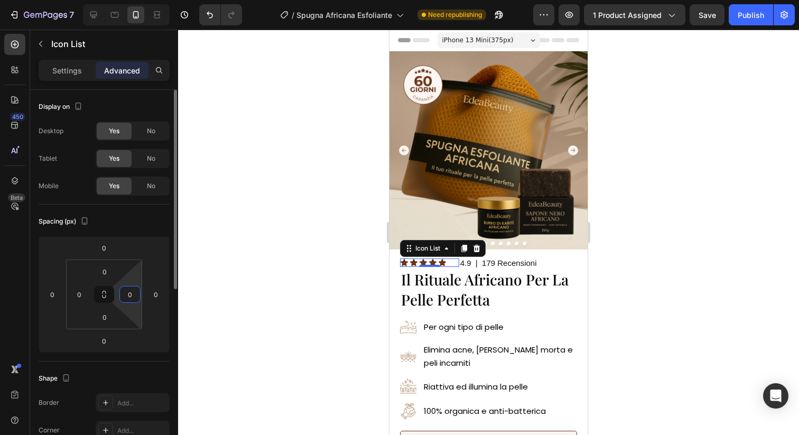
drag, startPoint x: 134, startPoint y: 293, endPoint x: 135, endPoint y: 299, distance: 6.4
click at [135, 299] on input "0" at bounding box center [130, 294] width 16 height 16
type input "0"
drag, startPoint x: 136, startPoint y: 305, endPoint x: 133, endPoint y: 332, distance: 27.1
click at [133, 0] on html "7 Version history / Spugna Africana Esfoliante Need republishing Preview 1 prod…" at bounding box center [399, 0] width 799 height 0
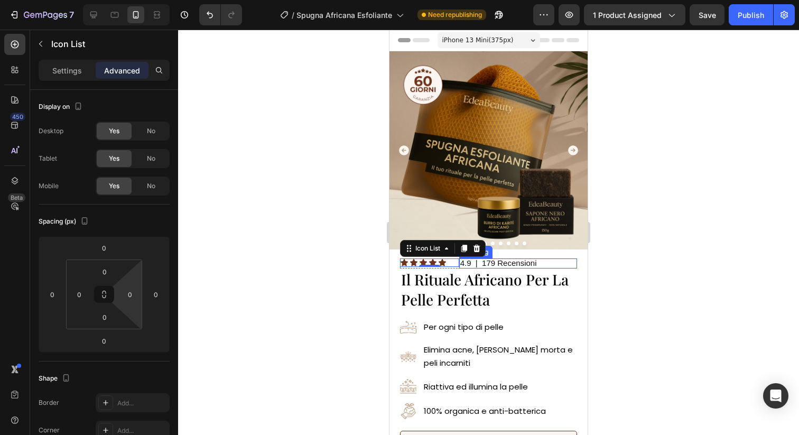
click at [465, 263] on span "4.9 | 179 Recensioni" at bounding box center [498, 262] width 77 height 9
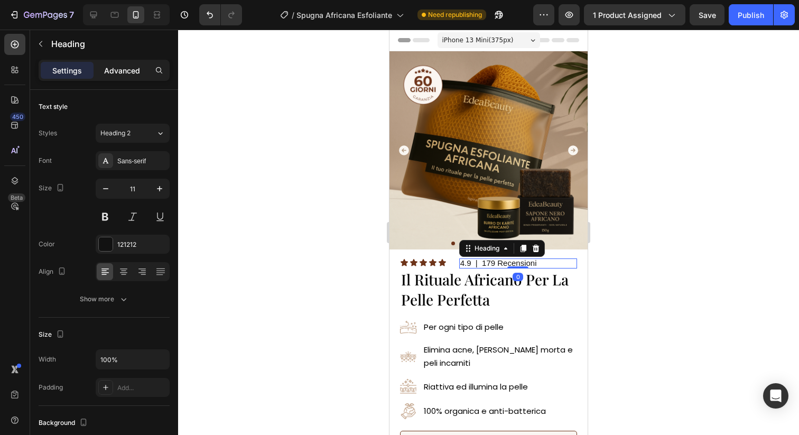
click at [124, 72] on p "Advanced" at bounding box center [122, 70] width 36 height 11
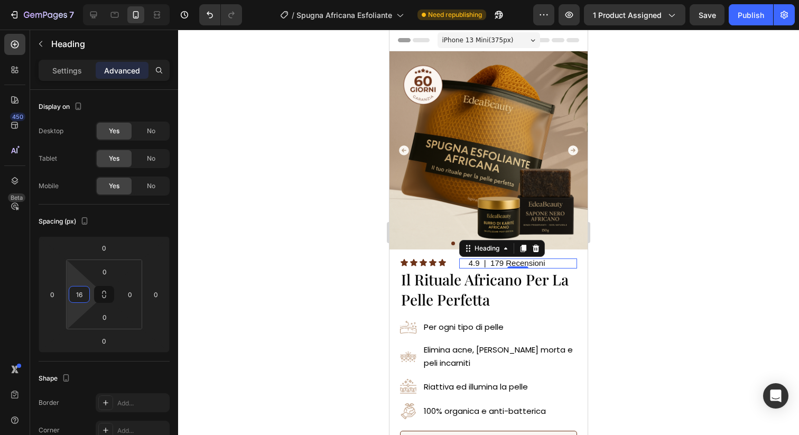
type input "0"
drag, startPoint x: 92, startPoint y: 290, endPoint x: 85, endPoint y: 328, distance: 38.2
click at [85, 0] on html "7 Version history / Spugna Africana Esfoliante Need republishing Preview 1 prod…" at bounding box center [399, 0] width 799 height 0
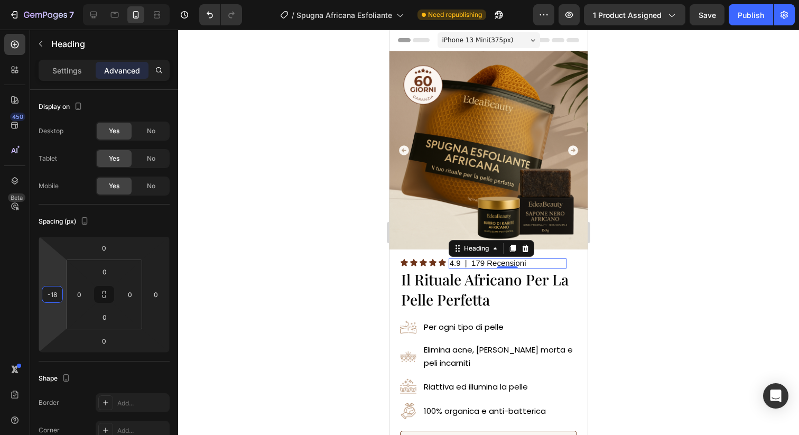
type input "-16"
click at [65, 0] on html "7 Version history / Spugna Africana Esfoliante Need republishing Preview 1 prod…" at bounding box center [399, 0] width 799 height 0
click at [313, 208] on div at bounding box center [488, 232] width 621 height 405
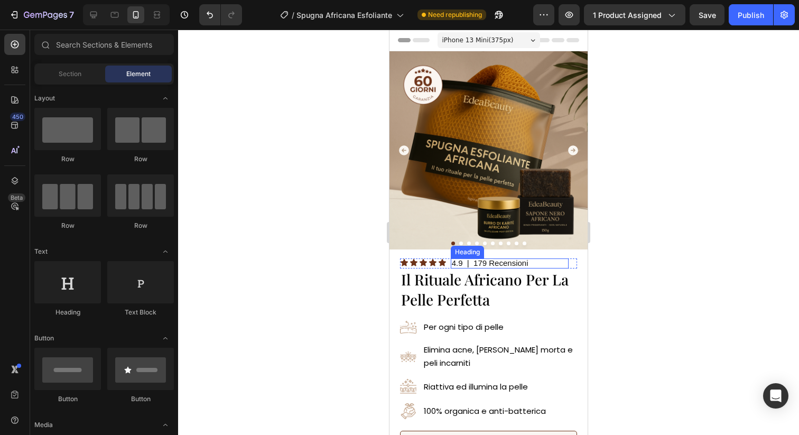
click at [489, 262] on span "4.9 | 179 Recensioni" at bounding box center [490, 262] width 77 height 9
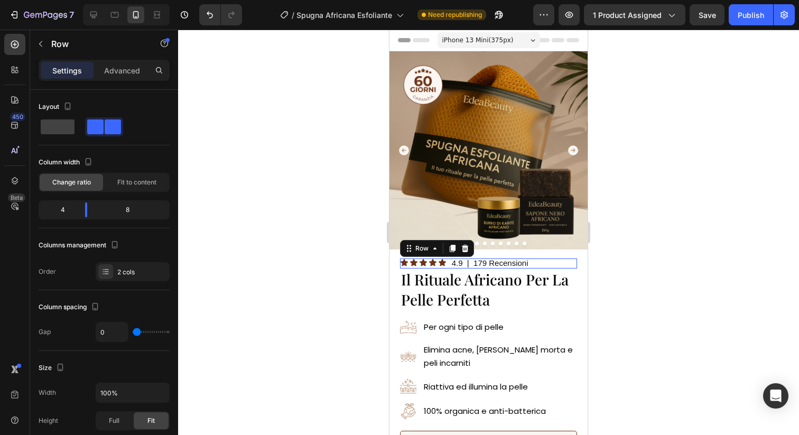
click at [449, 268] on div "Icon Icon Icon Icon Icon Icon List" at bounding box center [429, 263] width 59 height 10
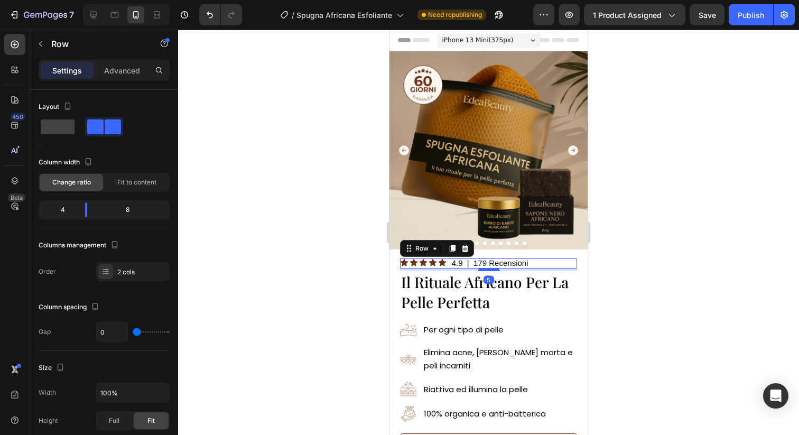
click at [489, 271] on div at bounding box center [488, 269] width 21 height 3
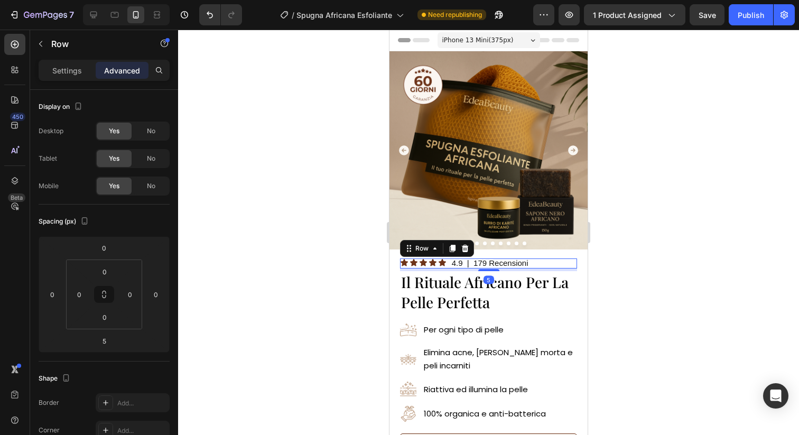
click at [648, 301] on div at bounding box center [488, 232] width 621 height 405
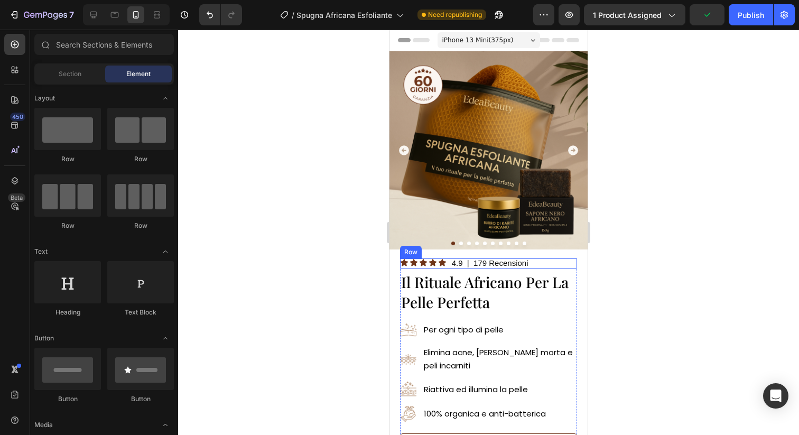
click at [448, 267] on div "Icon Icon Icon Icon Icon Icon List" at bounding box center [429, 263] width 59 height 10
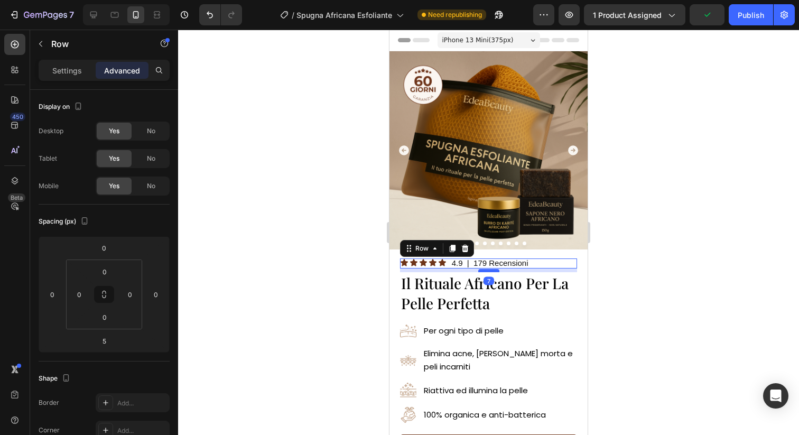
click at [497, 272] on div at bounding box center [488, 270] width 21 height 3
type input "7"
click at [618, 287] on div at bounding box center [488, 232] width 621 height 405
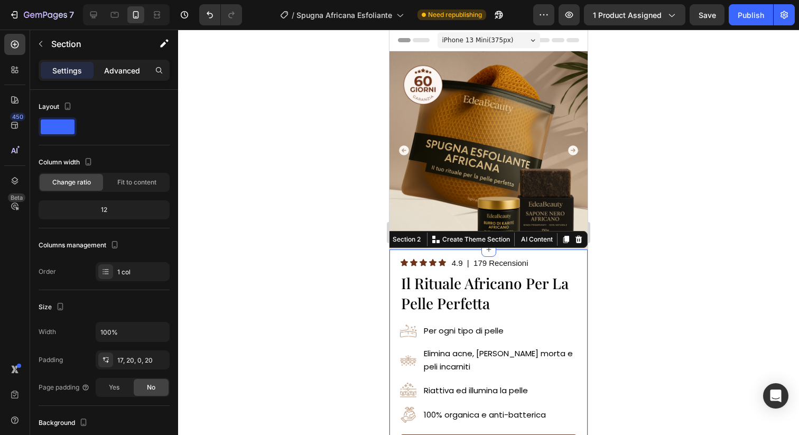
click at [113, 68] on p "Advanced" at bounding box center [122, 70] width 36 height 11
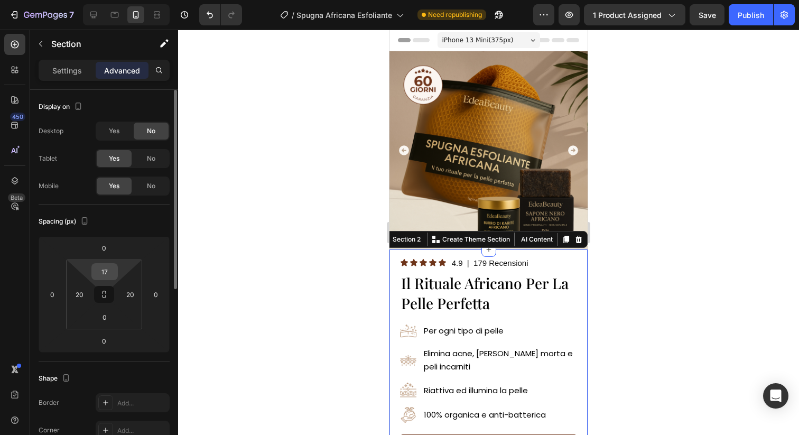
click at [107, 272] on input "17" at bounding box center [104, 272] width 21 height 16
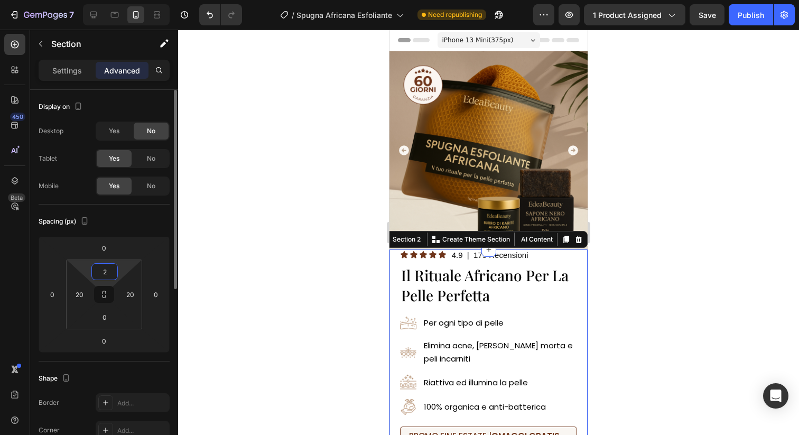
type input "20"
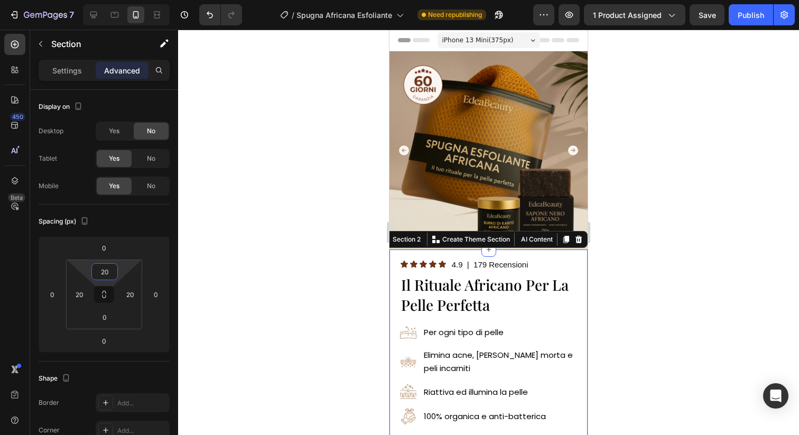
click at [275, 322] on div at bounding box center [488, 232] width 621 height 405
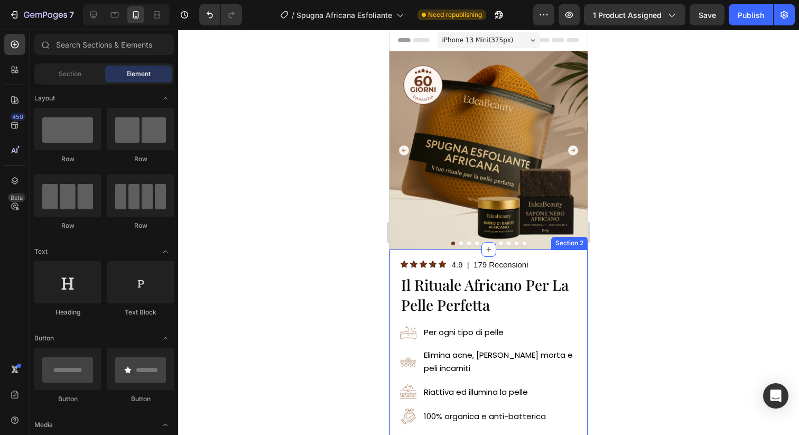
click at [650, 267] on div at bounding box center [488, 232] width 621 height 405
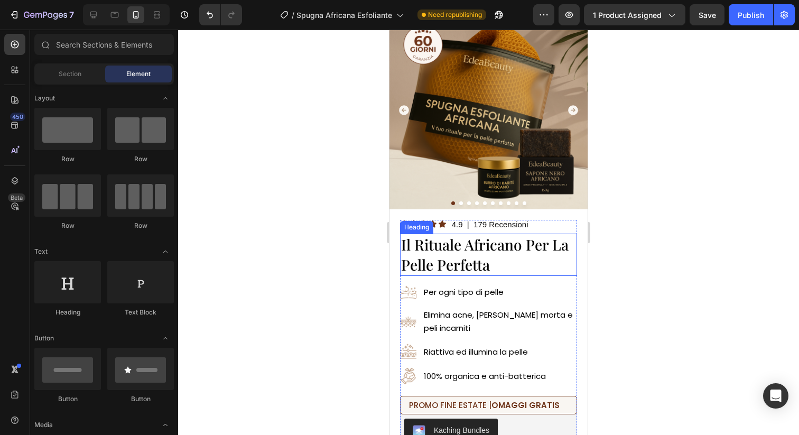
scroll to position [70, 0]
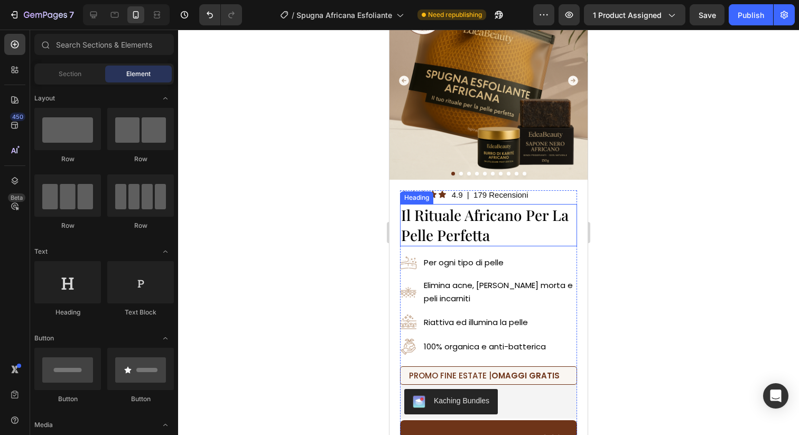
click at [656, 236] on div at bounding box center [488, 232] width 621 height 405
click at [527, 197] on span "4.9 | 179 Recensioni" at bounding box center [490, 194] width 77 height 9
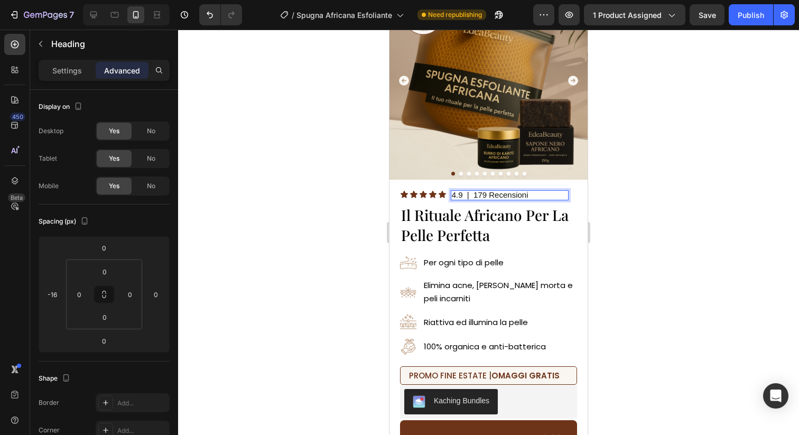
click at [530, 195] on p "4.9 | 179 Recensioni" at bounding box center [510, 195] width 116 height 8
click at [764, 230] on div at bounding box center [488, 232] width 621 height 405
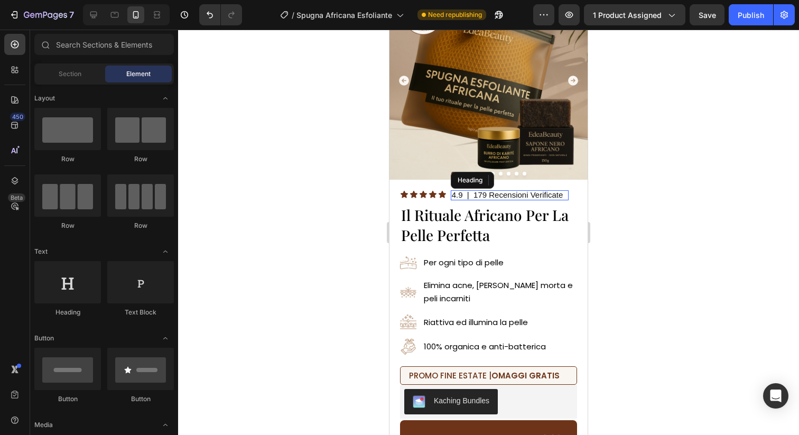
click at [476, 195] on span "4.9 | 179 Recensioni Verificate" at bounding box center [507, 194] width 111 height 9
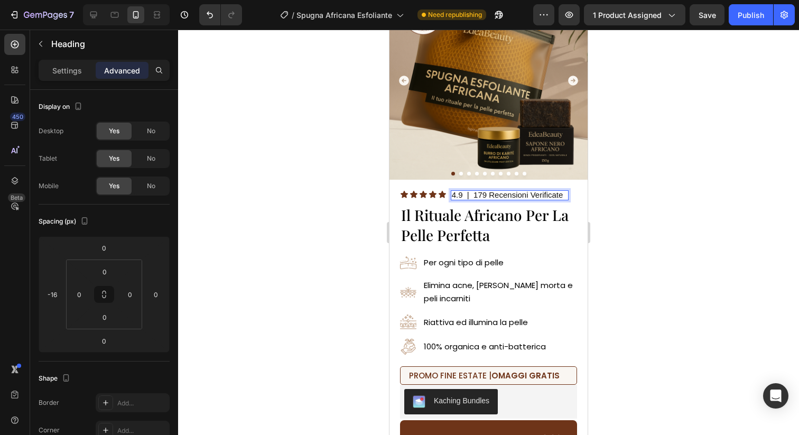
click at [474, 195] on span "4.9 | 179 Recensioni Verificate" at bounding box center [507, 194] width 111 height 9
click at [462, 194] on span "4.9 | 179 Recensioni Verificate" at bounding box center [506, 194] width 109 height 9
click at [680, 220] on div at bounding box center [488, 232] width 621 height 405
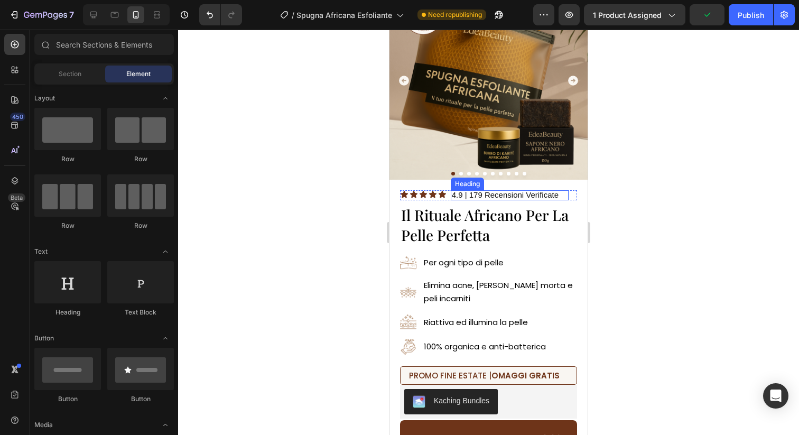
click at [566, 195] on p "⁠⁠⁠⁠⁠⁠⁠ 4.9 | 179 Recensioni Verificate" at bounding box center [510, 195] width 116 height 8
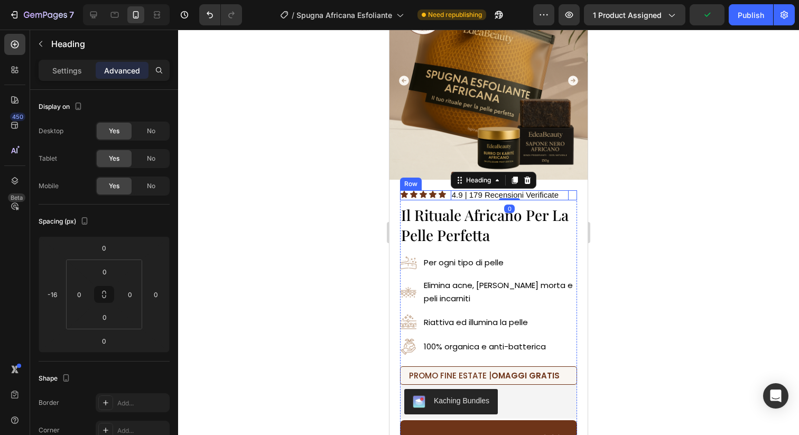
click at [574, 195] on div "⁠⁠⁠⁠⁠⁠⁠ 4.9 | 179 Recensioni Verificate Heading 0" at bounding box center [518, 195] width 118 height 10
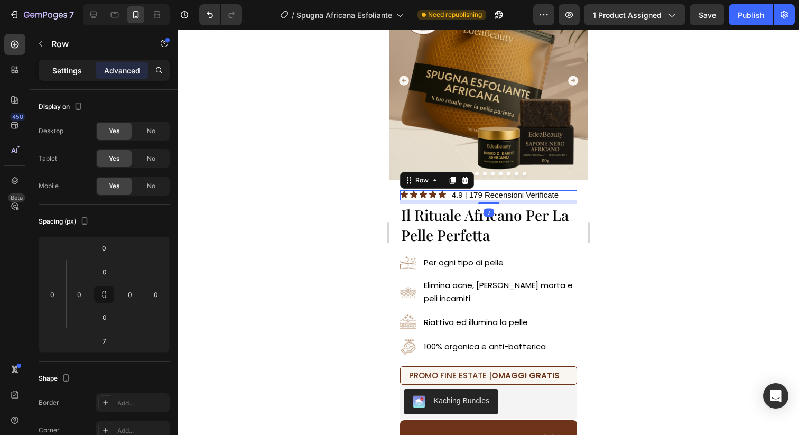
click at [67, 65] on p "Settings" at bounding box center [67, 70] width 30 height 11
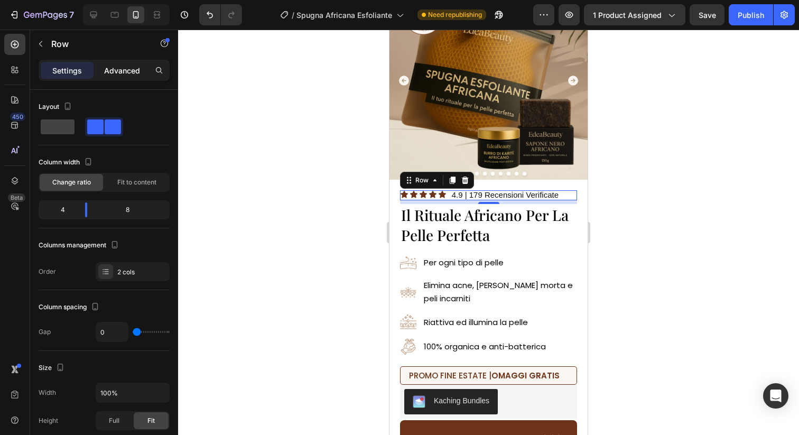
click at [116, 66] on p "Advanced" at bounding box center [122, 70] width 36 height 11
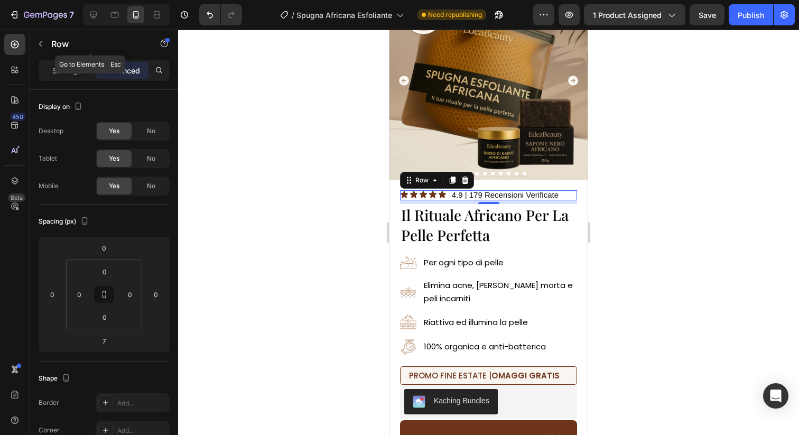
click at [75, 58] on div "Row" at bounding box center [90, 45] width 120 height 30
click at [73, 72] on p "Settings" at bounding box center [67, 70] width 30 height 11
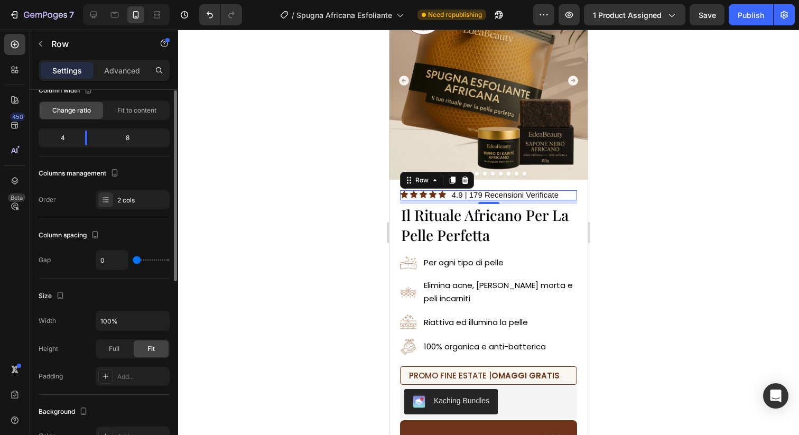
scroll to position [85, 0]
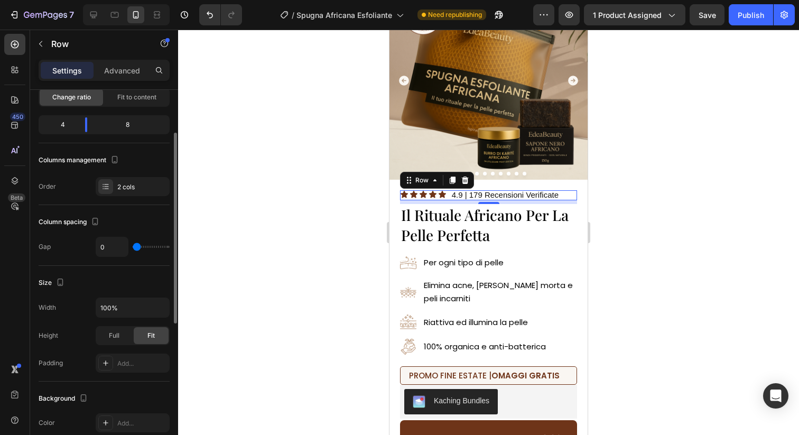
type input "5"
type input "6"
type input "5"
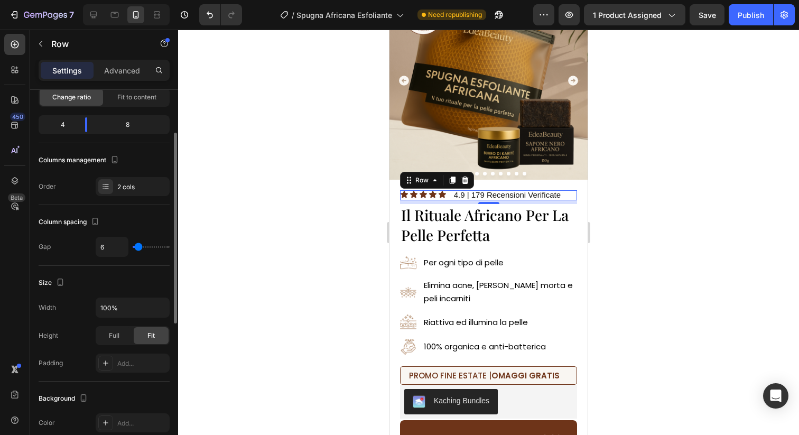
type input "5"
type input "4"
click at [137, 247] on input "range" at bounding box center [151, 247] width 37 height 2
click at [244, 234] on div at bounding box center [488, 232] width 621 height 405
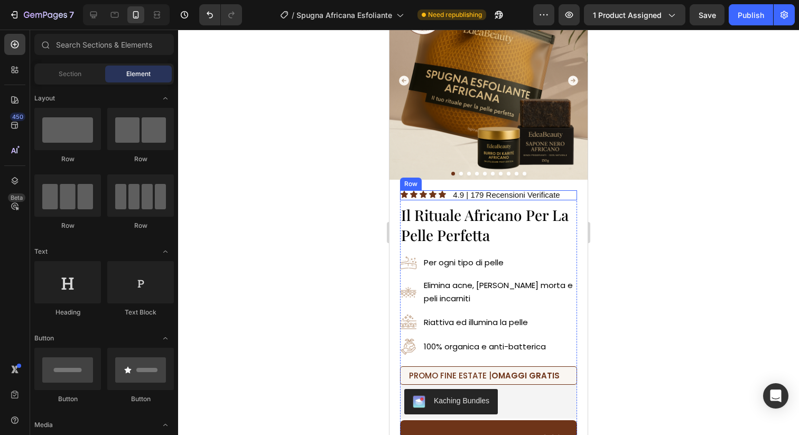
click at [440, 199] on div "Icon Icon Icon Icon Icon Icon List" at bounding box center [429, 195] width 58 height 10
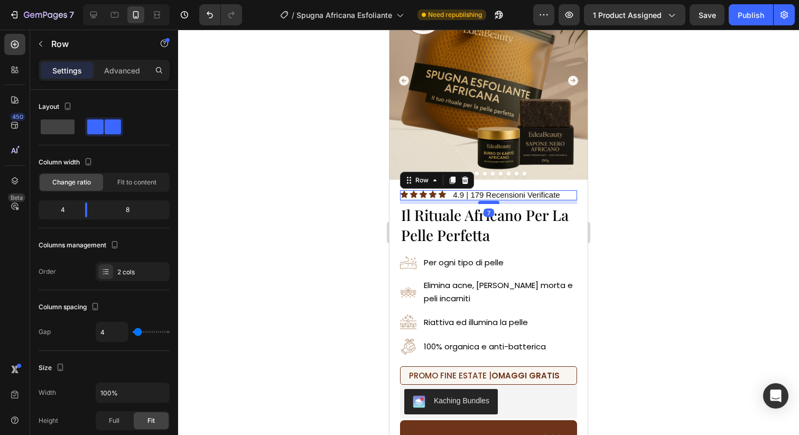
click at [484, 203] on div at bounding box center [488, 202] width 21 height 3
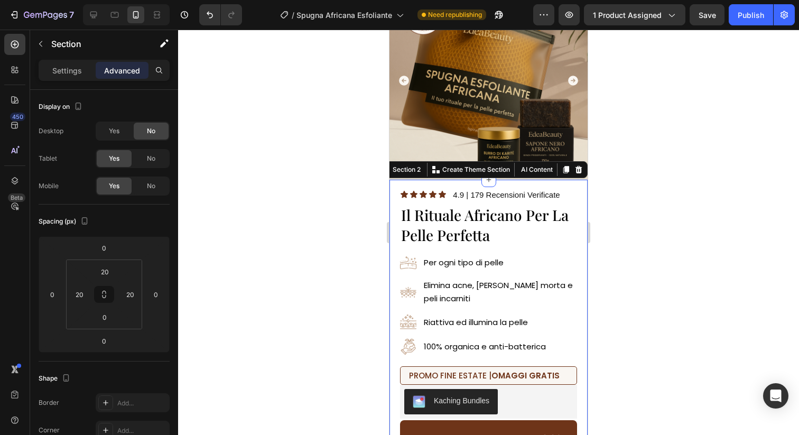
click at [279, 232] on div at bounding box center [488, 232] width 621 height 405
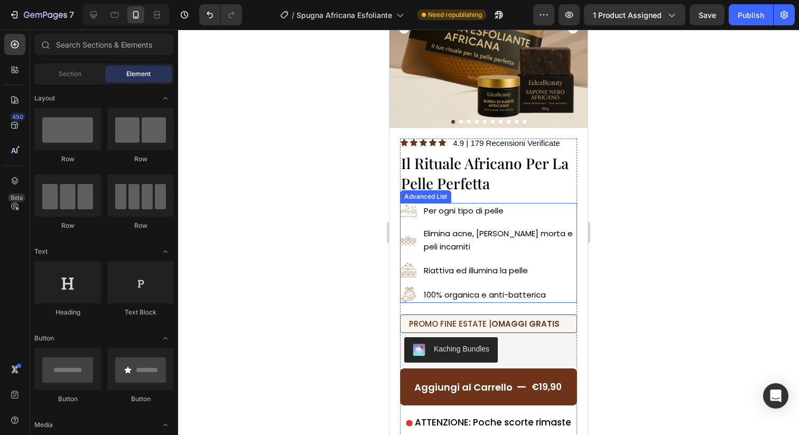
scroll to position [152, 0]
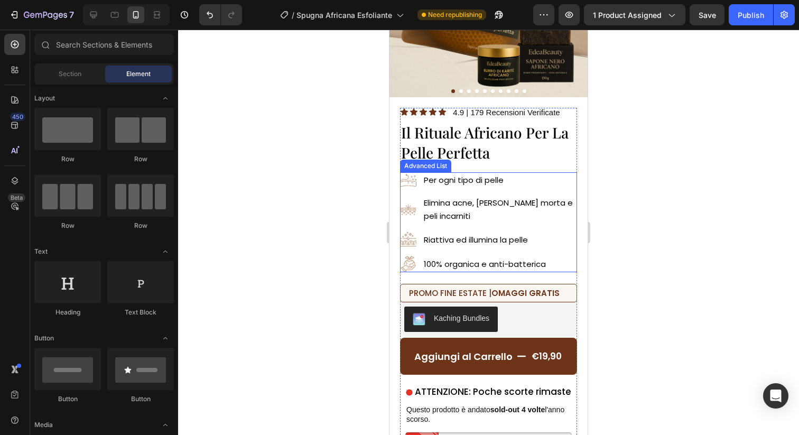
click at [617, 175] on div at bounding box center [488, 232] width 621 height 405
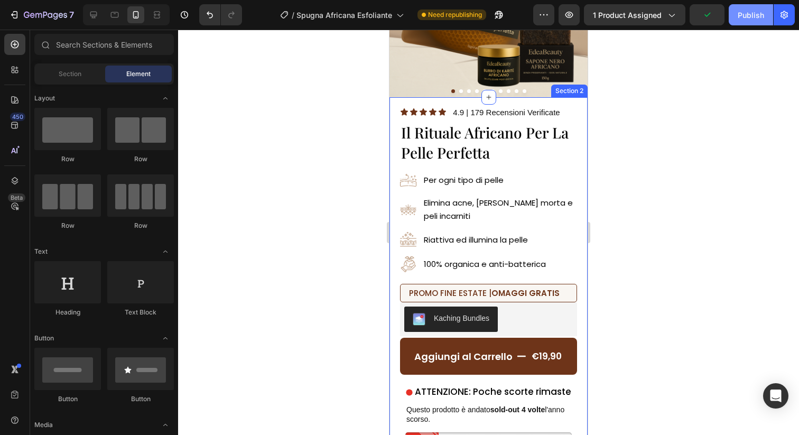
click at [746, 18] on div "Publish" at bounding box center [750, 15] width 26 height 11
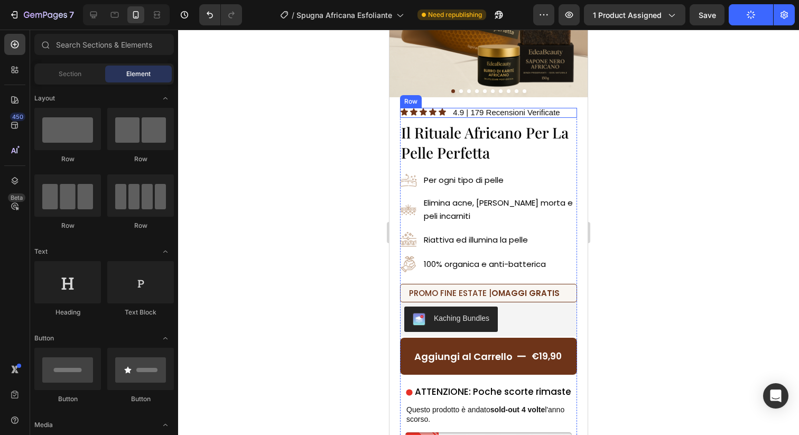
click at [450, 117] on div "Icon Icon Icon Icon Icon Icon List" at bounding box center [429, 113] width 58 height 10
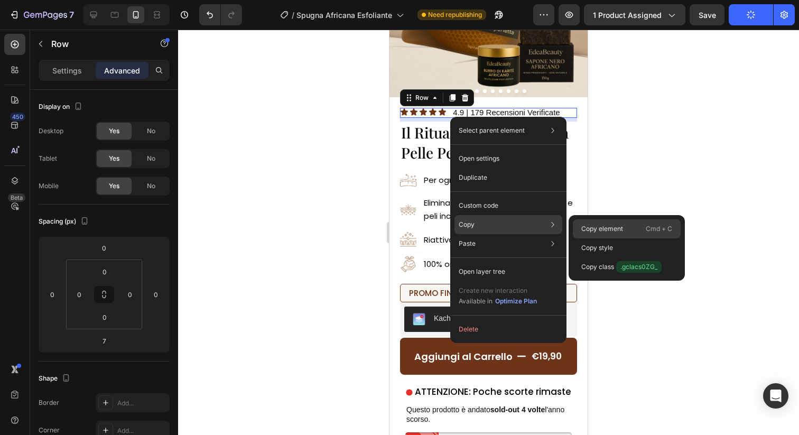
click at [597, 238] on div "Copy element Cmd + C" at bounding box center [627, 247] width 108 height 19
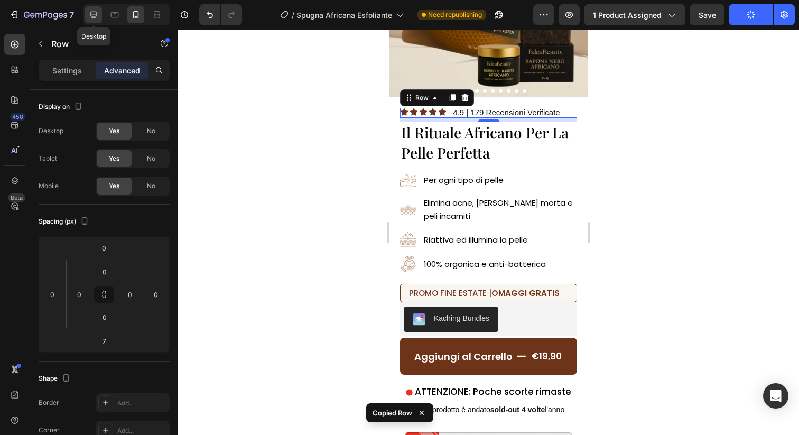
click at [93, 13] on icon at bounding box center [93, 15] width 11 height 11
type input "0"
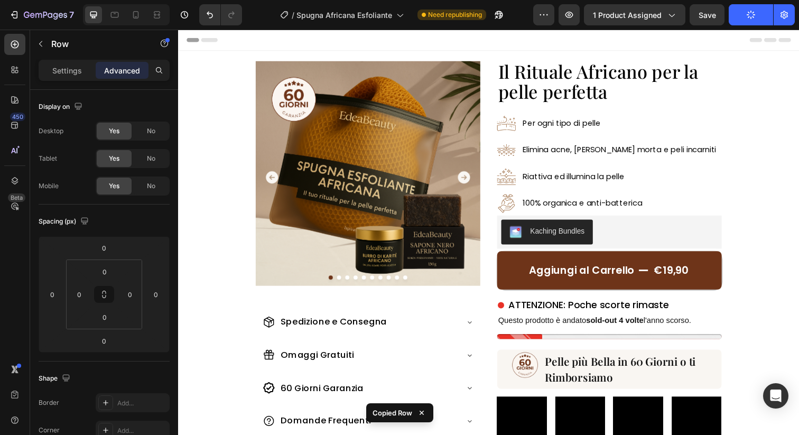
click at [544, 56] on div "Image Image Image Image Image Image Image Image Image Image Carousel Spedizione…" at bounding box center [495, 280] width 634 height 459
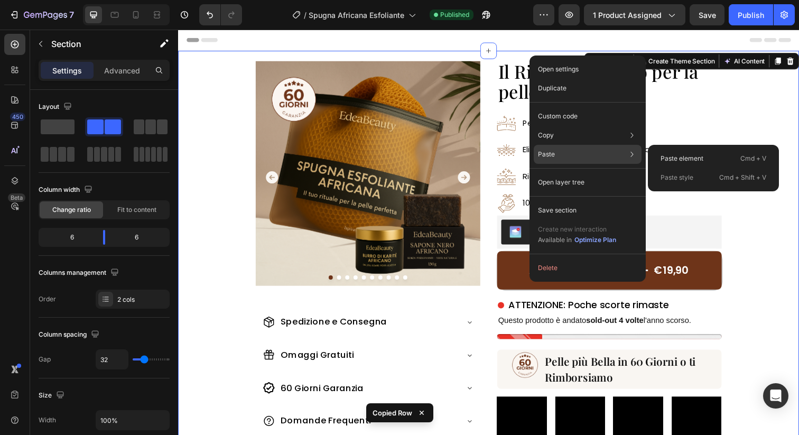
click at [567, 173] on div "Paste Paste element Cmd + V Paste style Cmd + Shift + V" at bounding box center [588, 182] width 108 height 19
drag, startPoint x: 671, startPoint y: 163, endPoint x: 499, endPoint y: 136, distance: 173.7
click at [671, 163] on p "Paste element" at bounding box center [681, 159] width 43 height 10
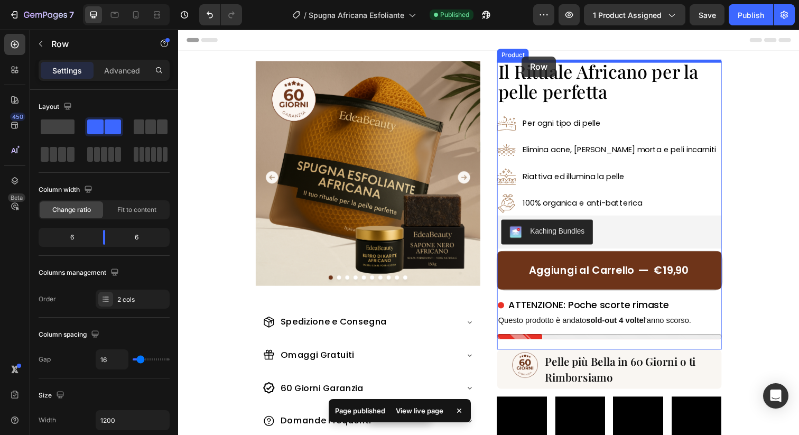
drag, startPoint x: 511, startPoint y: 59, endPoint x: 529, endPoint y: 57, distance: 18.0
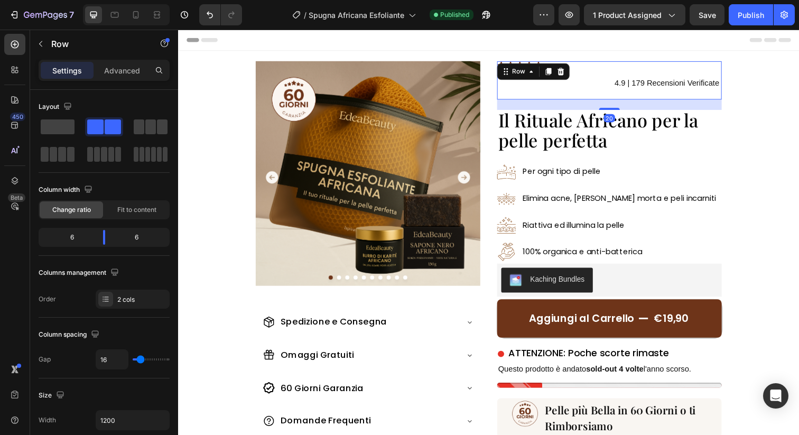
click at [595, 85] on div "Icon Icon Icon Icon Icon Icon List" at bounding box center [558, 81] width 110 height 39
click at [637, 85] on span "4.9 | 179 Recensioni Verificate" at bounding box center [676, 83] width 107 height 9
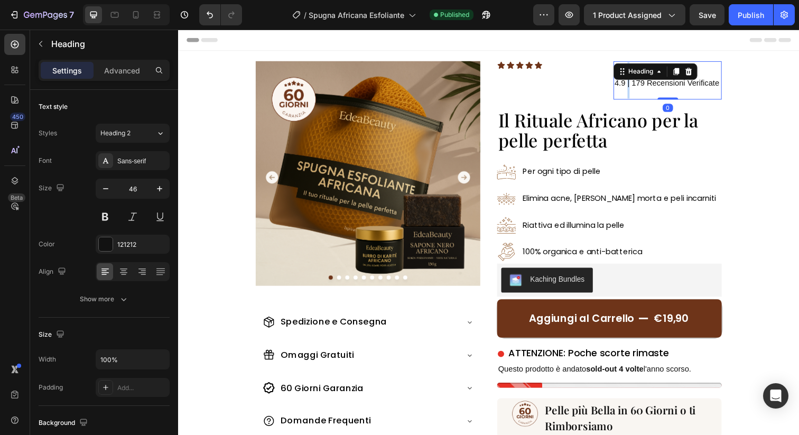
click at [637, 85] on span "4.9 | 179 Recensioni Verificate" at bounding box center [676, 83] width 107 height 9
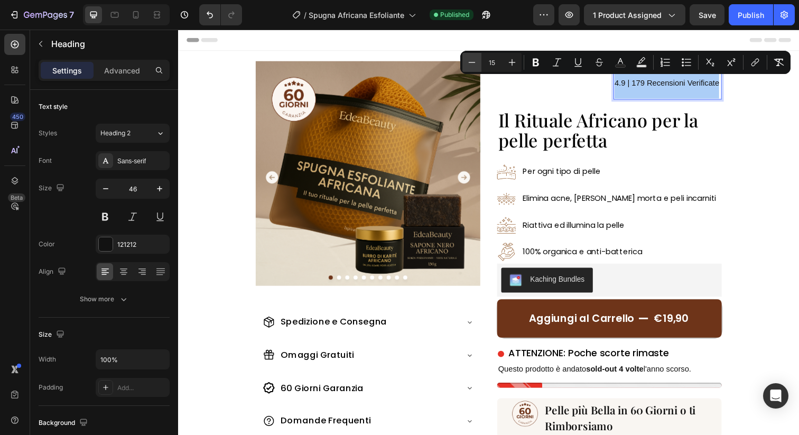
click at [478, 62] on button "Minus" at bounding box center [471, 62] width 19 height 19
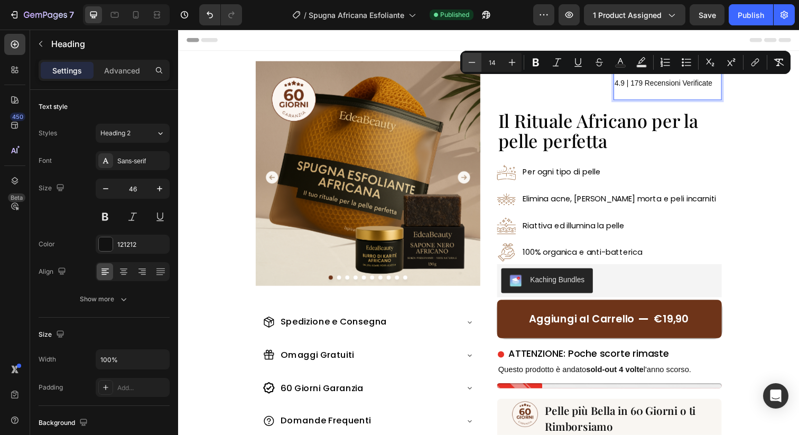
click at [478, 62] on button "Minus" at bounding box center [471, 62] width 19 height 19
click at [512, 57] on icon "Editor contextual toolbar" at bounding box center [512, 62] width 11 height 11
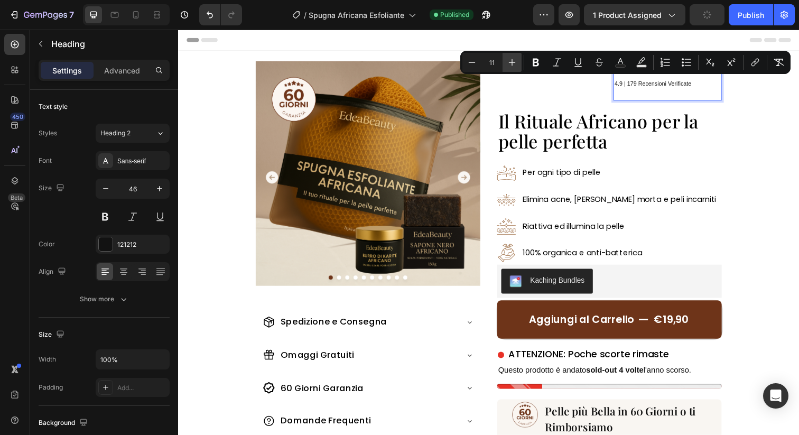
click at [512, 57] on icon "Editor contextual toolbar" at bounding box center [512, 62] width 11 height 11
type input "13"
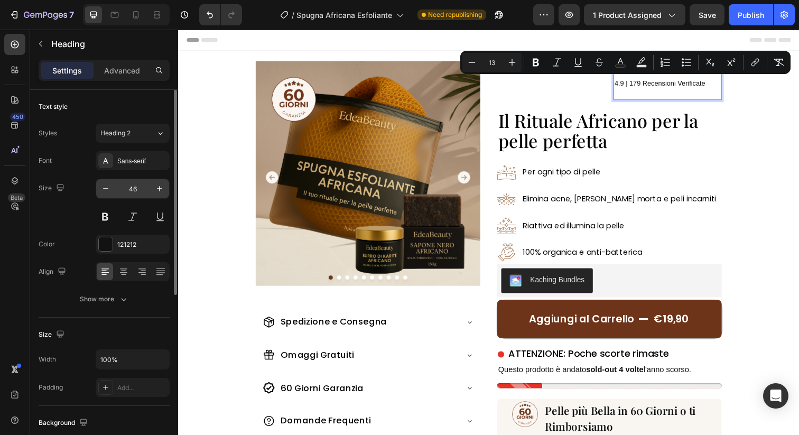
click at [139, 194] on input "46" at bounding box center [132, 188] width 35 height 19
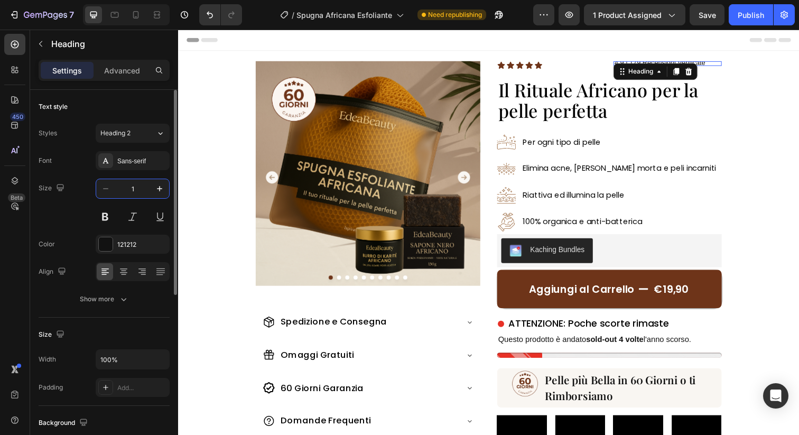
type input "15"
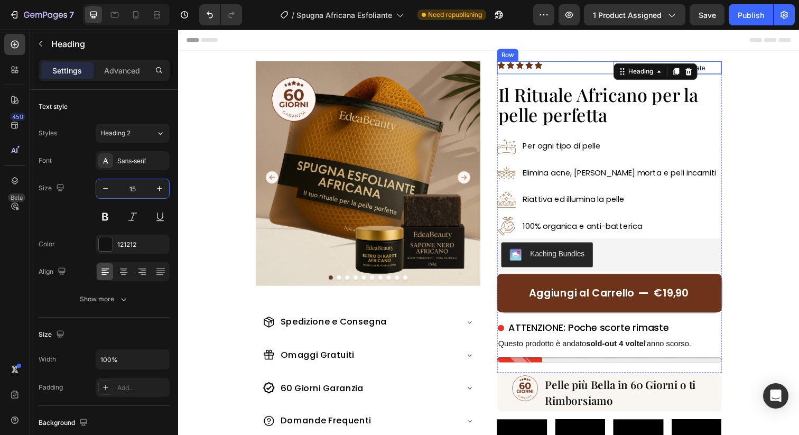
click at [554, 73] on div "Icon Icon Icon Icon Icon Icon List" at bounding box center [558, 68] width 110 height 13
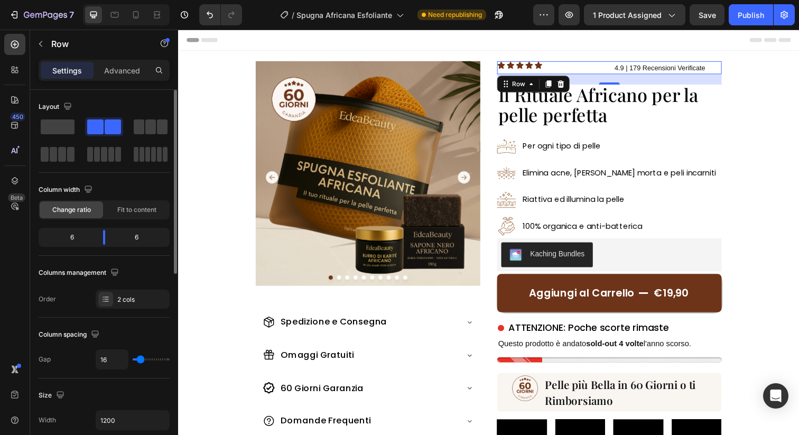
type input "0"
drag, startPoint x: 137, startPoint y: 356, endPoint x: 115, endPoint y: 356, distance: 22.2
type input "0"
click at [133, 358] on input "range" at bounding box center [151, 359] width 37 height 2
click at [118, 67] on p "Advanced" at bounding box center [122, 70] width 36 height 11
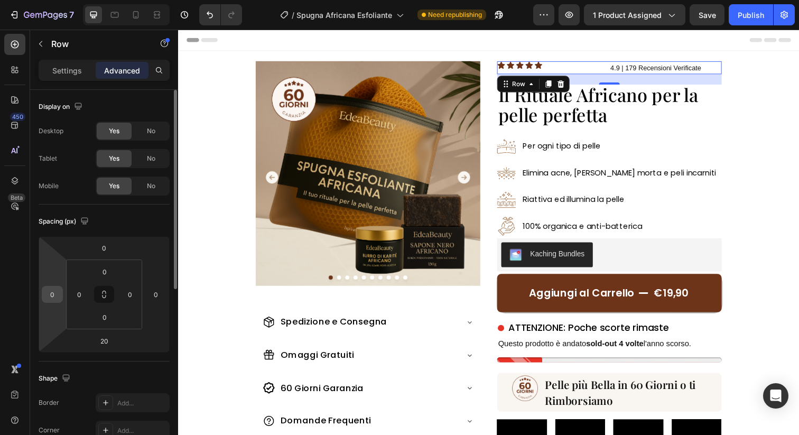
click at [55, 292] on input "0" at bounding box center [52, 294] width 16 height 16
type input "0"
click at [62, 0] on html "7 Version history / Spugna Africana Esfoliante Need republishing Preview 1 prod…" at bounding box center [399, 0] width 799 height 0
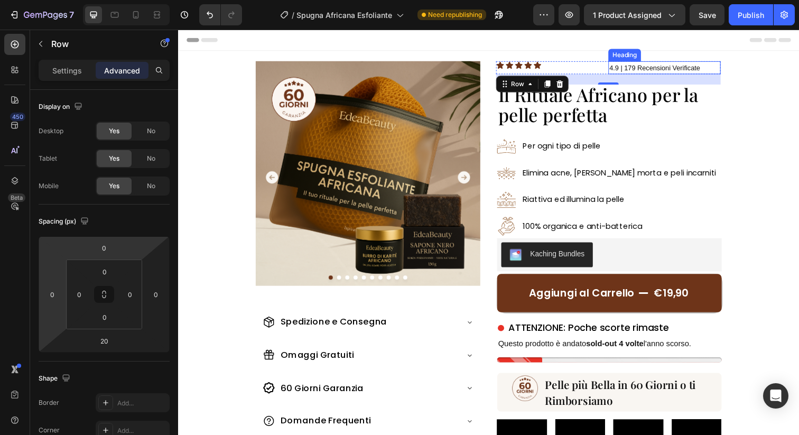
click at [667, 71] on span "4.9 | 179 Recensioni Verificate" at bounding box center [664, 68] width 92 height 8
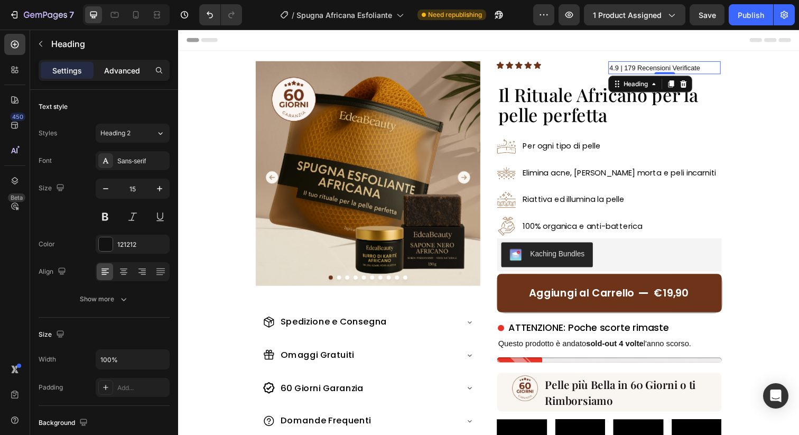
click at [130, 77] on div "Advanced" at bounding box center [122, 70] width 53 height 17
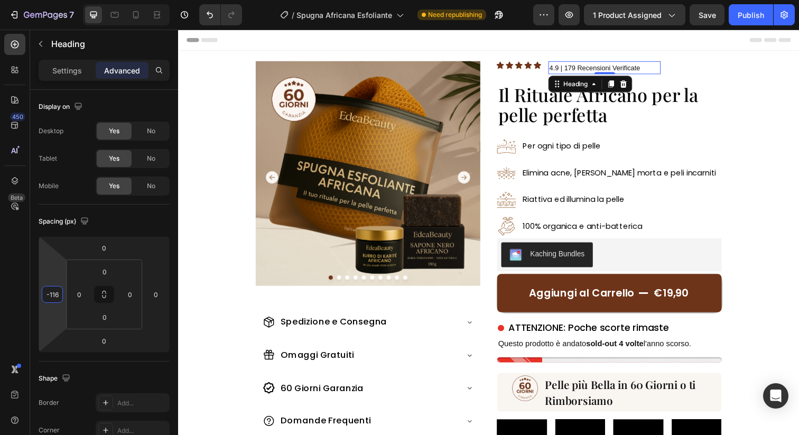
type input "-118"
drag, startPoint x: 62, startPoint y: 285, endPoint x: 60, endPoint y: 316, distance: 31.3
click at [60, 0] on html "7 Version history / Spugna Africana Esfoliante Need republishing Preview 1 prod…" at bounding box center [399, 0] width 799 height 0
click at [564, 67] on span "4.9 | 179 Recensioni Verificate" at bounding box center [602, 68] width 92 height 8
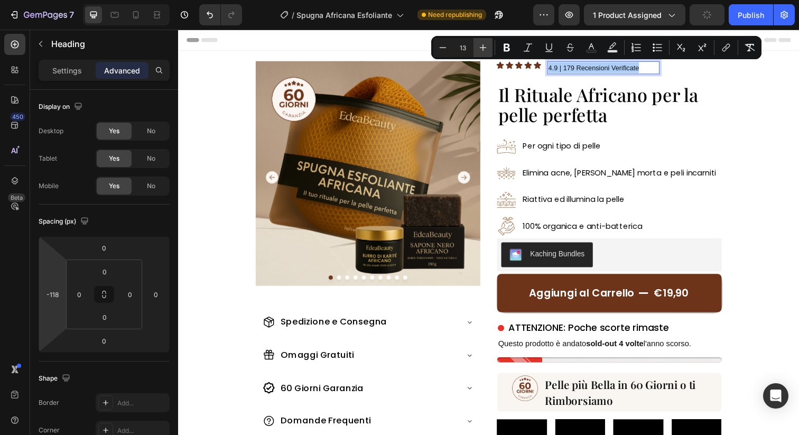
click at [481, 49] on icon "Editor contextual toolbar" at bounding box center [483, 47] width 11 height 11
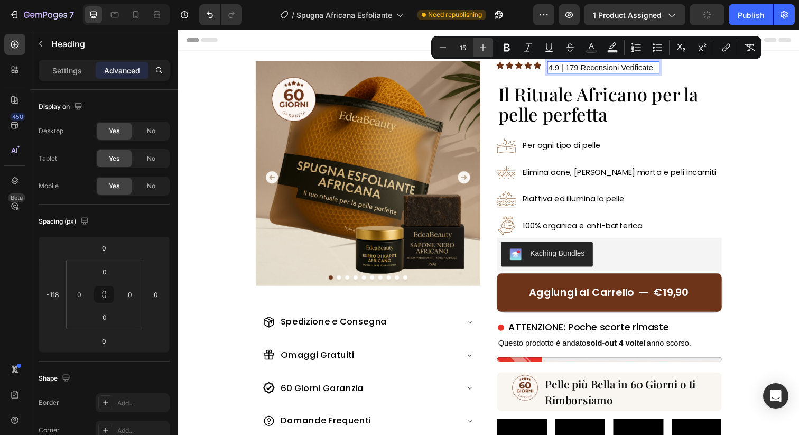
click at [481, 49] on icon "Editor contextual toolbar" at bounding box center [483, 47] width 11 height 11
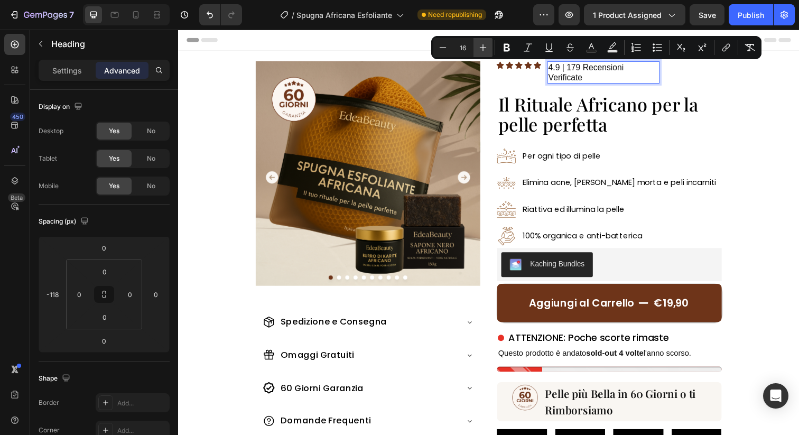
click at [481, 49] on icon "Editor contextual toolbar" at bounding box center [483, 47] width 11 height 11
click at [446, 47] on icon "Editor contextual toolbar" at bounding box center [442, 47] width 11 height 11
type input "15"
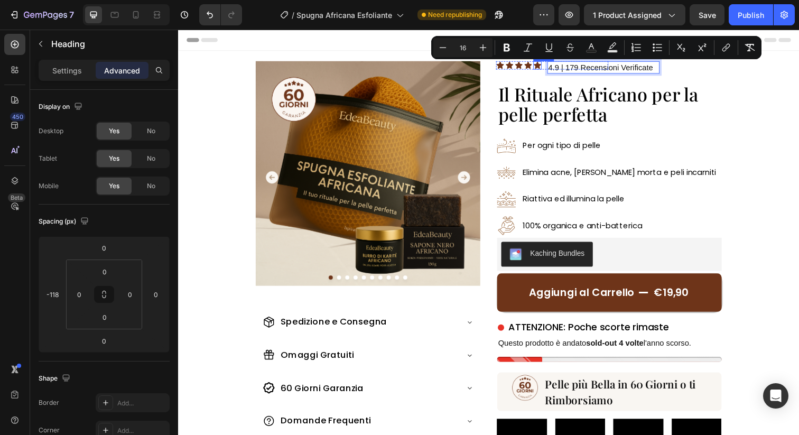
click at [544, 70] on div "Icon Icon Icon Icon Icon Icon List" at bounding box center [559, 68] width 115 height 13
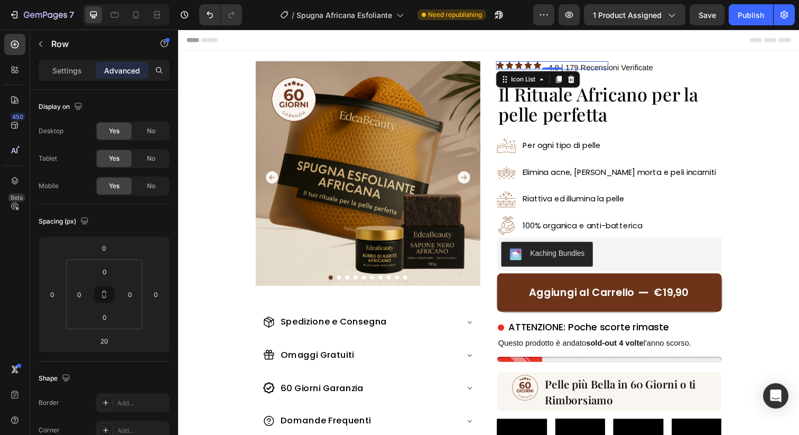
click at [540, 70] on div "Icon Icon Icon Icon Icon" at bounding box center [559, 66] width 115 height 8
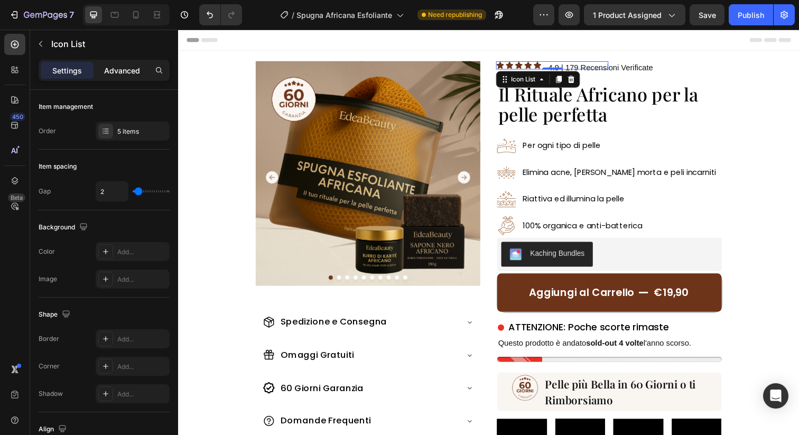
click at [135, 74] on p "Advanced" at bounding box center [122, 70] width 36 height 11
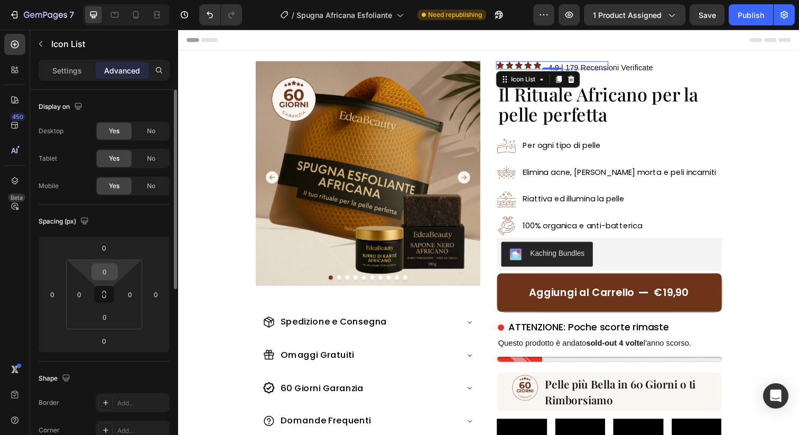
click at [109, 274] on input "0" at bounding box center [104, 272] width 21 height 16
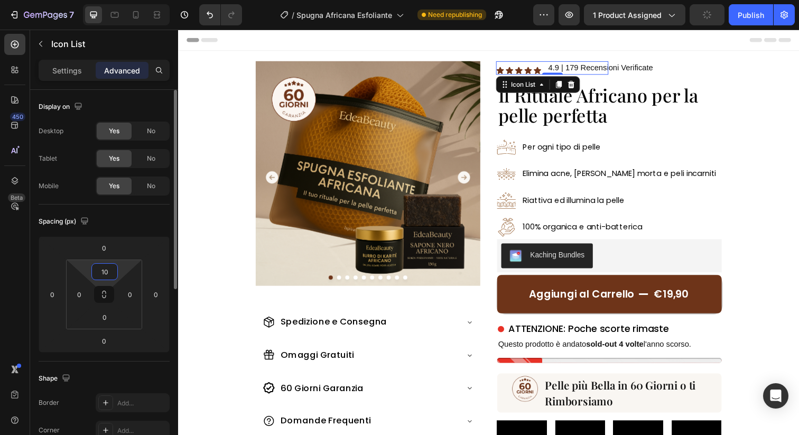
type input "1"
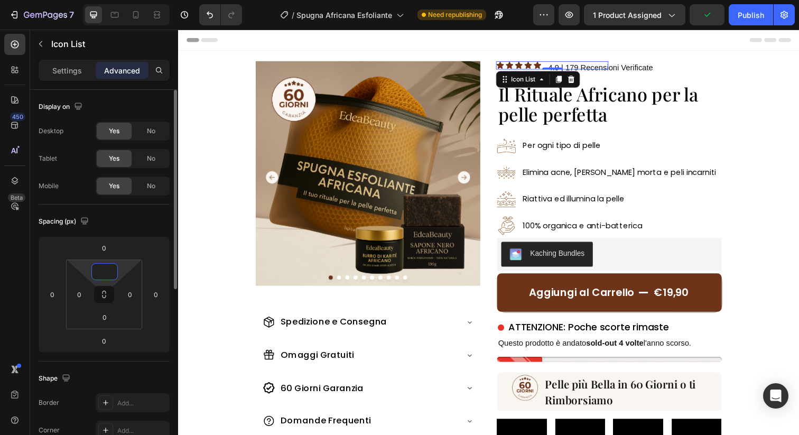
type input "5"
type input "4"
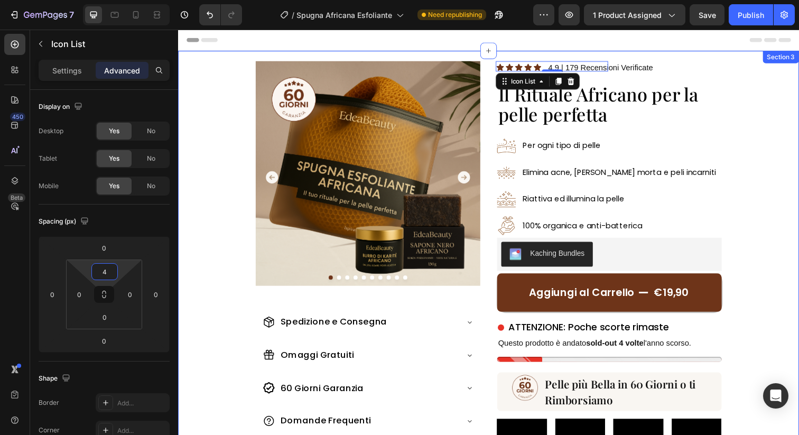
click at [762, 100] on div "Image Image Image Image Image Image Image Image Image Image Carousel Spedizione…" at bounding box center [495, 292] width 634 height 482
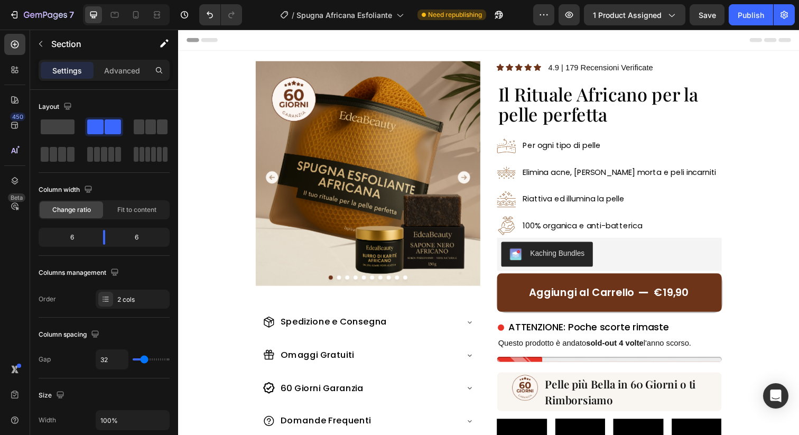
click at [550, 46] on div "Header" at bounding box center [494, 40] width 617 height 21
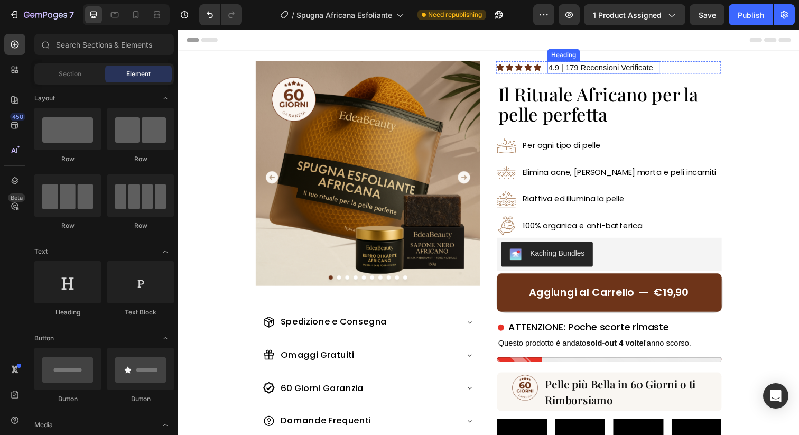
click at [554, 73] on div "Icon Icon Icon Icon Icon Icon List" at bounding box center [559, 68] width 115 height 13
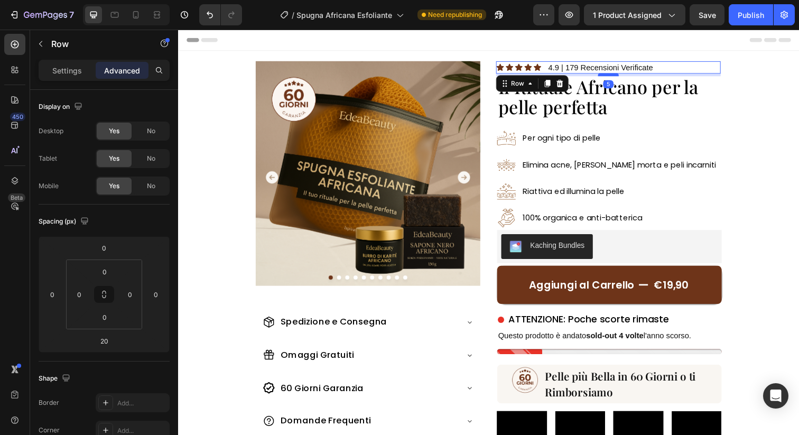
drag, startPoint x: 613, startPoint y: 83, endPoint x: 613, endPoint y: 76, distance: 7.9
click at [613, 76] on div at bounding box center [616, 75] width 21 height 3
type input "5"
click at [585, 36] on div "Header" at bounding box center [494, 40] width 617 height 21
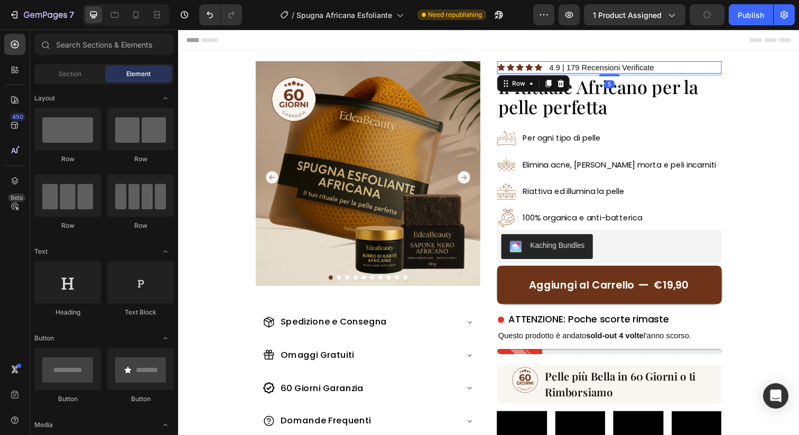
click at [690, 70] on div "⁠⁠⁠⁠⁠⁠⁠ 4.9 | 179 Recensioni Verificate Heading" at bounding box center [675, 68] width 115 height 13
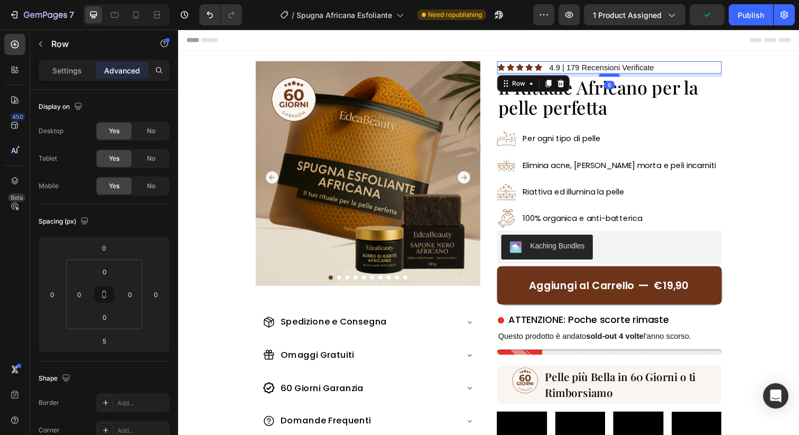
click at [625, 77] on div at bounding box center [618, 75] width 21 height 3
type input "6"
click at [623, 106] on h2 "Il Rituale Africano per la pelle perfetta" at bounding box center [617, 99] width 229 height 43
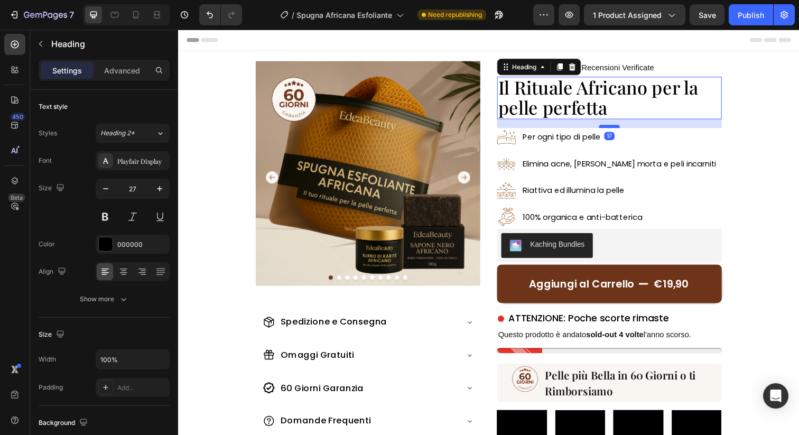
click at [618, 127] on div at bounding box center [618, 128] width 21 height 3
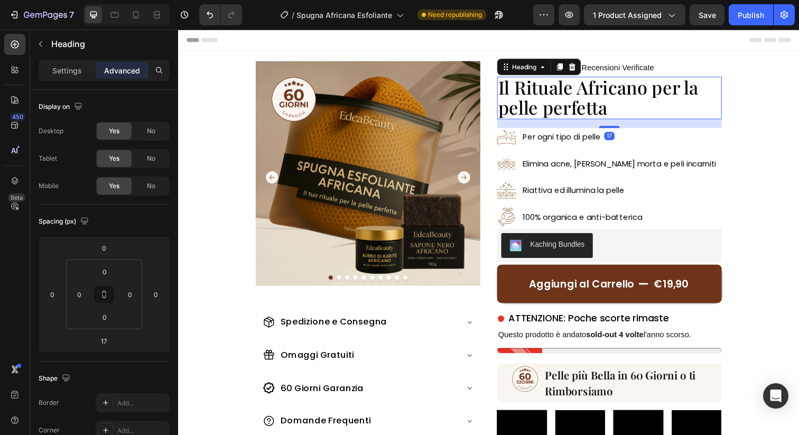
click at [773, 125] on div "Image Image Image Image Image Image Image Image Image Image Carousel Spedizione…" at bounding box center [495, 287] width 634 height 473
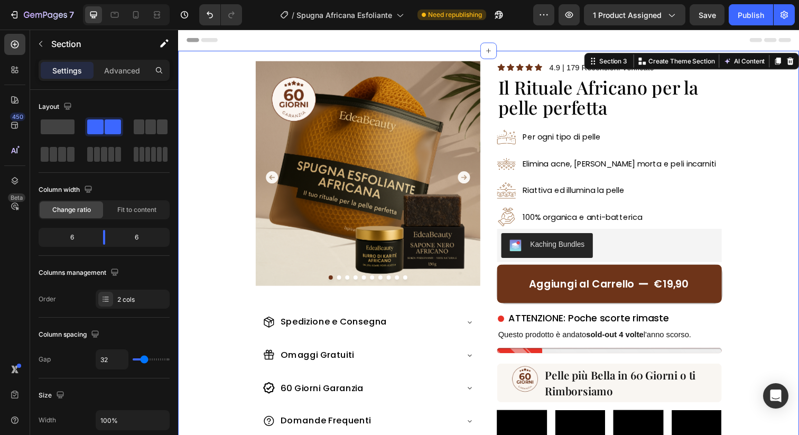
click at [758, 116] on div "Image Image Image Image Image Image Image Image Image Image Carousel Spedizione…" at bounding box center [495, 287] width 634 height 473
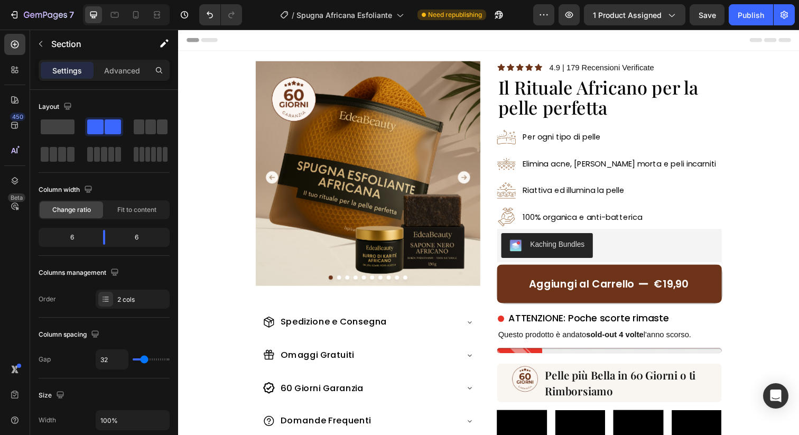
click at [569, 44] on div "Header" at bounding box center [494, 40] width 617 height 21
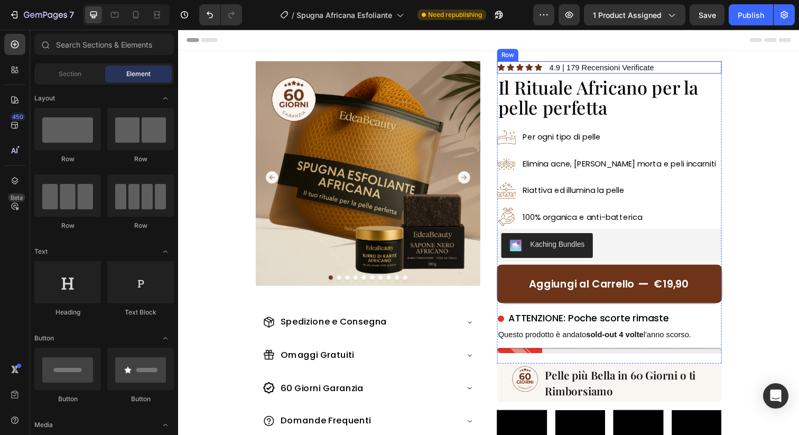
click at [673, 70] on div "⁠⁠⁠⁠⁠⁠⁠ 4.9 | 179 Recensioni Verificate Heading" at bounding box center [675, 68] width 115 height 13
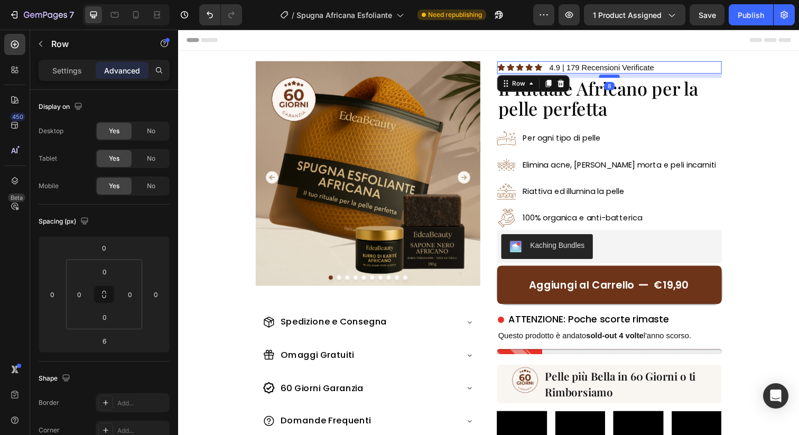
click at [618, 77] on div at bounding box center [618, 77] width 21 height 3
type input "8"
click at [759, 89] on div "Image Image Image Image Image Image Image Image Image Image Carousel Spedizione…" at bounding box center [495, 288] width 634 height 474
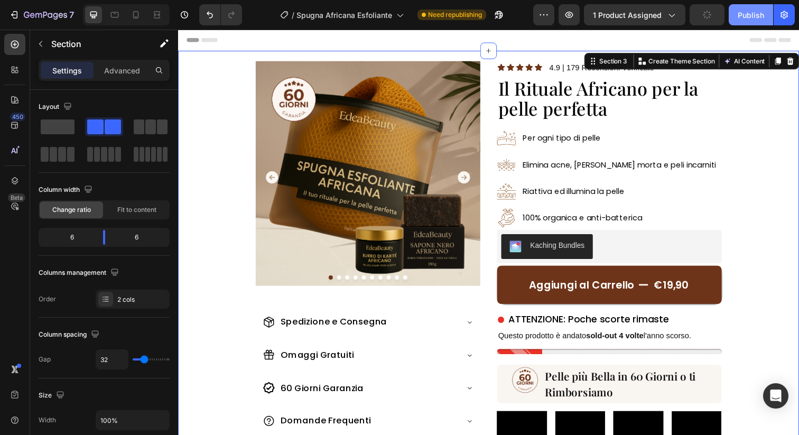
click at [750, 15] on div "Publish" at bounding box center [750, 15] width 26 height 11
click at [144, 16] on div at bounding box center [126, 14] width 87 height 21
click at [138, 16] on icon at bounding box center [136, 14] width 6 height 7
type input "0"
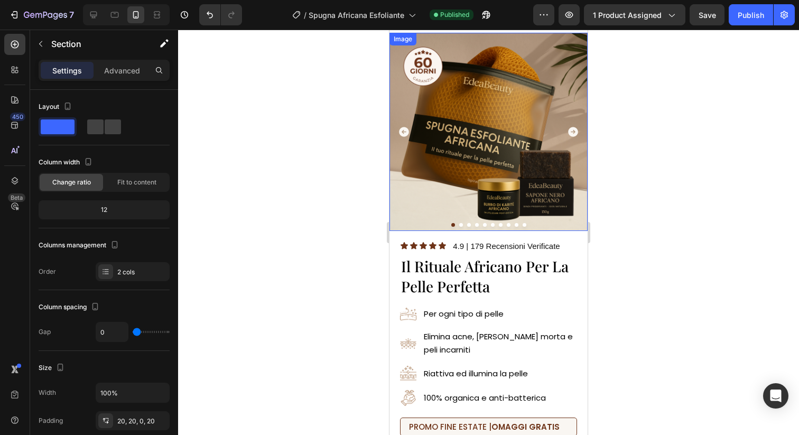
scroll to position [23, 0]
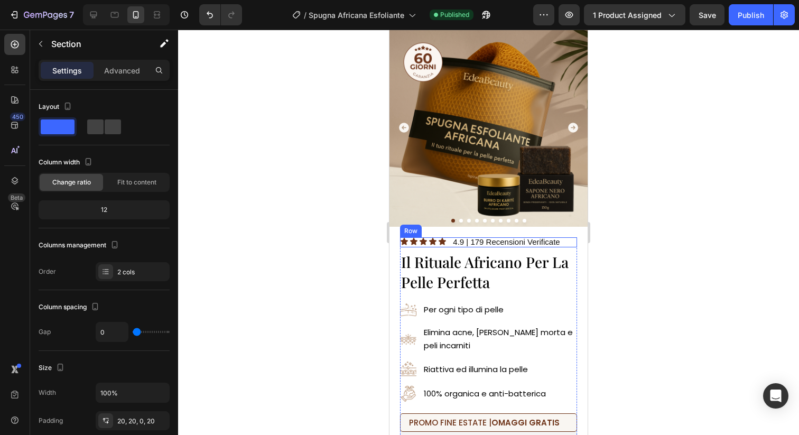
click at [450, 246] on div "Icon Icon Icon Icon Icon Icon List" at bounding box center [429, 242] width 58 height 10
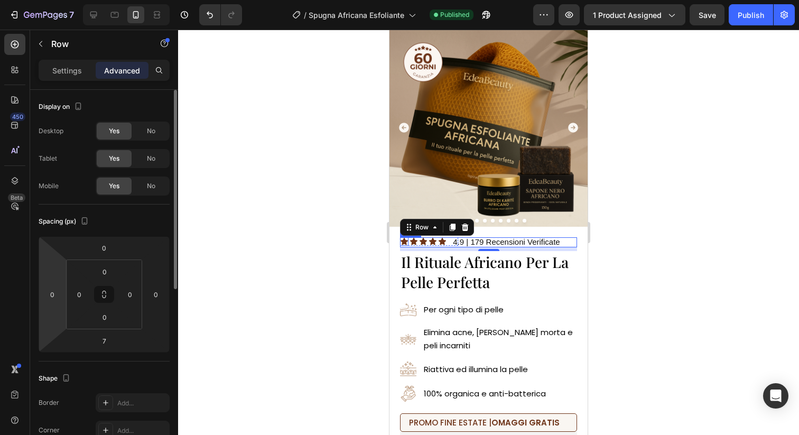
click at [62, 300] on div "0" at bounding box center [52, 294] width 21 height 17
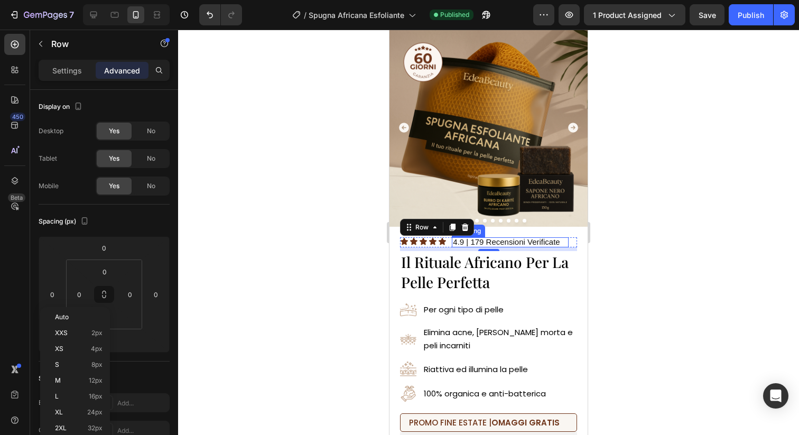
click at [481, 240] on span "4.9 | 179 Recensioni Verificate" at bounding box center [506, 241] width 107 height 9
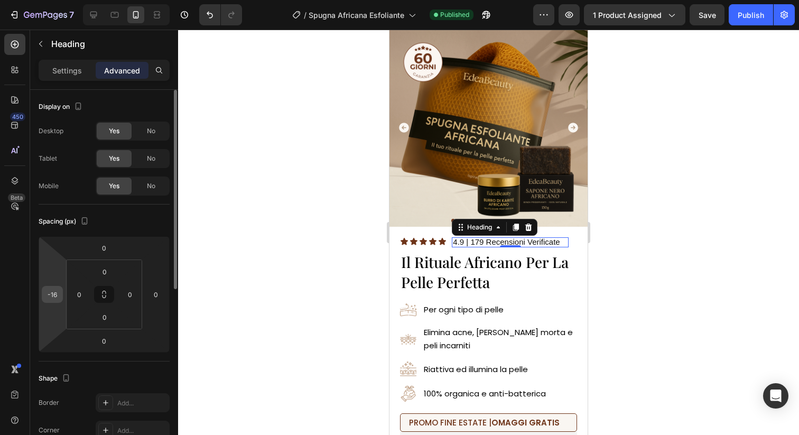
drag, startPoint x: 62, startPoint y: 292, endPoint x: 61, endPoint y: 298, distance: 6.5
click at [61, 298] on div "-16" at bounding box center [52, 294] width 21 height 17
type input "-22"
click at [60, 0] on html "7 Version history / Spugna Africana Esfoliante Published Preview 1 product assi…" at bounding box center [399, 0] width 799 height 0
click at [110, 270] on input "0" at bounding box center [104, 272] width 21 height 16
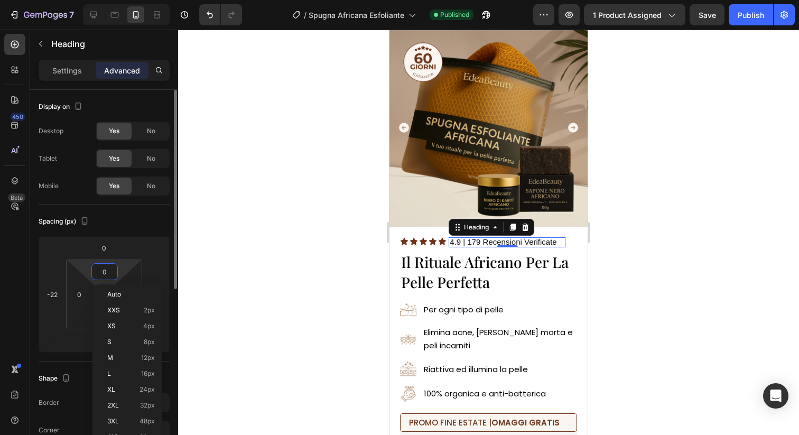
type input "3"
type input "2"
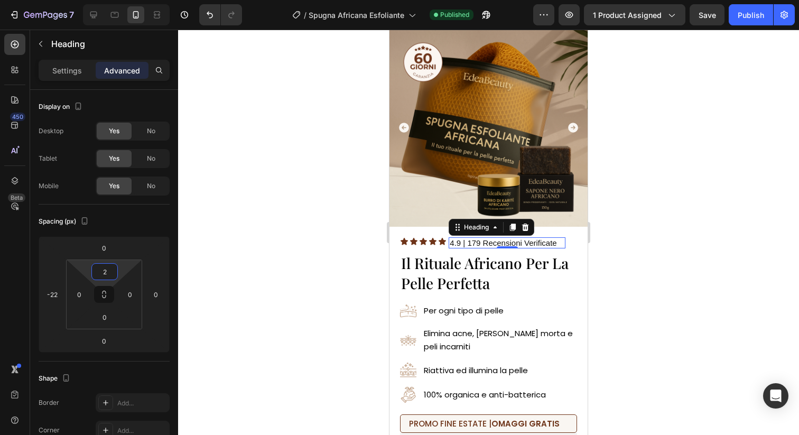
click at [197, 216] on div at bounding box center [488, 232] width 621 height 405
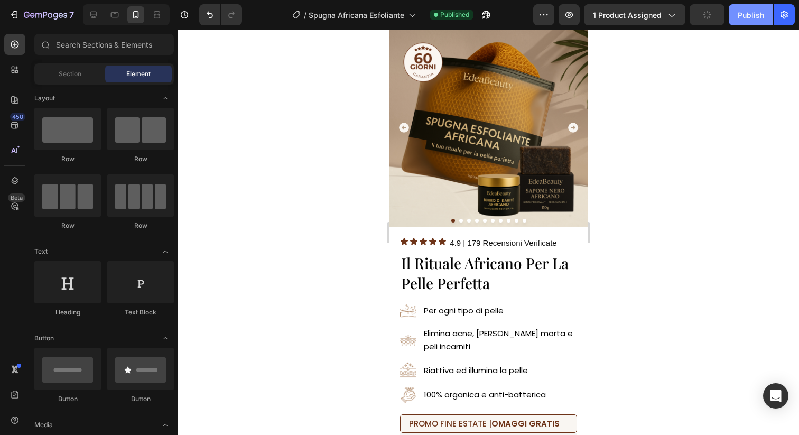
click at [756, 13] on div "Publish" at bounding box center [750, 15] width 26 height 11
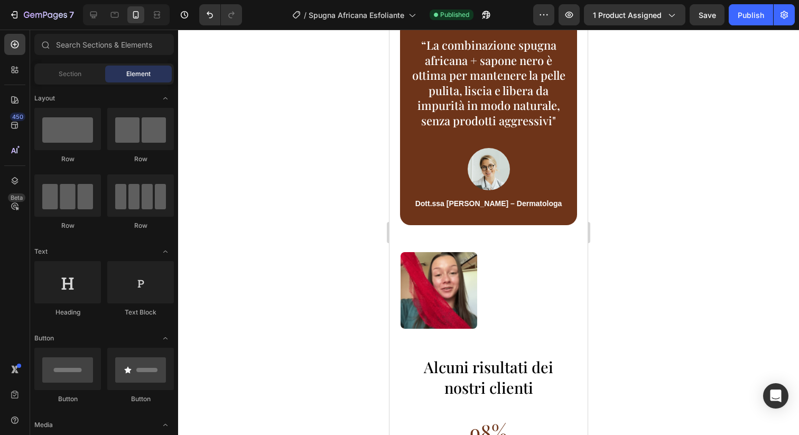
scroll to position [2243, 0]
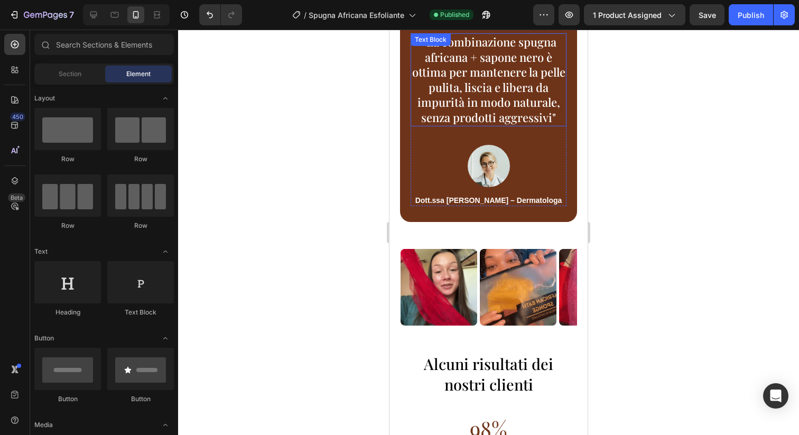
click at [500, 101] on span "“La combinazione spugna africana + sapone nero è ottima per mantenere la pelle …" at bounding box center [488, 79] width 153 height 91
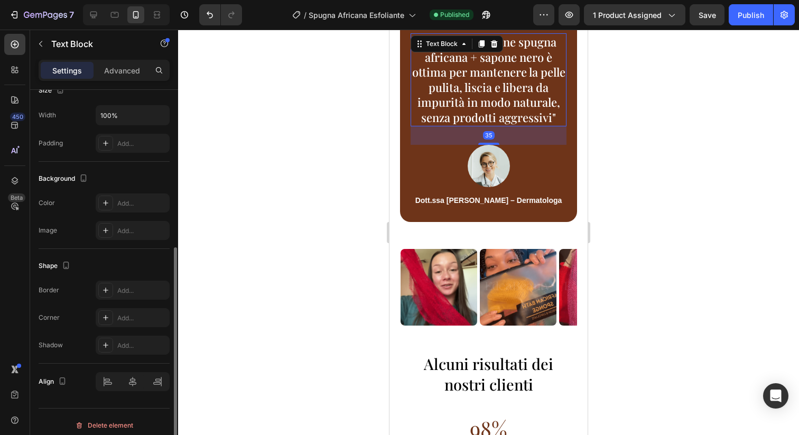
scroll to position [251, 0]
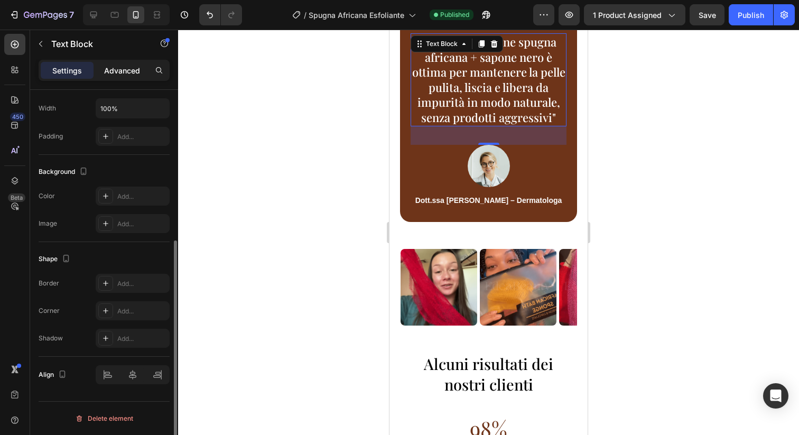
click at [128, 76] on p "Advanced" at bounding box center [122, 70] width 36 height 11
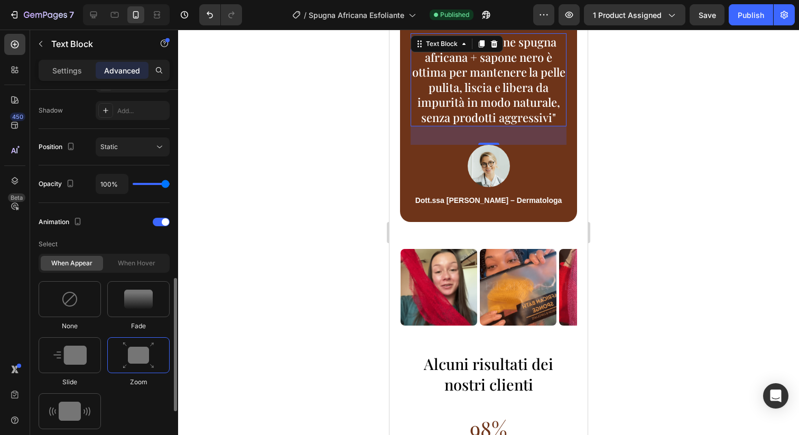
scroll to position [313, 0]
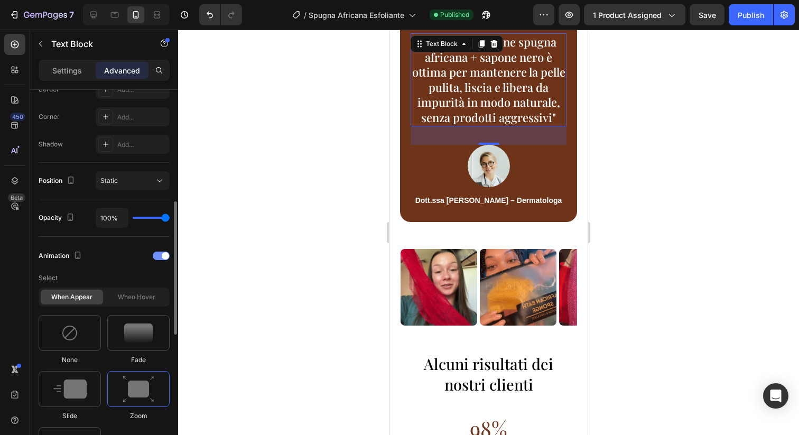
click at [157, 262] on div "Animation" at bounding box center [104, 255] width 131 height 17
click at [157, 256] on div at bounding box center [161, 255] width 17 height 8
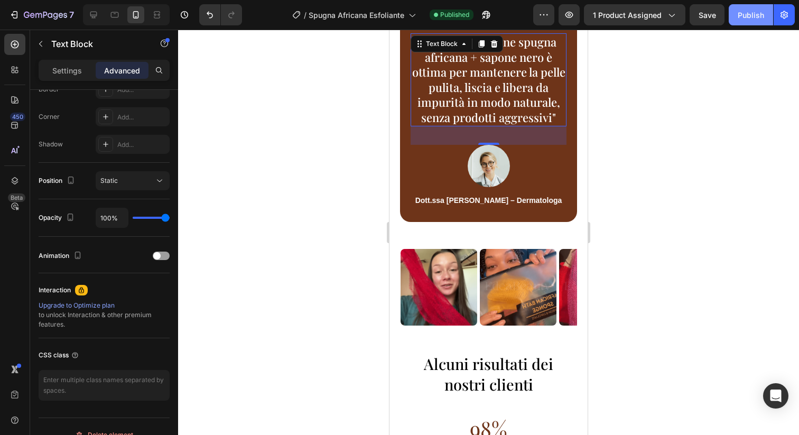
click at [747, 13] on div "Publish" at bounding box center [750, 15] width 26 height 11
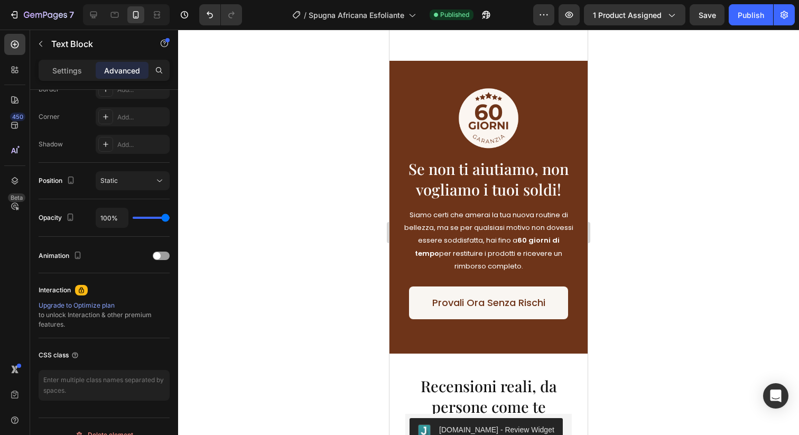
scroll to position [2973, 0]
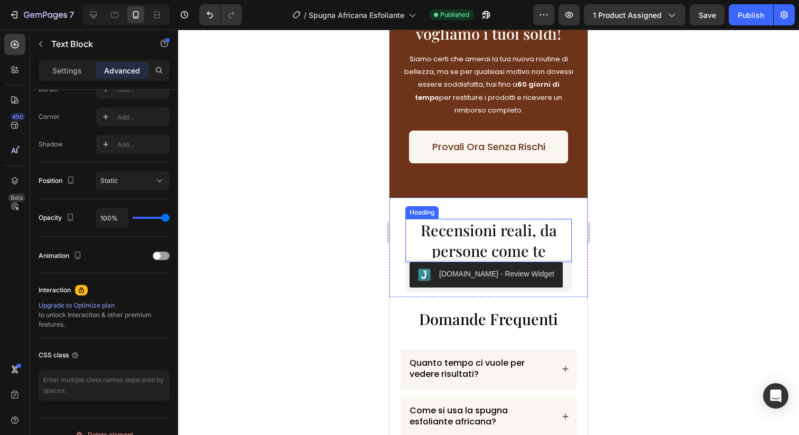
click at [525, 247] on span "Recensioni reali, da persone come te" at bounding box center [489, 240] width 136 height 41
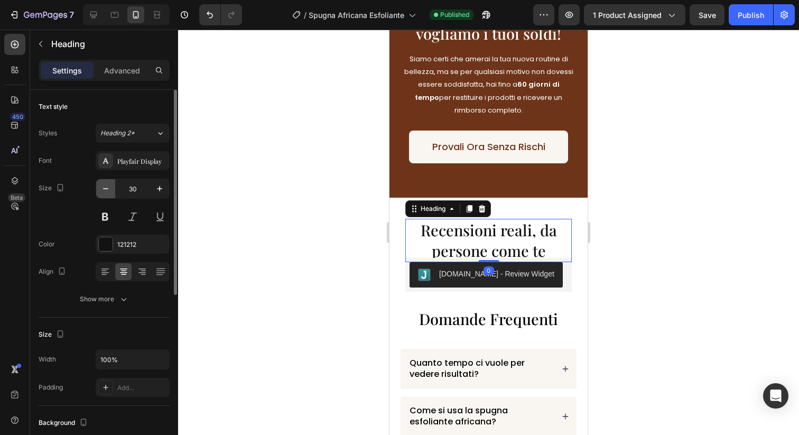
click at [106, 192] on icon "button" at bounding box center [105, 188] width 11 height 11
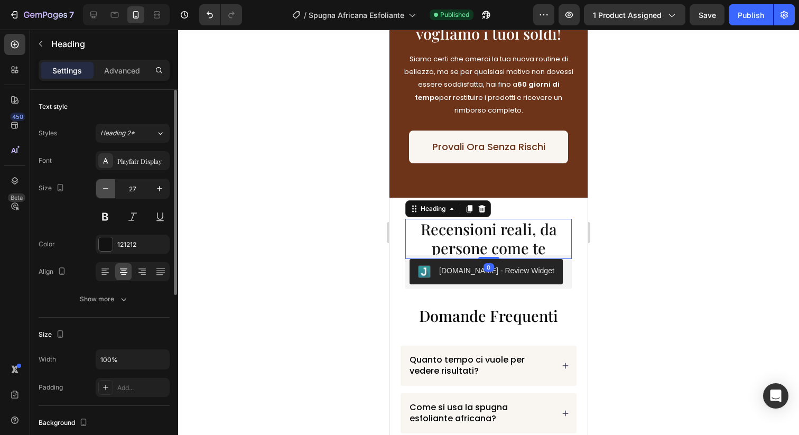
click at [106, 192] on icon "button" at bounding box center [105, 188] width 11 height 11
type input "26"
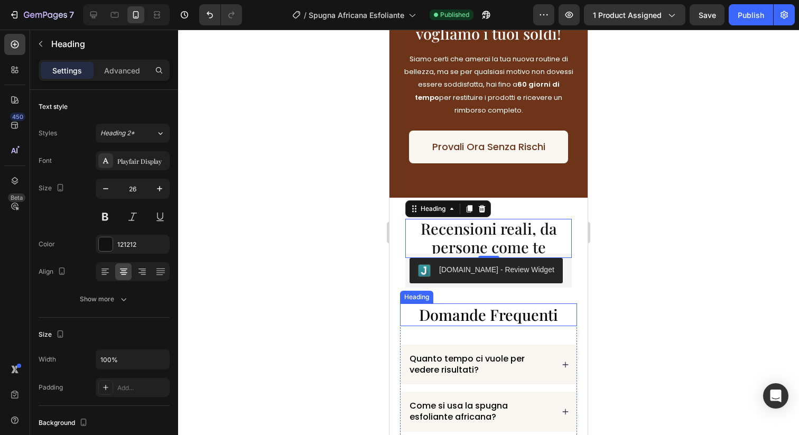
click at [501, 307] on span "Domande Frequenti" at bounding box center [488, 314] width 139 height 20
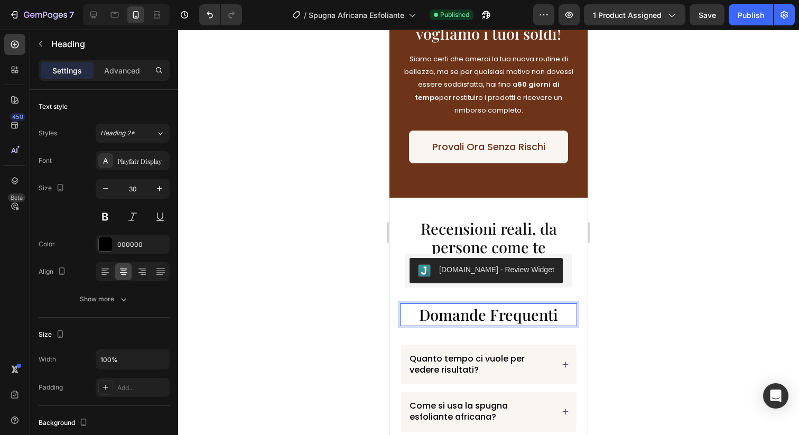
click at [482, 319] on span "Domande Frequenti" at bounding box center [488, 314] width 139 height 20
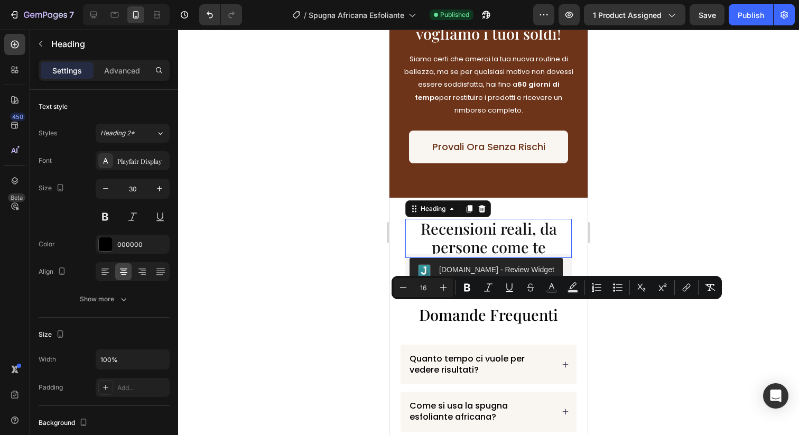
click at [480, 238] on span "Recensioni reali, da persone come te" at bounding box center [489, 237] width 136 height 39
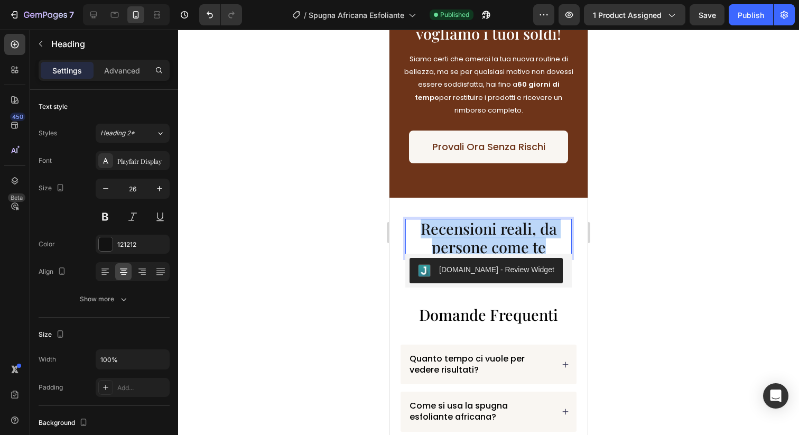
click at [480, 238] on span "Recensioni reali, da persone come te" at bounding box center [489, 237] width 136 height 39
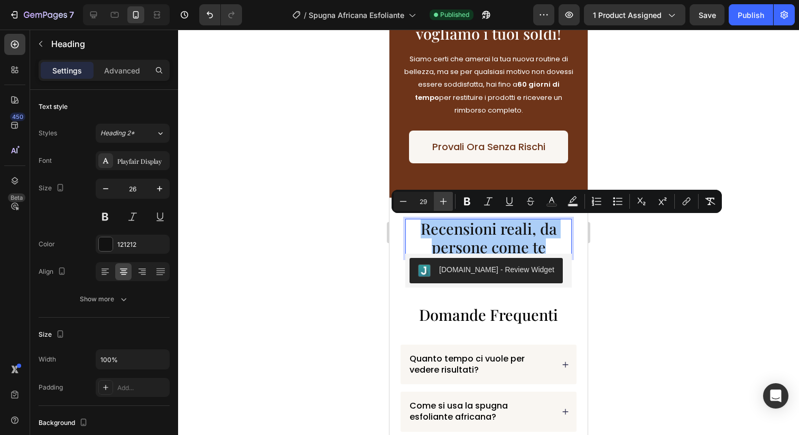
click at [439, 203] on icon "Editor contextual toolbar" at bounding box center [443, 201] width 11 height 11
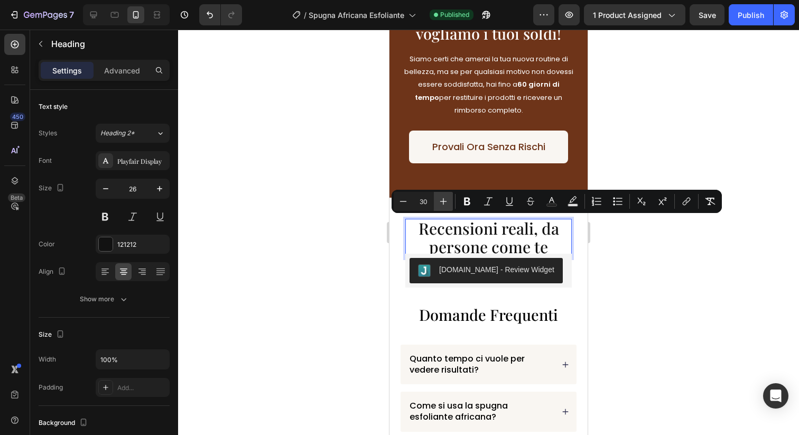
click at [439, 203] on icon "Editor contextual toolbar" at bounding box center [443, 201] width 11 height 11
type input "31"
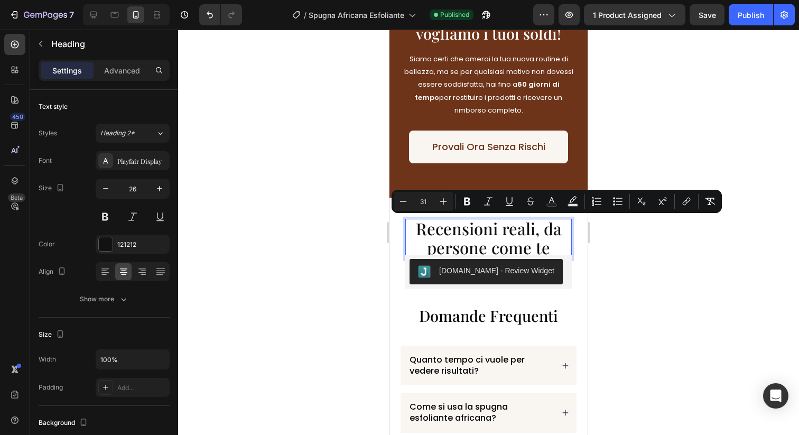
click at [344, 214] on div at bounding box center [488, 232] width 621 height 405
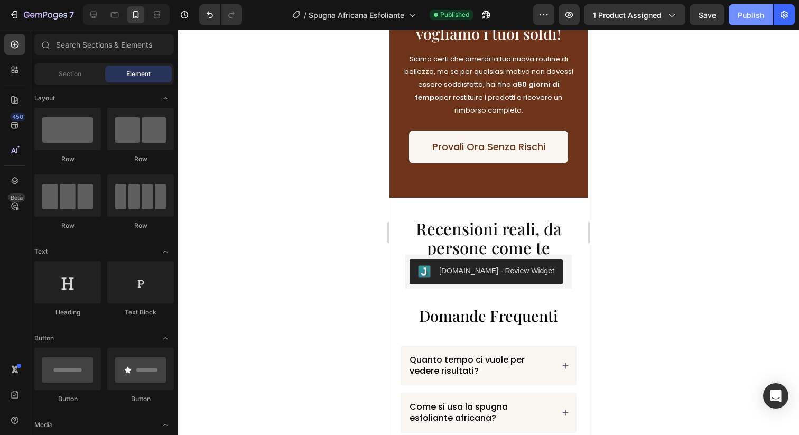
click at [743, 16] on div "Publish" at bounding box center [750, 15] width 26 height 11
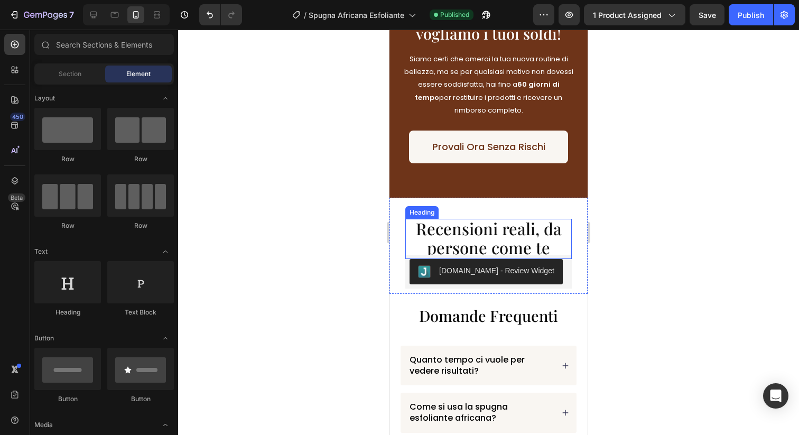
click at [518, 245] on span "Recensioni reali, da persone come te" at bounding box center [489, 237] width 146 height 41
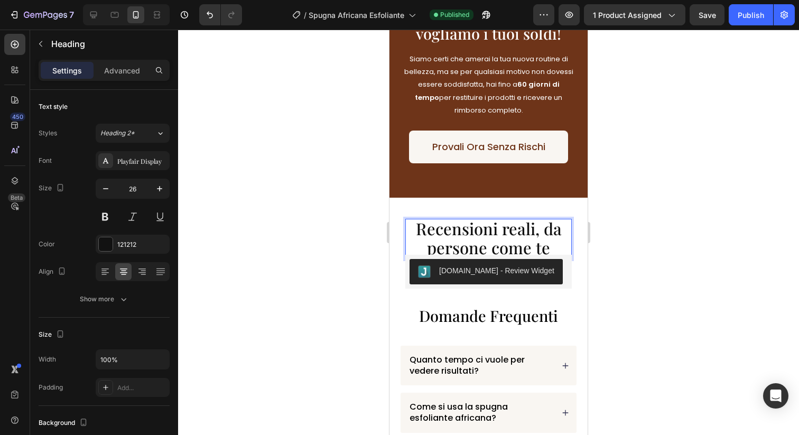
click at [545, 246] on span "Recensioni reali, da persone come te" at bounding box center [489, 237] width 146 height 41
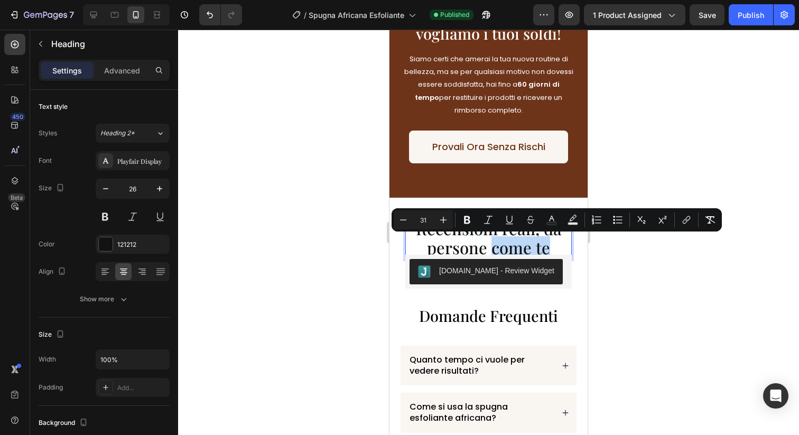
drag, startPoint x: 550, startPoint y: 246, endPoint x: 492, endPoint y: 248, distance: 58.2
click at [492, 248] on p "Recensioni reali, da persone come te" at bounding box center [488, 239] width 164 height 38
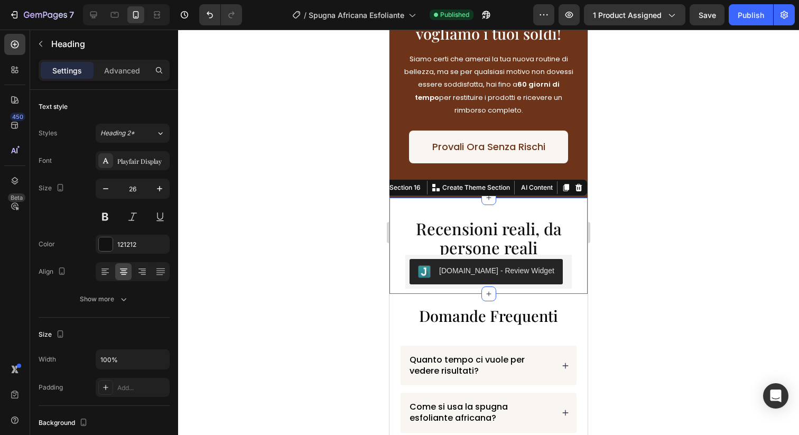
click at [585, 246] on div "⁠⁠⁠⁠⁠⁠⁠ Recensioni reali, da persone reali Heading [DOMAIN_NAME] - Review Widge…" at bounding box center [488, 246] width 198 height 96
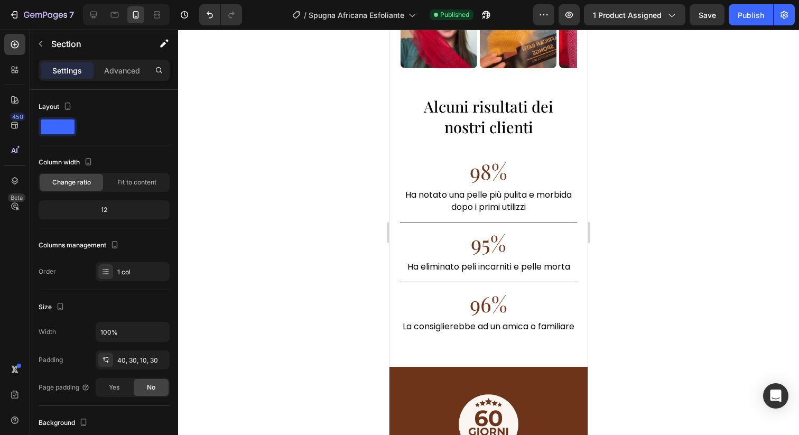
scroll to position [2489, 0]
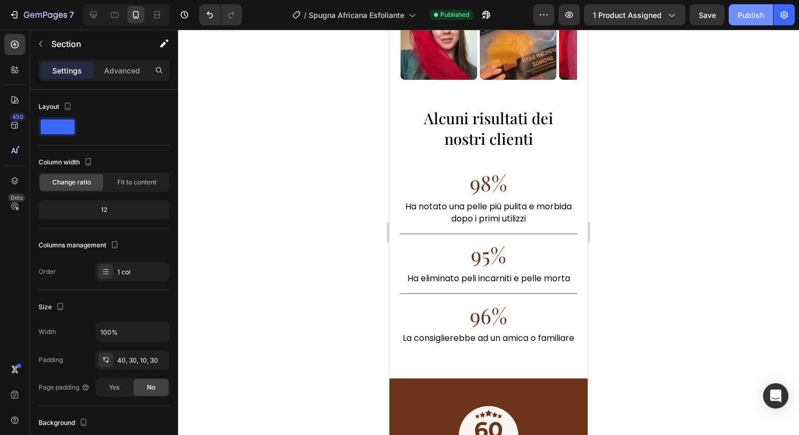
click at [749, 12] on div "Publish" at bounding box center [750, 15] width 26 height 11
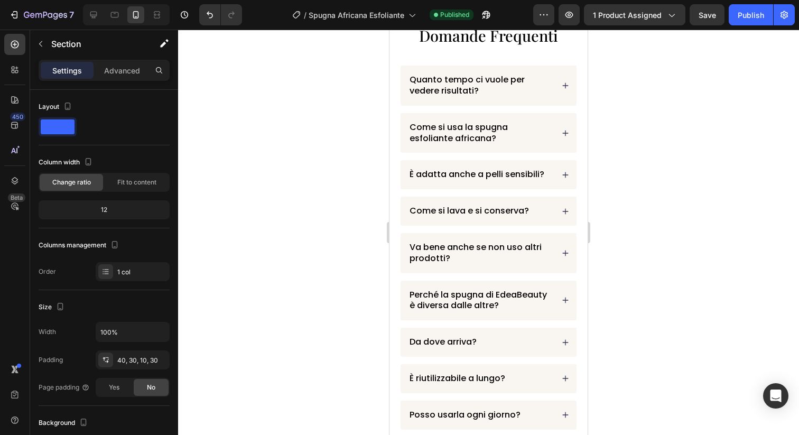
scroll to position [3649, 0]
